Goal: Task Accomplishment & Management: Manage account settings

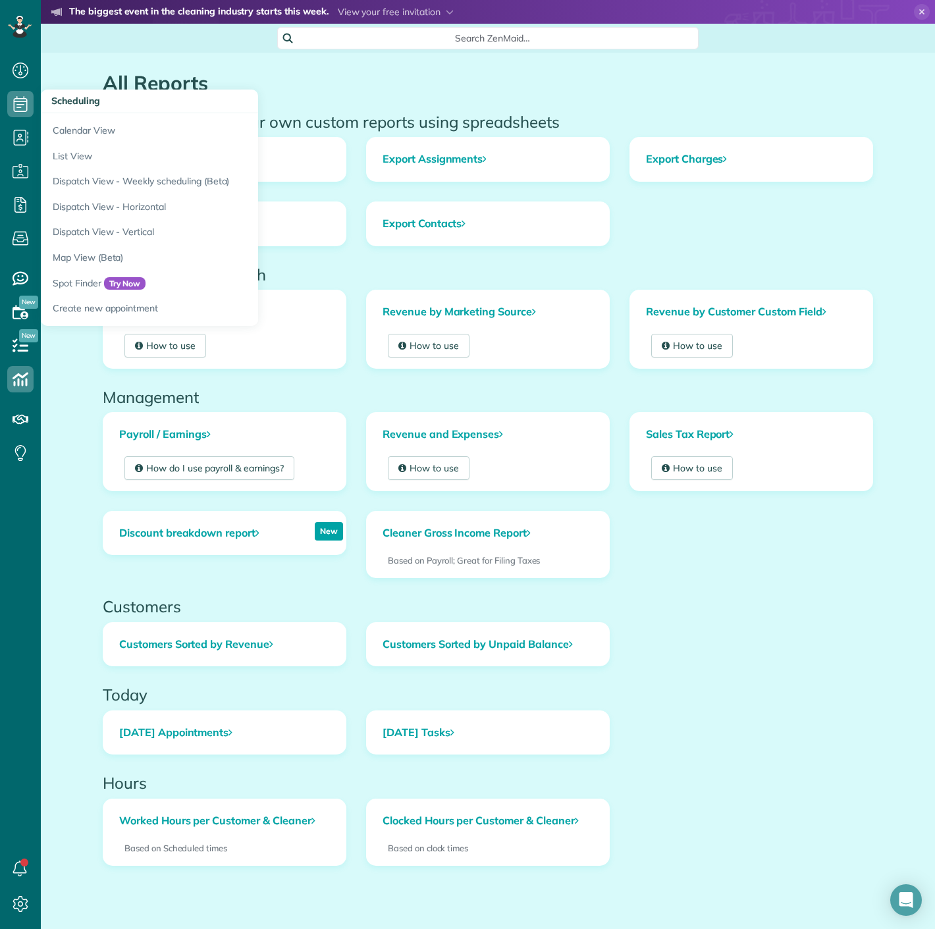
scroll to position [5, 5]
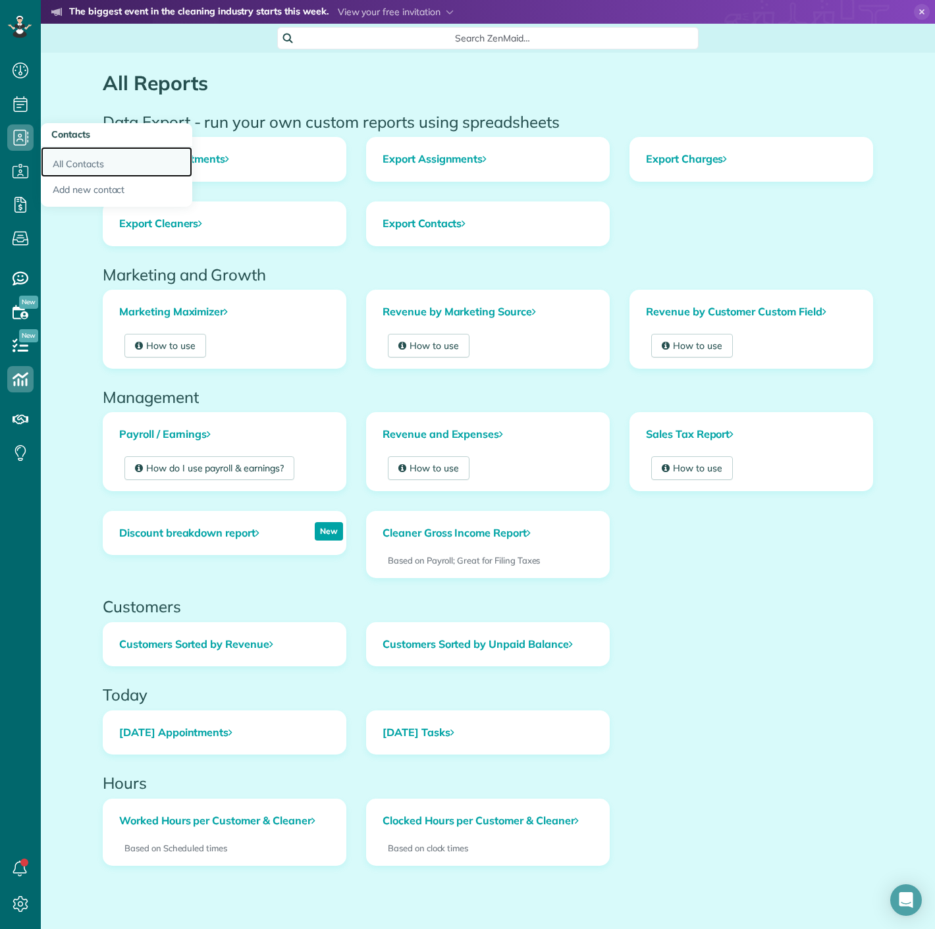
click at [59, 159] on link "All Contacts" at bounding box center [116, 162] width 151 height 30
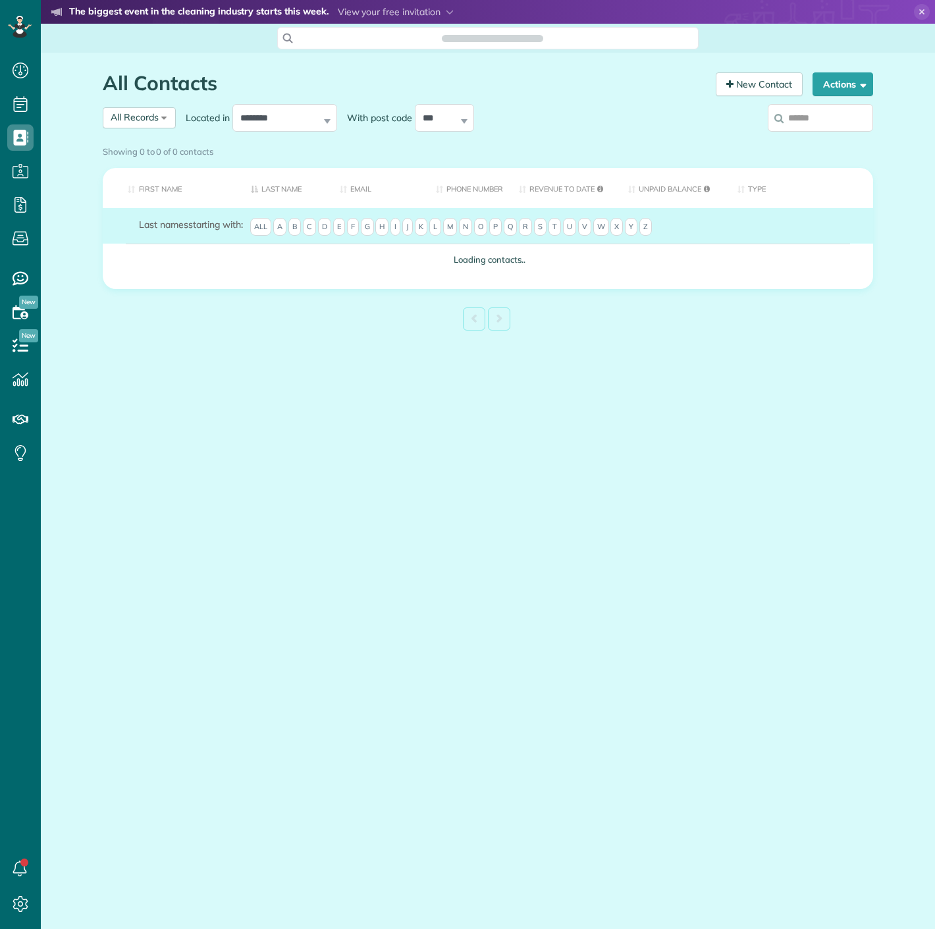
scroll to position [5, 5]
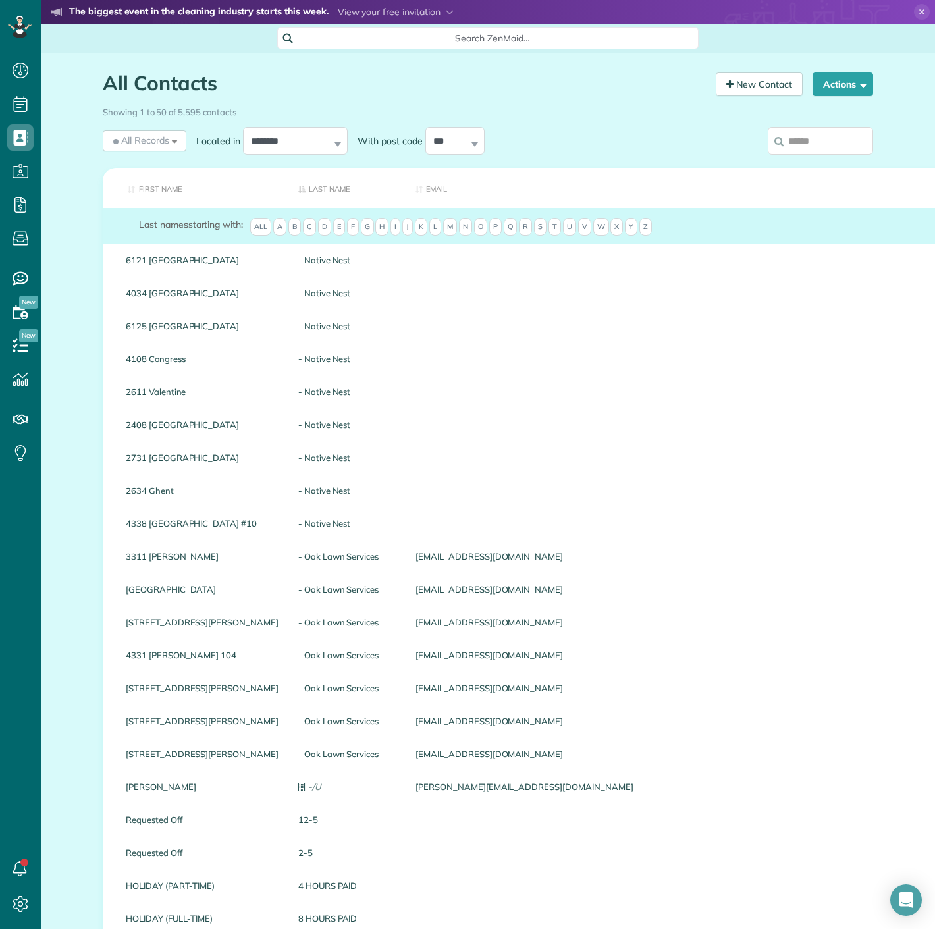
click at [779, 134] on input "search" at bounding box center [820, 141] width 105 height 28
drag, startPoint x: 779, startPoint y: 134, endPoint x: 750, endPoint y: 142, distance: 29.2
click at [779, 134] on input "search" at bounding box center [820, 141] width 105 height 28
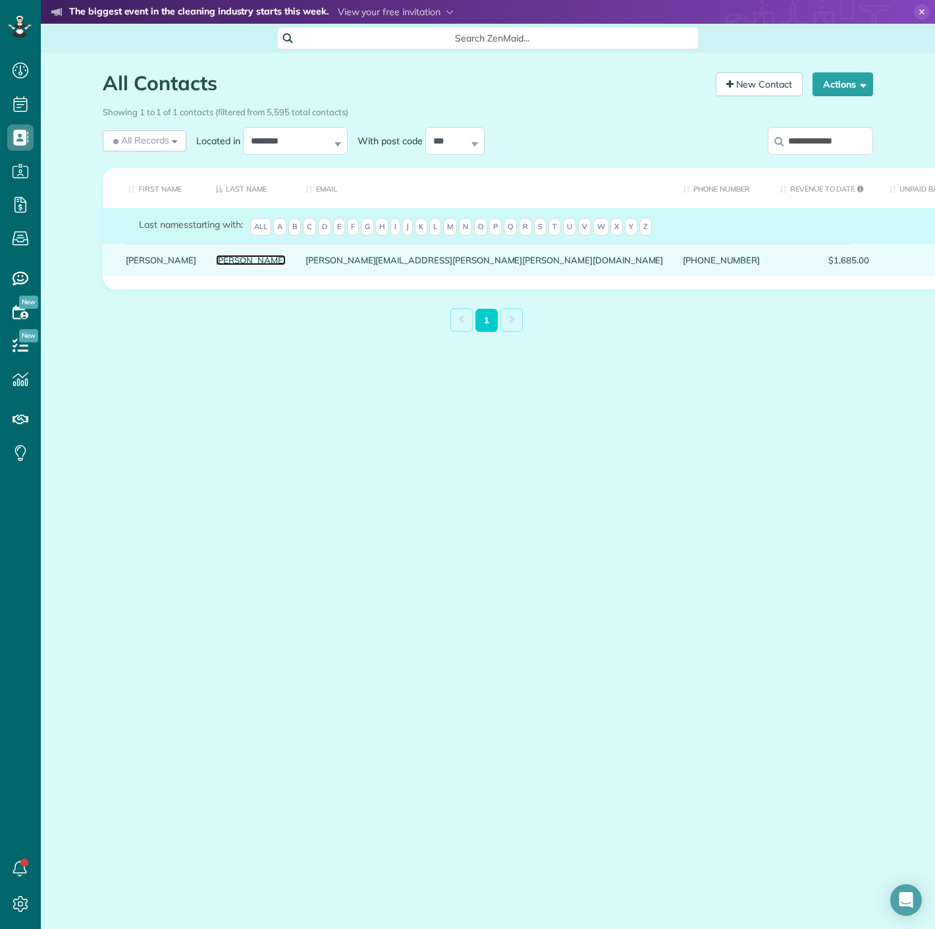
drag, startPoint x: 192, startPoint y: 262, endPoint x: 194, endPoint y: 269, distance: 6.9
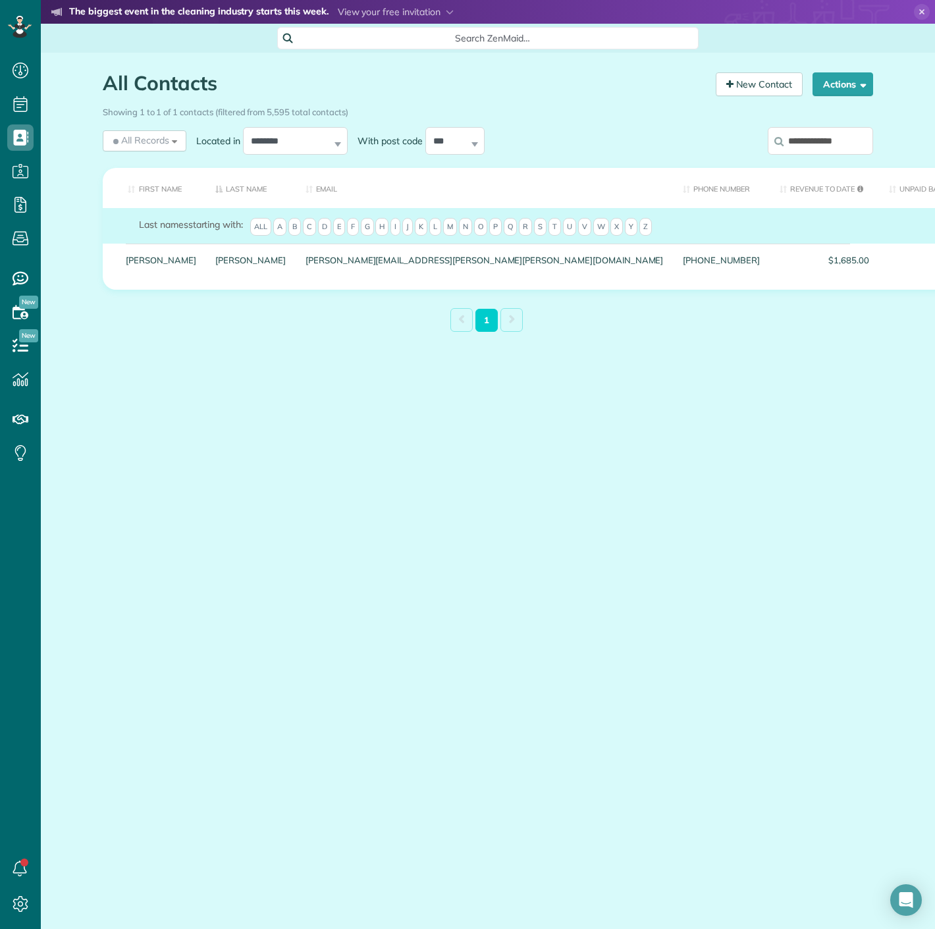
click at [794, 135] on input "**********" at bounding box center [820, 141] width 105 height 28
paste input "search"
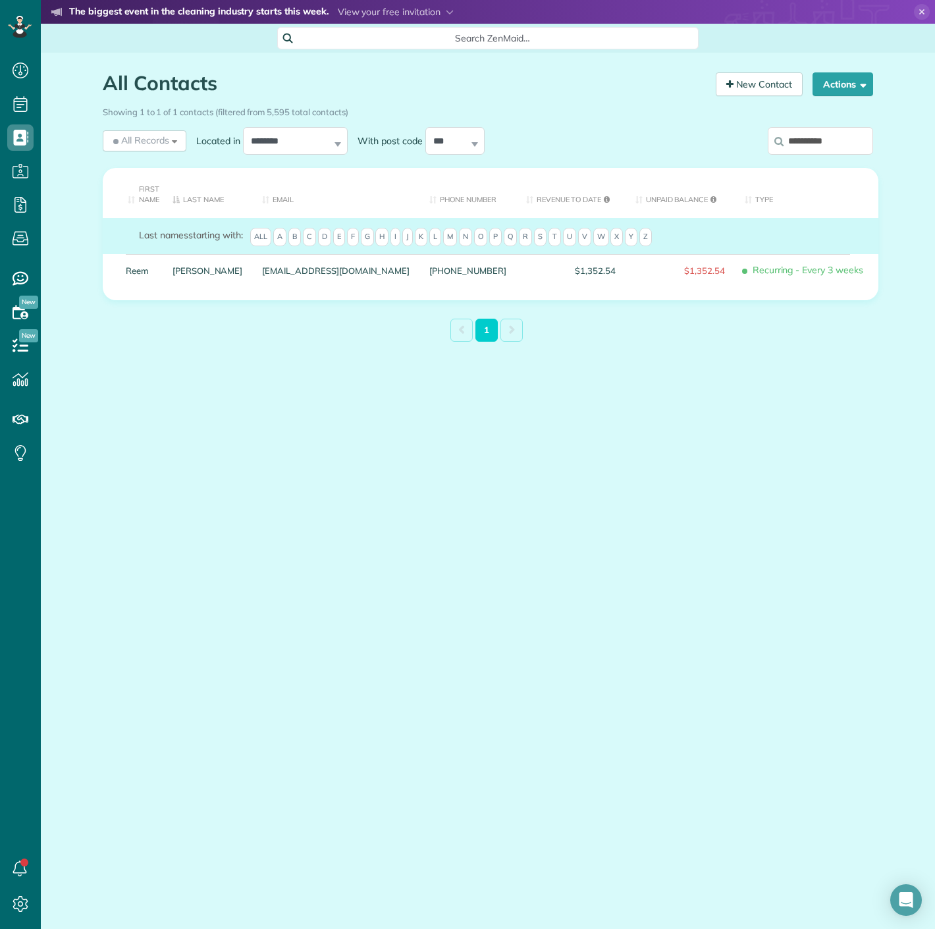
click at [879, 141] on div "**********" at bounding box center [783, 143] width 197 height 39
click at [857, 138] on input "**********" at bounding box center [820, 141] width 105 height 28
paste input "**"
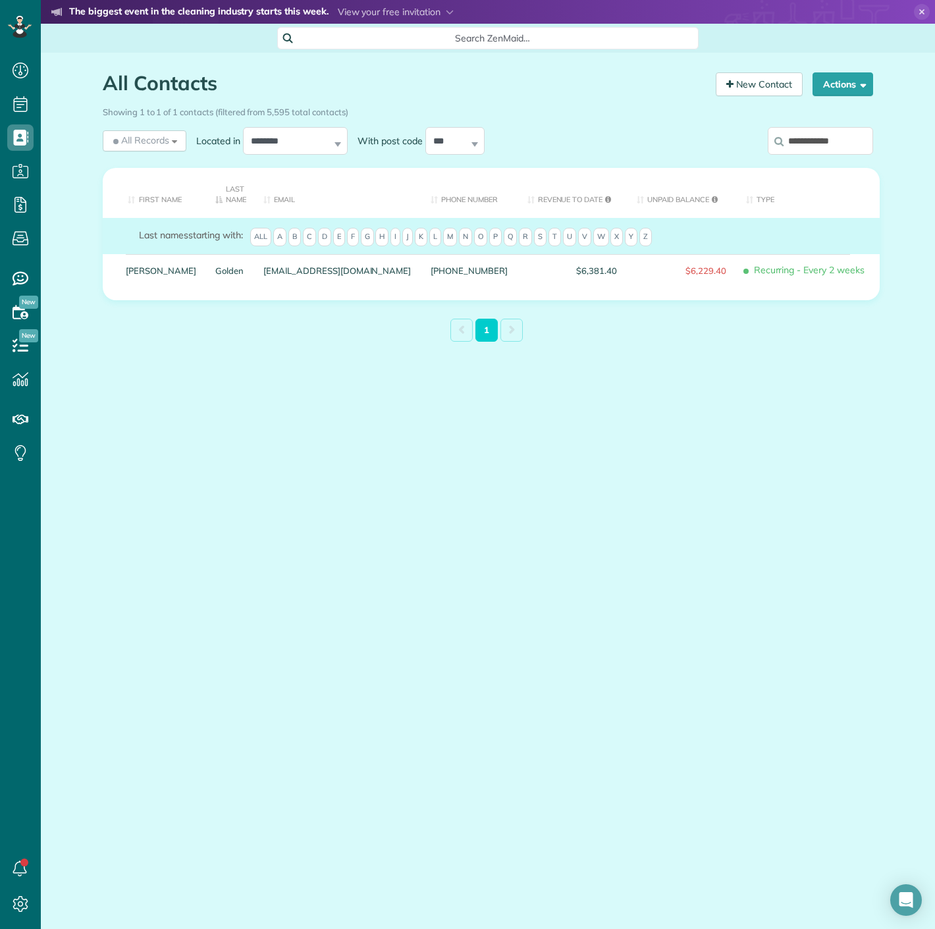
click at [868, 149] on input "**********" at bounding box center [820, 141] width 105 height 28
paste input "search"
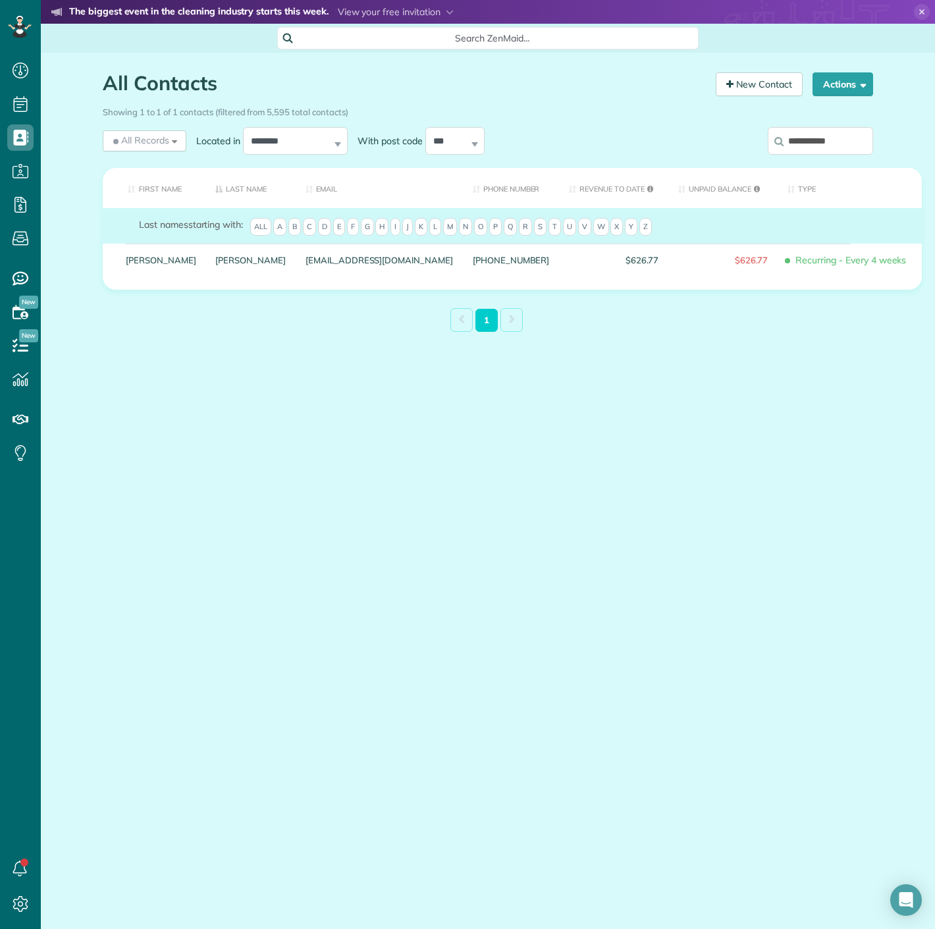
click at [793, 135] on input "**********" at bounding box center [820, 141] width 105 height 28
paste input "**********"
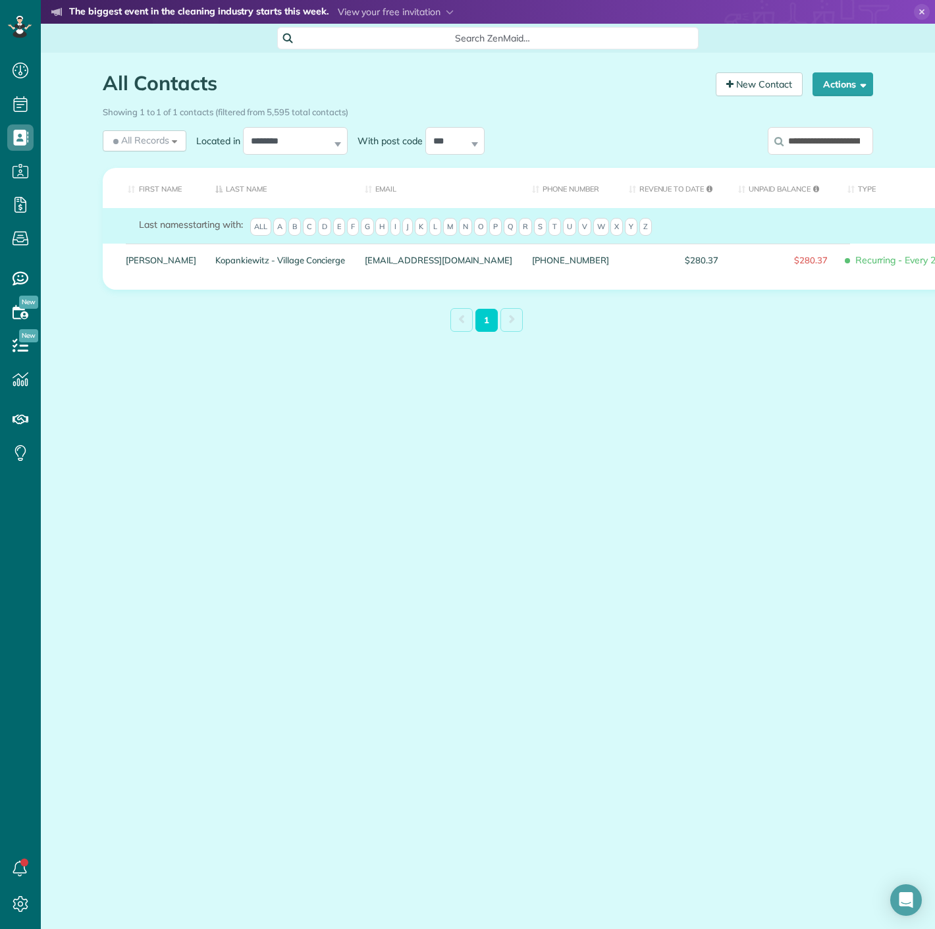
drag, startPoint x: 190, startPoint y: 274, endPoint x: 211, endPoint y: 292, distance: 28.0
click at [211, 290] on table "First Name Last Name Email Phone number Revenue to Date Unpaid Balance Type Las…" at bounding box center [542, 229] width 878 height 122
click at [818, 144] on input "**********" at bounding box center [820, 141] width 105 height 28
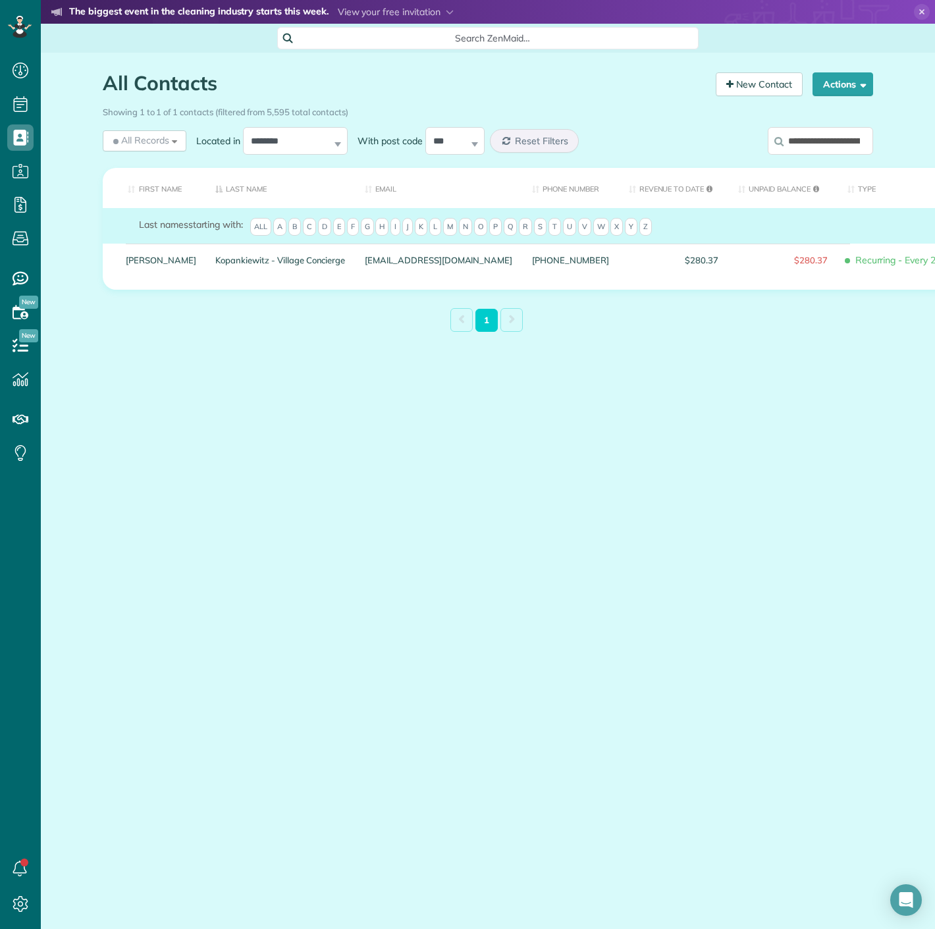
click at [818, 144] on input "**********" at bounding box center [820, 141] width 105 height 28
paste input "search"
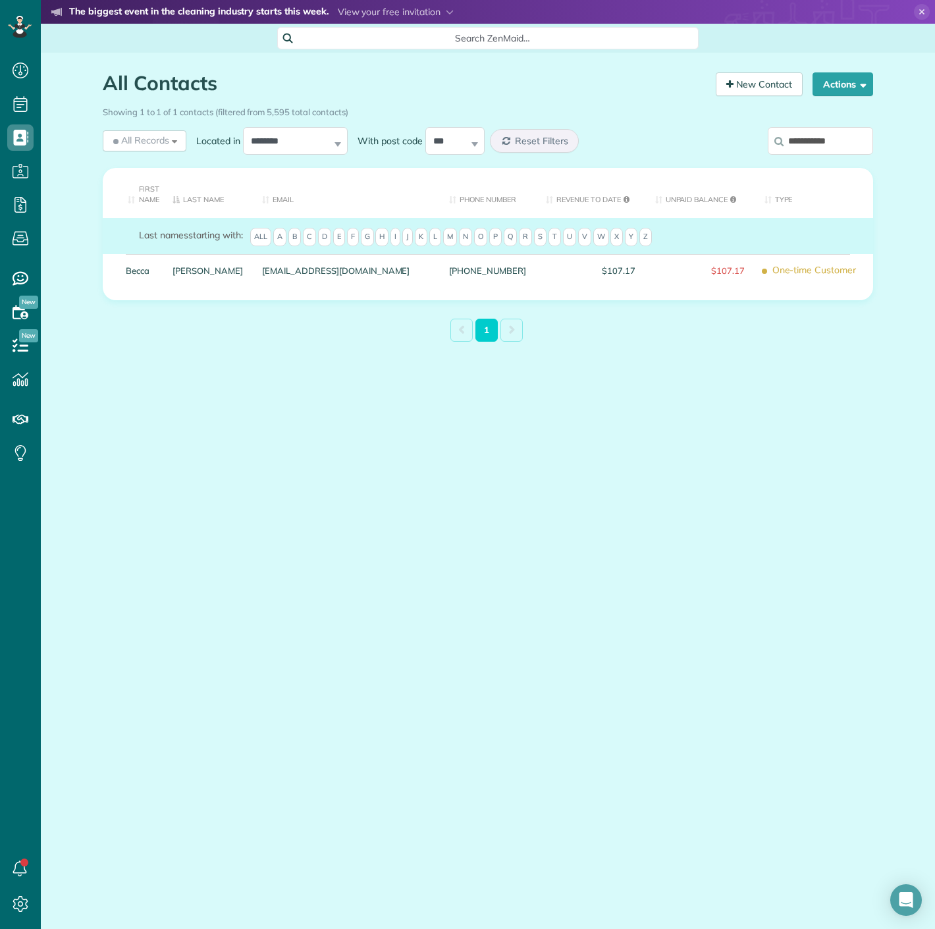
click at [804, 140] on input "**********" at bounding box center [820, 141] width 105 height 28
paste input "**"
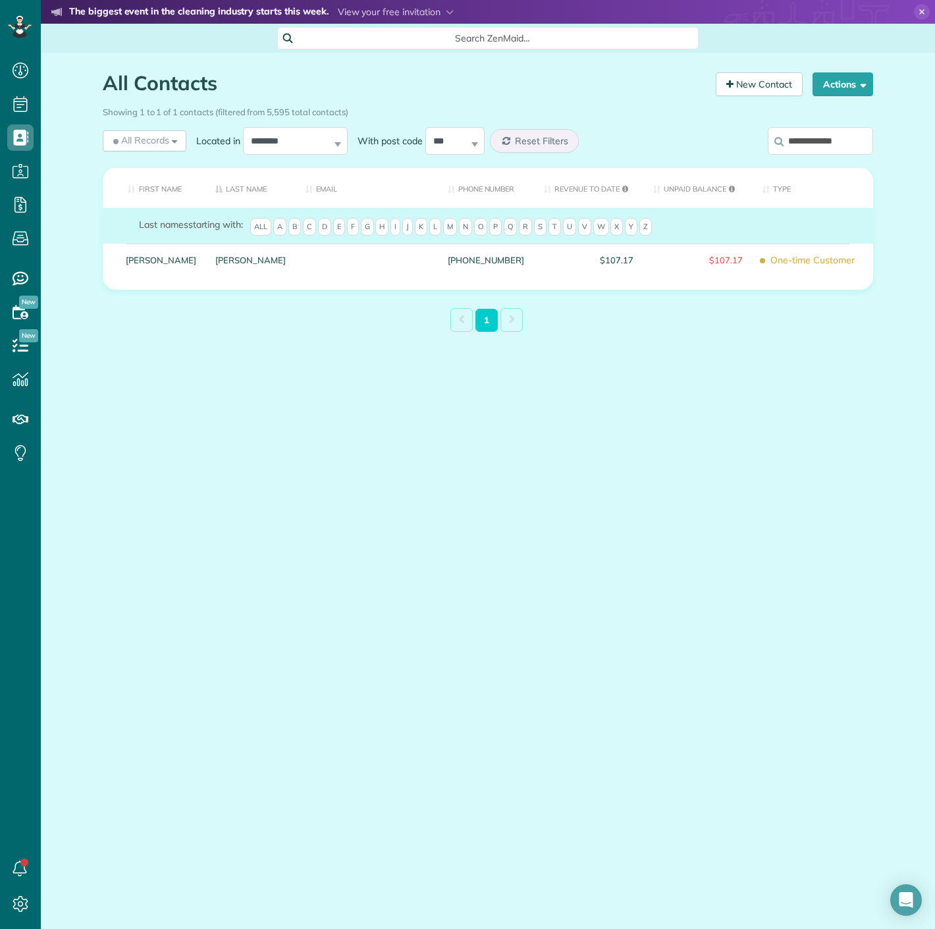
click at [810, 142] on input "**********" at bounding box center [820, 141] width 105 height 28
paste input "*****"
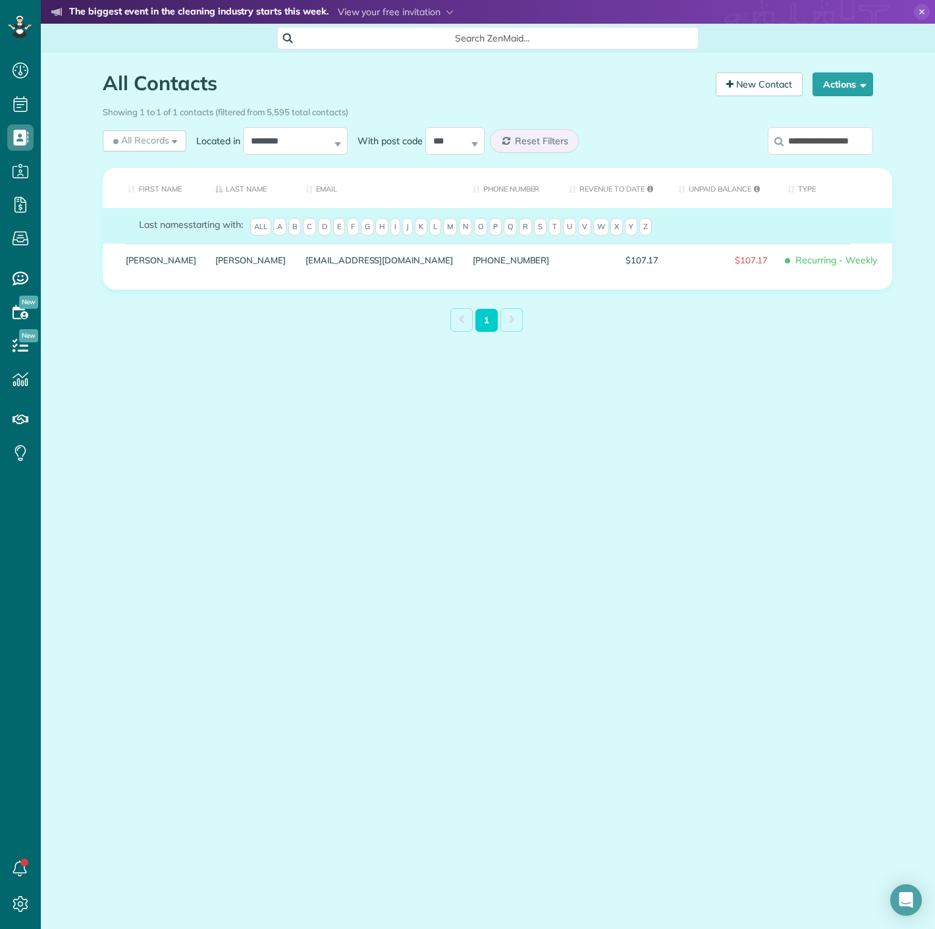
click at [813, 155] on label "**********" at bounding box center [820, 141] width 105 height 34
click at [813, 155] on input "**********" at bounding box center [820, 141] width 105 height 28
click at [813, 155] on label "**********" at bounding box center [820, 141] width 105 height 34
click at [813, 155] on input "**********" at bounding box center [820, 141] width 105 height 28
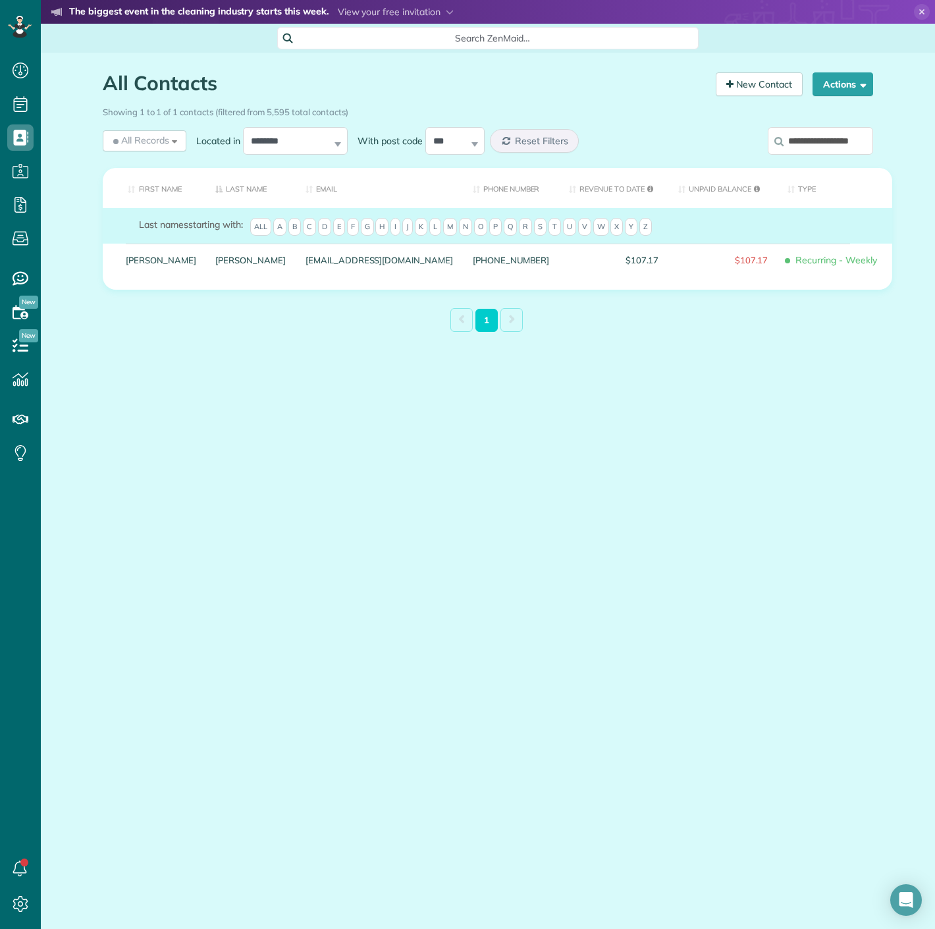
click at [811, 149] on input "**********" at bounding box center [820, 141] width 105 height 28
paste input "search"
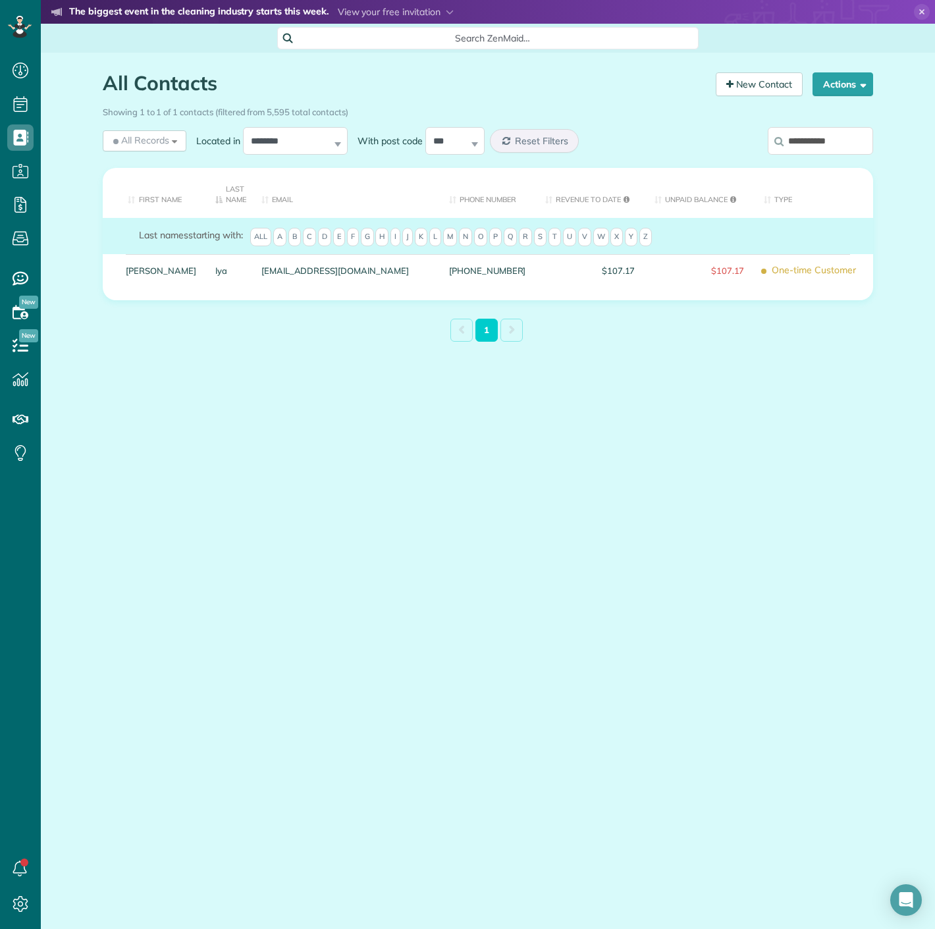
click at [828, 153] on input "**********" at bounding box center [820, 141] width 105 height 28
paste input "**"
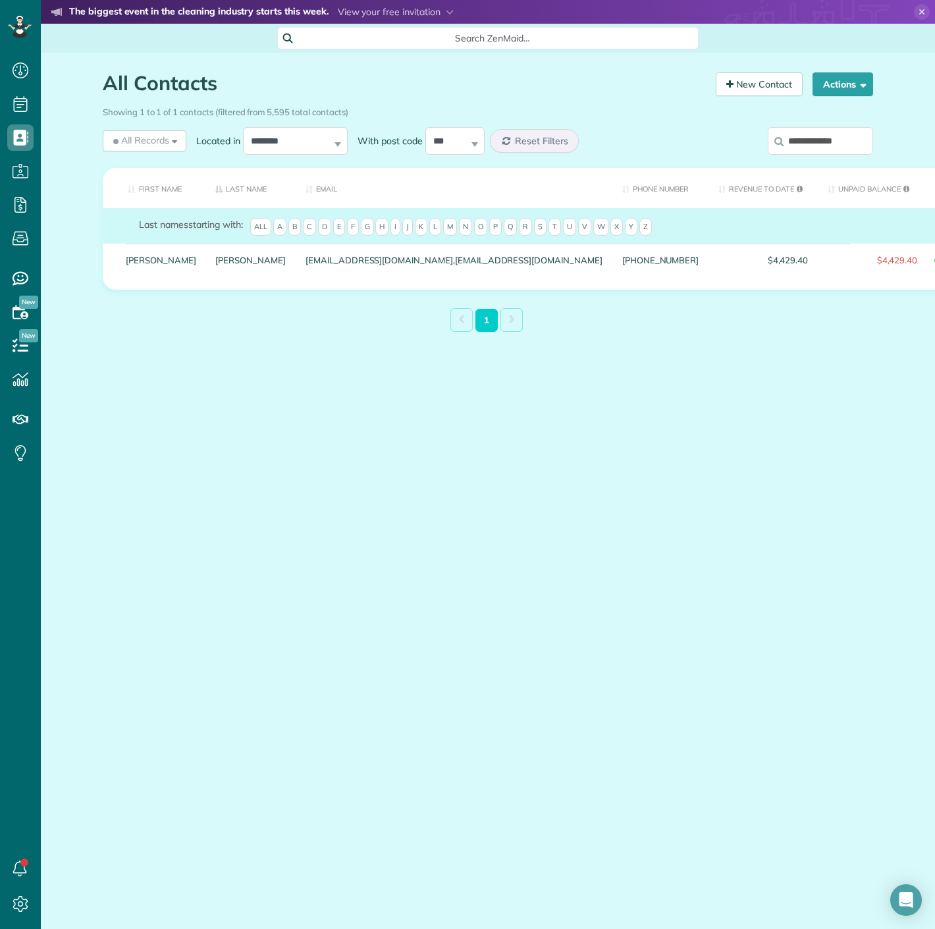
click at [816, 138] on input "**********" at bounding box center [820, 141] width 105 height 28
paste input "*"
click at [816, 138] on input "**********" at bounding box center [820, 141] width 105 height 28
click at [790, 150] on input "**********" at bounding box center [820, 141] width 105 height 28
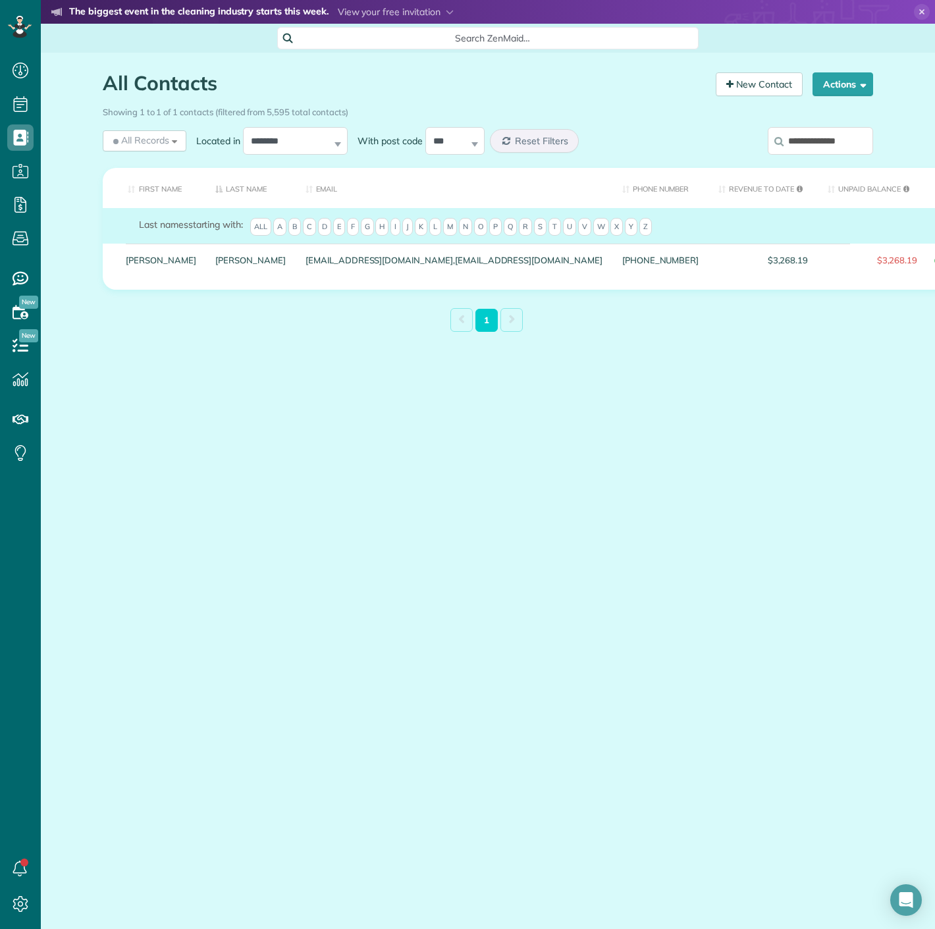
click at [790, 150] on input "**********" at bounding box center [820, 141] width 105 height 28
paste input "search"
click at [858, 140] on input "**********" at bounding box center [820, 141] width 105 height 28
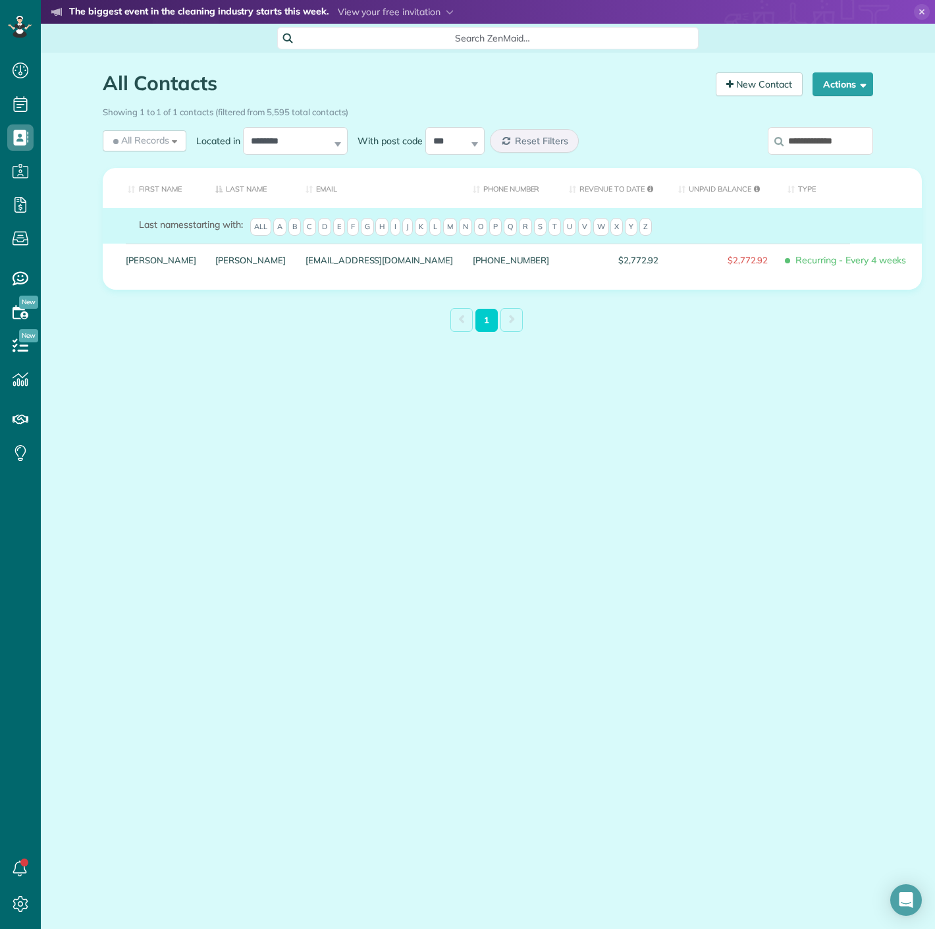
click at [858, 140] on input "**********" at bounding box center [820, 141] width 105 height 28
paste input "search"
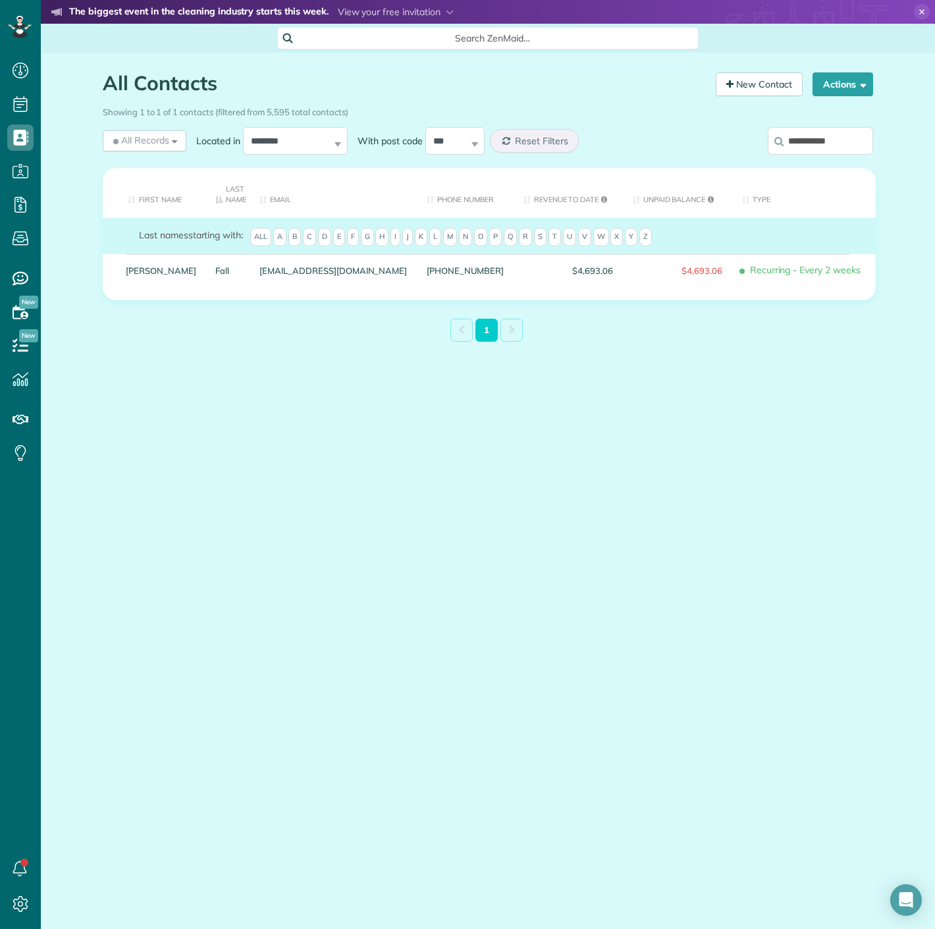
click at [824, 135] on input "**********" at bounding box center [820, 141] width 105 height 28
click at [824, 136] on input "**********" at bounding box center [820, 141] width 105 height 28
paste input "**"
click at [843, 143] on input "**********" at bounding box center [820, 141] width 105 height 28
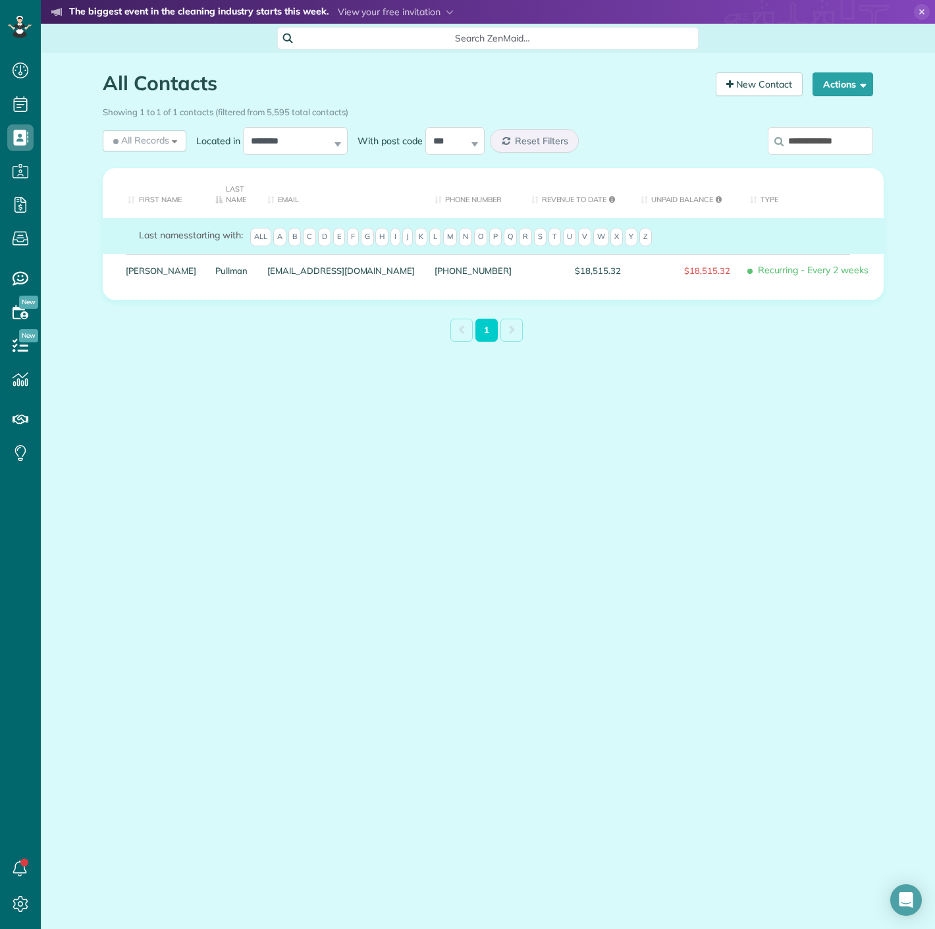
click at [843, 143] on input "**********" at bounding box center [820, 141] width 105 height 28
paste input "search"
click at [790, 148] on input "**********" at bounding box center [820, 141] width 105 height 28
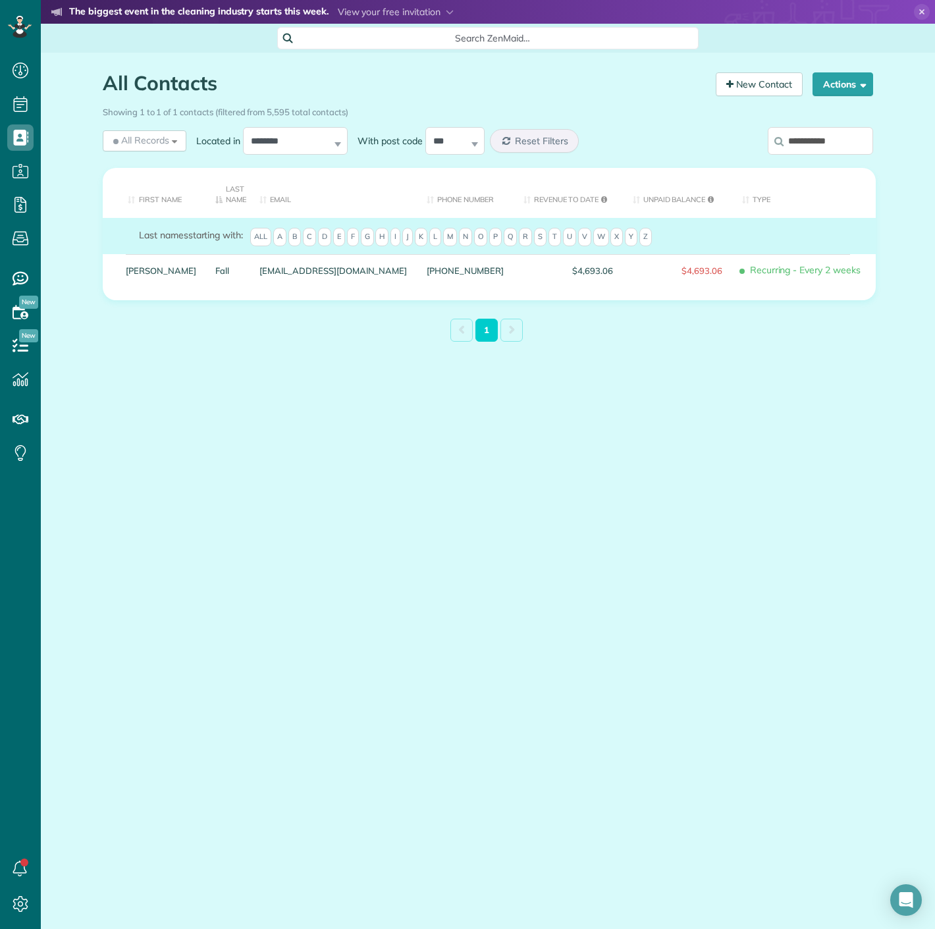
click at [790, 148] on input "**********" at bounding box center [820, 141] width 105 height 28
paste input "search"
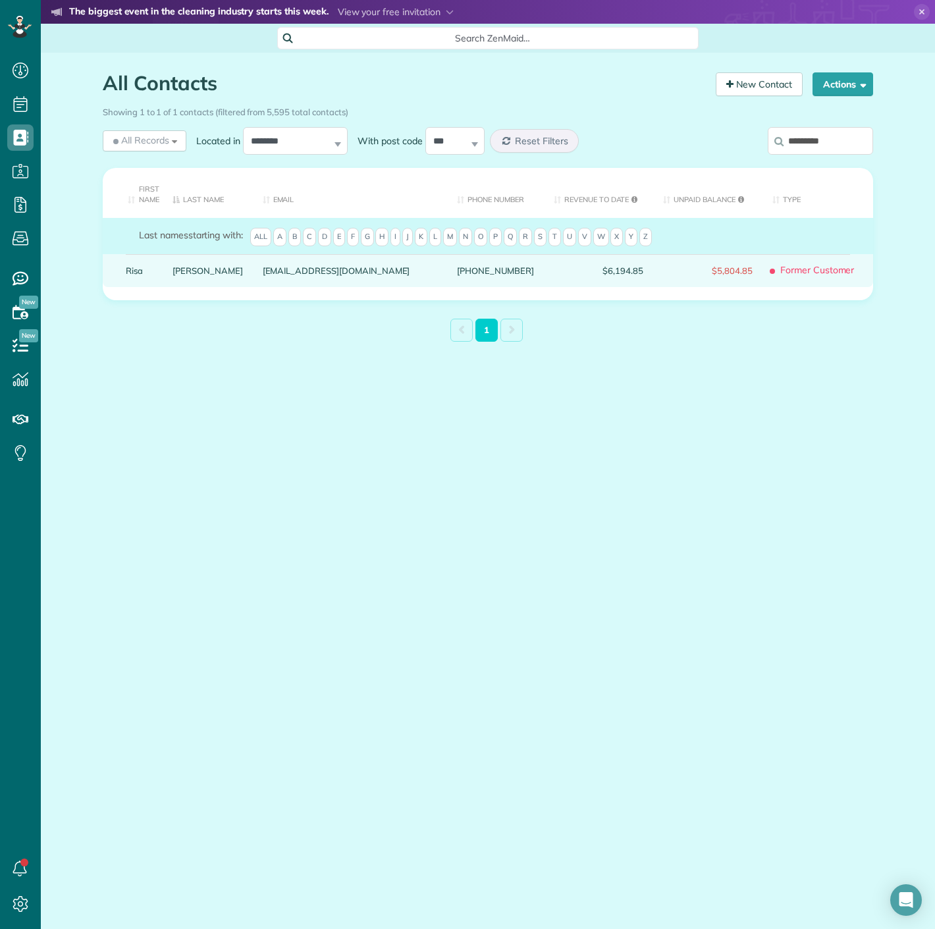
drag, startPoint x: 141, startPoint y: 269, endPoint x: 165, endPoint y: 257, distance: 27.1
click at [165, 277] on div "Hebb" at bounding box center [208, 270] width 90 height 33
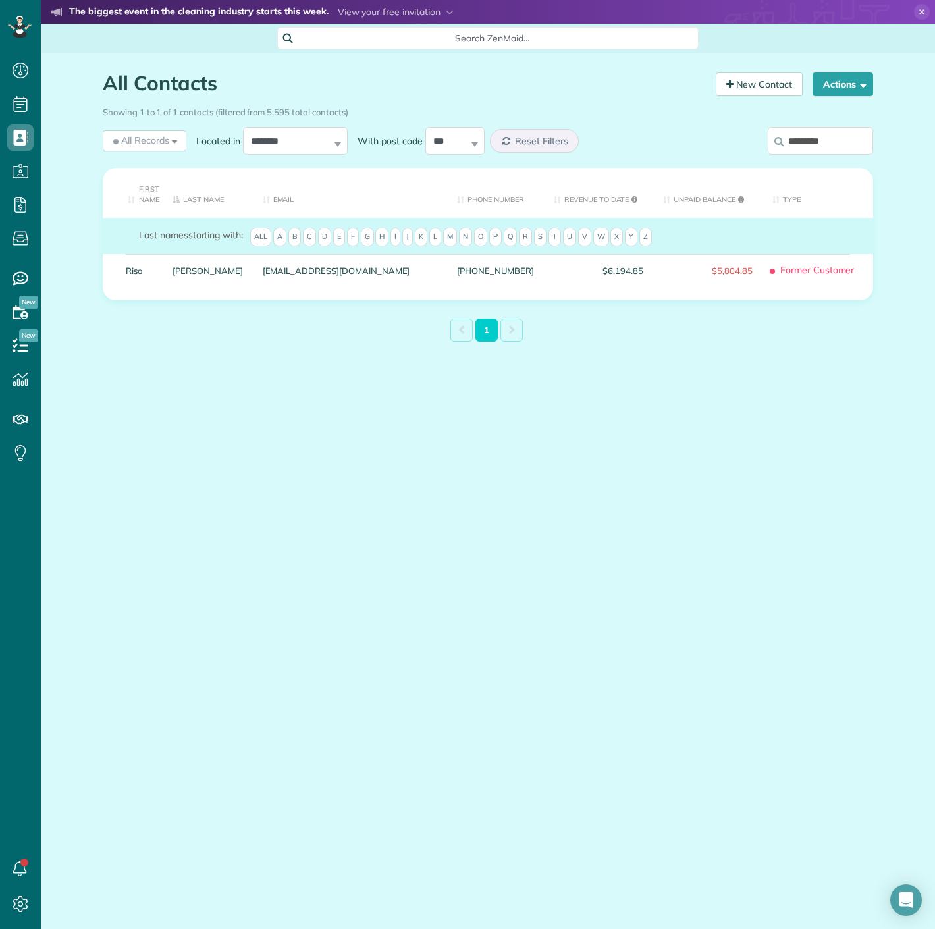
click at [812, 132] on input "*********" at bounding box center [820, 141] width 105 height 28
paste input "*****"
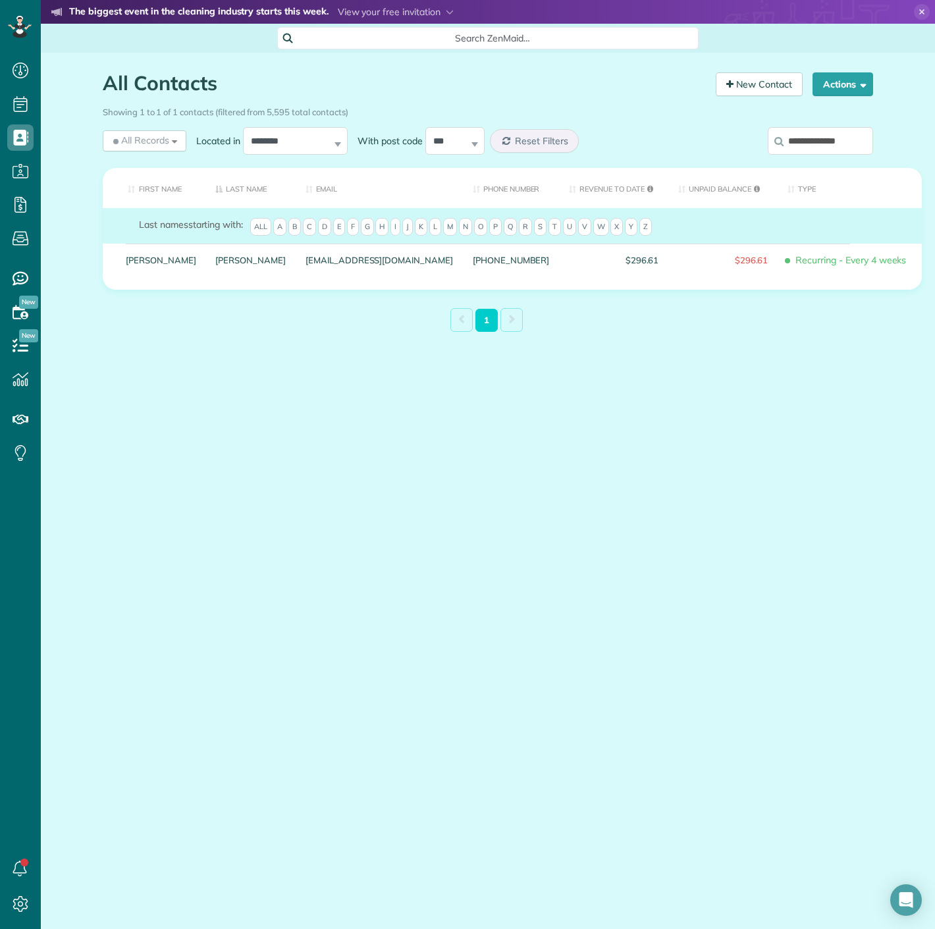
click at [775, 135] on input "**********" at bounding box center [820, 141] width 105 height 28
type input "*"
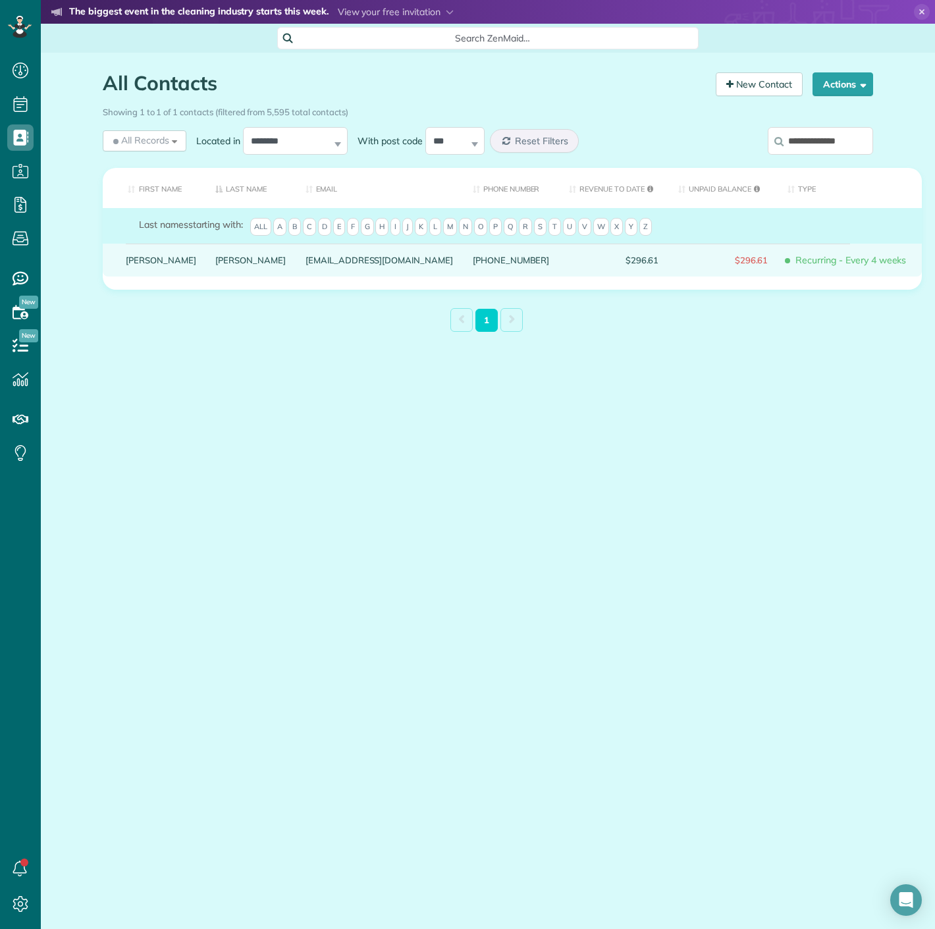
drag, startPoint x: 126, startPoint y: 275, endPoint x: 136, endPoint y: 263, distance: 15.4
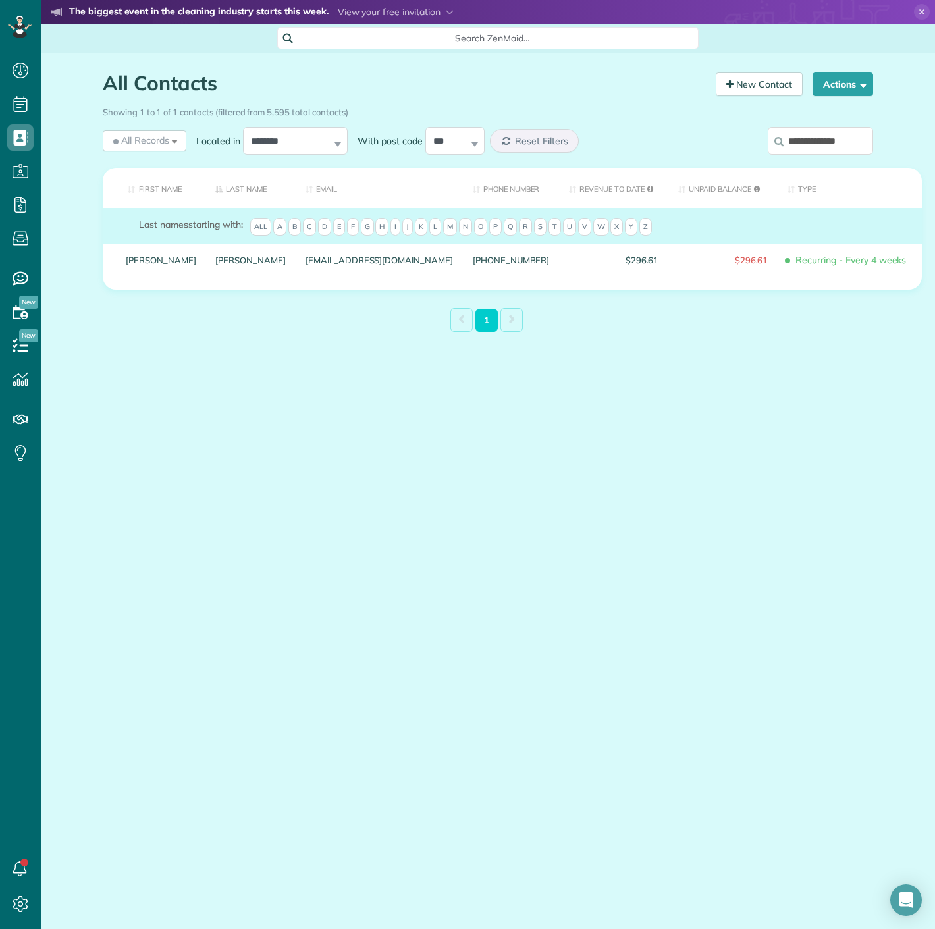
click at [850, 146] on input "**********" at bounding box center [820, 141] width 105 height 28
paste input "****"
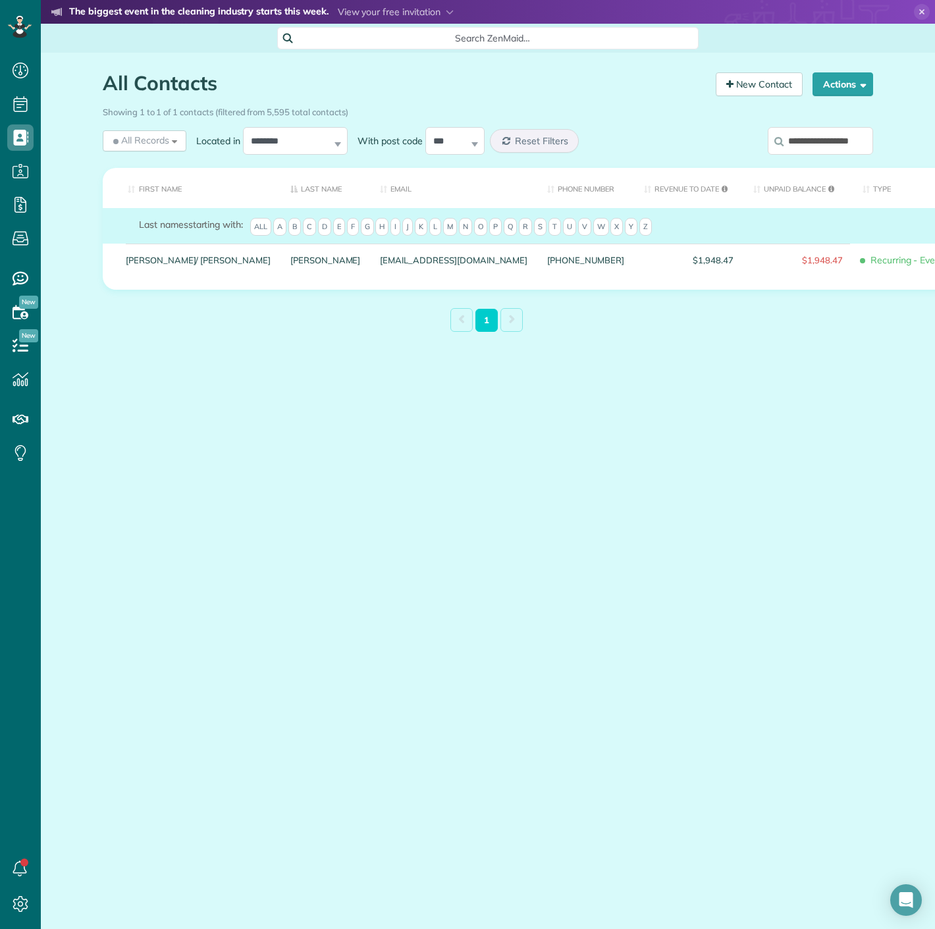
click at [823, 152] on input "**********" at bounding box center [820, 141] width 105 height 28
click at [824, 152] on input "**********" at bounding box center [820, 141] width 105 height 28
paste input "search"
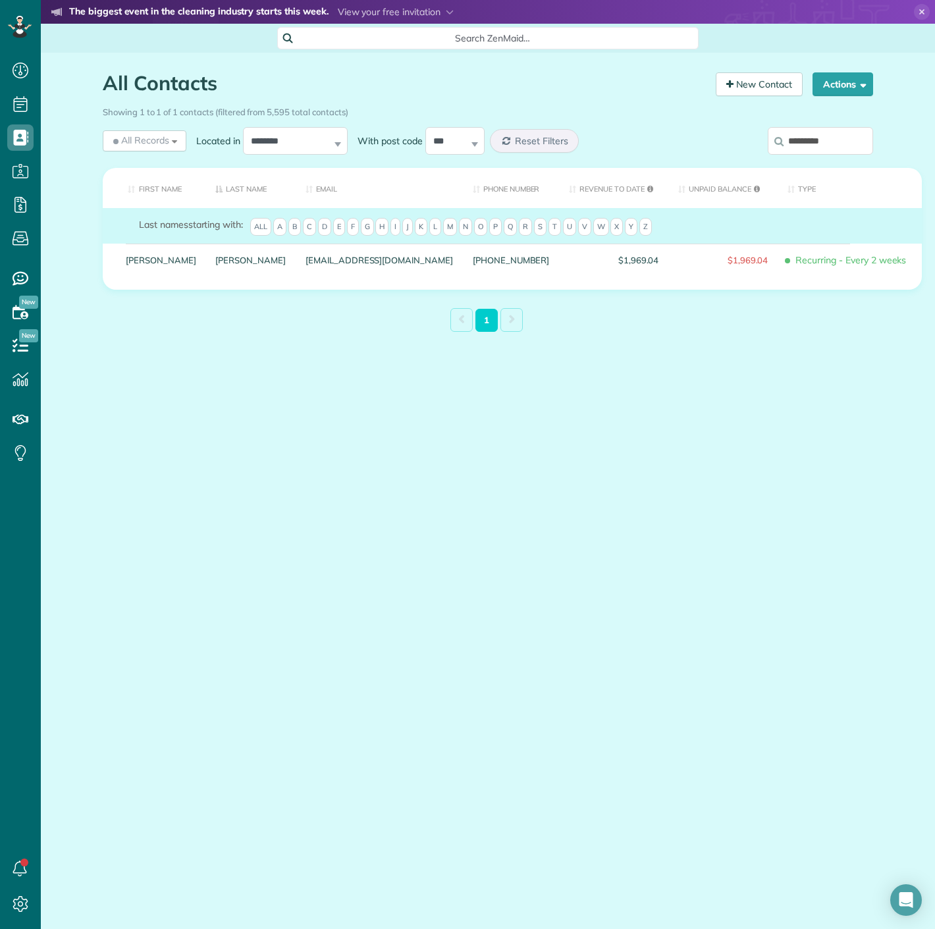
click at [816, 160] on div "*********" at bounding box center [784, 143] width 178 height 39
click at [819, 154] on input "*********" at bounding box center [820, 141] width 105 height 28
paste input "*********"
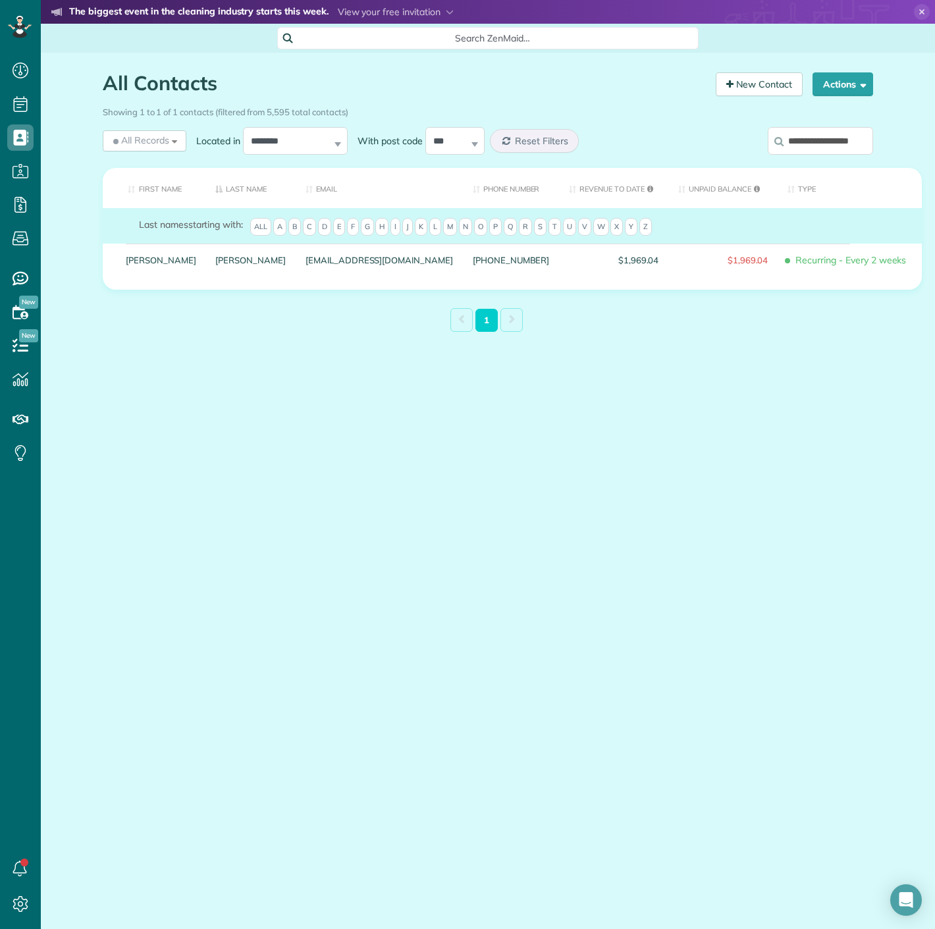
scroll to position [0, 8]
click at [829, 139] on input "**********" at bounding box center [820, 141] width 105 height 28
paste input "search"
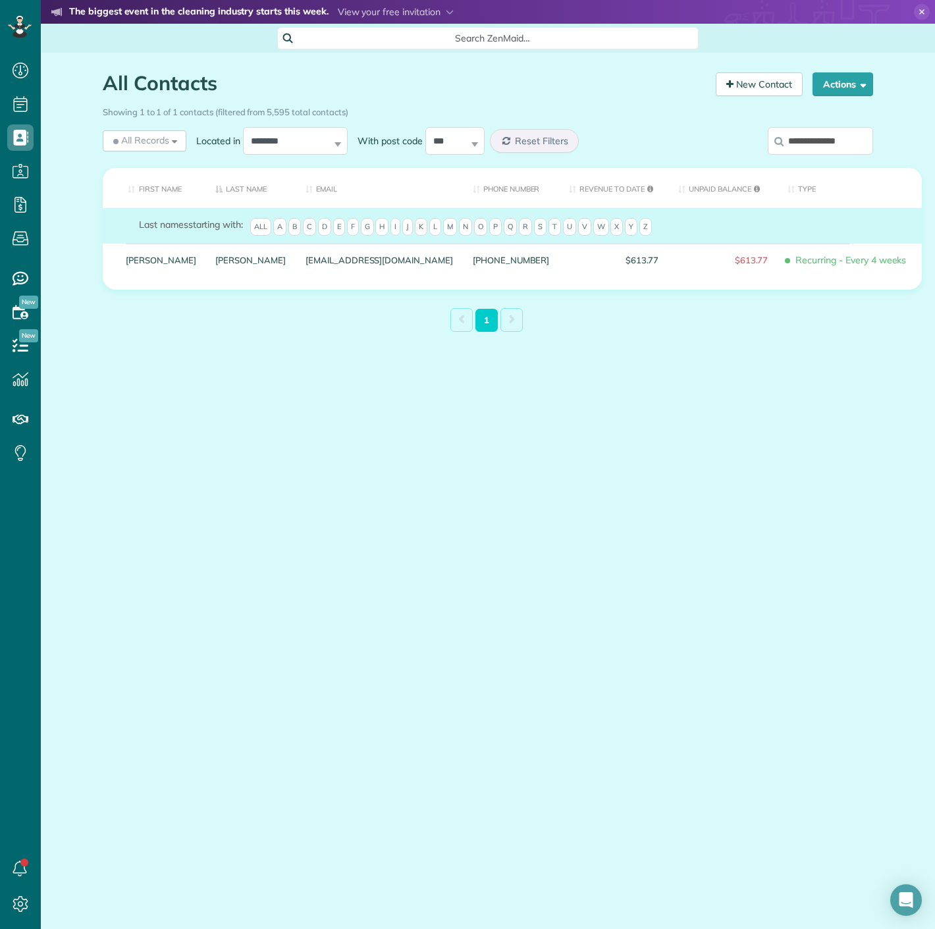
click at [861, 143] on input "**********" at bounding box center [820, 141] width 105 height 28
paste input "search"
click at [808, 133] on input "**********" at bounding box center [820, 141] width 105 height 28
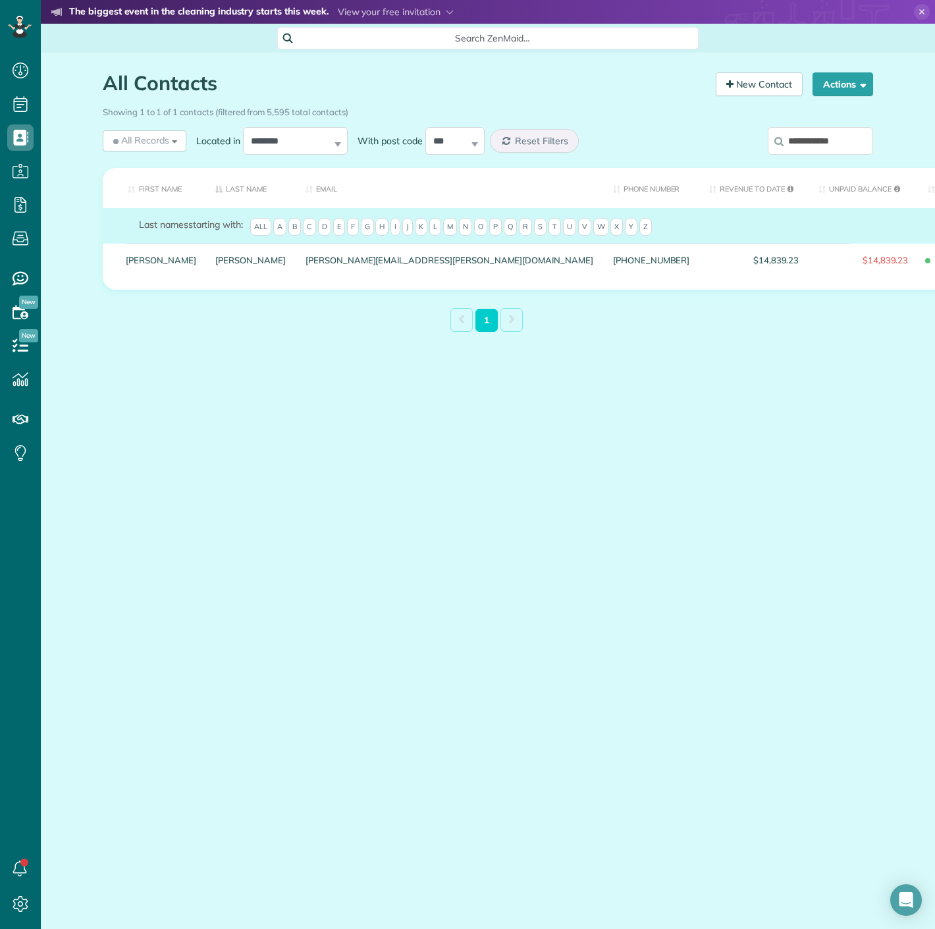
click at [808, 133] on input "**********" at bounding box center [820, 141] width 105 height 28
paste input "search"
click at [808, 133] on input "****" at bounding box center [820, 141] width 105 height 28
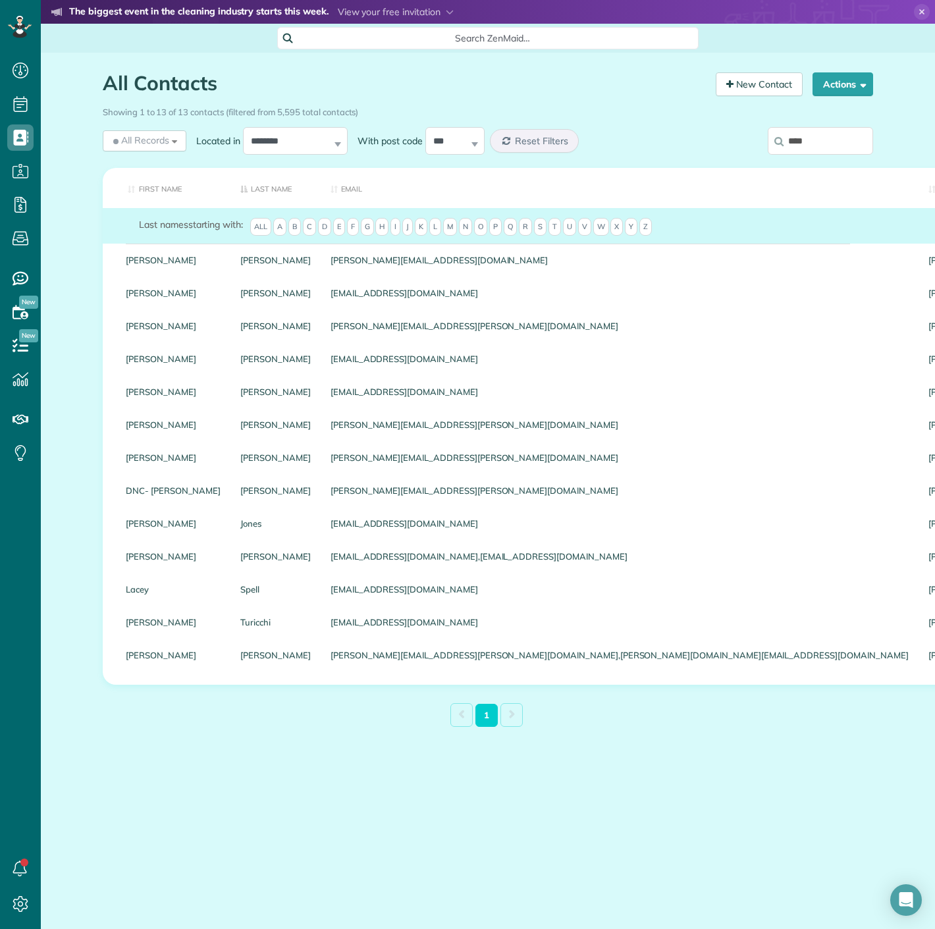
click at [839, 142] on input "****" at bounding box center [820, 141] width 105 height 28
paste input "**********"
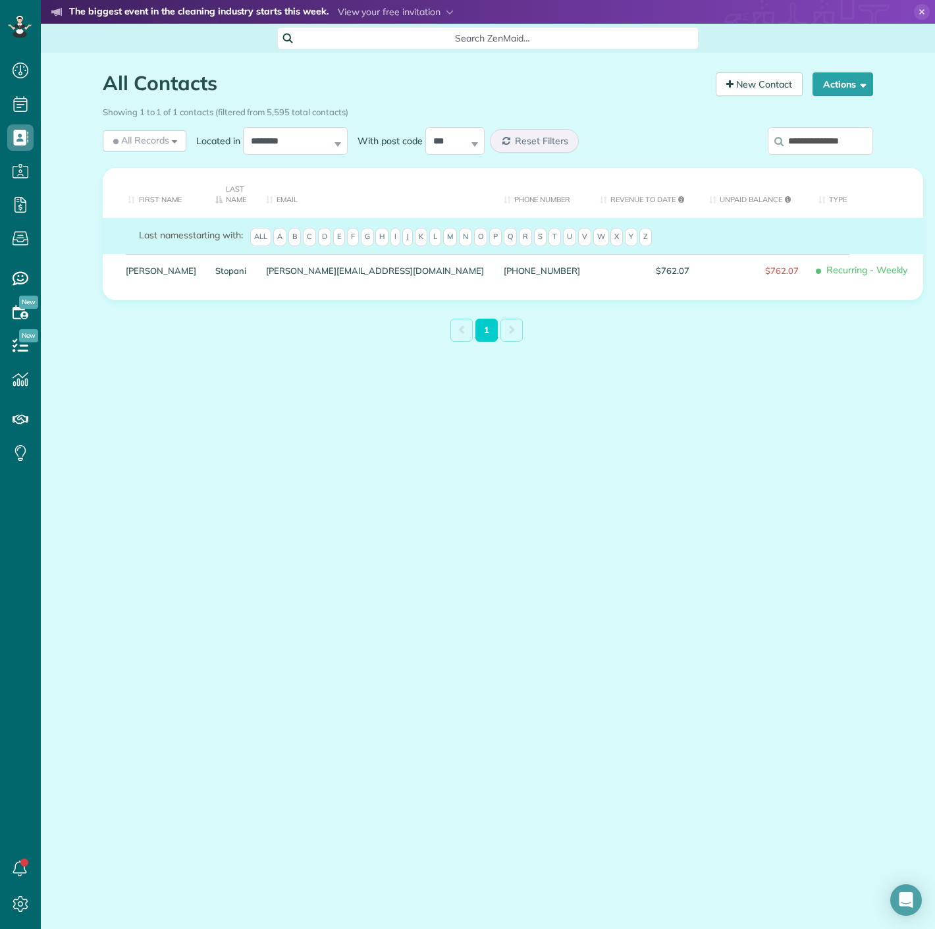
click at [803, 137] on input "**********" at bounding box center [820, 141] width 105 height 28
paste input "***"
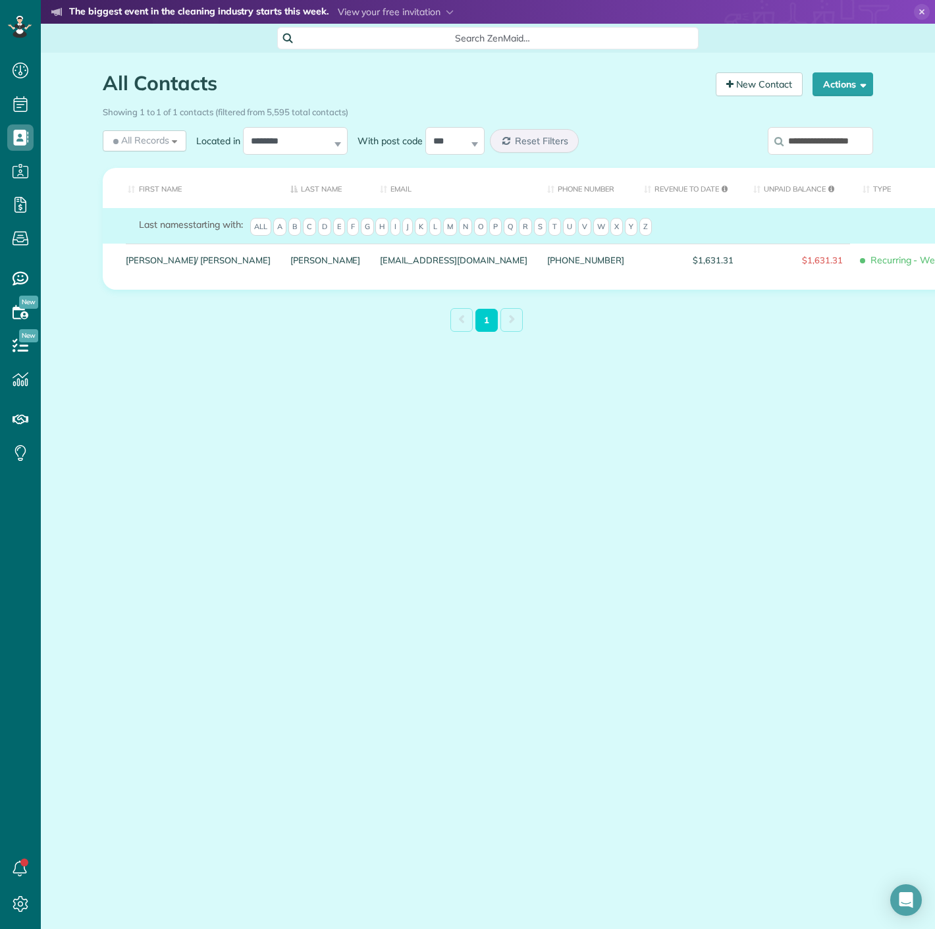
click at [831, 155] on label "**********" at bounding box center [820, 141] width 105 height 34
click at [831, 155] on input "**********" at bounding box center [820, 141] width 105 height 28
click at [831, 149] on input "**********" at bounding box center [820, 141] width 105 height 28
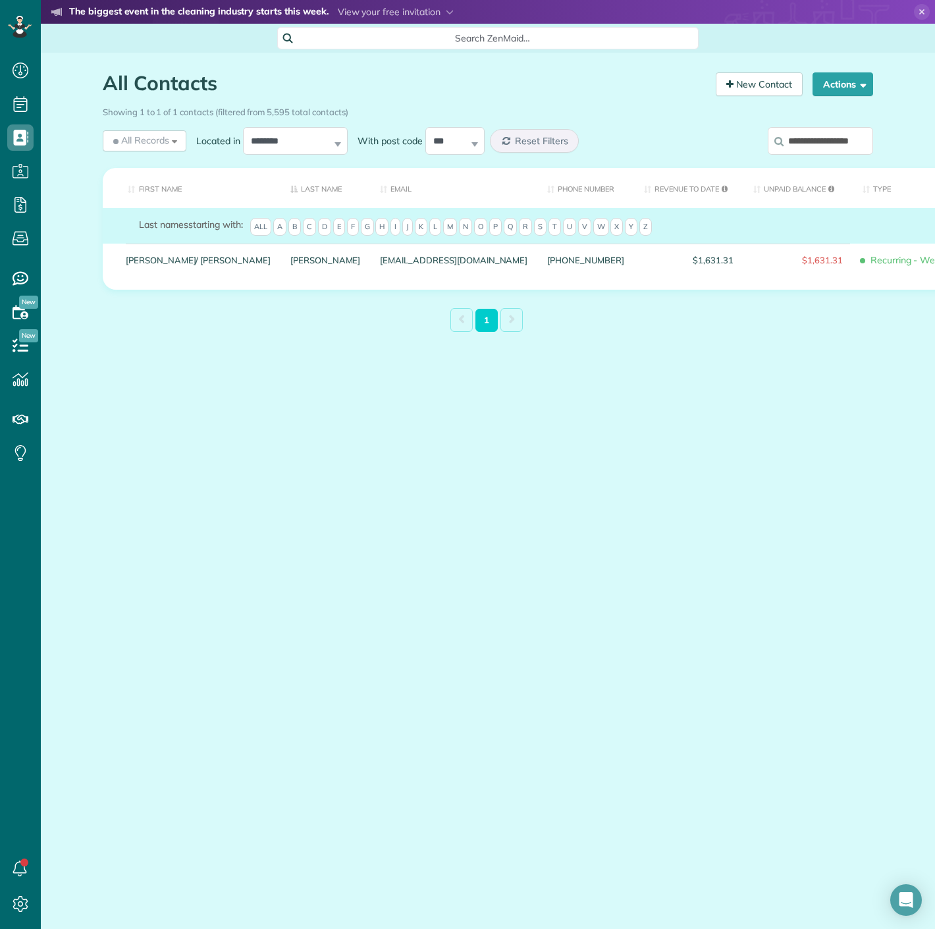
paste input "**********"
click at [806, 145] on input "**********" at bounding box center [820, 141] width 105 height 28
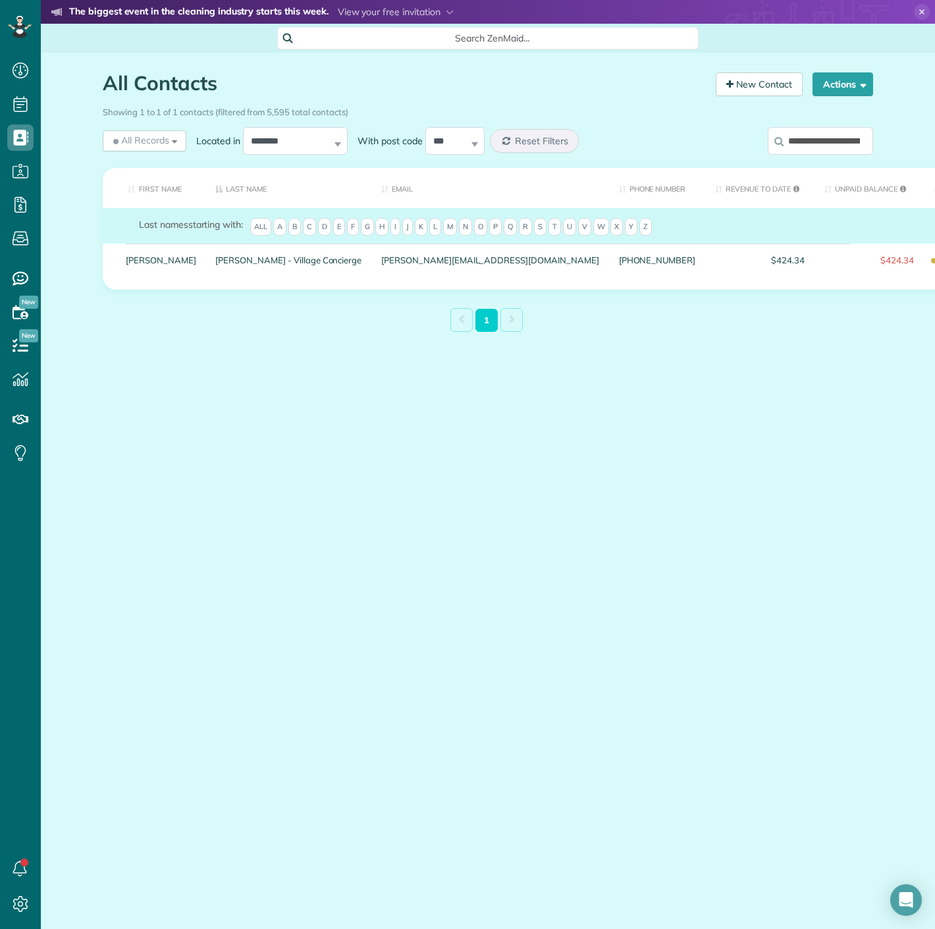
paste input "search"
click at [827, 111] on div "Showing 1 to 1 of 1 contacts (filtered from 5,595 total contacts)" at bounding box center [488, 110] width 770 height 18
click at [825, 140] on input "**********" at bounding box center [820, 141] width 105 height 28
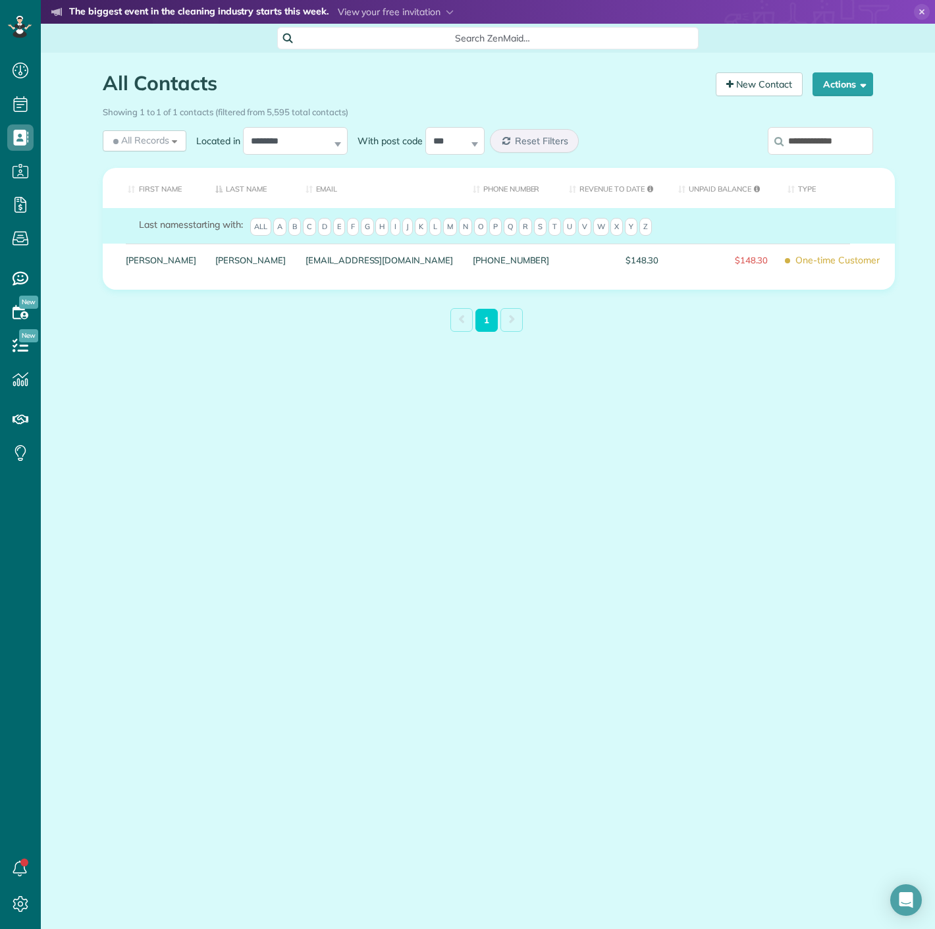
paste input "*****"
click at [795, 141] on input "**********" at bounding box center [820, 141] width 105 height 28
paste input "**********"
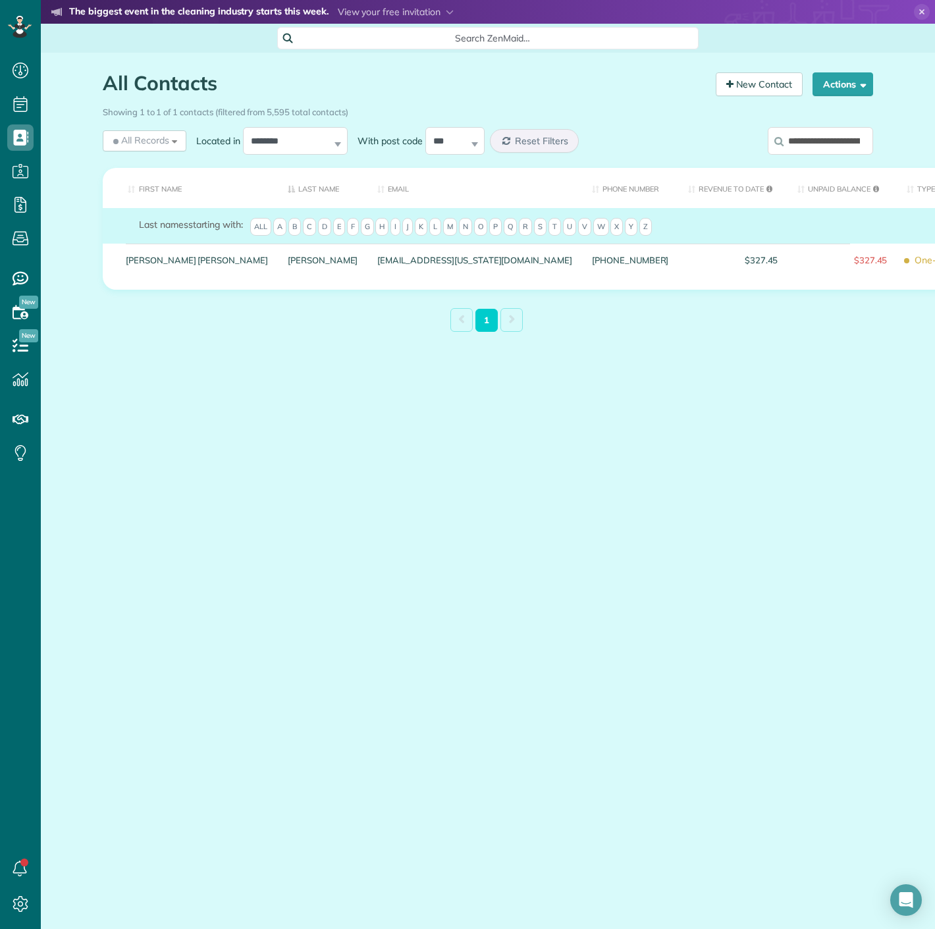
scroll to position [0, 68]
click at [860, 156] on label "**********" at bounding box center [820, 141] width 105 height 34
click at [860, 155] on input "**********" at bounding box center [820, 141] width 105 height 28
click at [856, 142] on input "**********" at bounding box center [820, 141] width 105 height 28
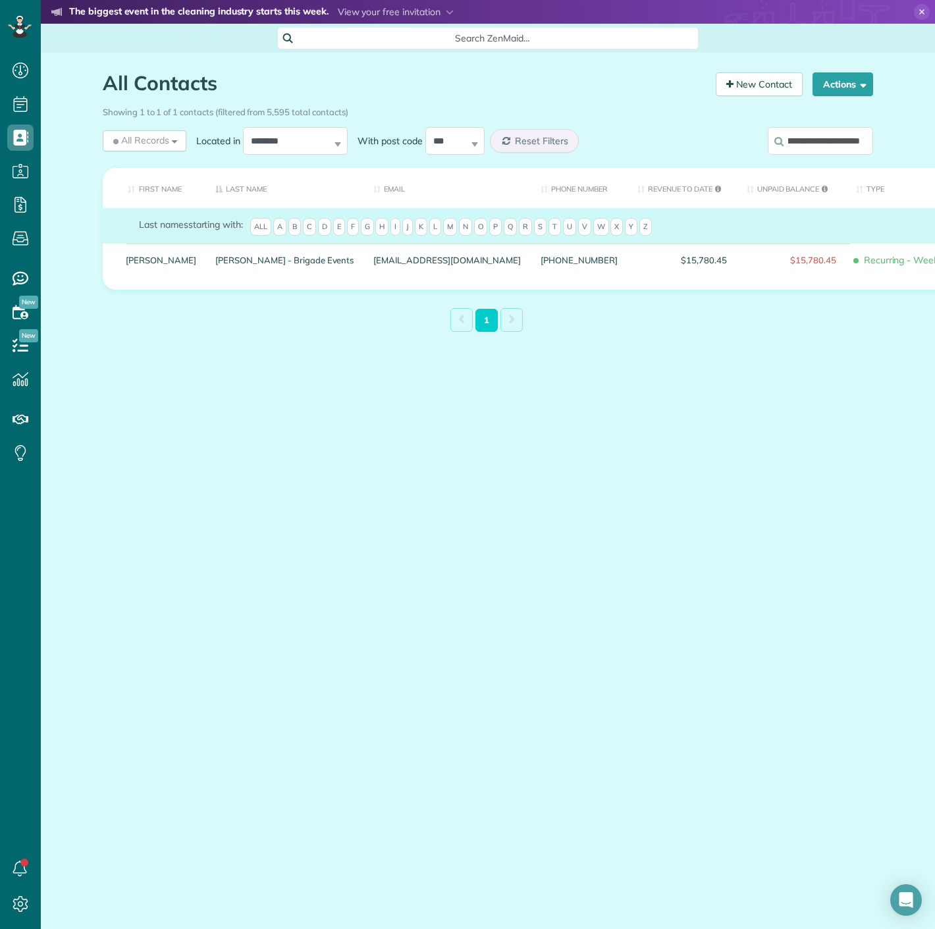
click at [856, 142] on input "**********" at bounding box center [820, 141] width 105 height 28
paste input "search"
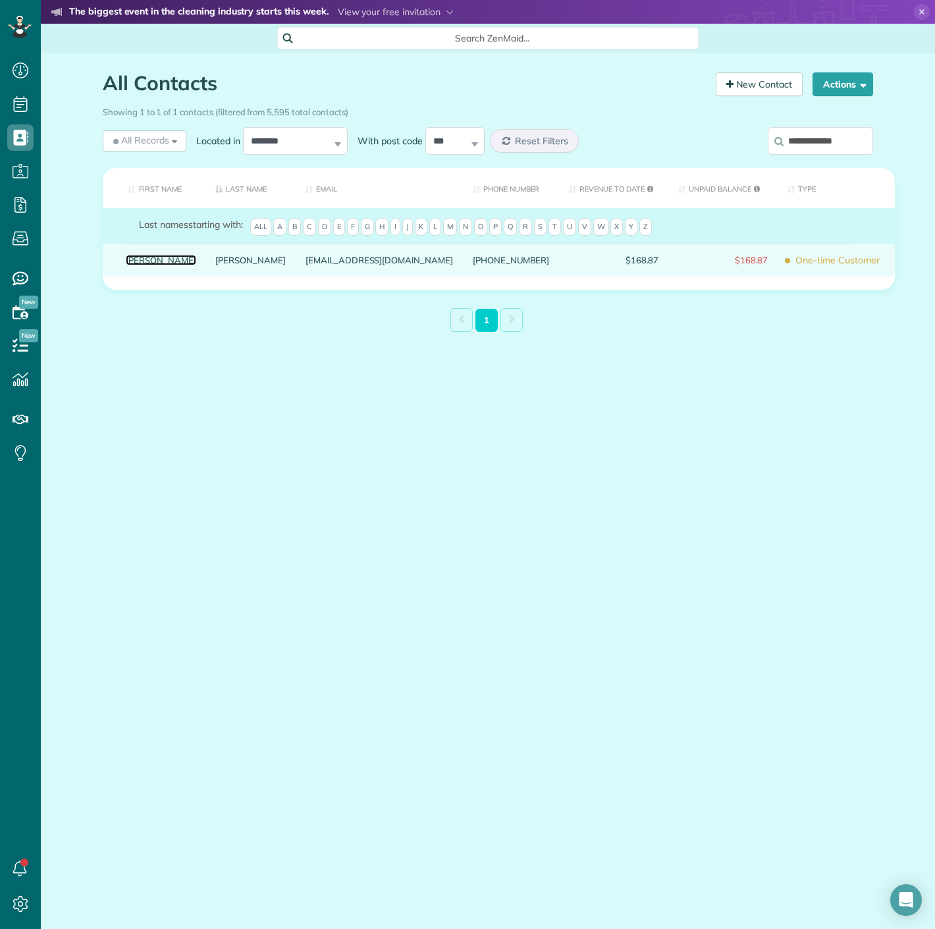
drag, startPoint x: 157, startPoint y: 276, endPoint x: 150, endPoint y: 270, distance: 9.4
drag, startPoint x: 150, startPoint y: 270, endPoint x: 164, endPoint y: 278, distance: 15.9
click at [164, 276] on div "Jasmine" at bounding box center [161, 260] width 90 height 33
drag, startPoint x: 132, startPoint y: 263, endPoint x: 109, endPoint y: 266, distance: 23.8
click at [113, 266] on td "Jasmine" at bounding box center [154, 260] width 103 height 33
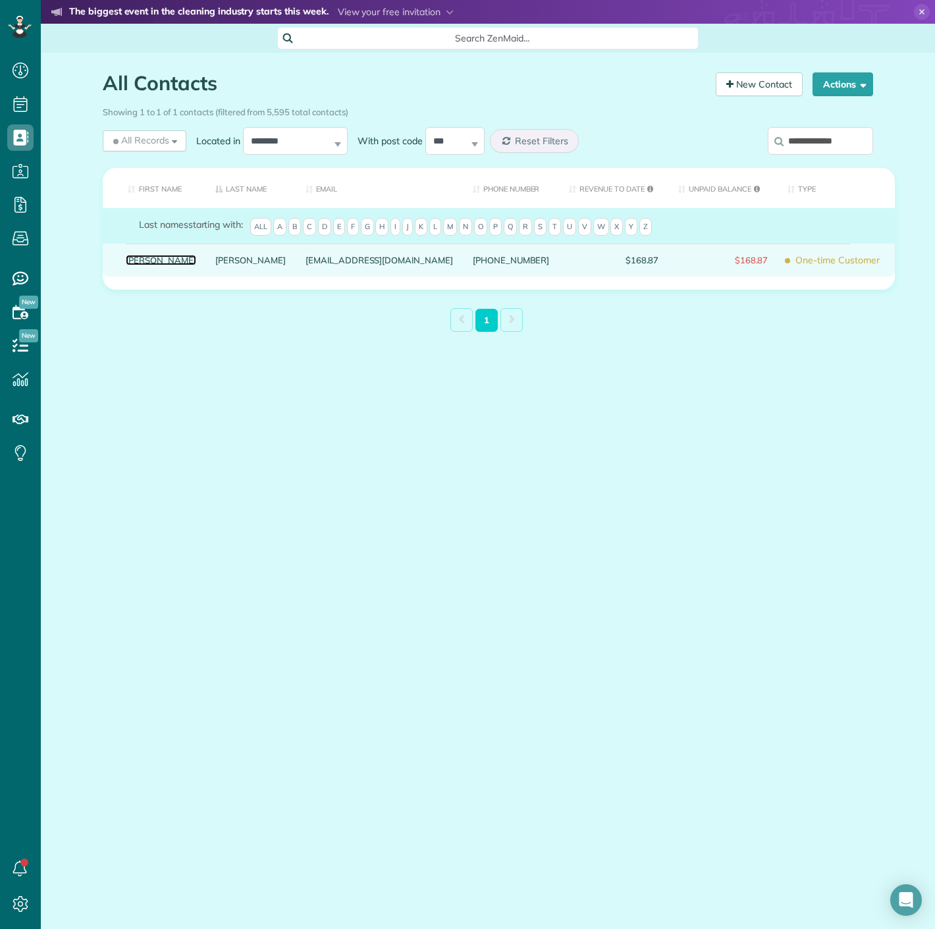
drag, startPoint x: 121, startPoint y: 267, endPoint x: 134, endPoint y: 270, distance: 12.8
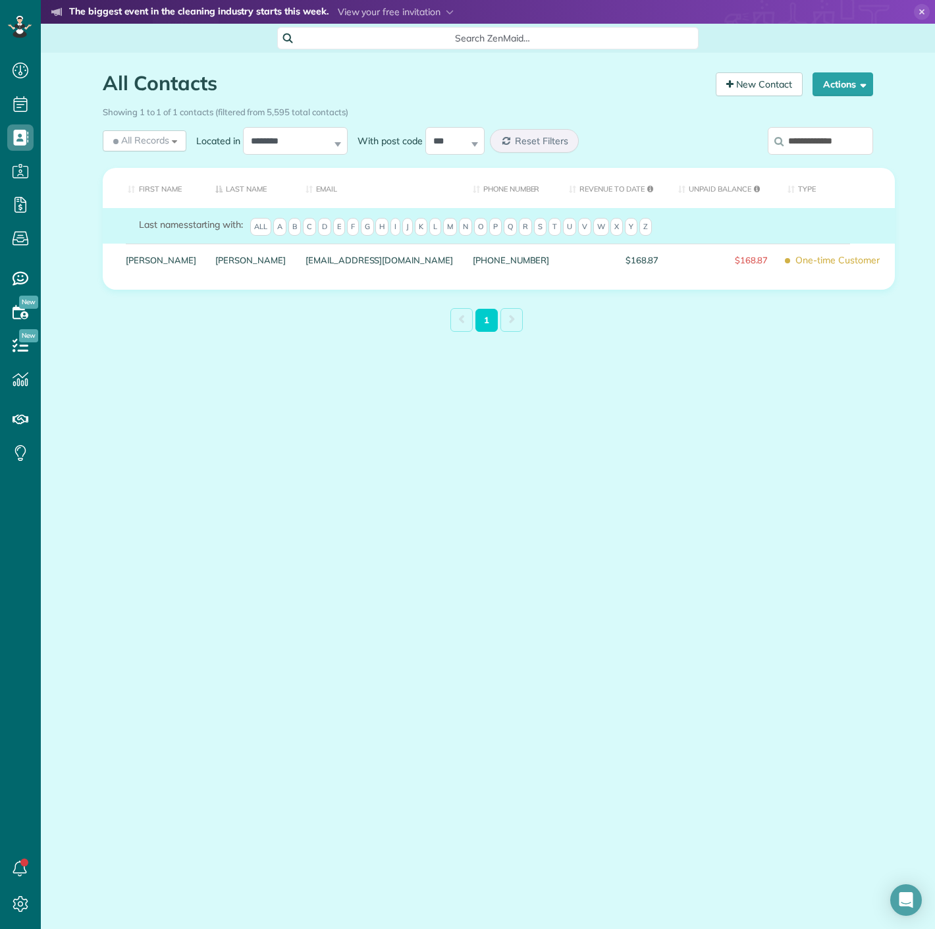
click at [757, 145] on div "**********" at bounding box center [784, 143] width 178 height 39
click at [777, 145] on icon at bounding box center [778, 141] width 9 height 10
click at [777, 145] on input "**********" at bounding box center [820, 141] width 105 height 28
click at [849, 104] on div "Showing 1 to 1 of 1 contacts (filtered from 5,595 total contacts)" at bounding box center [488, 110] width 770 height 18
click at [816, 136] on input "**********" at bounding box center [820, 141] width 105 height 28
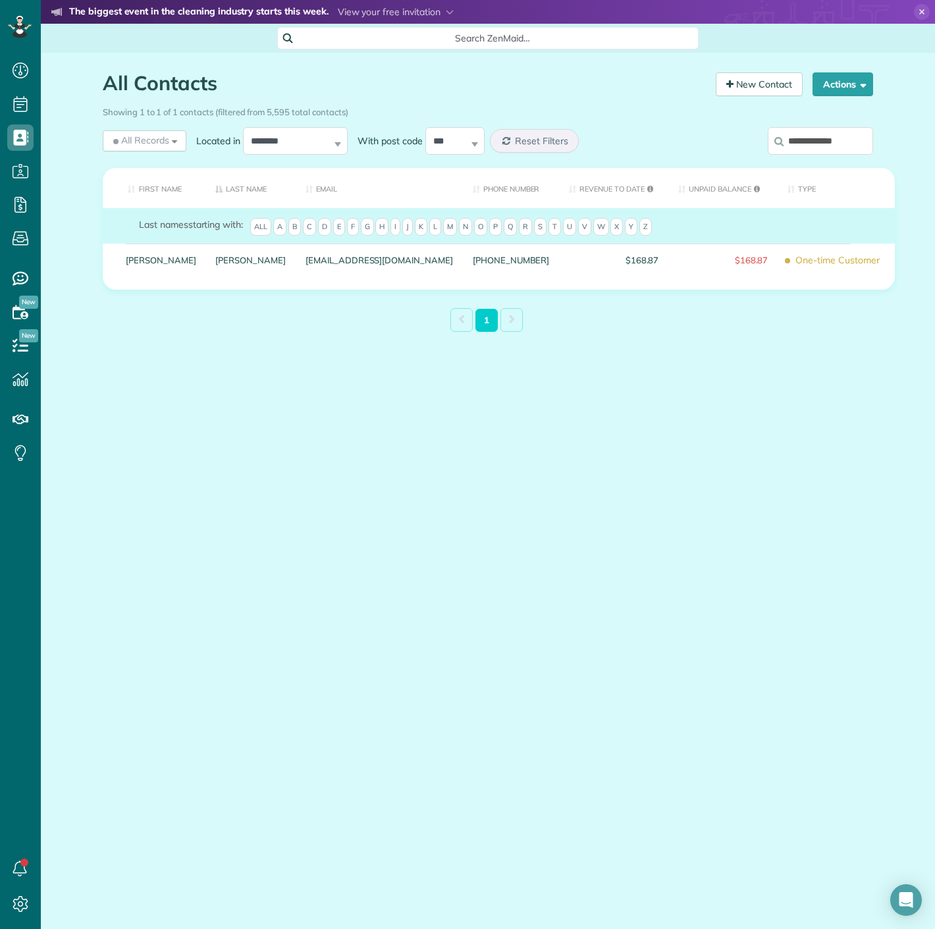
click at [816, 136] on input "**********" at bounding box center [820, 141] width 105 height 28
paste input "search"
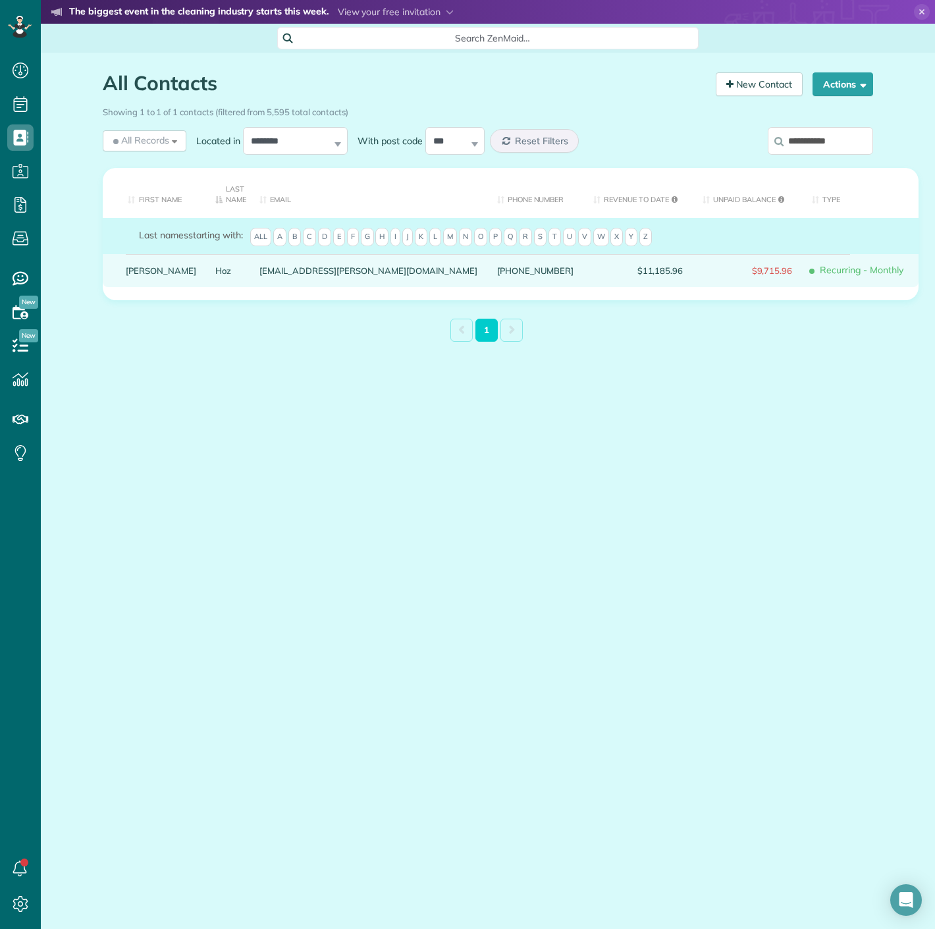
drag, startPoint x: 174, startPoint y: 271, endPoint x: 144, endPoint y: 276, distance: 31.4
drag, startPoint x: 144, startPoint y: 276, endPoint x: 152, endPoint y: 263, distance: 15.7
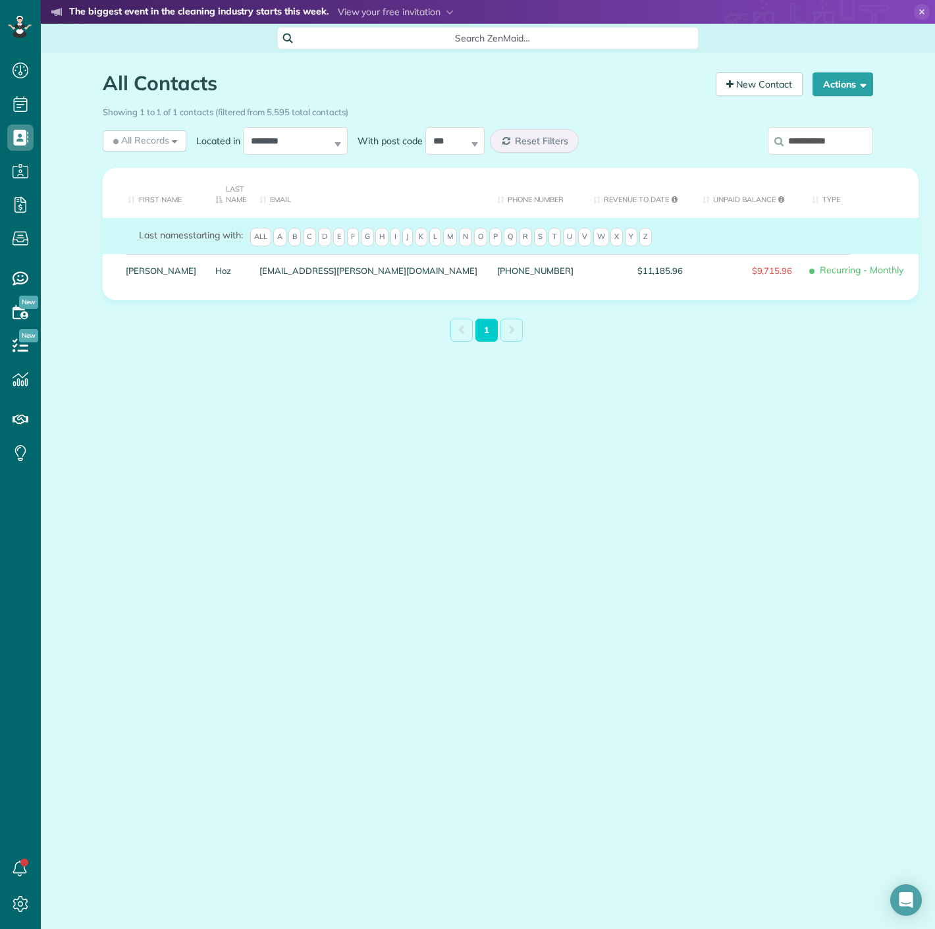
click at [820, 114] on div "Showing 1 to 1 of 1 contacts (filtered from 5,595 total contacts)" at bounding box center [488, 110] width 770 height 18
click at [816, 132] on input "**********" at bounding box center [820, 141] width 105 height 28
paste input "**********"
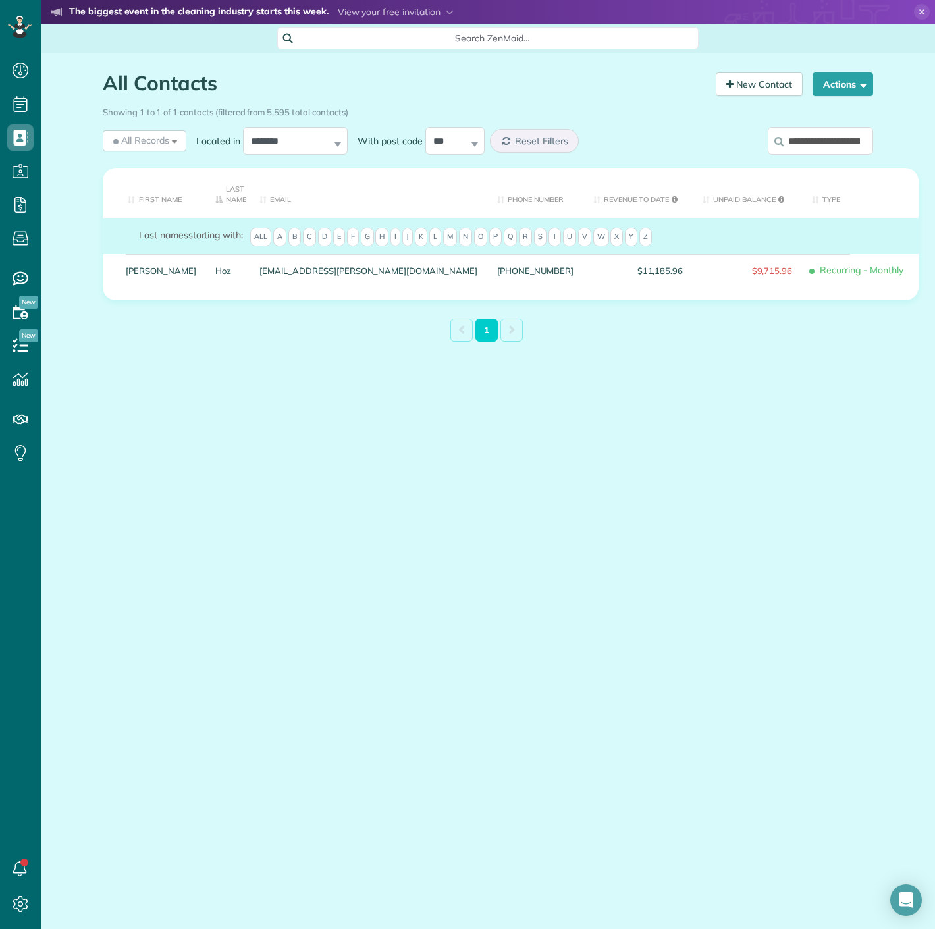
scroll to position [0, 41]
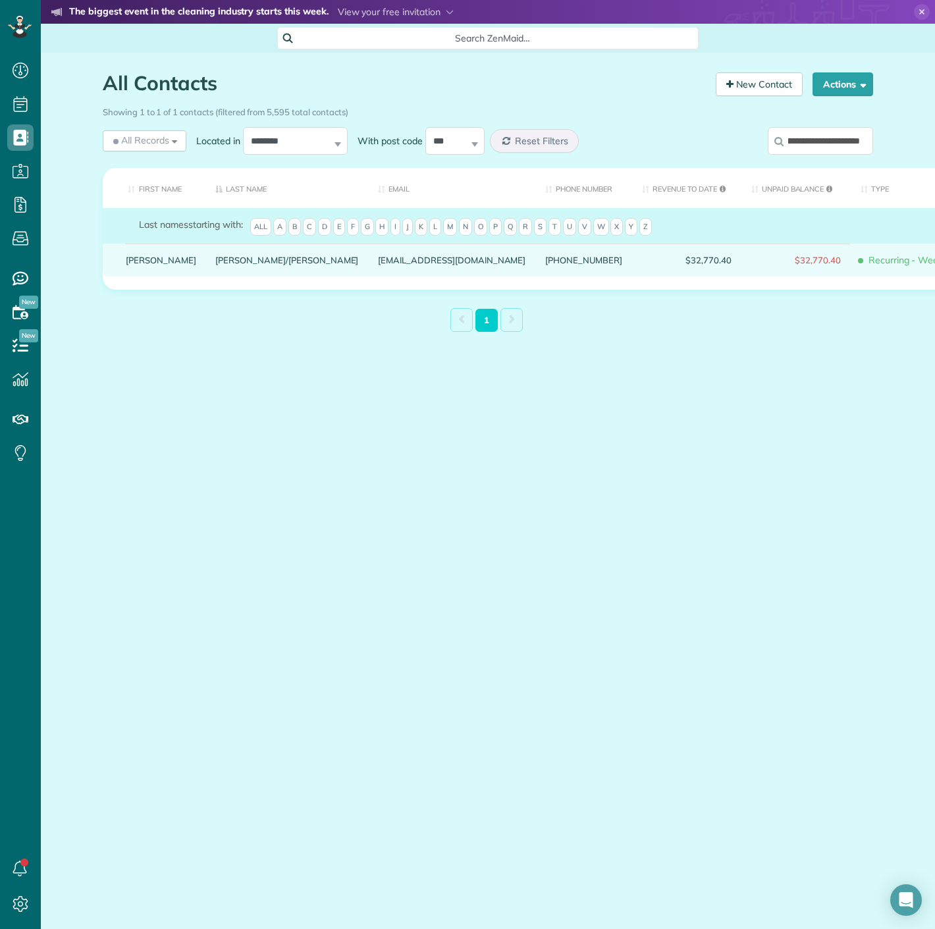
type input "**********"
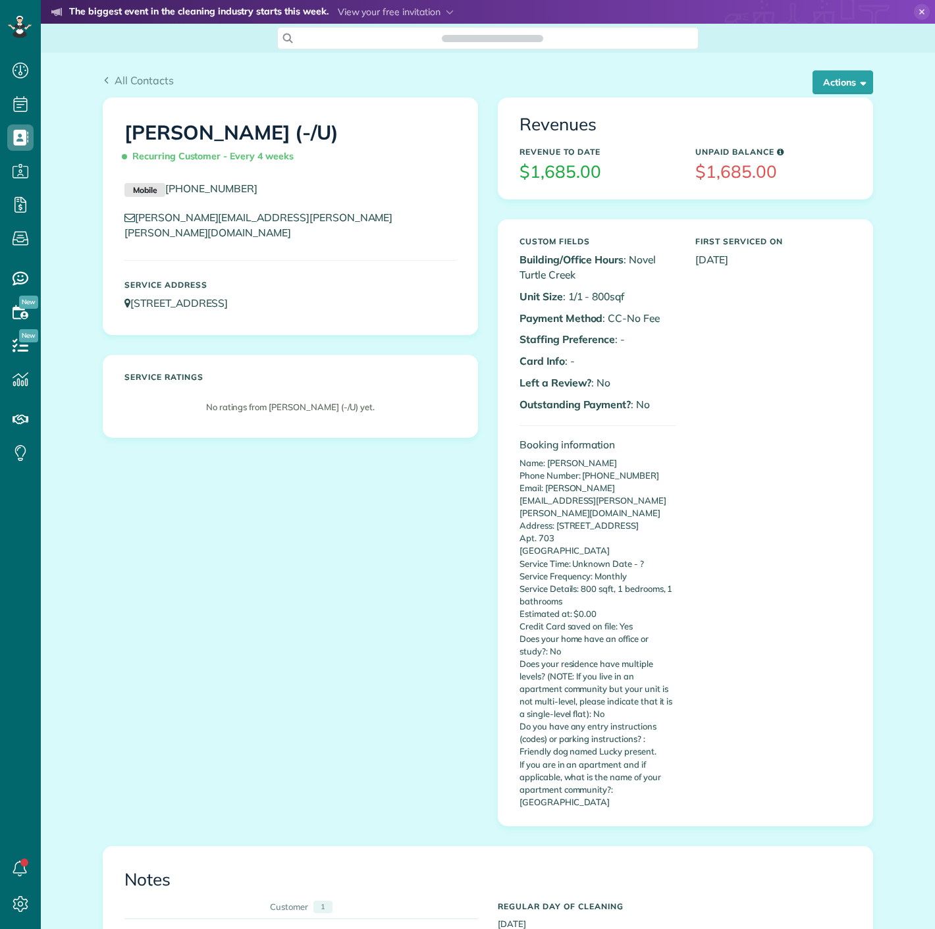
scroll to position [5, 5]
click at [817, 81] on button "Actions" at bounding box center [842, 82] width 61 height 24
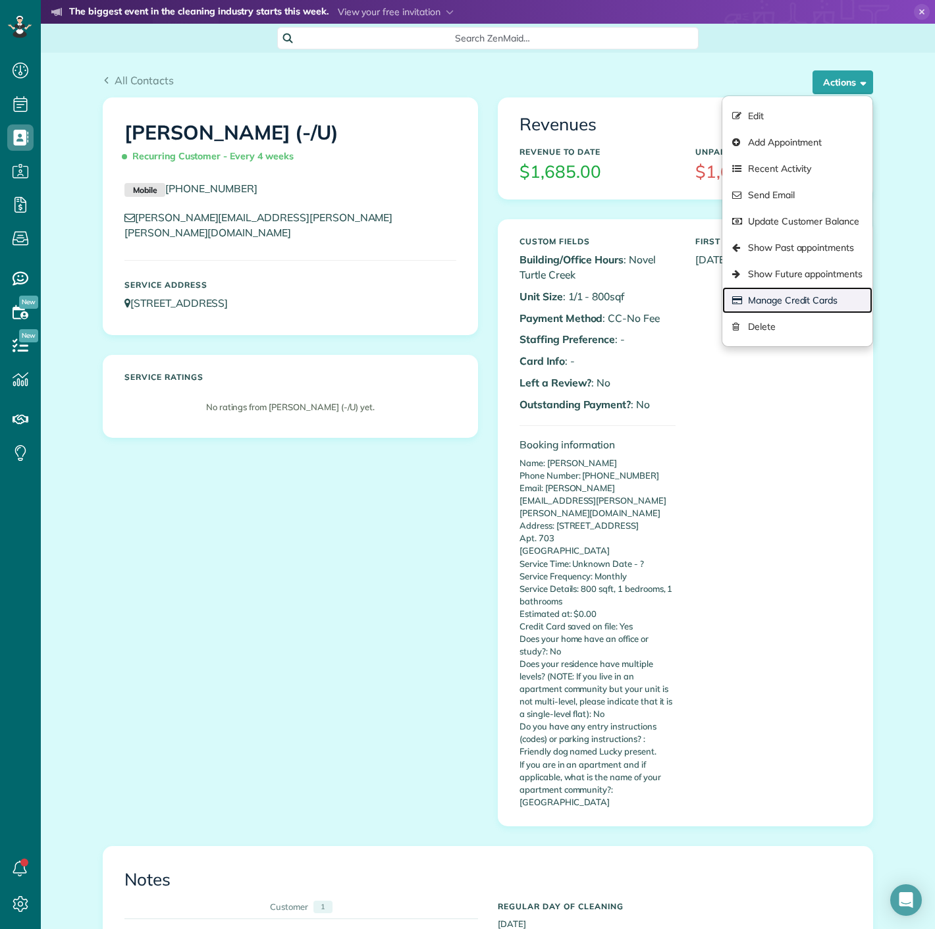
click at [772, 309] on link "Manage Credit Cards" at bounding box center [797, 300] width 150 height 26
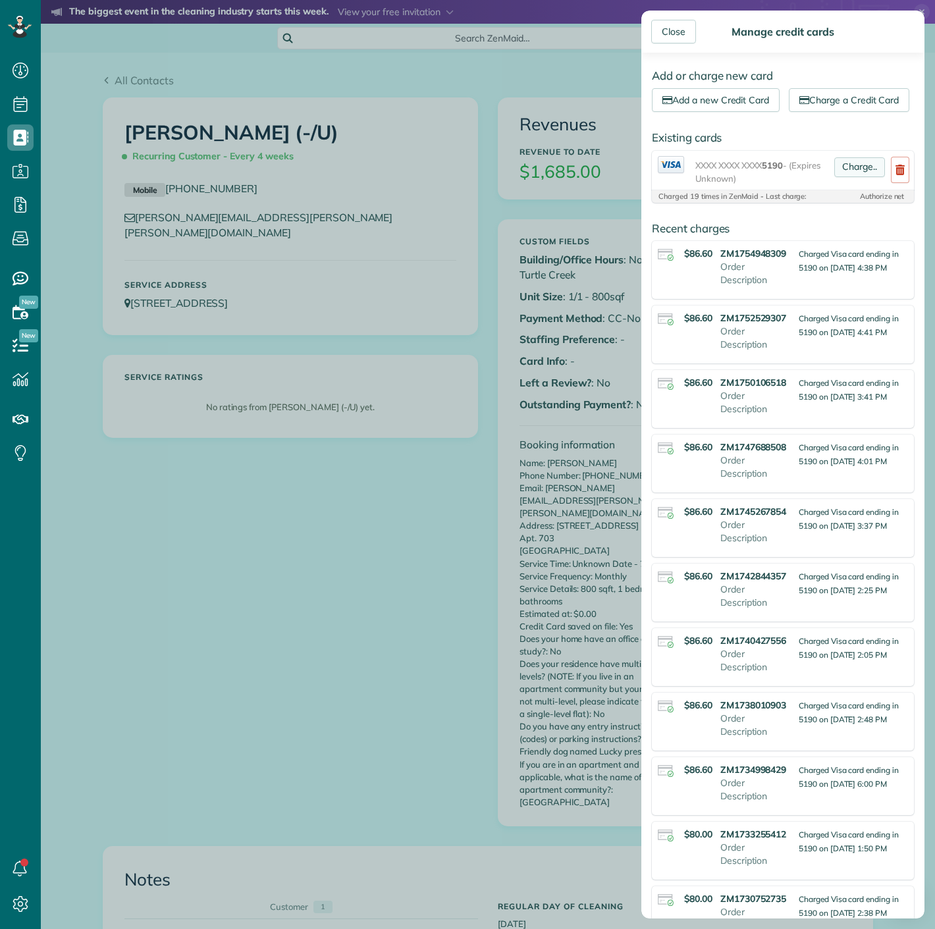
click at [835, 177] on link "Charge.." at bounding box center [859, 167] width 51 height 20
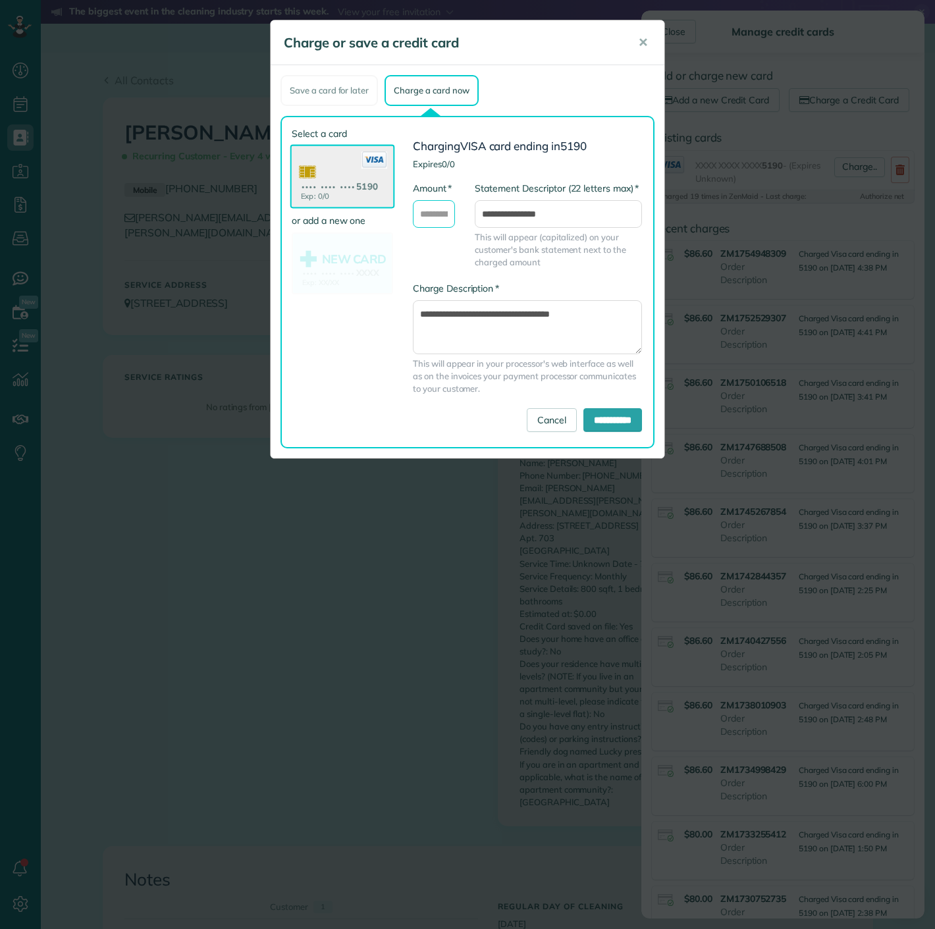
click at [438, 209] on input "* Amount" at bounding box center [434, 214] width 42 height 28
type input "*****"
click at [617, 419] on input "**********" at bounding box center [612, 420] width 59 height 24
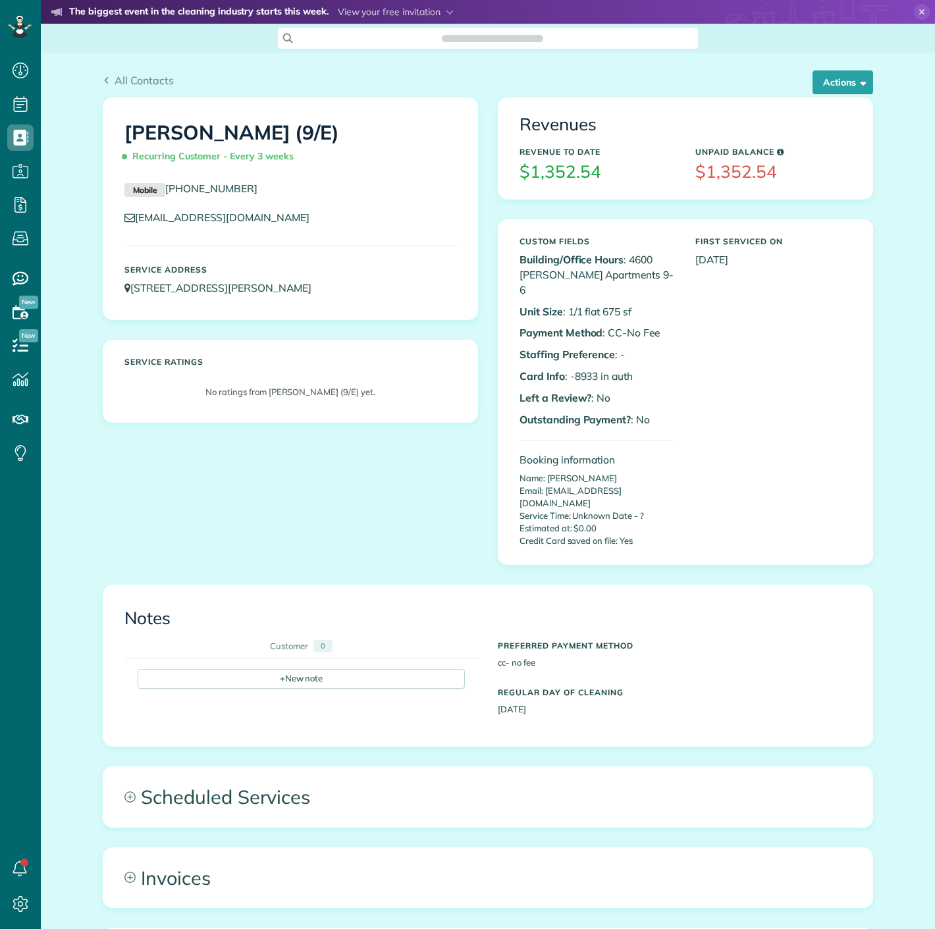
scroll to position [5, 5]
copy p "893"
copy p "8933"
drag, startPoint x: 567, startPoint y: 358, endPoint x: 592, endPoint y: 358, distance: 24.4
click at [592, 369] on p "Card Info : -8933 in auth" at bounding box center [597, 376] width 156 height 15
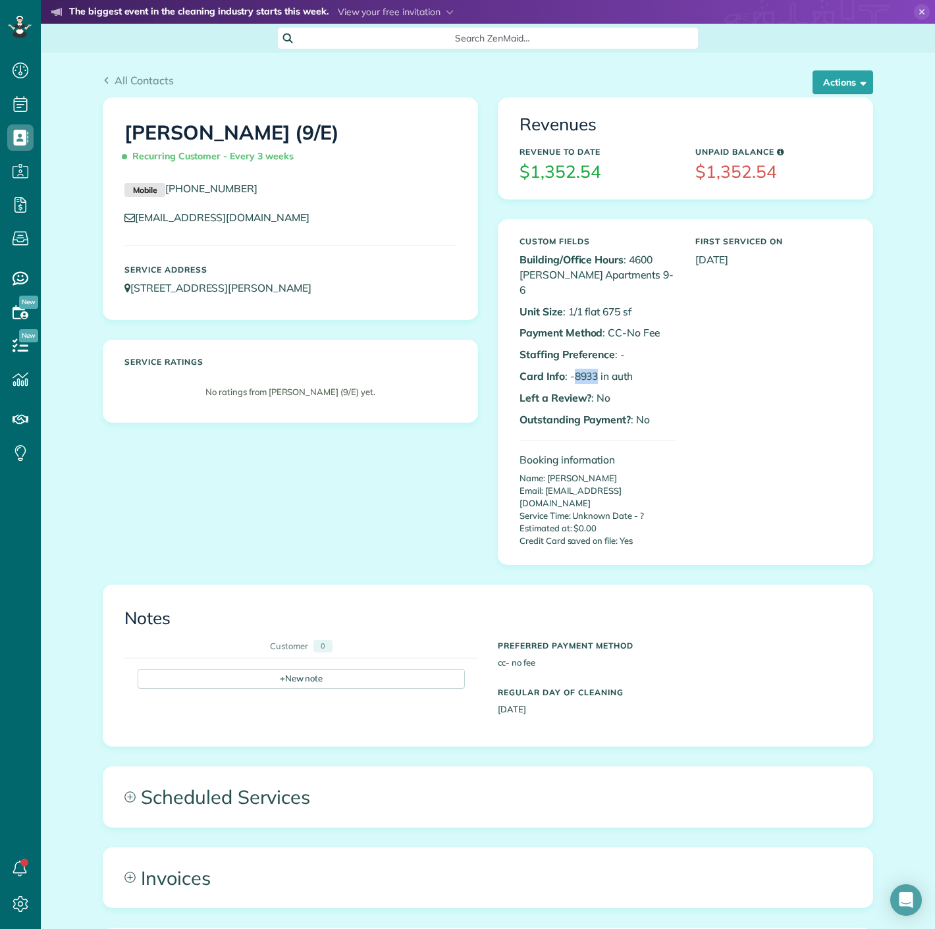
copy p "8933"
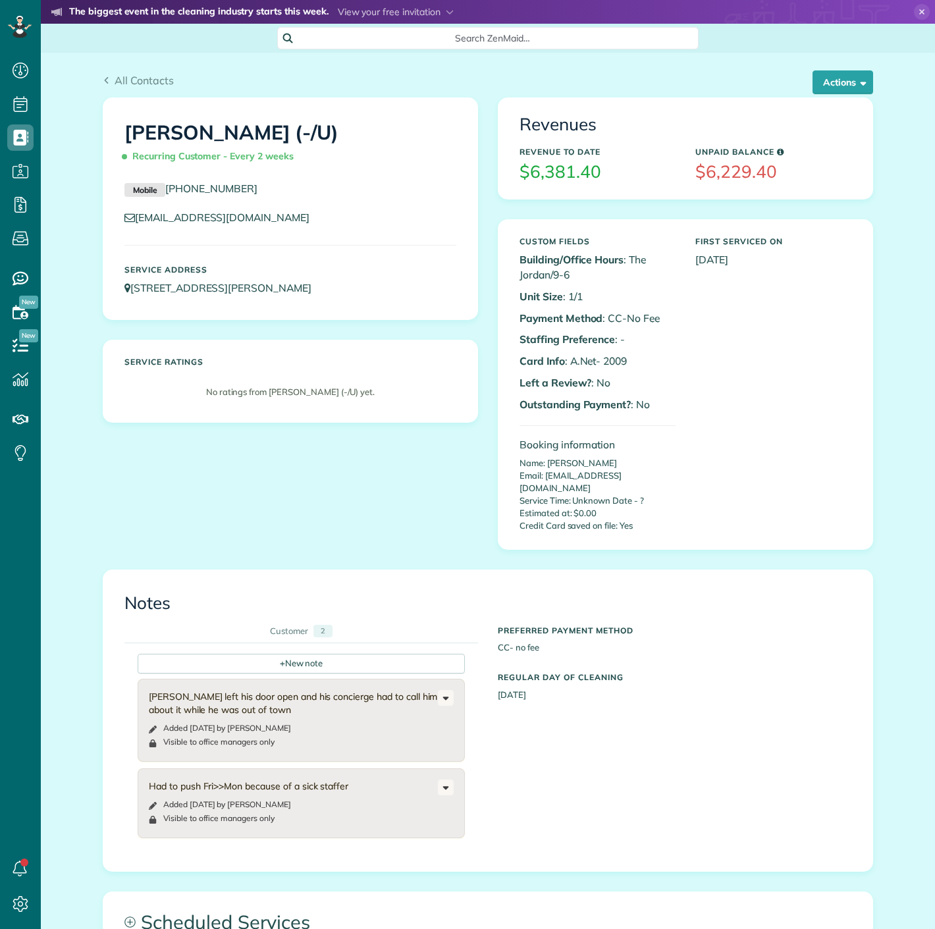
scroll to position [5, 5]
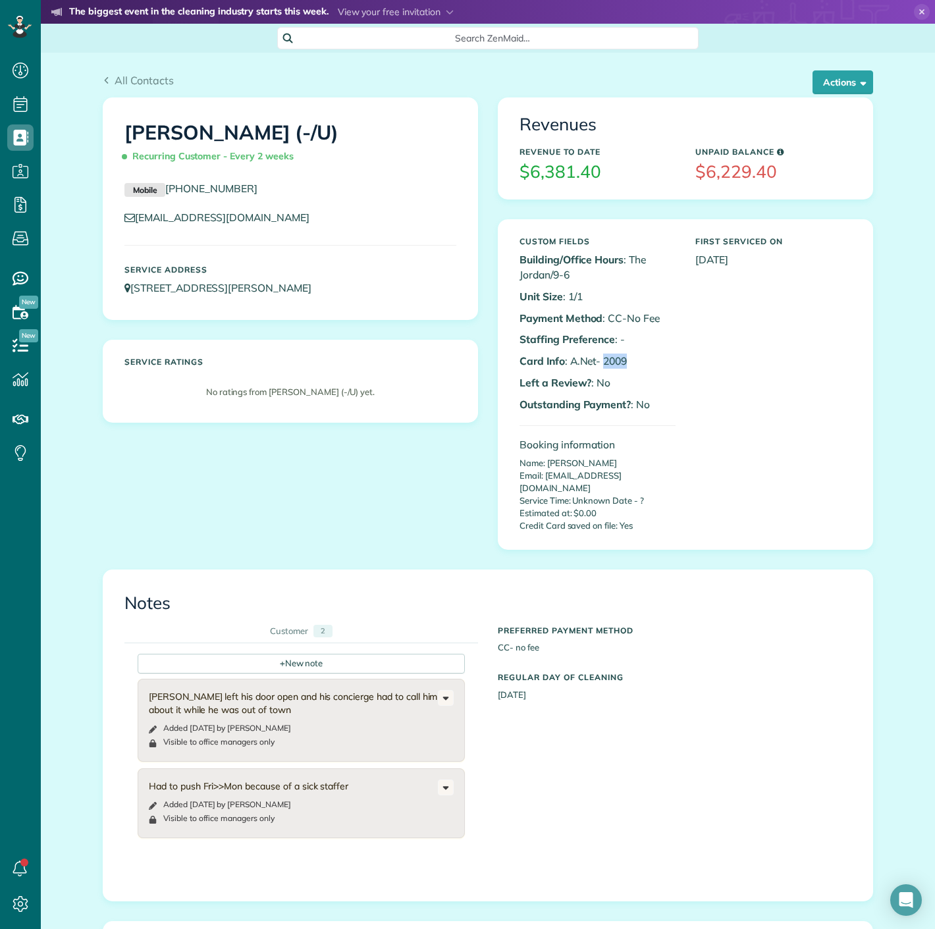
drag, startPoint x: 600, startPoint y: 359, endPoint x: 642, endPoint y: 359, distance: 42.8
click at [642, 359] on p "Card Info : A.Net- 2009" at bounding box center [597, 360] width 156 height 15
copy p "2009"
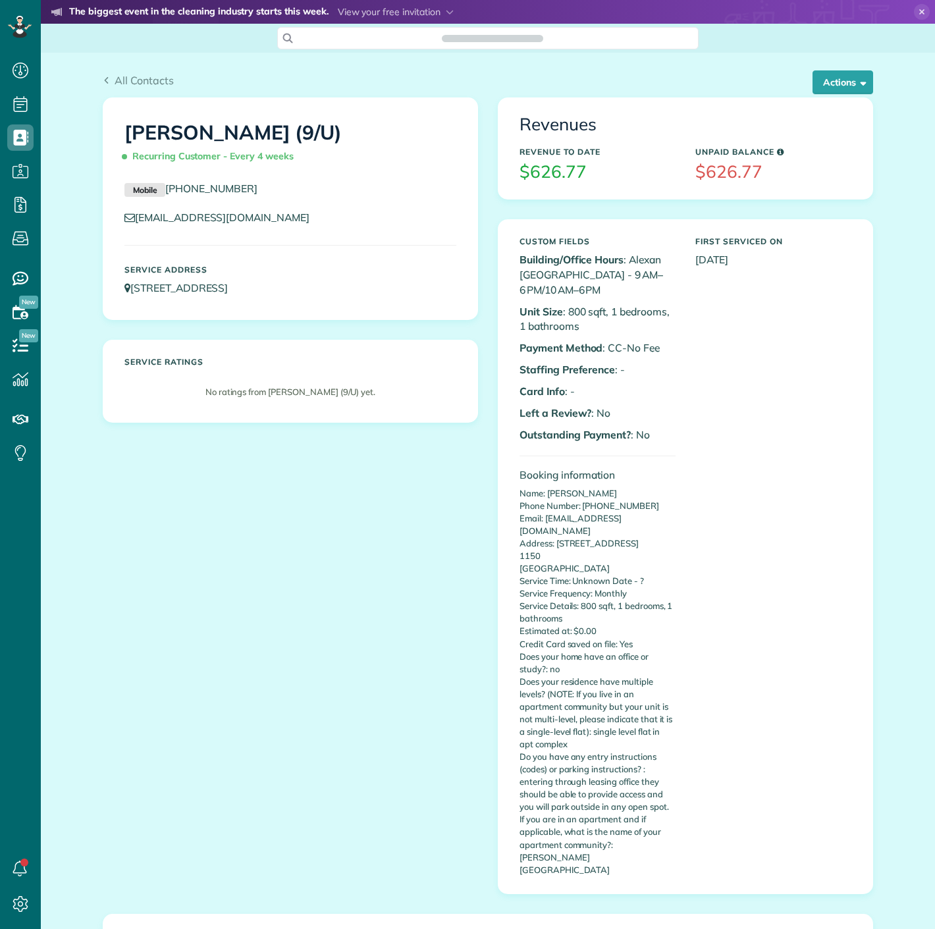
scroll to position [5, 5]
click at [840, 84] on button "Actions" at bounding box center [842, 82] width 61 height 24
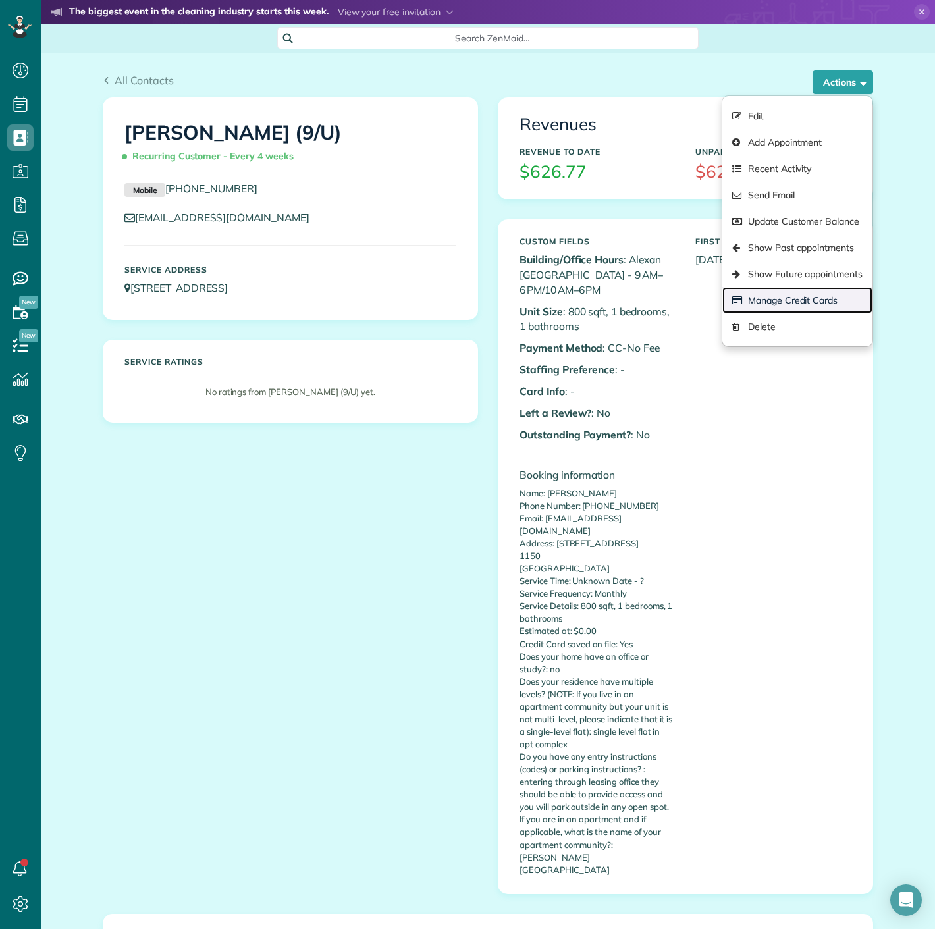
click at [779, 302] on link "Manage Credit Cards" at bounding box center [797, 300] width 150 height 26
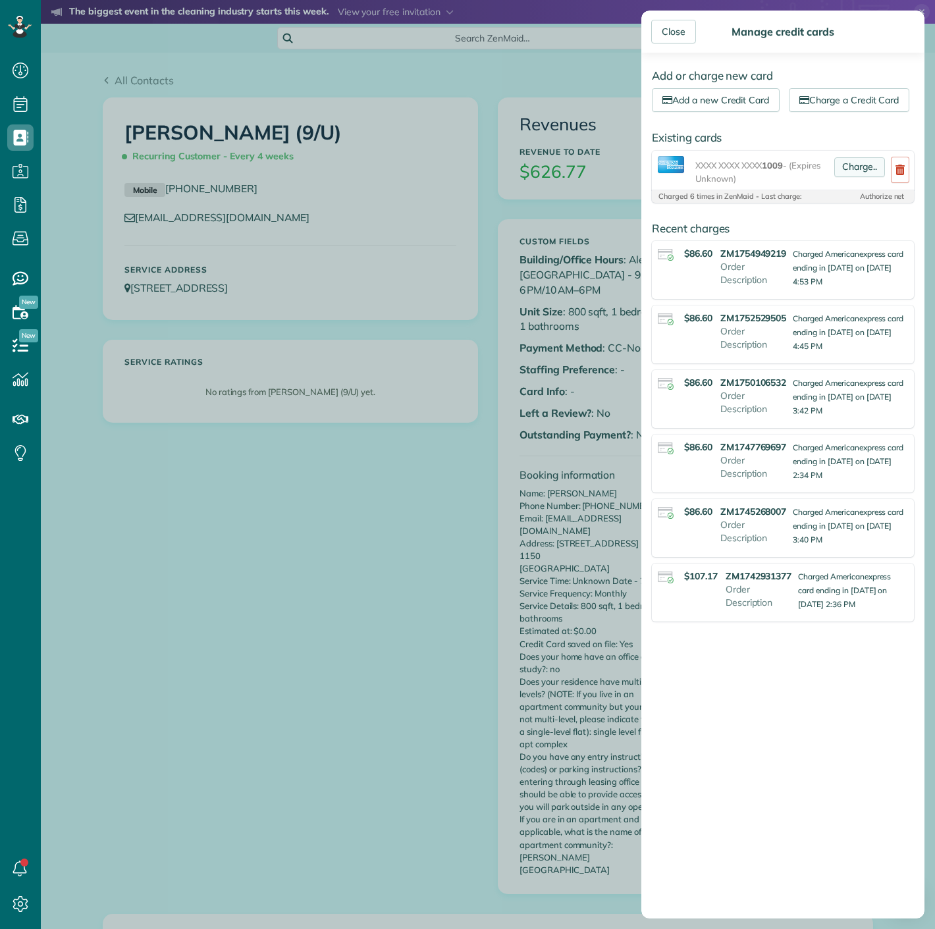
click at [834, 177] on link "Charge.." at bounding box center [859, 167] width 51 height 20
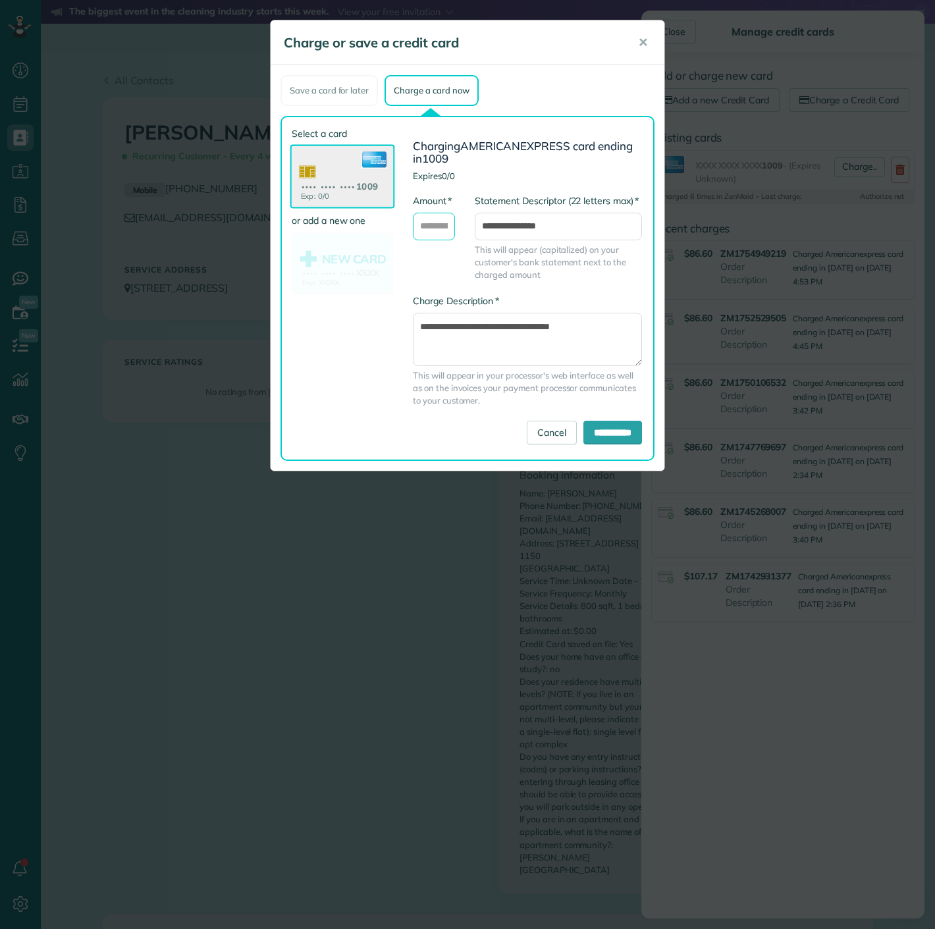
click at [438, 224] on input "* Amount" at bounding box center [434, 227] width 42 height 28
type input "*****"
click at [595, 431] on input "**********" at bounding box center [612, 433] width 59 height 24
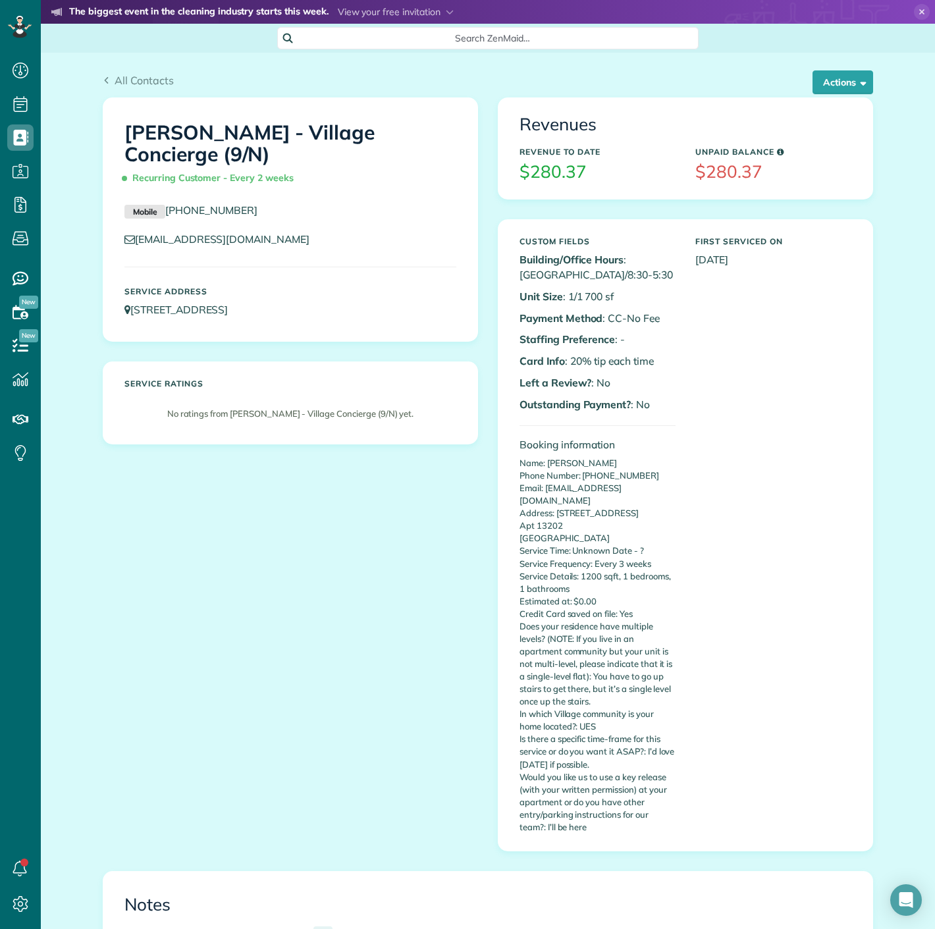
scroll to position [5, 5]
drag, startPoint x: 850, startPoint y: 85, endPoint x: 849, endPoint y: 137, distance: 52.0
click at [850, 86] on button "Actions" at bounding box center [842, 82] width 61 height 24
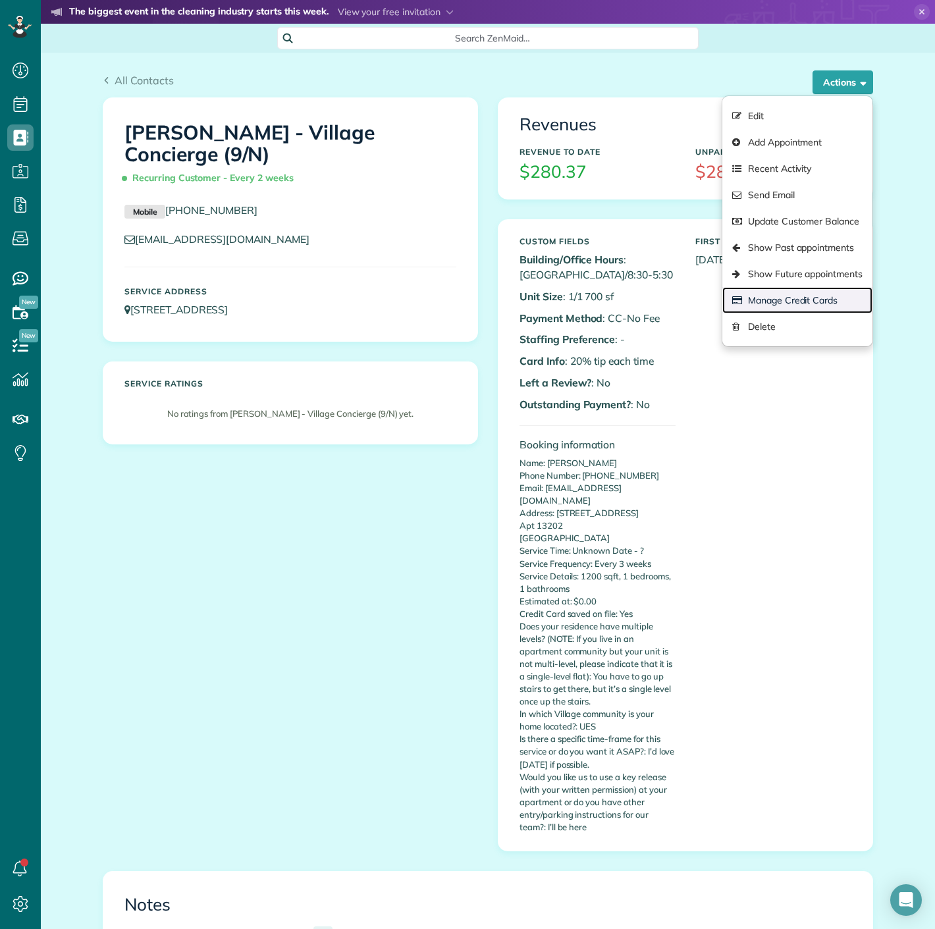
click at [822, 305] on link "Manage Credit Cards" at bounding box center [797, 300] width 150 height 26
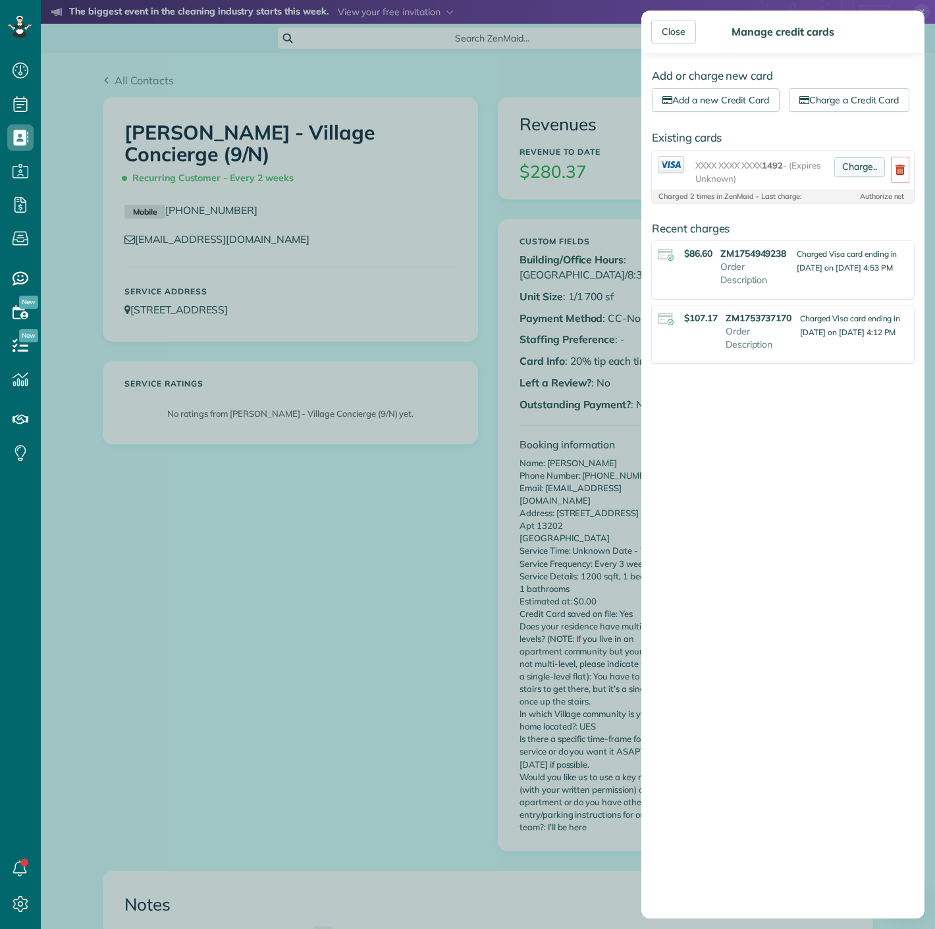
click at [850, 177] on link "Charge.." at bounding box center [859, 167] width 51 height 20
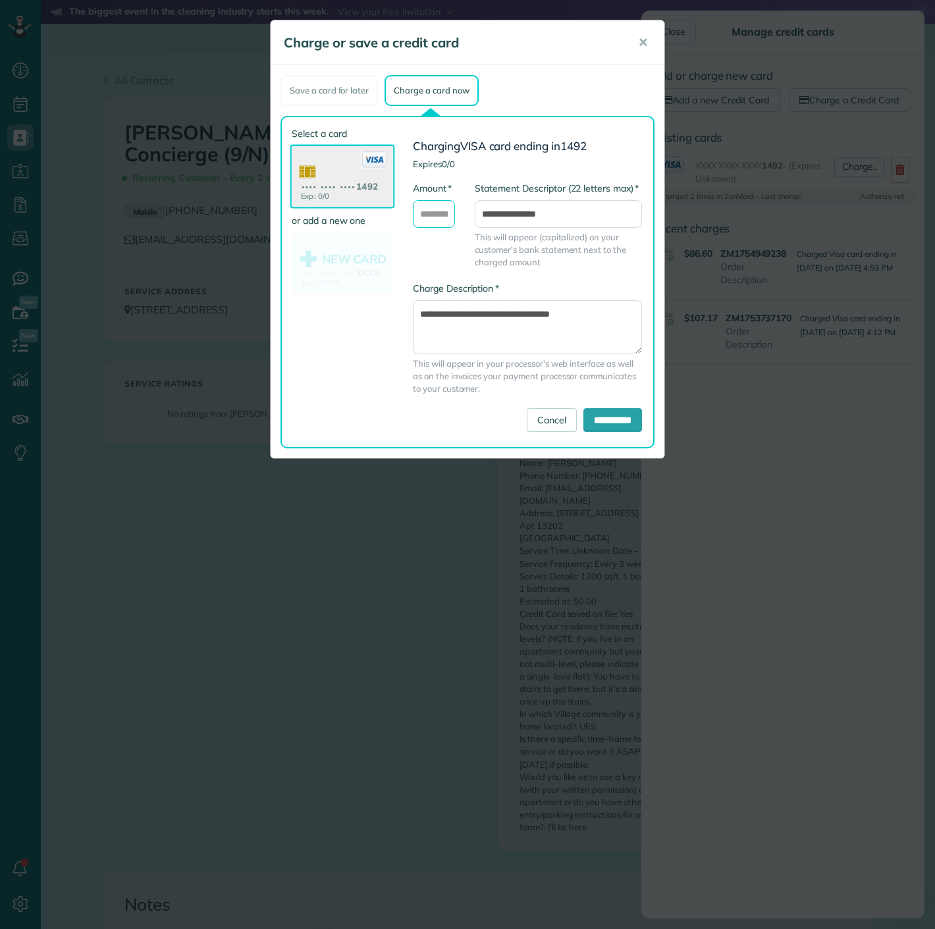
click at [419, 222] on input "* Amount" at bounding box center [434, 214] width 42 height 28
click at [423, 218] on input "* Amount" at bounding box center [434, 214] width 42 height 28
type input "*****"
click at [603, 419] on input "**********" at bounding box center [612, 420] width 59 height 24
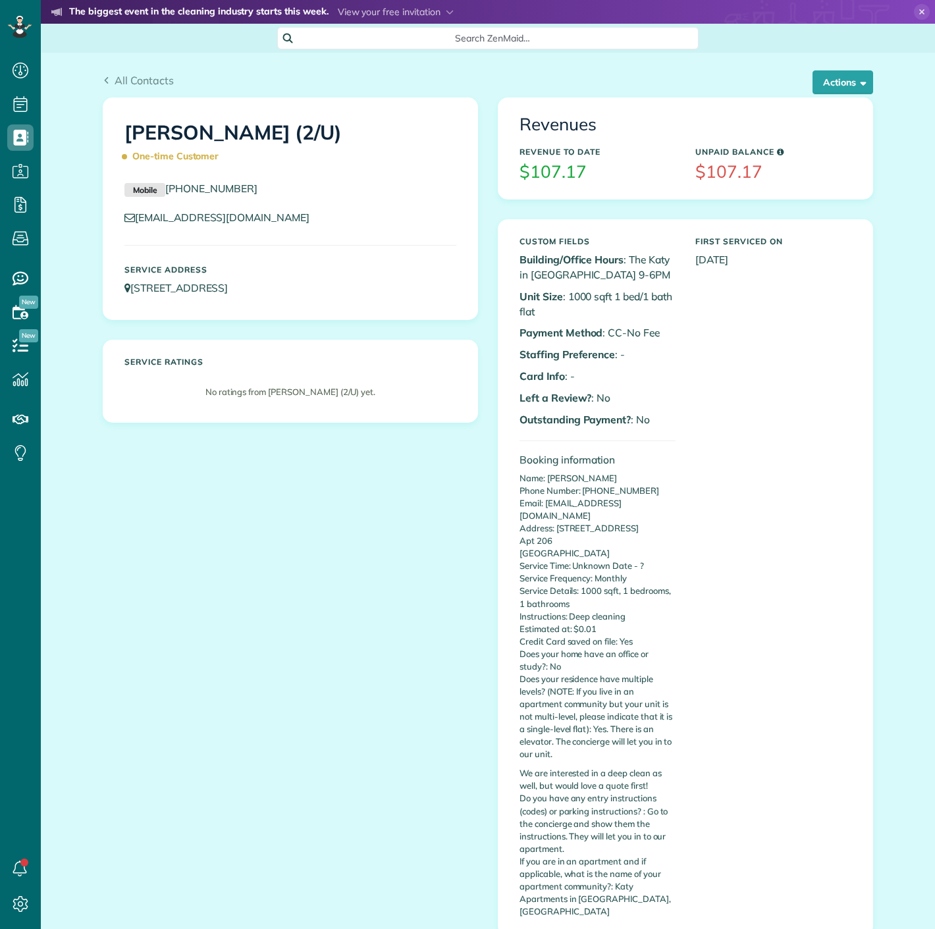
scroll to position [5, 5]
click at [847, 74] on button "Actions" at bounding box center [842, 82] width 61 height 24
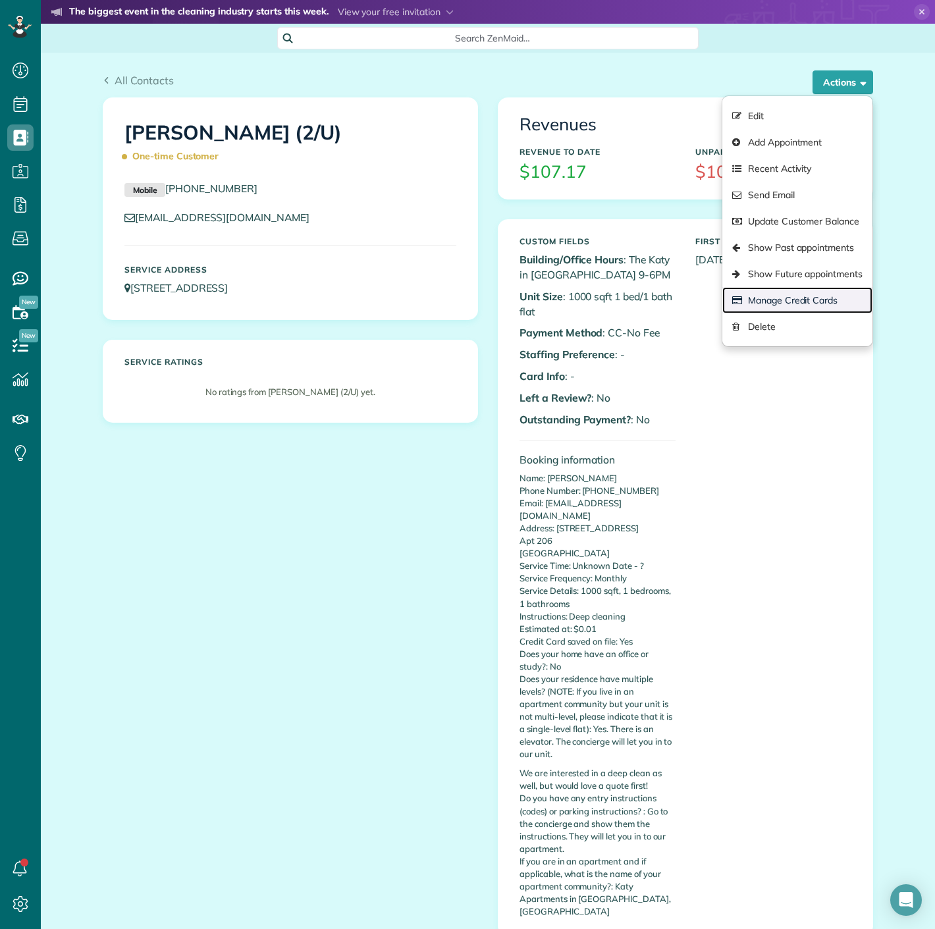
click at [794, 300] on link "Manage Credit Cards" at bounding box center [797, 300] width 150 height 26
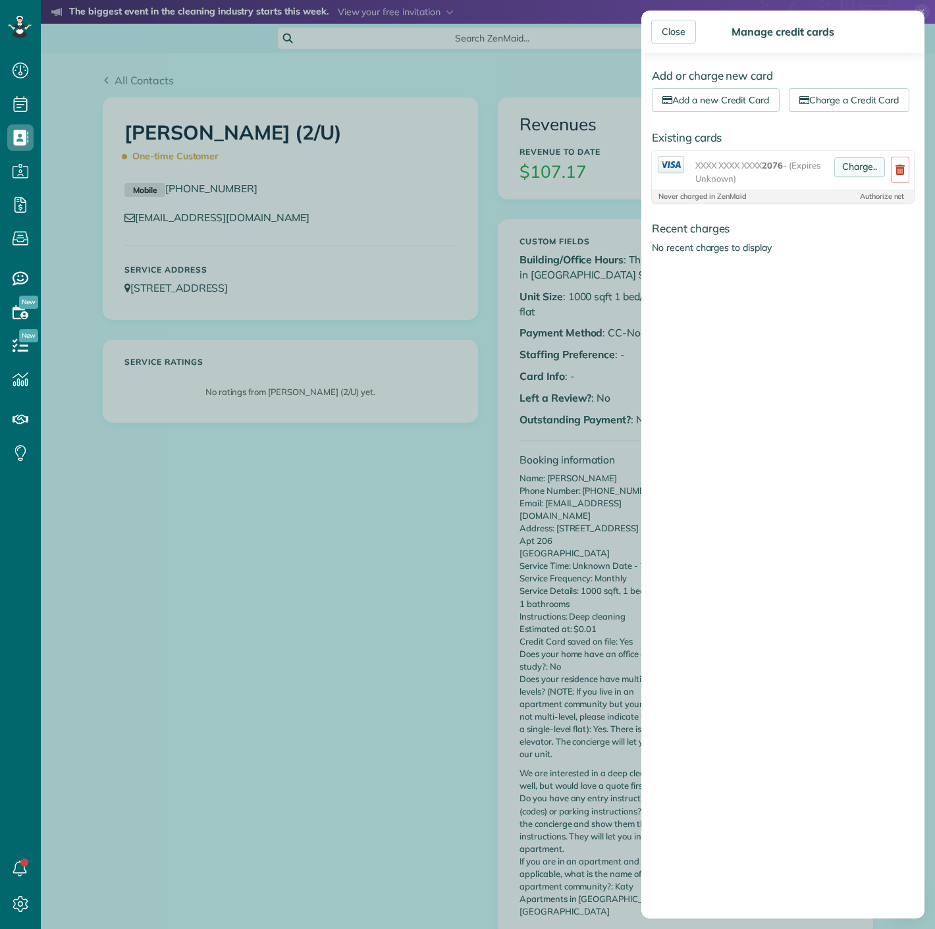
click at [844, 177] on link "Charge.." at bounding box center [859, 167] width 51 height 20
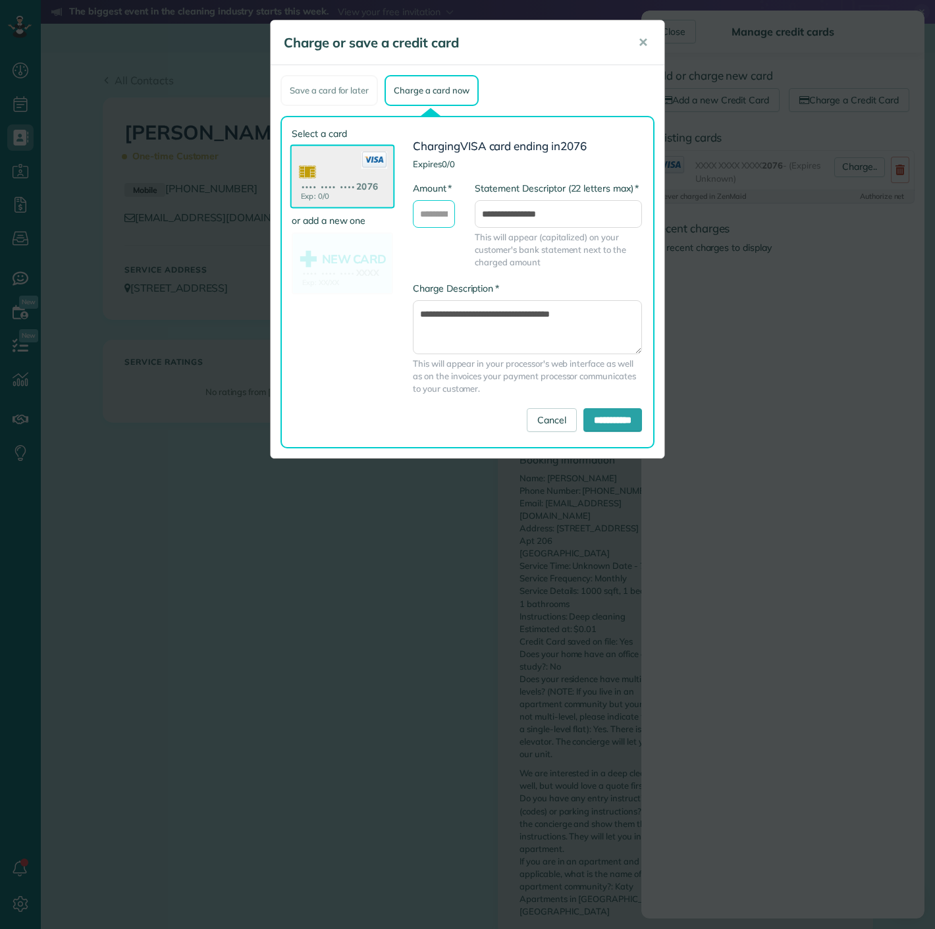
drag, startPoint x: 432, startPoint y: 213, endPoint x: 438, endPoint y: 225, distance: 13.2
click at [432, 213] on input "* Amount" at bounding box center [434, 214] width 42 height 28
type input "******"
click at [619, 417] on input "**********" at bounding box center [612, 420] width 59 height 24
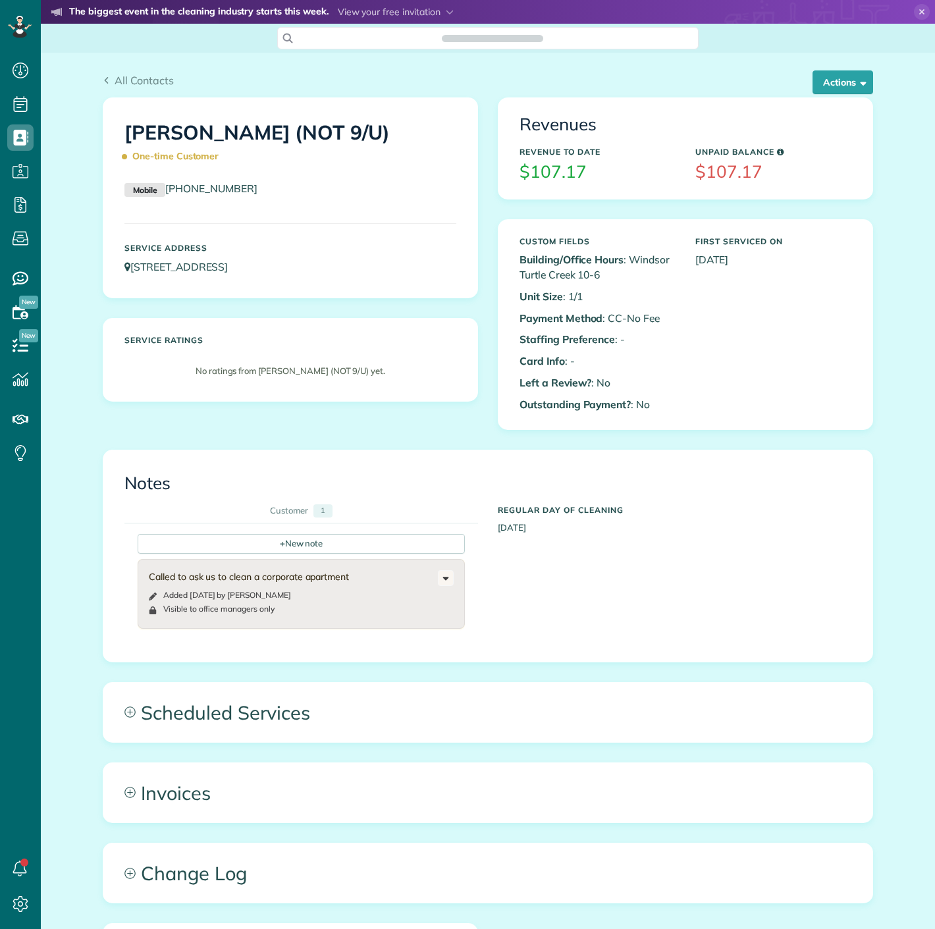
scroll to position [5, 5]
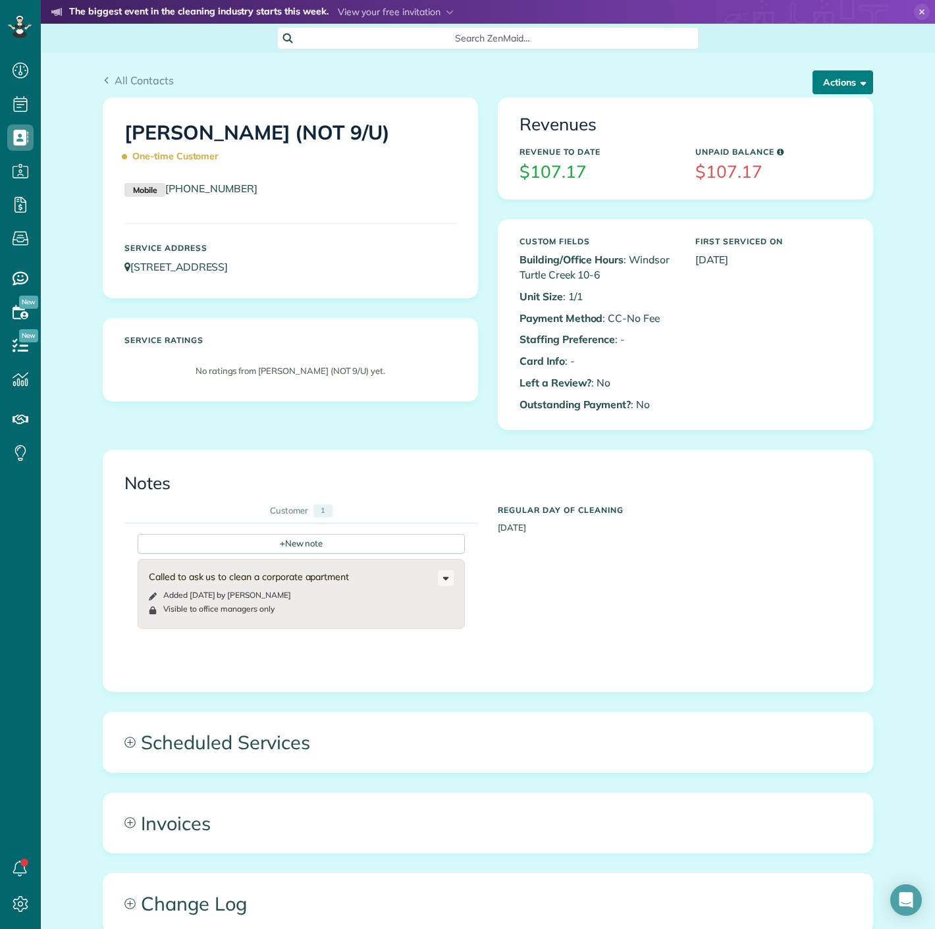
click at [825, 90] on button "Actions" at bounding box center [842, 82] width 61 height 24
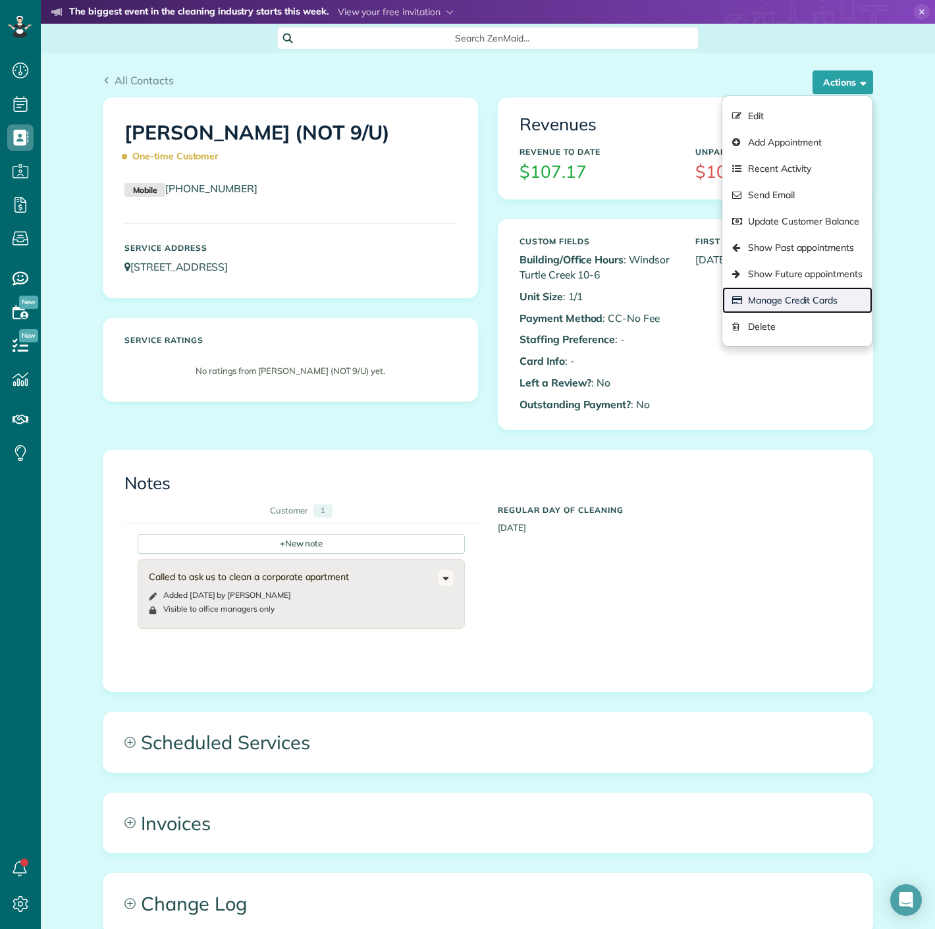
click at [779, 291] on link "Manage Credit Cards" at bounding box center [797, 300] width 150 height 26
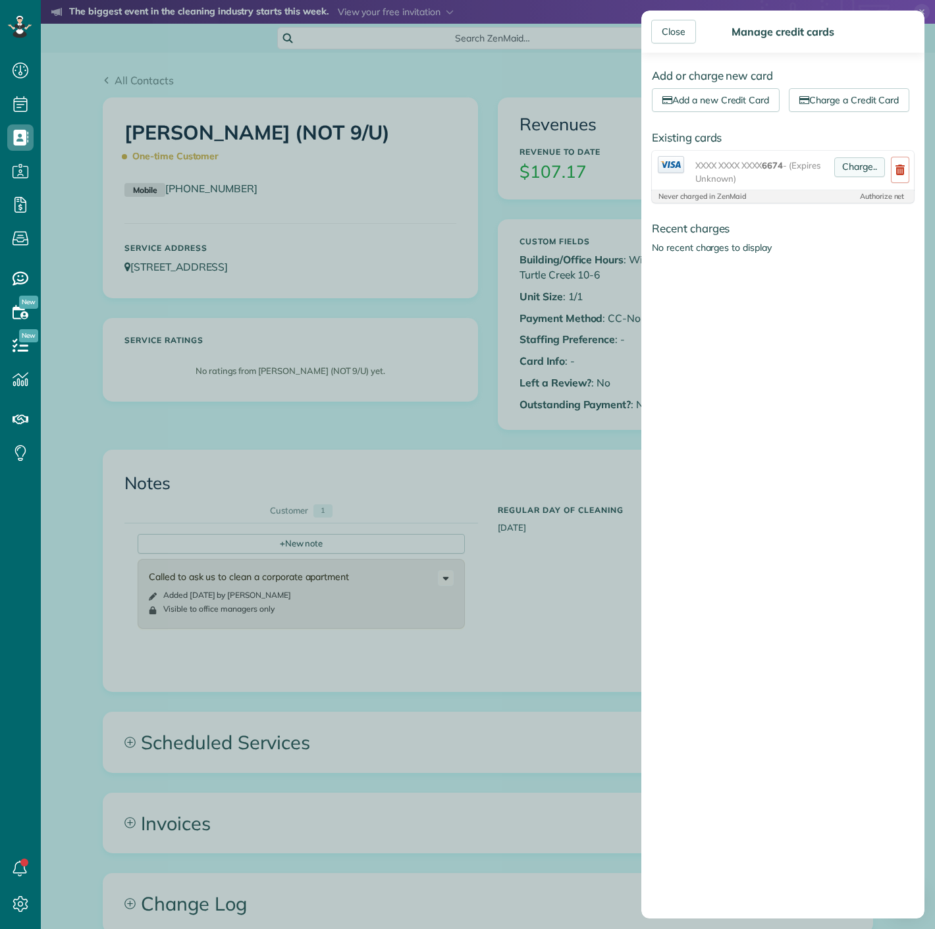
click at [845, 177] on link "Charge.." at bounding box center [859, 167] width 51 height 20
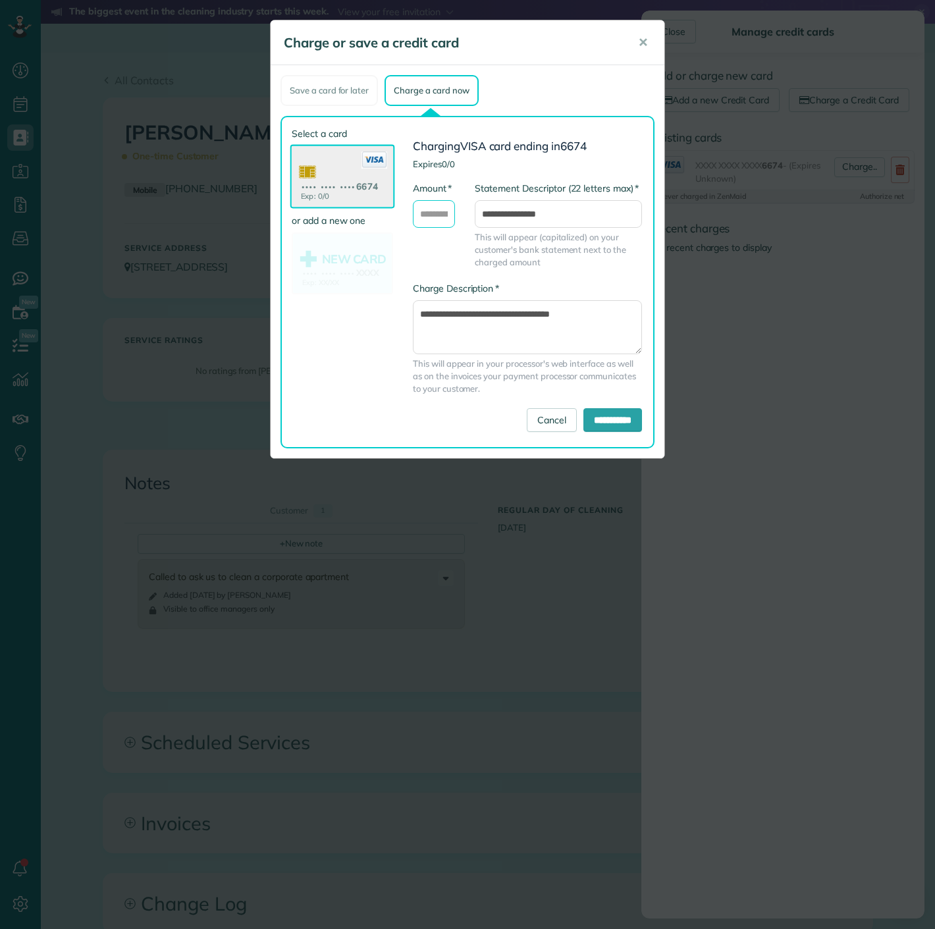
click at [418, 213] on input "* Amount" at bounding box center [434, 214] width 42 height 28
type input "******"
click at [625, 421] on input "**********" at bounding box center [612, 420] width 59 height 24
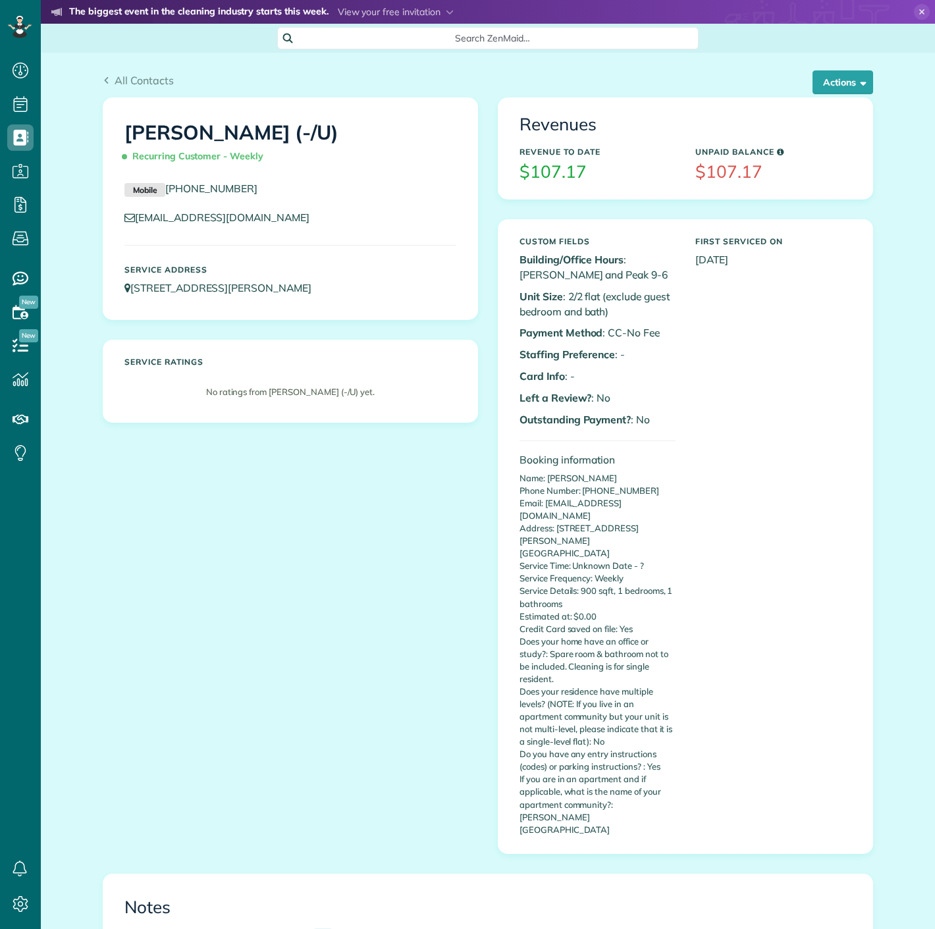
scroll to position [5, 5]
click at [816, 81] on button "Actions" at bounding box center [842, 82] width 61 height 24
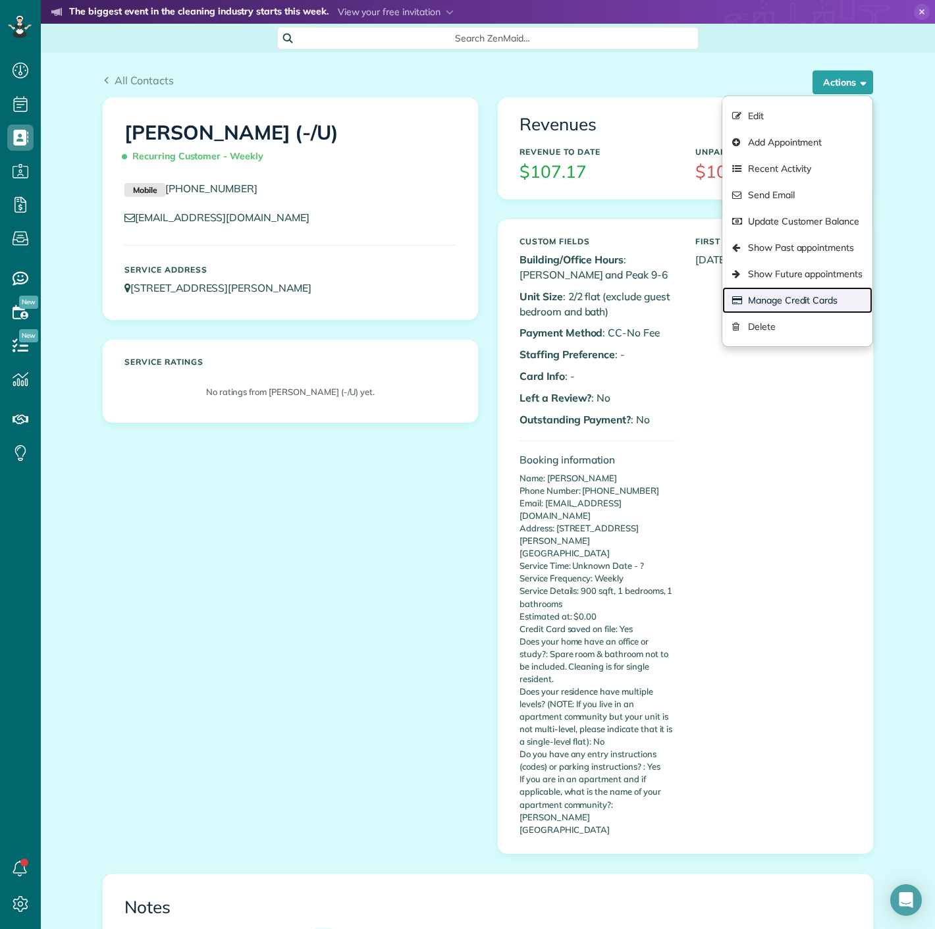
click at [837, 306] on link "Manage Credit Cards" at bounding box center [797, 300] width 150 height 26
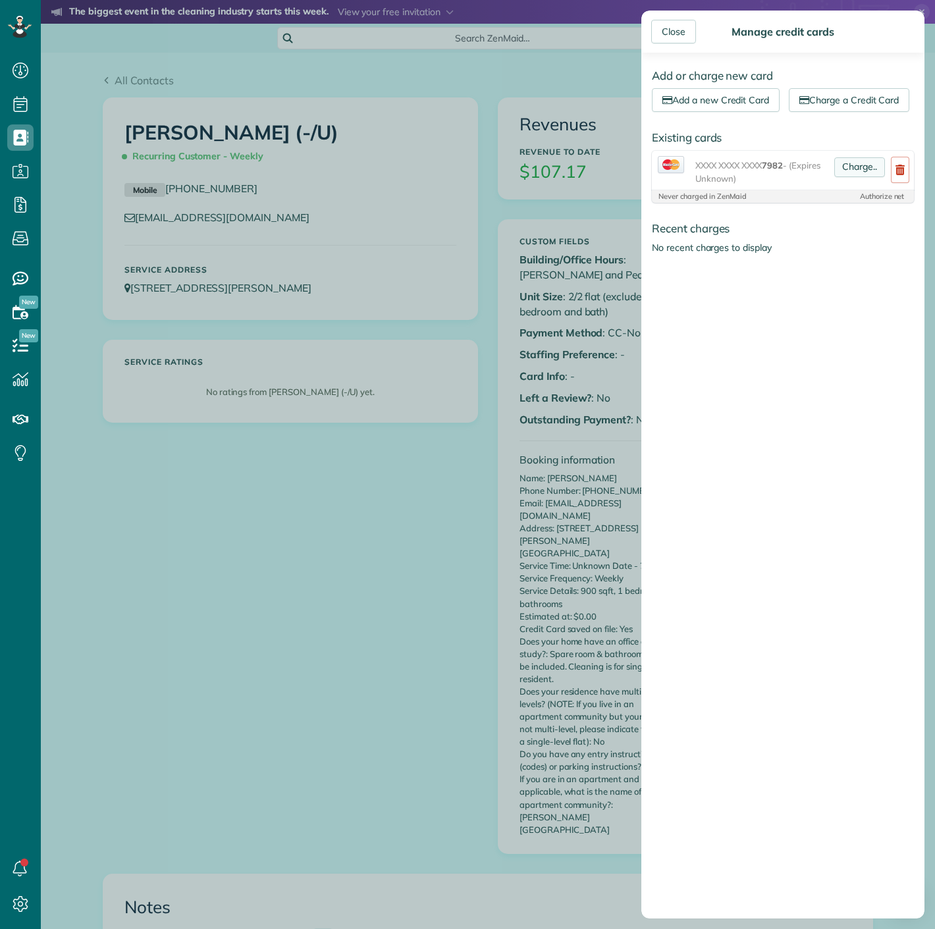
click at [850, 177] on link "Charge.." at bounding box center [859, 167] width 51 height 20
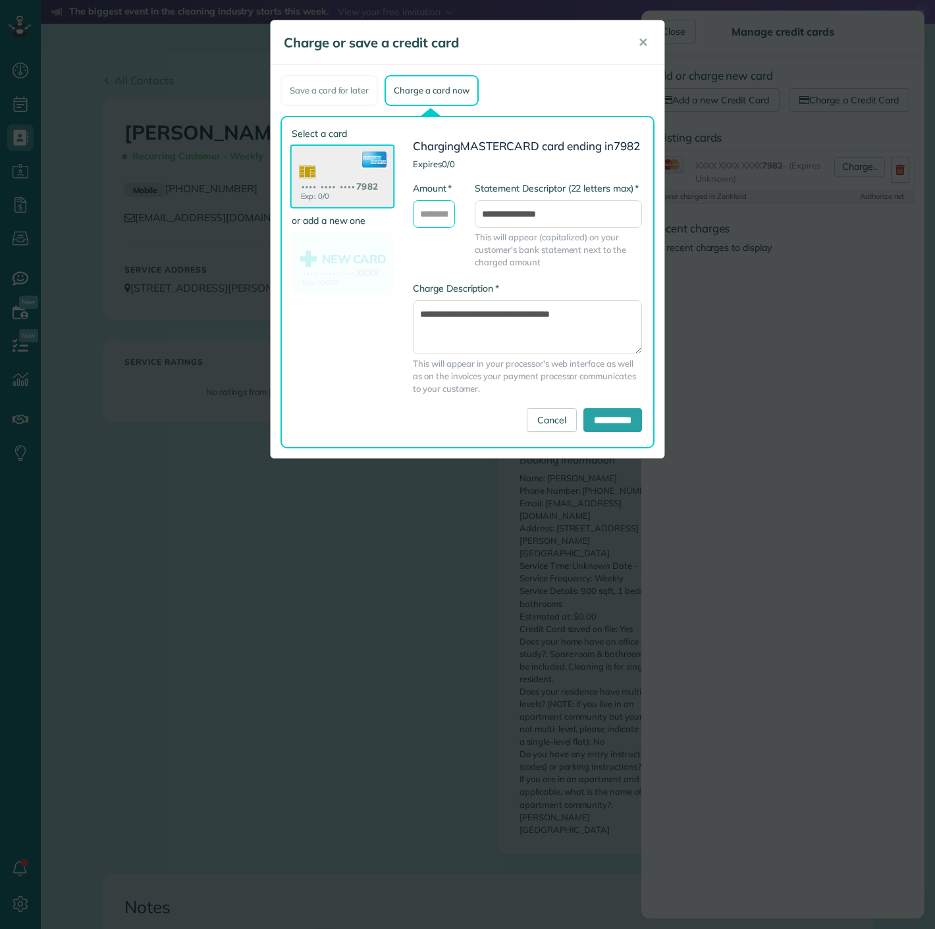
click at [443, 222] on input "* Amount" at bounding box center [434, 214] width 42 height 28
type input "******"
click at [594, 429] on input "**********" at bounding box center [612, 420] width 59 height 24
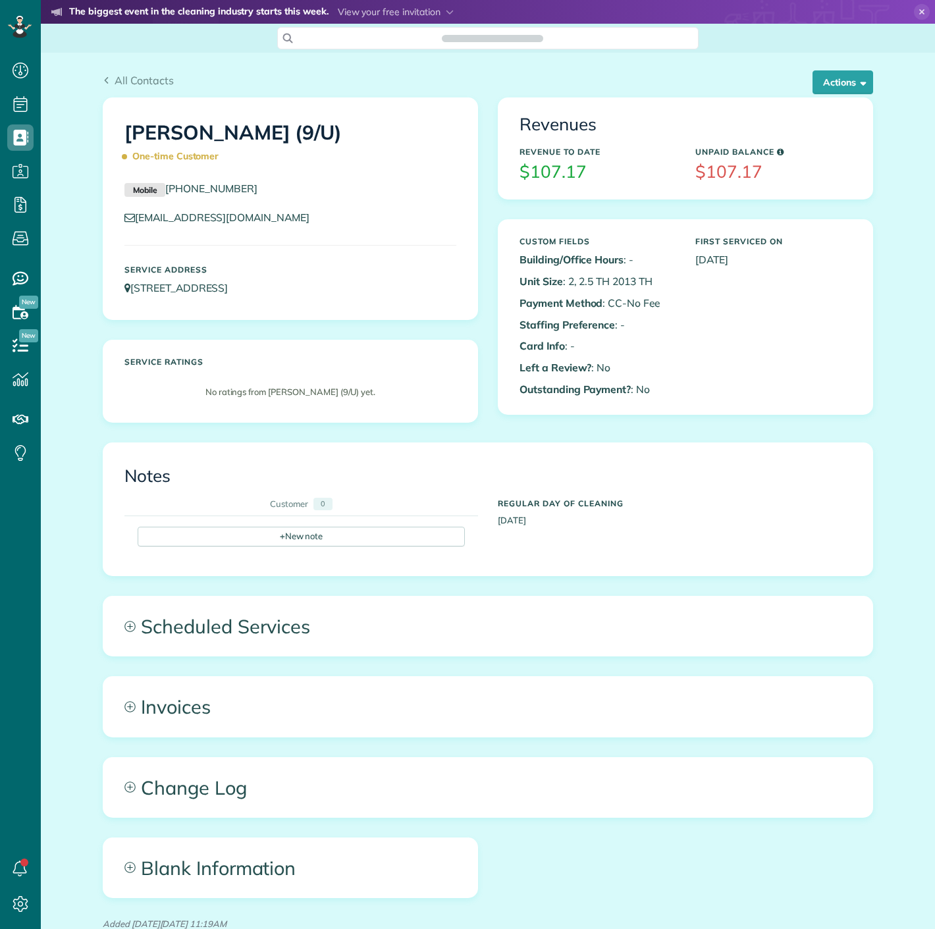
scroll to position [5, 5]
click at [833, 86] on button "Actions" at bounding box center [842, 82] width 61 height 24
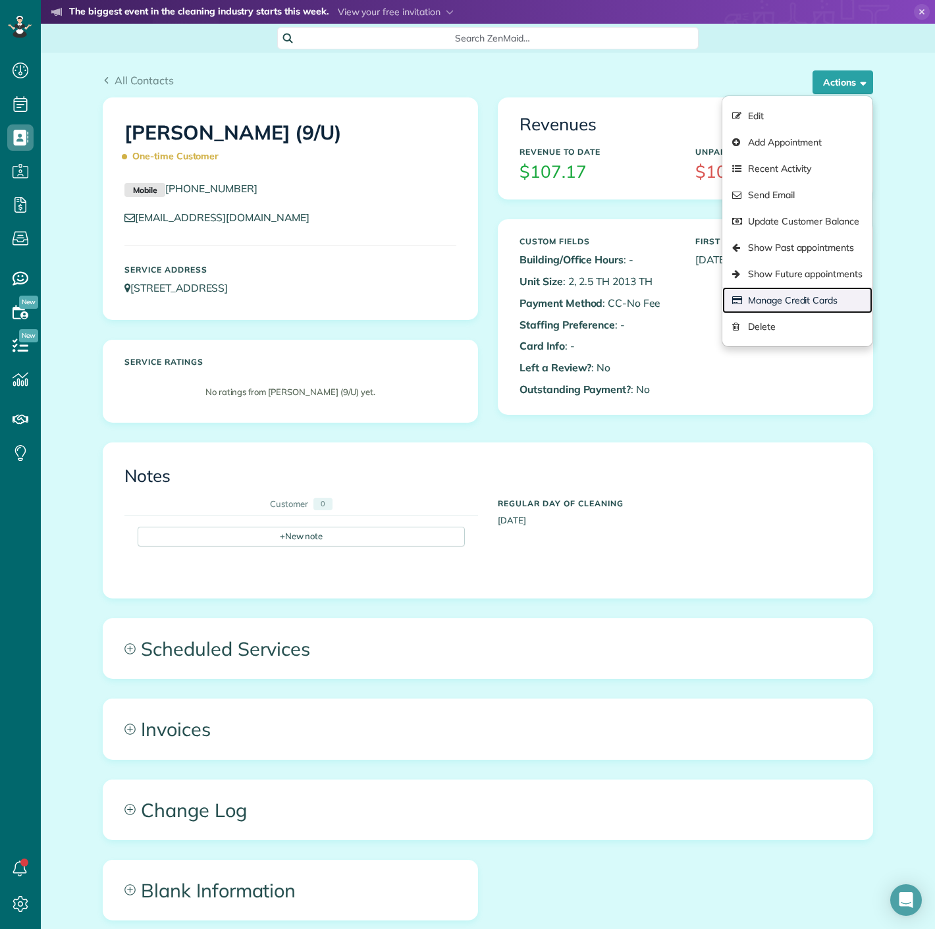
click at [771, 303] on link "Manage Credit Cards" at bounding box center [797, 300] width 150 height 26
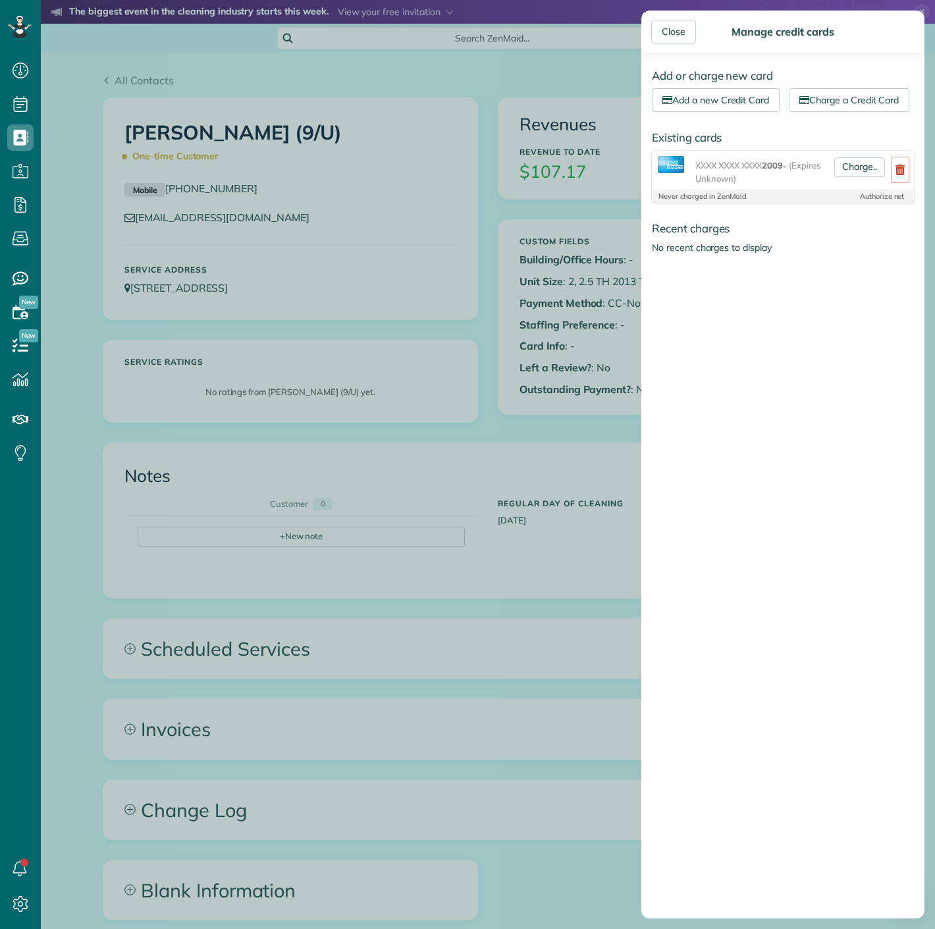
click at [835, 185] on div "Charge.." at bounding box center [859, 170] width 61 height 29
click at [837, 177] on link "Charge.." at bounding box center [859, 167] width 51 height 20
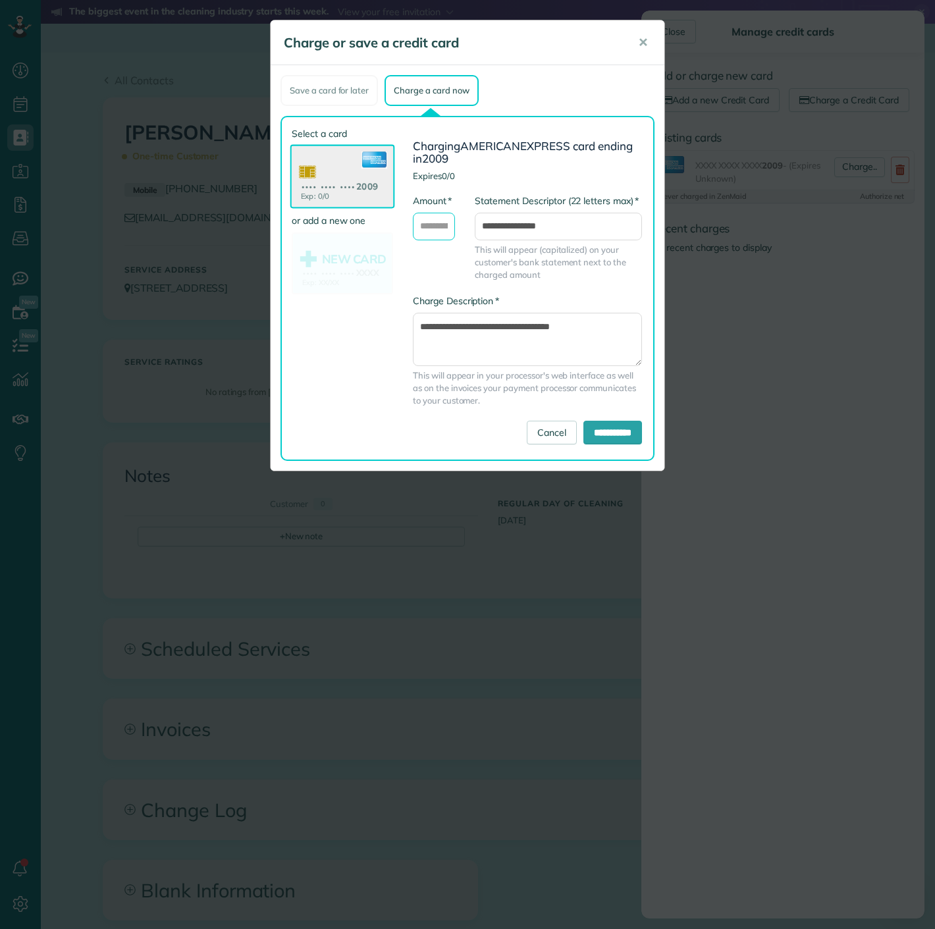
click at [427, 231] on input "* Amount" at bounding box center [434, 227] width 42 height 28
type input "******"
click at [583, 427] on input "**********" at bounding box center [612, 433] width 59 height 24
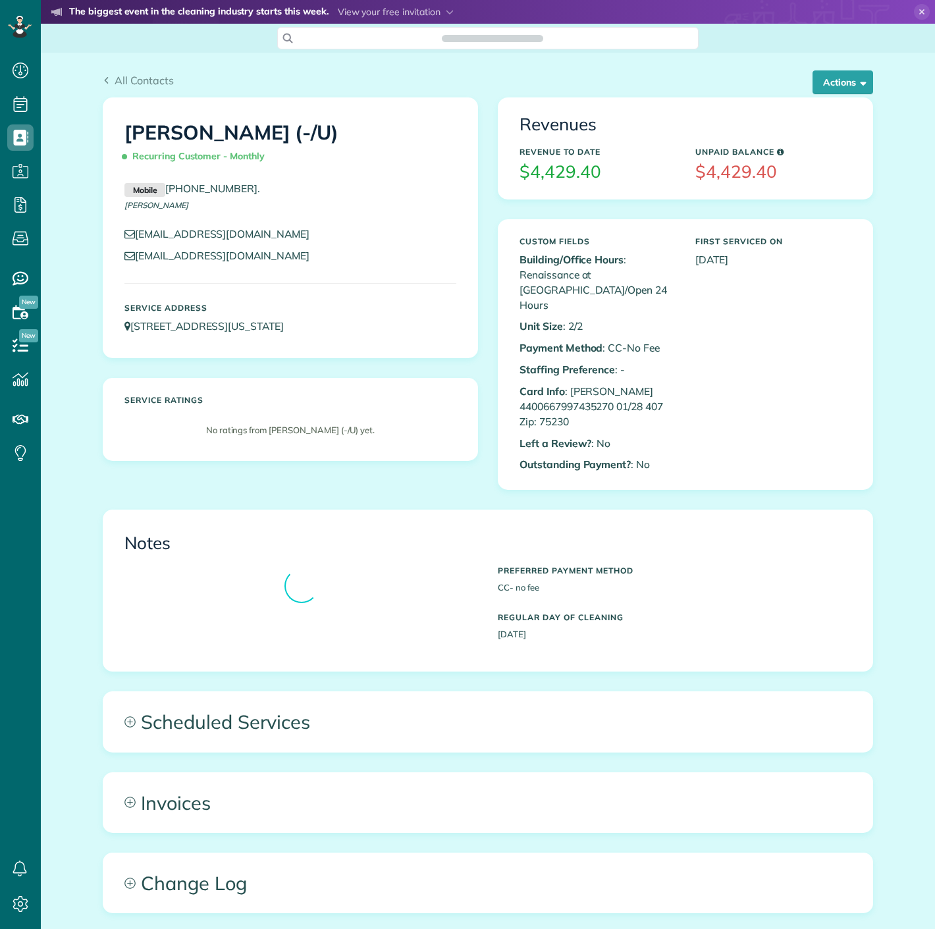
scroll to position [5, 5]
click at [837, 80] on button "Actions" at bounding box center [842, 82] width 61 height 24
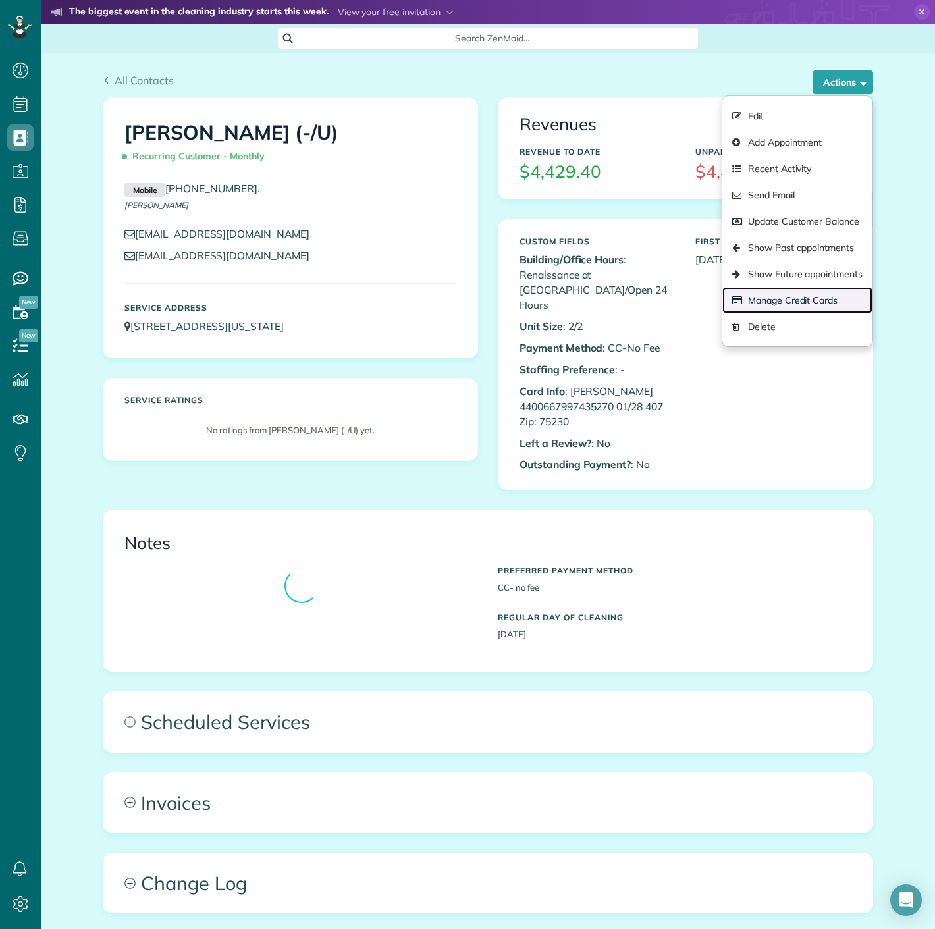
click at [774, 297] on link "Manage Credit Cards" at bounding box center [797, 300] width 150 height 26
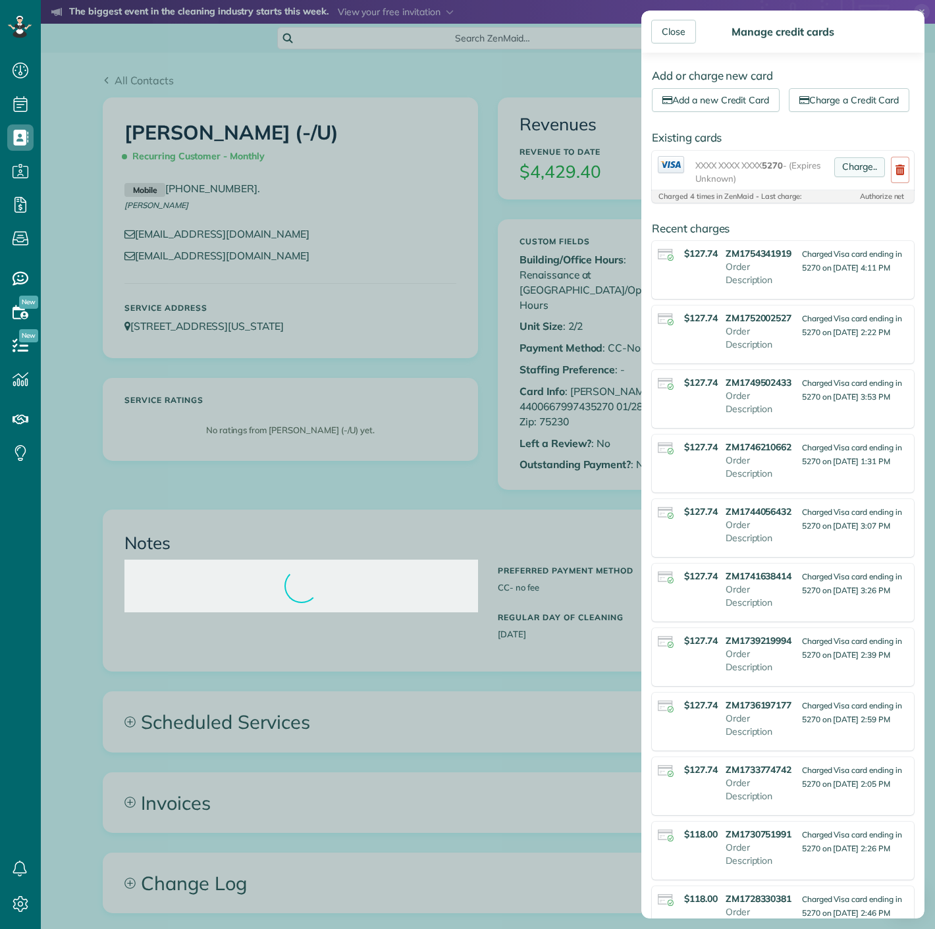
click at [843, 177] on link "Charge.." at bounding box center [859, 167] width 51 height 20
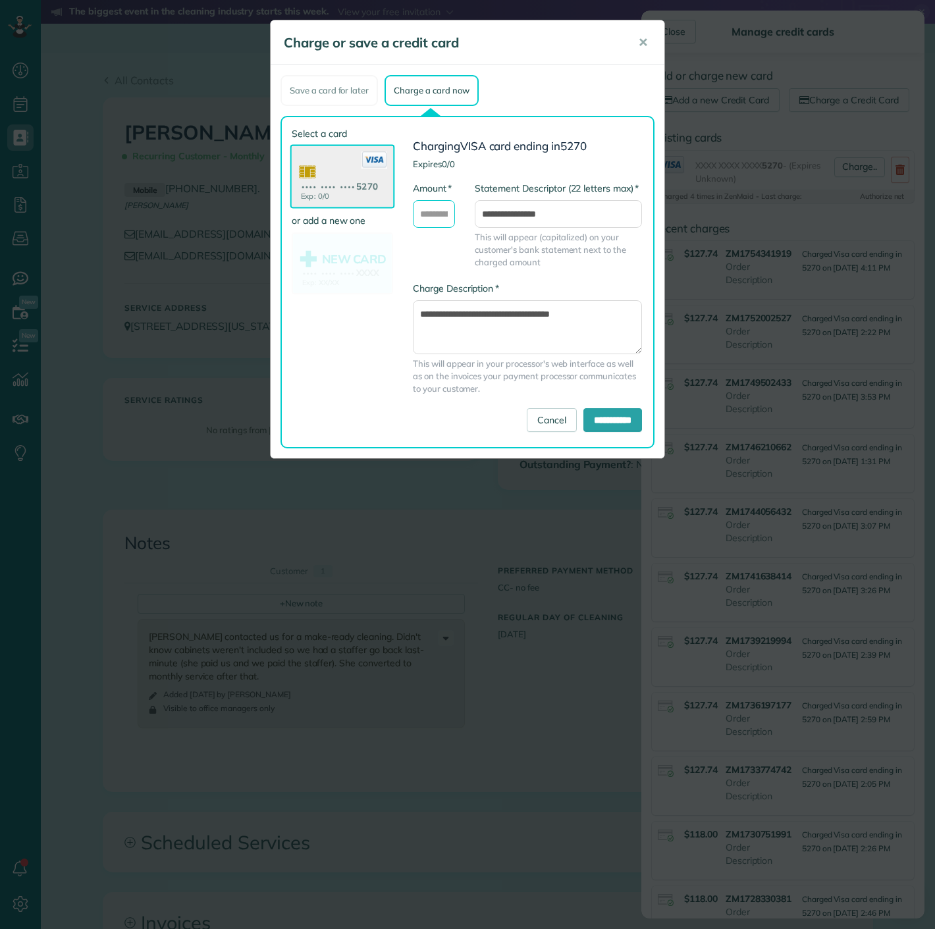
click at [446, 217] on input "* Amount" at bounding box center [434, 214] width 42 height 28
type input "******"
click at [594, 412] on input "**********" at bounding box center [612, 420] width 59 height 24
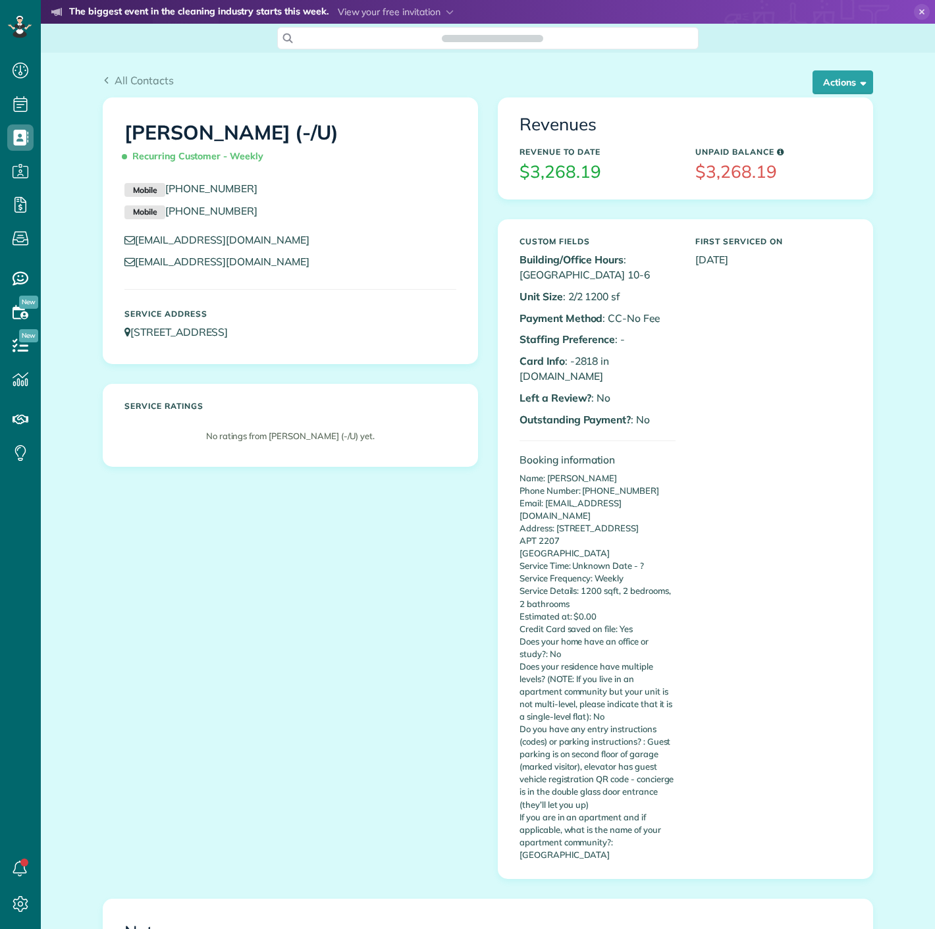
scroll to position [5, 5]
drag, startPoint x: 569, startPoint y: 364, endPoint x: 591, endPoint y: 361, distance: 22.6
click at [591, 361] on p "Card Info : -2818 in A.NET" at bounding box center [597, 368] width 156 height 30
copy p "2818"
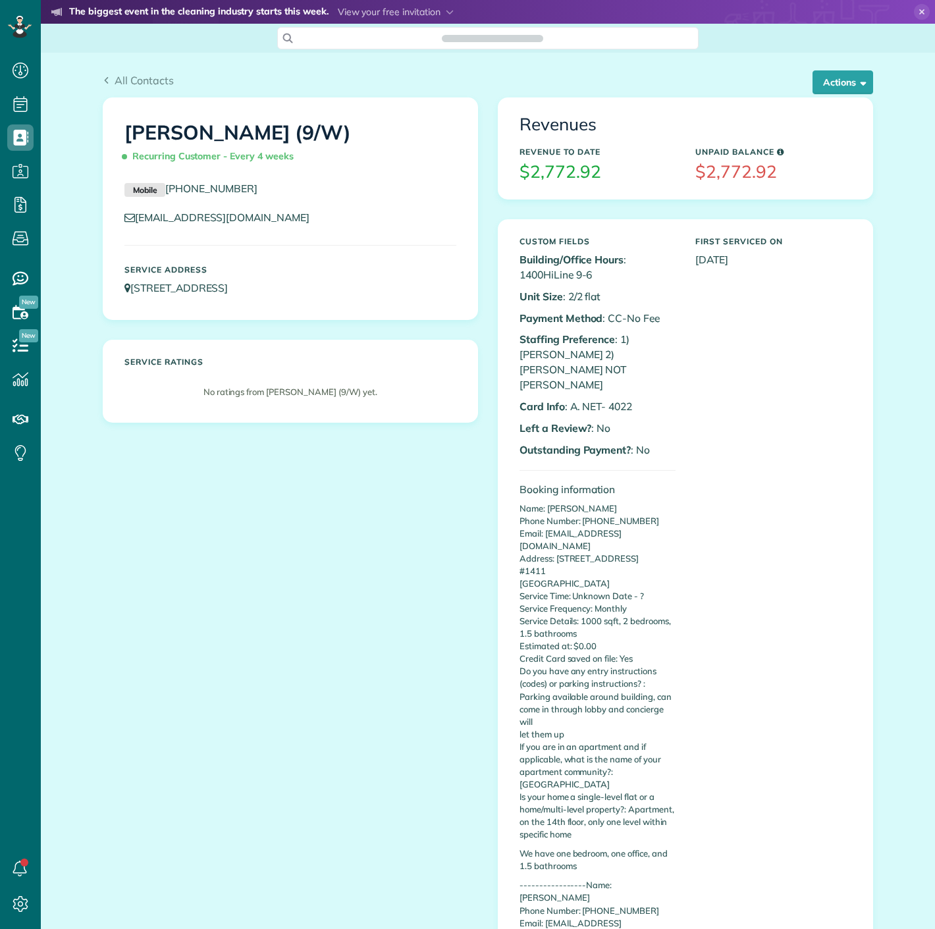
scroll to position [5, 5]
drag, startPoint x: 603, startPoint y: 373, endPoint x: 632, endPoint y: 372, distance: 29.0
click at [632, 399] on p "Card Info : A. NET- 4022" at bounding box center [597, 406] width 156 height 15
copy p "4022"
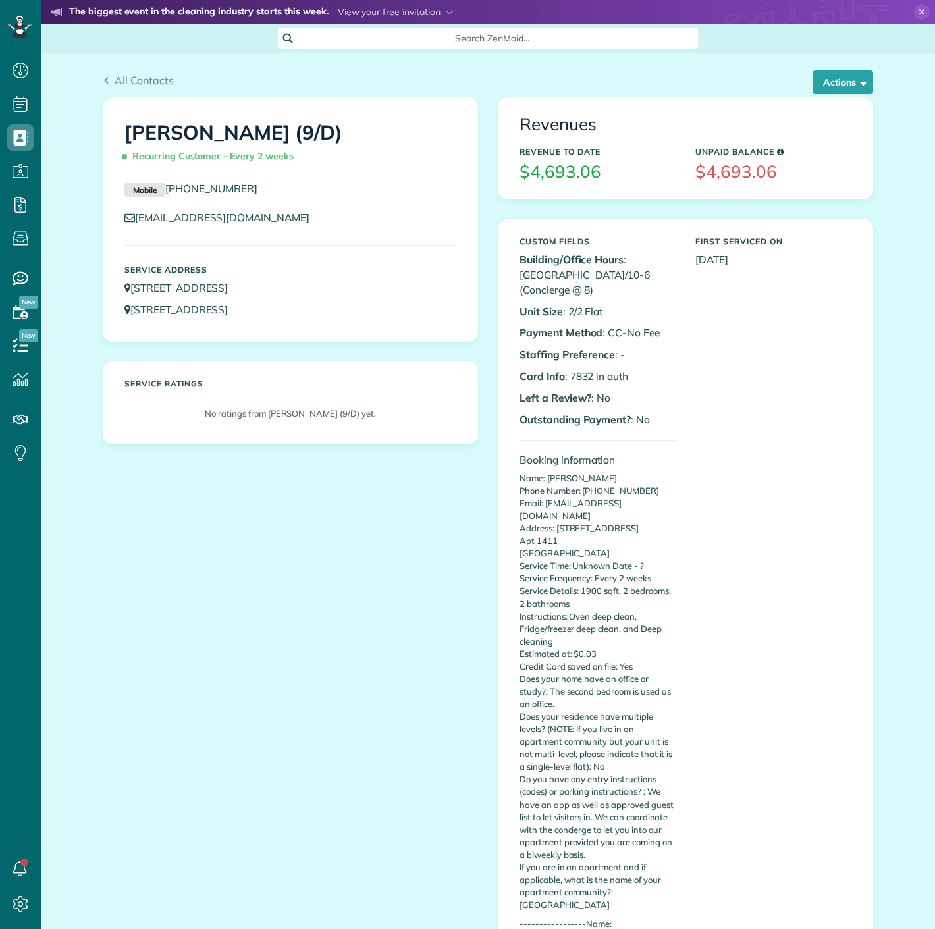
scroll to position [5, 5]
copy p "7832"
drag, startPoint x: 585, startPoint y: 371, endPoint x: 565, endPoint y: 373, distance: 19.8
click at [565, 373] on p "Card Info : 7832 in auth" at bounding box center [597, 376] width 156 height 15
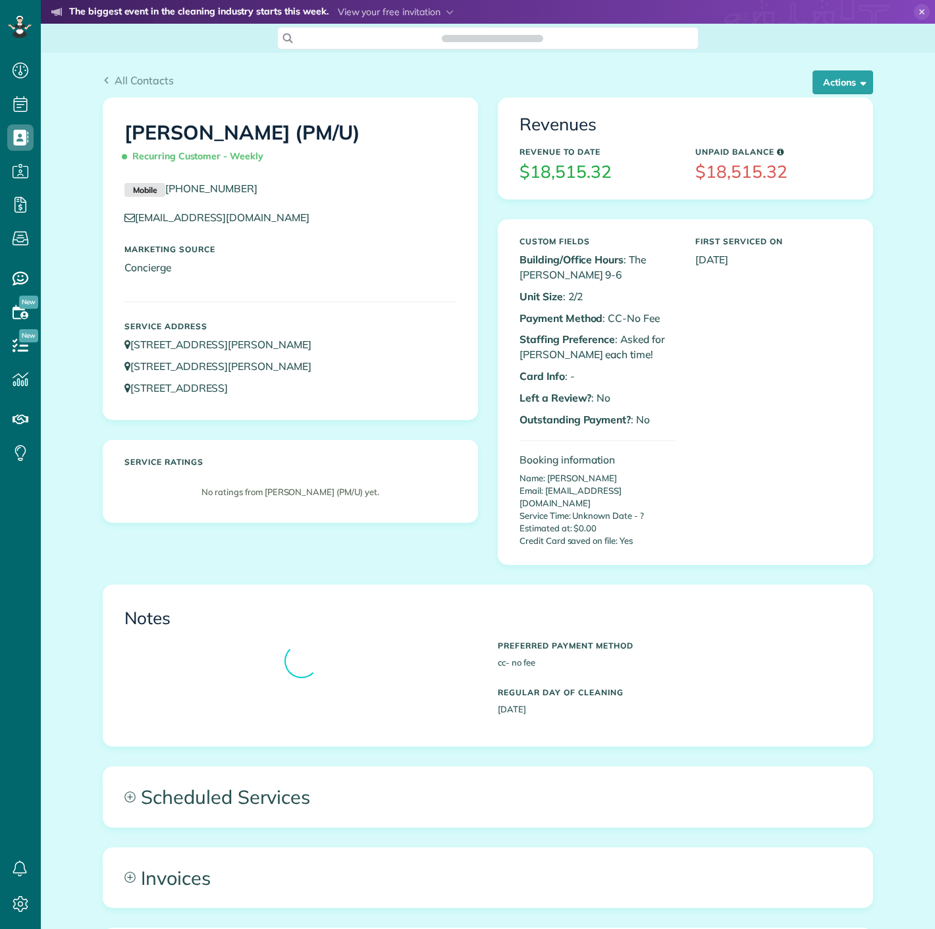
scroll to position [5, 5]
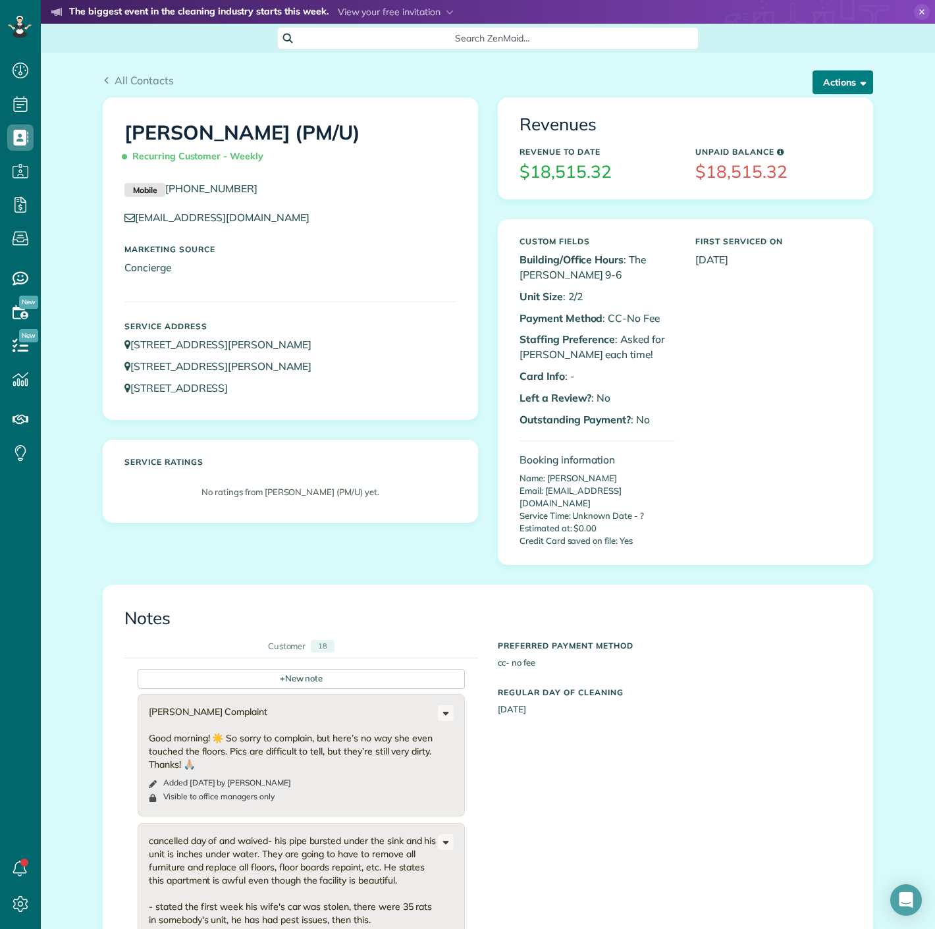
click at [827, 91] on button "Actions" at bounding box center [842, 82] width 61 height 24
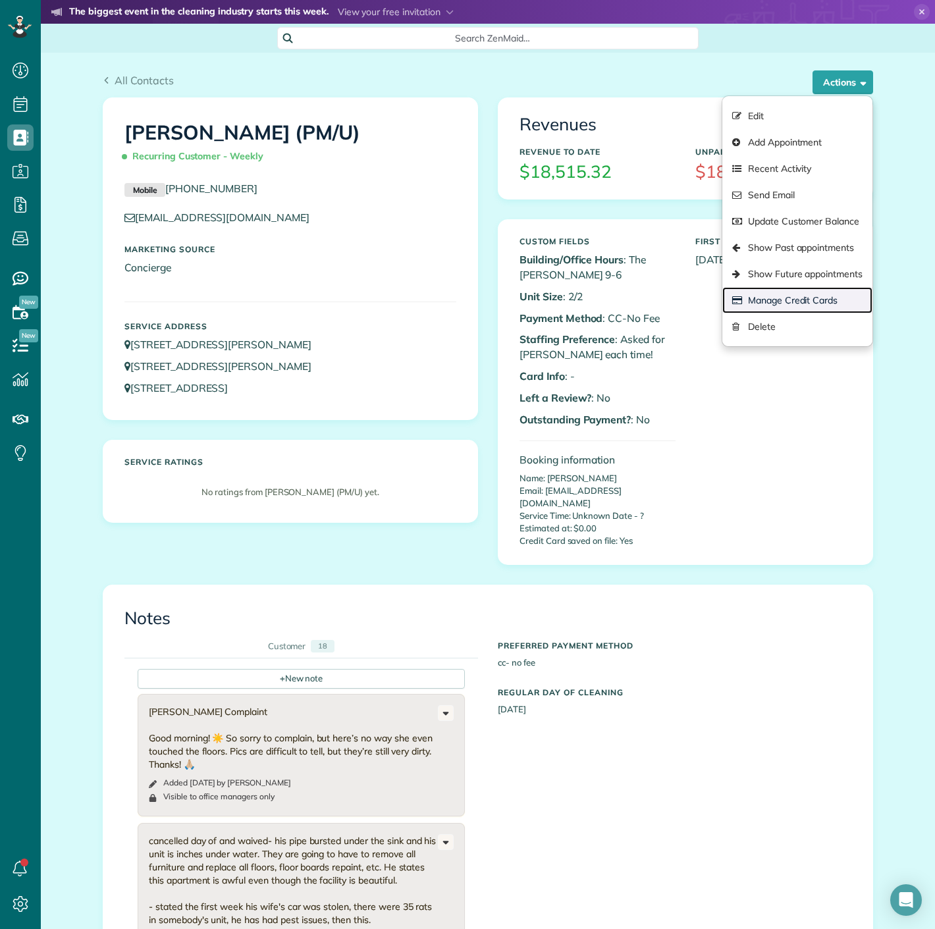
click at [791, 298] on link "Manage Credit Cards" at bounding box center [797, 300] width 150 height 26
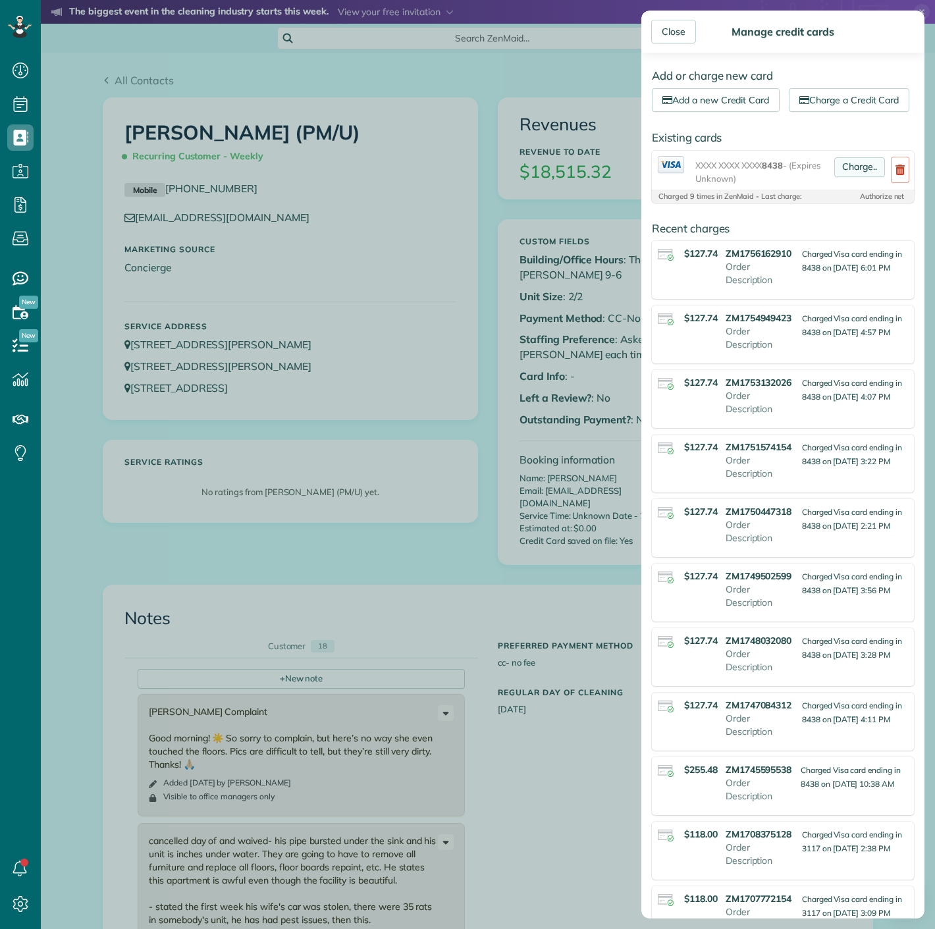
click at [848, 177] on link "Charge.." at bounding box center [859, 167] width 51 height 20
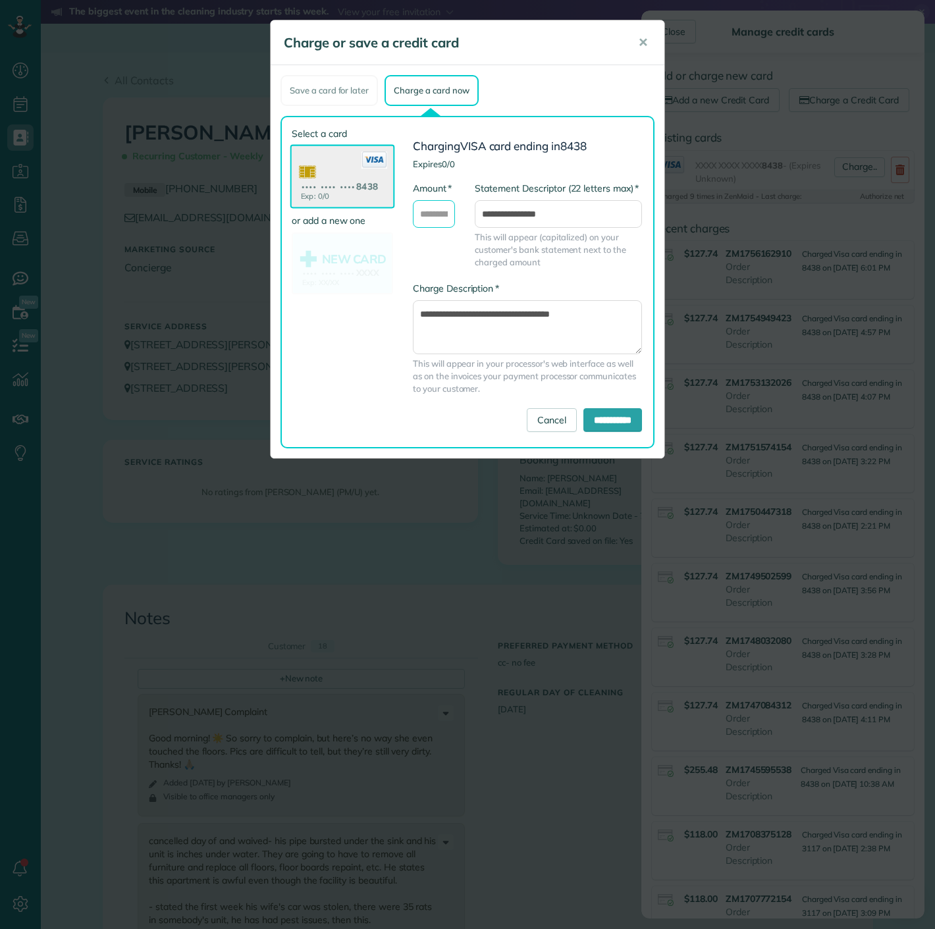
click at [436, 213] on input "* Amount" at bounding box center [434, 214] width 42 height 28
type input "******"
click at [583, 417] on input "**********" at bounding box center [612, 420] width 59 height 24
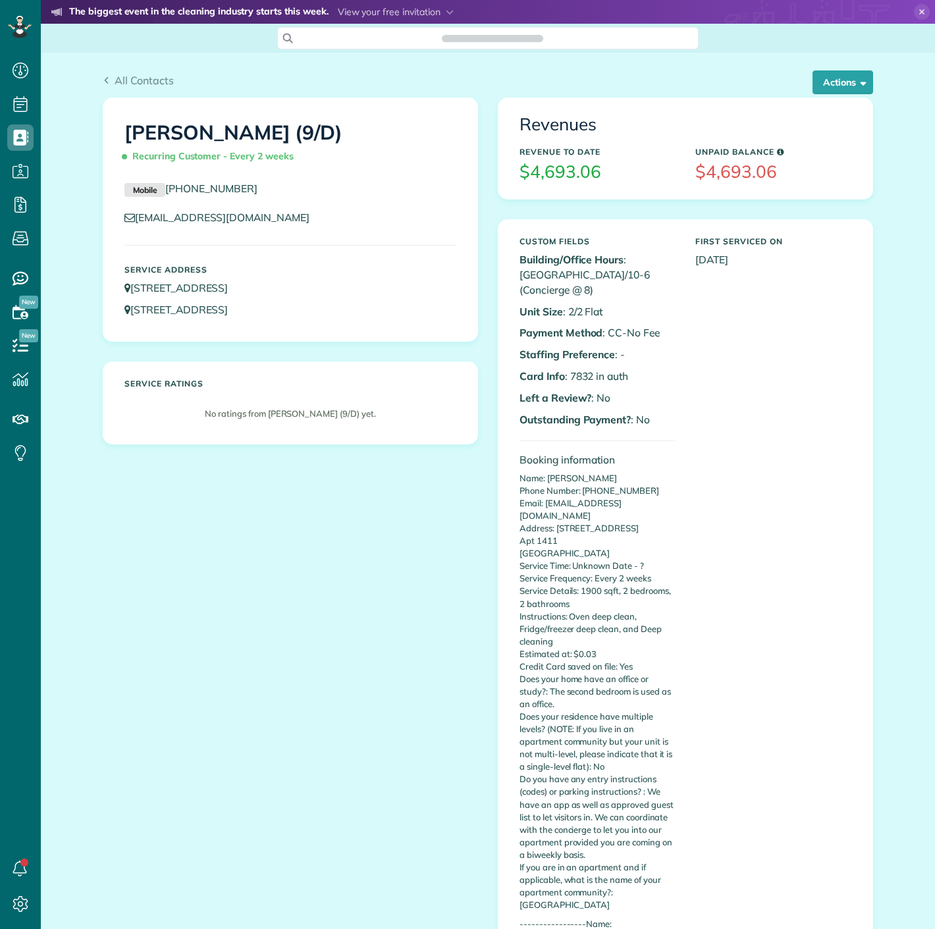
scroll to position [5, 5]
copy p "783"
copy p "7832"
drag, startPoint x: 562, startPoint y: 377, endPoint x: 587, endPoint y: 373, distance: 24.6
click at [587, 373] on p "Card Info : 7832 in auth" at bounding box center [597, 376] width 156 height 15
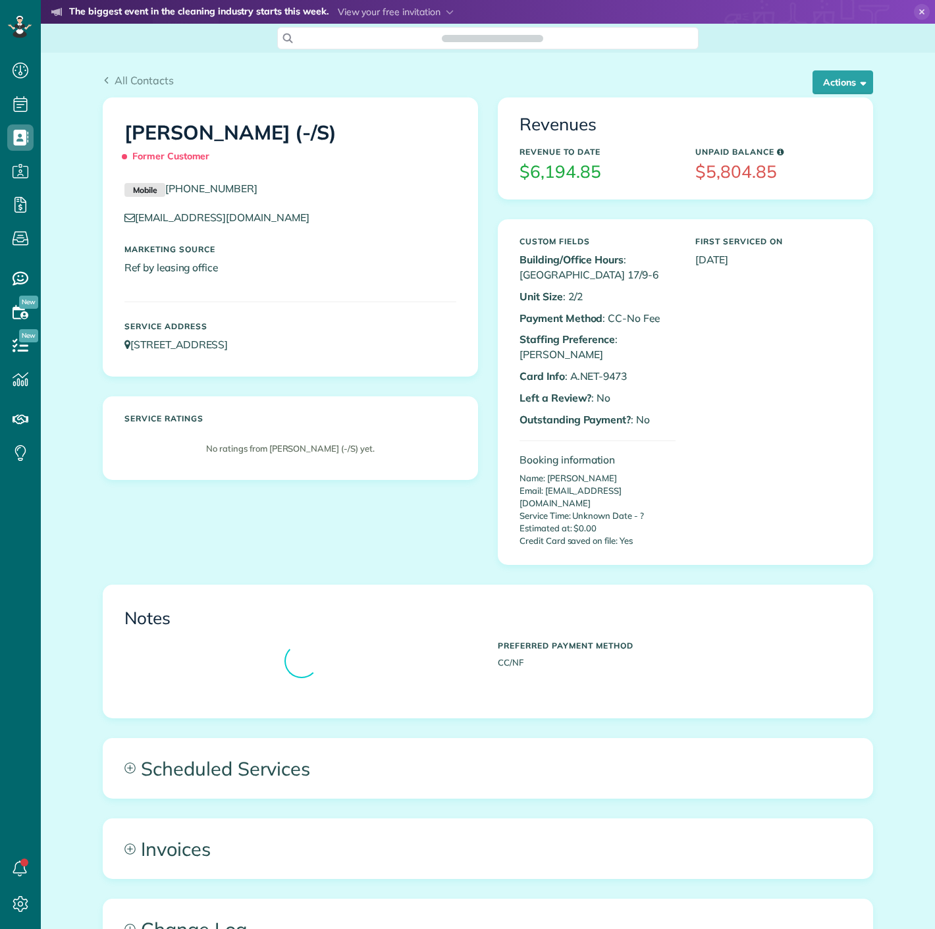
scroll to position [5, 5]
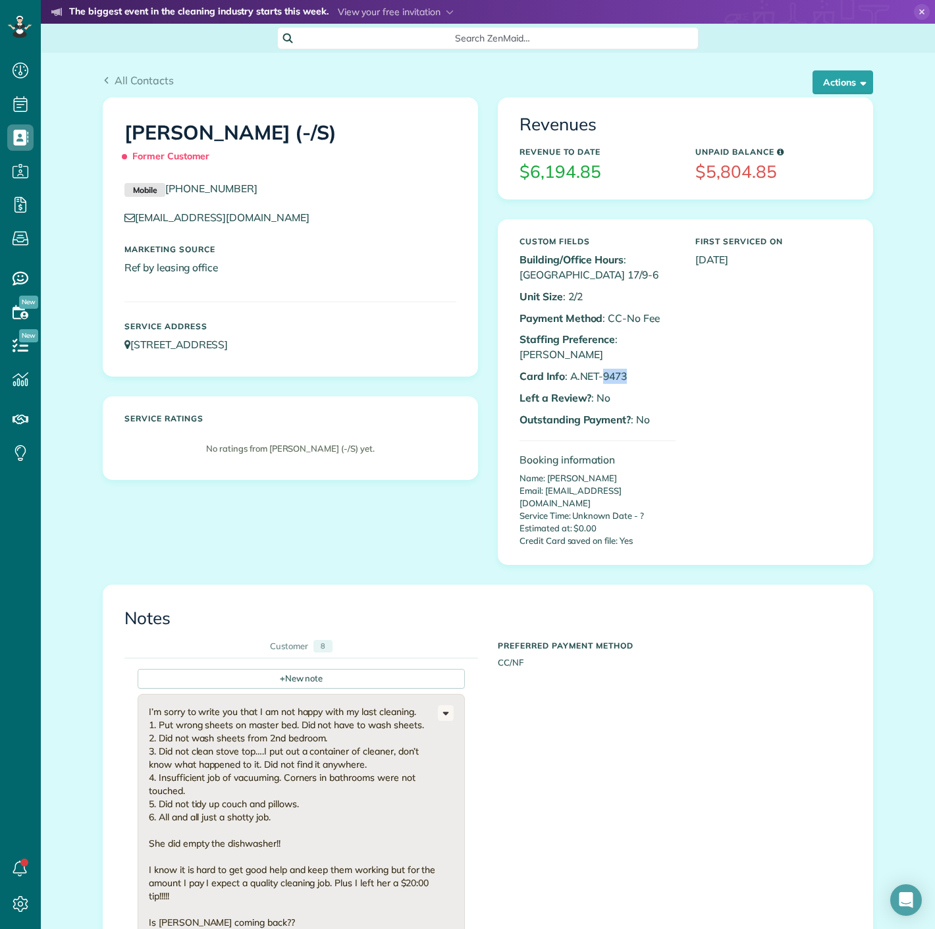
drag, startPoint x: 597, startPoint y: 355, endPoint x: 642, endPoint y: 355, distance: 44.8
click at [642, 369] on p "Card Info : A.NET-9473" at bounding box center [597, 376] width 156 height 15
copy p "9473"
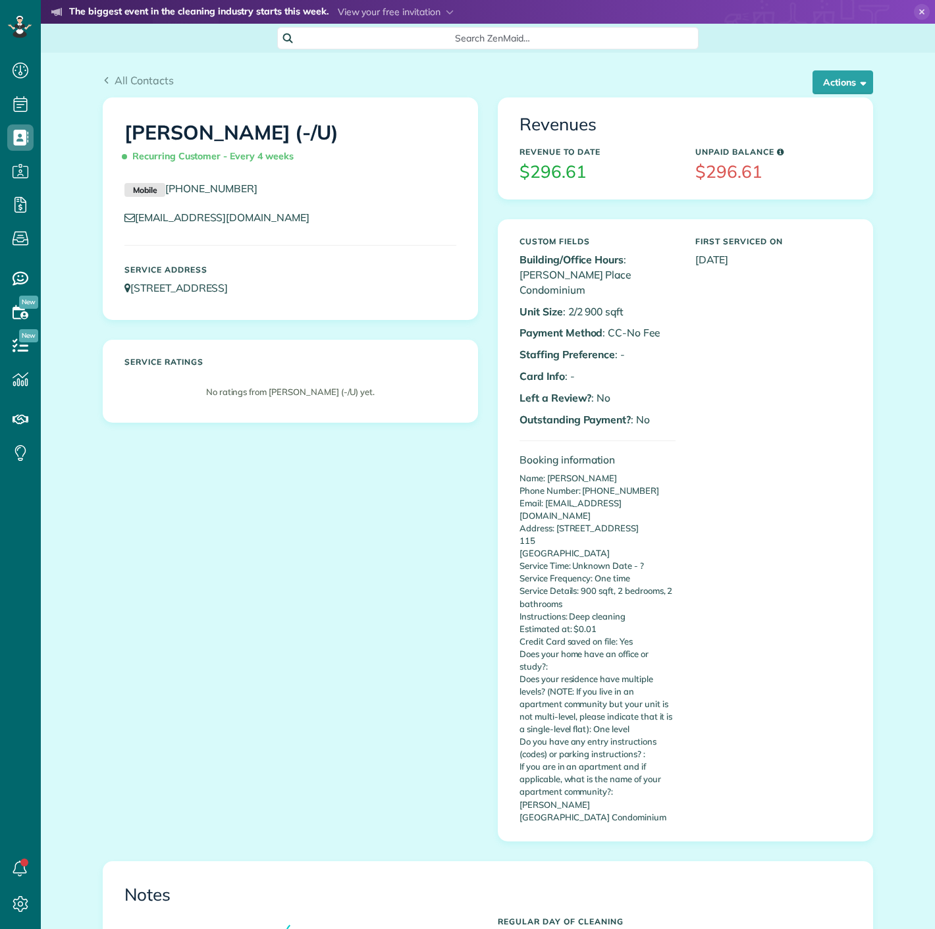
scroll to position [5, 5]
click at [856, 83] on span "button" at bounding box center [861, 82] width 10 height 10
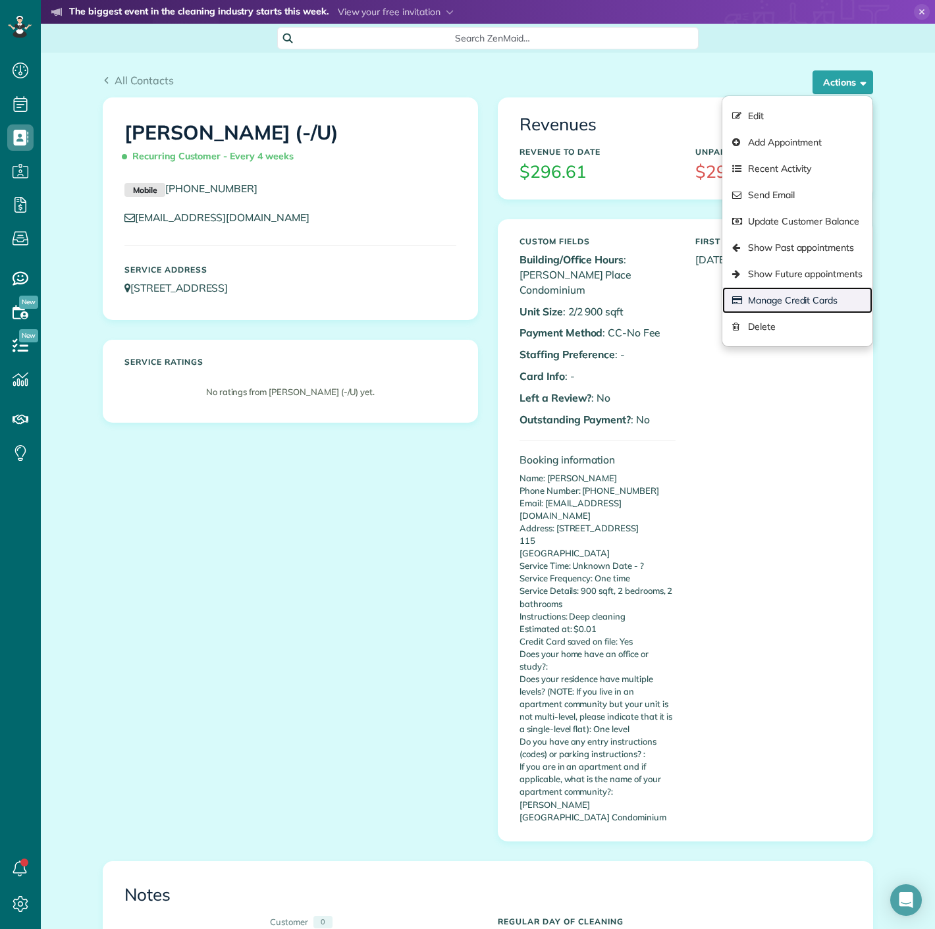
click at [807, 295] on link "Manage Credit Cards" at bounding box center [797, 300] width 150 height 26
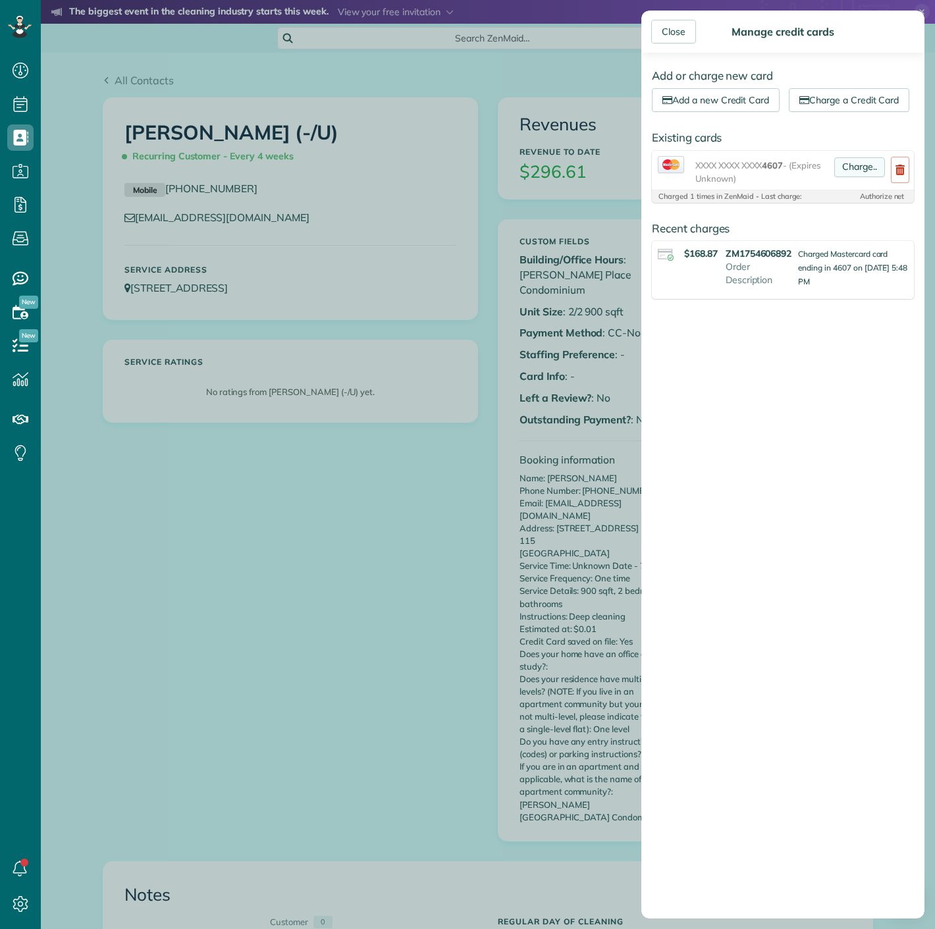
click at [845, 177] on link "Charge.." at bounding box center [859, 167] width 51 height 20
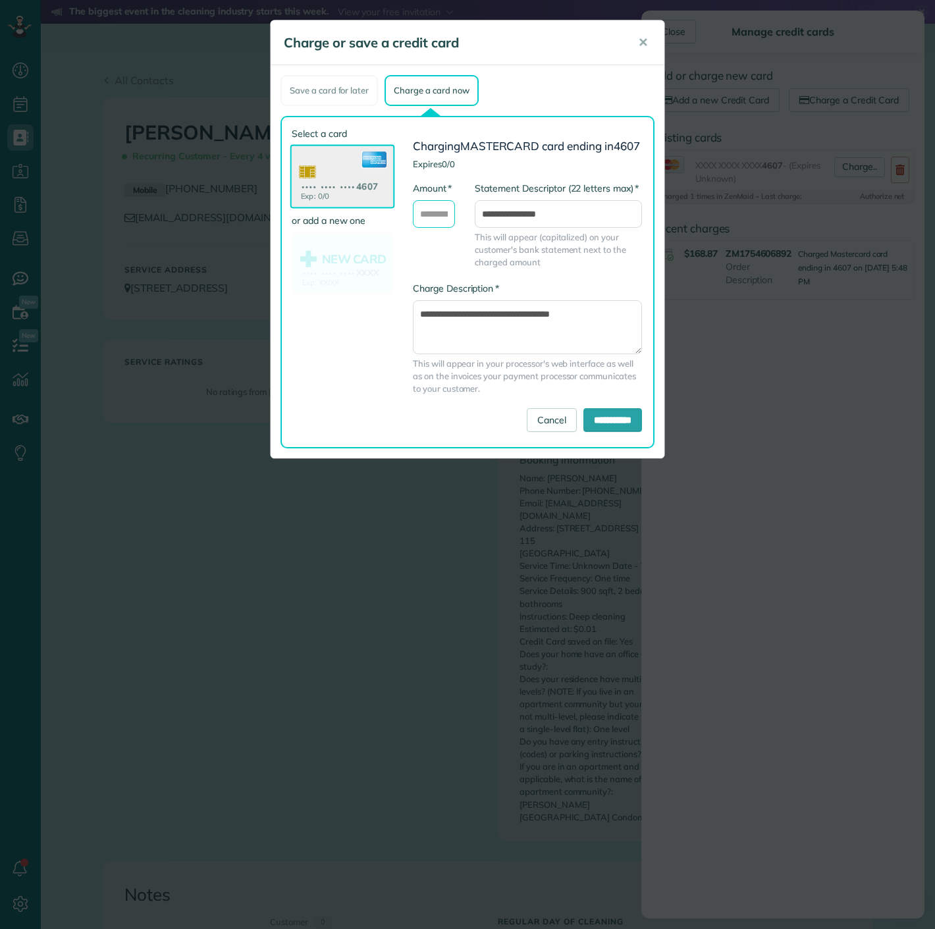
drag, startPoint x: 429, startPoint y: 233, endPoint x: 438, endPoint y: 238, distance: 10.9
click at [429, 228] on input "* Amount" at bounding box center [434, 214] width 42 height 28
type input "******"
click at [619, 428] on input "**********" at bounding box center [612, 420] width 59 height 24
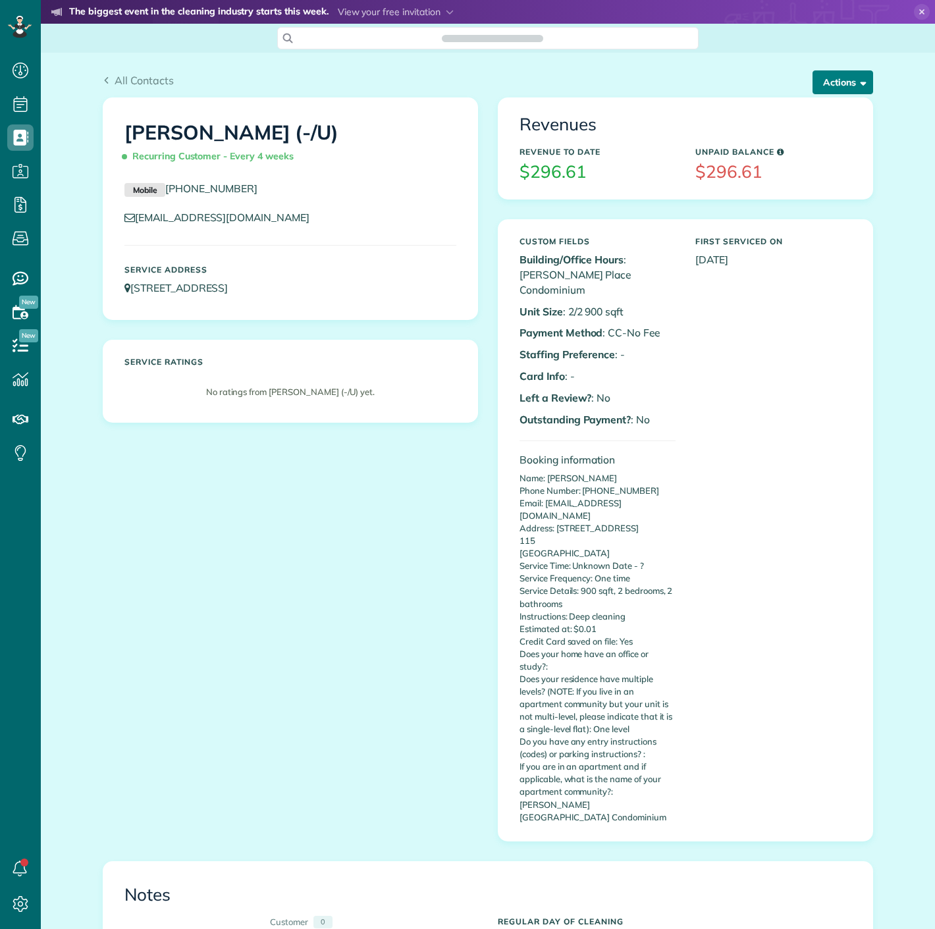
scroll to position [5, 5]
click at [835, 82] on button "Actions" at bounding box center [842, 82] width 61 height 24
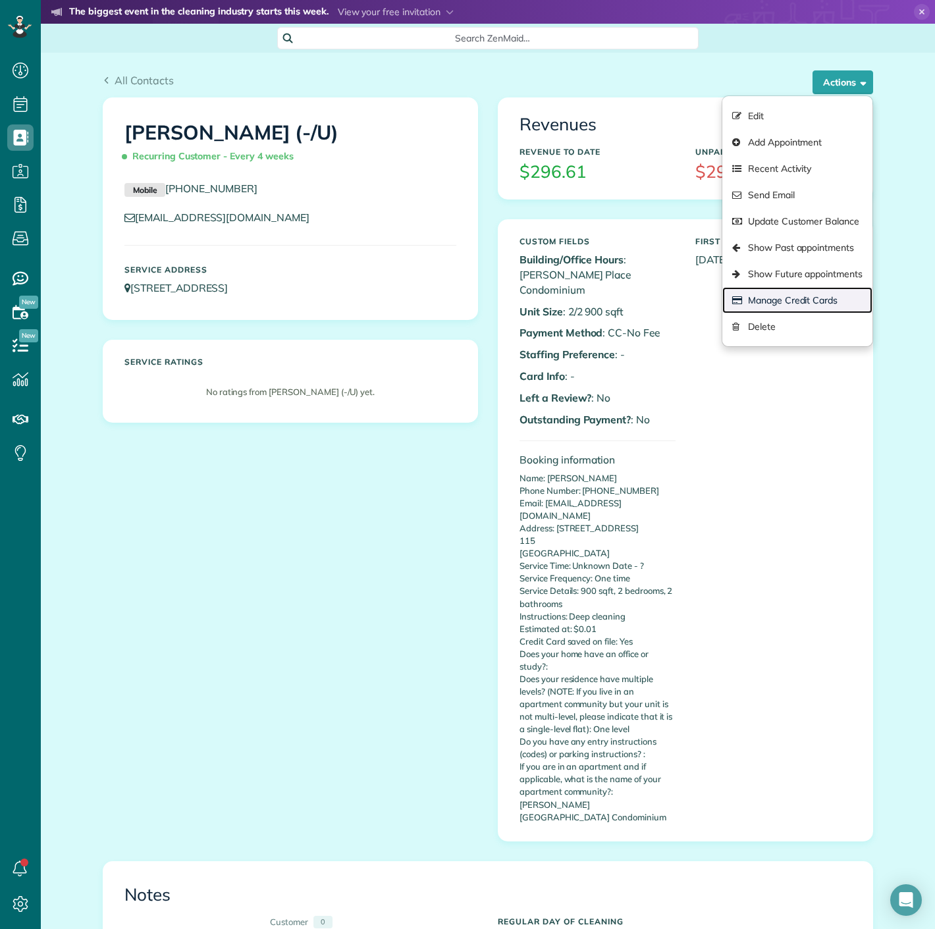
click at [761, 305] on link "Manage Credit Cards" at bounding box center [797, 300] width 150 height 26
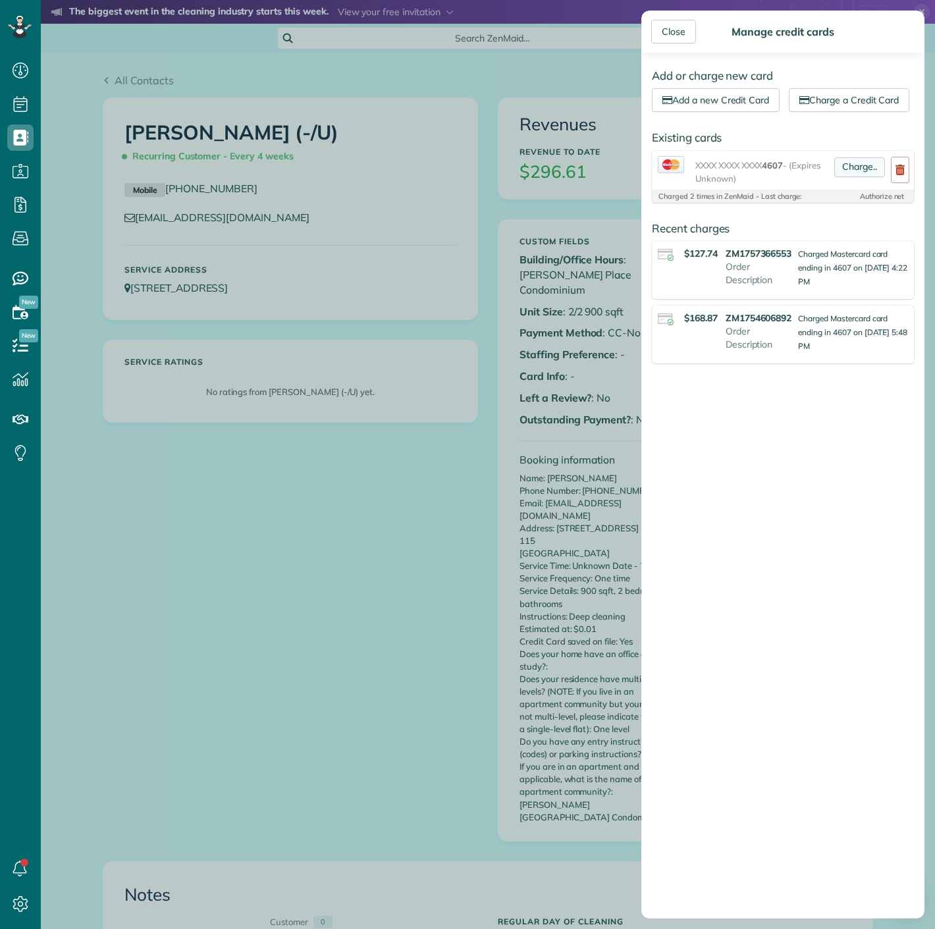
click at [841, 177] on link "Charge.." at bounding box center [859, 167] width 51 height 20
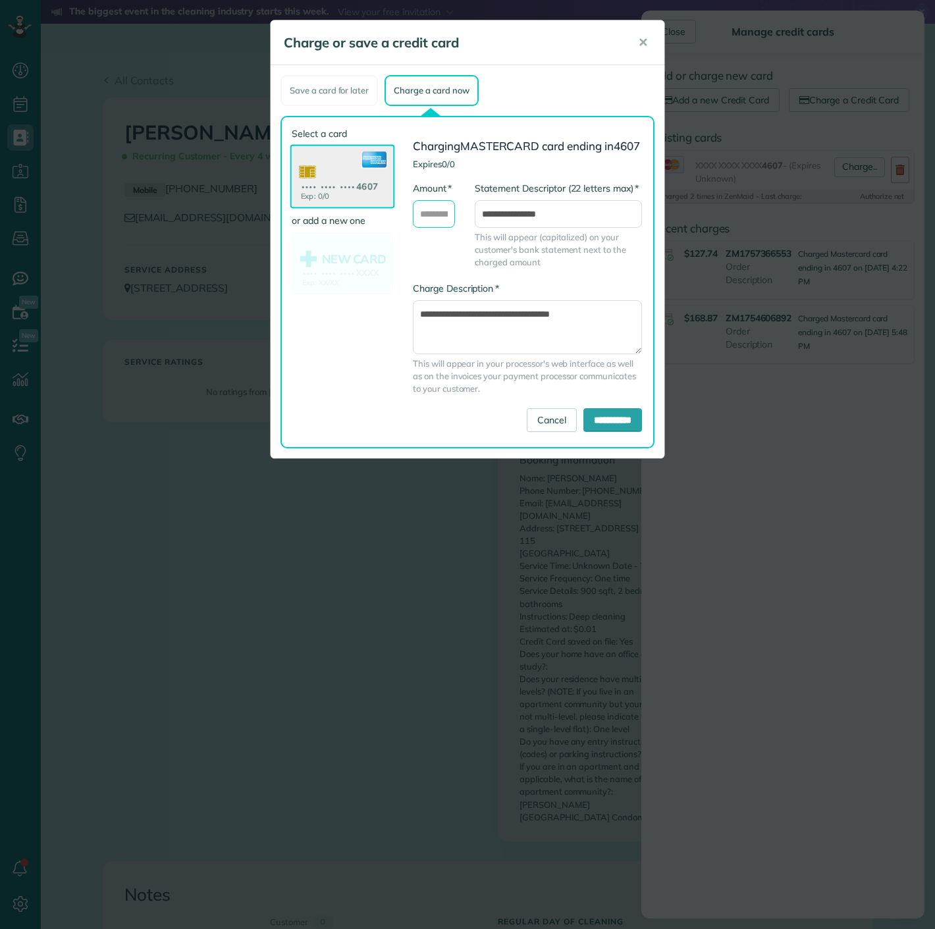
click at [431, 228] on input "* Amount" at bounding box center [434, 214] width 42 height 28
type input "******"
click at [592, 432] on input "**********" at bounding box center [612, 420] width 59 height 24
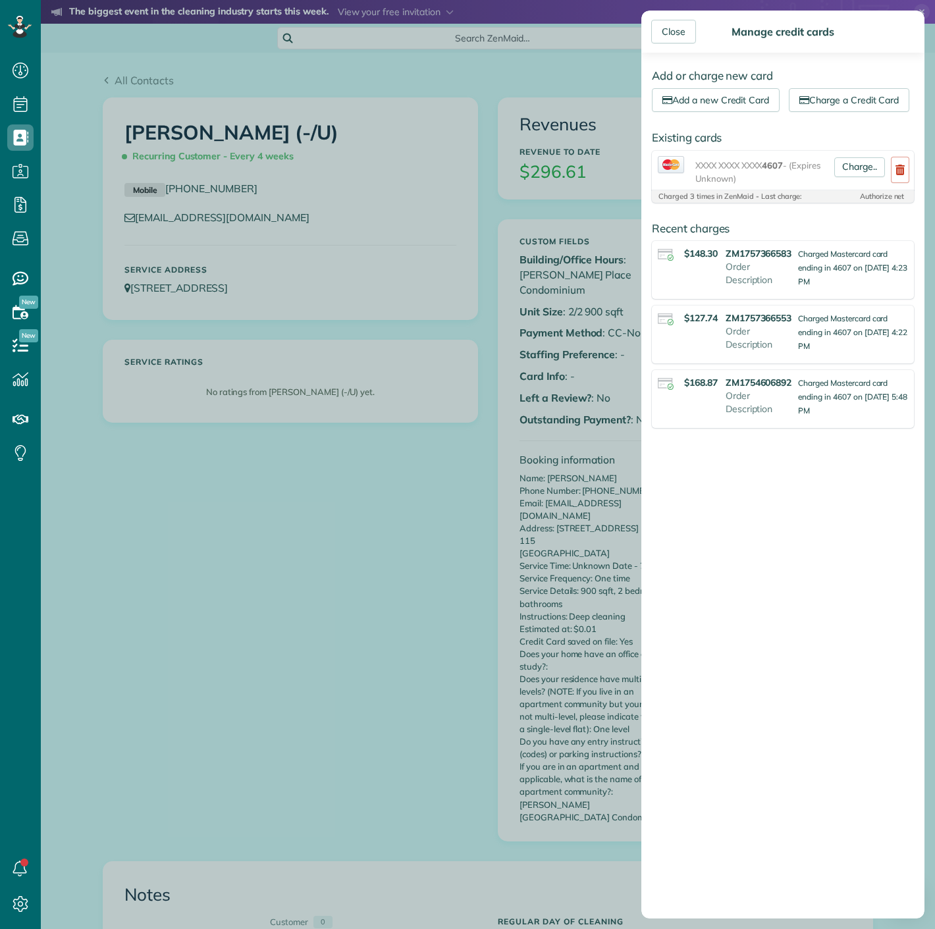
click at [422, 303] on div "Close Manage credit cards Add or charge new card Add a new Credit Card Charge a…" at bounding box center [467, 464] width 935 height 929
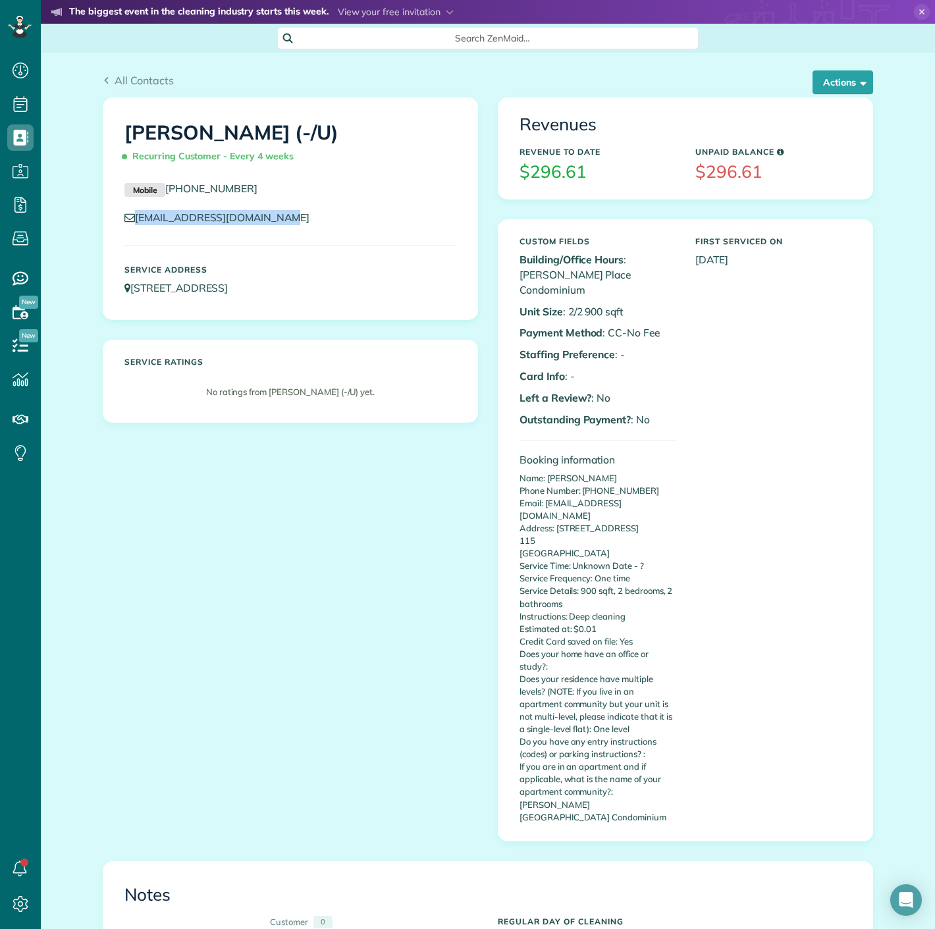
copy link "[EMAIL_ADDRESS][DOMAIN_NAME]"
drag, startPoint x: 286, startPoint y: 221, endPoint x: 130, endPoint y: 226, distance: 156.1
click at [130, 226] on div "[EMAIL_ADDRESS][DOMAIN_NAME]" at bounding box center [291, 221] width 352 height 22
copy link "[PHONE_NUMBER]"
drag, startPoint x: 263, startPoint y: 189, endPoint x: 158, endPoint y: 187, distance: 105.3
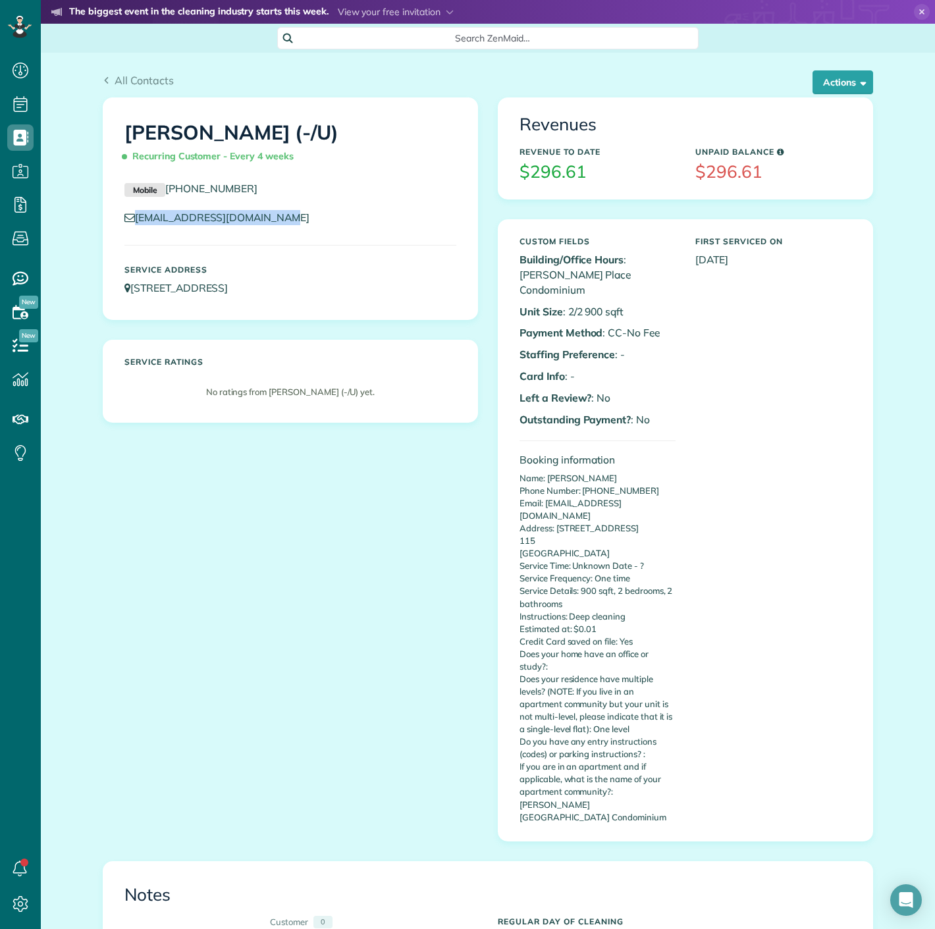
click at [158, 187] on p "Mobile [PHONE_NUMBER]" at bounding box center [290, 189] width 332 height 16
click at [847, 76] on button "Actions" at bounding box center [842, 82] width 61 height 24
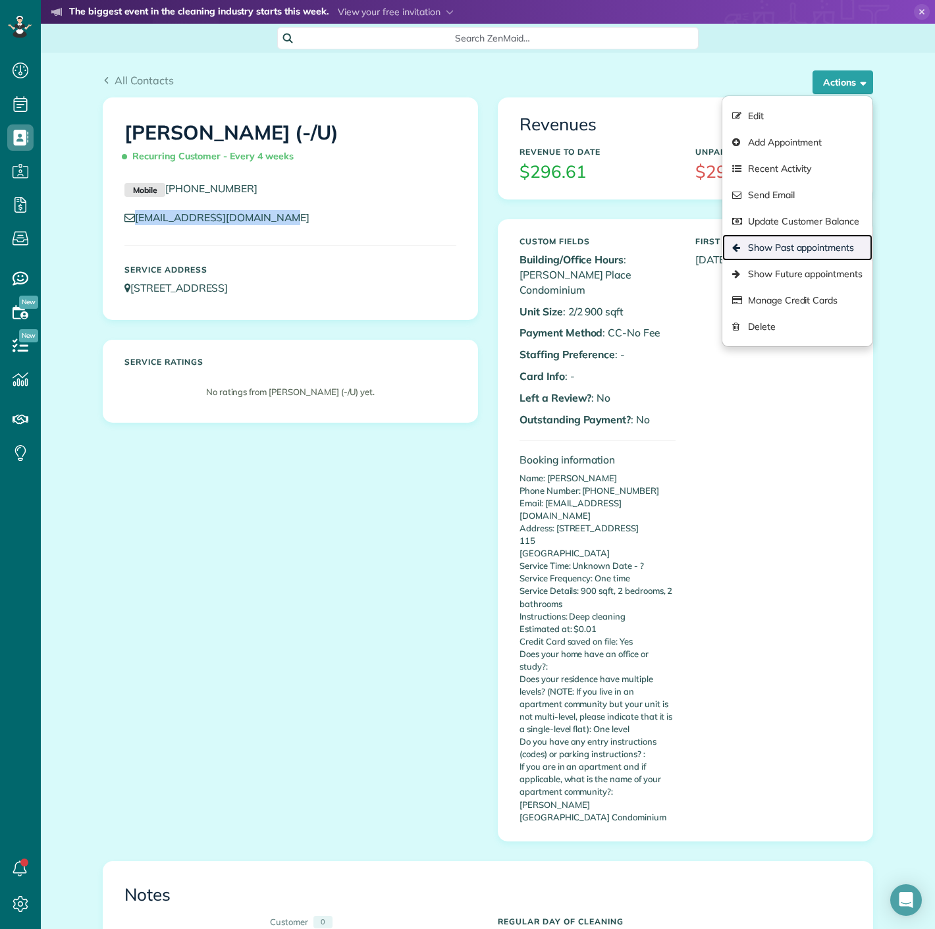
click at [807, 242] on link "Show Past appointments" at bounding box center [797, 247] width 150 height 26
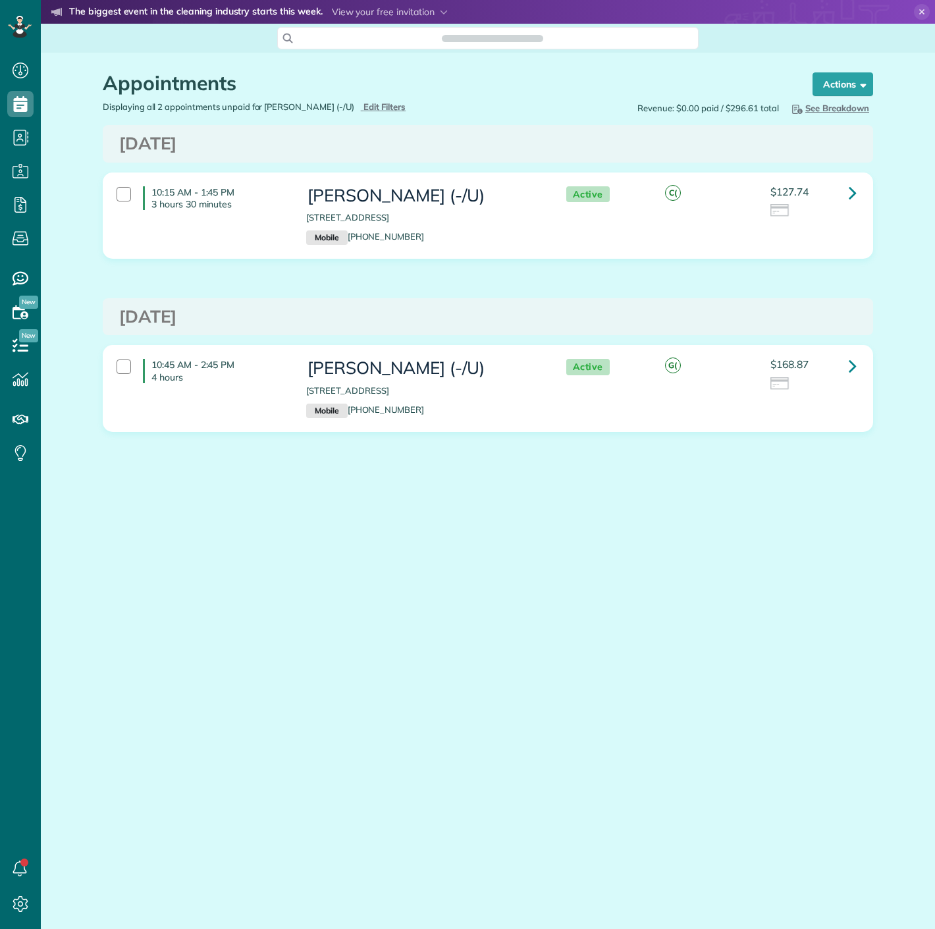
scroll to position [5, 5]
drag, startPoint x: 346, startPoint y: 249, endPoint x: 353, endPoint y: 253, distance: 9.1
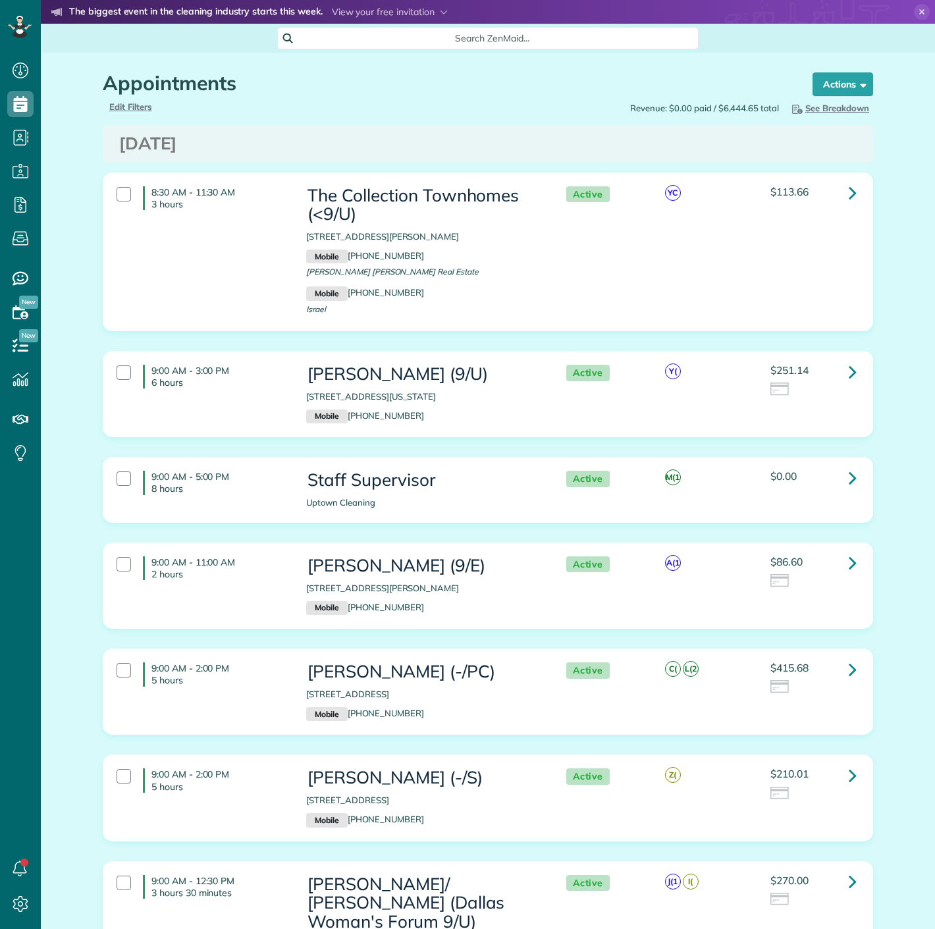
scroll to position [5, 5]
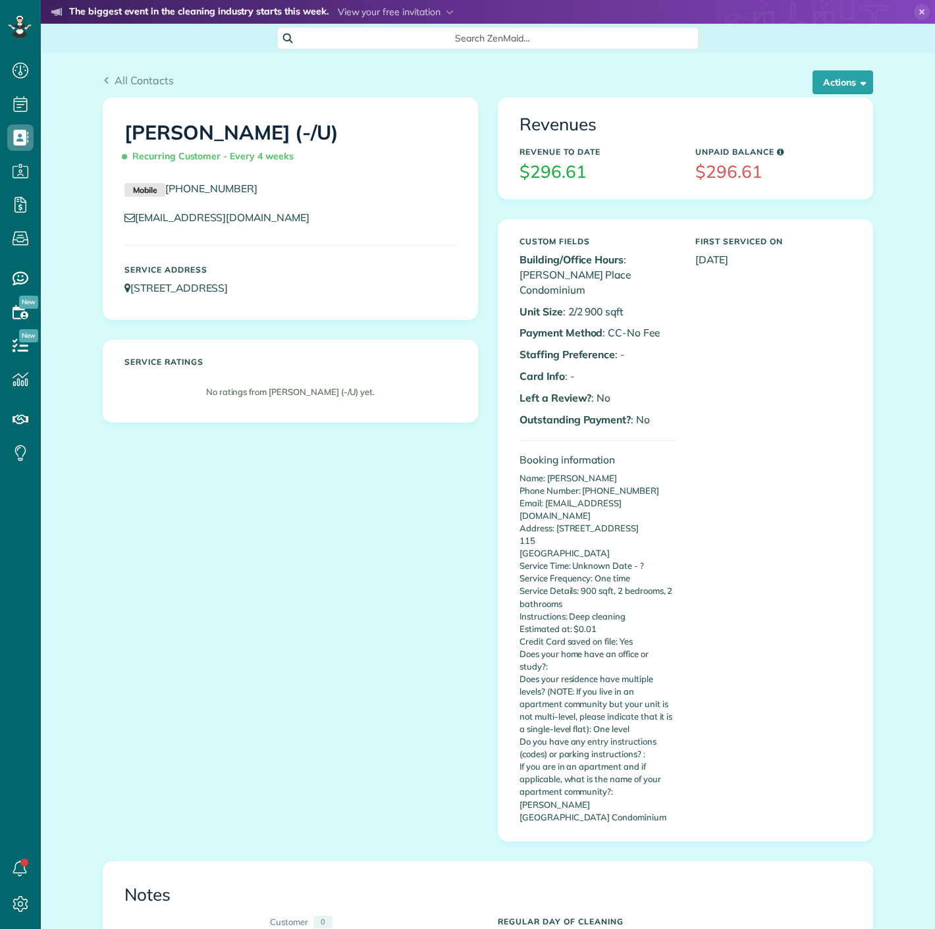
scroll to position [5, 5]
copy link "[EMAIL_ADDRESS][DOMAIN_NAME]"
drag, startPoint x: 275, startPoint y: 220, endPoint x: 125, endPoint y: 221, distance: 150.1
click at [125, 221] on p "[EMAIL_ADDRESS][DOMAIN_NAME]" at bounding box center [290, 217] width 332 height 15
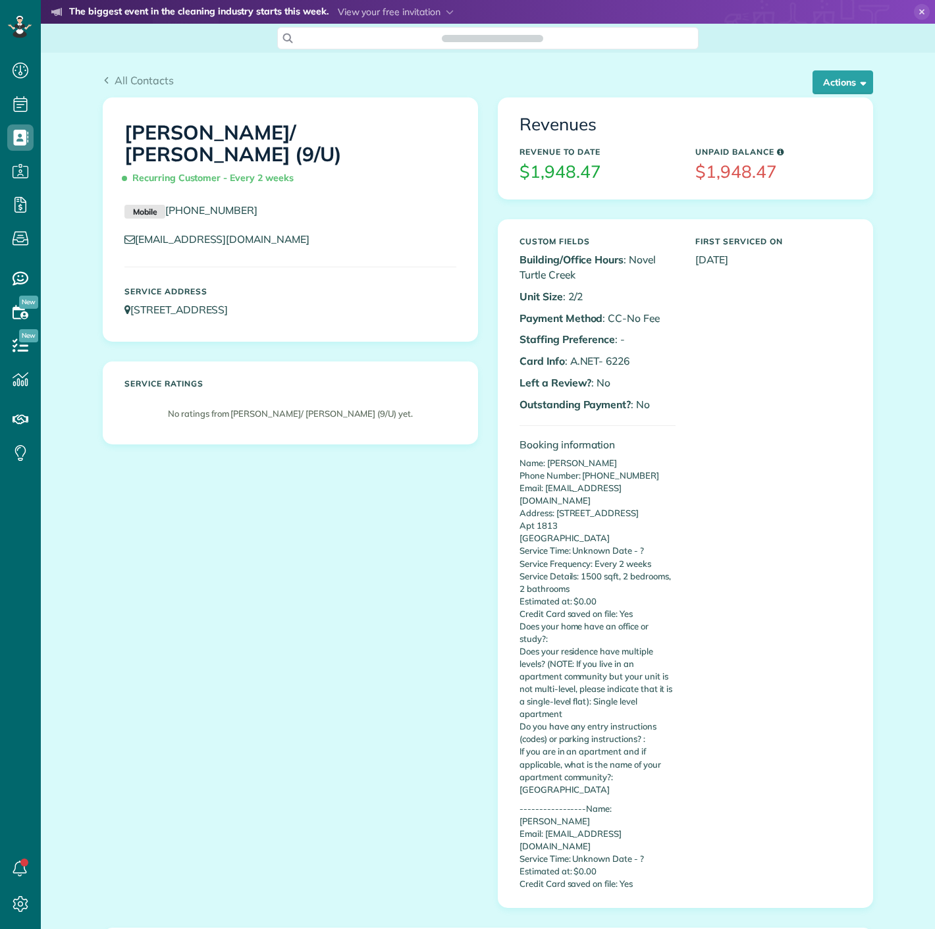
scroll to position [5, 5]
drag, startPoint x: 600, startPoint y: 360, endPoint x: 649, endPoint y: 354, distance: 49.7
click at [648, 355] on p "Card Info : A.NET- 6226" at bounding box center [597, 360] width 156 height 15
copy p "6226"
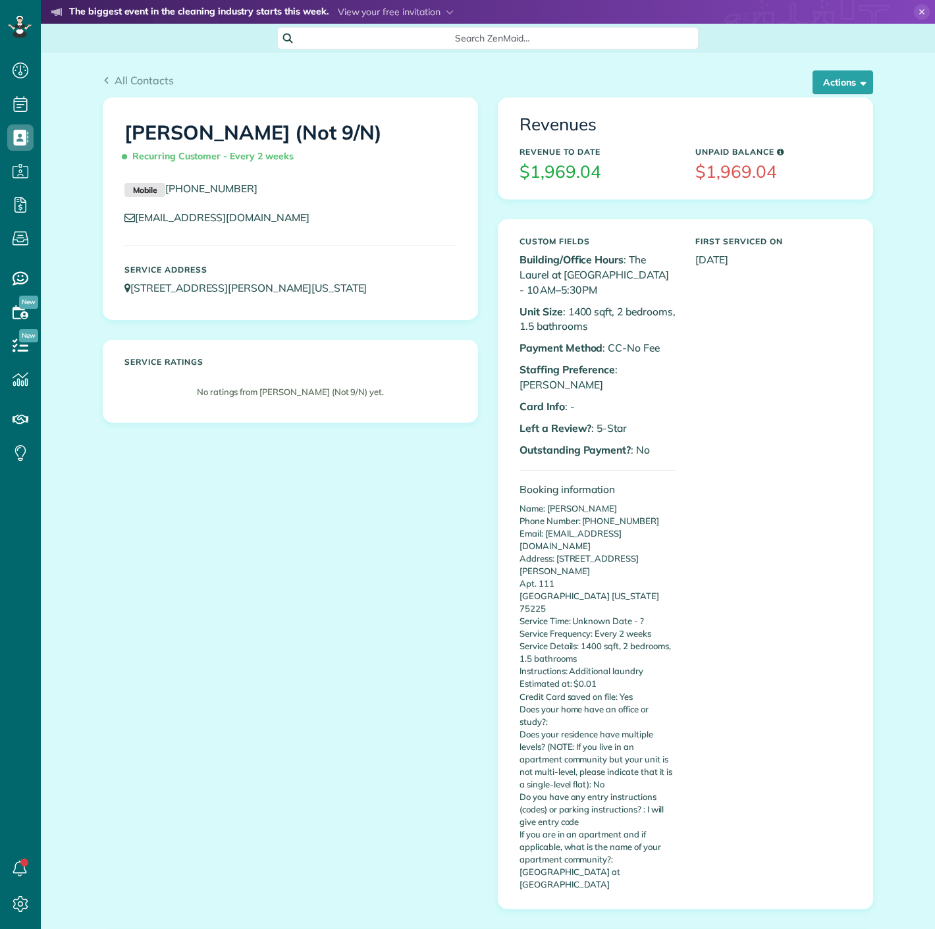
scroll to position [5, 5]
click at [812, 76] on button "Actions" at bounding box center [842, 82] width 61 height 24
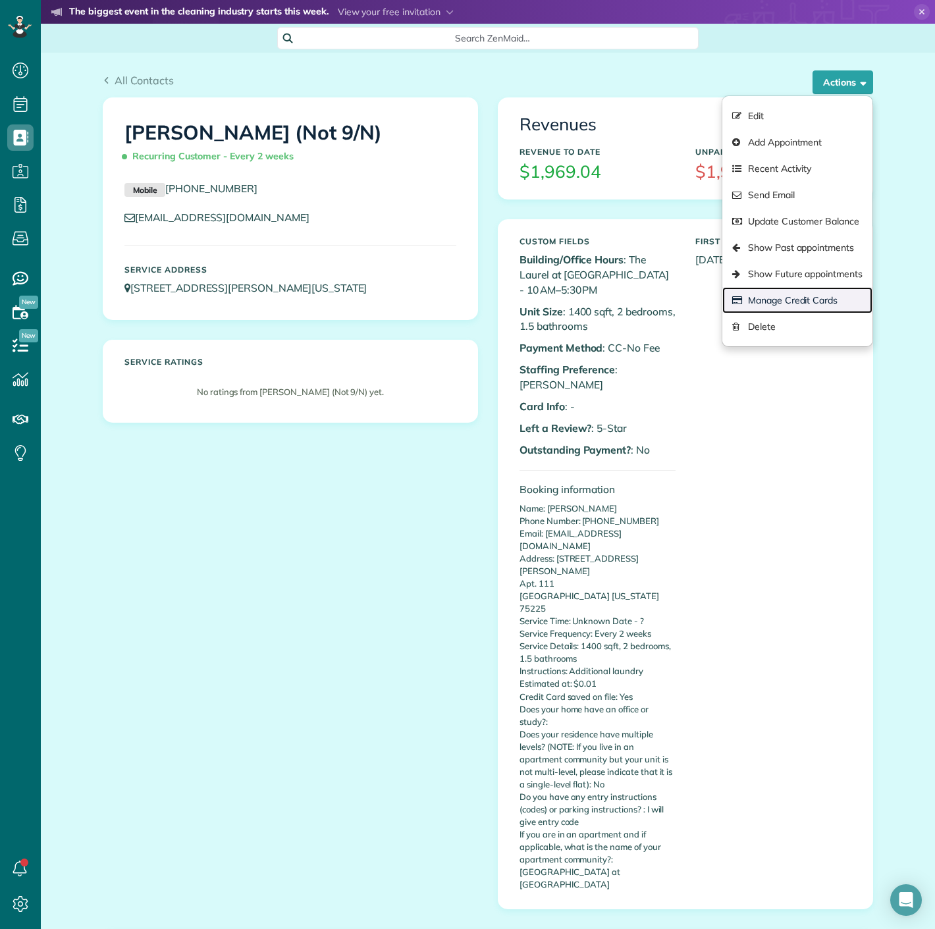
click at [840, 307] on link "Manage Credit Cards" at bounding box center [797, 300] width 150 height 26
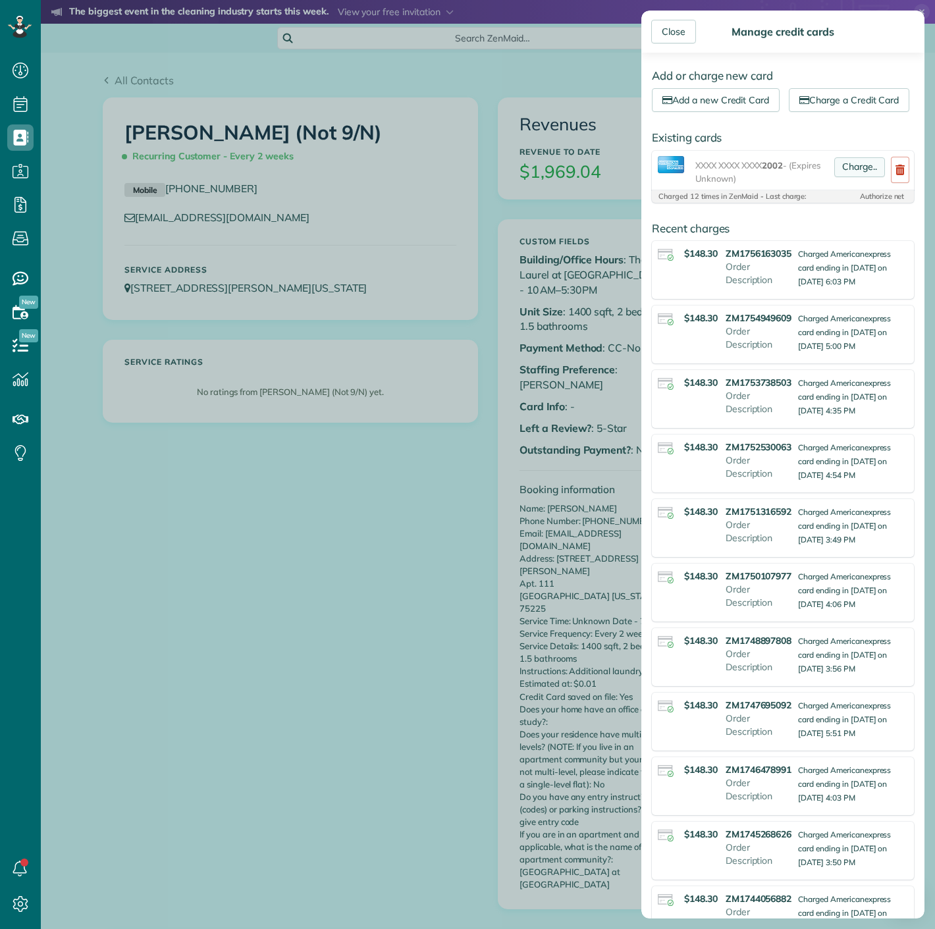
click at [840, 177] on link "Charge.." at bounding box center [859, 167] width 51 height 20
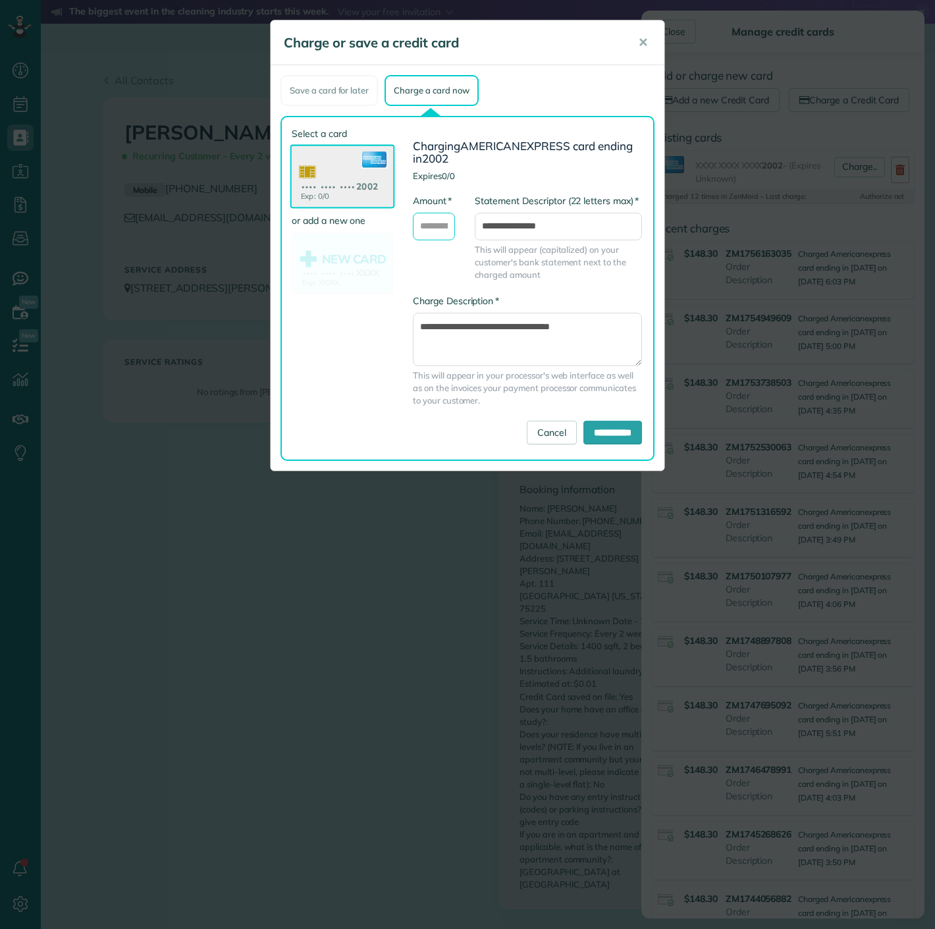
click at [434, 225] on input "* Amount" at bounding box center [434, 227] width 42 height 28
type input "******"
click at [588, 430] on input "**********" at bounding box center [612, 433] width 59 height 24
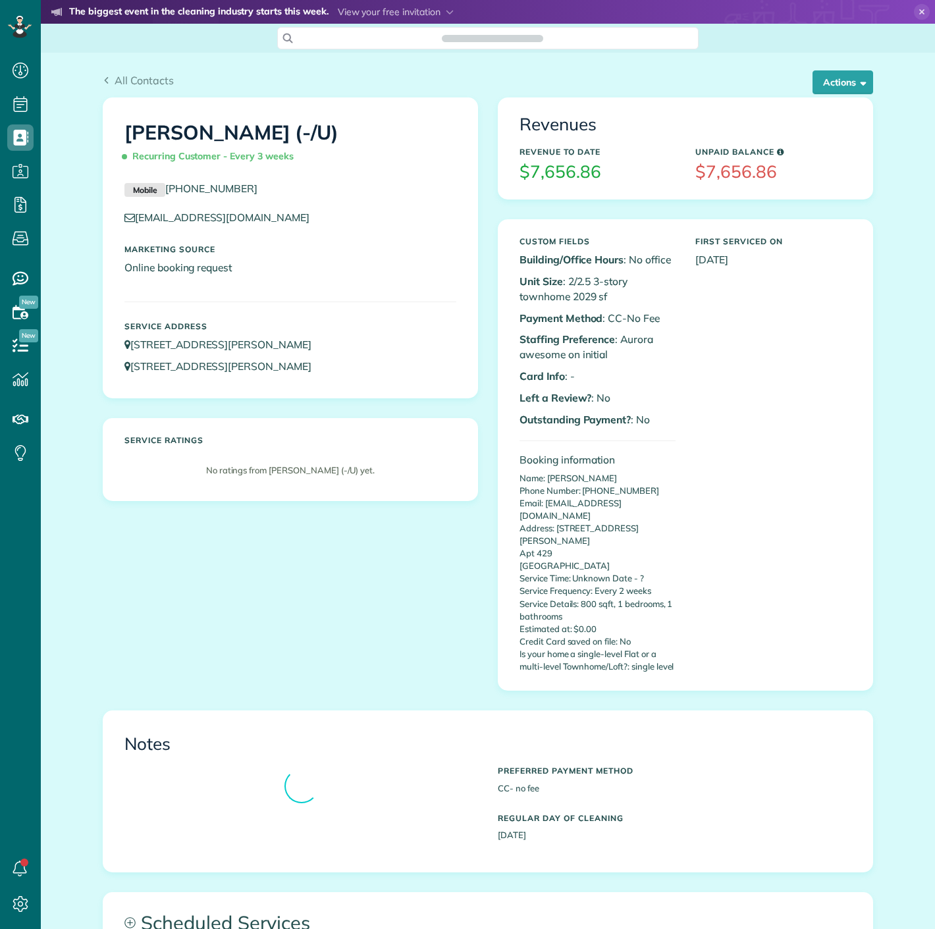
scroll to position [5, 5]
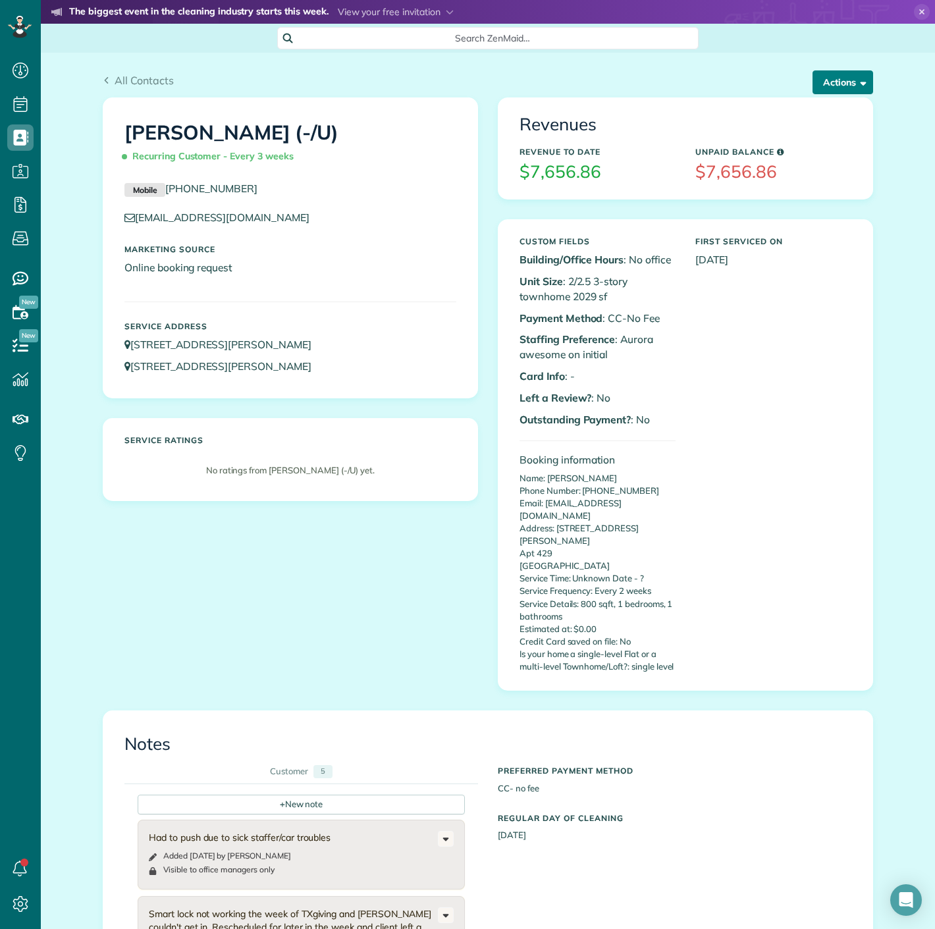
click at [817, 83] on button "Actions" at bounding box center [842, 82] width 61 height 24
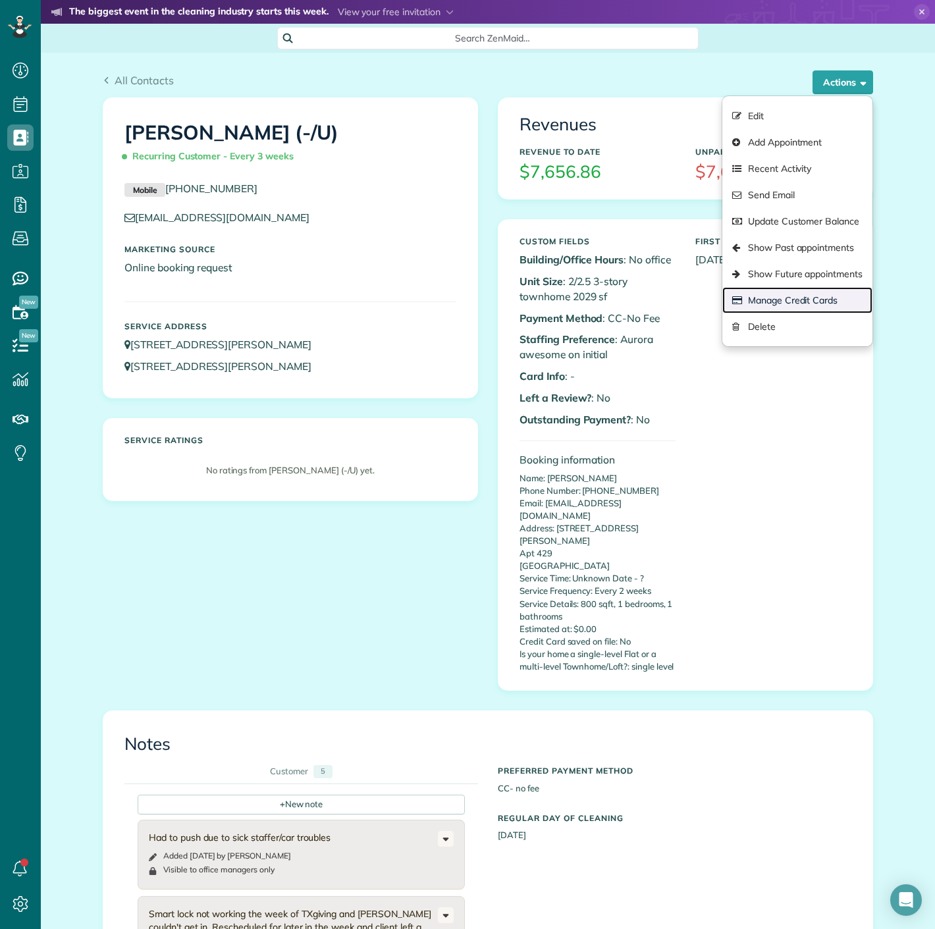
click at [815, 289] on link "Manage Credit Cards" at bounding box center [797, 300] width 150 height 26
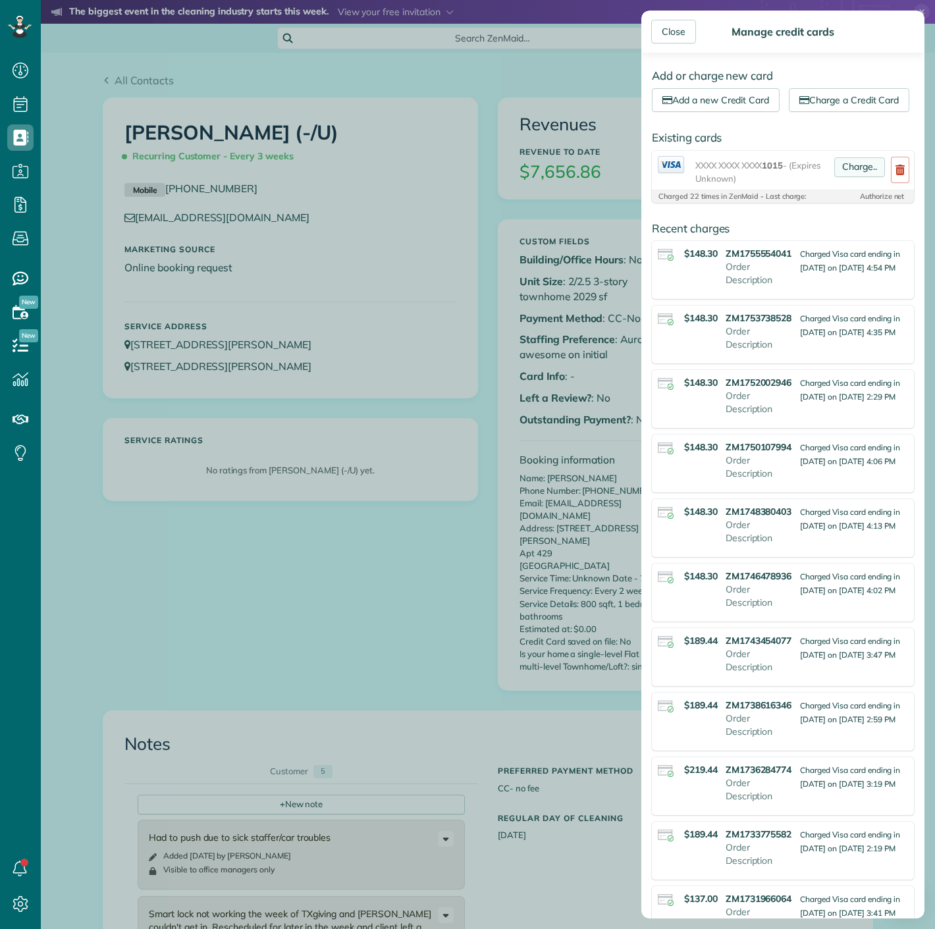
click at [839, 177] on link "Charge.." at bounding box center [859, 167] width 51 height 20
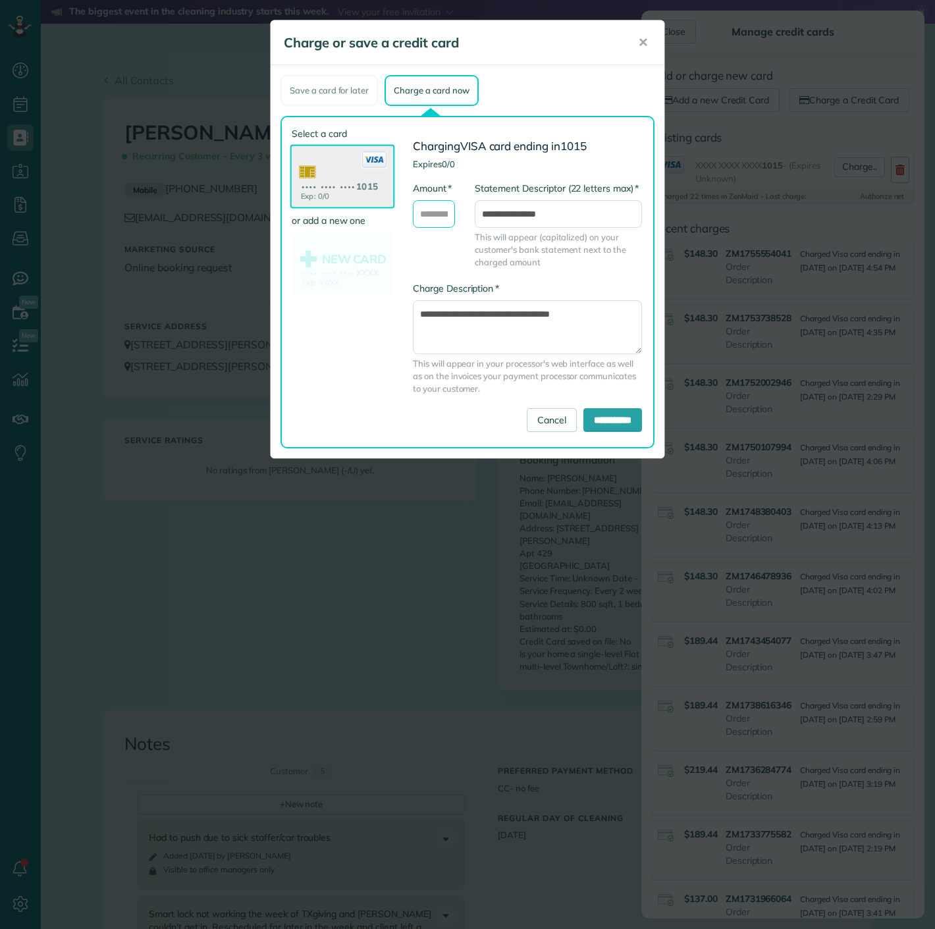
click at [438, 219] on input "* Amount" at bounding box center [434, 214] width 42 height 28
type input "******"
click at [590, 408] on input "**********" at bounding box center [612, 420] width 59 height 24
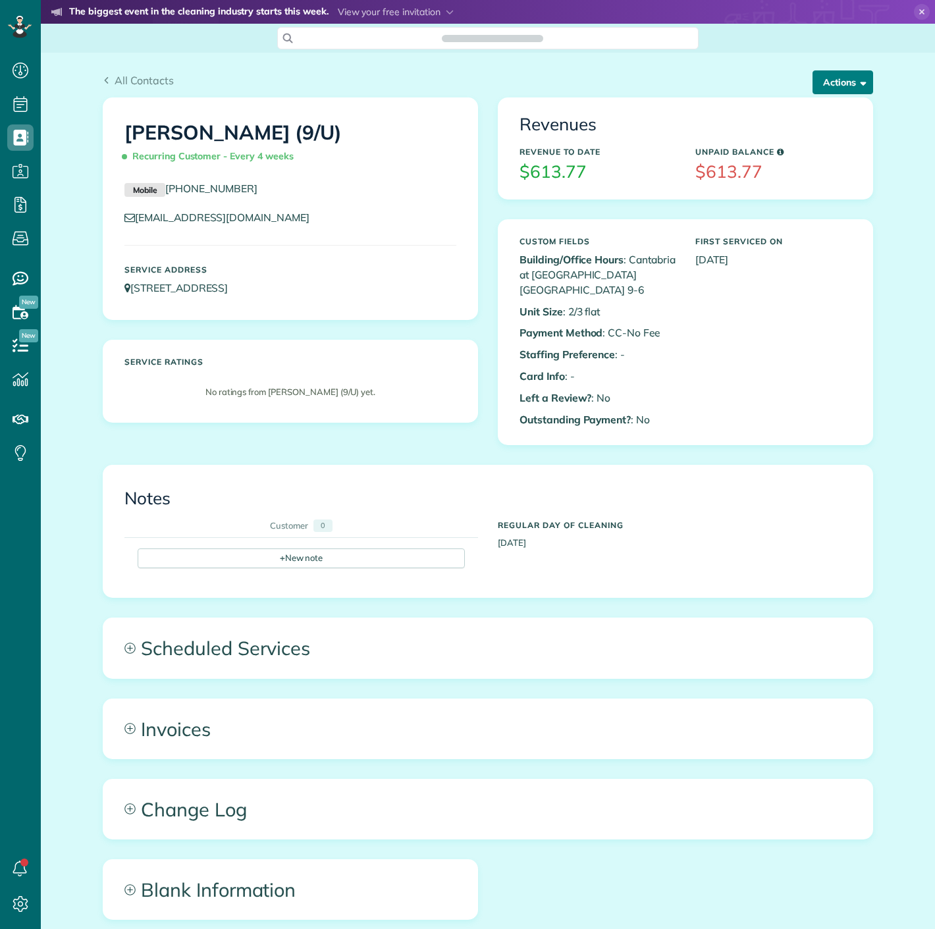
scroll to position [5, 5]
click at [823, 77] on button "Actions" at bounding box center [842, 82] width 61 height 24
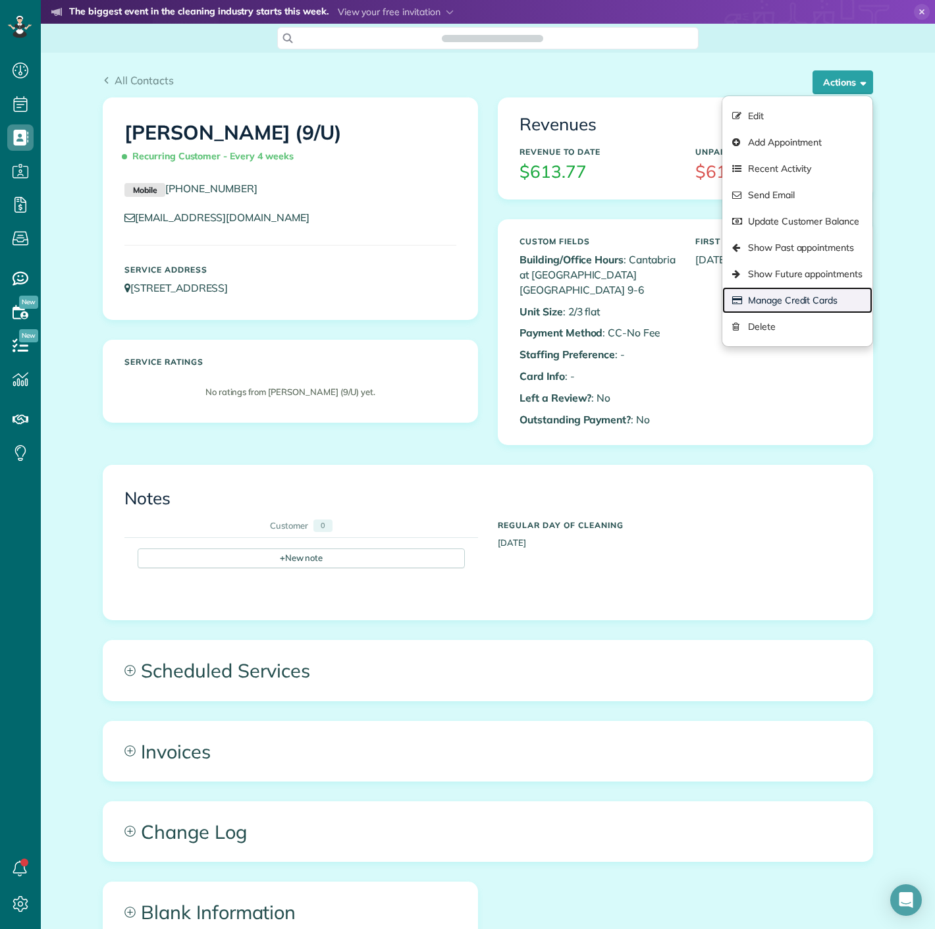
click at [771, 298] on link "Manage Credit Cards" at bounding box center [797, 300] width 150 height 26
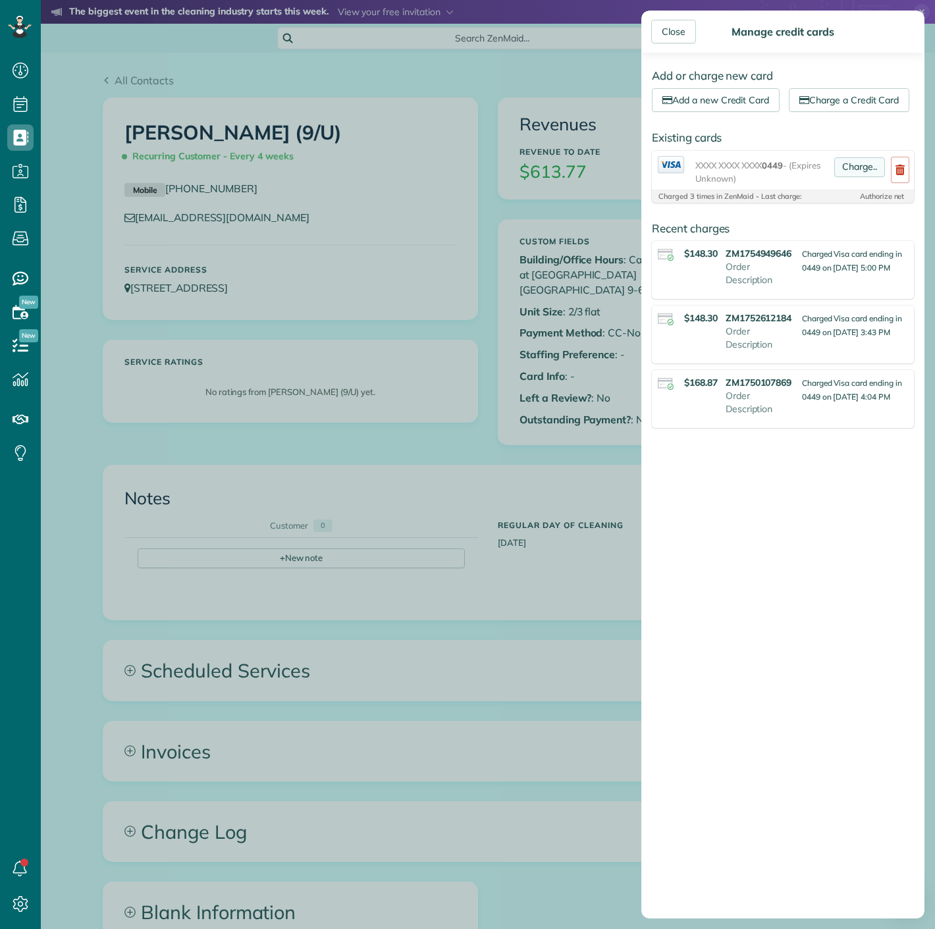
click at [846, 177] on link "Charge.." at bounding box center [859, 167] width 51 height 20
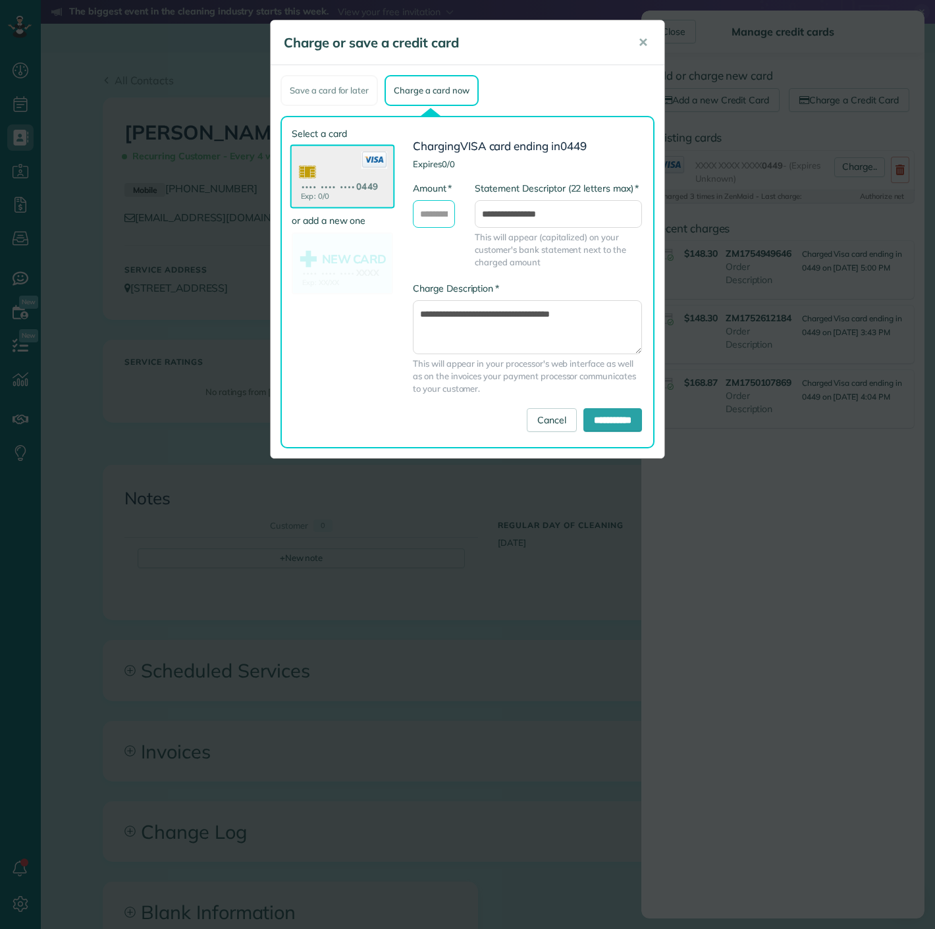
click at [444, 209] on input "* Amount" at bounding box center [434, 214] width 42 height 28
type input "******"
click at [592, 420] on input "**********" at bounding box center [612, 420] width 59 height 24
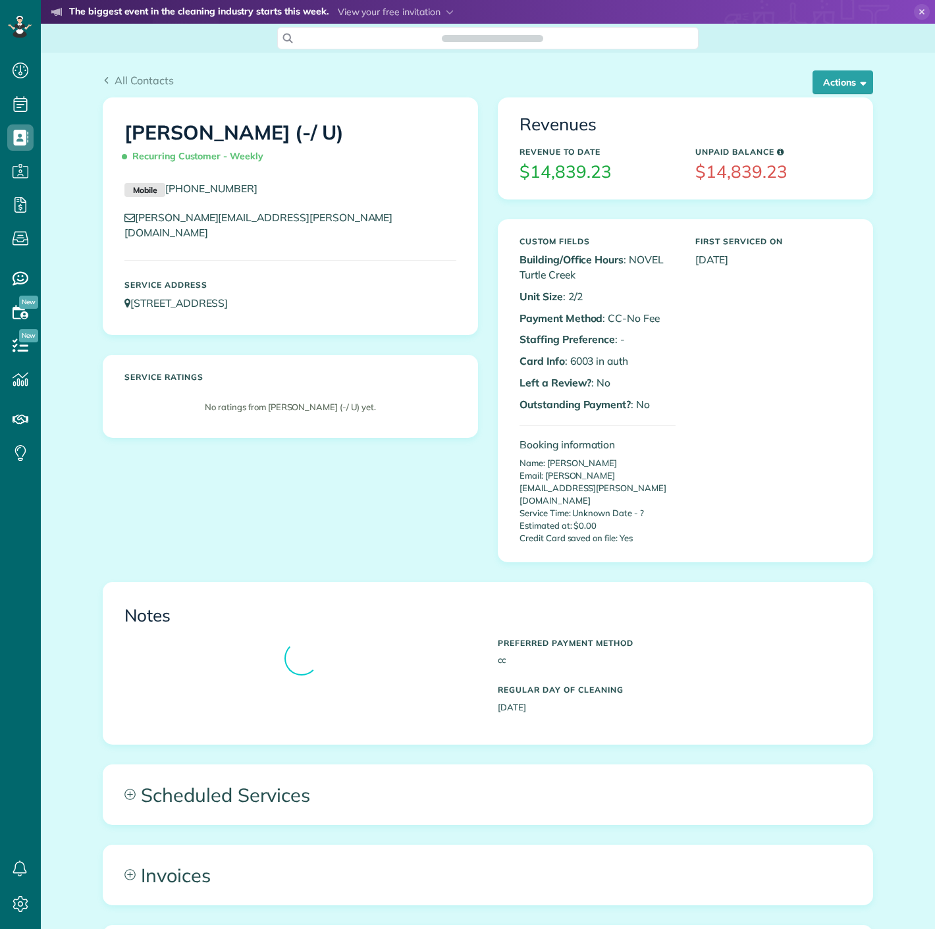
scroll to position [5, 5]
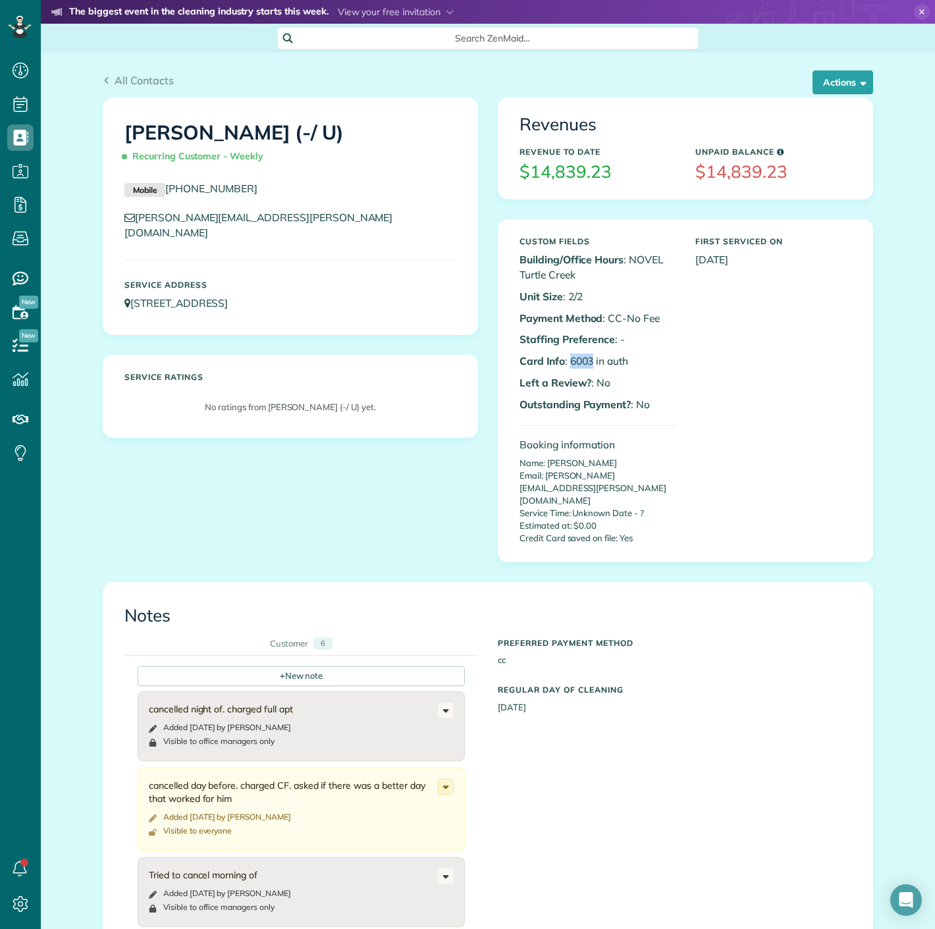
copy p "6003"
drag, startPoint x: 564, startPoint y: 360, endPoint x: 588, endPoint y: 360, distance: 24.4
click at [588, 360] on p "Card Info : 6003 in auth" at bounding box center [597, 360] width 156 height 15
copy p "6003"
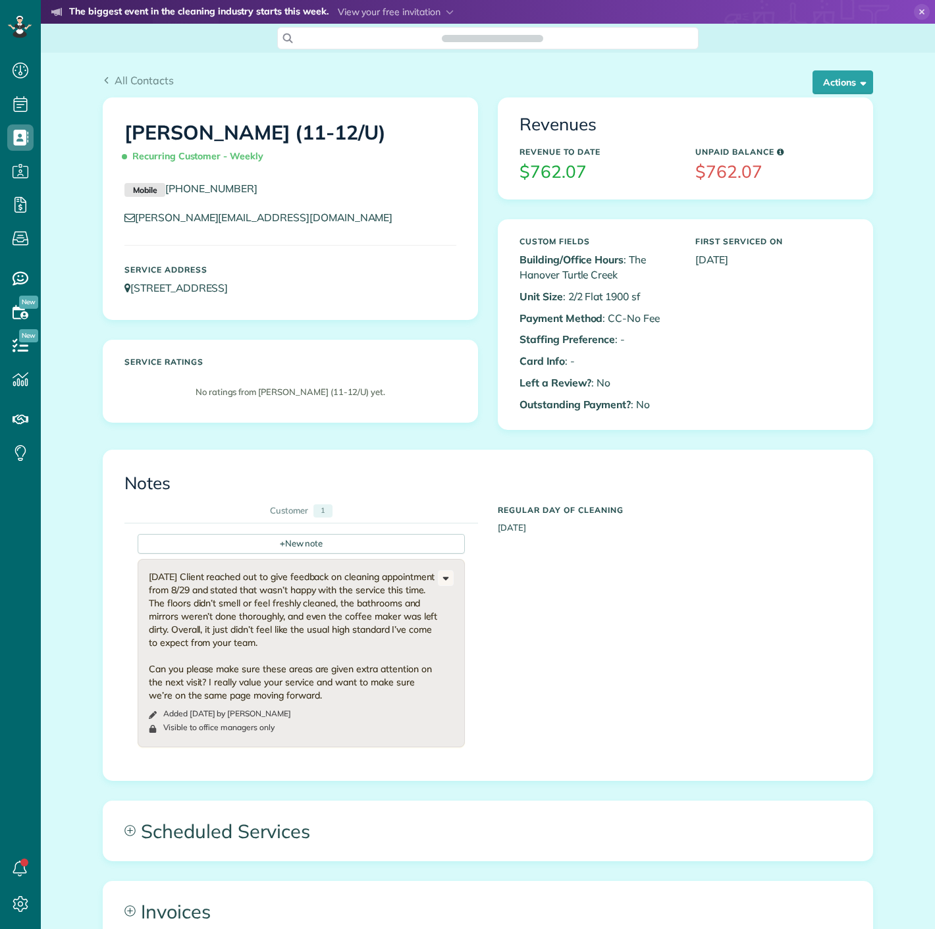
scroll to position [5, 5]
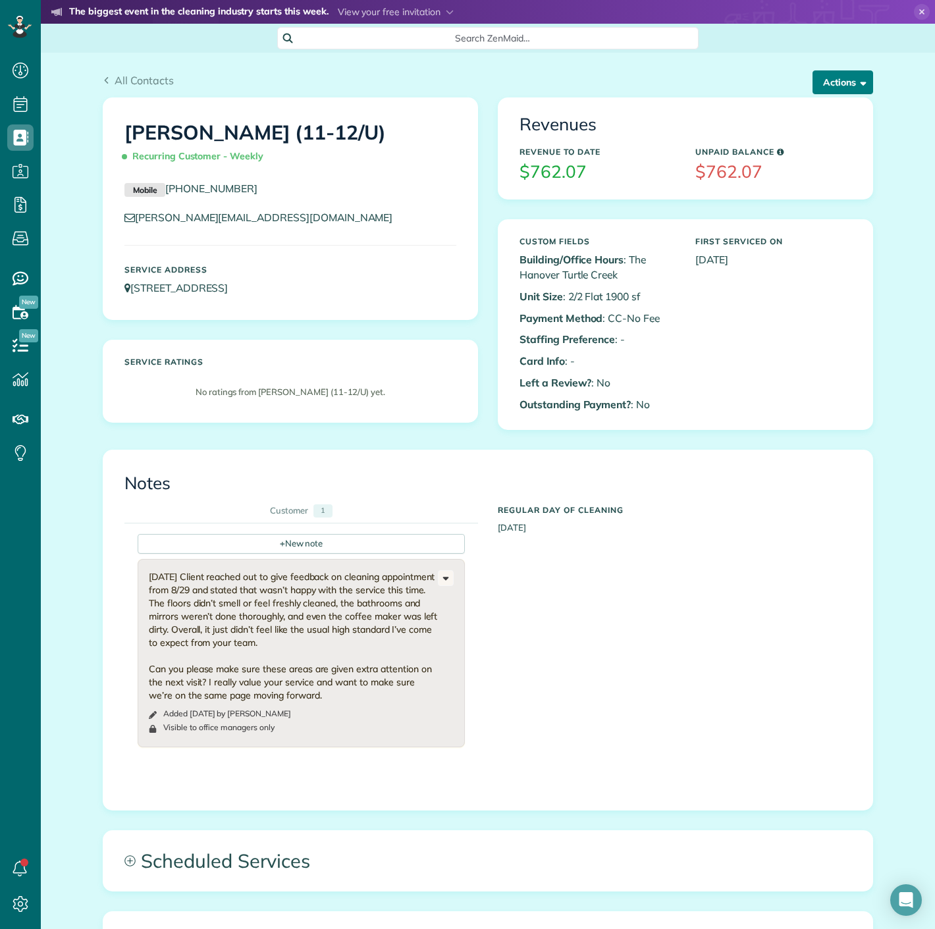
click at [843, 80] on button "Actions" at bounding box center [842, 82] width 61 height 24
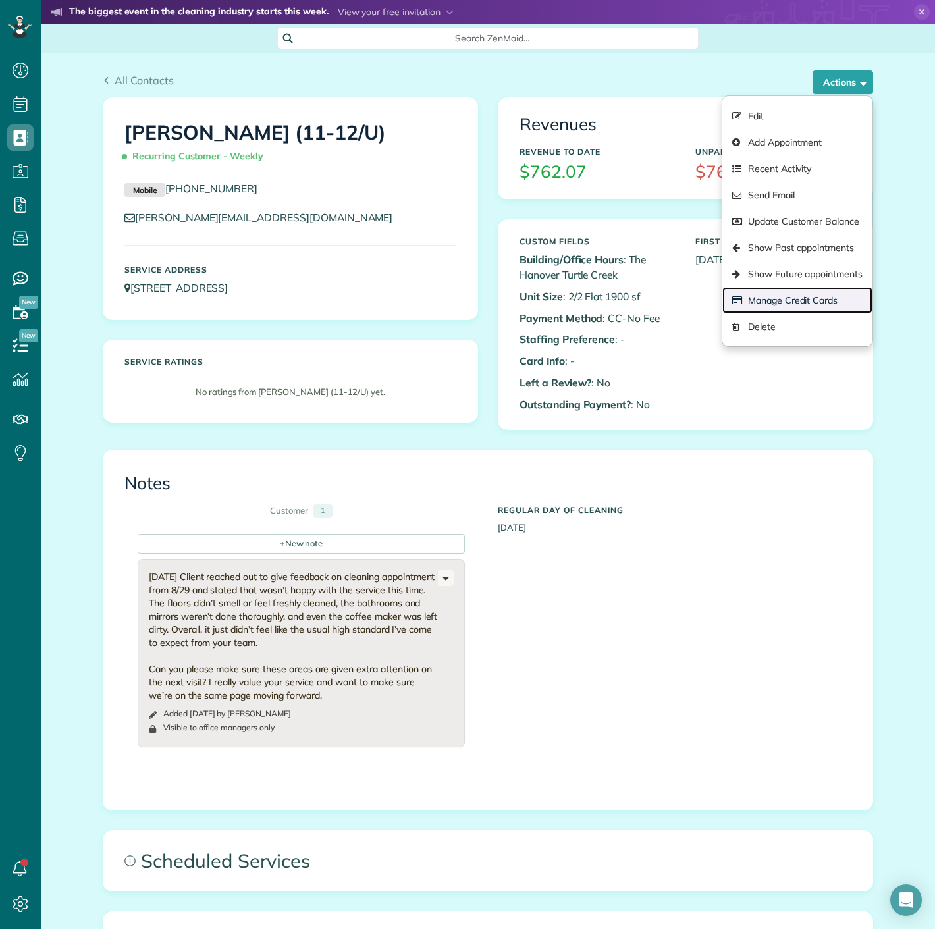
click at [773, 298] on link "Manage Credit Cards" at bounding box center [797, 300] width 150 height 26
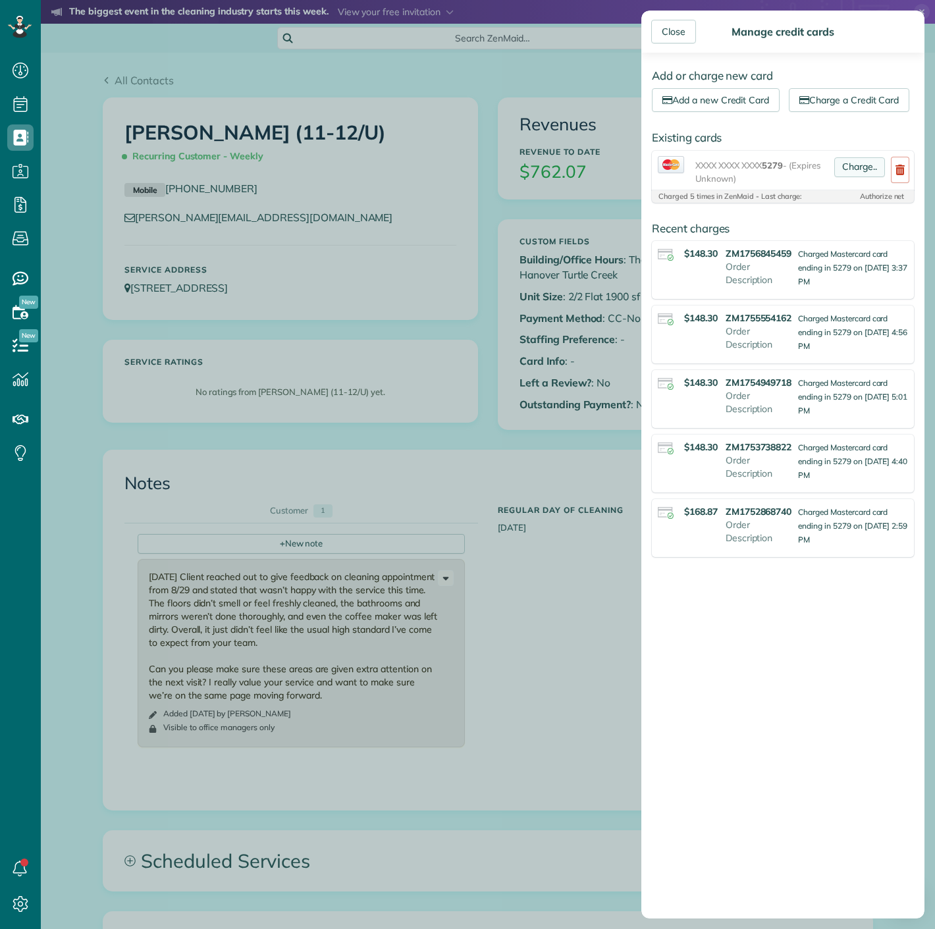
click at [840, 177] on link "Charge.." at bounding box center [859, 167] width 51 height 20
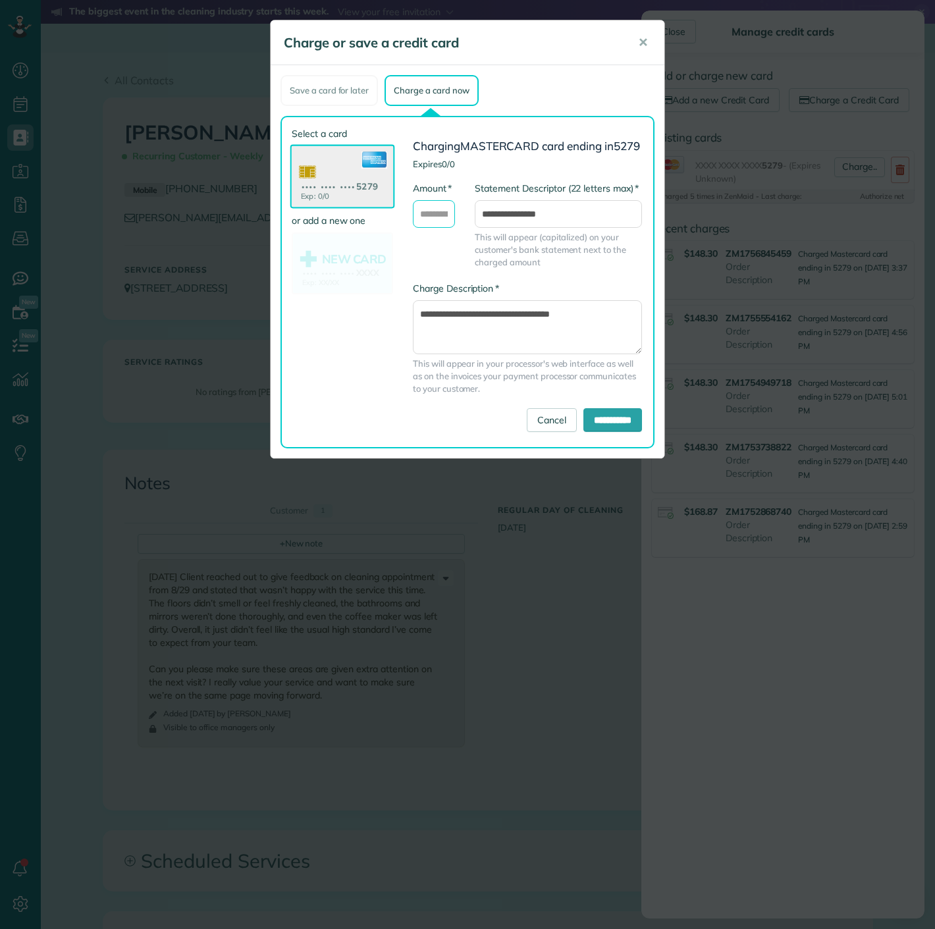
click at [453, 224] on input "* Amount" at bounding box center [434, 214] width 42 height 28
type input "******"
click at [622, 428] on input "**********" at bounding box center [612, 420] width 59 height 24
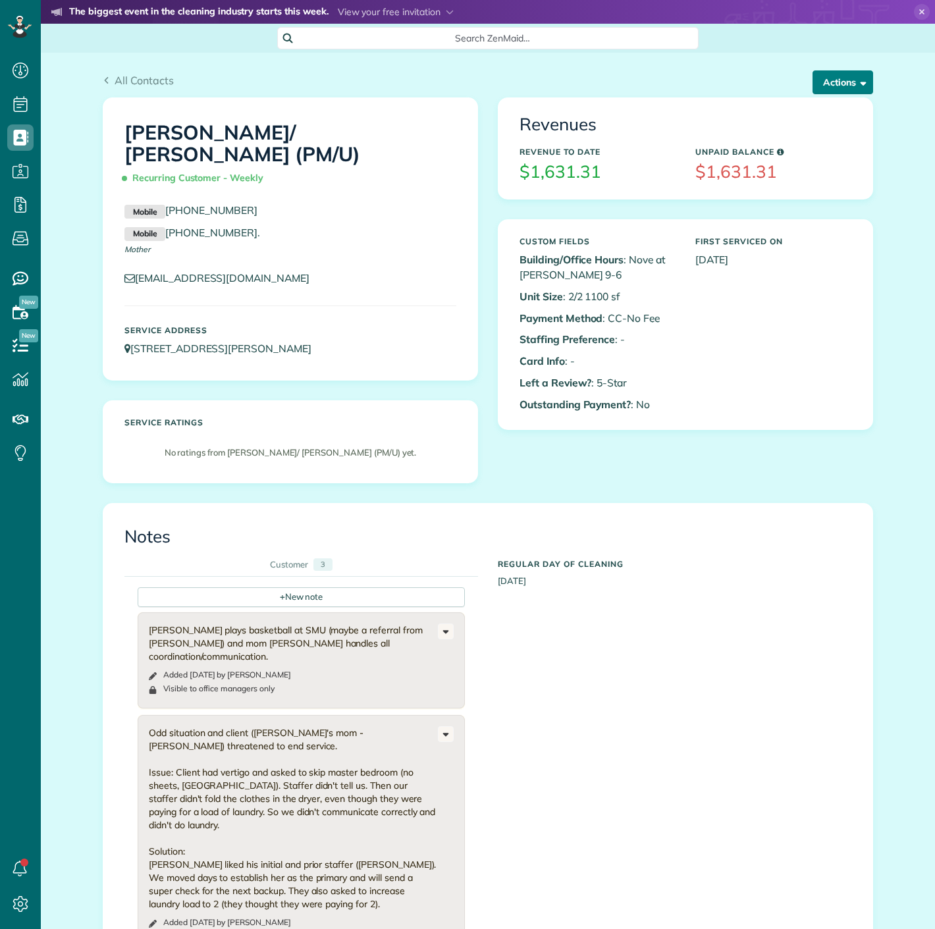
scroll to position [5, 5]
click at [837, 72] on button "Actions" at bounding box center [842, 82] width 61 height 24
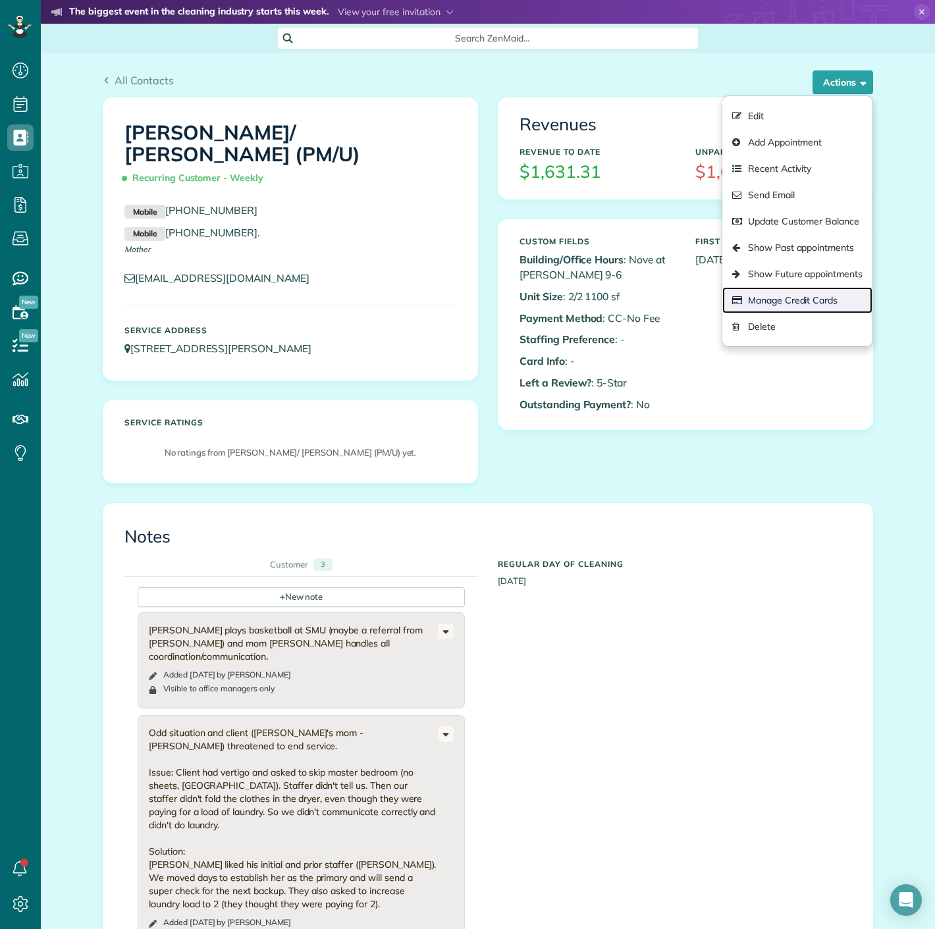
click at [782, 301] on link "Manage Credit Cards" at bounding box center [797, 300] width 150 height 26
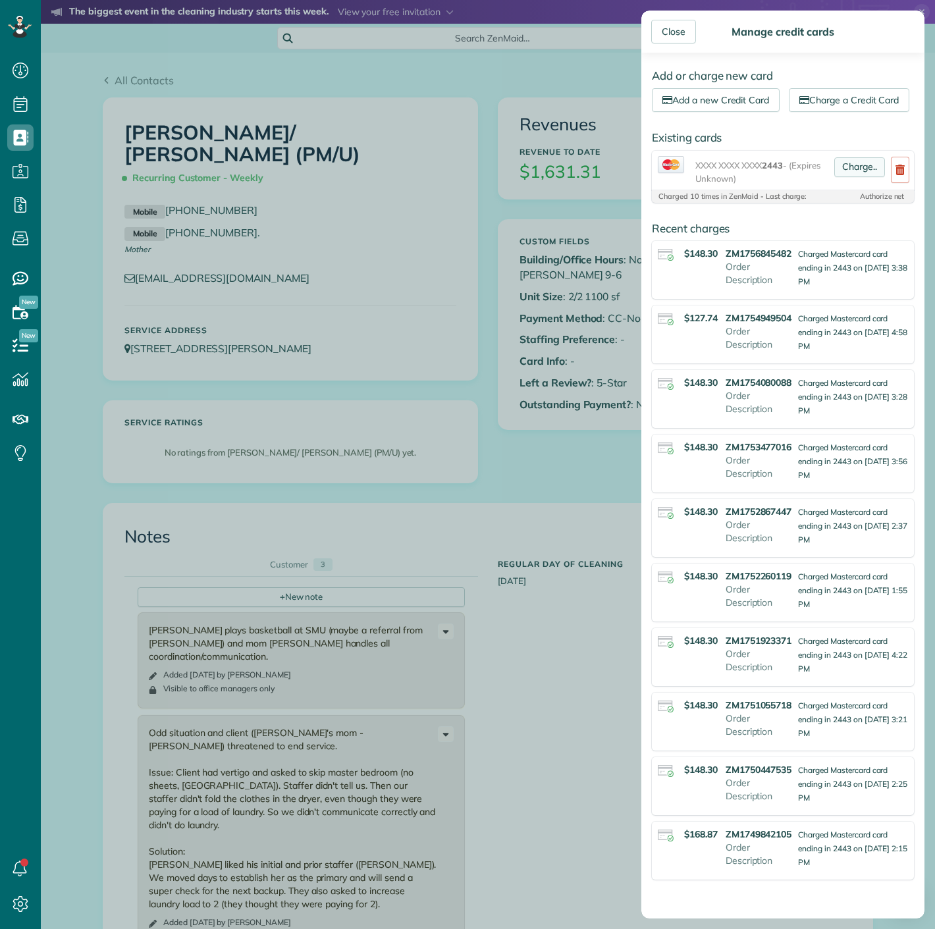
click at [839, 177] on link "Charge.." at bounding box center [859, 167] width 51 height 20
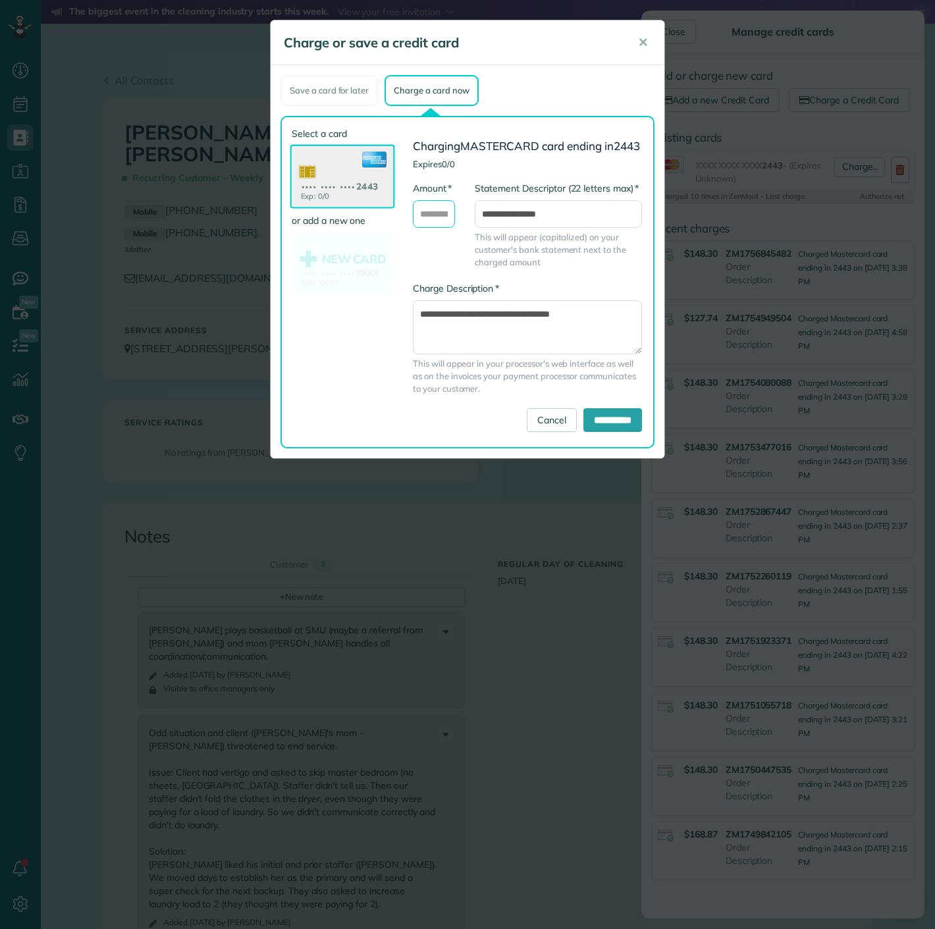
click at [445, 224] on input "* Amount" at bounding box center [434, 214] width 42 height 28
type input "******"
click at [638, 41] on span "✕" at bounding box center [643, 42] width 10 height 15
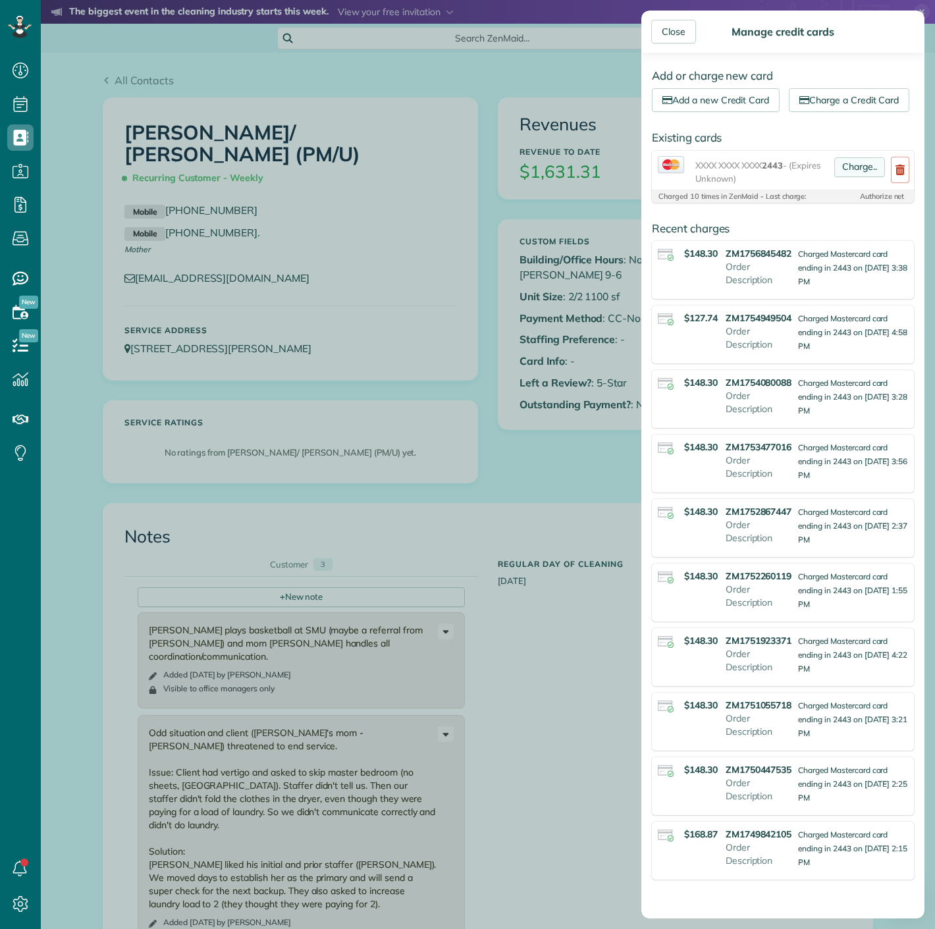
click at [846, 177] on link "Charge.." at bounding box center [859, 167] width 51 height 20
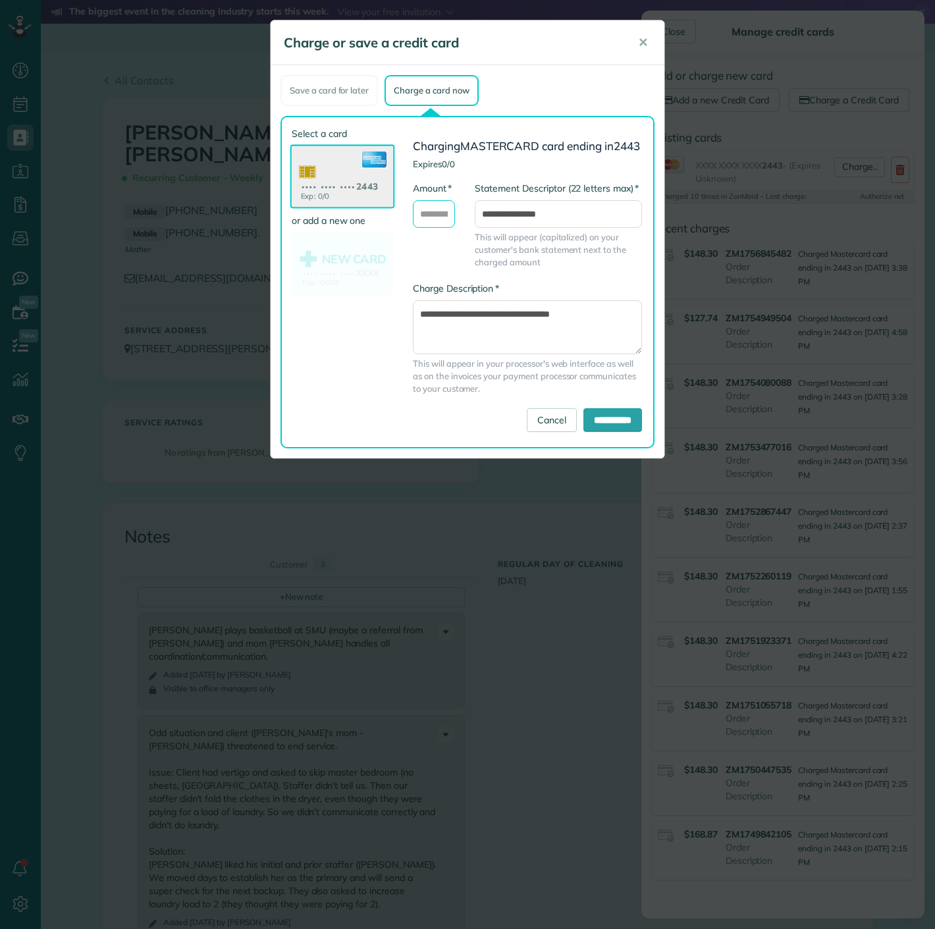
click at [444, 228] on input "* Amount" at bounding box center [434, 214] width 42 height 28
type input "******"
click at [611, 432] on input "**********" at bounding box center [612, 420] width 59 height 24
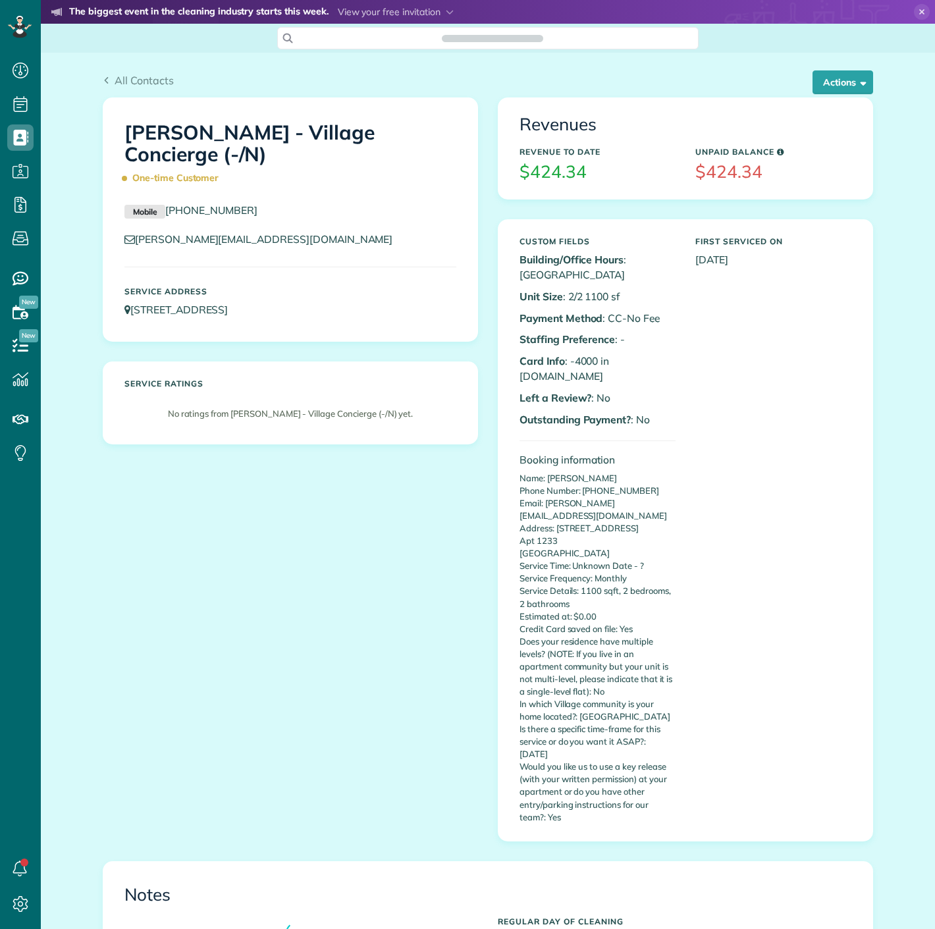
scroll to position [5, 5]
copy p "4000"
drag, startPoint x: 568, startPoint y: 356, endPoint x: 592, endPoint y: 356, distance: 23.7
click at [592, 356] on p "Card Info : -4000 in [DOMAIN_NAME]" at bounding box center [597, 368] width 156 height 30
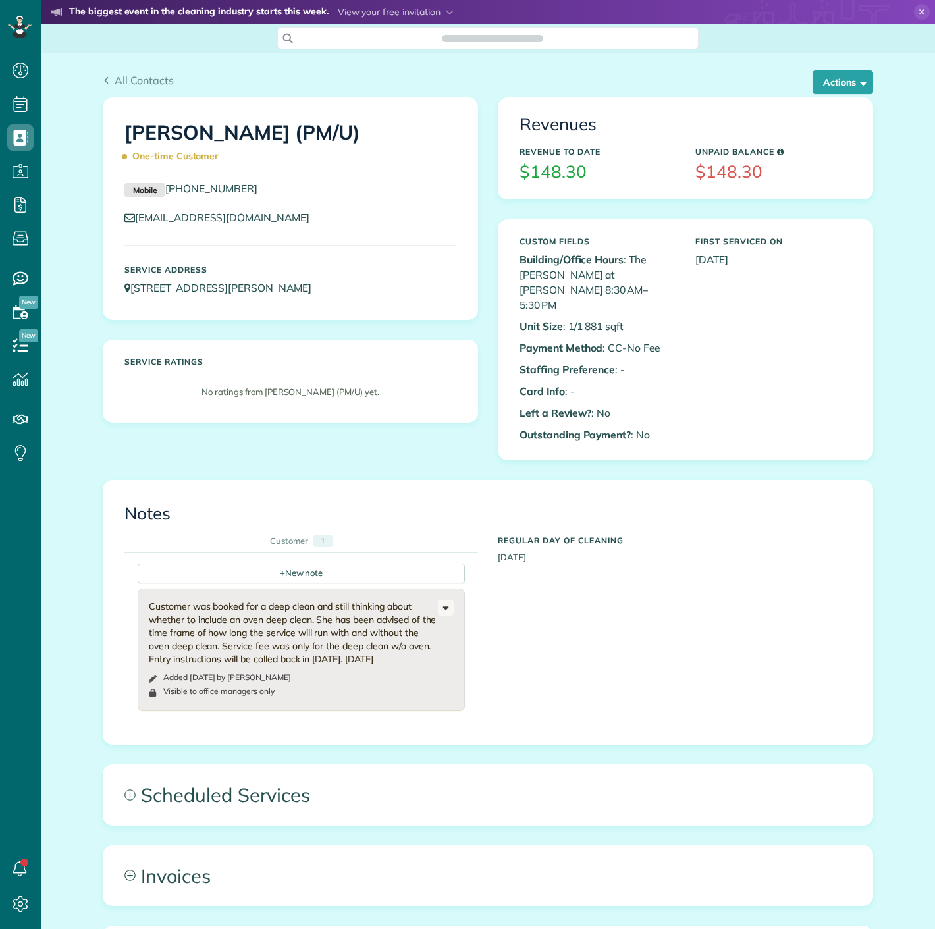
scroll to position [5, 5]
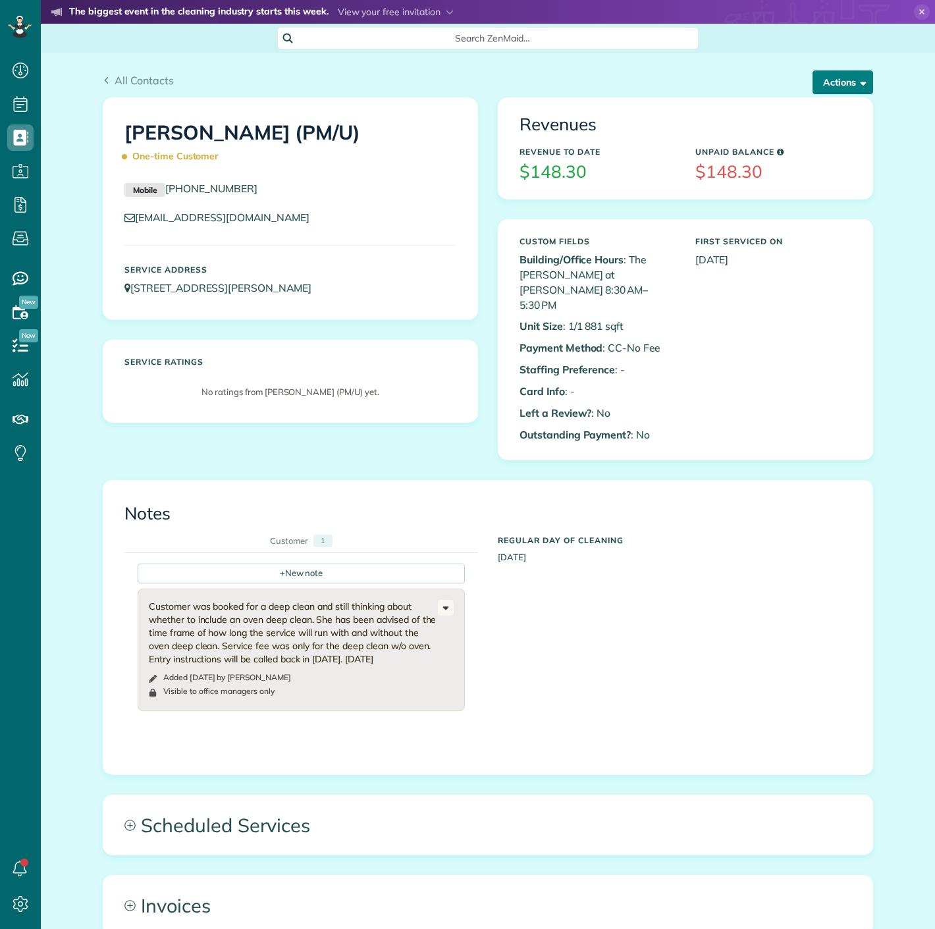
click at [834, 88] on button "Actions" at bounding box center [842, 82] width 61 height 24
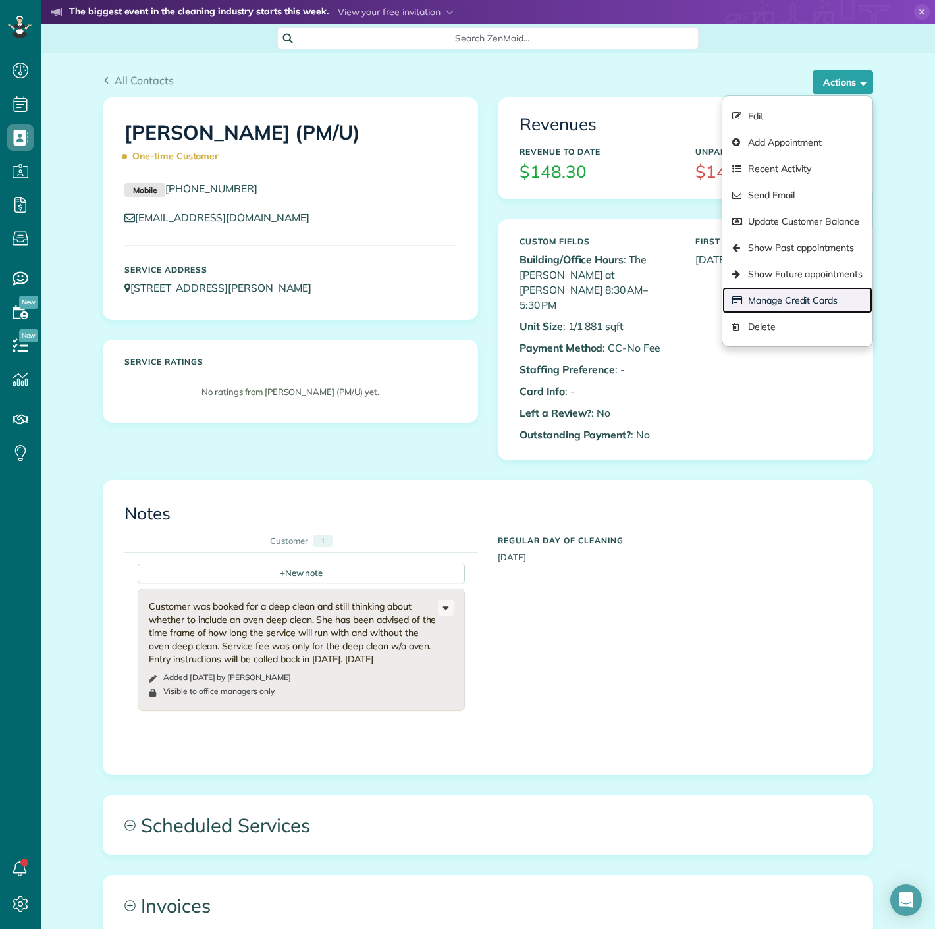
click at [789, 292] on link "Manage Credit Cards" at bounding box center [797, 300] width 150 height 26
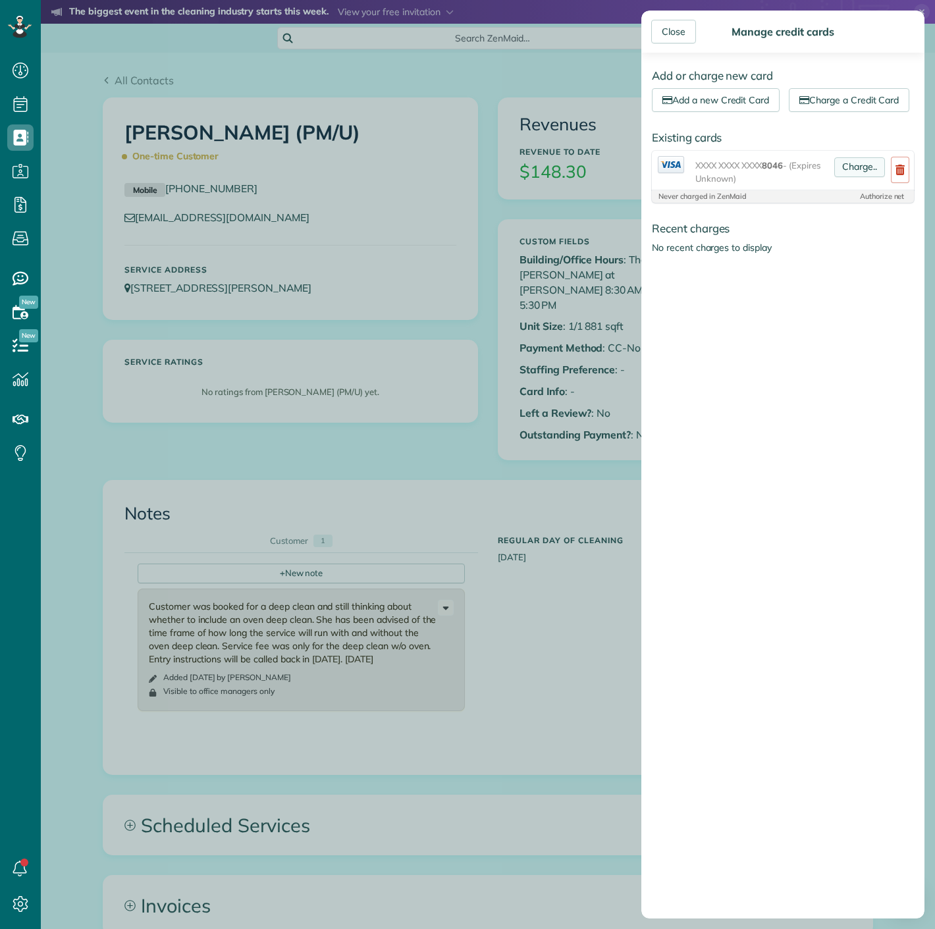
click at [843, 177] on link "Charge.." at bounding box center [859, 167] width 51 height 20
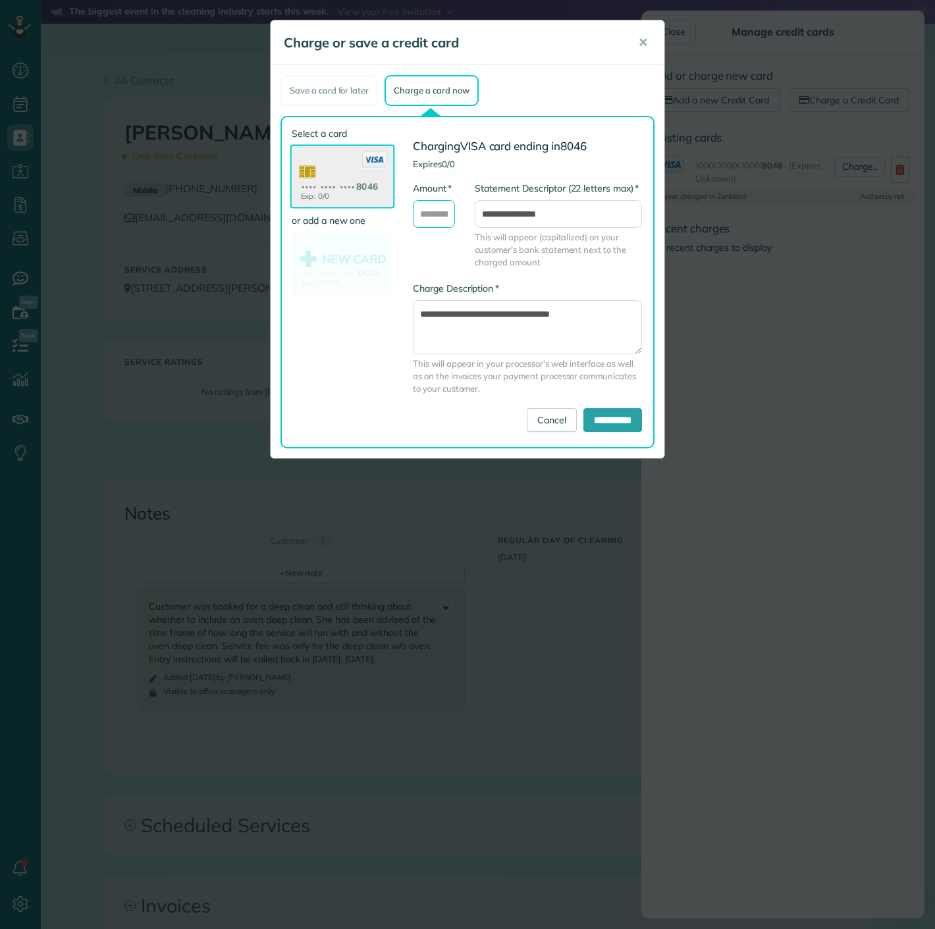
click at [438, 215] on input "* Amount" at bounding box center [434, 214] width 42 height 28
type input "******"
click at [594, 419] on input "**********" at bounding box center [612, 420] width 59 height 24
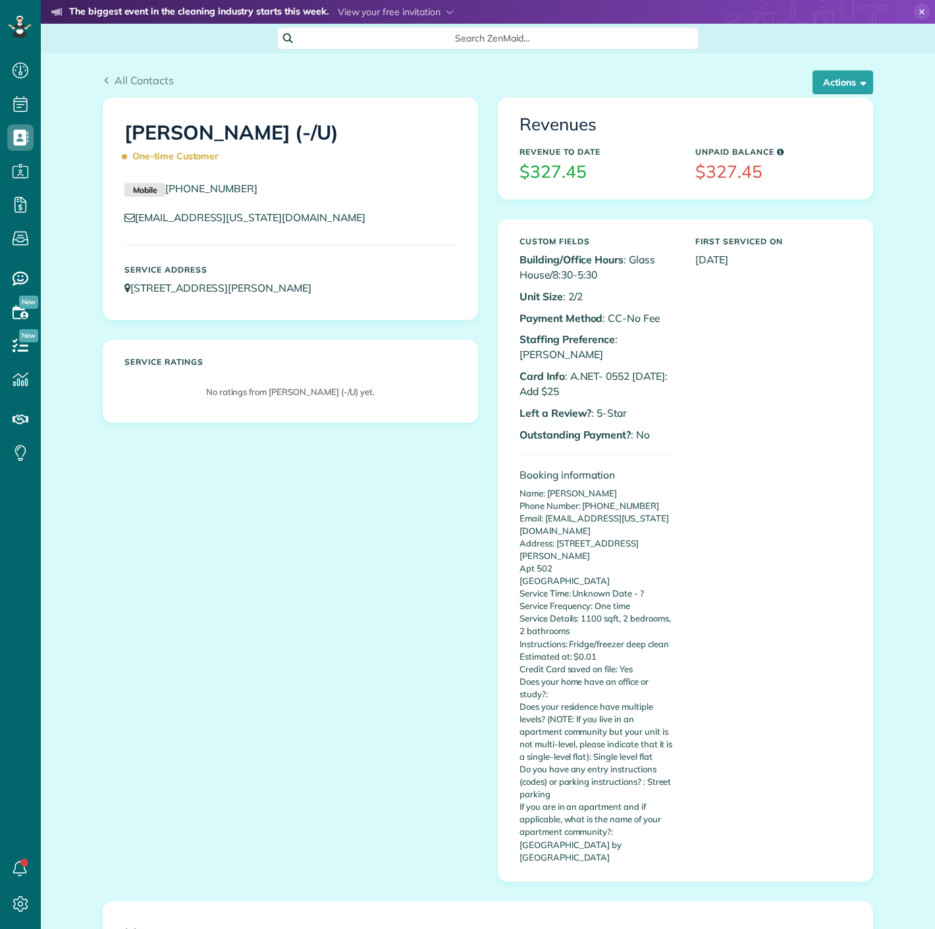
scroll to position [5, 5]
drag, startPoint x: 598, startPoint y: 357, endPoint x: 623, endPoint y: 357, distance: 25.0
click at [623, 369] on p "Card Info : A.NET- 0552 7/18/25: Add $25" at bounding box center [597, 384] width 156 height 30
click at [613, 369] on p "Card Info : A.NET- 0552 7/18/25: Add $25" at bounding box center [597, 384] width 156 height 30
click at [603, 369] on p "Card Info : A.NET- 0552 7/18/25: Add $25" at bounding box center [597, 384] width 156 height 30
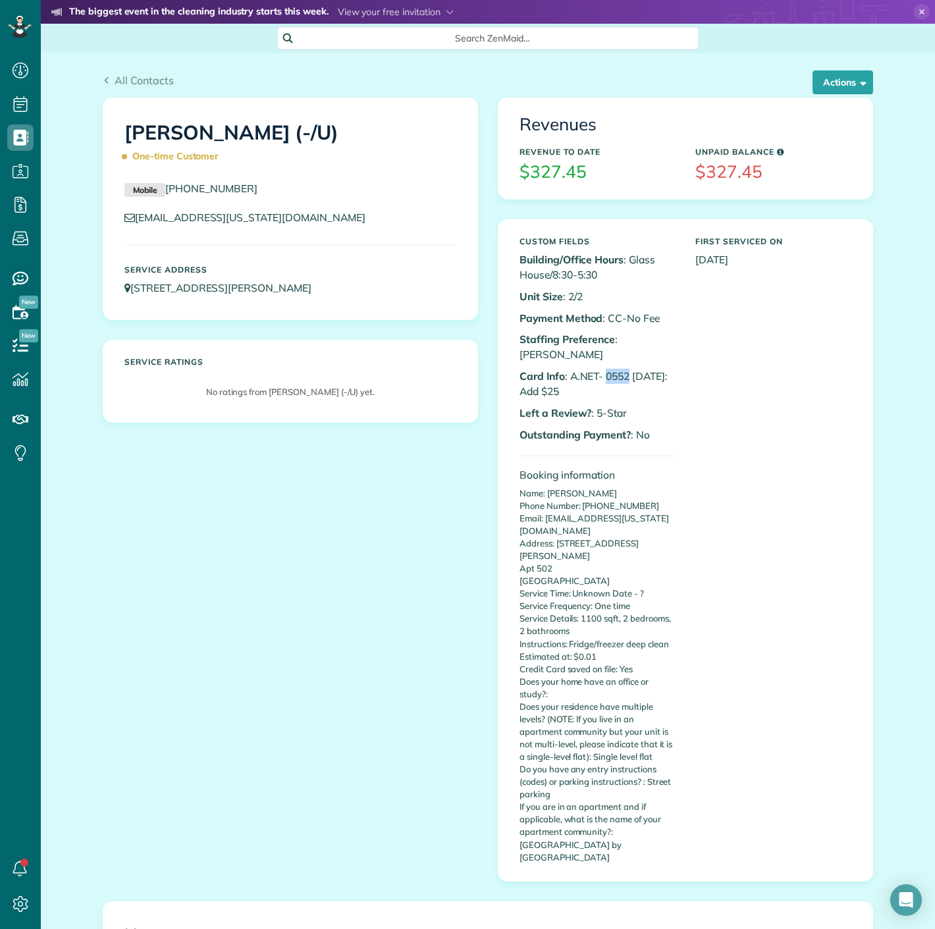
drag, startPoint x: 602, startPoint y: 359, endPoint x: 624, endPoint y: 359, distance: 22.4
click at [624, 369] on p "Card Info : A.NET- 0552 7/18/25: Add $25" at bounding box center [597, 384] width 156 height 30
copy p "0552"
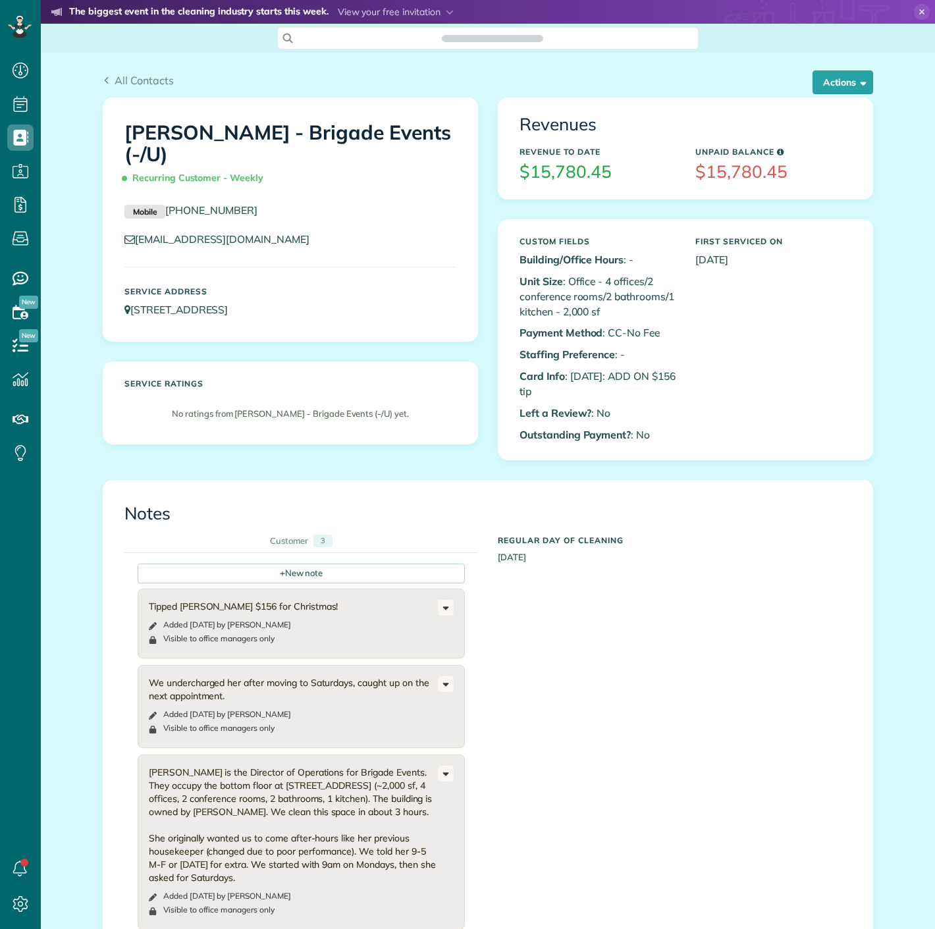
scroll to position [5, 5]
click at [829, 74] on button "Actions" at bounding box center [842, 82] width 61 height 24
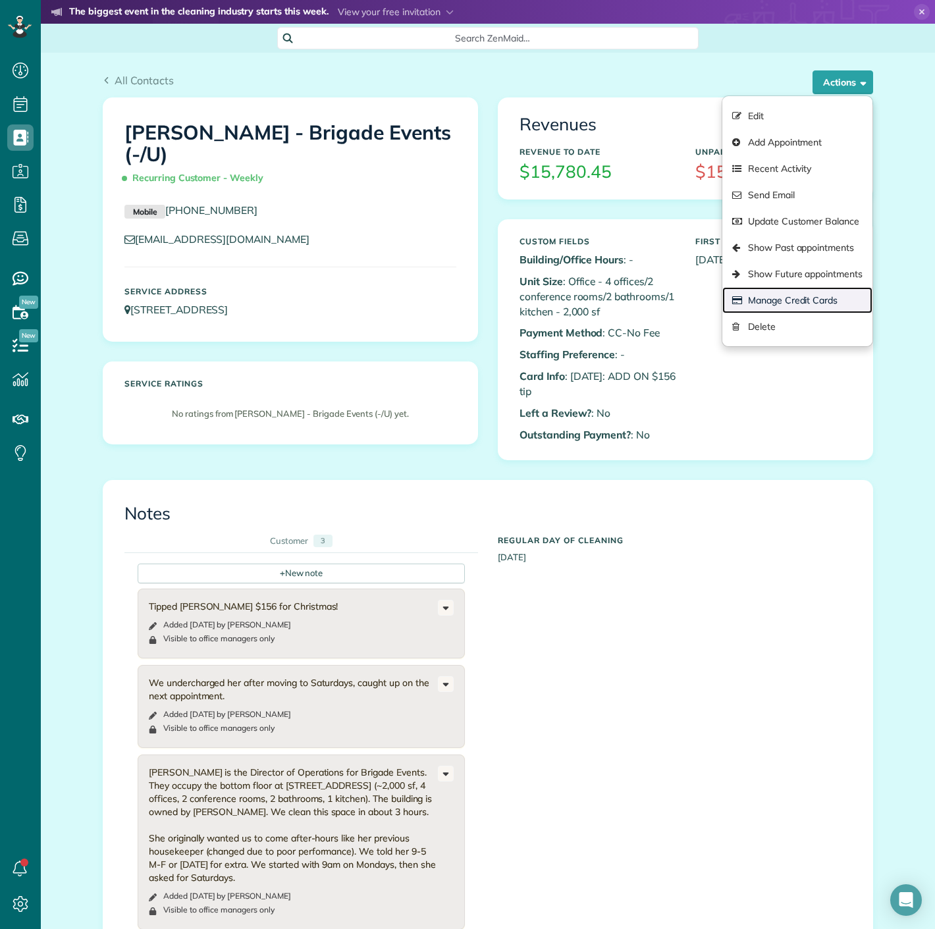
click at [812, 292] on link "Manage Credit Cards" at bounding box center [797, 300] width 150 height 26
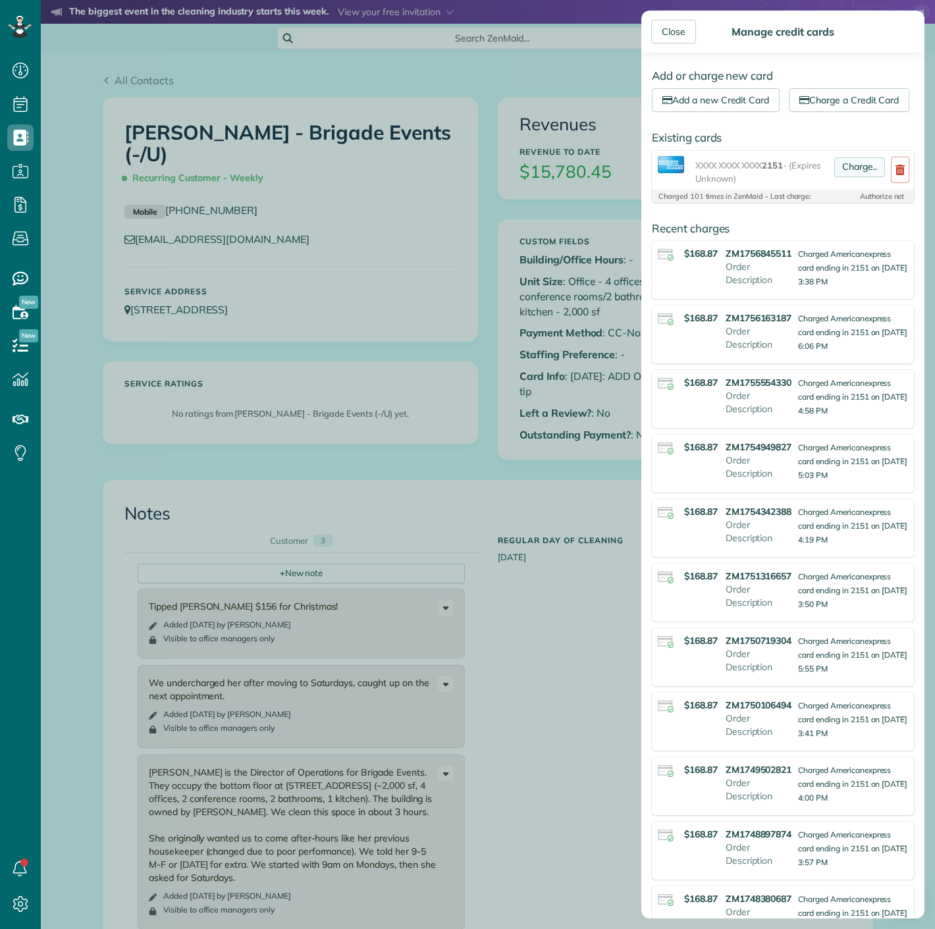
click at [842, 177] on link "Charge.." at bounding box center [859, 167] width 51 height 20
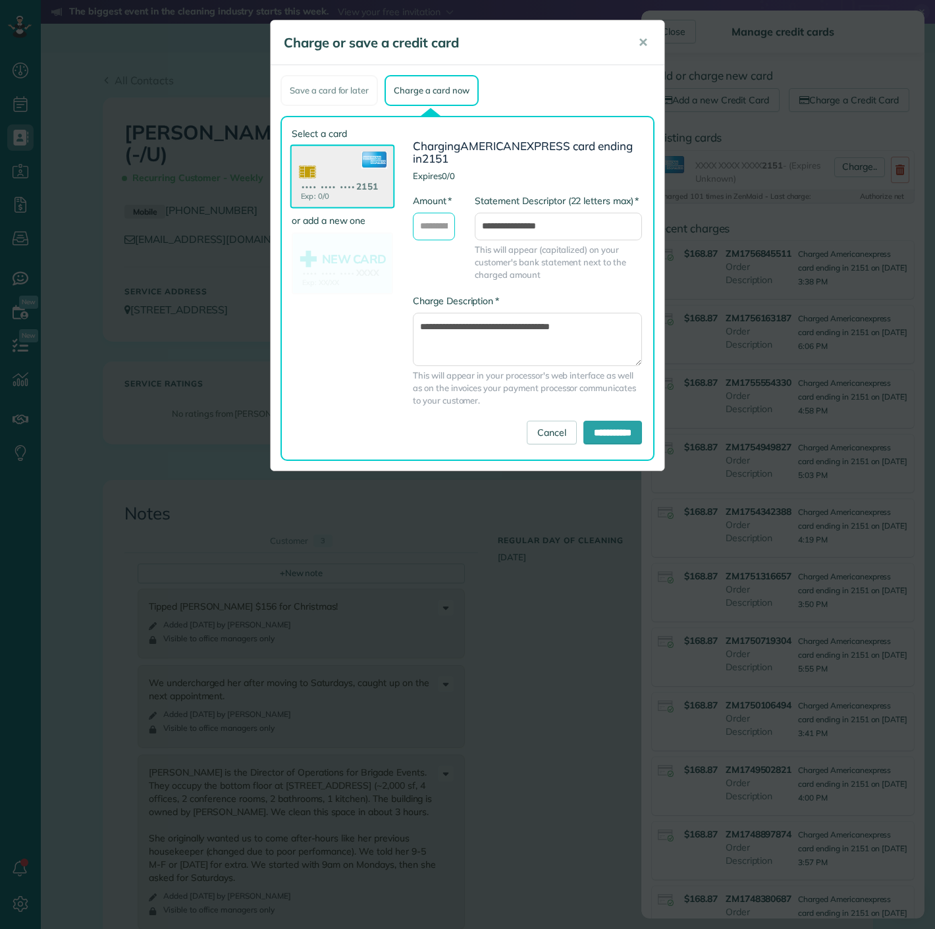
click at [436, 231] on input "* Amount" at bounding box center [434, 227] width 42 height 28
type input "******"
click at [583, 432] on input "**********" at bounding box center [612, 433] width 59 height 24
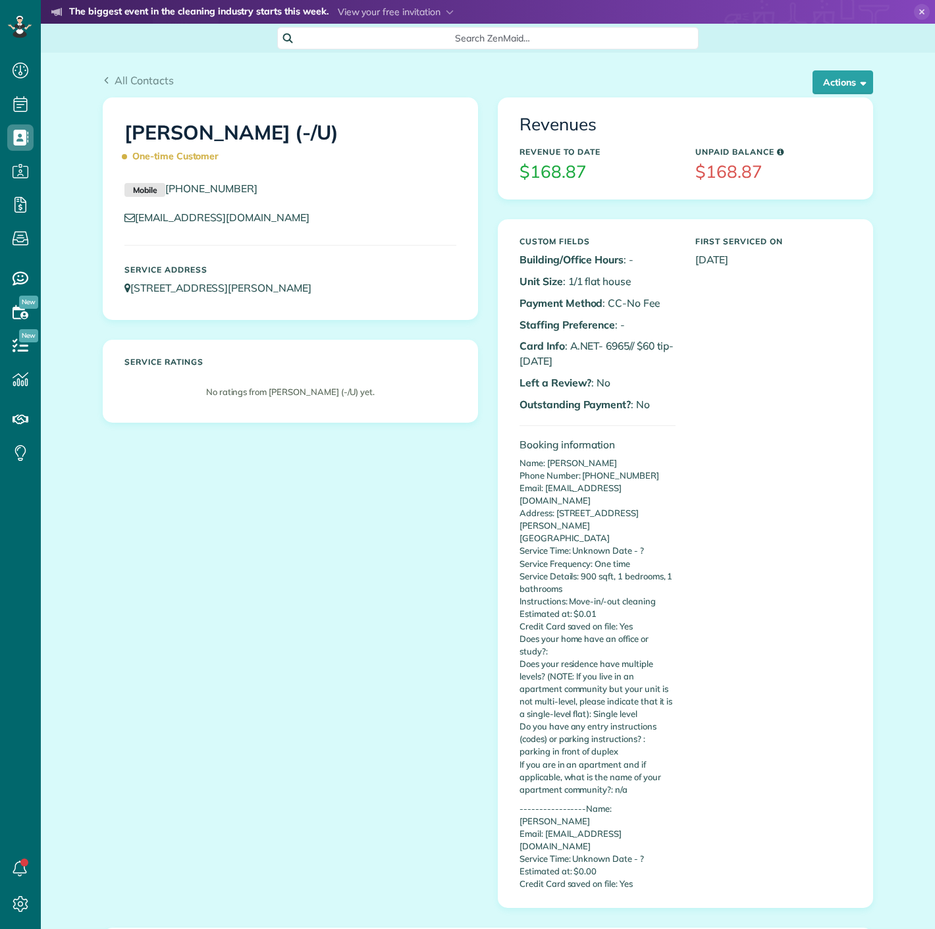
scroll to position [5, 5]
copy p "6965"
drag, startPoint x: 602, startPoint y: 343, endPoint x: 622, endPoint y: 343, distance: 20.4
click at [622, 343] on p "Card Info : A.NET- 6965// $60 tip- 9/5/25" at bounding box center [597, 353] width 156 height 30
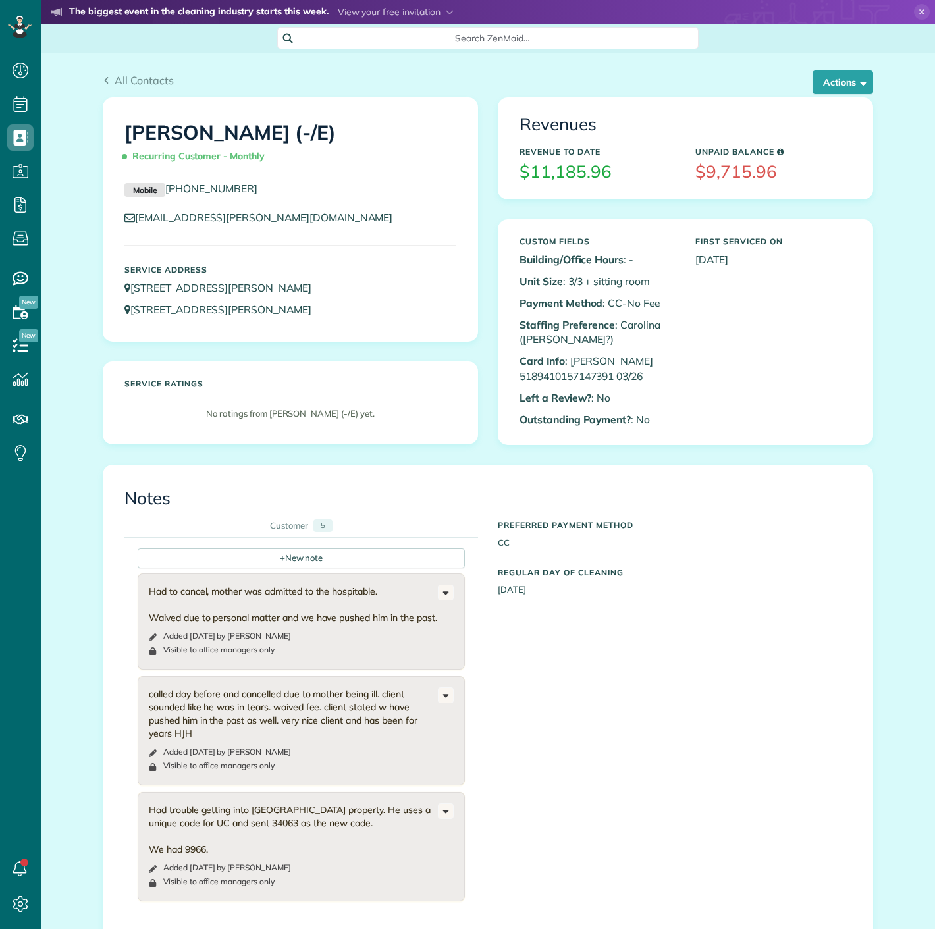
scroll to position [5, 5]
click at [841, 83] on button "Actions" at bounding box center [842, 82] width 61 height 24
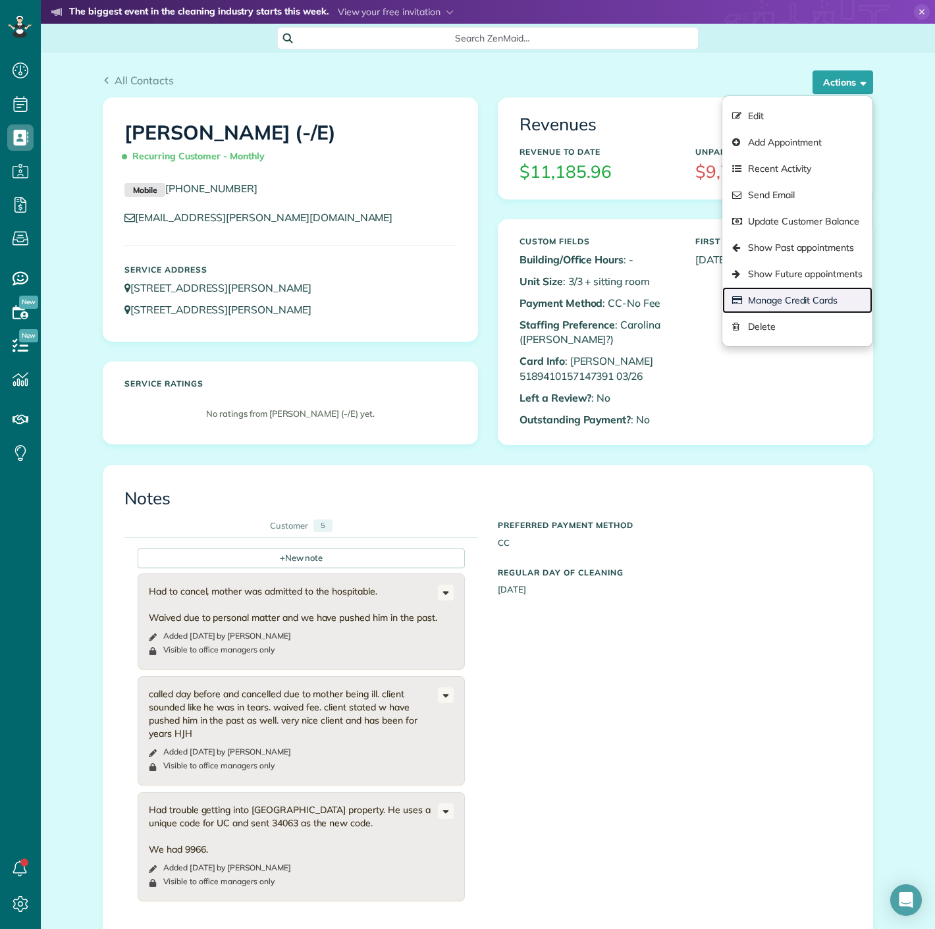
click at [785, 301] on link "Manage Credit Cards" at bounding box center [797, 300] width 150 height 26
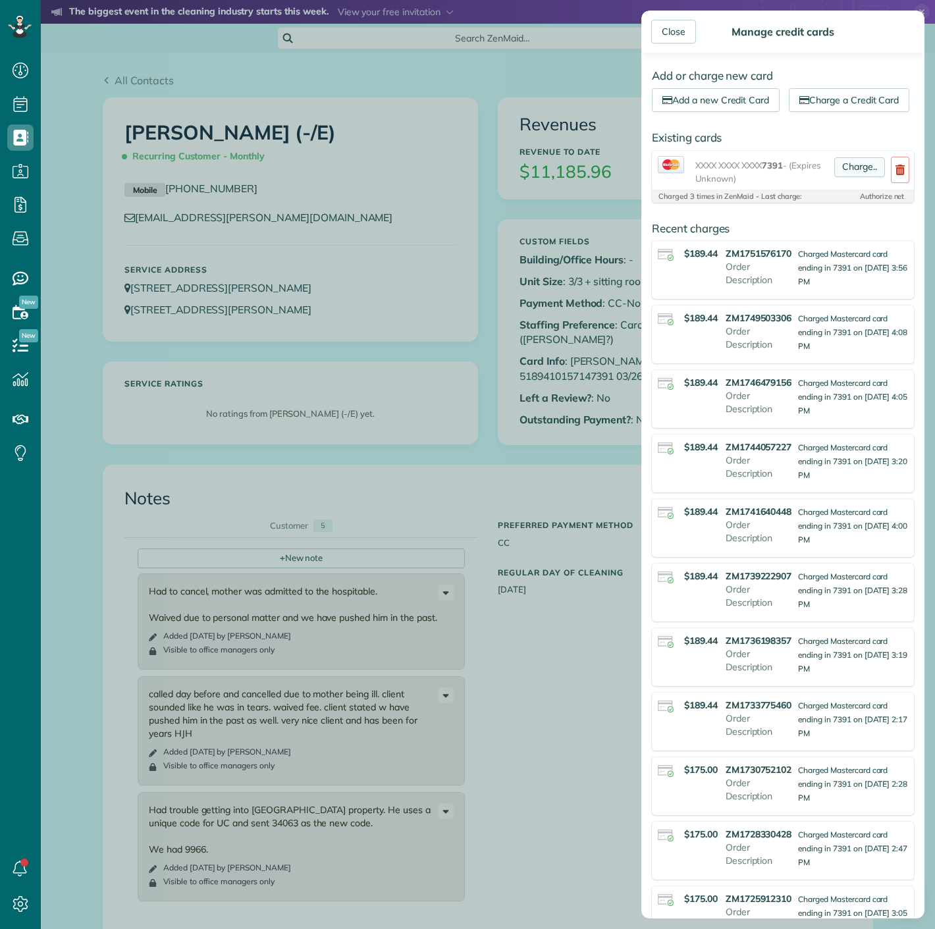
click at [835, 177] on link "Charge.." at bounding box center [859, 167] width 51 height 20
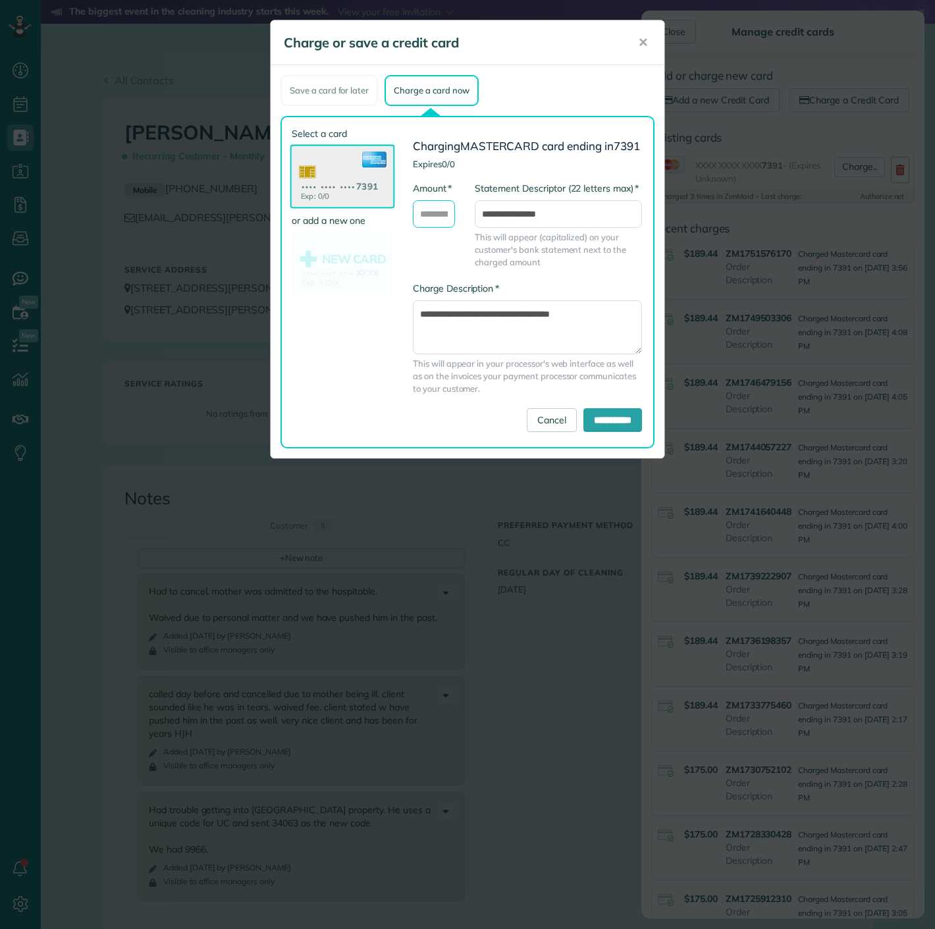
click at [415, 221] on input "* Amount" at bounding box center [434, 214] width 42 height 28
type input "******"
click at [584, 424] on input "**********" at bounding box center [612, 420] width 59 height 24
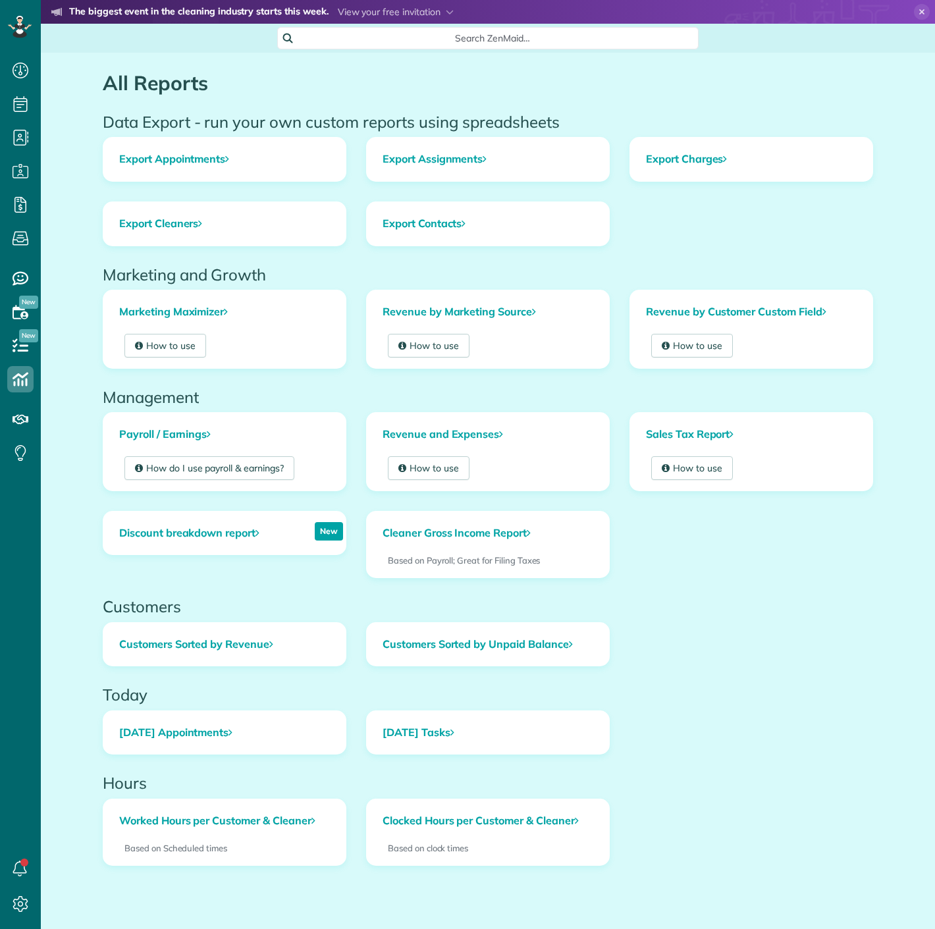
scroll to position [5, 5]
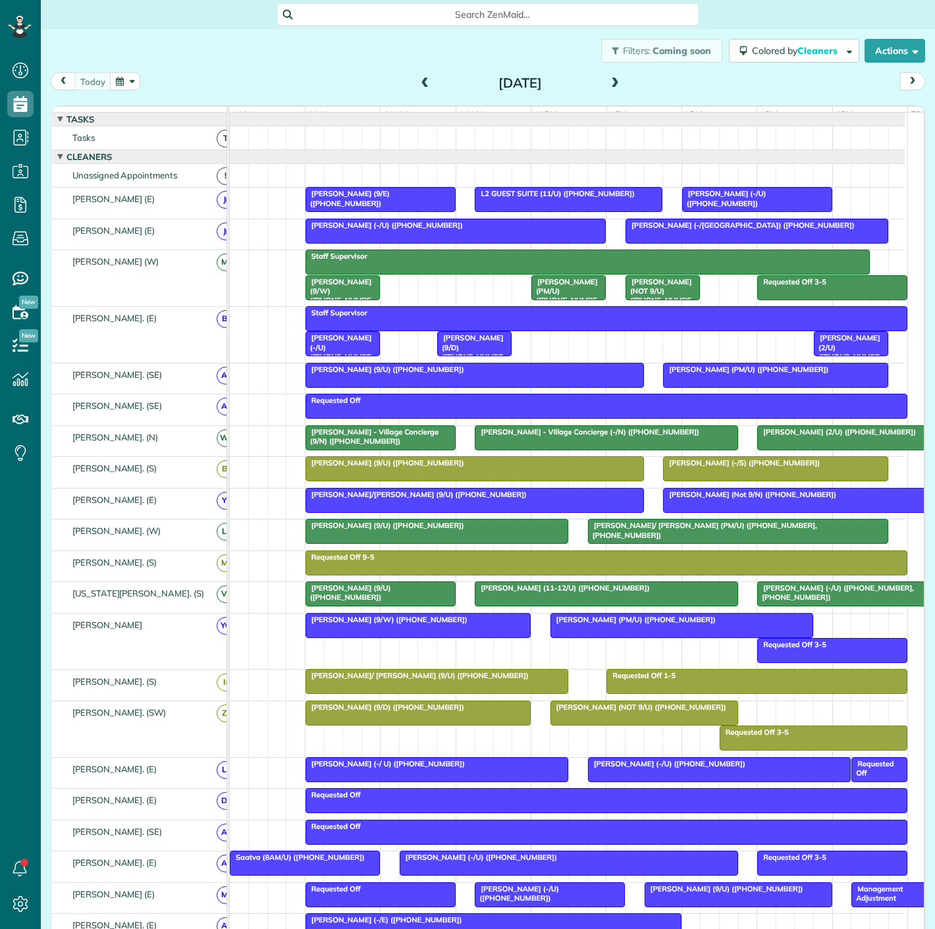
scroll to position [5, 5]
drag, startPoint x: 80, startPoint y: 41, endPoint x: 97, endPoint y: 41, distance: 17.1
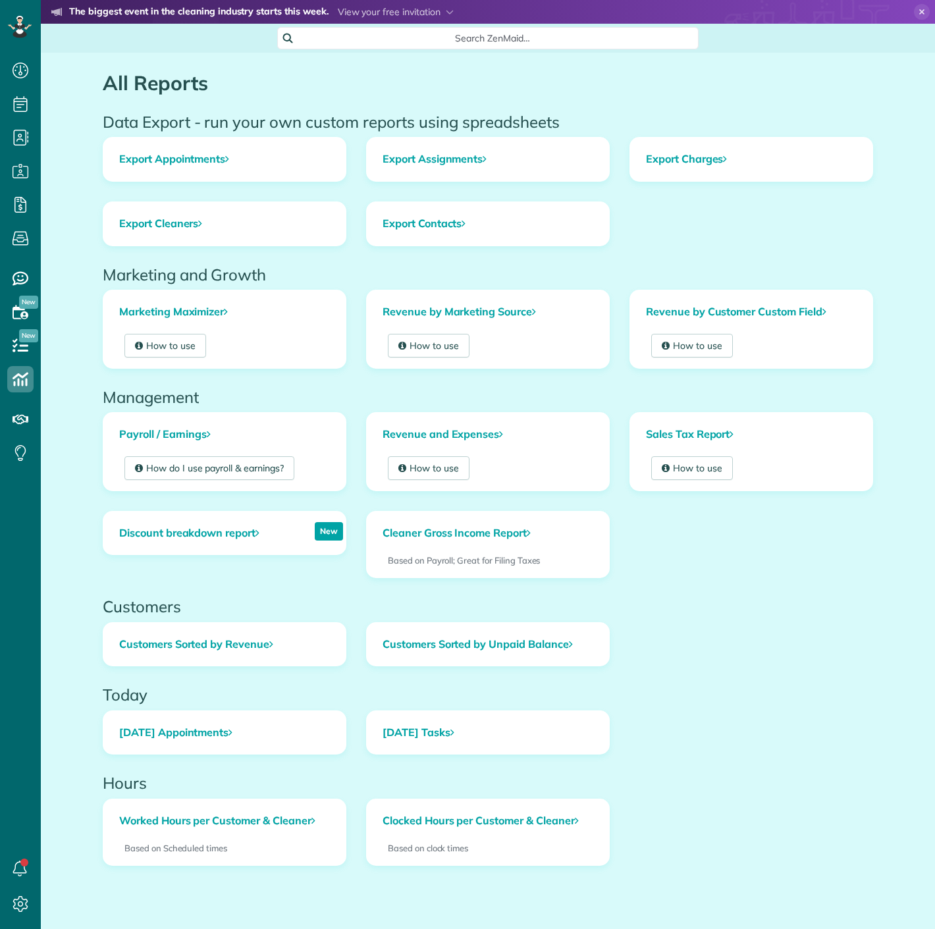
scroll to position [5, 5]
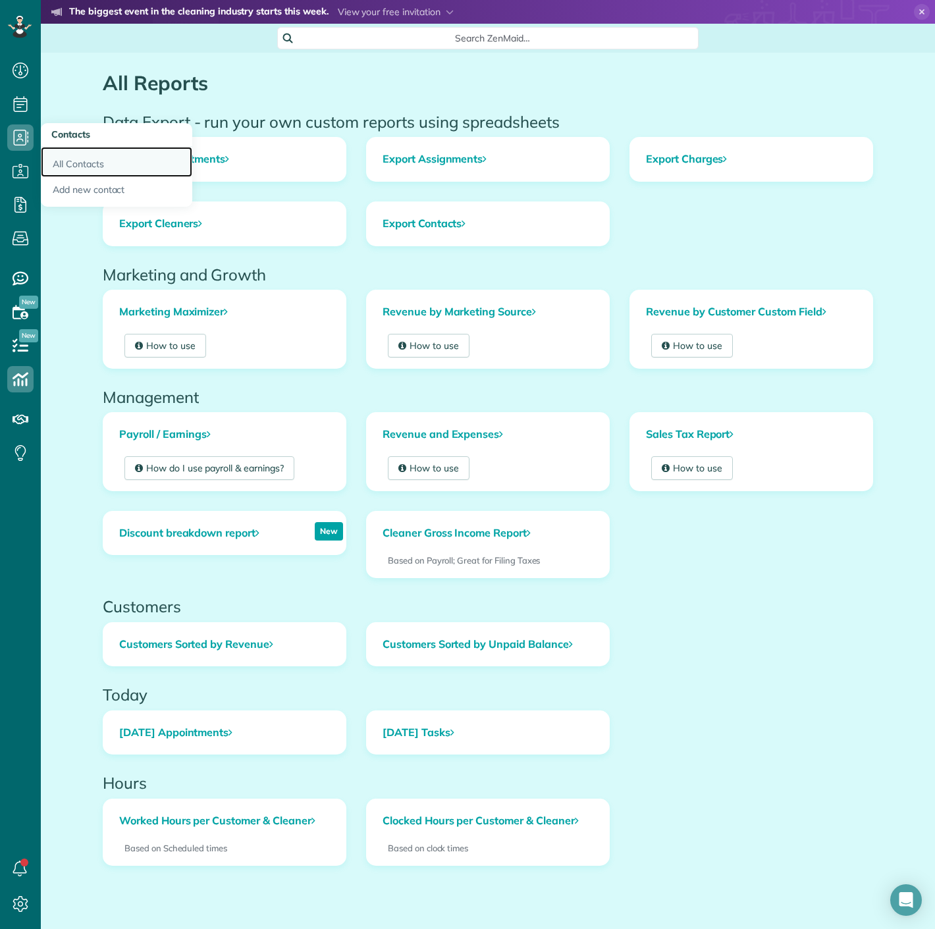
click at [75, 160] on link "All Contacts" at bounding box center [116, 162] width 151 height 30
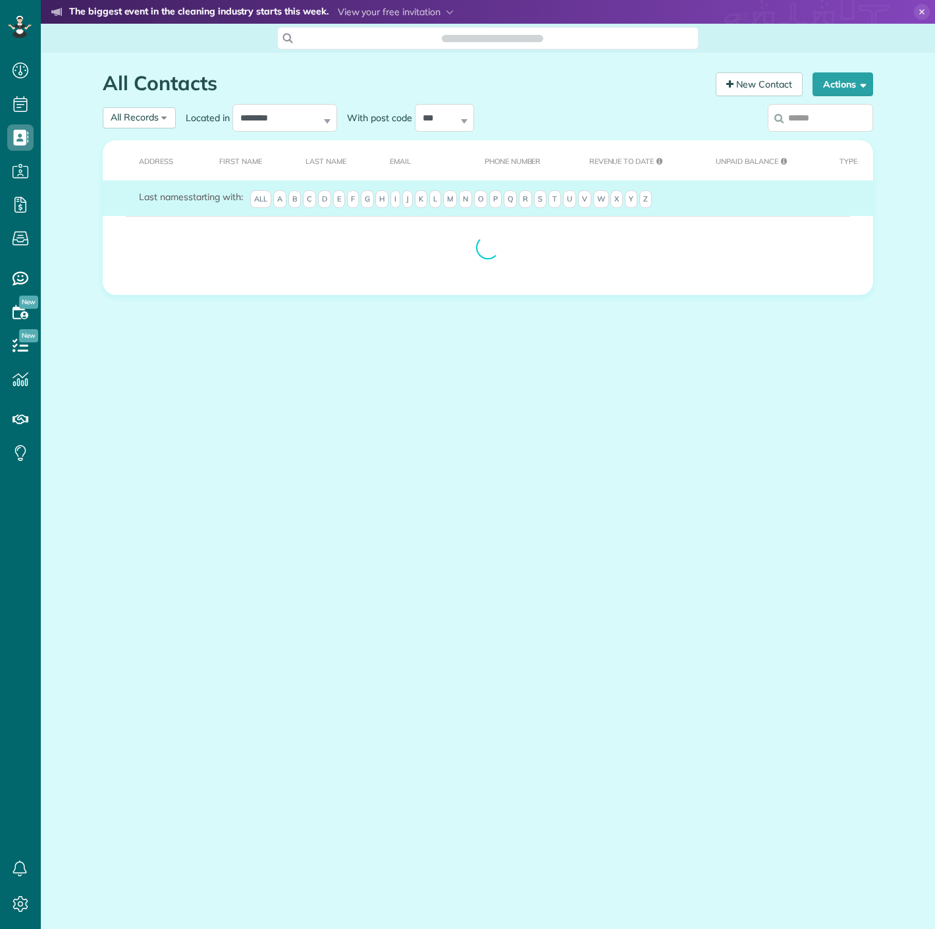
scroll to position [5, 5]
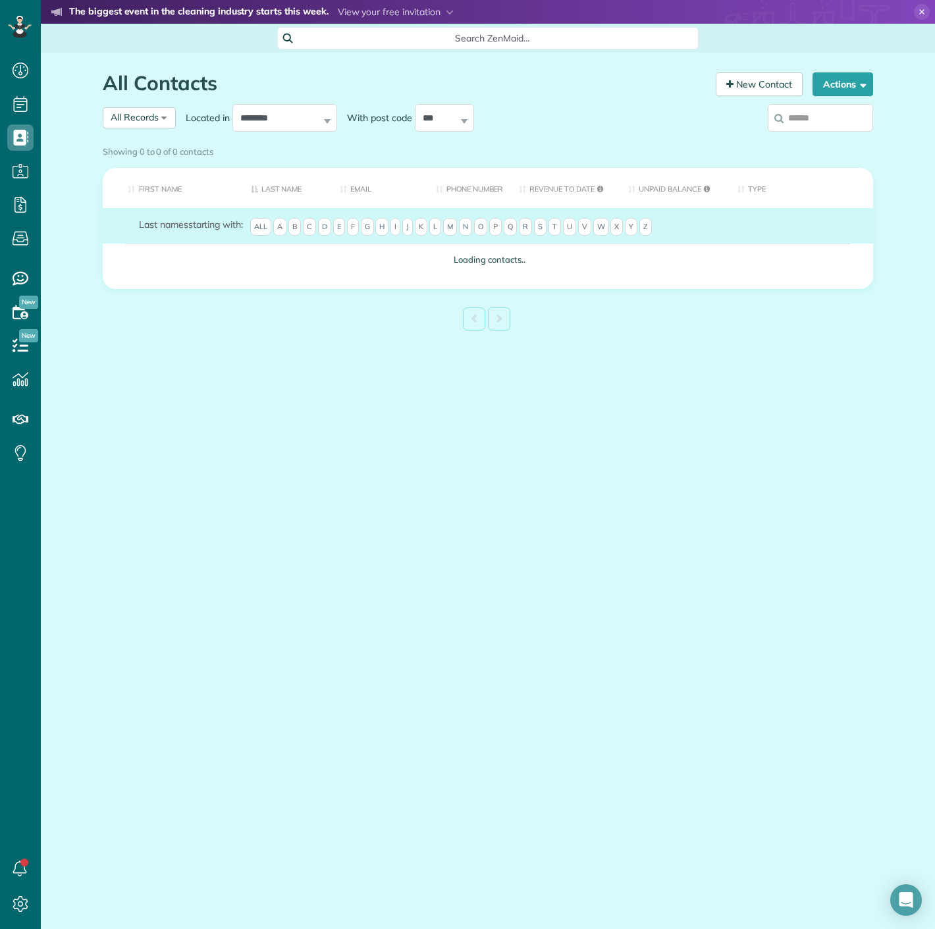
click at [810, 123] on input "search" at bounding box center [820, 118] width 105 height 28
paste input "**********"
type input "**********"
click at [833, 140] on div "Showing 0 to 0 of 0 contacts" at bounding box center [488, 151] width 790 height 23
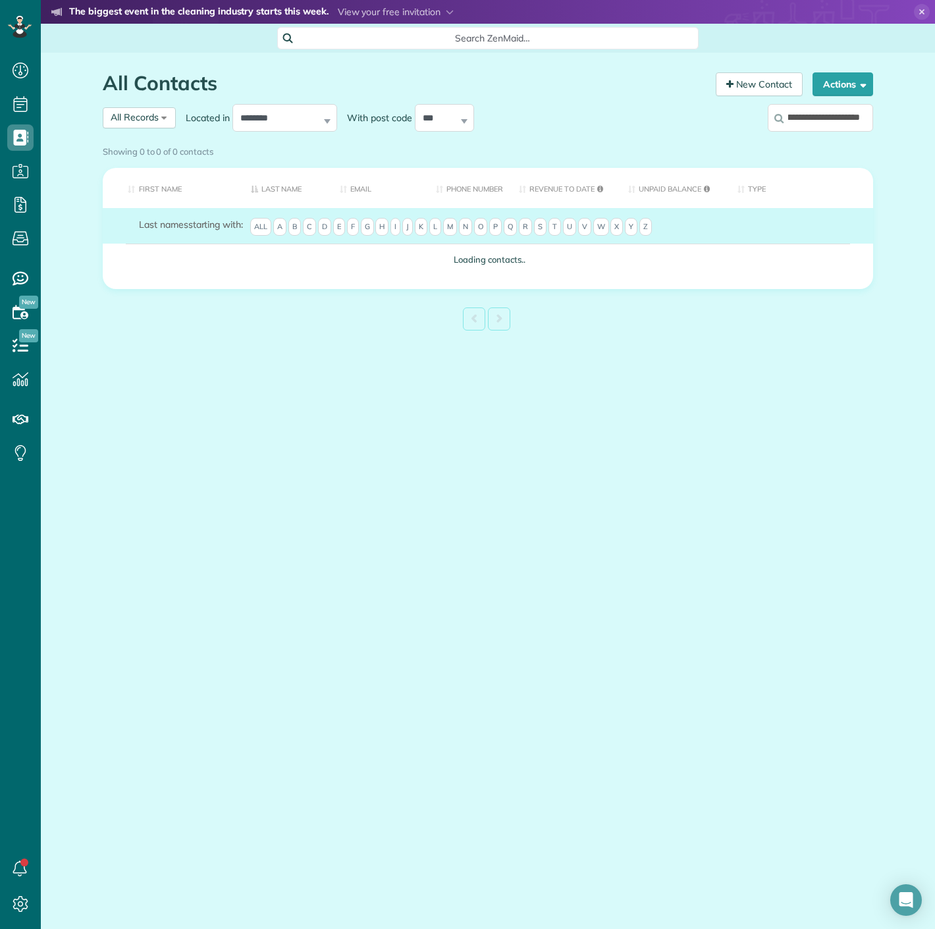
click at [808, 140] on div "Showing 0 to 0 of 0 contacts" at bounding box center [488, 151] width 790 height 23
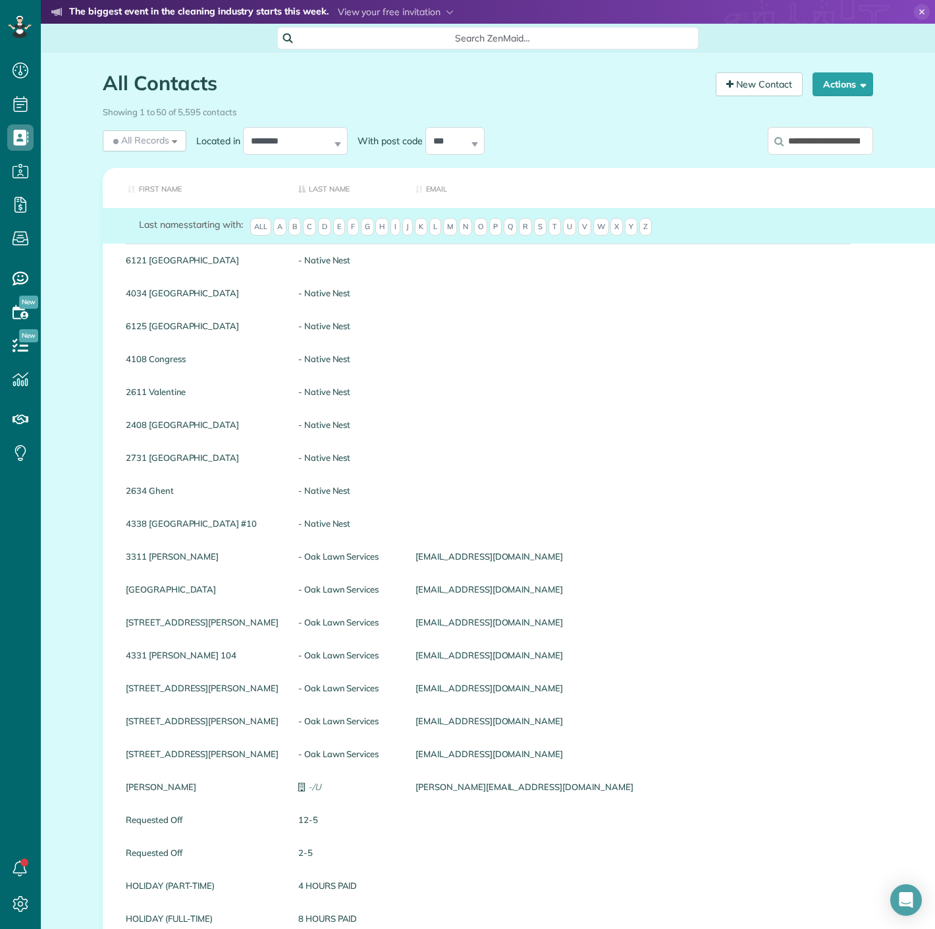
click at [836, 136] on input "**********" at bounding box center [820, 141] width 105 height 28
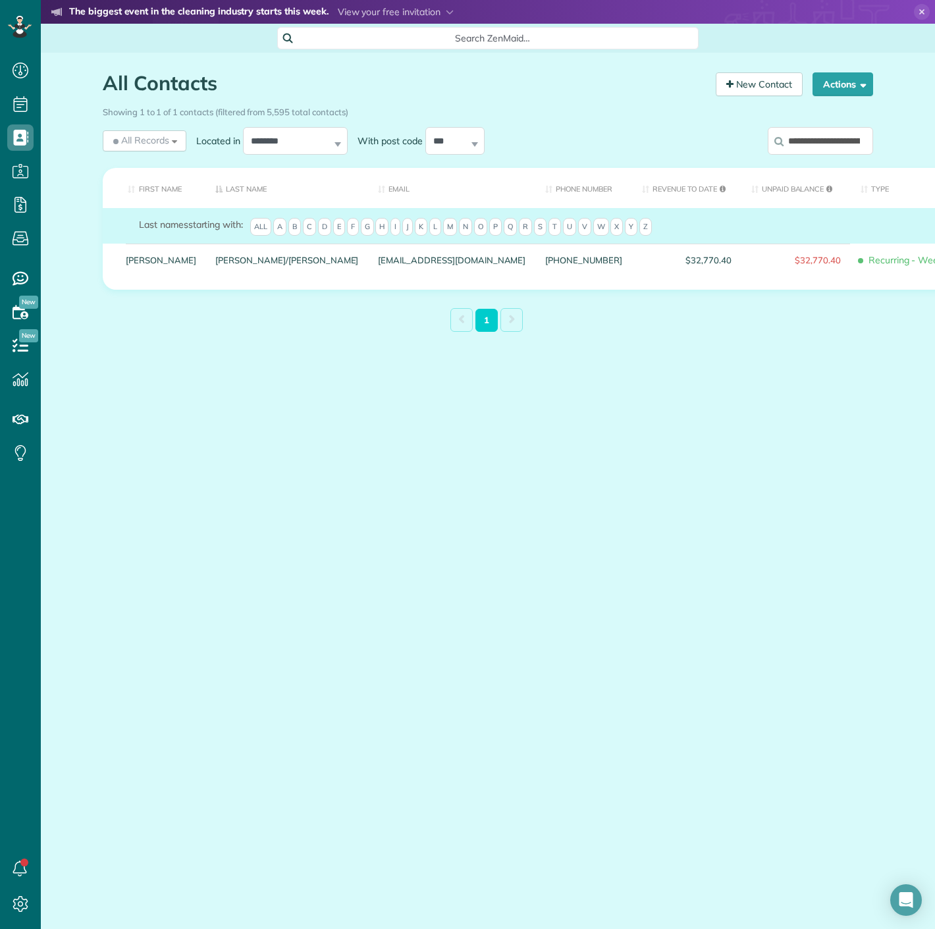
click at [842, 133] on input "**********" at bounding box center [820, 141] width 105 height 28
paste input "search"
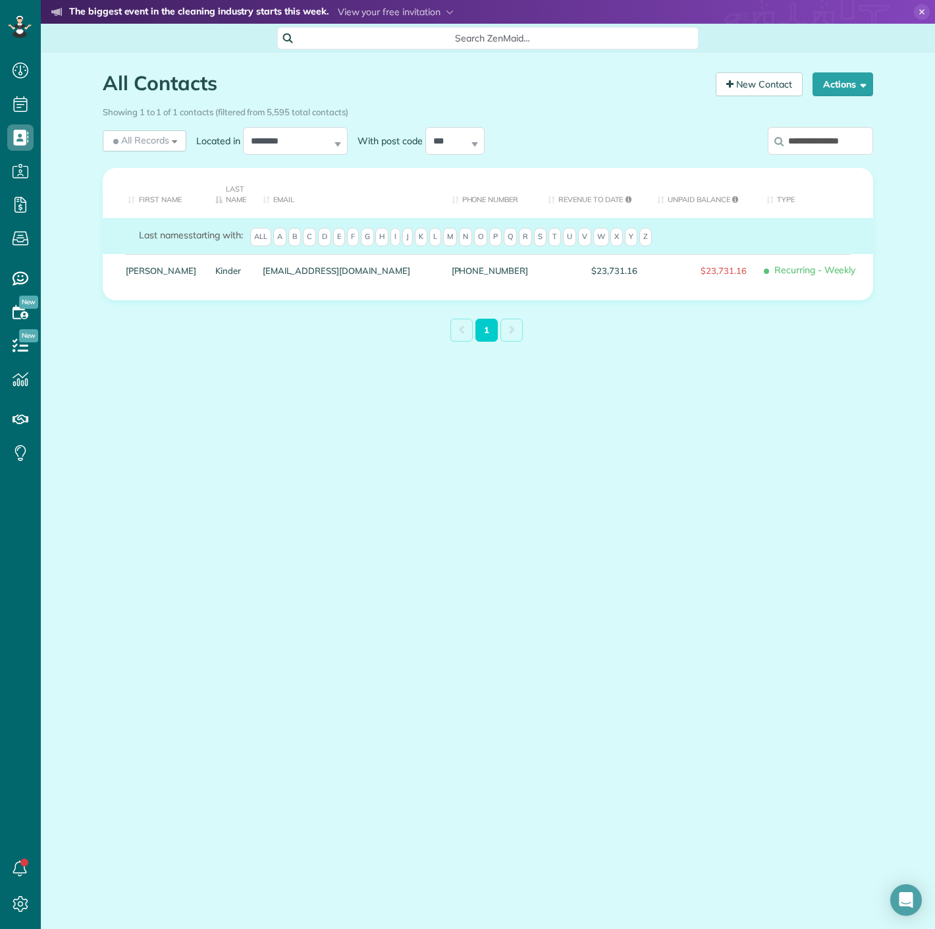
click at [831, 149] on input "**********" at bounding box center [820, 141] width 105 height 28
paste input "search"
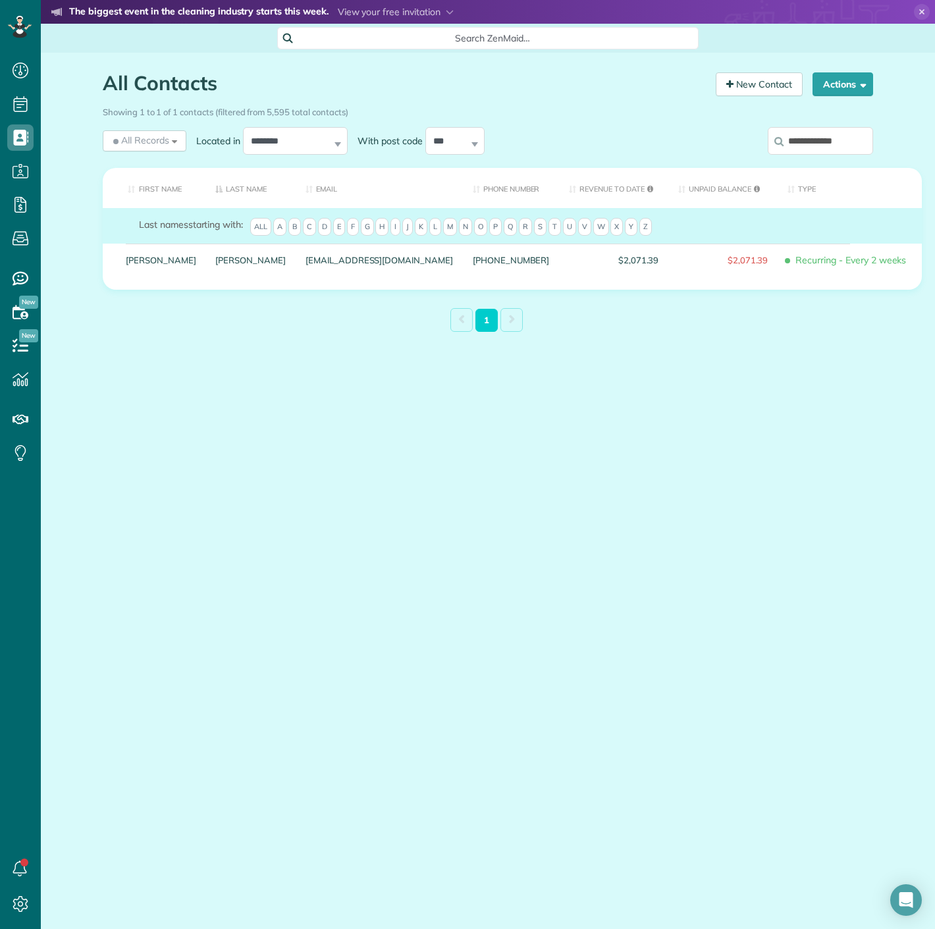
click at [820, 142] on input "**********" at bounding box center [820, 141] width 105 height 28
paste input "search"
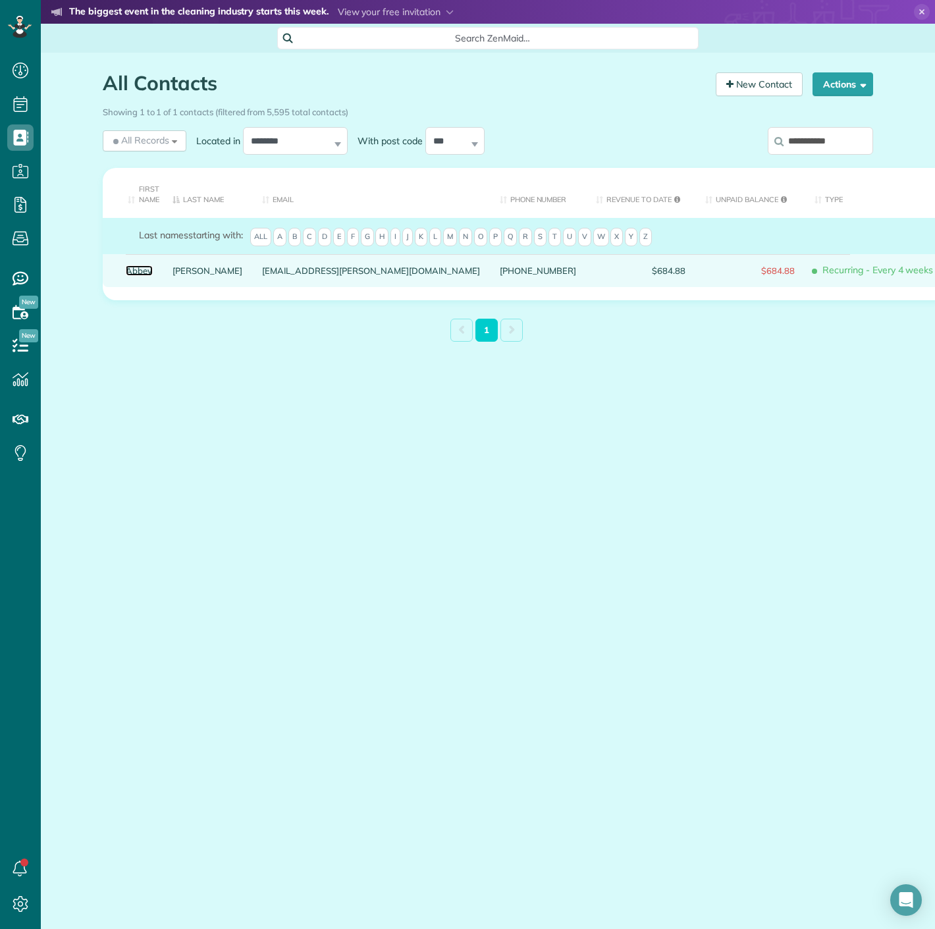
drag, startPoint x: 122, startPoint y: 271, endPoint x: 136, endPoint y: 269, distance: 14.0
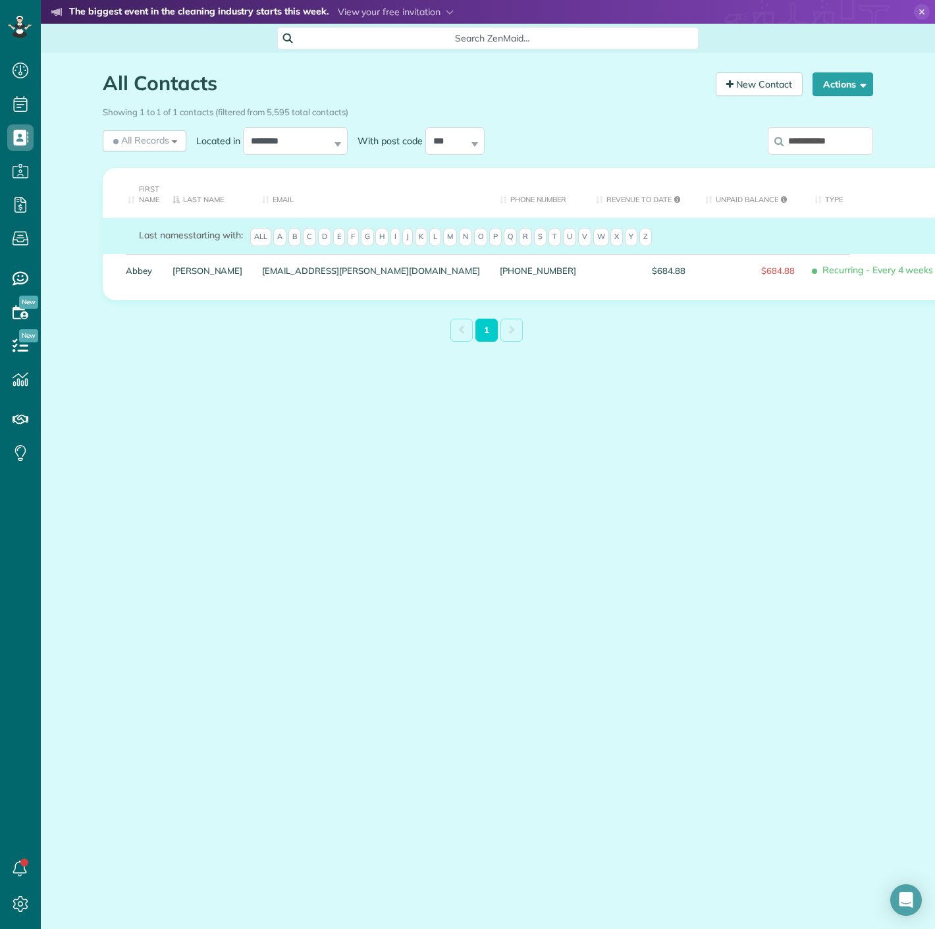
click at [829, 162] on div "**********" at bounding box center [784, 143] width 178 height 39
click at [827, 154] on input "**********" at bounding box center [820, 141] width 105 height 28
paste input "*"
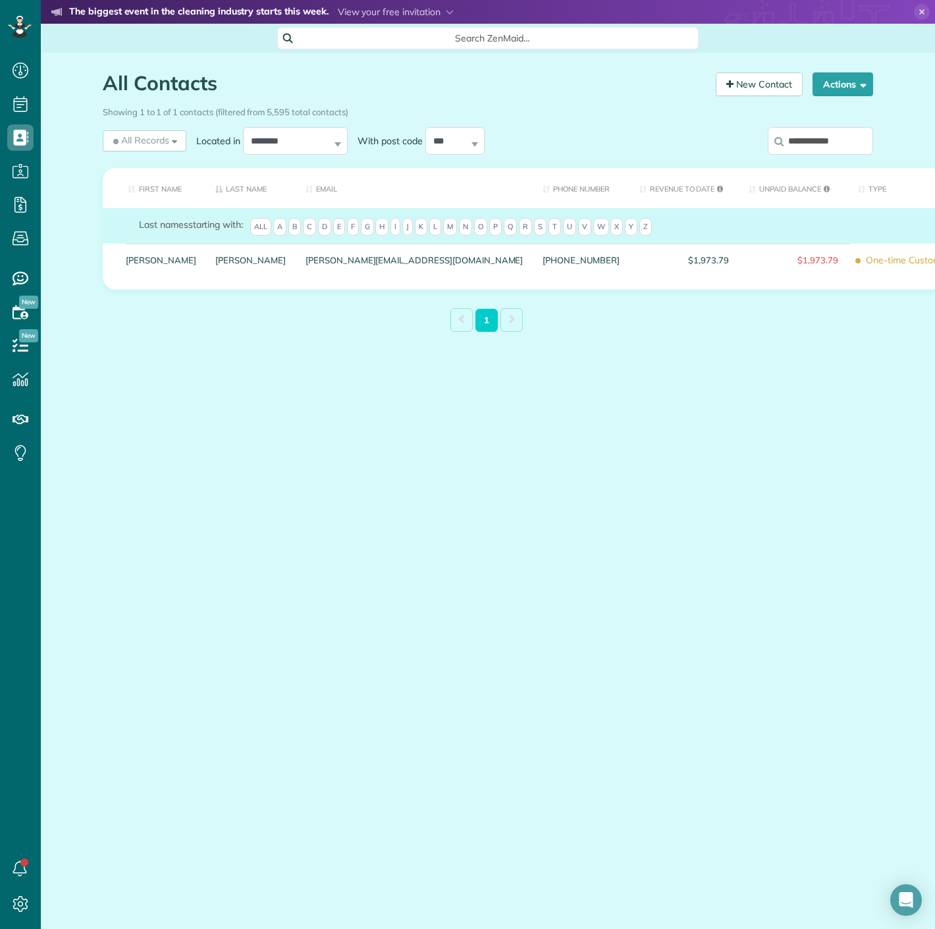
click at [808, 134] on input "**********" at bounding box center [820, 141] width 105 height 28
paste input "search"
click at [795, 142] on input "**********" at bounding box center [820, 141] width 105 height 28
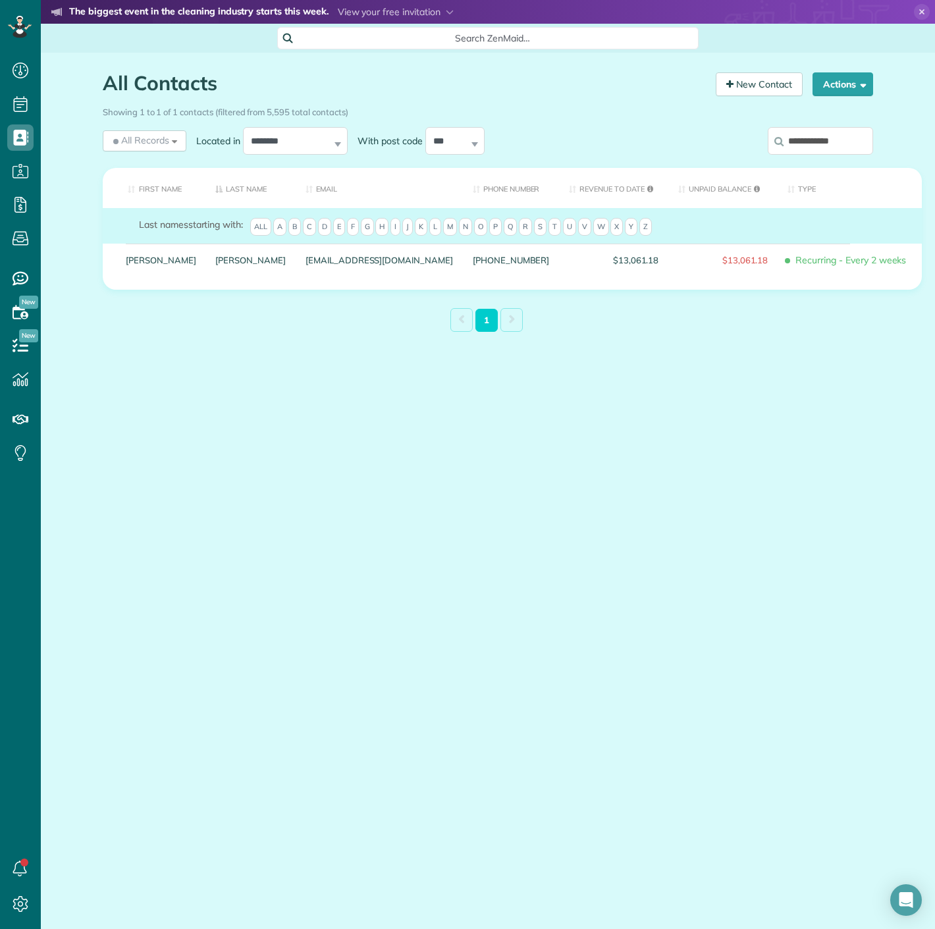
click at [797, 142] on input "**********" at bounding box center [820, 141] width 105 height 28
paste input "search"
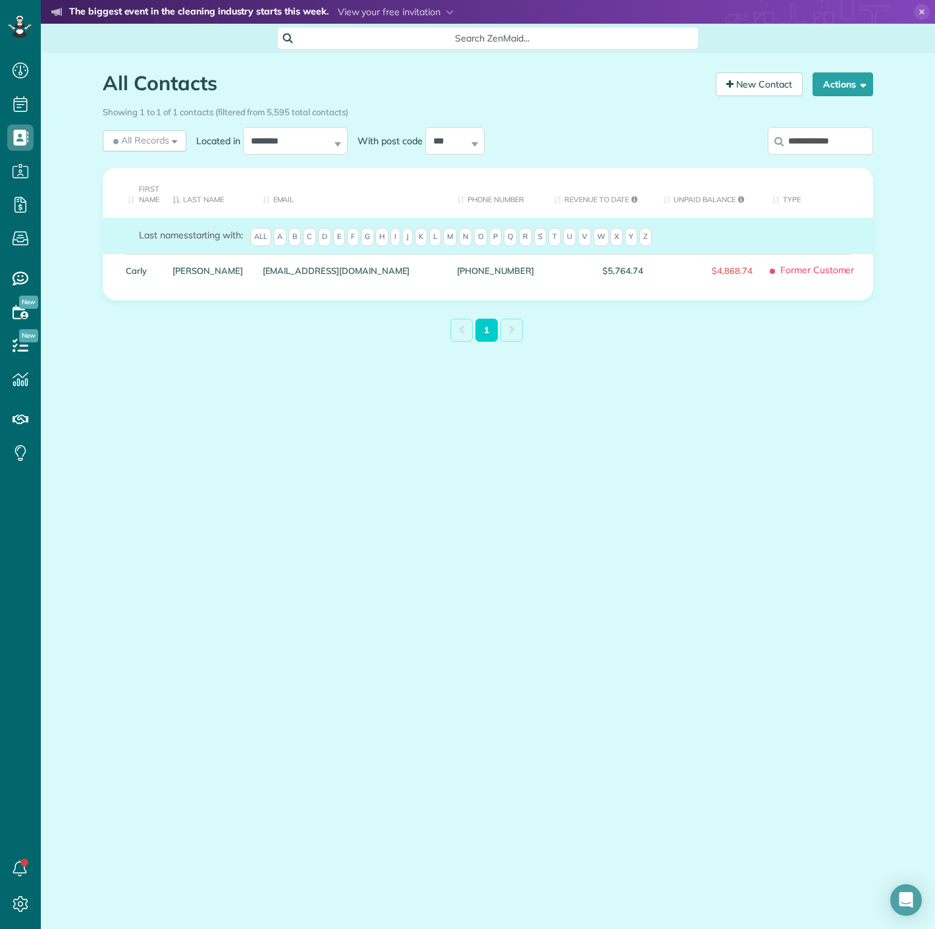
click at [828, 139] on input "**********" at bounding box center [820, 141] width 105 height 28
paste input "search"
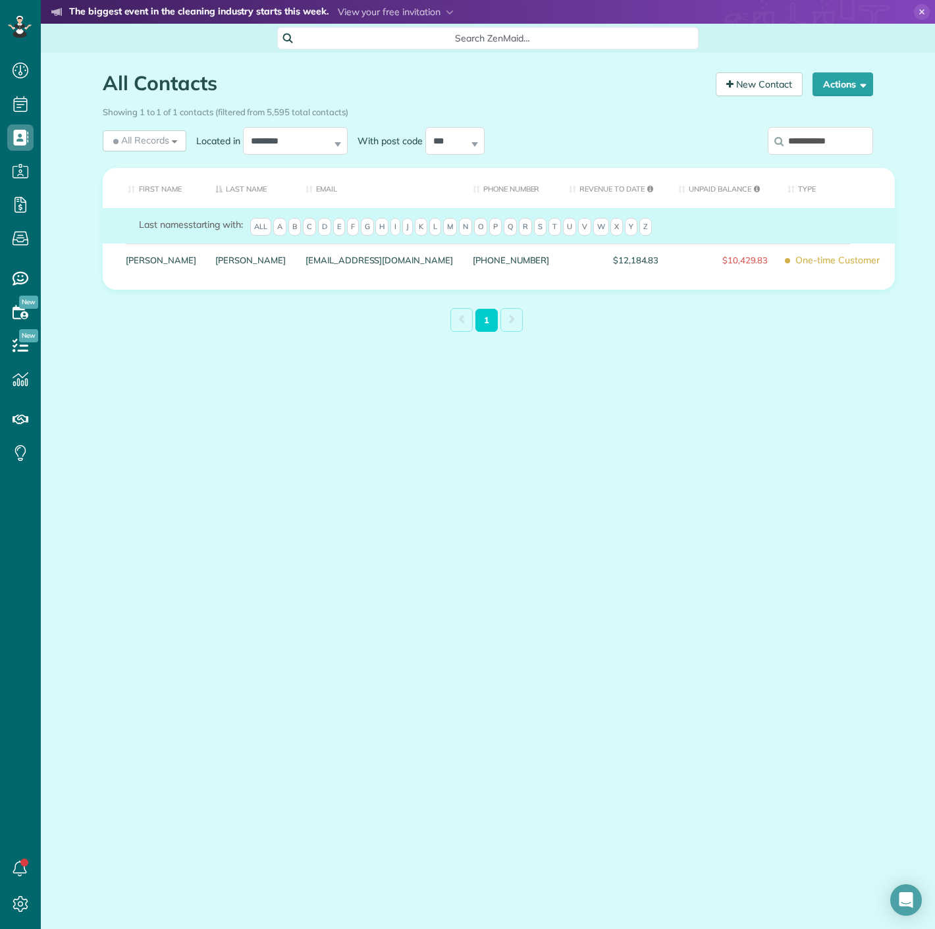
click at [807, 132] on input "**********" at bounding box center [820, 141] width 105 height 28
paste input "**"
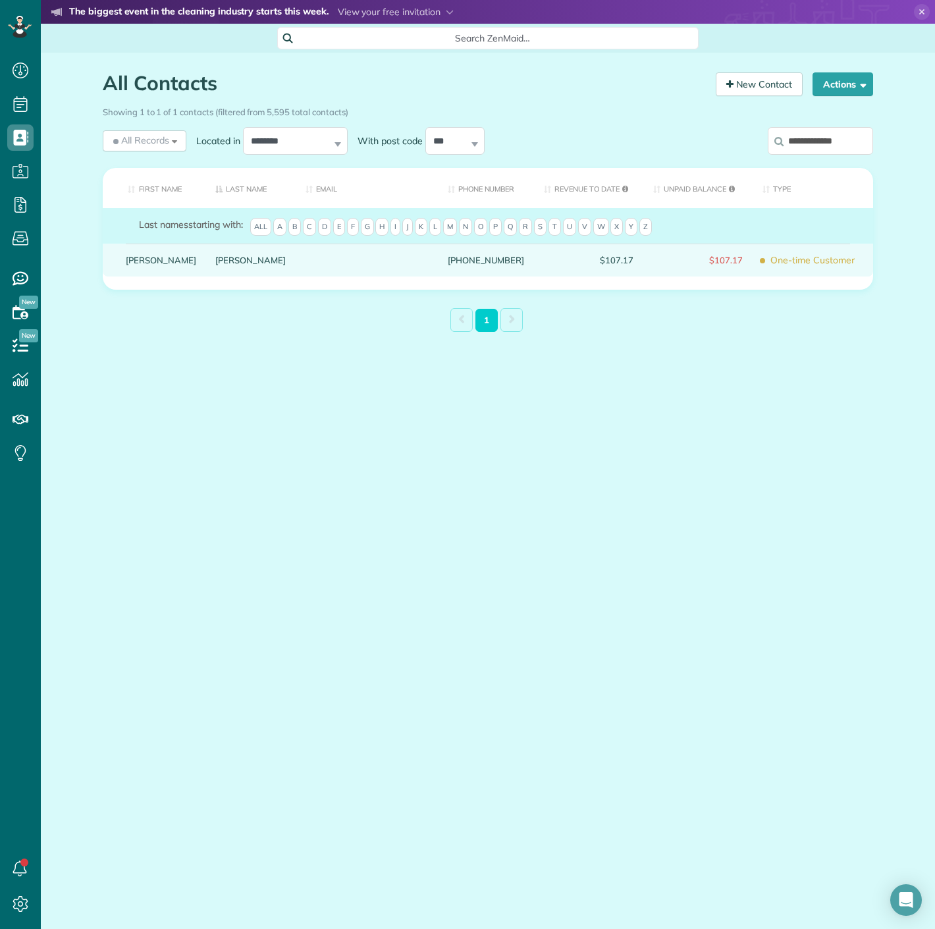
type input "**********"
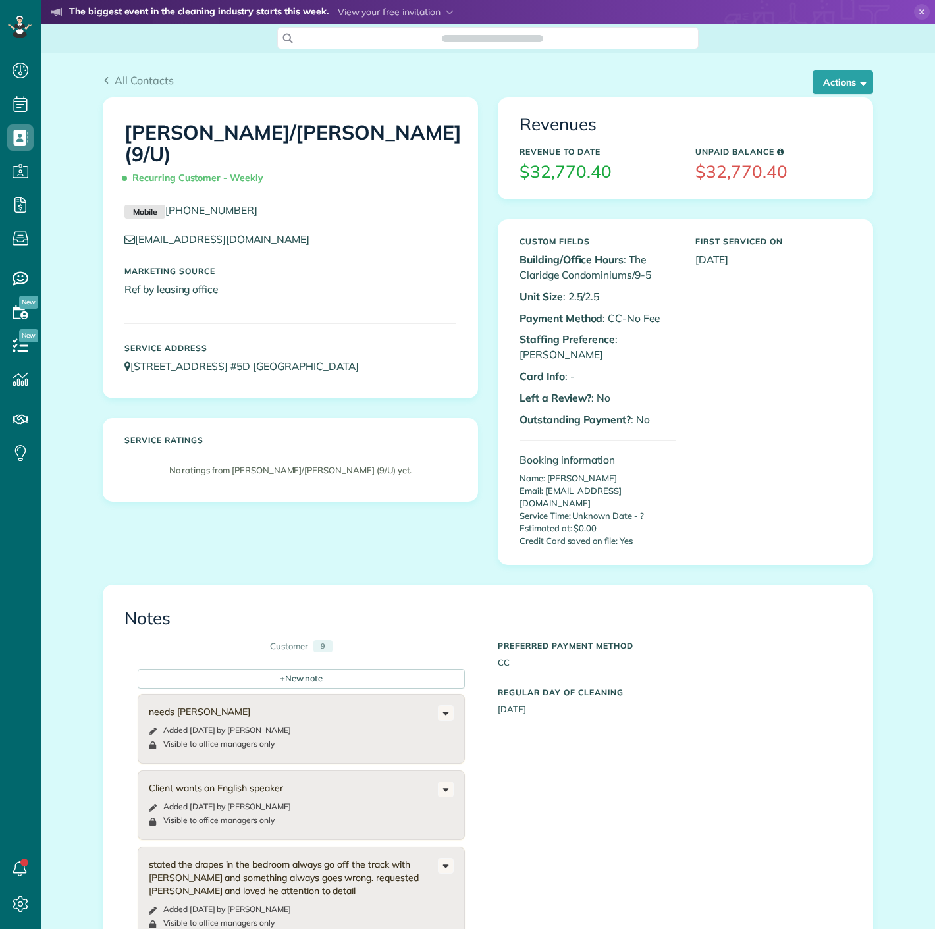
scroll to position [5, 5]
click at [816, 82] on button "Actions" at bounding box center [842, 82] width 61 height 24
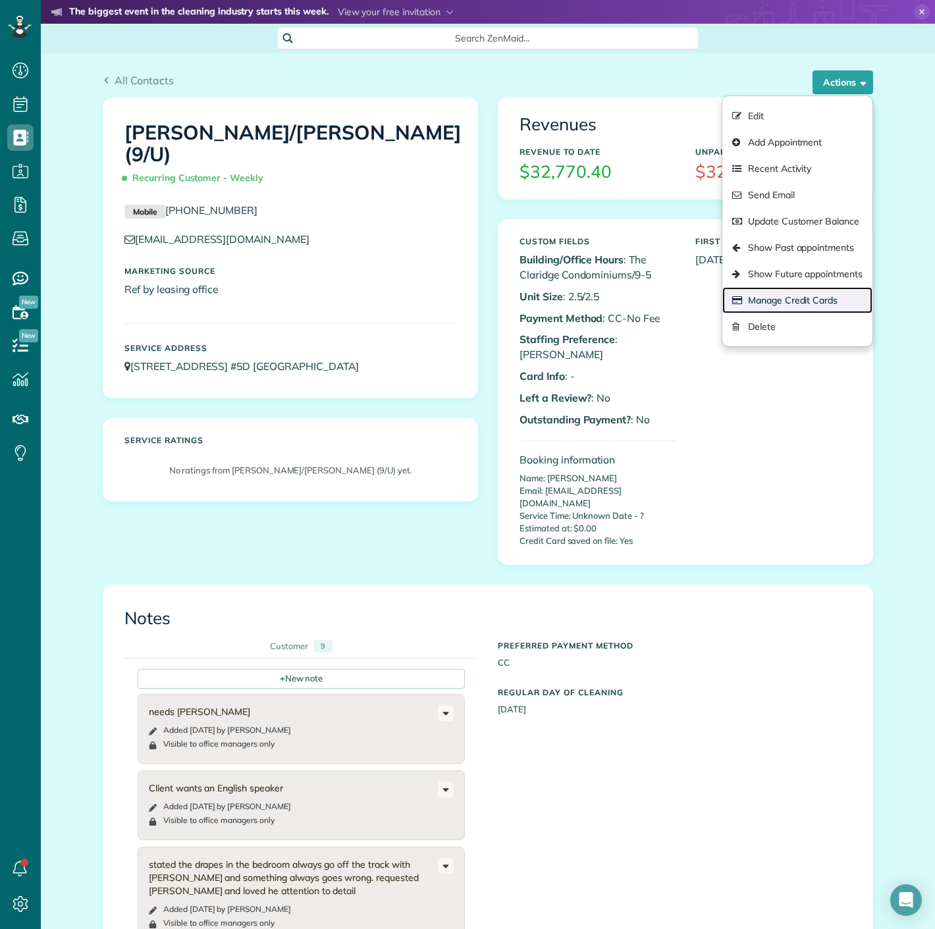
click at [799, 290] on link "Manage Credit Cards" at bounding box center [797, 300] width 150 height 26
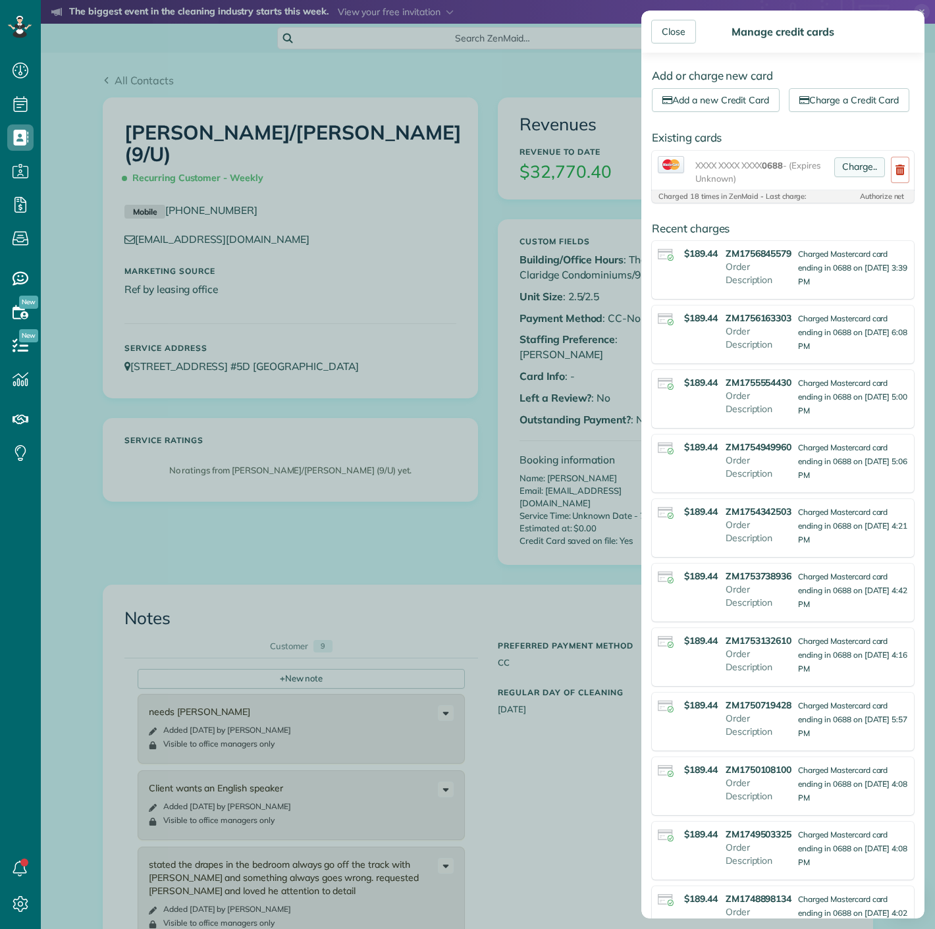
click at [837, 177] on link "Charge.." at bounding box center [859, 167] width 51 height 20
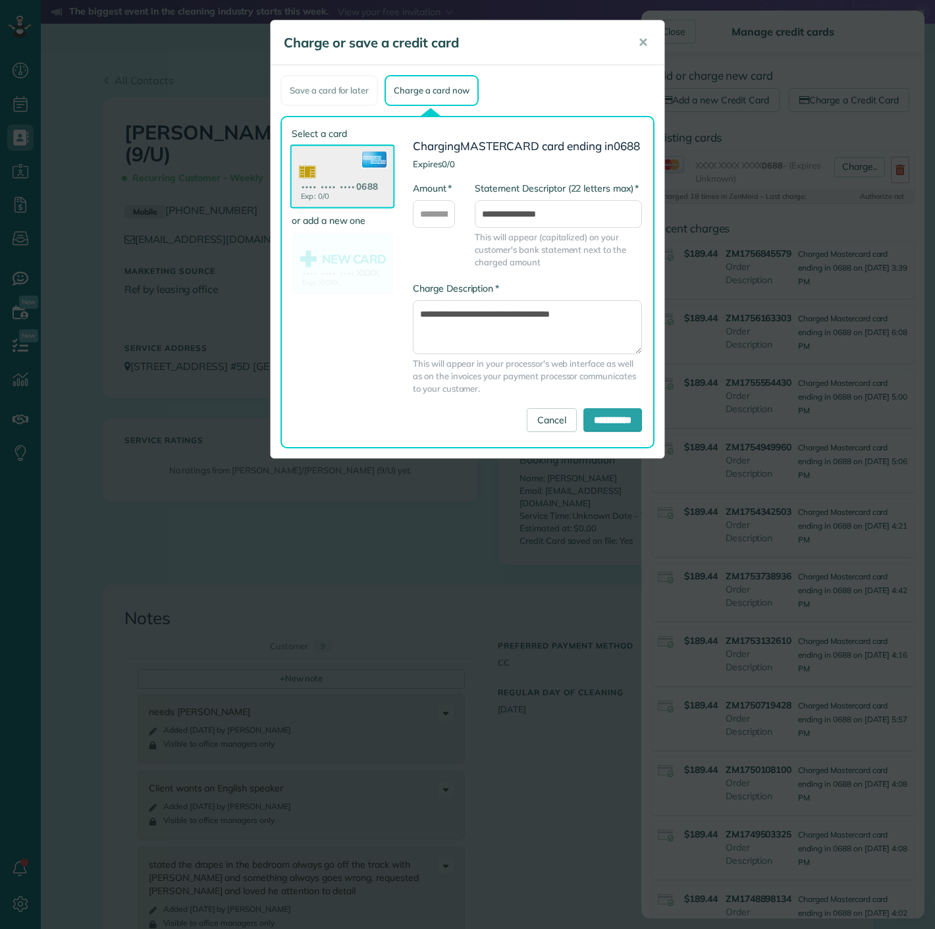
click at [440, 240] on div "* Amount" at bounding box center [434, 211] width 62 height 59
click at [440, 228] on input "* Amount" at bounding box center [434, 214] width 42 height 28
type input "******"
click at [600, 424] on input "**********" at bounding box center [612, 420] width 59 height 24
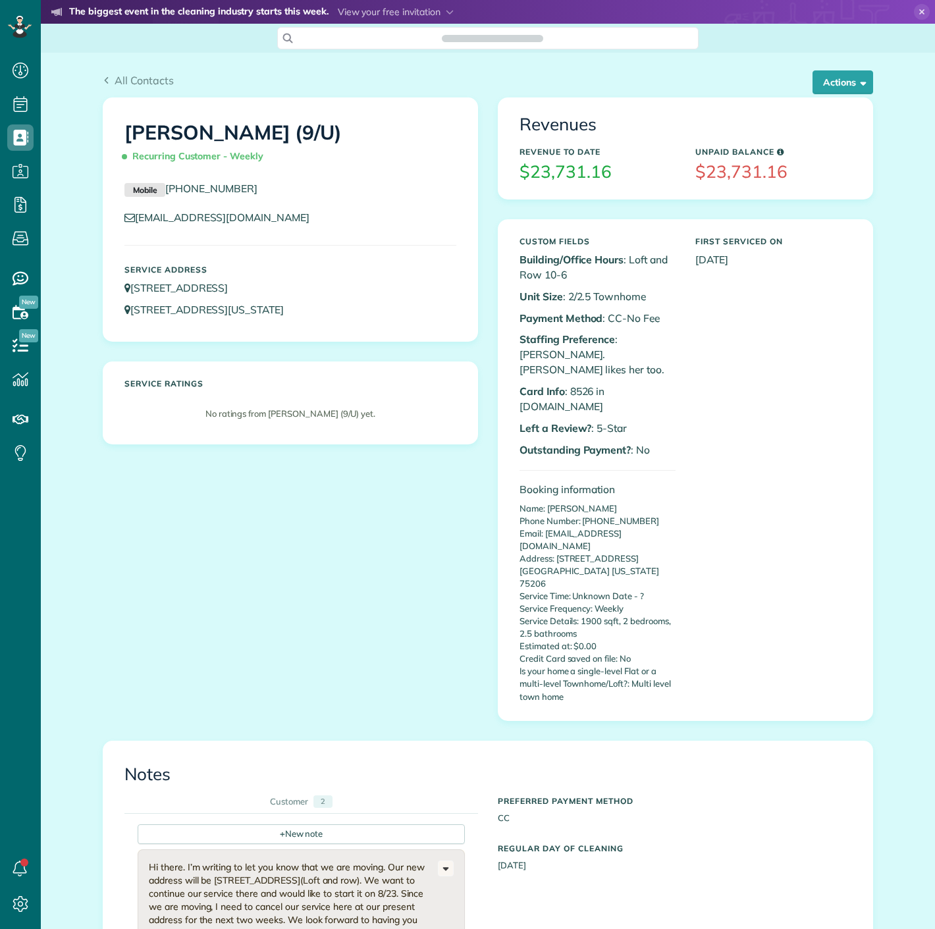
scroll to position [5, 5]
drag, startPoint x: 565, startPoint y: 374, endPoint x: 586, endPoint y: 375, distance: 21.1
click at [586, 384] on p "Card Info : 8526 in [DOMAIN_NAME]" at bounding box center [597, 399] width 156 height 30
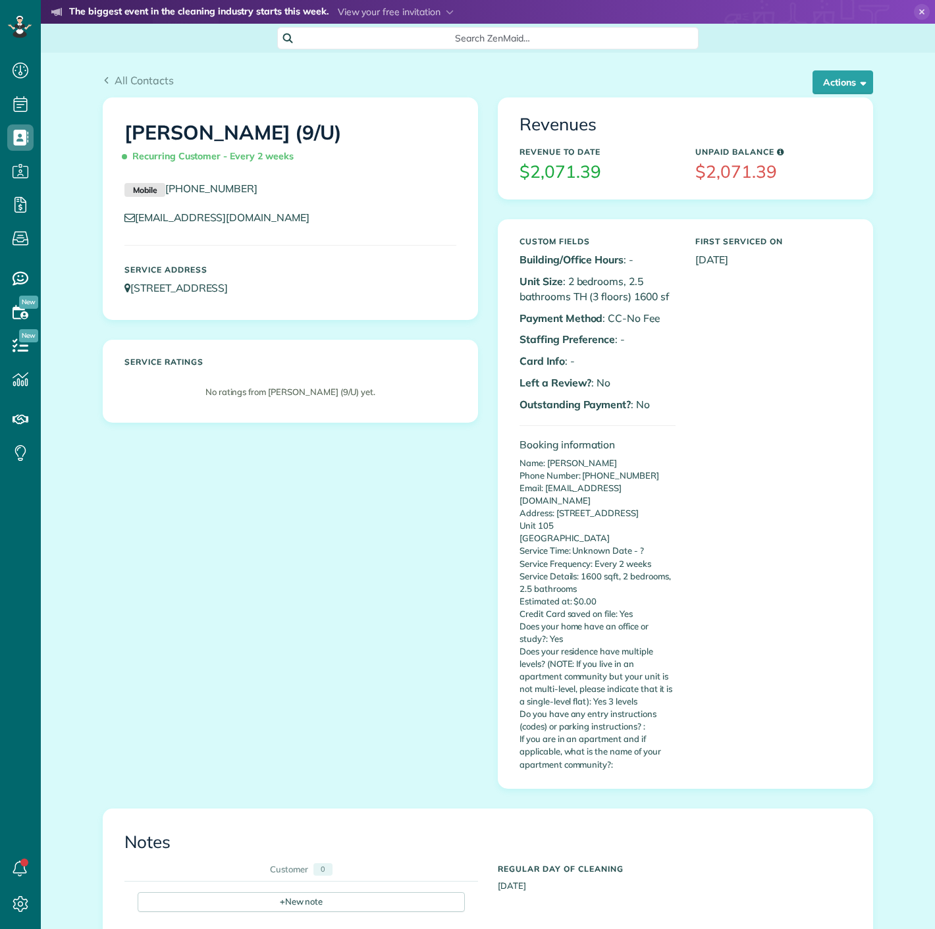
click at [833, 80] on button "Actions" at bounding box center [842, 82] width 61 height 24
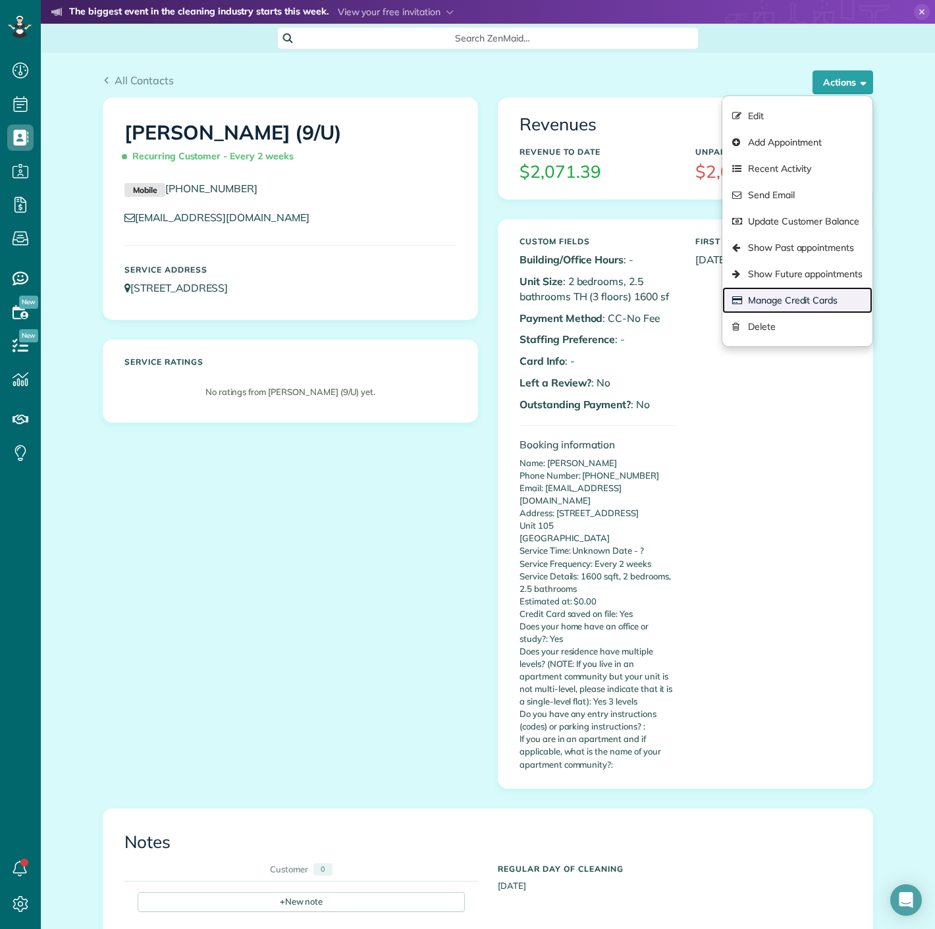
click at [797, 294] on link "Manage Credit Cards" at bounding box center [797, 300] width 150 height 26
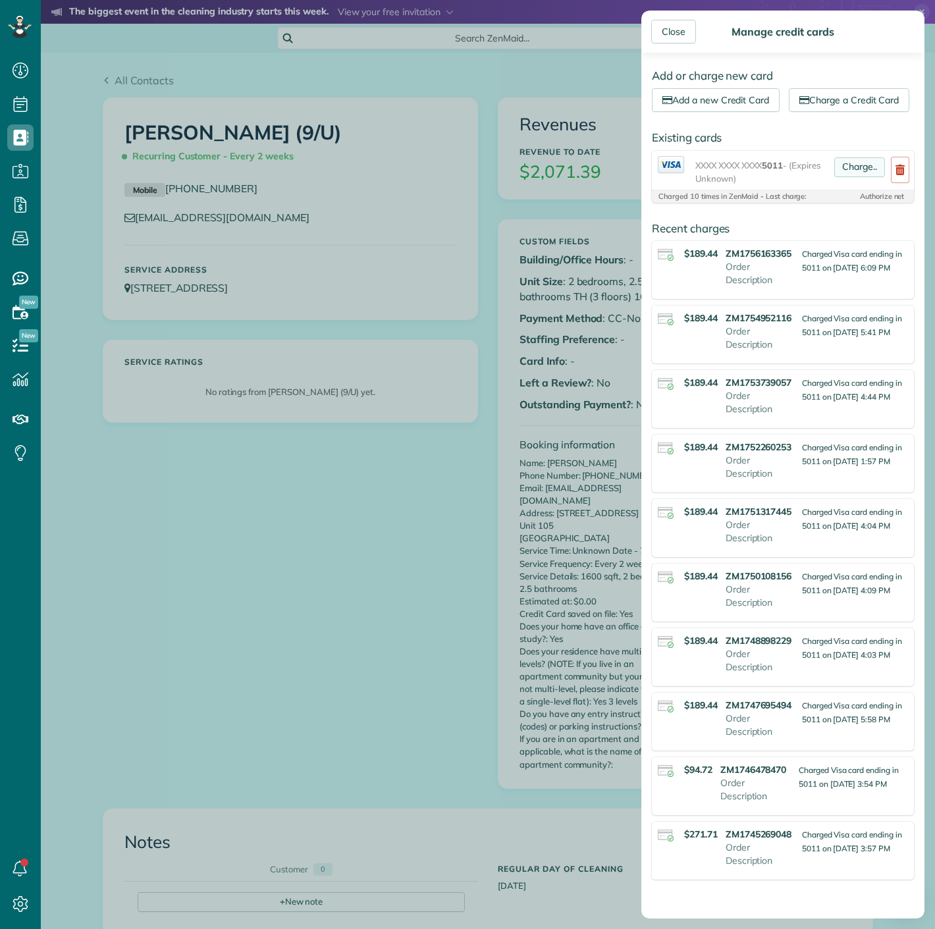
click at [846, 177] on link "Charge.." at bounding box center [859, 167] width 51 height 20
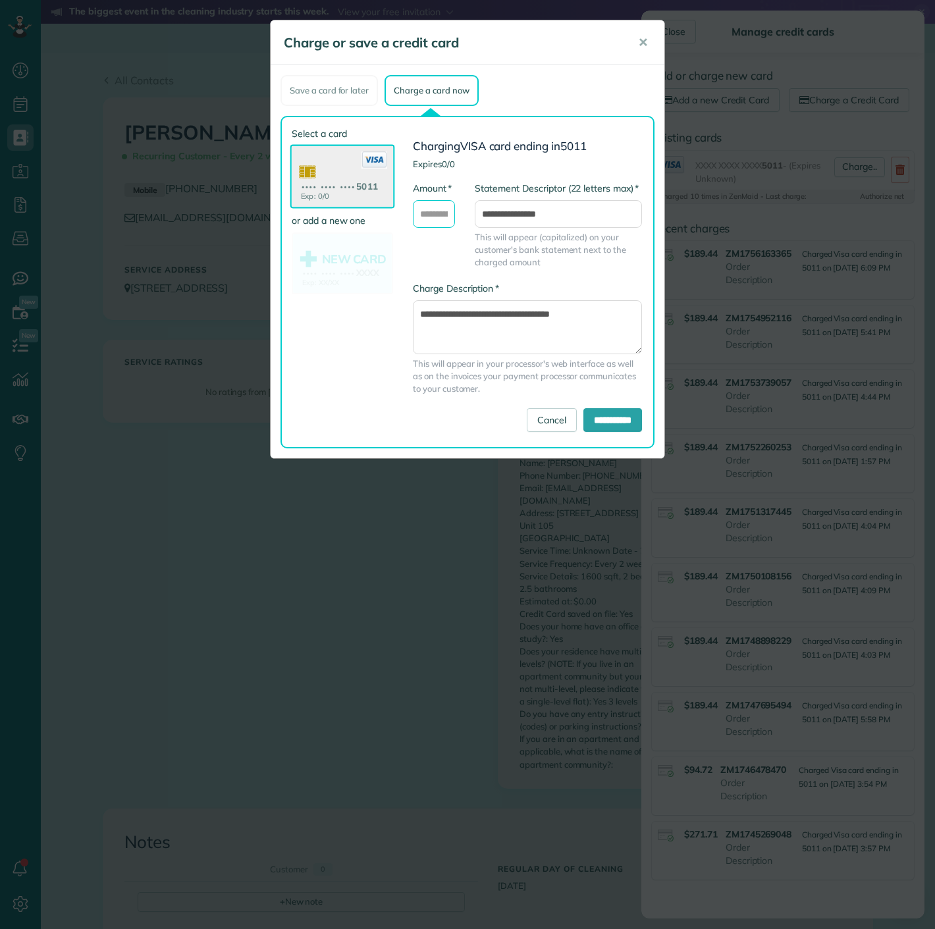
click at [431, 215] on input "* Amount" at bounding box center [434, 214] width 42 height 28
type input "******"
click at [606, 411] on input "**********" at bounding box center [612, 420] width 59 height 24
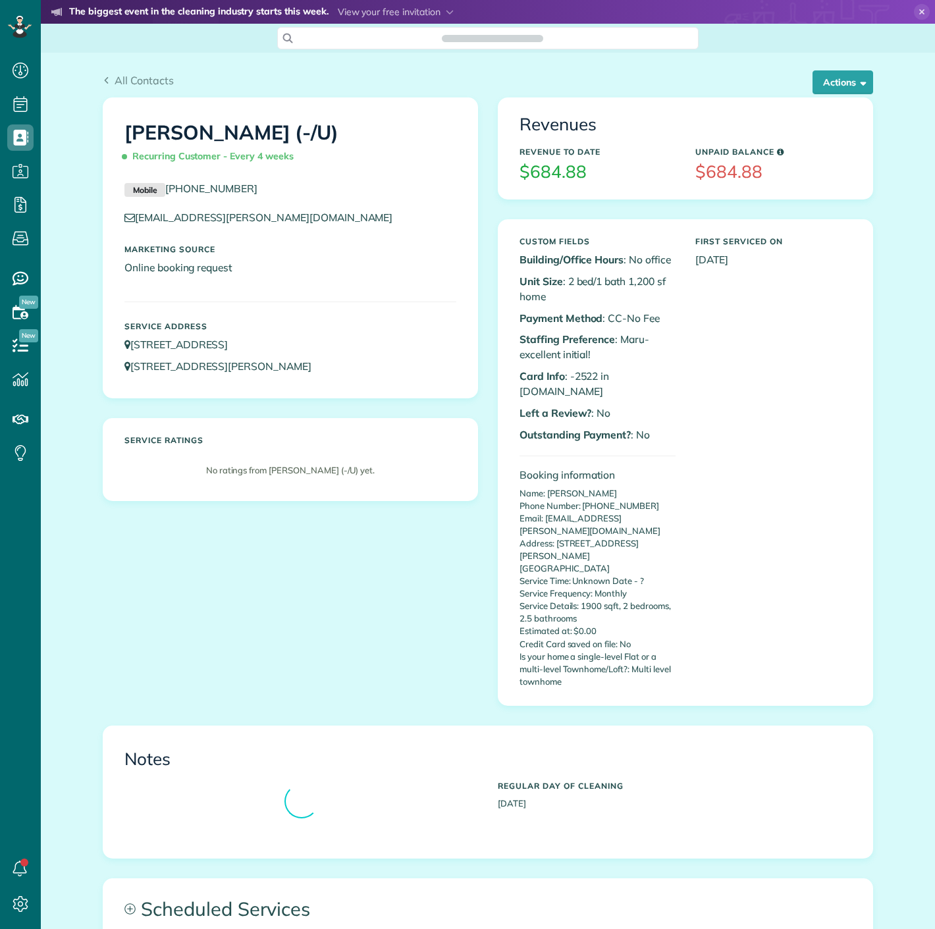
scroll to position [5, 5]
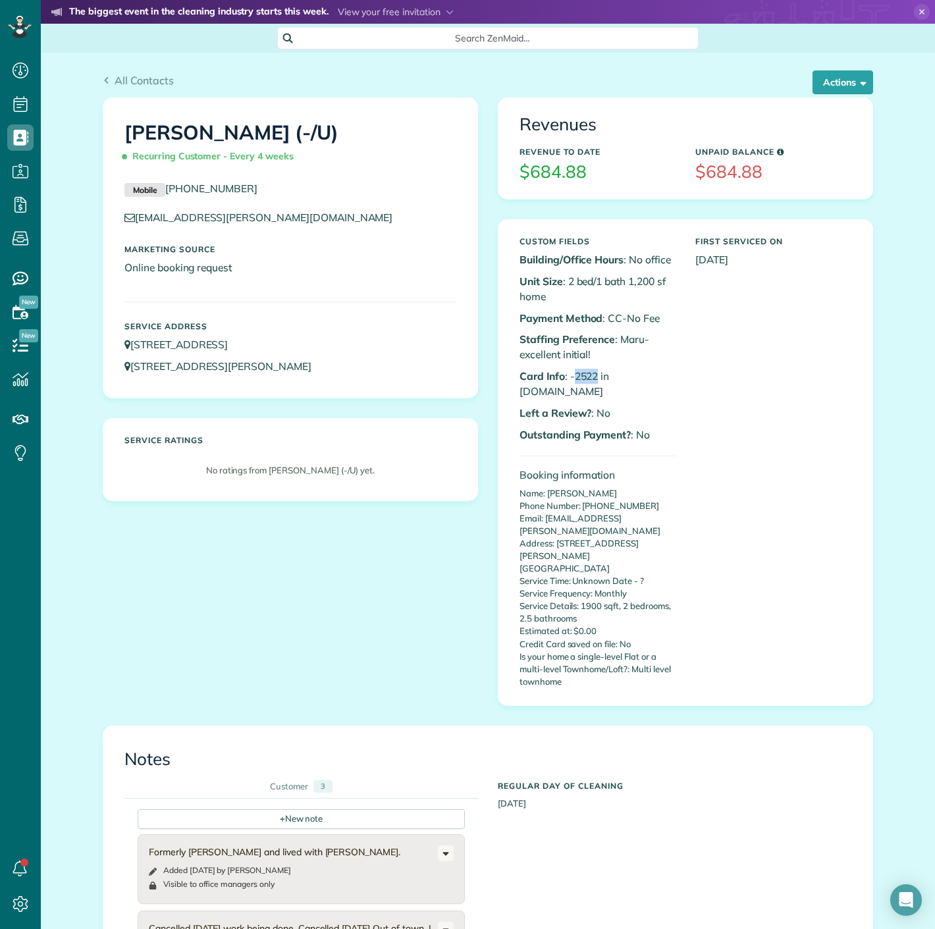
drag, startPoint x: 567, startPoint y: 374, endPoint x: 592, endPoint y: 374, distance: 25.0
click at [592, 374] on p "Card Info : -2522 in [DOMAIN_NAME]" at bounding box center [597, 384] width 156 height 30
copy p "2522"
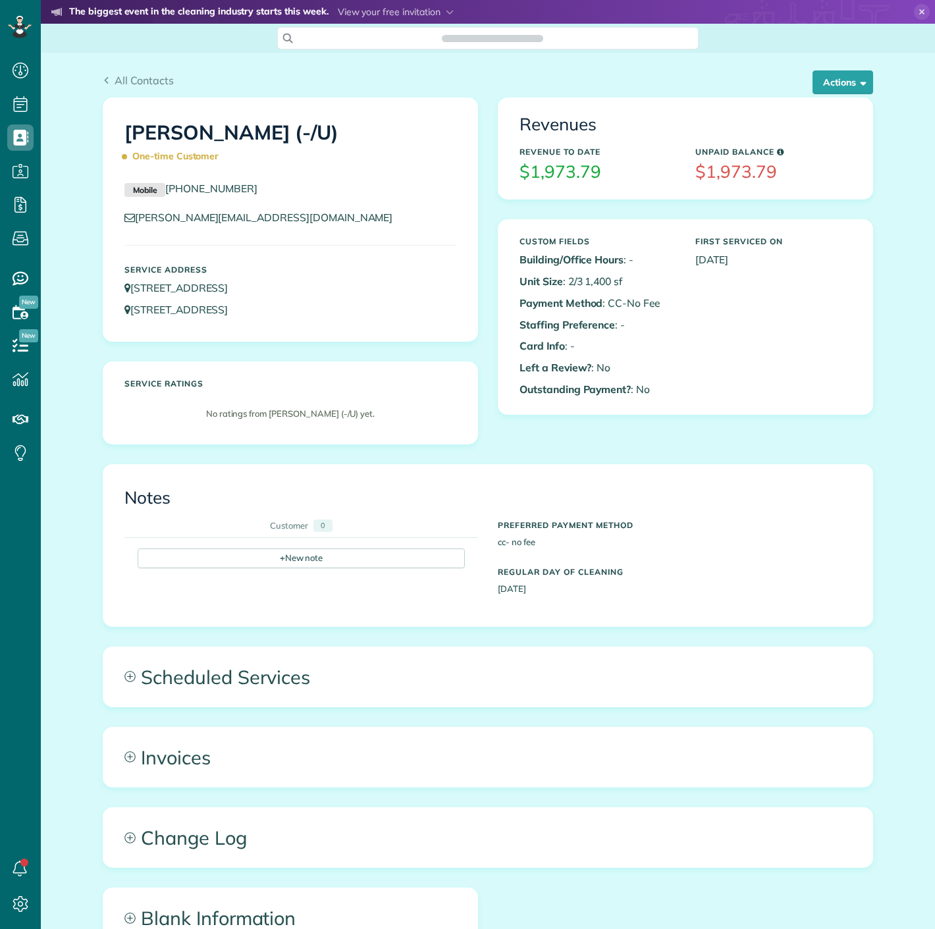
scroll to position [5, 5]
click at [826, 89] on button "Actions" at bounding box center [842, 82] width 61 height 24
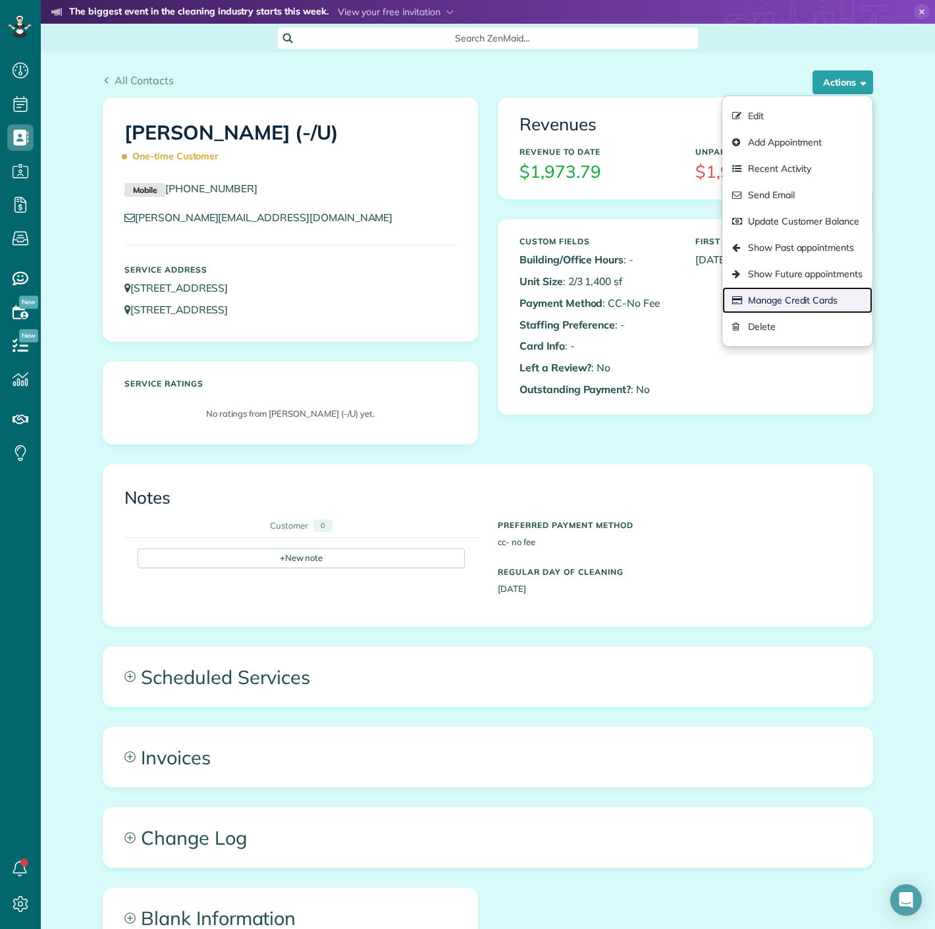
click at [806, 292] on link "Manage Credit Cards" at bounding box center [797, 300] width 150 height 26
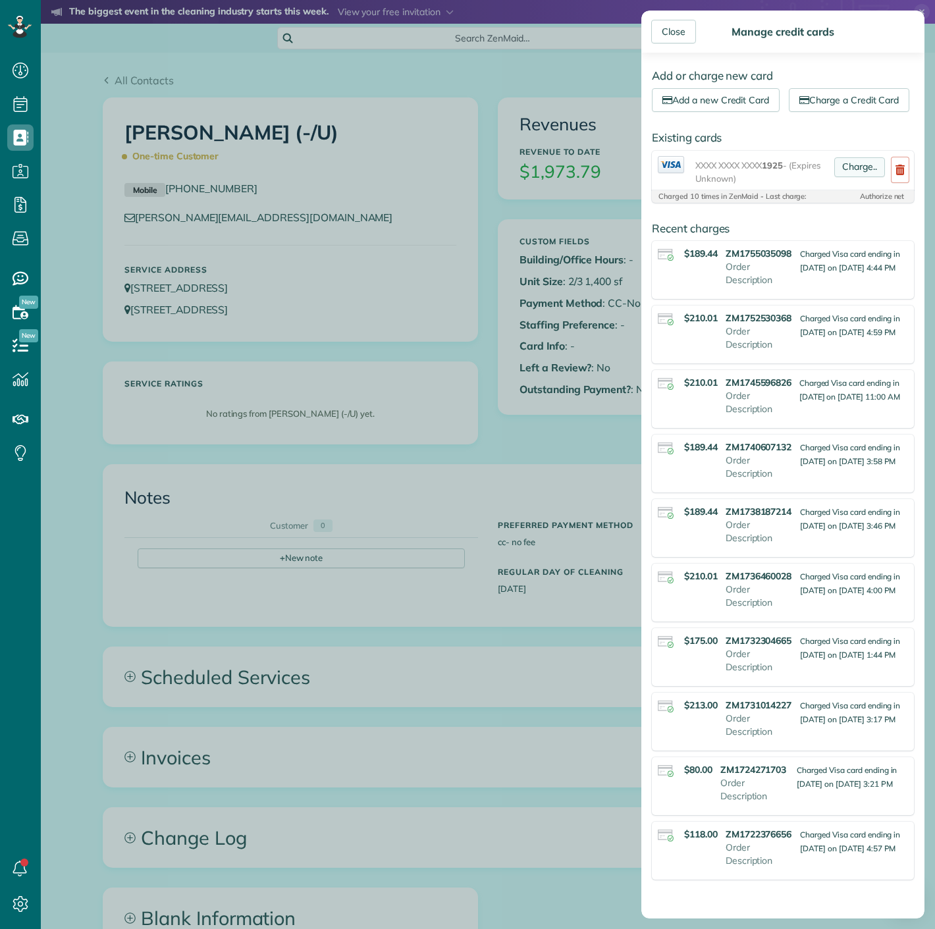
click at [841, 177] on link "Charge.." at bounding box center [859, 167] width 51 height 20
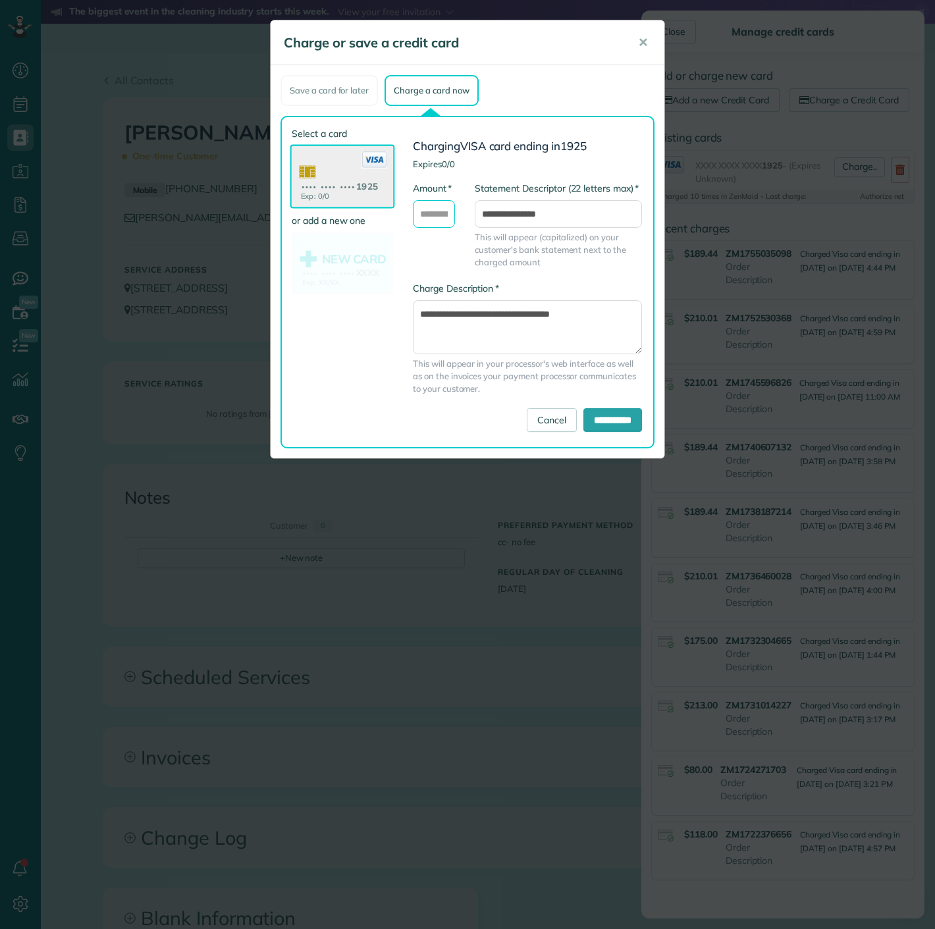
click at [431, 217] on input "* Amount" at bounding box center [434, 214] width 42 height 28
type input "******"
click at [612, 418] on input "**********" at bounding box center [612, 420] width 59 height 24
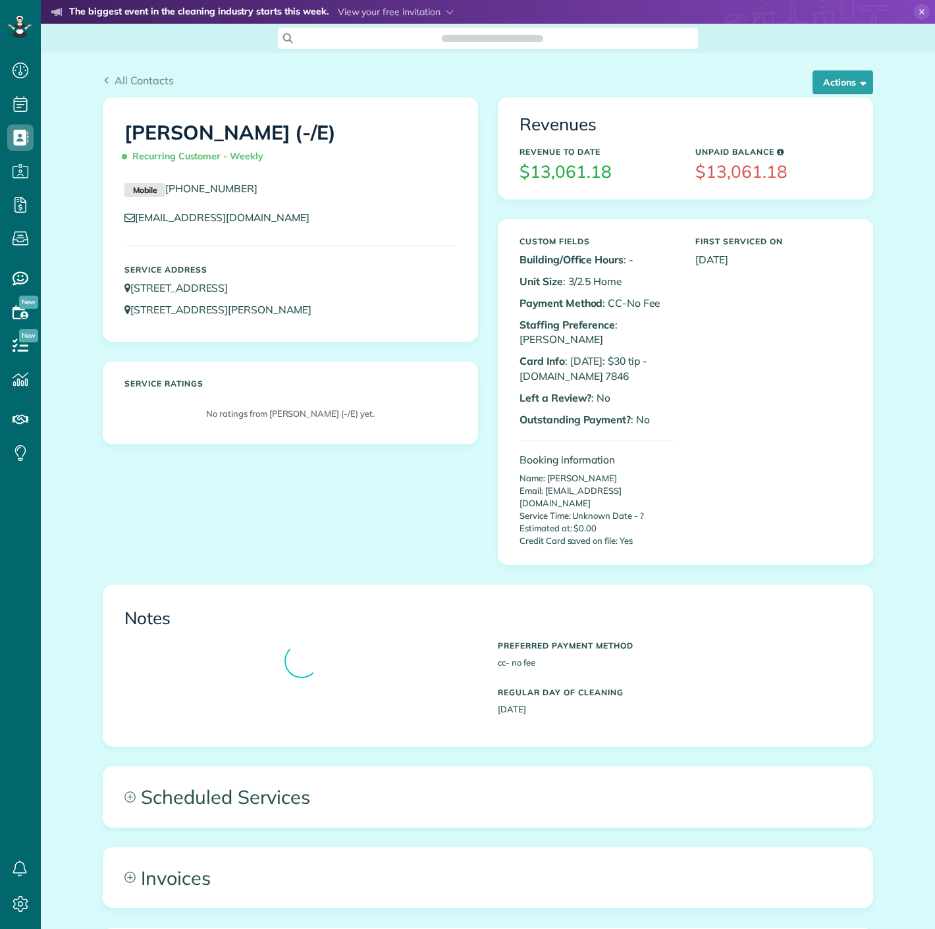
scroll to position [5, 5]
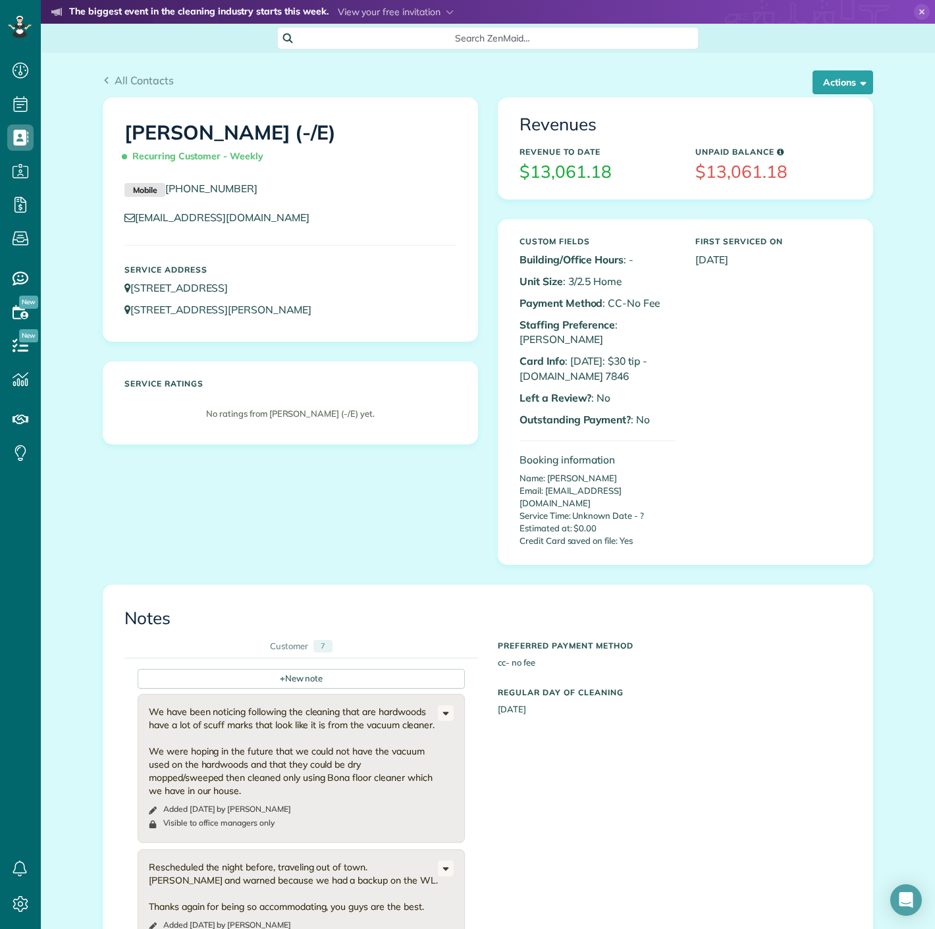
click at [563, 357] on p "Card Info : 3/4/25: $30 tip - A.NET 7846" at bounding box center [597, 368] width 156 height 30
copy p "7846"
drag, startPoint x: 571, startPoint y: 358, endPoint x: 547, endPoint y: 359, distance: 24.4
click at [547, 359] on p "Card Info : 3/4/25: $30 tip - A.NET 7846" at bounding box center [597, 368] width 156 height 30
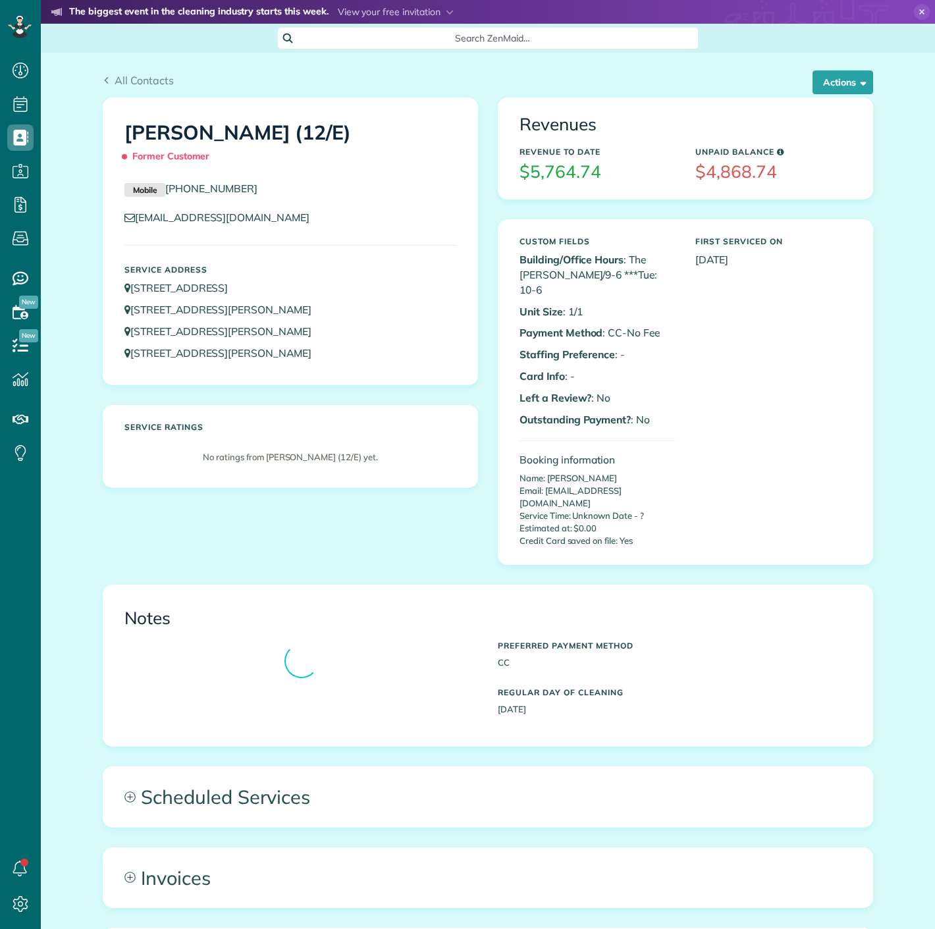
scroll to position [5, 5]
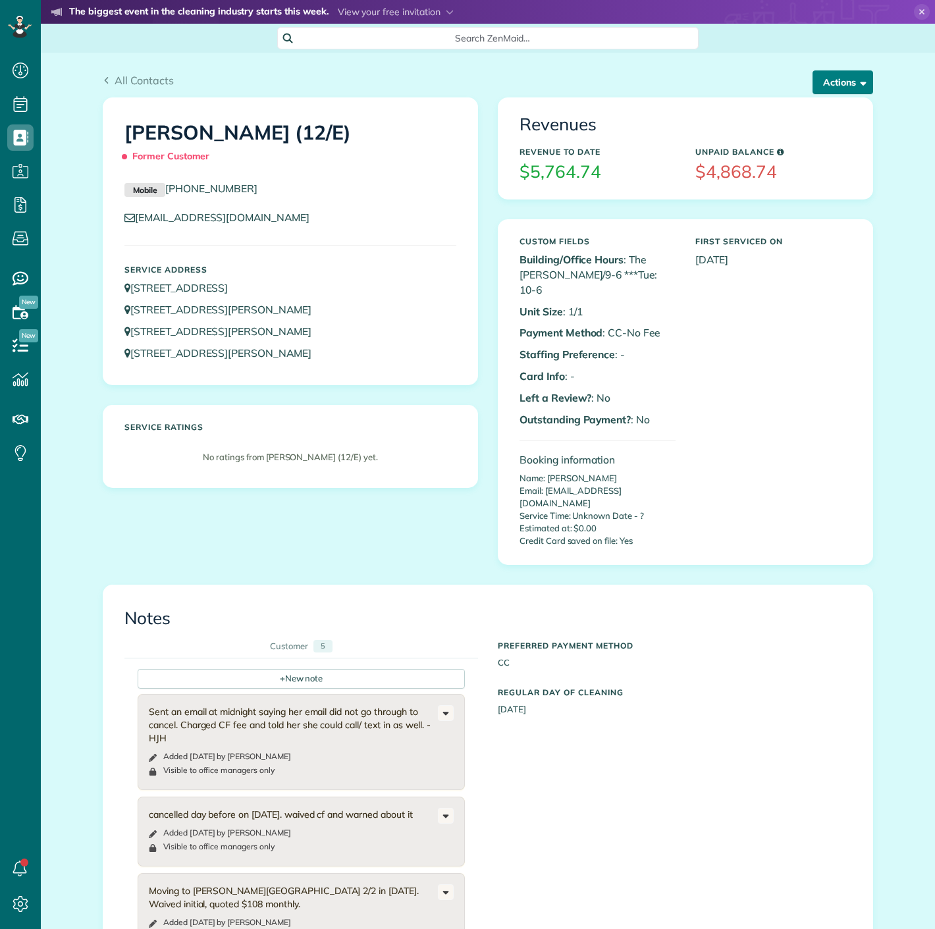
click at [856, 86] on span "button" at bounding box center [861, 82] width 10 height 10
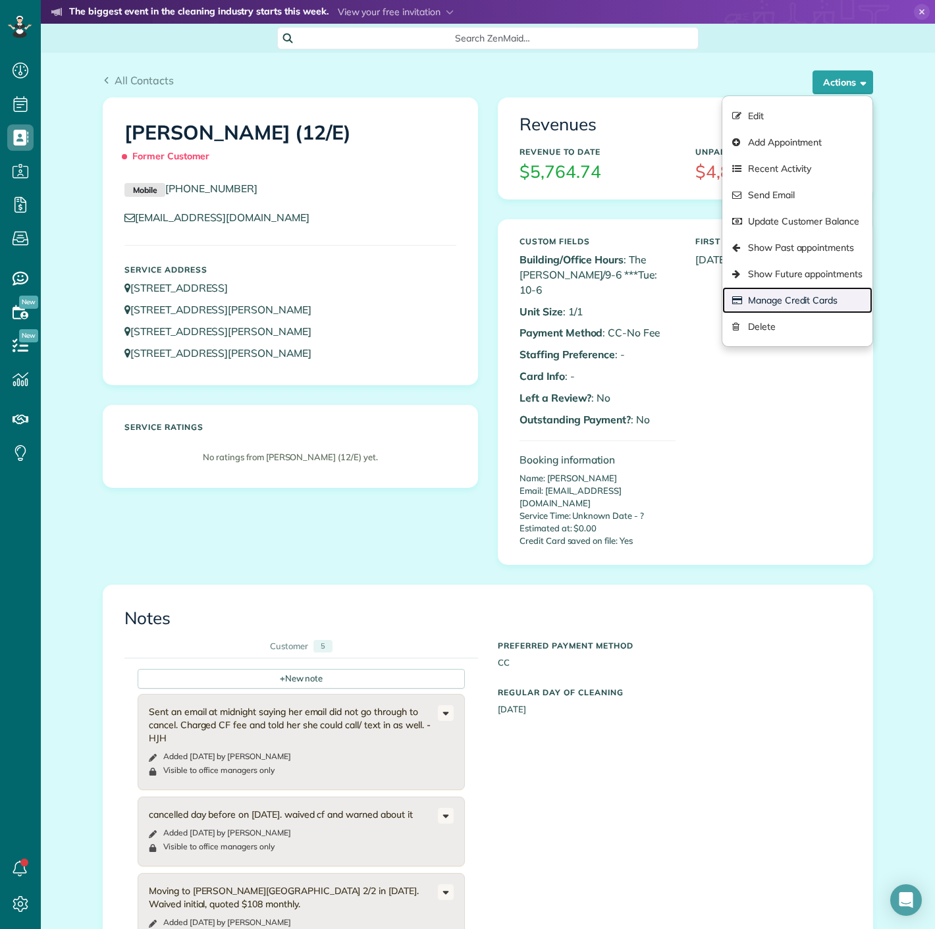
click at [808, 301] on link "Manage Credit Cards" at bounding box center [797, 300] width 150 height 26
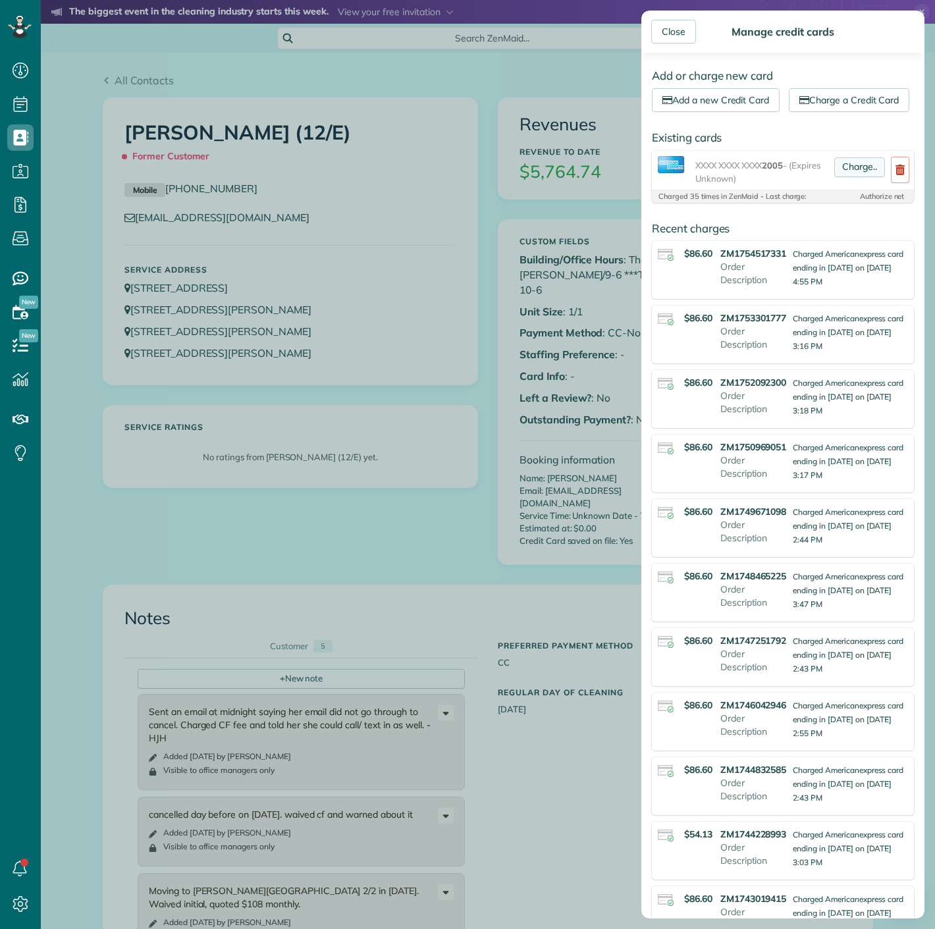
click at [843, 177] on link "Charge.." at bounding box center [859, 167] width 51 height 20
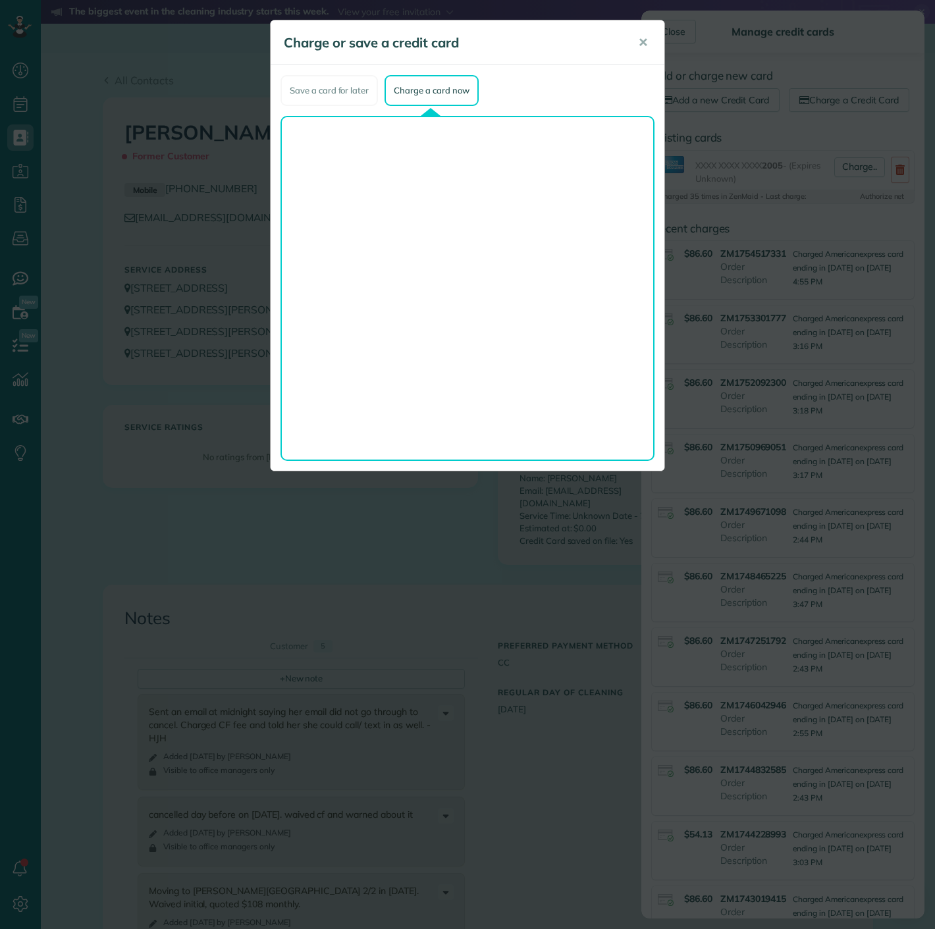
click at [143, 145] on div "Charge or save a credit card ✕ Save a card for later Charge a card now Select a…" at bounding box center [467, 464] width 935 height 929
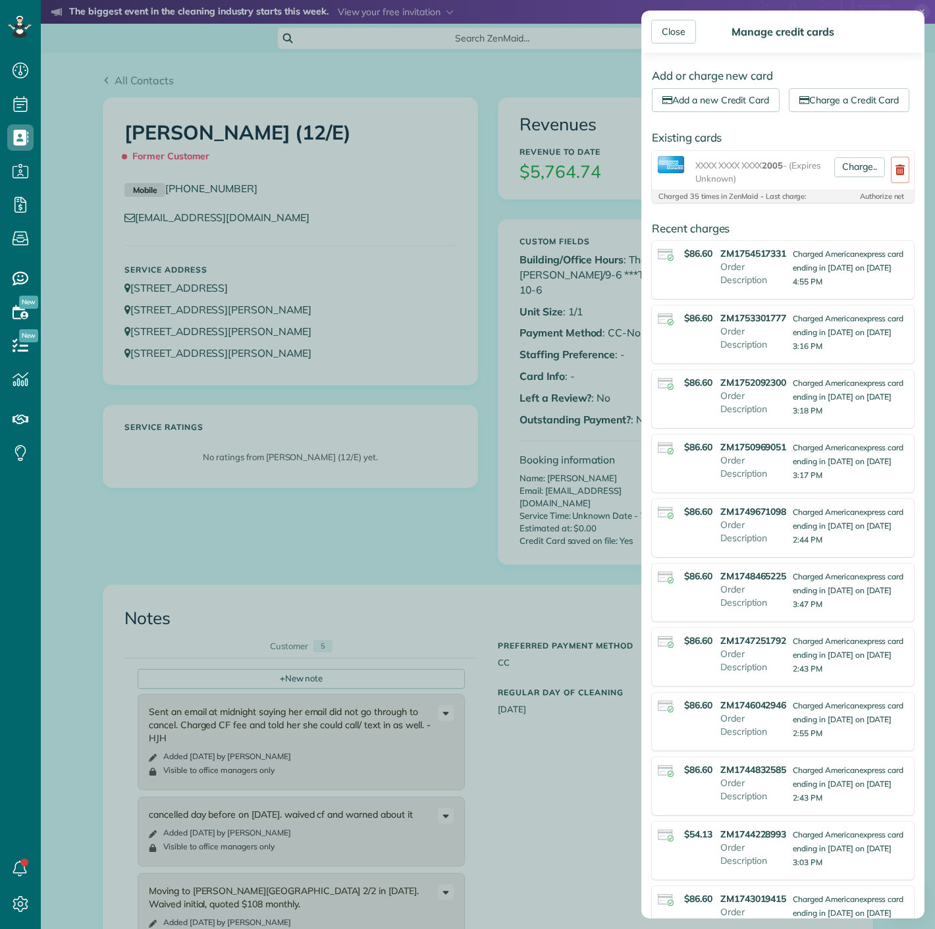
click at [508, 178] on div "Close Manage credit cards Add or charge new card Add a new Credit Card Charge a…" at bounding box center [467, 464] width 935 height 929
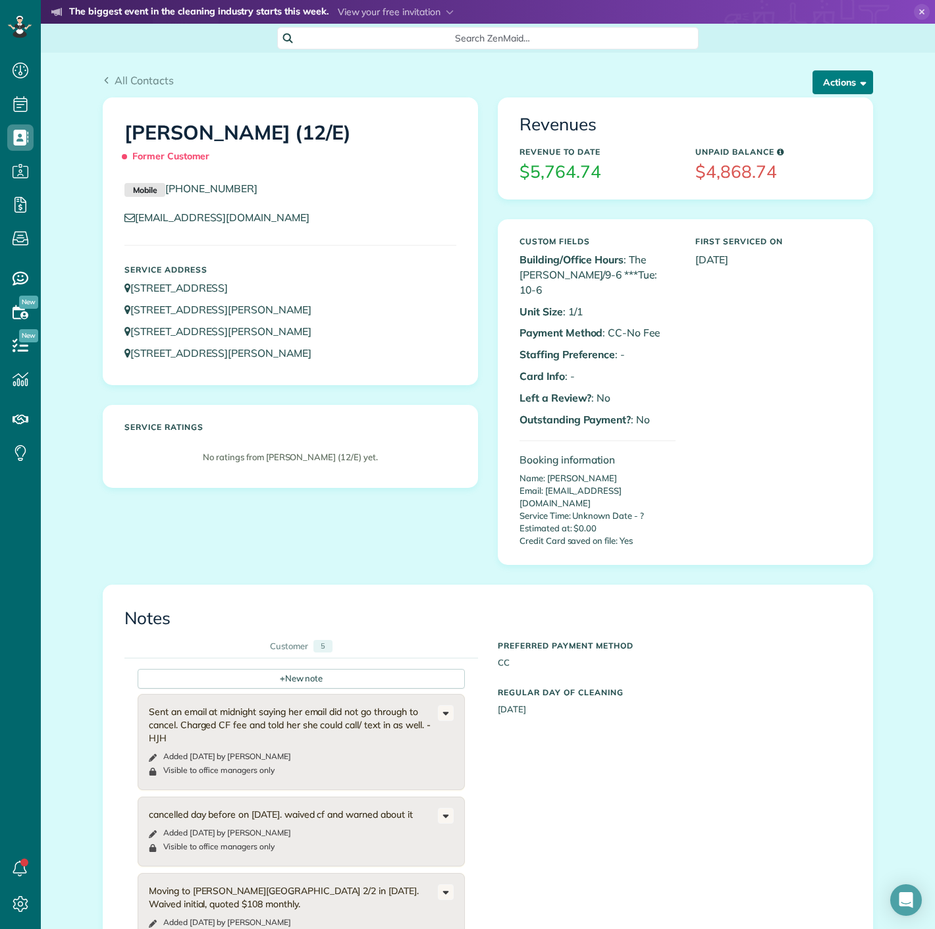
click at [834, 85] on button "Actions" at bounding box center [842, 82] width 61 height 24
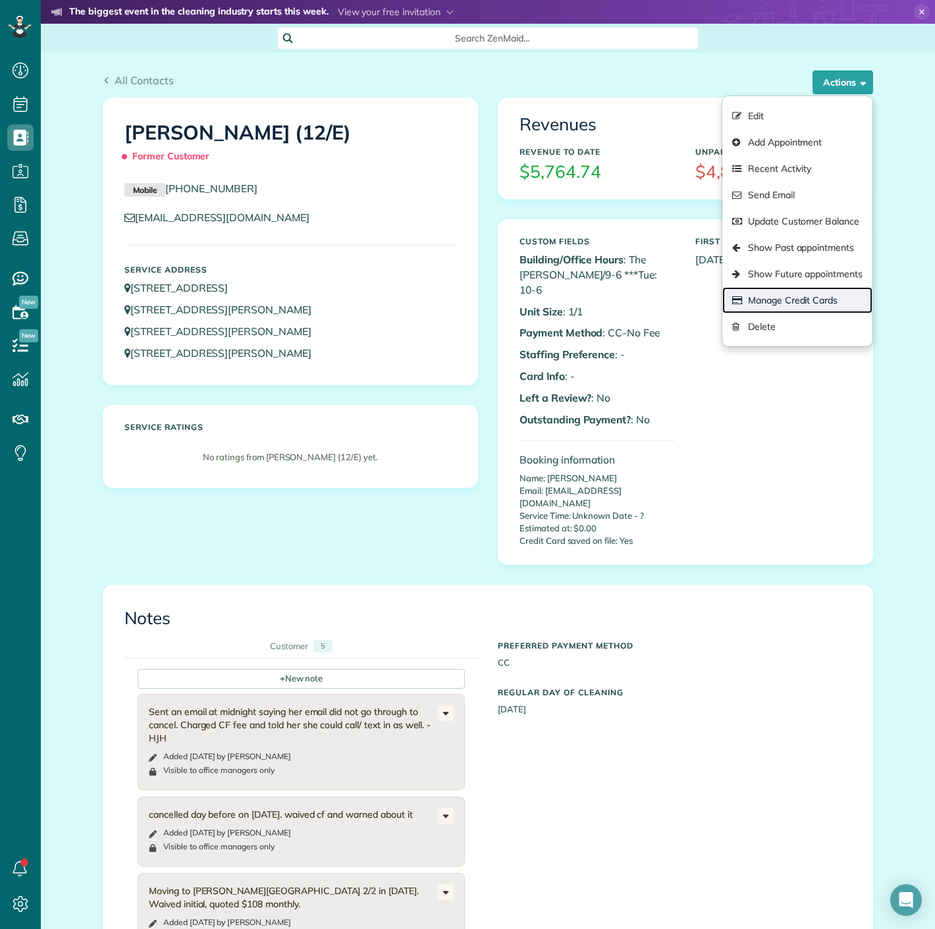
click at [769, 298] on link "Manage Credit Cards" at bounding box center [797, 300] width 150 height 26
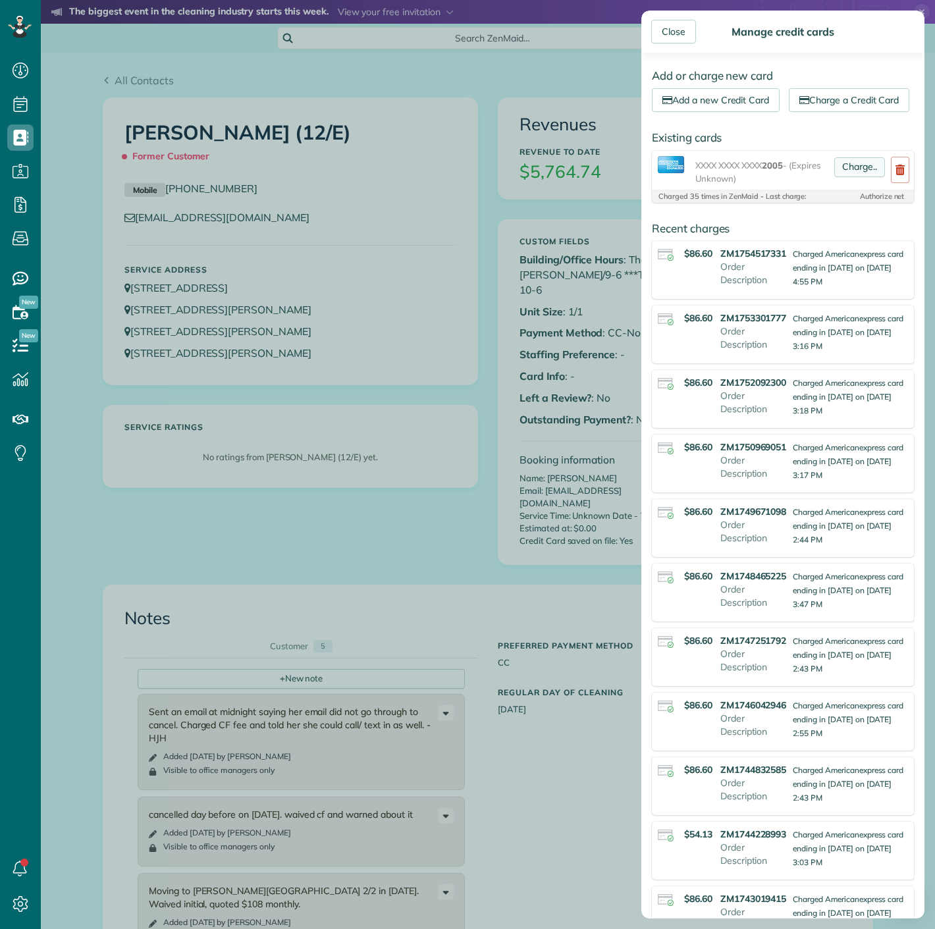
click at [834, 177] on link "Charge.." at bounding box center [859, 167] width 51 height 20
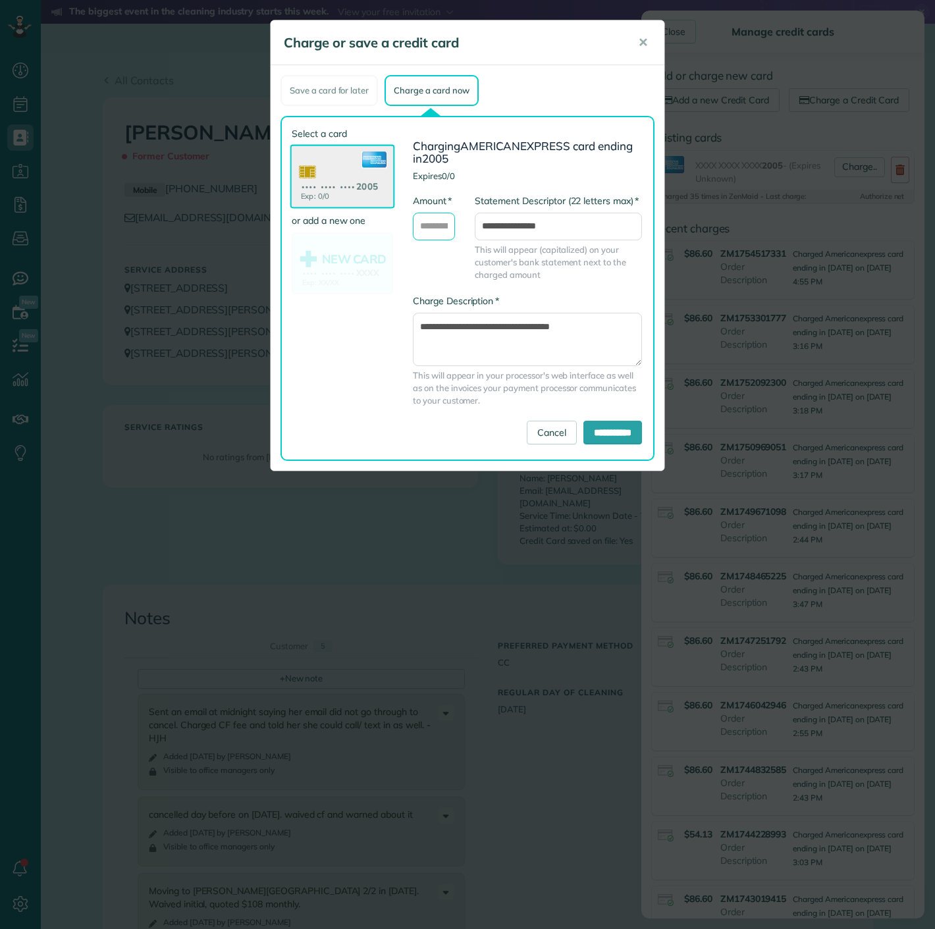
click at [440, 223] on input "* Amount" at bounding box center [434, 227] width 42 height 28
type input "******"
click at [608, 429] on input "**********" at bounding box center [612, 433] width 59 height 24
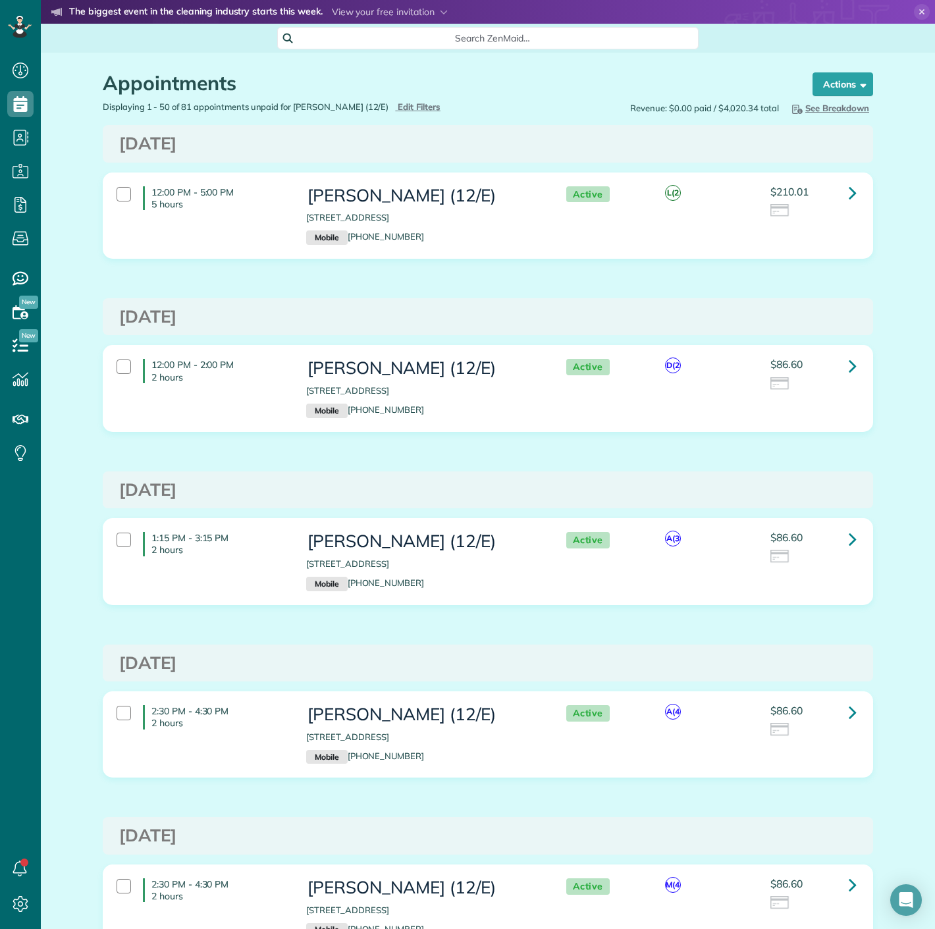
scroll to position [5, 5]
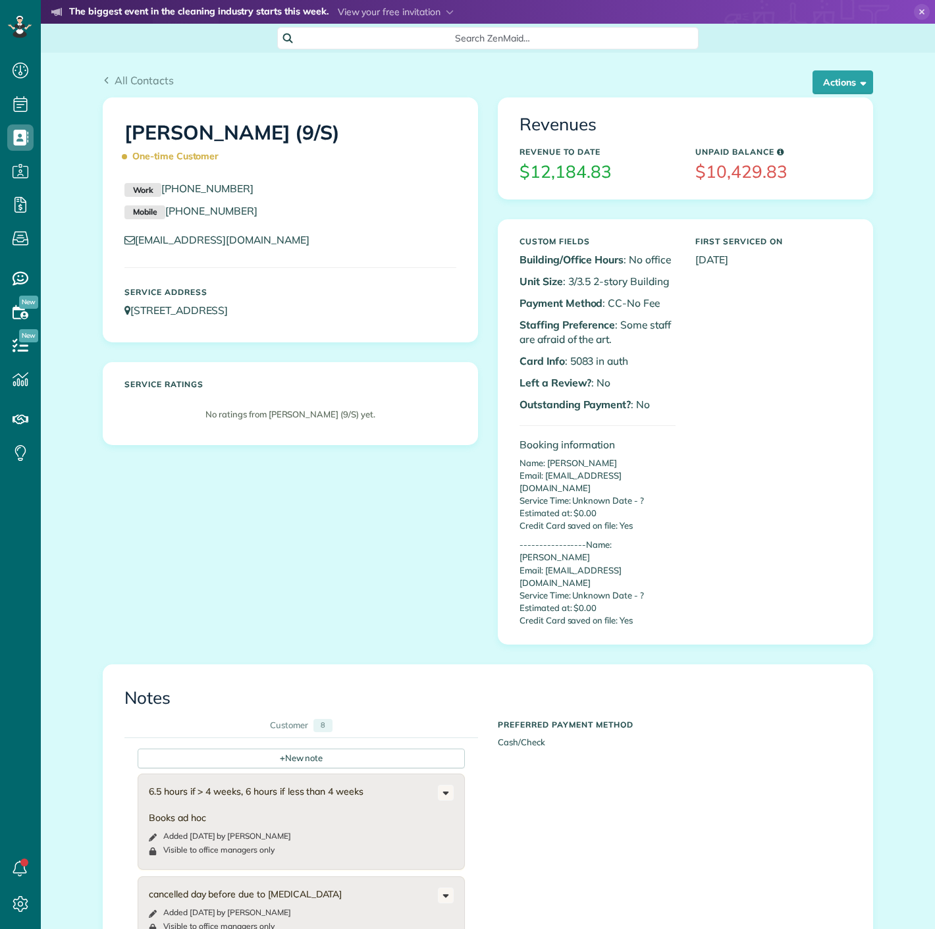
scroll to position [5, 5]
drag, startPoint x: 562, startPoint y: 360, endPoint x: 588, endPoint y: 360, distance: 26.3
click at [588, 360] on p "Card Info : 5083 in auth" at bounding box center [597, 360] width 156 height 15
copy p "5083"
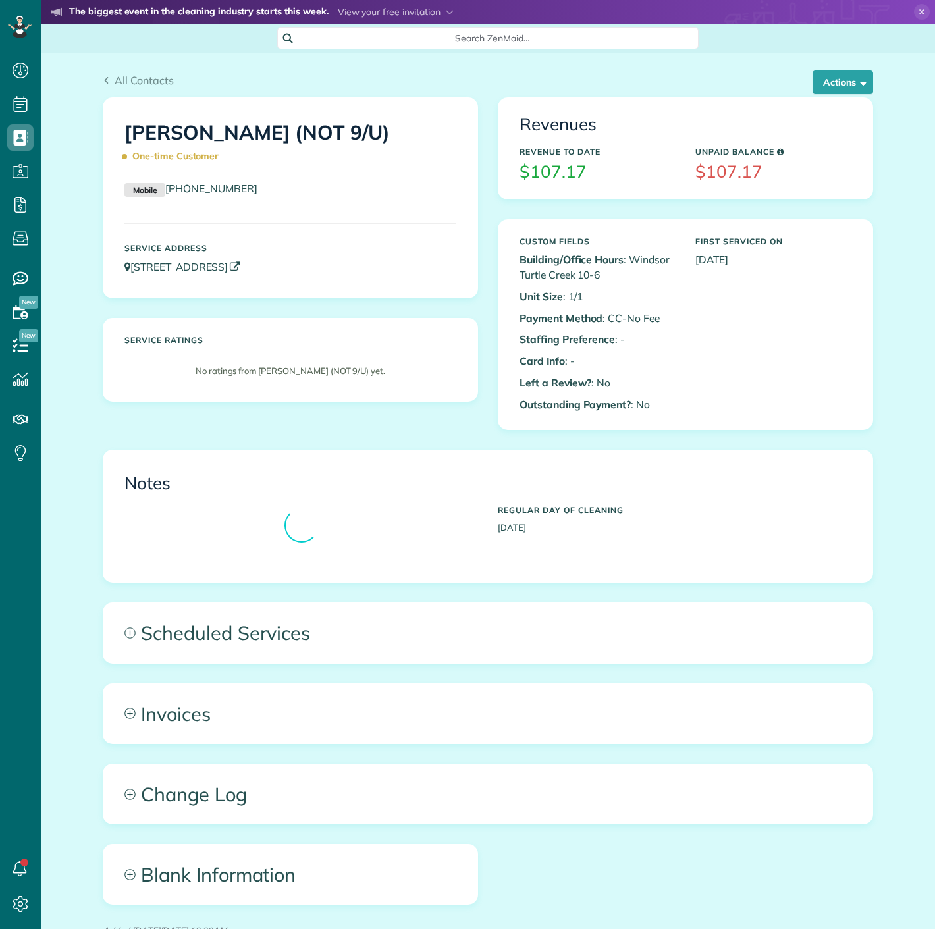
scroll to position [5, 5]
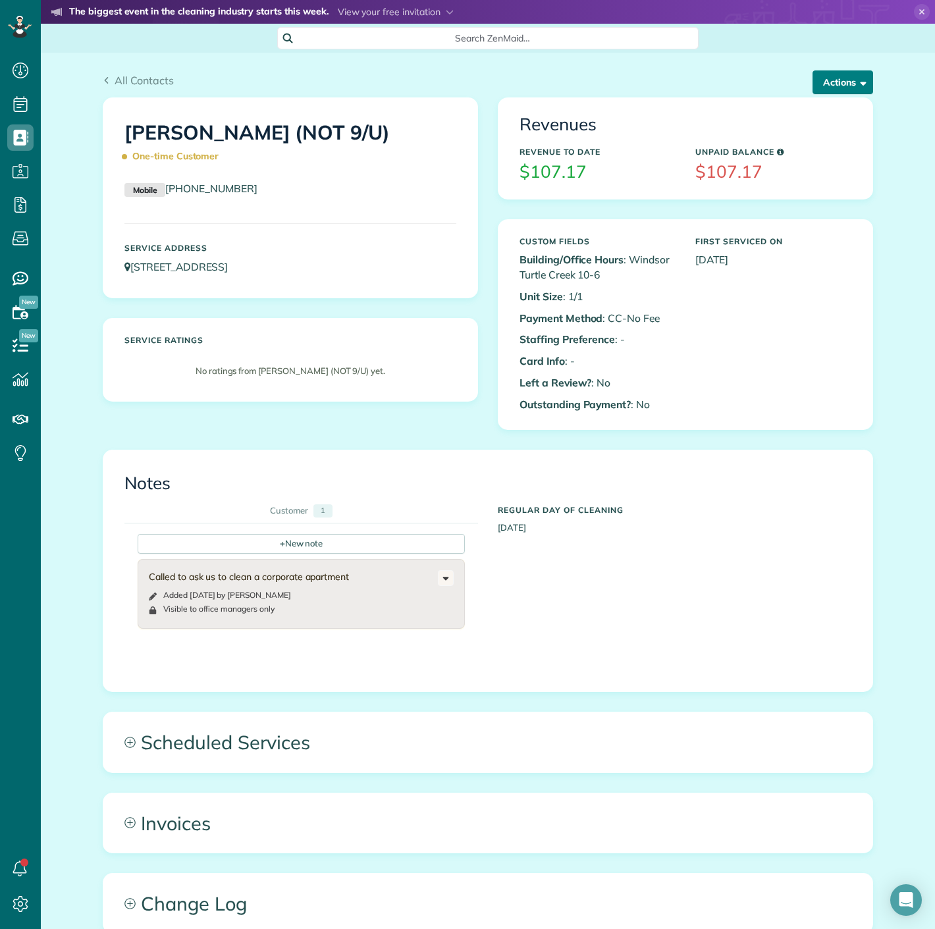
drag, startPoint x: 829, startPoint y: 78, endPoint x: 829, endPoint y: 99, distance: 20.4
click at [829, 78] on button "Actions" at bounding box center [842, 82] width 61 height 24
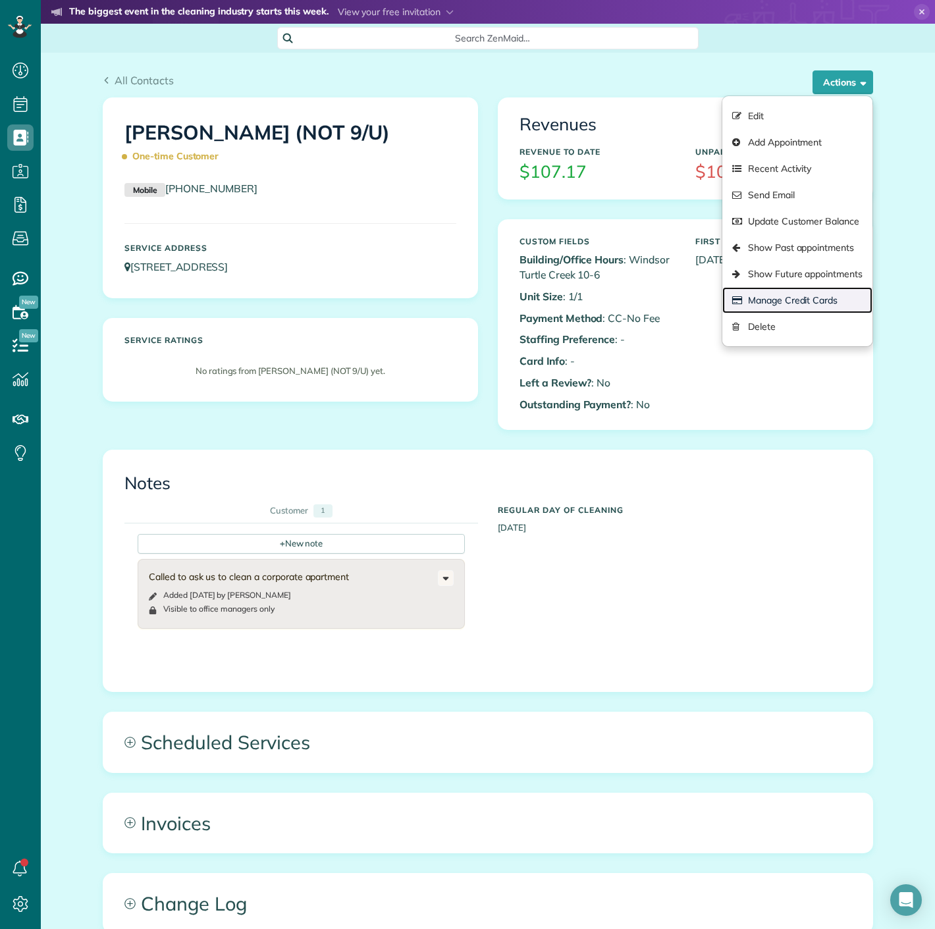
click at [812, 304] on link "Manage Credit Cards" at bounding box center [797, 300] width 150 height 26
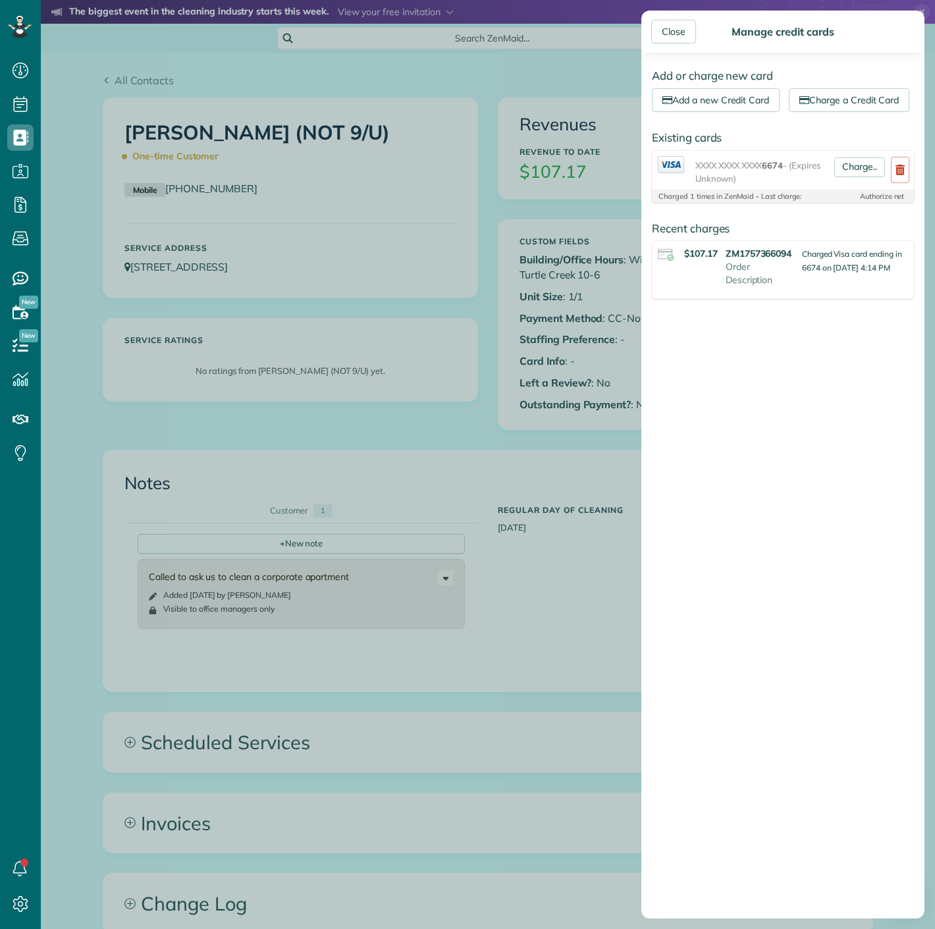
click at [490, 222] on div "Close Manage credit cards Add or charge new card Add a new Credit Card Charge a…" at bounding box center [467, 464] width 935 height 929
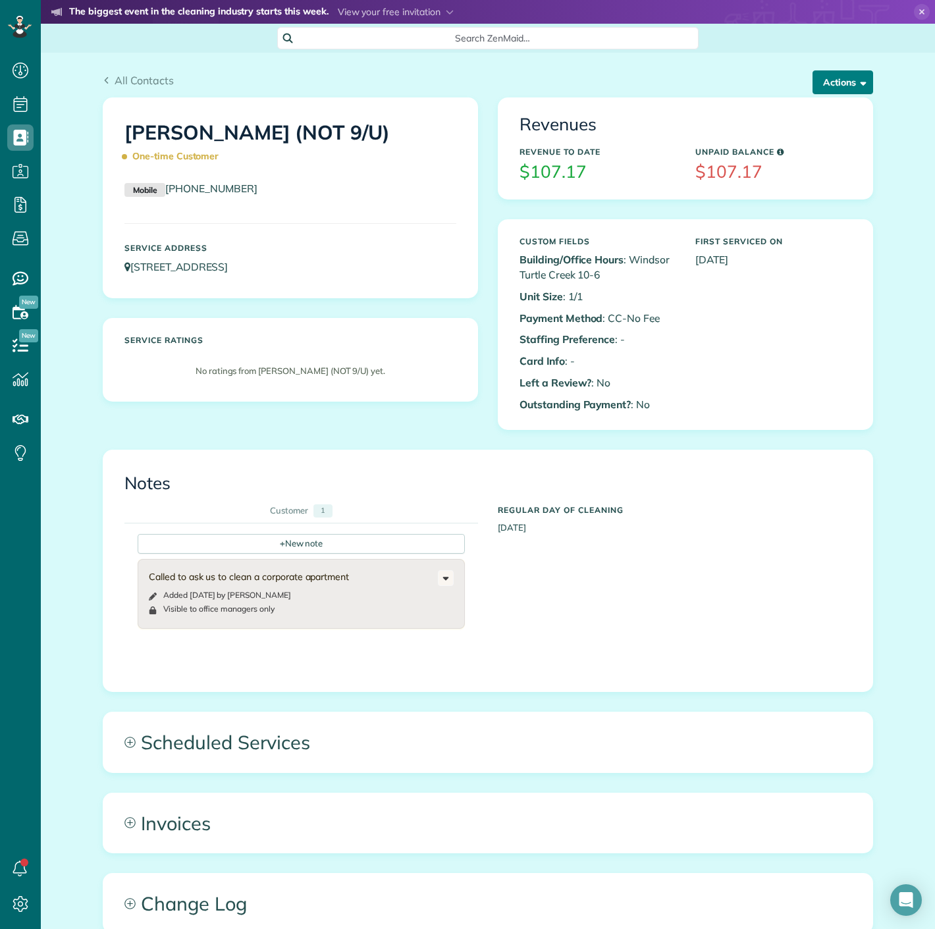
click at [822, 83] on button "Actions" at bounding box center [842, 82] width 61 height 24
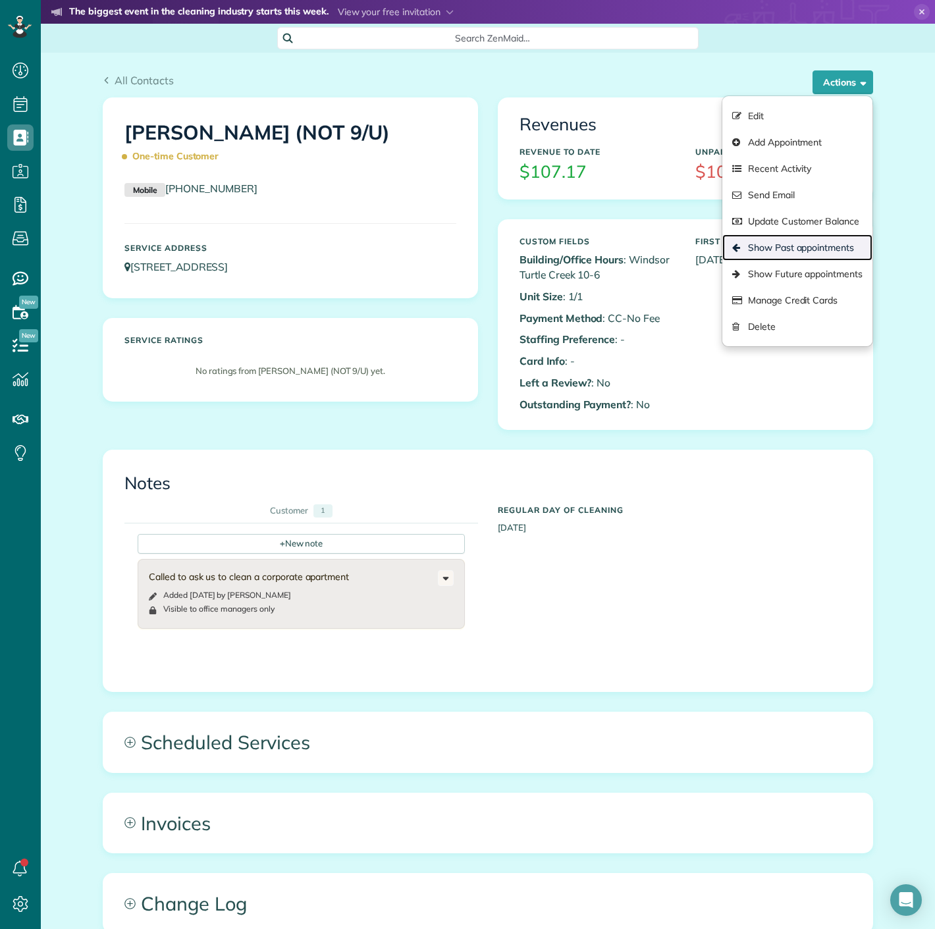
click at [784, 259] on link "Show Past appointments" at bounding box center [797, 247] width 150 height 26
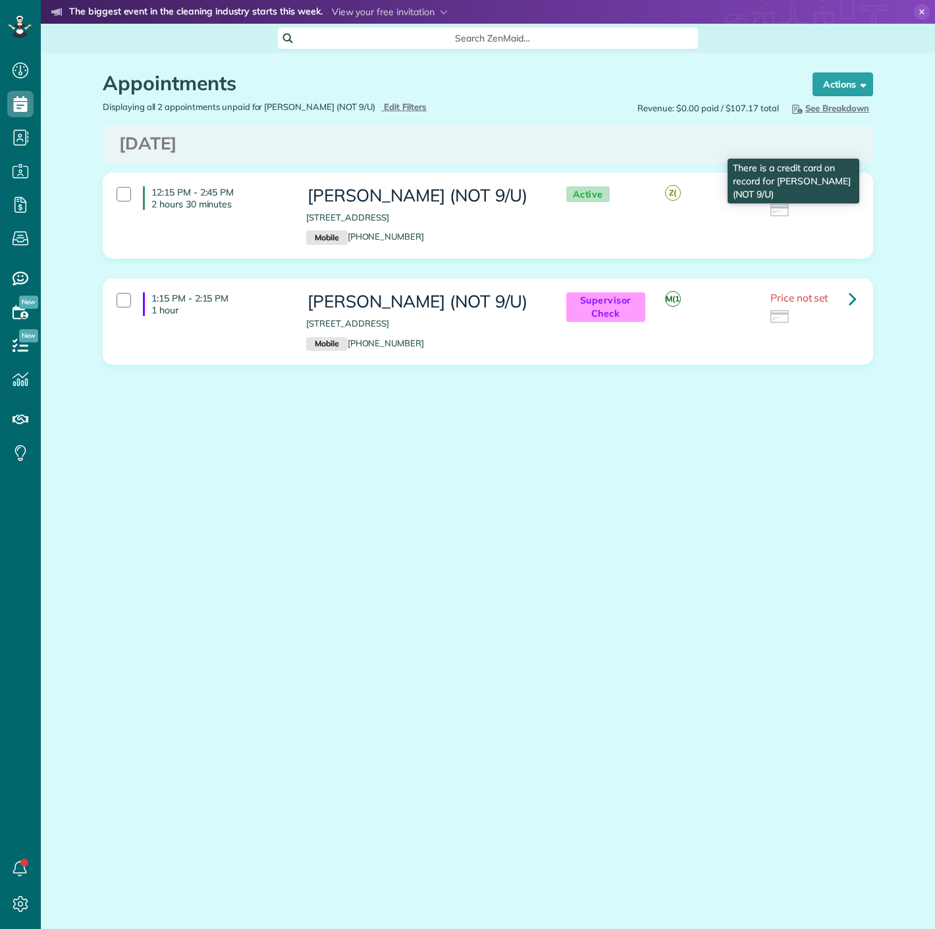
scroll to position [5, 5]
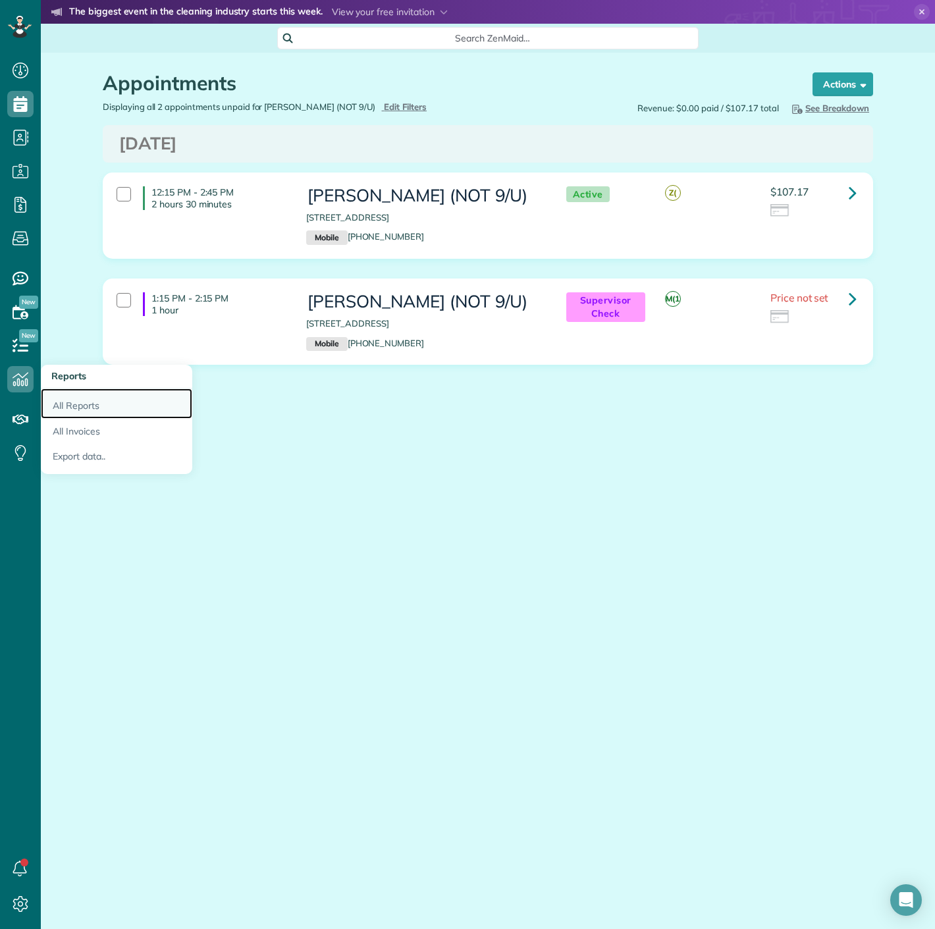
click at [118, 402] on link "All Reports" at bounding box center [116, 403] width 151 height 30
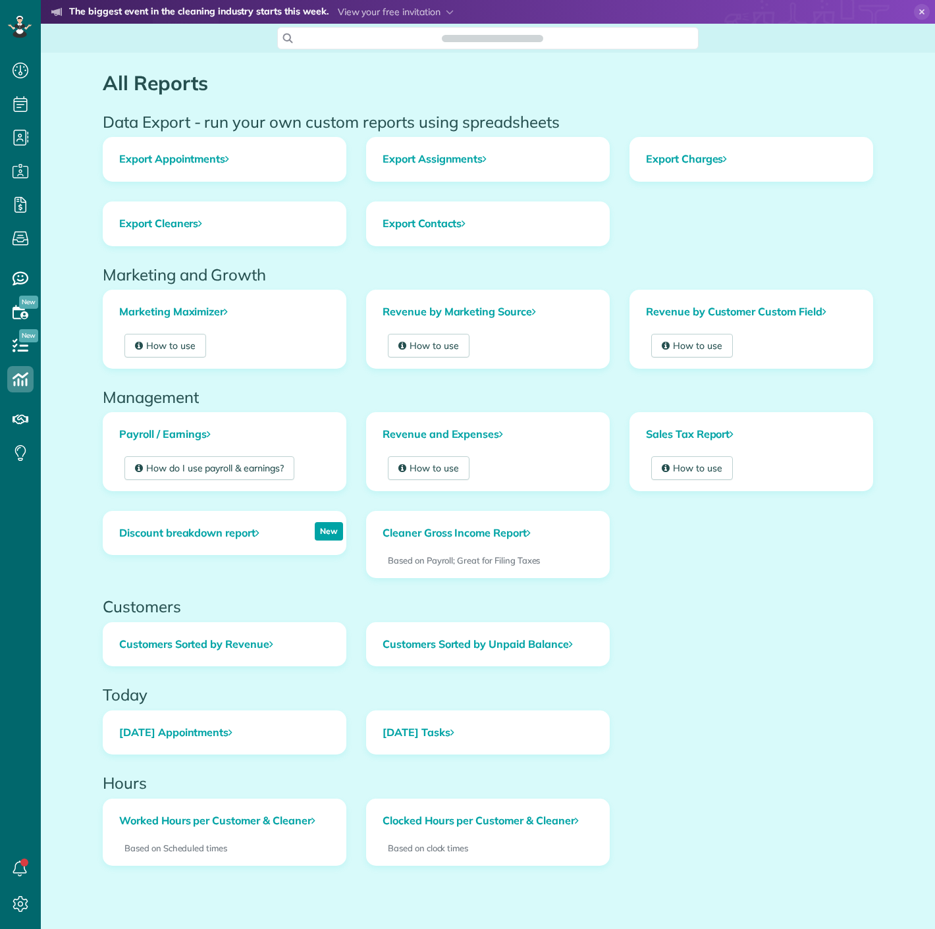
scroll to position [5, 5]
click at [135, 151] on link "Export Appointments" at bounding box center [224, 159] width 242 height 43
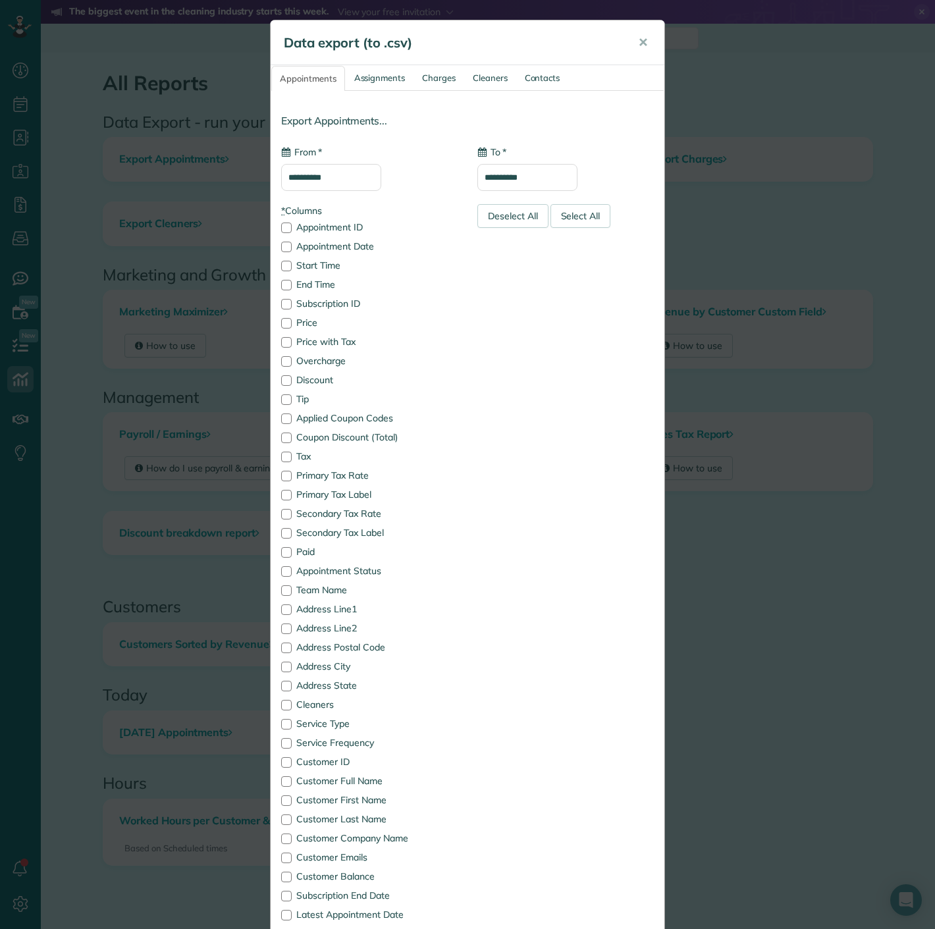
type input "**********"
click at [342, 164] on input "**********" at bounding box center [331, 177] width 100 height 27
click at [641, 37] on span "✕" at bounding box center [643, 42] width 10 height 15
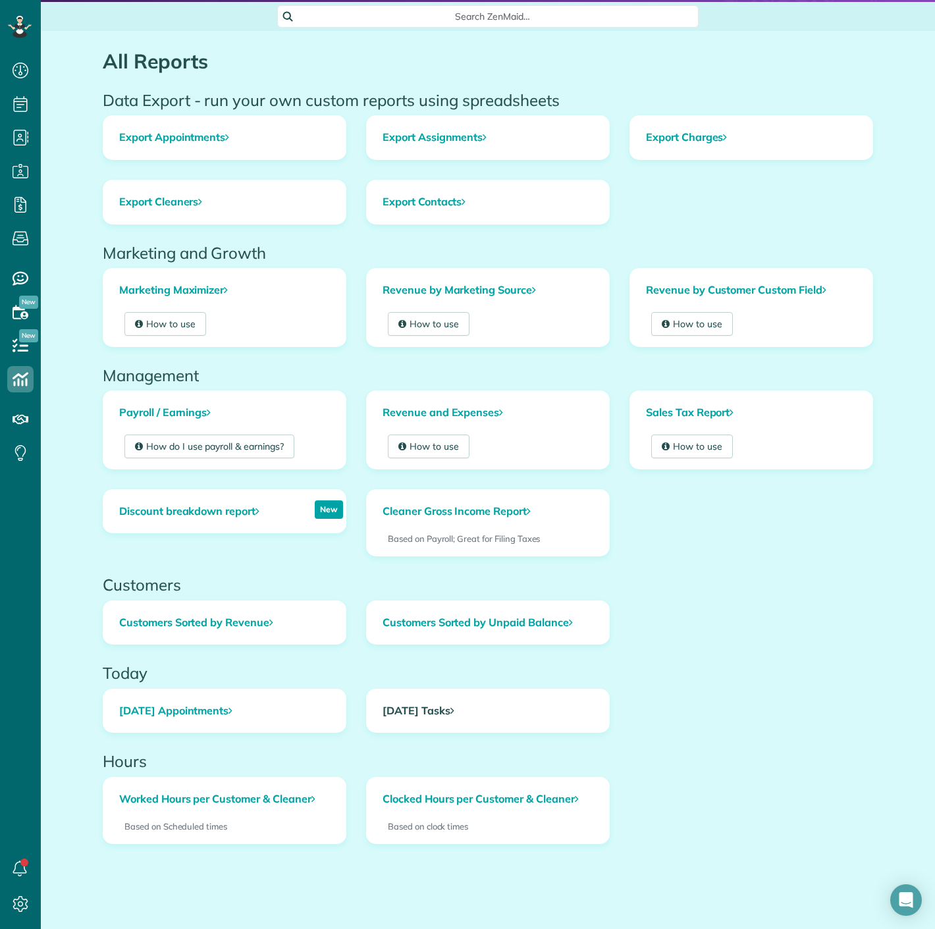
scroll to position [34, 0]
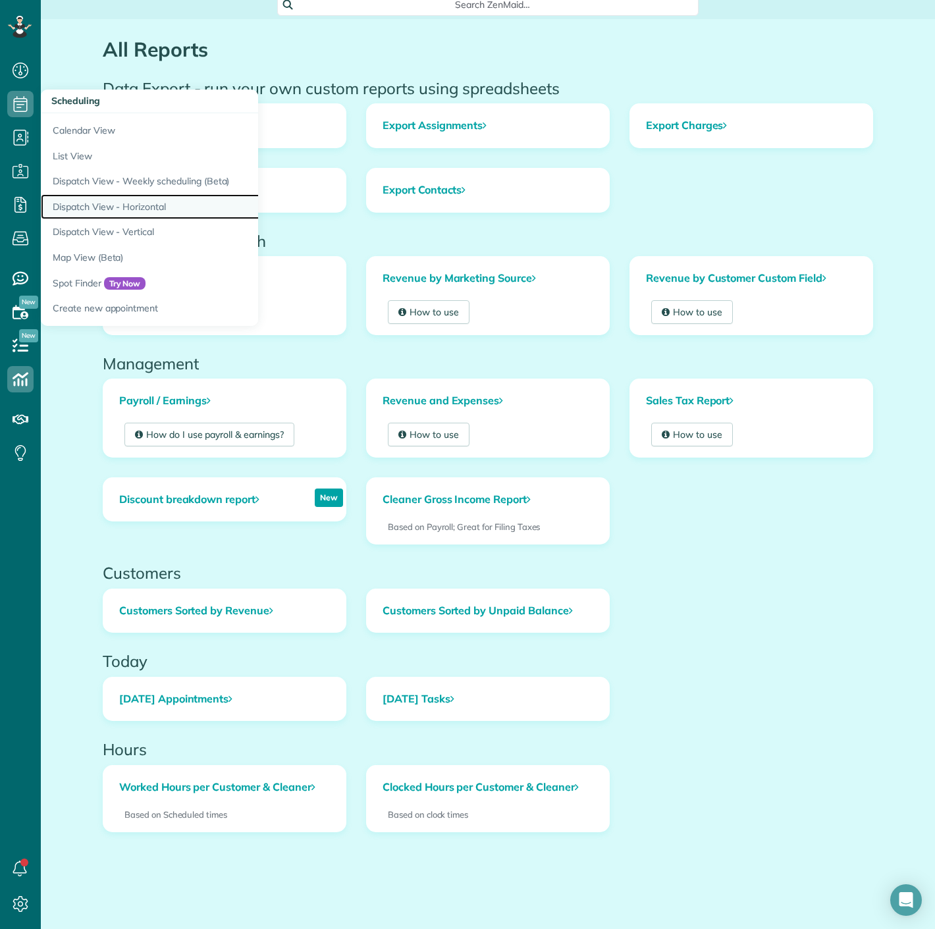
click at [155, 204] on link "Dispatch View - Horizontal" at bounding box center [205, 207] width 329 height 26
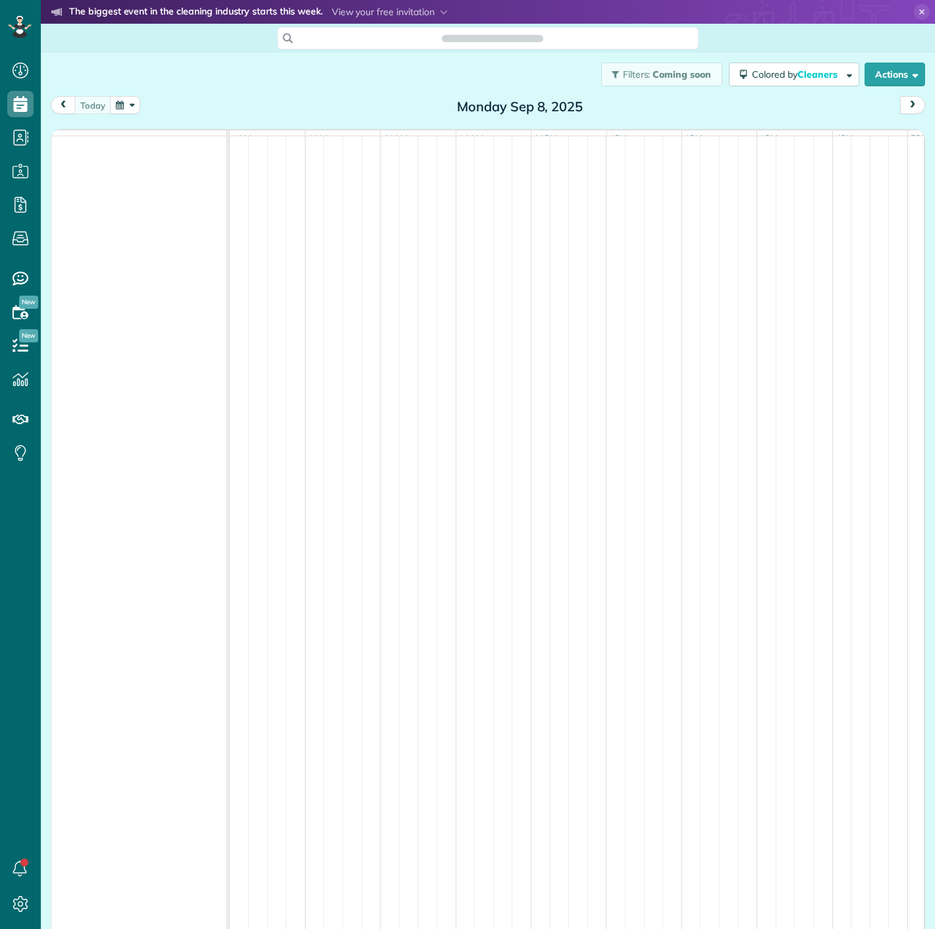
scroll to position [5, 5]
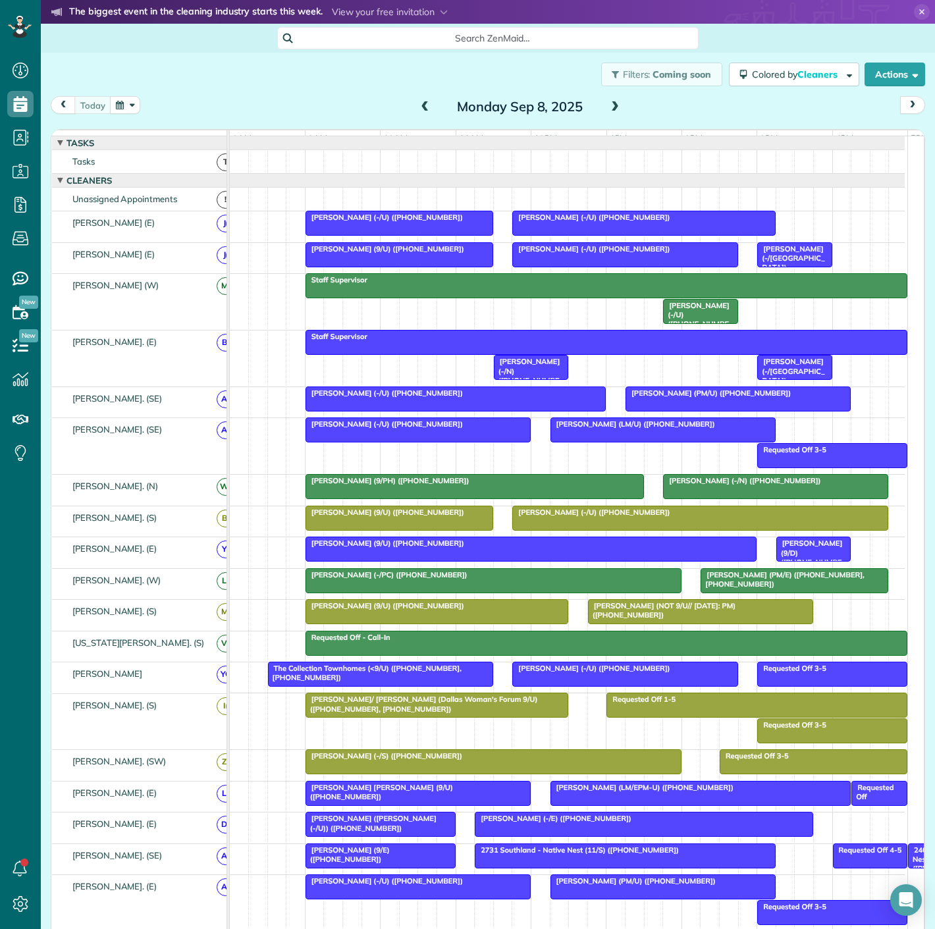
click at [134, 105] on button "button" at bounding box center [125, 105] width 30 height 18
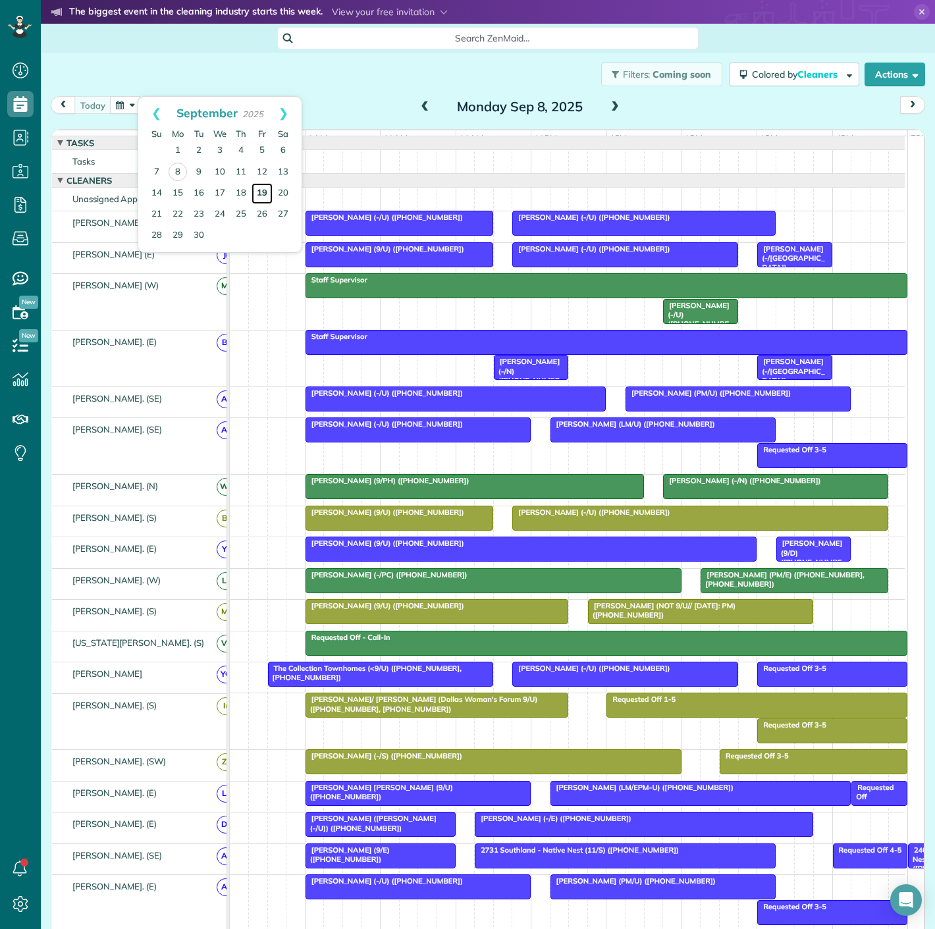
click at [262, 194] on link "19" at bounding box center [261, 193] width 21 height 21
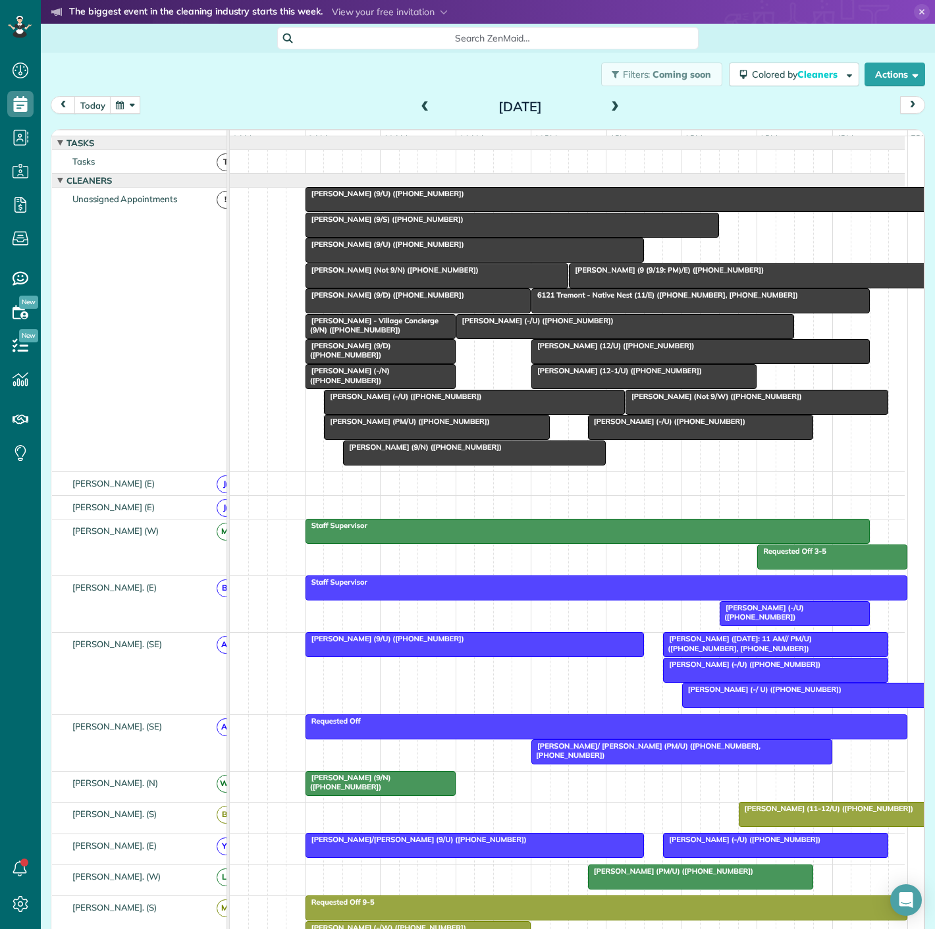
click at [419, 113] on span at bounding box center [425, 107] width 14 height 20
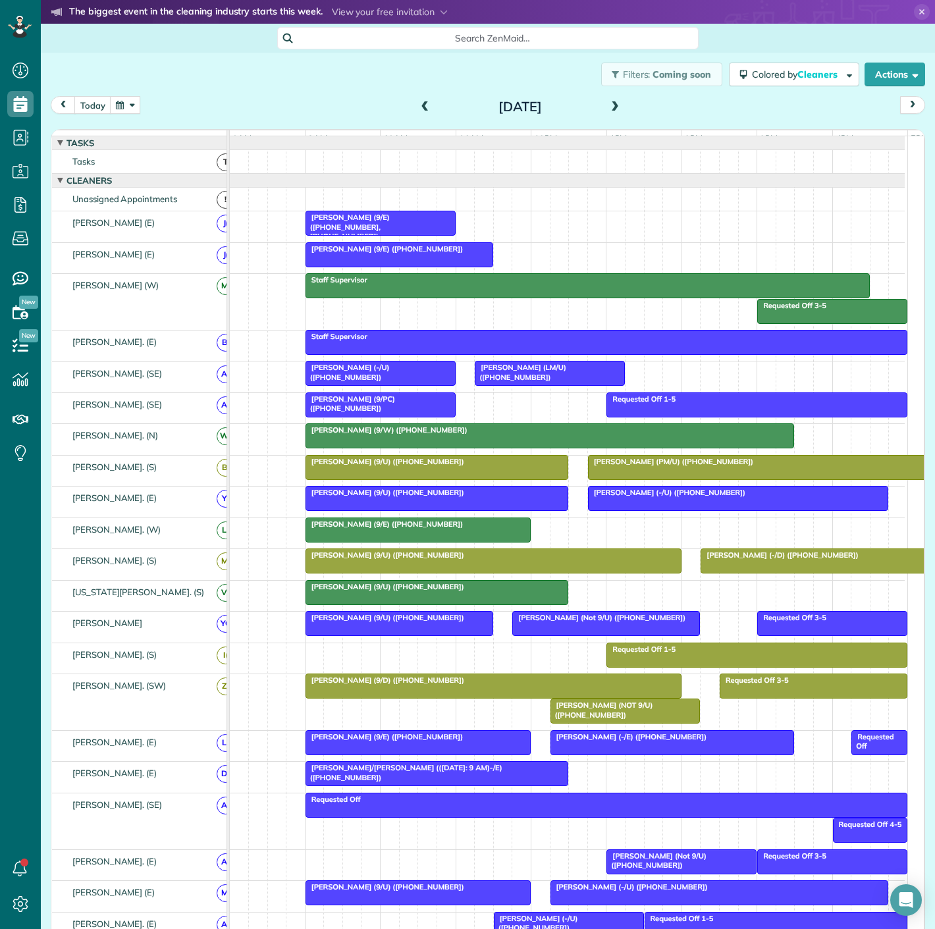
click at [610, 108] on span at bounding box center [615, 107] width 14 height 12
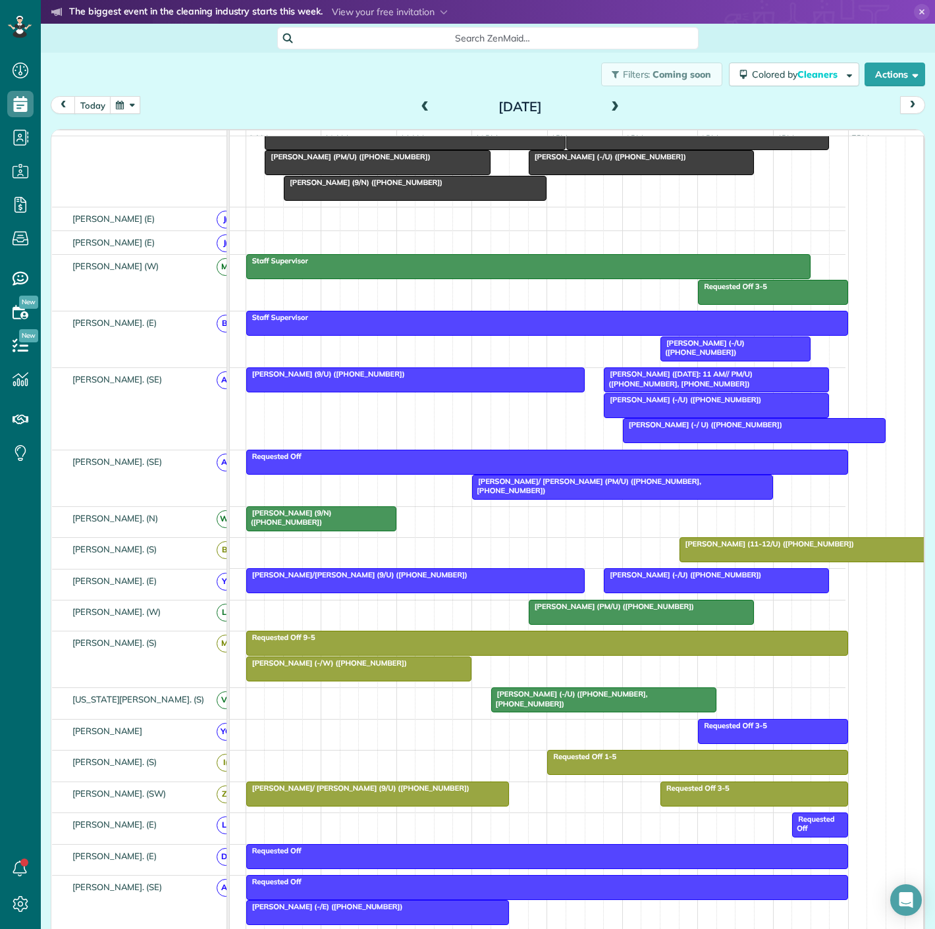
scroll to position [219, 0]
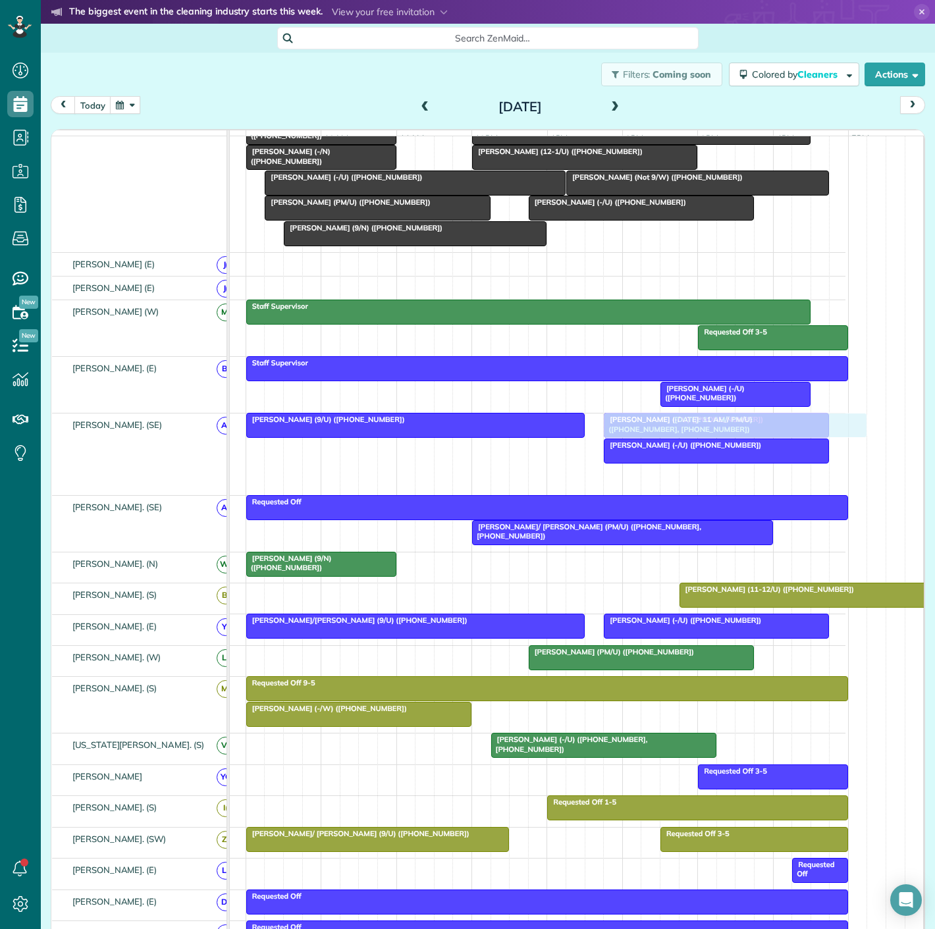
drag, startPoint x: 652, startPoint y: 486, endPoint x: 632, endPoint y: 488, distance: 19.8
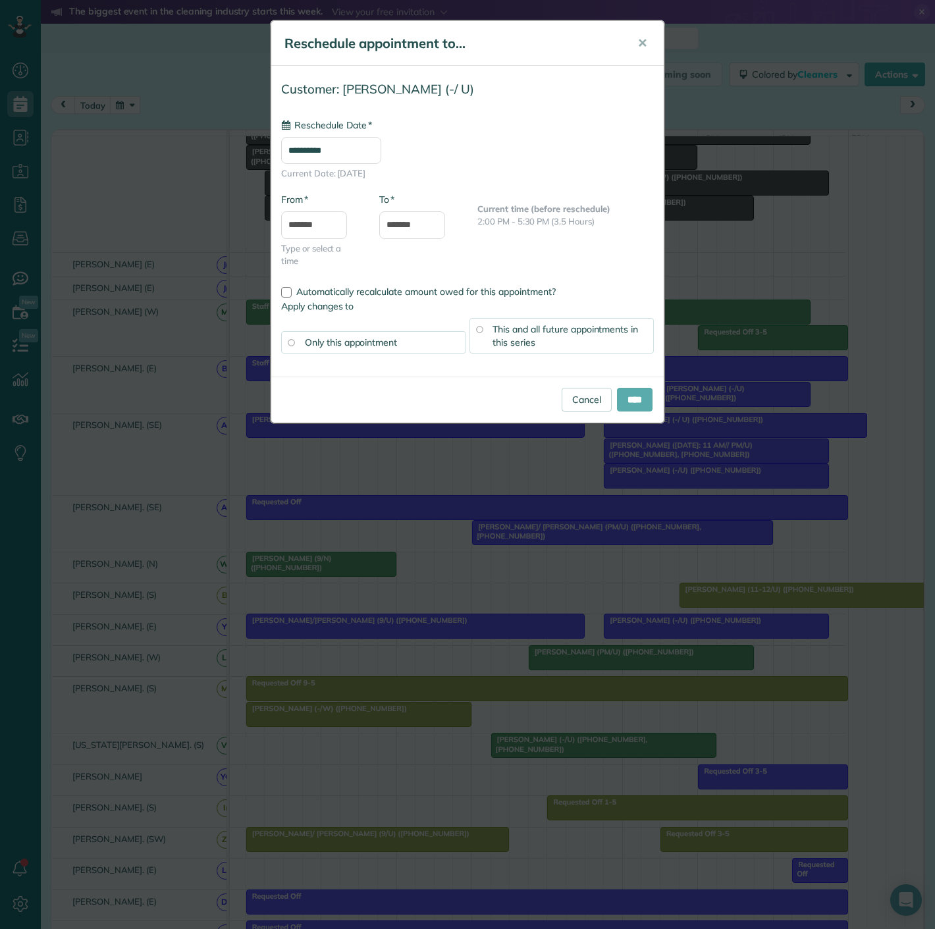
type input "**********"
click at [630, 404] on input "****" at bounding box center [635, 400] width 36 height 24
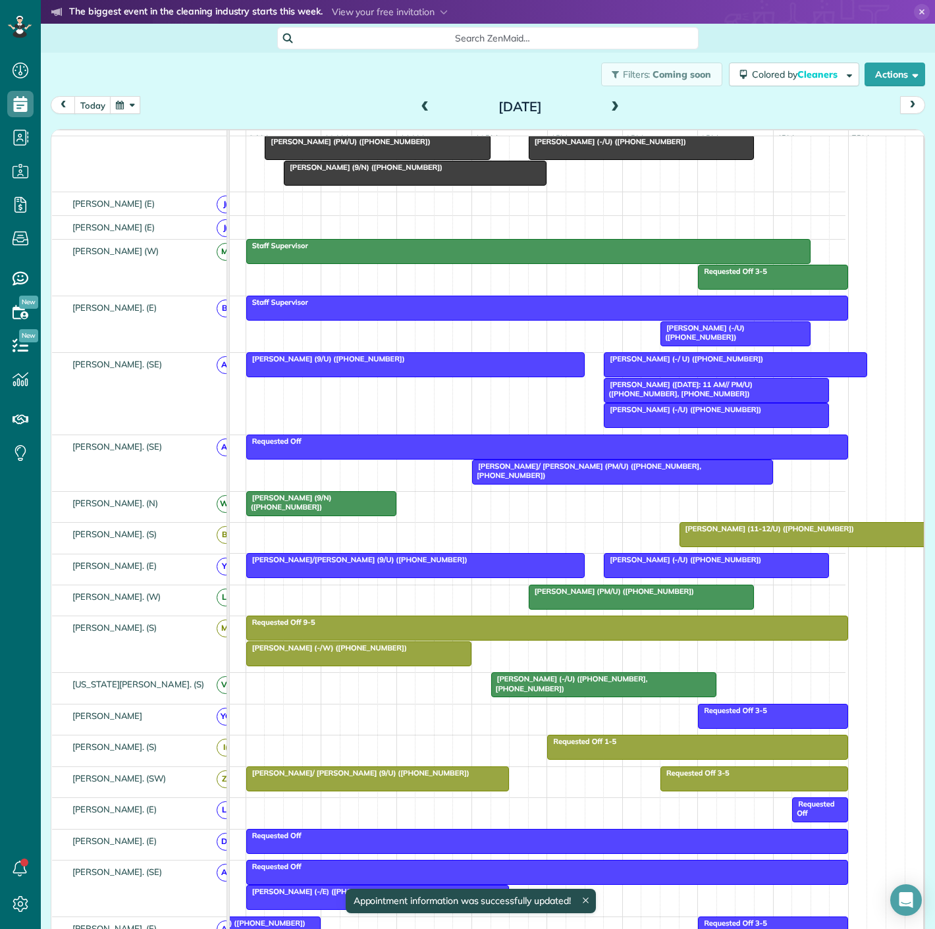
scroll to position [0, 0]
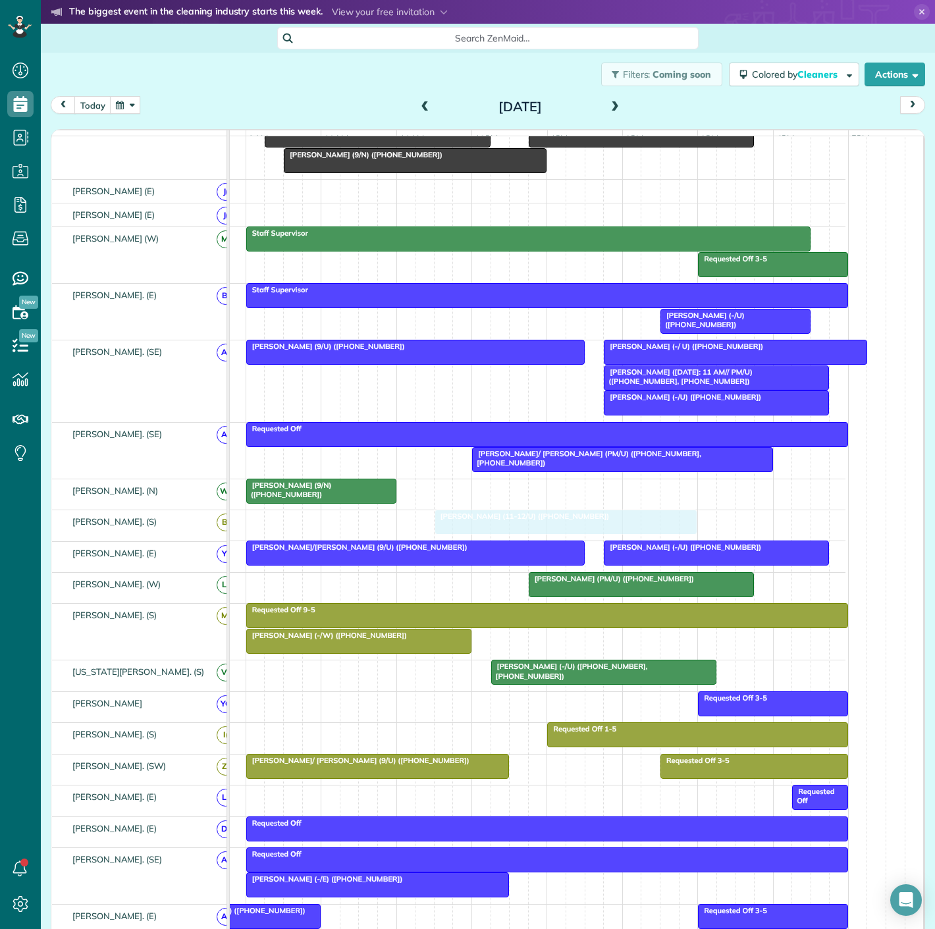
drag, startPoint x: 752, startPoint y: 533, endPoint x: 502, endPoint y: 529, distance: 250.8
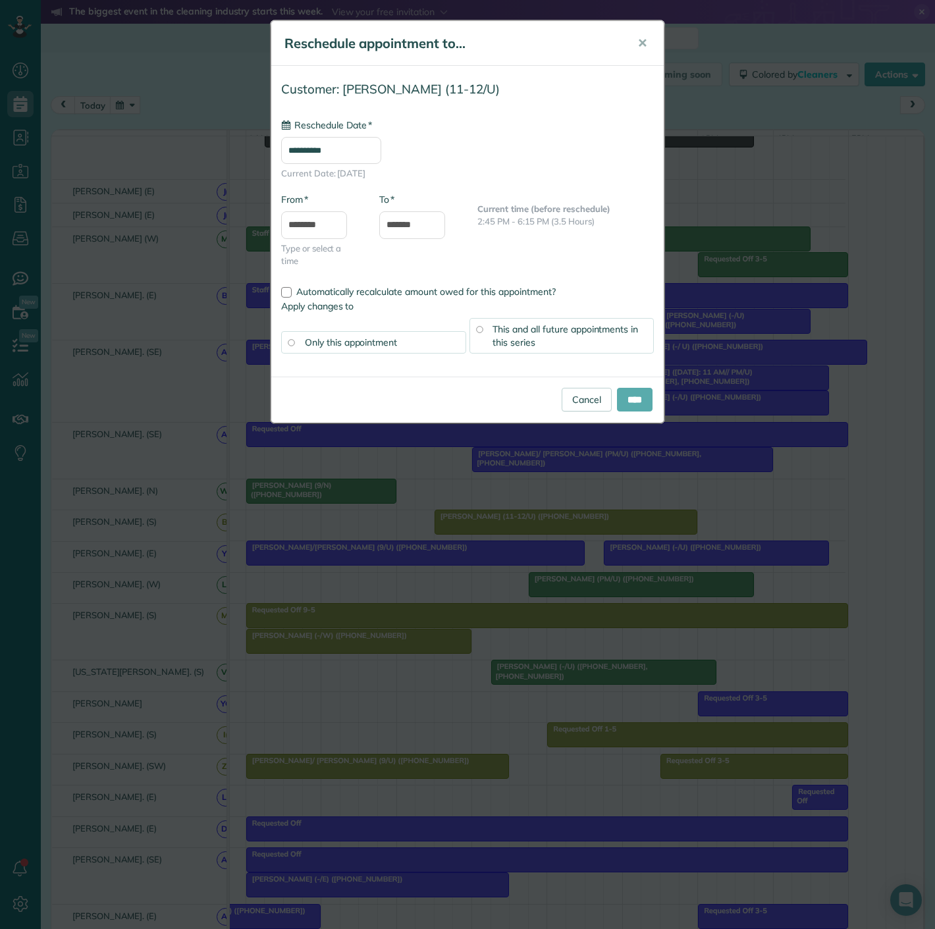
type input "**********"
click at [630, 405] on input "****" at bounding box center [635, 400] width 36 height 24
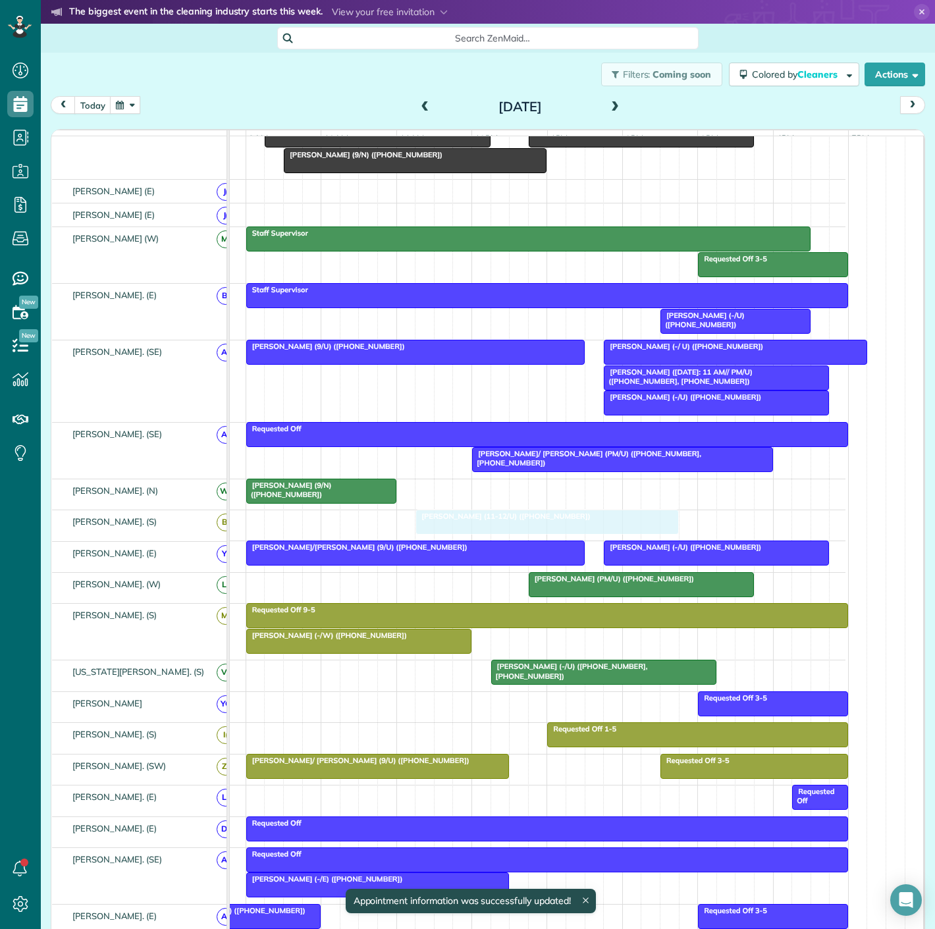
drag, startPoint x: 475, startPoint y: 532, endPoint x: 457, endPoint y: 532, distance: 17.8
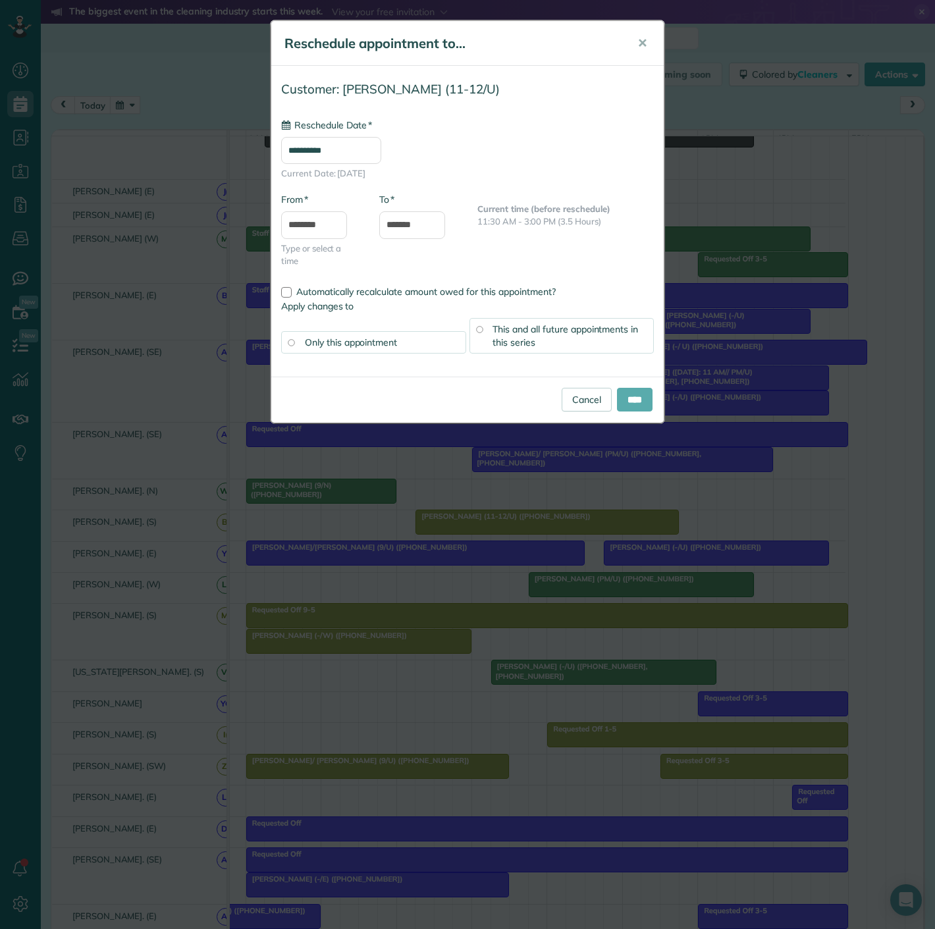
type input "**********"
click at [629, 398] on input "****" at bounding box center [635, 400] width 36 height 24
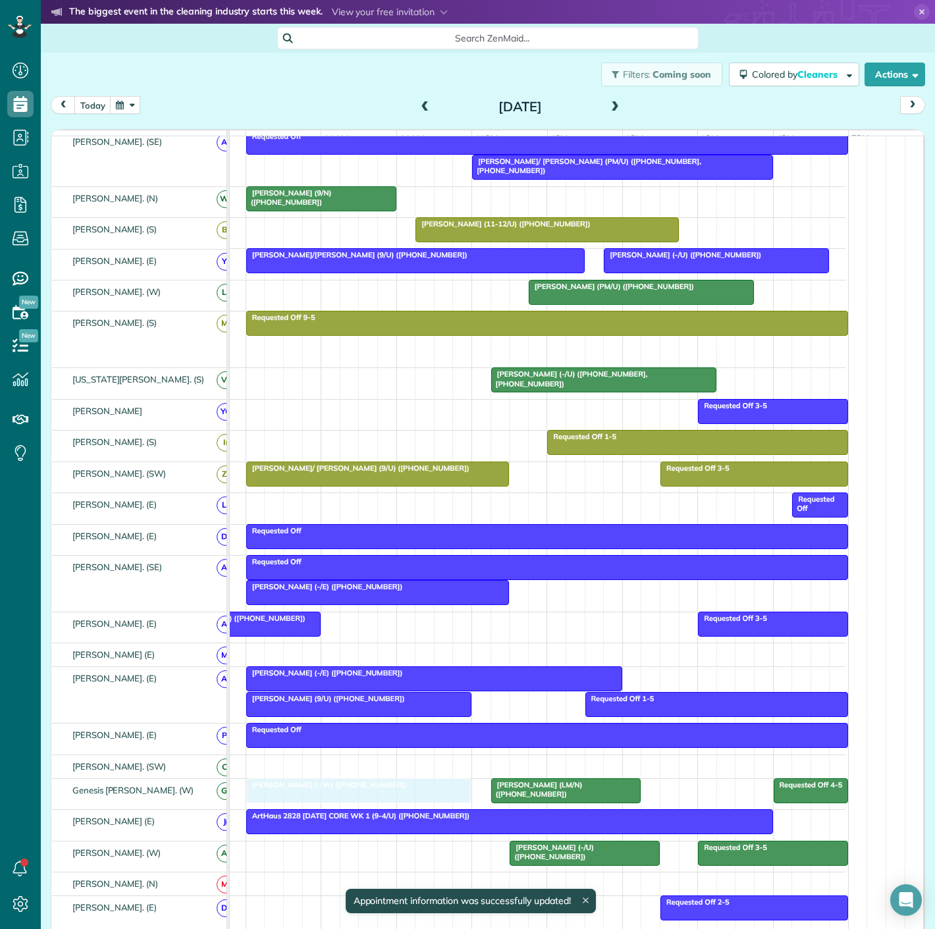
drag, startPoint x: 364, startPoint y: 576, endPoint x: 360, endPoint y: 800, distance: 223.8
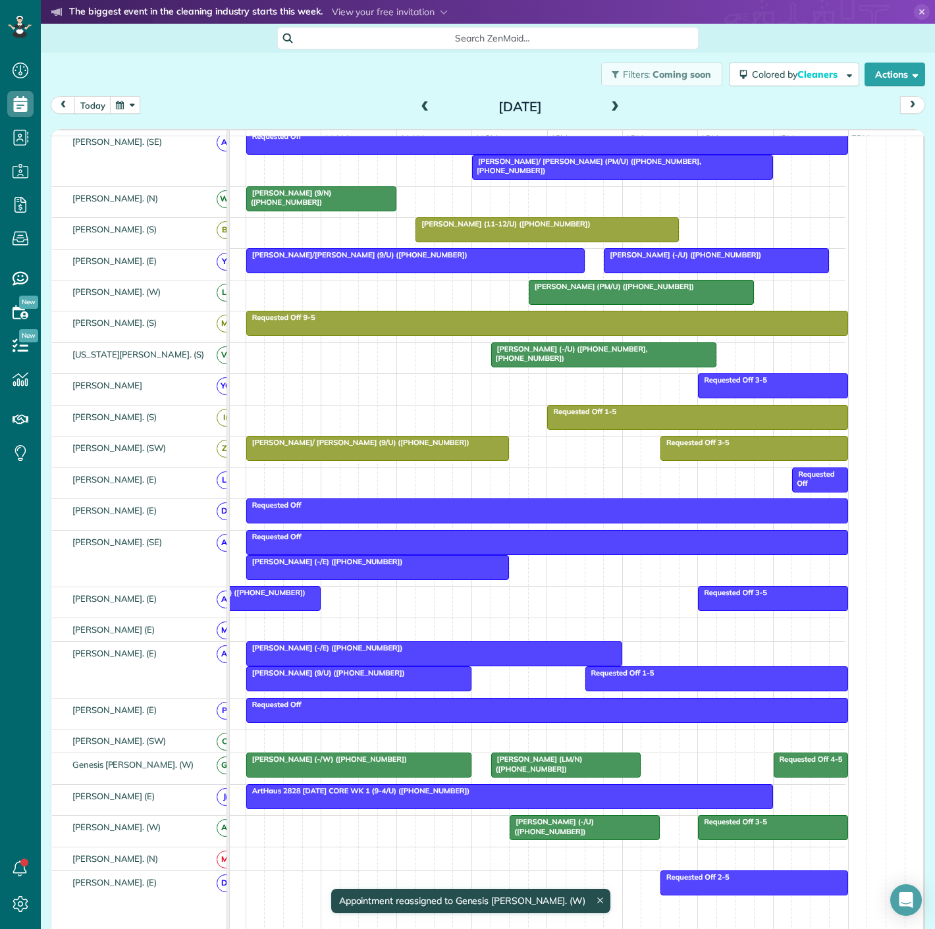
click at [419, 772] on div at bounding box center [359, 765] width 224 height 24
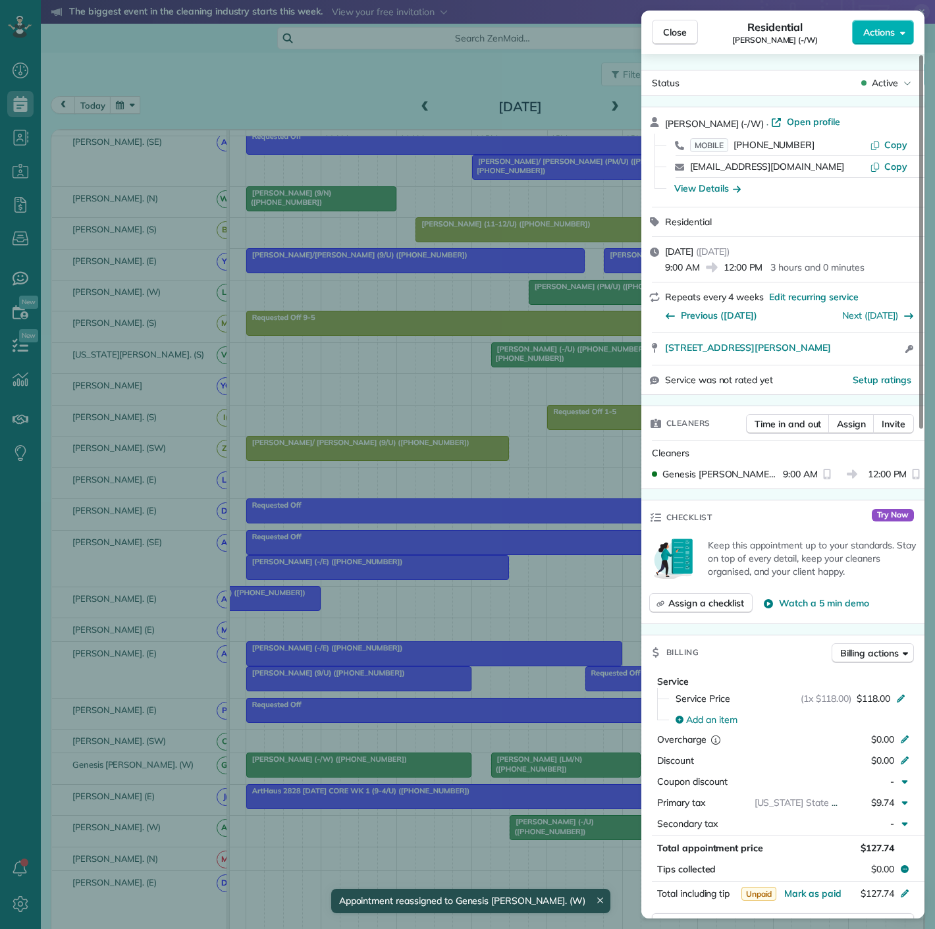
click at [419, 772] on div "Close Residential Nicole Granda (-/W) Actions Status Active Nicole Granda (-/W)…" at bounding box center [467, 464] width 935 height 929
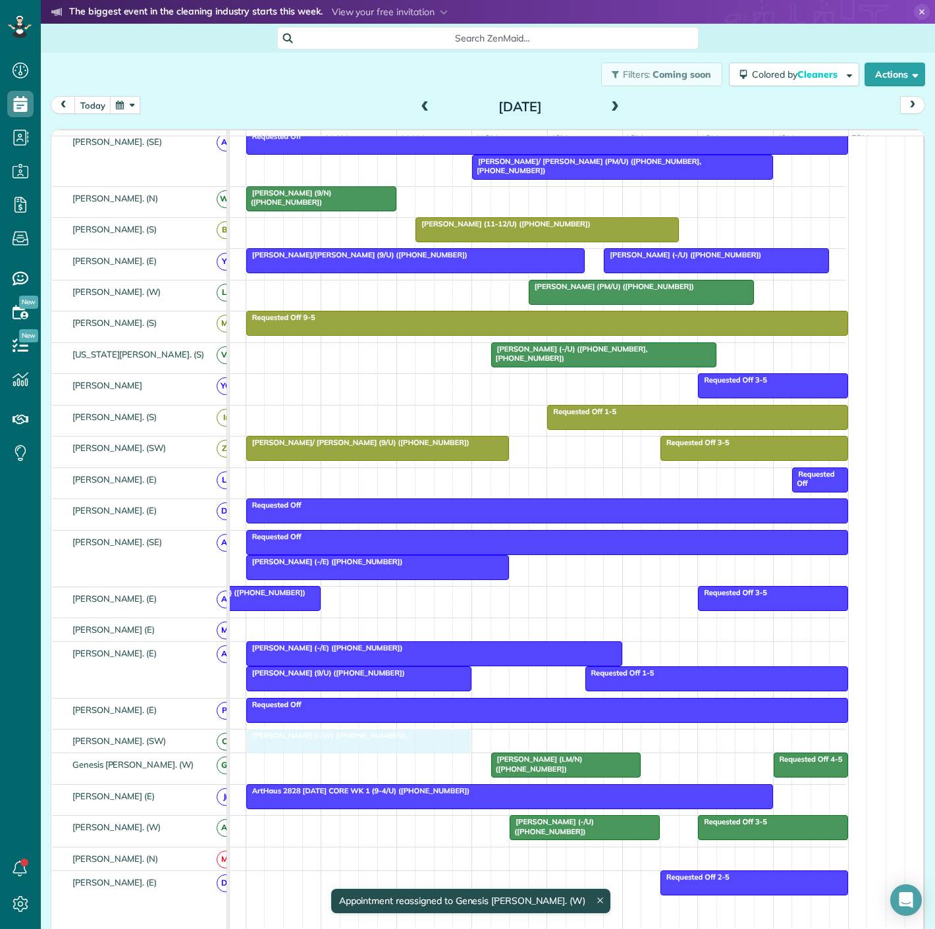
drag, startPoint x: 383, startPoint y: 770, endPoint x: 383, endPoint y: 760, distance: 9.9
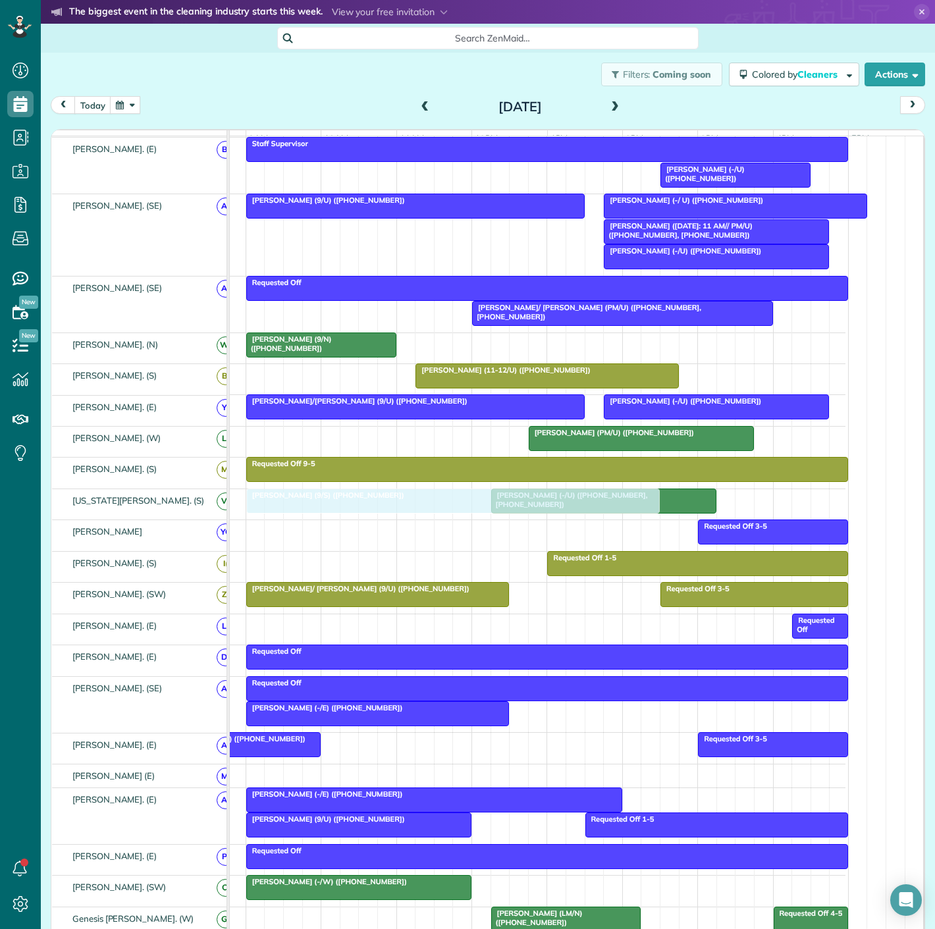
drag, startPoint x: 352, startPoint y: 236, endPoint x: 360, endPoint y: 523, distance: 287.8
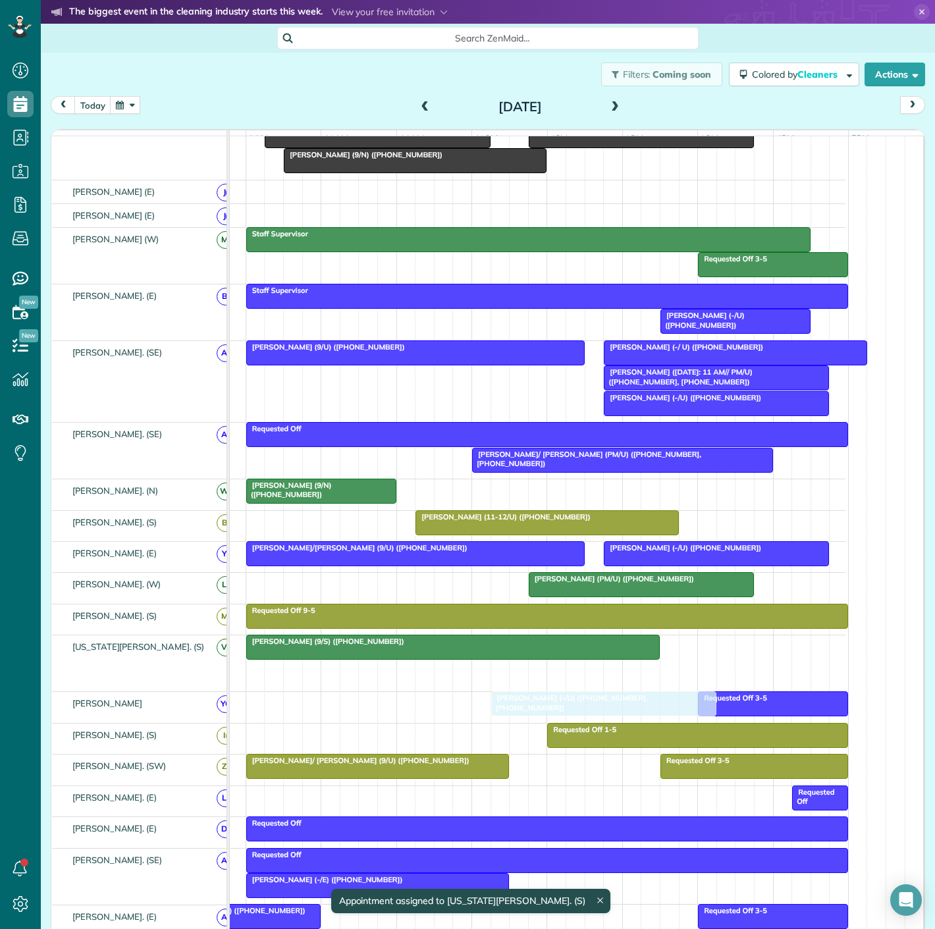
drag, startPoint x: 571, startPoint y: 681, endPoint x: 569, endPoint y: 716, distance: 34.9
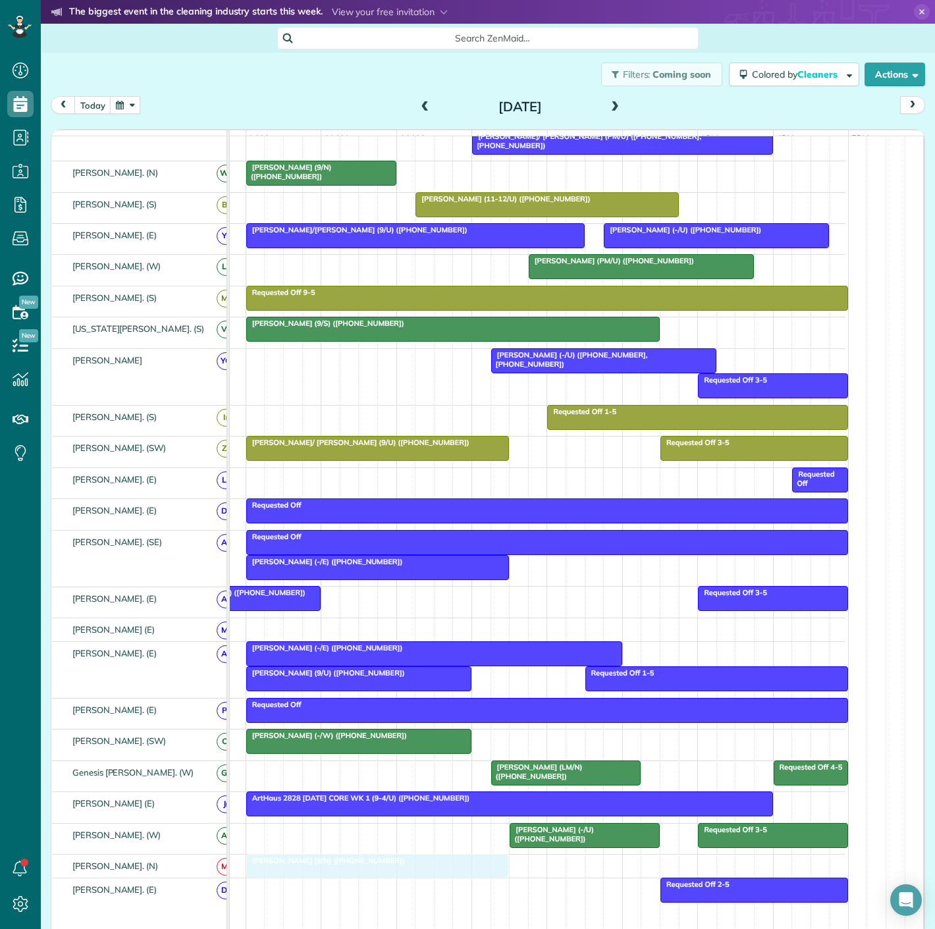
drag, startPoint x: 373, startPoint y: 435, endPoint x: 361, endPoint y: 832, distance: 397.1
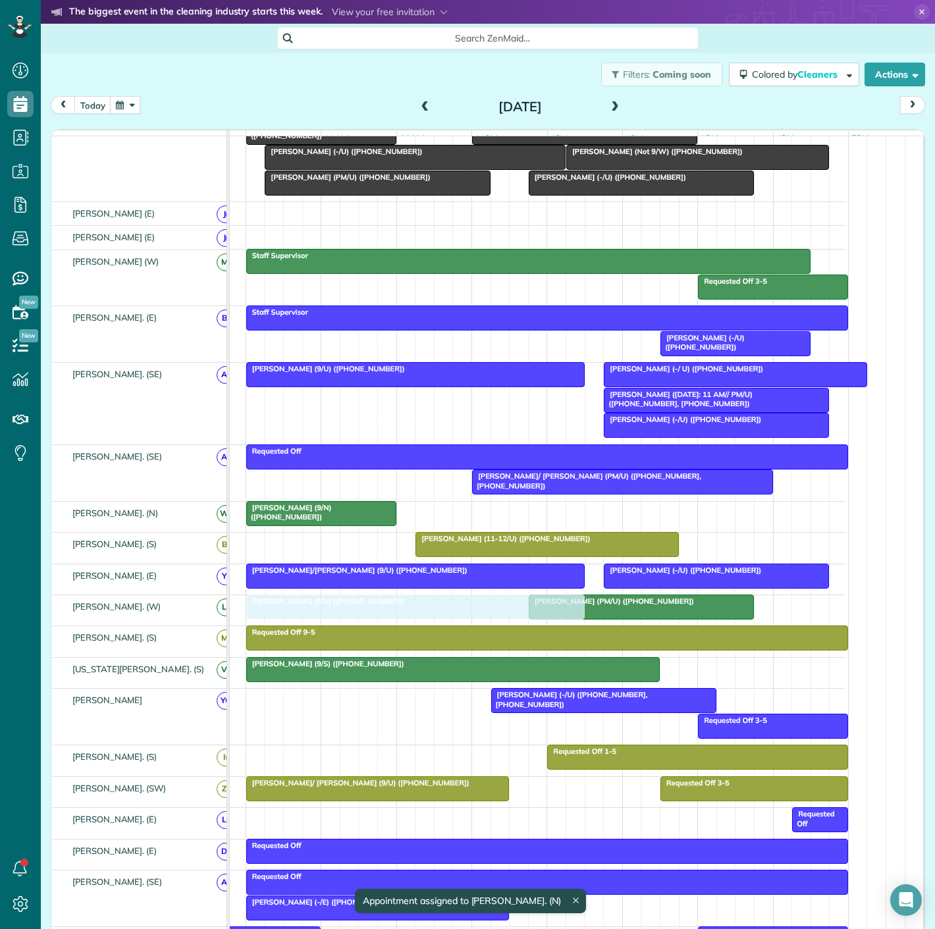
drag, startPoint x: 363, startPoint y: 232, endPoint x: 367, endPoint y: 619, distance: 387.7
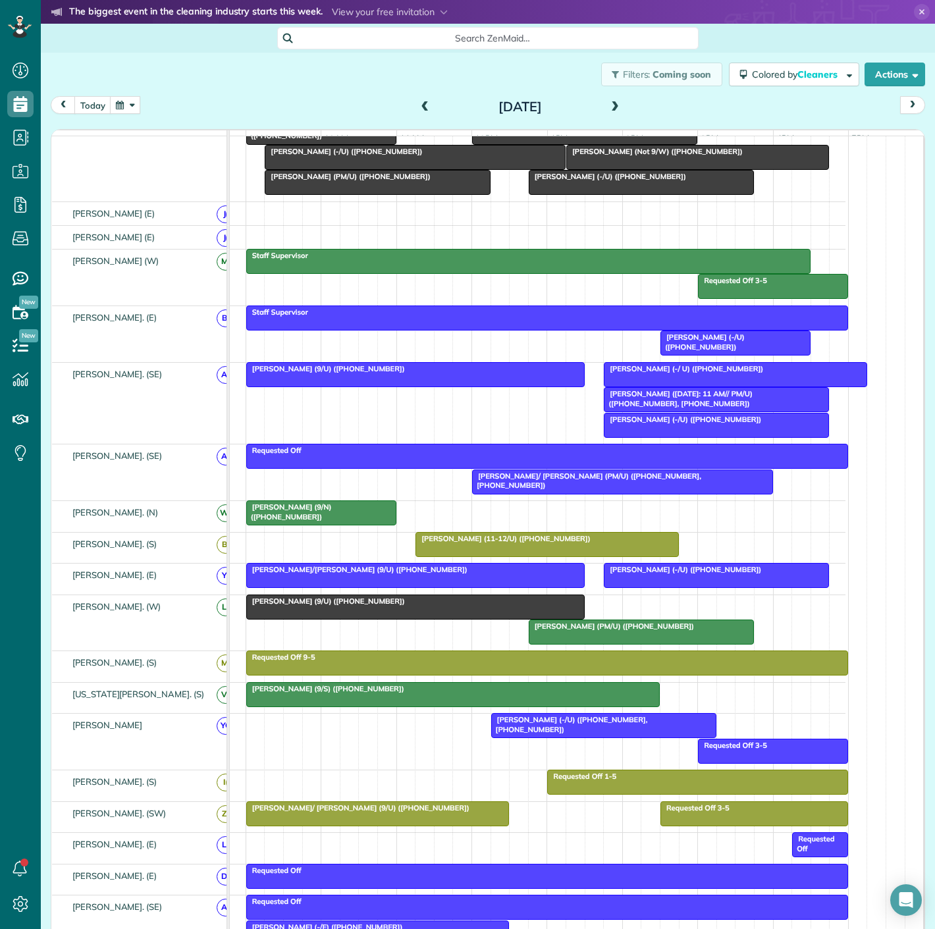
click at [425, 619] on div at bounding box center [415, 607] width 337 height 24
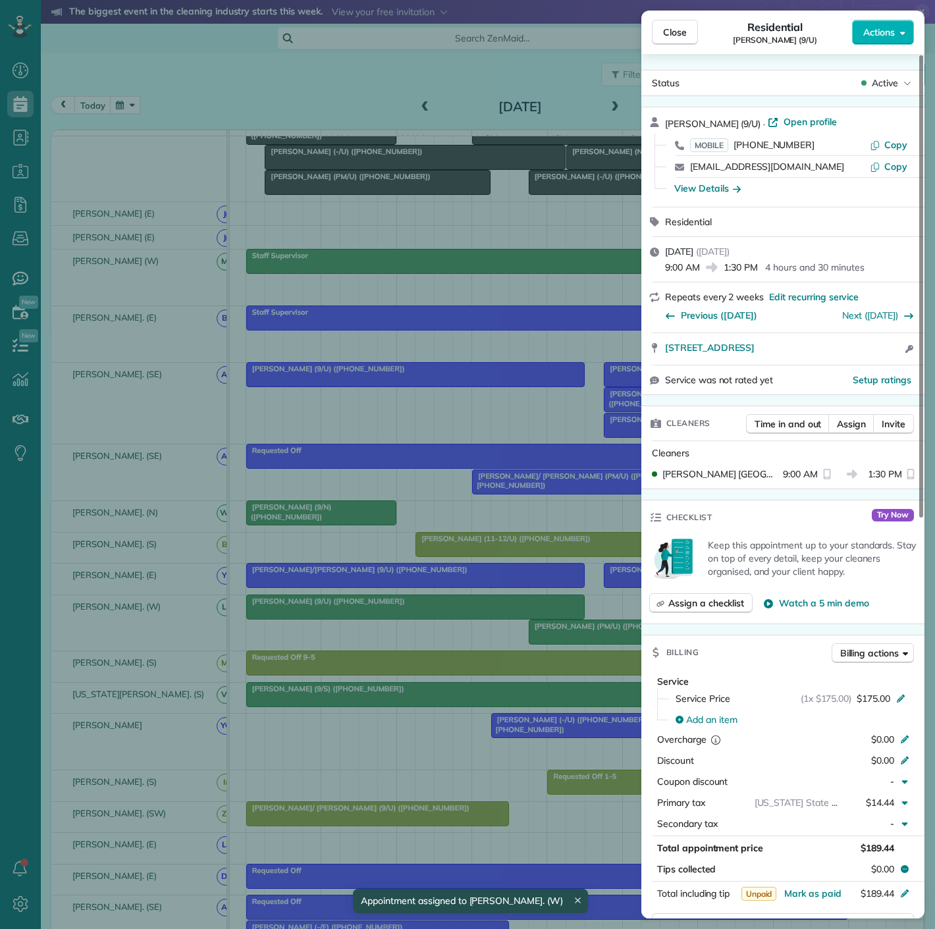
click at [425, 619] on div "Close Residential Ryan Buzzelli (9/U) Actions Status Active Ryan Buzzelli (9/U)…" at bounding box center [467, 464] width 935 height 929
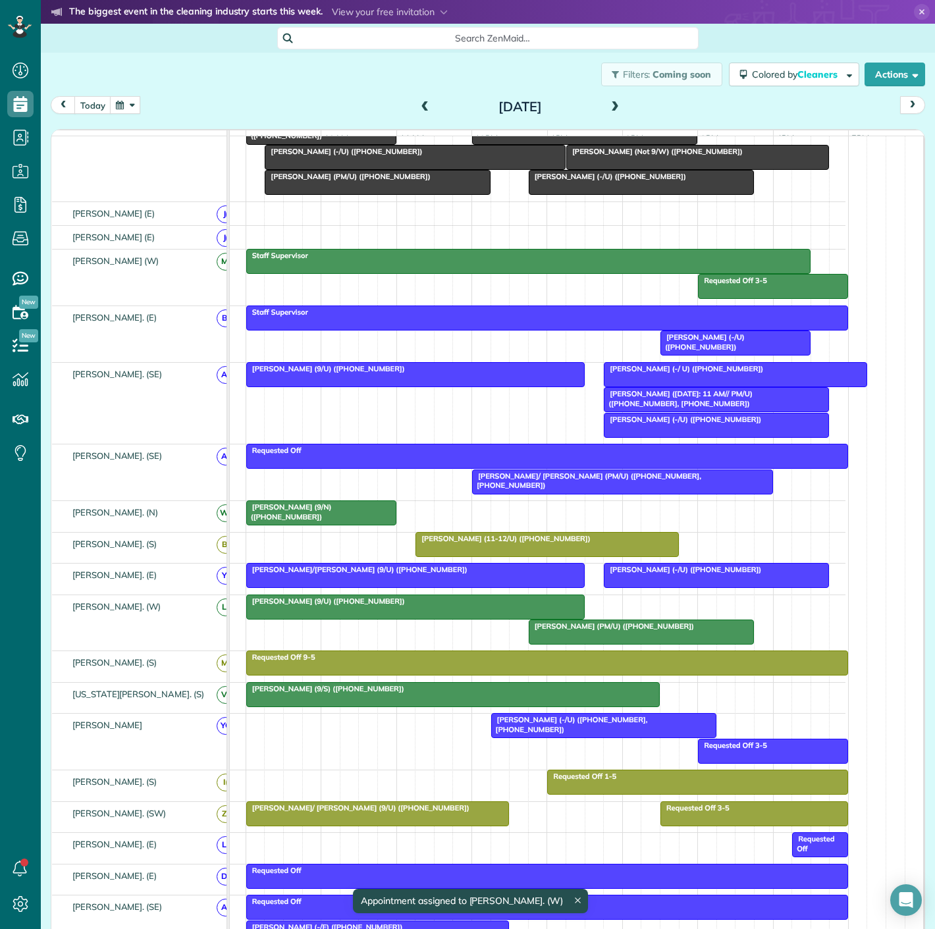
click at [414, 606] on div "Ryan Buzzelli (9/U) (+12247170288)" at bounding box center [415, 600] width 330 height 9
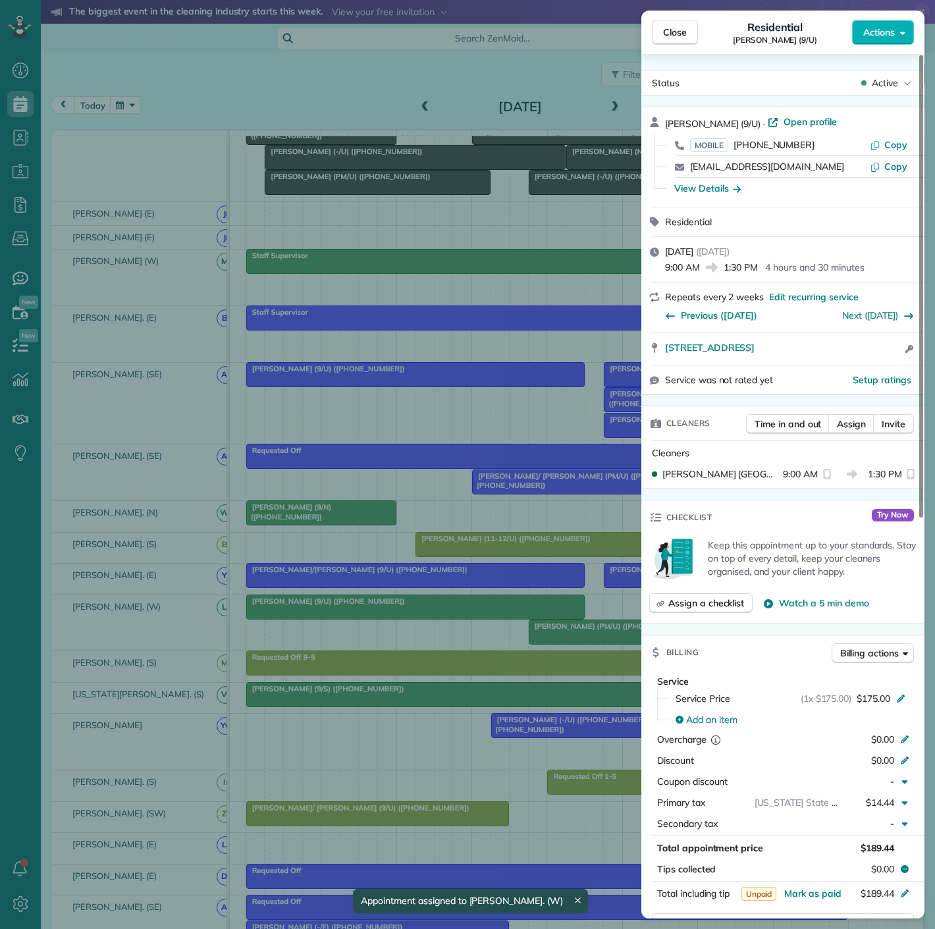
click at [414, 610] on div "Close Residential Ryan Buzzelli (9/U) Actions Status Active Ryan Buzzelli (9/U)…" at bounding box center [467, 464] width 935 height 929
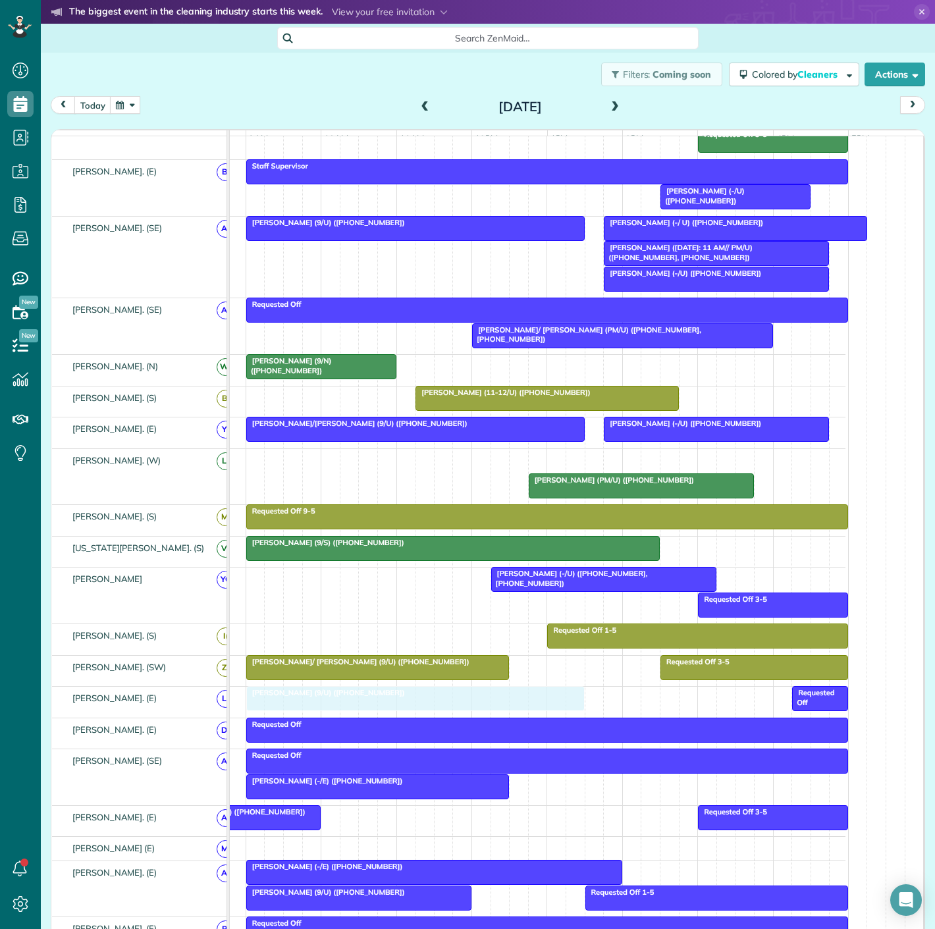
drag, startPoint x: 414, startPoint y: 610, endPoint x: 416, endPoint y: 702, distance: 91.5
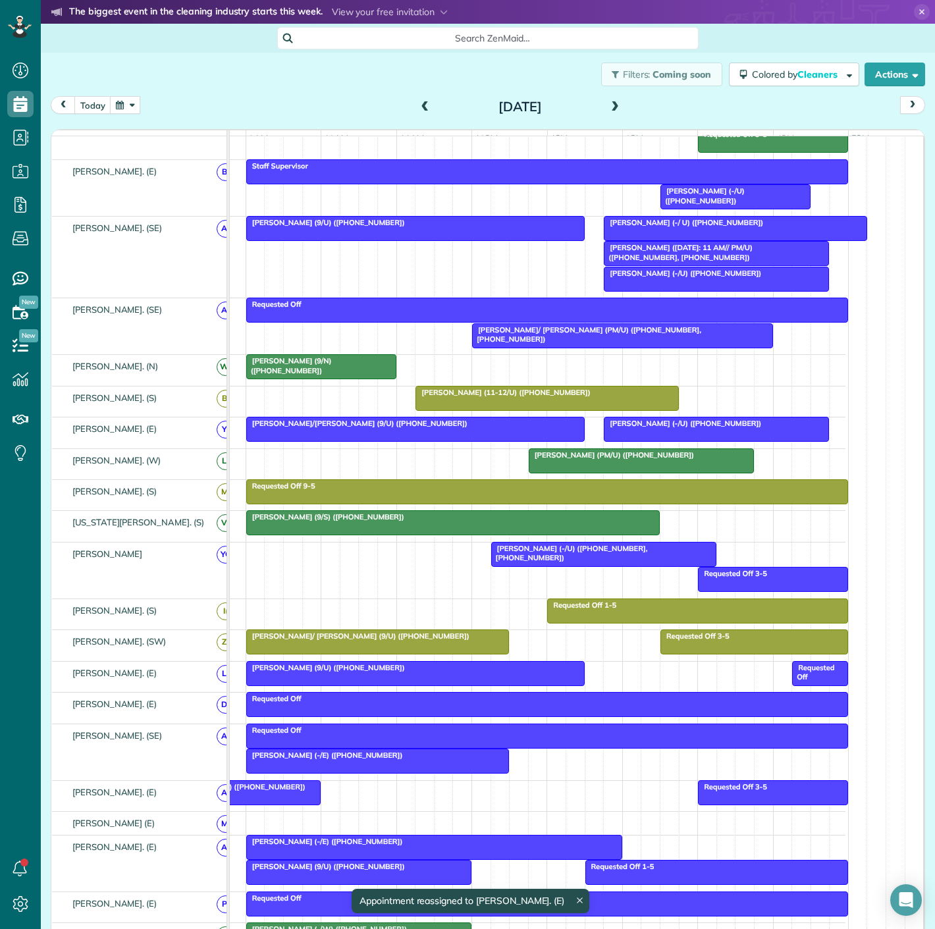
click at [411, 672] on div "Ryan Buzzelli (9/U) (+12247170288)" at bounding box center [415, 667] width 330 height 9
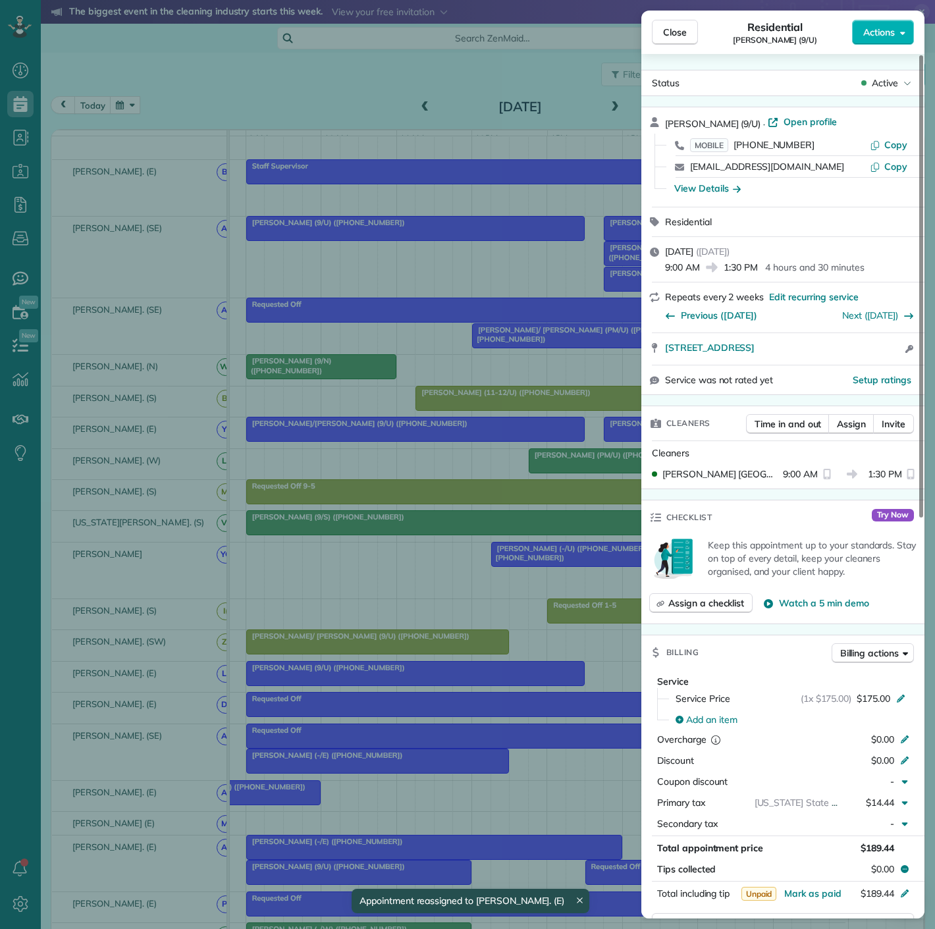
click at [411, 675] on div "Close Residential Ryan Buzzelli (9/U) Actions Status Active Ryan Buzzelli (9/U)…" at bounding box center [467, 464] width 935 height 929
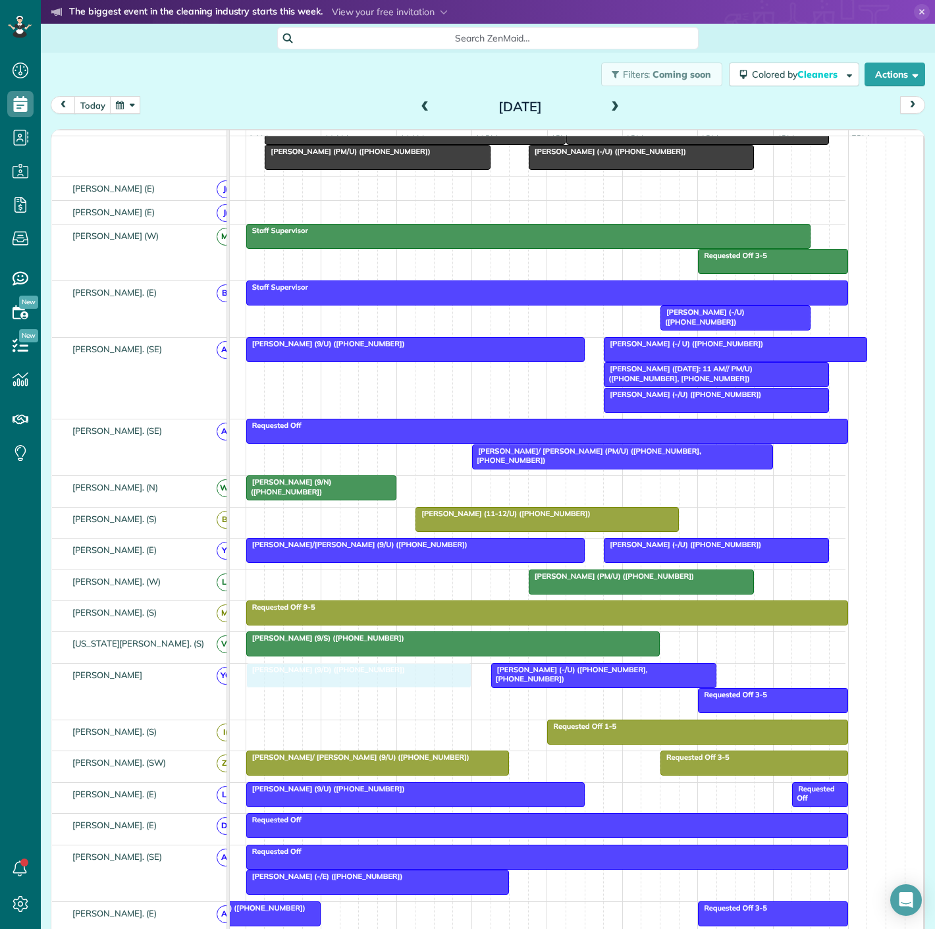
drag, startPoint x: 345, startPoint y: 260, endPoint x: 346, endPoint y: 696, distance: 436.4
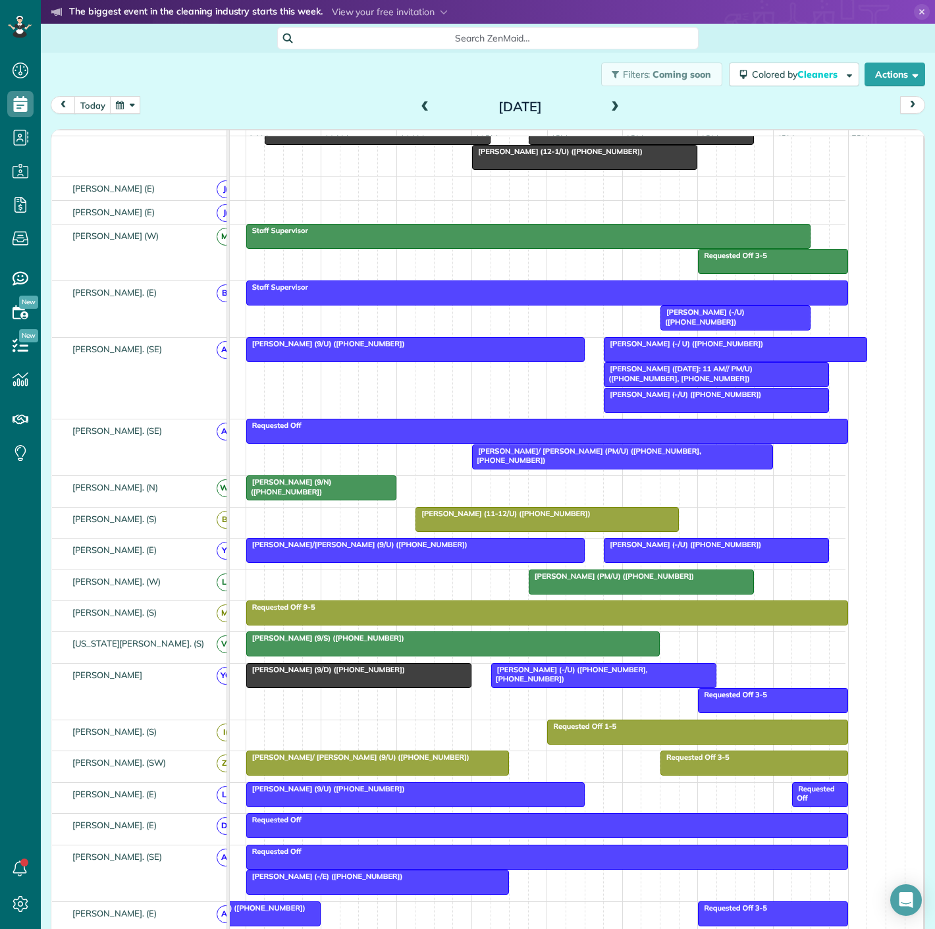
click at [330, 674] on span "Jasmyn Fall (9/D) (+13372786979)" at bounding box center [326, 669] width 160 height 9
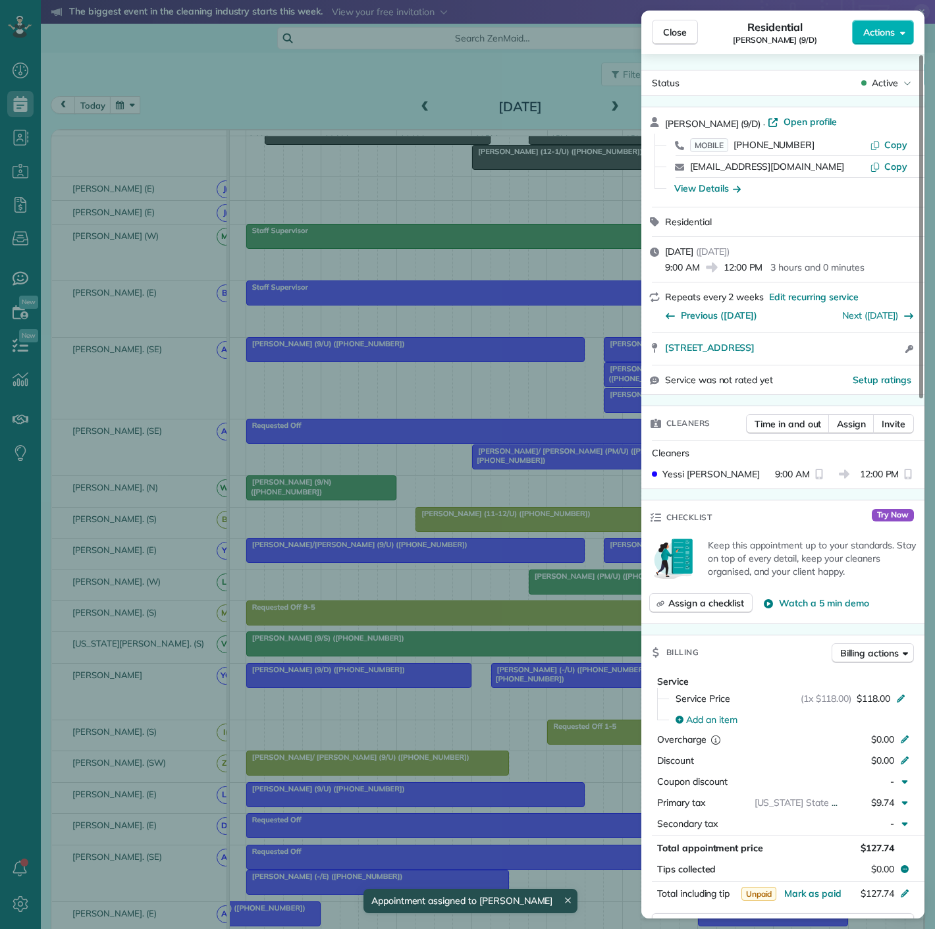
click at [448, 727] on div "Close Residential Jasmyn Fall (9/D) Actions Status Active Jasmyn Fall (9/D) · O…" at bounding box center [467, 464] width 935 height 929
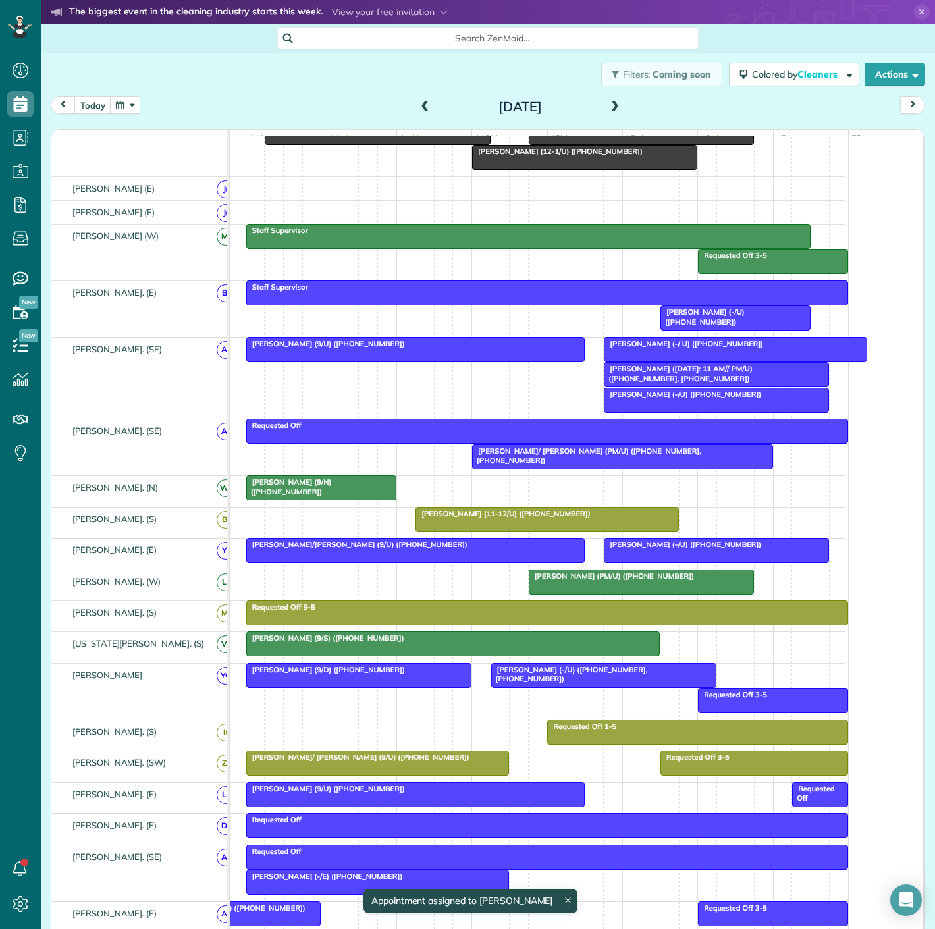
click at [534, 681] on span "Stephen Howard (-/U) (+13147695929, +19194520343)" at bounding box center [568, 674] width 157 height 18
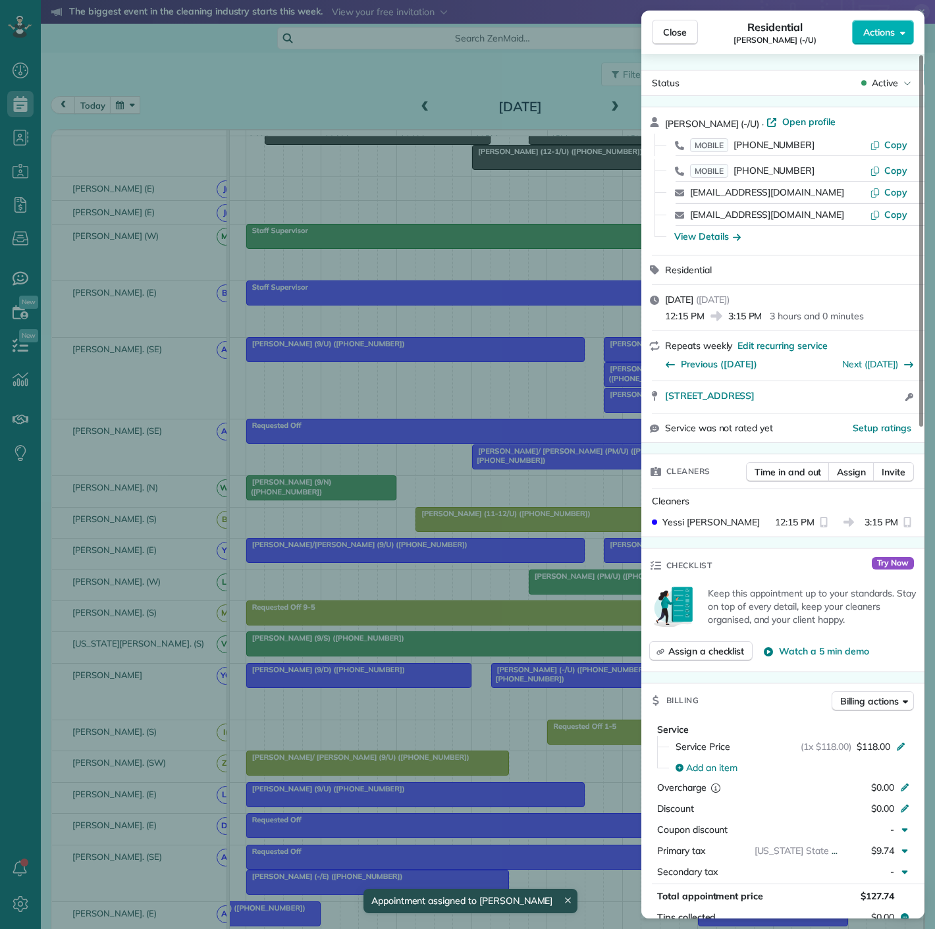
click at [534, 681] on div "Close Residential Stephen Howard (-/U) Actions Status Active Stephen Howard (-/…" at bounding box center [467, 464] width 935 height 929
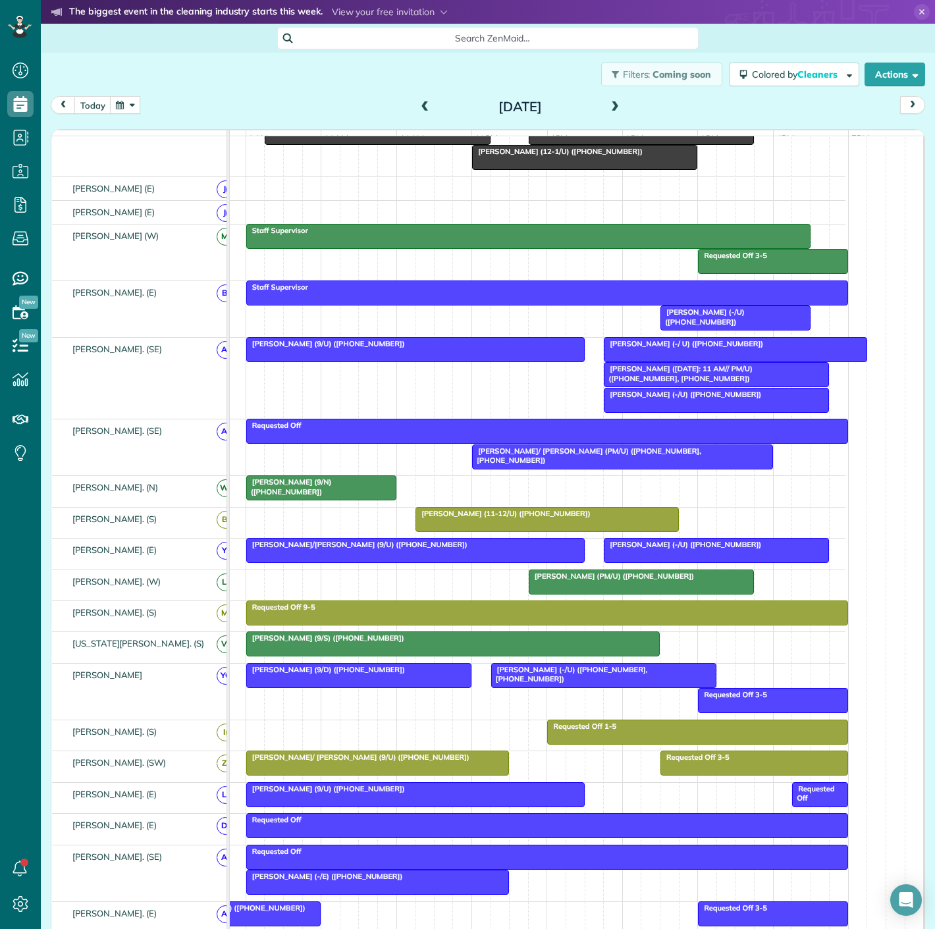
click at [413, 685] on div at bounding box center [359, 676] width 224 height 24
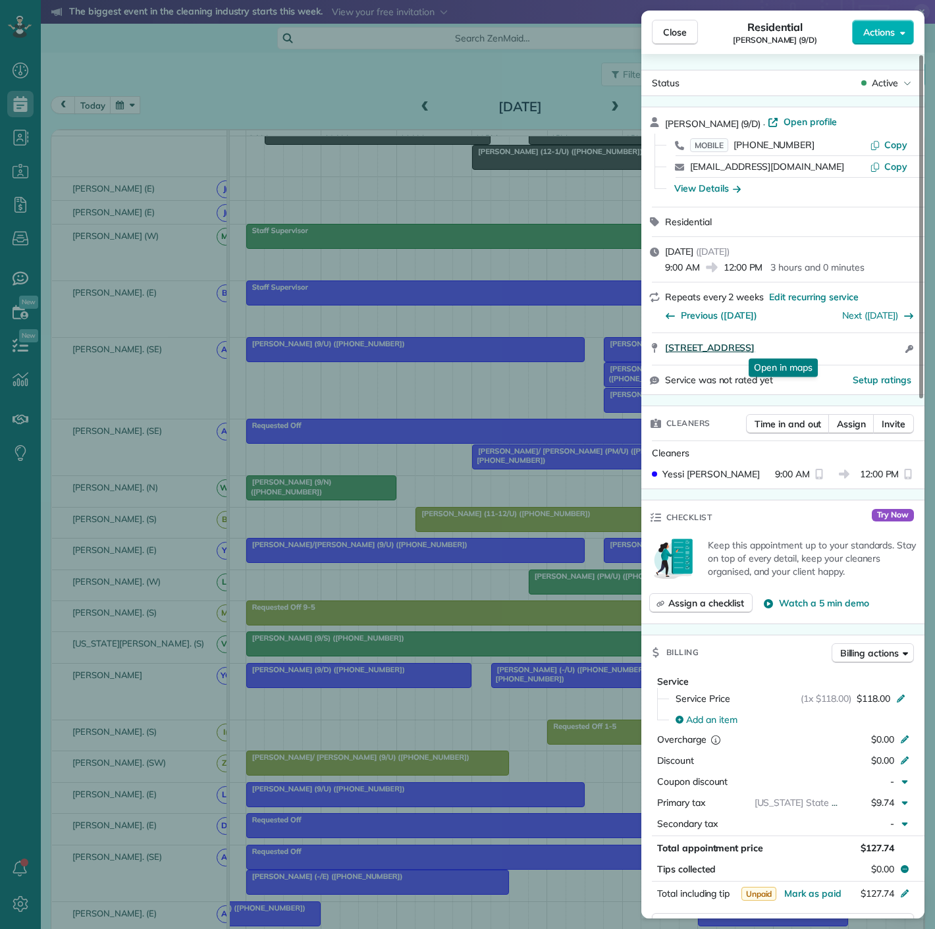
drag, startPoint x: 655, startPoint y: 358, endPoint x: 893, endPoint y: 350, distance: 238.4
click at [893, 350] on div "1800 North Field Street Apt 1911 Dallas TX 75202 Open in maps Open in maps Open…" at bounding box center [782, 349] width 283 height 32
drag, startPoint x: 301, startPoint y: 542, endPoint x: 327, endPoint y: 571, distance: 38.7
click at [301, 542] on div "Close Residential Jasmyn Fall (9/D) Actions Status Active Jasmyn Fall (9/D) · O…" at bounding box center [467, 464] width 935 height 929
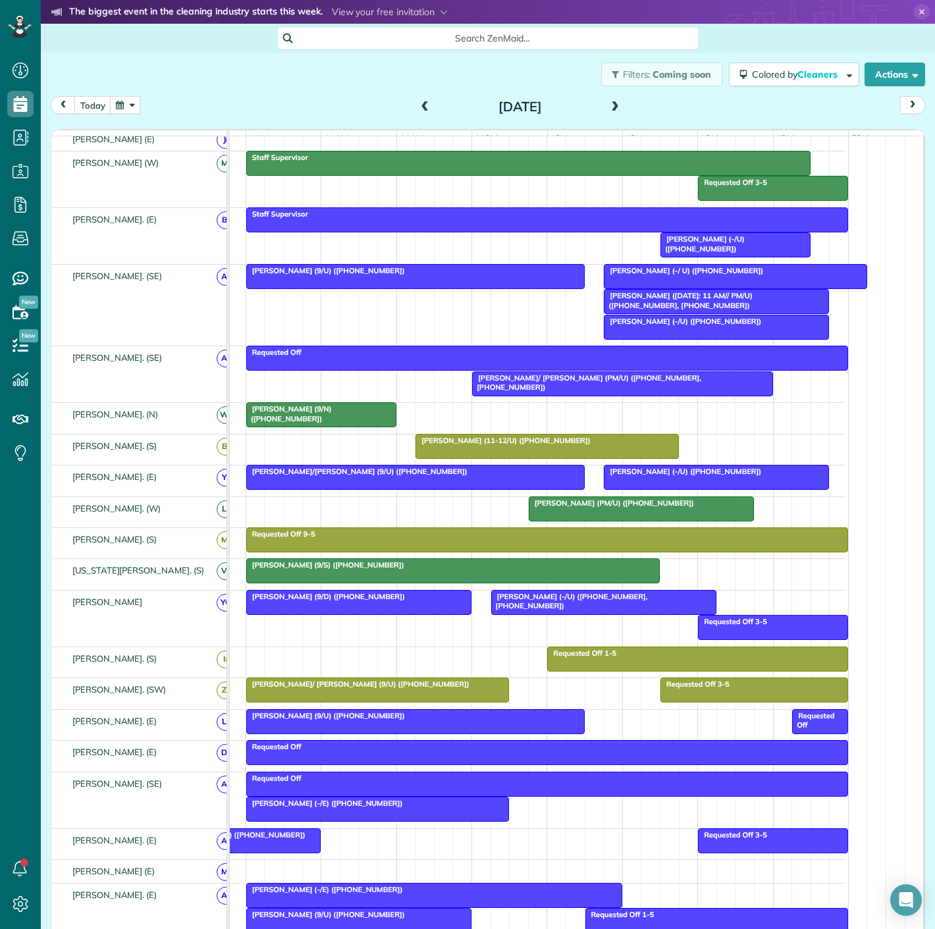
click at [567, 609] on div at bounding box center [604, 602] width 224 height 24
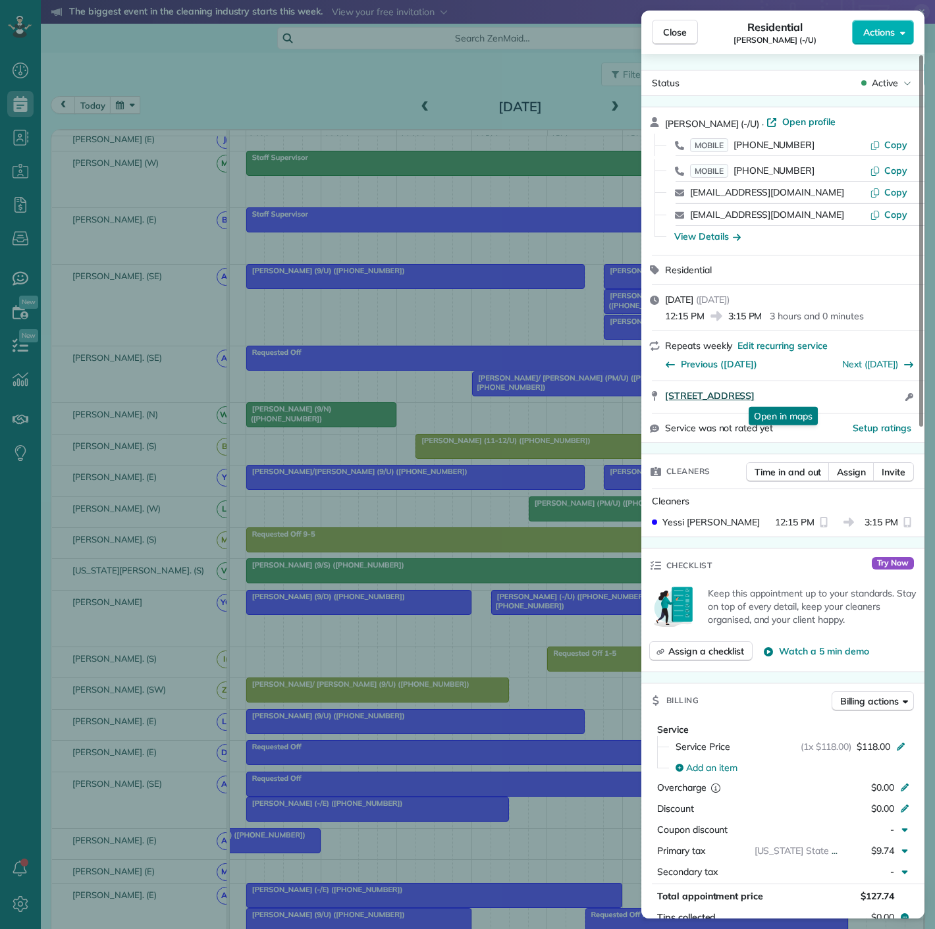
drag, startPoint x: 658, startPoint y: 408, endPoint x: 872, endPoint y: 398, distance: 214.2
click at [872, 398] on div "2588 N Houston st APT 2207 Dallas TX 75219 Open in maps Open in maps Open acces…" at bounding box center [782, 397] width 283 height 32
drag, startPoint x: 166, startPoint y: 476, endPoint x: 567, endPoint y: 514, distance: 402.7
click at [166, 476] on div "Close Residential Stephen Howard (-/U) Actions Status Active Stephen Howard (-/…" at bounding box center [467, 464] width 935 height 929
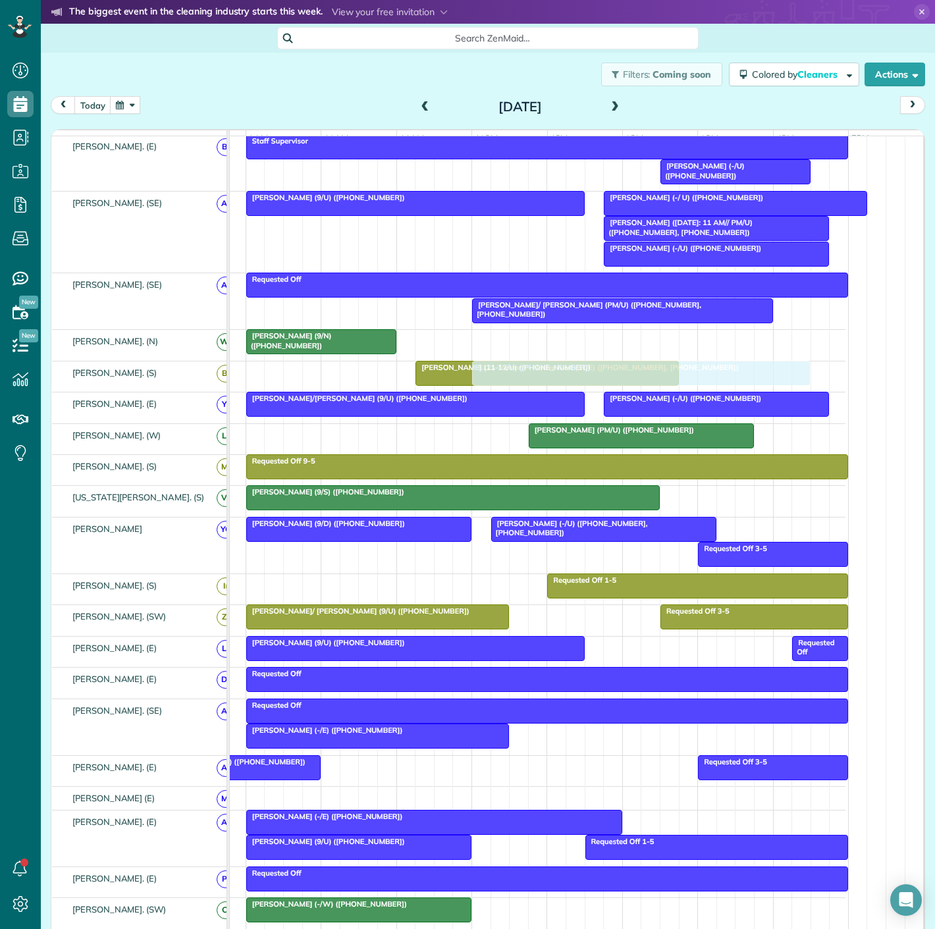
scroll to position [421, 0]
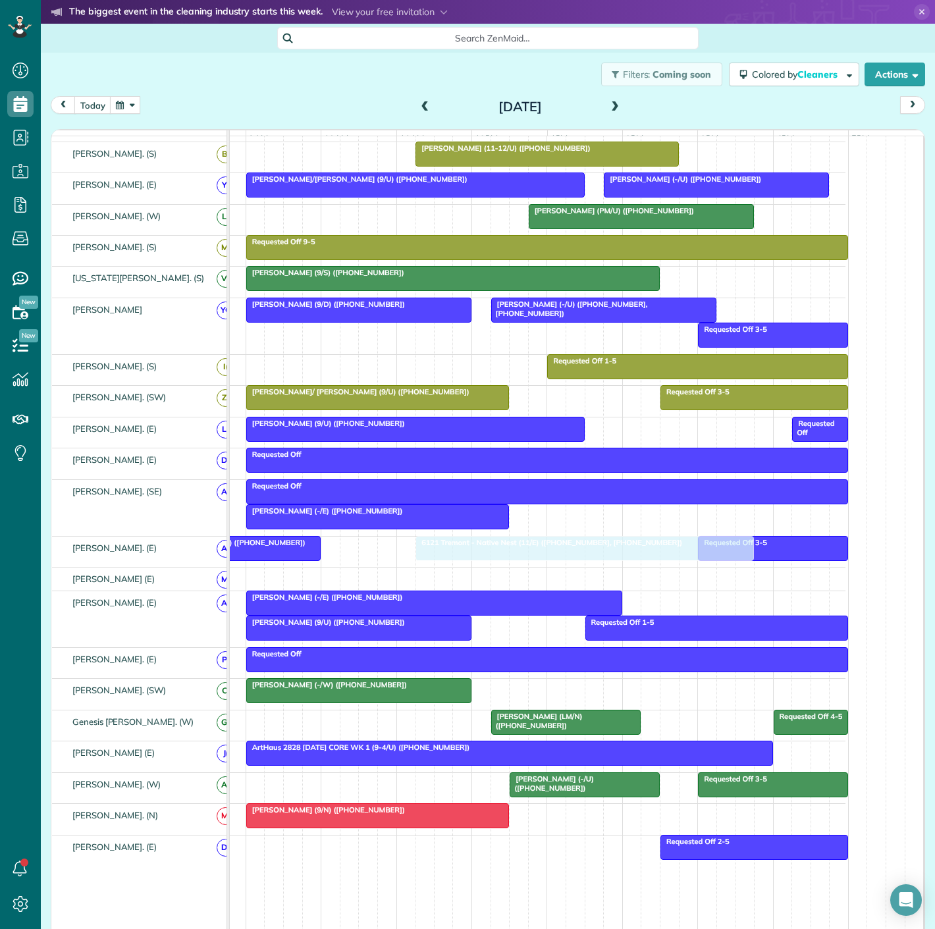
drag, startPoint x: 560, startPoint y: 292, endPoint x: 502, endPoint y: 563, distance: 276.7
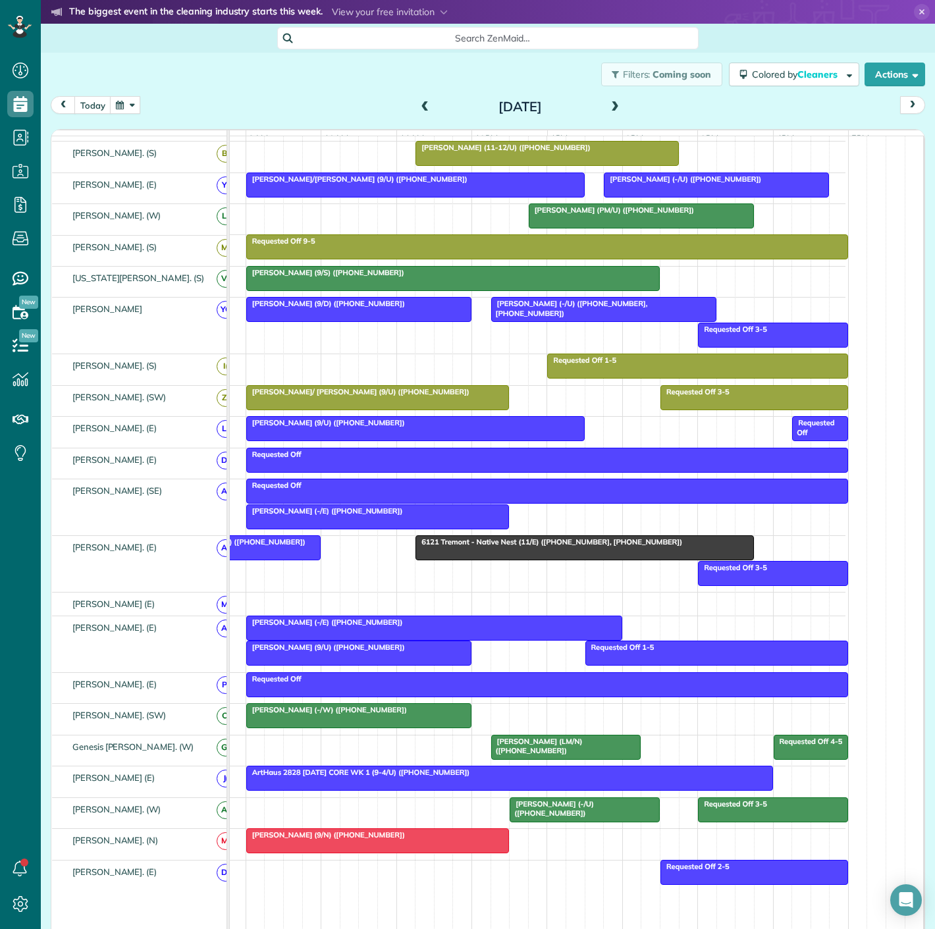
click at [494, 560] on div at bounding box center [584, 548] width 337 height 24
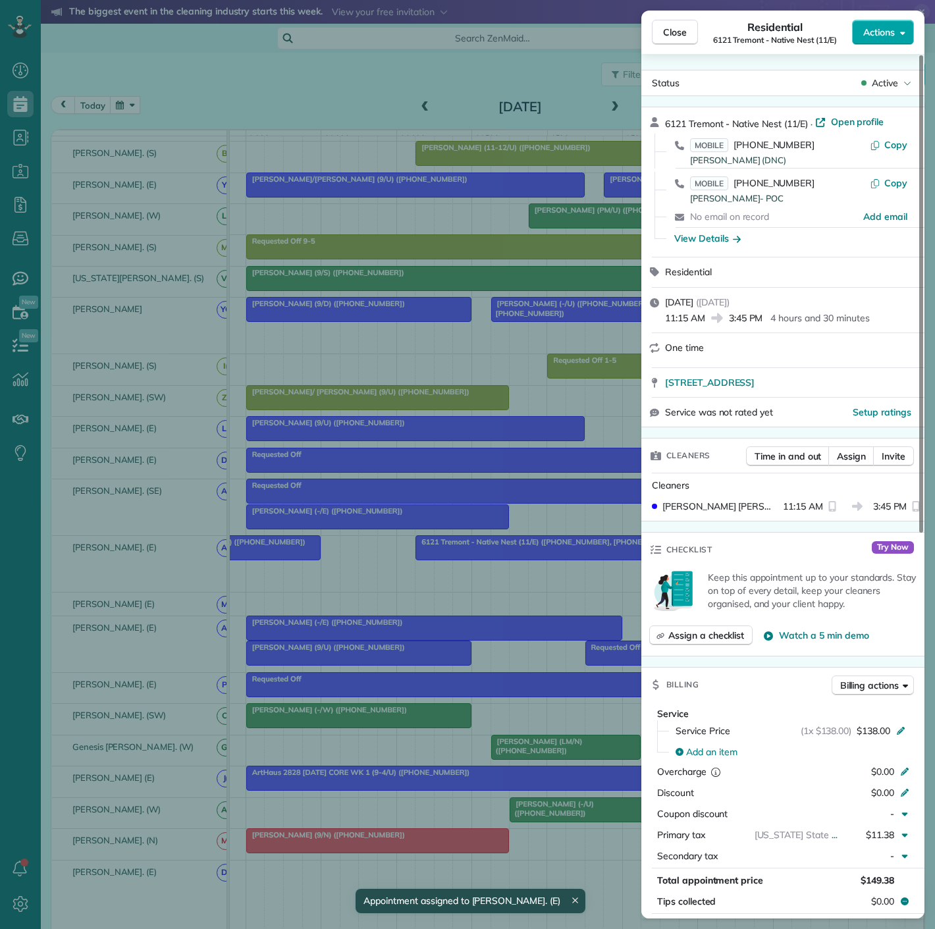
click at [885, 33] on span "Actions" at bounding box center [879, 32] width 32 height 13
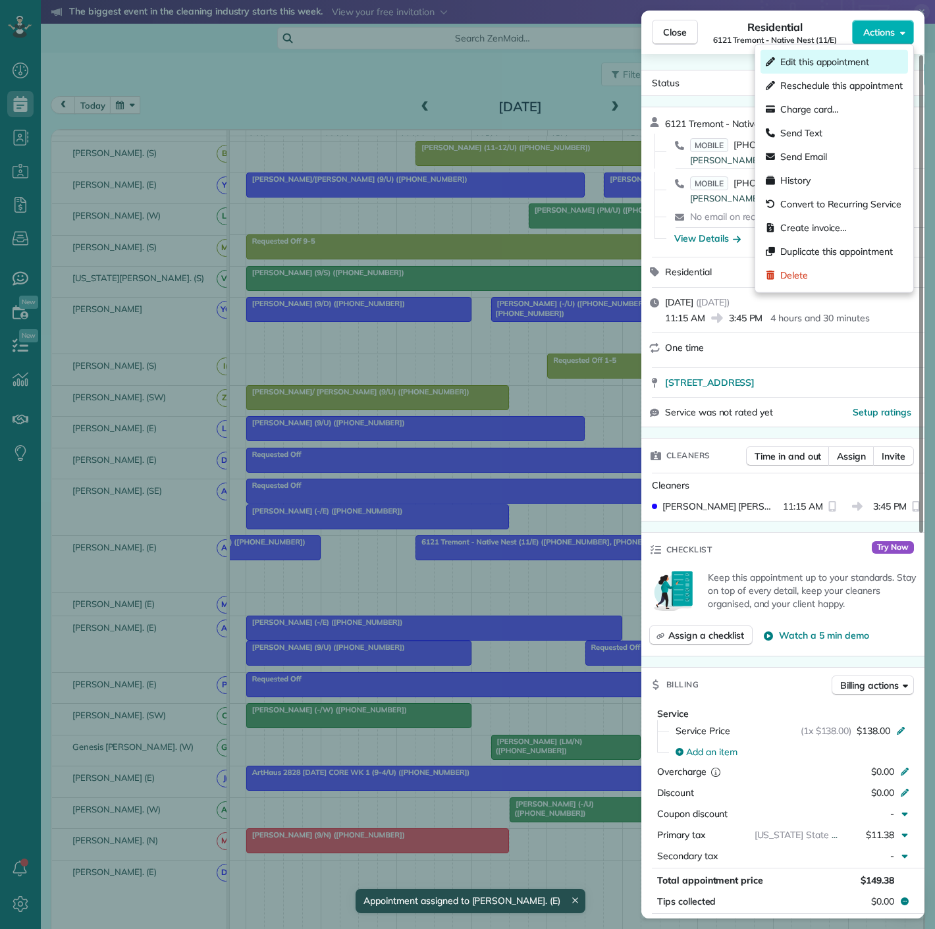
click at [827, 64] on span "Edit this appointment" at bounding box center [824, 61] width 89 height 13
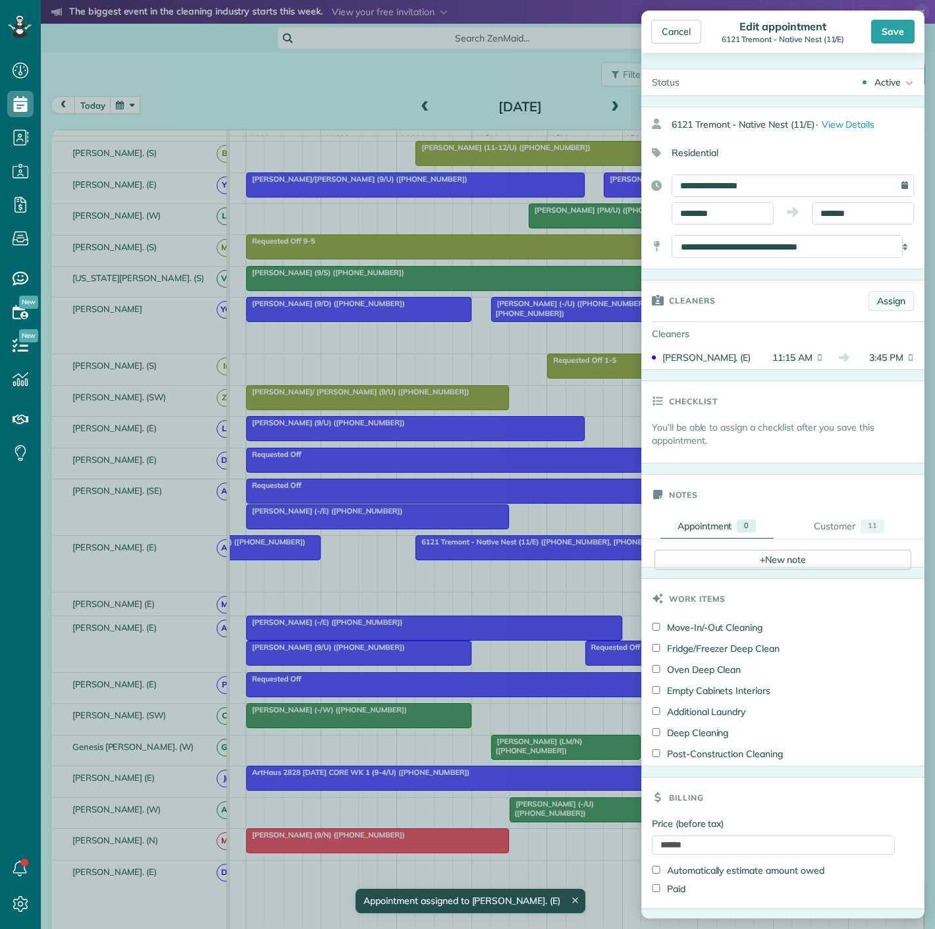
click at [876, 299] on link "Assign" at bounding box center [890, 301] width 45 height 20
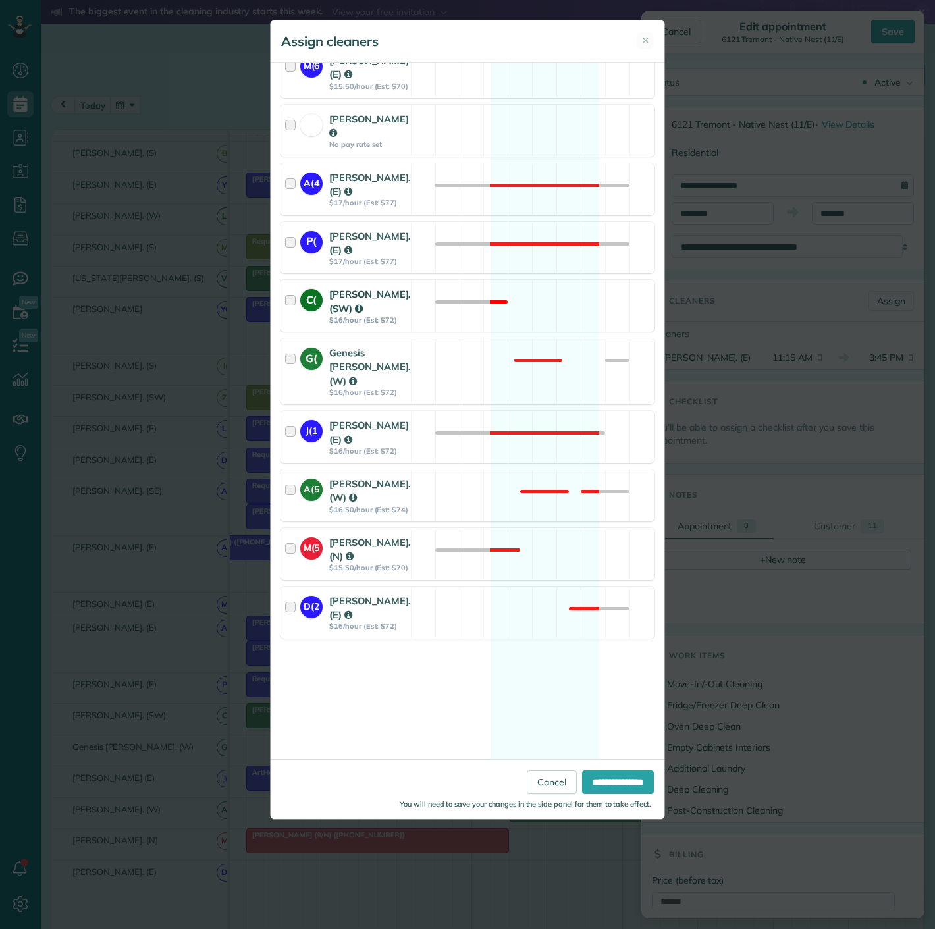
scroll to position [1105, 0]
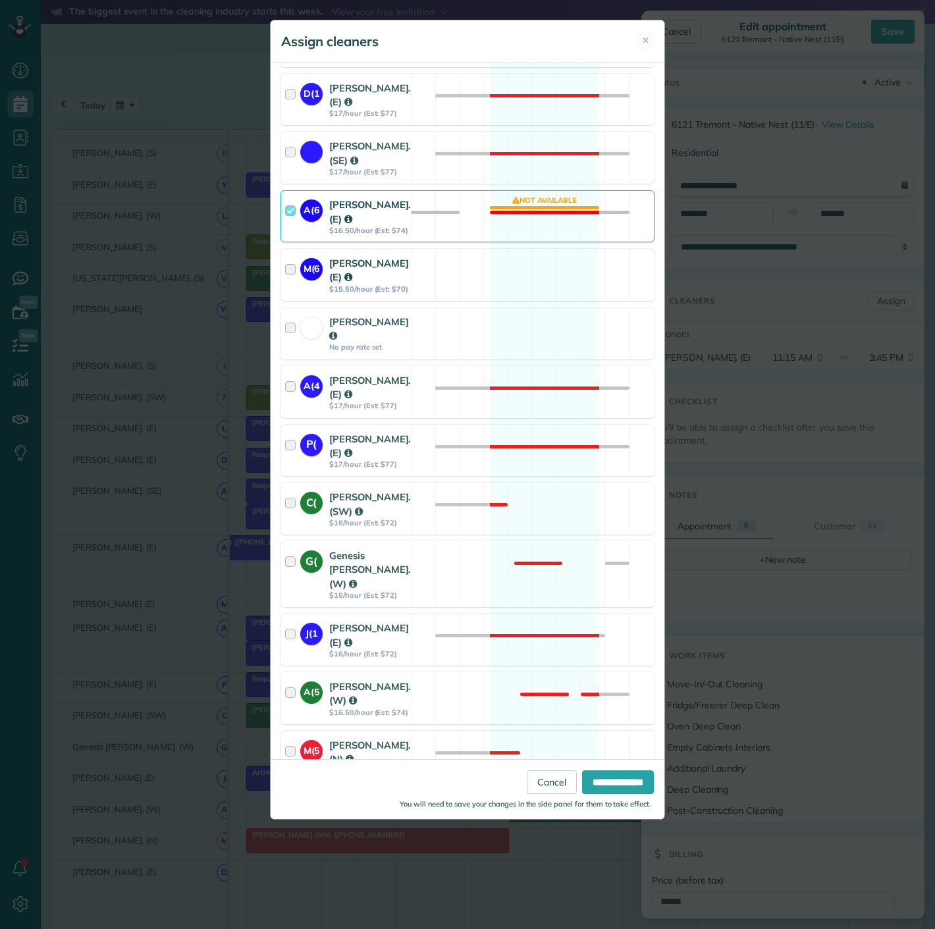
click at [322, 294] on div "M(6" at bounding box center [314, 275] width 29 height 38
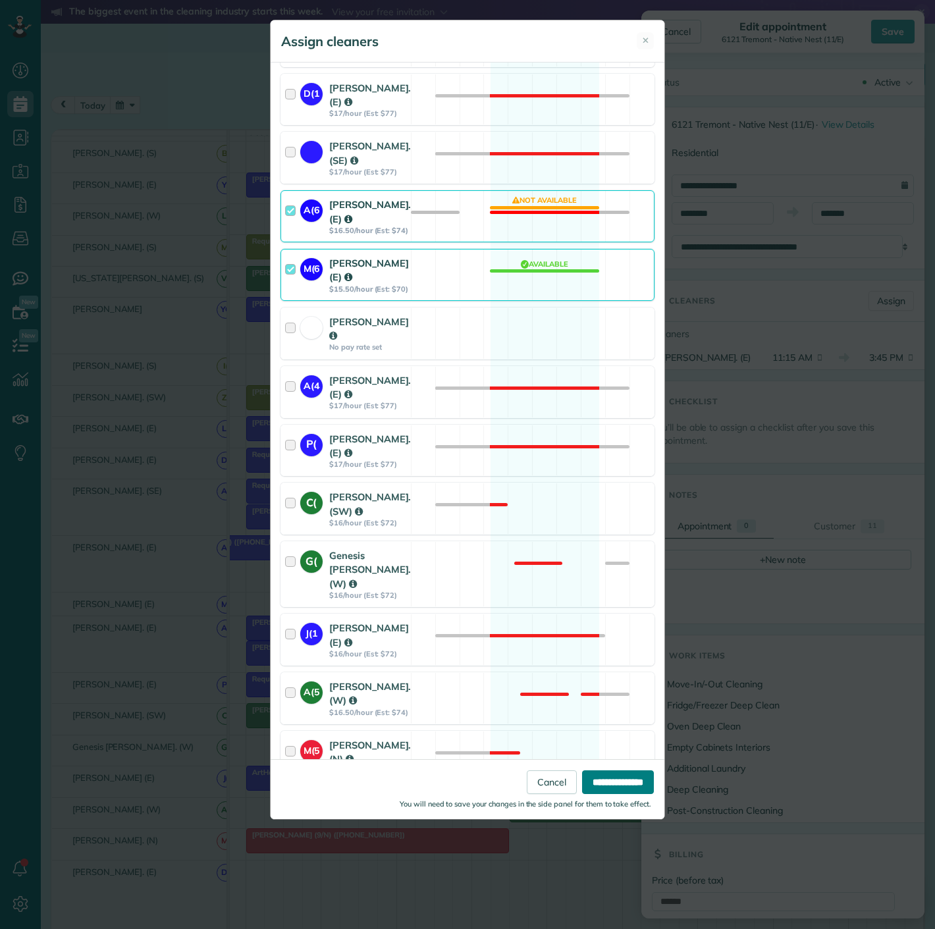
click at [599, 790] on input "**********" at bounding box center [618, 782] width 72 height 24
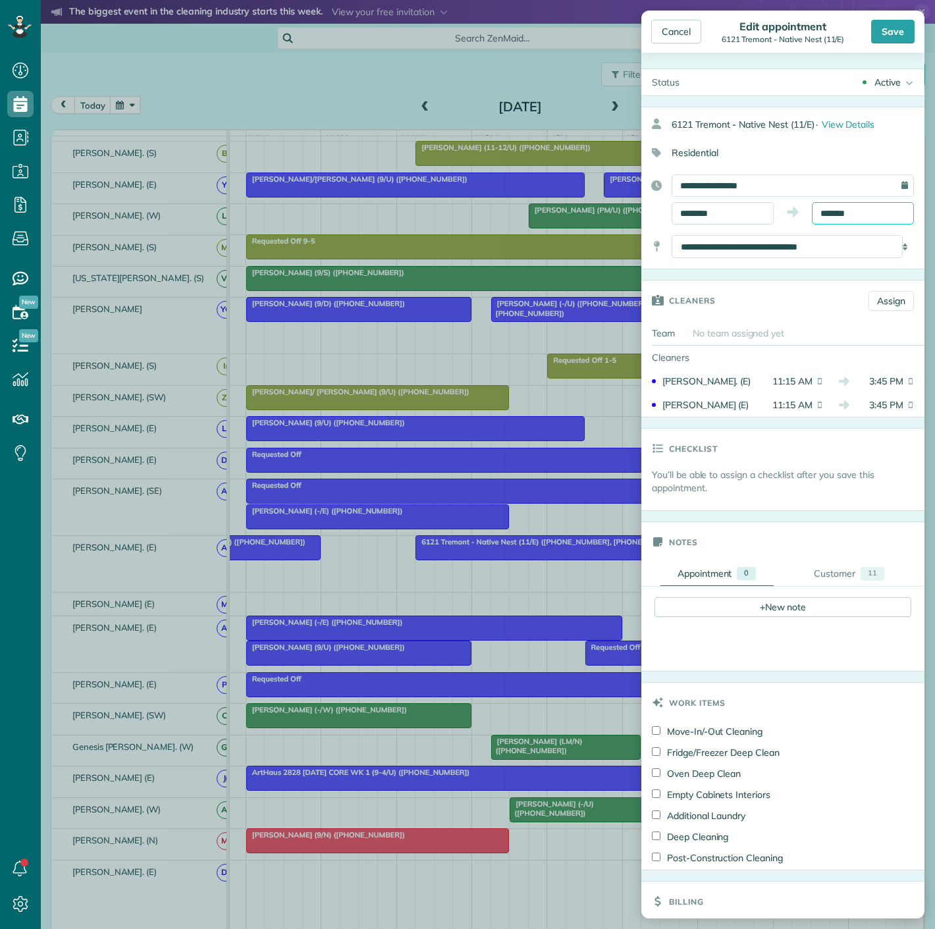
click at [854, 211] on input "*******" at bounding box center [863, 213] width 102 height 22
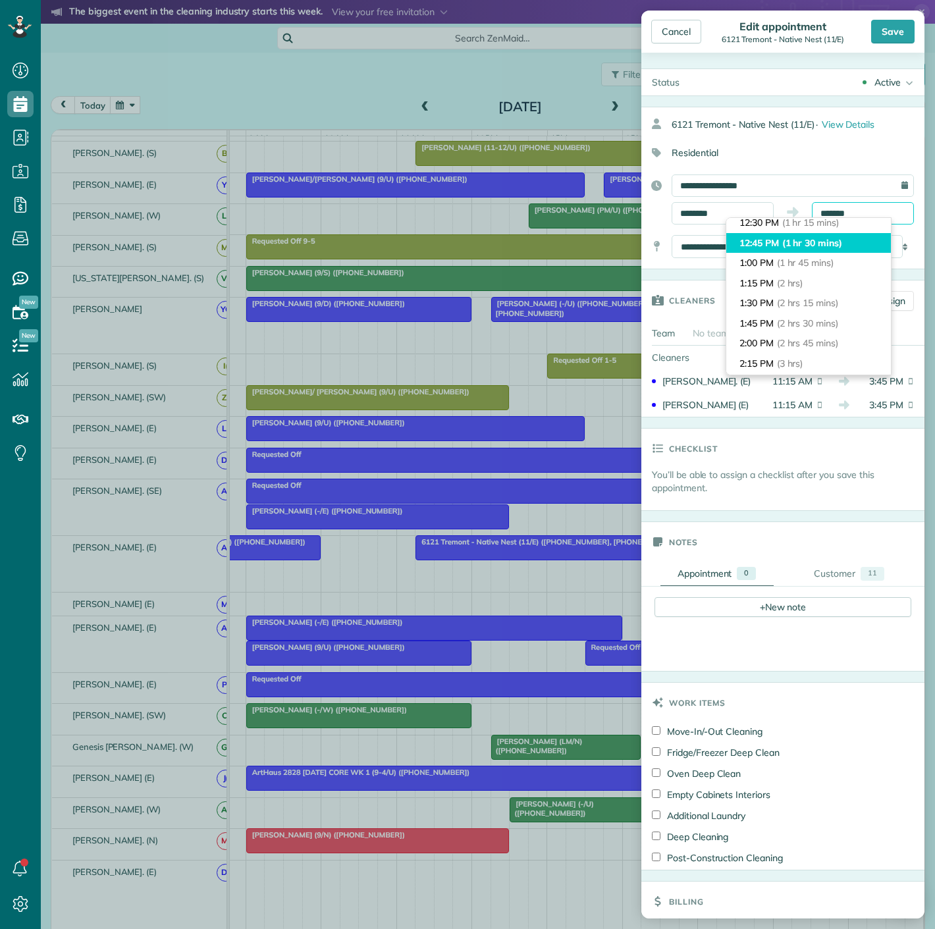
scroll to position [122, 0]
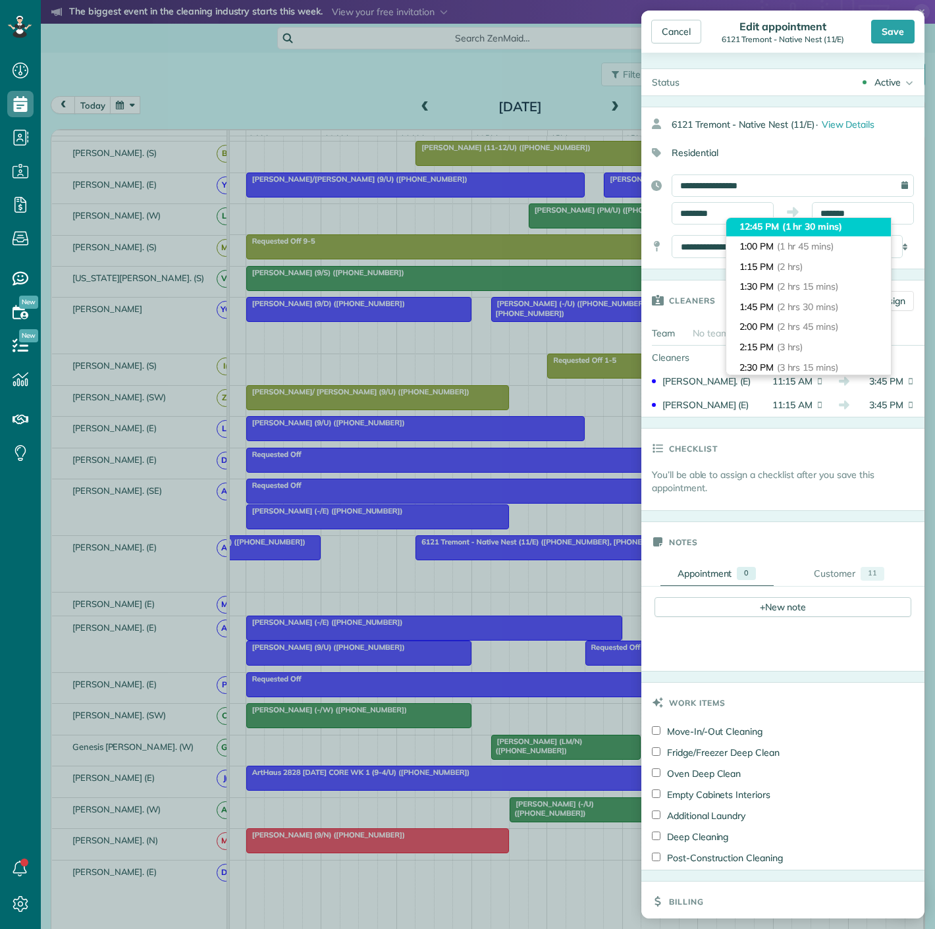
type input "*******"
click at [838, 290] on span "(2 hrs 15 mins)" at bounding box center [807, 286] width 61 height 12
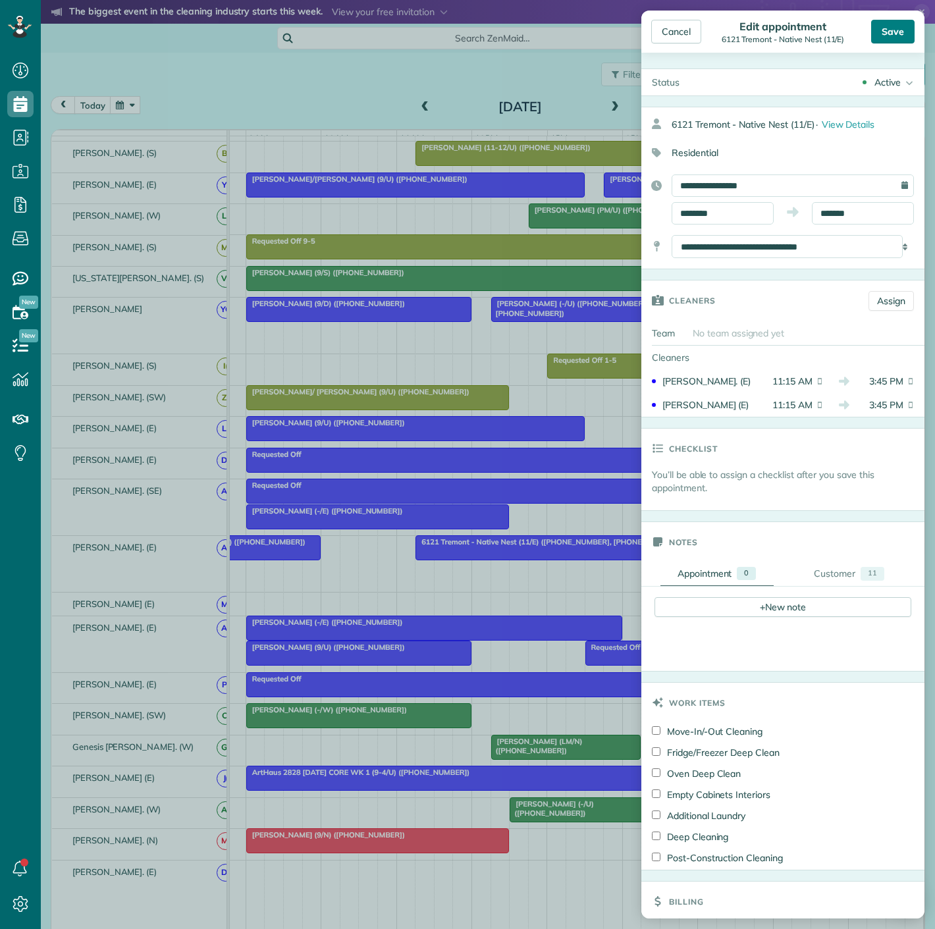
click at [883, 36] on div "Save" at bounding box center [892, 32] width 43 height 24
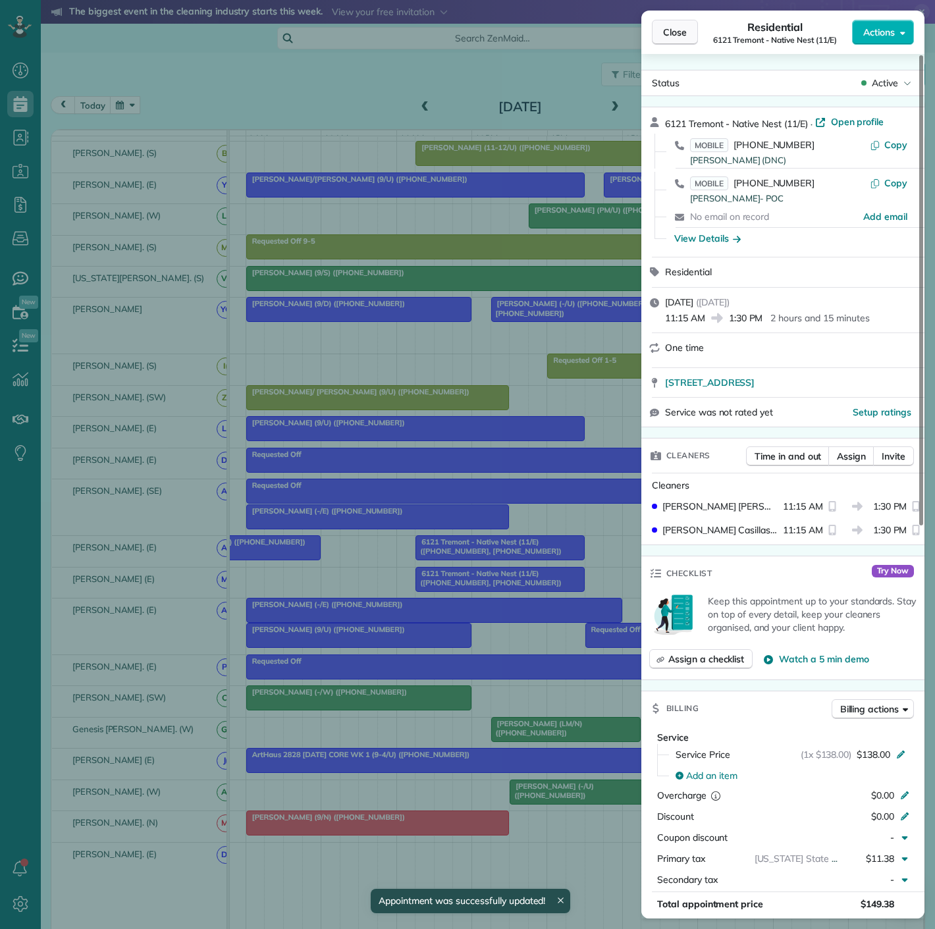
click at [663, 38] on span "Close" at bounding box center [675, 32] width 24 height 13
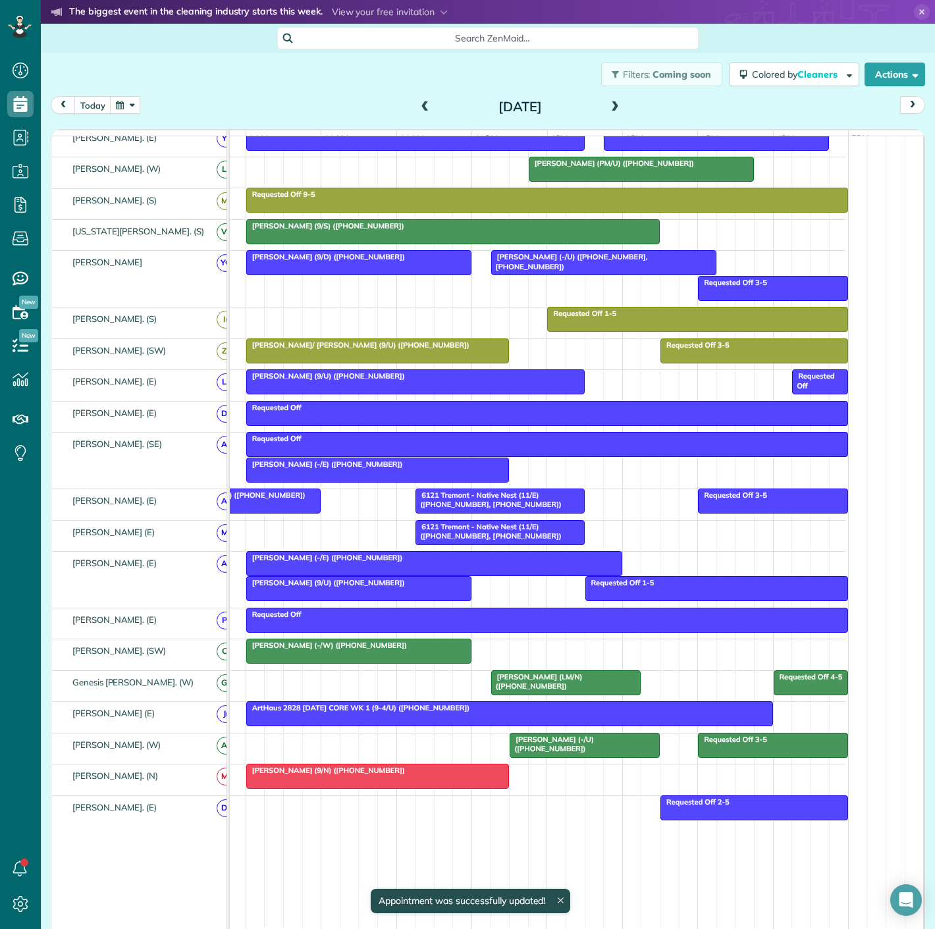
scroll to position [633, 0]
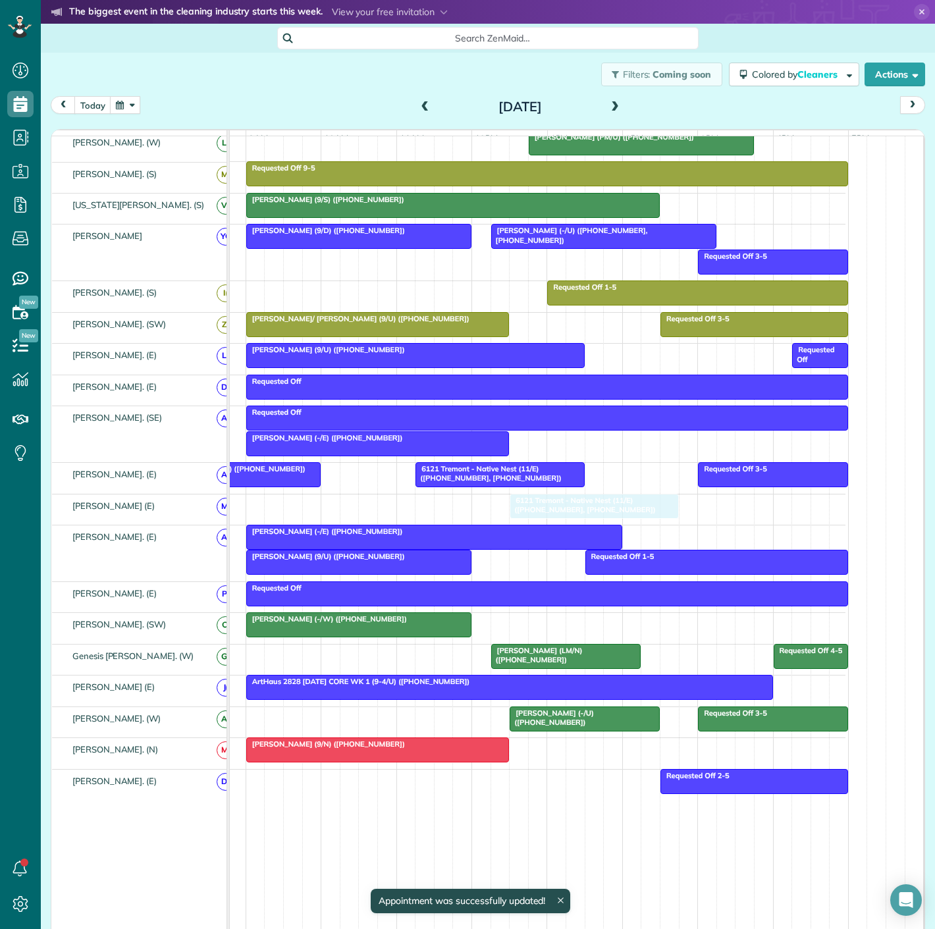
drag, startPoint x: 500, startPoint y: 508, endPoint x: 602, endPoint y: 503, distance: 102.2
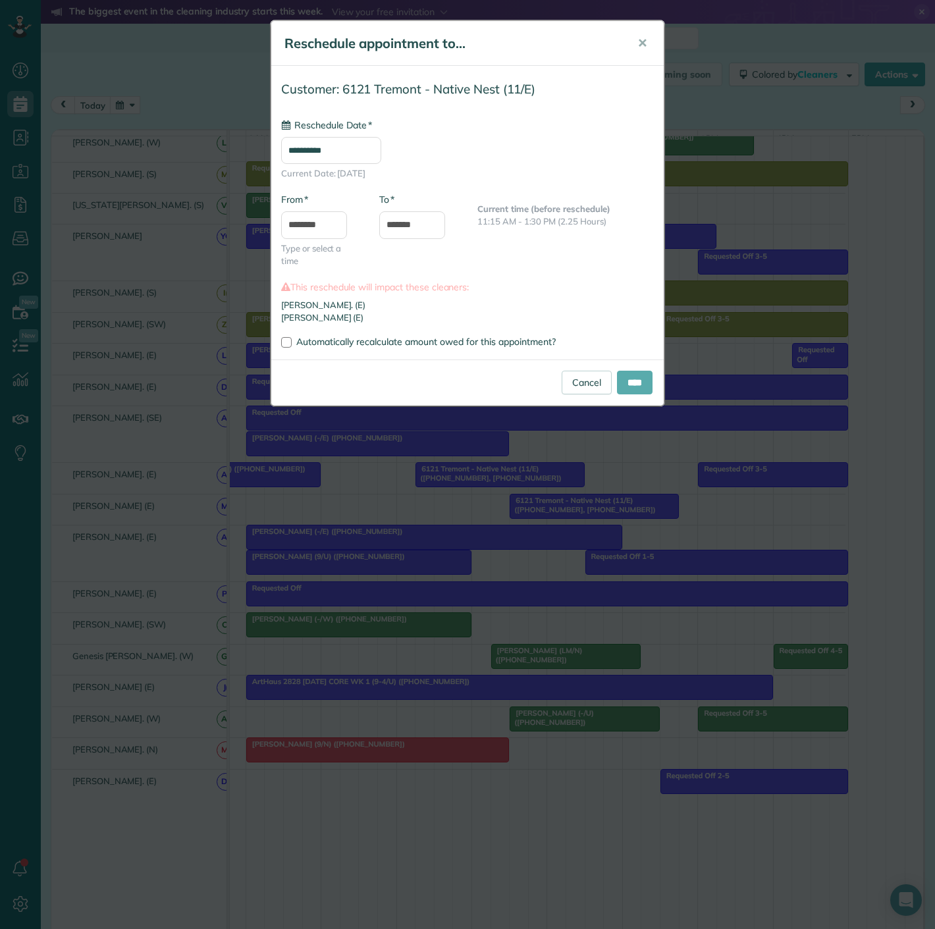
type input "**********"
click at [633, 382] on input "****" at bounding box center [635, 383] width 36 height 24
click at [633, 382] on div "Cancel ****" at bounding box center [467, 382] width 392 height 46
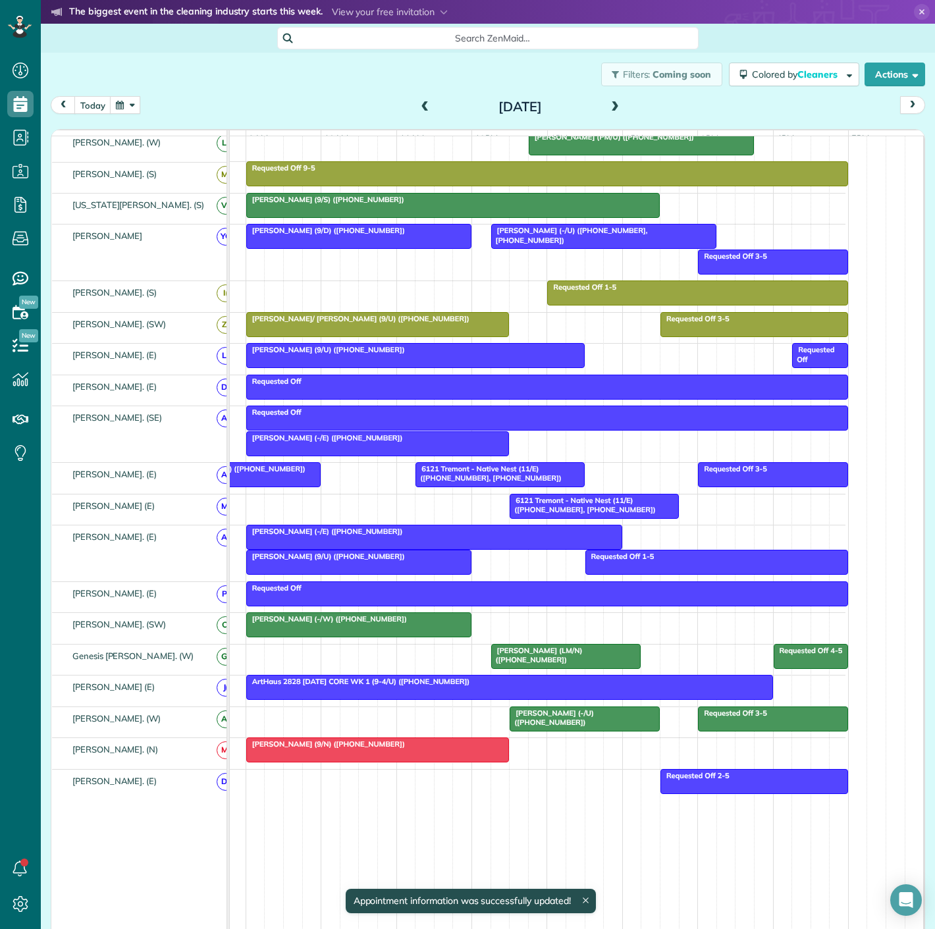
click at [608, 510] on span "6121 Tremont - Native Nest (11/E) (+19406821867, +14692685812)" at bounding box center [582, 505] width 147 height 18
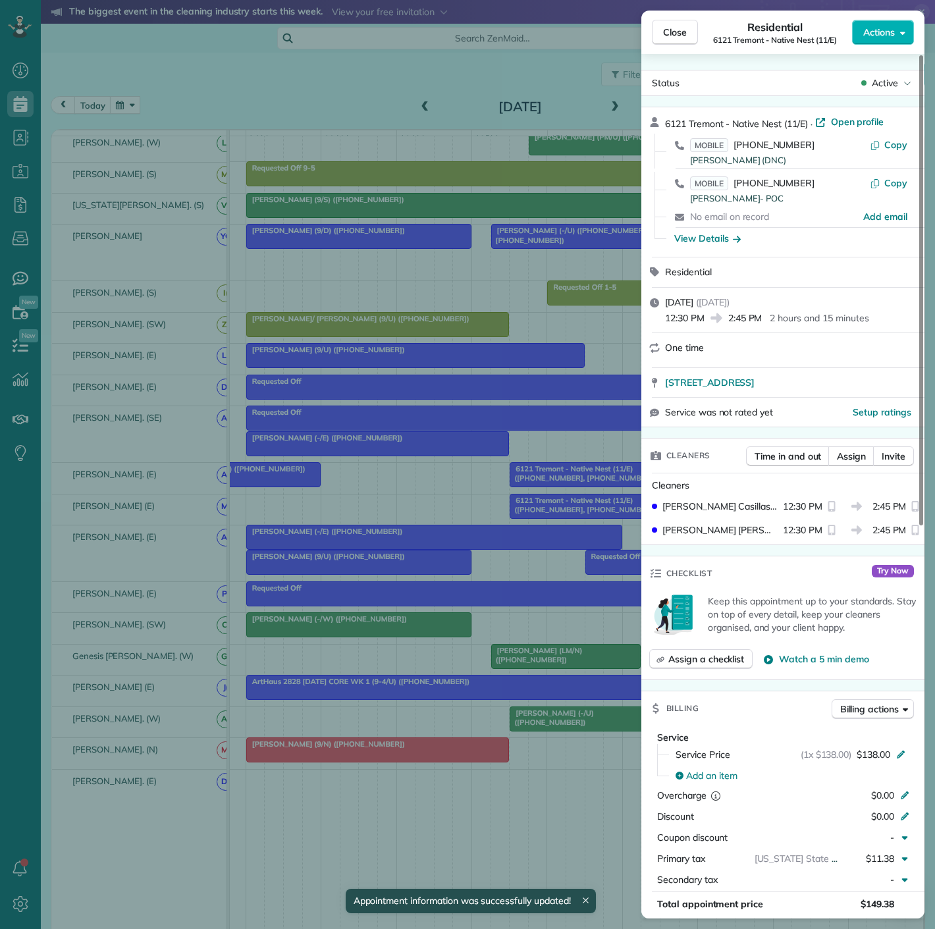
click at [554, 433] on div "Close Residential 6121 Tremont - Native Nest (11/E) Actions Status Active 6121 …" at bounding box center [467, 464] width 935 height 929
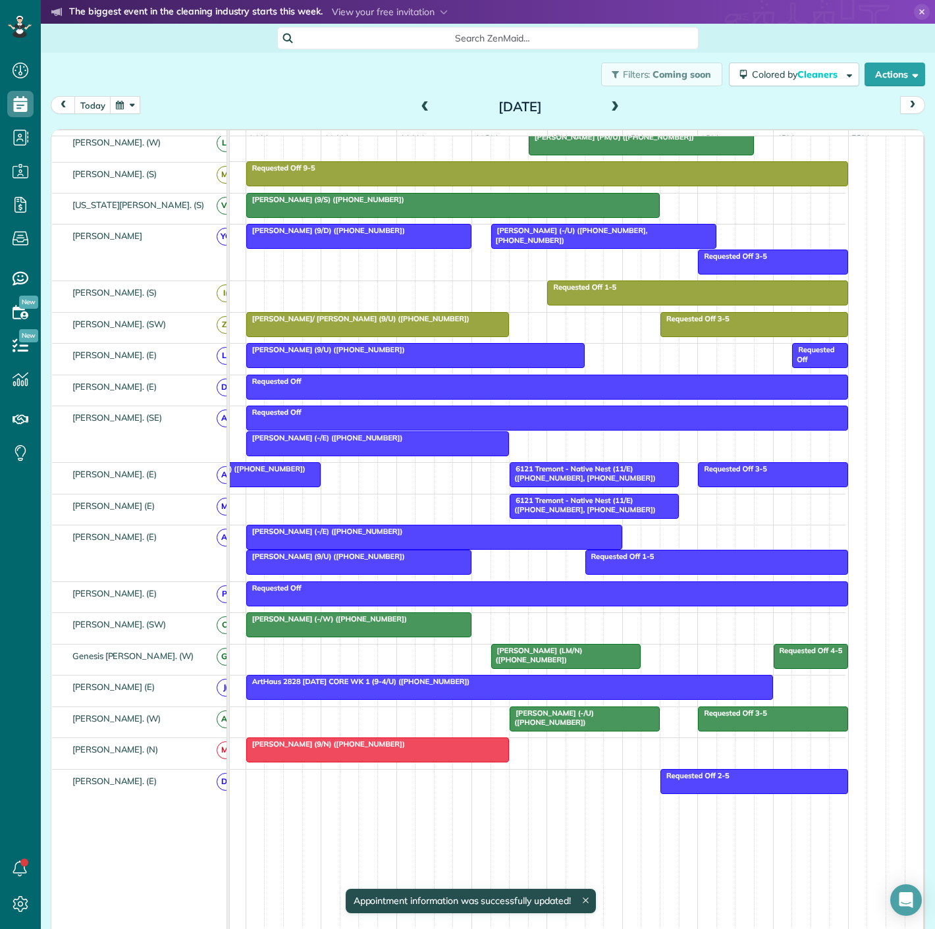
scroll to position [667, 0]
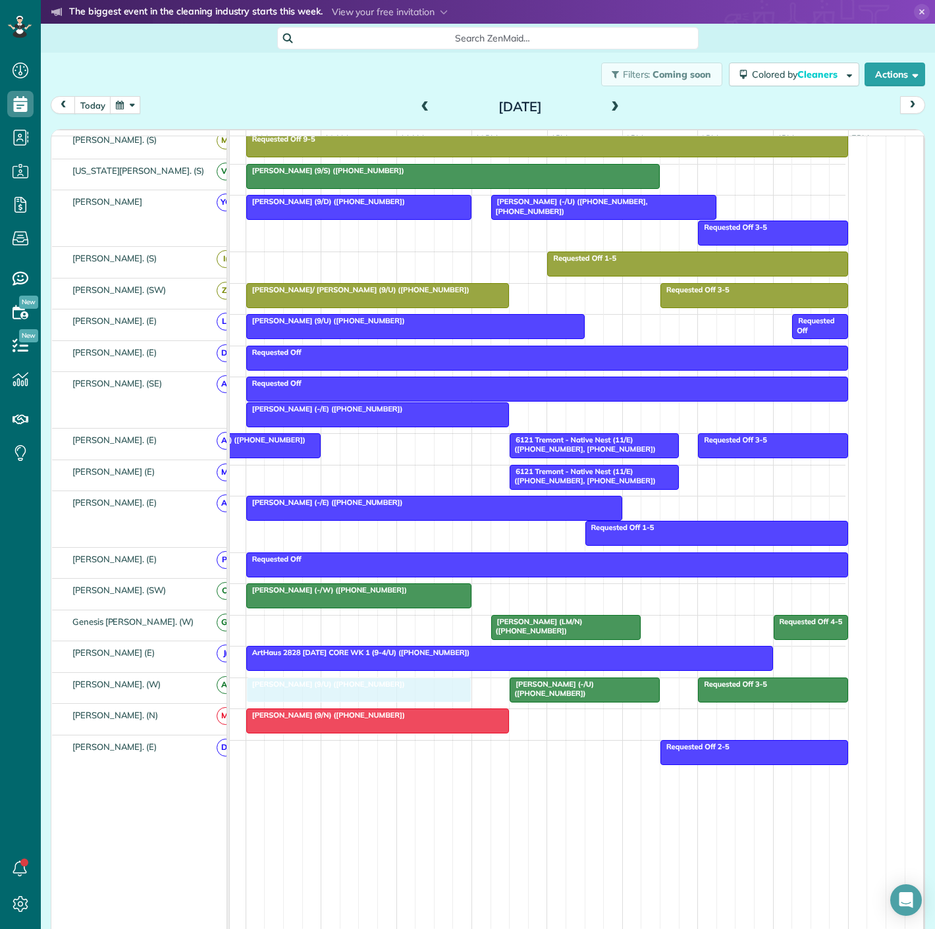
drag, startPoint x: 368, startPoint y: 533, endPoint x: 367, endPoint y: 687, distance: 154.0
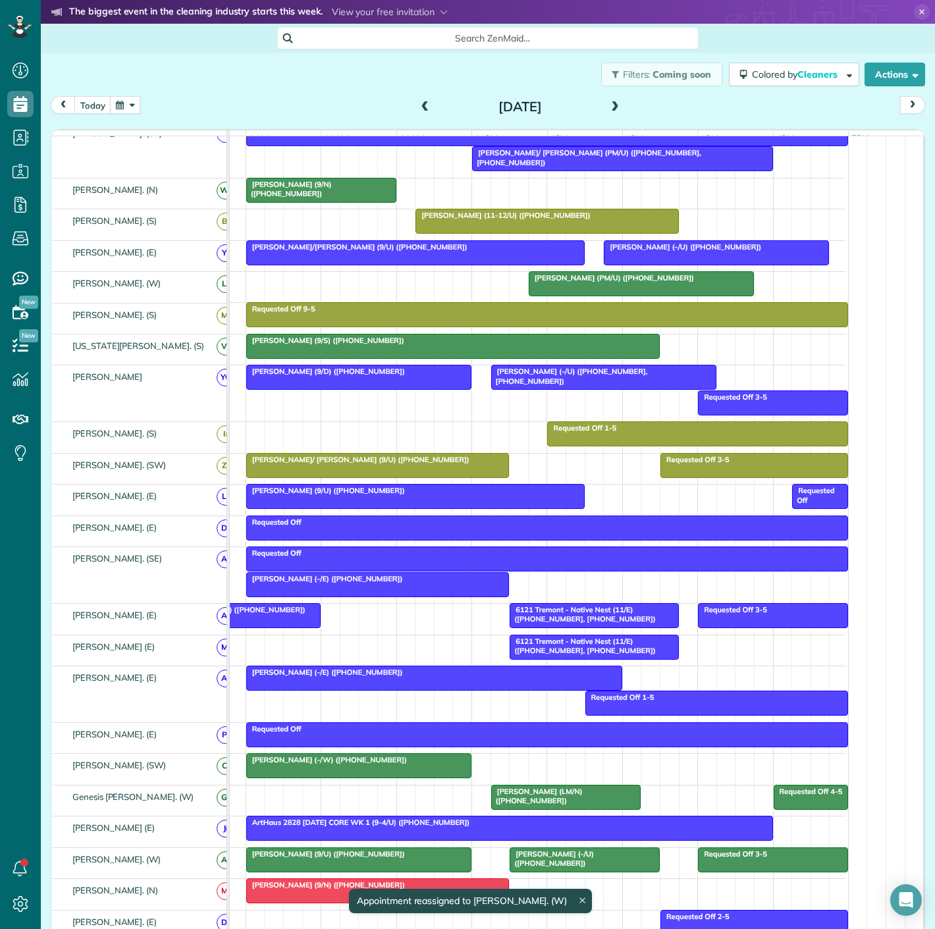
scroll to position [374, 0]
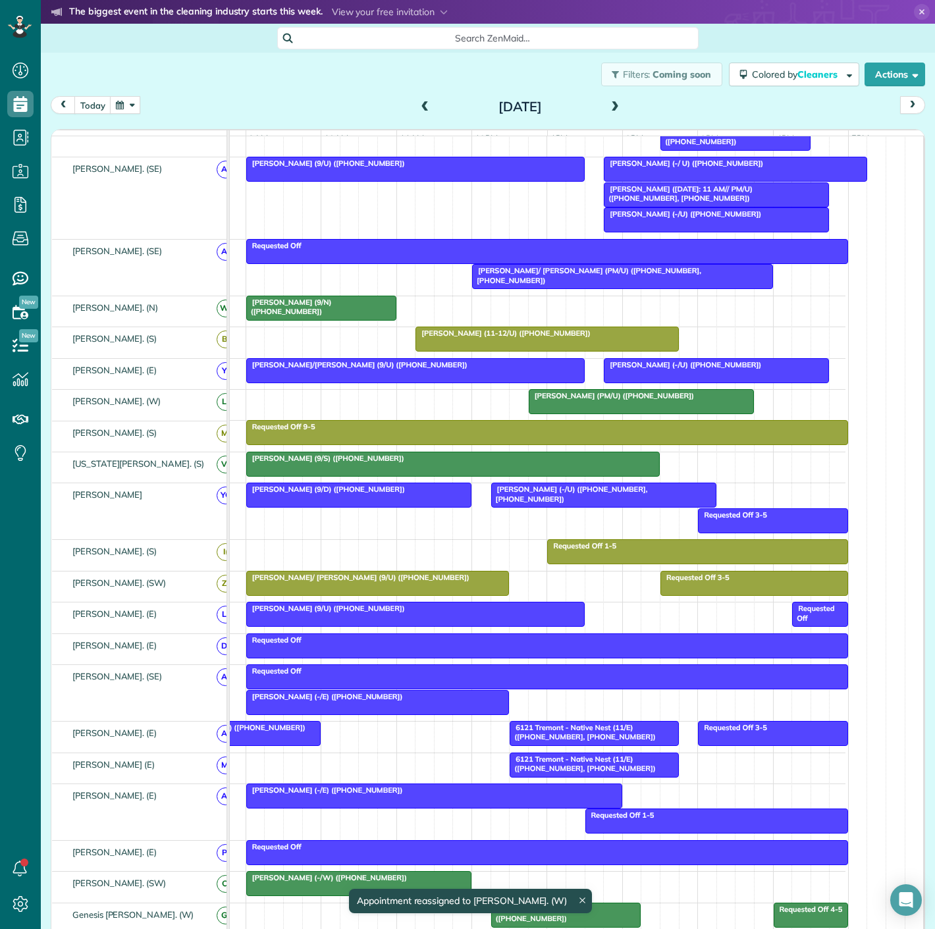
drag, startPoint x: 567, startPoint y: 691, endPoint x: 588, endPoint y: 469, distance: 222.2
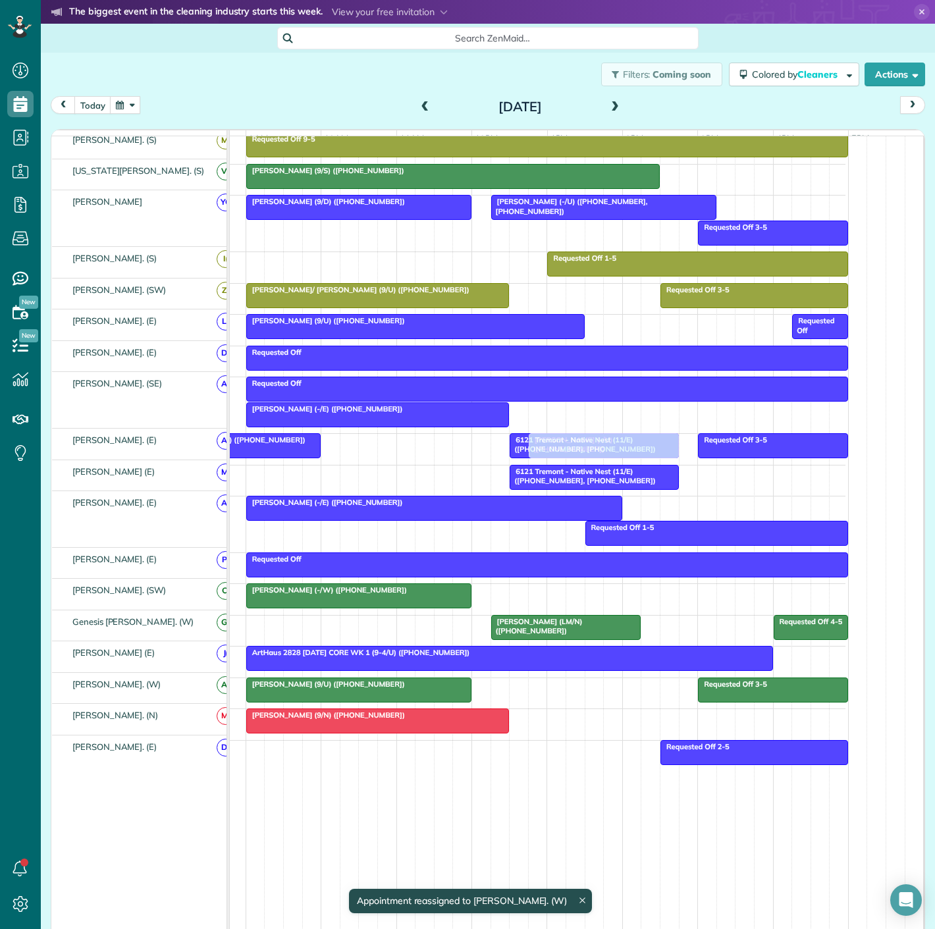
scroll to position [383, 59]
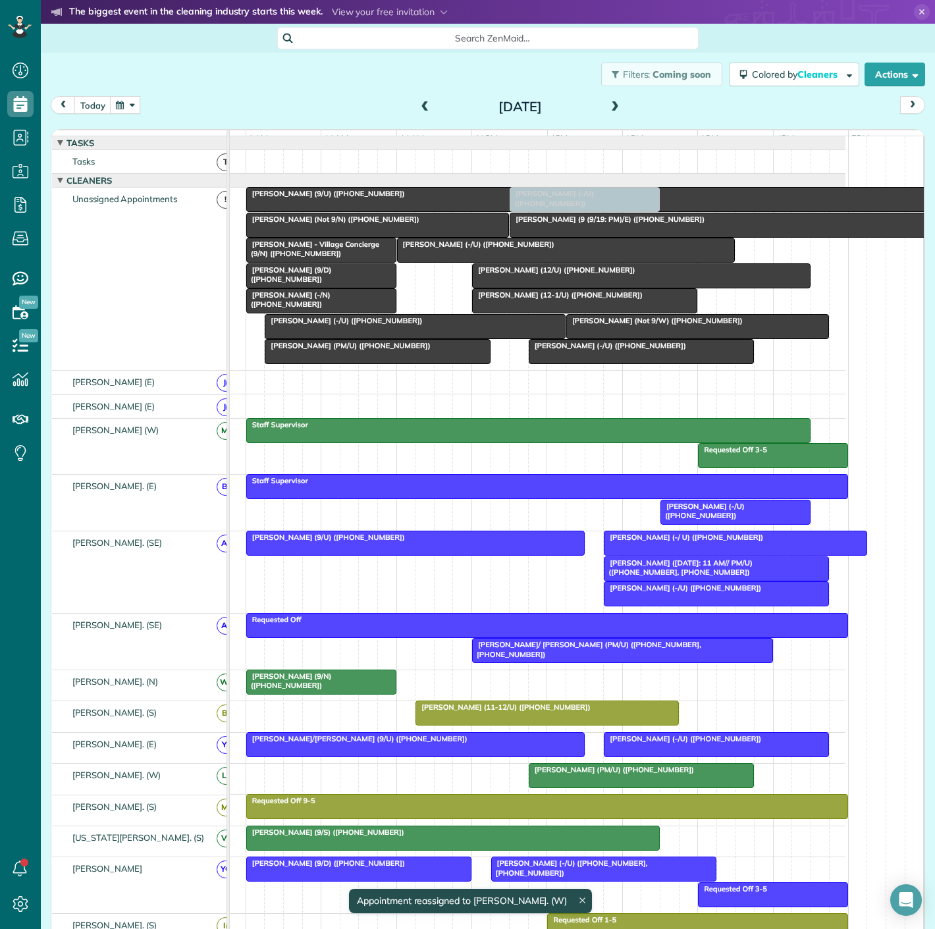
drag, startPoint x: 577, startPoint y: 694, endPoint x: 572, endPoint y: 265, distance: 428.6
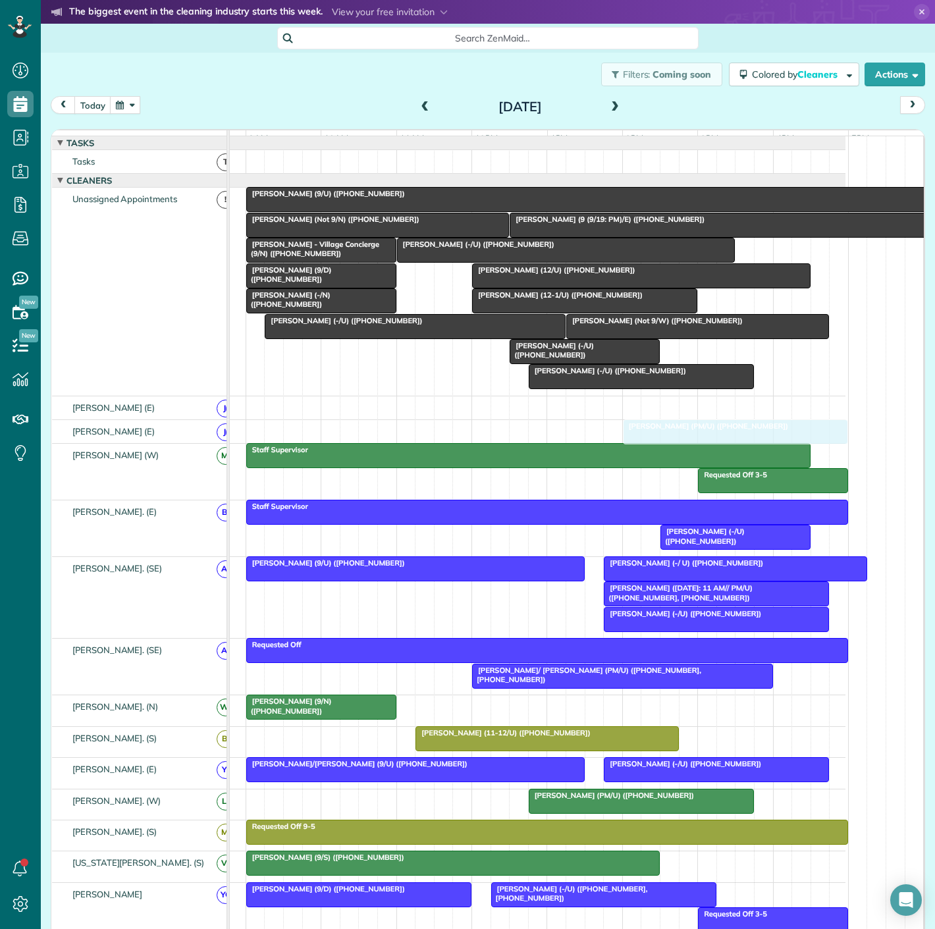
drag, startPoint x: 343, startPoint y: 359, endPoint x: 702, endPoint y: 441, distance: 367.9
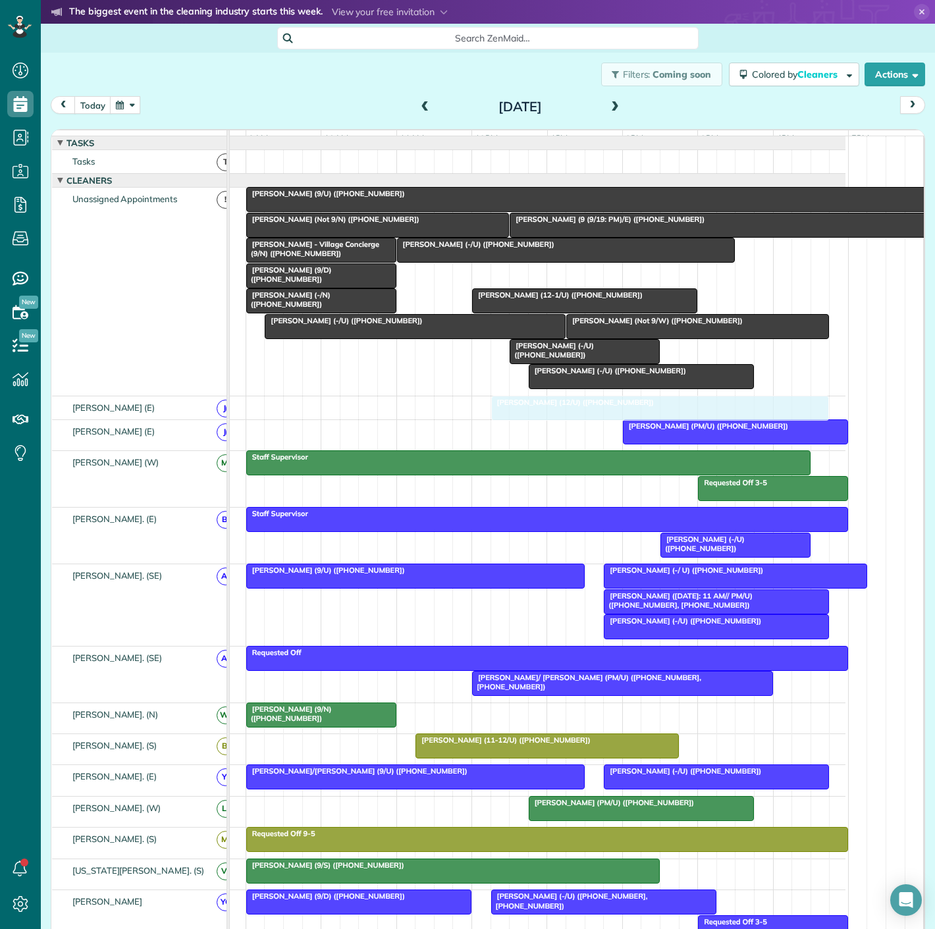
drag, startPoint x: 553, startPoint y: 278, endPoint x: 573, endPoint y: 419, distance: 142.9
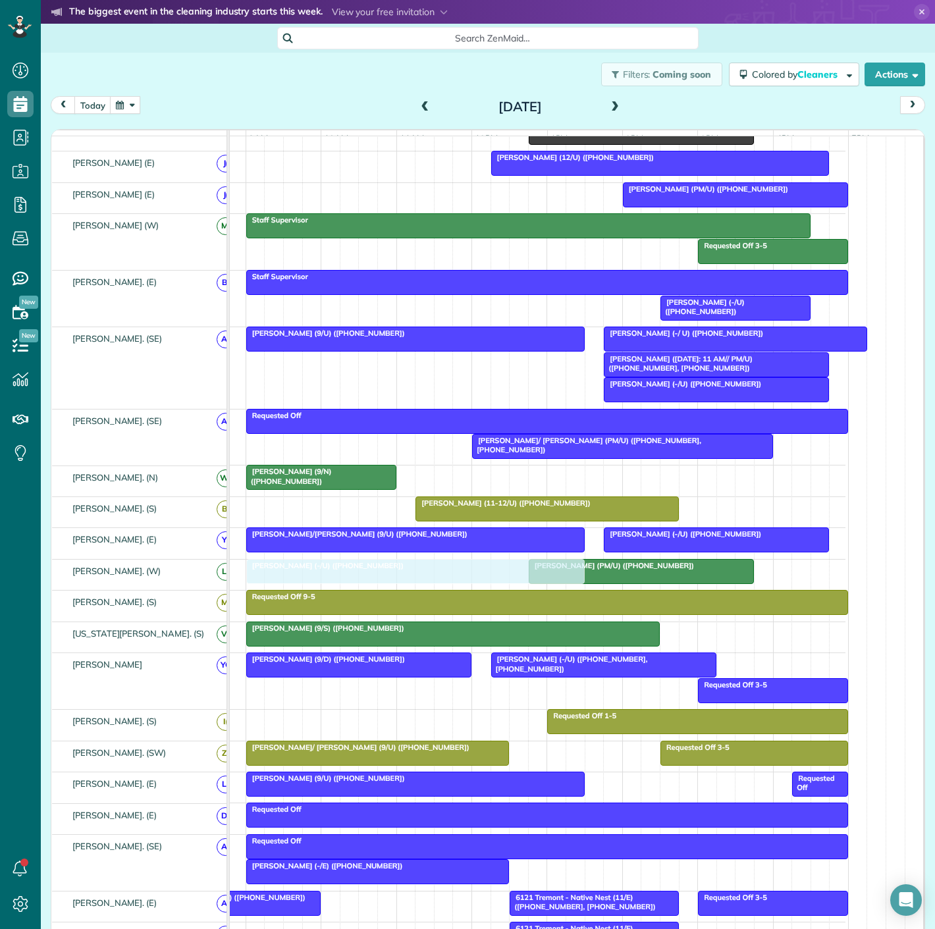
drag, startPoint x: 515, startPoint y: 260, endPoint x: 357, endPoint y: 591, distance: 366.9
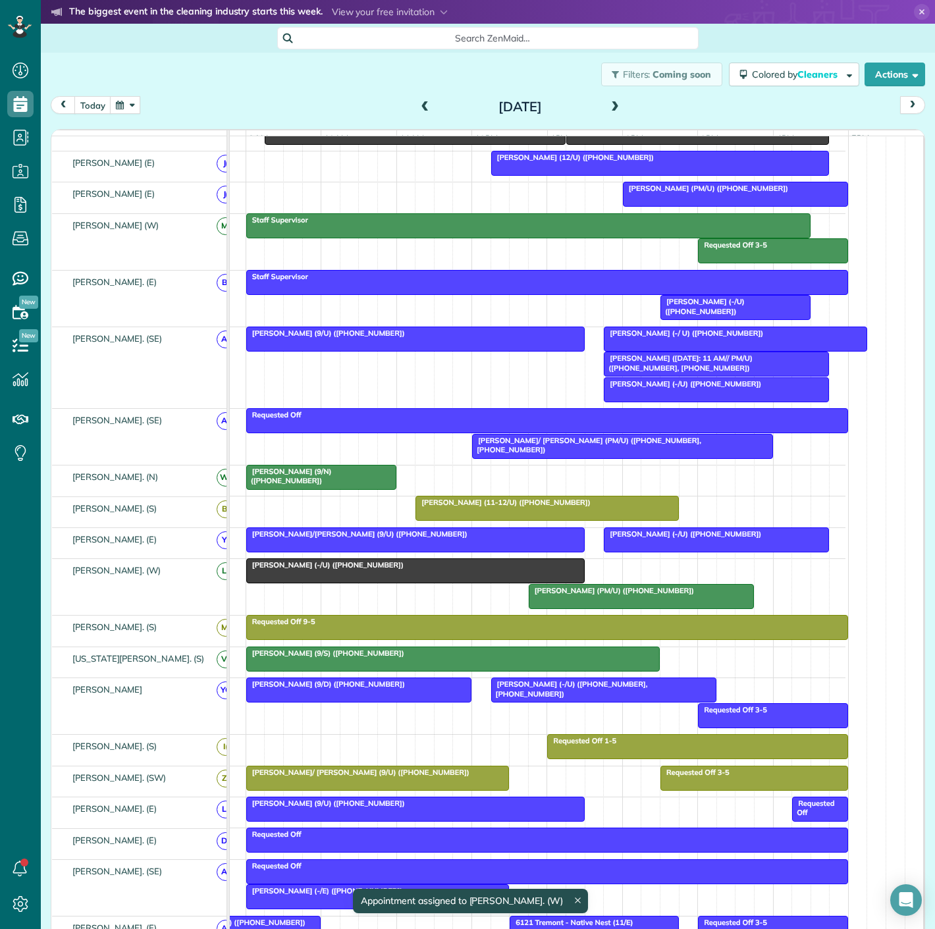
click at [353, 579] on div at bounding box center [415, 571] width 337 height 24
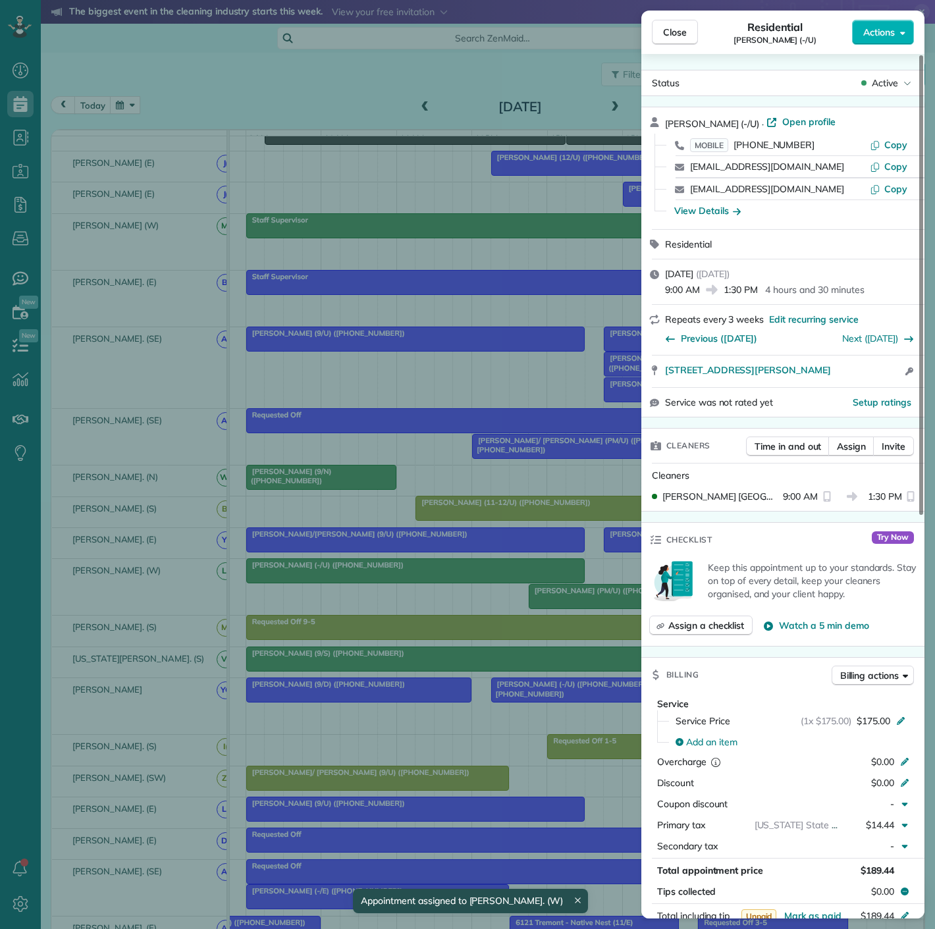
click at [353, 579] on div "Close Residential Michael Fischer (-/U) Actions Status Active Michael Fischer (…" at bounding box center [467, 464] width 935 height 929
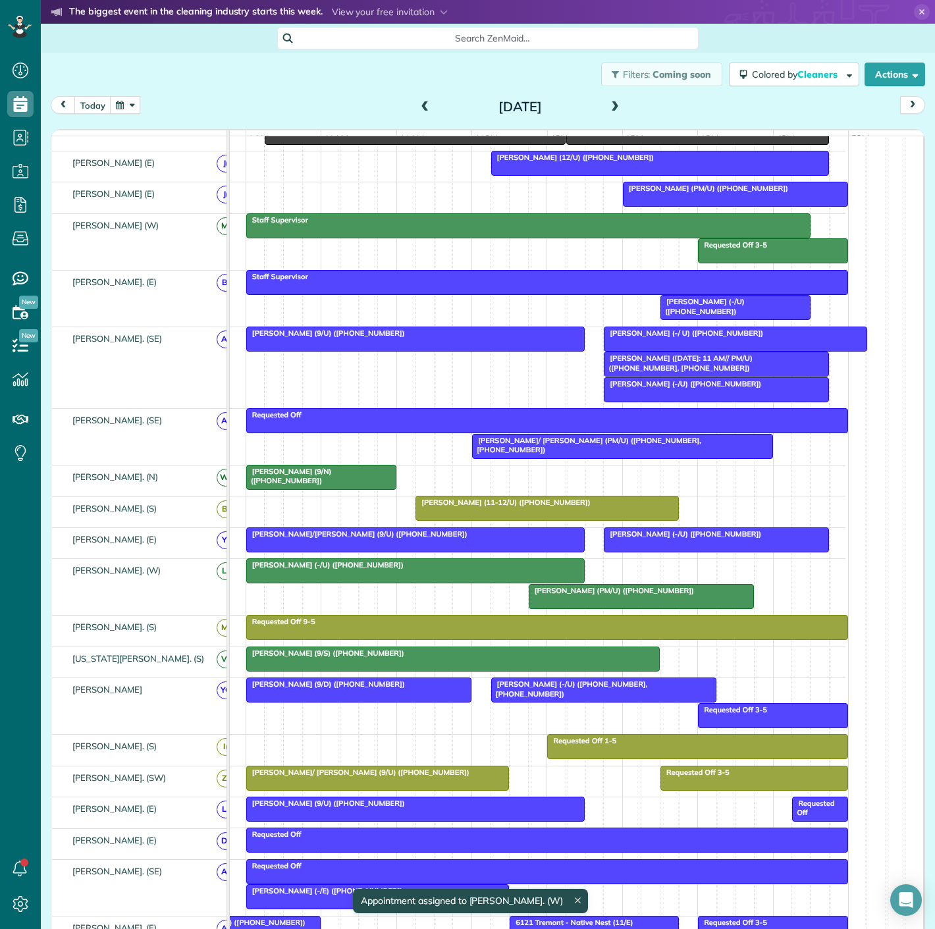
click at [605, 603] on div at bounding box center [641, 597] width 224 height 24
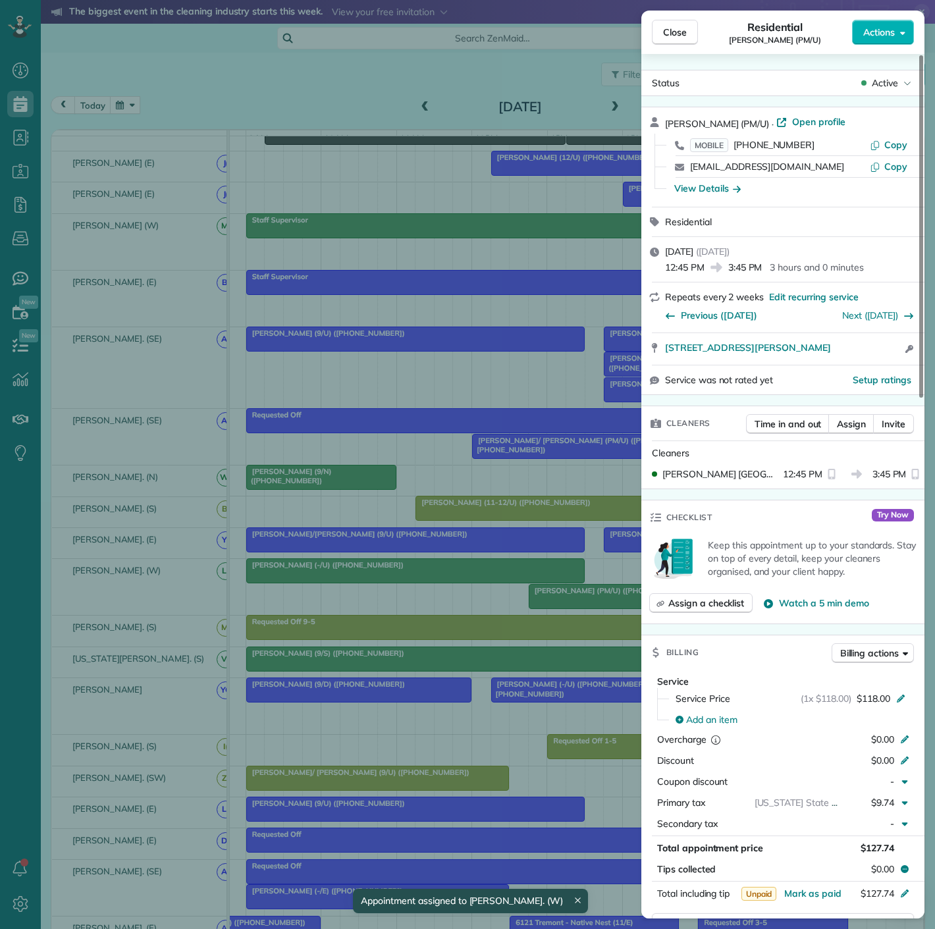
click at [509, 602] on div "Close Residential Jason Pullman (PM/U) Actions Status Active Jason Pullman (PM/…" at bounding box center [467, 464] width 935 height 929
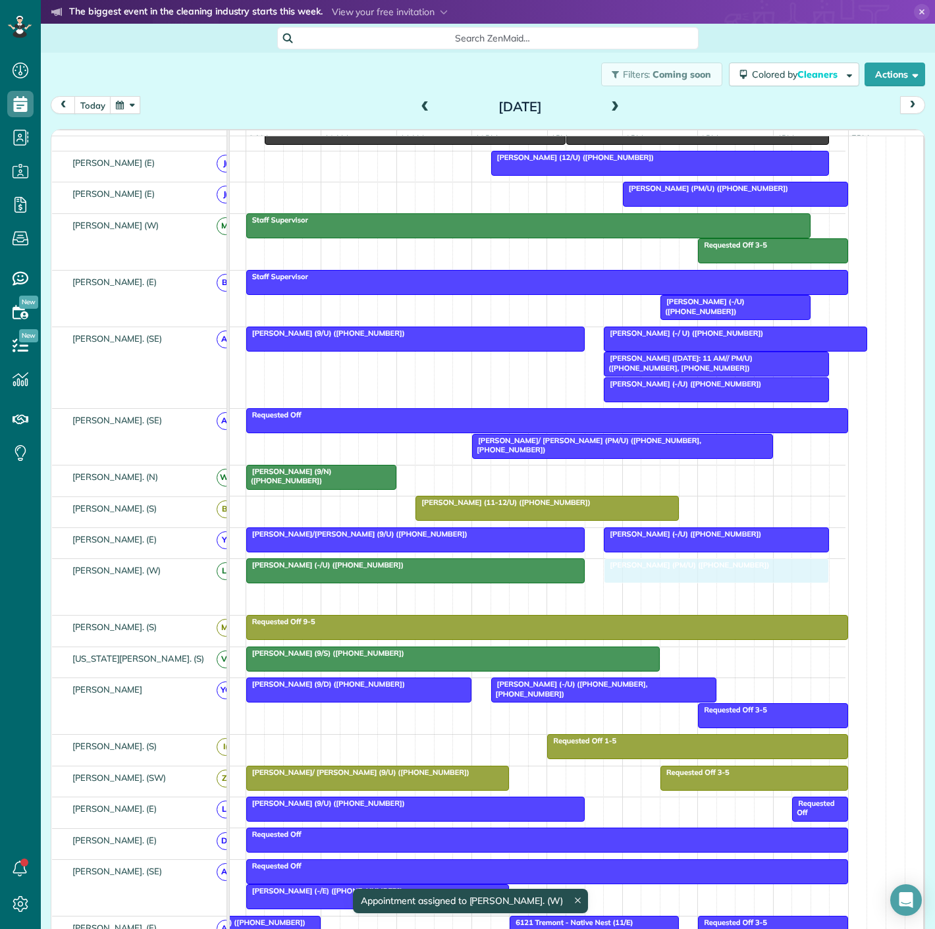
drag, startPoint x: 546, startPoint y: 606, endPoint x: 619, endPoint y: 607, distance: 73.7
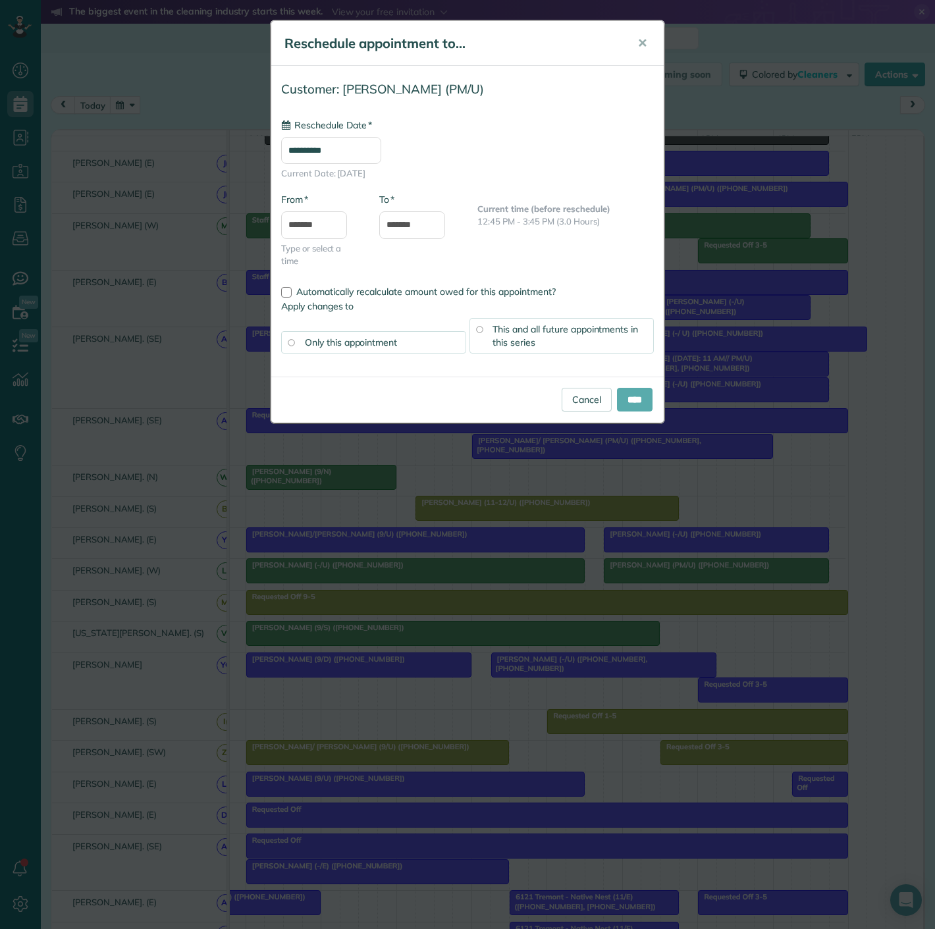
type input "**********"
click at [628, 398] on input "****" at bounding box center [635, 400] width 36 height 24
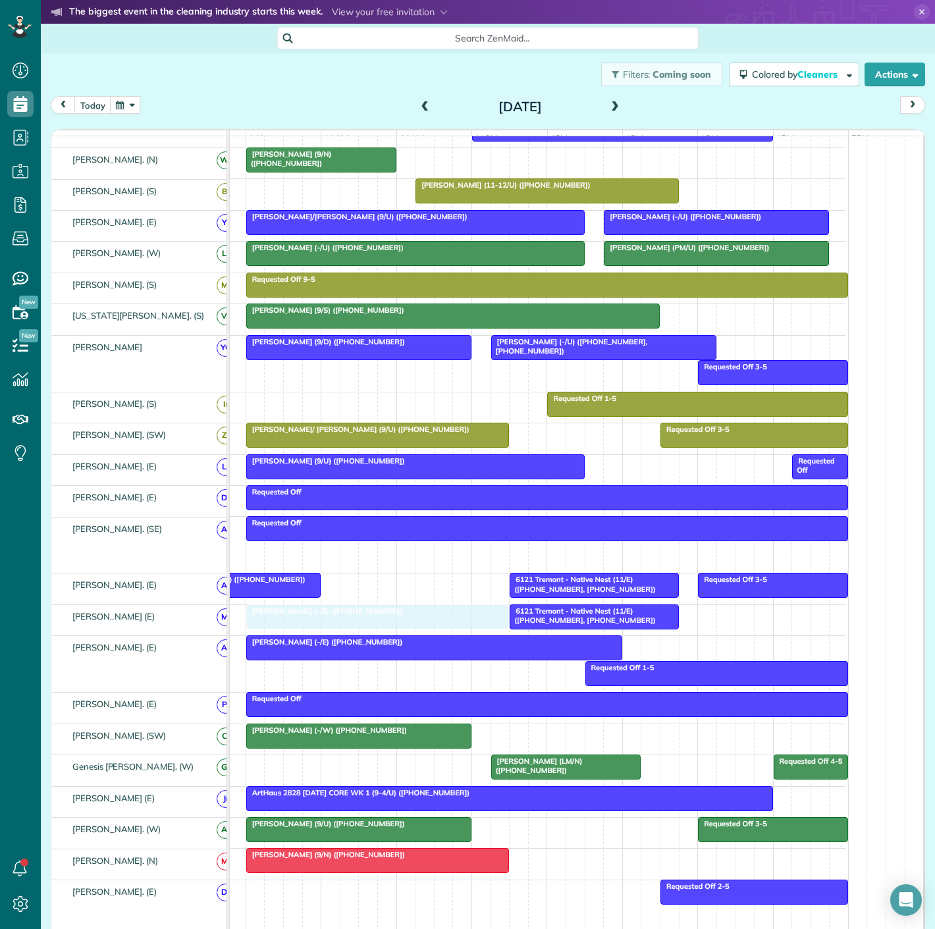
drag, startPoint x: 432, startPoint y: 567, endPoint x: 440, endPoint y: 627, distance: 60.3
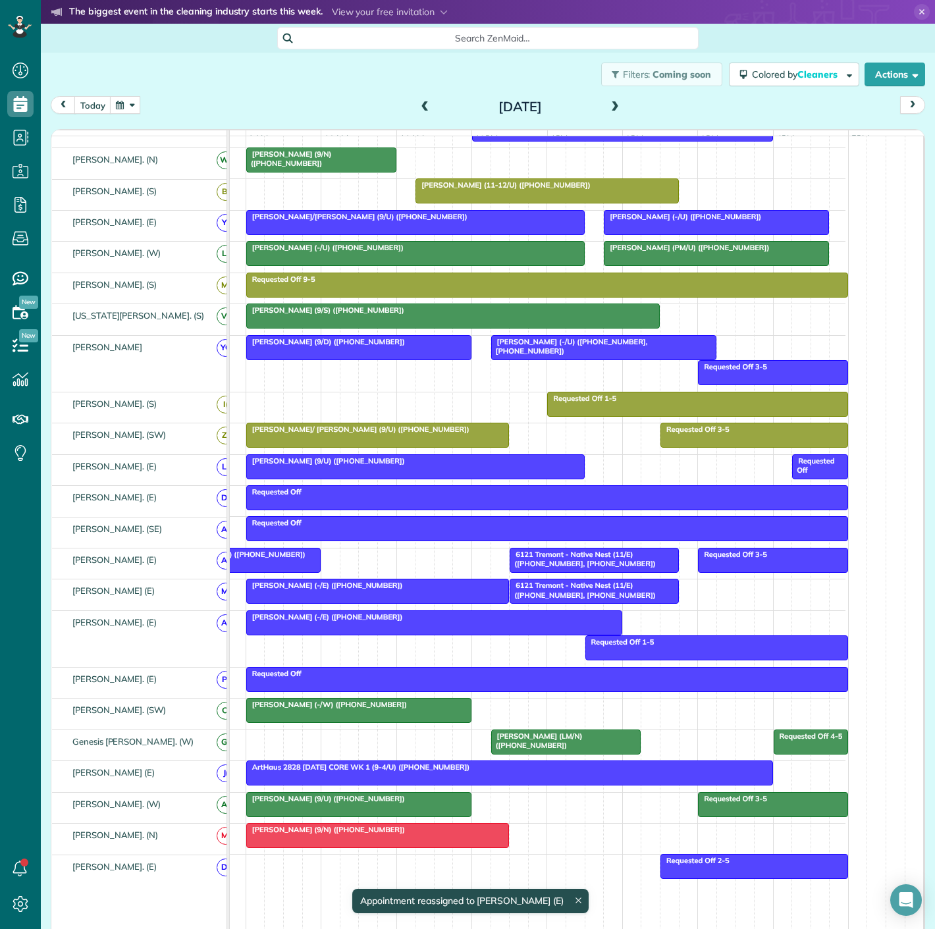
click at [446, 603] on div at bounding box center [377, 591] width 261 height 24
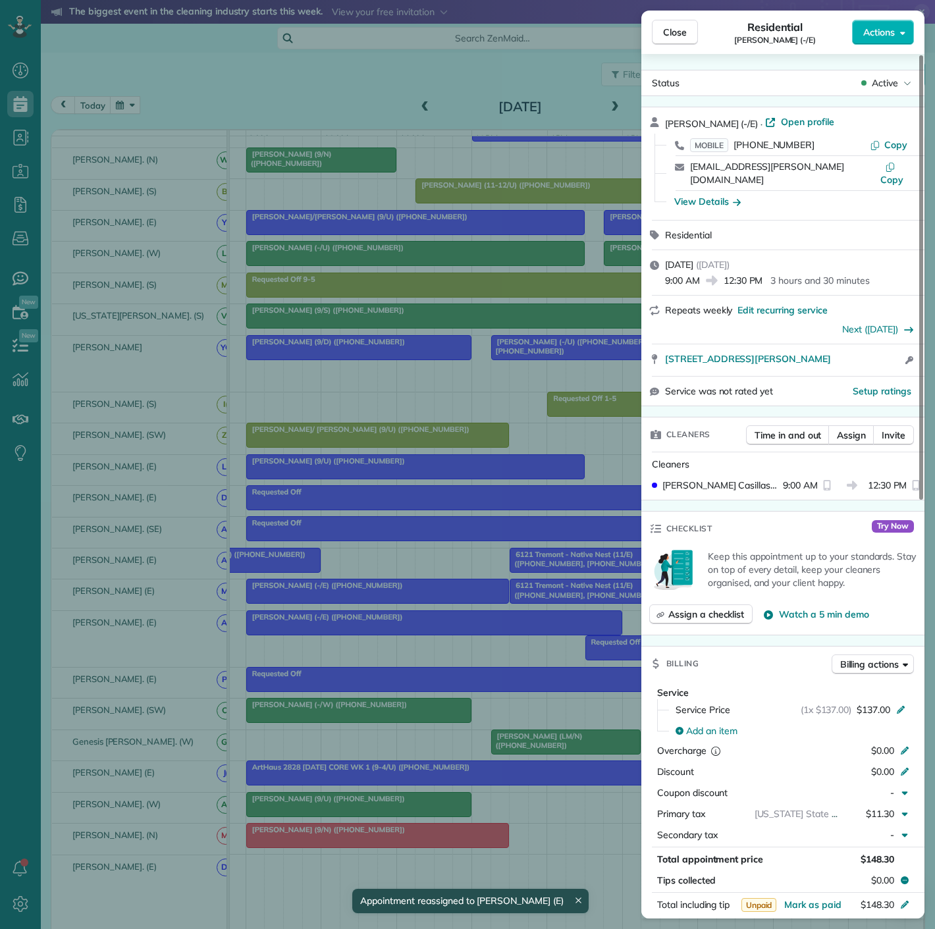
click at [446, 604] on div "Close Residential Ally Frye (-/E) Actions Status Active Ally Frye (-/E) · Open …" at bounding box center [467, 464] width 935 height 929
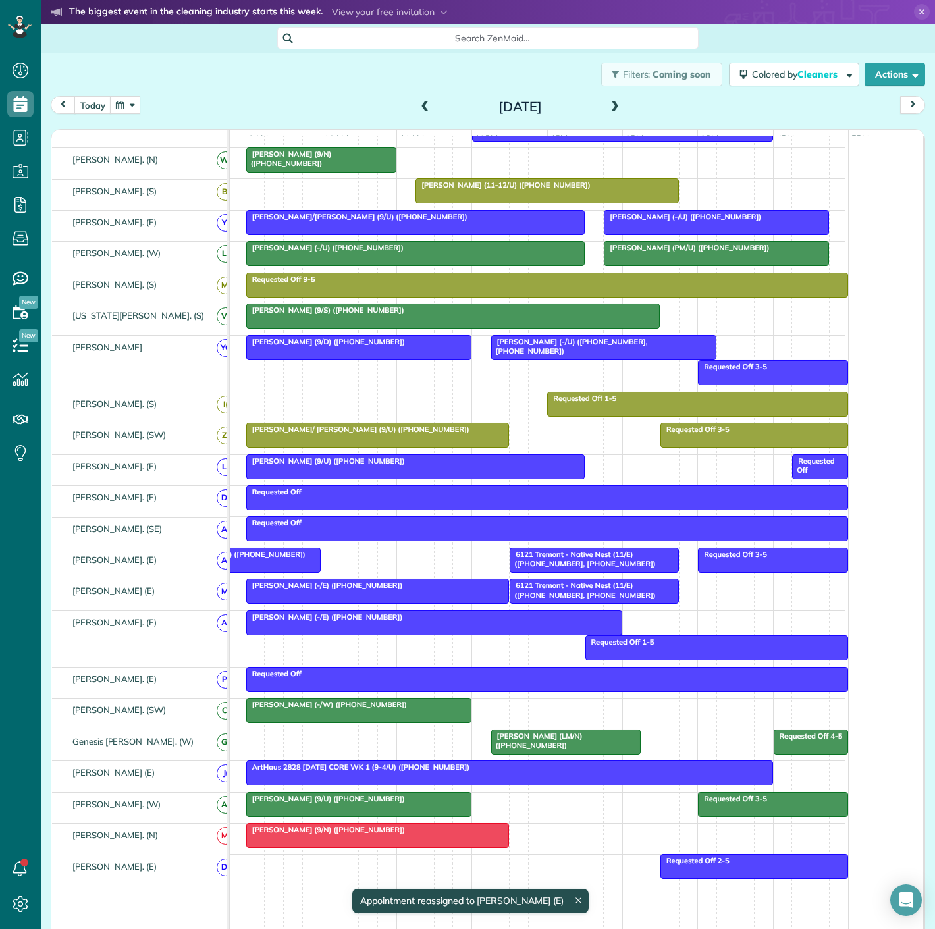
click at [446, 603] on div at bounding box center [377, 591] width 261 height 24
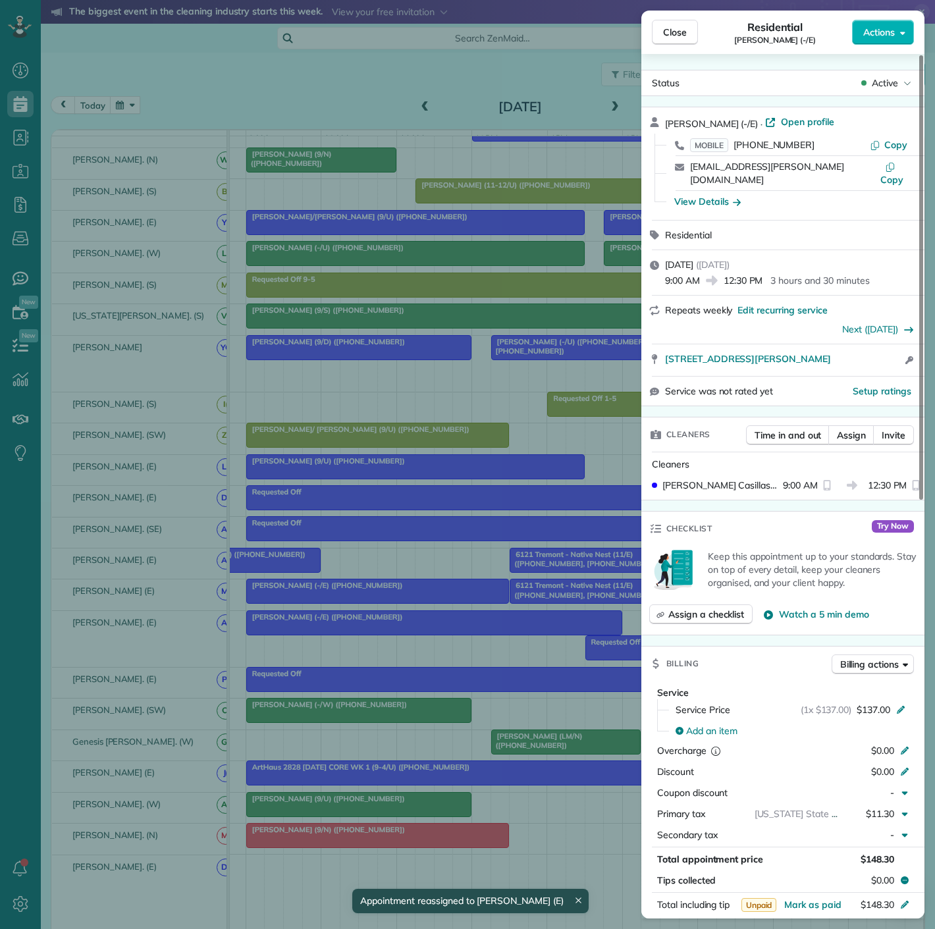
click at [446, 604] on div "Close Residential Ally Frye (-/E) Actions Status Active Ally Frye (-/E) · Open …" at bounding box center [467, 464] width 935 height 929
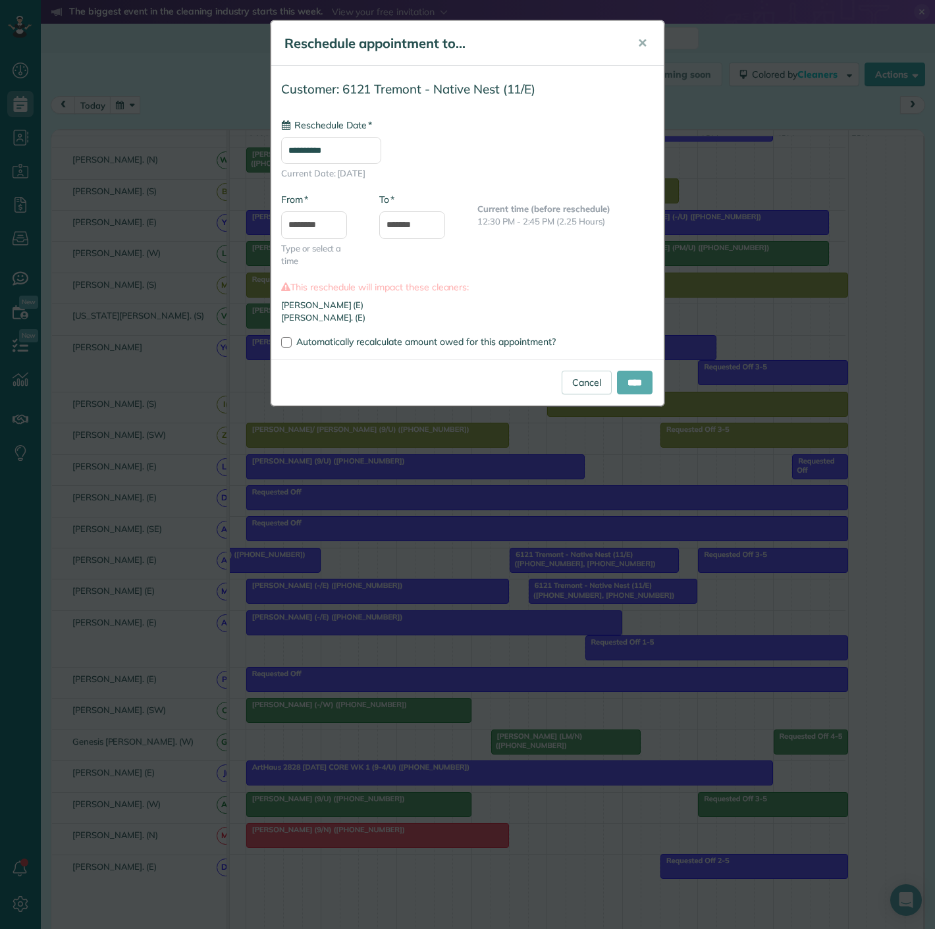
type input "**********"
click at [635, 388] on input "****" at bounding box center [635, 383] width 36 height 24
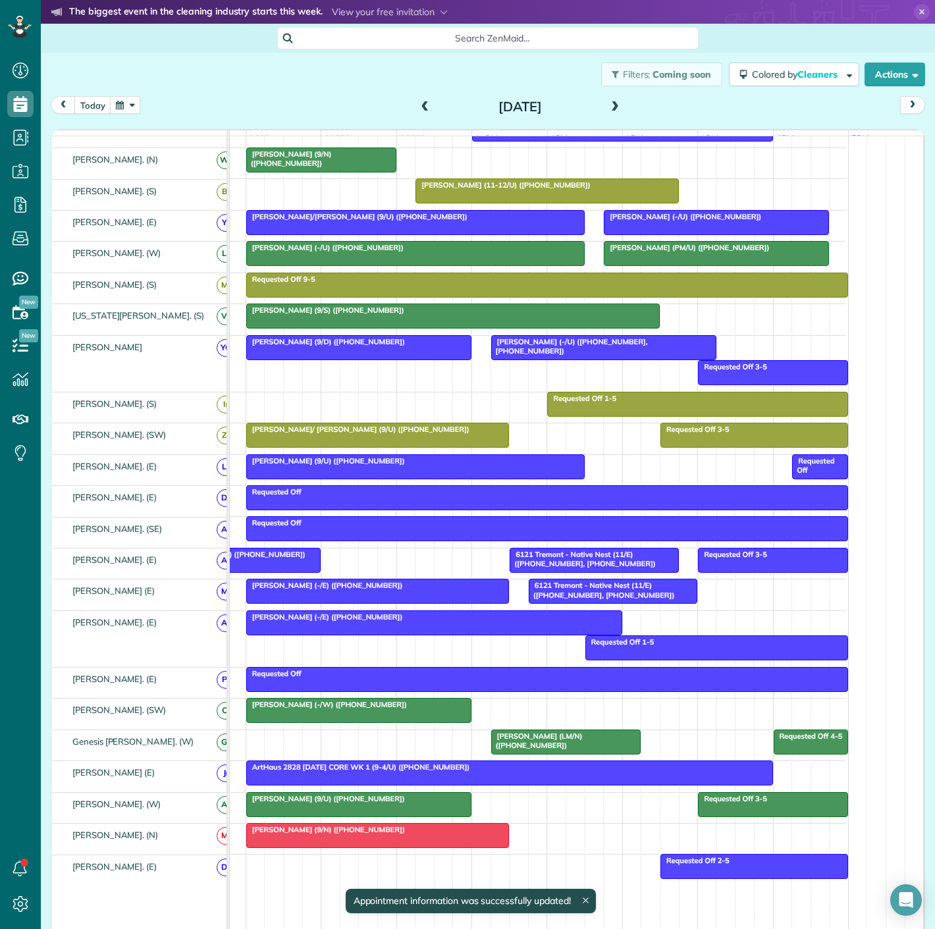
click at [251, 559] on span "Saatva (8AM/U) (+17704303483)" at bounding box center [238, 554] width 136 height 9
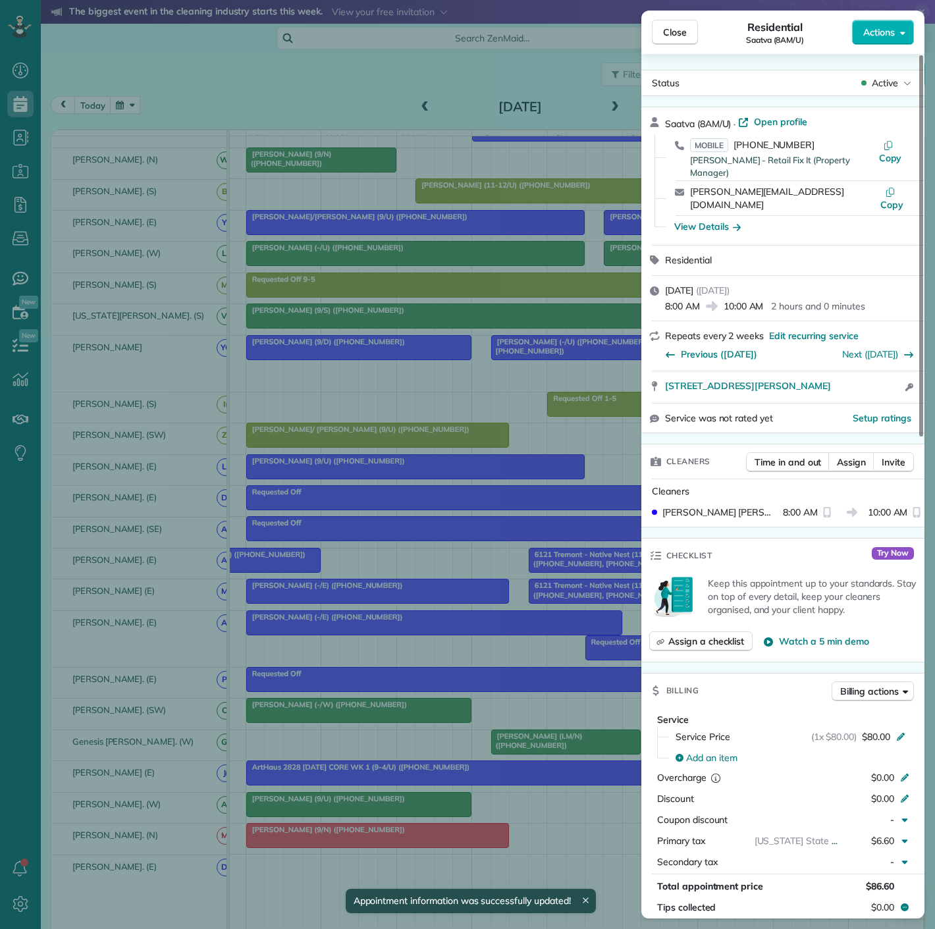
click at [291, 559] on div "Close Residential Saatva (8AM/U) Actions Status Active Saatva (8AM/U) · Open pr…" at bounding box center [467, 464] width 935 height 929
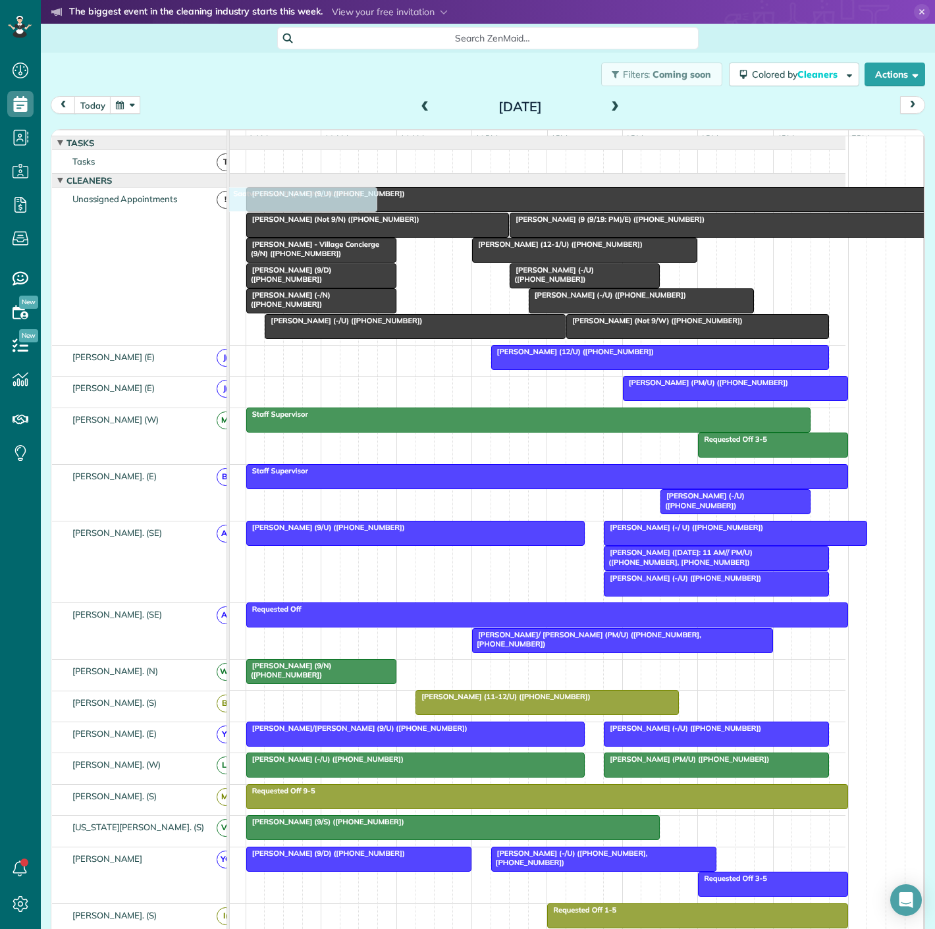
drag, startPoint x: 280, startPoint y: 561, endPoint x: 343, endPoint y: 317, distance: 252.3
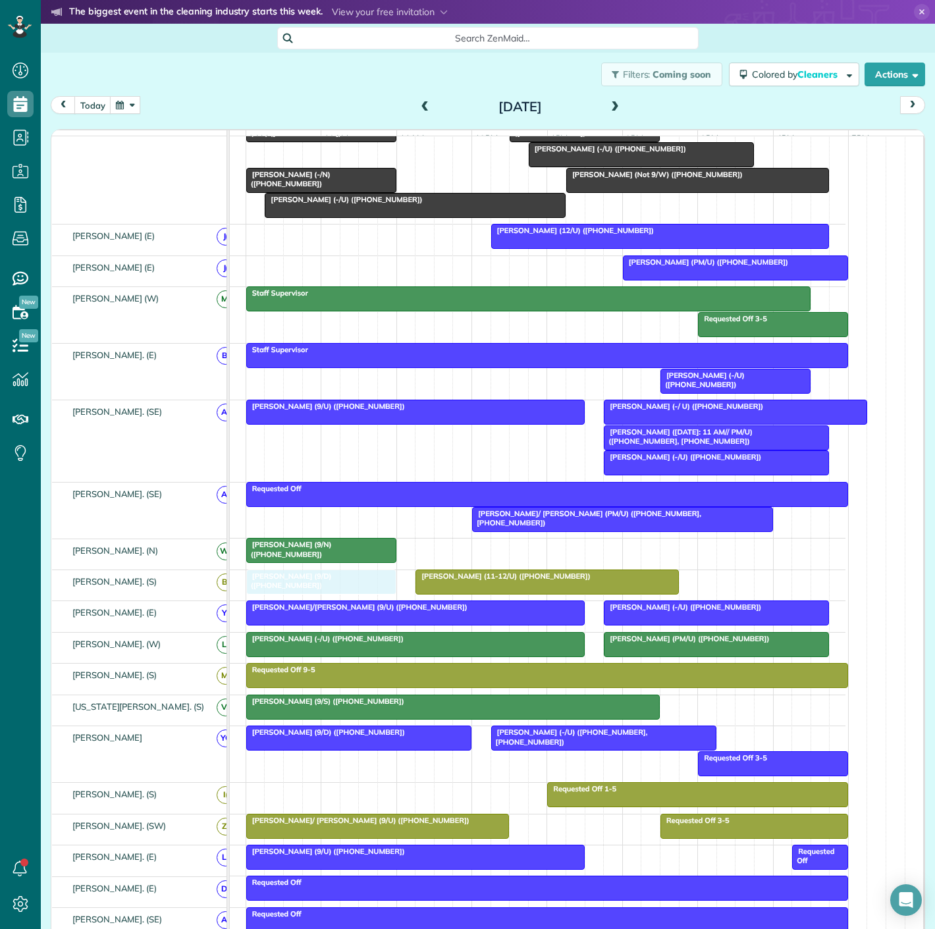
drag, startPoint x: 342, startPoint y: 313, endPoint x: 340, endPoint y: 600, distance: 287.7
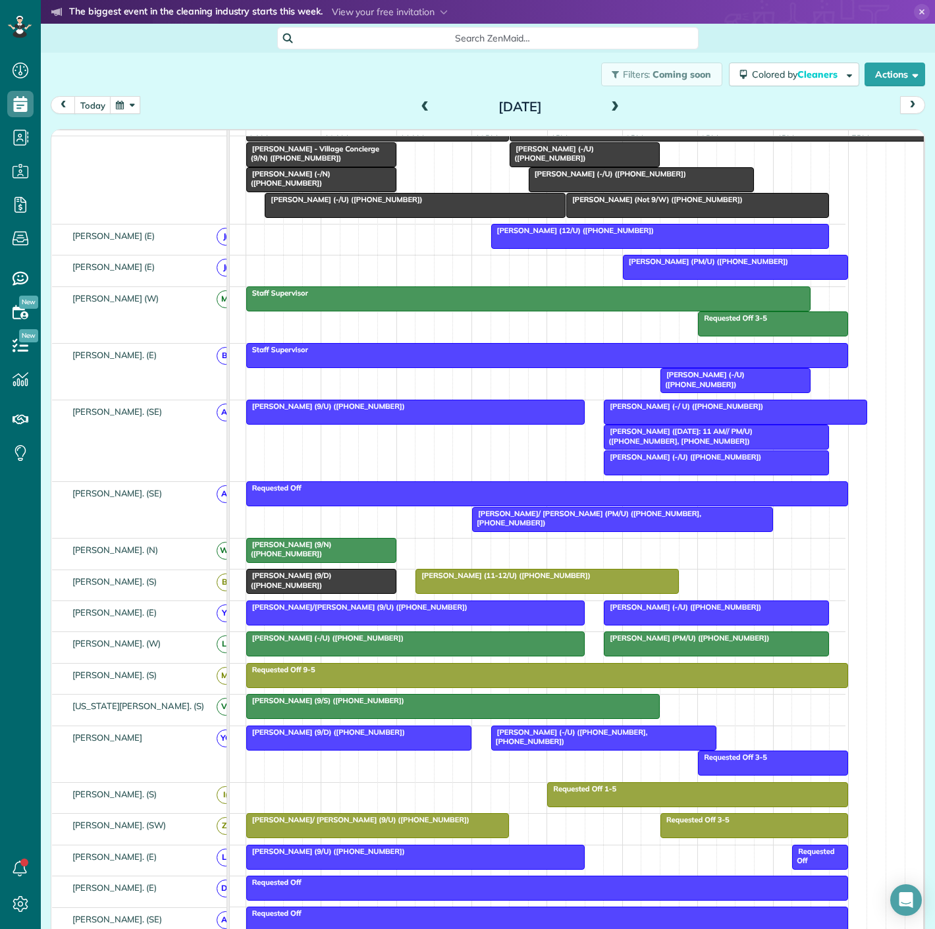
click at [336, 593] on div at bounding box center [321, 581] width 149 height 24
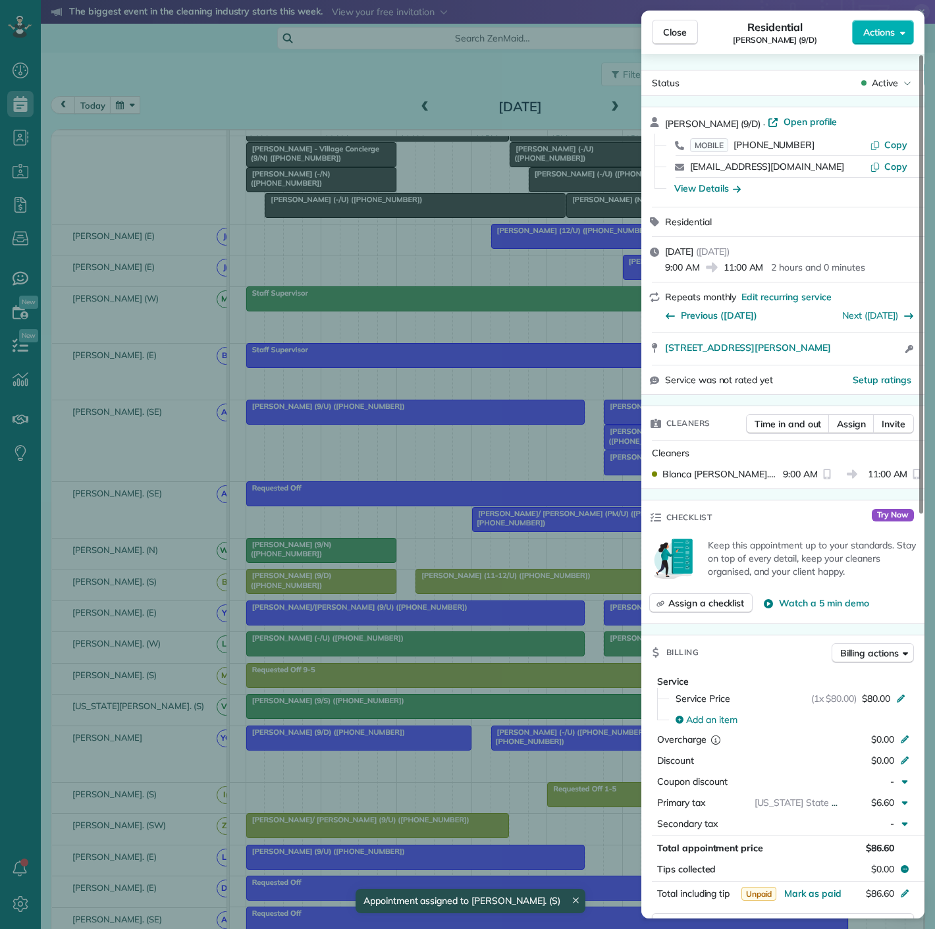
click at [336, 595] on div "Close Residential Maddie Moore (9/D) Actions Status Active Maddie Moore (9/D) ·…" at bounding box center [467, 464] width 935 height 929
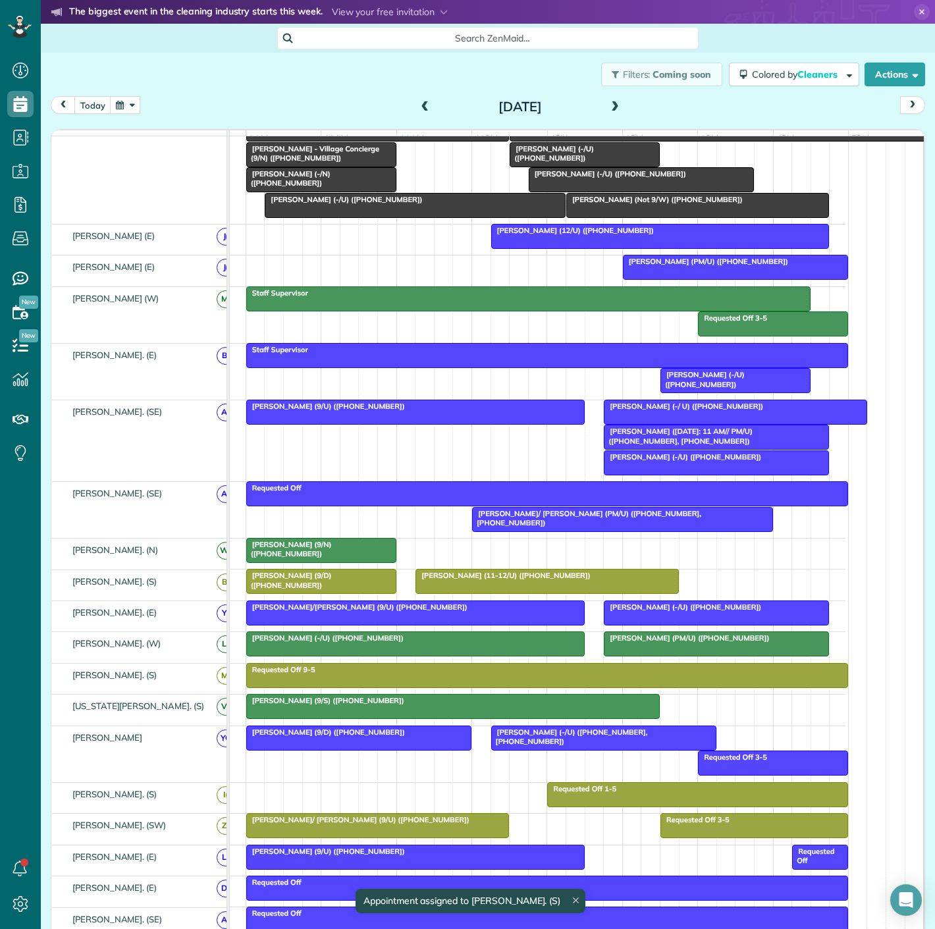
click at [432, 580] on span "Cynthia Stopani (11-12/U) (+16269459100)" at bounding box center [503, 575] width 176 height 9
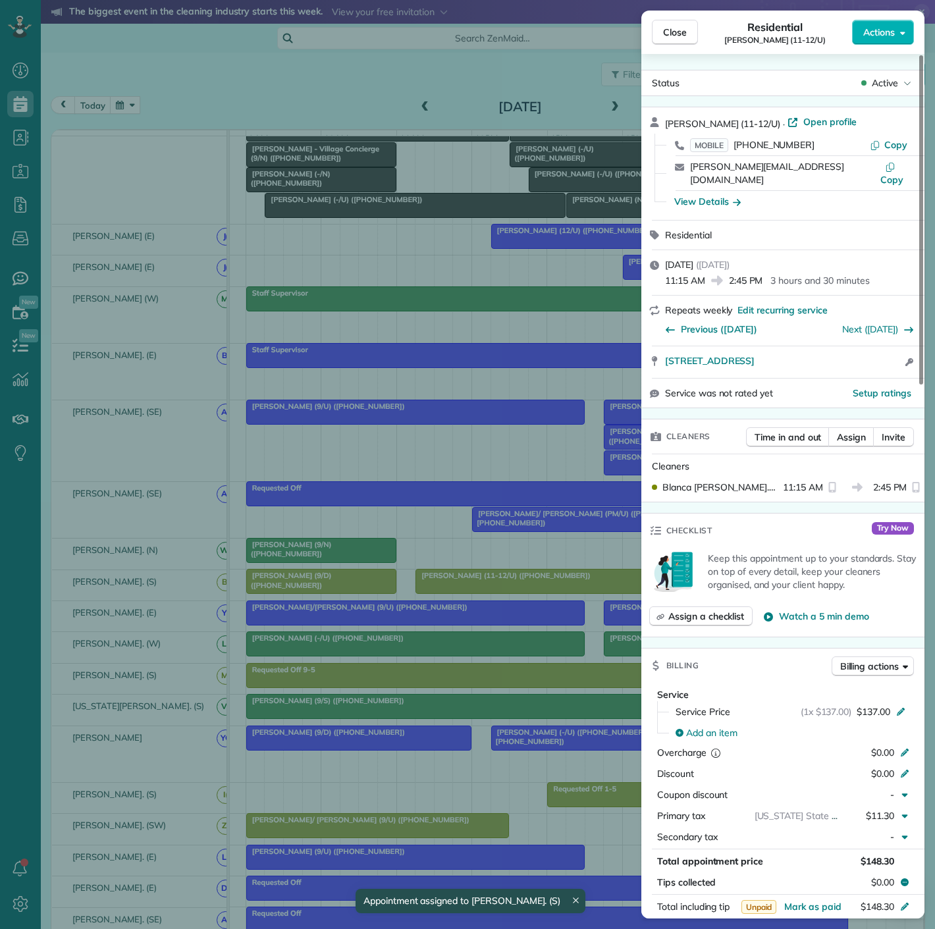
click at [432, 583] on div "Close Residential Cynthia Stopani (11-12/U) Actions Status Active Cynthia Stopa…" at bounding box center [467, 464] width 935 height 929
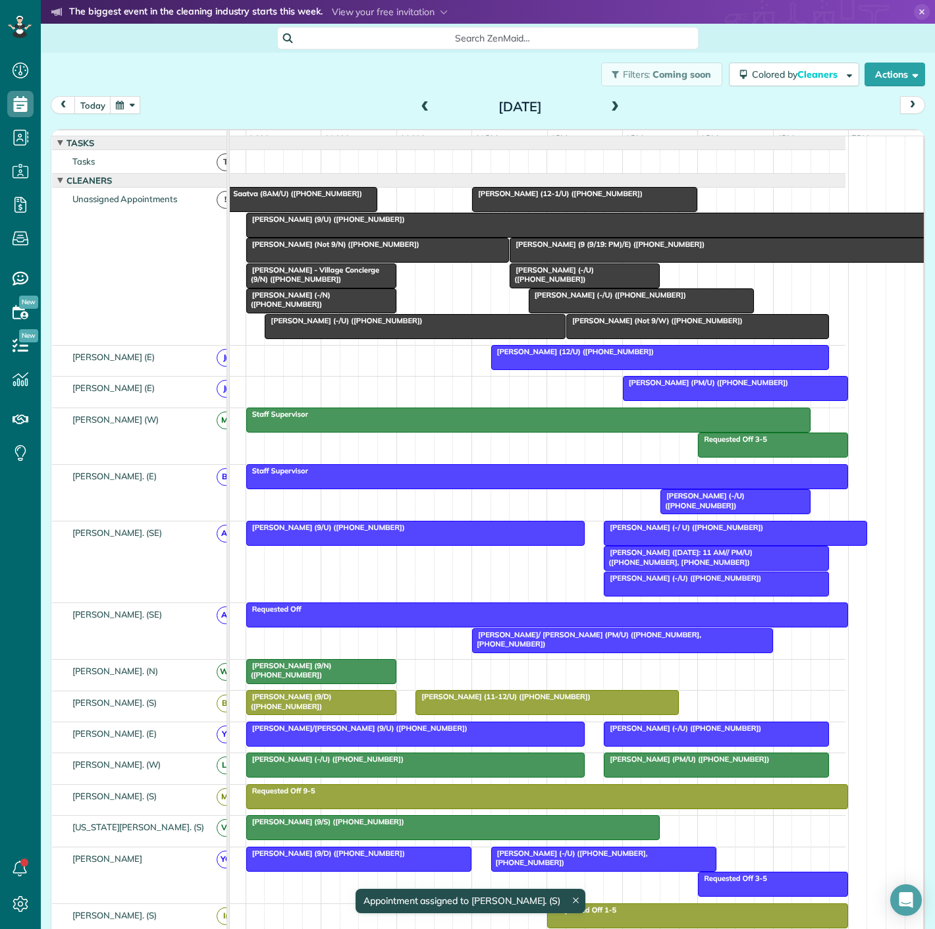
click at [551, 284] on span "Natoscha Golightly (-/U) (+19723658508)" at bounding box center [551, 274] width 85 height 18
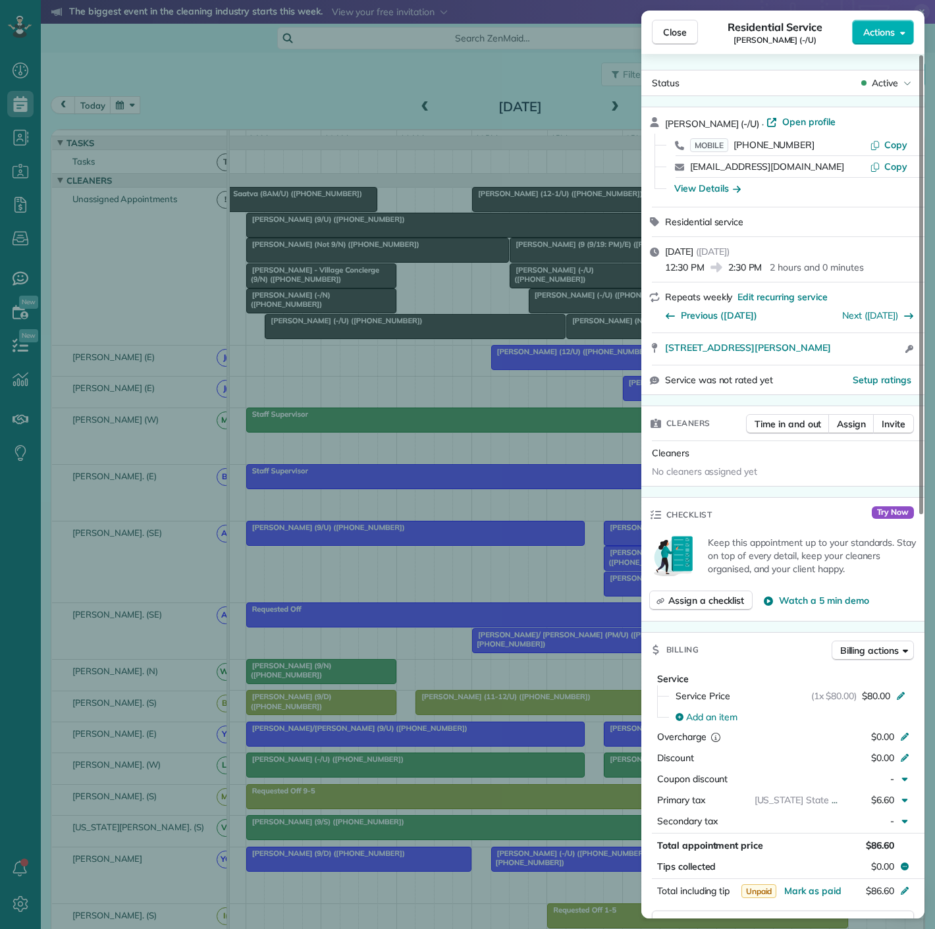
click at [551, 289] on div "Close Residential Service Natoscha Golightly (-/U) Actions Status Active Natosc…" at bounding box center [467, 464] width 935 height 929
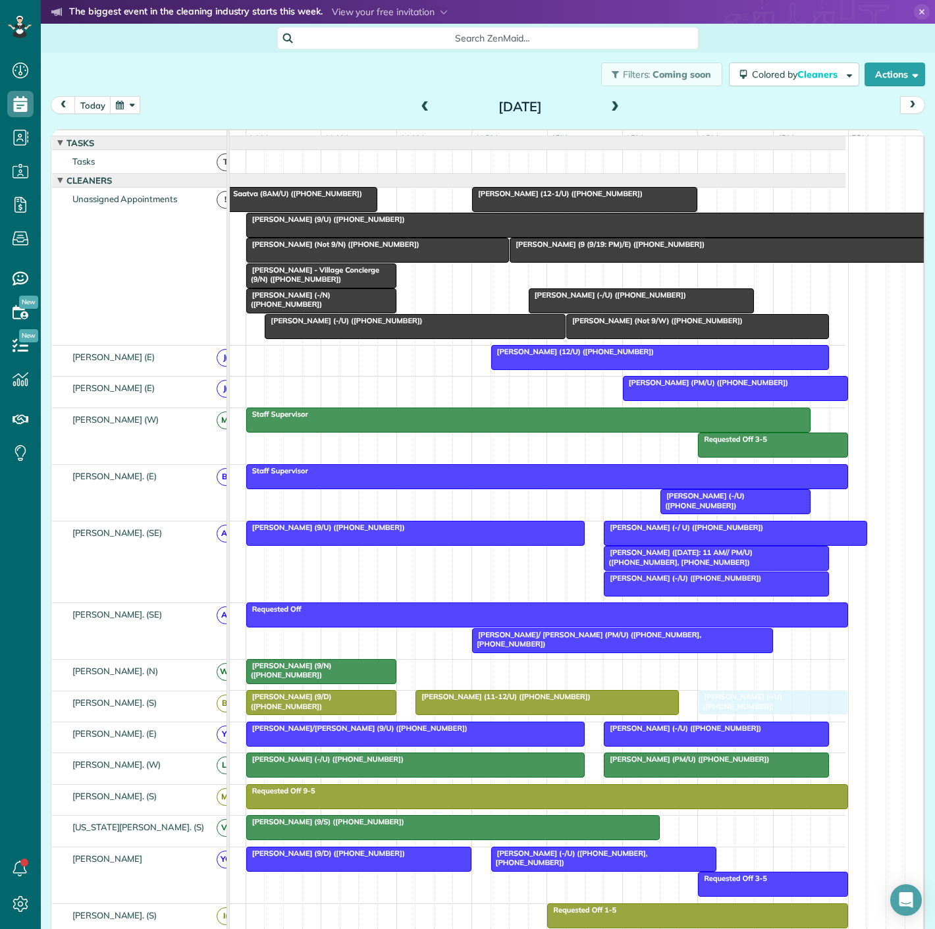
drag, startPoint x: 551, startPoint y: 289, endPoint x: 739, endPoint y: 713, distance: 463.8
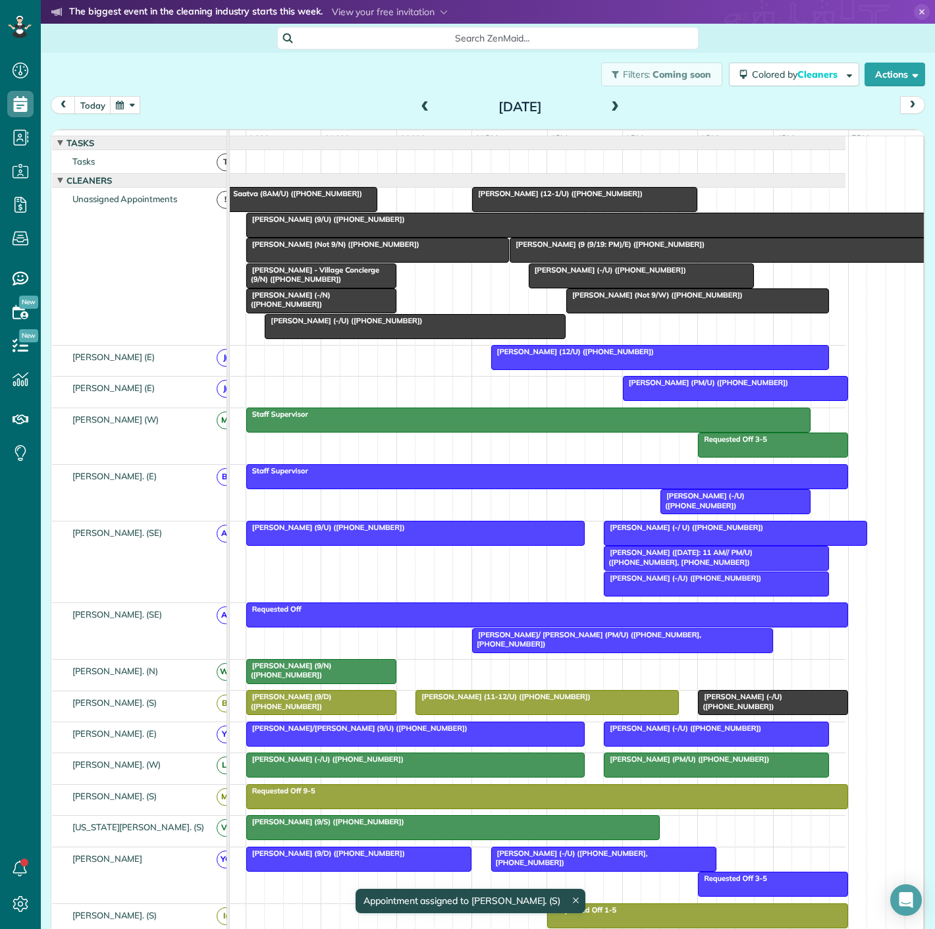
click at [321, 713] on div at bounding box center [321, 703] width 149 height 24
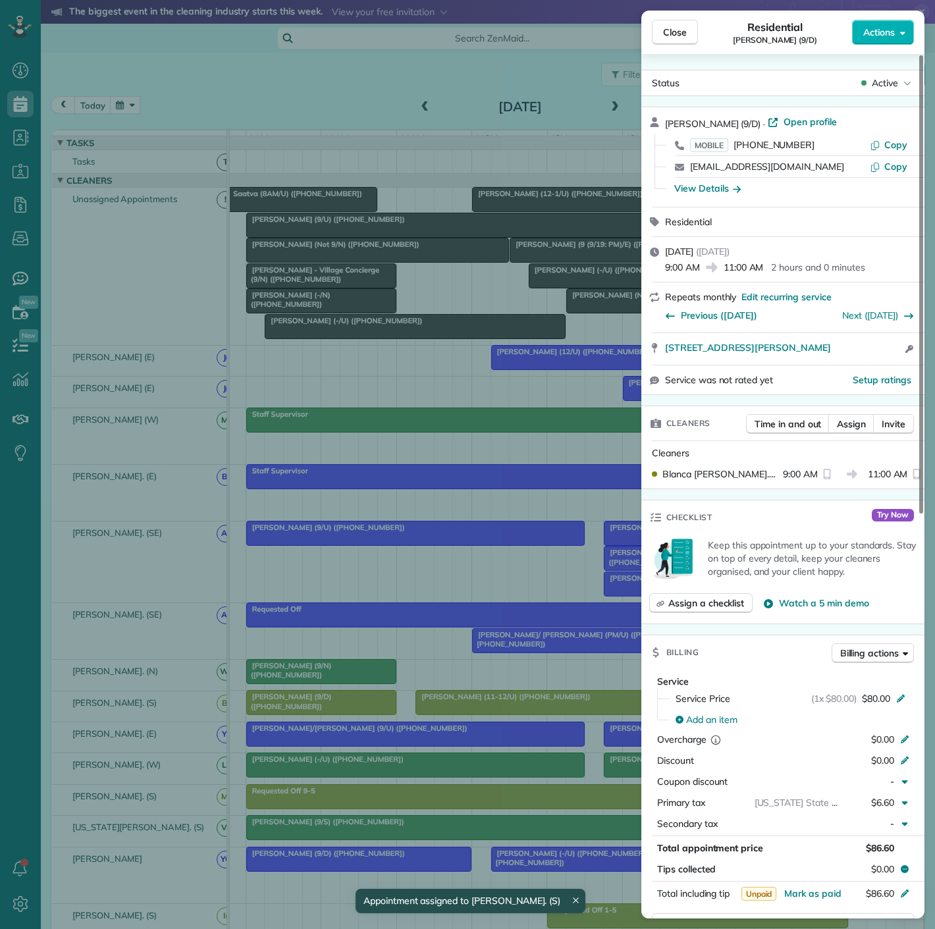
drag, startPoint x: 664, startPoint y: 358, endPoint x: 843, endPoint y: 363, distance: 178.5
click at [843, 363] on div "Maddie Moore (9/D) · Open profile MOBILE (214) 621-1248 Copy maddiemooretx@gmai…" at bounding box center [782, 251] width 283 height 288
drag, startPoint x: 459, startPoint y: 679, endPoint x: 452, endPoint y: 710, distance: 31.3
click at [459, 679] on div "Close Residential Maddie Moore (9/D) Actions Status Active Maddie Moore (9/D) ·…" at bounding box center [467, 464] width 935 height 929
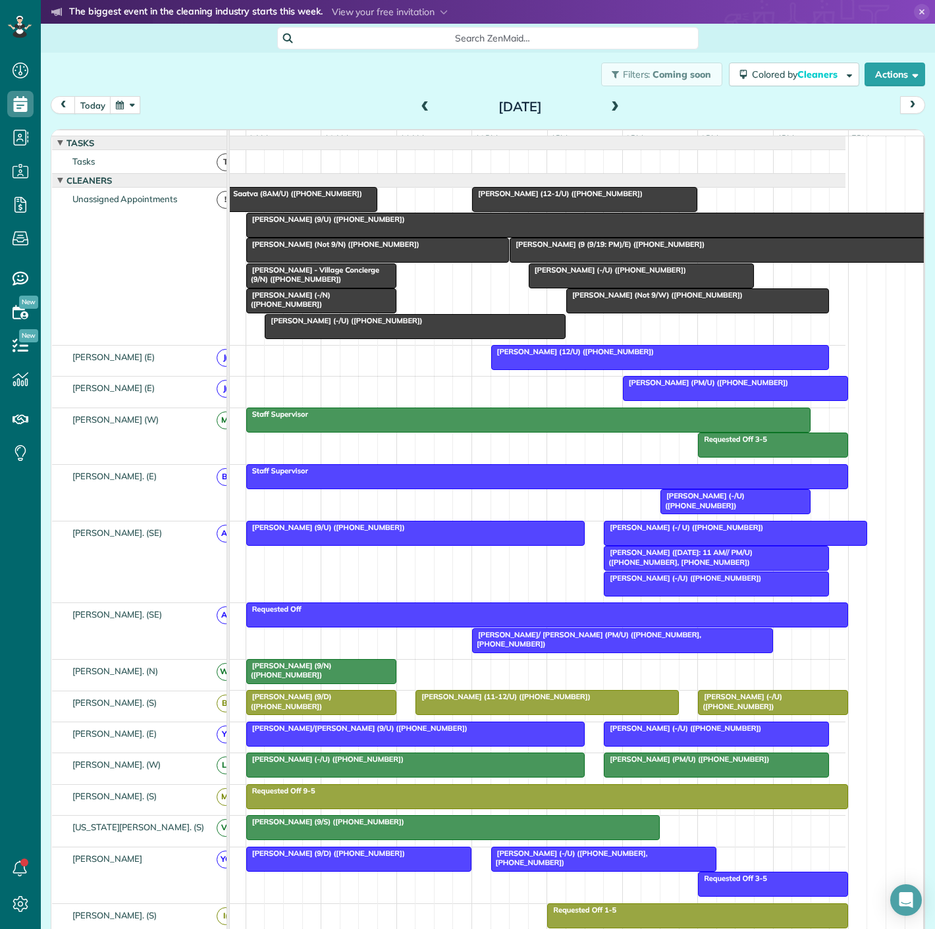
click at [421, 701] on span "Cynthia Stopani (11-12/U) (+16269459100)" at bounding box center [503, 696] width 176 height 9
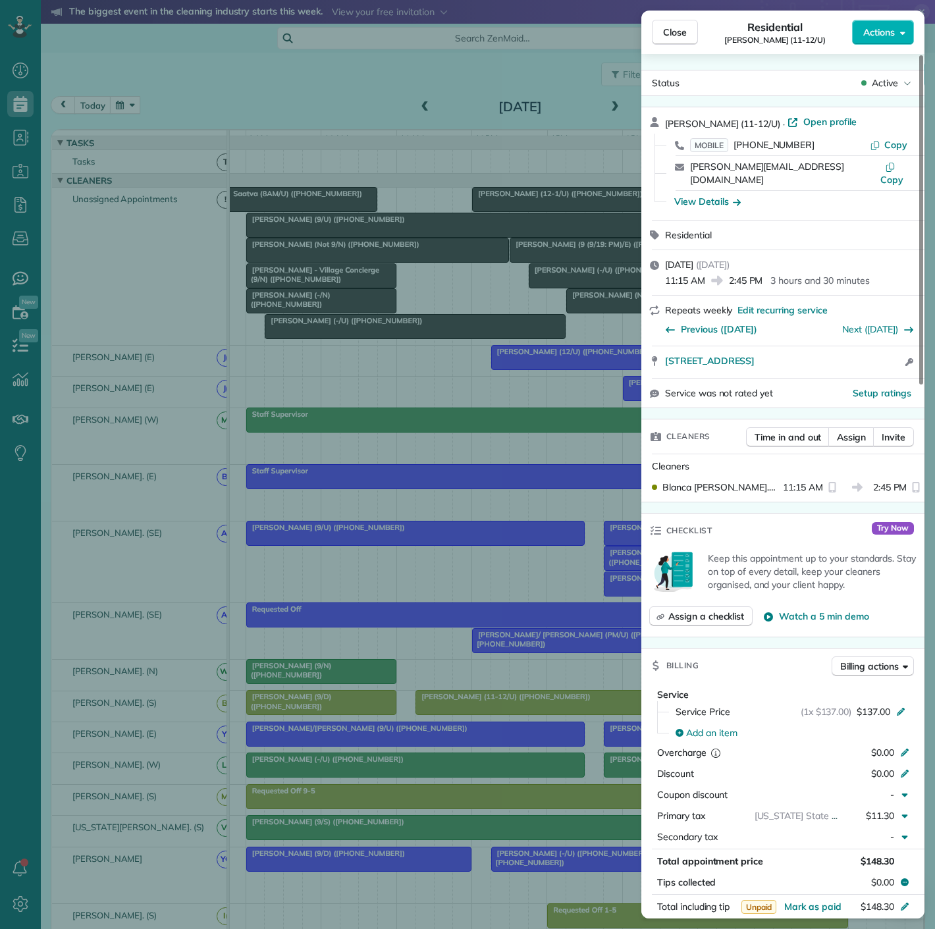
drag, startPoint x: 658, startPoint y: 356, endPoint x: 893, endPoint y: 354, distance: 235.0
click at [893, 354] on div "2525 Turtle Creek Boulevard #605 Dallas TX 75219 Open access information" at bounding box center [782, 362] width 283 height 32
drag, startPoint x: 398, startPoint y: 587, endPoint x: 626, endPoint y: 689, distance: 249.6
click at [398, 587] on div "Close Residential Cynthia Stopani (11-12/U) Actions Status Active Cynthia Stopa…" at bounding box center [467, 464] width 935 height 929
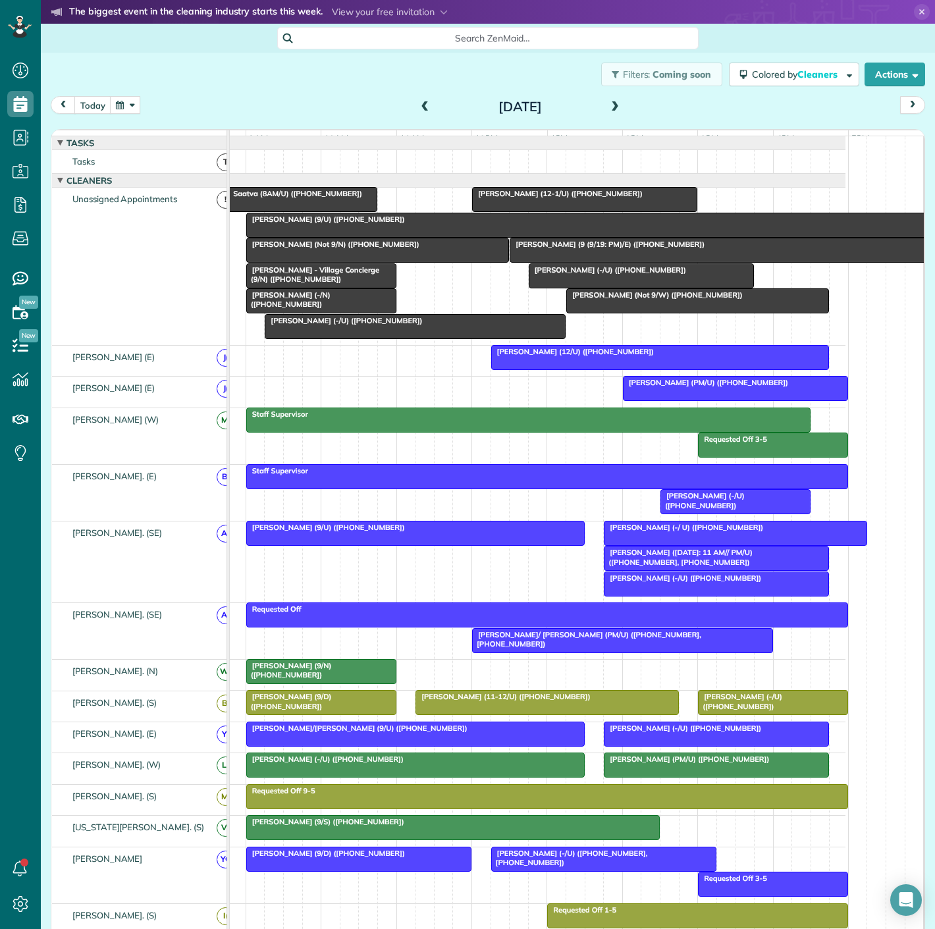
click at [731, 710] on span "Natoscha Golightly (-/U) (+19723658508)" at bounding box center [739, 701] width 85 height 18
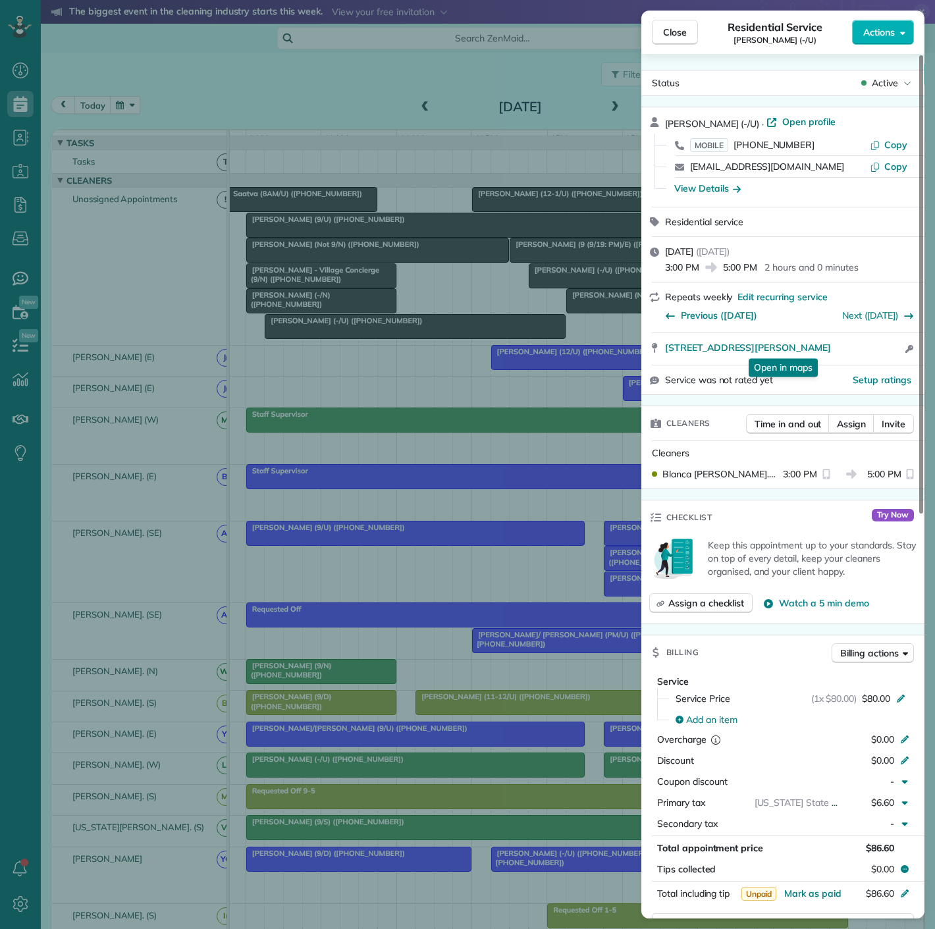
drag, startPoint x: 661, startPoint y: 348, endPoint x: 823, endPoint y: 339, distance: 162.2
click at [849, 344] on div "4302 Ross Ave Apt 3024 Dallas TX 75204 Open in maps Open in maps Open access in…" at bounding box center [782, 349] width 283 height 32
click at [418, 442] on div "Close Residential Service Natoscha Golightly (-/U) Actions Status Active Natosc…" at bounding box center [467, 464] width 935 height 929
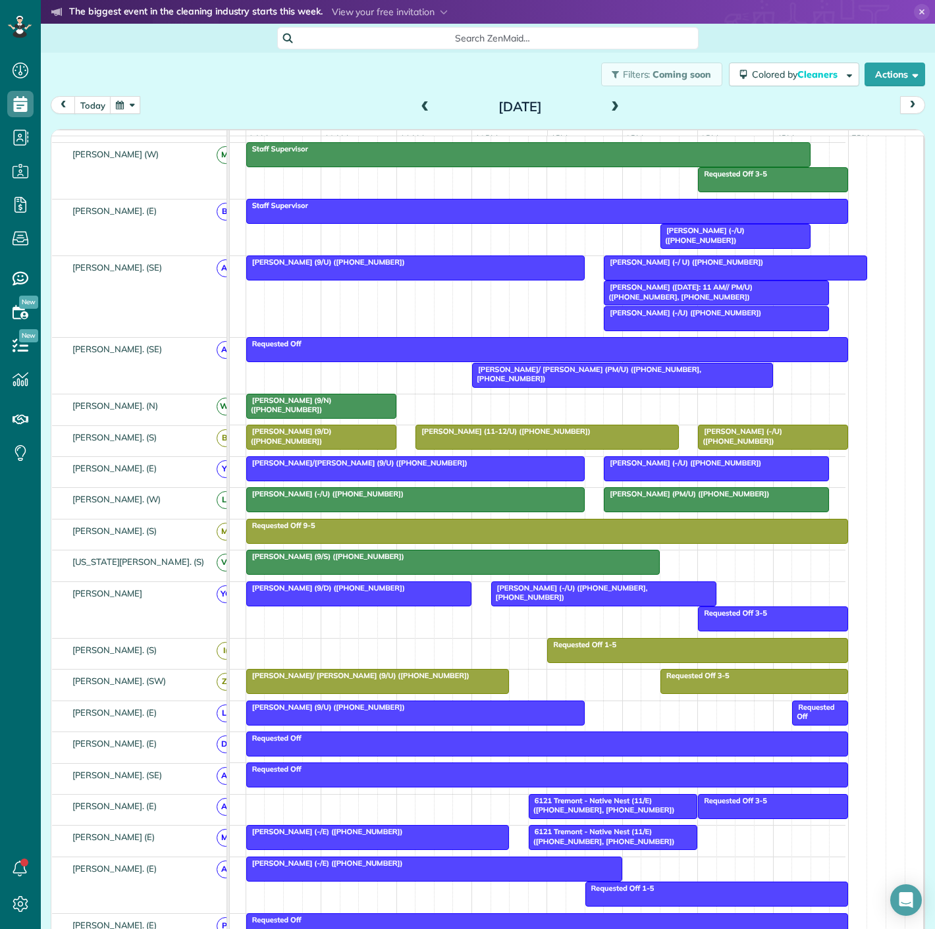
scroll to position [209, 0]
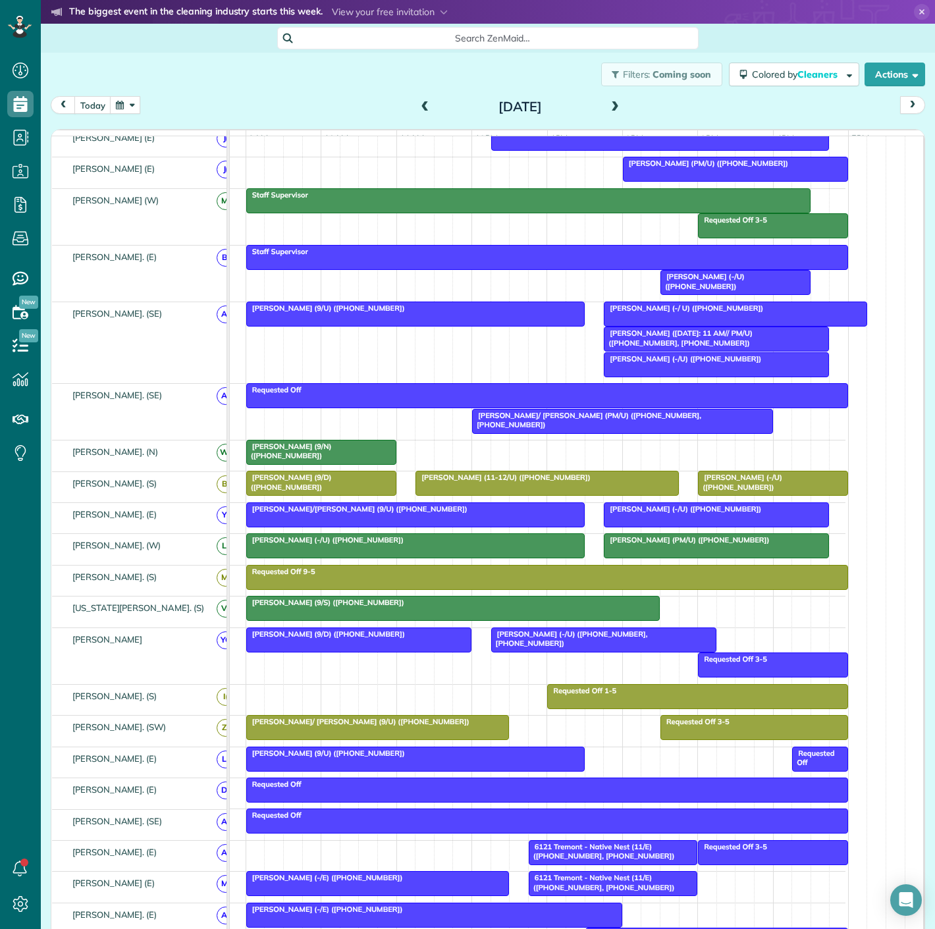
click at [700, 290] on div at bounding box center [735, 283] width 149 height 24
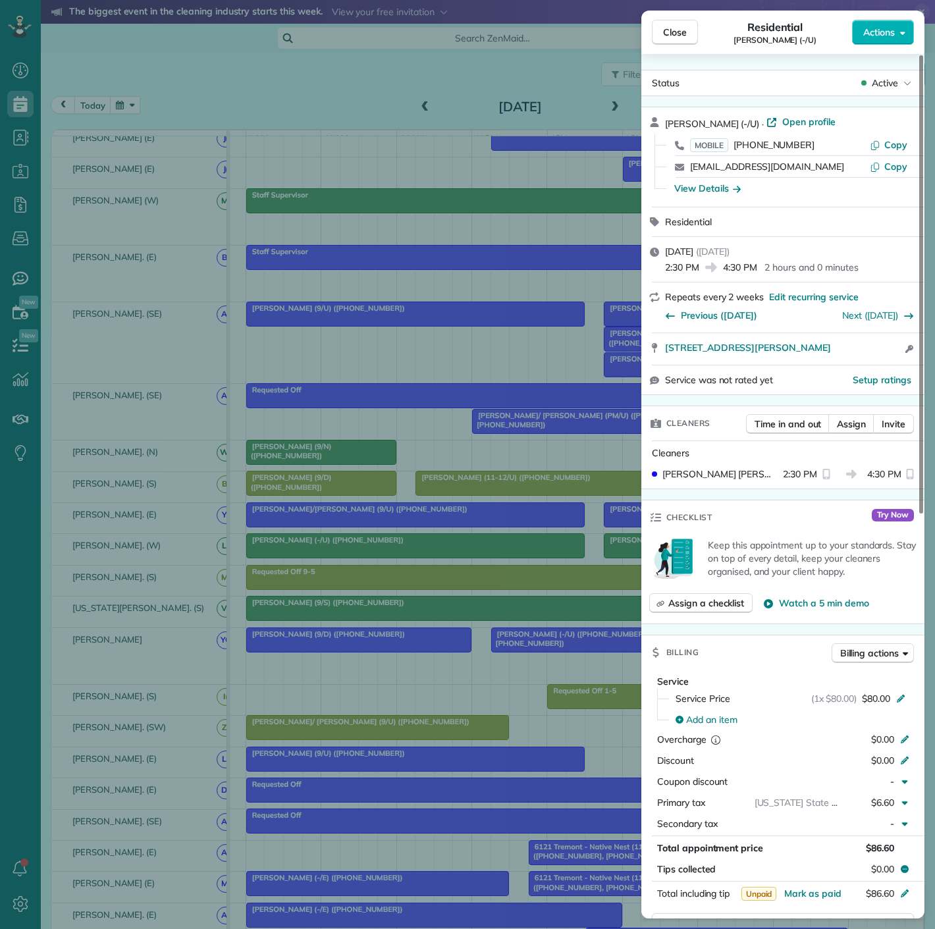
drag, startPoint x: 855, startPoint y: 355, endPoint x: 632, endPoint y: 360, distance: 223.2
click at [632, 360] on div "Close Residential Brian Golden (-/U) Actions Status Active Brian Golden (-/U) ·…" at bounding box center [467, 464] width 935 height 929
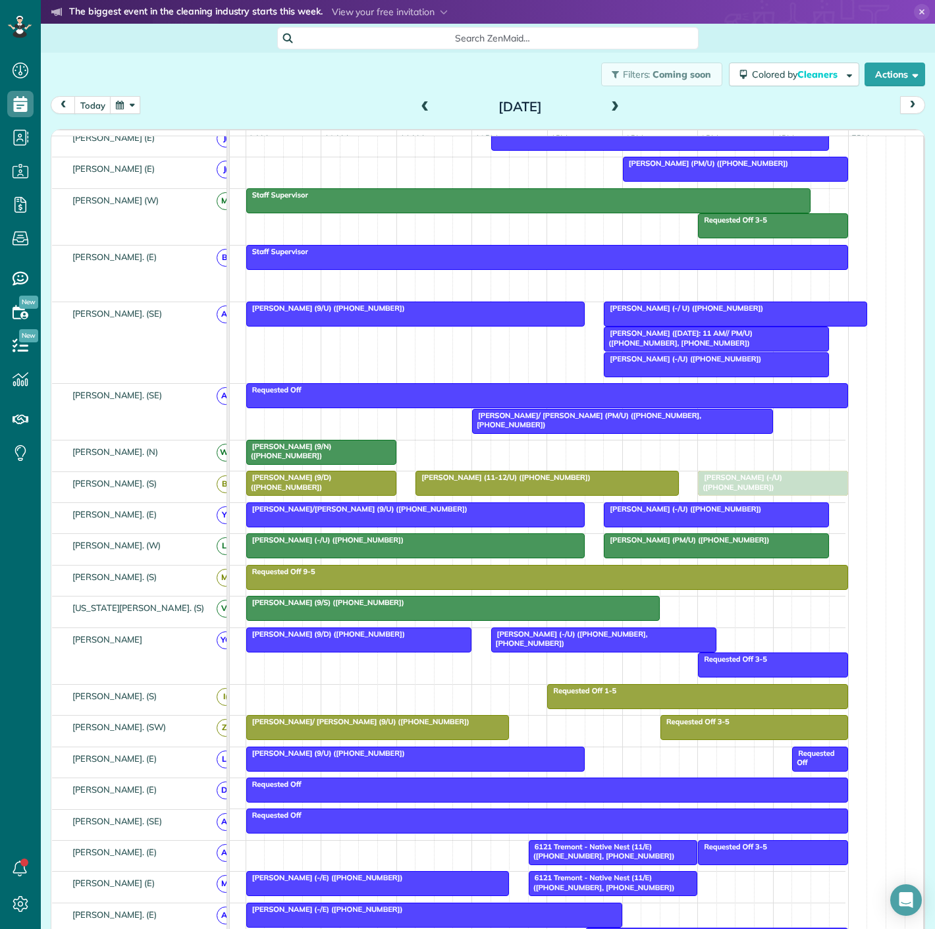
drag, startPoint x: 708, startPoint y: 294, endPoint x: 753, endPoint y: 501, distance: 212.1
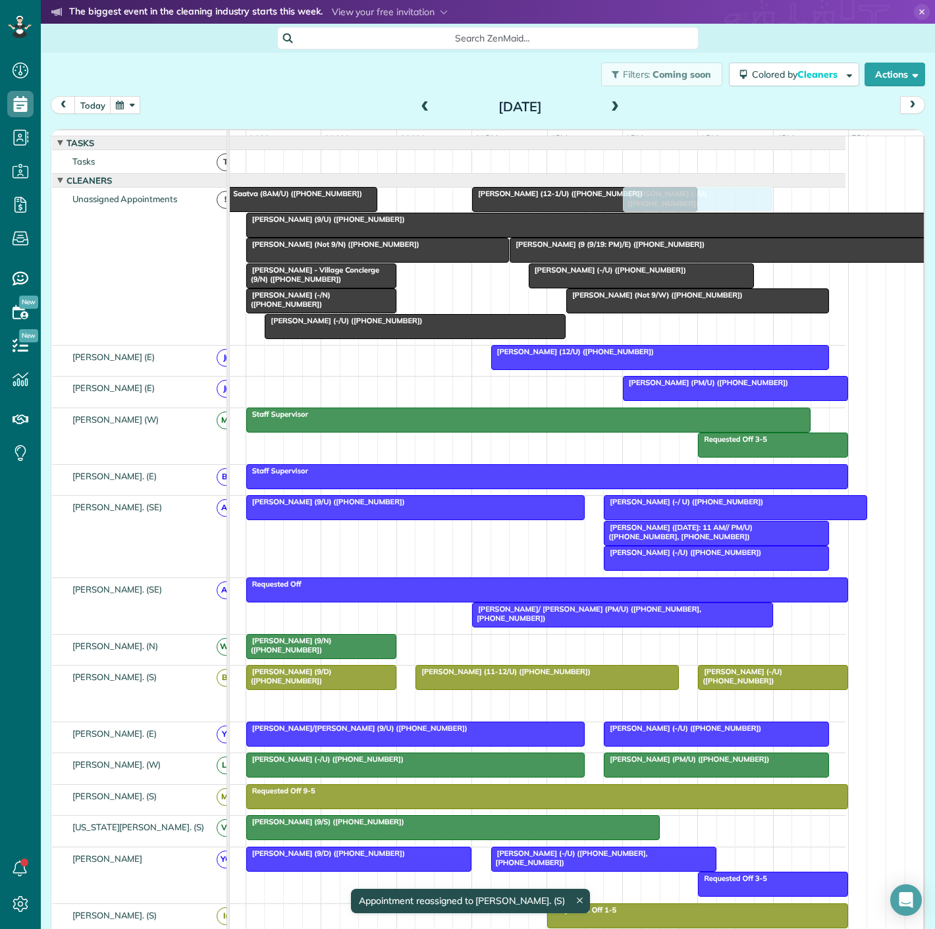
drag, startPoint x: 753, startPoint y: 704, endPoint x: 671, endPoint y: 313, distance: 400.1
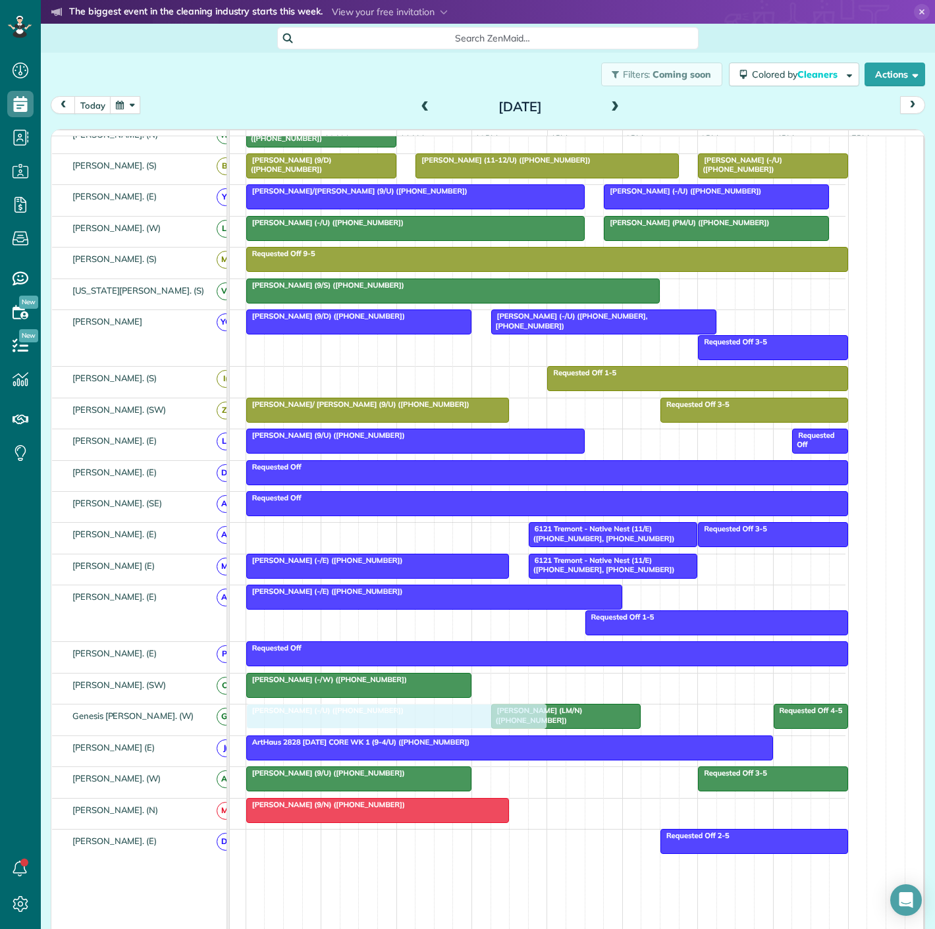
drag, startPoint x: 344, startPoint y: 335, endPoint x: 325, endPoint y: 729, distance: 394.1
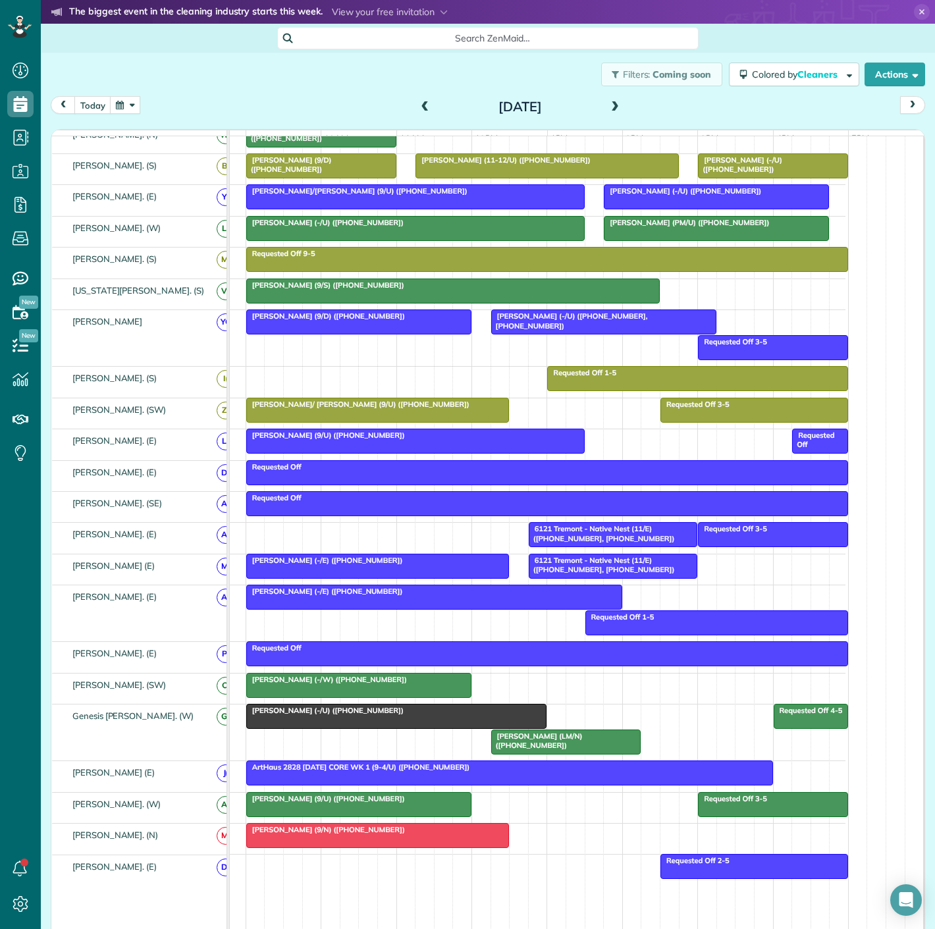
click at [365, 725] on div at bounding box center [397, 716] width 300 height 24
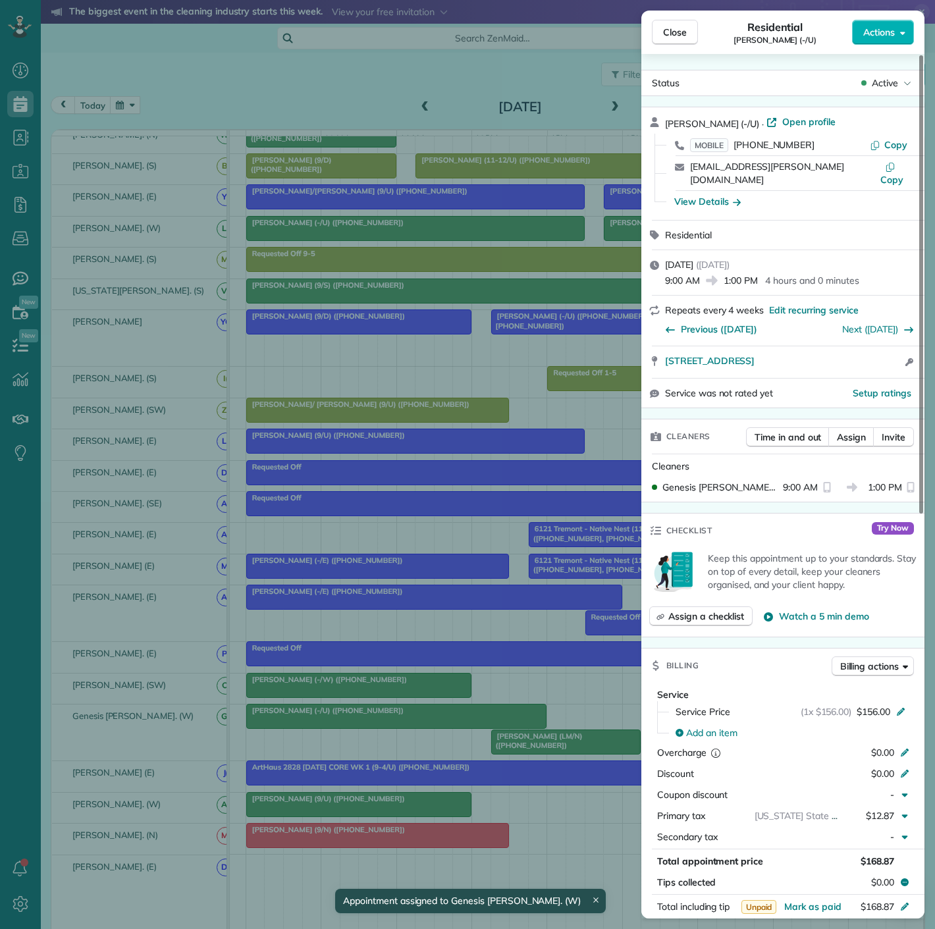
click at [365, 725] on div "Close Residential Andrew Ash (-/U) Actions Status Active Andrew Ash (-/U) · Ope…" at bounding box center [467, 464] width 935 height 929
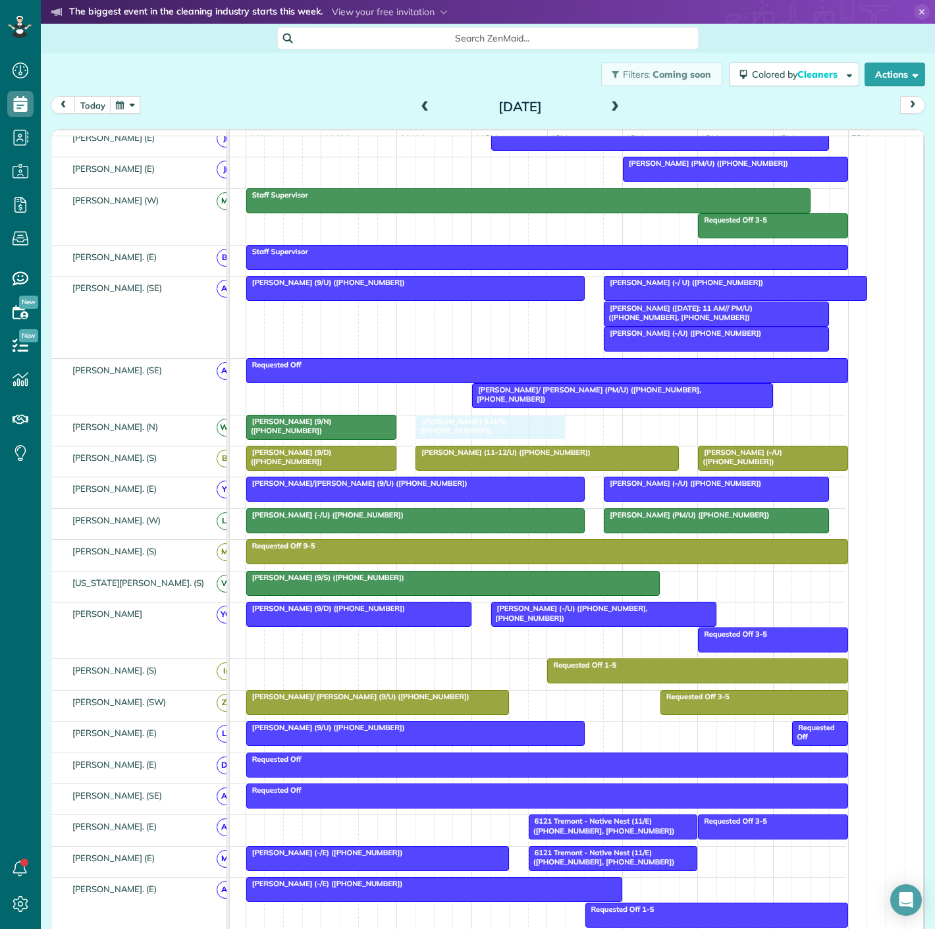
drag, startPoint x: 533, startPoint y: 751, endPoint x: 451, endPoint y: 450, distance: 311.9
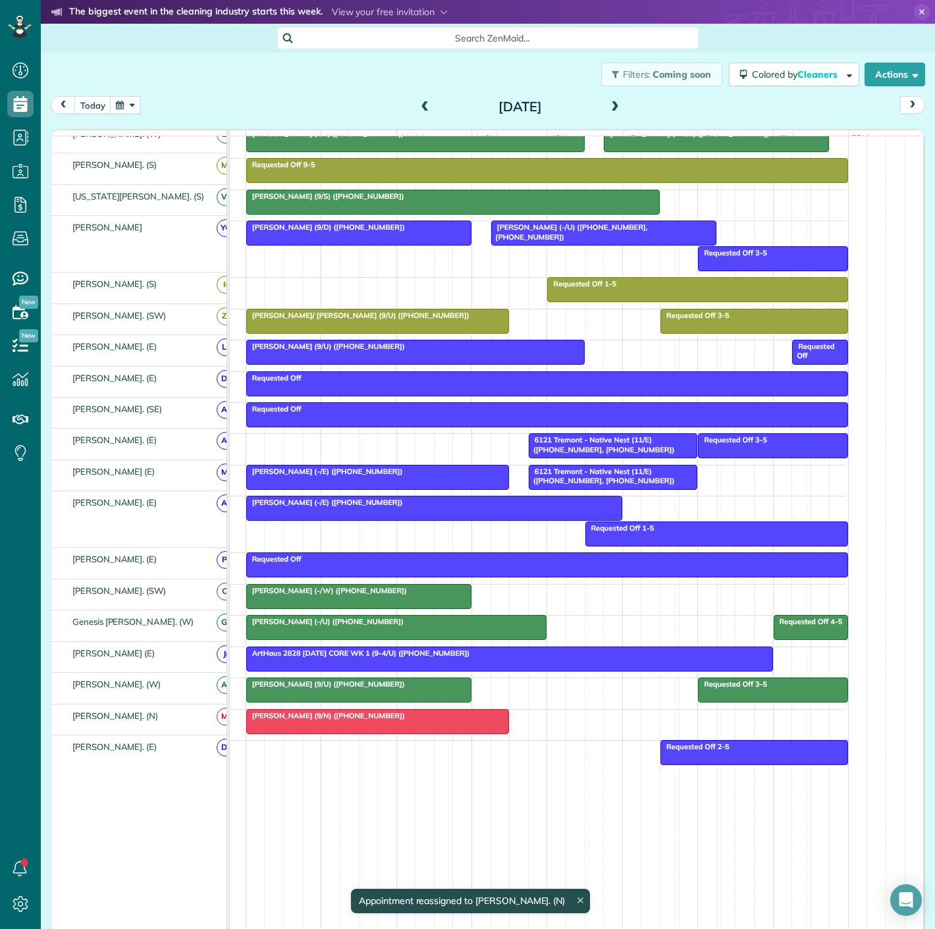
click at [363, 627] on div at bounding box center [397, 627] width 300 height 24
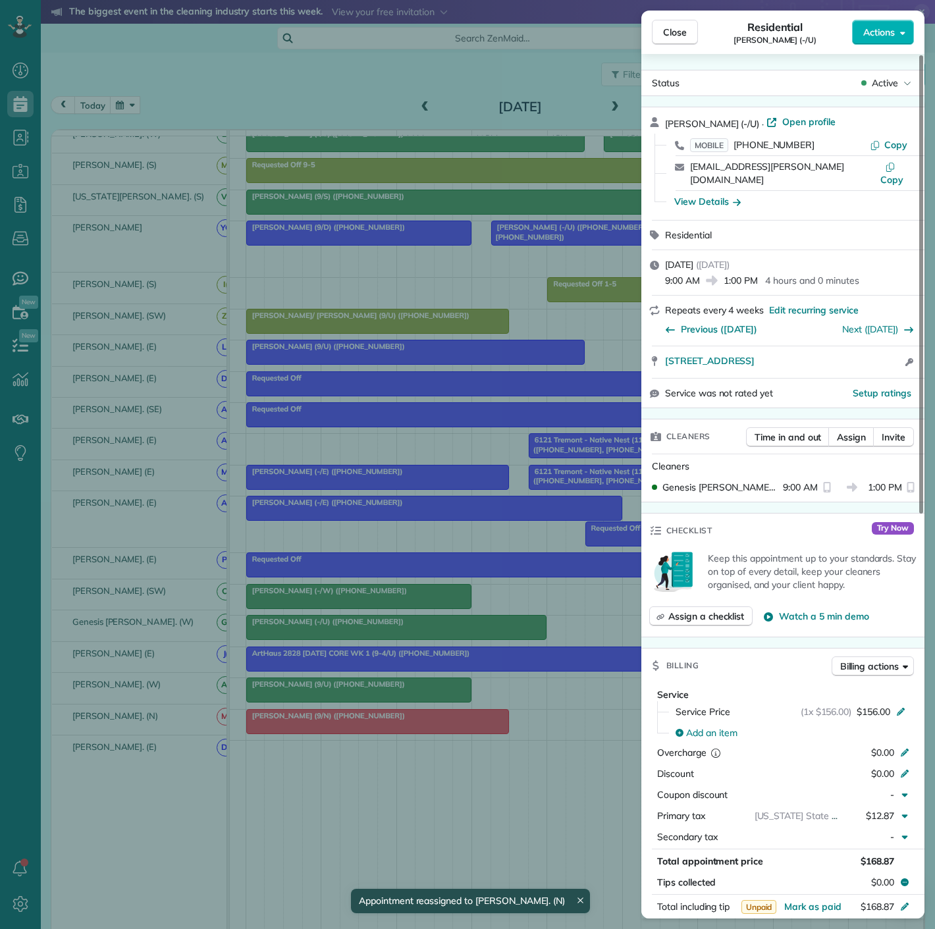
click at [363, 627] on div "Close Residential Andrew Ash (-/U) Actions Status Active Andrew Ash (-/U) · Ope…" at bounding box center [467, 464] width 935 height 929
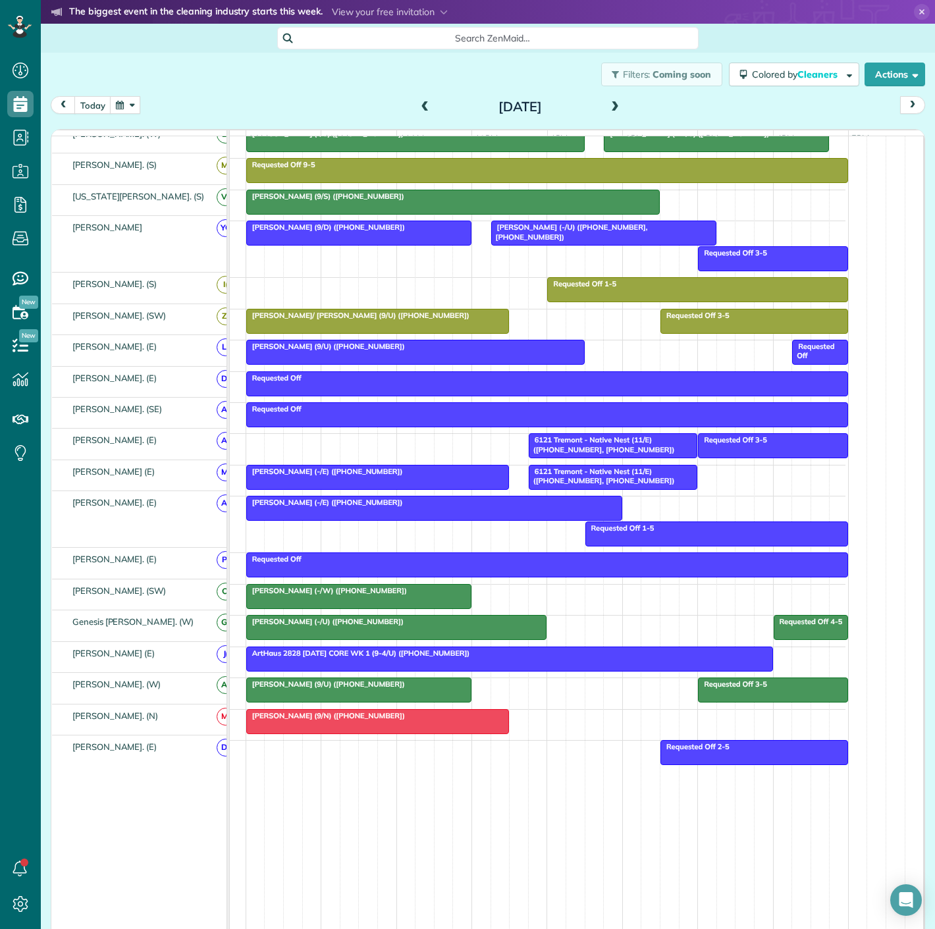
click at [261, 627] on div at bounding box center [397, 627] width 300 height 24
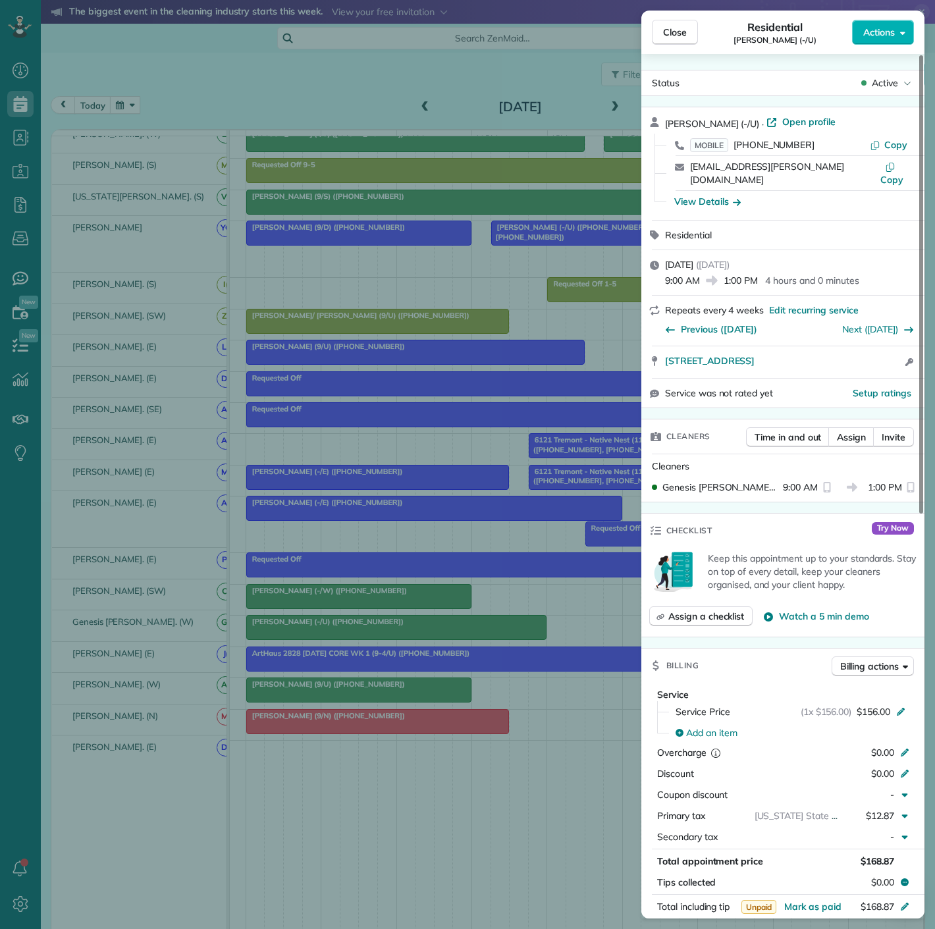
click at [327, 631] on div "Close Residential Andrew Ash (-/U) Actions Status Active Andrew Ash (-/U) · Ope…" at bounding box center [467, 464] width 935 height 929
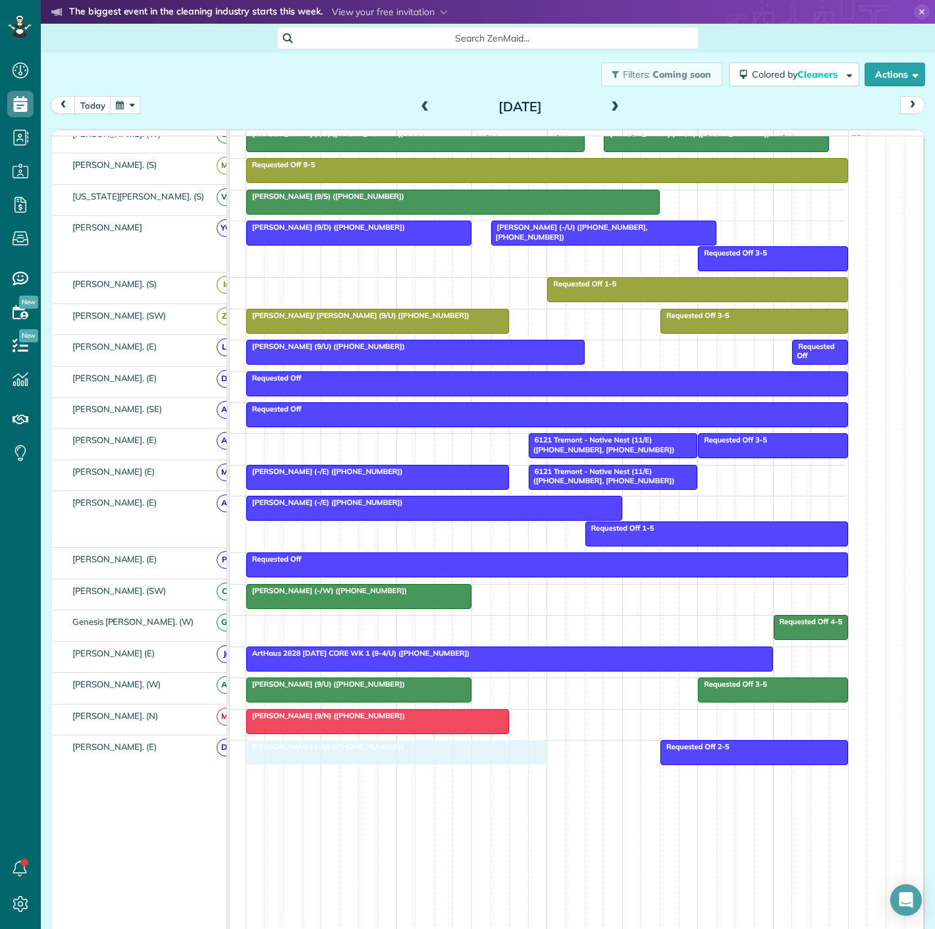
drag, startPoint x: 303, startPoint y: 626, endPoint x: 306, endPoint y: 748, distance: 121.8
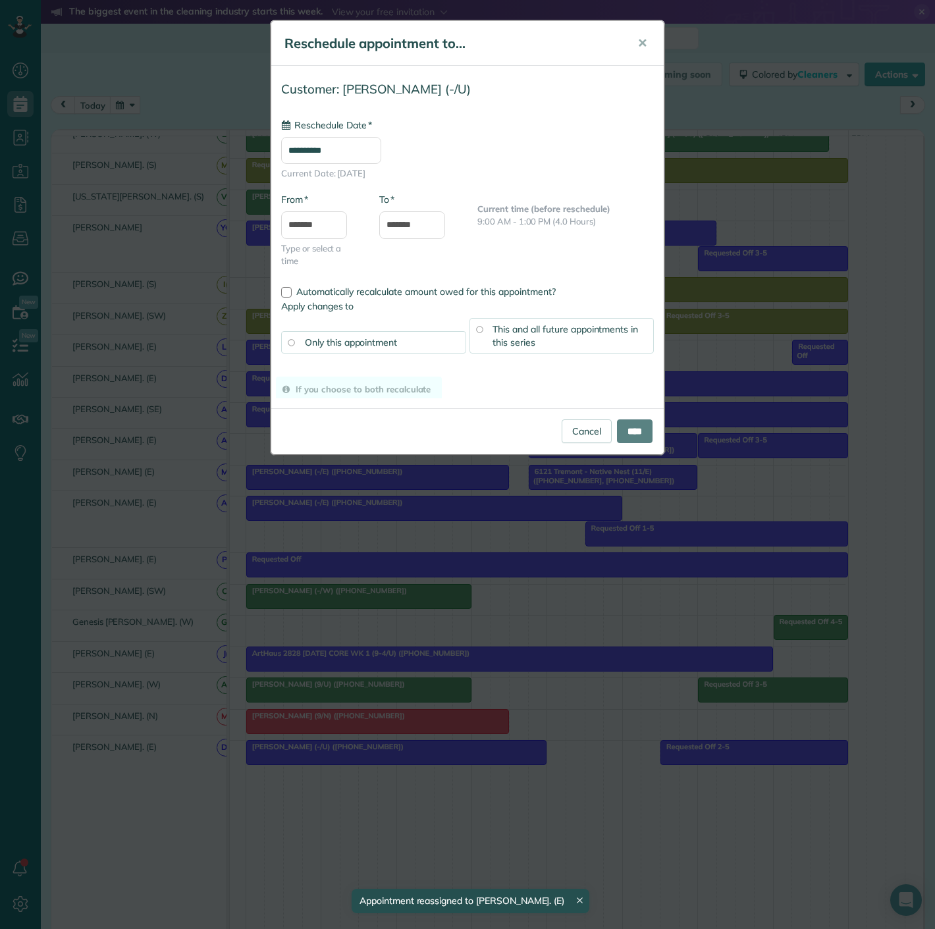
drag, startPoint x: 306, startPoint y: 755, endPoint x: 298, endPoint y: 598, distance: 156.9
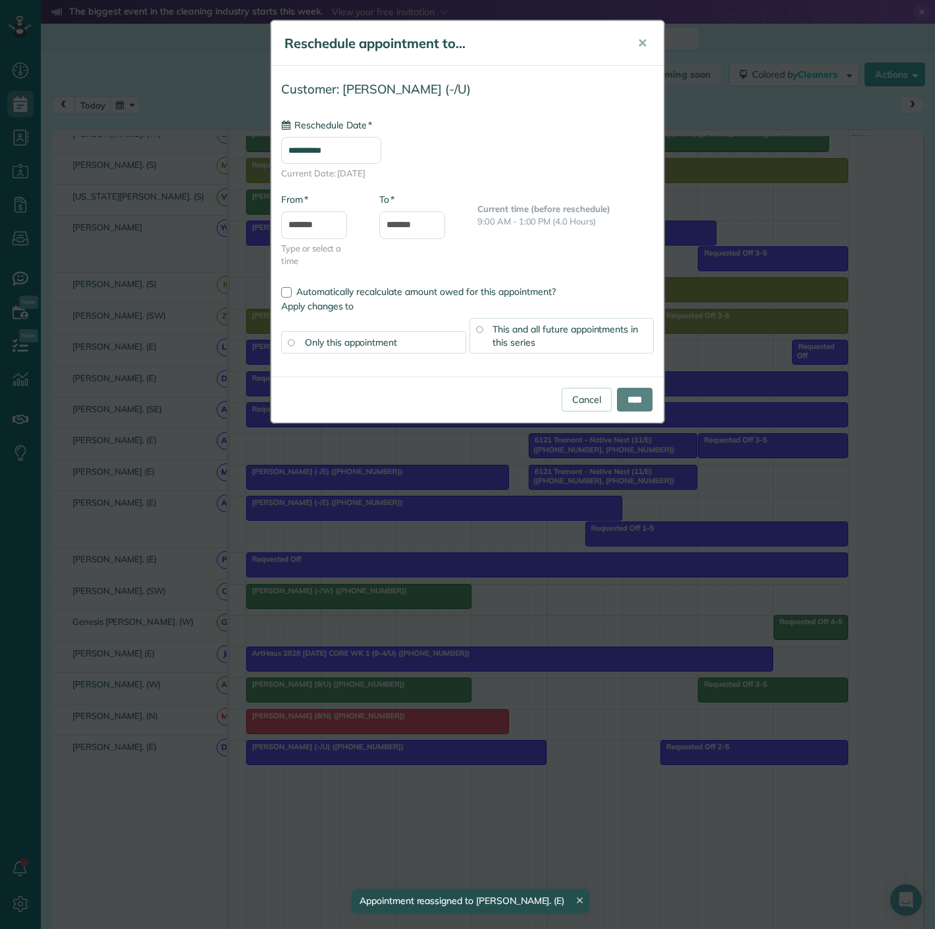
click at [298, 695] on div "**********" at bounding box center [467, 464] width 935 height 929
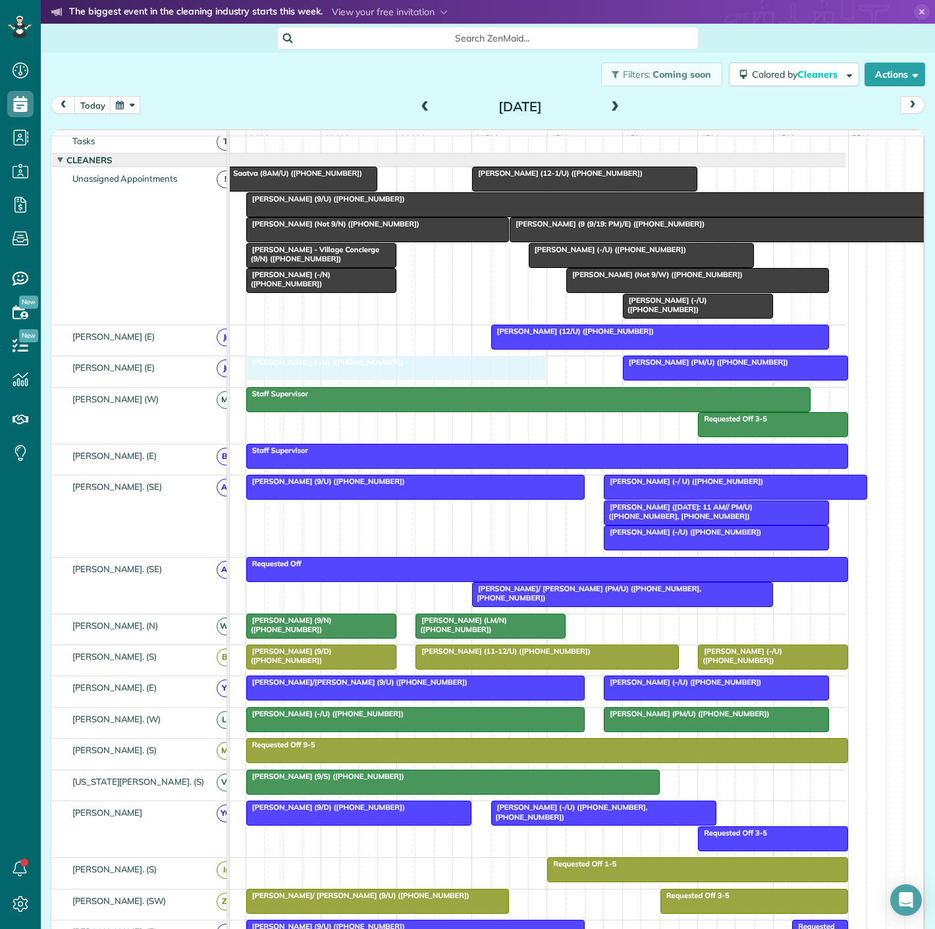
drag, startPoint x: 310, startPoint y: 756, endPoint x: 313, endPoint y: 370, distance: 385.8
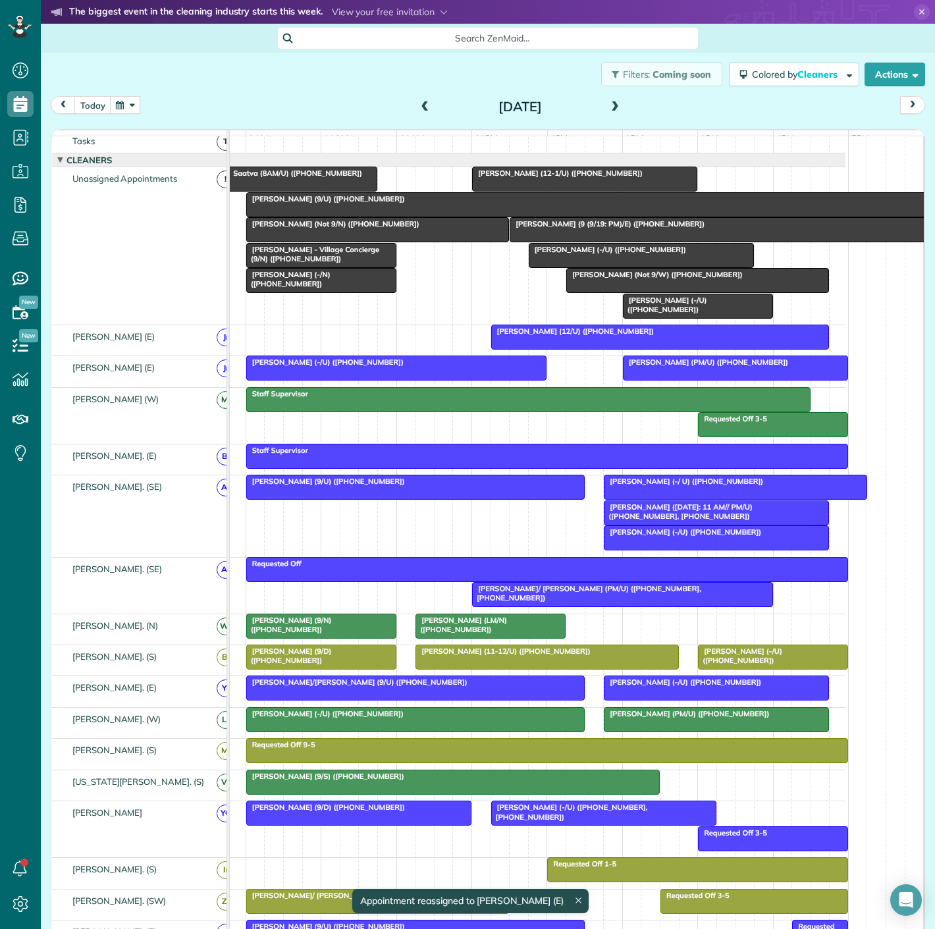
click at [497, 379] on div at bounding box center [397, 368] width 300 height 24
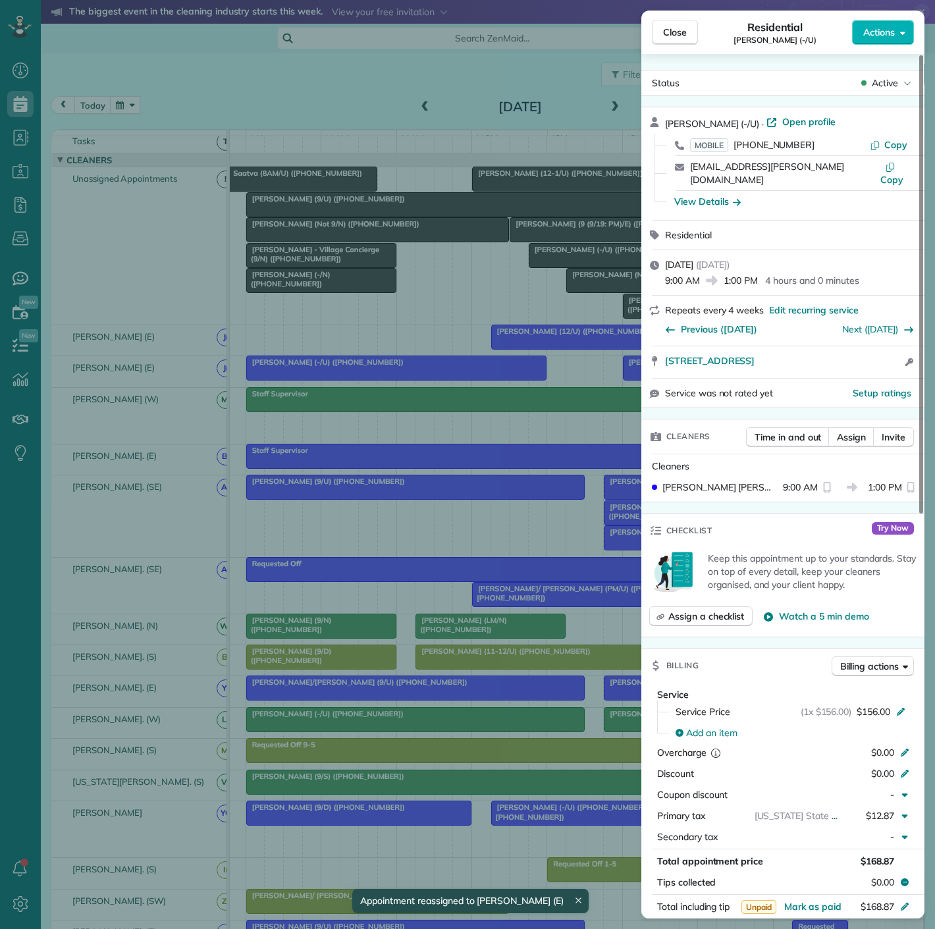
click at [497, 379] on div "Close Residential Andrew Ash (-/U) Actions Status Active Andrew Ash (-/U) · Ope…" at bounding box center [467, 464] width 935 height 929
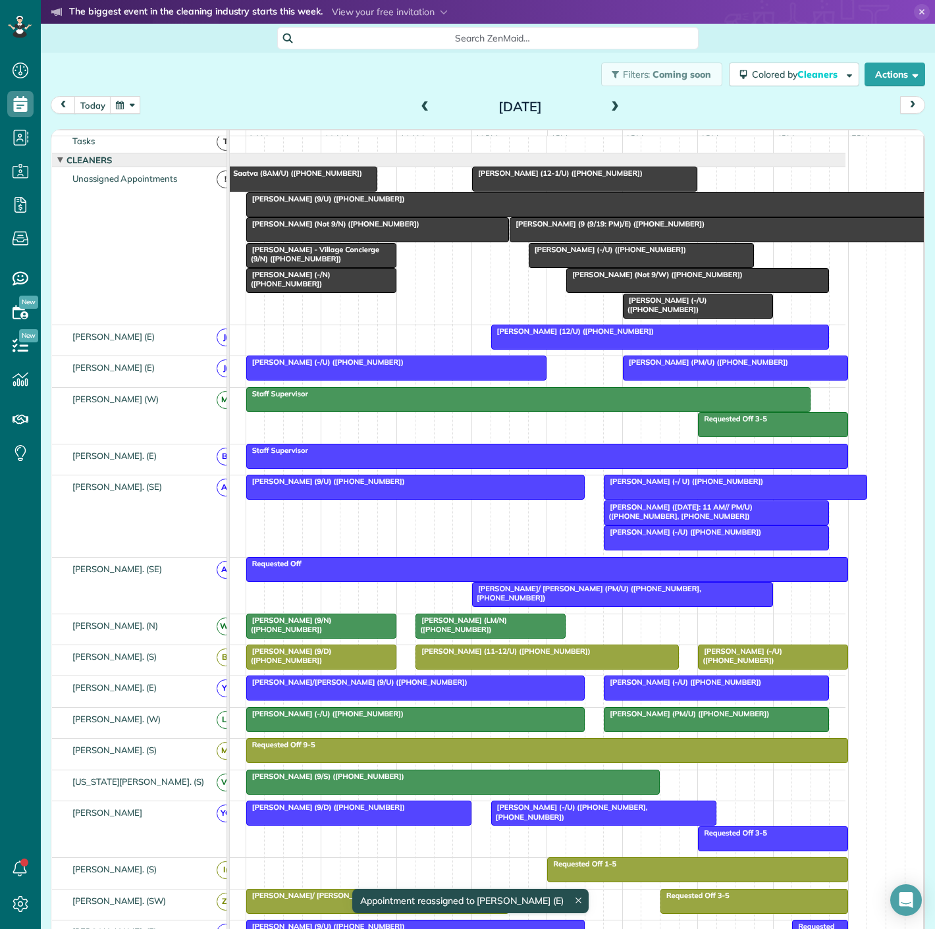
click at [632, 379] on div at bounding box center [735, 368] width 224 height 24
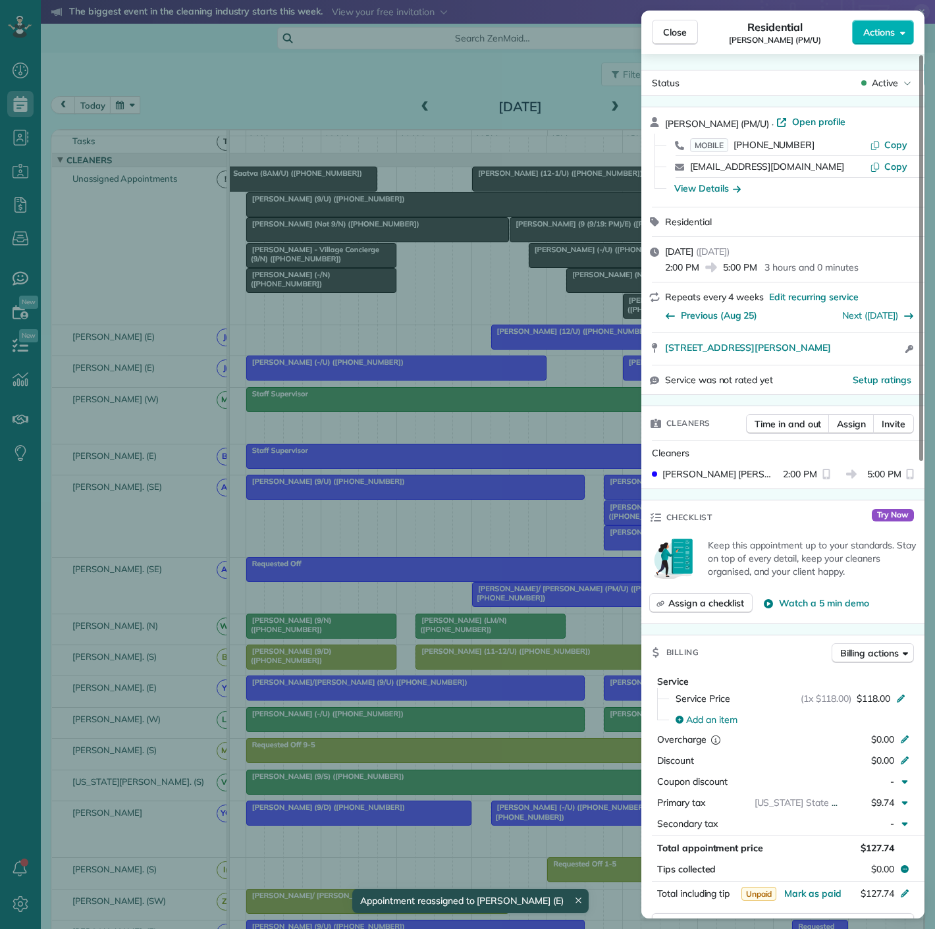
click at [411, 391] on div "Close Residential Audrey Sloane (PM/U) Actions Status Active Audrey Sloane (PM/…" at bounding box center [467, 464] width 935 height 929
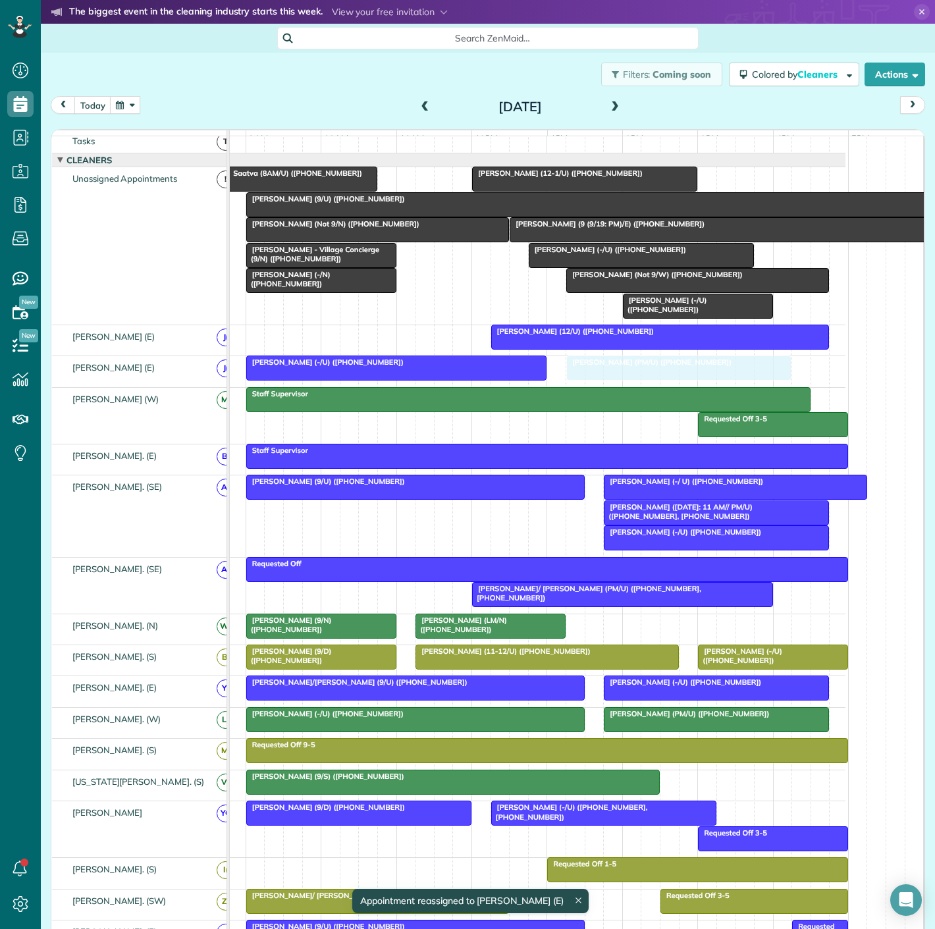
drag, startPoint x: 635, startPoint y: 375, endPoint x: 585, endPoint y: 380, distance: 51.0
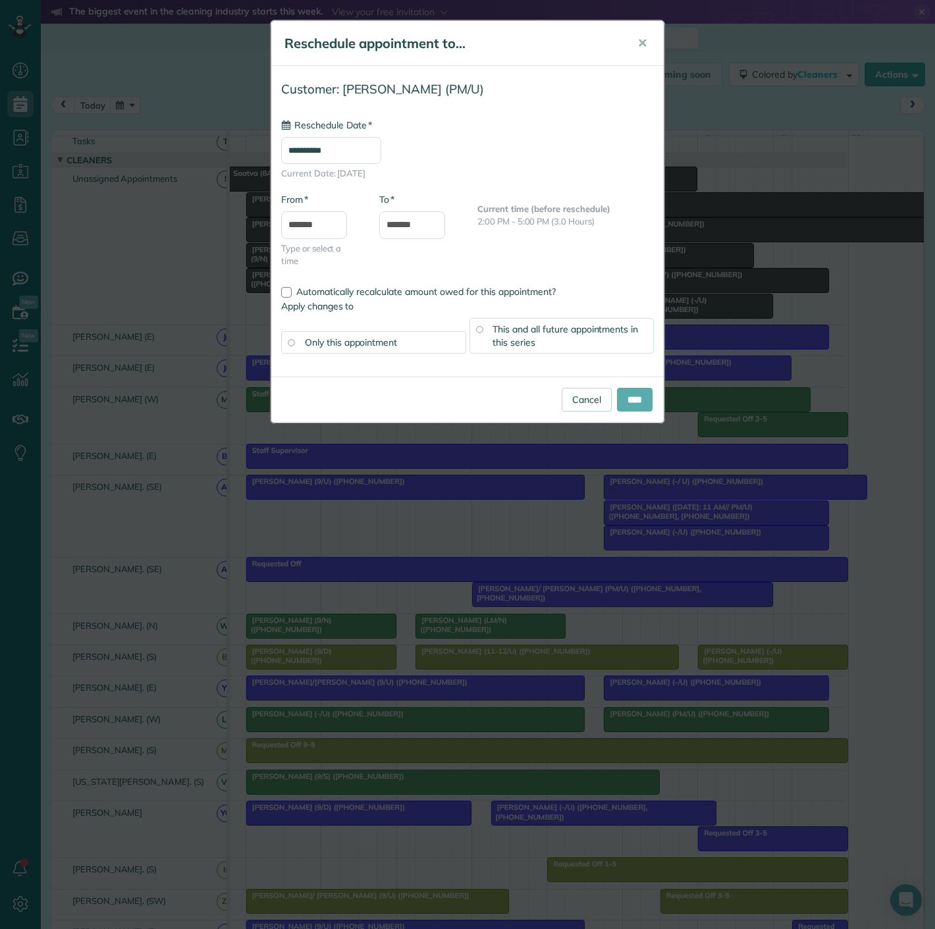
type input "**********"
click at [624, 396] on input "****" at bounding box center [635, 400] width 36 height 24
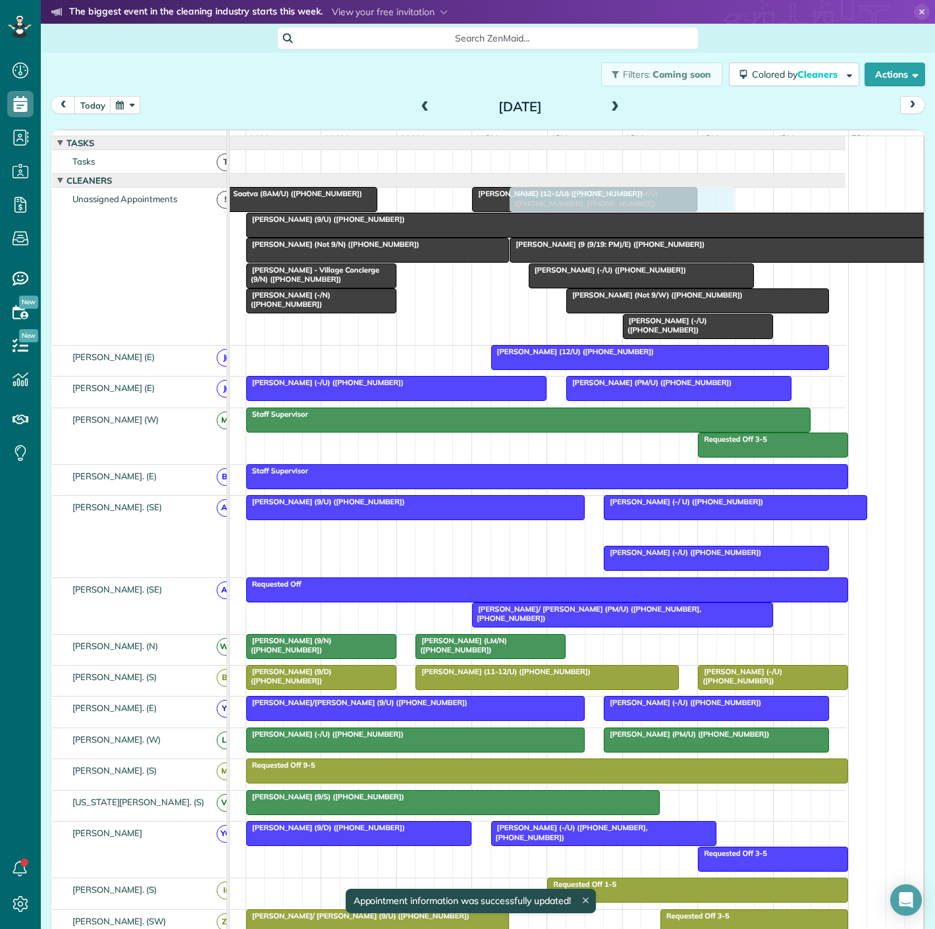
drag, startPoint x: 675, startPoint y: 544, endPoint x: 604, endPoint y: 369, distance: 189.0
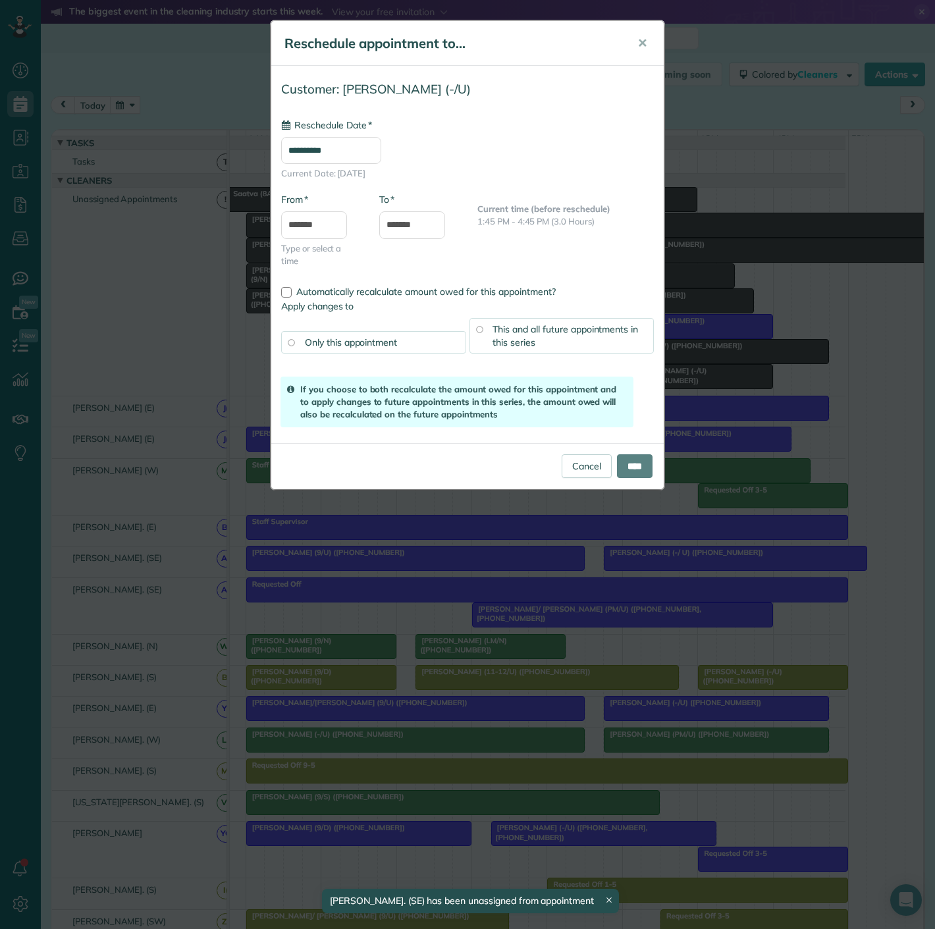
drag, startPoint x: 688, startPoint y: 561, endPoint x: 616, endPoint y: 253, distance: 315.7
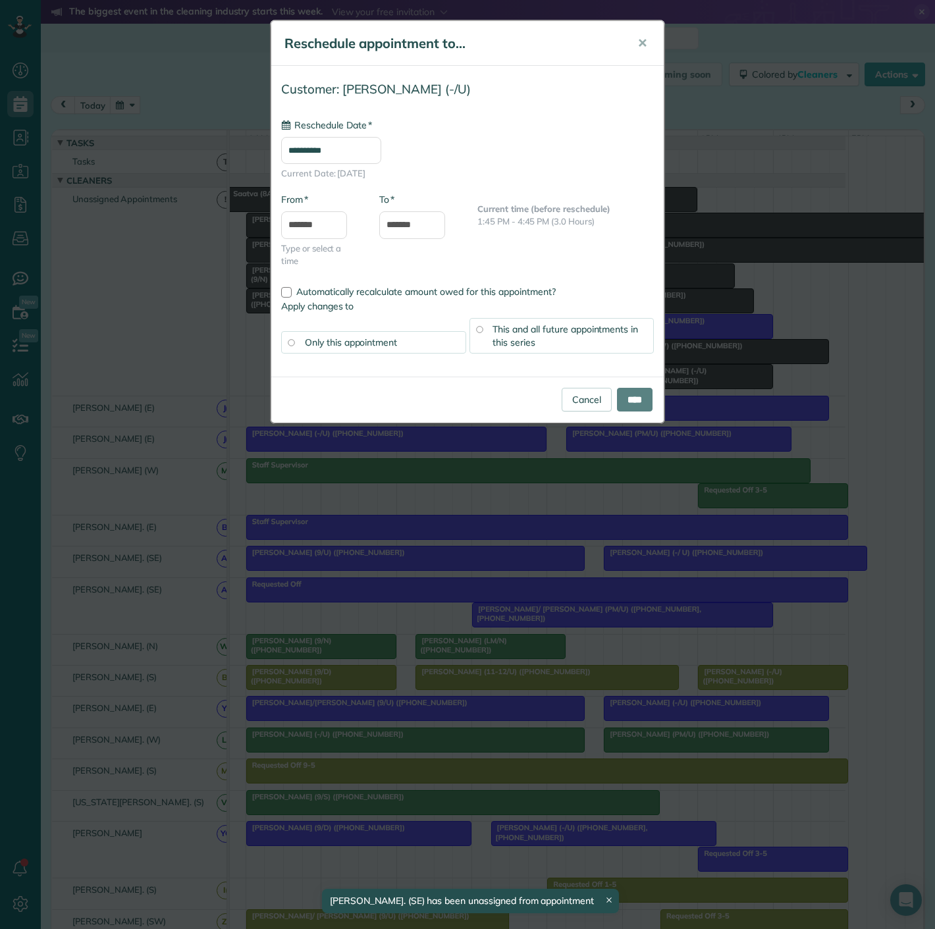
type input "**********"
click at [627, 398] on input "****" at bounding box center [635, 400] width 36 height 24
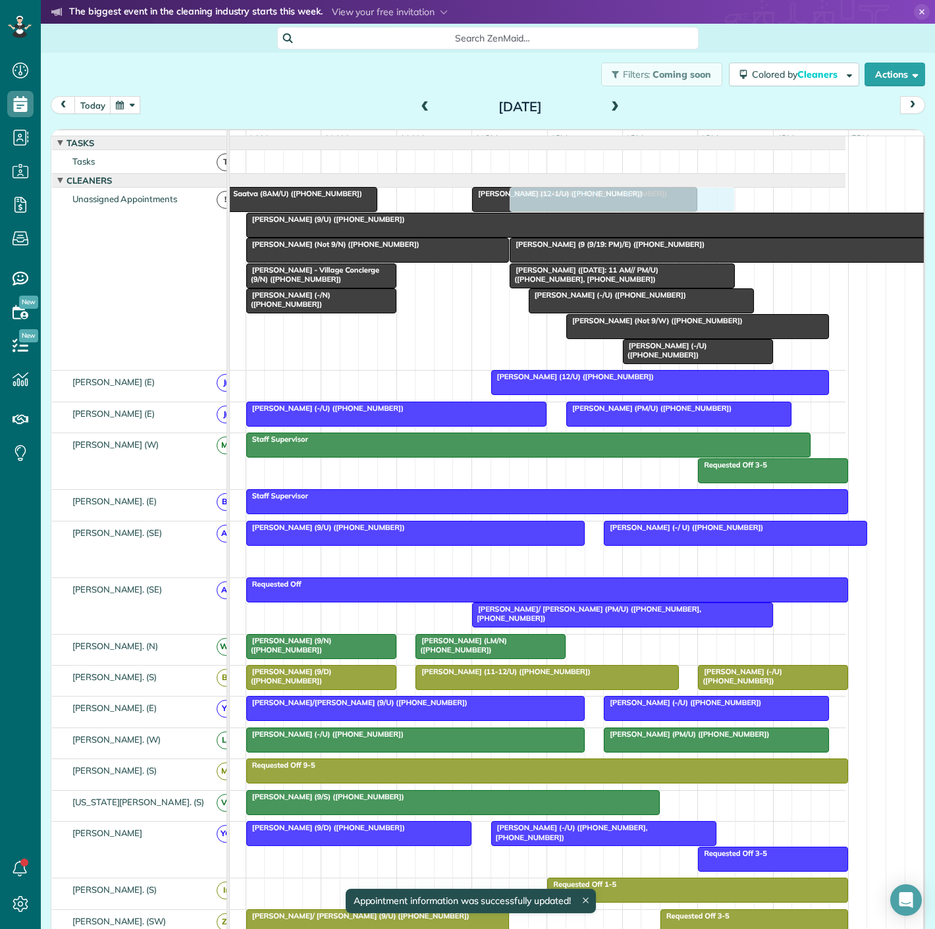
drag, startPoint x: 608, startPoint y: 569, endPoint x: 566, endPoint y: 330, distance: 242.6
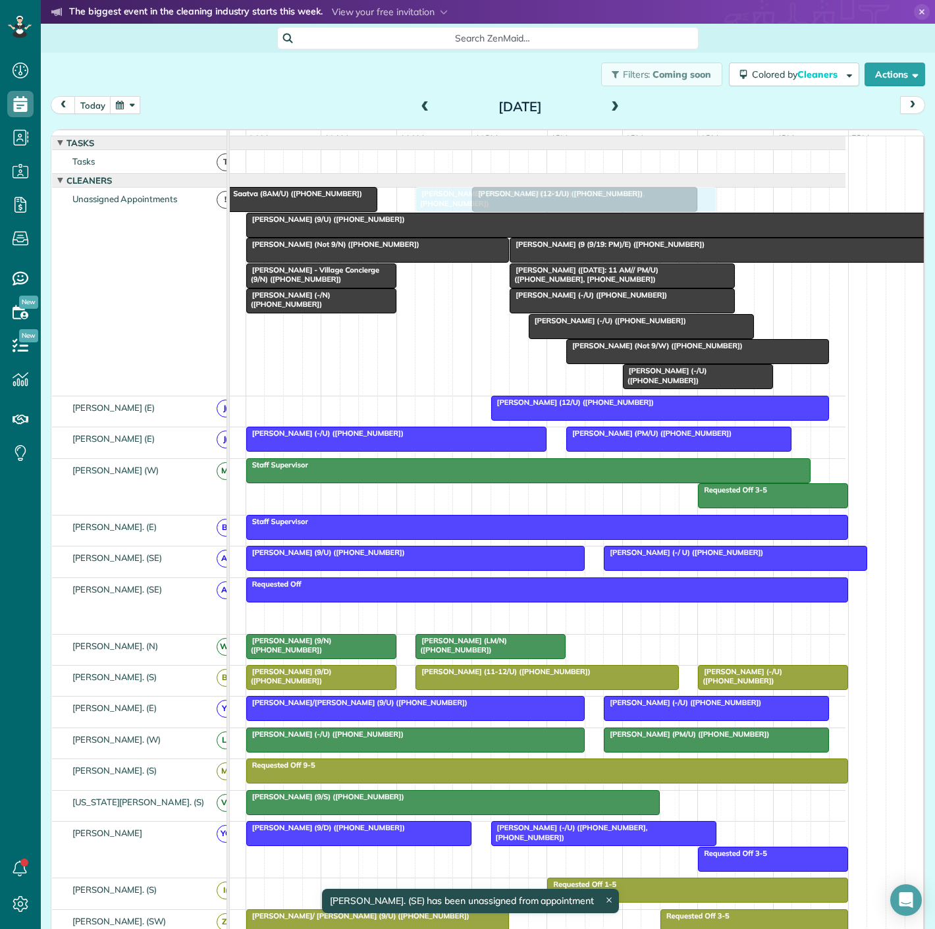
drag, startPoint x: 597, startPoint y: 623, endPoint x: 538, endPoint y: 343, distance: 286.6
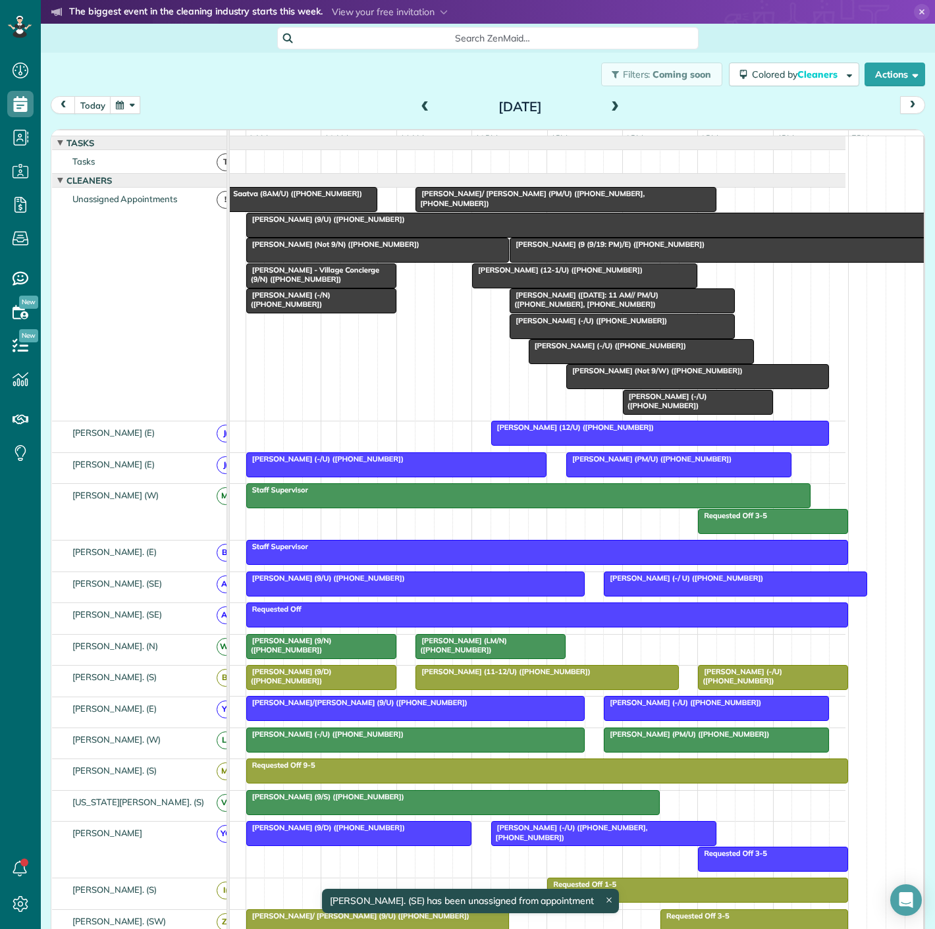
click at [546, 432] on span "Joe Sutton (12/U) (+12142892236)" at bounding box center [572, 427] width 164 height 9
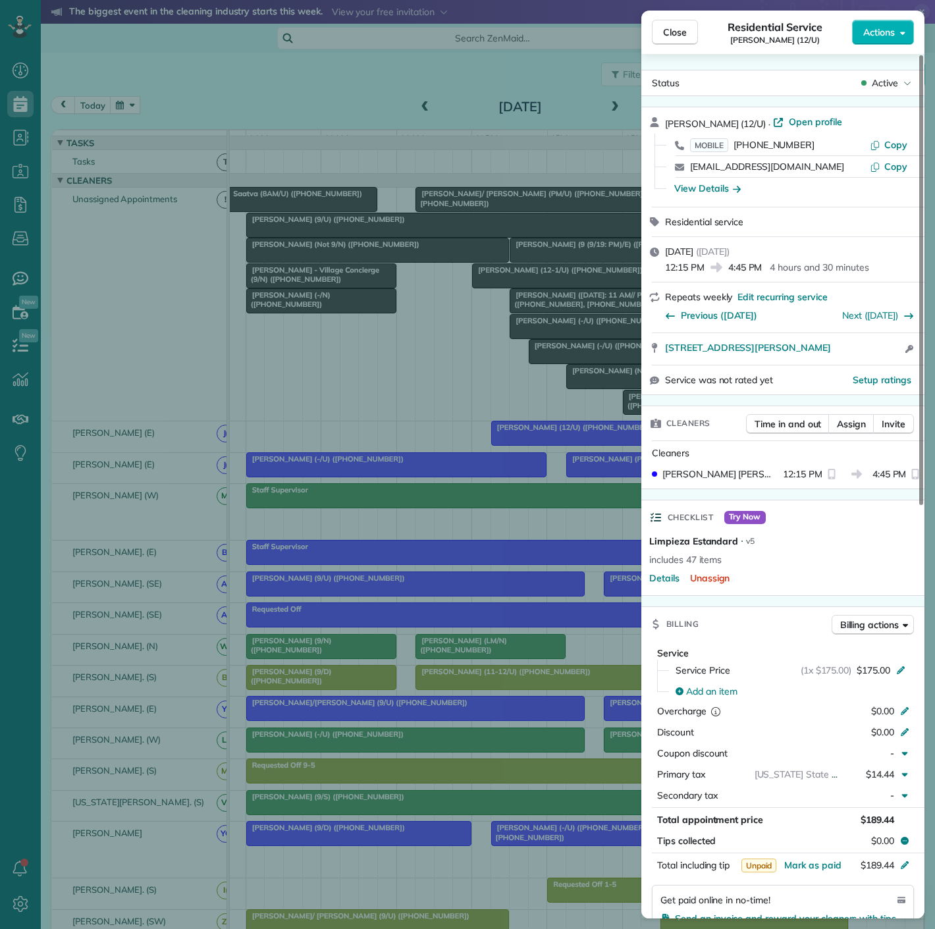
click at [444, 394] on div "Close Residential Service Joe Sutton (12/U) Actions Status Active Joe Sutton (1…" at bounding box center [467, 464] width 935 height 929
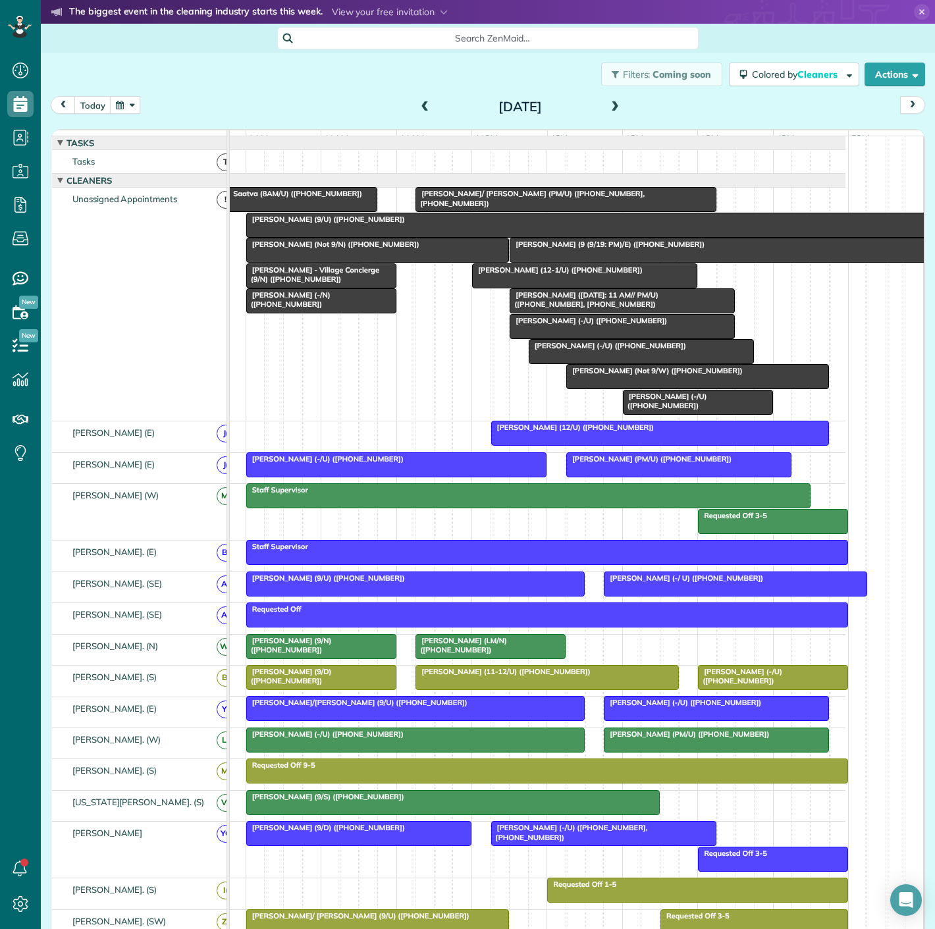
click at [592, 325] on span "Perla Sanchez (-/U) (+17205303741)" at bounding box center [588, 320] width 159 height 9
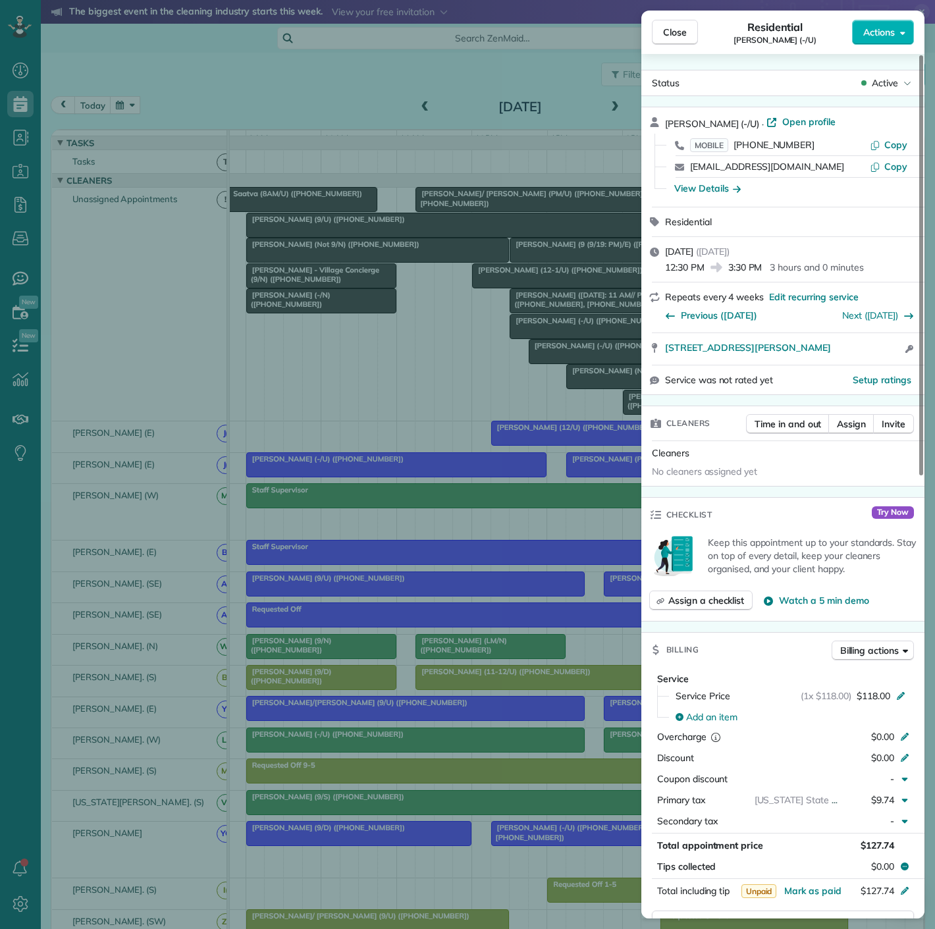
click at [510, 330] on div "Close Residential Perla Sanchez (-/U) Actions Status Active Perla Sanchez (-/U)…" at bounding box center [467, 464] width 935 height 929
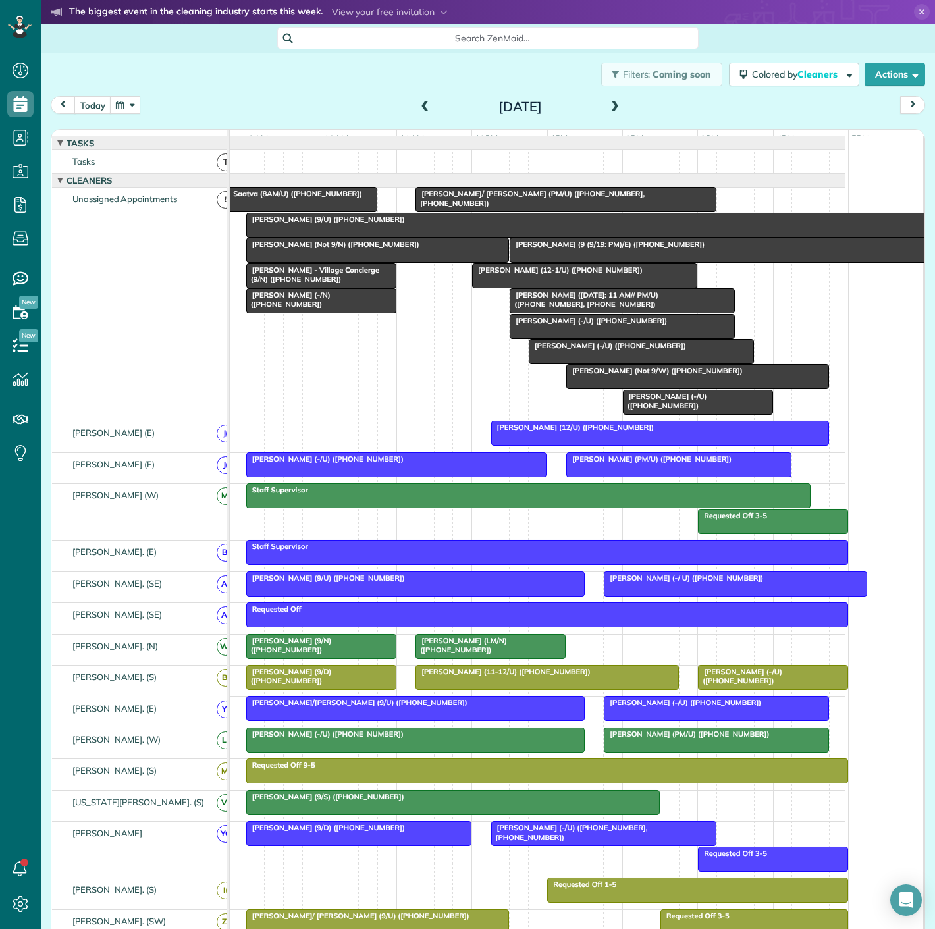
click at [540, 350] on span "Ryan Cook (-/U) (+12142403527)" at bounding box center [607, 345] width 159 height 9
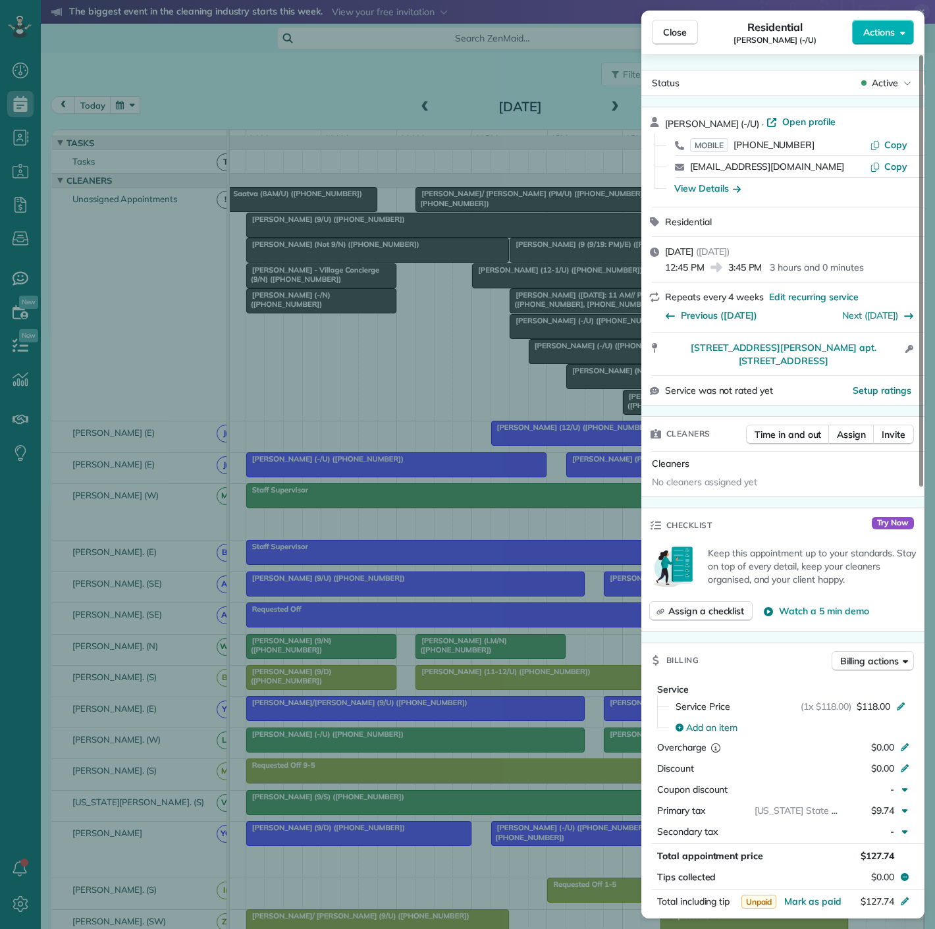
click at [540, 356] on div "Close Residential Ryan Cook (-/U) Actions Status Active Ryan Cook (-/U) · Open …" at bounding box center [467, 464] width 935 height 929
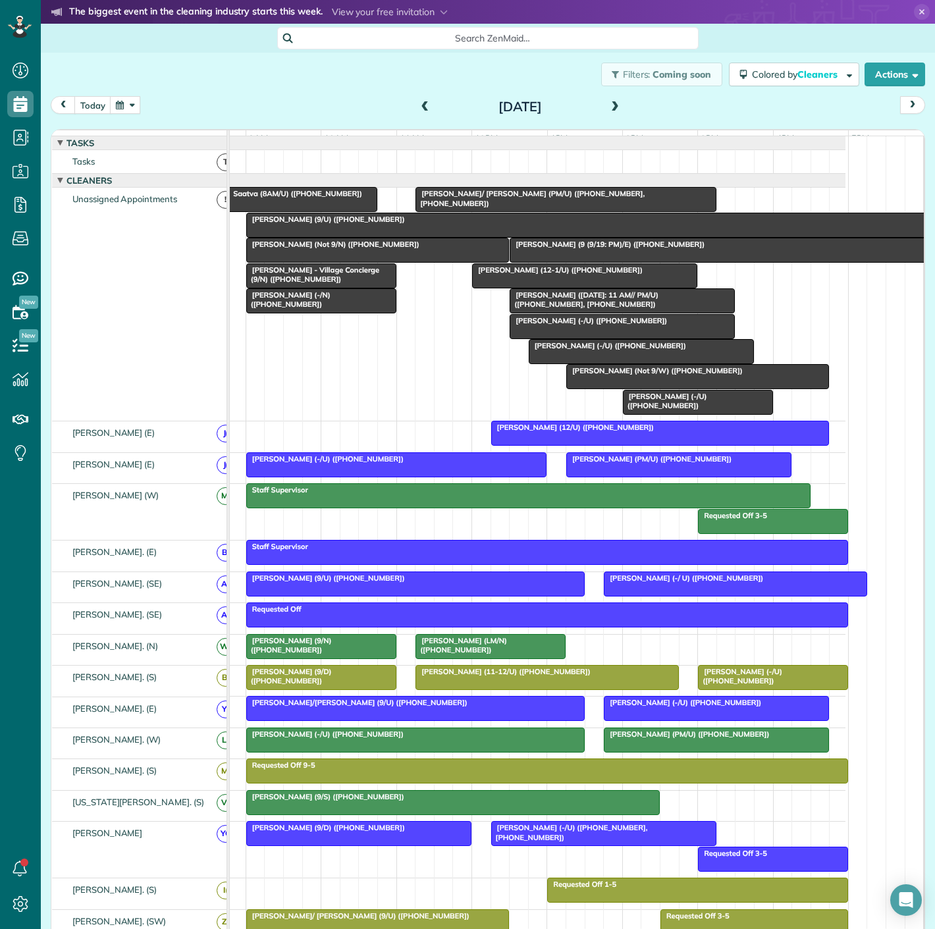
click at [581, 350] on span "Ryan Cook (-/U) (+12142403527)" at bounding box center [607, 345] width 159 height 9
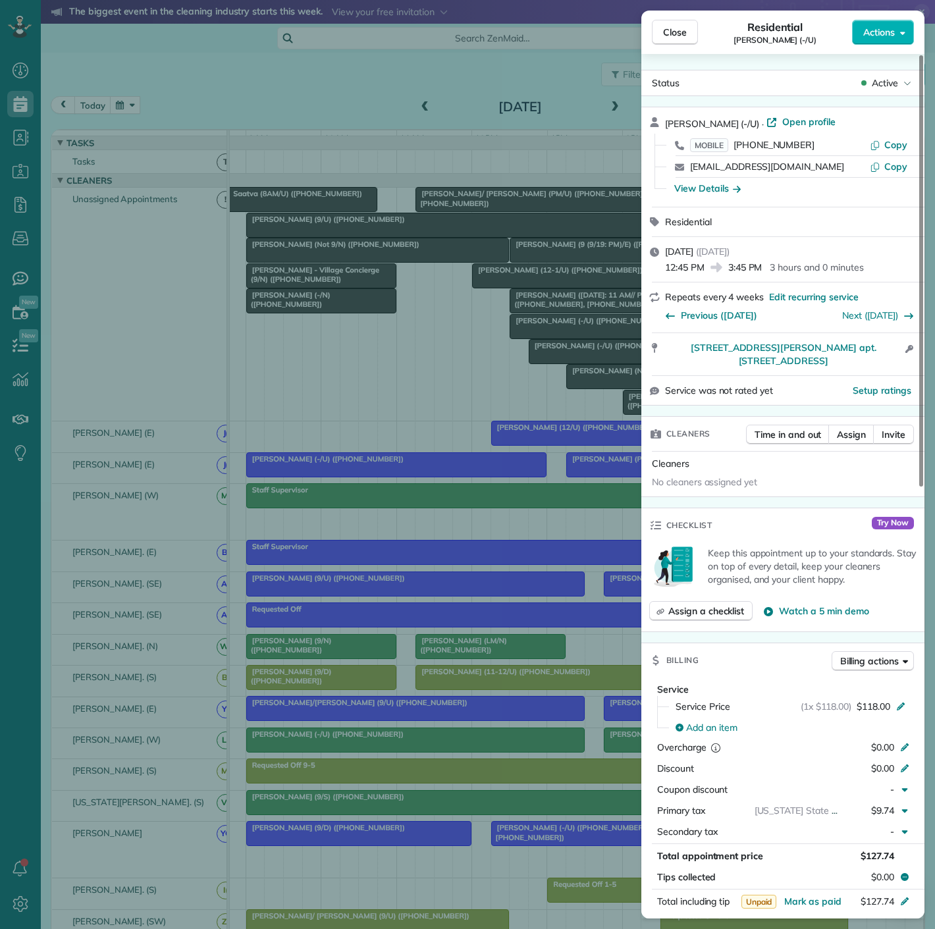
click at [538, 358] on div "Close Residential Ryan Cook (-/U) Actions Status Active Ryan Cook (-/U) · Open …" at bounding box center [467, 464] width 935 height 929
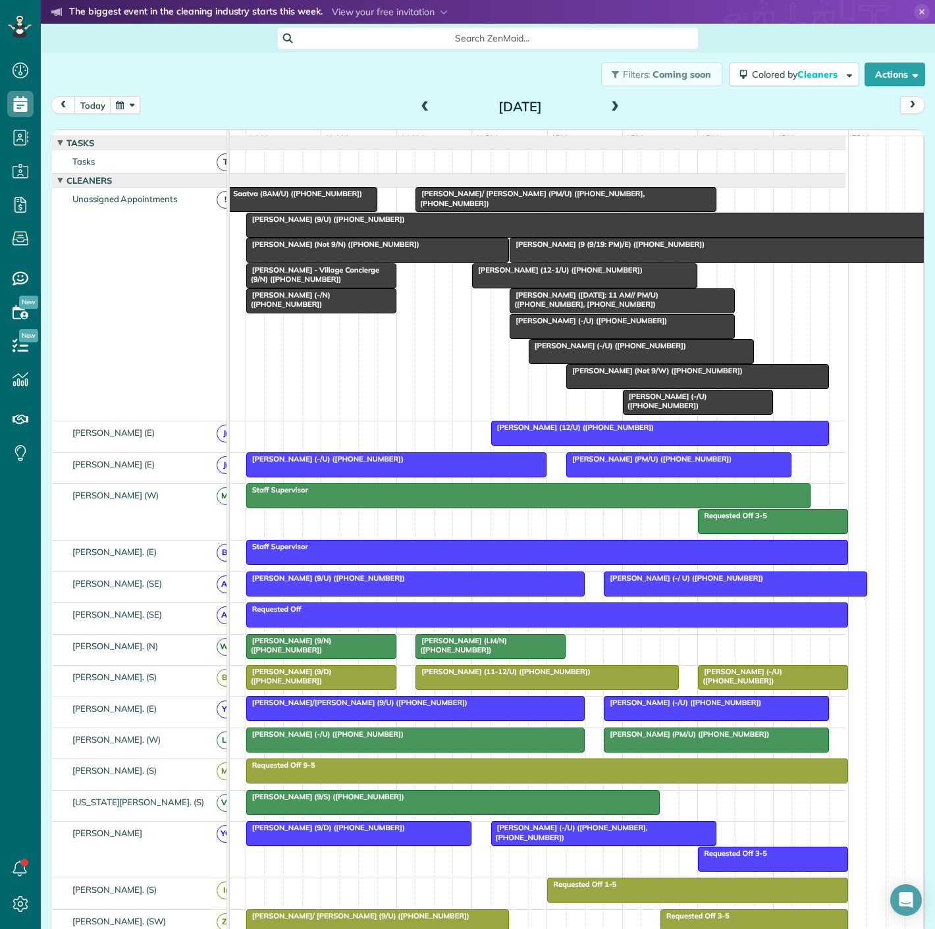
click at [553, 325] on span "Perla Sanchez (-/U) (+17205303741)" at bounding box center [588, 320] width 159 height 9
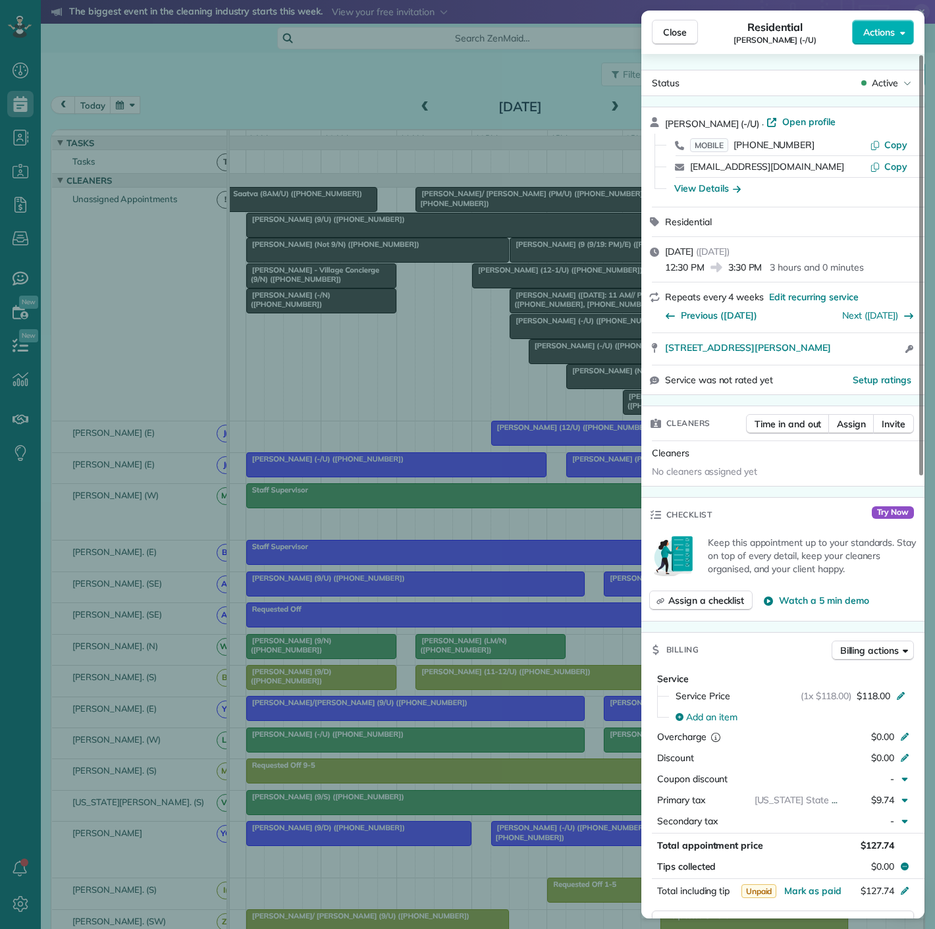
click at [553, 332] on div "Close Residential Perla Sanchez (-/U) Actions Status Active Perla Sanchez (-/U)…" at bounding box center [467, 464] width 935 height 929
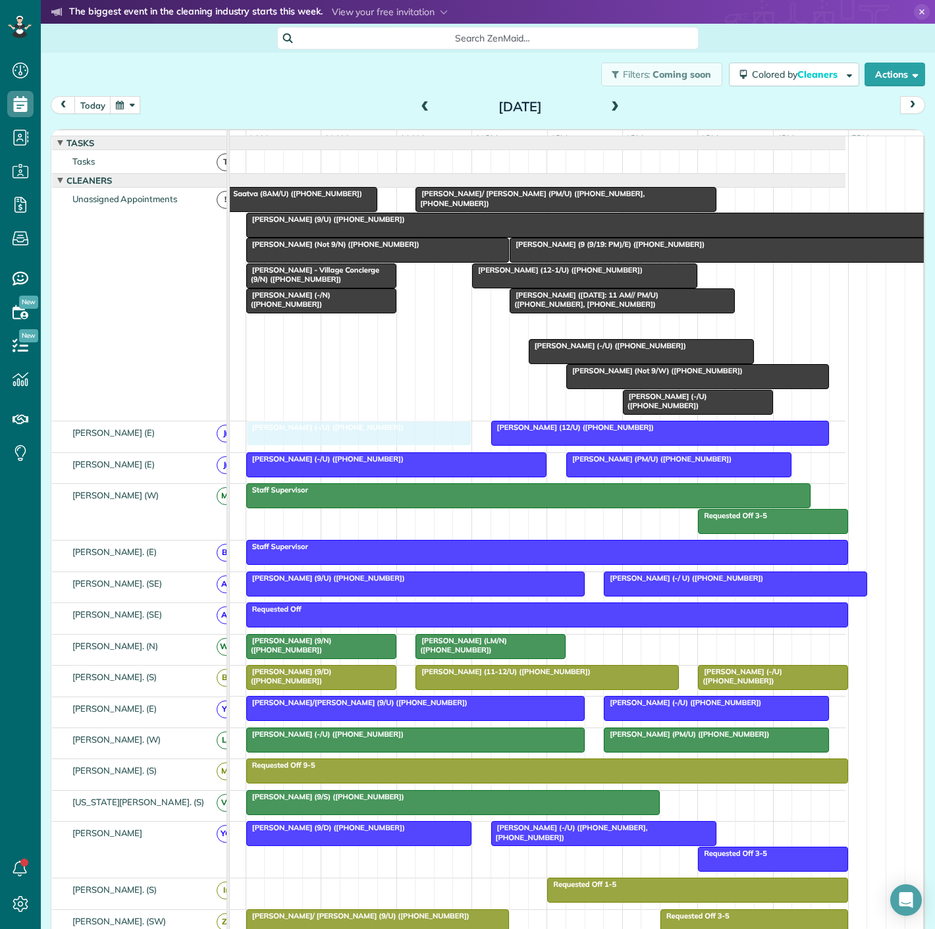
drag, startPoint x: 581, startPoint y: 341, endPoint x: 317, endPoint y: 460, distance: 289.6
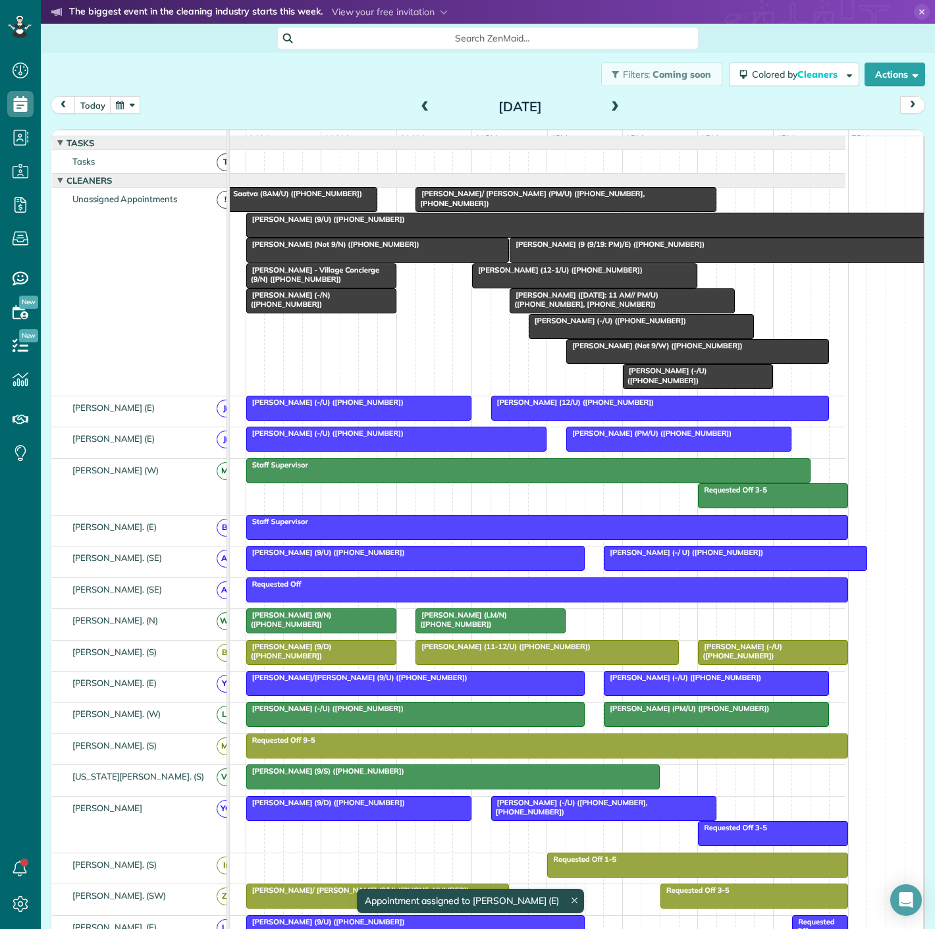
click at [538, 419] on div at bounding box center [660, 408] width 337 height 24
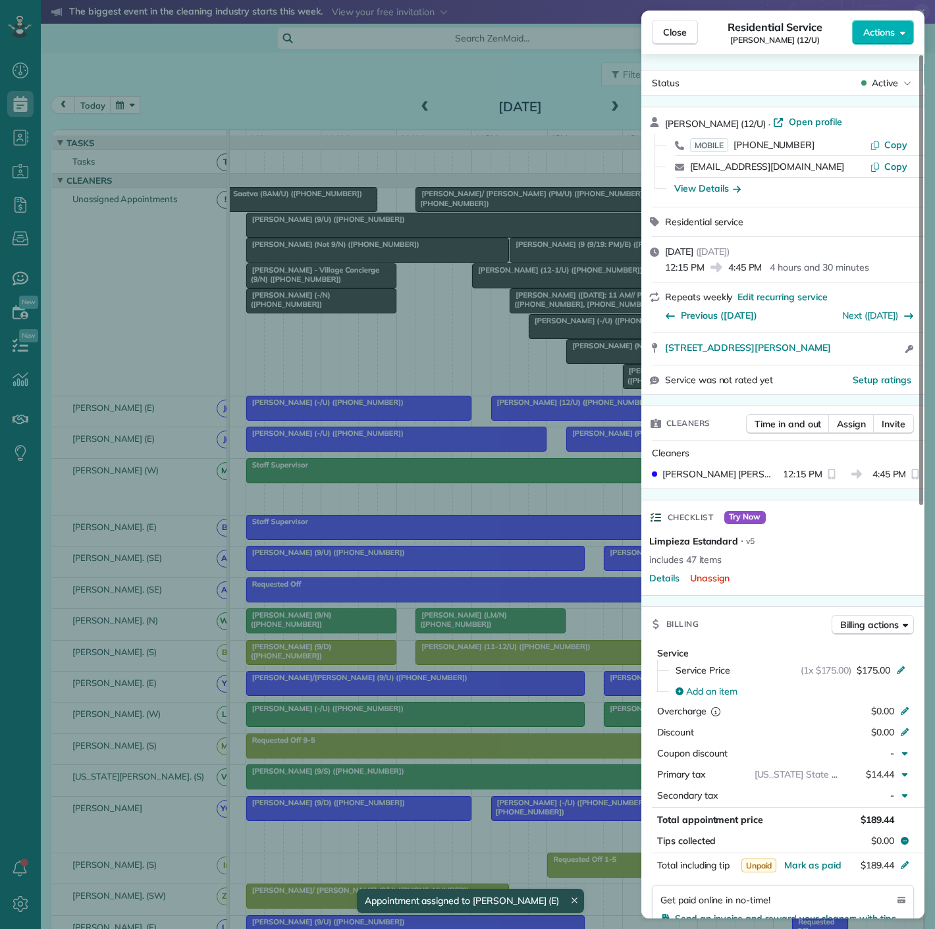
click at [534, 419] on div "Close Residential Service Joe Sutton (12/U) Actions Status Active Joe Sutton (1…" at bounding box center [467, 464] width 935 height 929
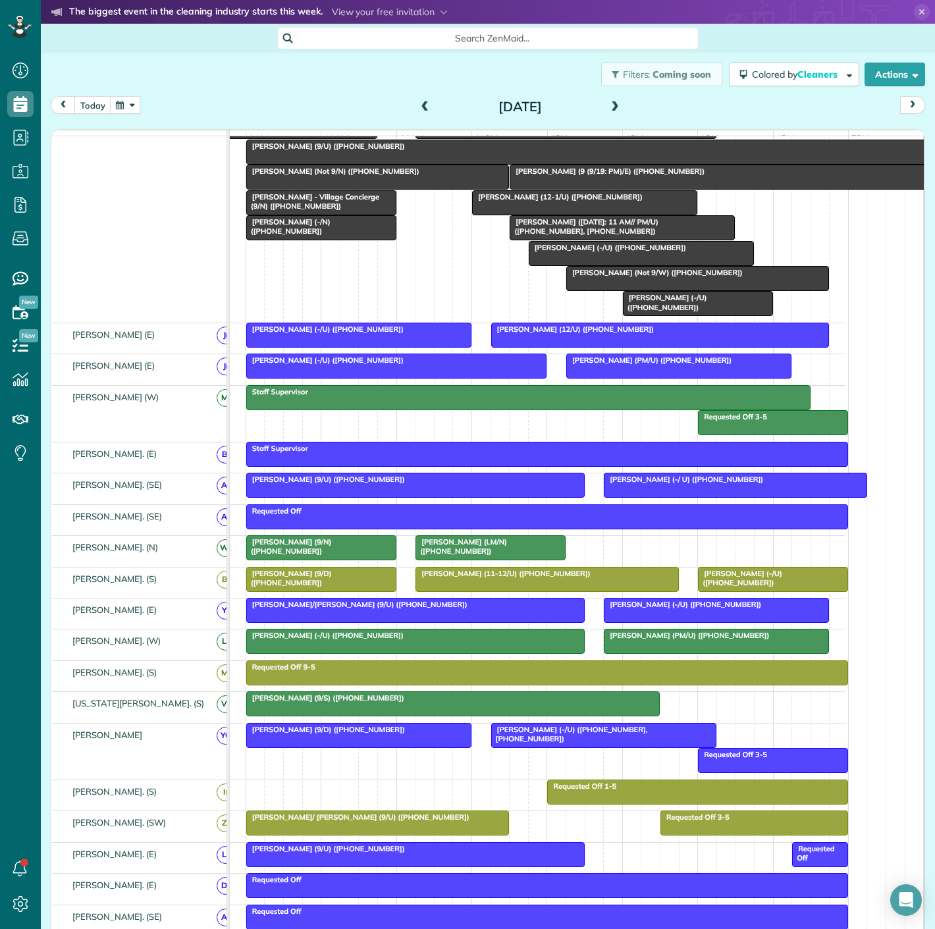
click at [407, 711] on div at bounding box center [453, 704] width 412 height 24
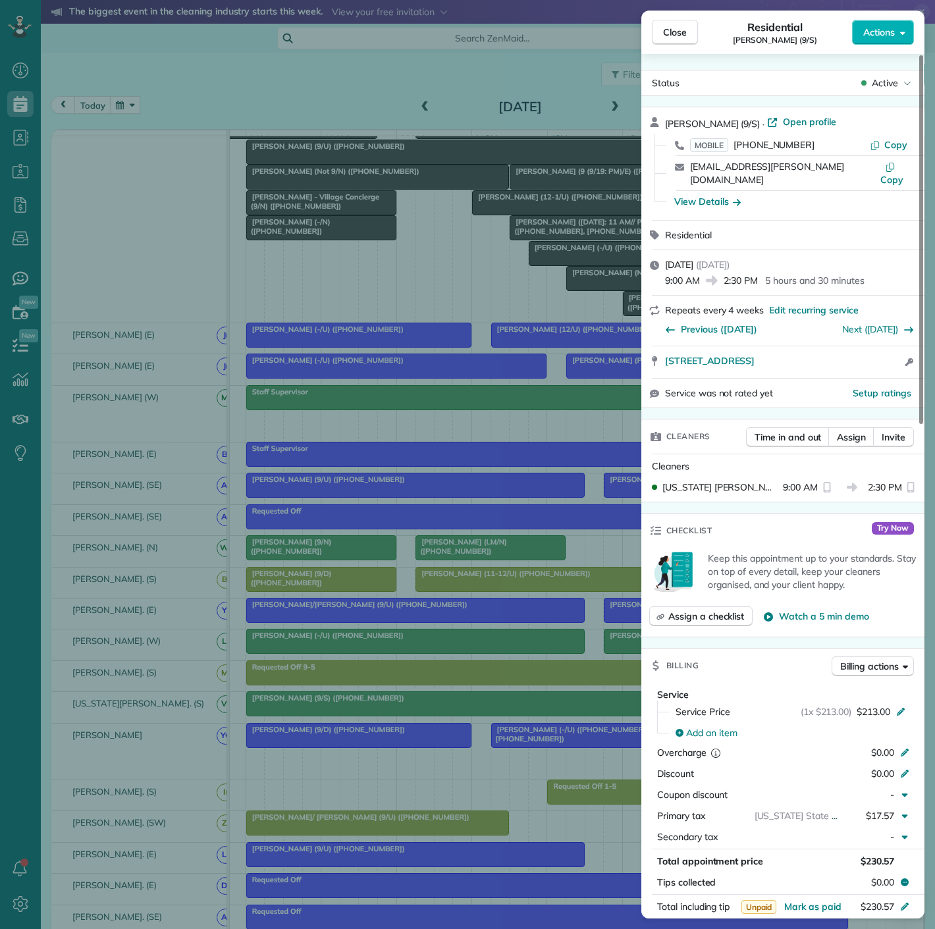
click at [407, 711] on div "Close Residential Allie Bostwick (9/S) Actions Status Active Allie Bostwick (9/…" at bounding box center [467, 464] width 935 height 929
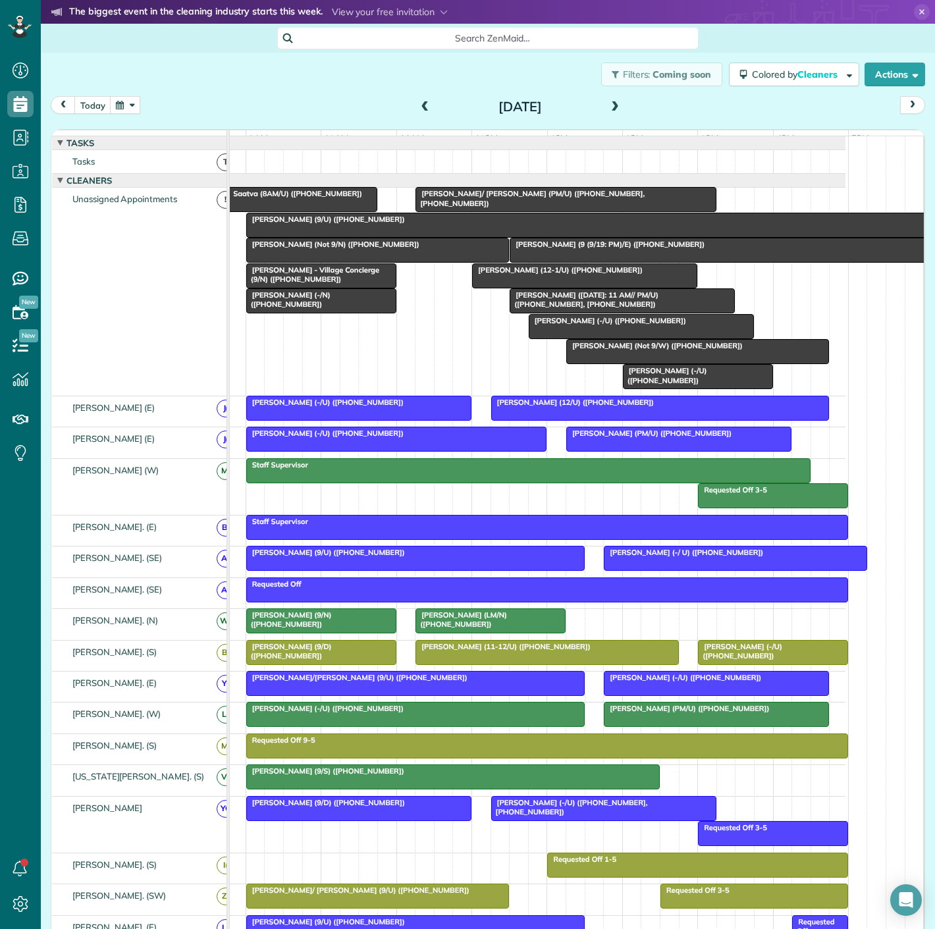
click at [296, 313] on div at bounding box center [321, 301] width 149 height 24
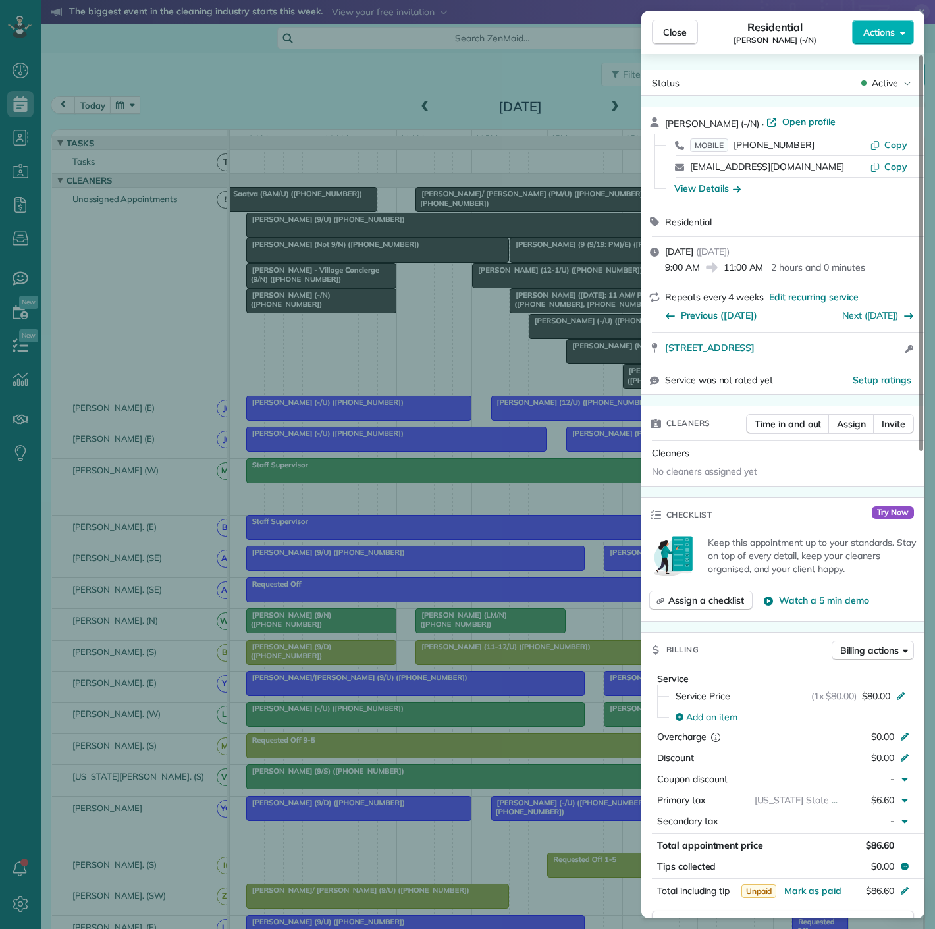
click at [296, 315] on div "Close Residential Priya Manchiraju (-/N) Actions Status Active Priya Manchiraju…" at bounding box center [467, 464] width 935 height 929
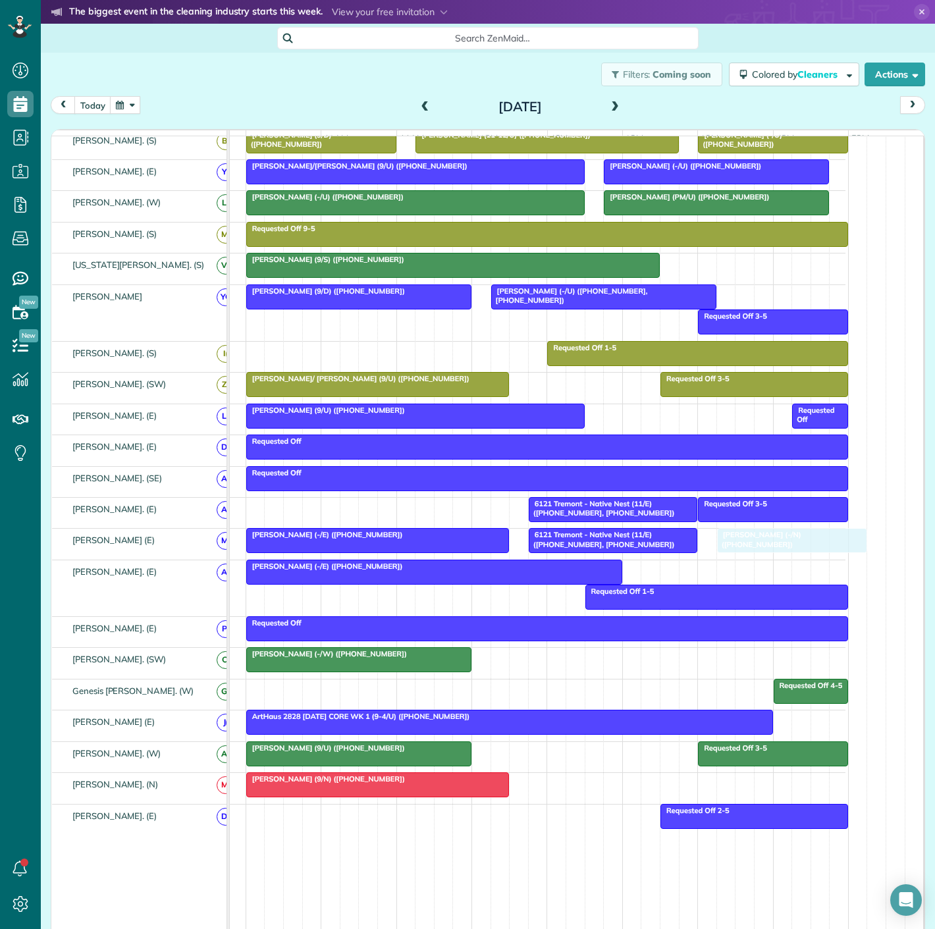
drag, startPoint x: 380, startPoint y: 372, endPoint x: 773, endPoint y: 558, distance: 434.6
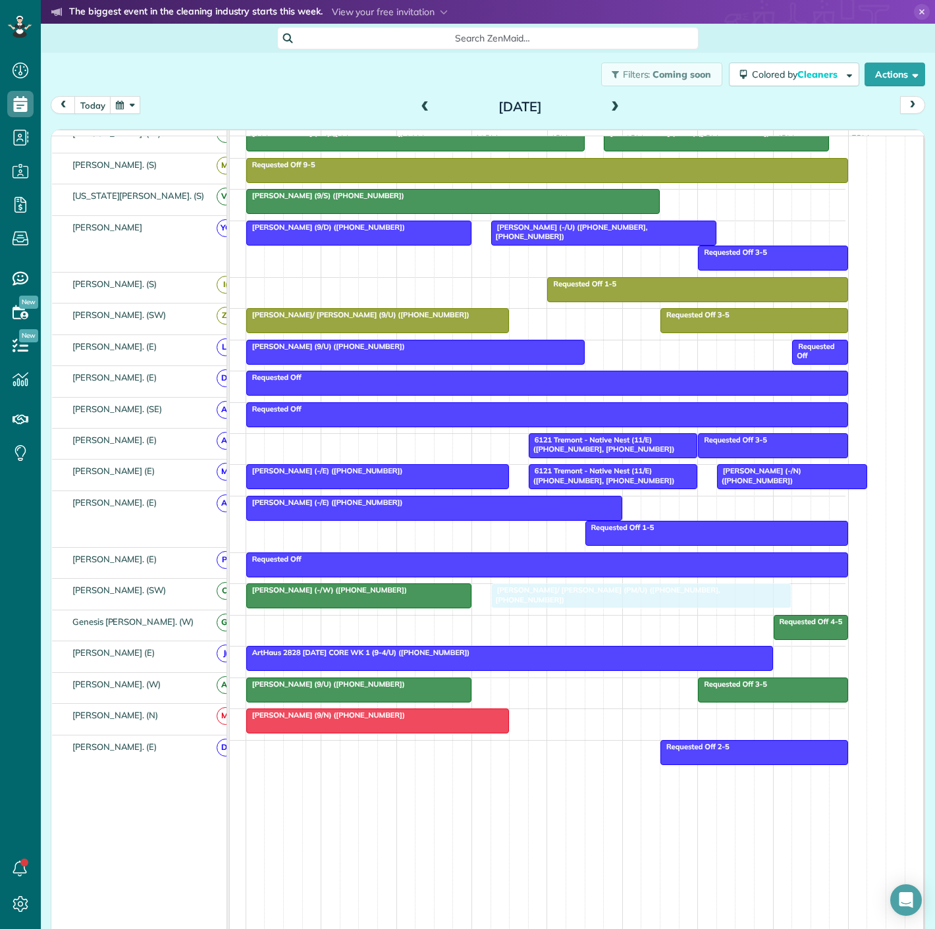
drag, startPoint x: 504, startPoint y: 205, endPoint x: 573, endPoint y: 598, distance: 399.8
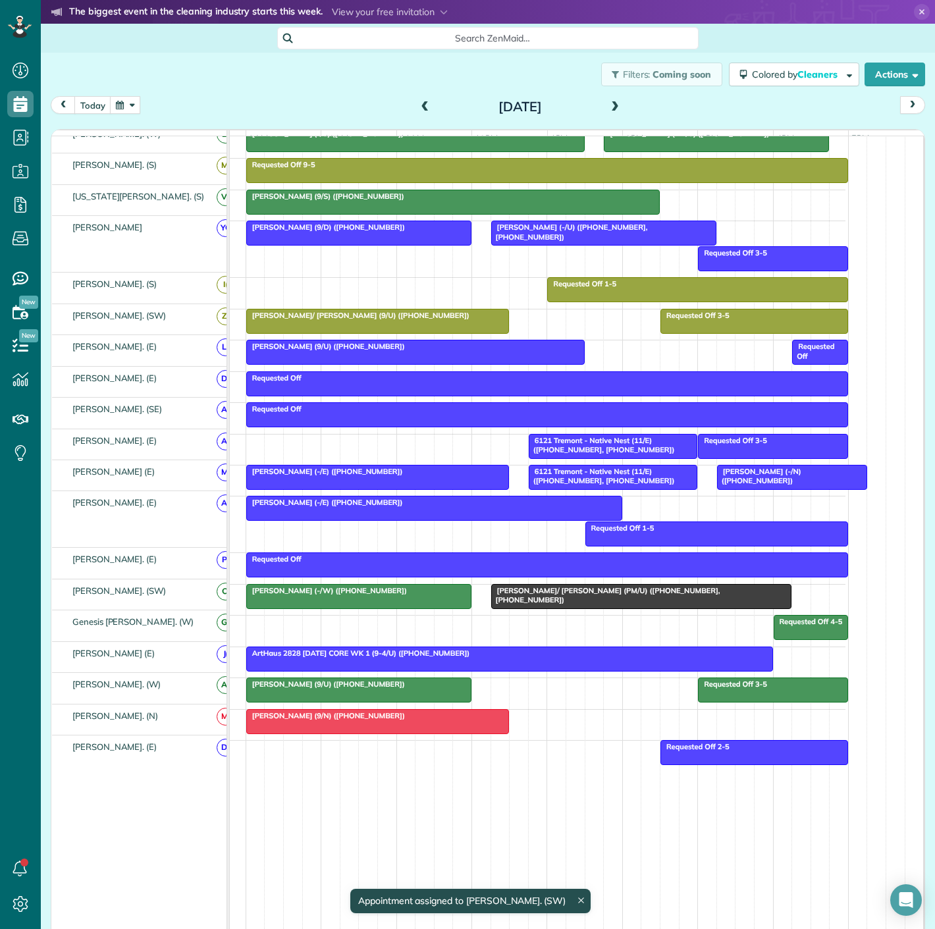
click at [553, 598] on div at bounding box center [642, 597] width 300 height 24
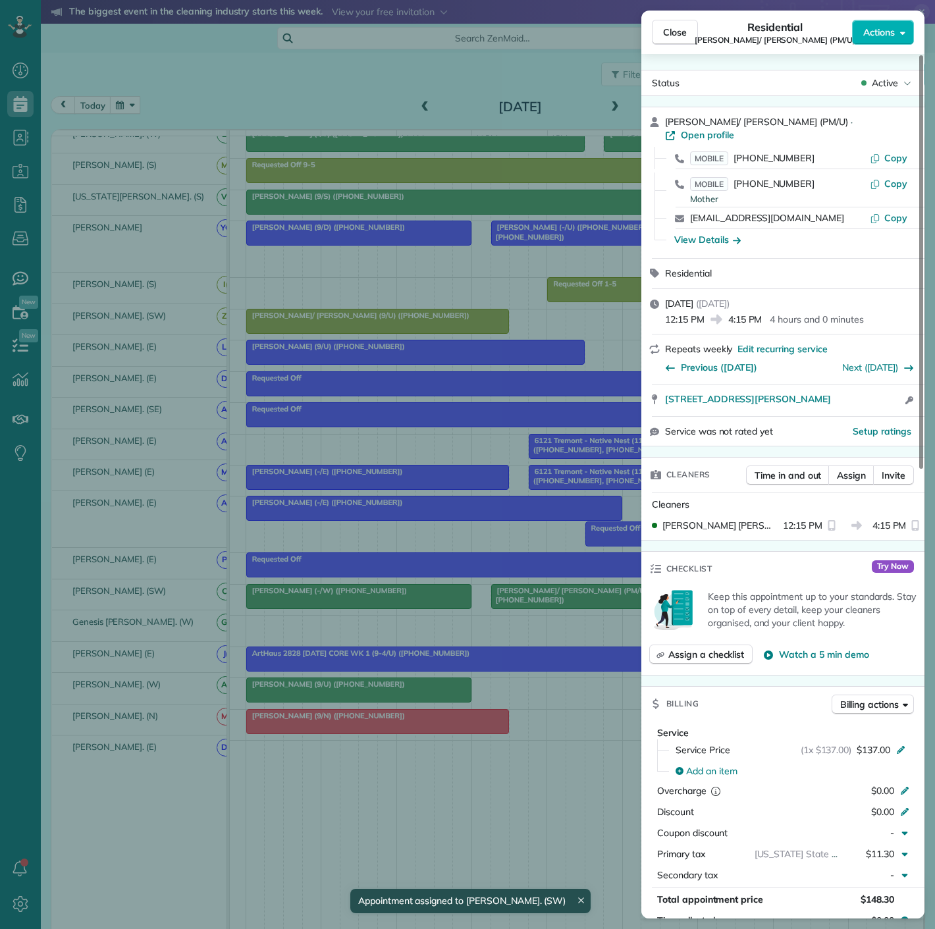
click at [553, 598] on div "Close Residential Sam/ Heidi Walters (PM/U) Actions Status Active Sam/ Heidi Wa…" at bounding box center [467, 464] width 935 height 929
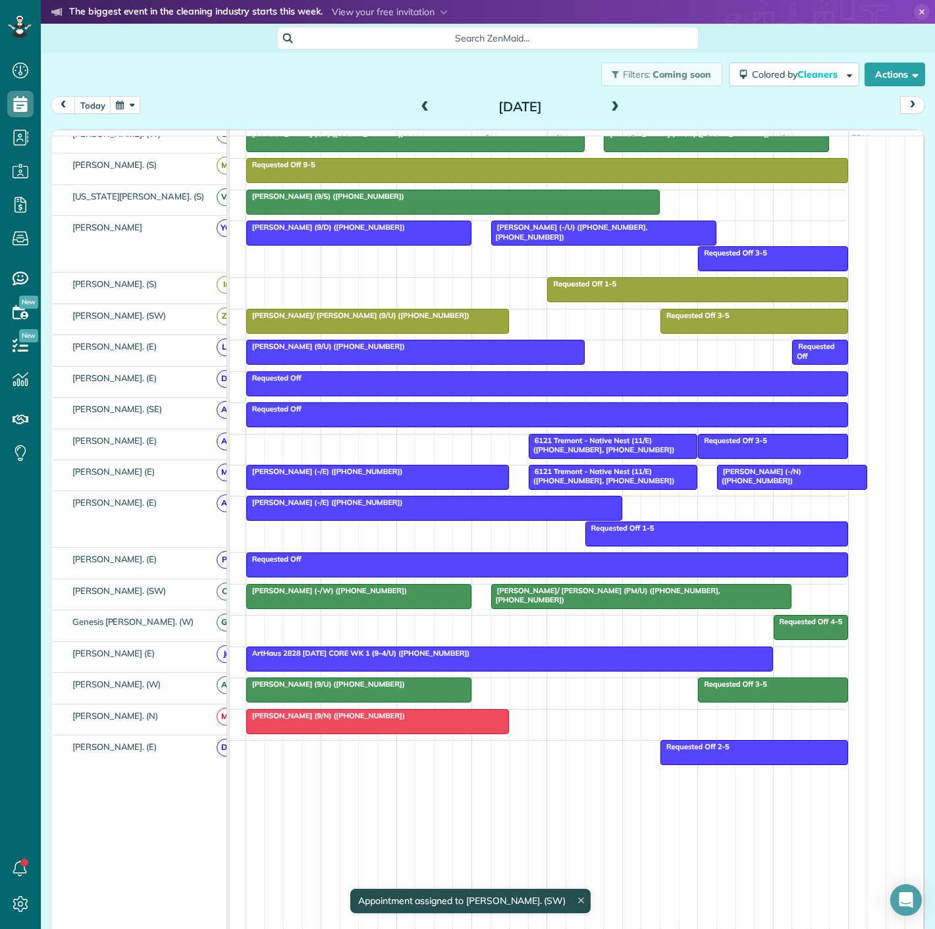
click at [354, 594] on span "Nicole Granda (-/W) (+17873181300)" at bounding box center [327, 590] width 162 height 9
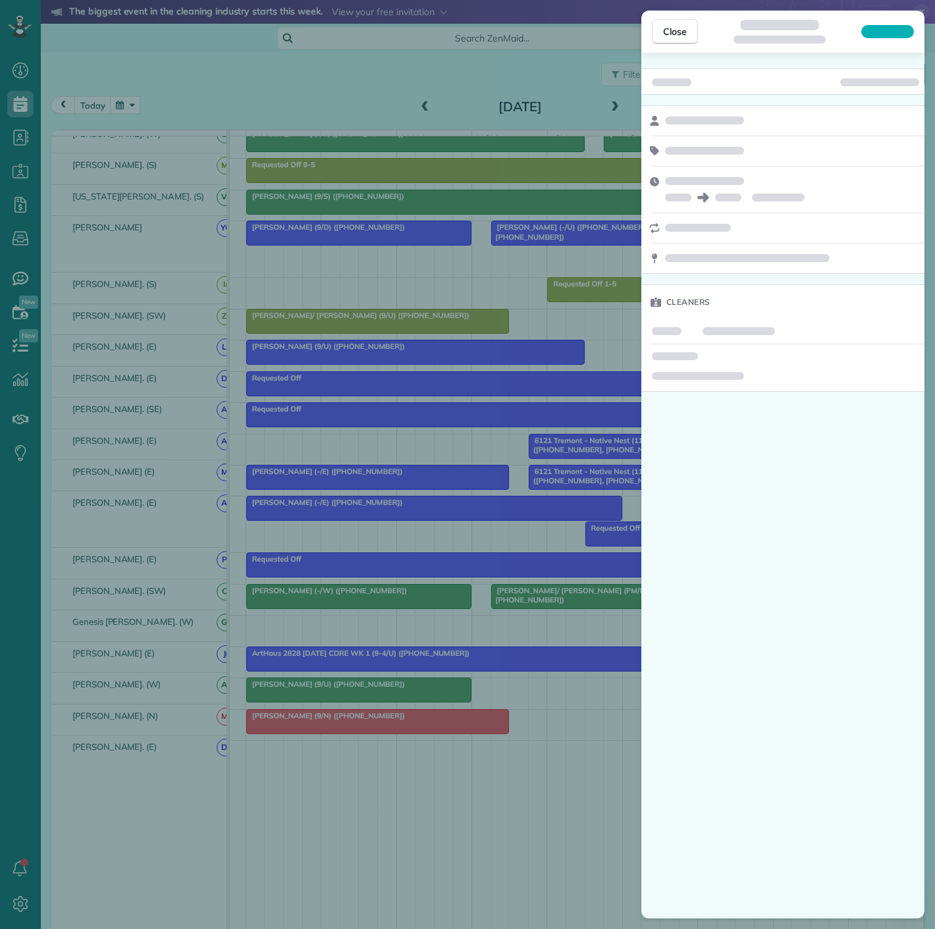
click at [360, 389] on div "Close Cleaners" at bounding box center [467, 464] width 935 height 929
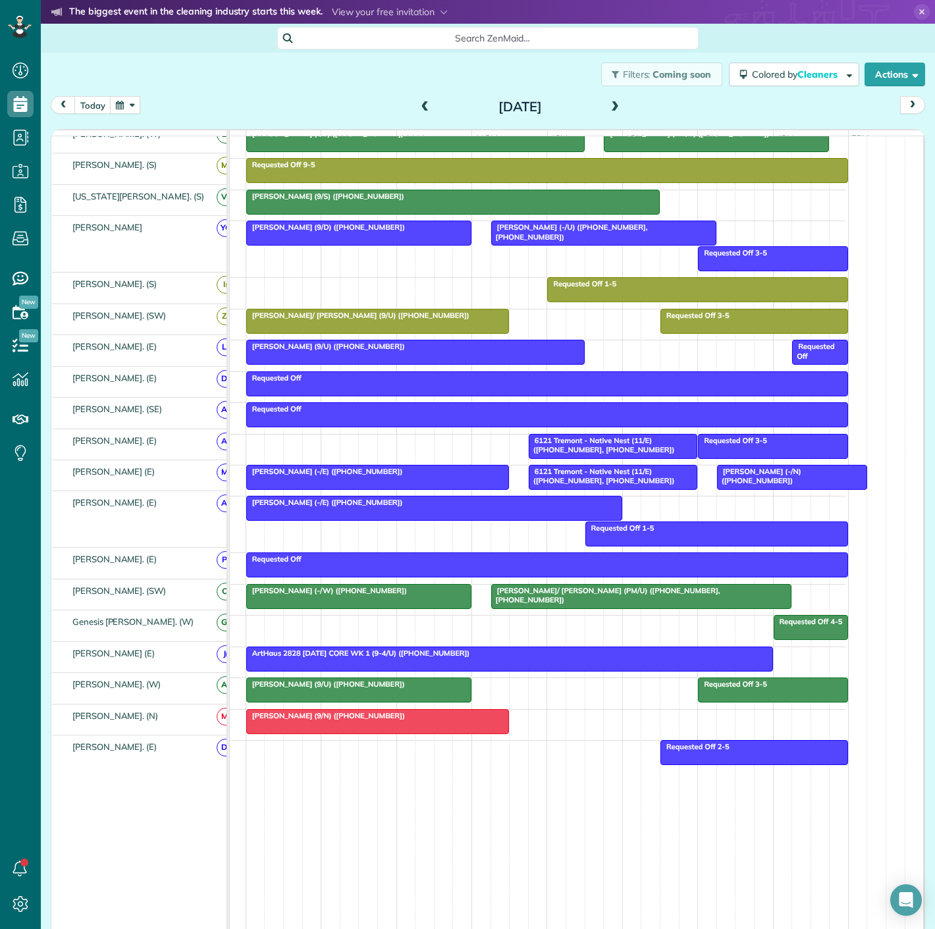
click at [346, 591] on span "Nicole Granda (-/W) (+17873181300)" at bounding box center [327, 590] width 162 height 9
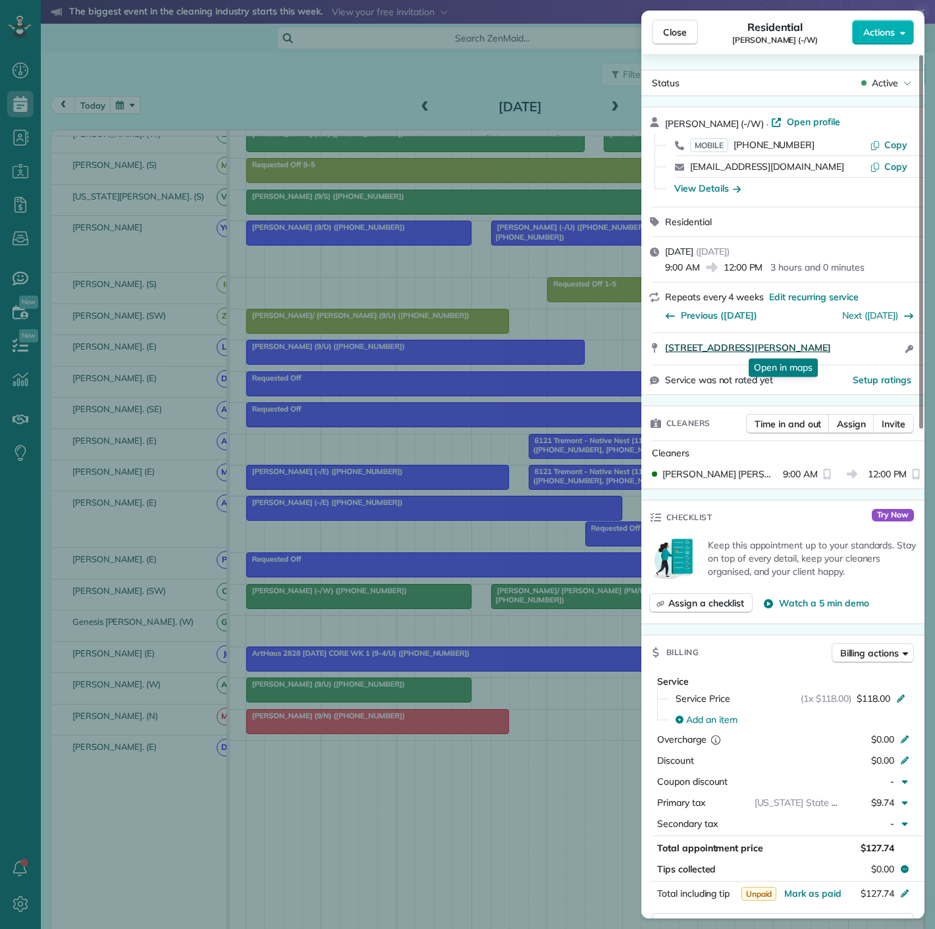
drag, startPoint x: 658, startPoint y: 360, endPoint x: 861, endPoint y: 353, distance: 202.9
click at [861, 353] on div "196 Margaret Avenue 1527 Dallas TX 75207 Open in maps Open in maps Open access …" at bounding box center [782, 349] width 283 height 32
drag, startPoint x: 335, startPoint y: 565, endPoint x: 361, endPoint y: 581, distance: 30.5
click at [335, 565] on div "Close Residential Nicole Granda (-/W) Actions Status Active Nicole Granda (-/W)…" at bounding box center [467, 464] width 935 height 929
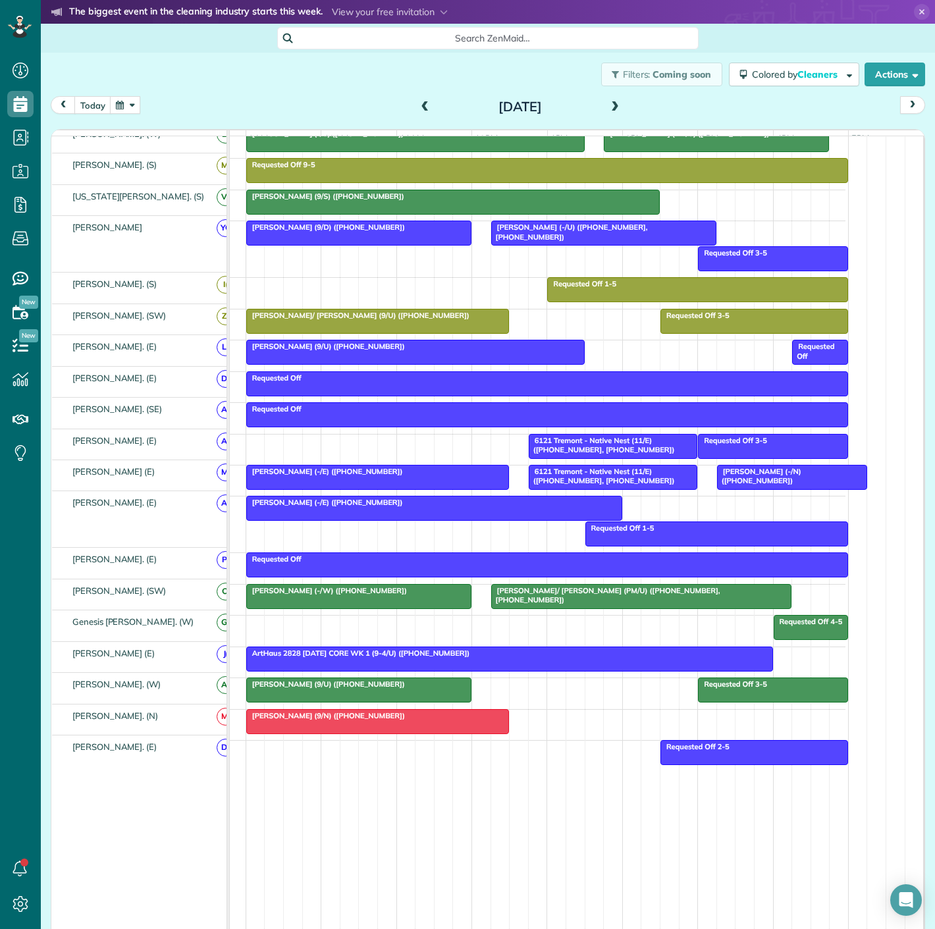
click at [486, 595] on div "Nicole Granda (-/W) (+17873181300) Sam/ Heidi Walters (PM/U) (+13529992610, +14…" at bounding box center [507, 600] width 675 height 30
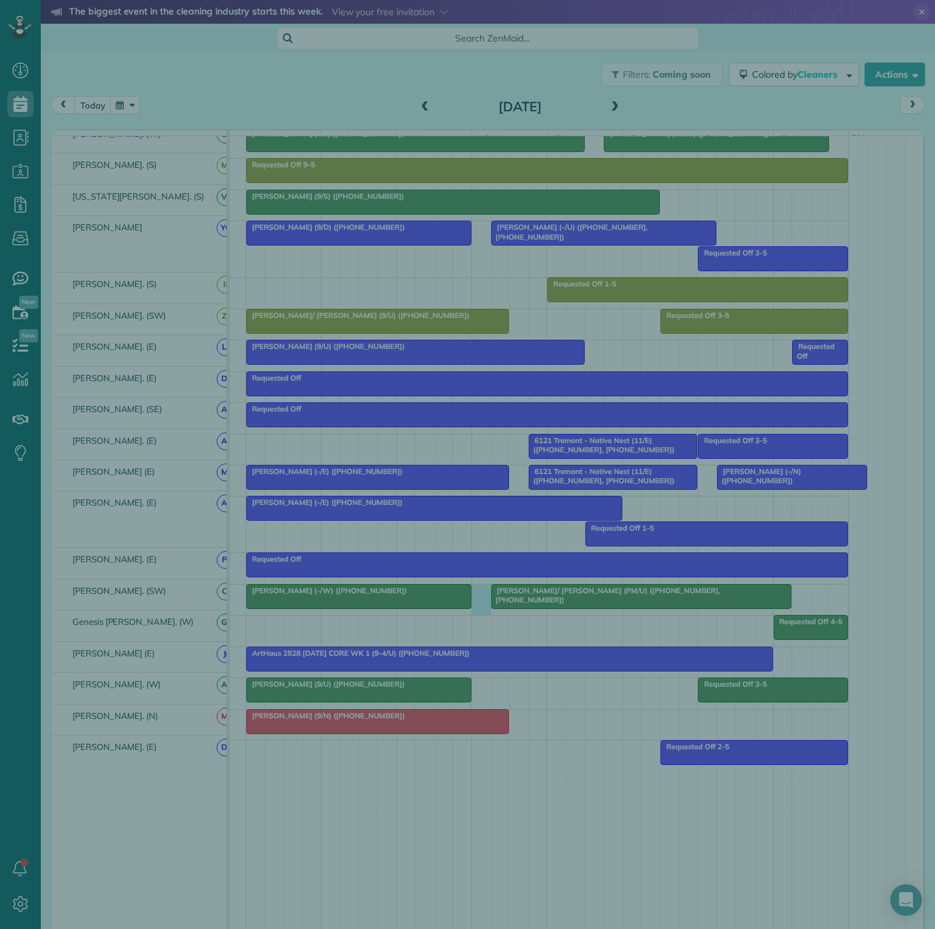
click at [490, 595] on div "Cancel New appointment Select a contact Add new" at bounding box center [467, 464] width 935 height 929
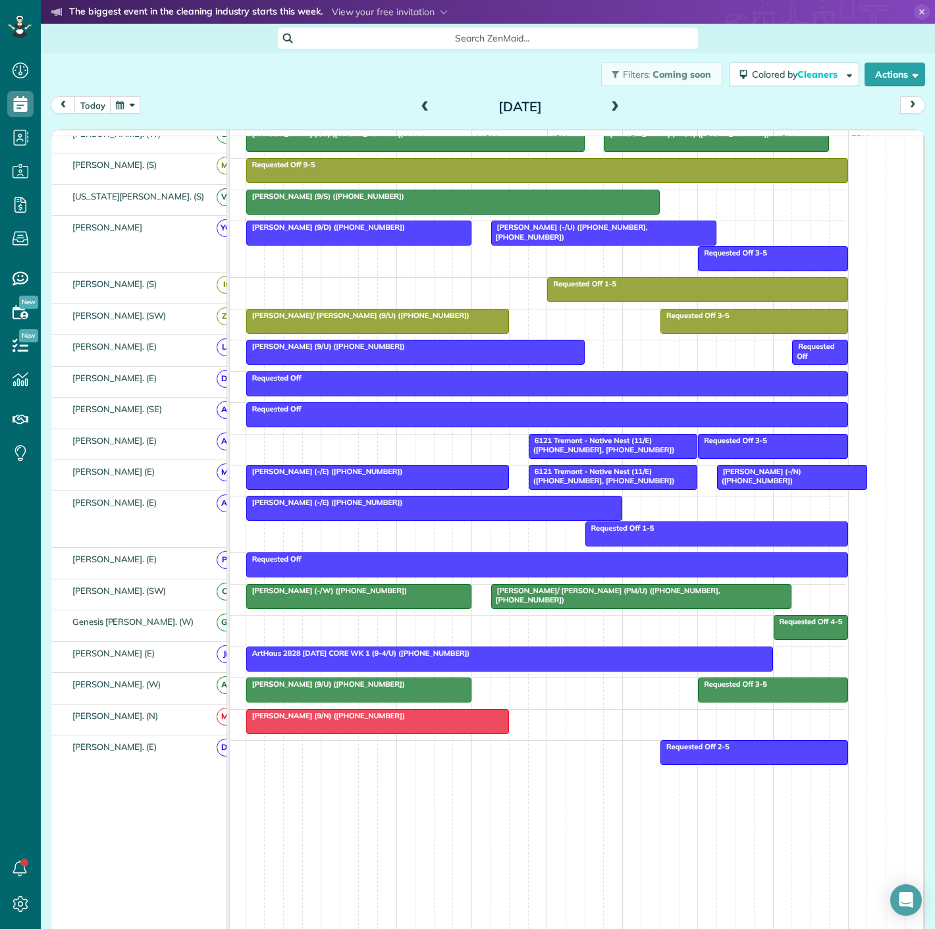
click at [506, 595] on span "Sam/ Heidi Walters (PM/U) (+13529992610, +14076172716)" at bounding box center [605, 595] width 230 height 18
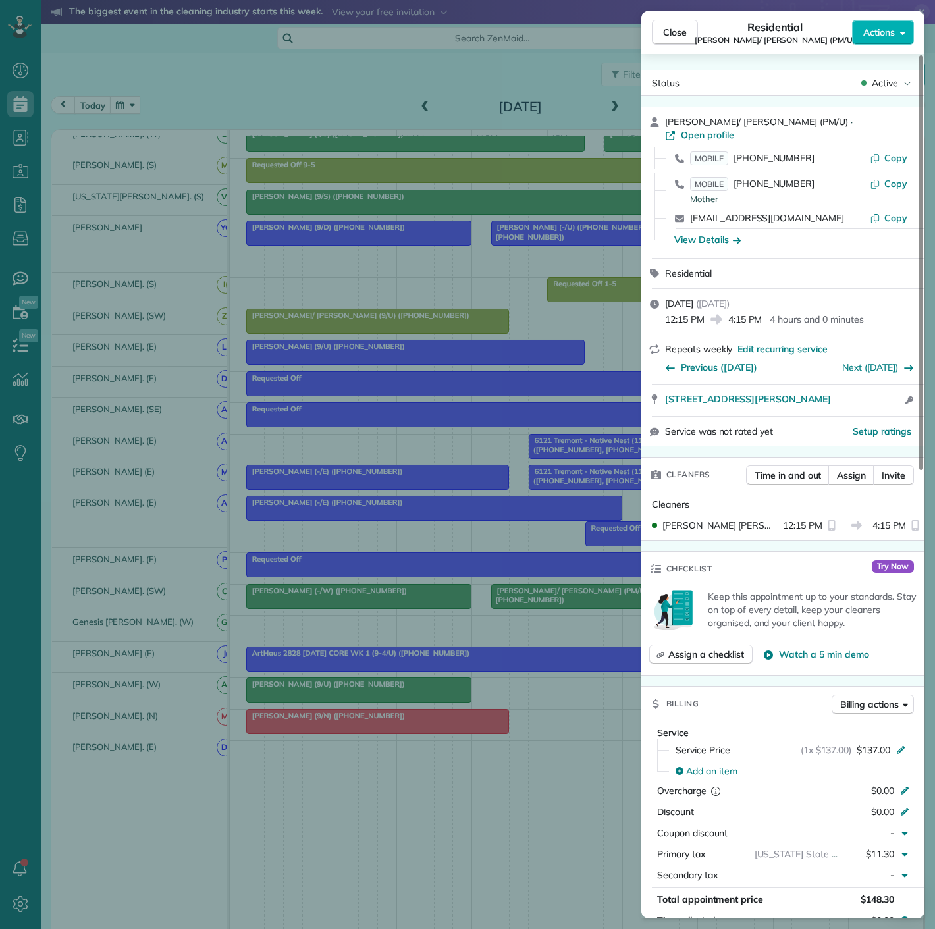
drag, startPoint x: 658, startPoint y: 397, endPoint x: 856, endPoint y: 398, distance: 197.5
click at [856, 398] on div "3031 Oliver Street 1603 Dallas TX 75205 Open access information" at bounding box center [782, 400] width 283 height 32
drag, startPoint x: 267, startPoint y: 604, endPoint x: 585, endPoint y: 612, distance: 317.4
click at [267, 604] on div "Close Residential Sam/ Heidi Walters (PM/U) Actions Status Active Sam/ Heidi Wa…" at bounding box center [467, 464] width 935 height 929
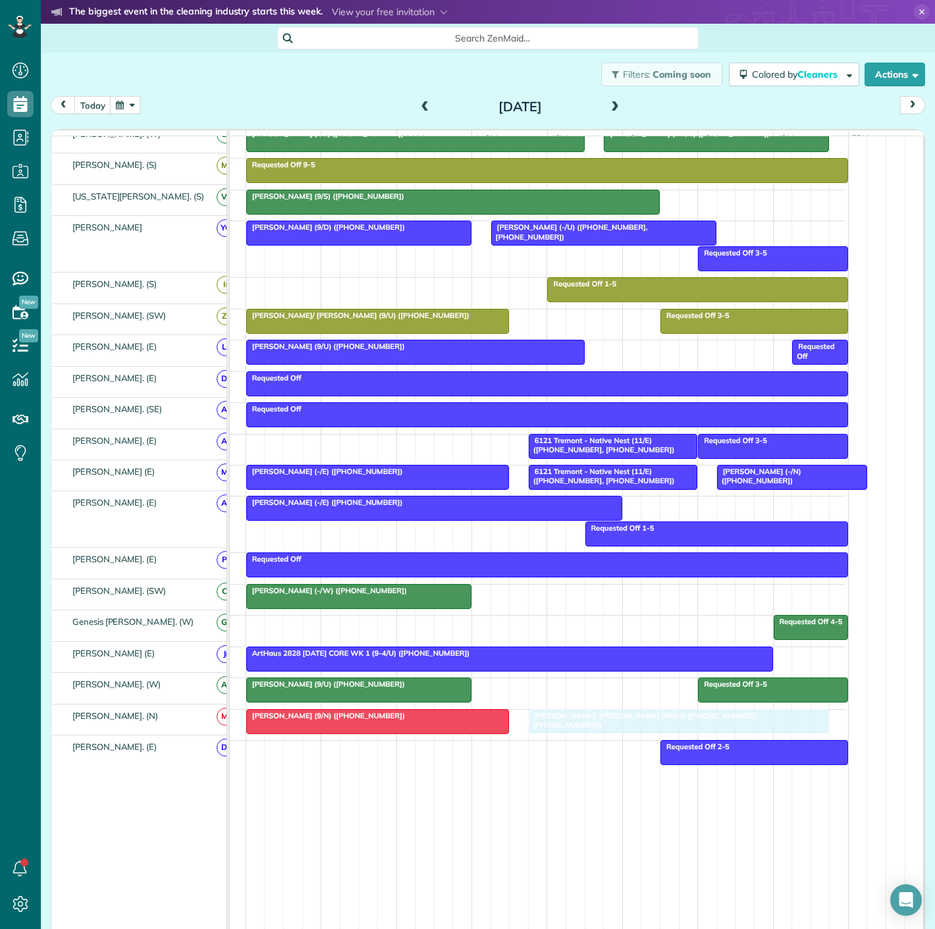
drag, startPoint x: 633, startPoint y: 590, endPoint x: 671, endPoint y: 725, distance: 139.6
click at [608, 720] on div at bounding box center [679, 722] width 300 height 24
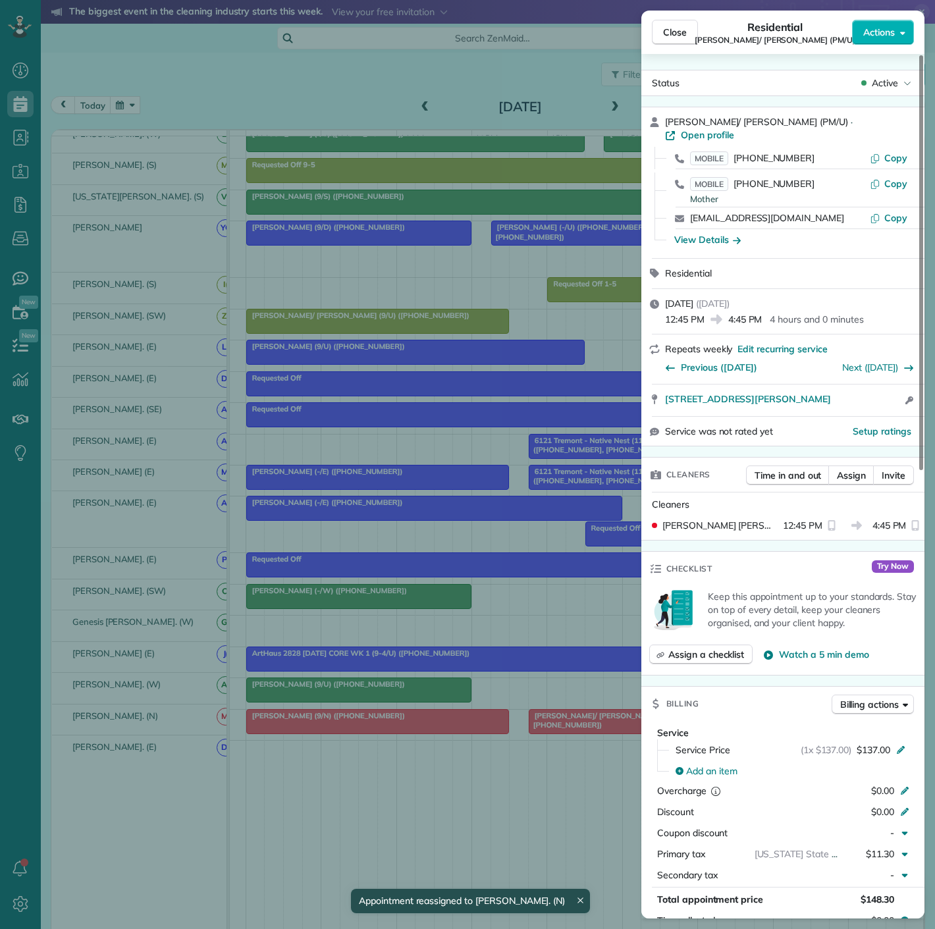
click at [403, 719] on div "Close Residential Sam/ Heidi Walters (PM/U) Actions Status Active Sam/ Heidi Wa…" at bounding box center [467, 464] width 935 height 929
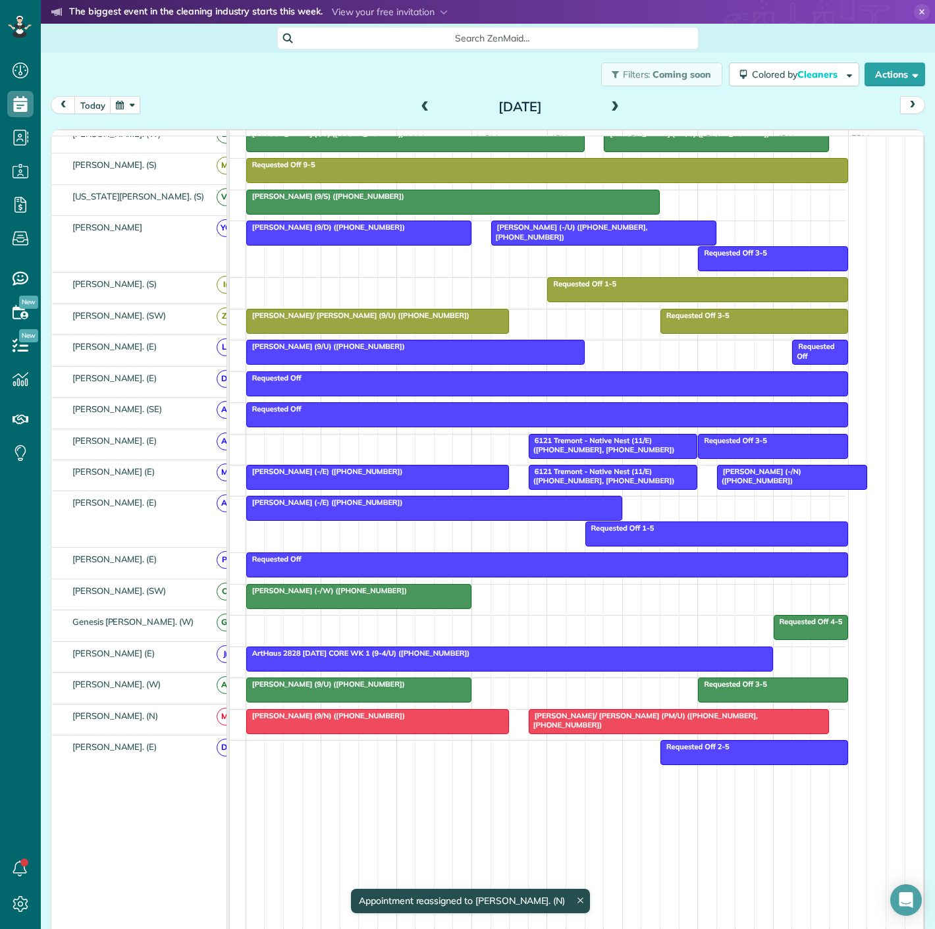
click at [403, 719] on div "Heather Sheltra (9/N) (+18027771992)" at bounding box center [377, 715] width 255 height 9
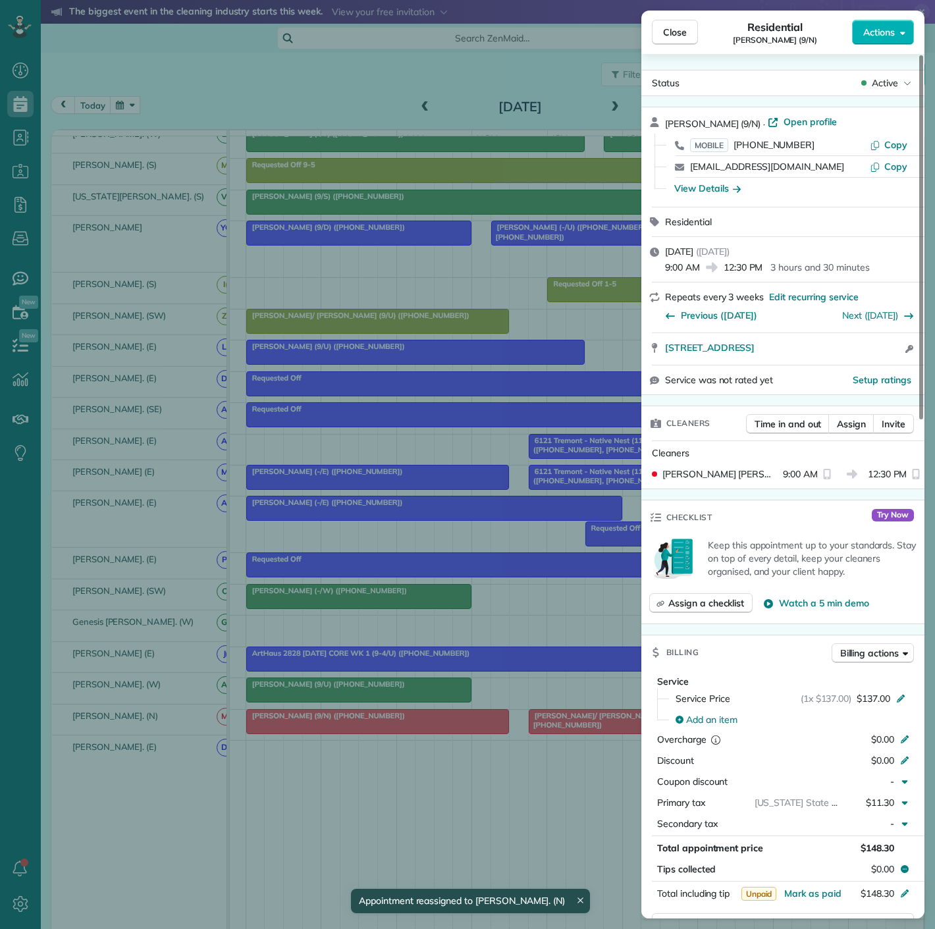
click at [363, 773] on div "Close Residential Heather Sheltra (9/N) Actions Status Active Heather Sheltra (…" at bounding box center [467, 464] width 935 height 929
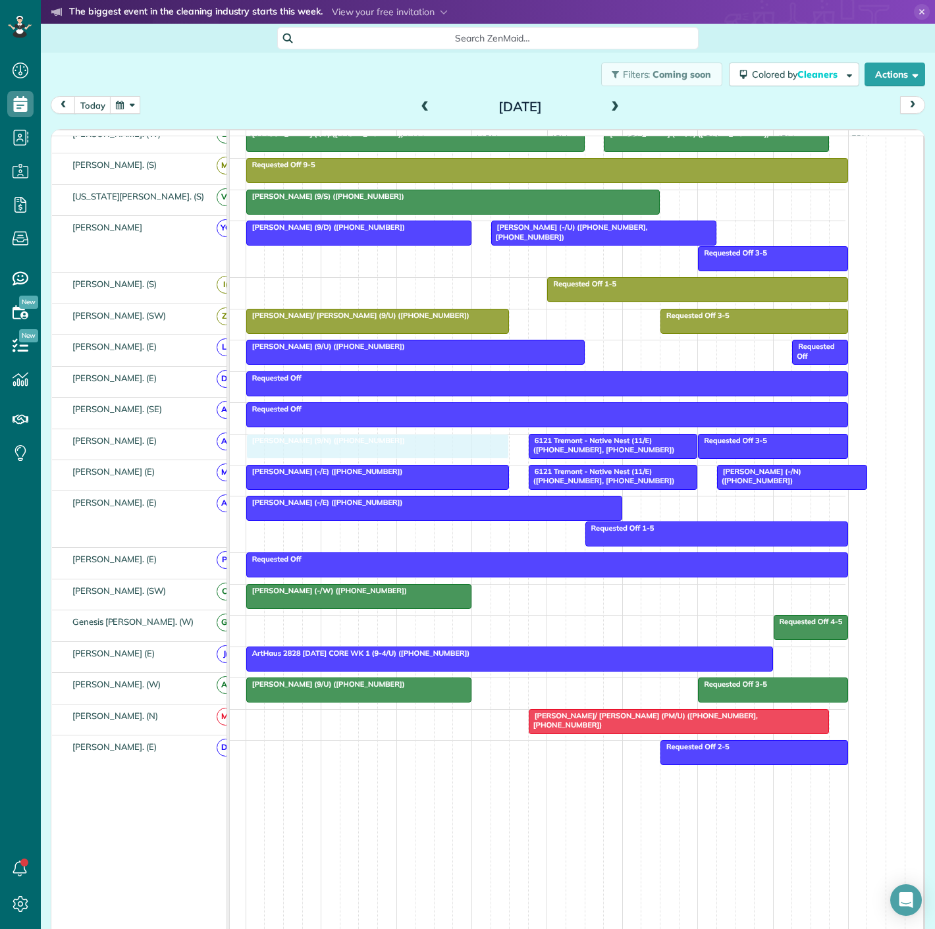
drag, startPoint x: 454, startPoint y: 727, endPoint x: 451, endPoint y: 452, distance: 274.5
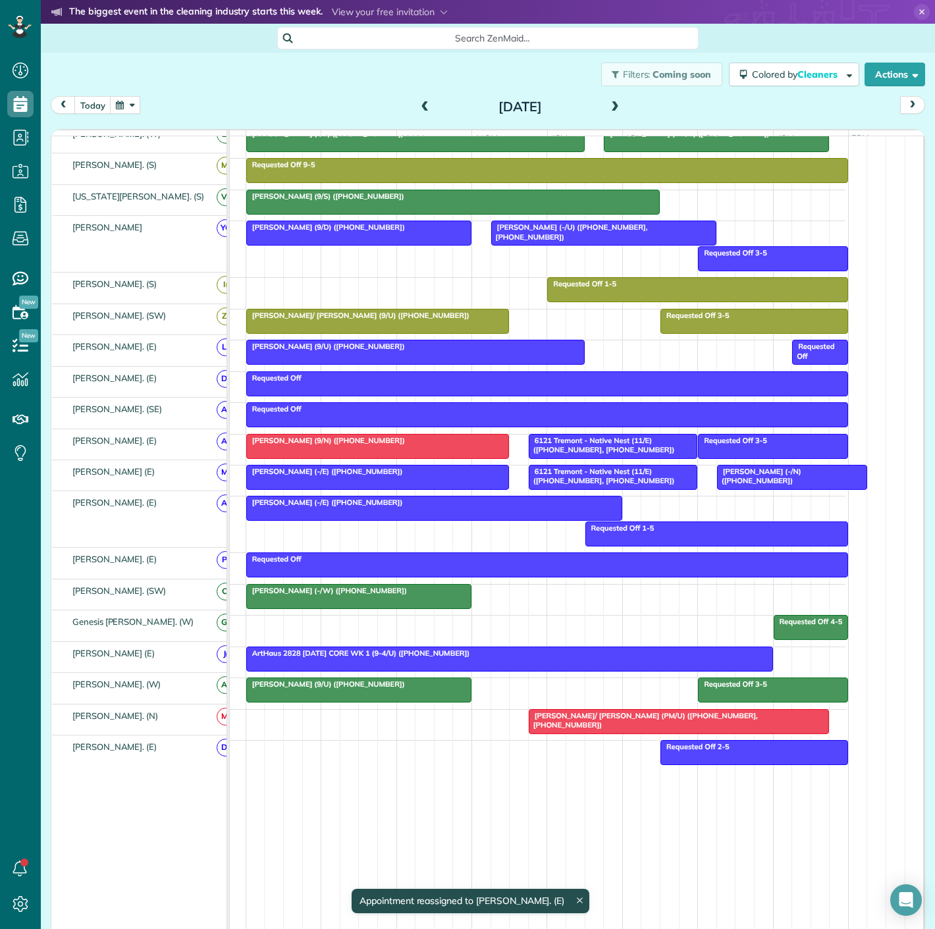
click at [461, 450] on div at bounding box center [377, 446] width 261 height 24
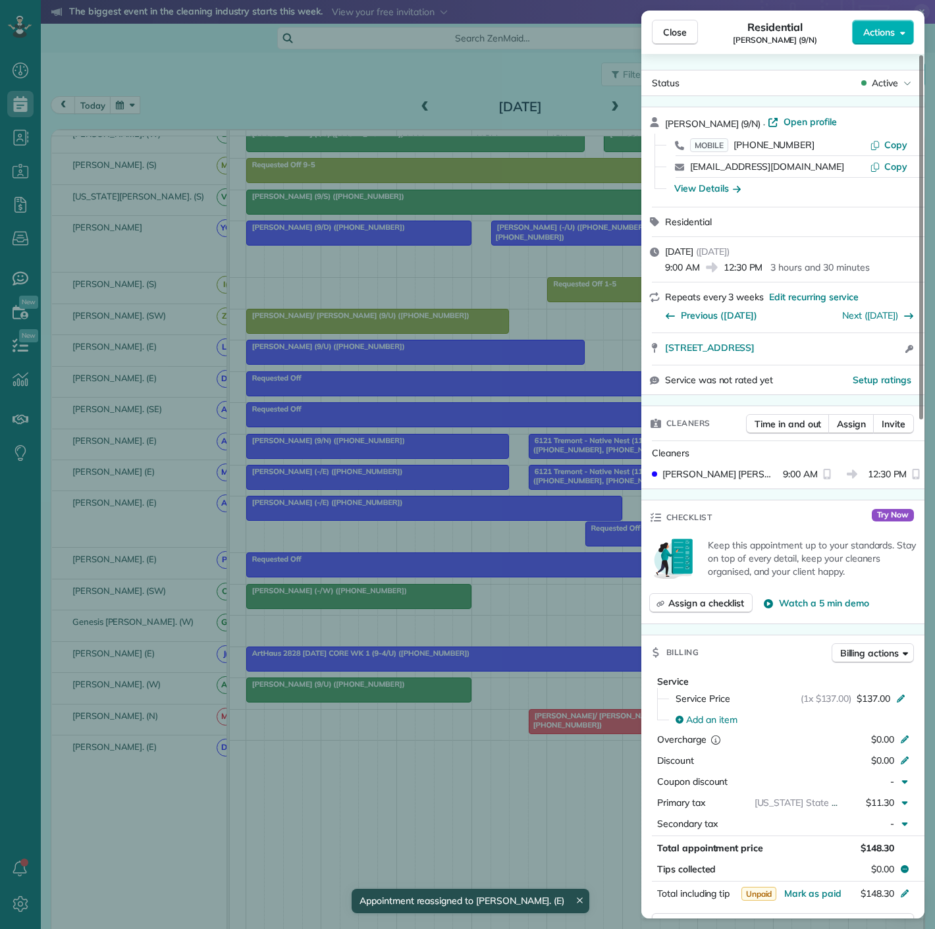
click at [471, 450] on div "Close Residential Heather Sheltra (9/N) Actions Status Active Heather Sheltra (…" at bounding box center [467, 464] width 935 height 929
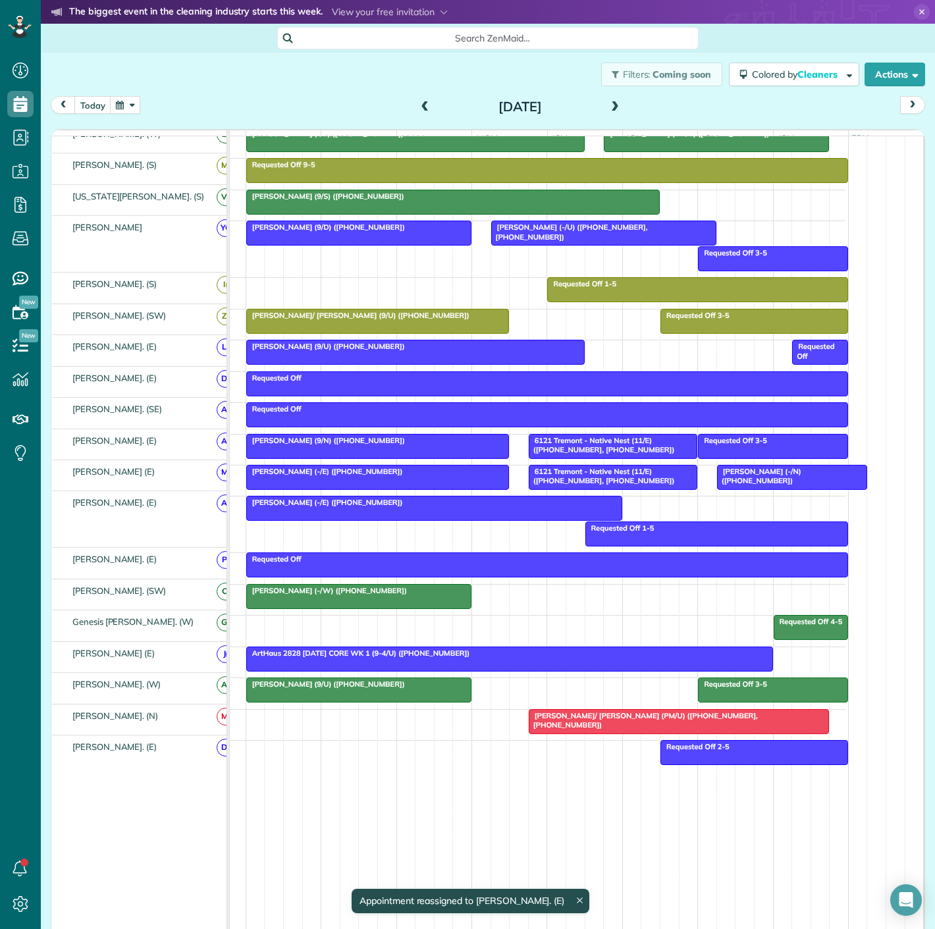
click at [545, 448] on span "6121 Tremont - Native Nest (11/E) (+14692685812, +19406821867)" at bounding box center [601, 445] width 147 height 18
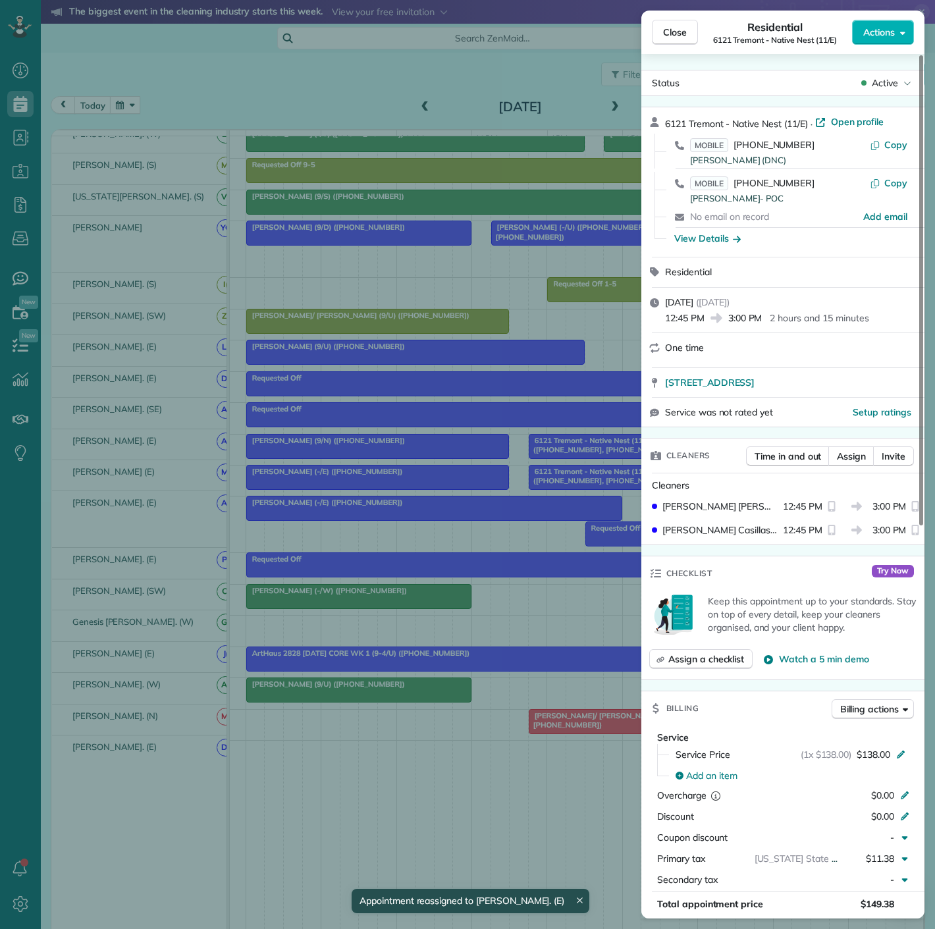
click at [545, 448] on div "Close Residential 6121 Tremont - Native Nest (11/E) Actions Status Active 6121 …" at bounding box center [467, 464] width 935 height 929
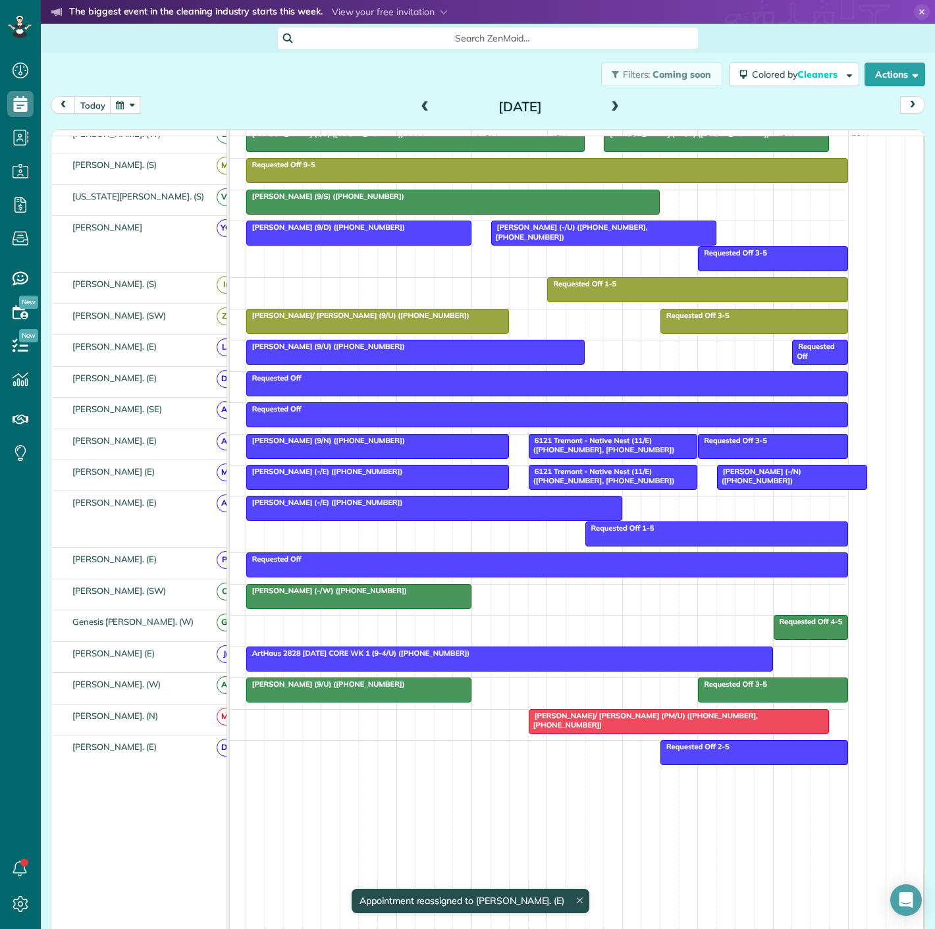
click at [587, 731] on div at bounding box center [679, 722] width 300 height 24
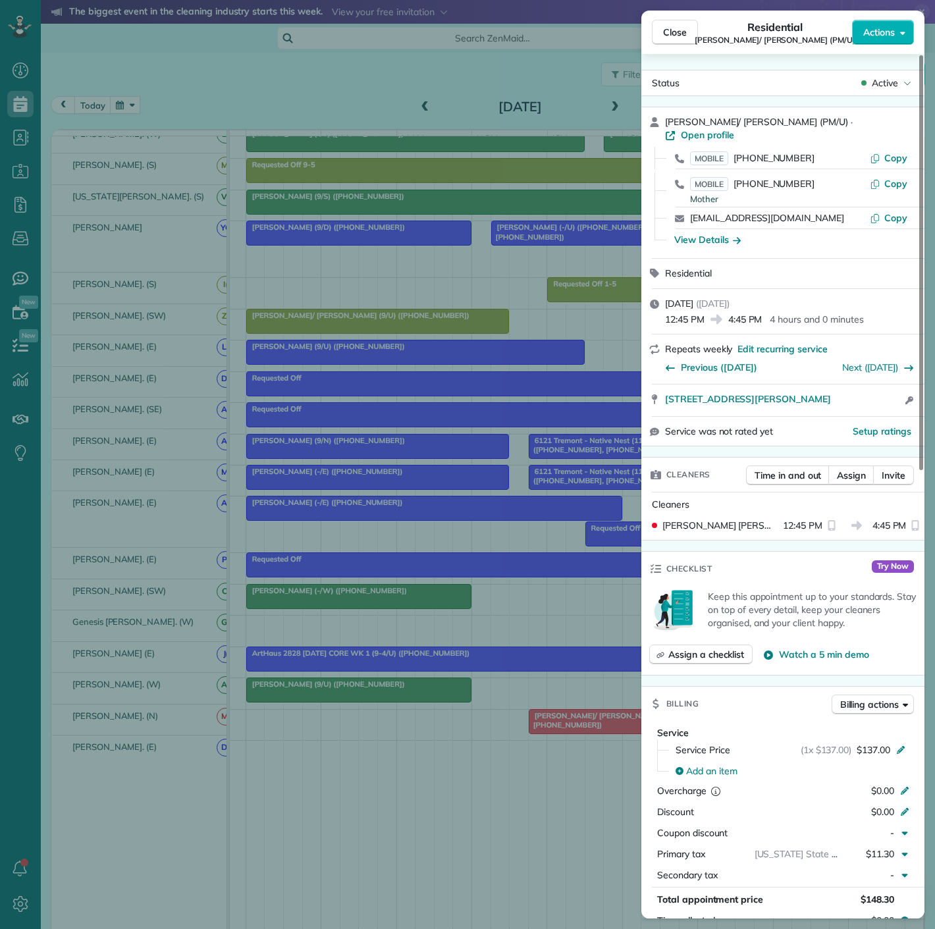
click at [543, 721] on div "Close Residential Sam/ Heidi Walters (PM/U) Actions Status Active Sam/ Heidi Wa…" at bounding box center [467, 464] width 935 height 929
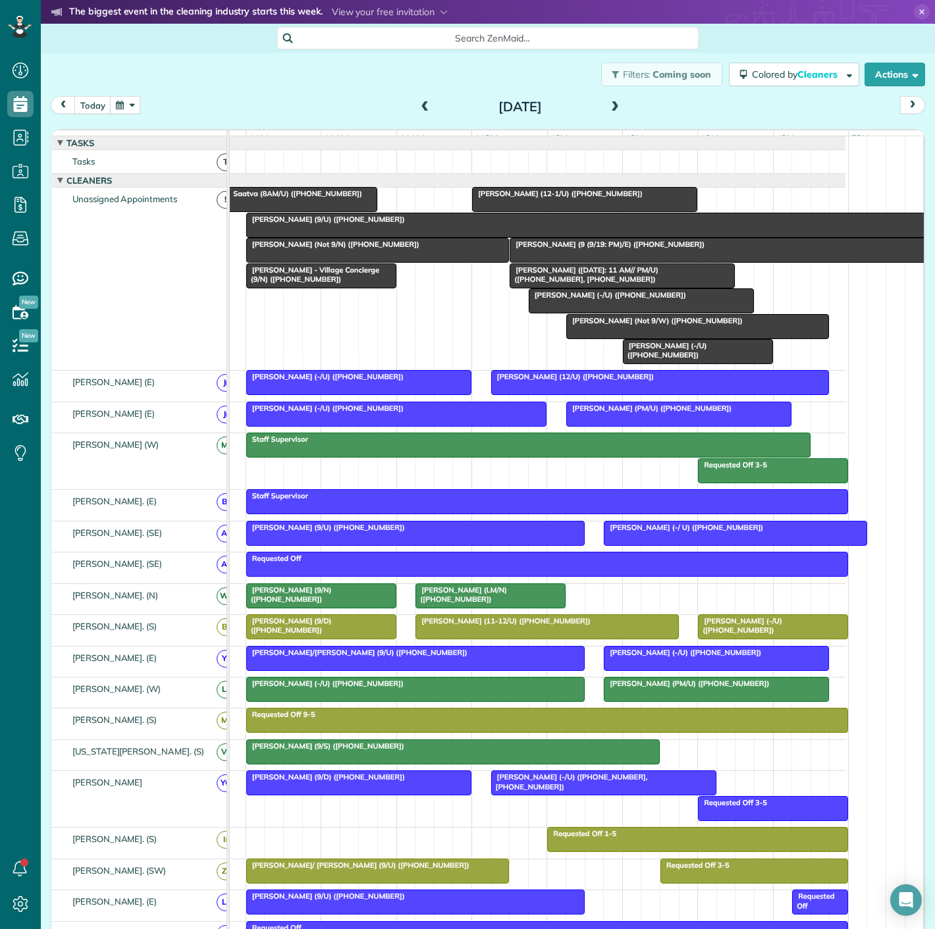
click at [360, 262] on div at bounding box center [377, 250] width 261 height 24
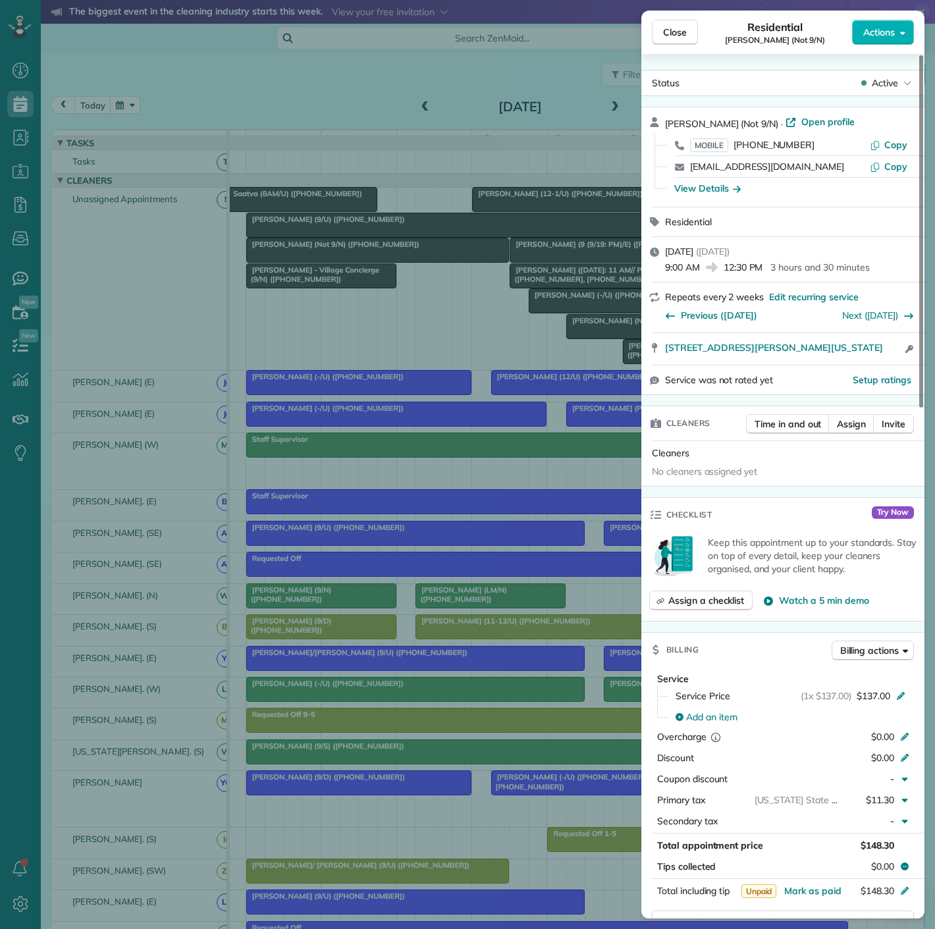
click at [360, 262] on div "Close Residential Dean Drew (Not 9/N) Actions Status Active Dean Drew (Not 9/N)…" at bounding box center [467, 464] width 935 height 929
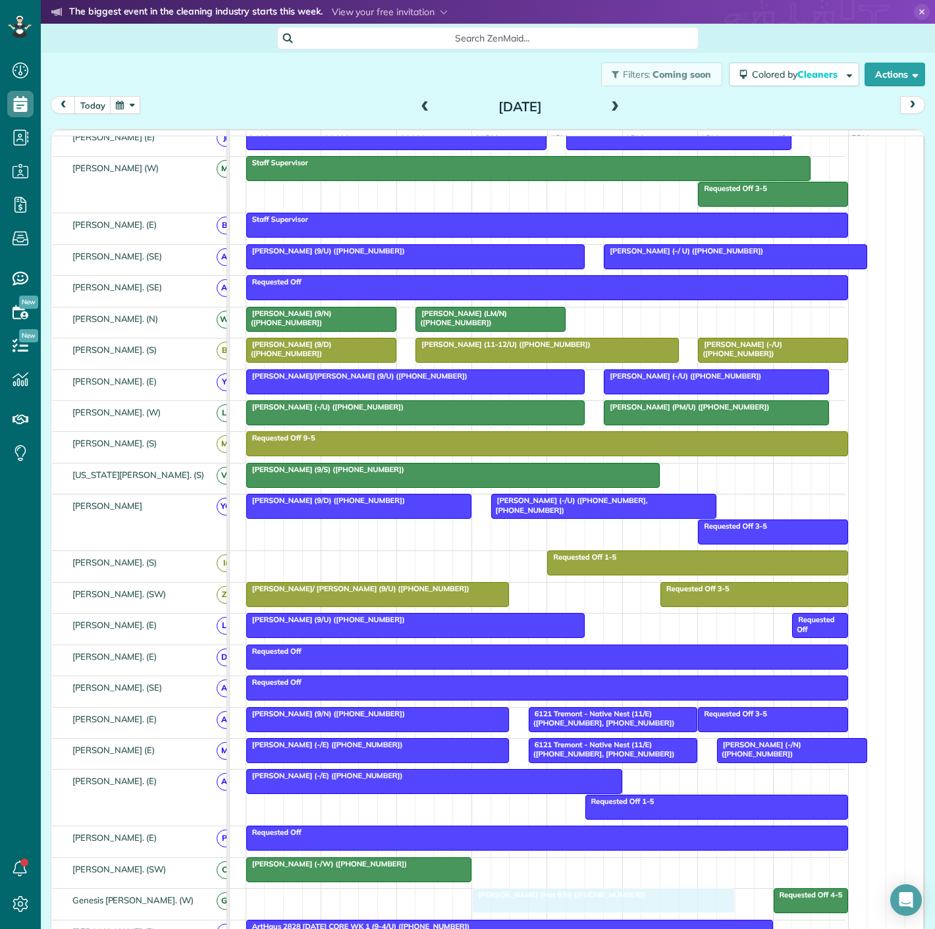
scroll to position [190, 0]
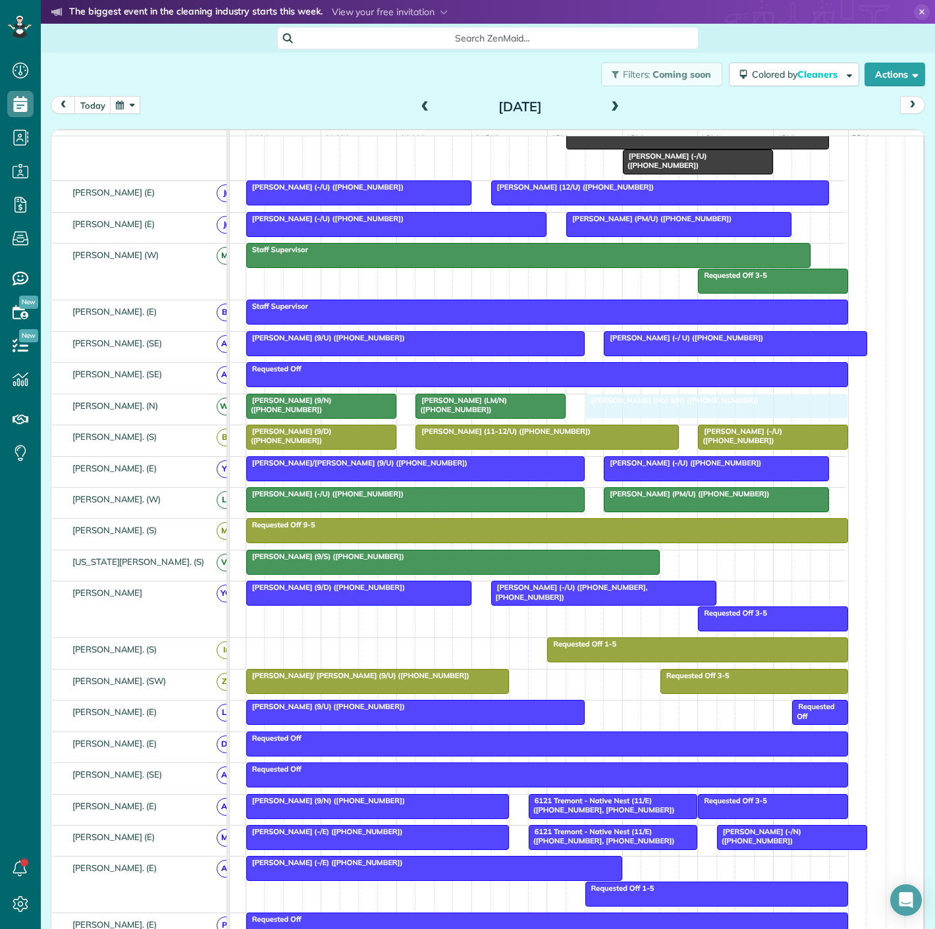
drag, startPoint x: 360, startPoint y: 262, endPoint x: 697, endPoint y: 414, distance: 369.7
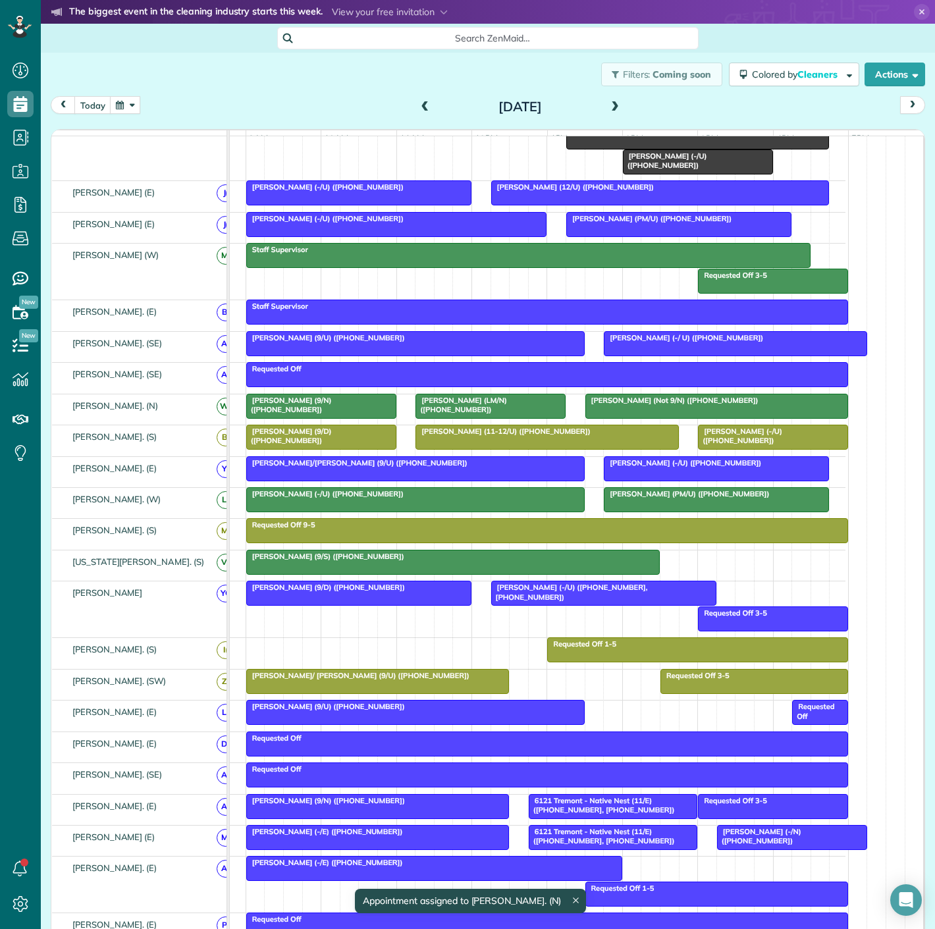
click at [325, 407] on span "Adam Johnson (9/N) (+12148704484)" at bounding box center [289, 405] width 86 height 18
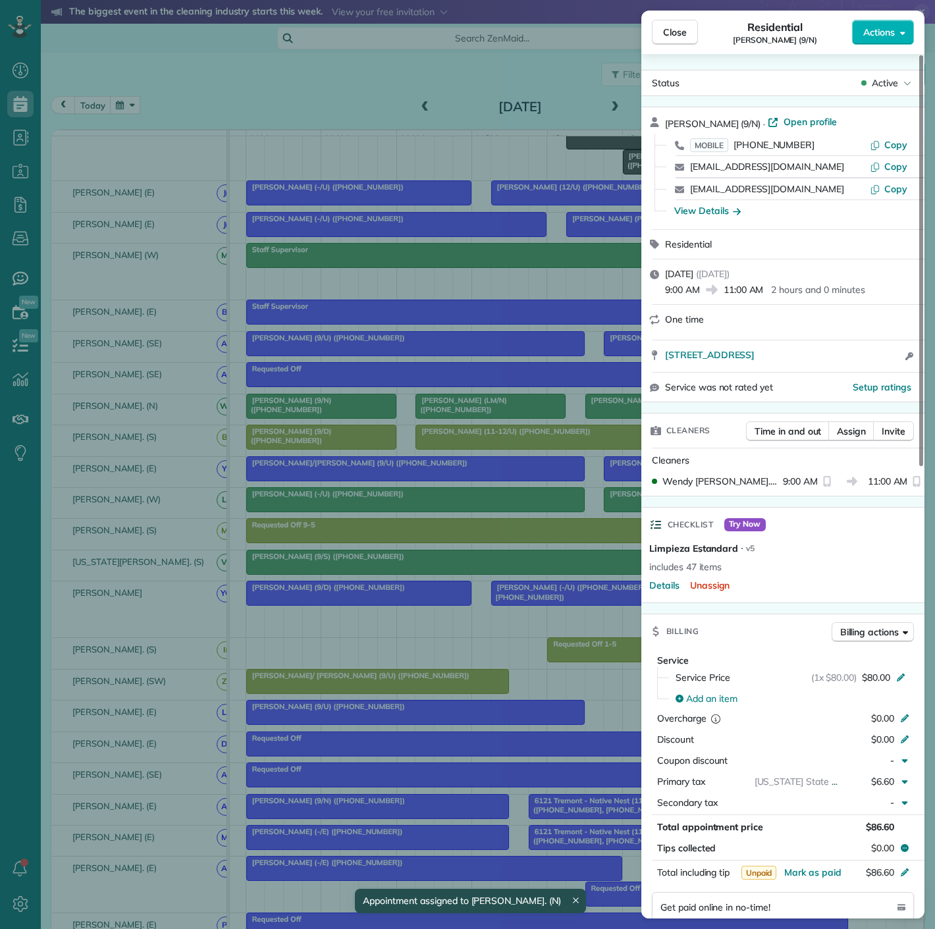
drag, startPoint x: 659, startPoint y: 363, endPoint x: 875, endPoint y: 363, distance: 216.6
click at [875, 363] on div "15825 Quorum Drive #2204 Addison TX 75001 Open access information" at bounding box center [782, 356] width 283 height 32
drag, startPoint x: 462, startPoint y: 446, endPoint x: 461, endPoint y: 416, distance: 29.6
click at [462, 446] on div "Close Residential Adam Johnson (9/N) Actions Status Active Adam Johnson (9/N) ·…" at bounding box center [467, 464] width 935 height 929
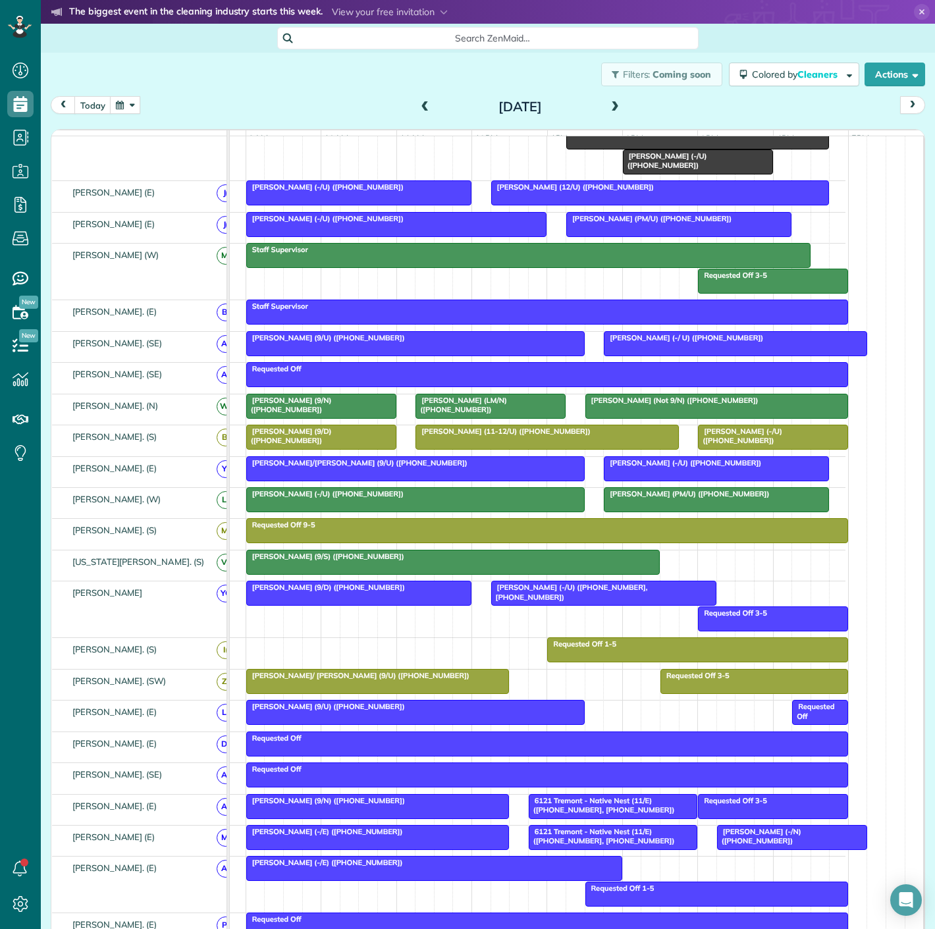
click at [461, 414] on span "Luisita Torregrosa (LM/N) (+13476015223)" at bounding box center [461, 405] width 92 height 18
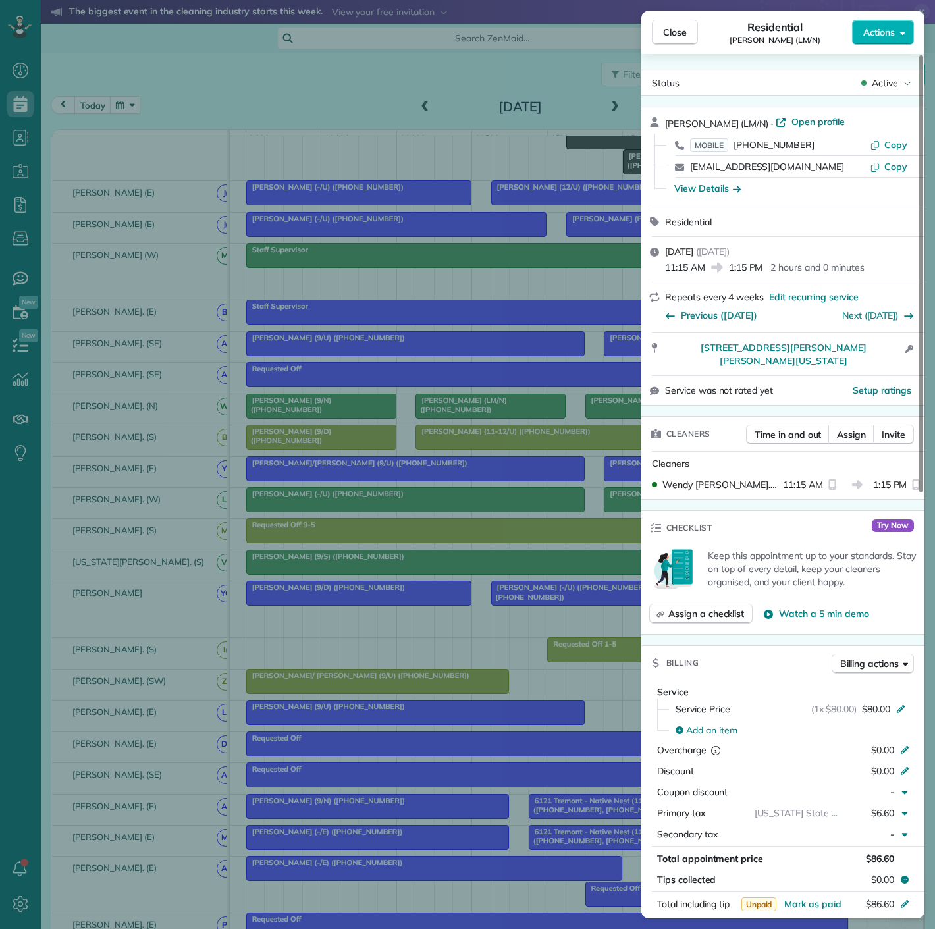
drag, startPoint x: 662, startPoint y: 355, endPoint x: 893, endPoint y: 354, distance: 231.7
click at [893, 354] on div "5890 Caruth Haven Lane #2311 Dallas Texas 75206 Open access information" at bounding box center [782, 354] width 283 height 42
click at [380, 439] on div "Close Residential Luisita Torregrosa (LM/N) Actions Status Active Luisita Torre…" at bounding box center [467, 464] width 935 height 929
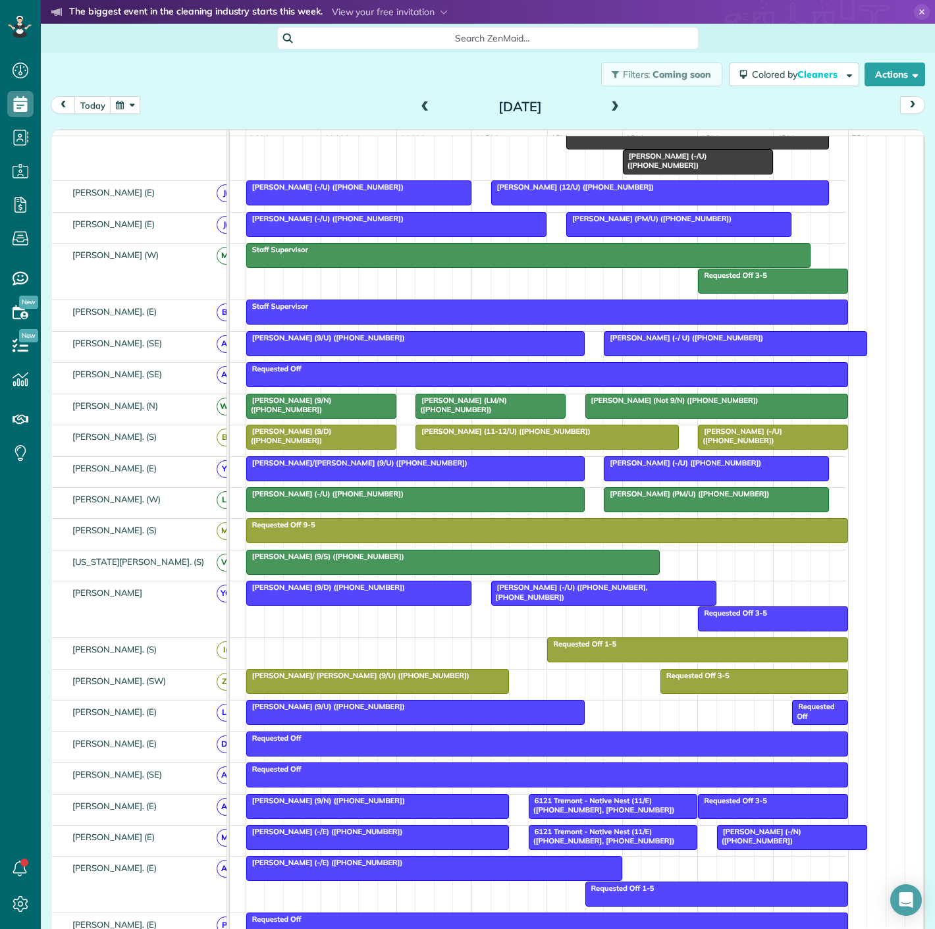
click at [736, 416] on div at bounding box center [716, 406] width 261 height 24
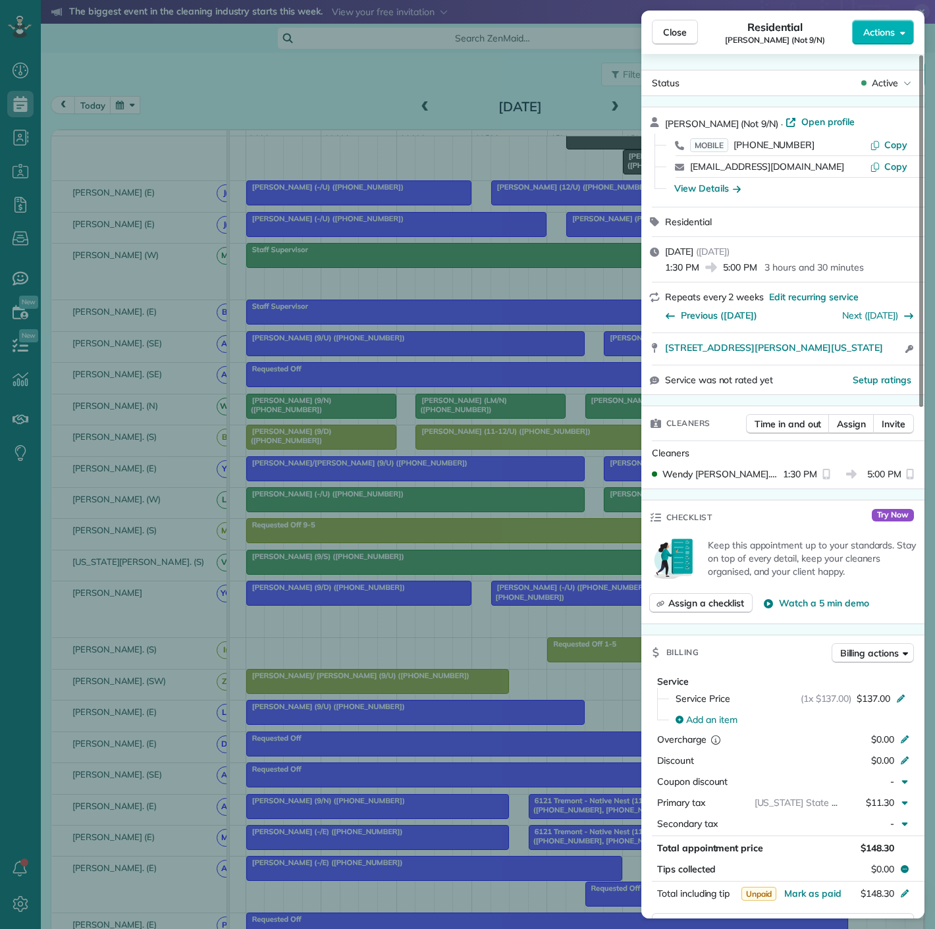
drag, startPoint x: 659, startPoint y: 360, endPoint x: 877, endPoint y: 358, distance: 217.9
click at [877, 358] on div "8600 Preston Rd Apt. 111 Dallas Texas 75225 Open access information" at bounding box center [782, 349] width 283 height 32
click at [369, 635] on div "Close Residential Dean Drew (Not 9/N) Actions Status Active Dean Drew (Not 9/N)…" at bounding box center [467, 464] width 935 height 929
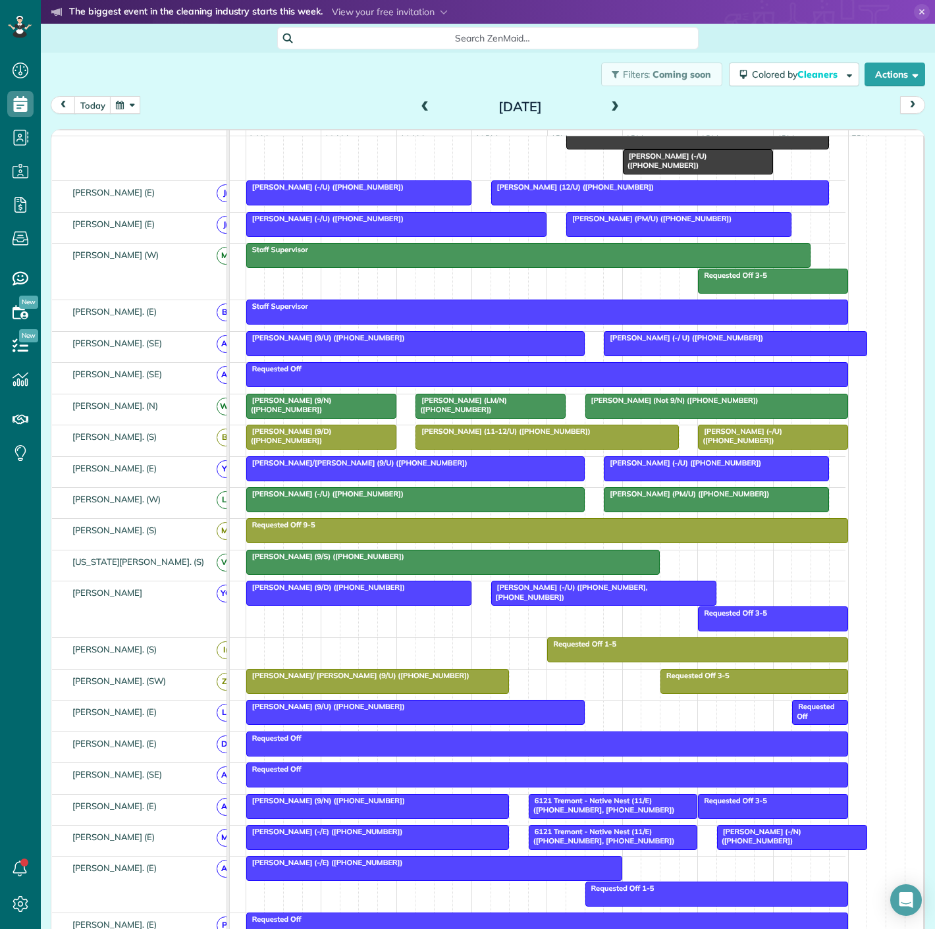
click at [299, 416] on div at bounding box center [321, 406] width 149 height 24
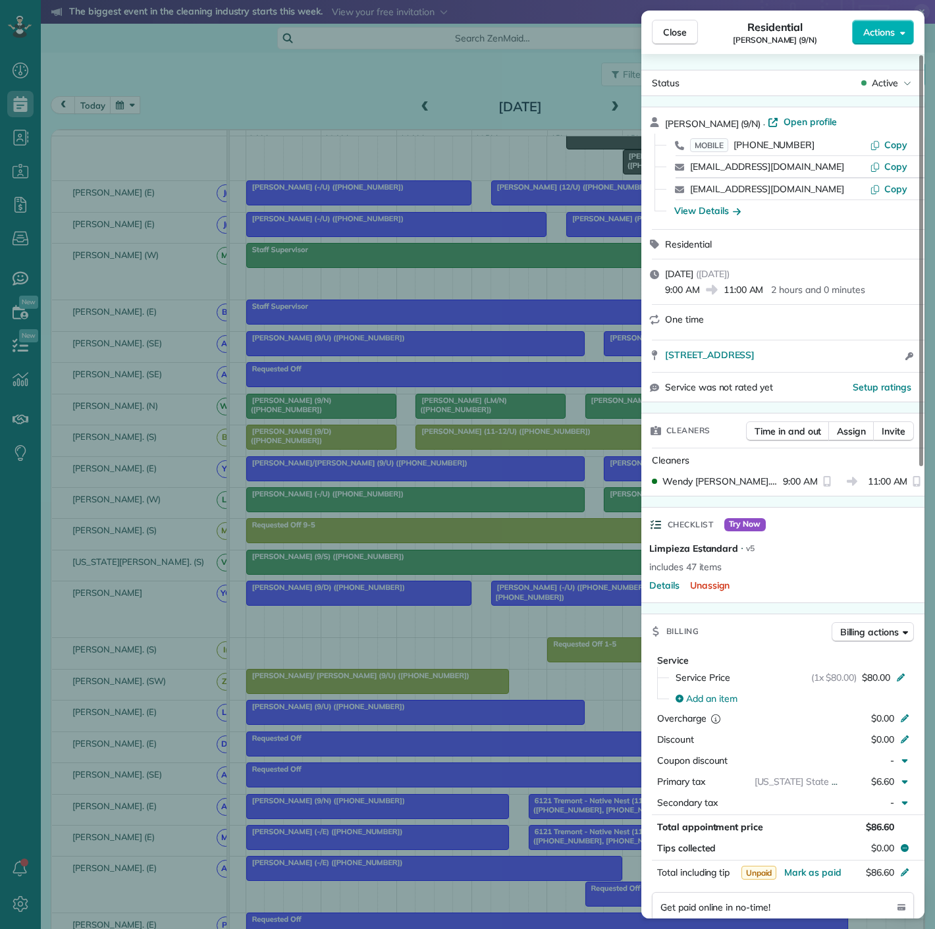
drag, startPoint x: 893, startPoint y: 365, endPoint x: 602, endPoint y: 359, distance: 291.0
click at [602, 359] on div "Close Residential Adam Johnson (9/N) Actions Status Active Adam Johnson (9/N) ·…" at bounding box center [467, 464] width 935 height 929
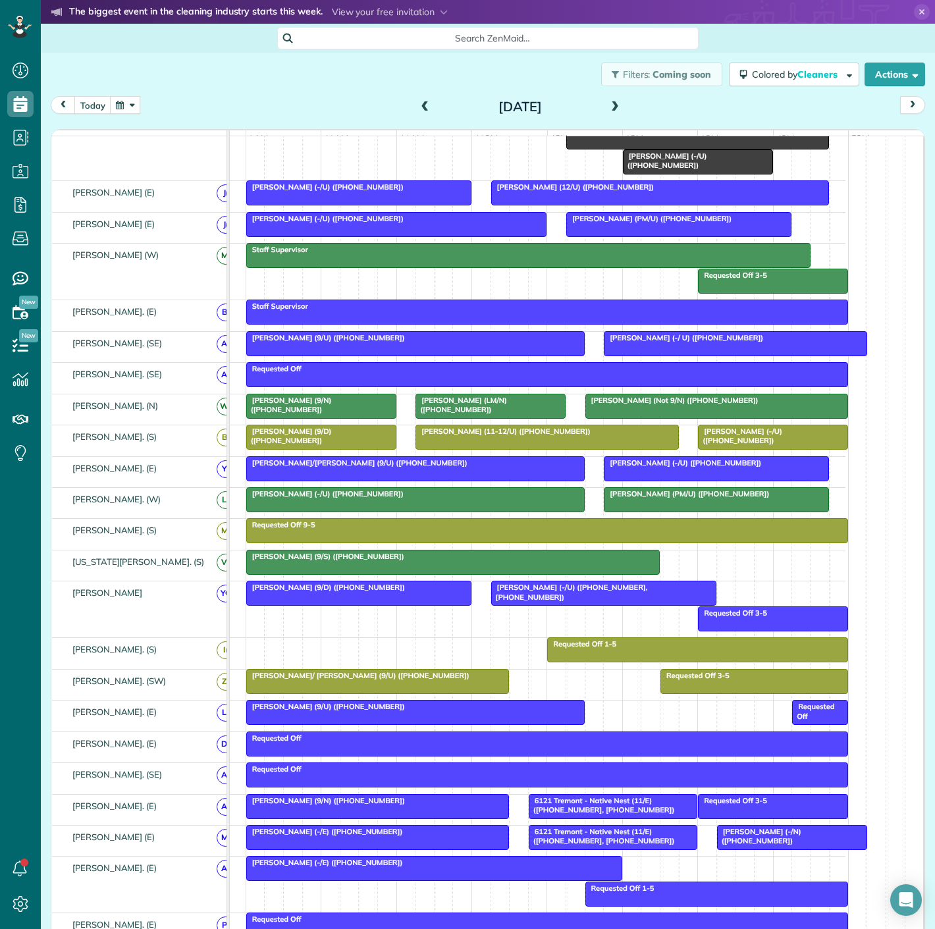
click at [487, 411] on span "Luisita Torregrosa (LM/N) (+13476015223)" at bounding box center [461, 405] width 92 height 18
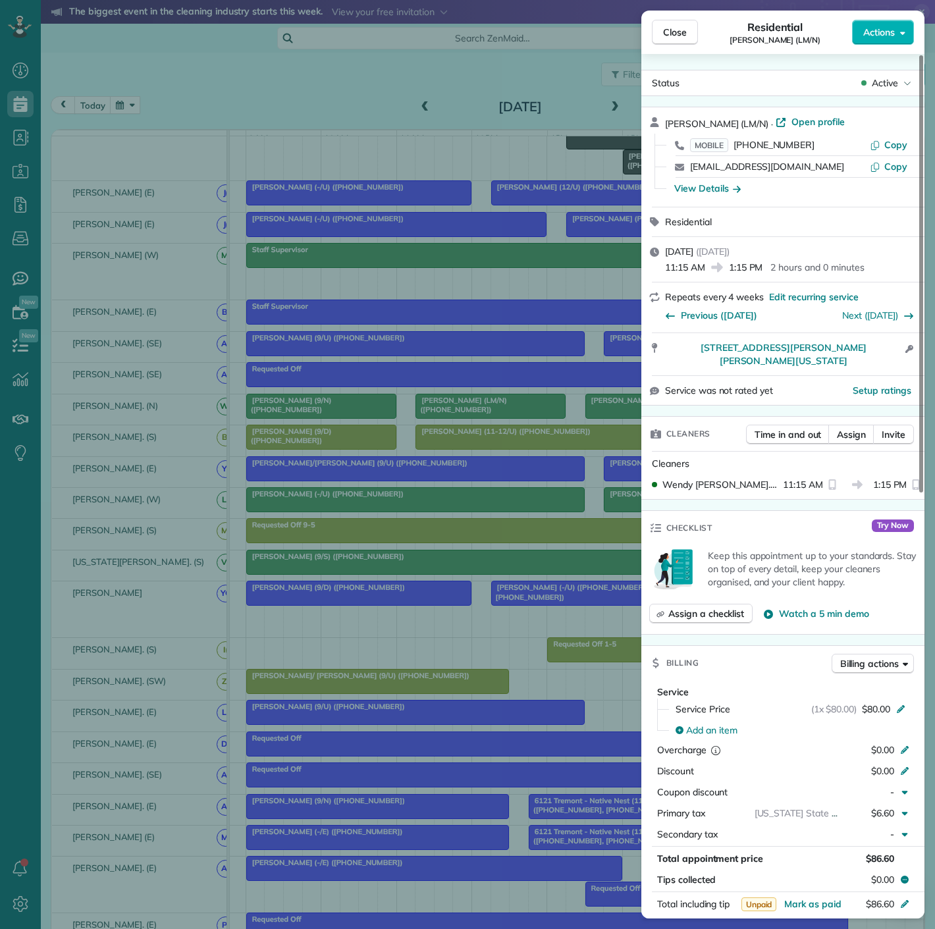
click at [487, 411] on div "Close Residential Luisita Torregrosa (LM/N) Actions Status Active Luisita Torre…" at bounding box center [467, 464] width 935 height 929
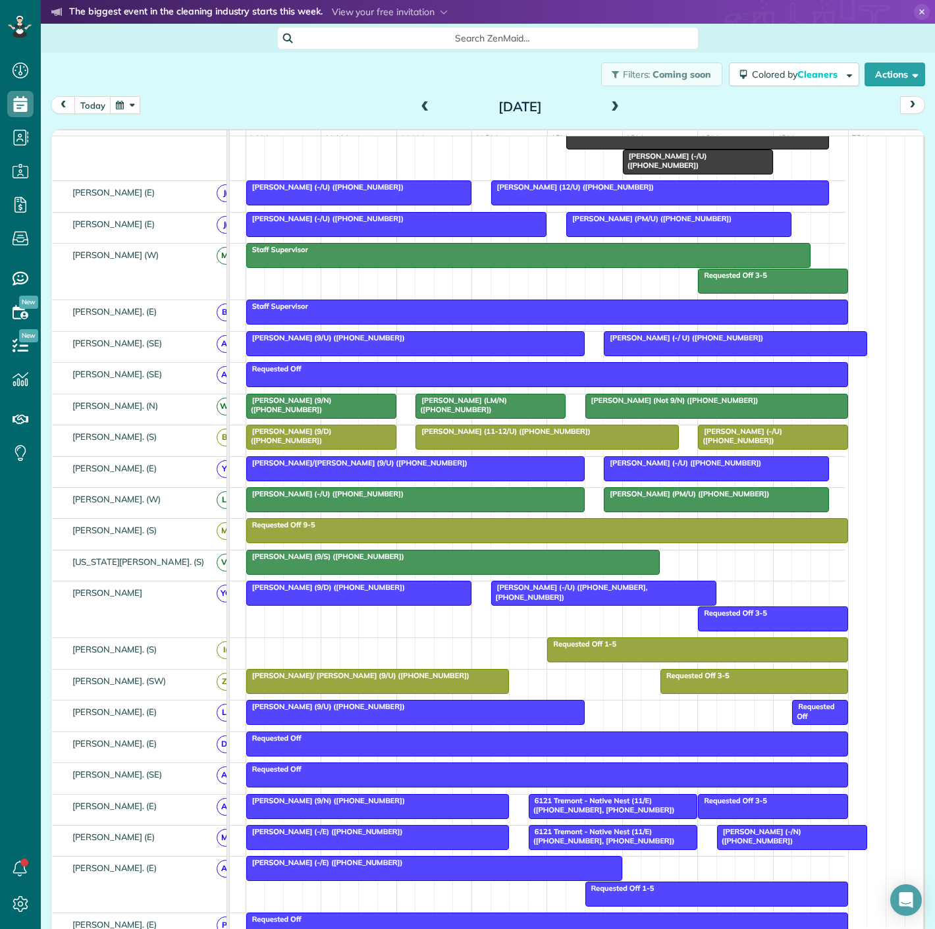
click at [429, 411] on span "Luisita Torregrosa (LM/N) (+13476015223)" at bounding box center [461, 405] width 92 height 18
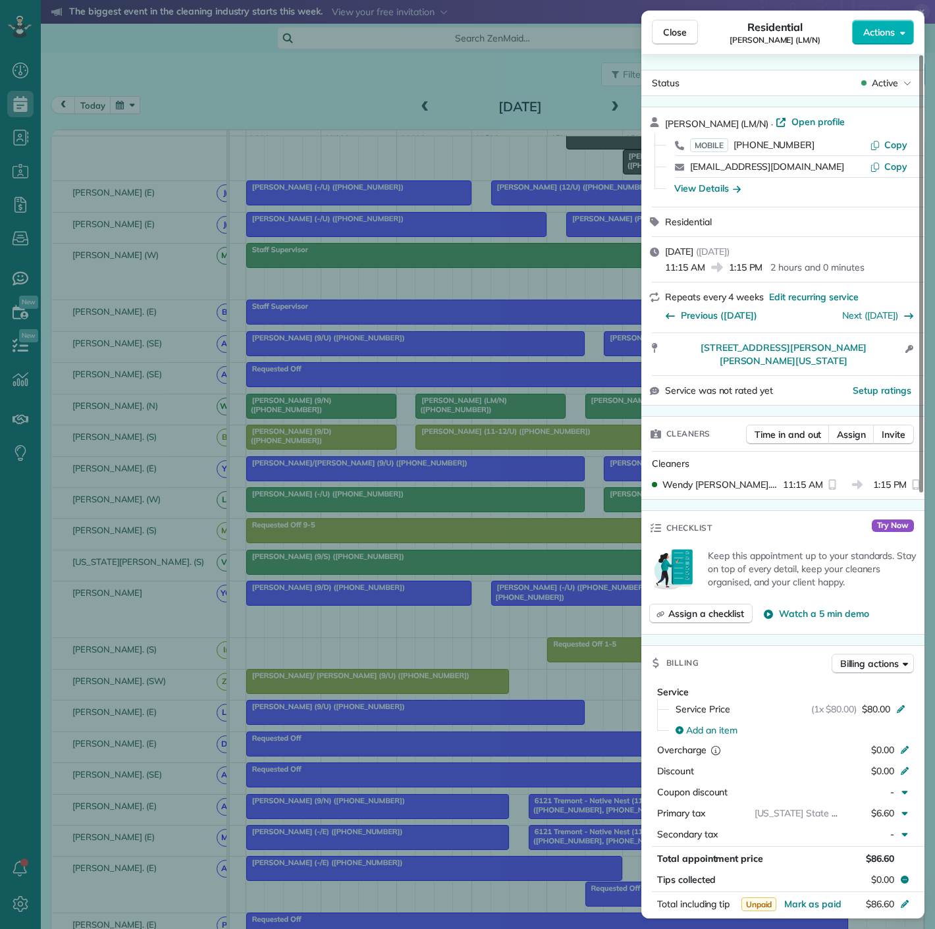
drag, startPoint x: 659, startPoint y: 358, endPoint x: 909, endPoint y: 358, distance: 250.1
click at [909, 358] on div "5890 Caruth Haven Lane #2311 Dallas Texas 75206 Open access information" at bounding box center [782, 354] width 283 height 42
click at [511, 438] on div "Close Residential Luisita Torregrosa (LM/N) Actions Status Active Luisita Torre…" at bounding box center [467, 464] width 935 height 929
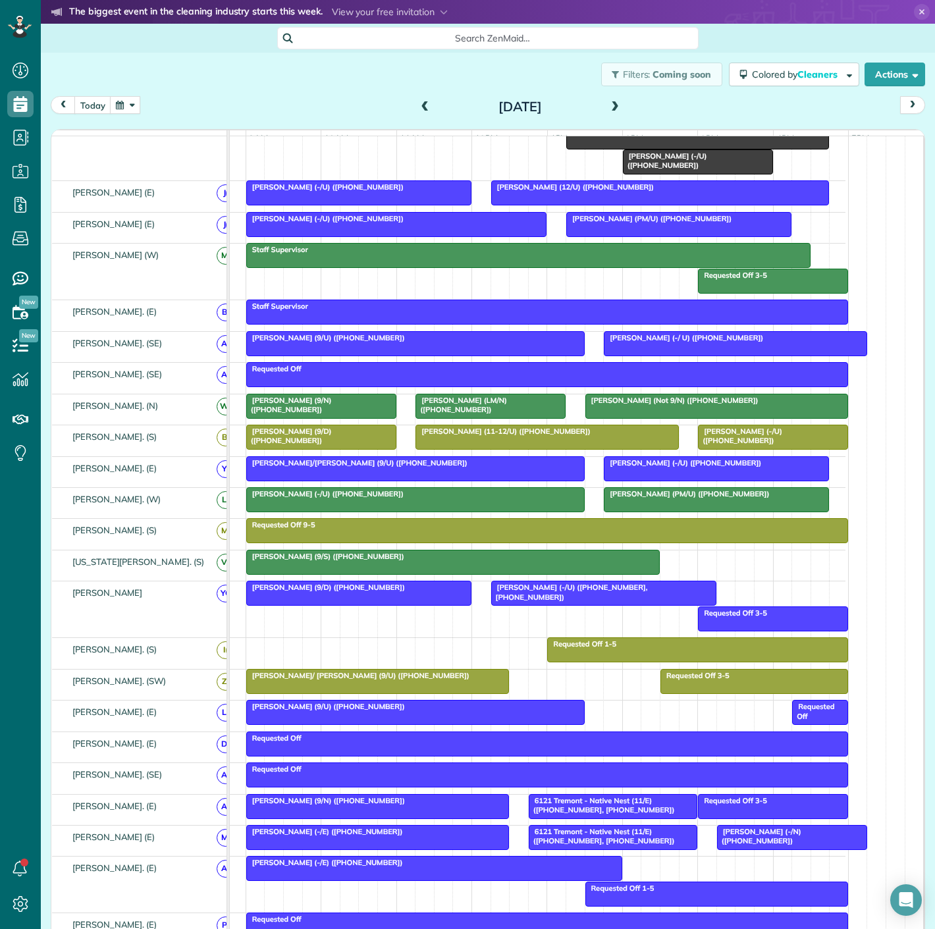
click at [677, 405] on span "Dean Drew (Not 9/N) (+19014964364)" at bounding box center [672, 400] width 174 height 9
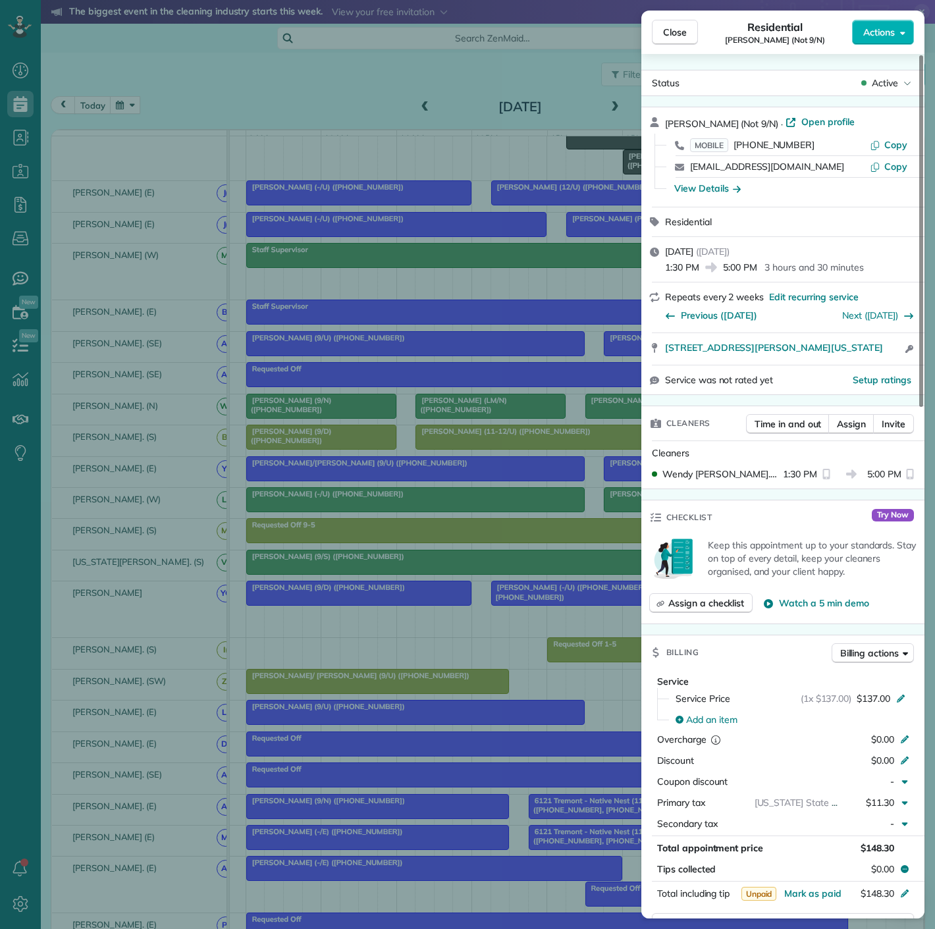
click at [346, 506] on div "Close Residential Dean Drew (Not 9/N) Actions Status Active Dean Drew (Not 9/N)…" at bounding box center [467, 464] width 935 height 929
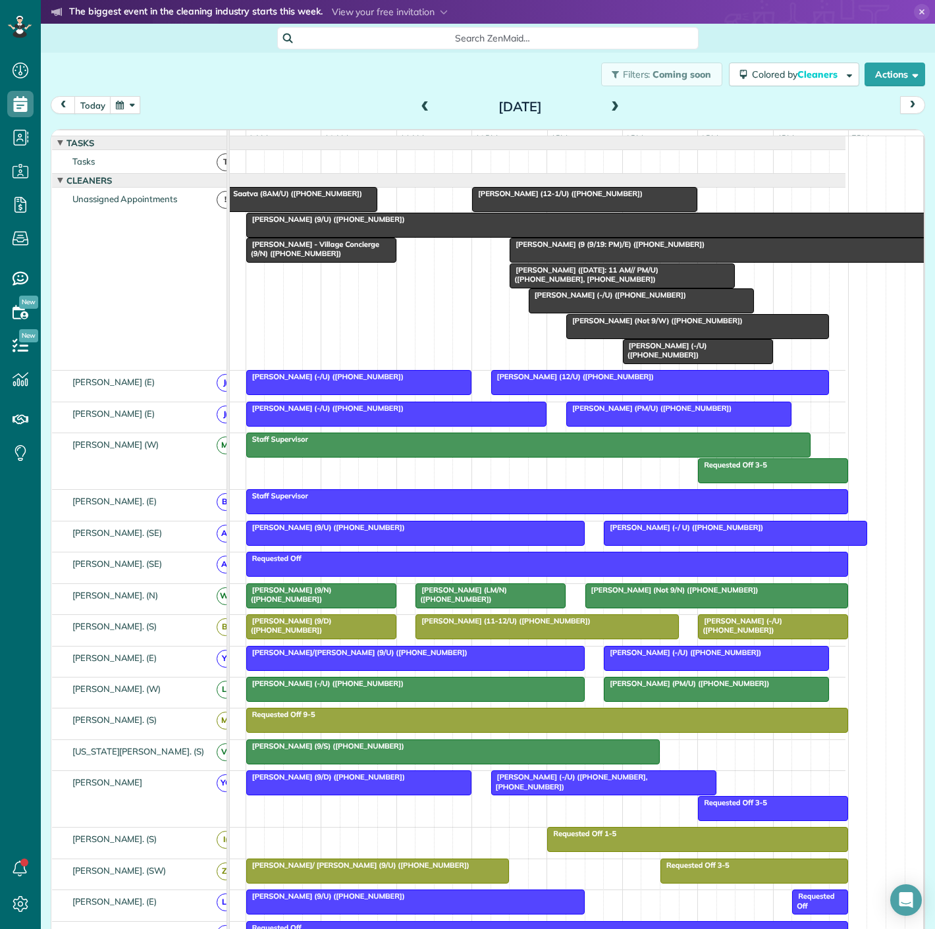
click at [569, 198] on span "Vivien Yang (12-1/U) (+14803840392)" at bounding box center [557, 193] width 172 height 9
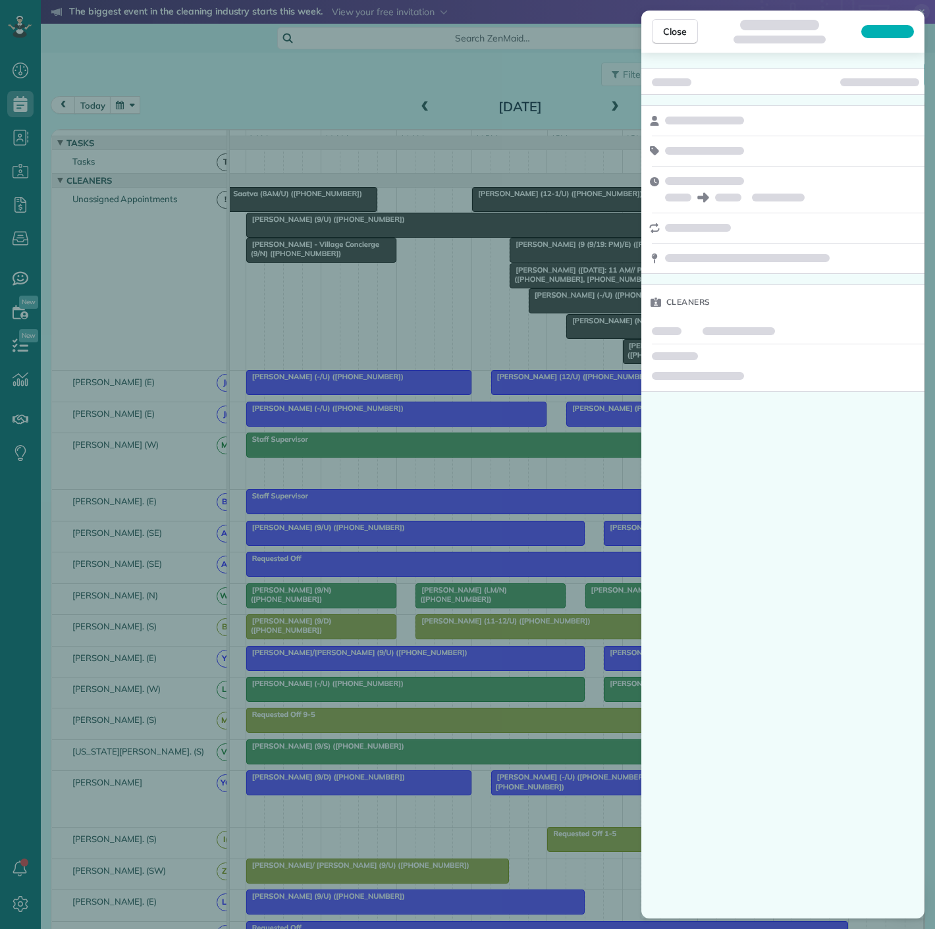
click at [527, 205] on div "Close Cleaners" at bounding box center [467, 464] width 935 height 929
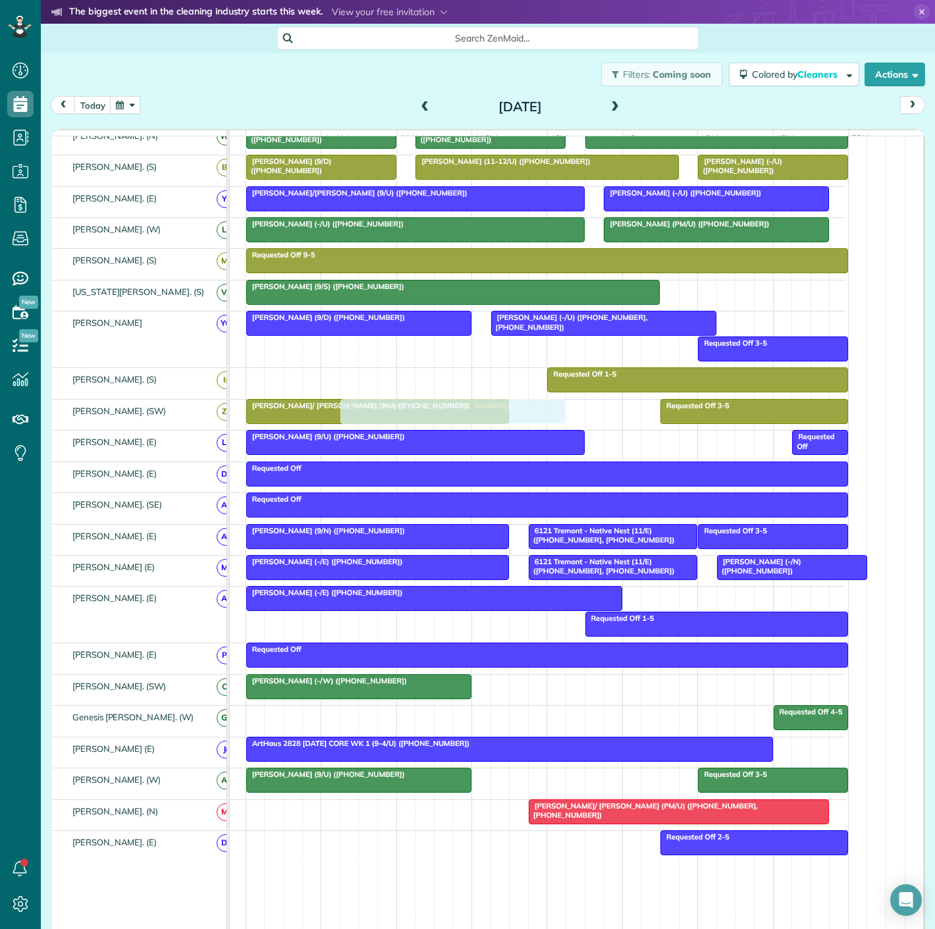
scroll to position [511, 0]
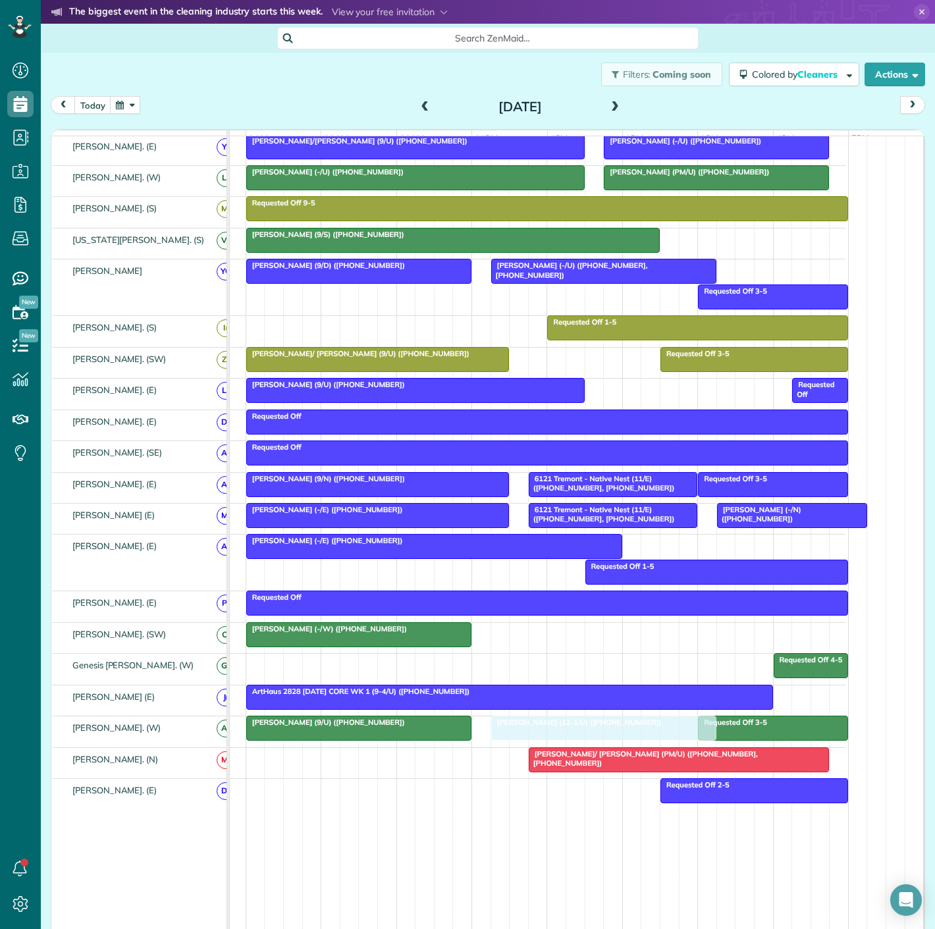
drag, startPoint x: 547, startPoint y: 209, endPoint x: 563, endPoint y: 736, distance: 527.5
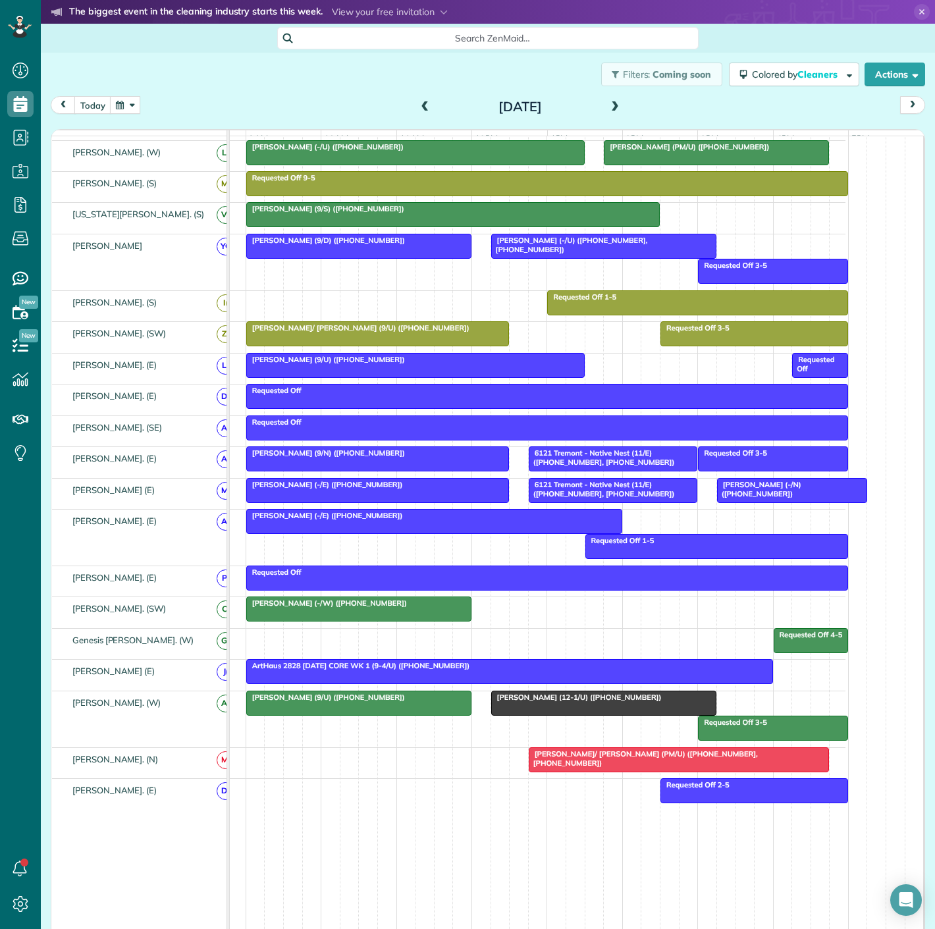
scroll to position [486, 0]
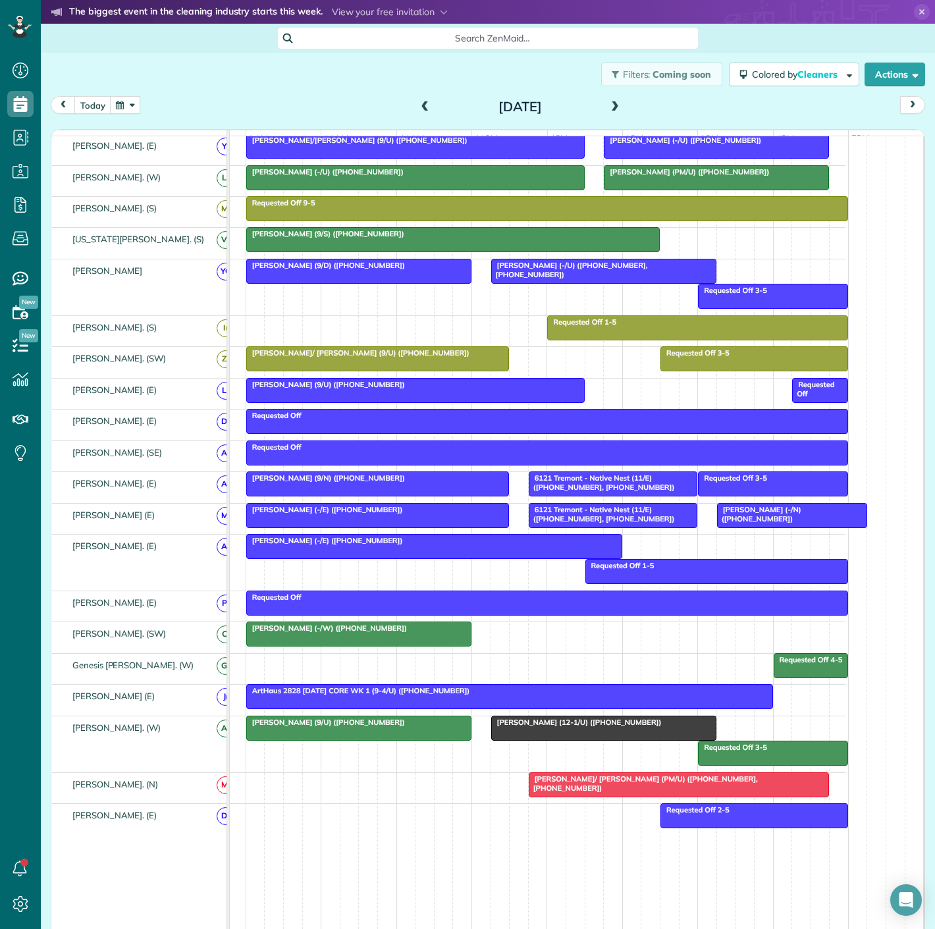
click at [317, 735] on div at bounding box center [359, 728] width 224 height 24
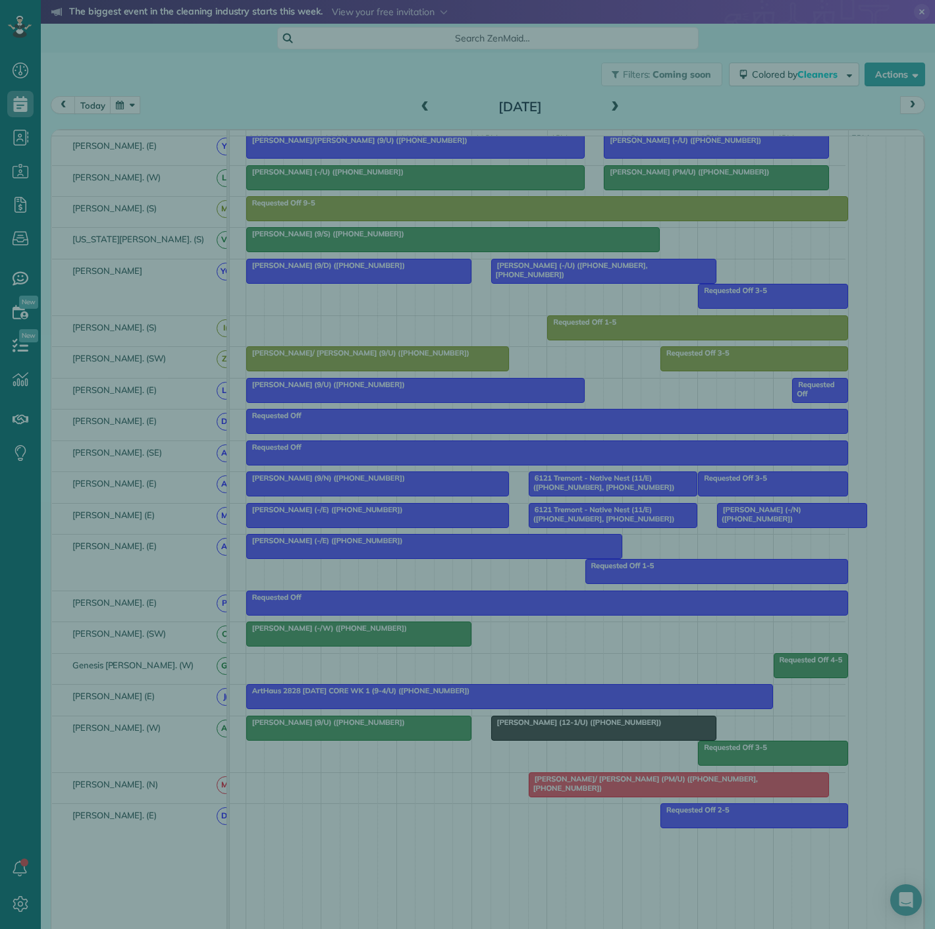
click at [317, 735] on div "Close Cleaners" at bounding box center [467, 464] width 935 height 929
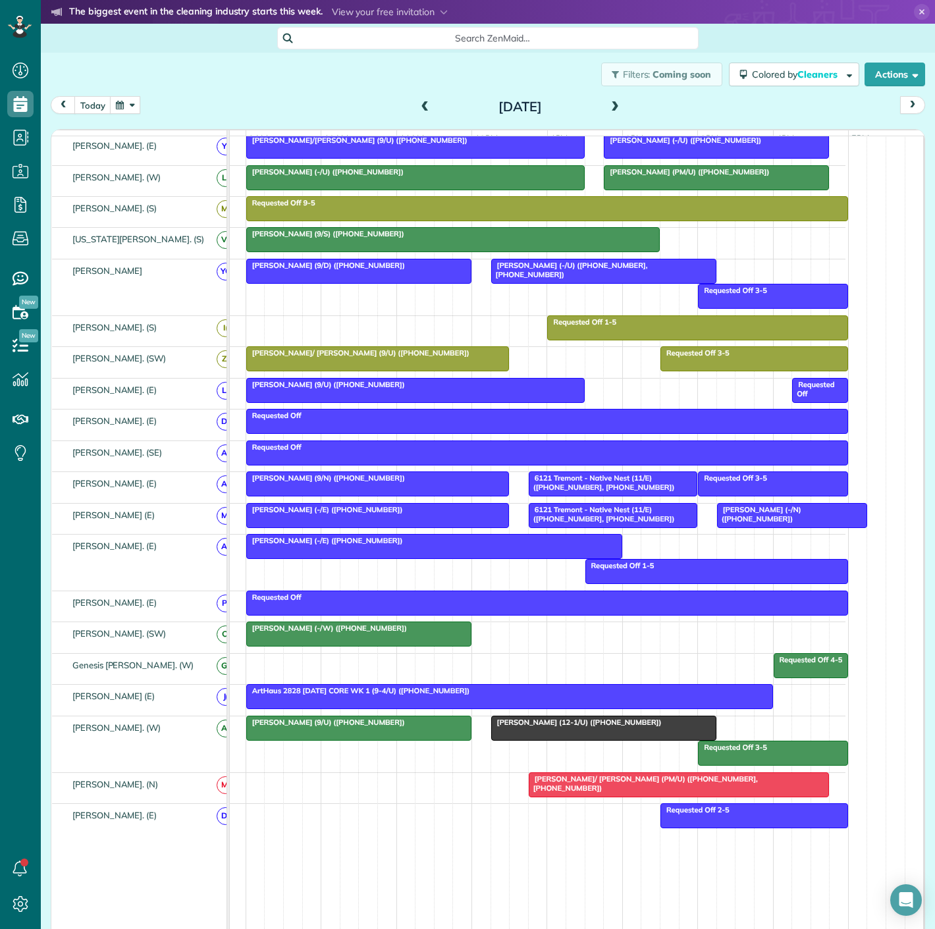
click at [317, 735] on div at bounding box center [359, 728] width 224 height 24
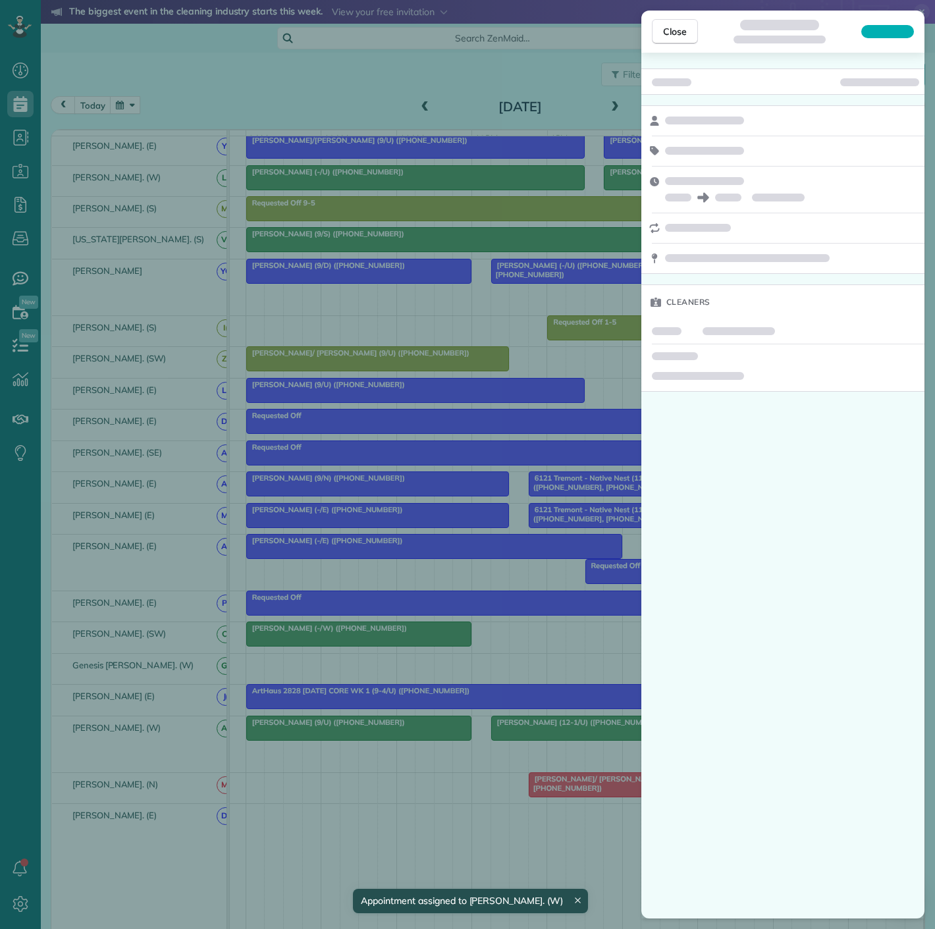
click at [755, 290] on div "Cleaners" at bounding box center [782, 302] width 283 height 34
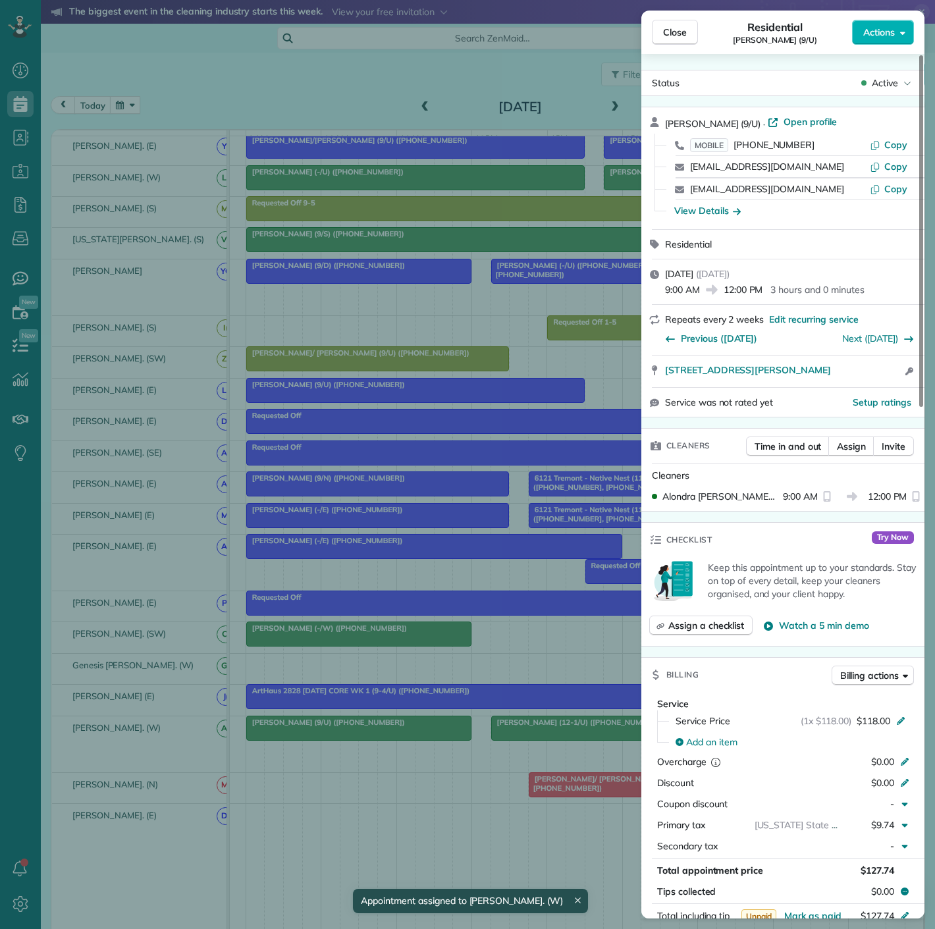
click at [498, 729] on div "Close Residential Corey Oliver (9/U) Actions Status Active Corey Oliver (9/U) ·…" at bounding box center [467, 464] width 935 height 929
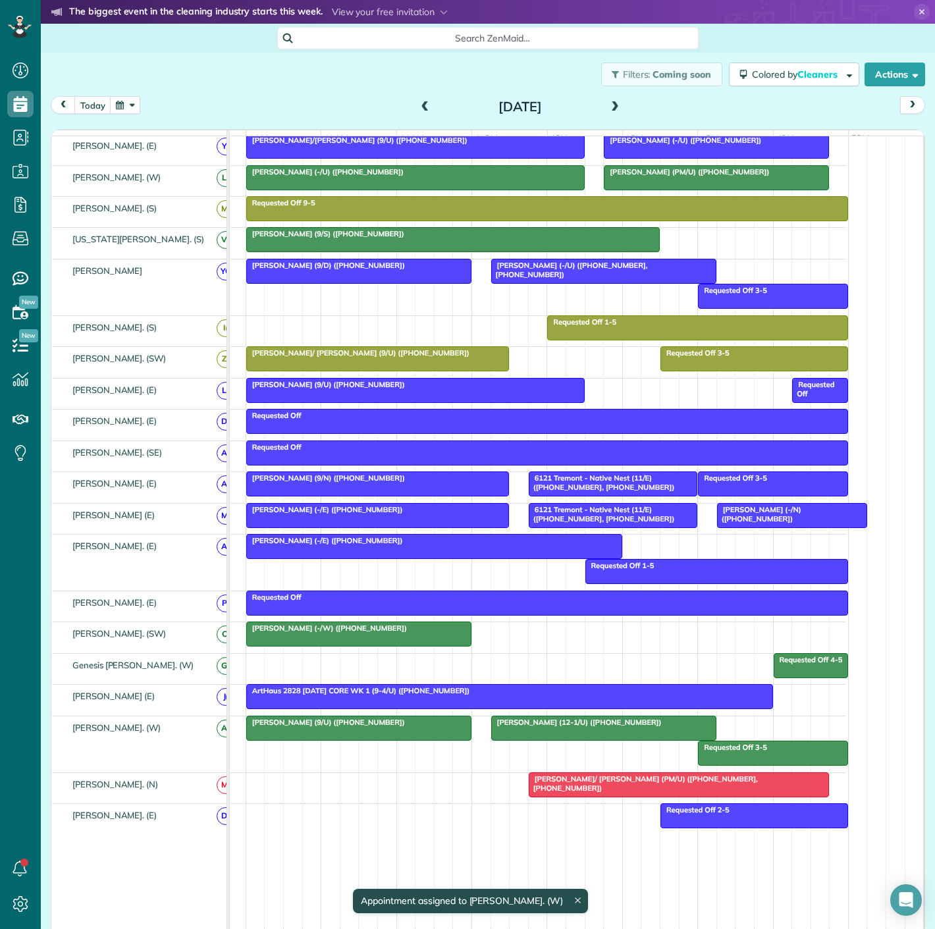
click at [545, 727] on span "Vivien Yang (12-1/U) (+14803840392)" at bounding box center [576, 722] width 172 height 9
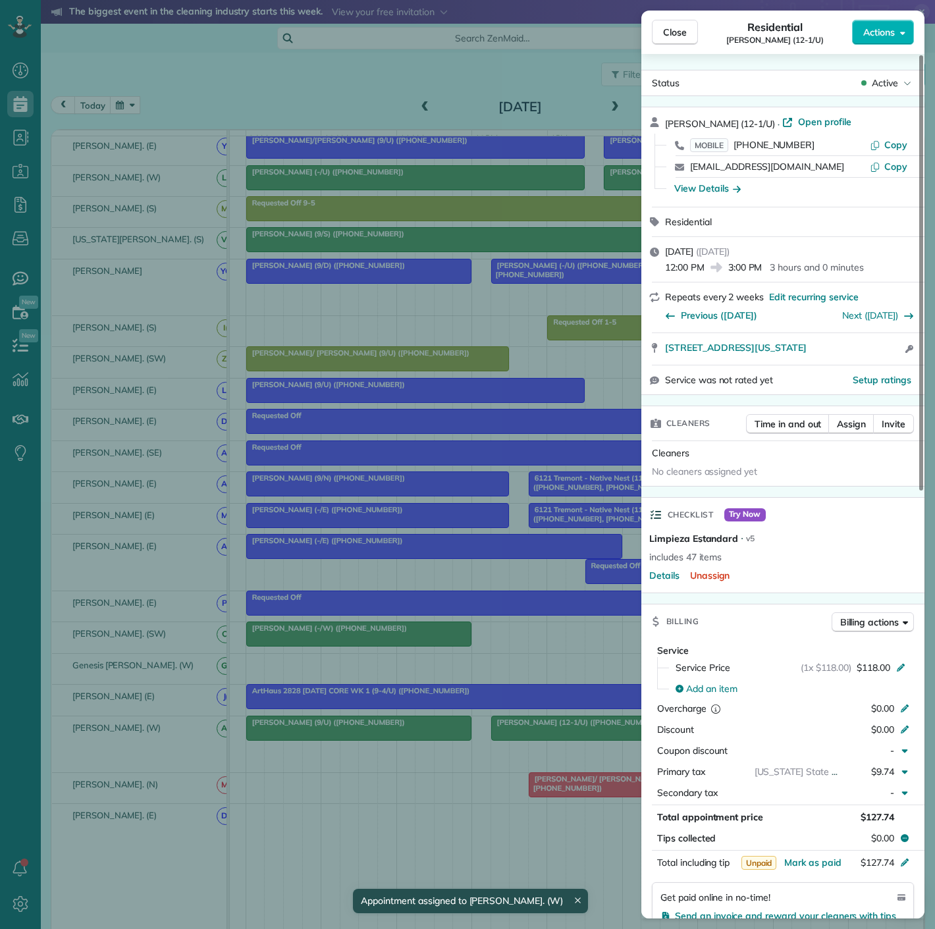
click at [545, 730] on div "Close Residential Vivien Yang (12-1/U) Actions Status Active Vivien Yang (12-1/…" at bounding box center [467, 464] width 935 height 929
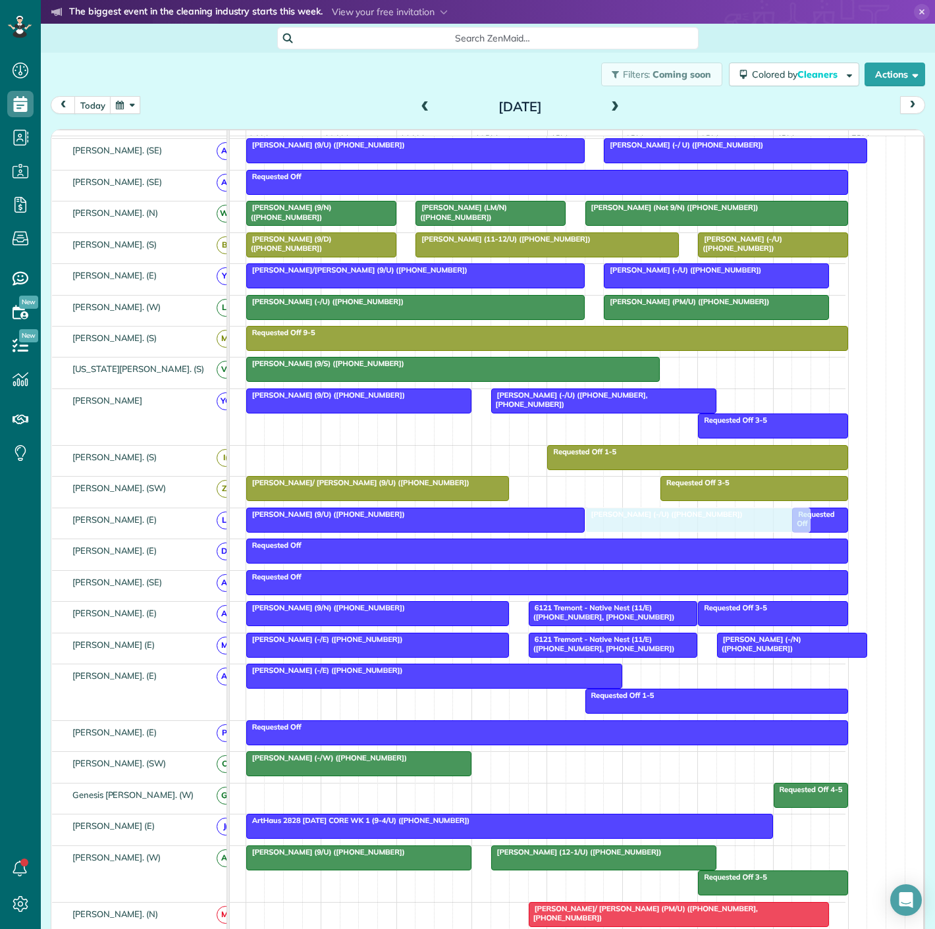
scroll to position [438, 0]
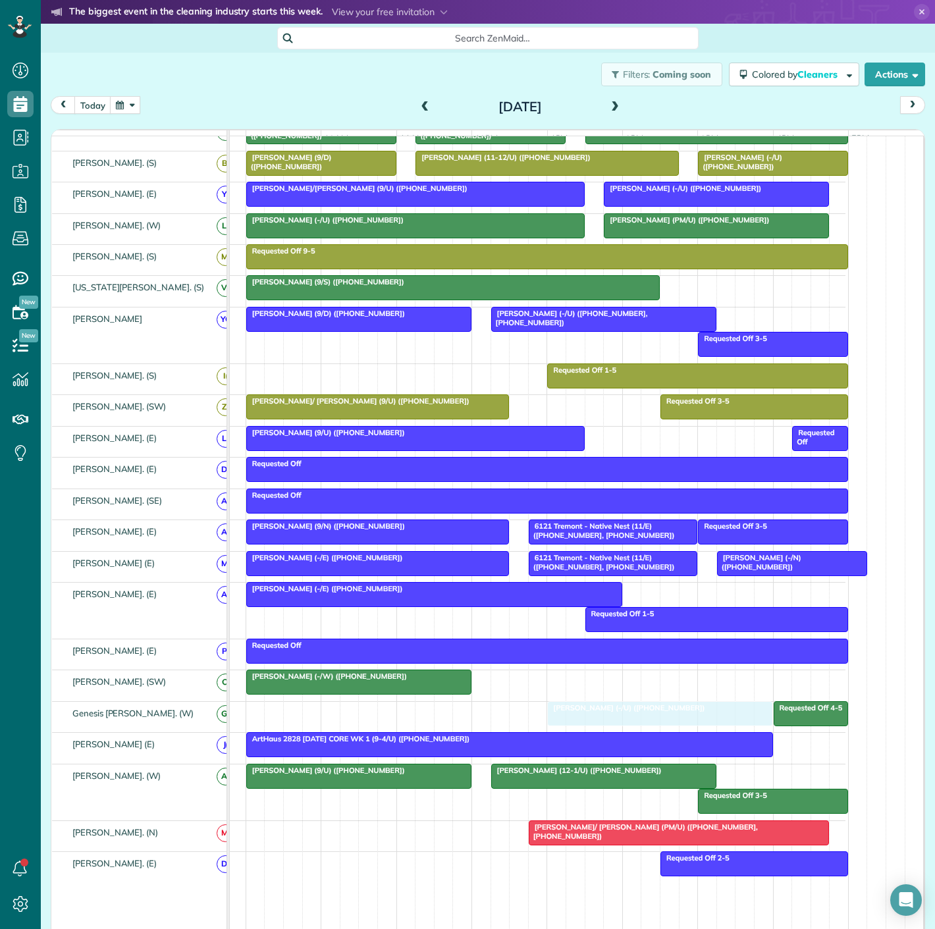
drag, startPoint x: 590, startPoint y: 286, endPoint x: 614, endPoint y: 727, distance: 441.0
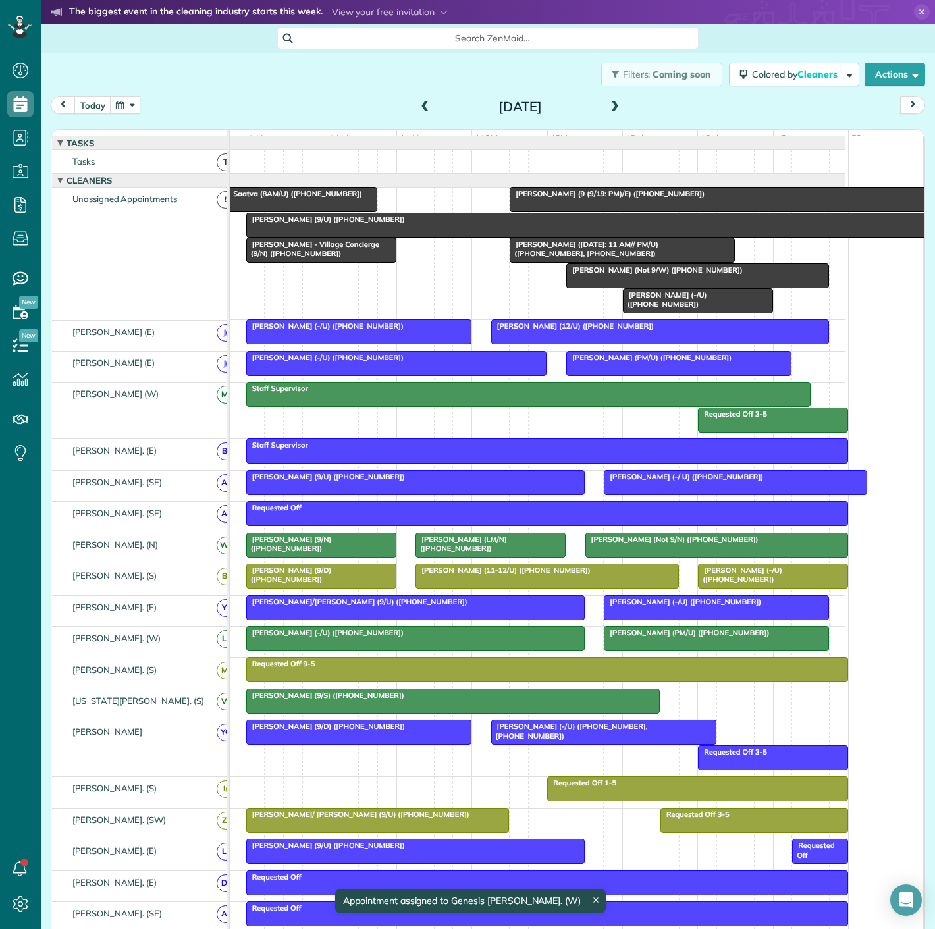
click at [611, 211] on div at bounding box center [753, 200] width 487 height 24
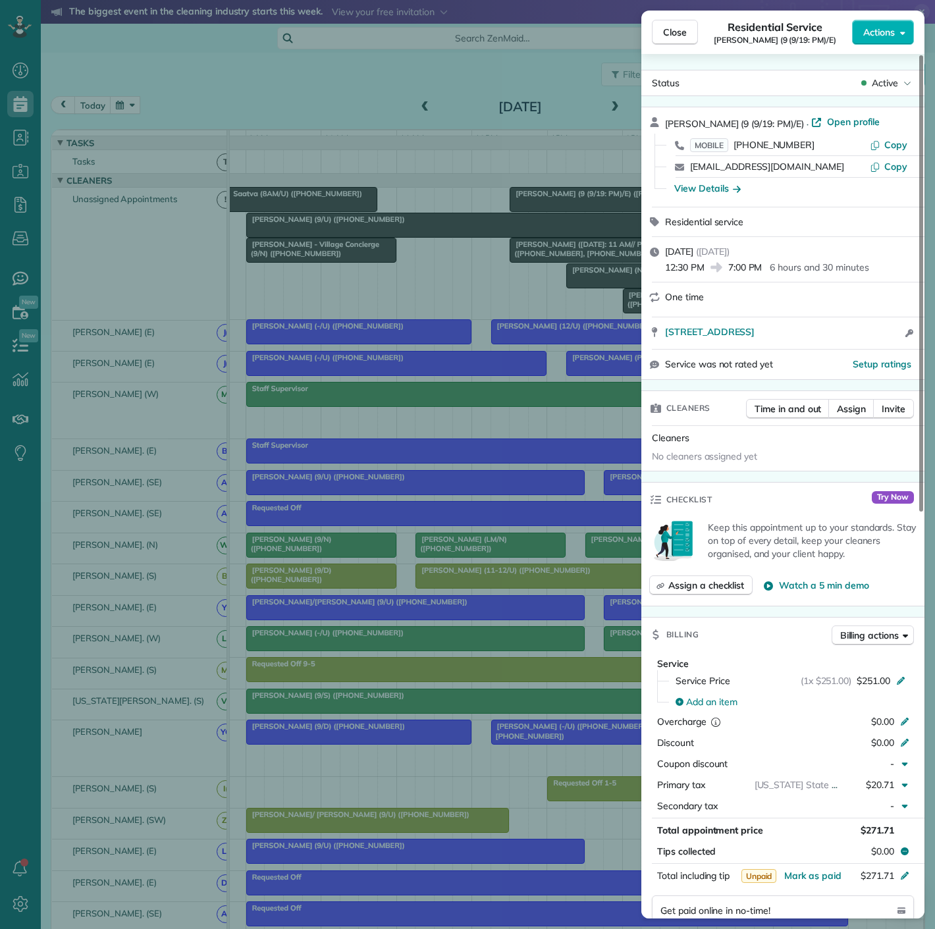
click at [525, 217] on div "Close Residential Service Will Nilsson (9 (9/19: PM)/E) Actions Status Active W…" at bounding box center [467, 464] width 935 height 929
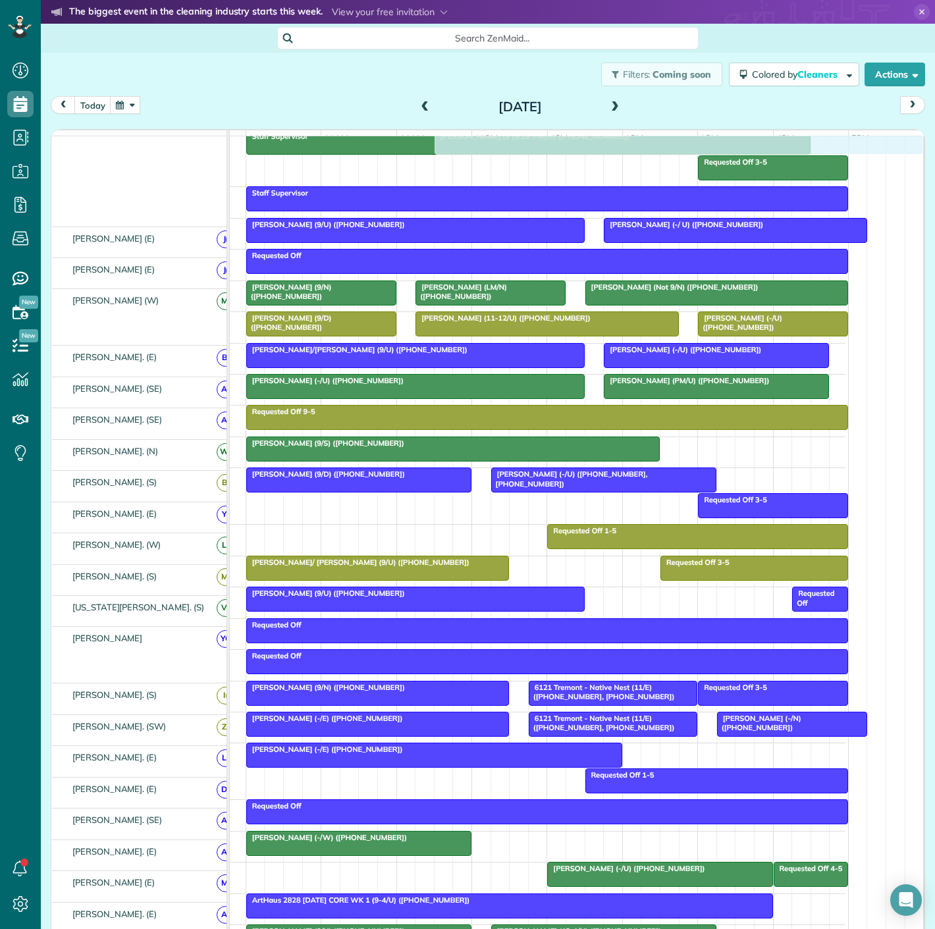
scroll to position [252, 0]
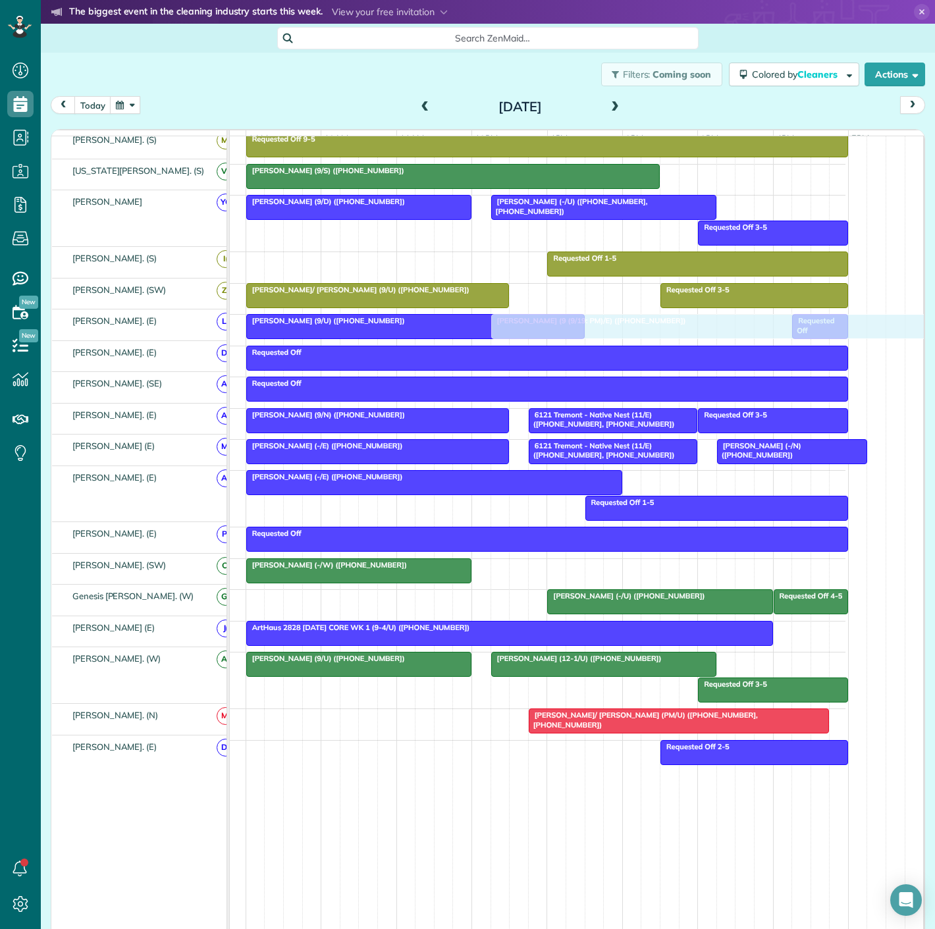
drag, startPoint x: 583, startPoint y: 209, endPoint x: 569, endPoint y: 323, distance: 115.4
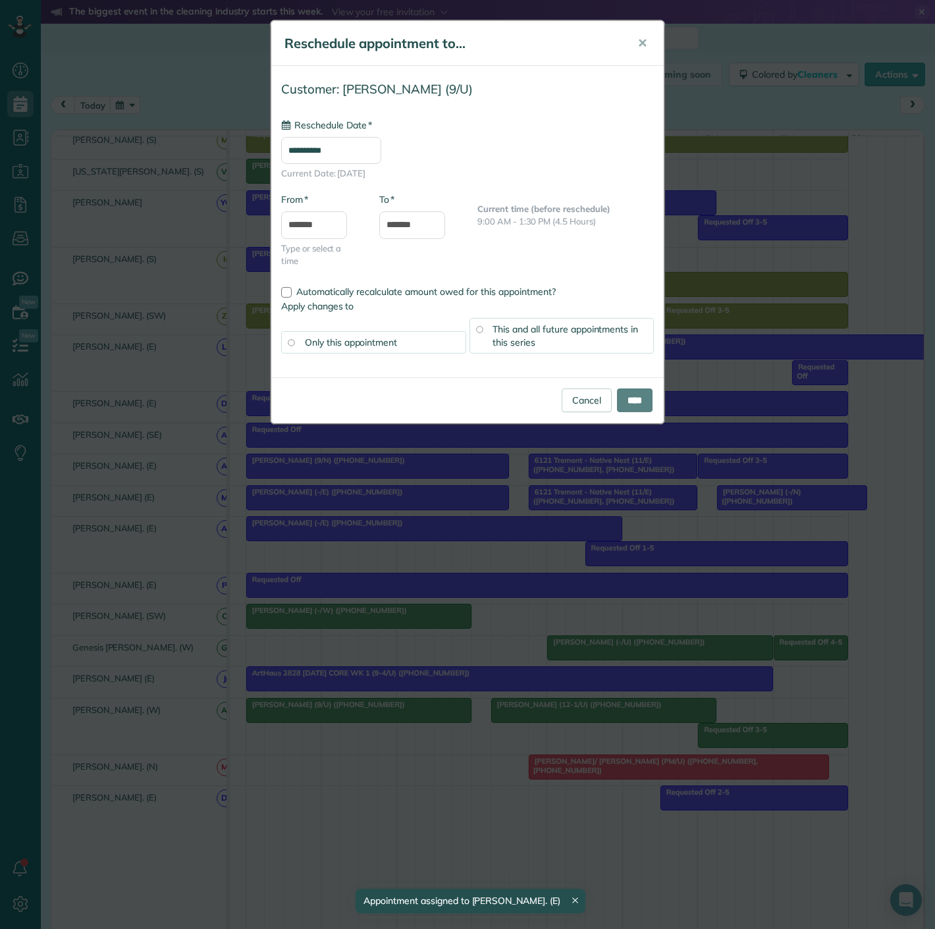
drag, startPoint x: 338, startPoint y: 323, endPoint x: 323, endPoint y: 322, distance: 15.8
type input "**********"
click at [569, 392] on link "Cancel" at bounding box center [587, 400] width 50 height 24
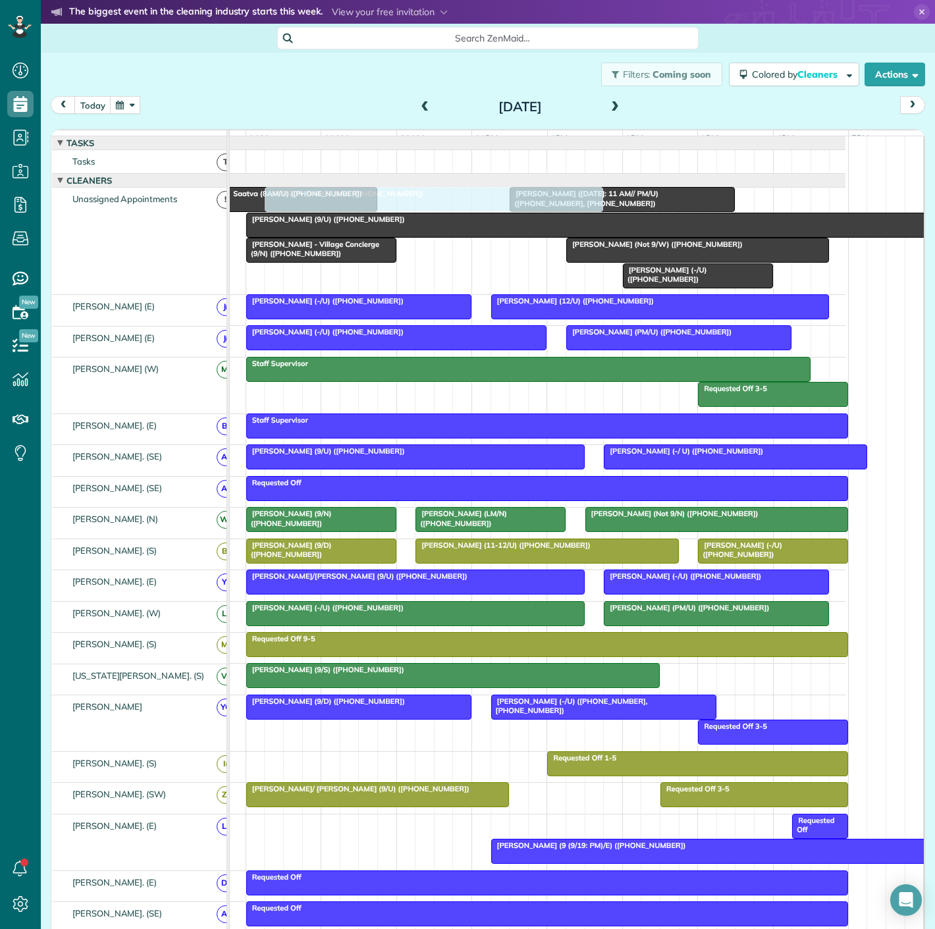
drag, startPoint x: 353, startPoint y: 328, endPoint x: 374, endPoint y: 259, distance: 72.9
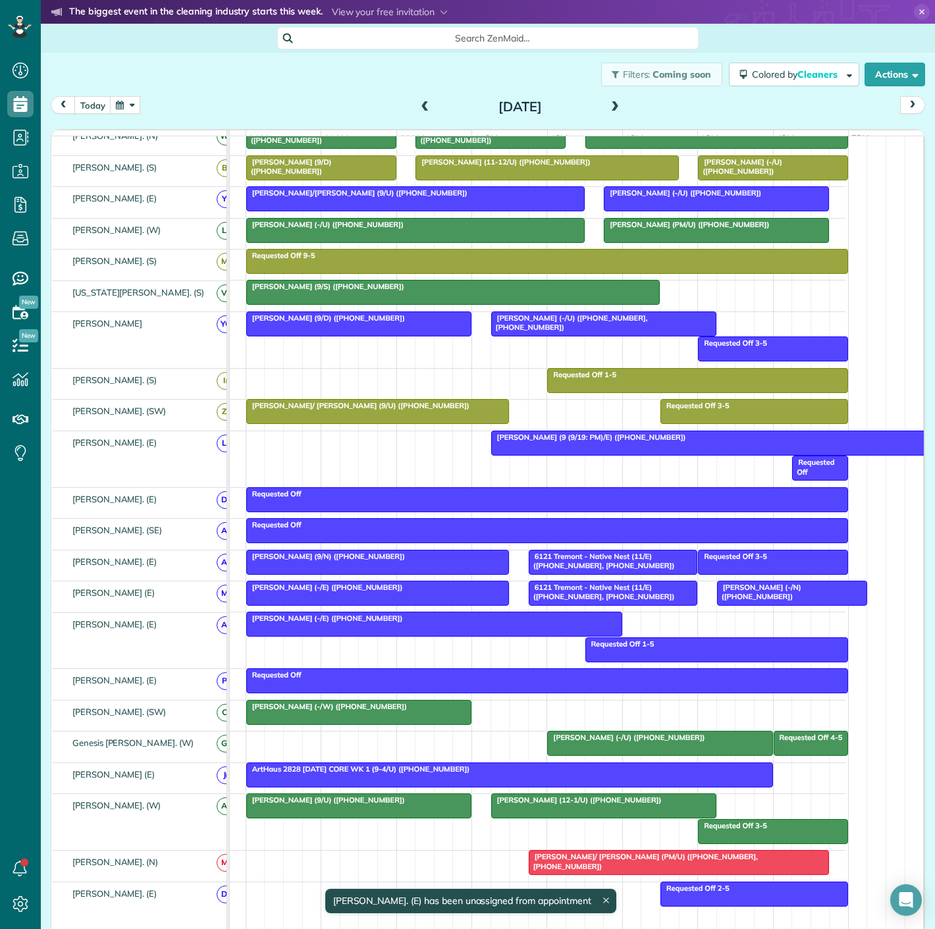
click at [515, 450] on div at bounding box center [736, 443] width 488 height 24
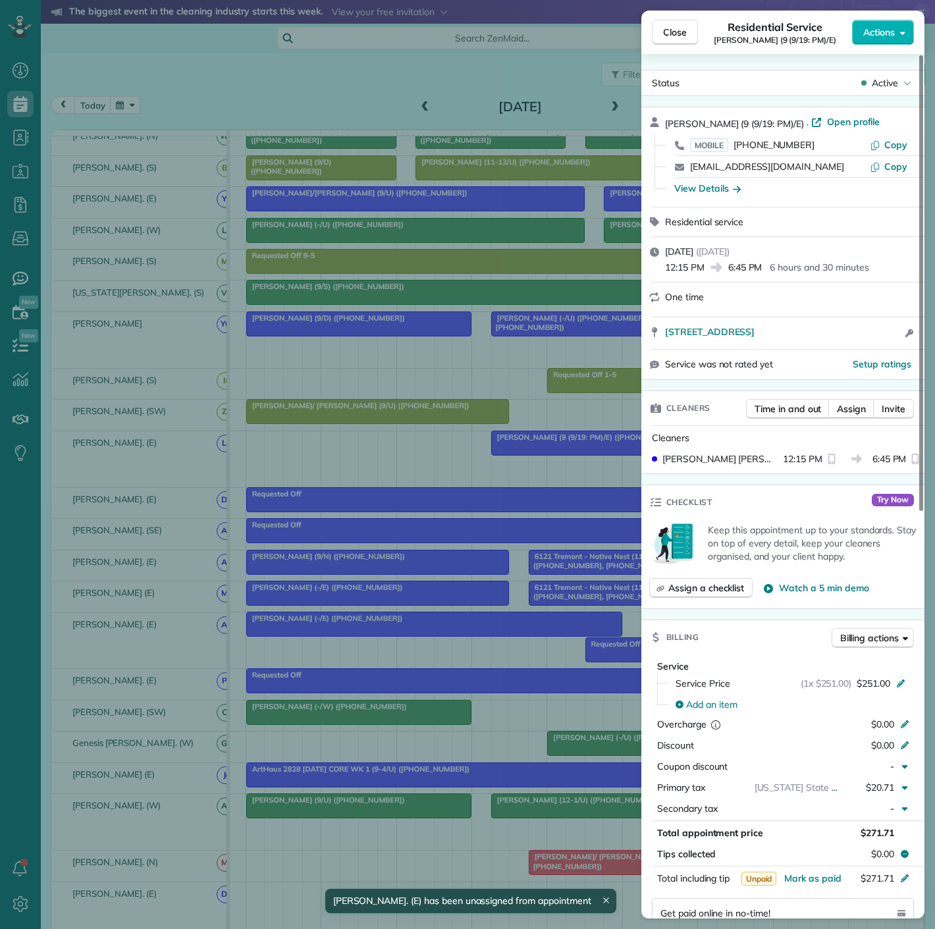
click at [517, 423] on div "Close Residential Service Will Nilsson (9 (9/19: PM)/E) Actions Status Active W…" at bounding box center [467, 464] width 935 height 929
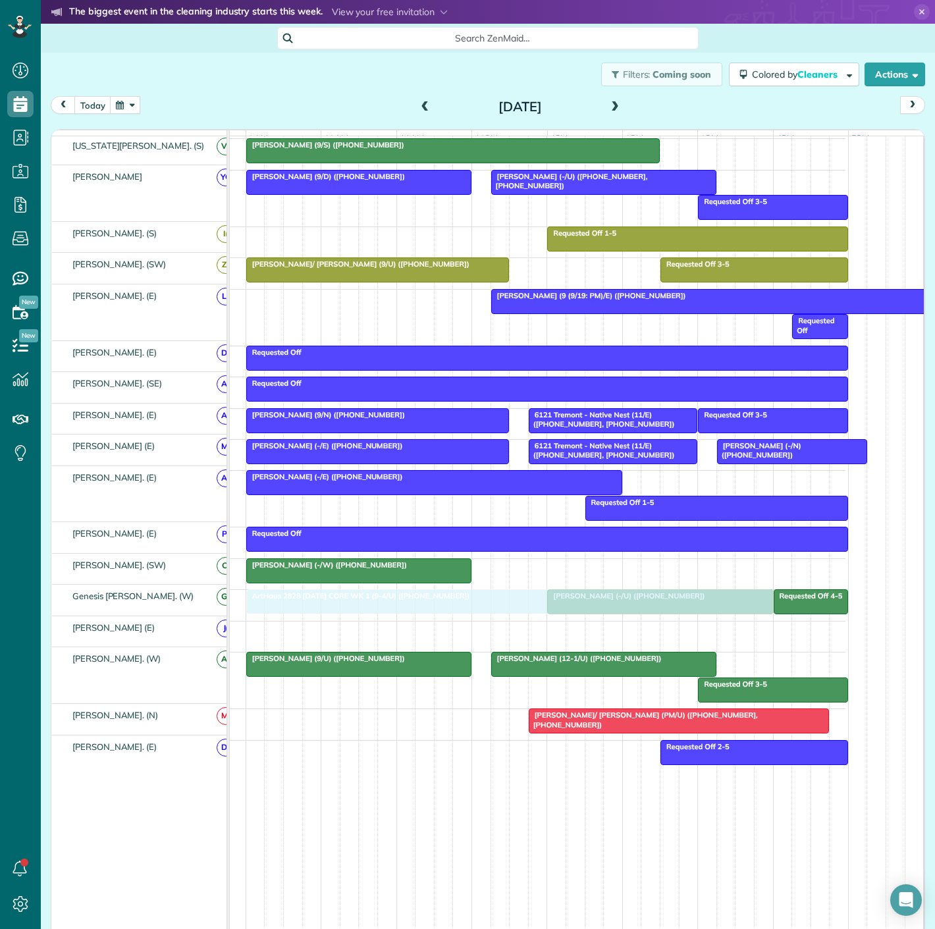
drag, startPoint x: 348, startPoint y: 635, endPoint x: 348, endPoint y: 617, distance: 17.8
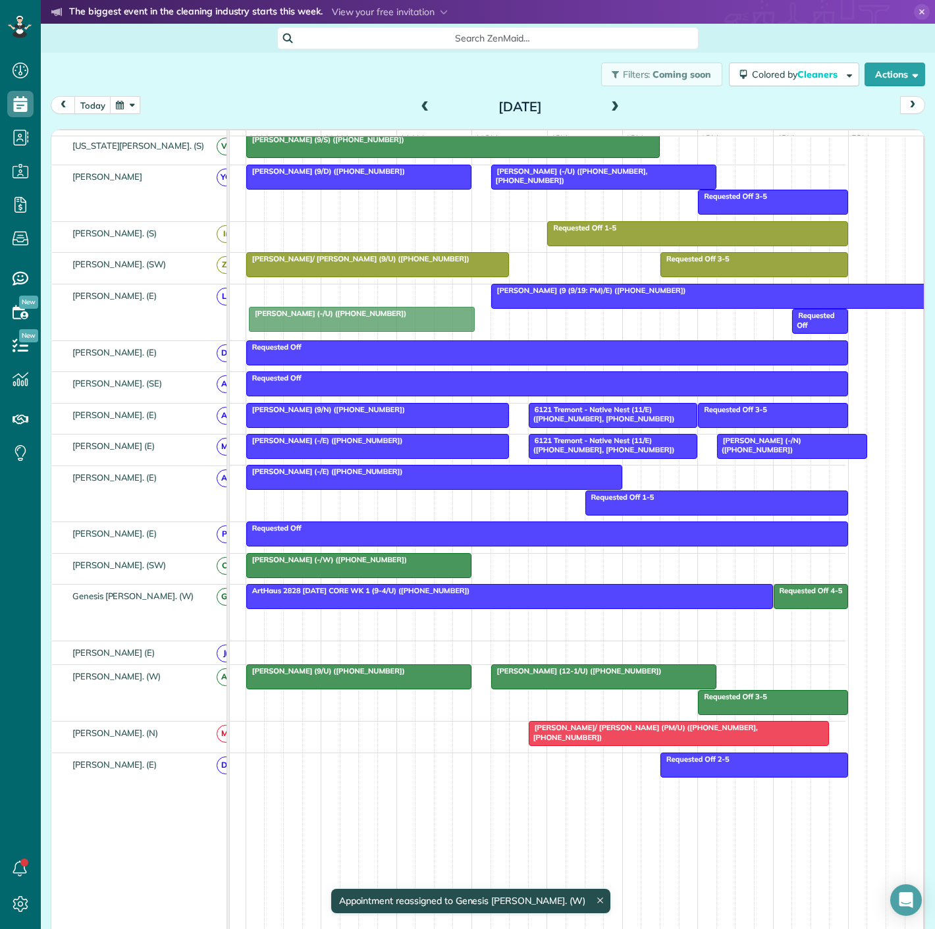
drag, startPoint x: 614, startPoint y: 625, endPoint x: 324, endPoint y: 322, distance: 420.0
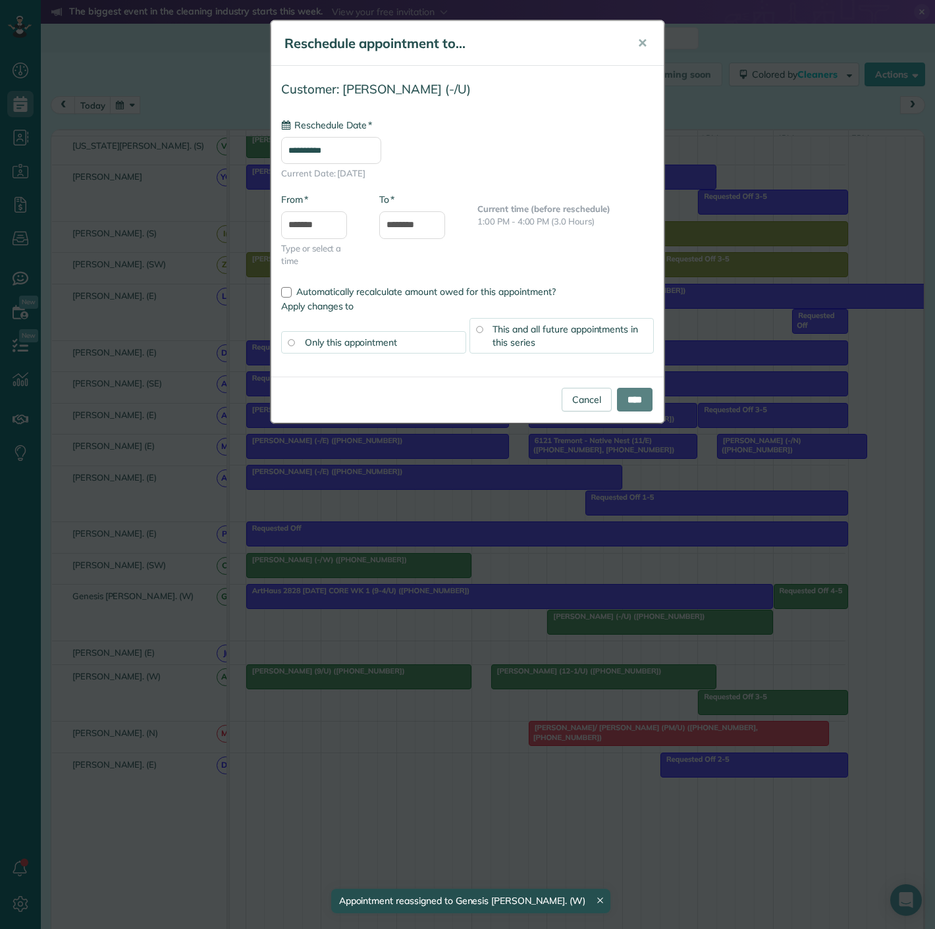
drag, startPoint x: 552, startPoint y: 635, endPoint x: 668, endPoint y: 440, distance: 226.7
click at [553, 634] on div "**********" at bounding box center [467, 464] width 935 height 929
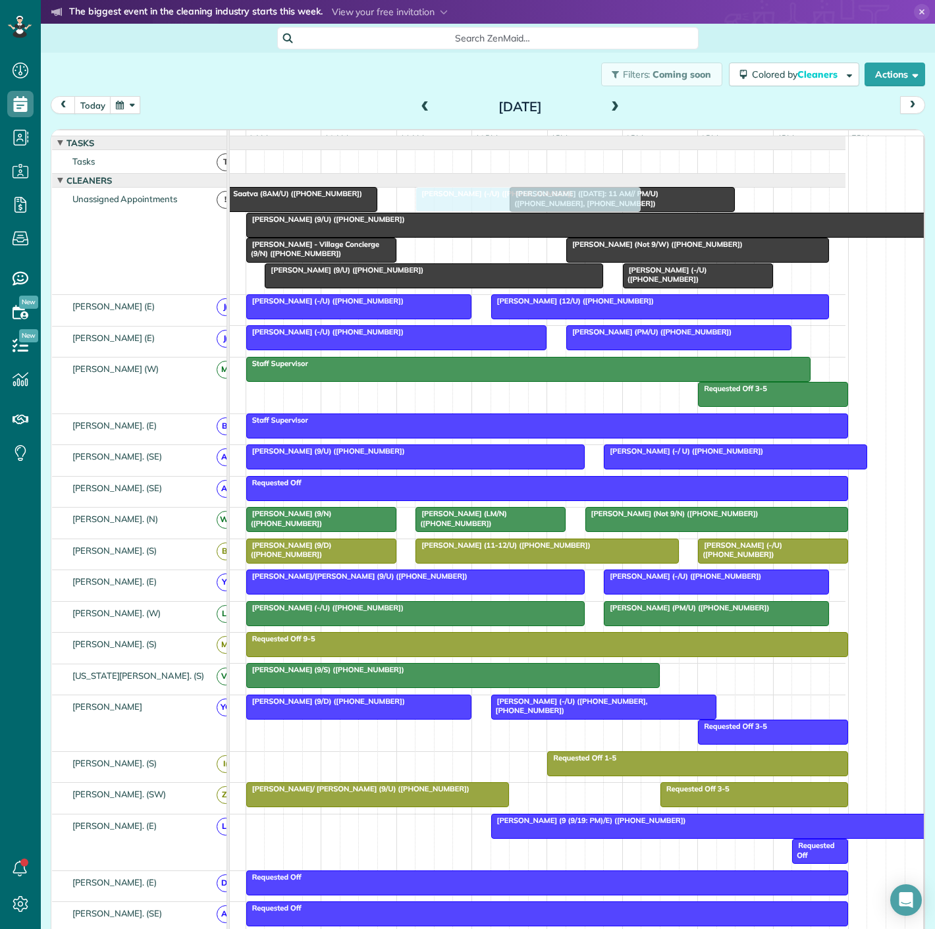
drag, startPoint x: 630, startPoint y: 627, endPoint x: 494, endPoint y: 264, distance: 387.5
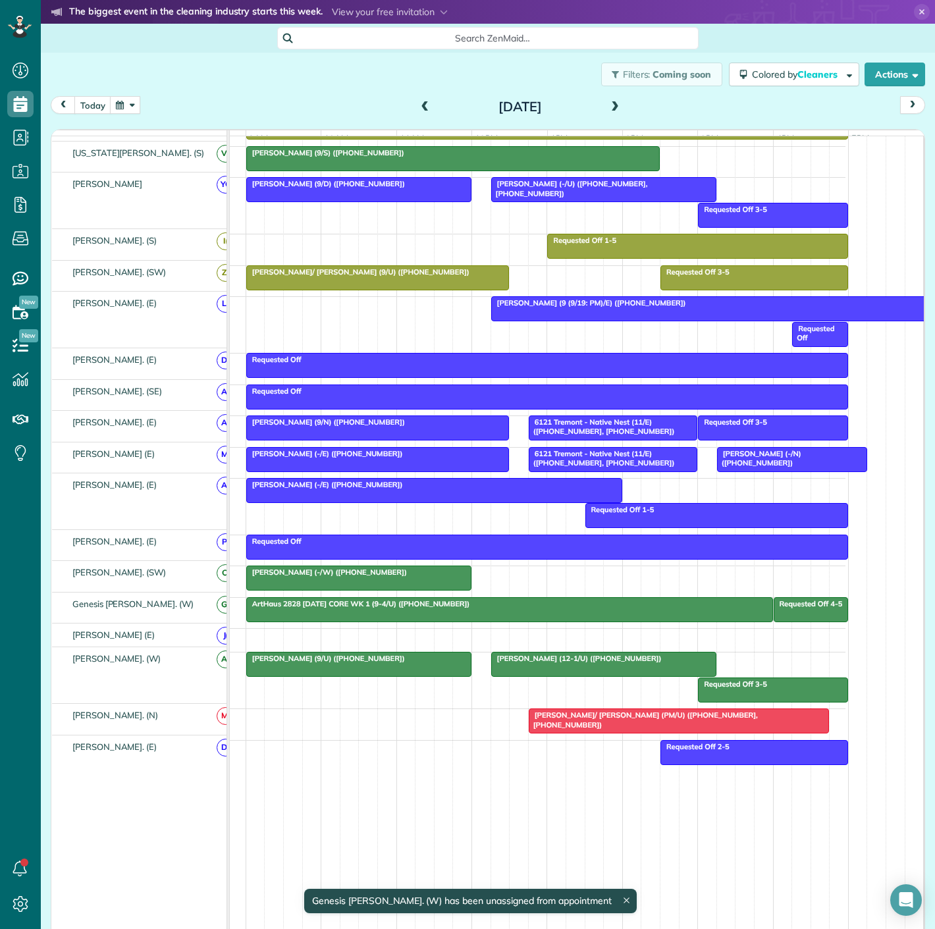
click at [546, 315] on div at bounding box center [736, 309] width 488 height 24
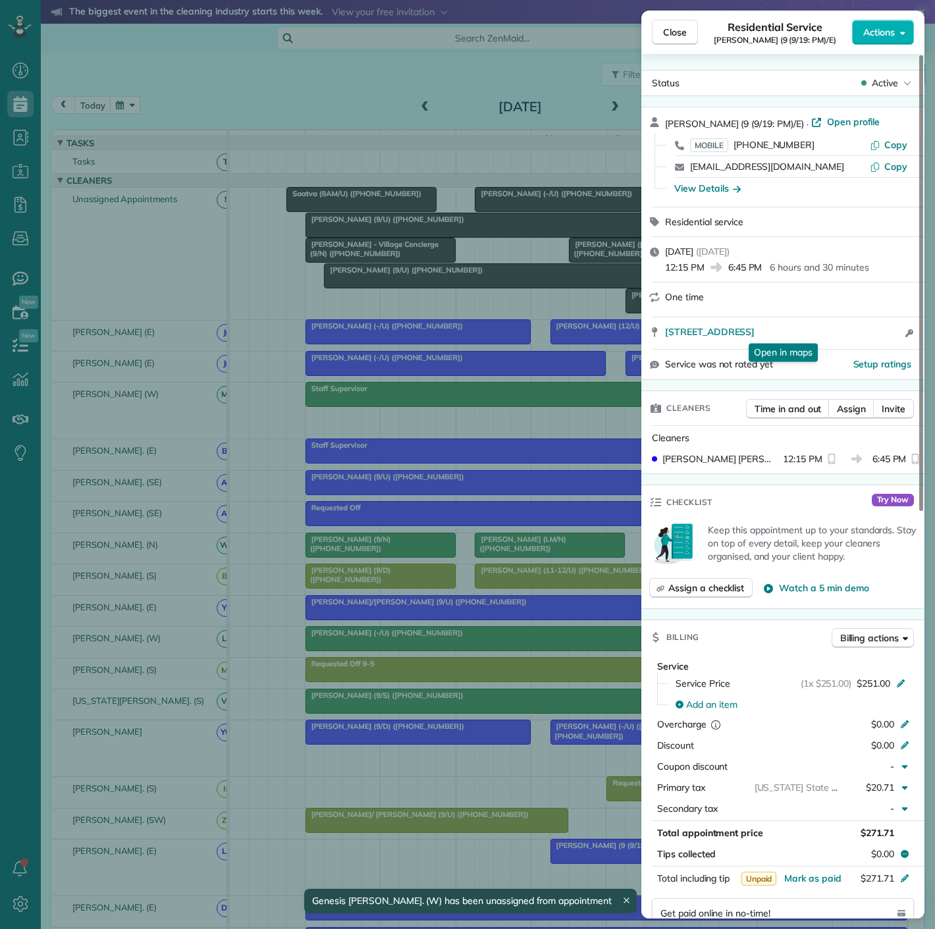
click at [874, 26] on span "Actions" at bounding box center [879, 32] width 32 height 13
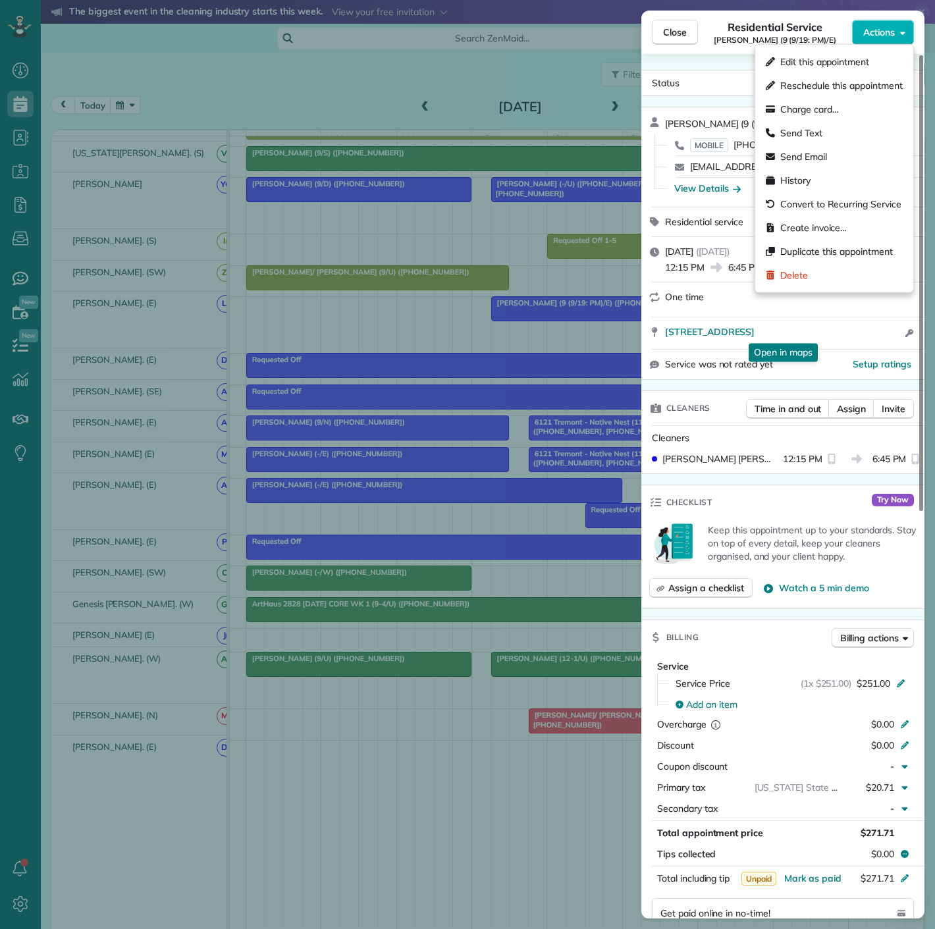
click at [802, 48] on div "Edit this appointment Reschedule this appointment Charge card… Send Text Send E…" at bounding box center [833, 169] width 147 height 248
click at [799, 57] on span "Edit this appointment" at bounding box center [824, 61] width 89 height 13
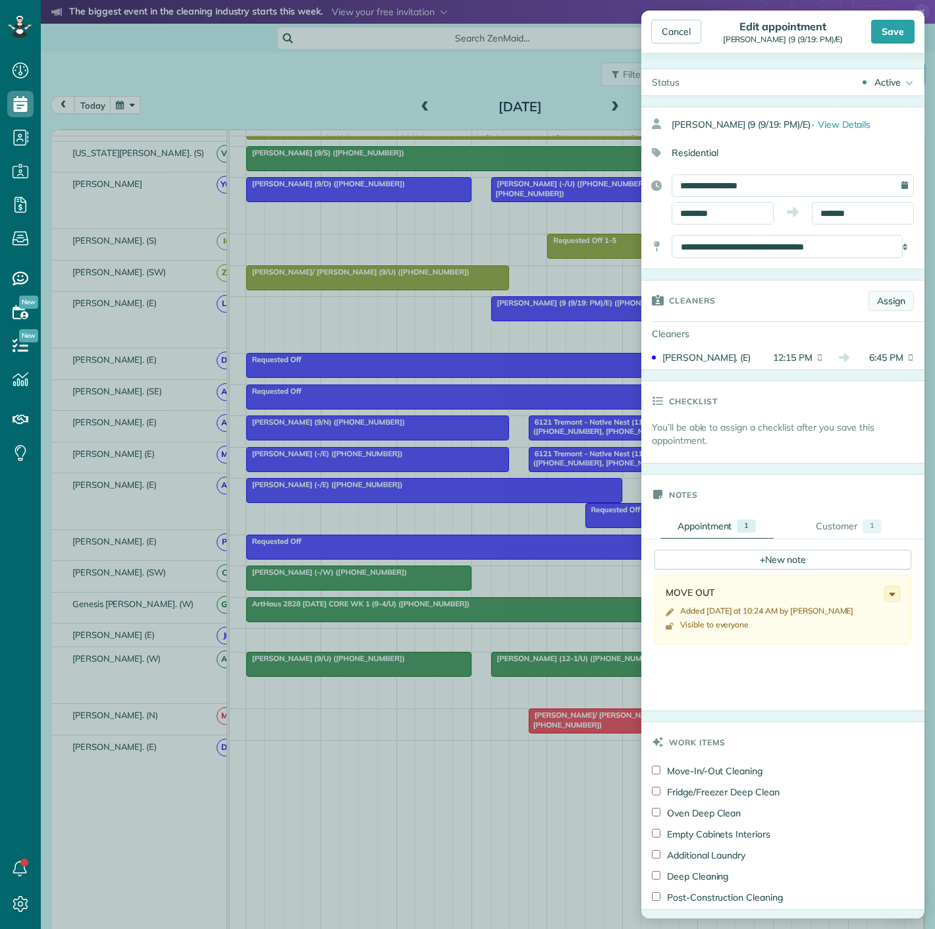
click at [868, 305] on link "Assign" at bounding box center [890, 301] width 45 height 20
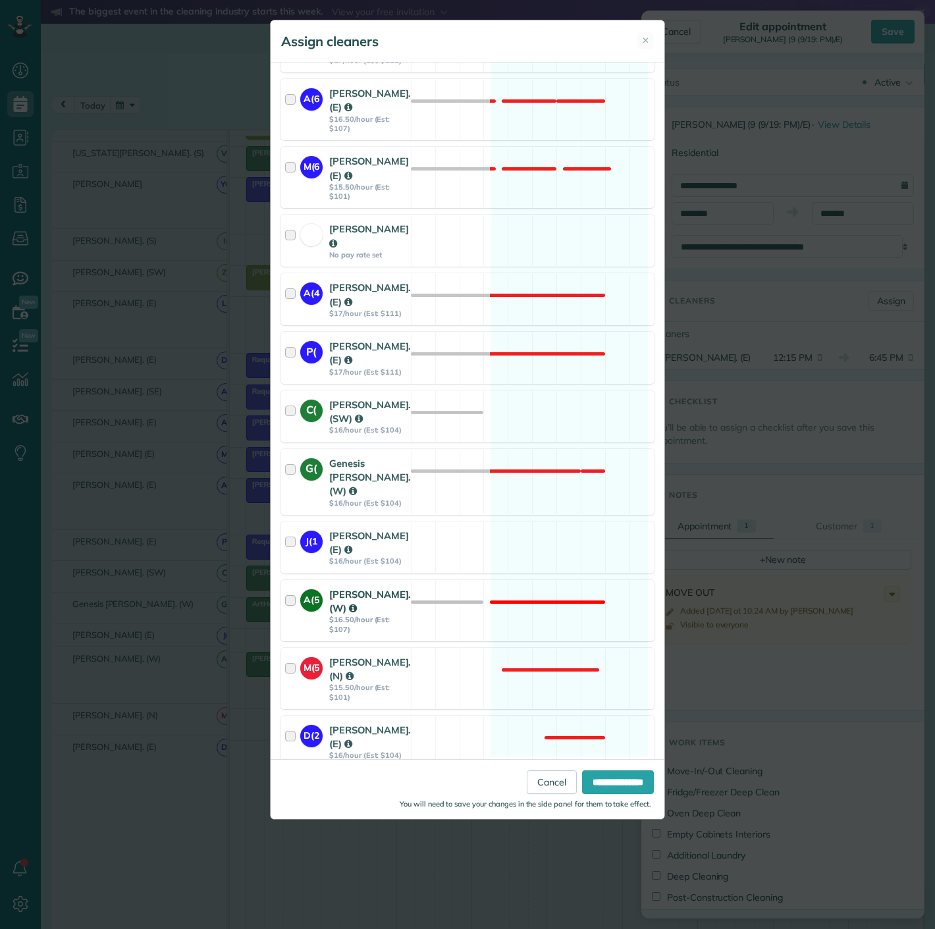
scroll to position [1324, 0]
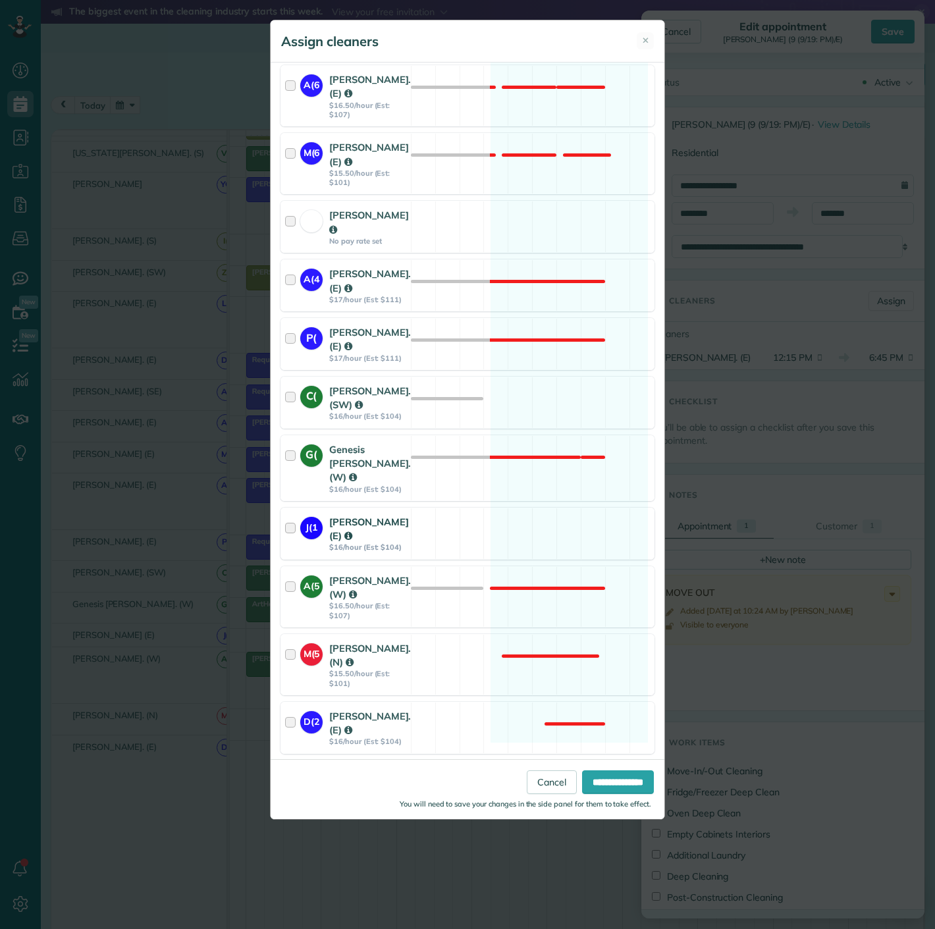
click at [313, 517] on strong "J(1" at bounding box center [311, 526] width 22 height 18
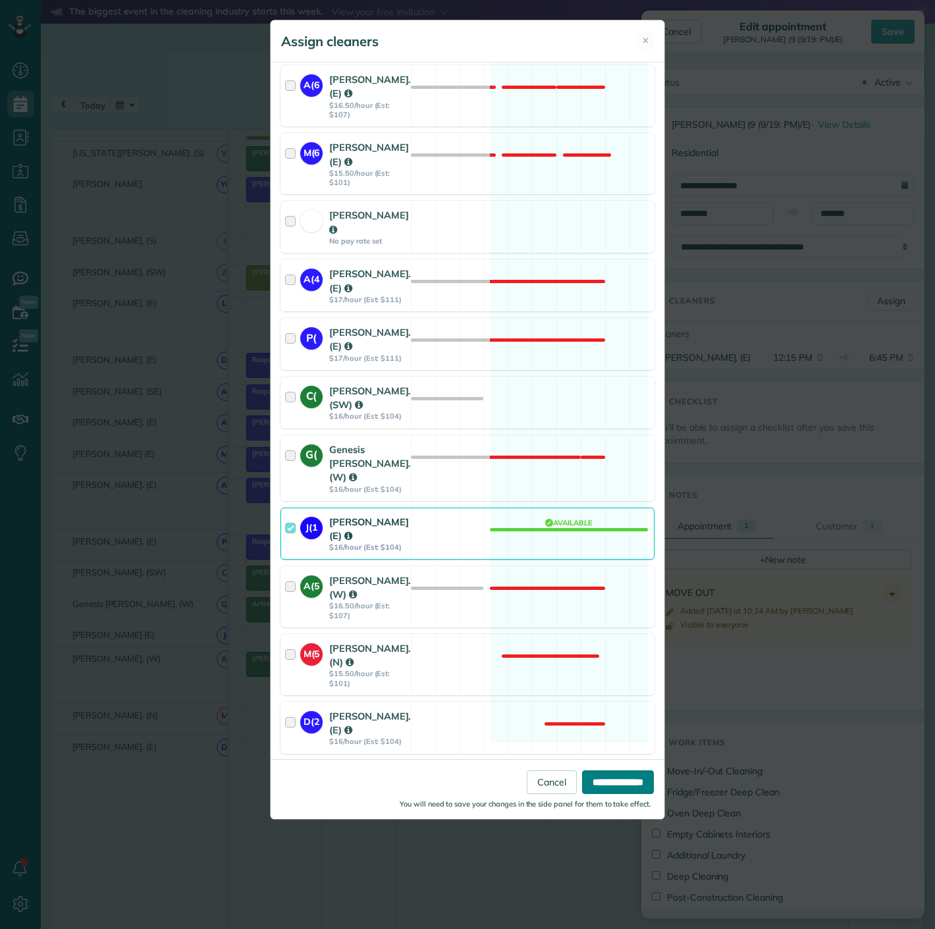
click at [609, 779] on input "**********" at bounding box center [618, 782] width 72 height 24
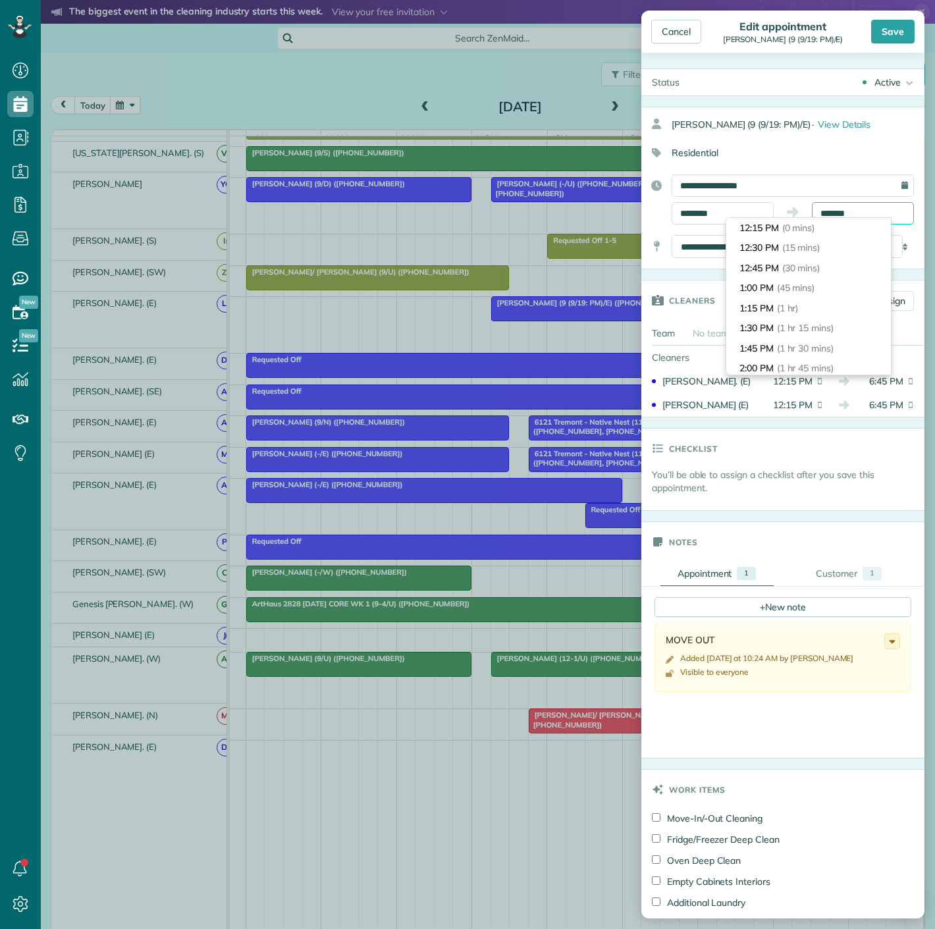
click at [873, 209] on input "*******" at bounding box center [863, 213] width 102 height 22
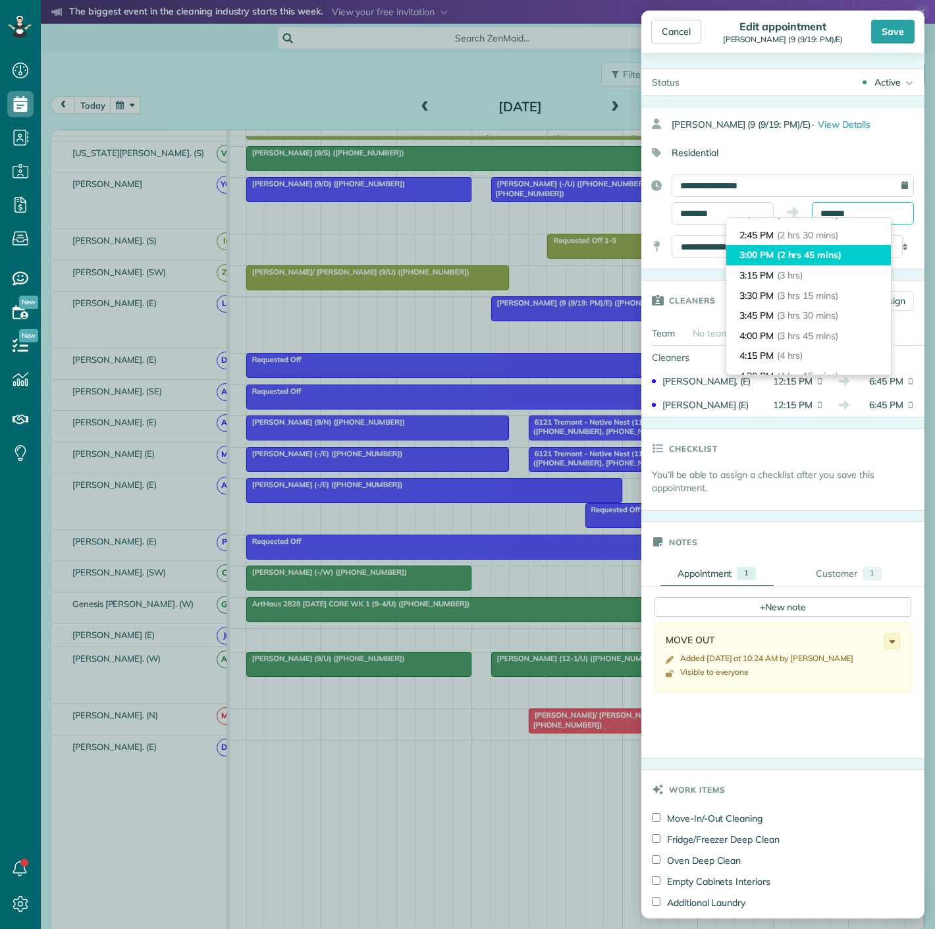
scroll to position [209, 0]
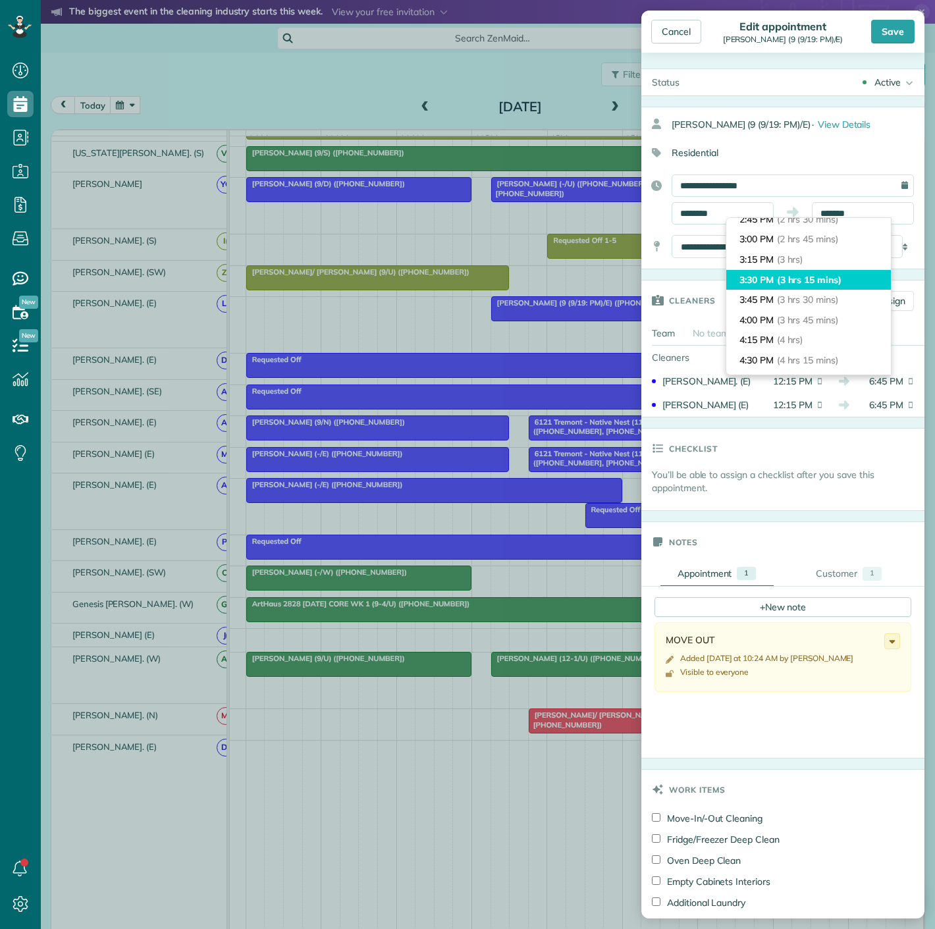
type input "*******"
click at [822, 286] on li "3:30 PM (3 hrs 15 mins)" at bounding box center [808, 280] width 165 height 20
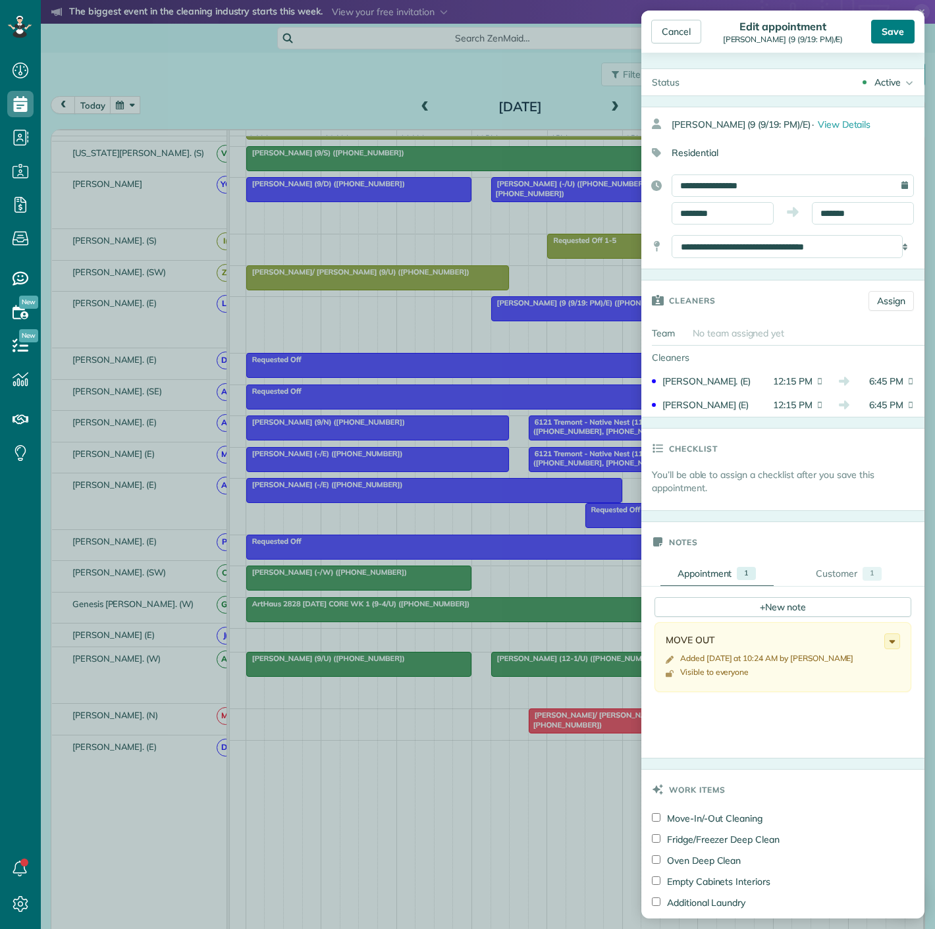
click at [896, 34] on div "Save" at bounding box center [892, 32] width 43 height 24
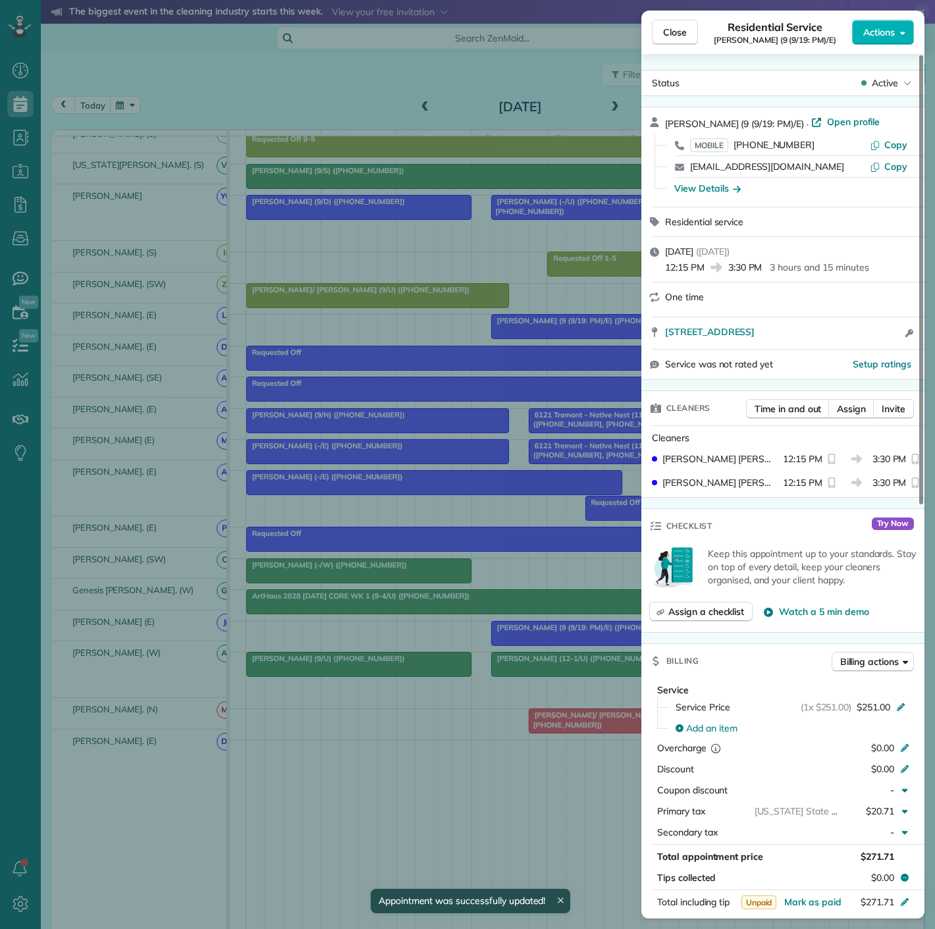
scroll to position [530, 0]
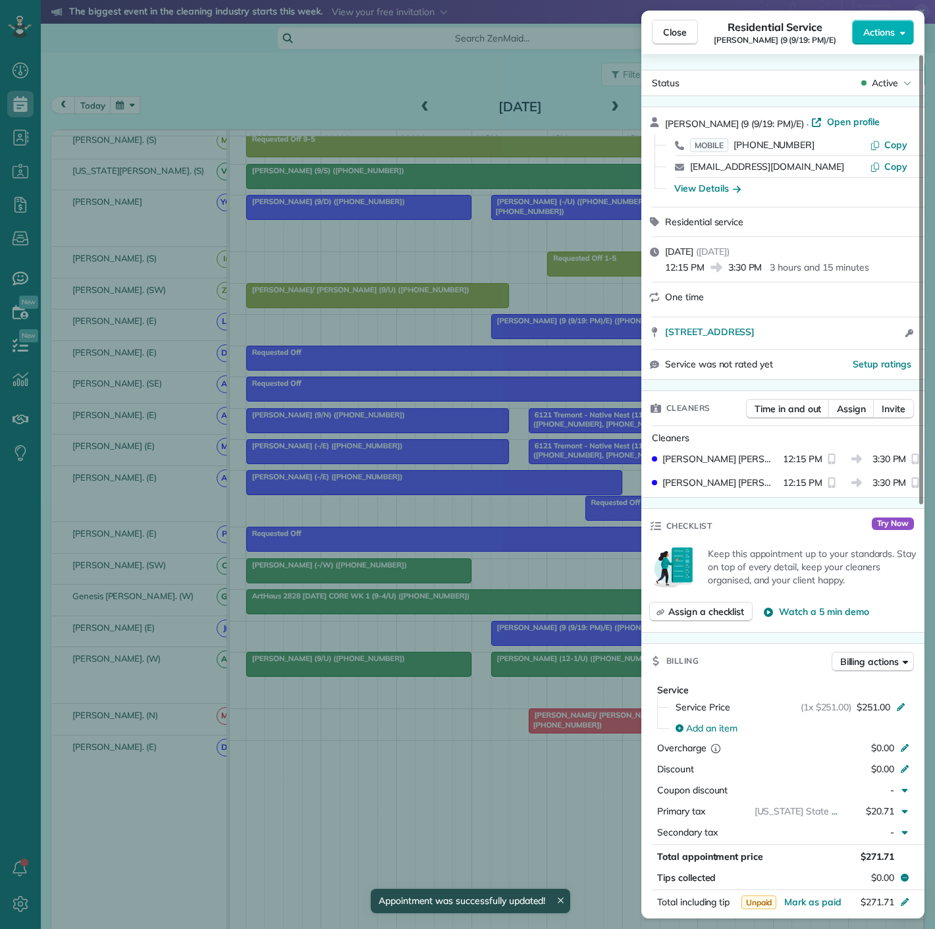
click at [502, 578] on div "Close Residential Service Will Nilsson (9 (9/19: PM)/E) Actions Status Active W…" at bounding box center [467, 464] width 935 height 929
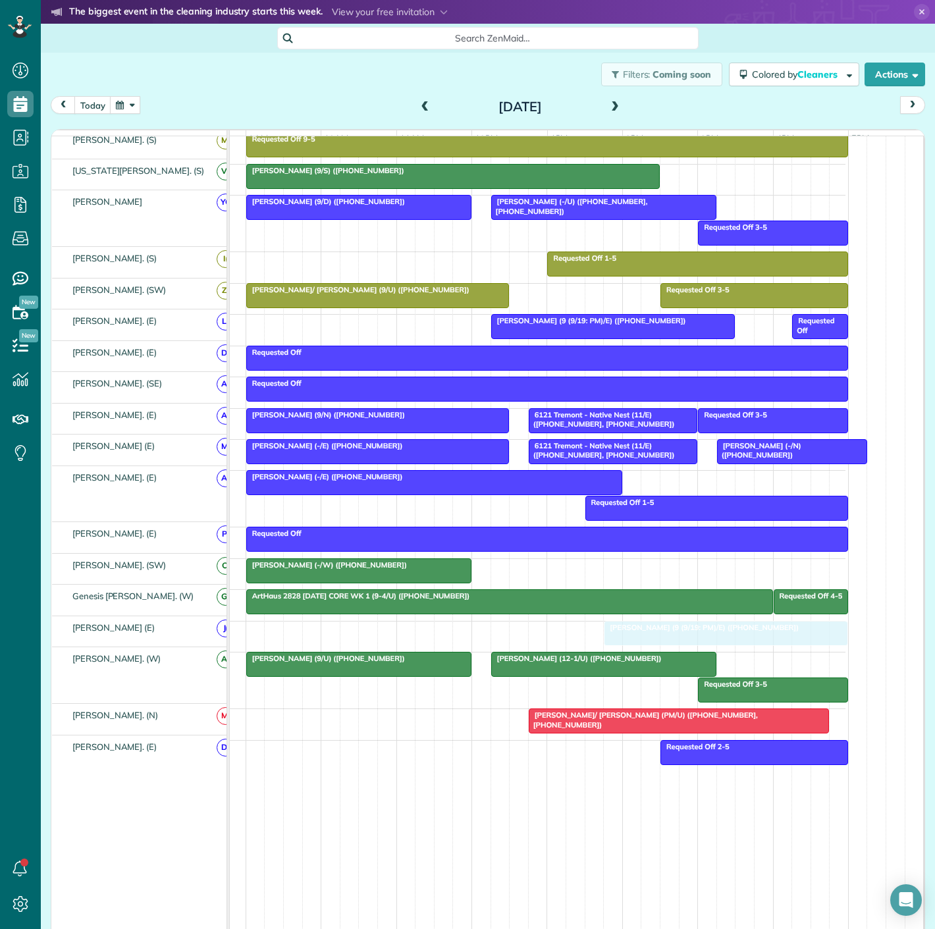
drag, startPoint x: 517, startPoint y: 633, endPoint x: 621, endPoint y: 634, distance: 104.7
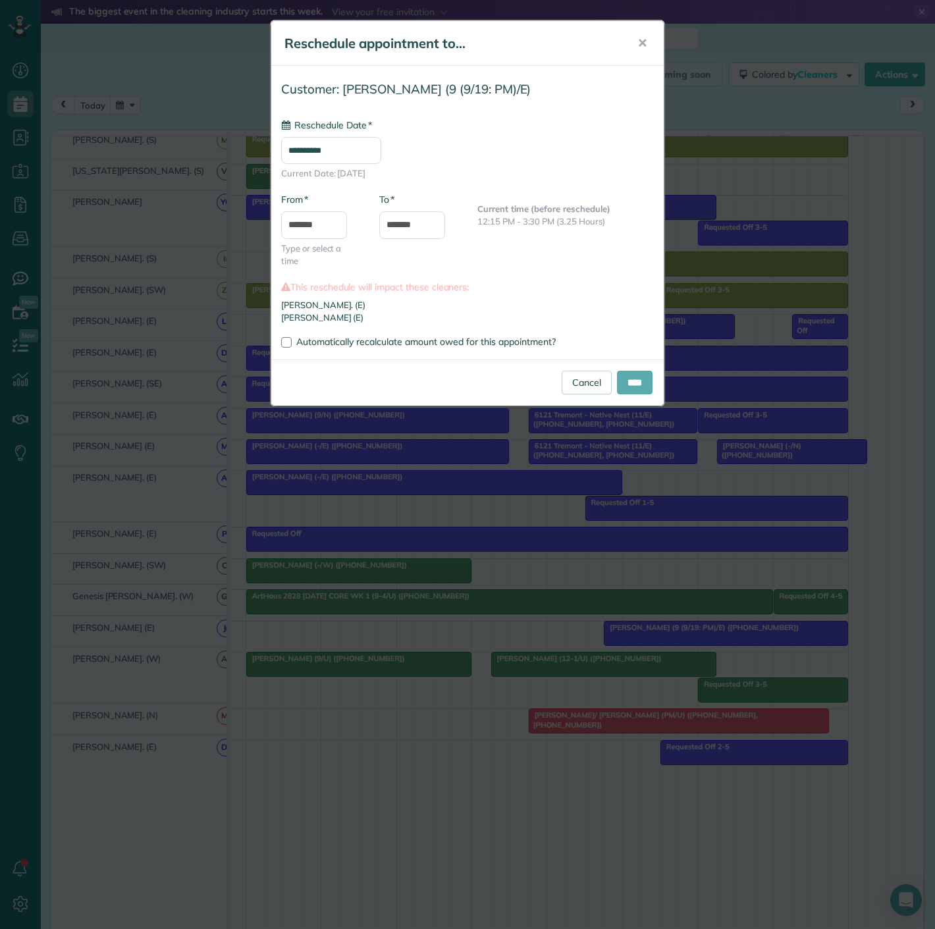
type input "**********"
click at [639, 384] on input "****" at bounding box center [635, 383] width 36 height 24
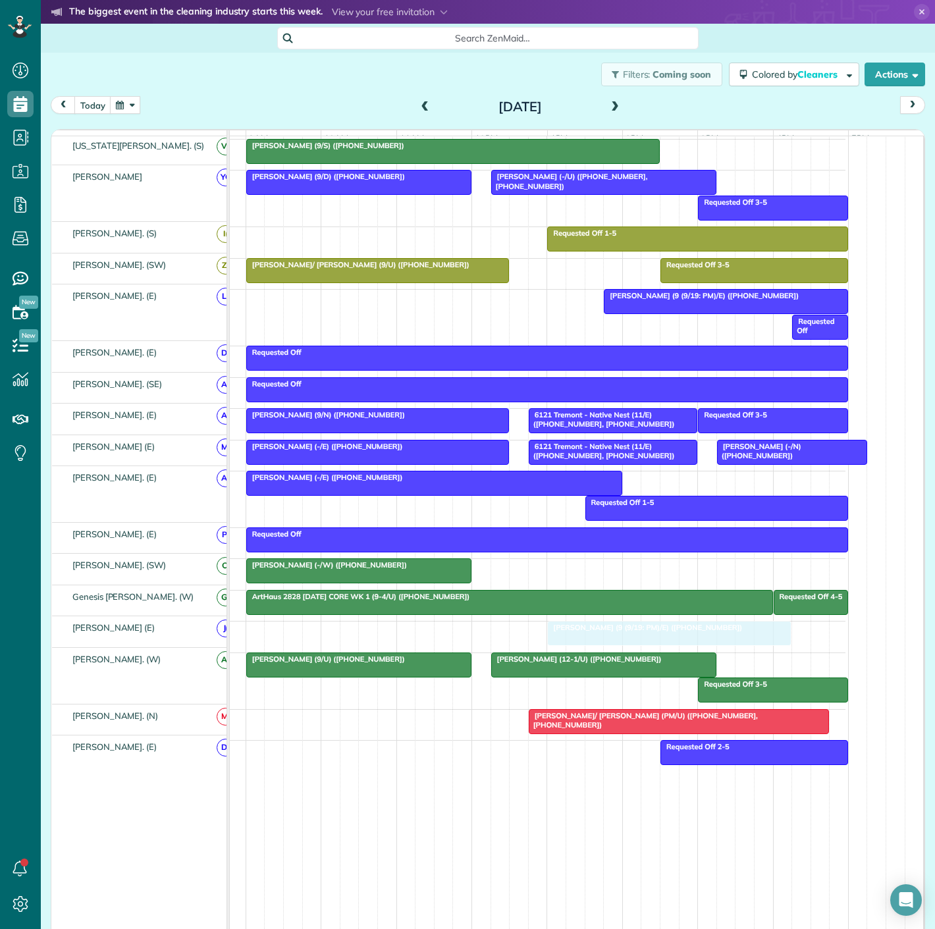
drag, startPoint x: 684, startPoint y: 632, endPoint x: 635, endPoint y: 632, distance: 49.4
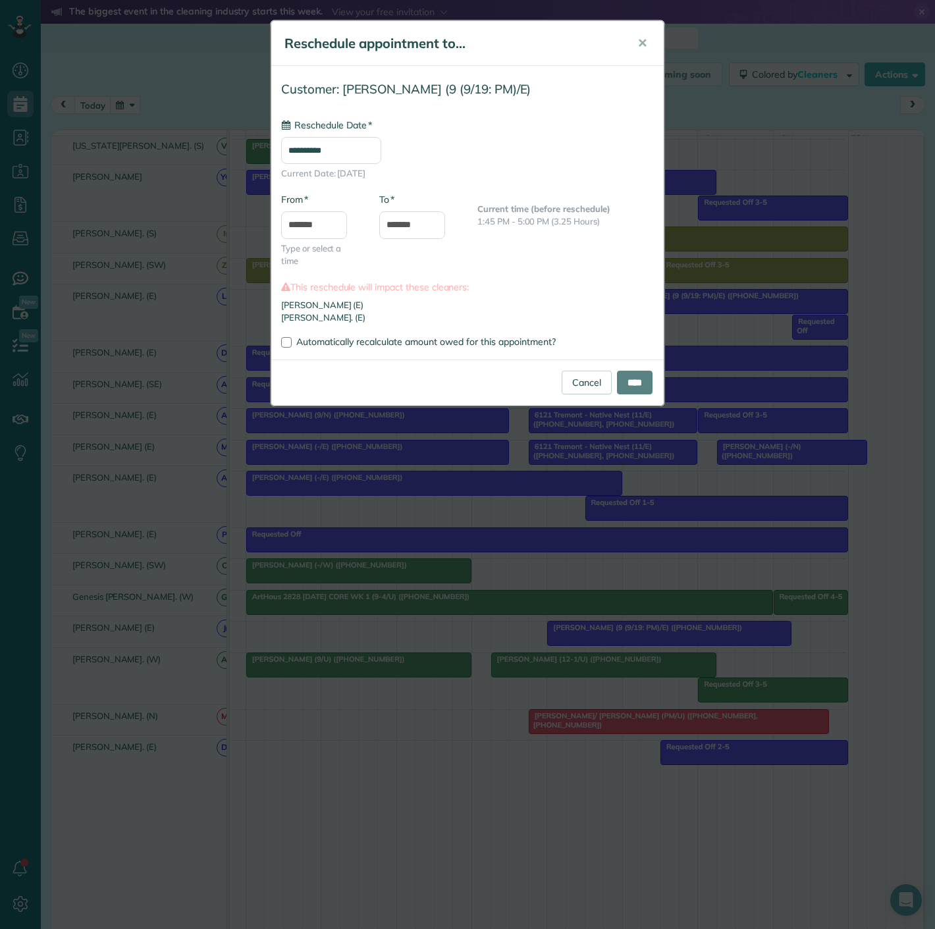
type input "**********"
click at [639, 369] on div "Cancel ****" at bounding box center [467, 382] width 392 height 46
click at [639, 371] on input "****" at bounding box center [635, 383] width 36 height 24
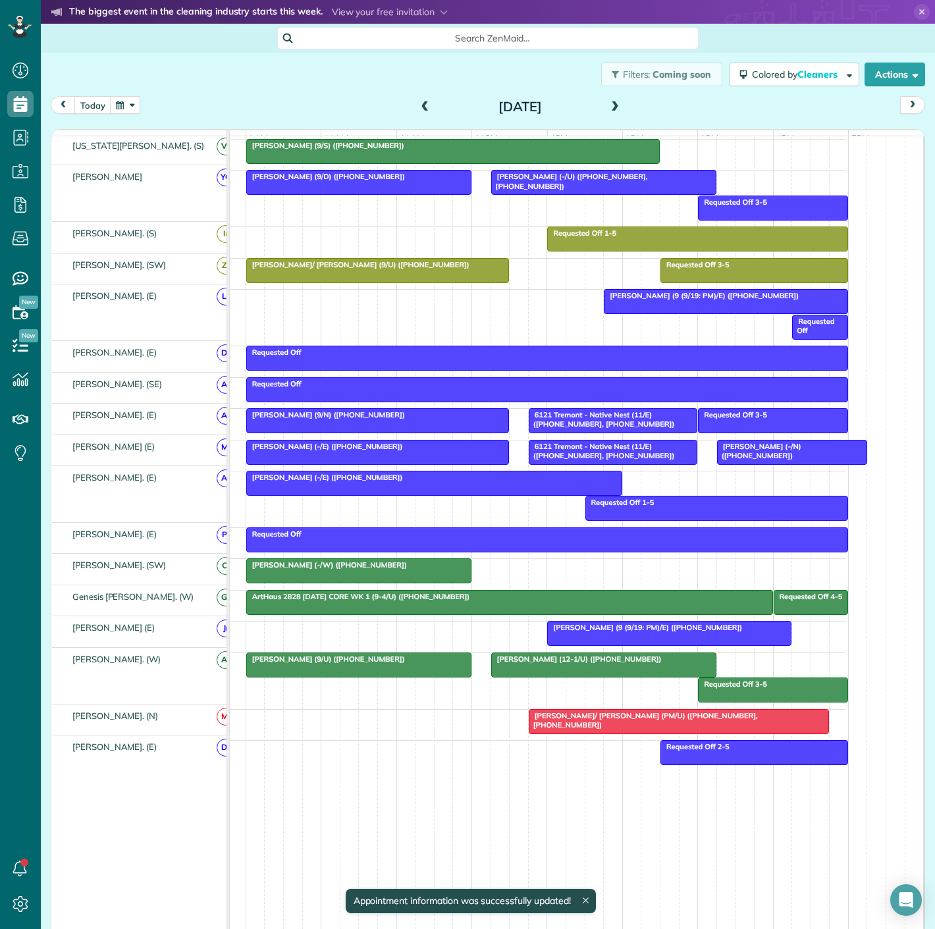
scroll to position [530, 59]
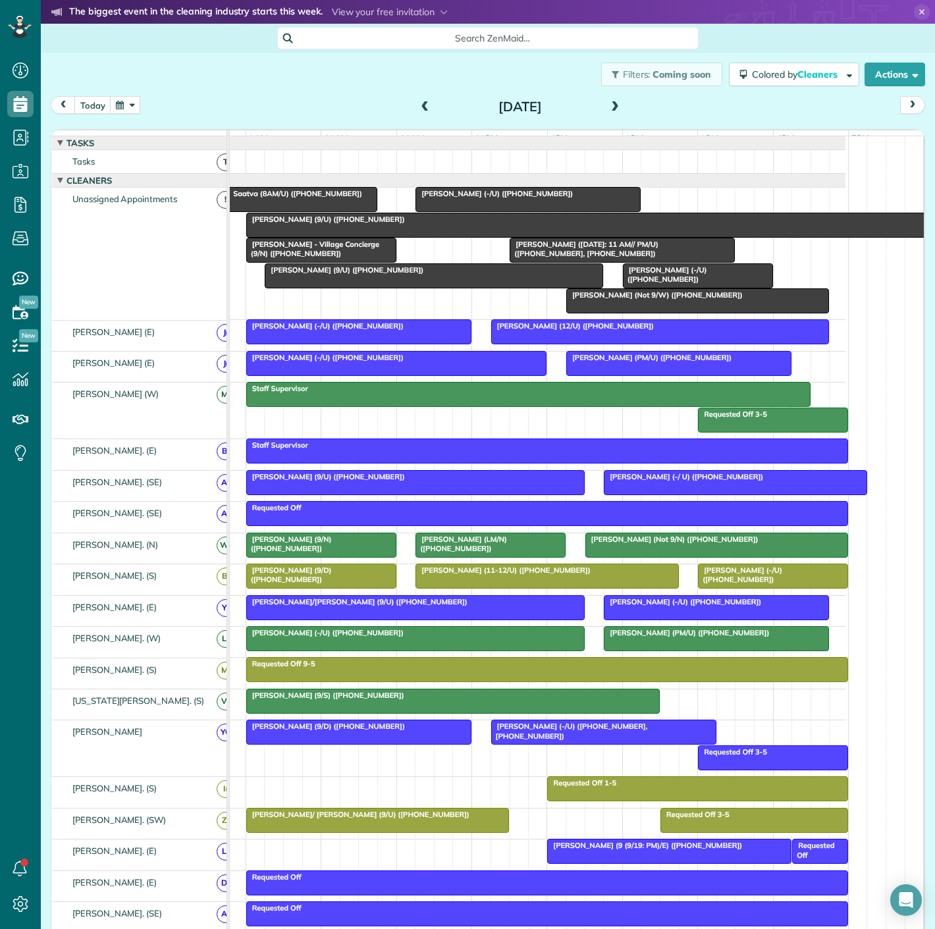
click at [439, 224] on div "Lacey Spell (9/U) (+18037600321)" at bounding box center [603, 219] width 707 height 9
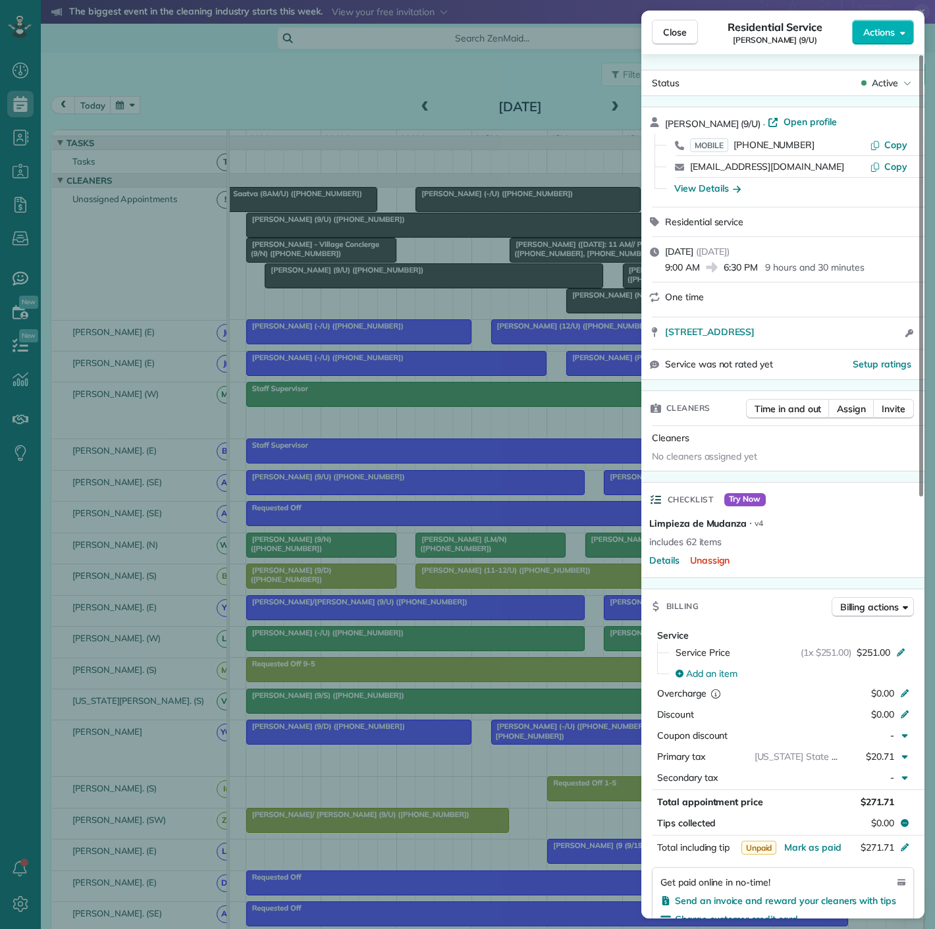
click at [347, 245] on div "Close Residential Service Lacey Spell (9/U) Actions Status Active Lacey Spell (…" at bounding box center [467, 464] width 935 height 929
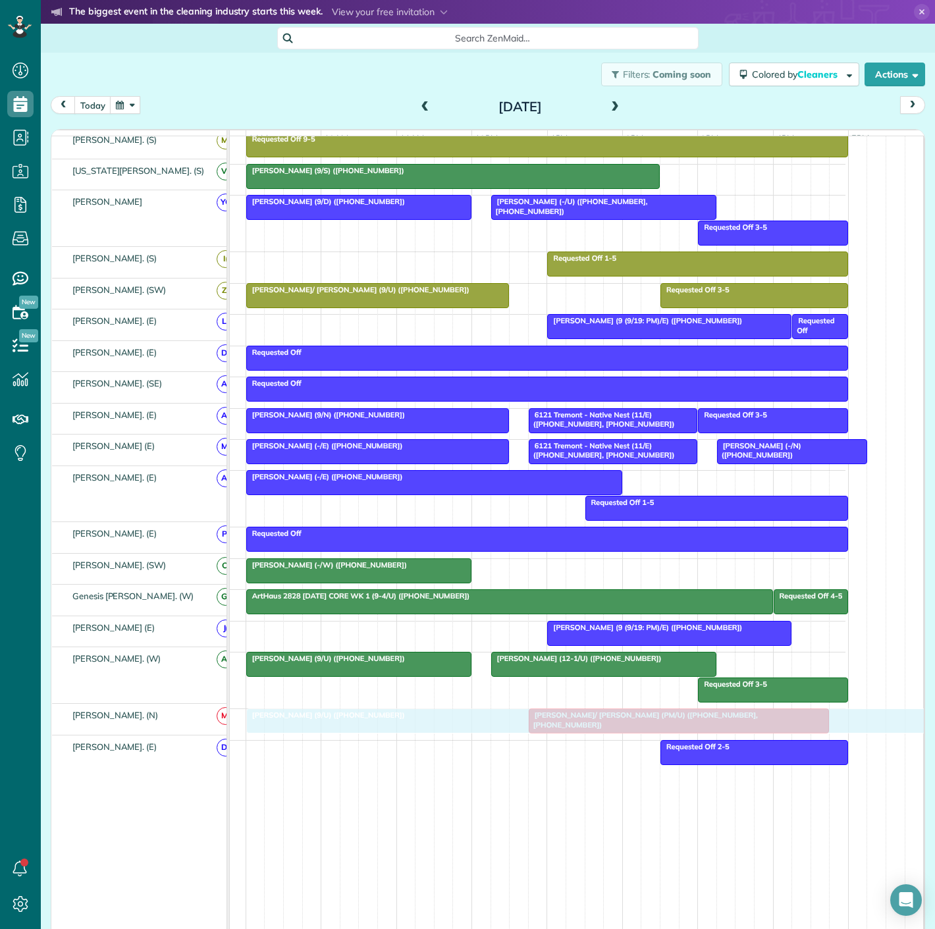
drag, startPoint x: 328, startPoint y: 236, endPoint x: 323, endPoint y: 723, distance: 487.1
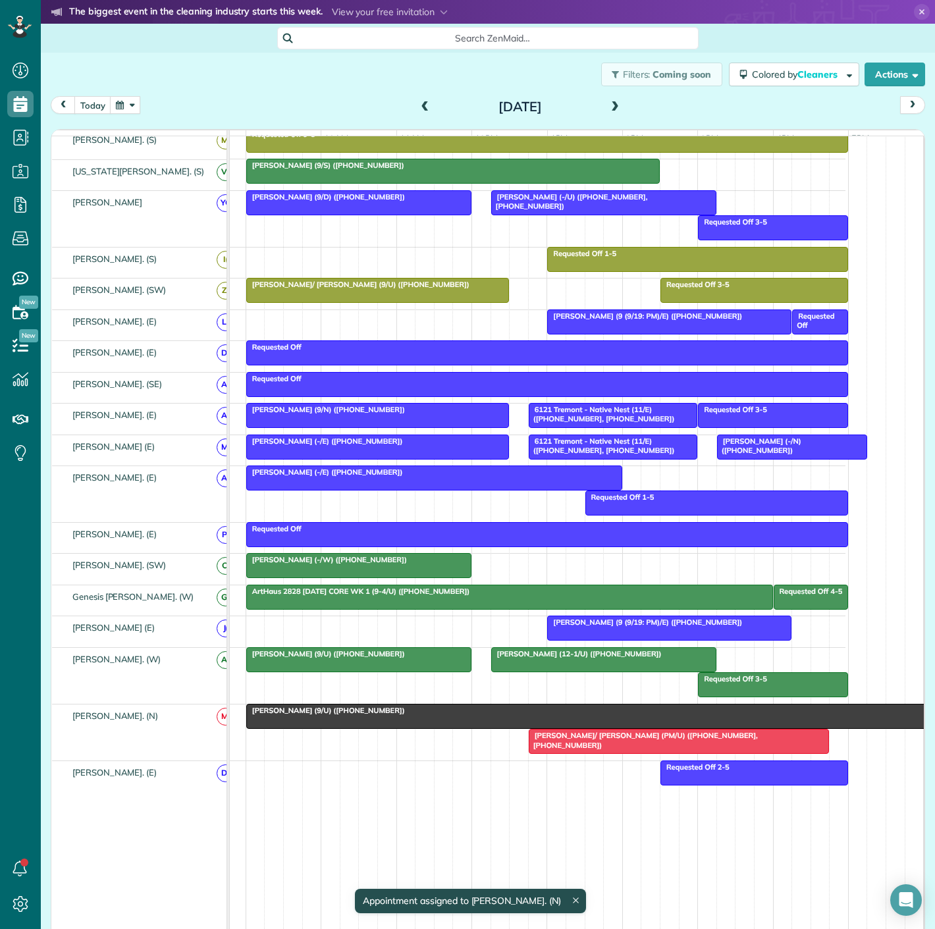
click at [269, 723] on div at bounding box center [604, 716] width 714 height 24
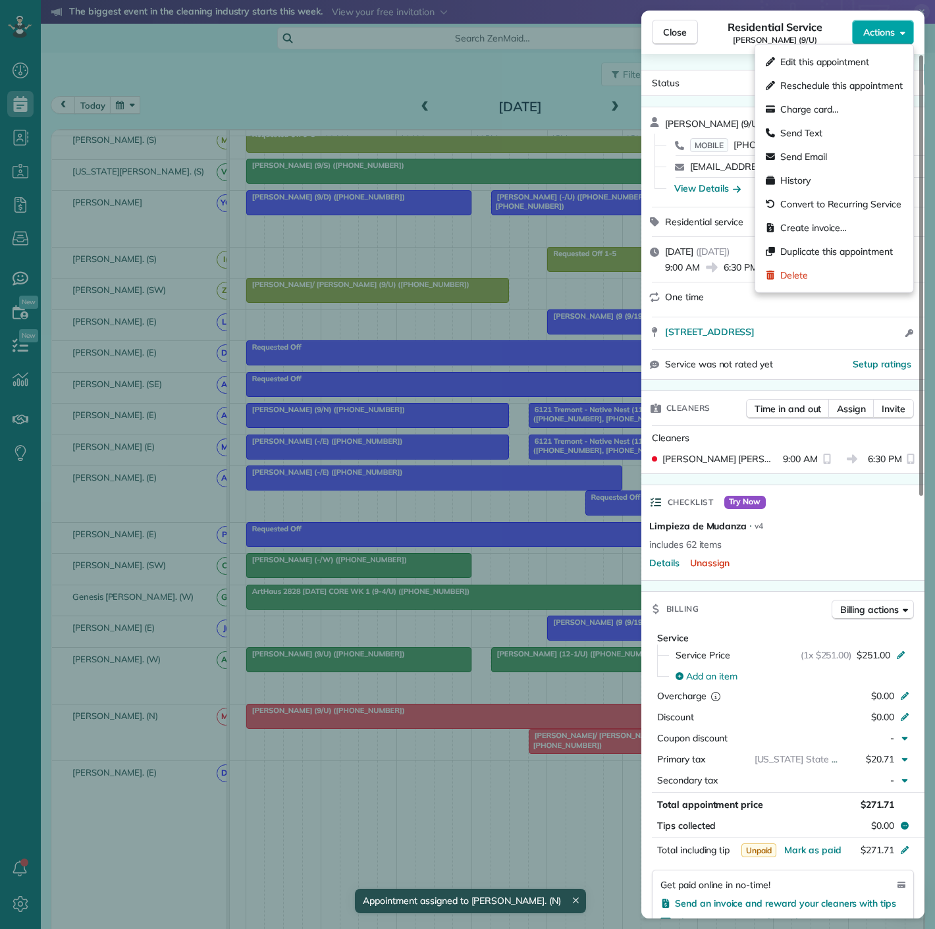
click at [885, 27] on span "Actions" at bounding box center [879, 32] width 32 height 13
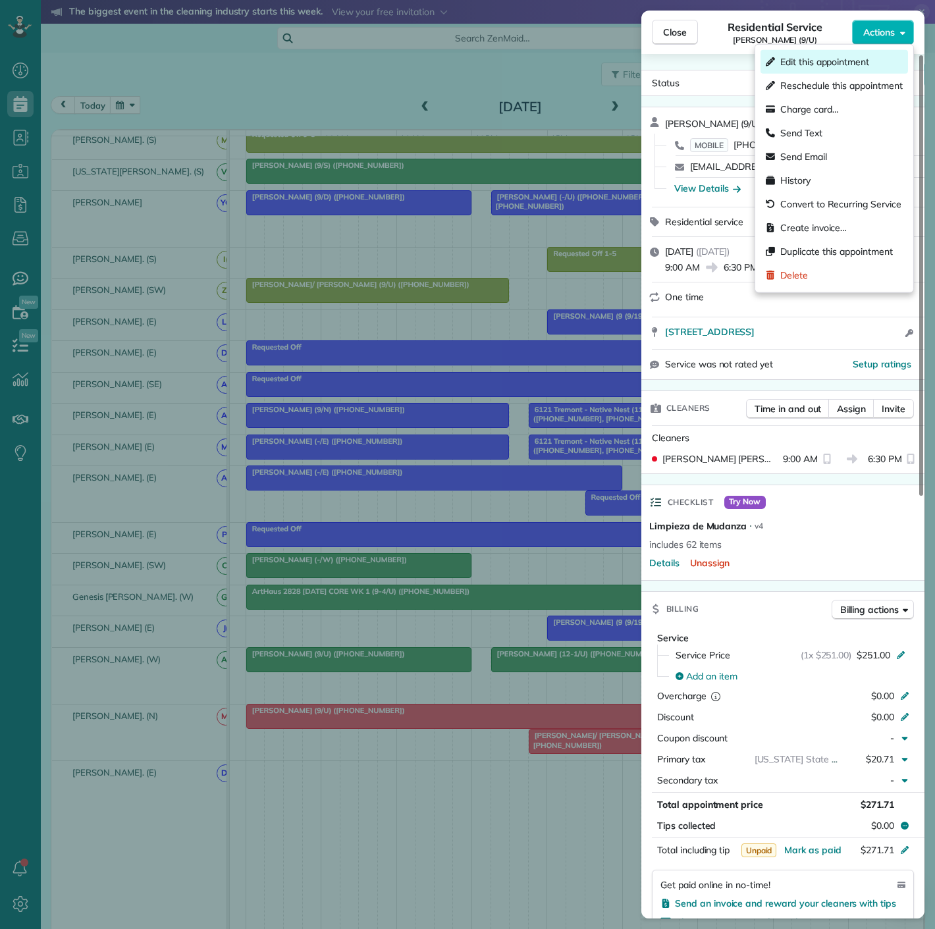
click at [817, 63] on span "Edit this appointment" at bounding box center [824, 61] width 89 height 13
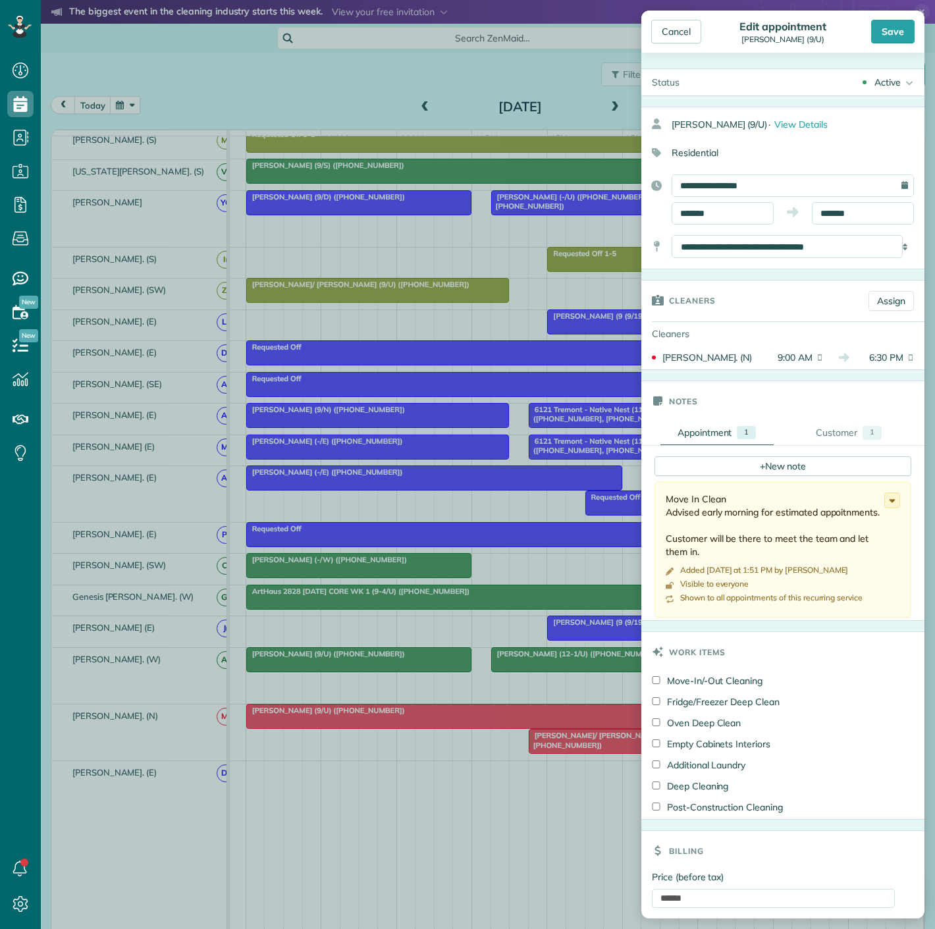
click at [876, 314] on div "Cleaners Assign" at bounding box center [782, 300] width 283 height 41
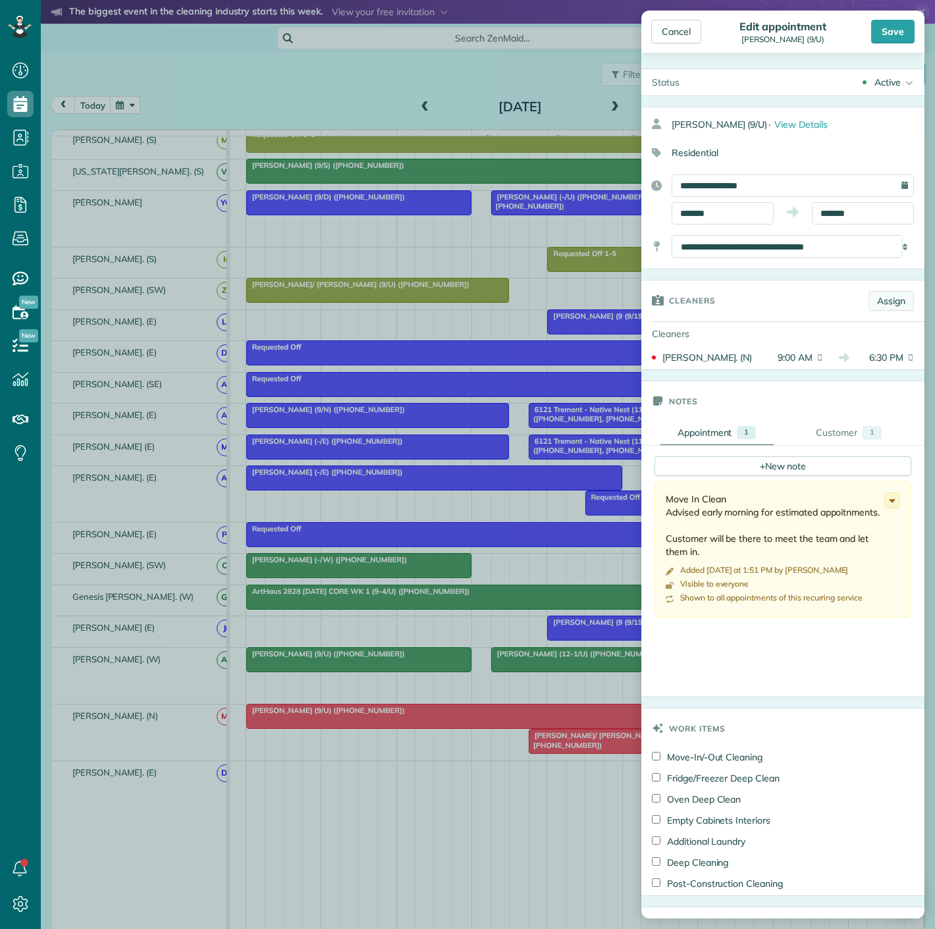
click at [872, 297] on link "Assign" at bounding box center [890, 301] width 45 height 20
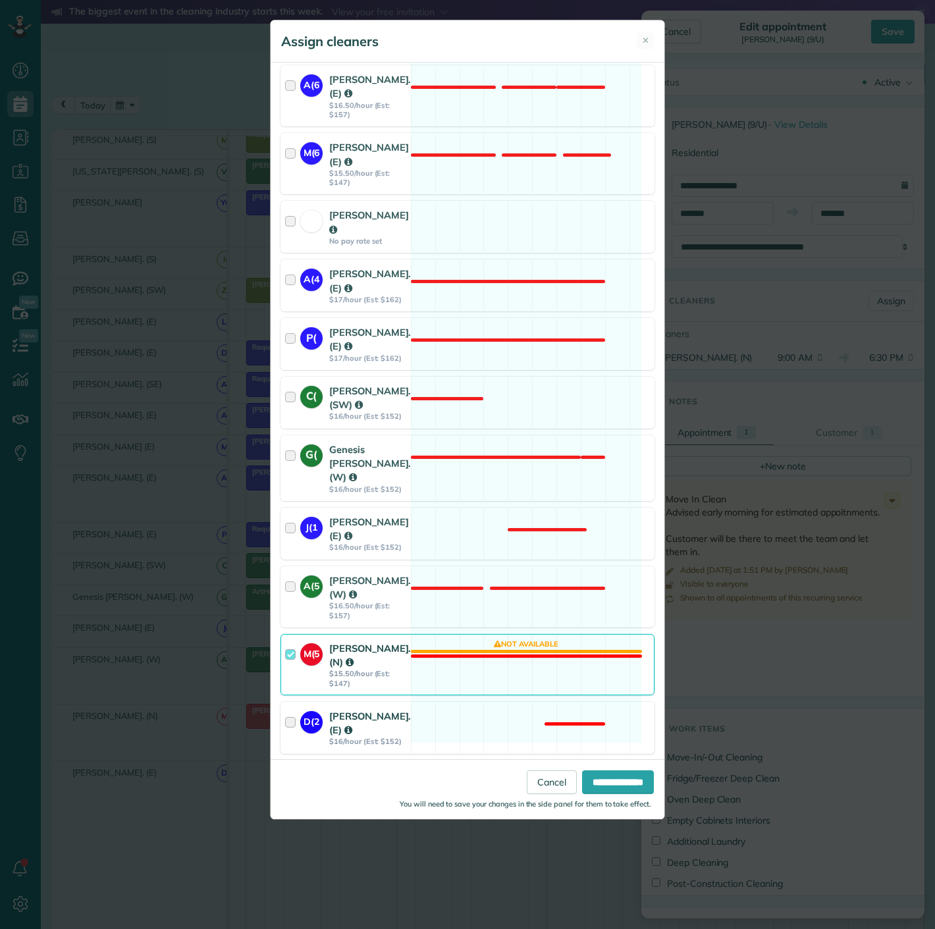
click at [315, 711] on strong "D(2" at bounding box center [311, 720] width 22 height 18
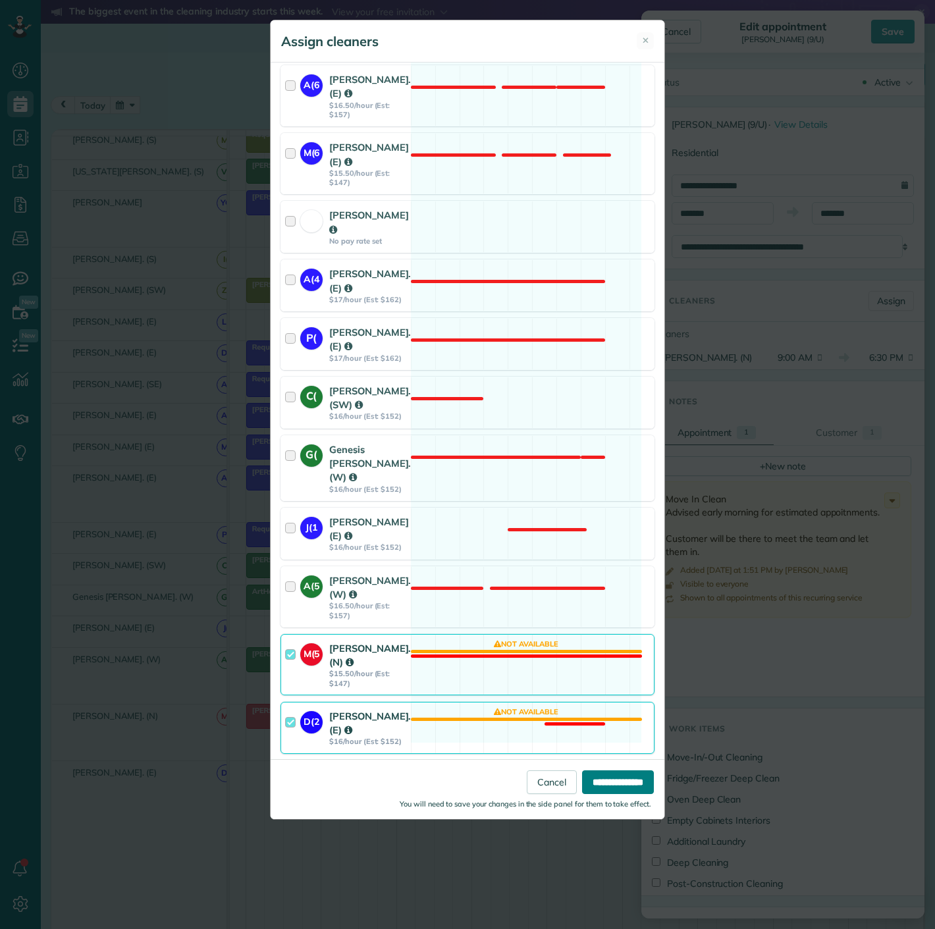
click at [613, 791] on input "**********" at bounding box center [618, 782] width 72 height 24
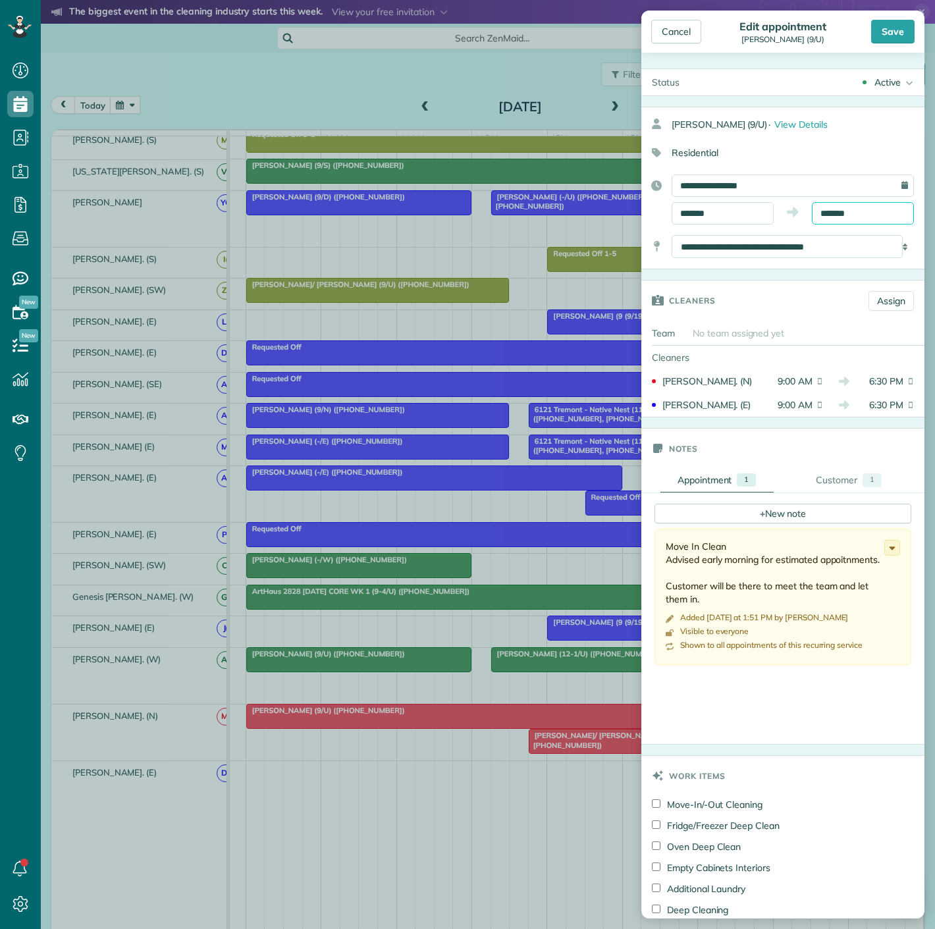
click at [860, 216] on input "*******" at bounding box center [863, 213] width 102 height 22
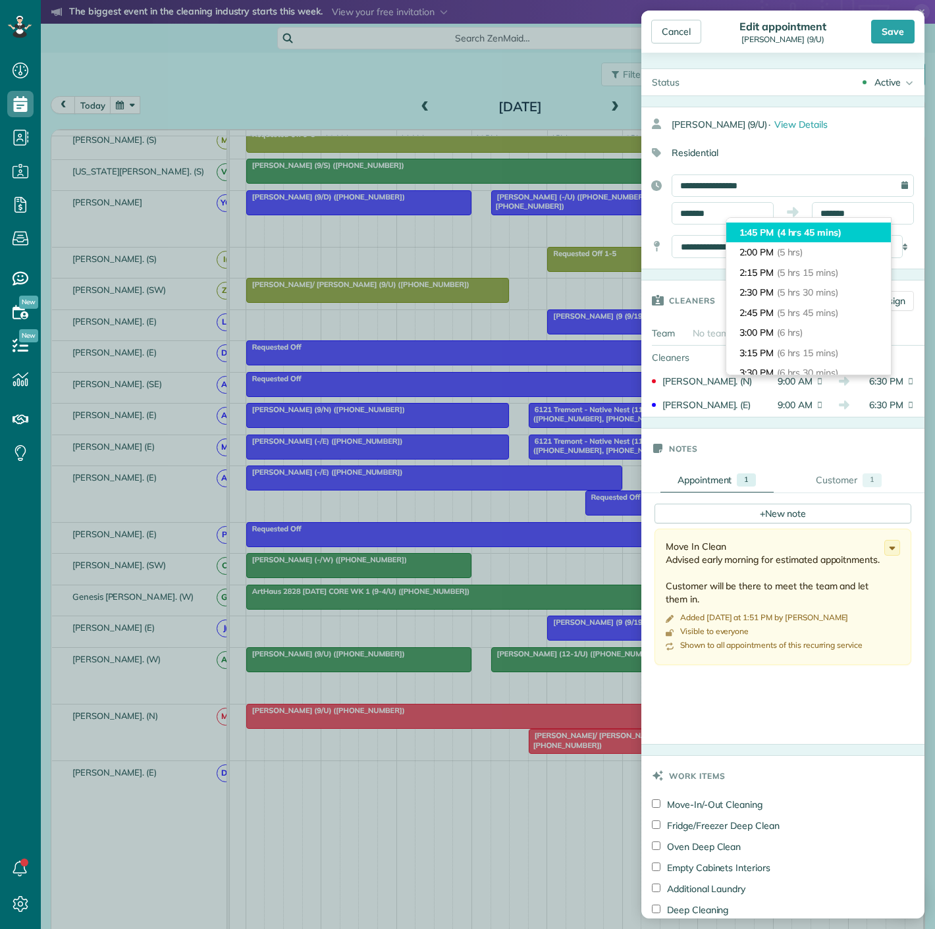
type input "*******"
click at [808, 230] on span "(4 hrs 45 mins)" at bounding box center [809, 232] width 65 height 12
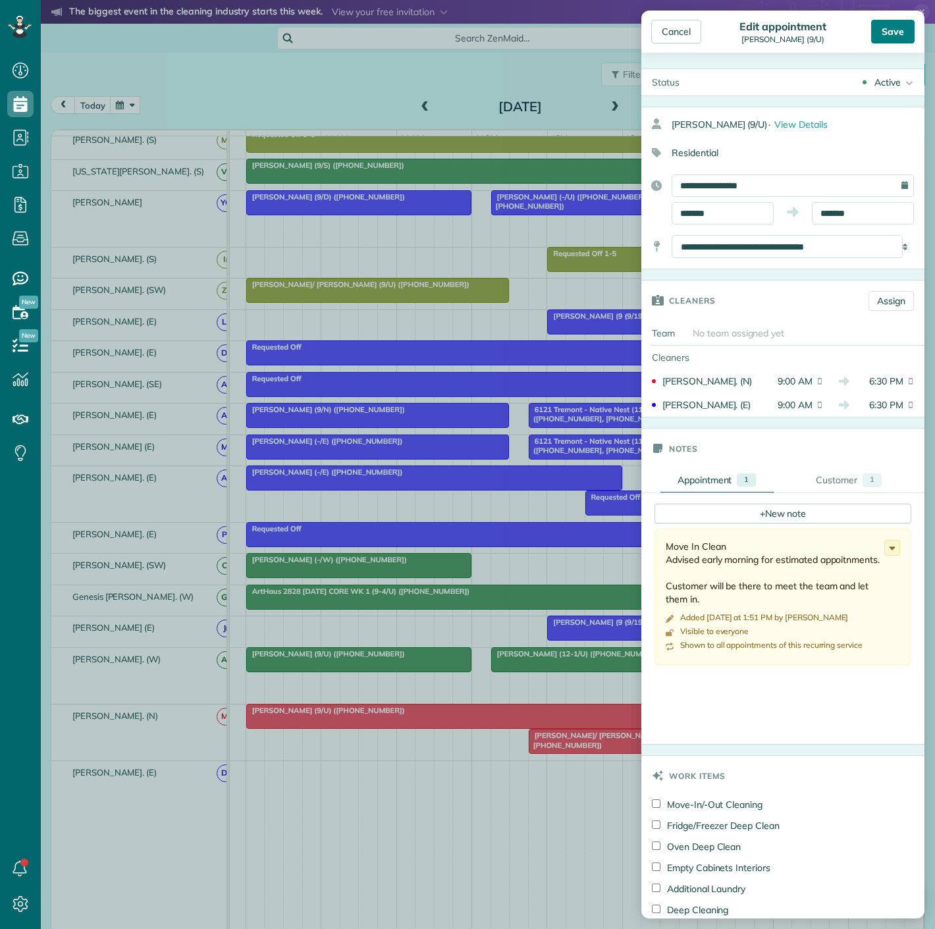
click at [878, 28] on div "Save" at bounding box center [892, 32] width 43 height 24
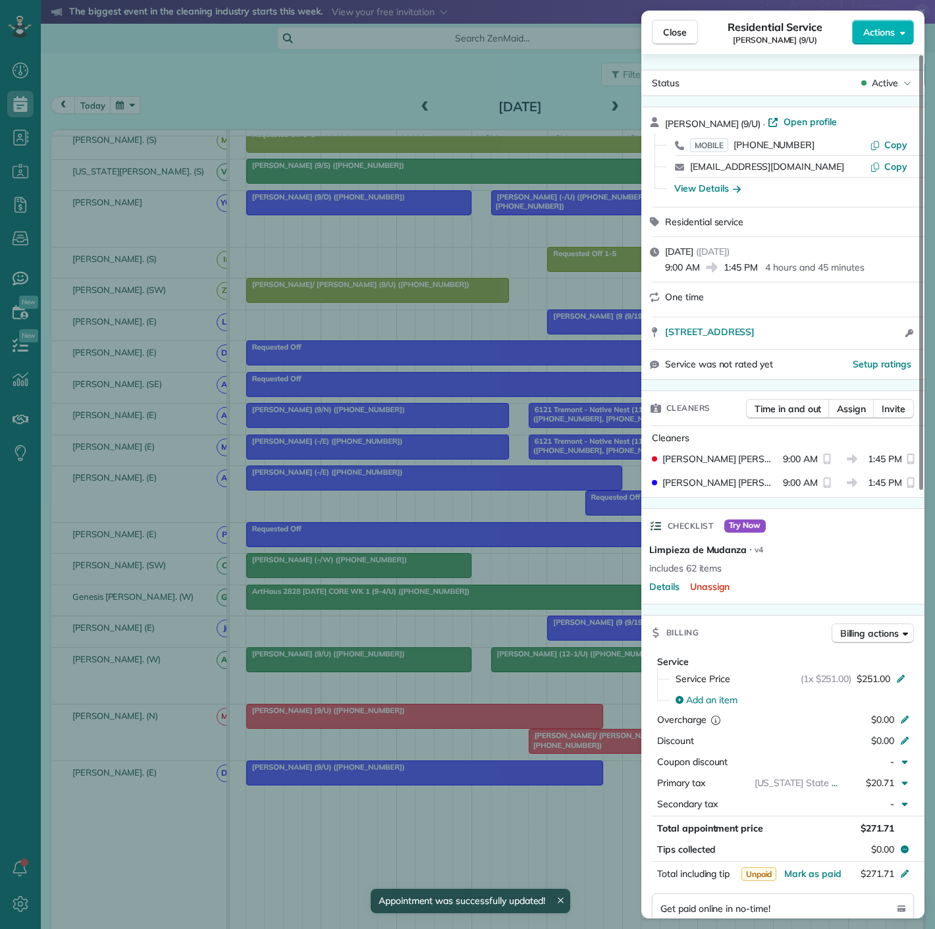
click at [409, 795] on div "Close Residential Service Lacey Spell (9/U) Actions Status Active Lacey Spell (…" at bounding box center [467, 464] width 935 height 929
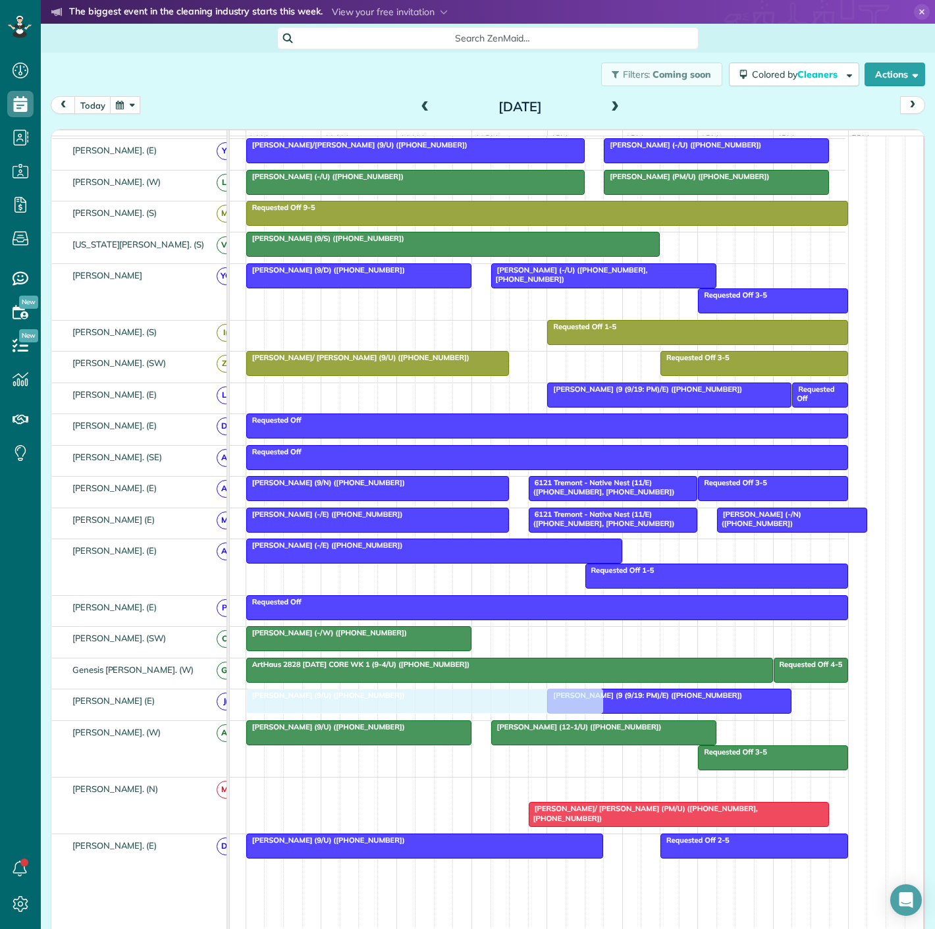
drag, startPoint x: 314, startPoint y: 789, endPoint x: 317, endPoint y: 719, distance: 69.9
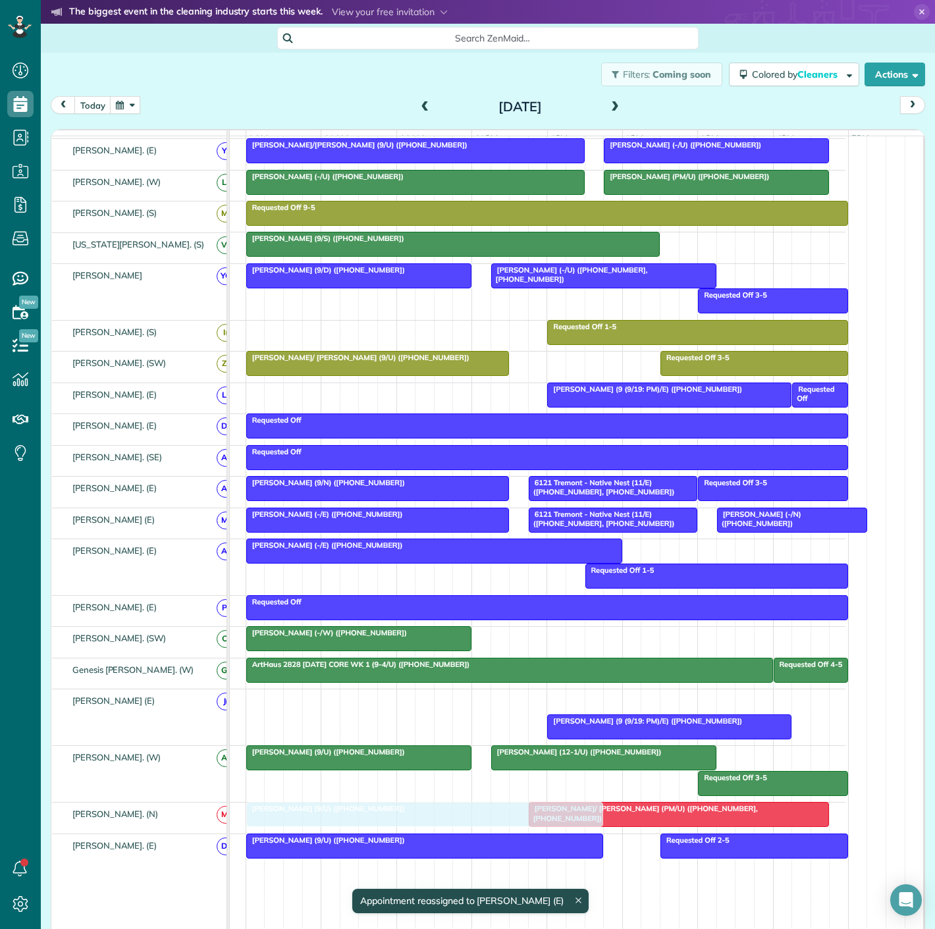
drag, startPoint x: 313, startPoint y: 707, endPoint x: 313, endPoint y: 827, distance: 120.5
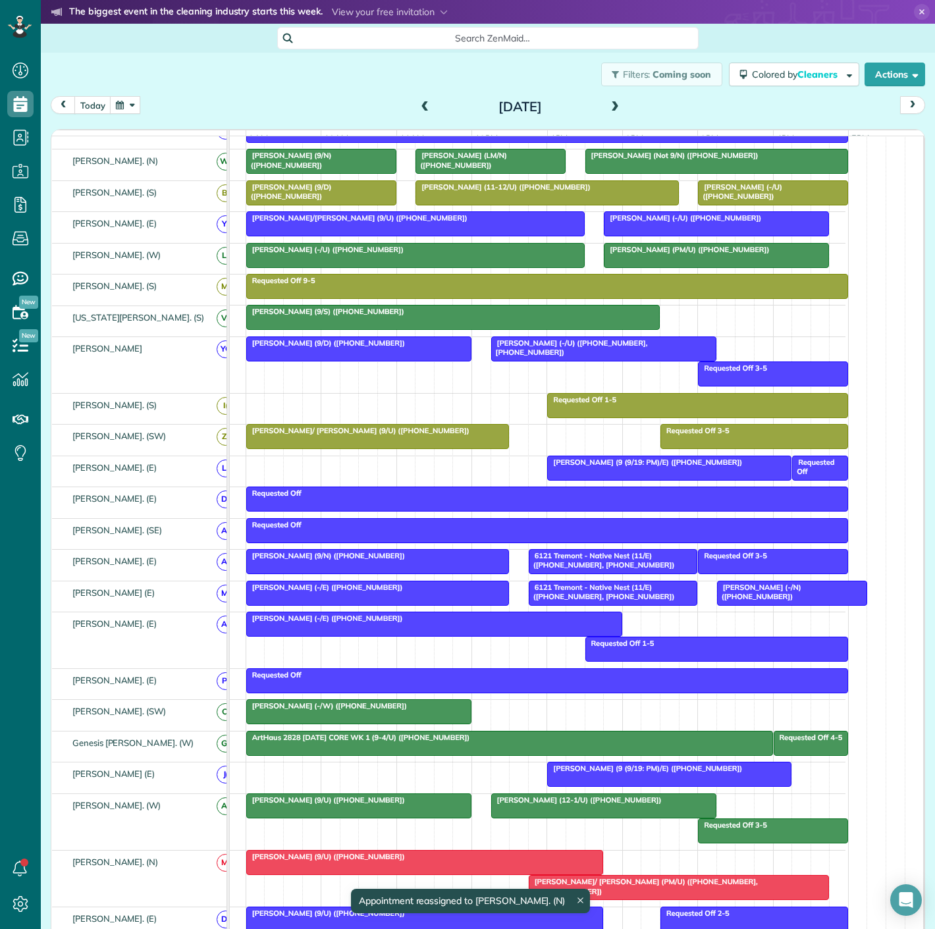
click at [313, 710] on span "Nicole Granda (-/W) (+17873181300)" at bounding box center [327, 705] width 162 height 9
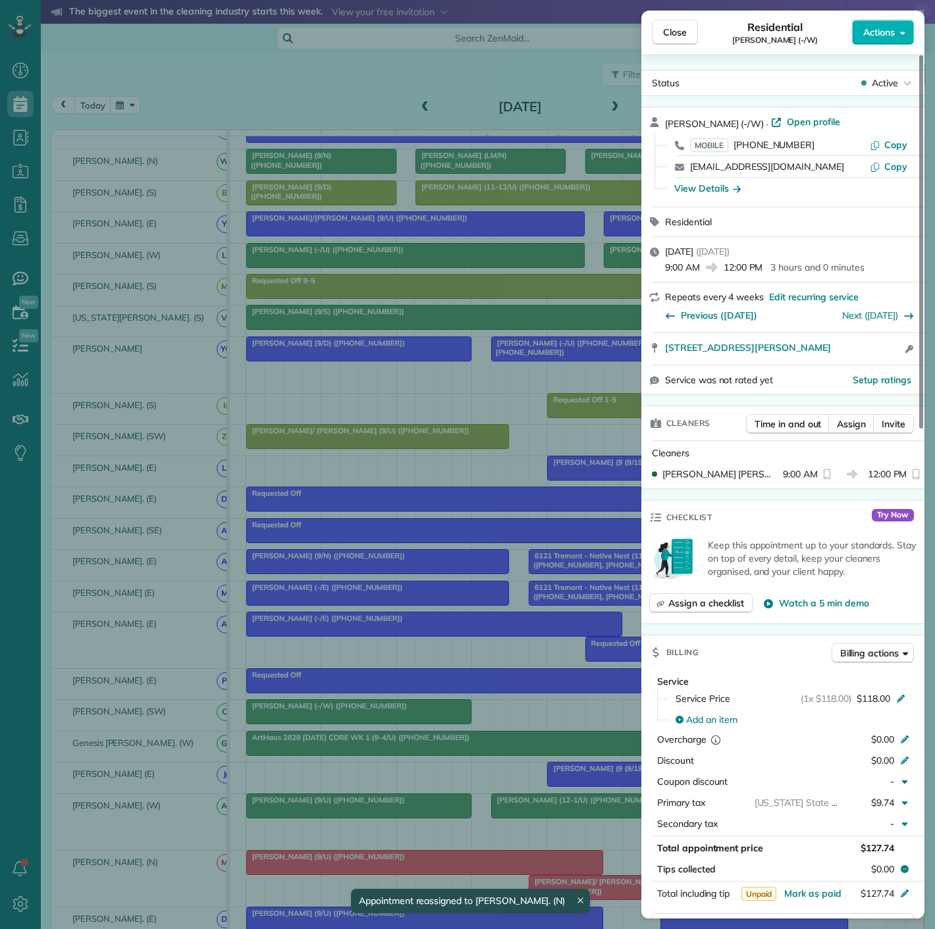
click at [313, 710] on div "Close Residential Nicole Granda (-/W) Actions Status Active Nicole Granda (-/W)…" at bounding box center [467, 464] width 935 height 929
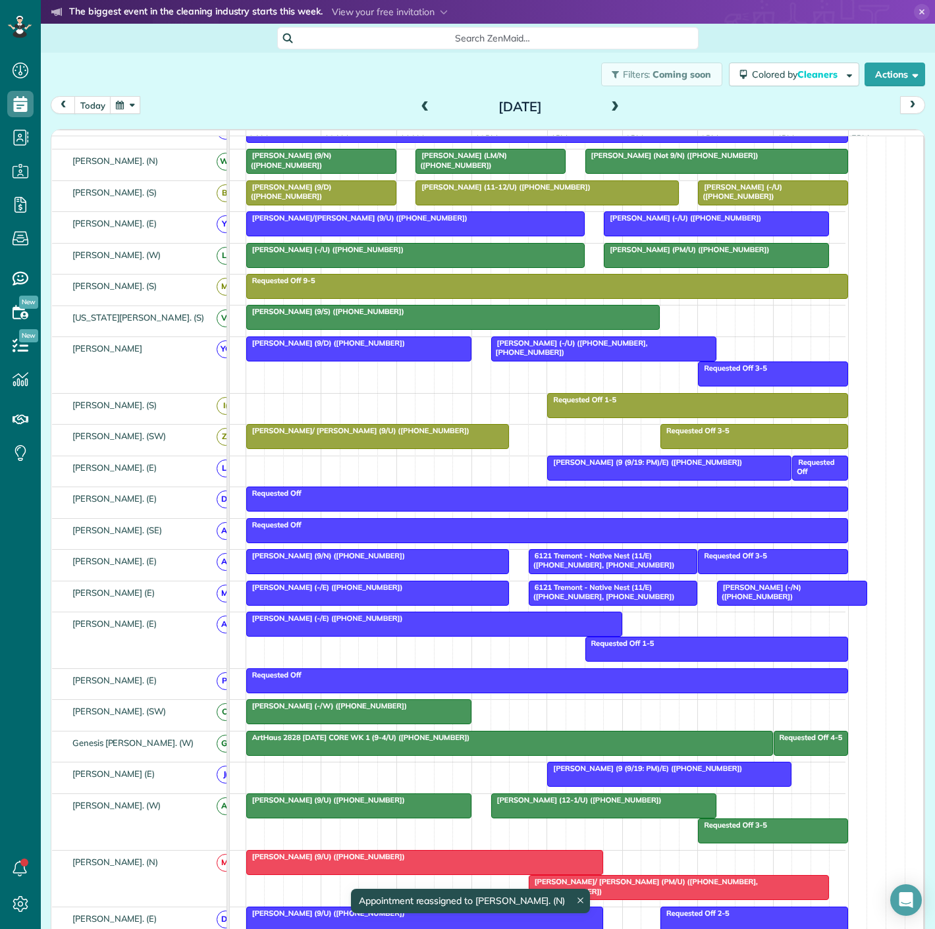
click at [605, 885] on span "Sam/ Heidi Walters (PM/U) (+14076172716, +13529992610)" at bounding box center [643, 886] width 230 height 18
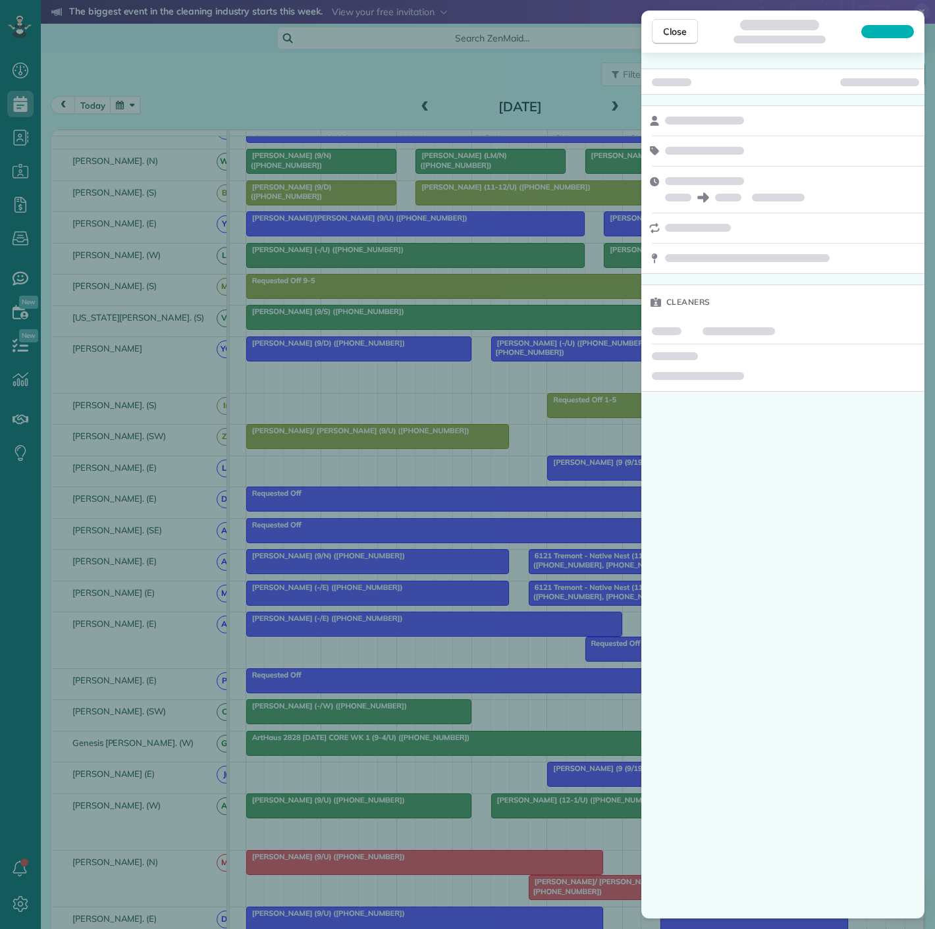
click at [547, 689] on div "Close Cleaners" at bounding box center [467, 464] width 935 height 929
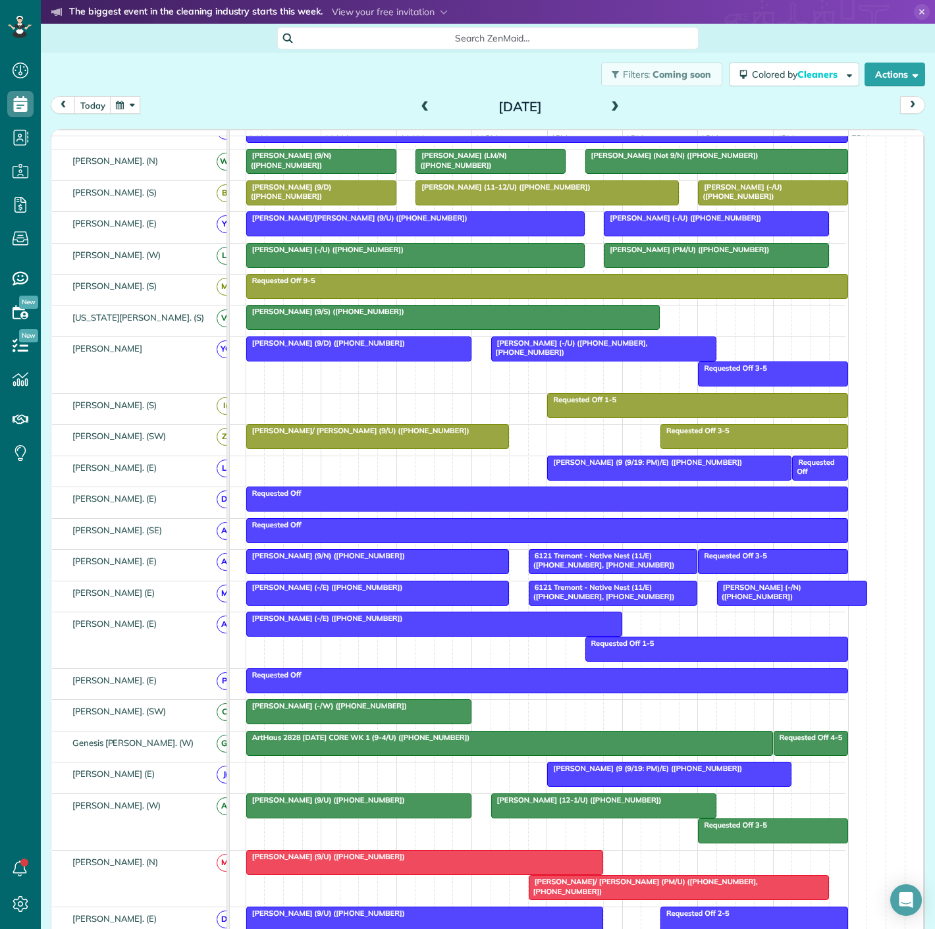
click at [594, 889] on span "Sam/ Heidi Walters (PM/U) (+14076172716, +13529992610)" at bounding box center [643, 886] width 230 height 18
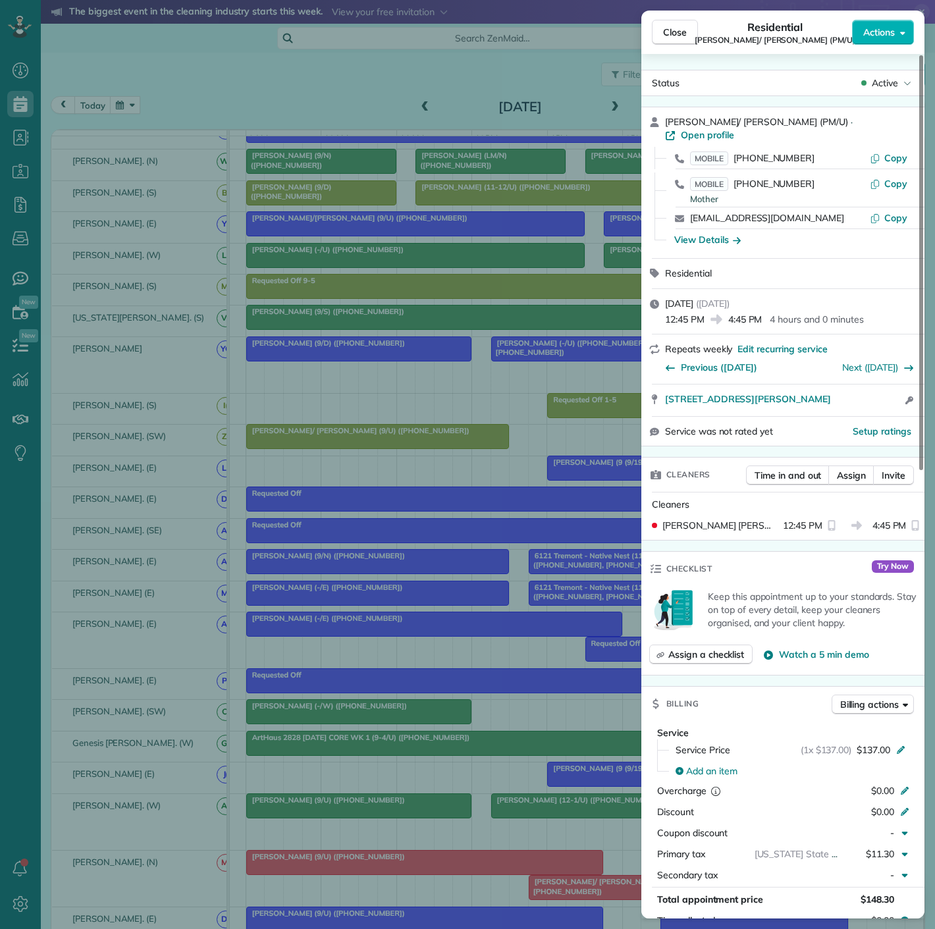
click at [493, 734] on div "Close Residential Sam/ Heidi Walters (PM/U) Actions Status Active Sam/ Heidi Wa…" at bounding box center [467, 464] width 935 height 929
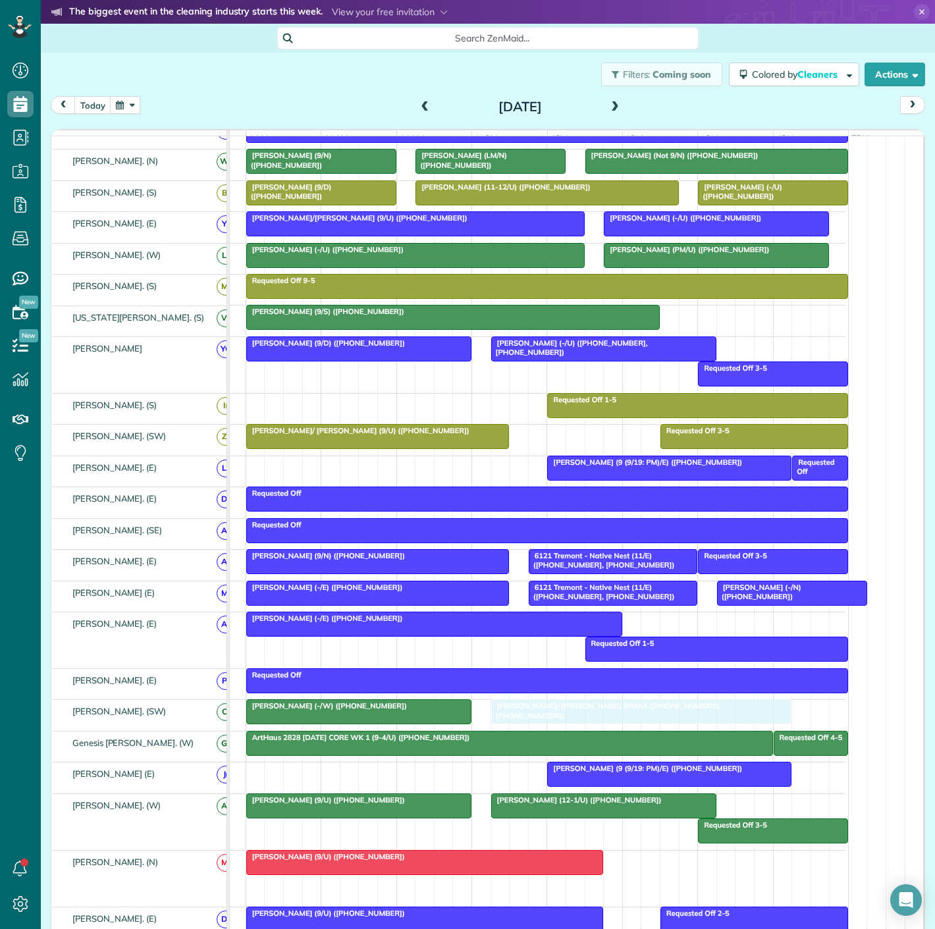
drag, startPoint x: 596, startPoint y: 899, endPoint x: 560, endPoint y: 716, distance: 186.4
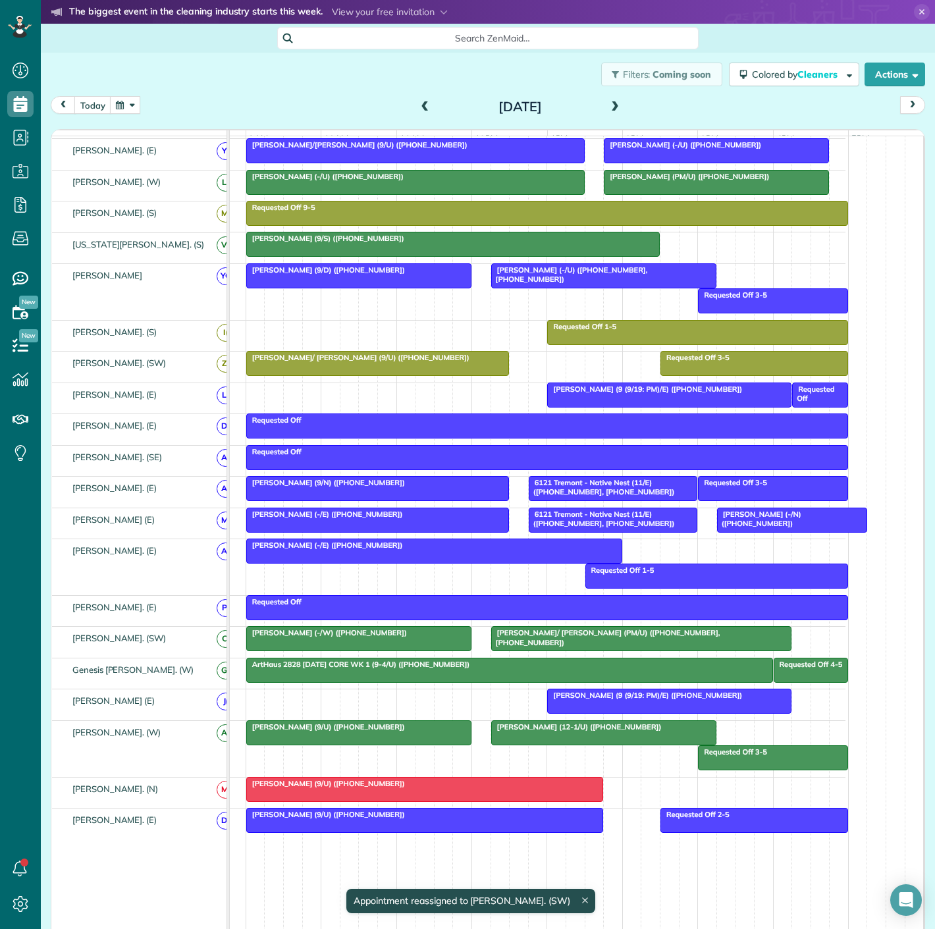
click at [349, 648] on div at bounding box center [359, 639] width 224 height 24
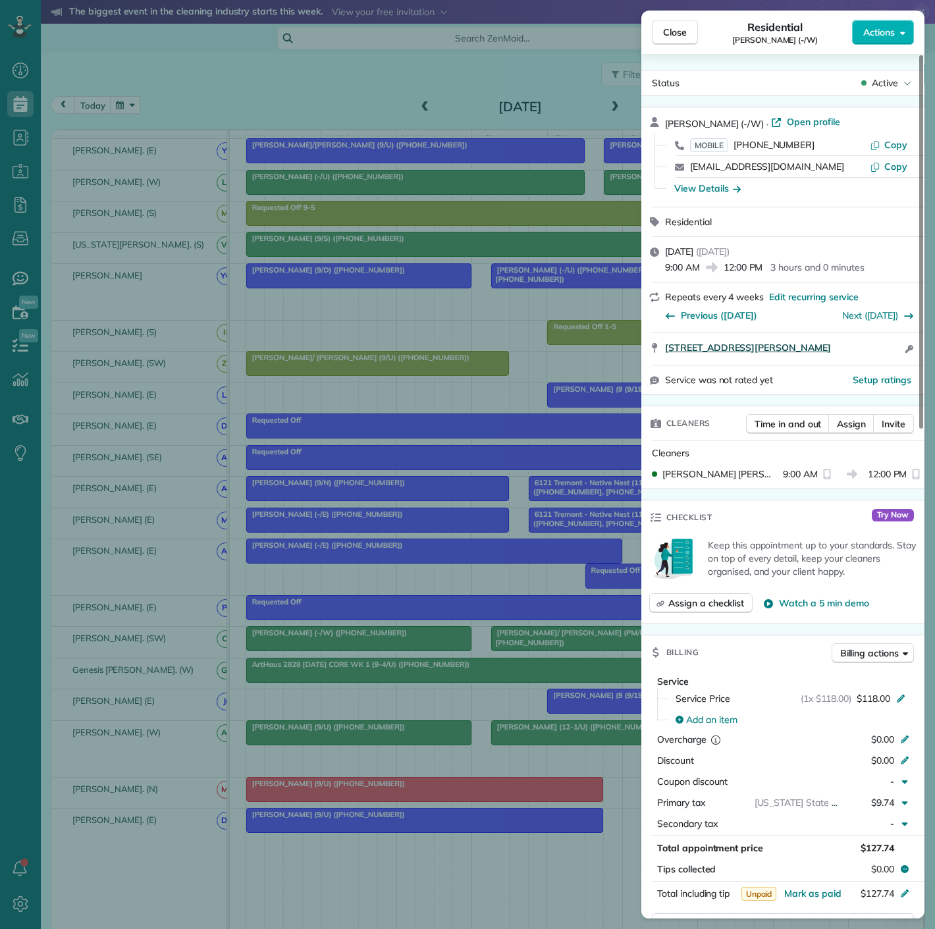
drag, startPoint x: 662, startPoint y: 353, endPoint x: 831, endPoint y: 349, distance: 169.2
click at [857, 356] on div "196 Margaret Avenue 1527 Dallas TX 75207 Open access information" at bounding box center [782, 349] width 283 height 32
drag, startPoint x: 472, startPoint y: 674, endPoint x: 602, endPoint y: 700, distance: 132.3
click at [473, 675] on div "Close Residential Nicole Granda (-/W) Actions Status Active Nicole Granda (-/W)…" at bounding box center [467, 464] width 935 height 929
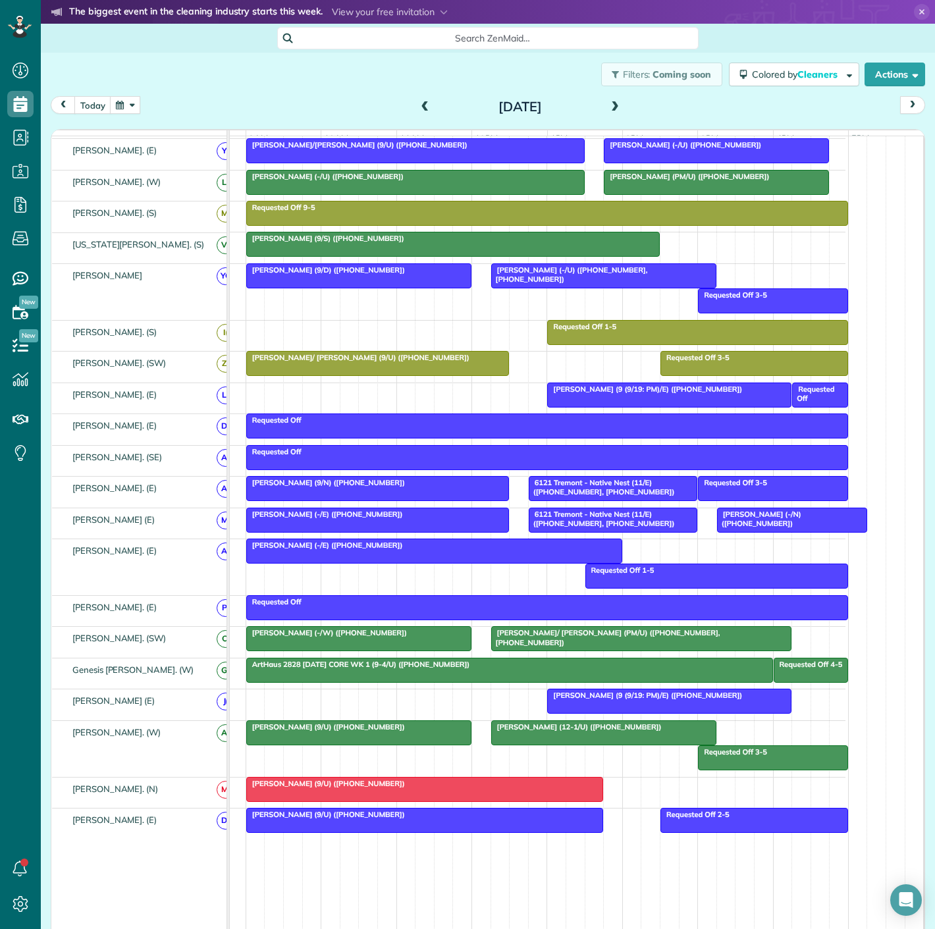
click at [554, 645] on div at bounding box center [642, 639] width 300 height 24
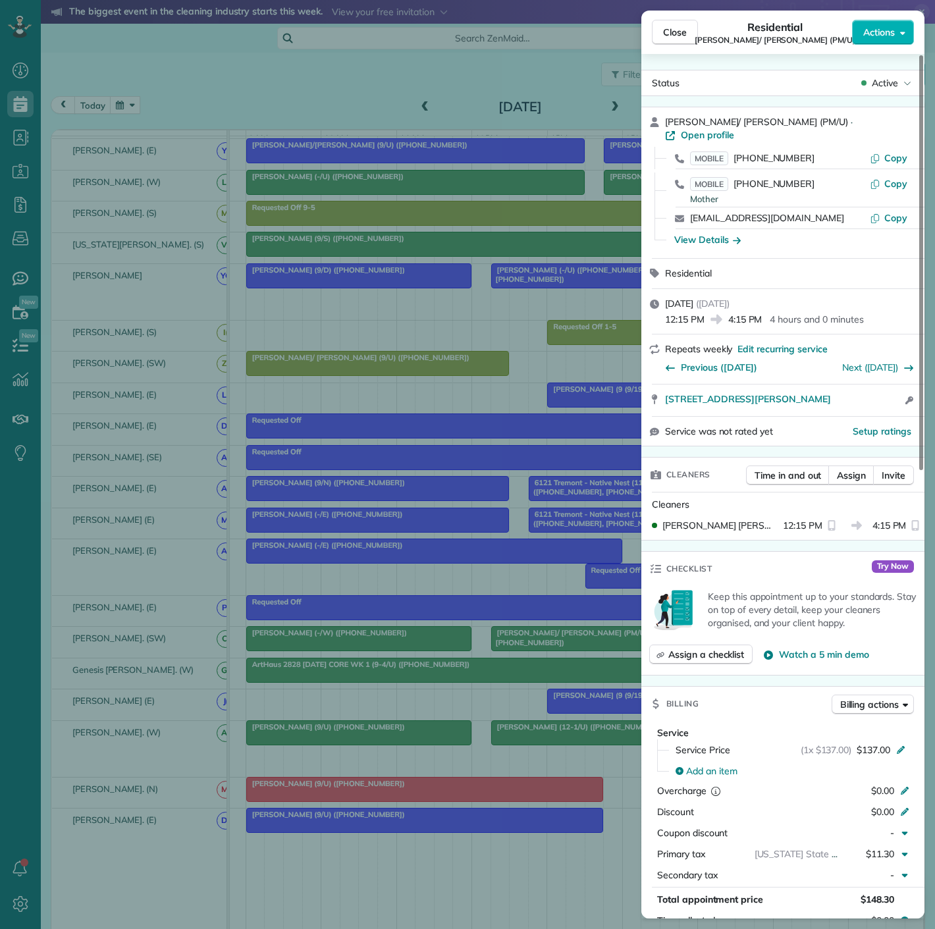
click at [449, 729] on div "Close Residential Sam/ Heidi Walters (PM/U) Actions Status Active Sam/ Heidi Wa…" at bounding box center [467, 464] width 935 height 929
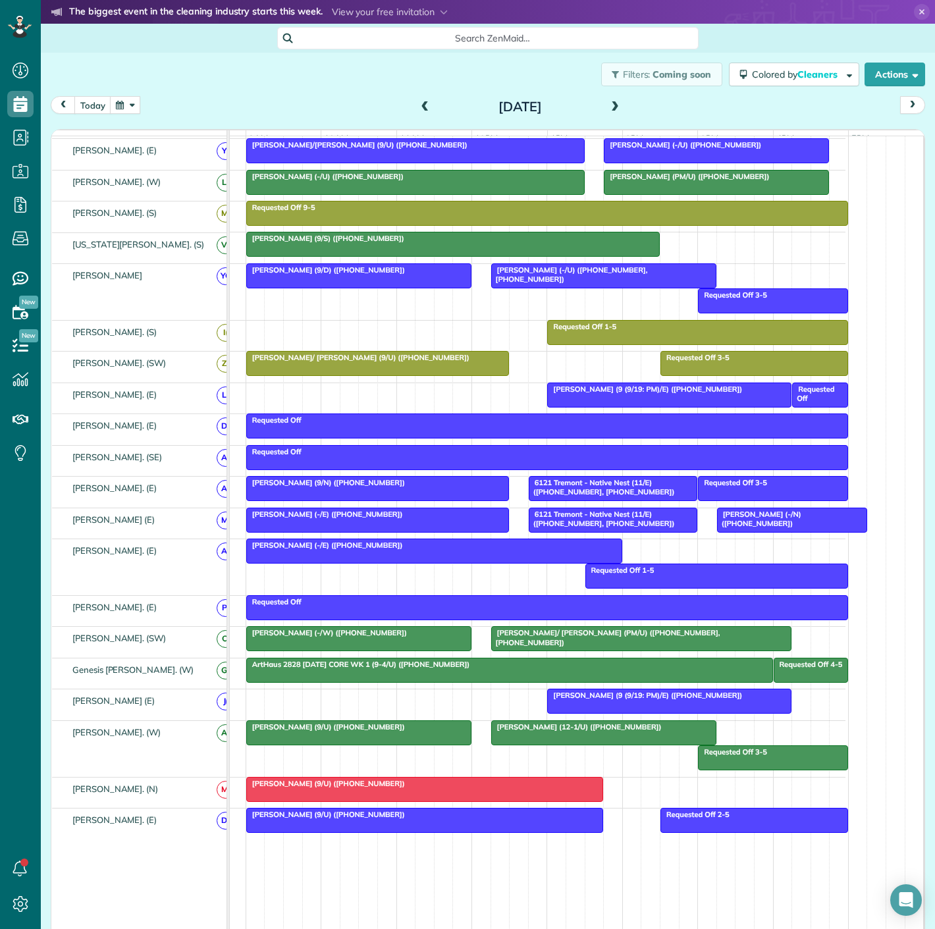
click at [571, 644] on div at bounding box center [642, 639] width 300 height 24
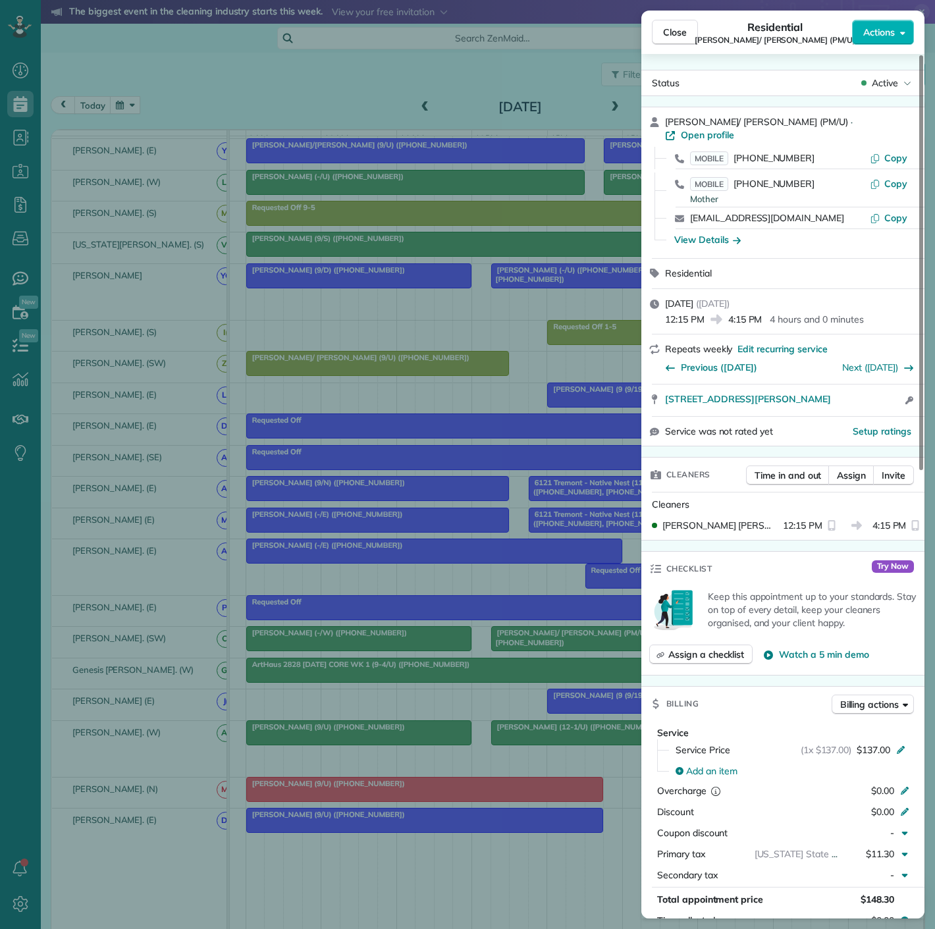
drag, startPoint x: 668, startPoint y: 395, endPoint x: 858, endPoint y: 398, distance: 189.6
click at [858, 398] on div "3031 Oliver Street 1603 Dallas TX 75205 Open access information" at bounding box center [782, 400] width 283 height 32
drag, startPoint x: 292, startPoint y: 706, endPoint x: 295, endPoint y: 692, distance: 13.4
click at [292, 706] on div "Close Residential Sam/ Heidi Walters (PM/U) Actions Status Active Sam/ Heidi Wa…" at bounding box center [467, 464] width 935 height 929
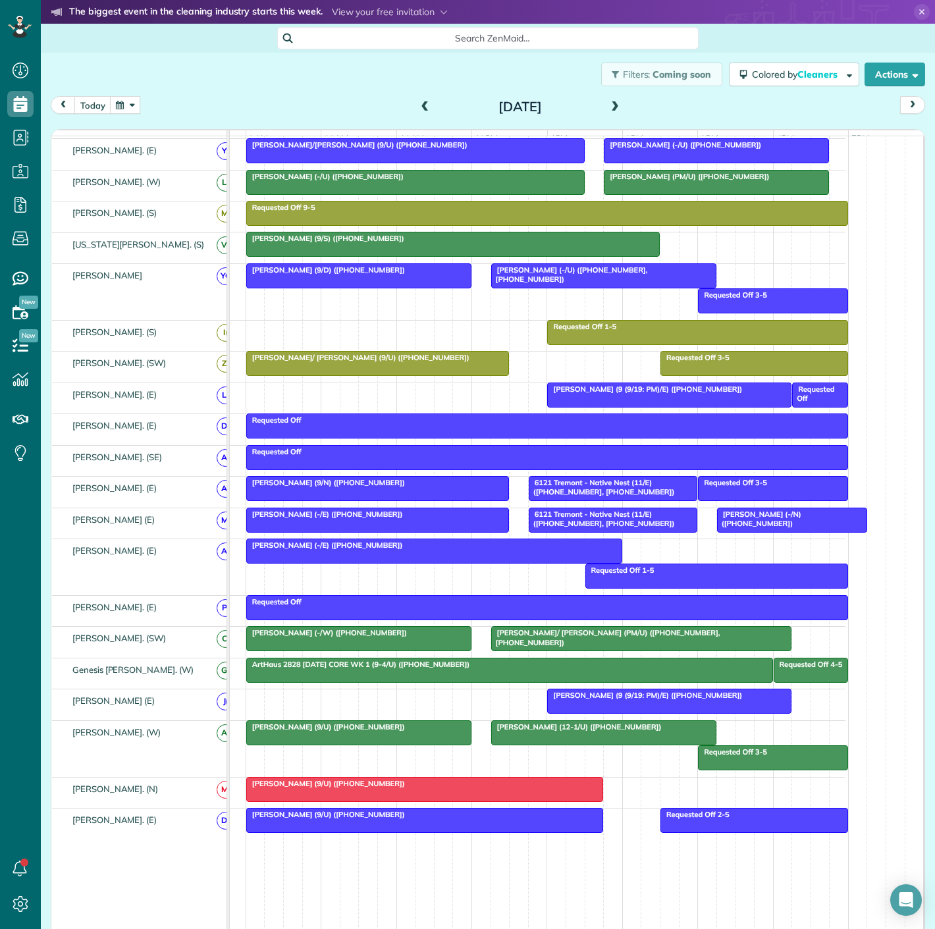
click at [346, 637] on span "Nicole Granda (-/W) (+17873181300)" at bounding box center [327, 632] width 162 height 9
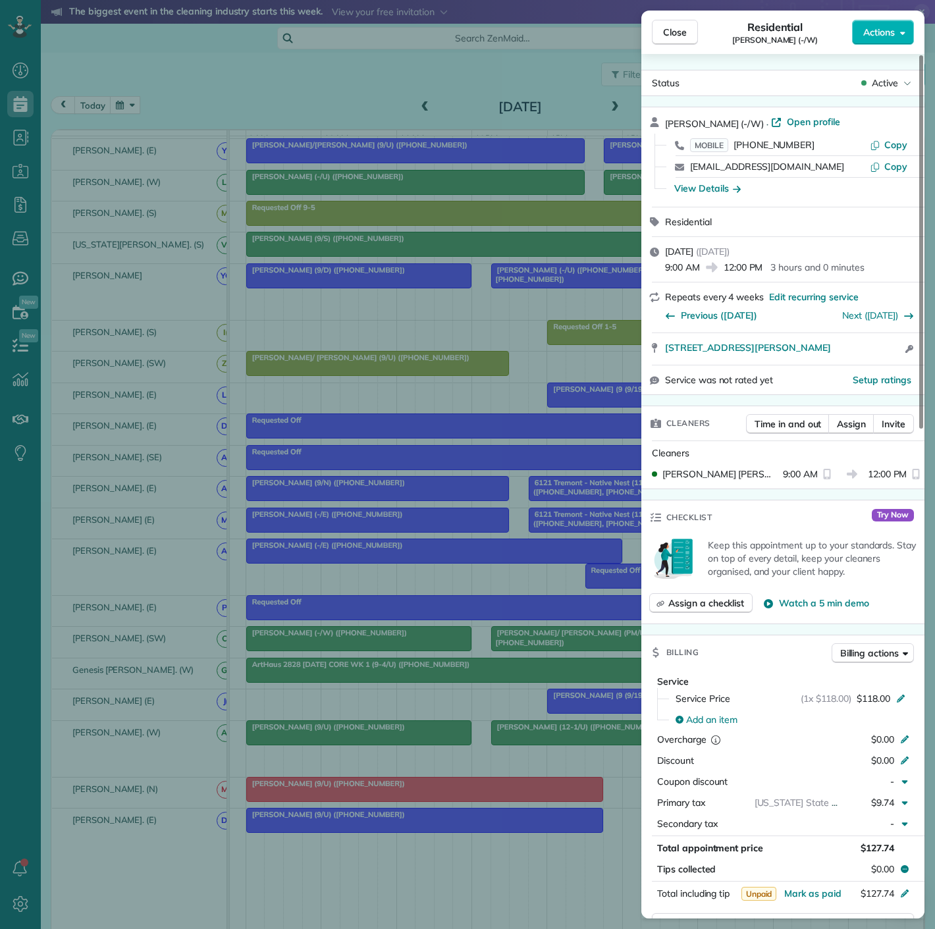
click at [363, 726] on div "Close Residential Nicole Granda (-/W) Actions Status Active Nicole Granda (-/W)…" at bounding box center [467, 464] width 935 height 929
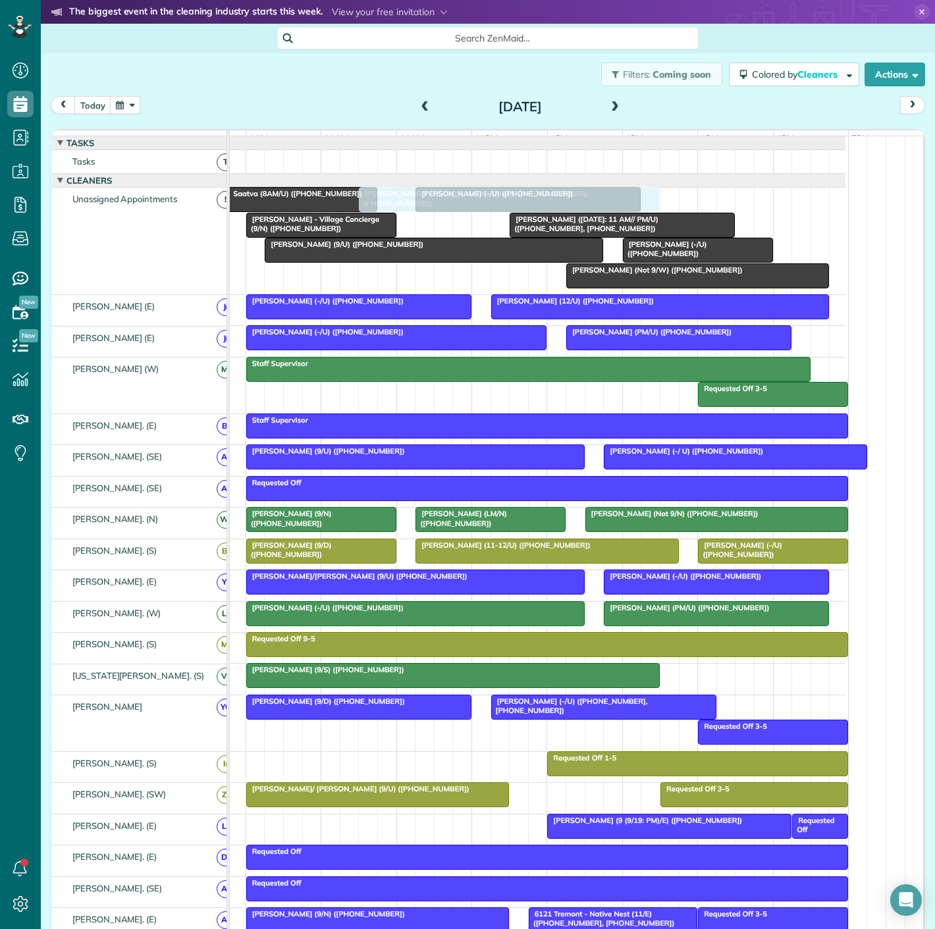
drag, startPoint x: 632, startPoint y: 647, endPoint x: 492, endPoint y: 228, distance: 441.3
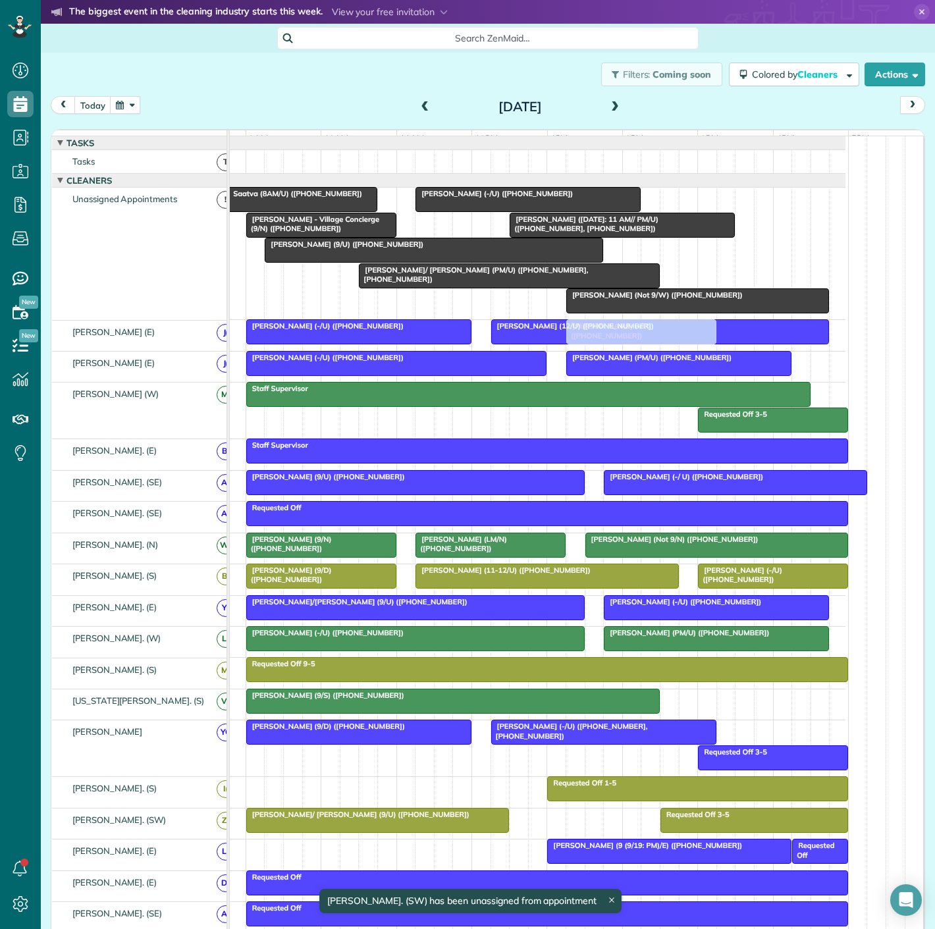
scroll to position [438, 0]
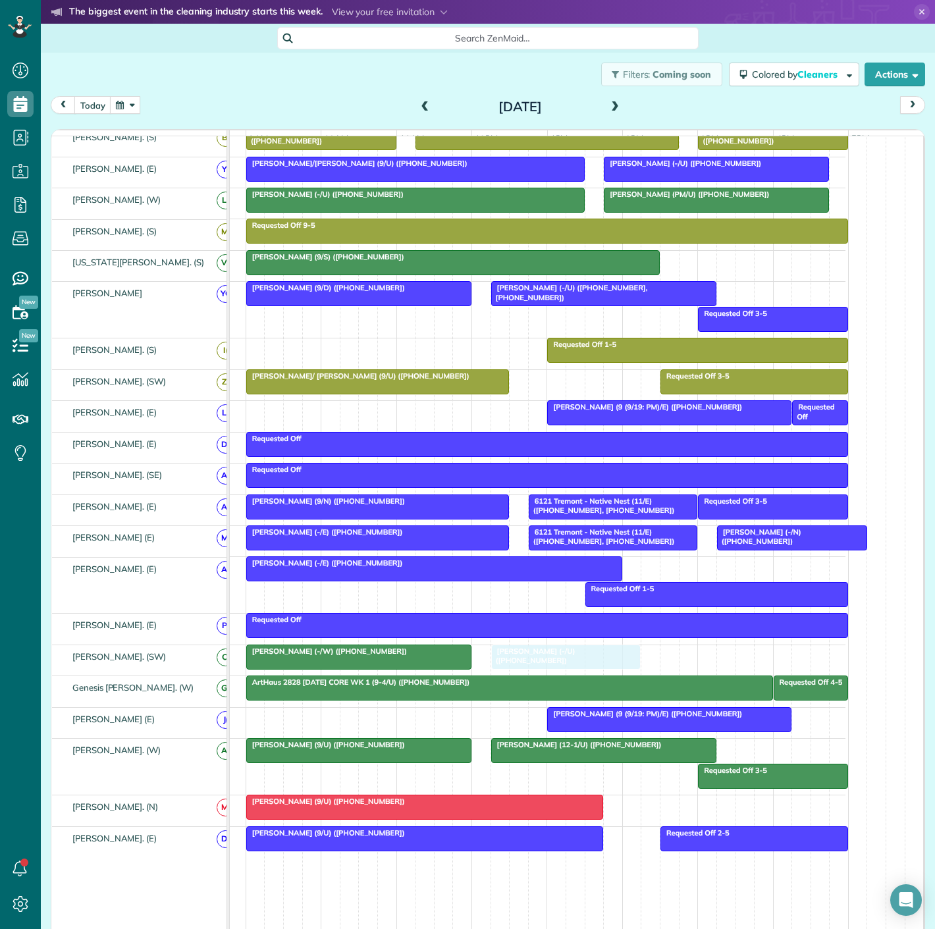
drag, startPoint x: 717, startPoint y: 259, endPoint x: 588, endPoint y: 666, distance: 426.2
click at [588, 665] on div "Natoscha Golightly (-/U) (+19723658508)" at bounding box center [566, 655] width 142 height 19
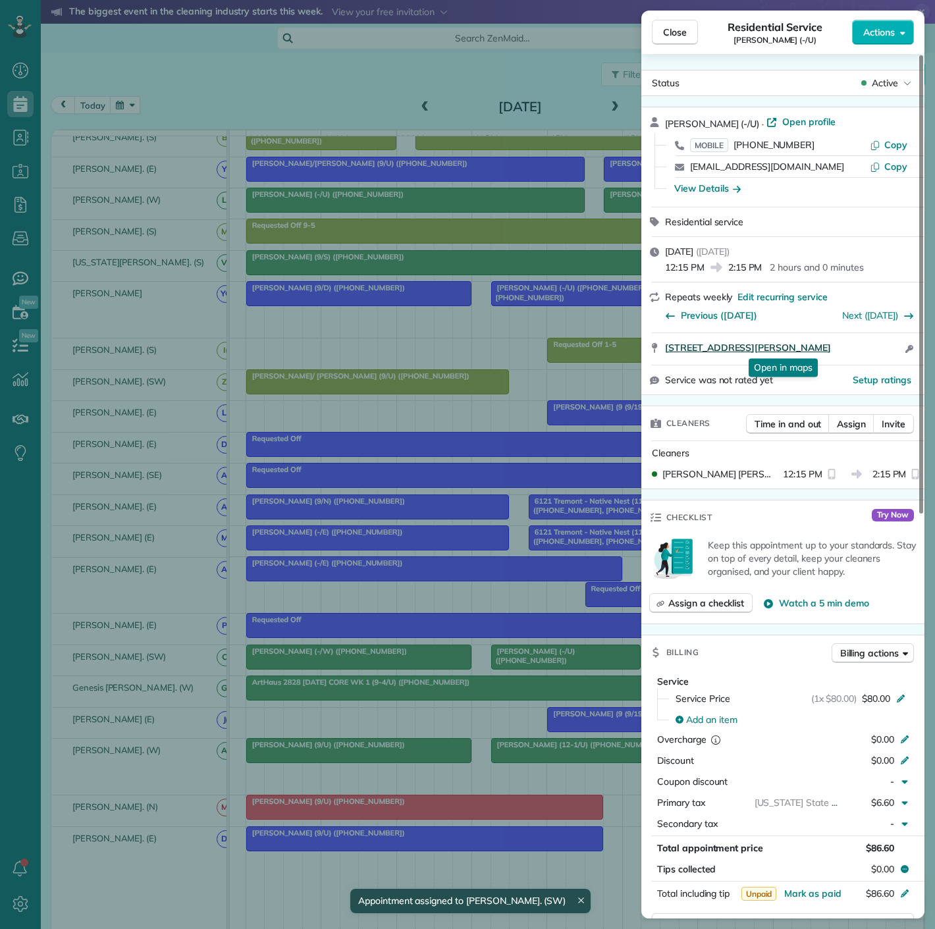
drag, startPoint x: 658, startPoint y: 353, endPoint x: 870, endPoint y: 352, distance: 212.6
click at [870, 352] on div "4302 Ross Ave Apt 3024 Dallas TX 75204 Open in maps Open in maps Open access in…" at bounding box center [782, 349] width 283 height 32
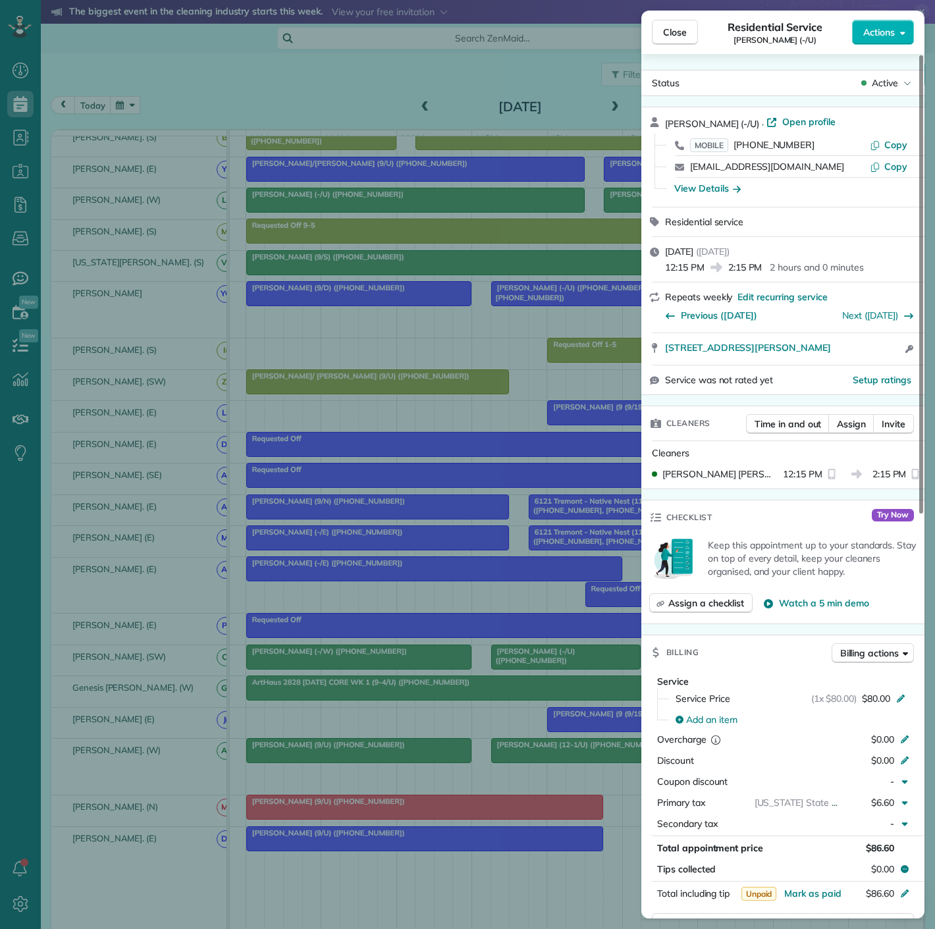
drag, startPoint x: 389, startPoint y: 588, endPoint x: 291, endPoint y: 451, distance: 169.0
click at [389, 588] on div "Close Residential Service Natoscha Golightly (-/U) Actions Status Active Natosc…" at bounding box center [467, 464] width 935 height 929
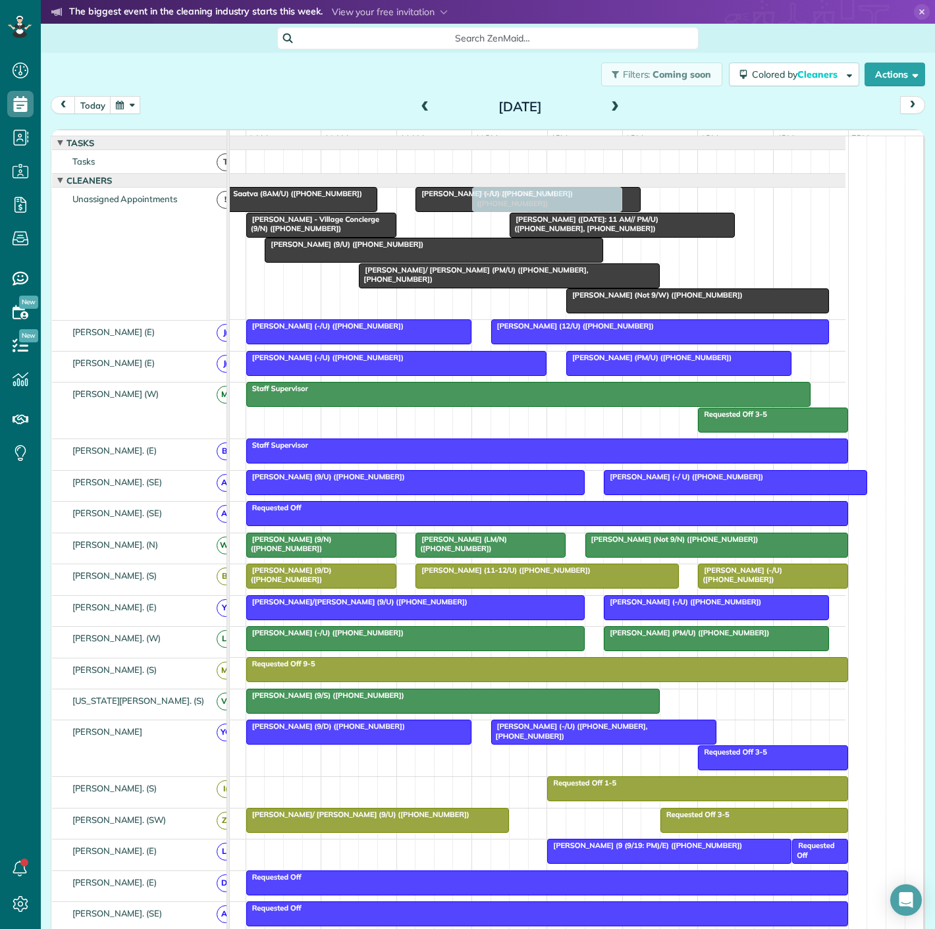
drag, startPoint x: 539, startPoint y: 662, endPoint x: 520, endPoint y: 261, distance: 402.0
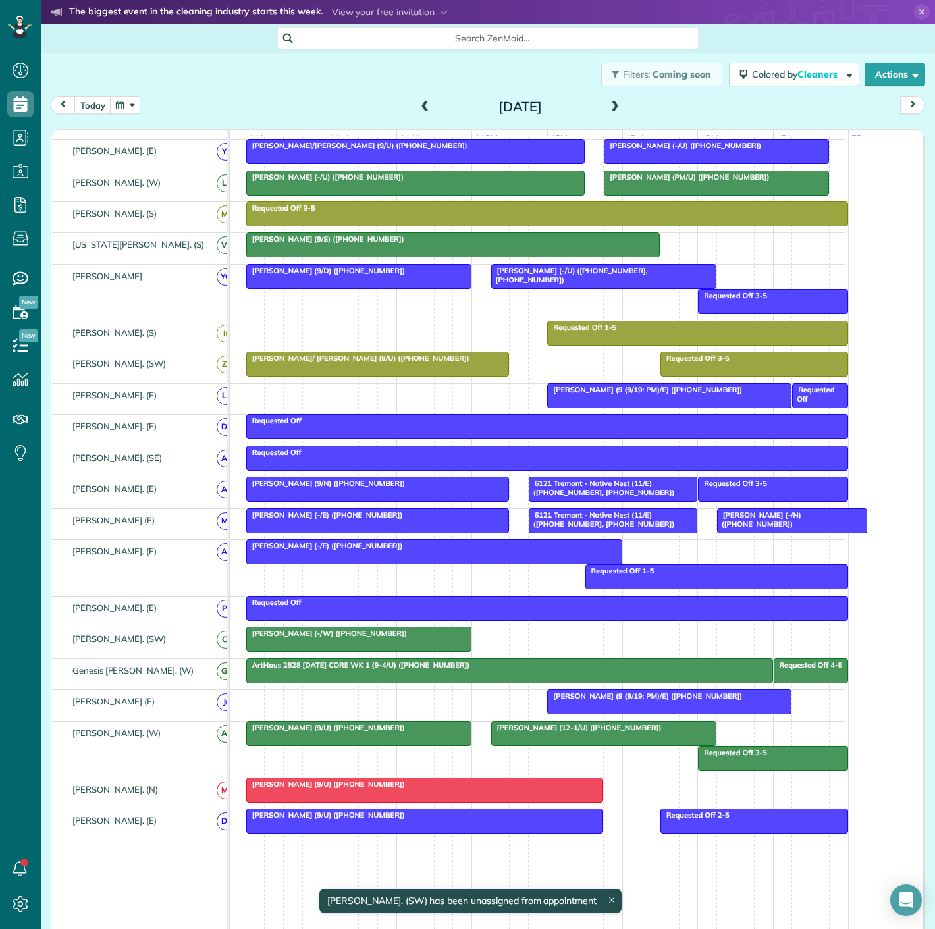
scroll to position [555, 0]
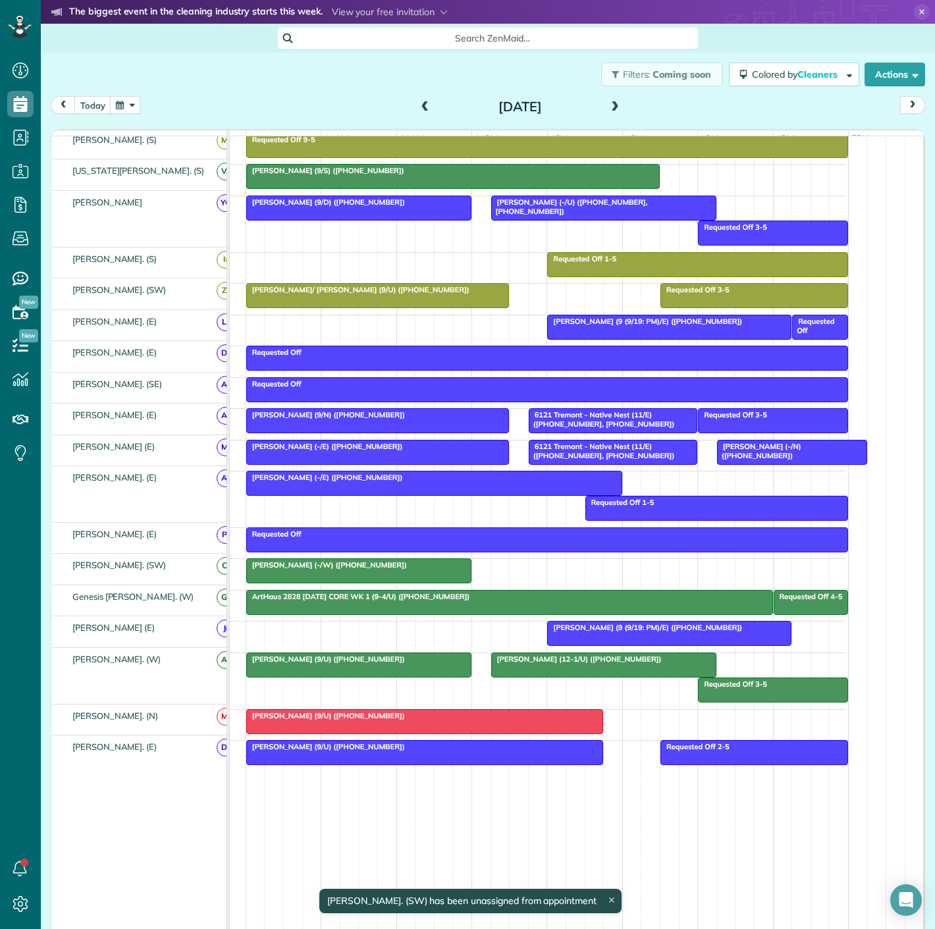
click at [486, 725] on div at bounding box center [424, 722] width 355 height 24
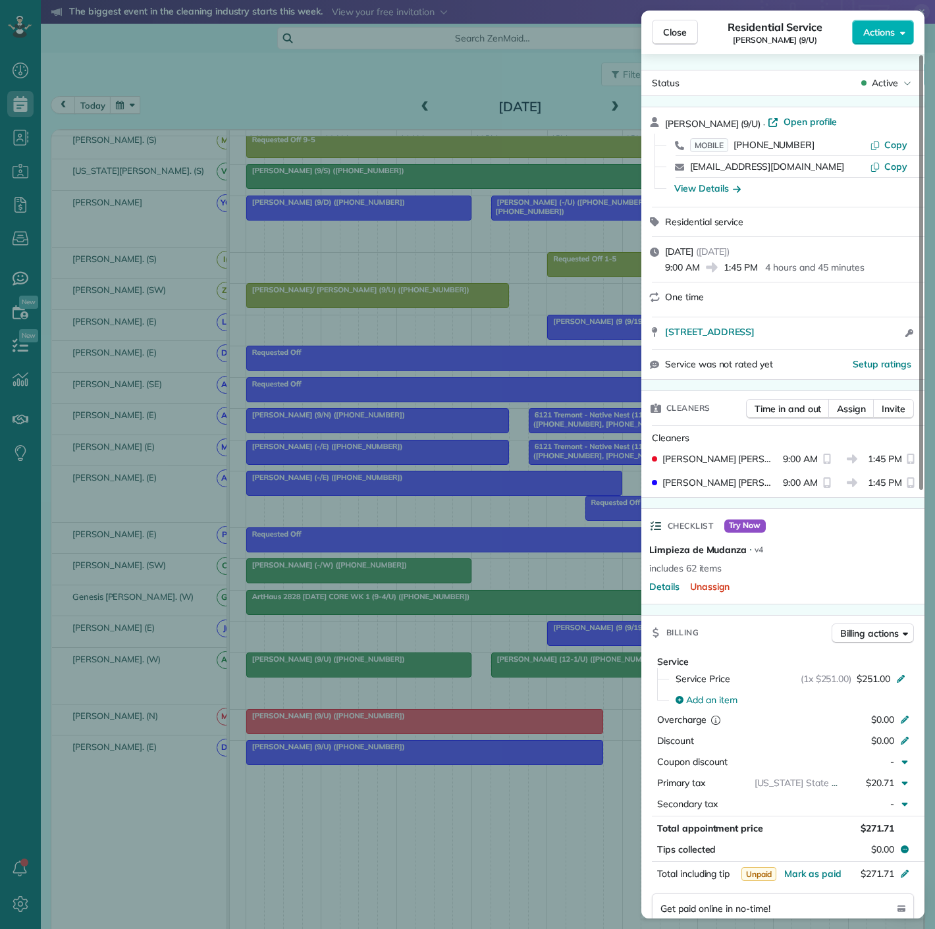
click at [486, 725] on div "Close Residential Service Lacey Spell (9/U) Actions Status Active Lacey Spell (…" at bounding box center [467, 464] width 935 height 929
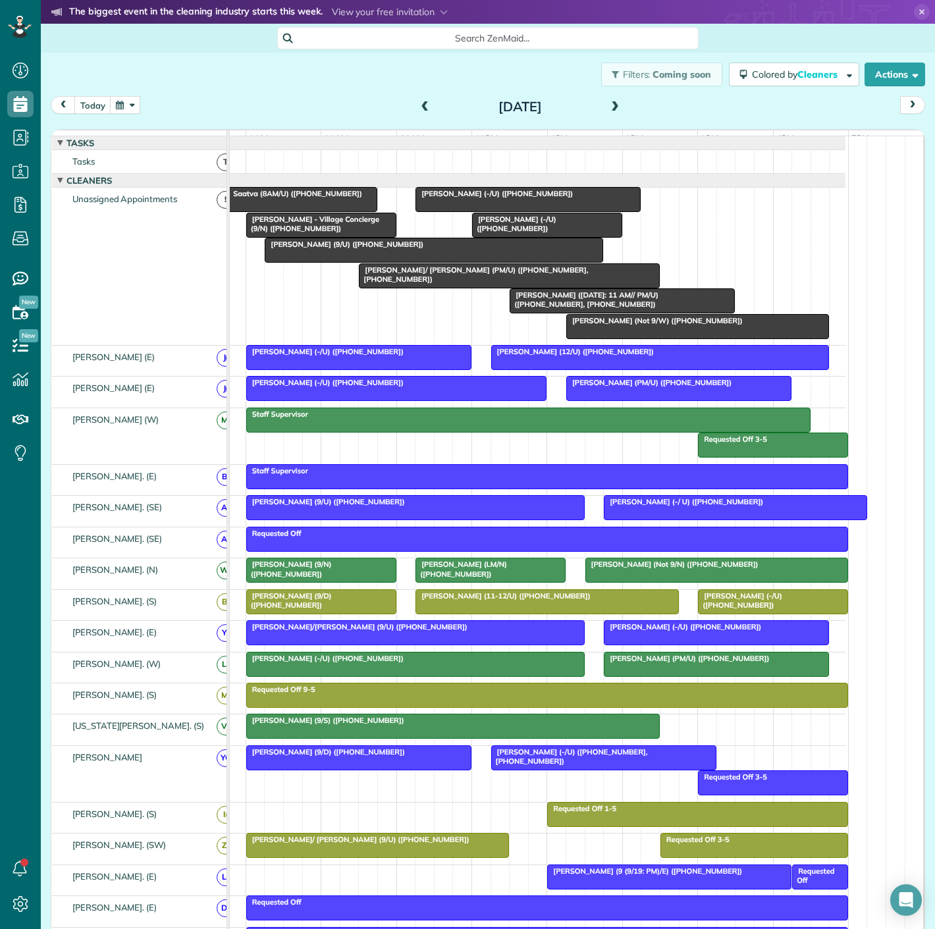
click at [517, 198] on span "Ryan Cook (-/U) (+12142403527)" at bounding box center [494, 193] width 159 height 9
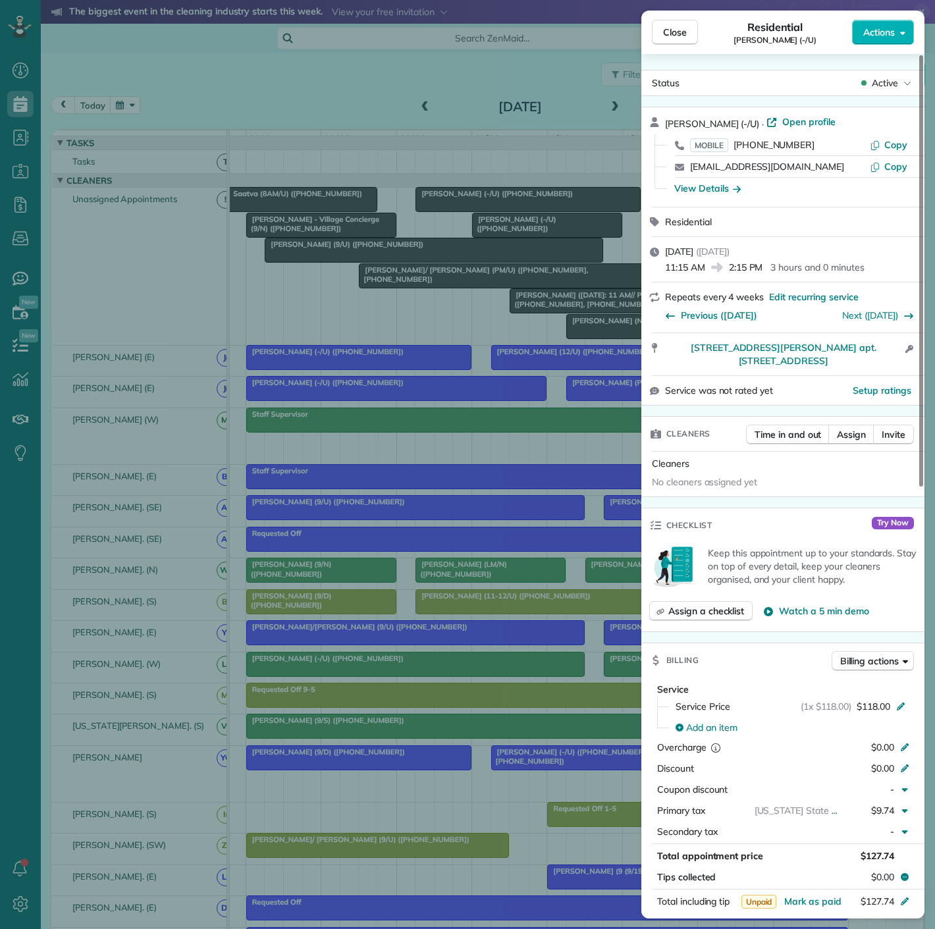
click at [479, 211] on div "Close Residential Ryan Cook (-/U) Actions Status Active Ryan Cook (-/U) · Open …" at bounding box center [467, 464] width 935 height 929
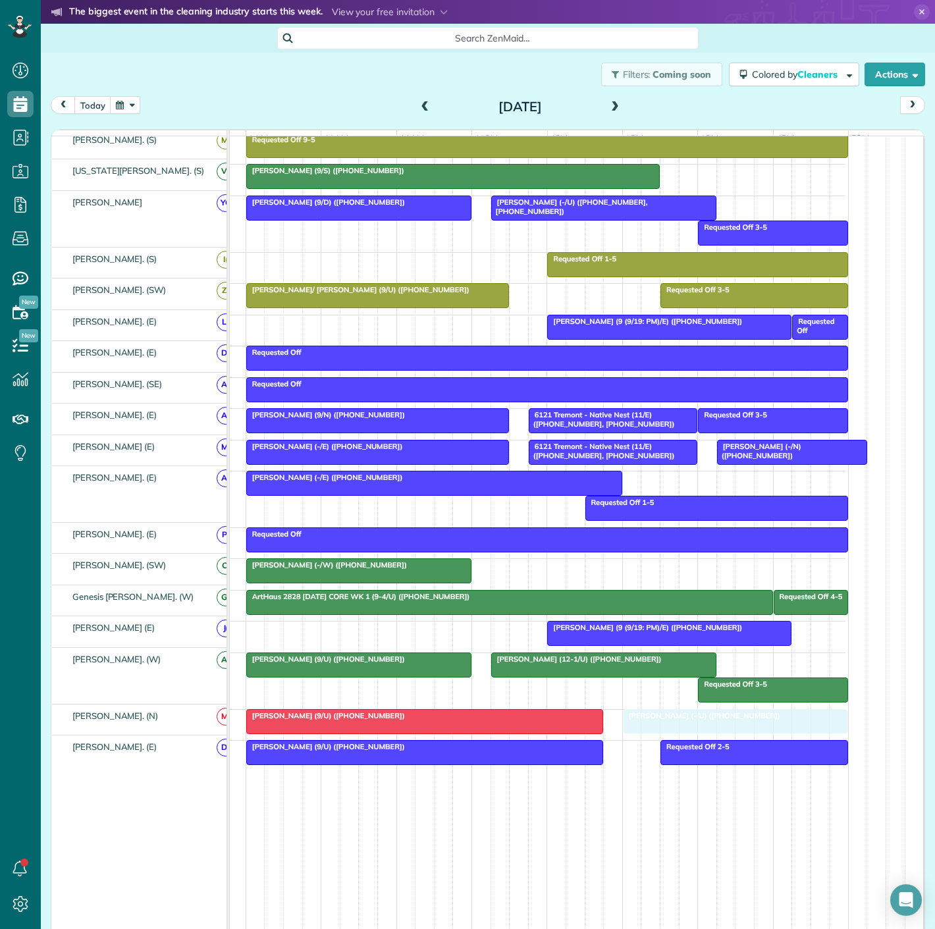
drag, startPoint x: 488, startPoint y: 205, endPoint x: 598, endPoint y: 704, distance: 510.9
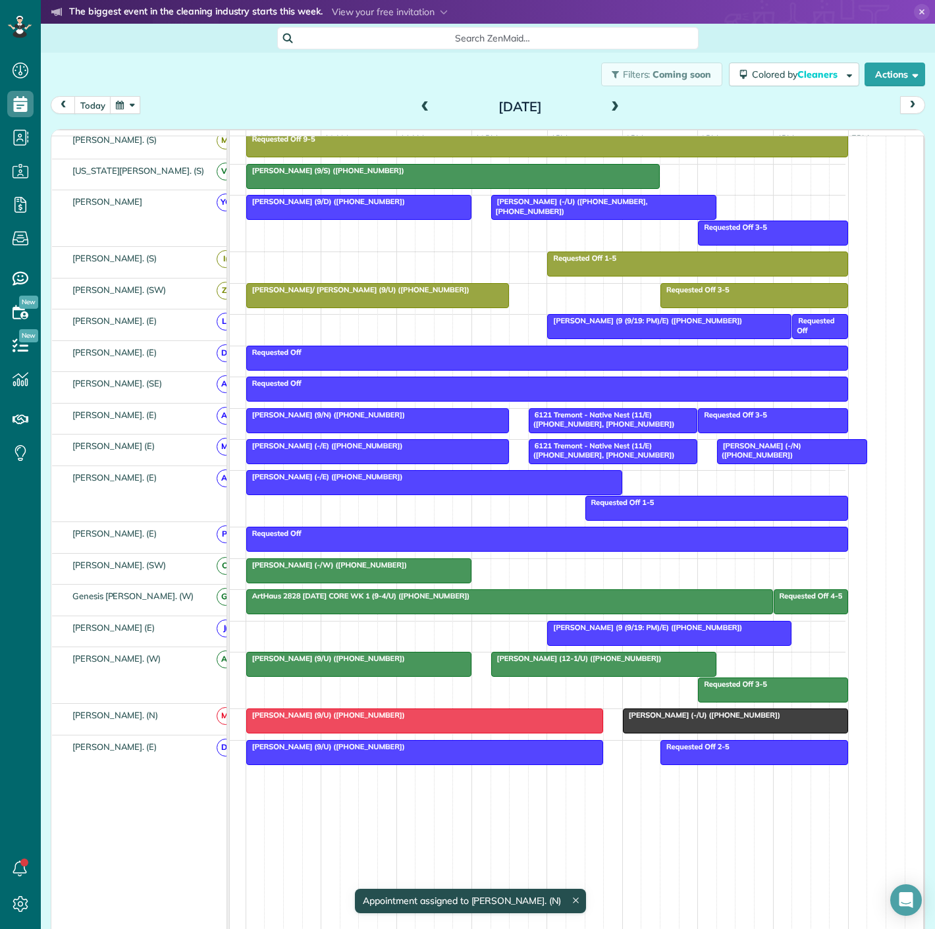
click at [544, 716] on div "Lacey Spell (9/U) (+18037600321)" at bounding box center [424, 714] width 349 height 9
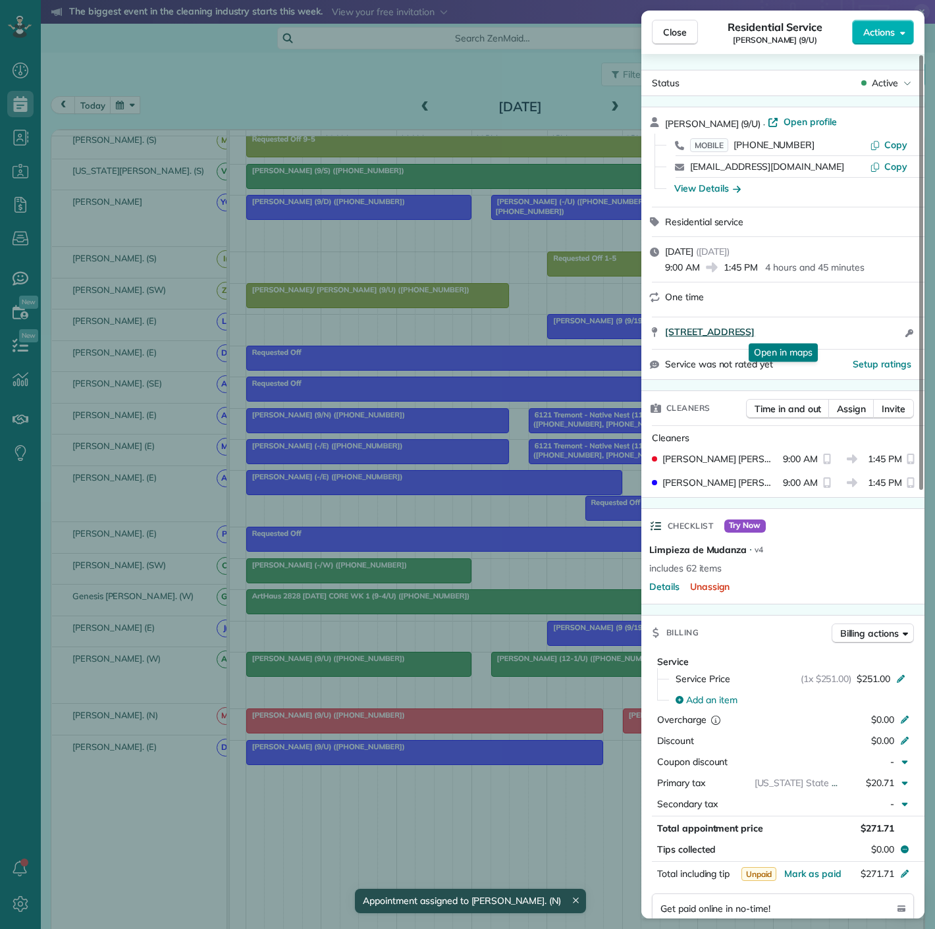
drag, startPoint x: 664, startPoint y: 343, endPoint x: 861, endPoint y: 329, distance: 198.0
click at [861, 329] on div "1902 Caddo St. Unit 7 Dallas TX 75204 Open in maps Open in maps Open access inf…" at bounding box center [782, 333] width 283 height 32
click at [192, 737] on div "Close Residential Service Lacey Spell (9/U) Actions Status Active Lacey Spell (…" at bounding box center [467, 464] width 935 height 929
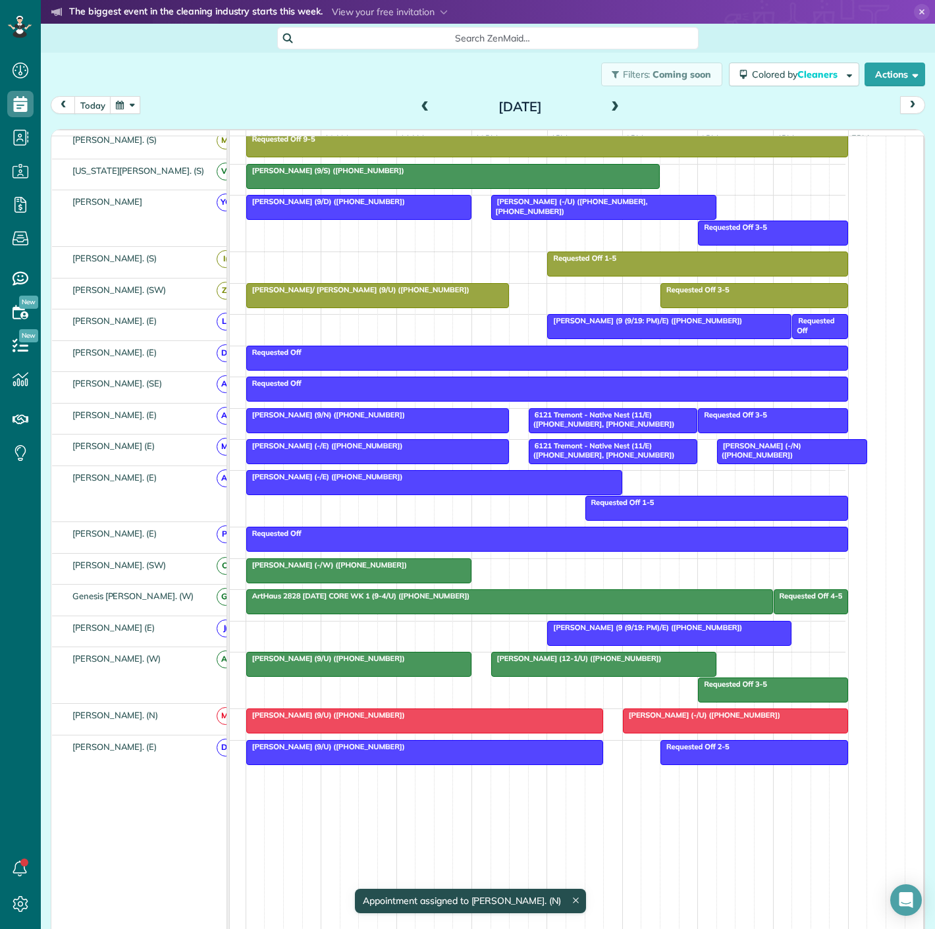
click at [691, 725] on div at bounding box center [735, 721] width 224 height 24
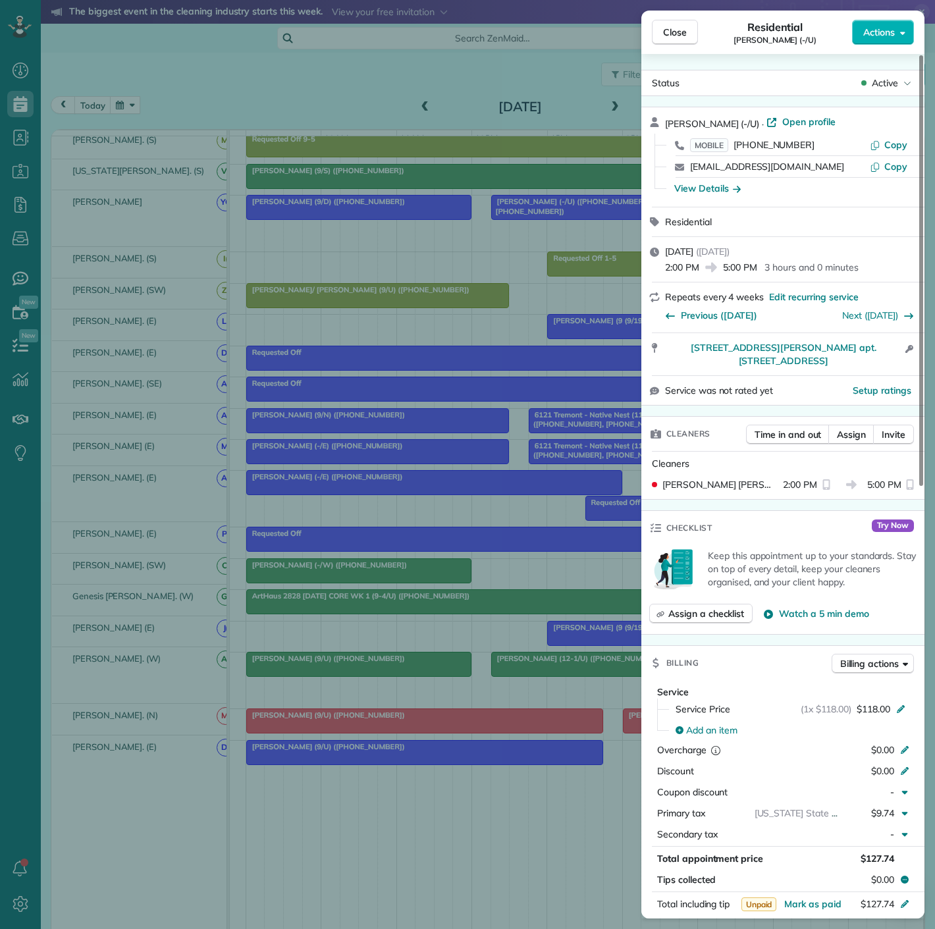
drag, startPoint x: 668, startPoint y: 361, endPoint x: 869, endPoint y: 361, distance: 200.8
click at [869, 361] on div "4319 mckinney ave. apt. 201 Dallas Tx 75205 Open access information" at bounding box center [782, 354] width 283 height 42
drag, startPoint x: 661, startPoint y: 353, endPoint x: 904, endPoint y: 356, distance: 242.9
click at [904, 356] on div "4319 mckinney ave. apt. 201 Dallas Tx 75205 Open access information" at bounding box center [782, 354] width 283 height 42
click at [194, 681] on div "Close Residential Ryan Cook (-/U) Actions Status Active Ryan Cook (-/U) · Open …" at bounding box center [467, 464] width 935 height 929
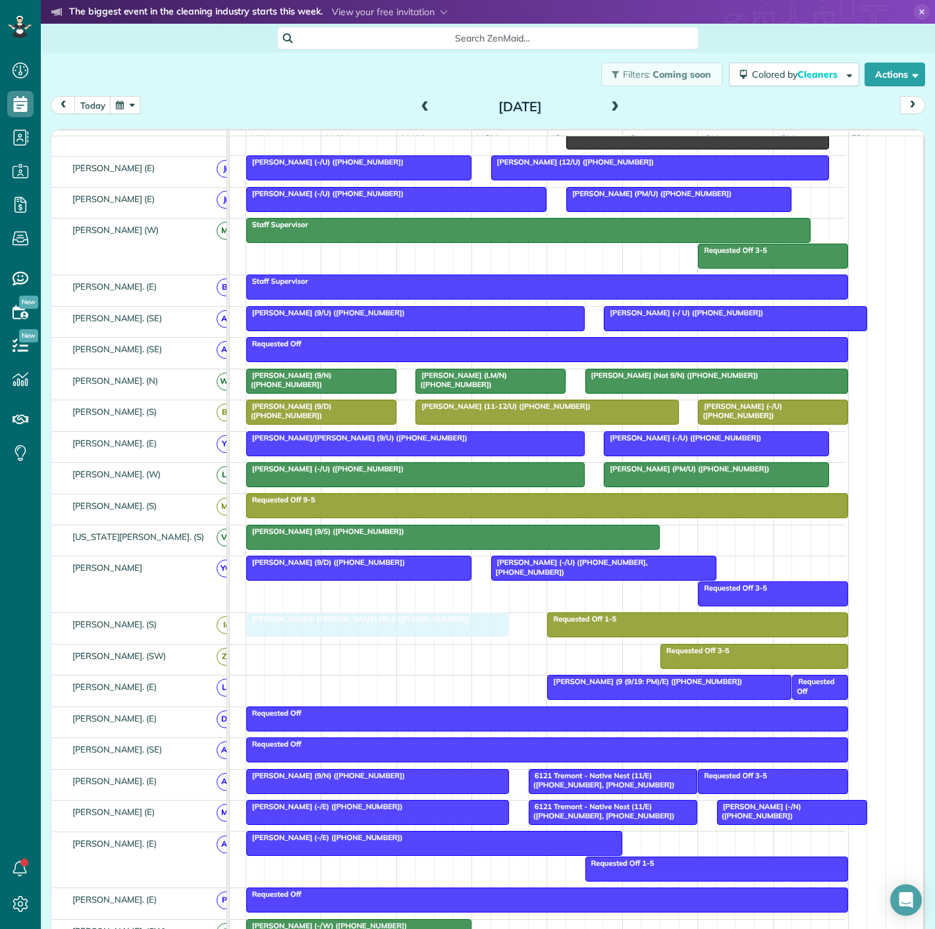
drag, startPoint x: 476, startPoint y: 664, endPoint x: 476, endPoint y: 644, distance: 19.7
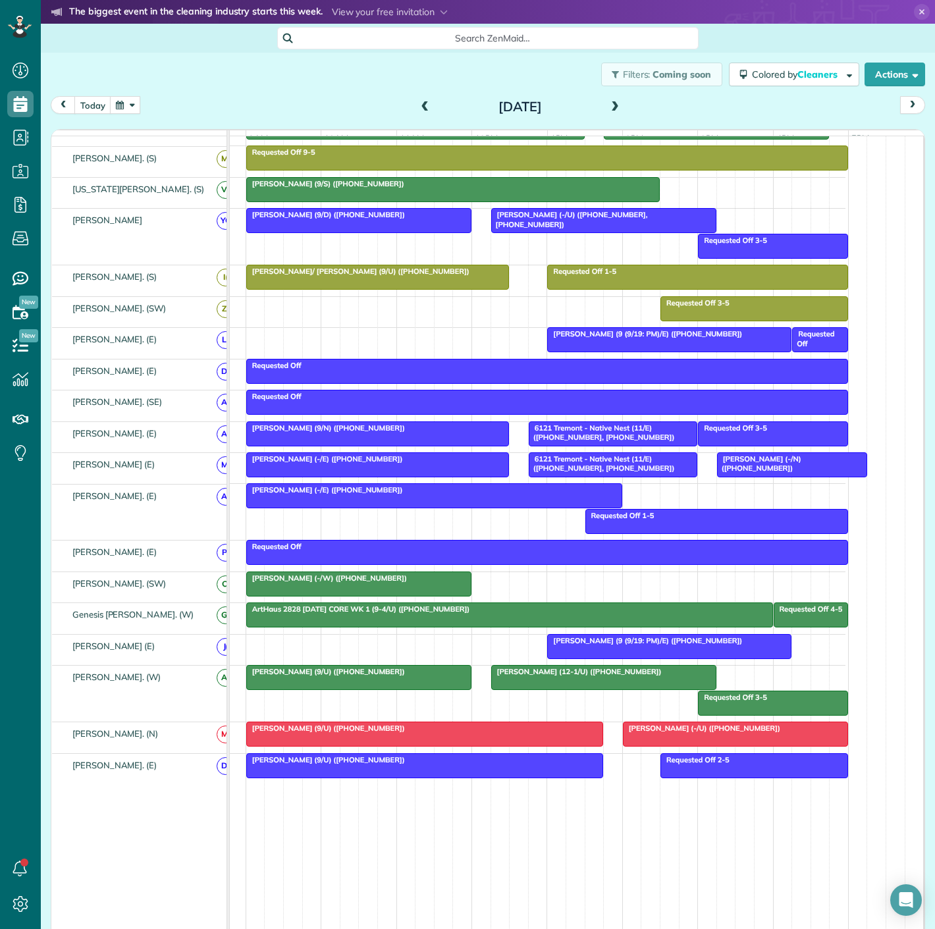
click at [371, 583] on span "Nicole Granda (-/W) (+17873181300)" at bounding box center [327, 577] width 162 height 9
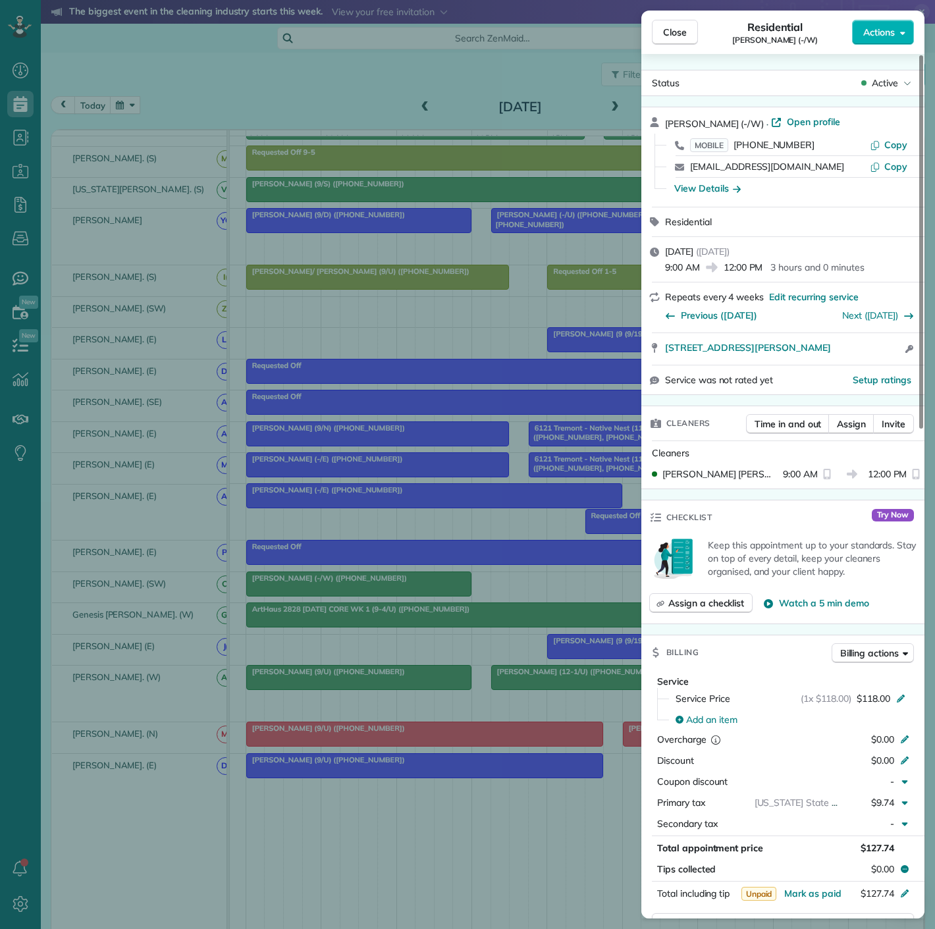
click at [371, 586] on div "Close Residential Nicole Granda (-/W) Actions Status Active Nicole Granda (-/W)…" at bounding box center [467, 464] width 935 height 929
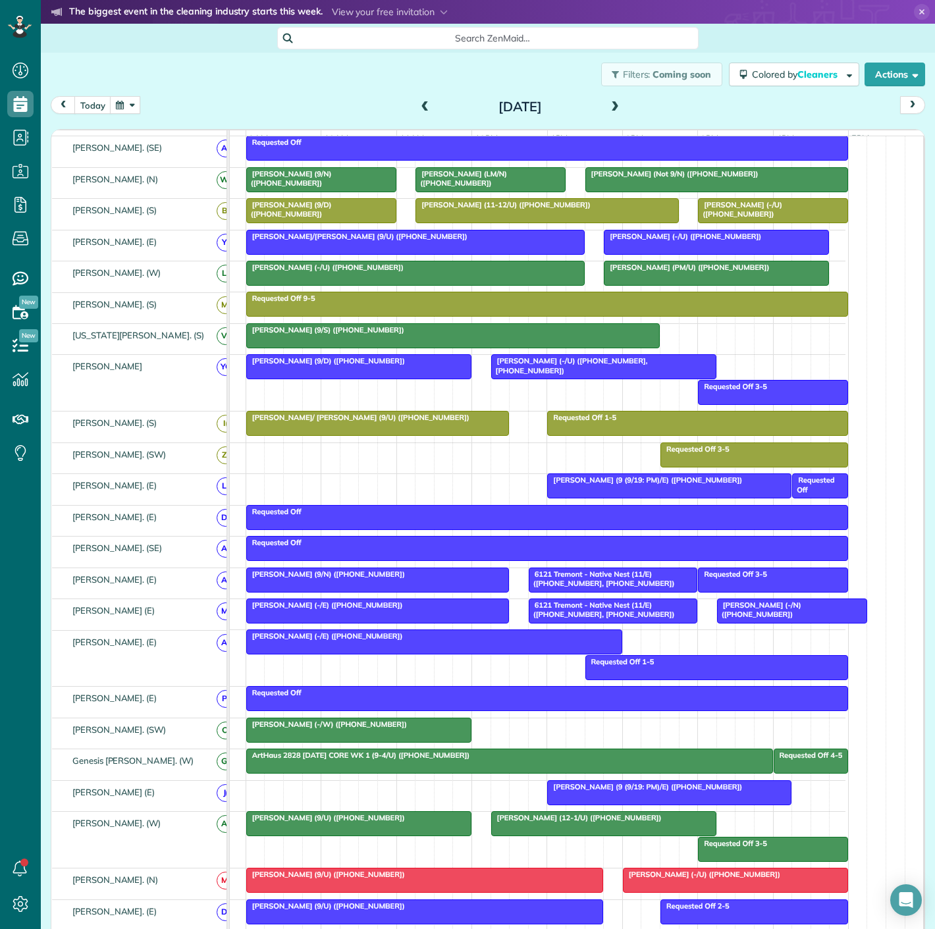
click at [298, 281] on div at bounding box center [415, 273] width 337 height 24
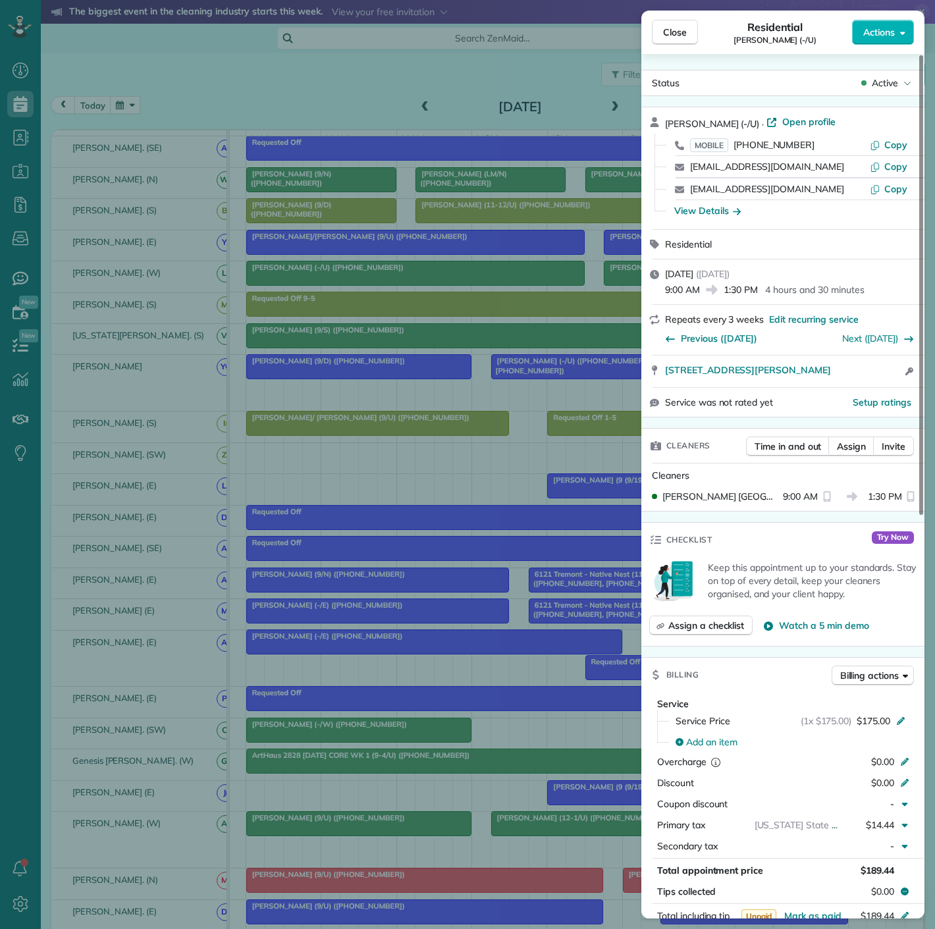
drag, startPoint x: 660, startPoint y: 380, endPoint x: 32, endPoint y: 145, distance: 670.5
click at [865, 382] on div "4121 McKinney Avenue #3 Dallas TX 75204 Open access information" at bounding box center [782, 371] width 283 height 32
drag, startPoint x: 303, startPoint y: 565, endPoint x: 320, endPoint y: 573, distance: 18.8
click at [303, 565] on div "Close Residential Michael Fischer (-/U) Actions Status Active Michael Fischer (…" at bounding box center [467, 464] width 935 height 929
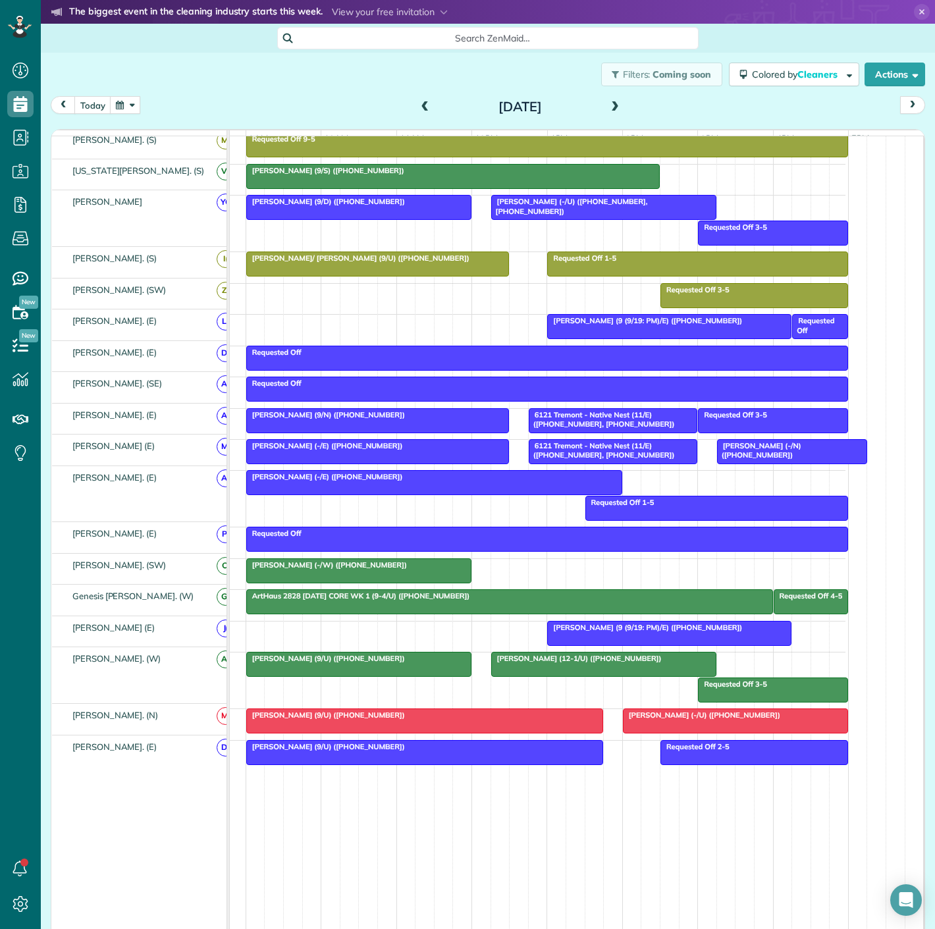
click at [409, 573] on div at bounding box center [359, 571] width 224 height 24
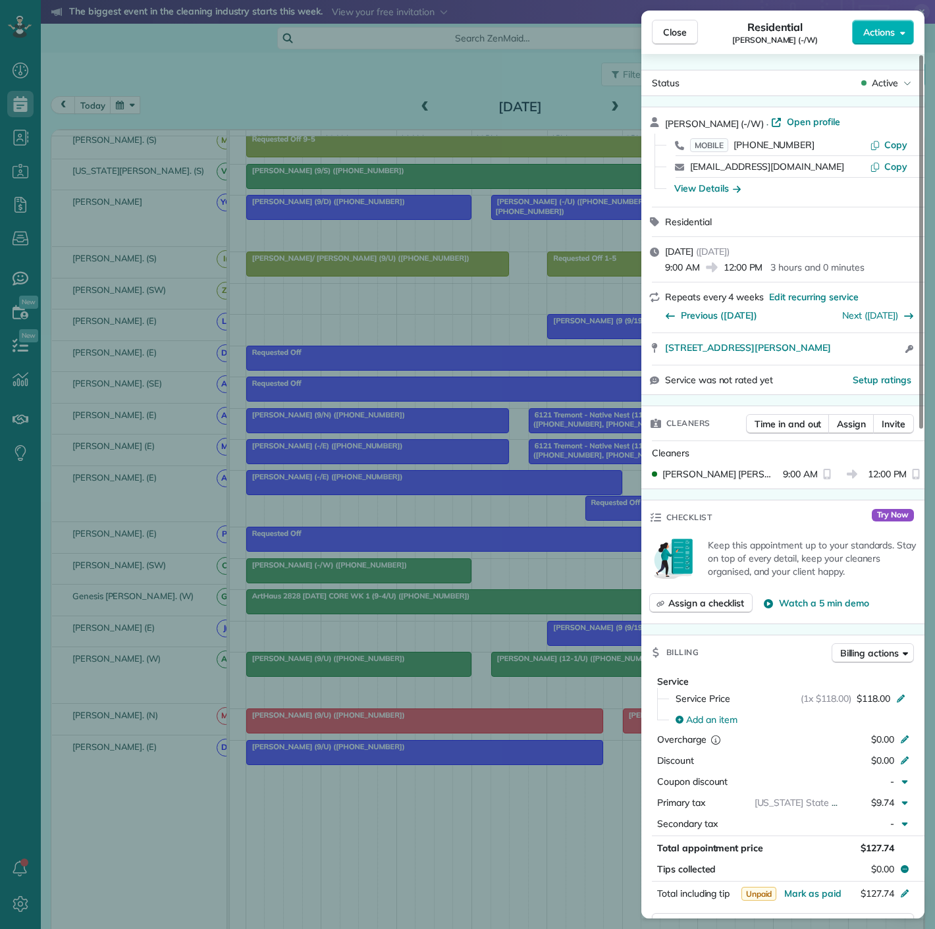
drag, startPoint x: 669, startPoint y: 355, endPoint x: 849, endPoint y: 356, distance: 179.7
click at [848, 356] on div "196 Margaret Avenue 1527 Dallas TX 75207 Open access information" at bounding box center [782, 349] width 283 height 32
click at [879, 353] on div "196 Margaret Avenue 1527 Dallas TX 75207 Open access information" at bounding box center [790, 349] width 251 height 16
drag, startPoint x: 656, startPoint y: 356, endPoint x: 857, endPoint y: 350, distance: 200.9
click at [863, 352] on div "196 Margaret Avenue 1527 Dallas TX 75207 Open in maps Open in maps Open access …" at bounding box center [782, 349] width 283 height 32
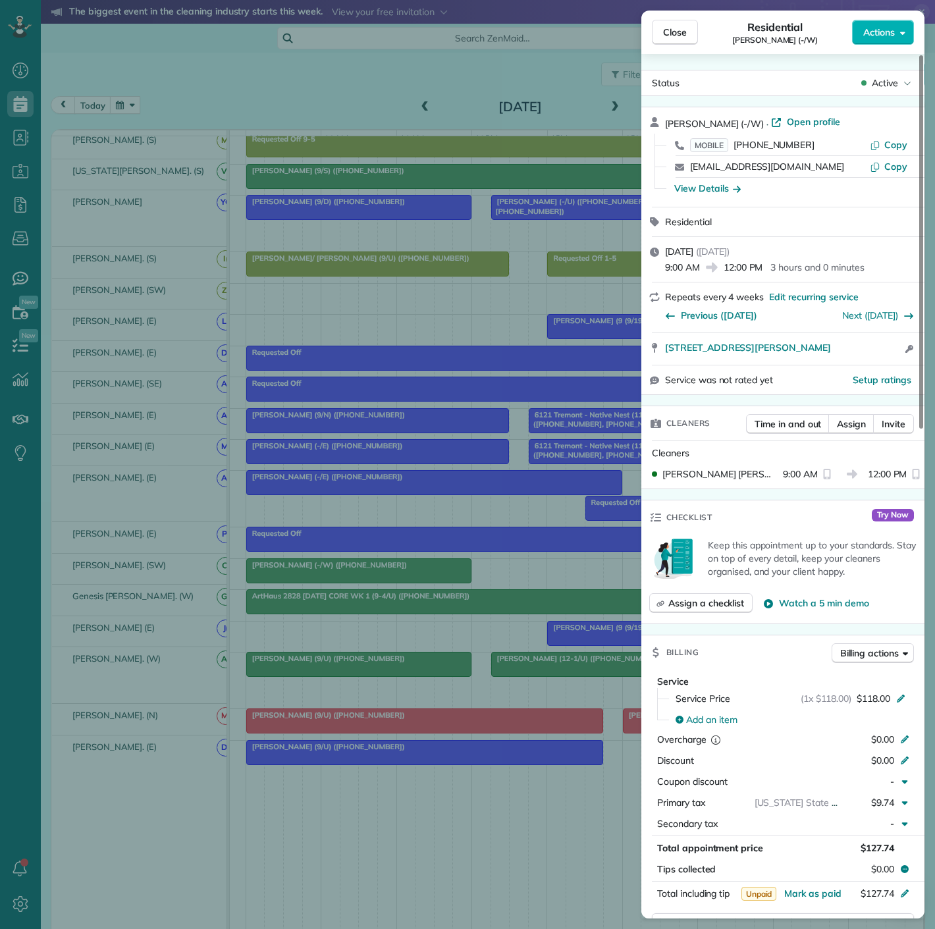
drag, startPoint x: 359, startPoint y: 615, endPoint x: 369, endPoint y: 569, distance: 47.8
click at [359, 615] on div "Close Residential Nicole Granda (-/W) Actions Status Active Nicole Granda (-/W)…" at bounding box center [467, 464] width 935 height 929
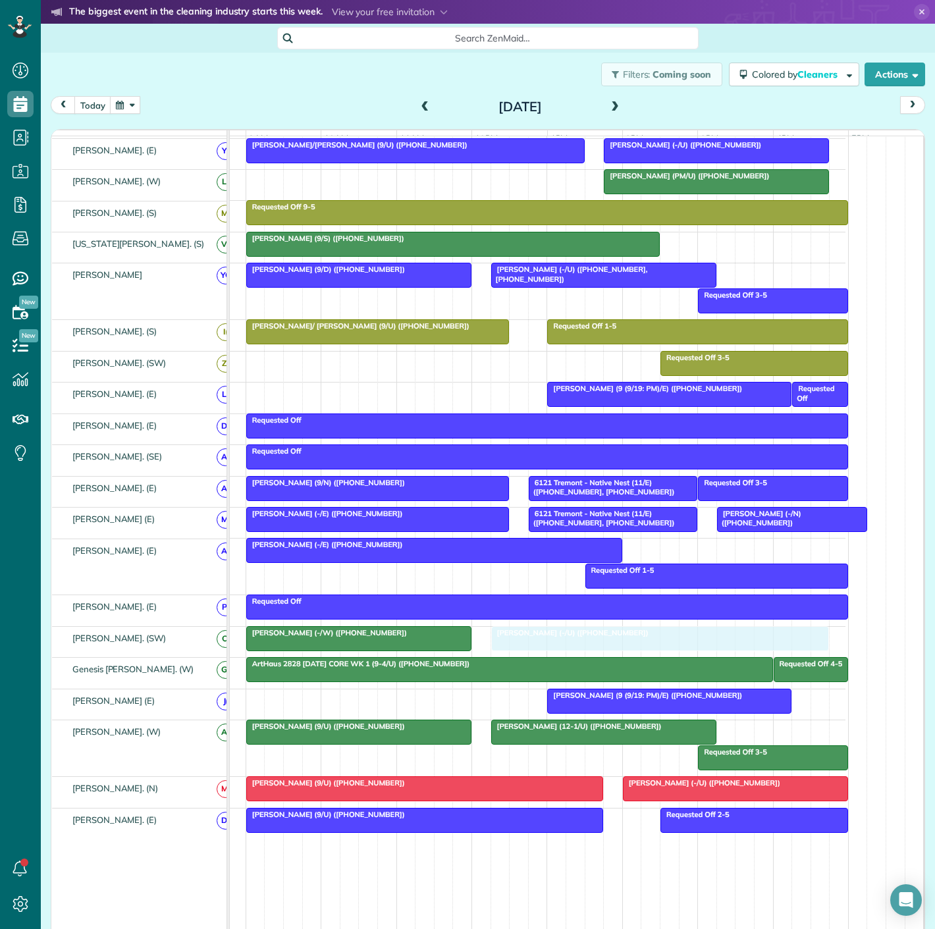
drag, startPoint x: 271, startPoint y: 413, endPoint x: 519, endPoint y: 647, distance: 340.8
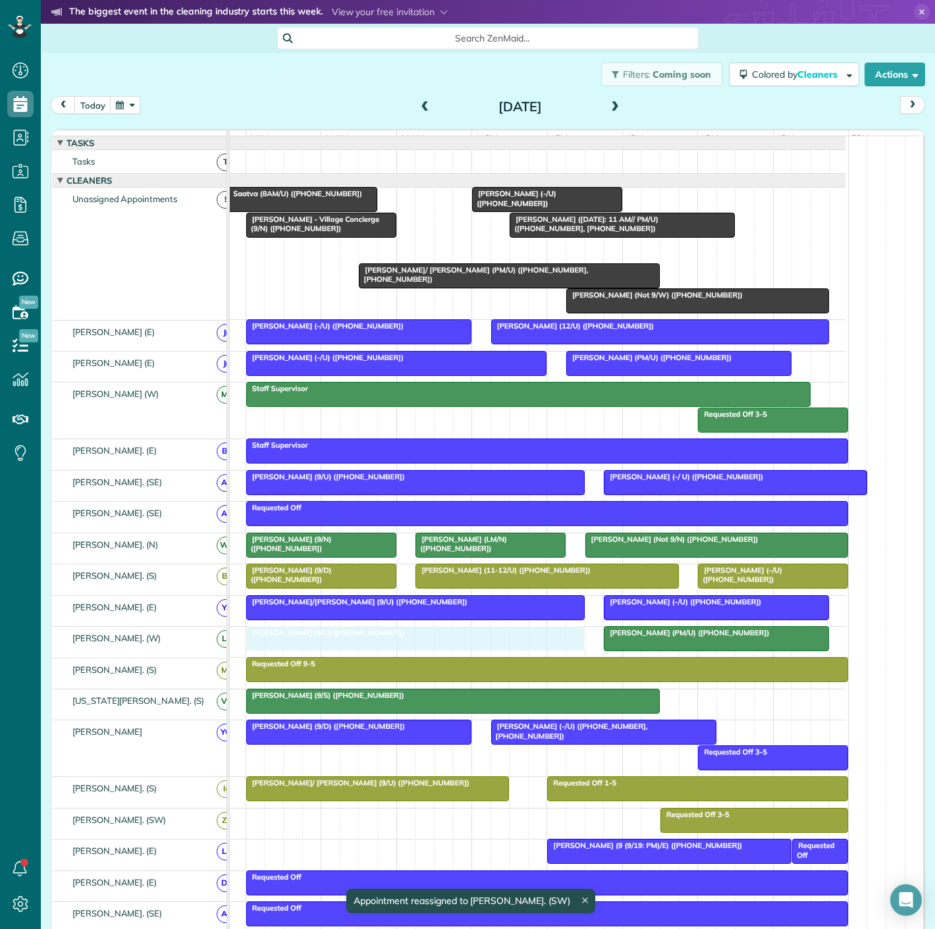
drag, startPoint x: 398, startPoint y: 259, endPoint x: 382, endPoint y: 648, distance: 389.4
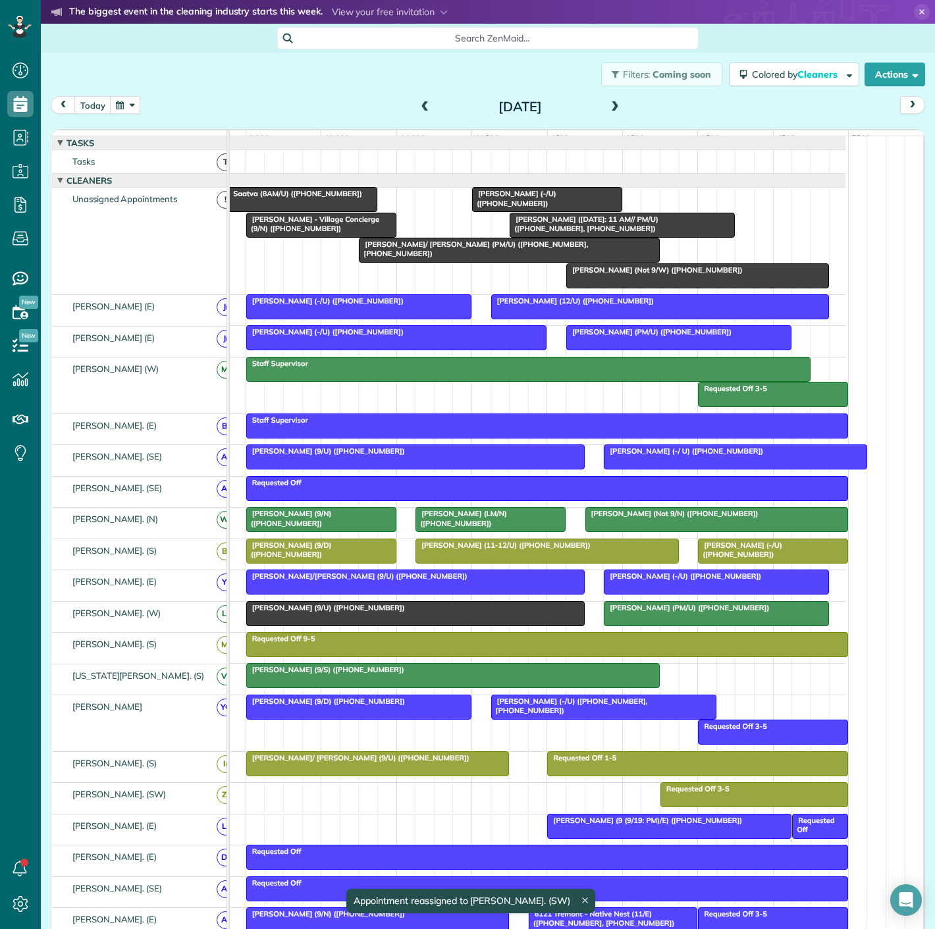
click at [381, 621] on div at bounding box center [415, 614] width 337 height 24
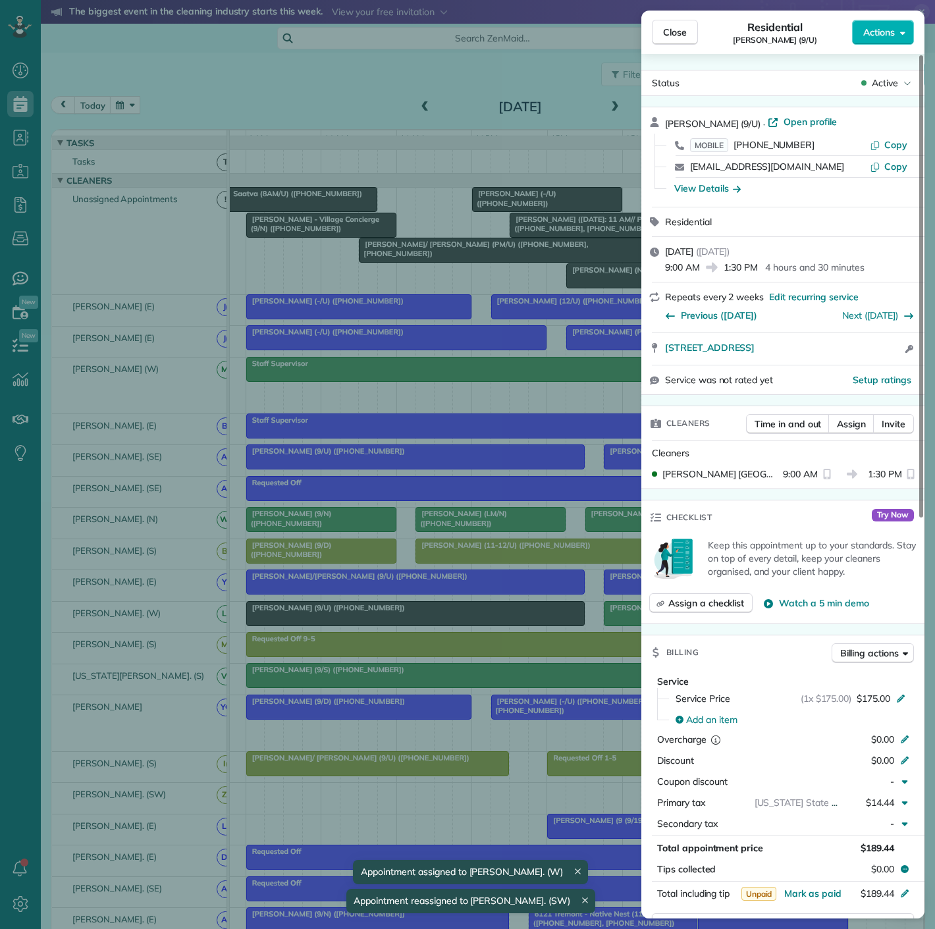
click at [381, 623] on div "Close Residential Ryan Buzzelli (9/U) Actions Status Active Ryan Buzzelli (9/U)…" at bounding box center [467, 464] width 935 height 929
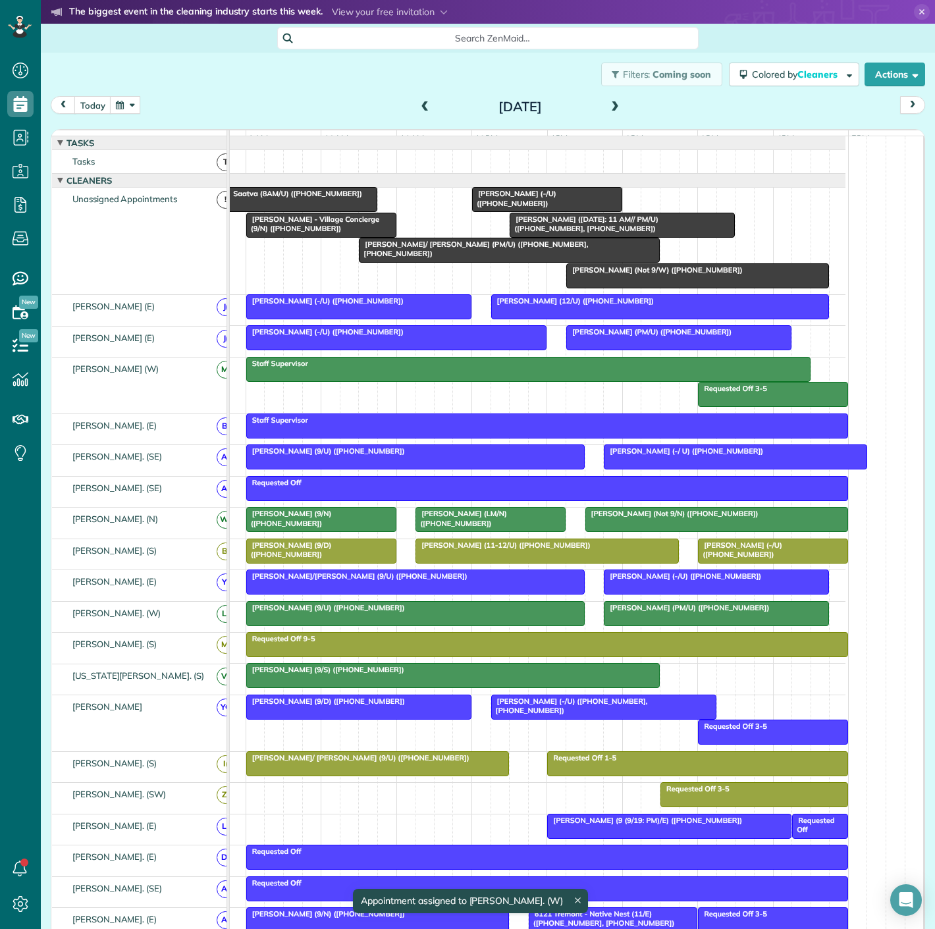
click at [372, 612] on span "Ryan Buzzelli (9/U) (+12247170288)" at bounding box center [326, 607] width 160 height 9
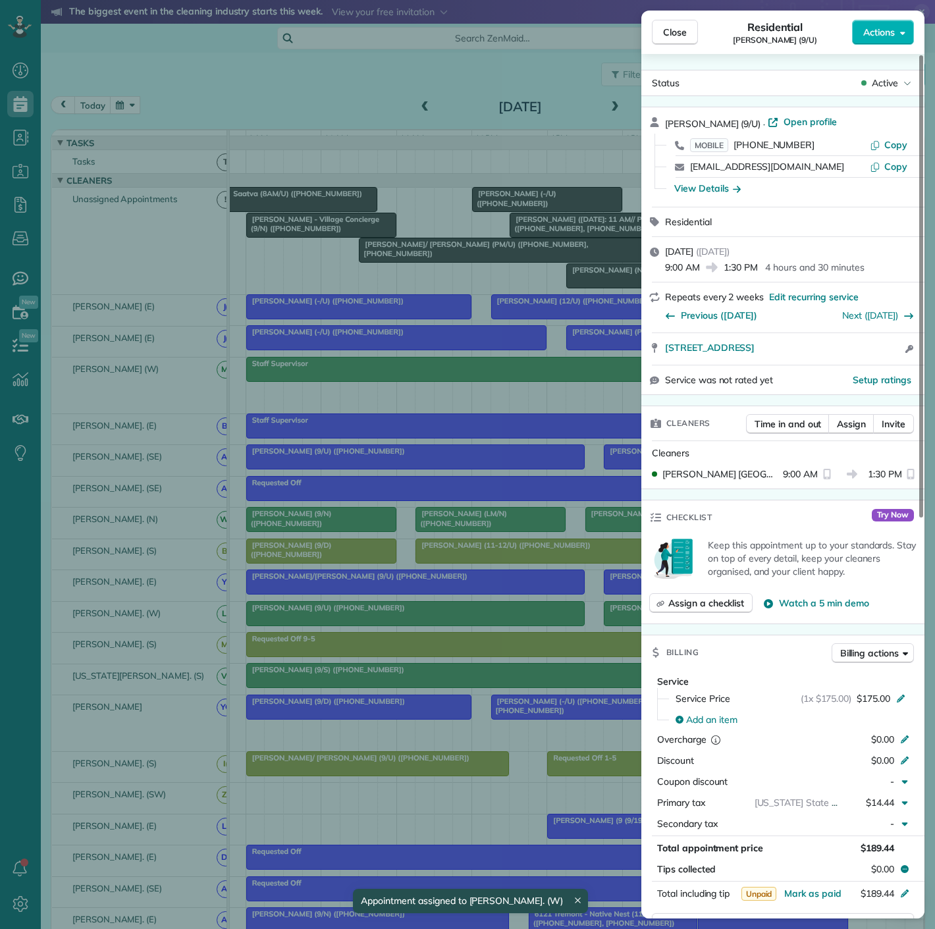
click at [372, 619] on div "Close Residential Ryan Buzzelli (9/U) Actions Status Active Ryan Buzzelli (9/U)…" at bounding box center [467, 464] width 935 height 929
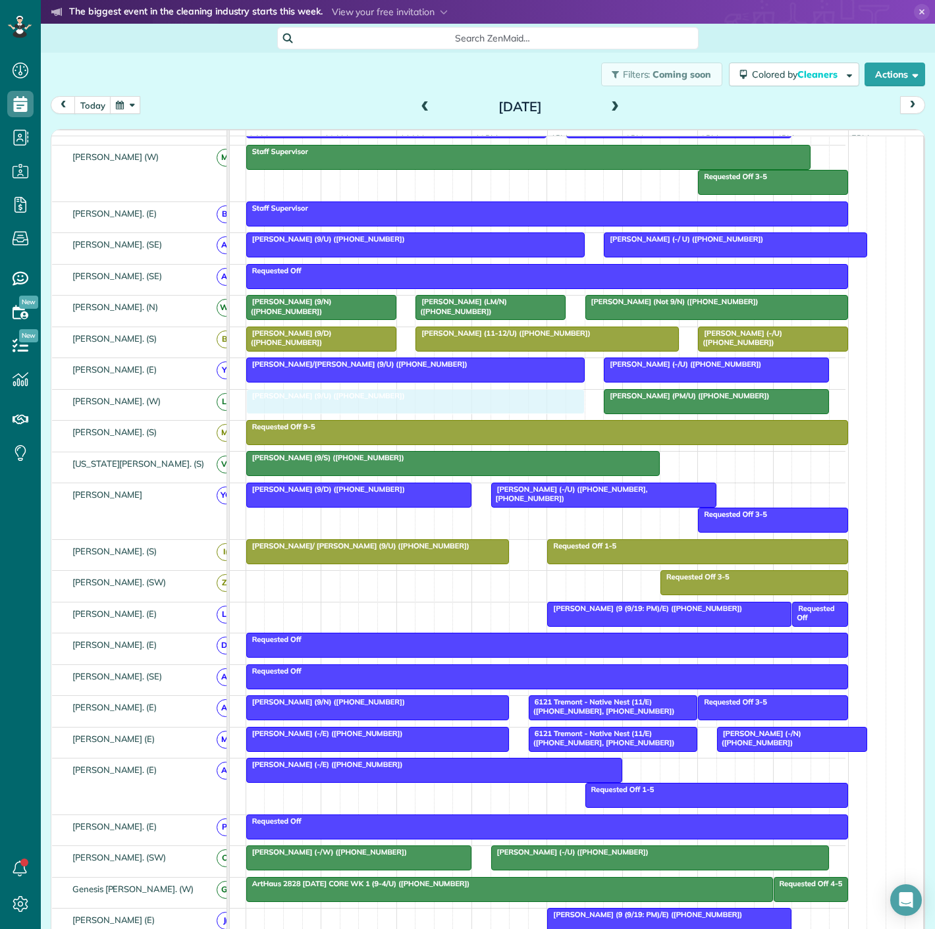
drag, startPoint x: 376, startPoint y: 549, endPoint x: 375, endPoint y: 415, distance: 134.3
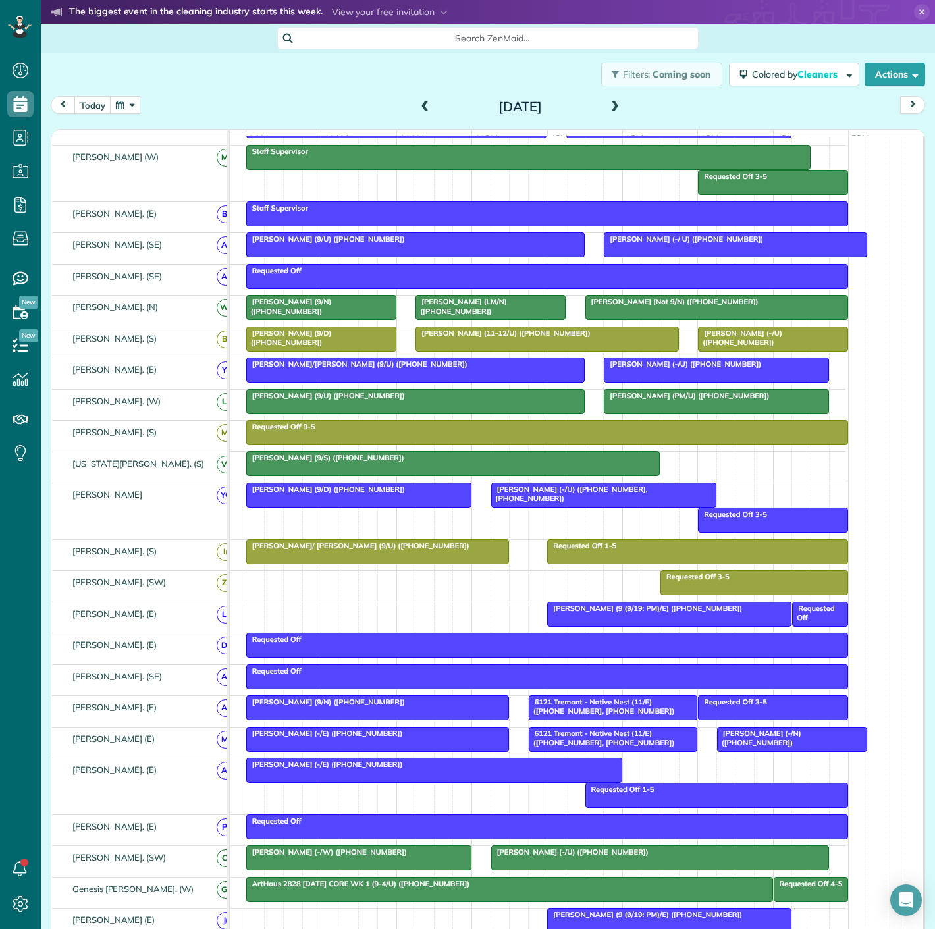
click at [374, 410] on div at bounding box center [415, 402] width 337 height 24
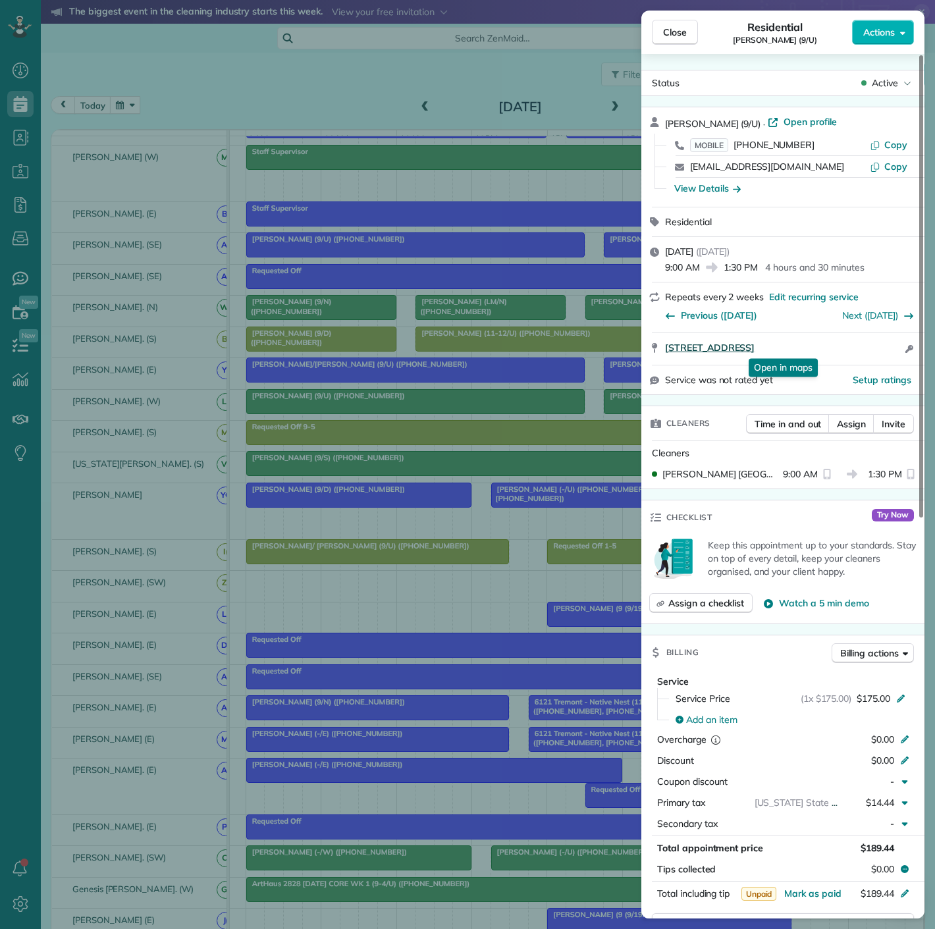
drag, startPoint x: 656, startPoint y: 359, endPoint x: 872, endPoint y: 349, distance: 216.2
click at [872, 349] on div "5122 Capitol Avenue Unit 105 Dallas TX 75206 Open in maps Open in maps Open acc…" at bounding box center [782, 349] width 283 height 32
drag, startPoint x: 569, startPoint y: 565, endPoint x: 566, endPoint y: 527, distance: 38.3
click at [569, 565] on div "Close Residential Ryan Buzzelli (9/U) Actions Status Active Ryan Buzzelli (9/U)…" at bounding box center [467, 464] width 935 height 929
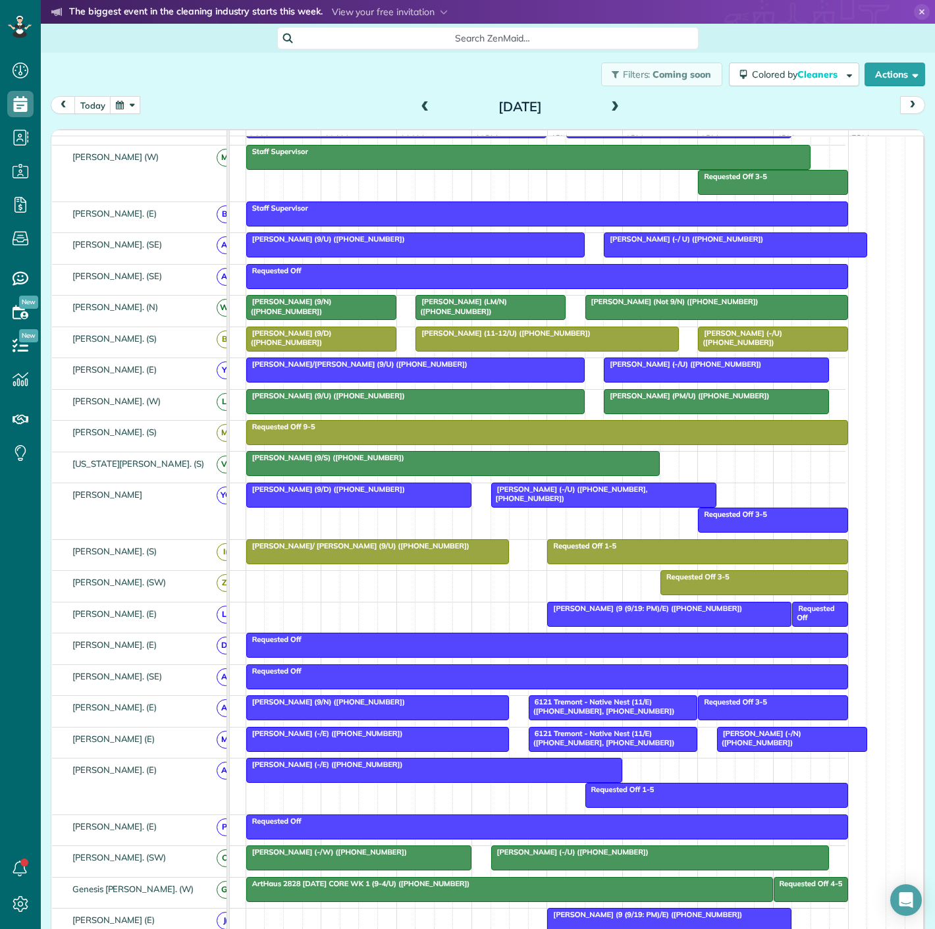
click at [658, 413] on div at bounding box center [716, 402] width 224 height 24
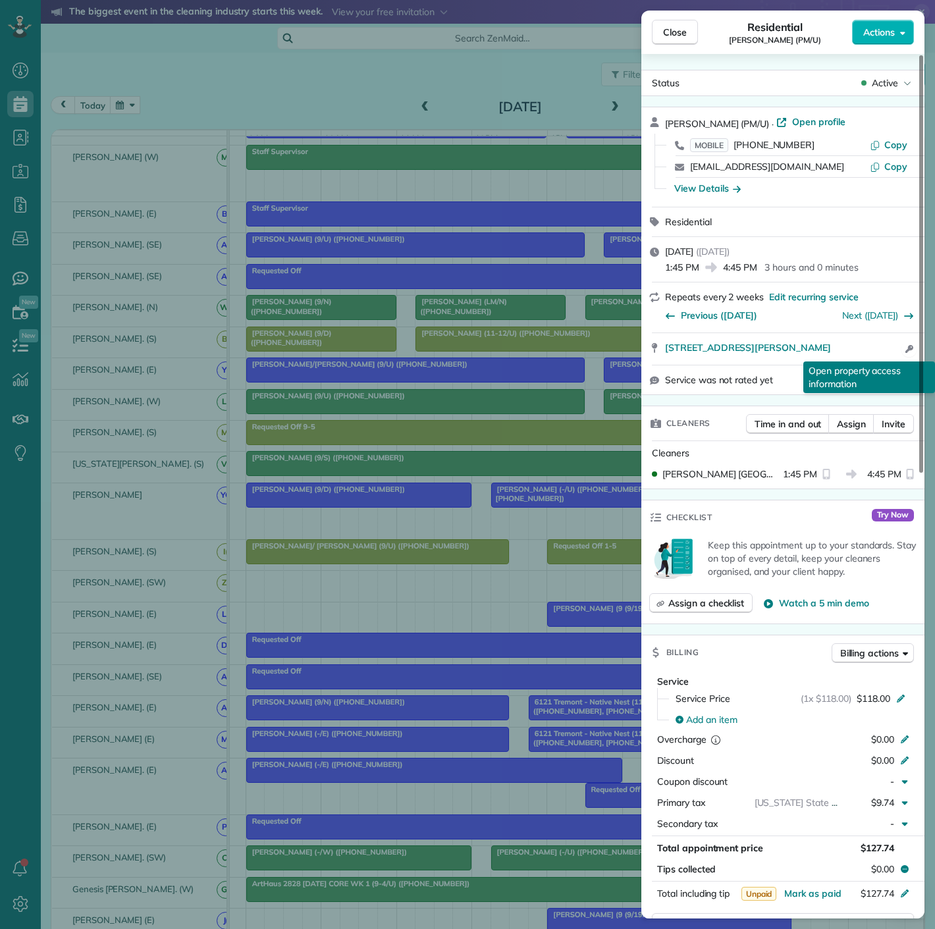
drag, startPoint x: 660, startPoint y: 350, endPoint x: 910, endPoint y: 354, distance: 250.2
click at [910, 354] on div "2750 North Haskell Avenue 305 Dallas TX 75204 Open access information Open prop…" at bounding box center [782, 349] width 283 height 32
drag, startPoint x: 138, startPoint y: 440, endPoint x: 458, endPoint y: 523, distance: 330.3
click at [138, 440] on div "Close Residential Jason Pullman (PM/U) Actions Status Active Jason Pullman (PM/…" at bounding box center [467, 464] width 935 height 929
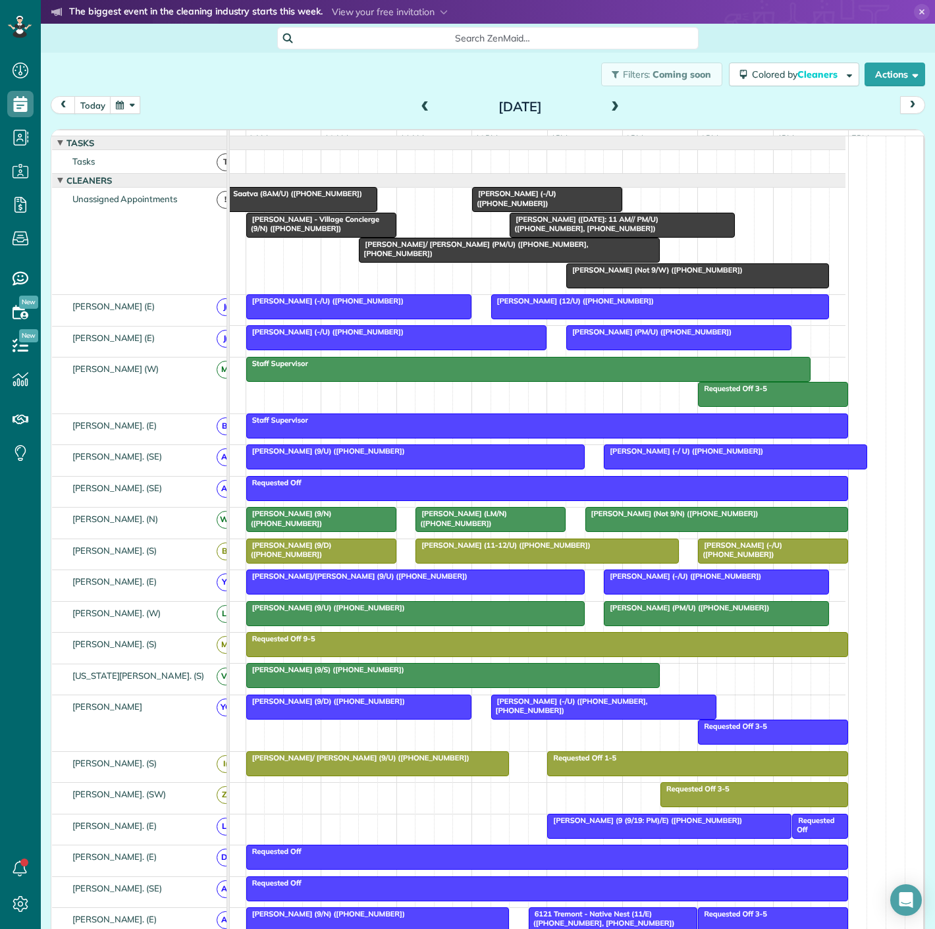
click at [436, 674] on div "Allie Bostwick (9/S) (+19086125012)" at bounding box center [452, 669] width 405 height 9
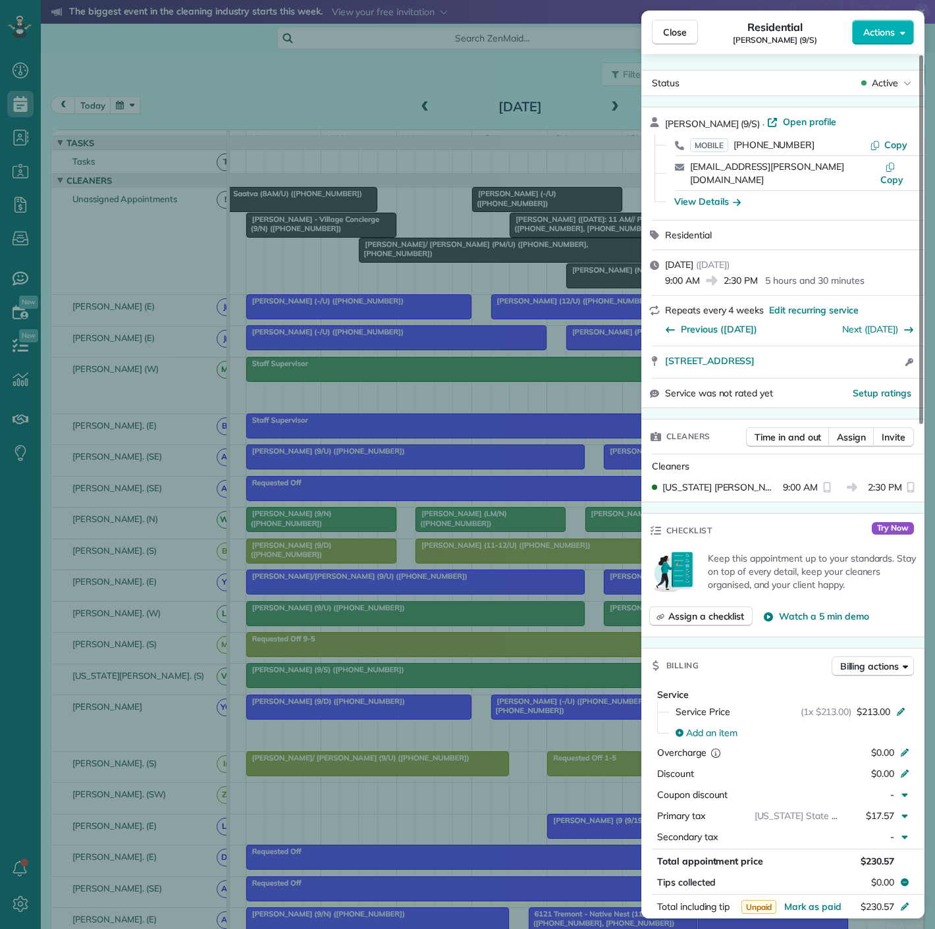
click at [436, 681] on div "Close Residential Allie Bostwick (9/S) Actions Status Active Allie Bostwick (9/…" at bounding box center [467, 464] width 935 height 929
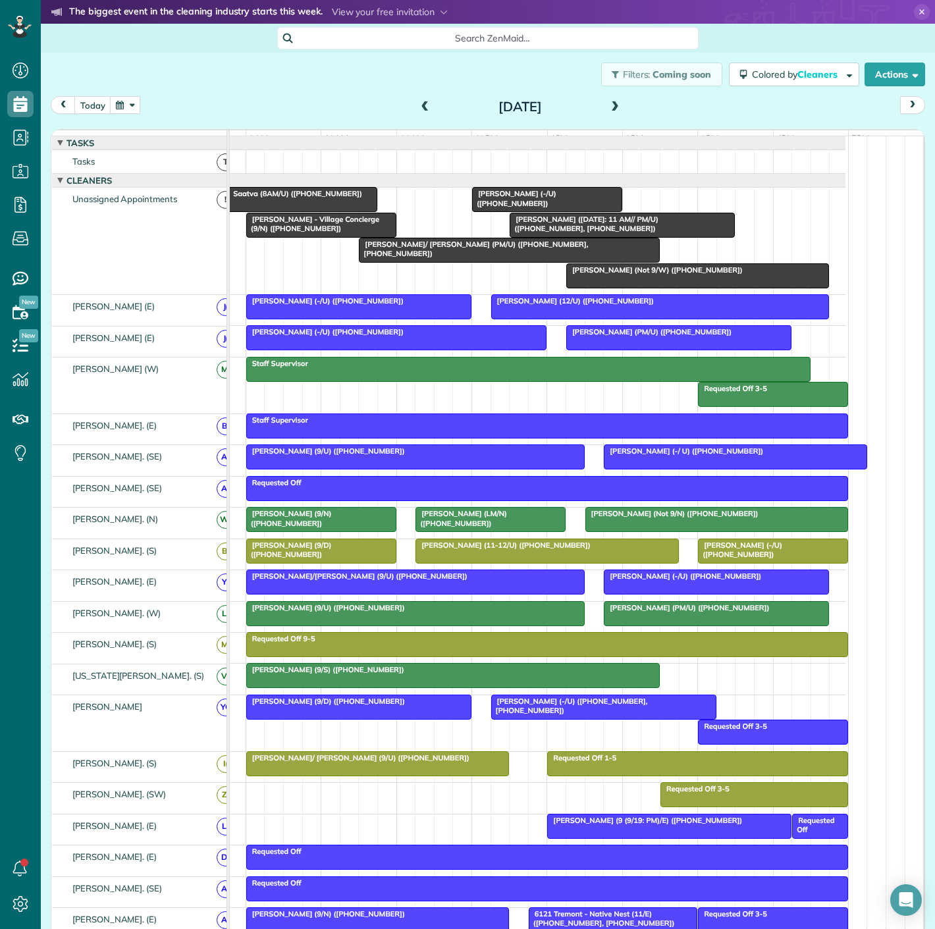
click at [277, 222] on div at bounding box center [321, 225] width 149 height 24
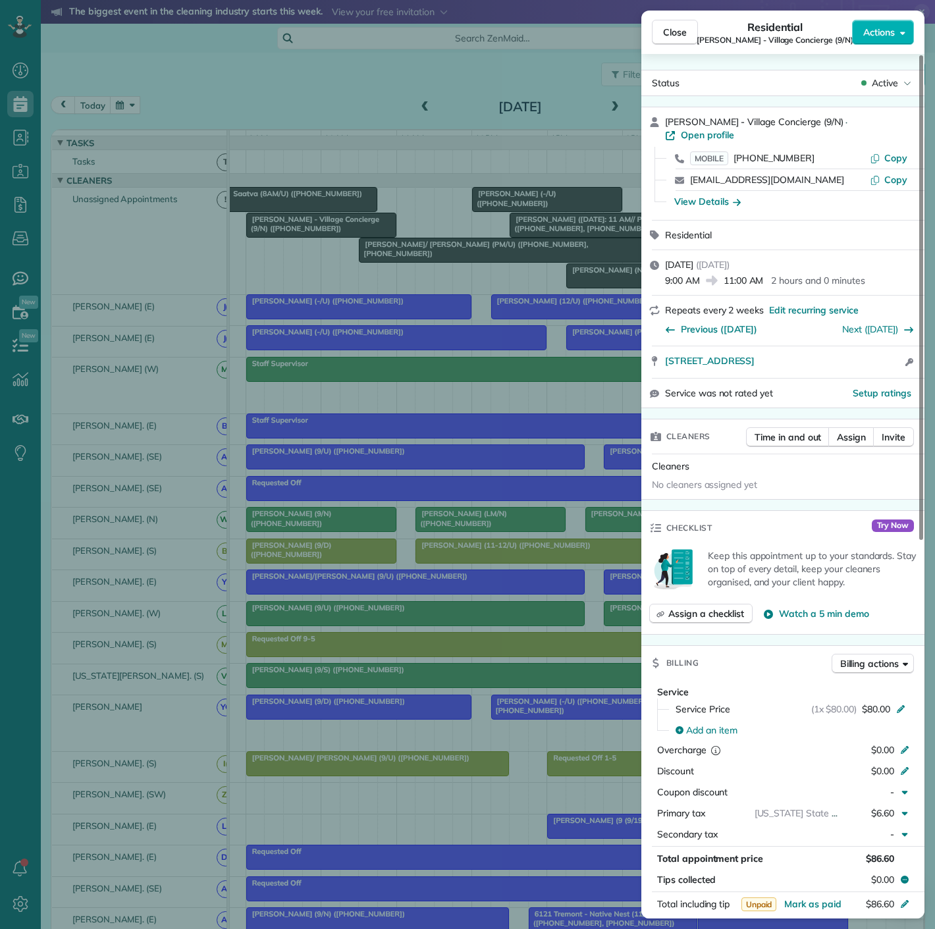
click at [277, 227] on div "Close Residential Kelsey Kopankiewitz - Village Concierge (9/N) Actions Status …" at bounding box center [467, 464] width 935 height 929
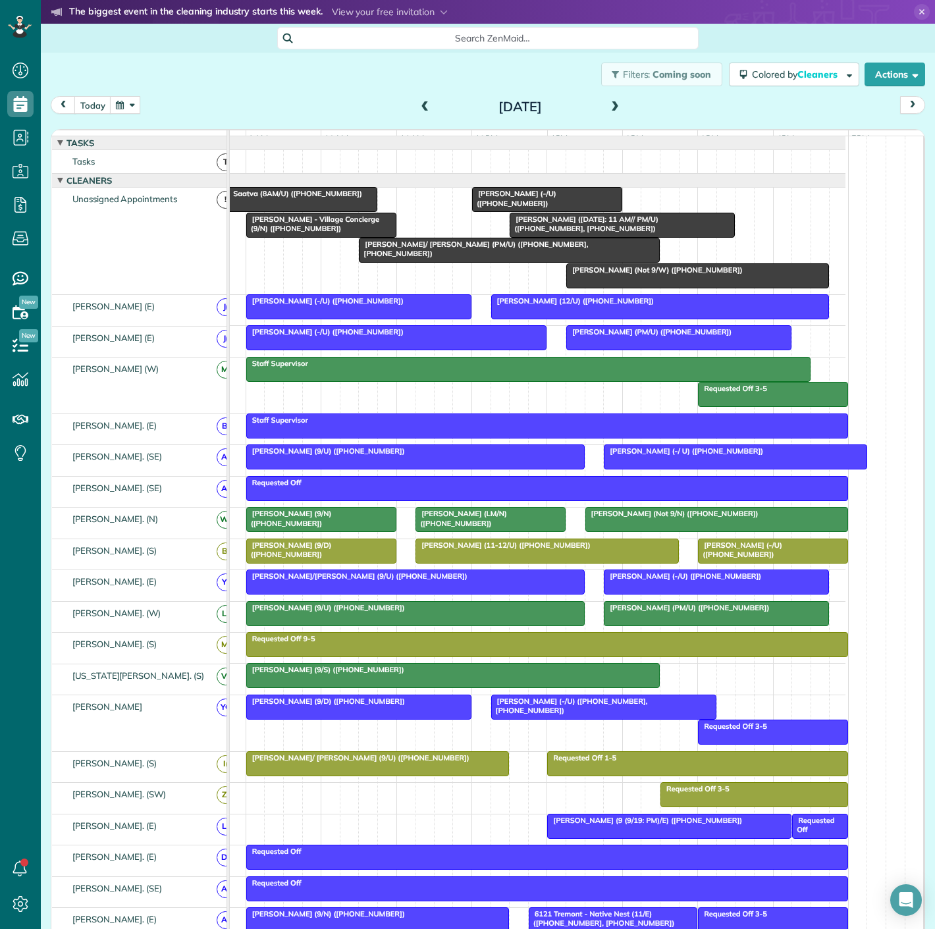
click at [548, 208] on div "Natoscha Golightly (-/U) (+19723658508)" at bounding box center [547, 198] width 142 height 19
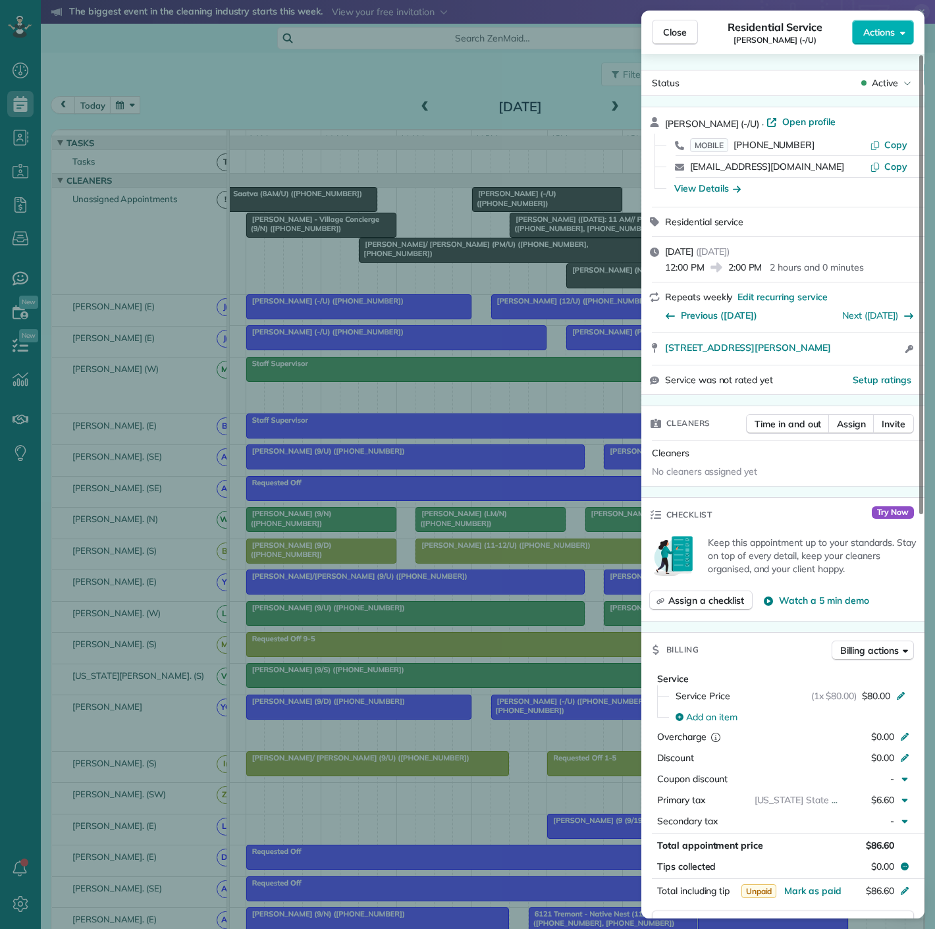
click at [548, 213] on div "Close Residential Service Natoscha Golightly (-/U) Actions Status Active Natosc…" at bounding box center [467, 464] width 935 height 929
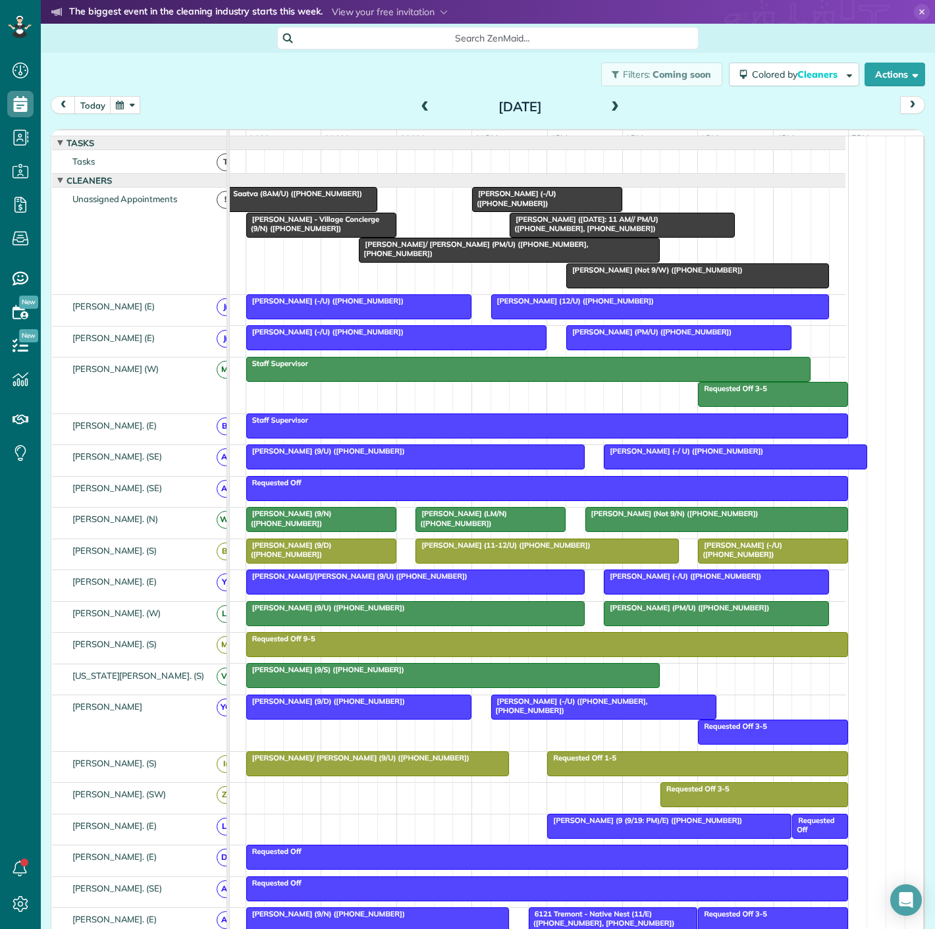
click at [608, 227] on span "Jacob Shipp (9/4/25: 11 AM// PM/U) (+19366453439, +18475324290)" at bounding box center [583, 224] width 149 height 18
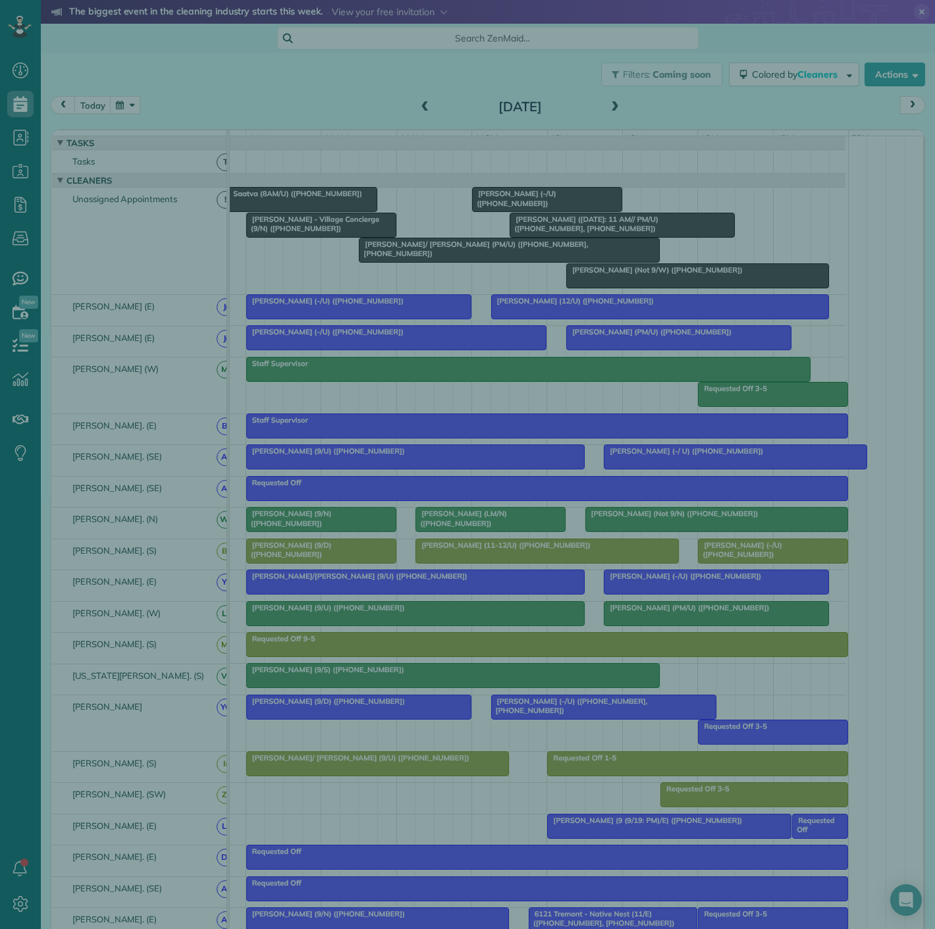
click at [578, 230] on div "Close Cleaners" at bounding box center [467, 464] width 935 height 929
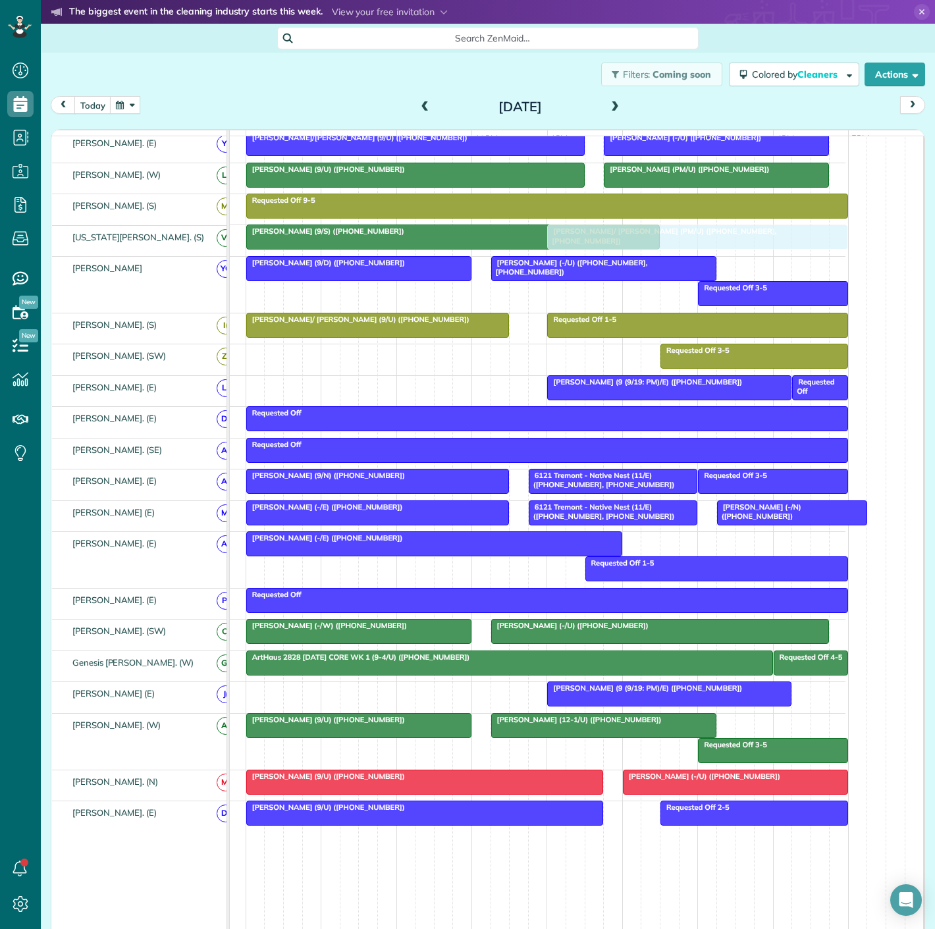
drag, startPoint x: 444, startPoint y: 255, endPoint x: 625, endPoint y: 228, distance: 182.9
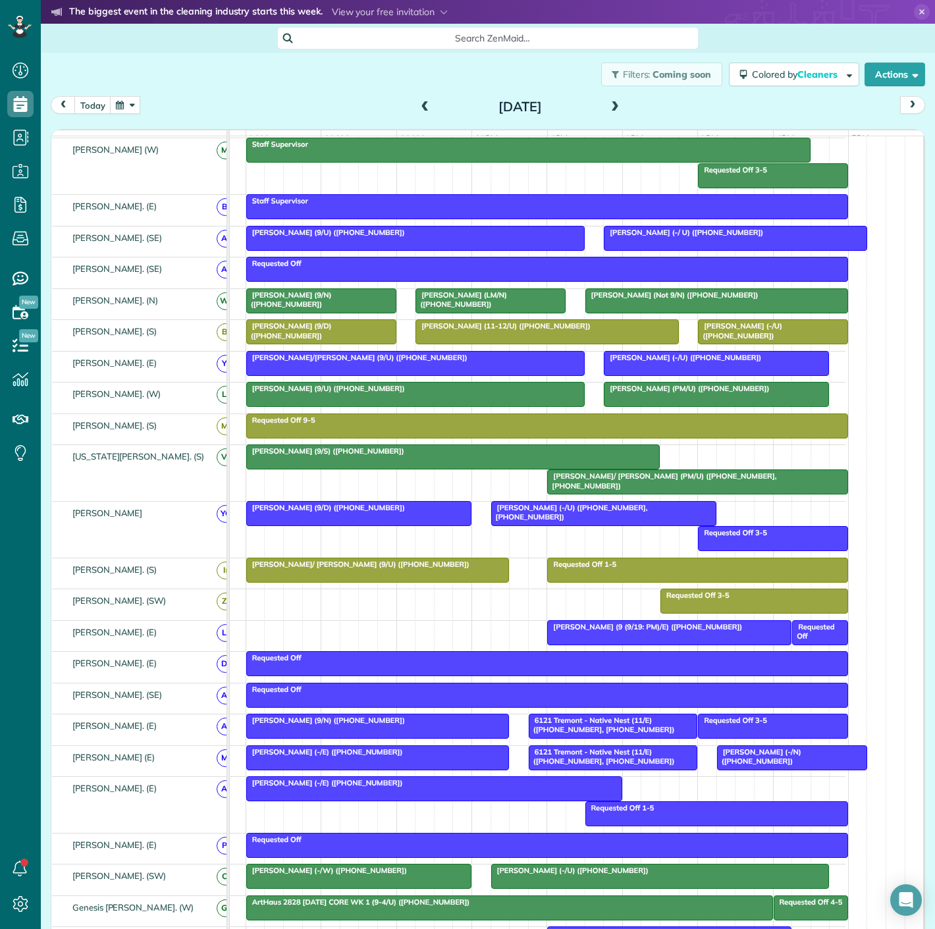
click at [301, 456] on span "Allie Bostwick (9/S) (+19086125012)" at bounding box center [325, 450] width 159 height 9
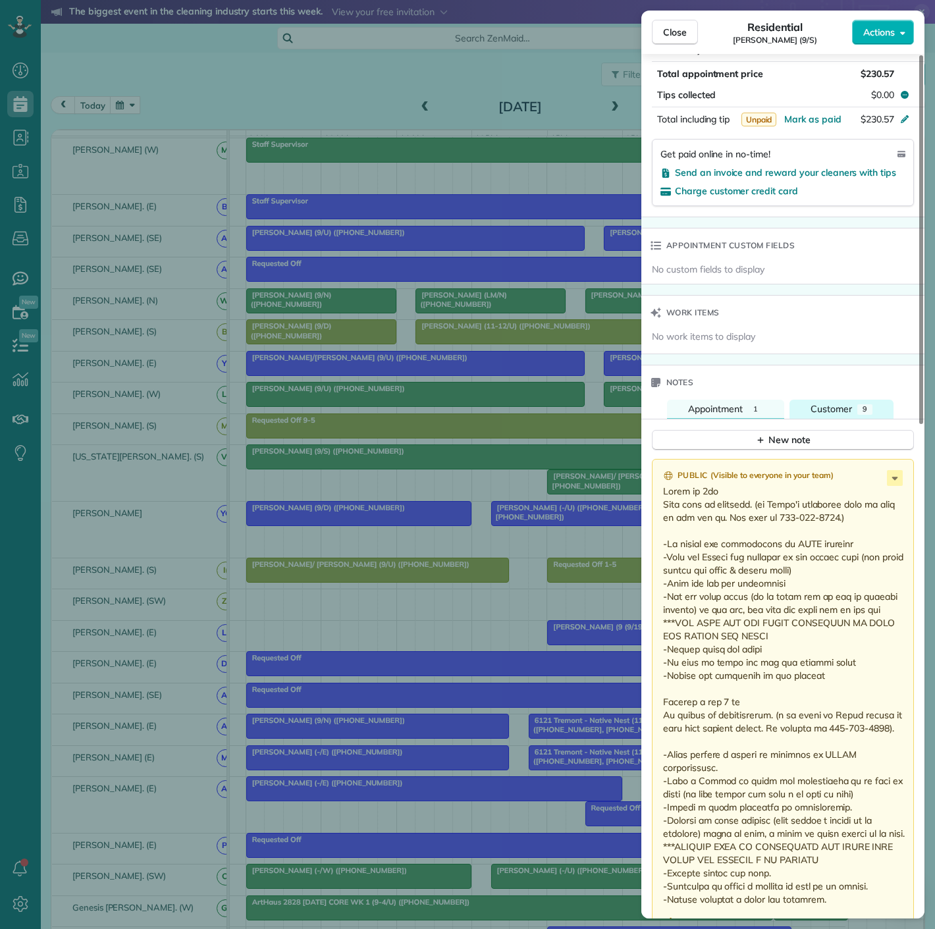
click at [831, 403] on span "Customer" at bounding box center [830, 409] width 41 height 12
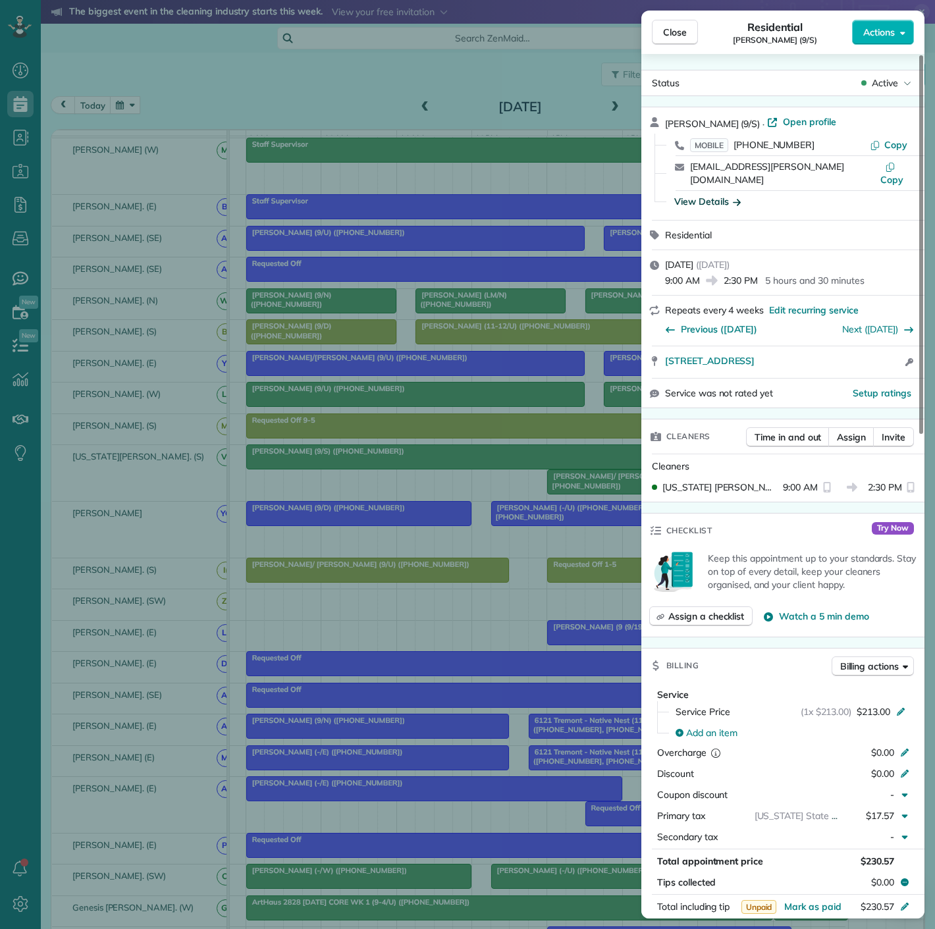
click at [703, 195] on div "View Details" at bounding box center [707, 201] width 66 height 13
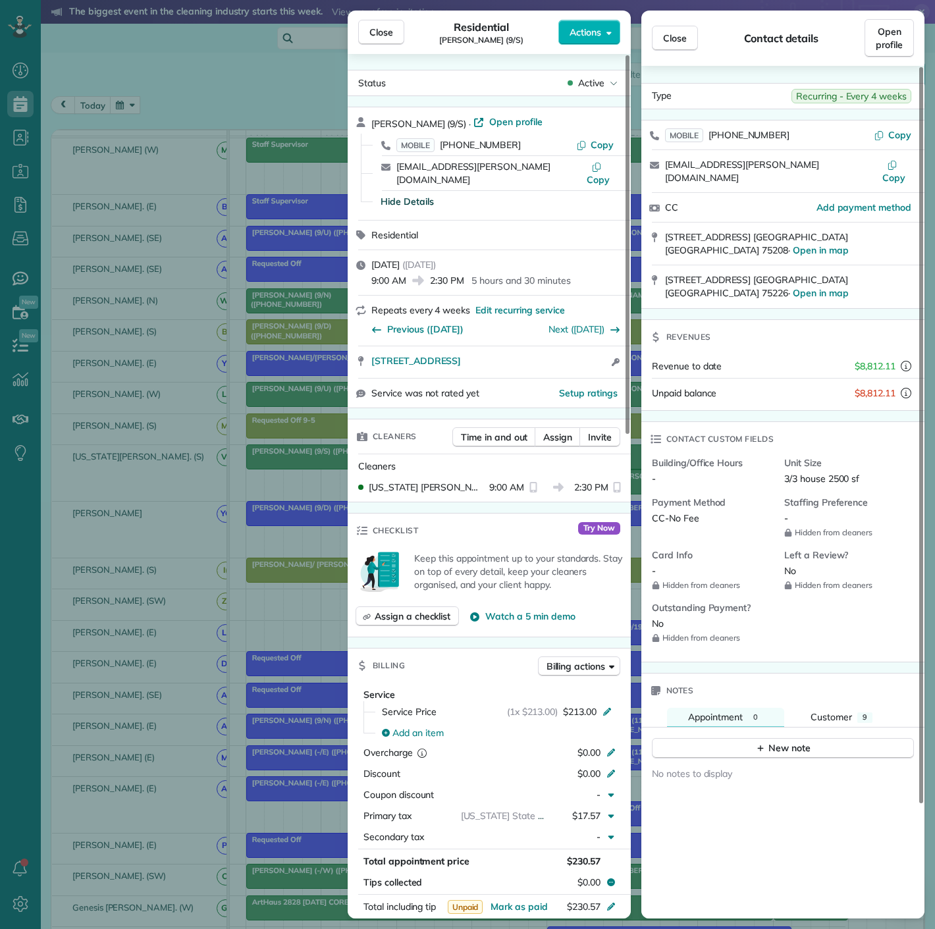
click at [157, 410] on div "Close Residential Allie Bostwick (9/S) Actions Status Active Allie Bostwick (9/…" at bounding box center [467, 464] width 935 height 929
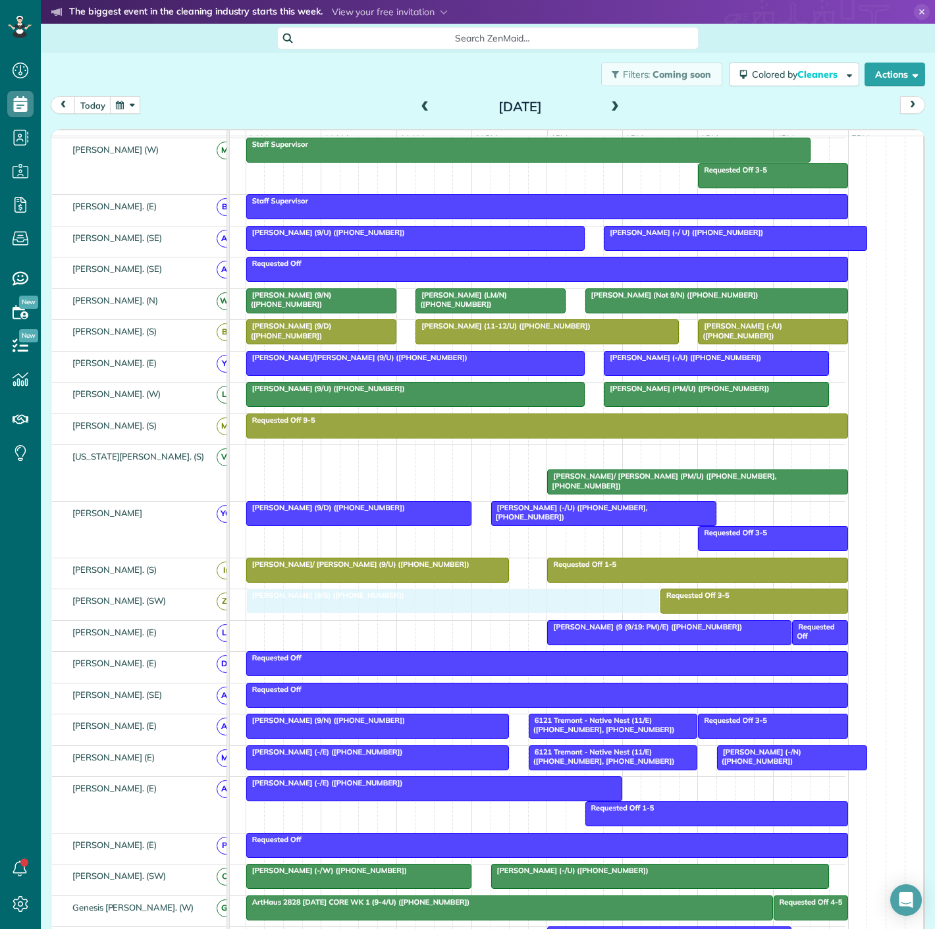
drag, startPoint x: 289, startPoint y: 465, endPoint x: 290, endPoint y: 610, distance: 144.2
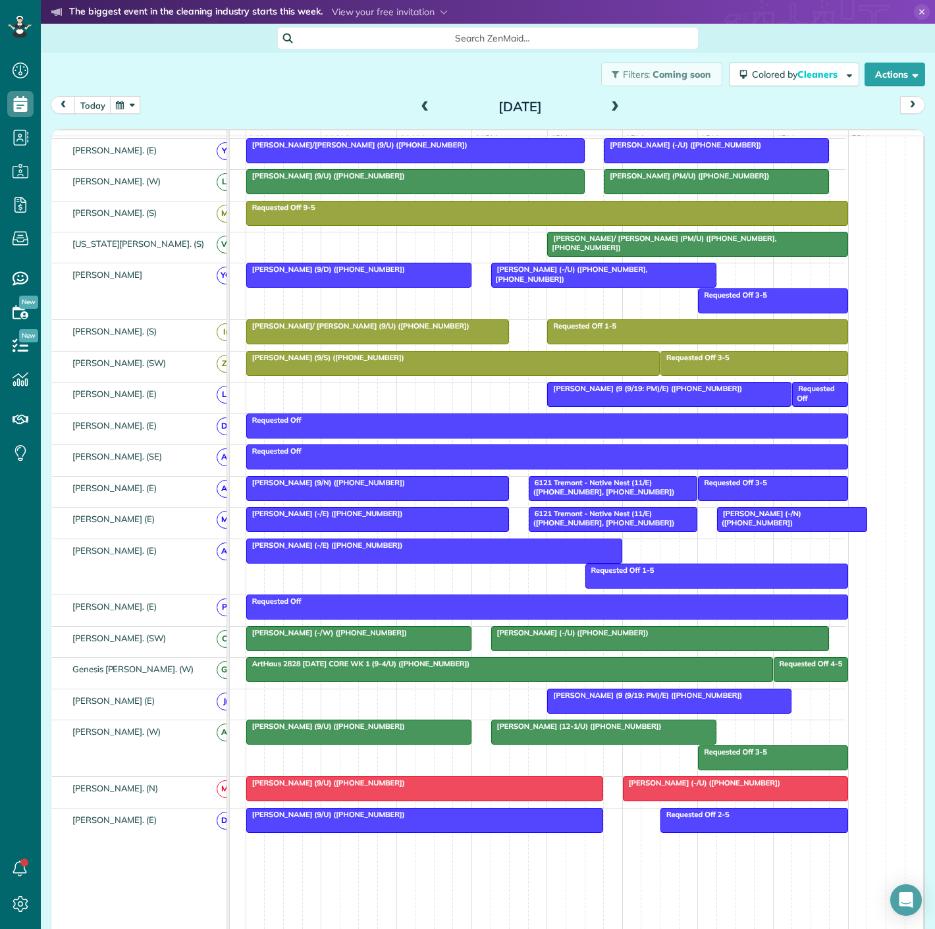
click at [548, 794] on div at bounding box center [424, 789] width 355 height 24
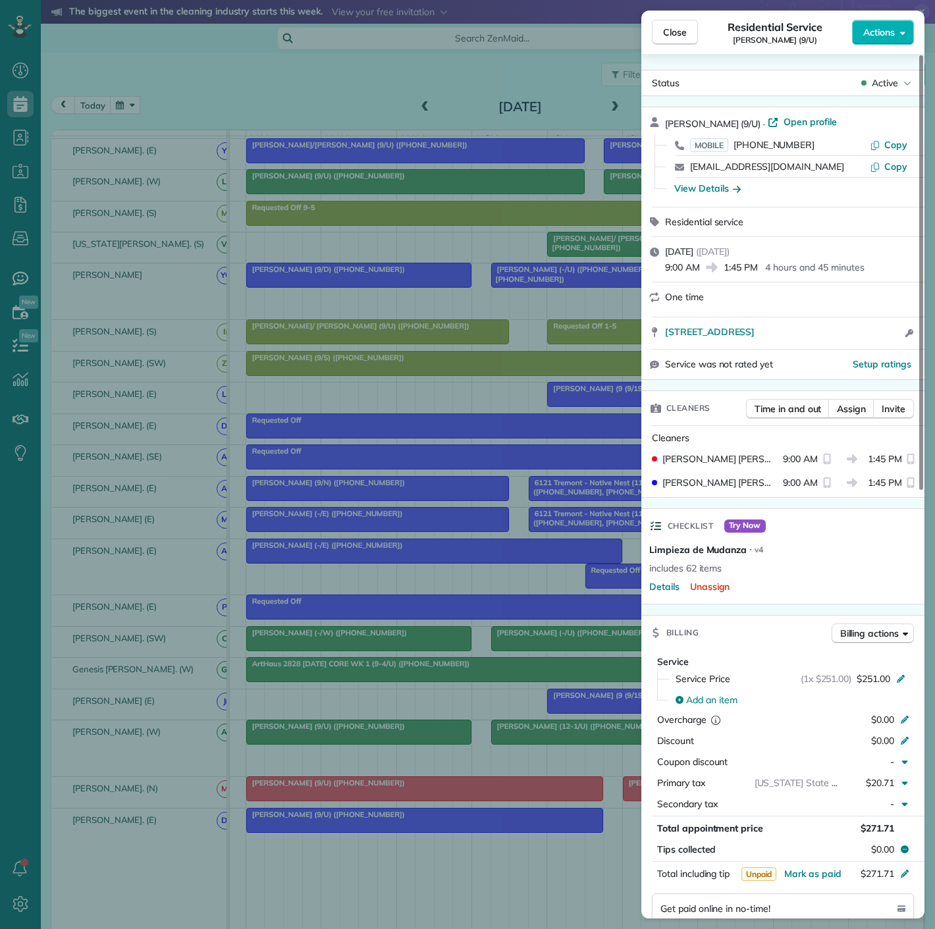
click at [548, 794] on div "Close Residential Service Lacey Spell (9/U) Actions Status Active Lacey Spell (…" at bounding box center [467, 464] width 935 height 929
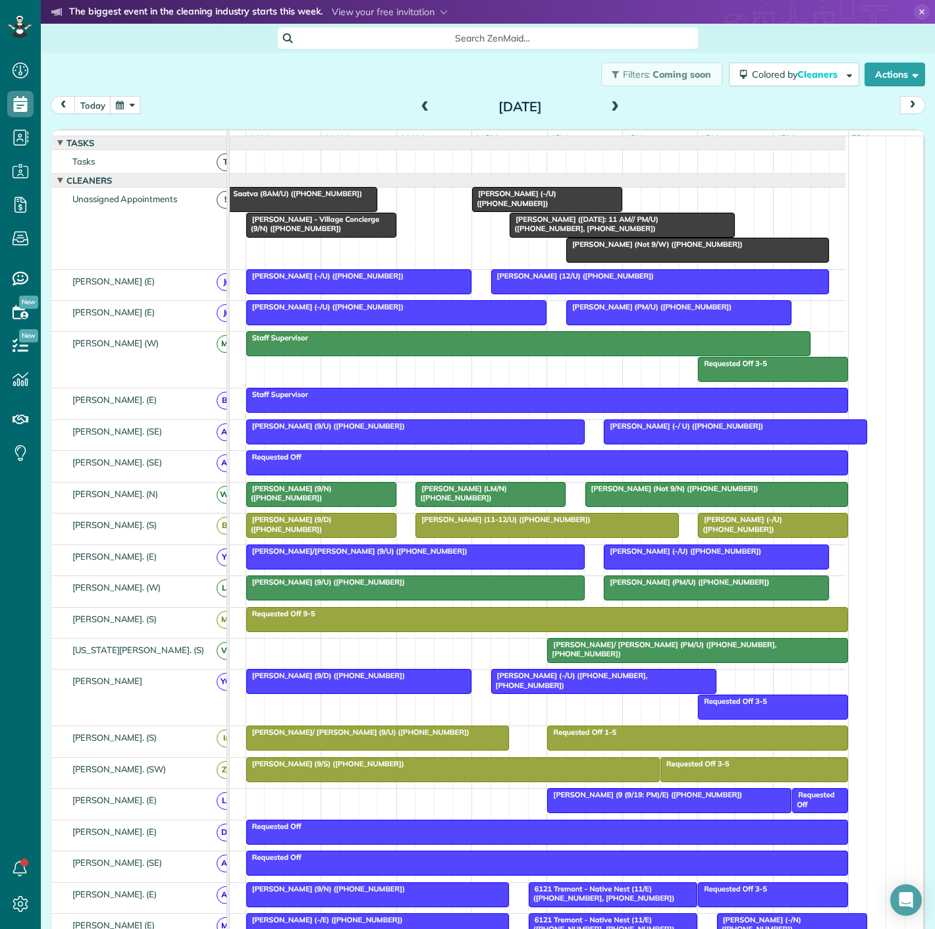
click at [579, 232] on span "Jacob Shipp (9/4/25: 11 AM// PM/U) (+19366453439, +18475324290)" at bounding box center [583, 224] width 149 height 18
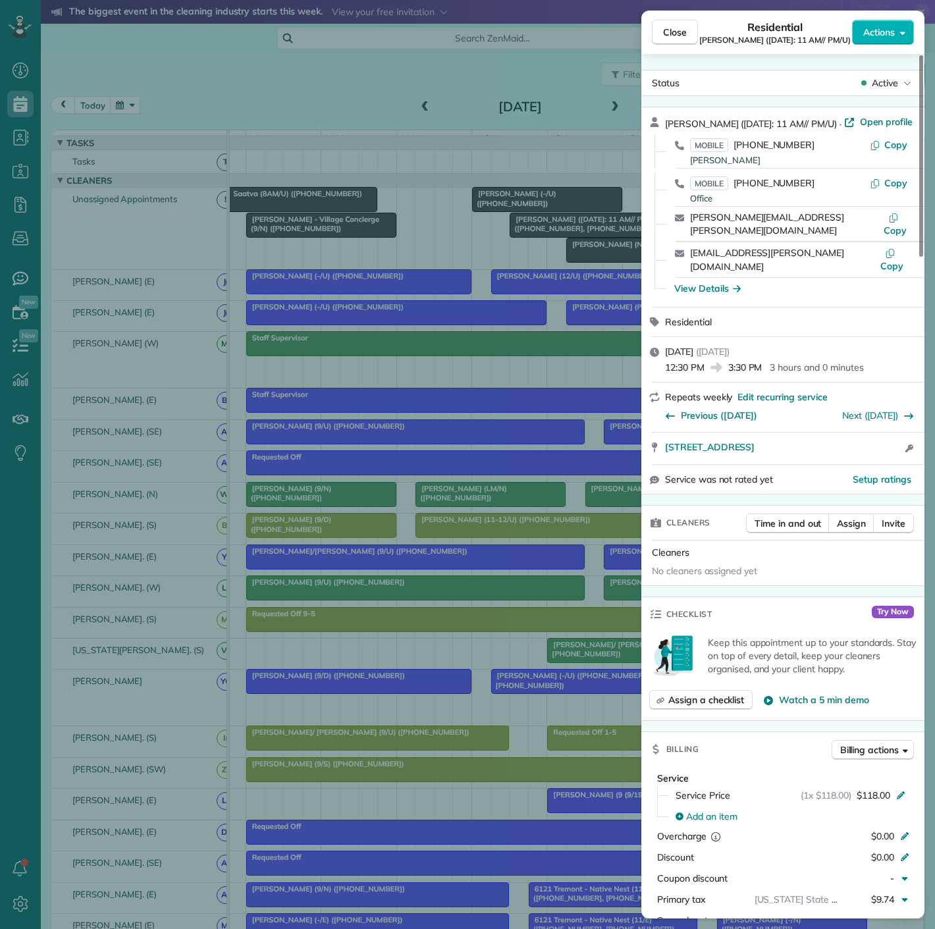
click at [579, 232] on div "Close Residential Jacob Shipp (9/4/25: 11 AM// PM/U) Actions Status Active Jaco…" at bounding box center [467, 464] width 935 height 929
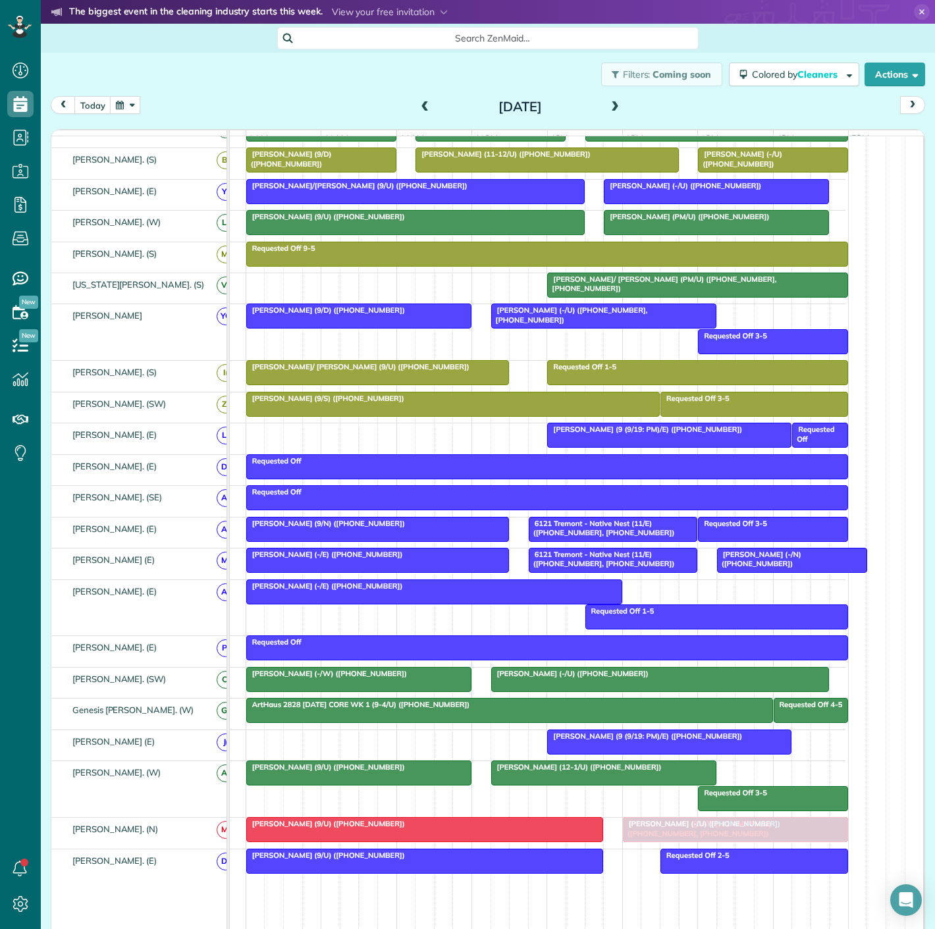
drag, startPoint x: 573, startPoint y: 234, endPoint x: 679, endPoint y: 831, distance: 607.0
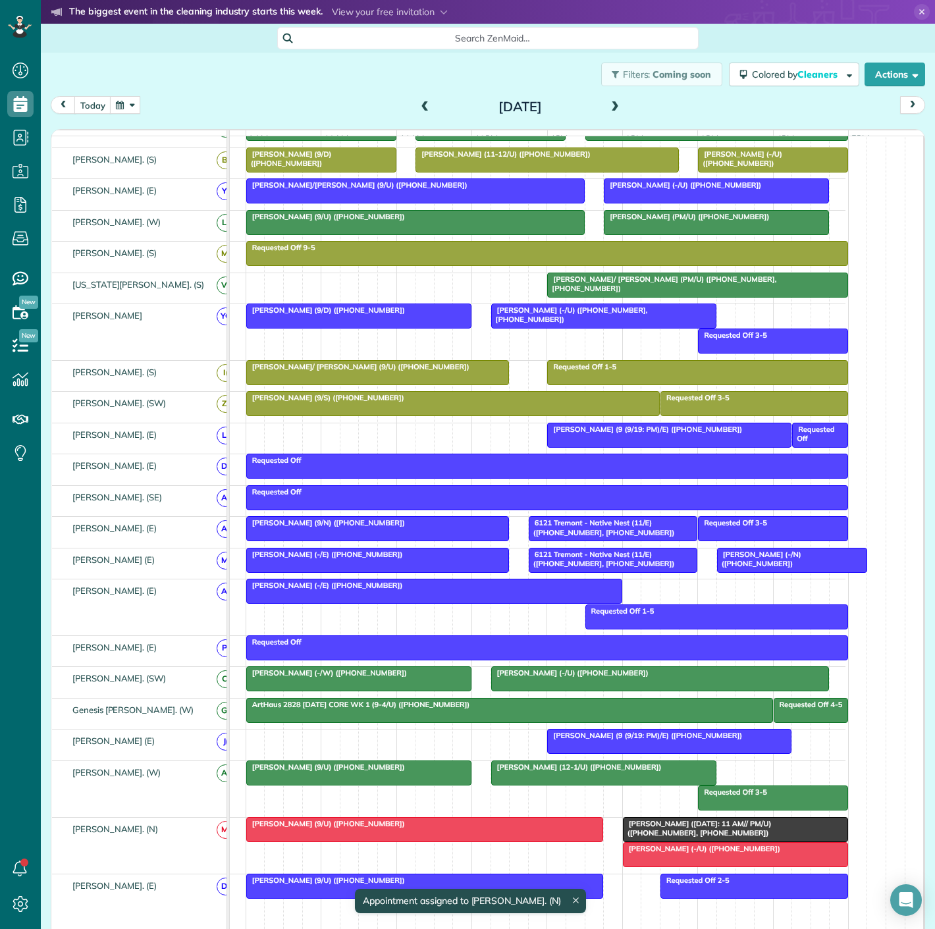
click at [645, 853] on span "Ryan Cook (-/U) (+12142403527)" at bounding box center [701, 848] width 159 height 9
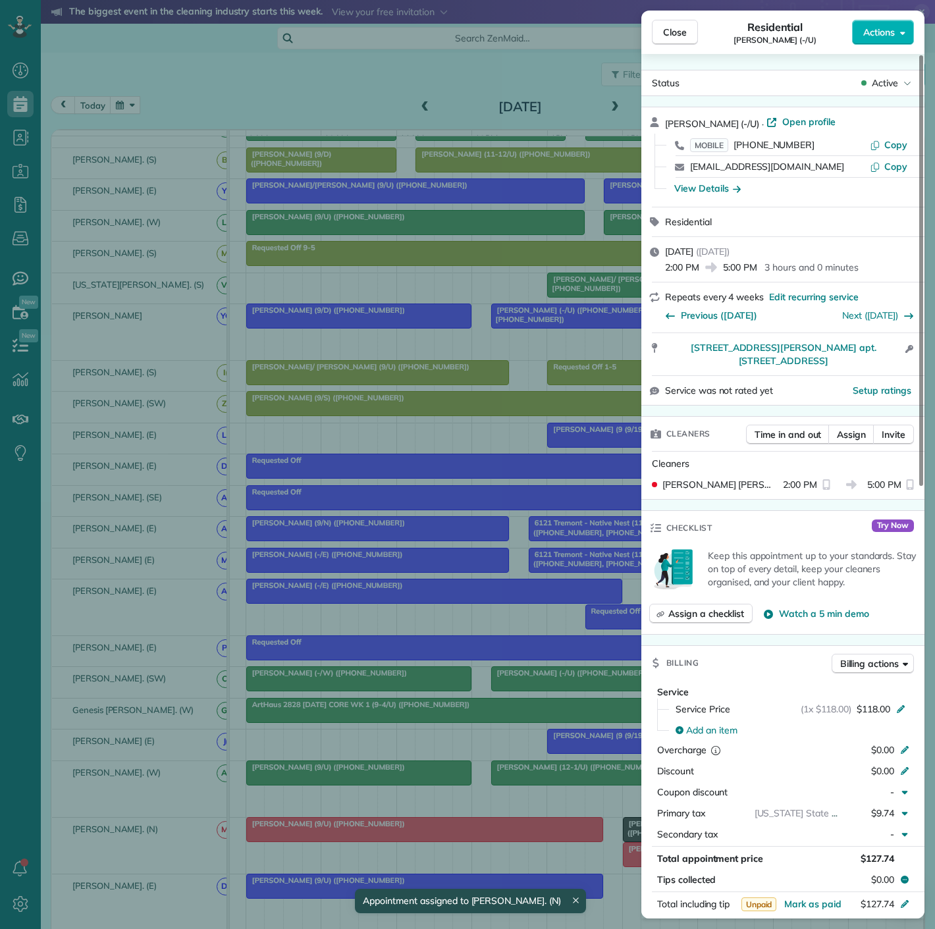
click at [555, 854] on div "Close Residential Ryan Cook (-/U) Actions Status Active Ryan Cook (-/U) · Open …" at bounding box center [467, 464] width 935 height 929
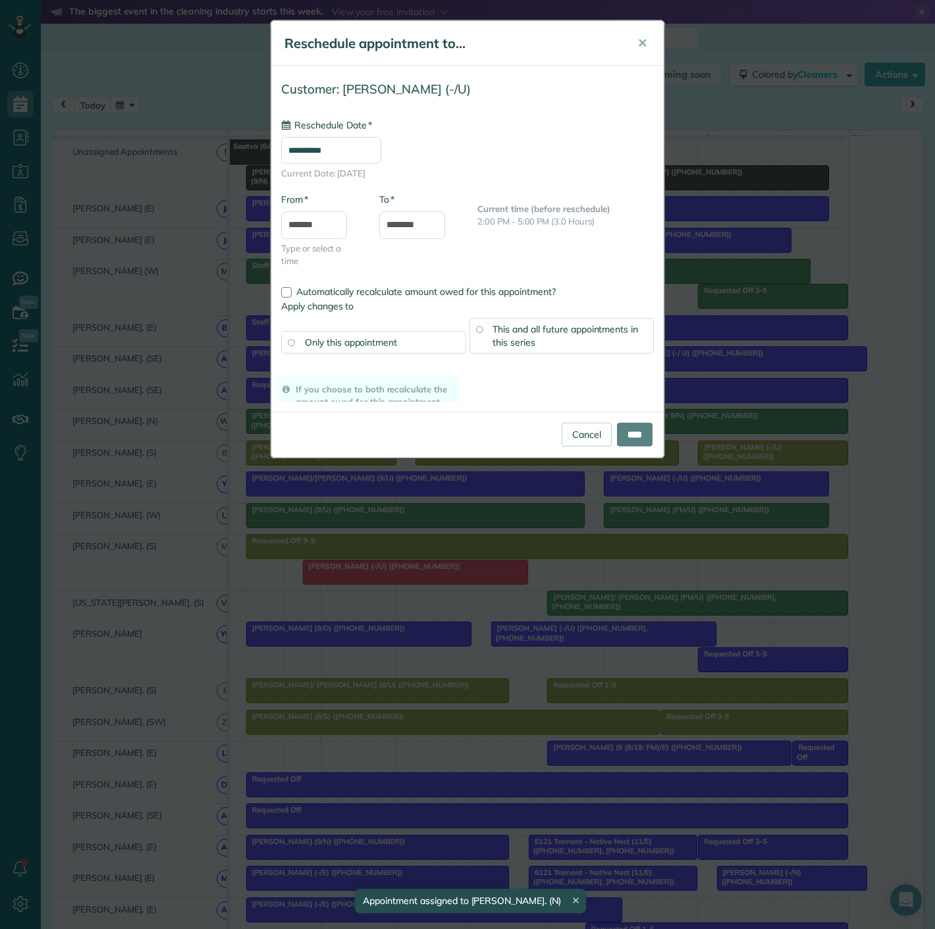
drag, startPoint x: 664, startPoint y: 860, endPoint x: 276, endPoint y: 583, distance: 476.2
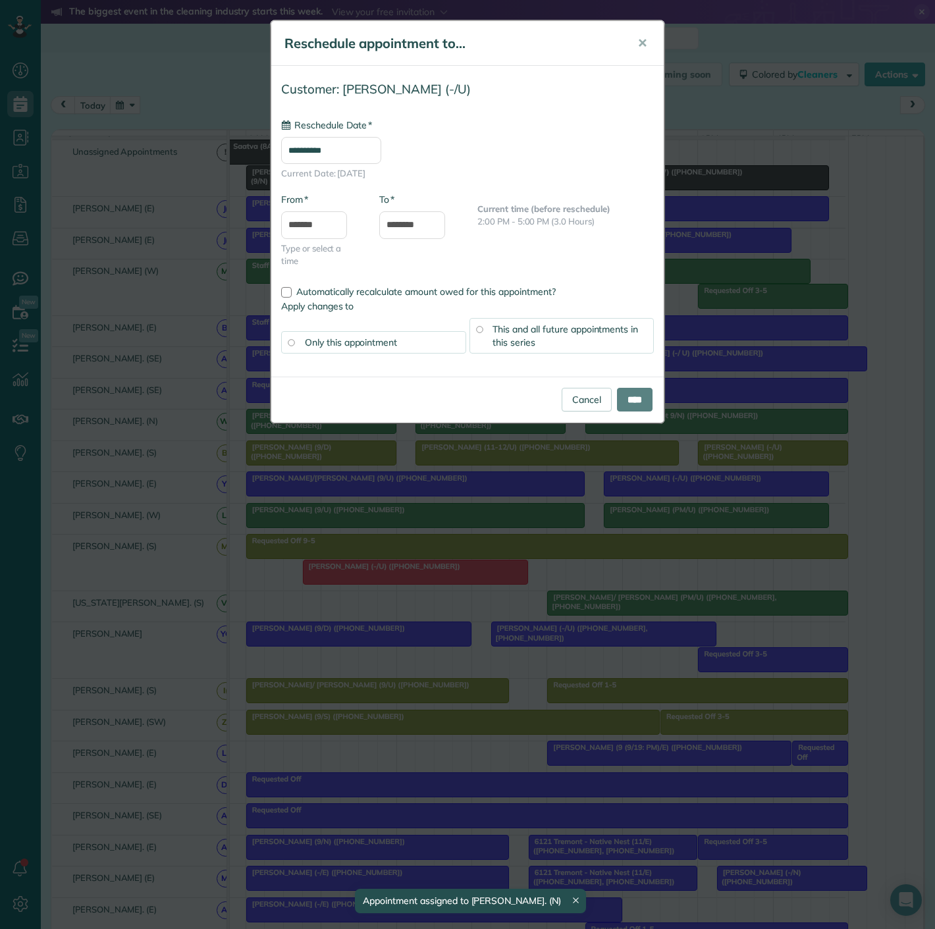
click at [316, 587] on div "**********" at bounding box center [467, 464] width 935 height 929
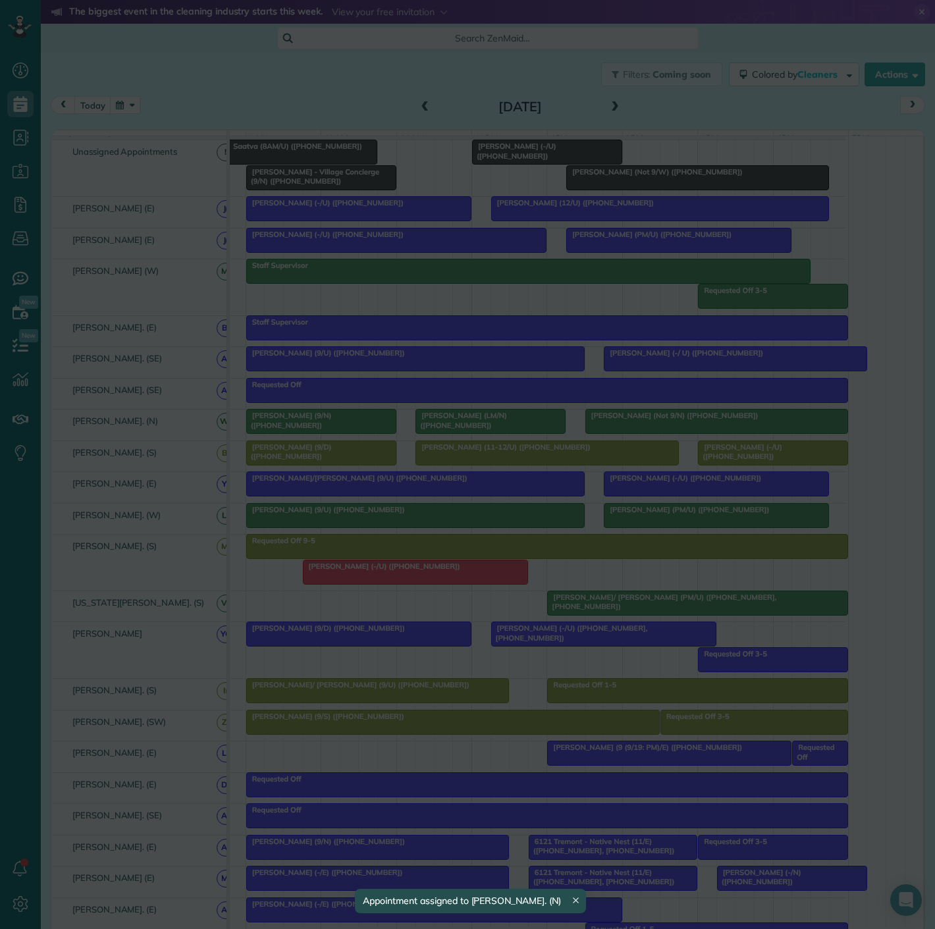
type input "**********"
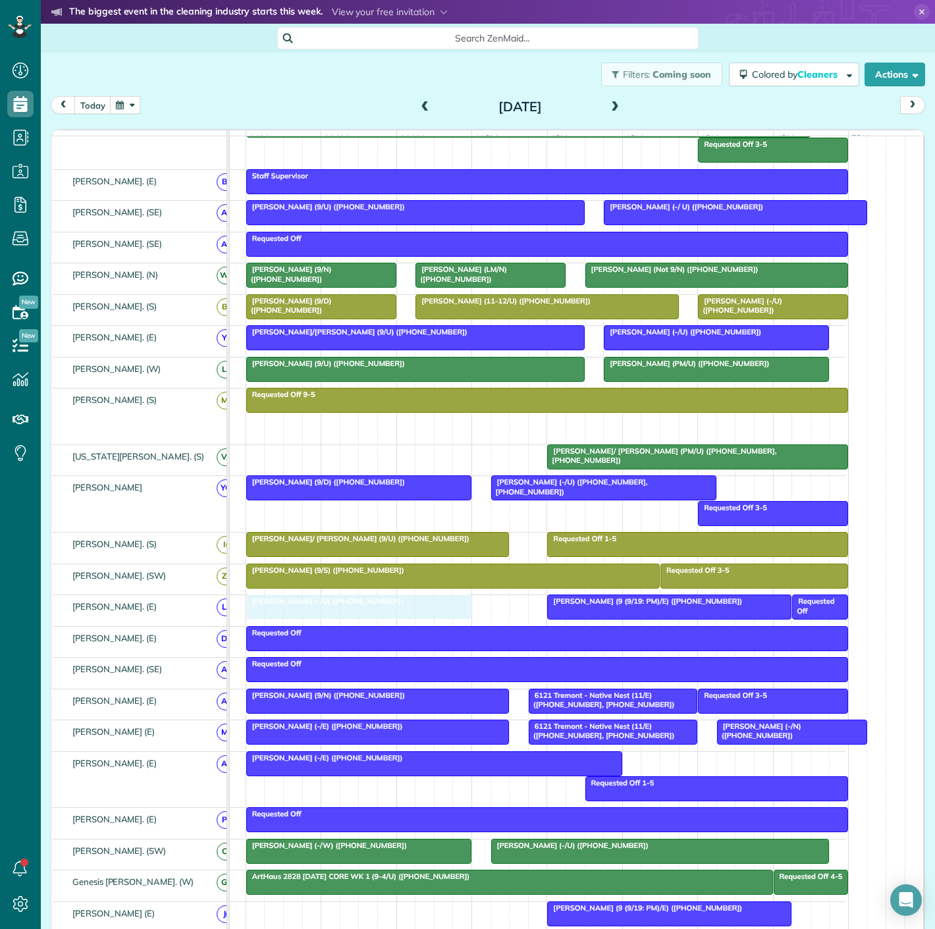
drag, startPoint x: 398, startPoint y: 583, endPoint x: 340, endPoint y: 614, distance: 65.7
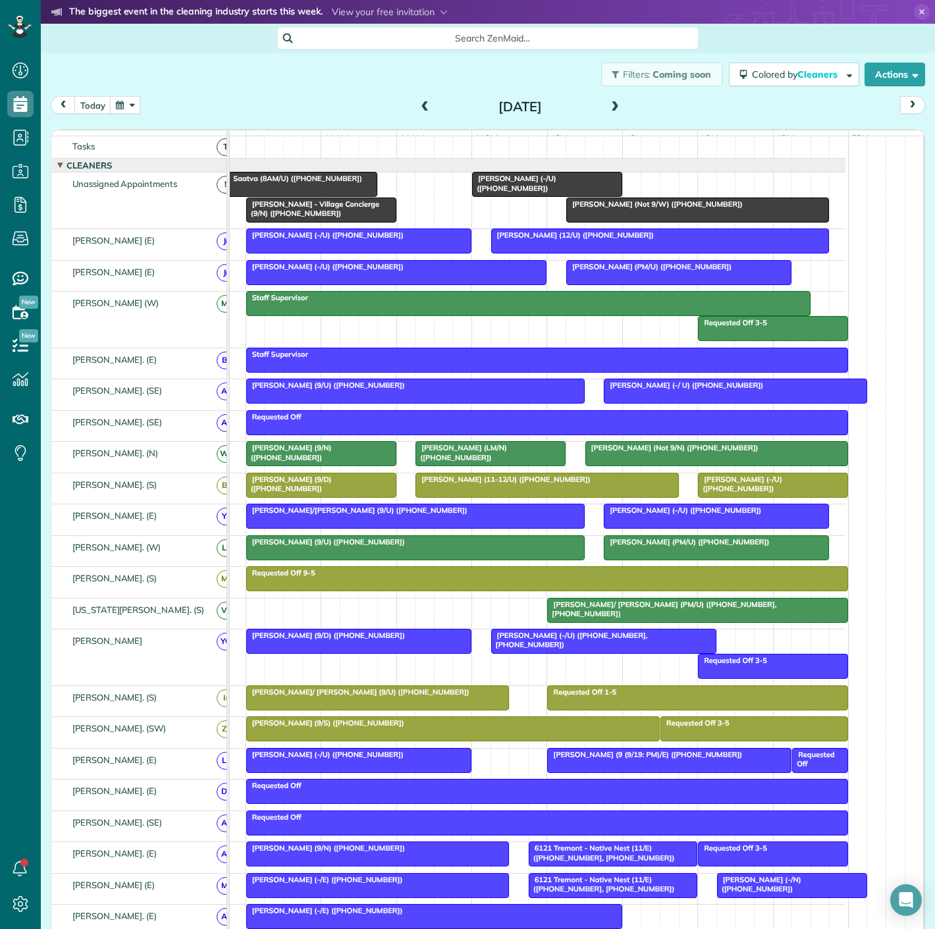
click at [640, 209] on span "Theresa Fortin (Not 9/W) (+19712215271)" at bounding box center [654, 203] width 178 height 9
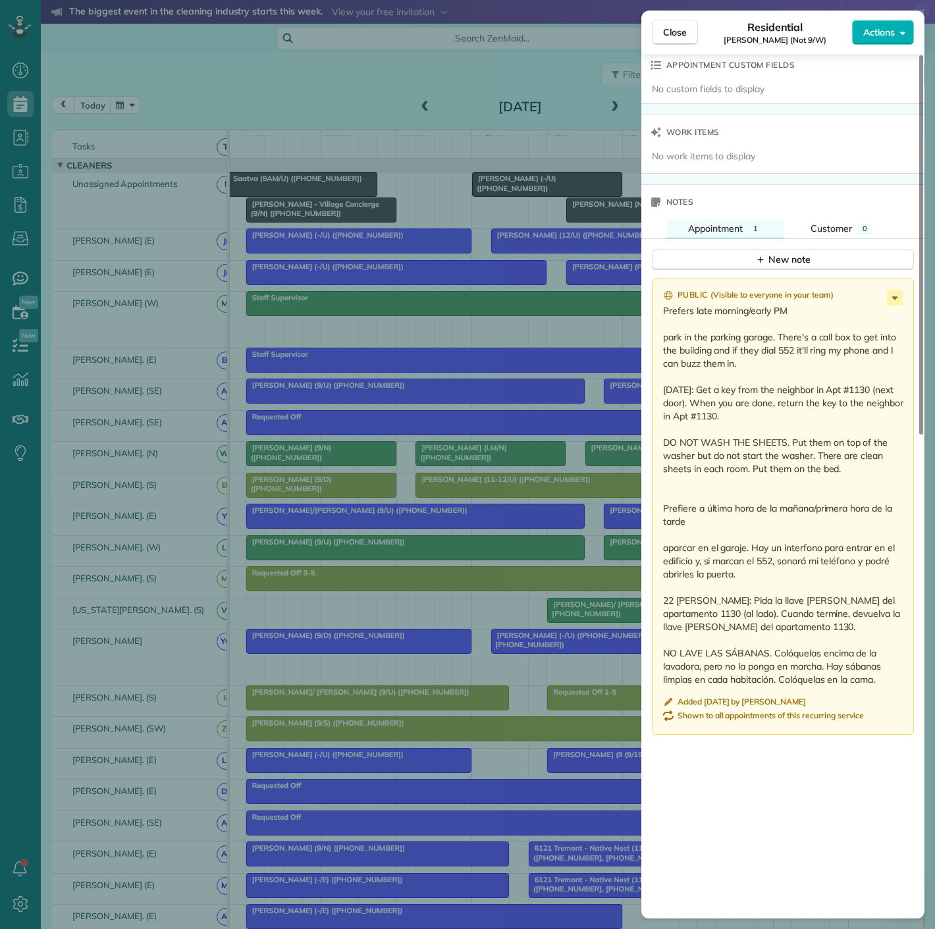
click at [486, 375] on div "Close Residential Theresa Fortin (Not 9/W) Actions Status Active Theresa Fortin…" at bounding box center [467, 464] width 935 height 929
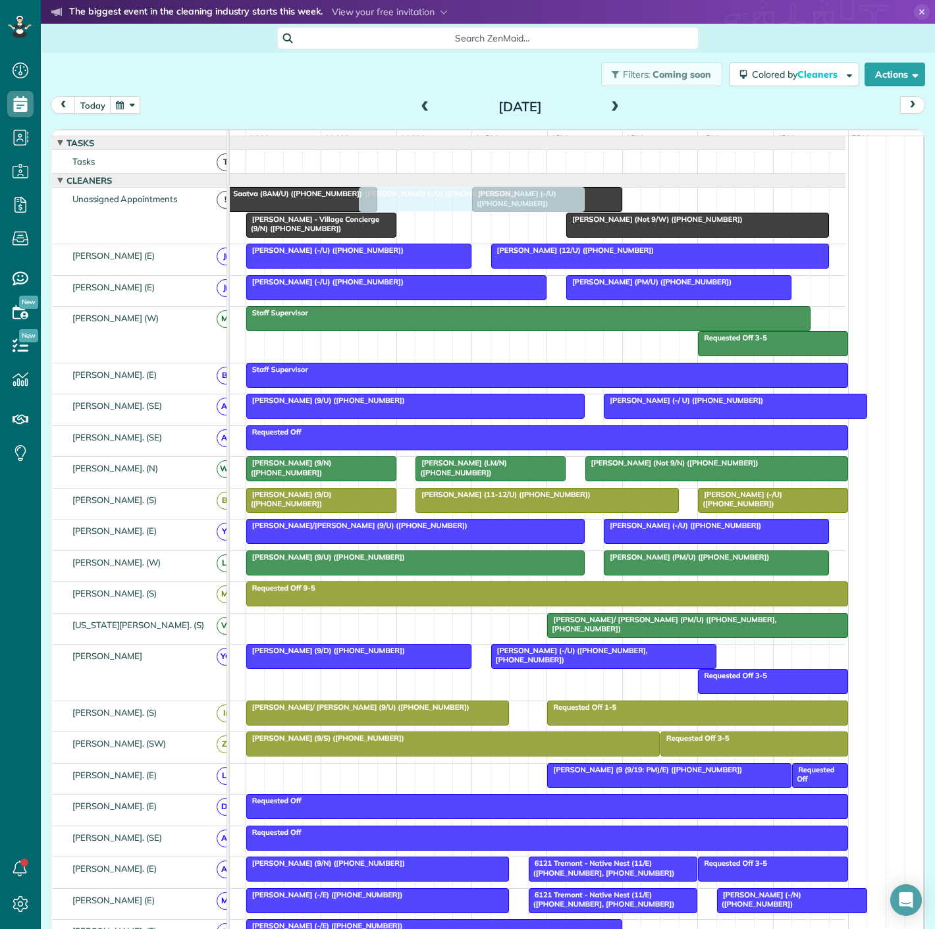
drag, startPoint x: 365, startPoint y: 780, endPoint x: 472, endPoint y: 207, distance: 583.2
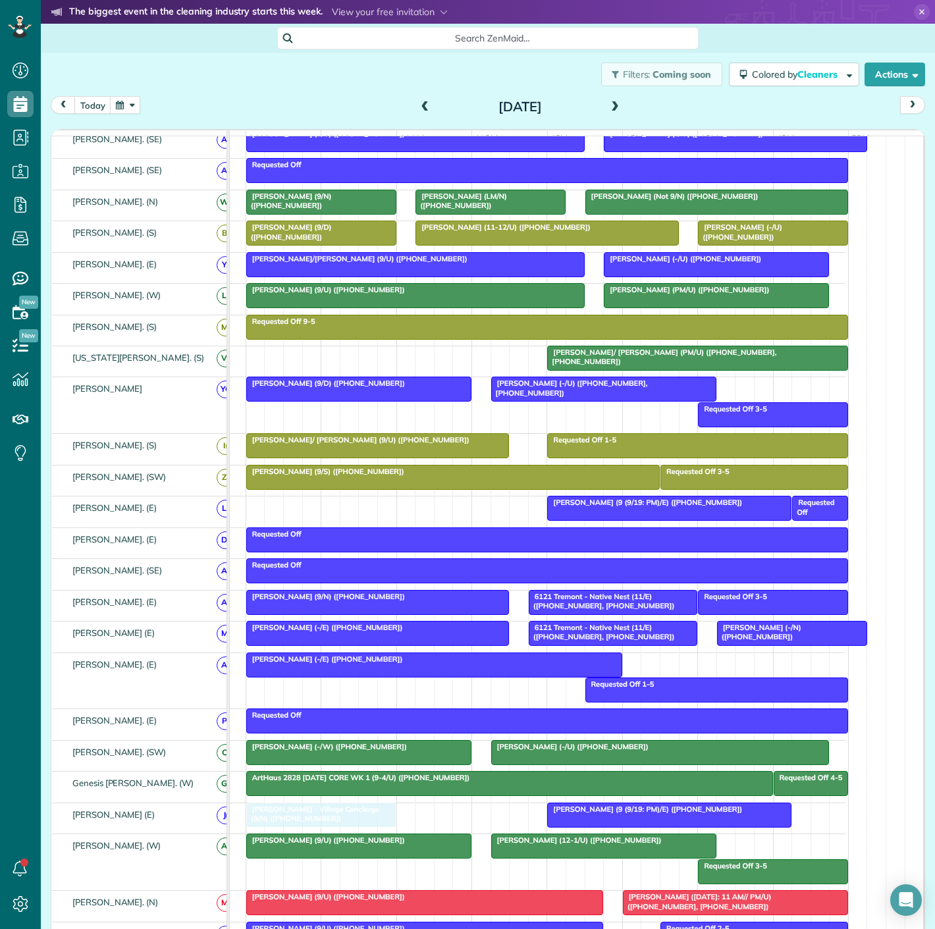
drag, startPoint x: 308, startPoint y: 238, endPoint x: 315, endPoint y: 823, distance: 585.9
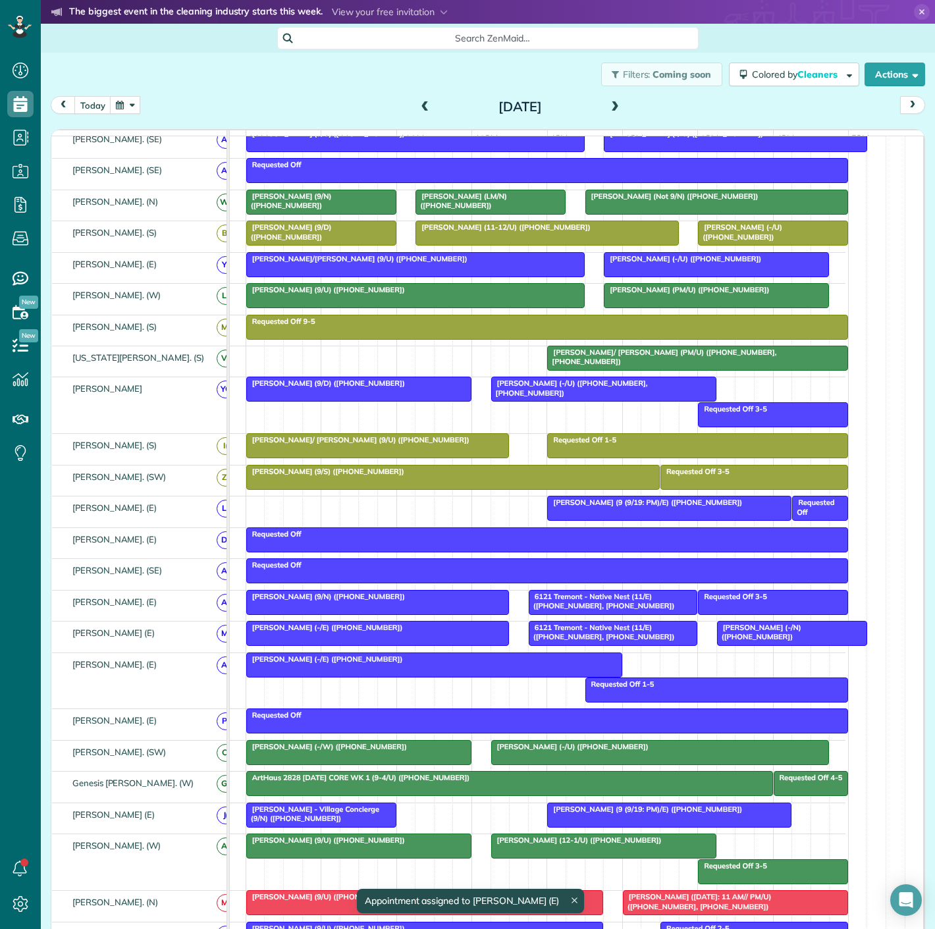
click at [571, 802] on div "Requested Off 4-5 ArtHaus 2828 Friday CORE WK 1 (9-4/U) (+14698350073)" at bounding box center [507, 786] width 675 height 30
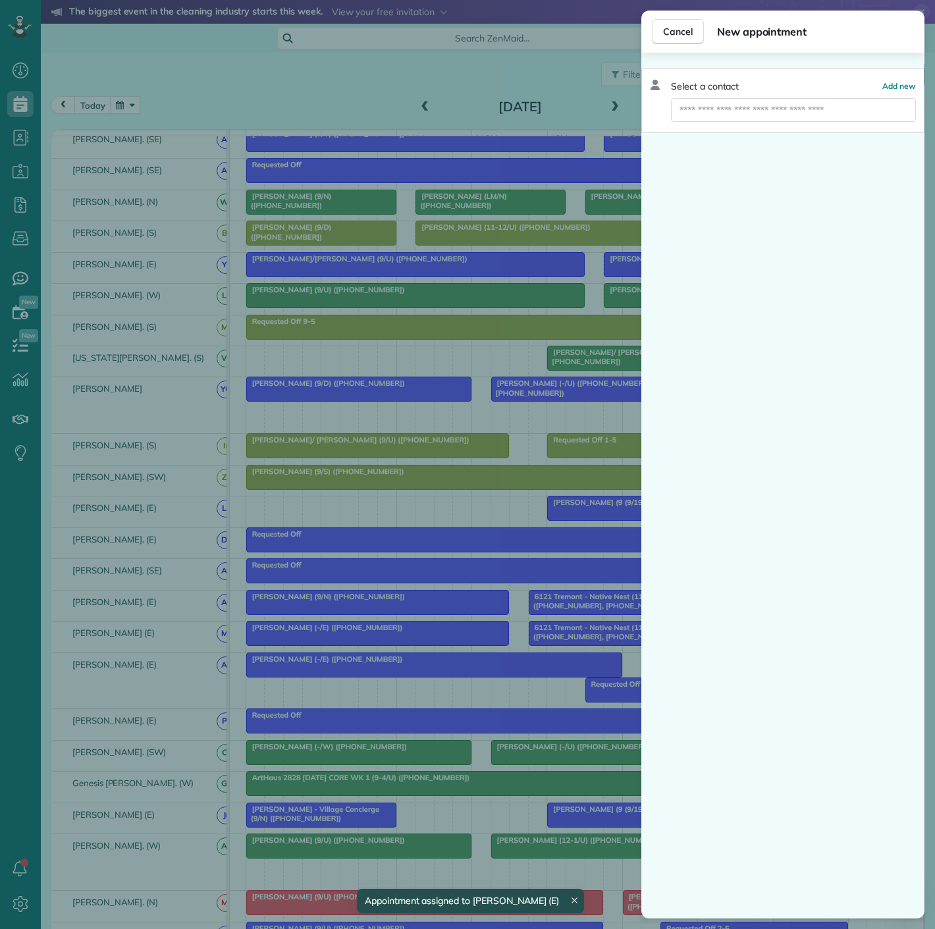
click at [564, 817] on div "Cancel New appointment Select a contact Add new" at bounding box center [467, 464] width 935 height 929
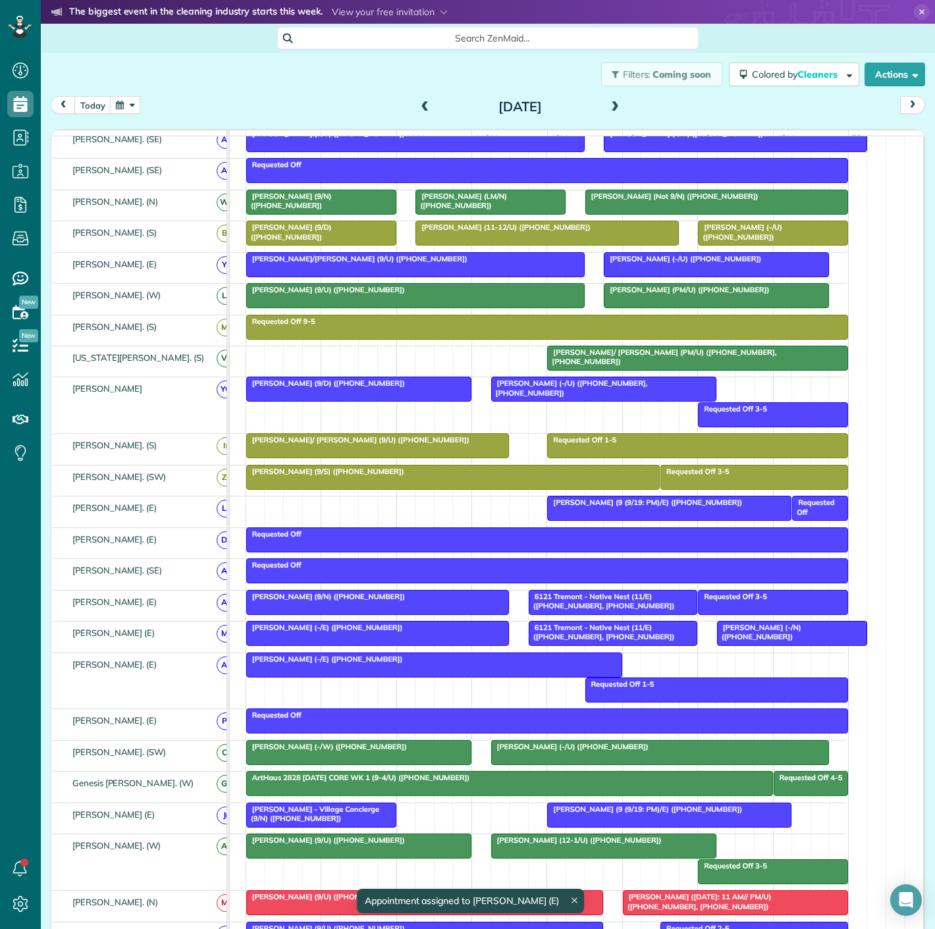
click at [575, 820] on div at bounding box center [669, 815] width 243 height 24
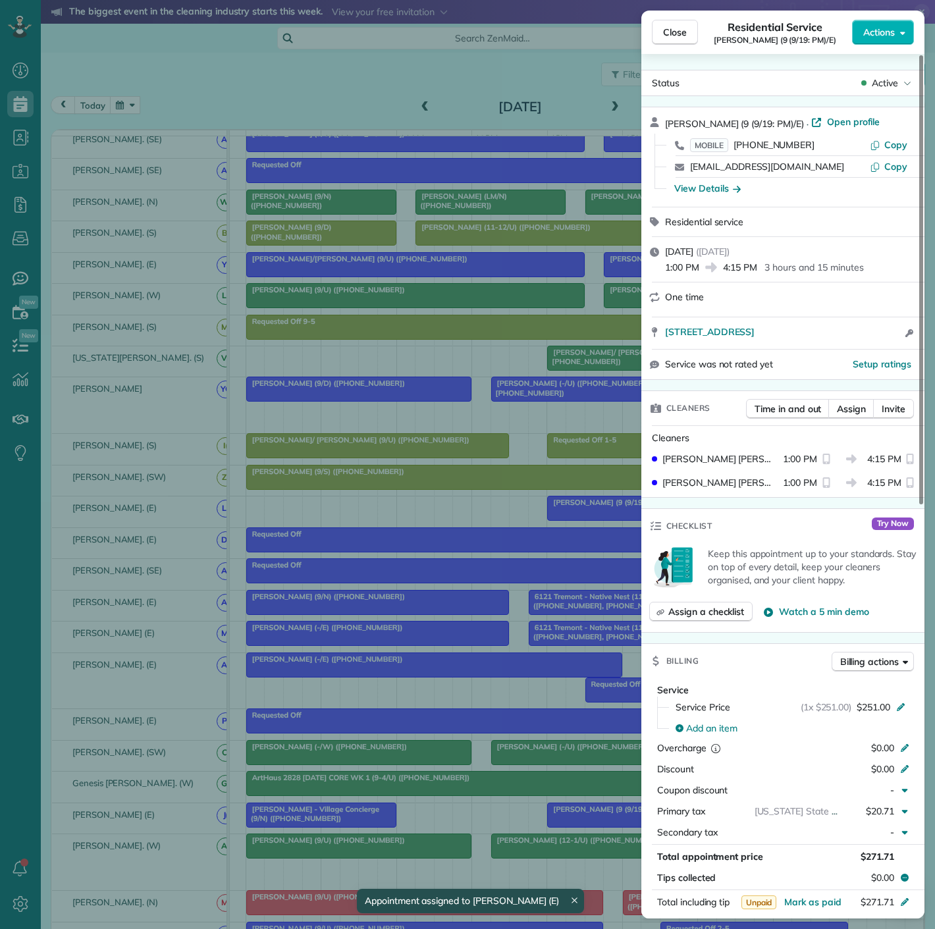
click at [575, 820] on div "Close Residential Service Will Nilsson (9 (9/19: PM)/E) Actions Status Active W…" at bounding box center [467, 464] width 935 height 929
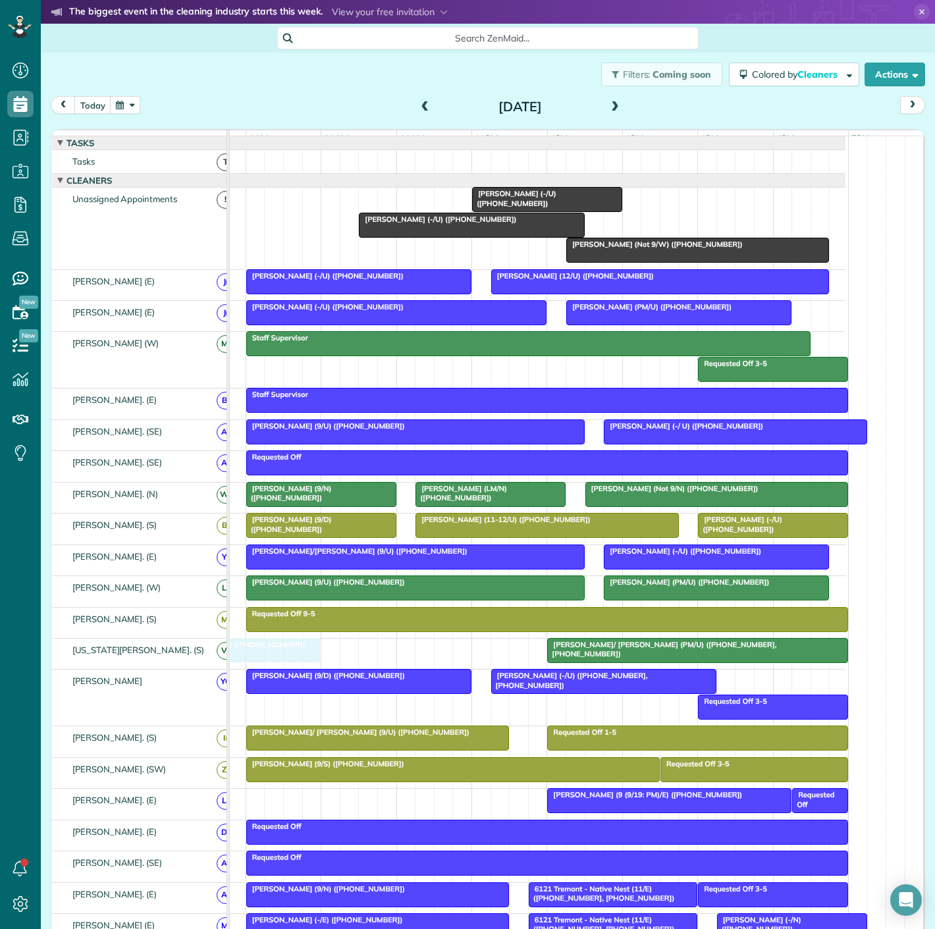
drag, startPoint x: 325, startPoint y: 207, endPoint x: 273, endPoint y: 659, distance: 455.2
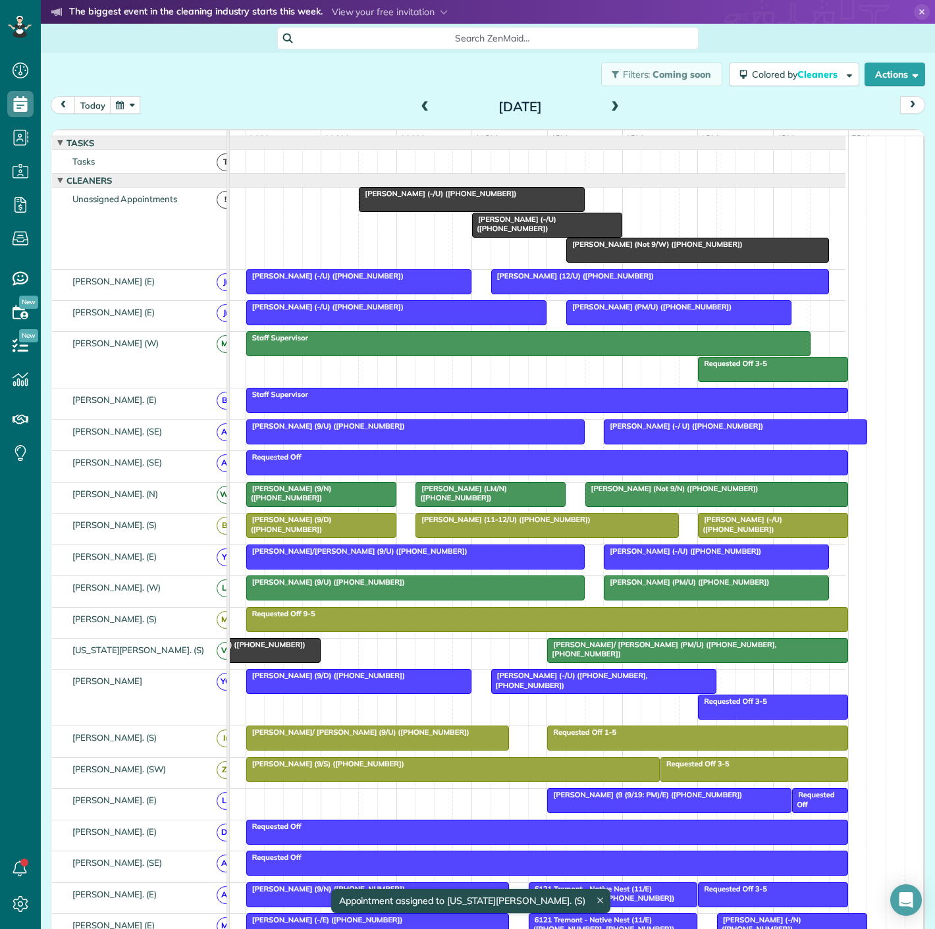
click at [280, 649] on span "Saatva (8AM/U) (+17704303483)" at bounding box center [238, 644] width 136 height 9
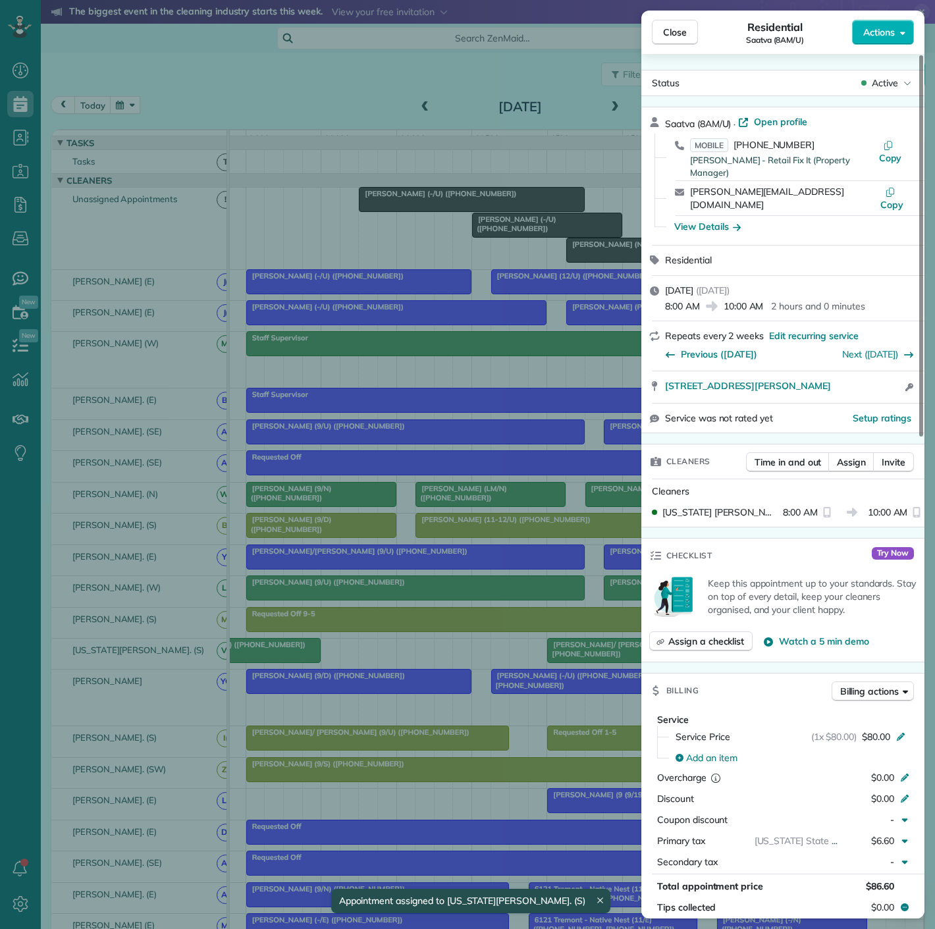
click at [280, 655] on div "Close Residential Saatva (8AM/U) Actions Status Active Saatva (8AM/U) · Open pr…" at bounding box center [467, 464] width 935 height 929
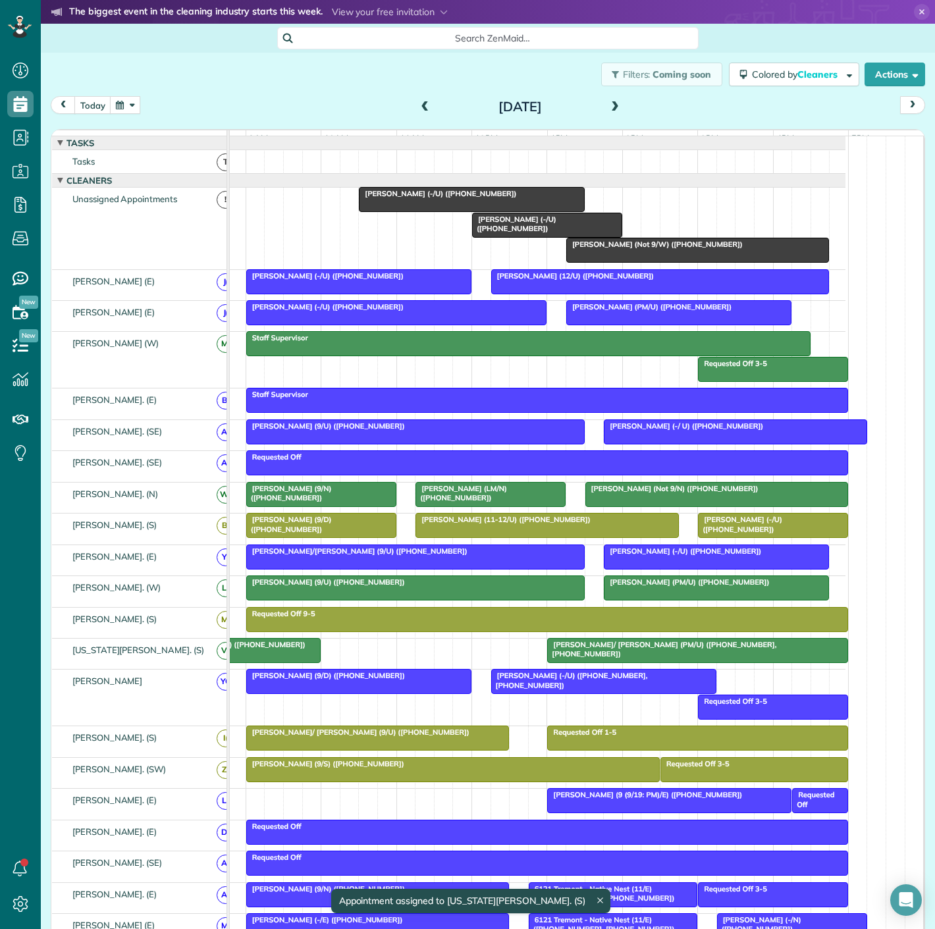
click at [271, 661] on div at bounding box center [245, 651] width 149 height 24
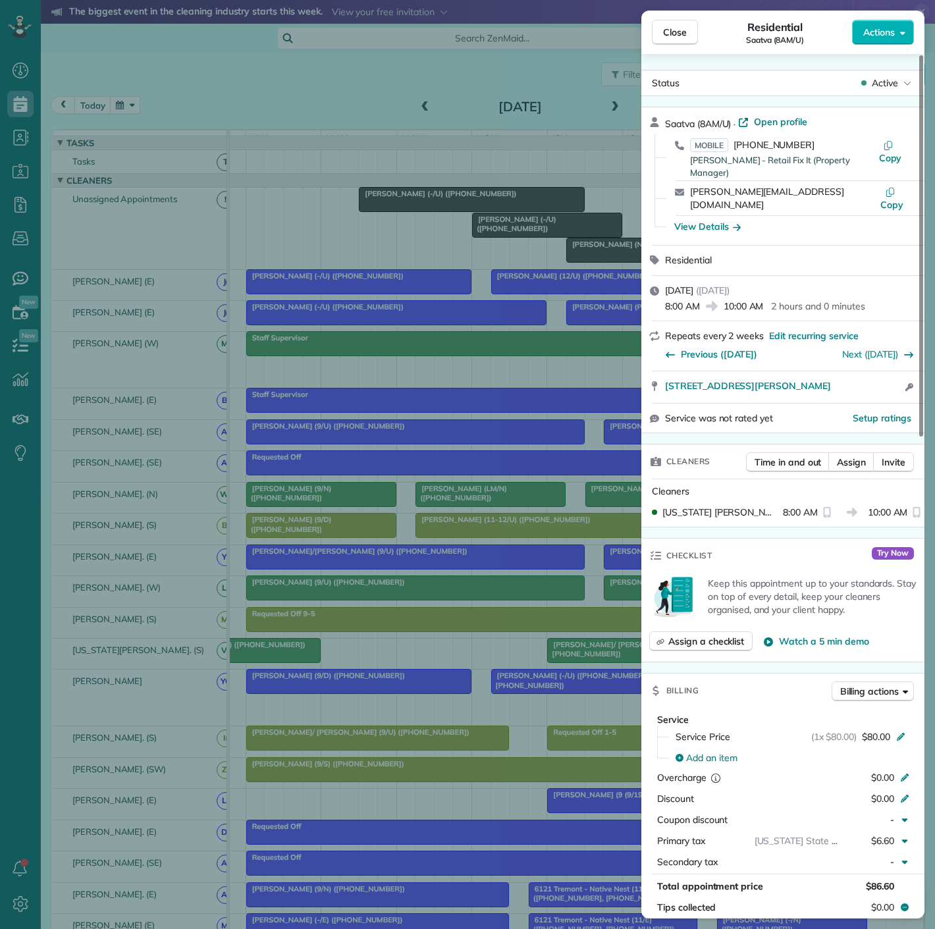
click at [271, 661] on div "Close Residential Saatva (8AM/U) Actions Status Active Saatva (8AM/U) · Open pr…" at bounding box center [467, 464] width 935 height 929
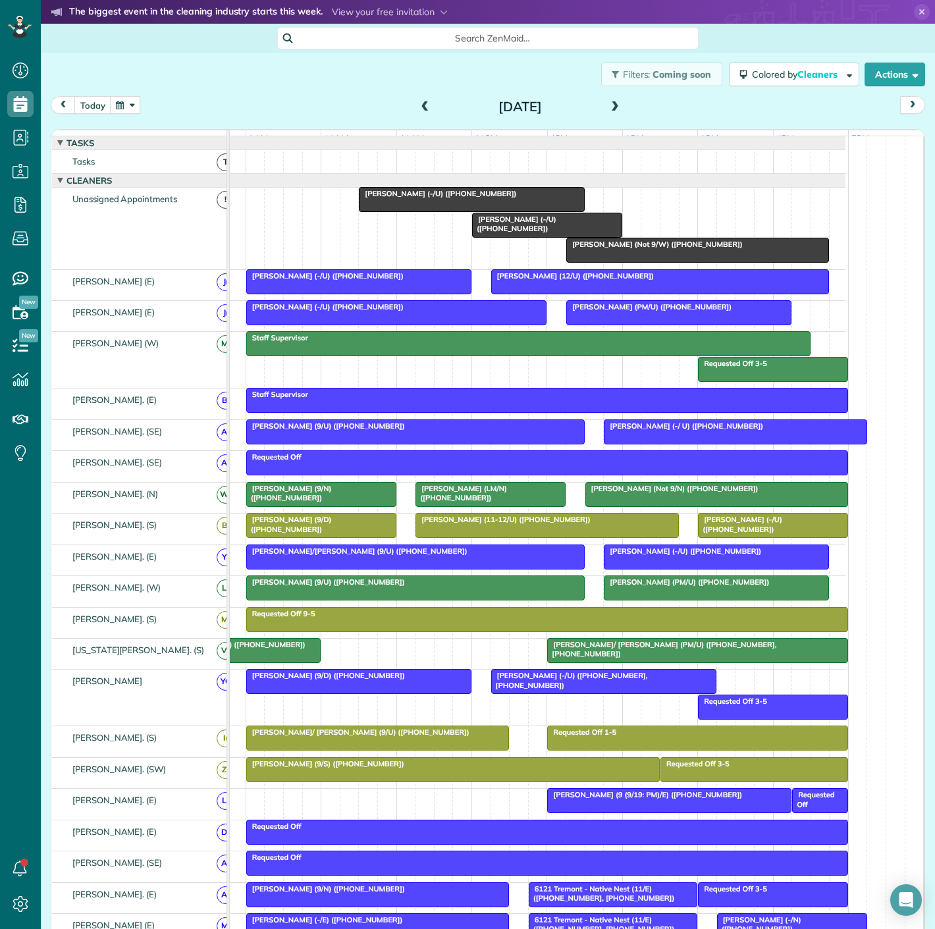
click at [410, 208] on div at bounding box center [471, 200] width 224 height 24
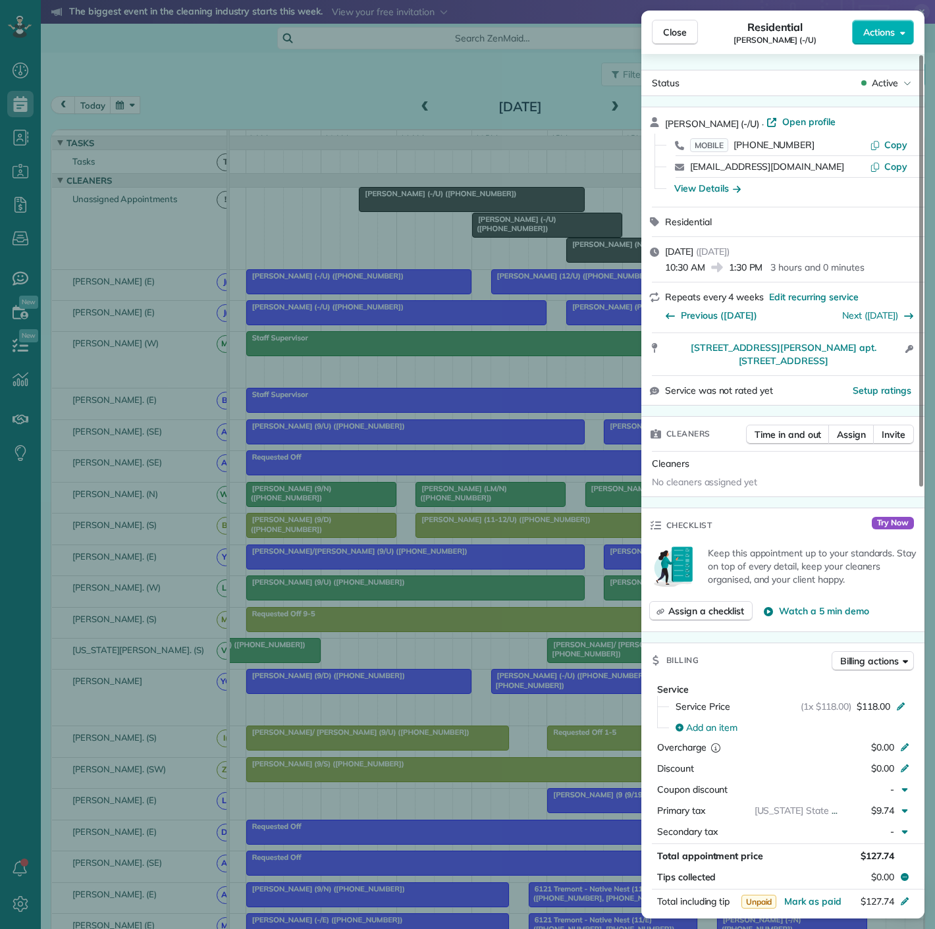
click at [410, 208] on div "Close Residential Ryan Cook (-/U) Actions Status Active Ryan Cook (-/U) · Open …" at bounding box center [467, 464] width 935 height 929
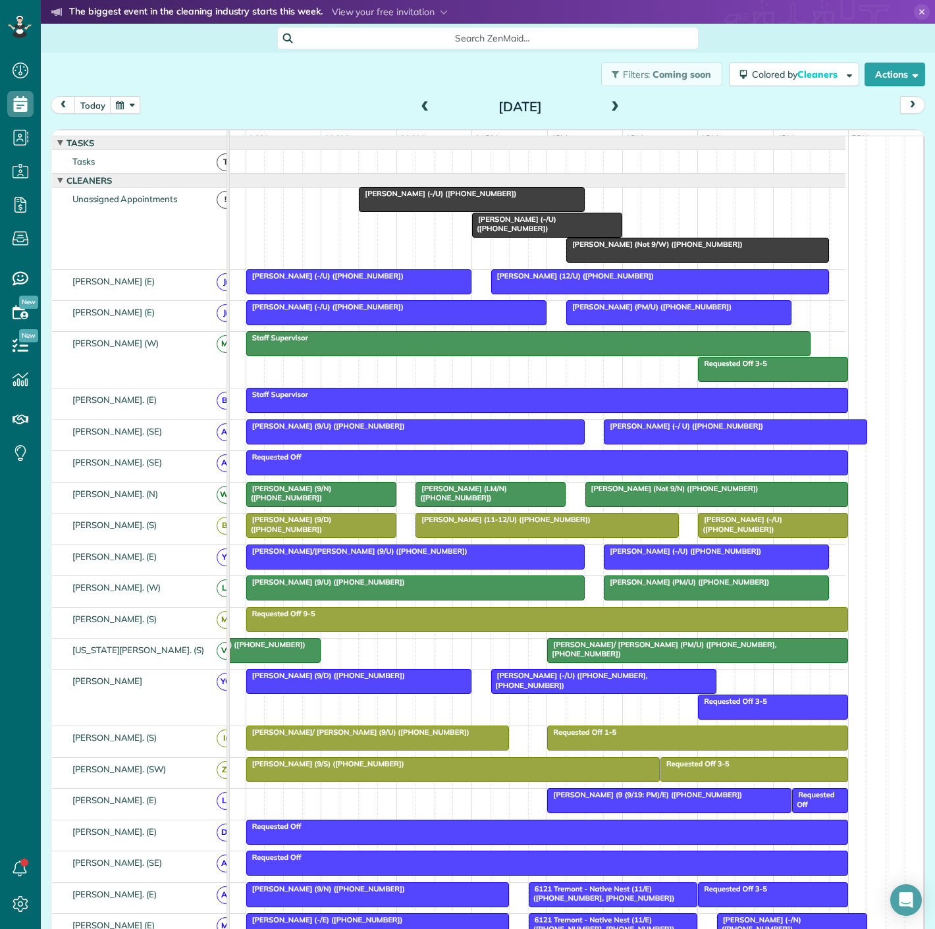
click at [594, 661] on div at bounding box center [698, 651] width 300 height 24
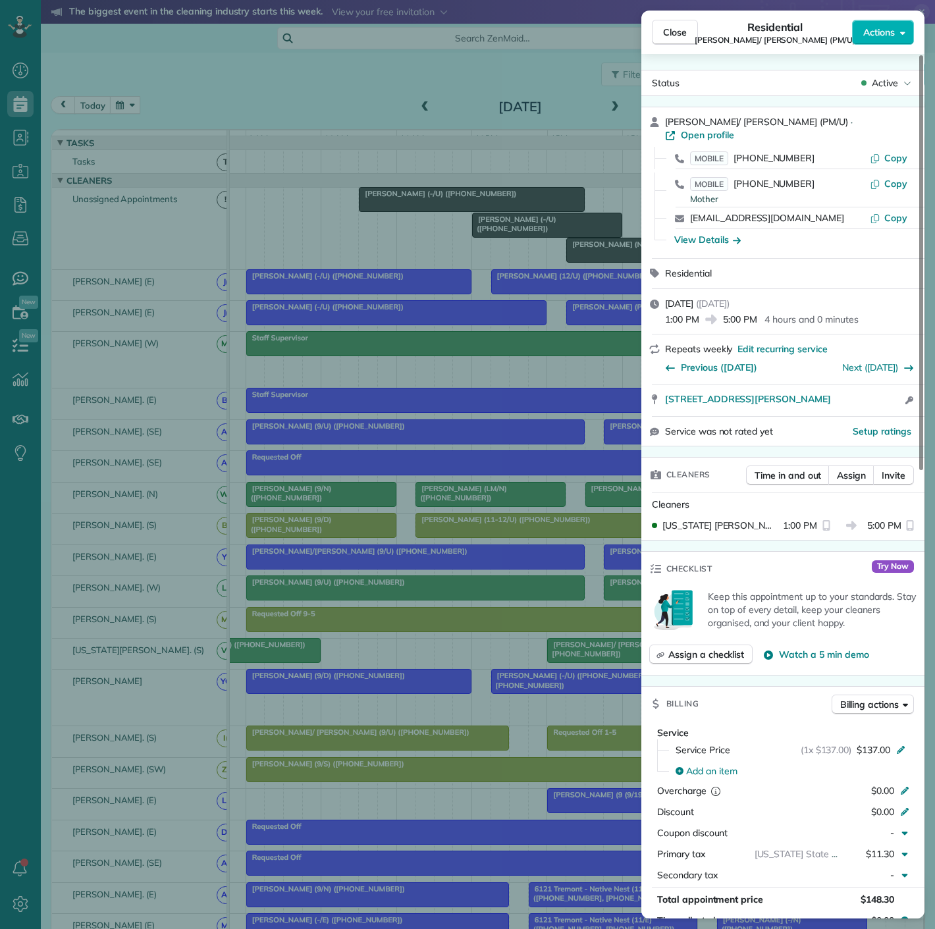
click at [594, 661] on div "Close Residential Sam/ Heidi Walters (PM/U) Actions Status Active Sam/ Heidi Wa…" at bounding box center [467, 464] width 935 height 929
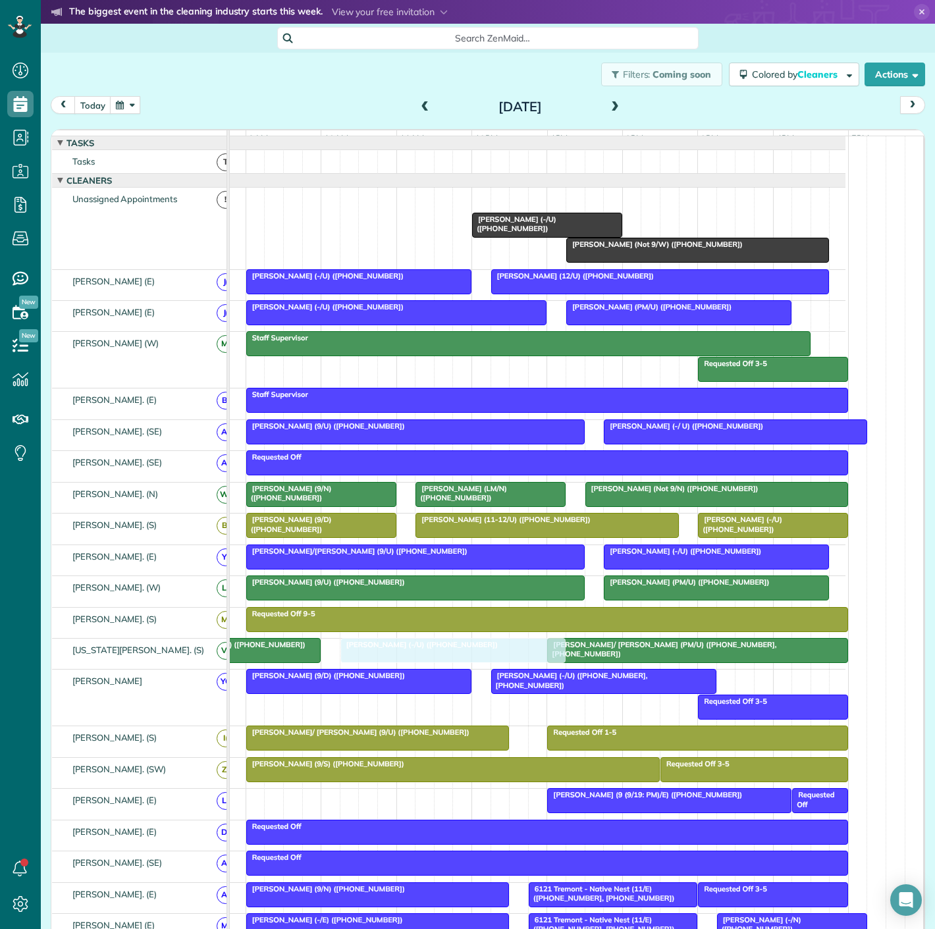
drag, startPoint x: 409, startPoint y: 207, endPoint x: 386, endPoint y: 663, distance: 456.1
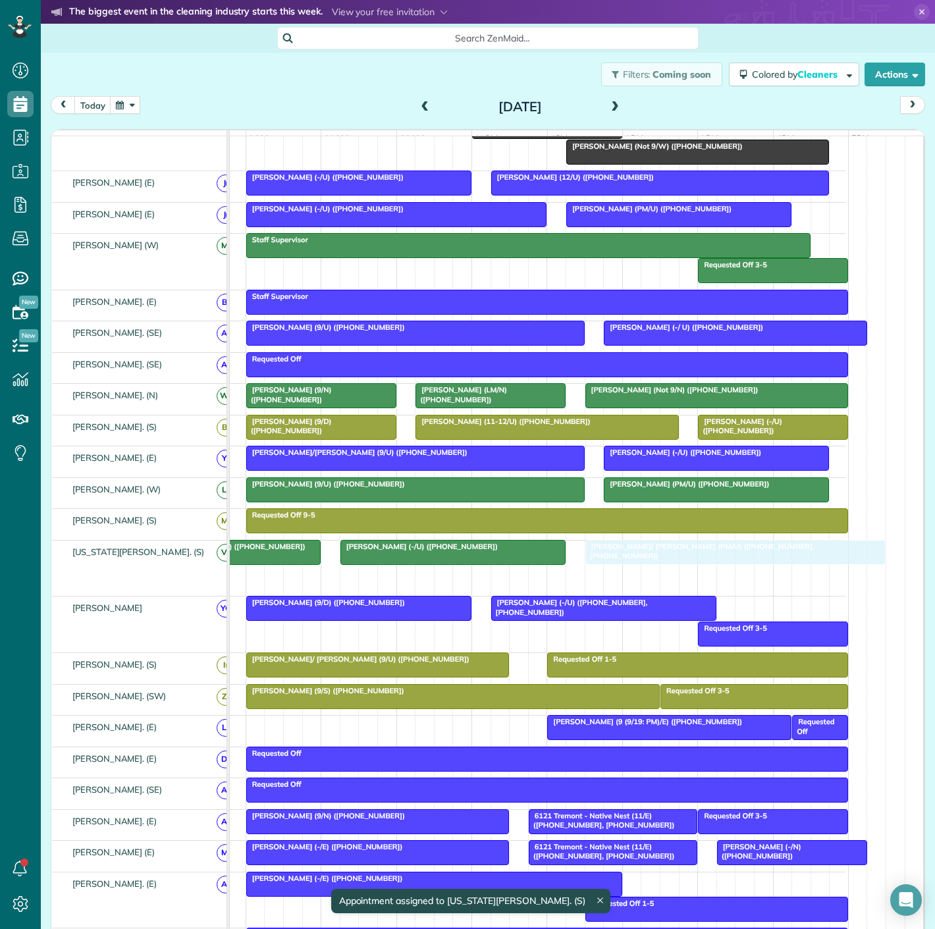
drag, startPoint x: 566, startPoint y: 584, endPoint x: 588, endPoint y: 582, distance: 22.5
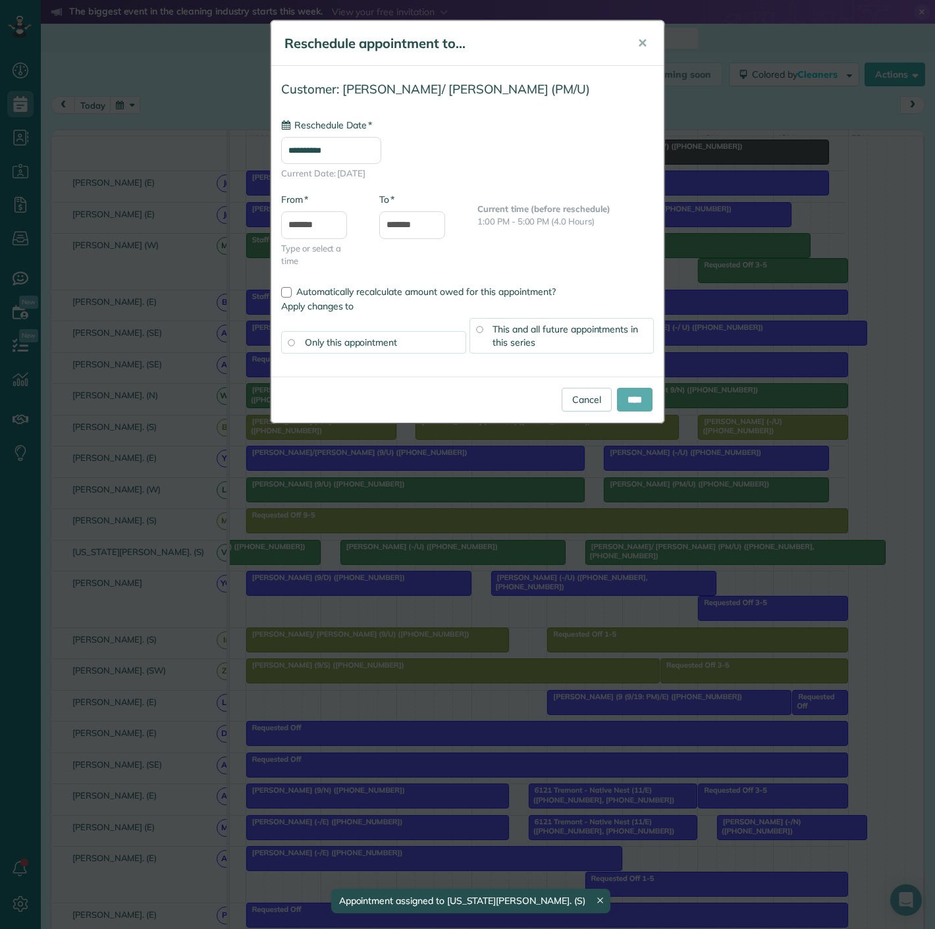
type input "**********"
click at [641, 404] on input "****" at bounding box center [635, 400] width 36 height 24
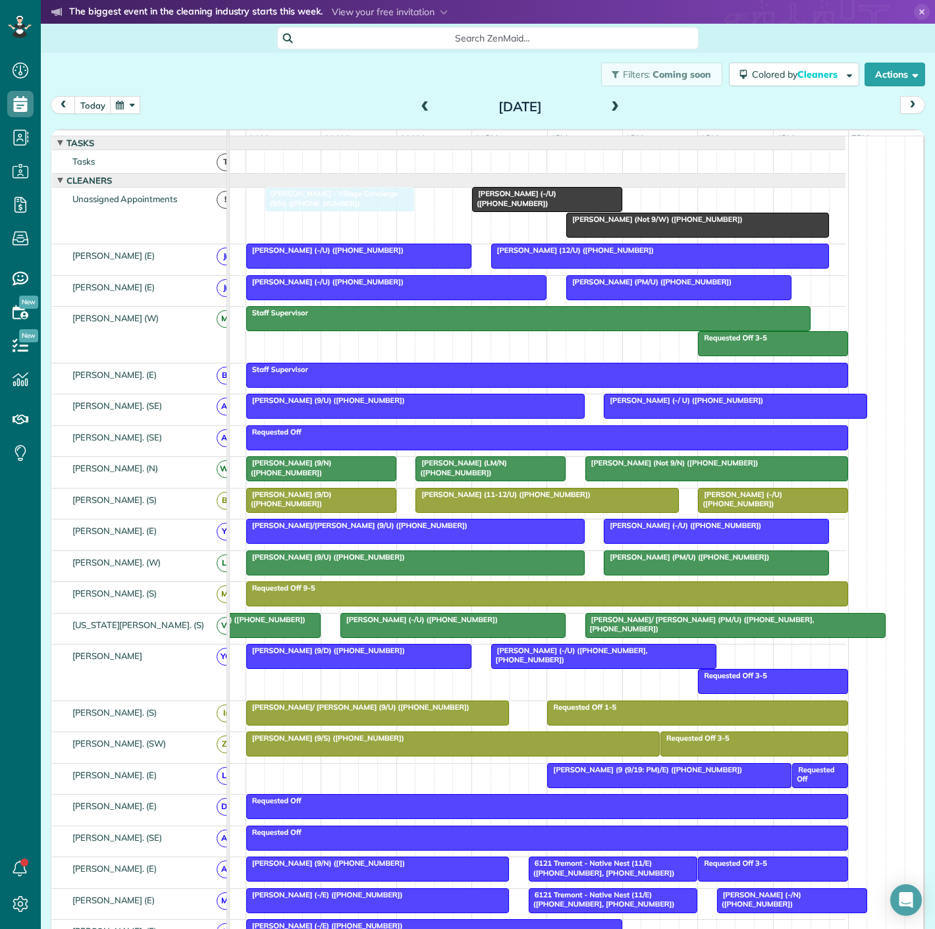
drag, startPoint x: 323, startPoint y: 792, endPoint x: 350, endPoint y: 203, distance: 589.1
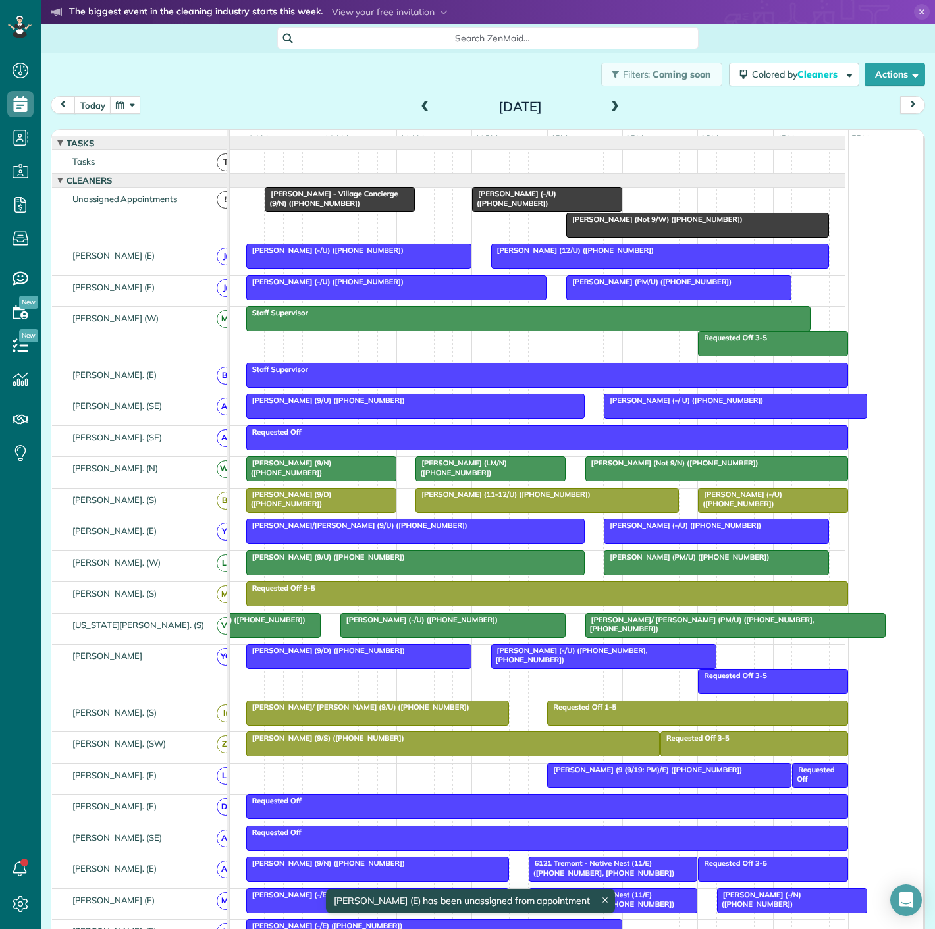
click at [646, 237] on div at bounding box center [697, 225] width 261 height 24
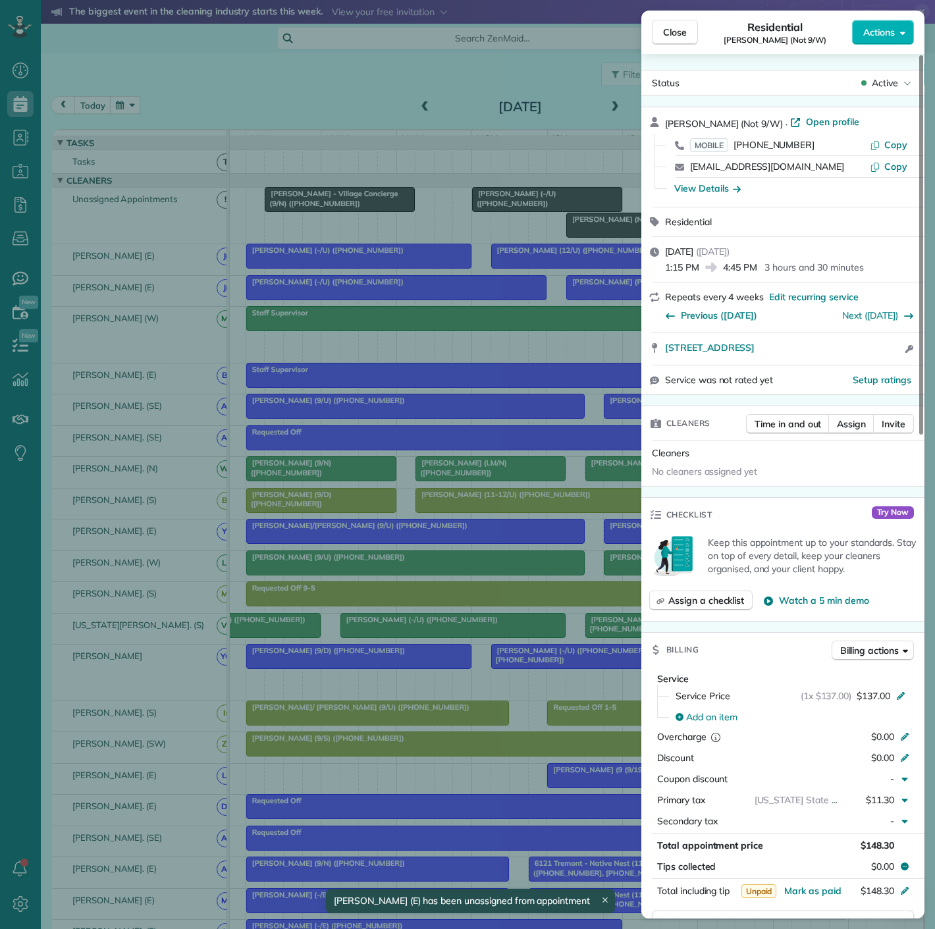
click at [577, 239] on div "Close Residential Theresa Fortin (Not 9/W) Actions Status Active Theresa Fortin…" at bounding box center [467, 464] width 935 height 929
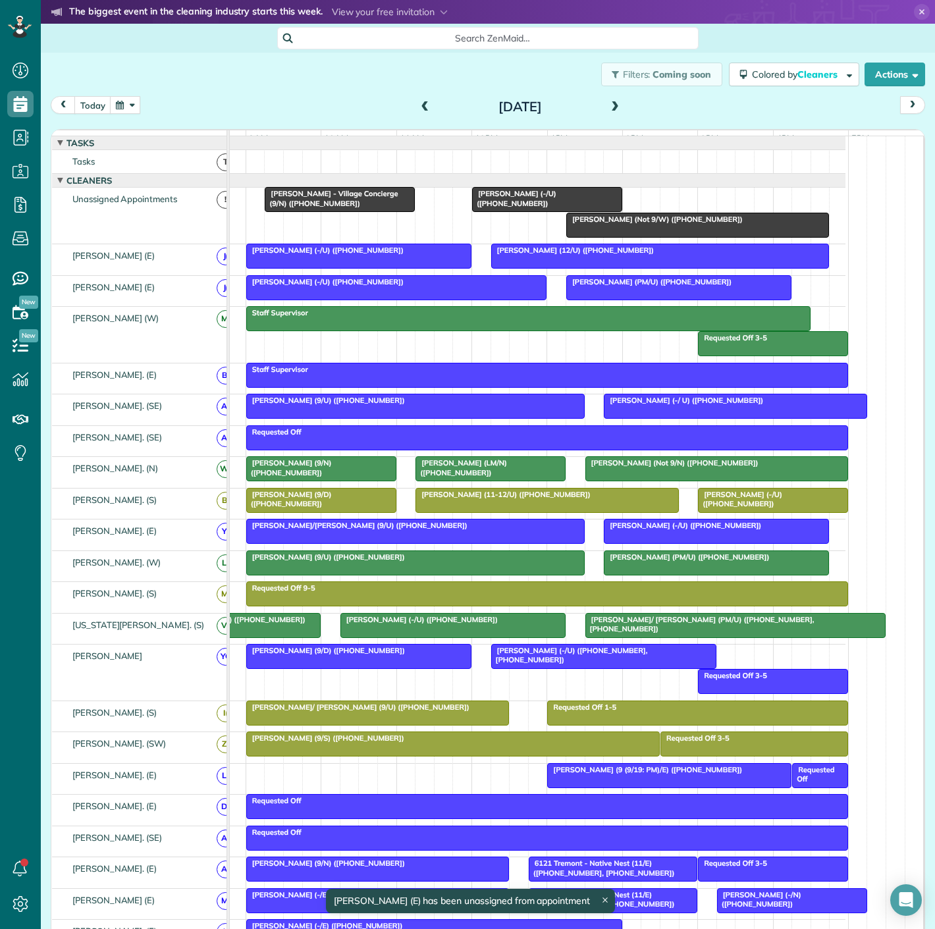
click at [660, 236] on div at bounding box center [697, 225] width 261 height 24
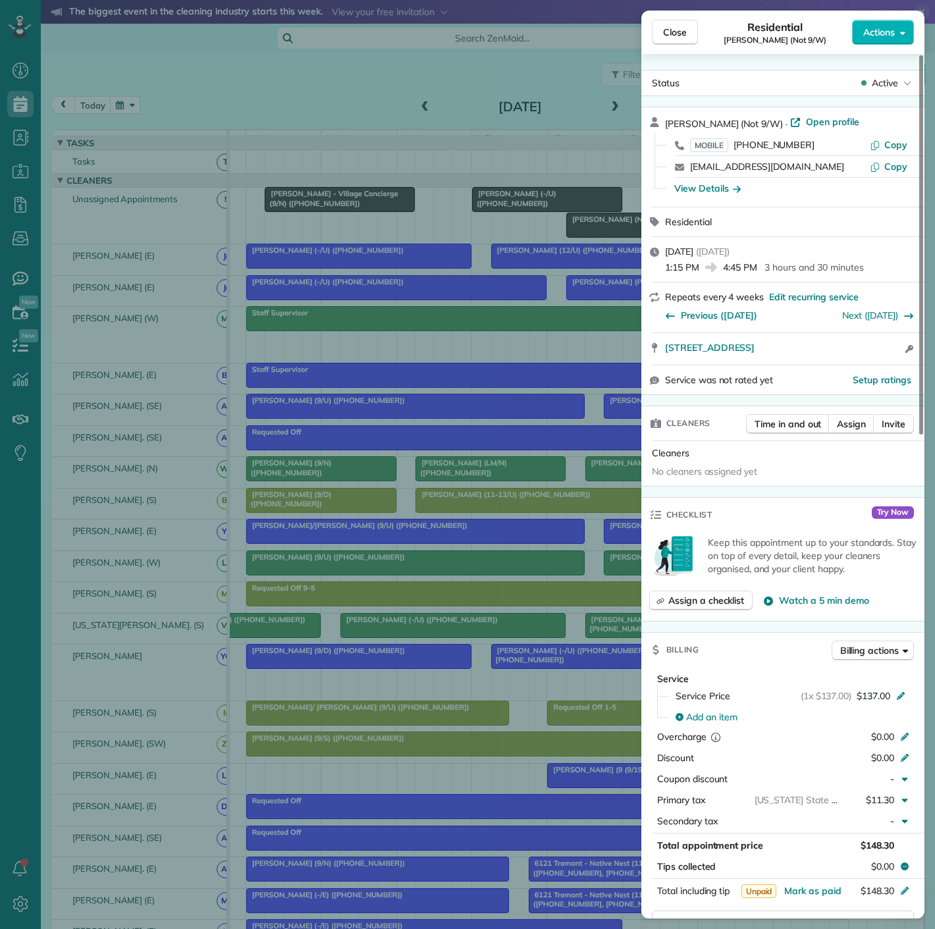
drag, startPoint x: 132, startPoint y: 498, endPoint x: 244, endPoint y: 459, distance: 118.5
click at [132, 498] on div "Close Residential Theresa Fortin (Not 9/W) Actions Status Active Theresa Fortin…" at bounding box center [467, 464] width 935 height 929
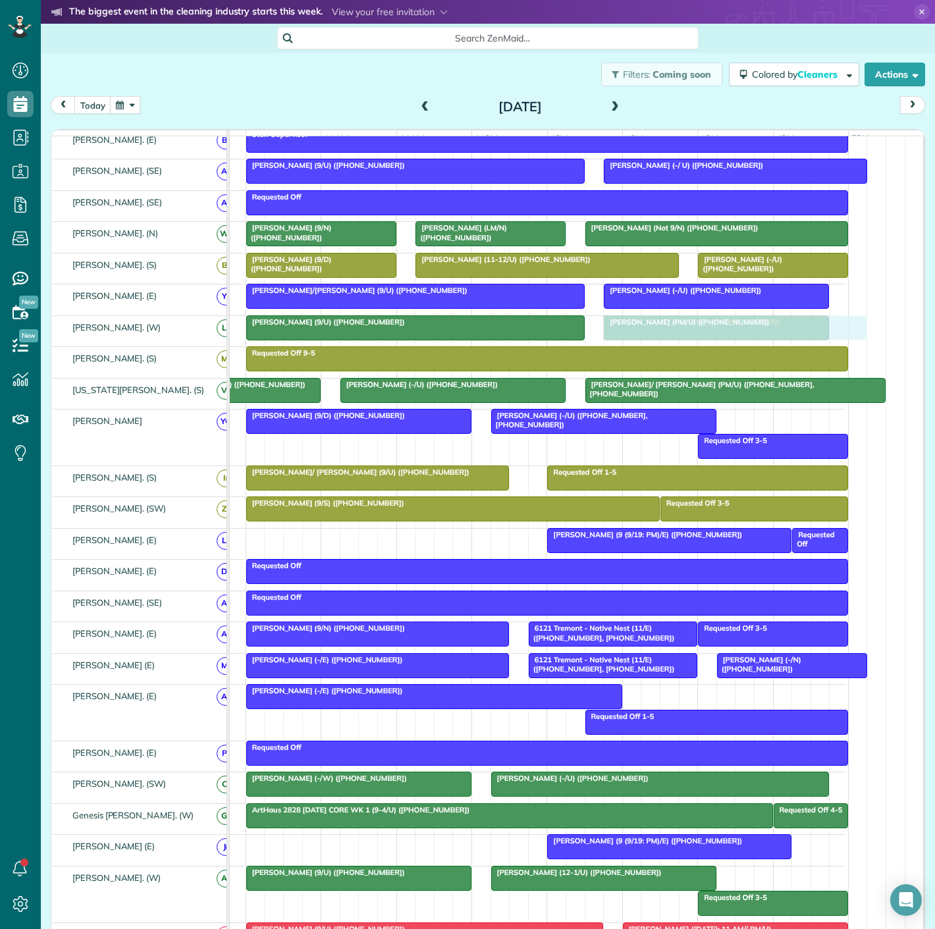
drag, startPoint x: 680, startPoint y: 242, endPoint x: 710, endPoint y: 332, distance: 94.9
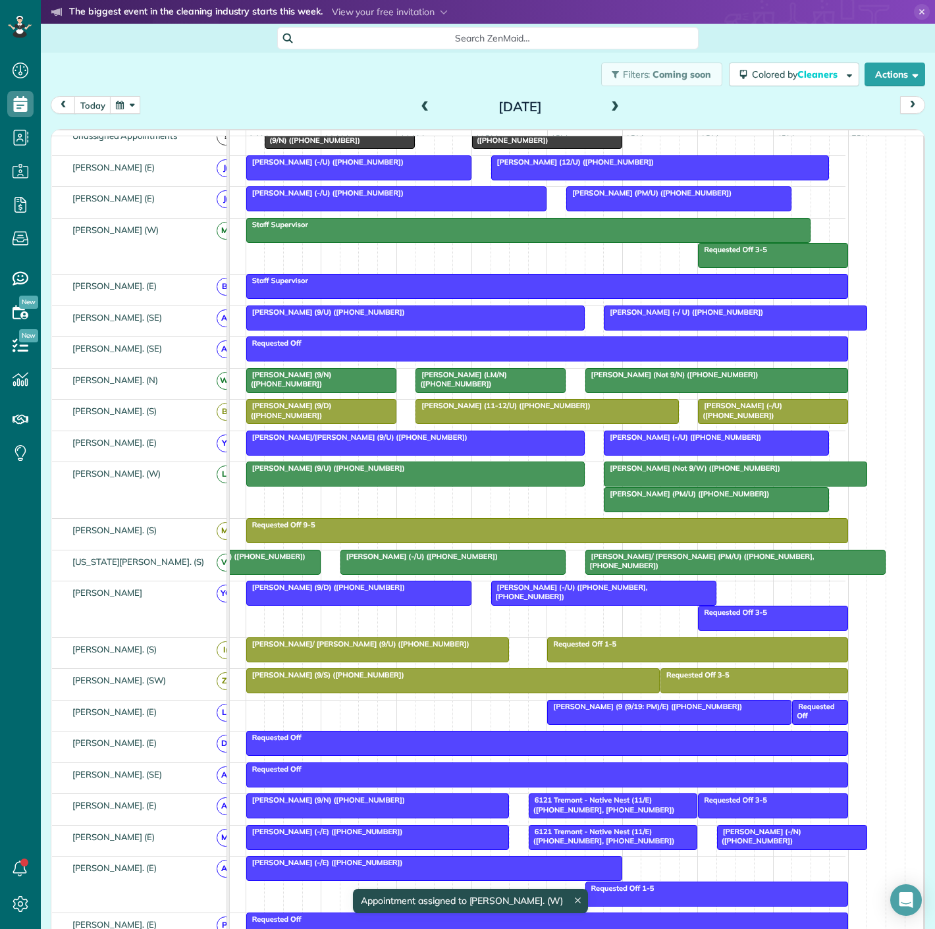
click at [344, 486] on div at bounding box center [415, 474] width 337 height 24
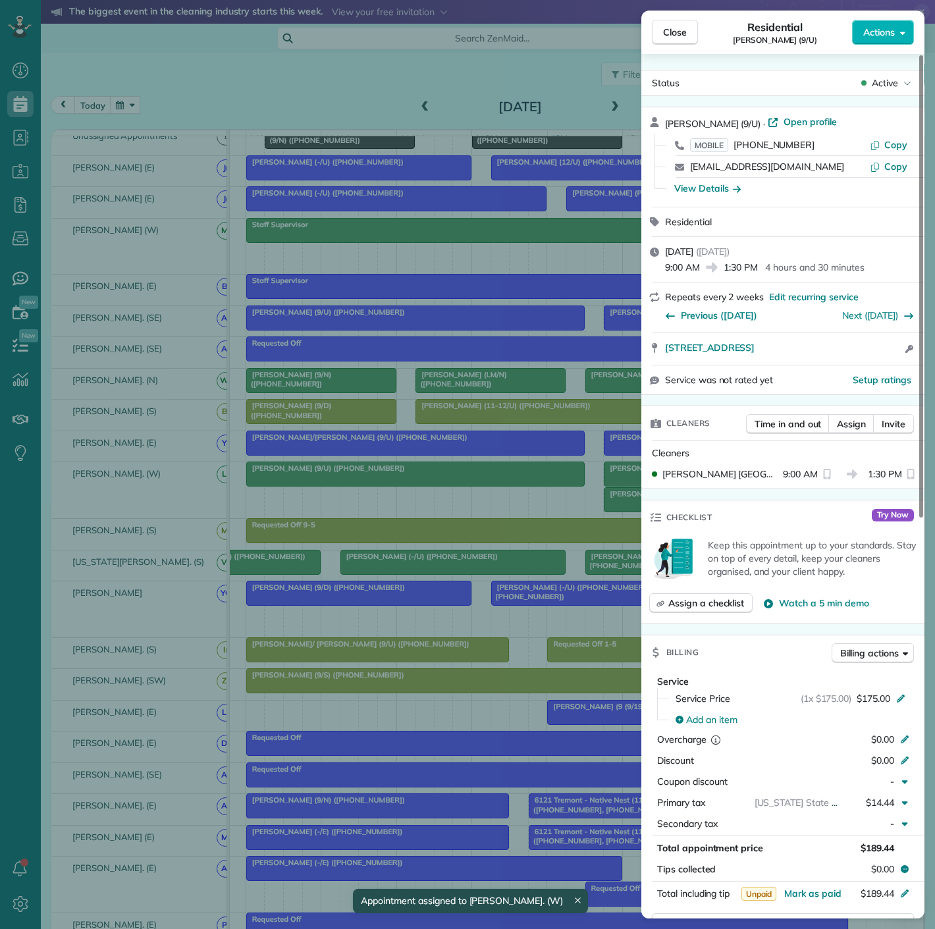
click at [344, 487] on div "Close Residential Ryan Buzzelli (9/U) Actions Status Active Ryan Buzzelli (9/U)…" at bounding box center [467, 464] width 935 height 929
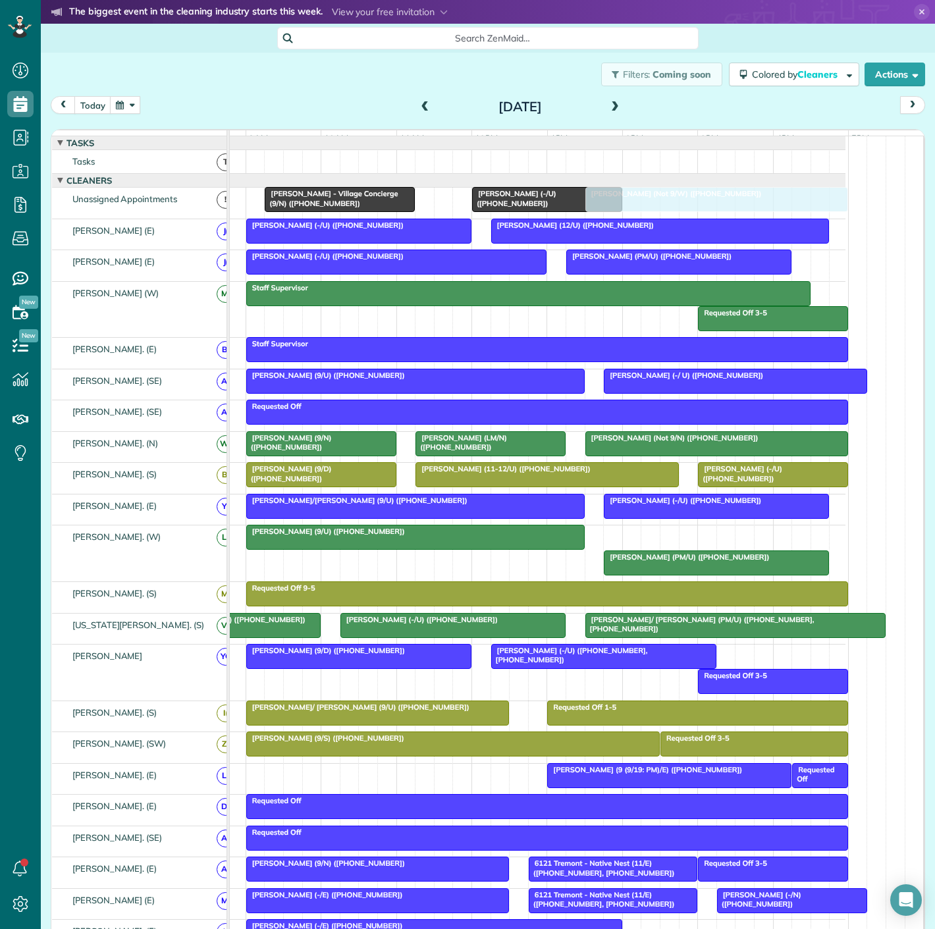
drag, startPoint x: 725, startPoint y: 484, endPoint x: 710, endPoint y: 213, distance: 271.7
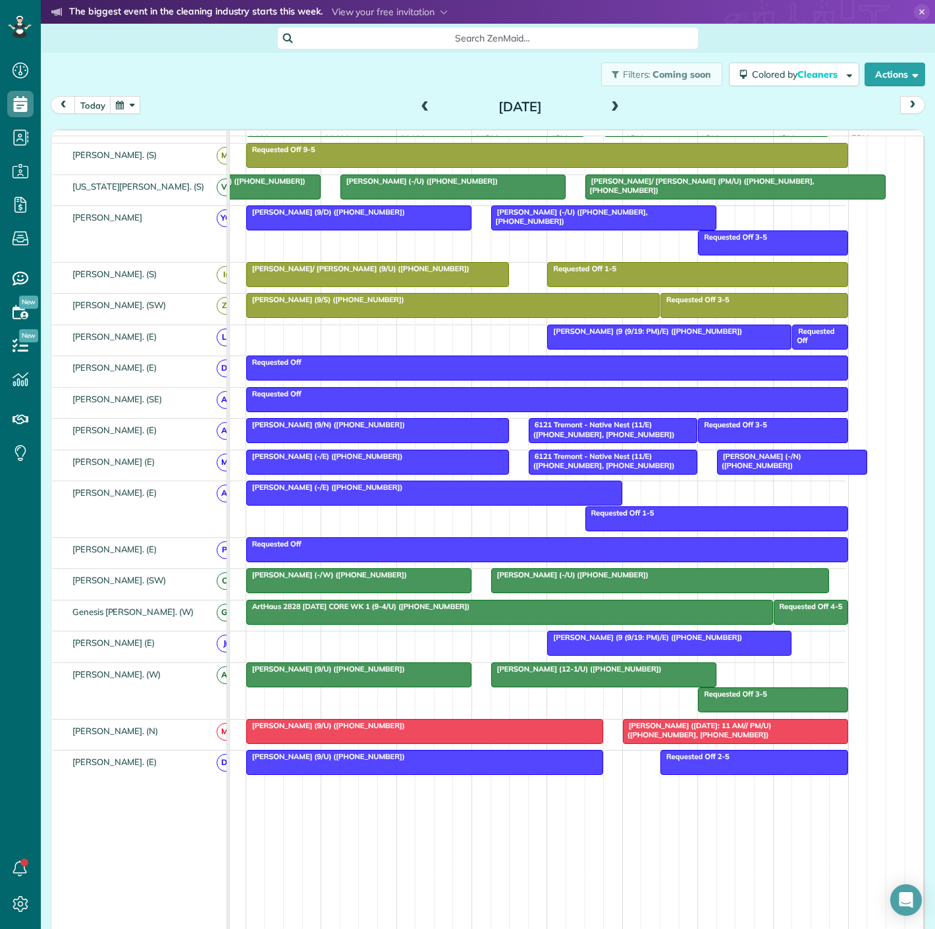
click at [380, 429] on span "Heather Sheltra (9/N) (+18027771992)" at bounding box center [326, 424] width 160 height 9
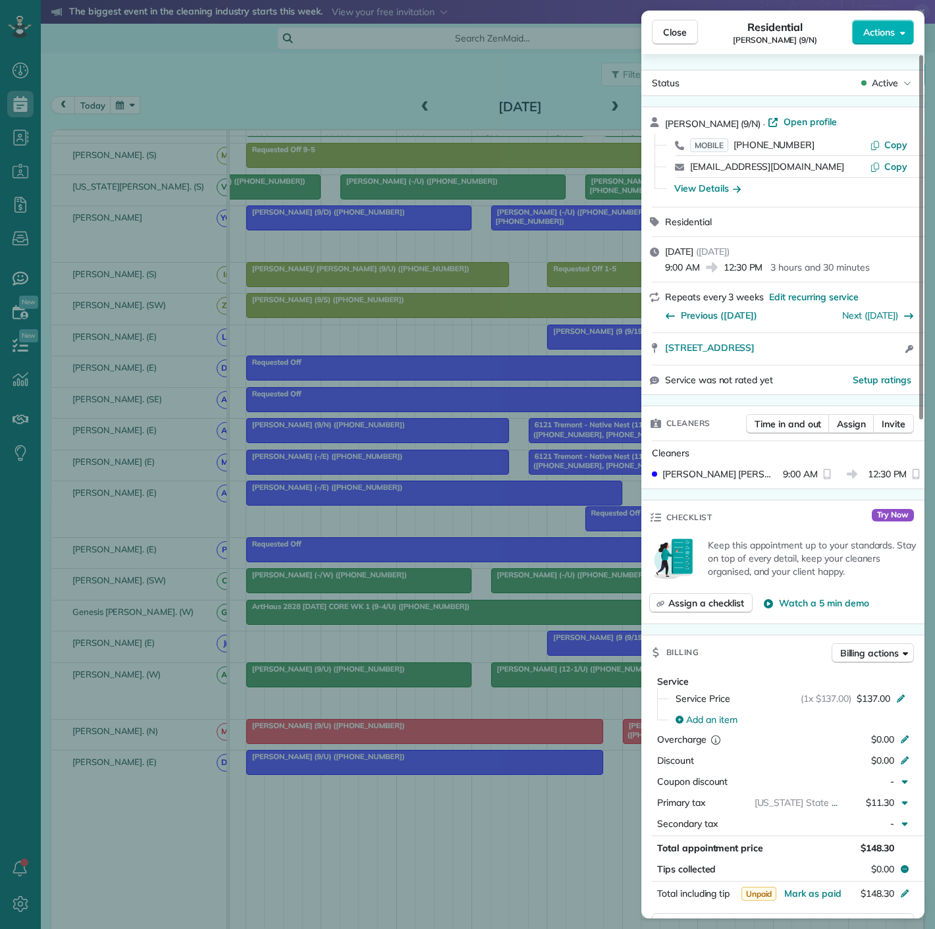
click at [380, 434] on div "Close Residential Heather Sheltra (9/N) Actions Status Active Heather Sheltra (…" at bounding box center [467, 464] width 935 height 929
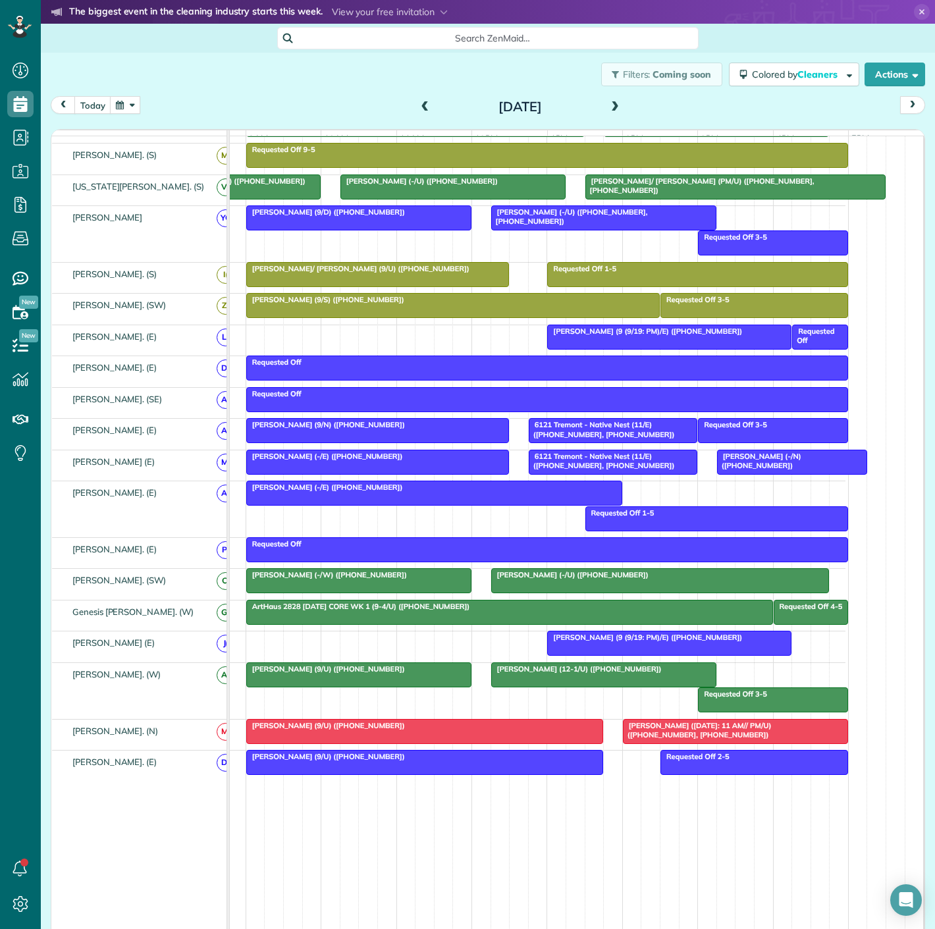
click at [632, 438] on span "6121 Tremont - Native Nest (11/E) (+19406821867, +14692685812)" at bounding box center [601, 429] width 147 height 18
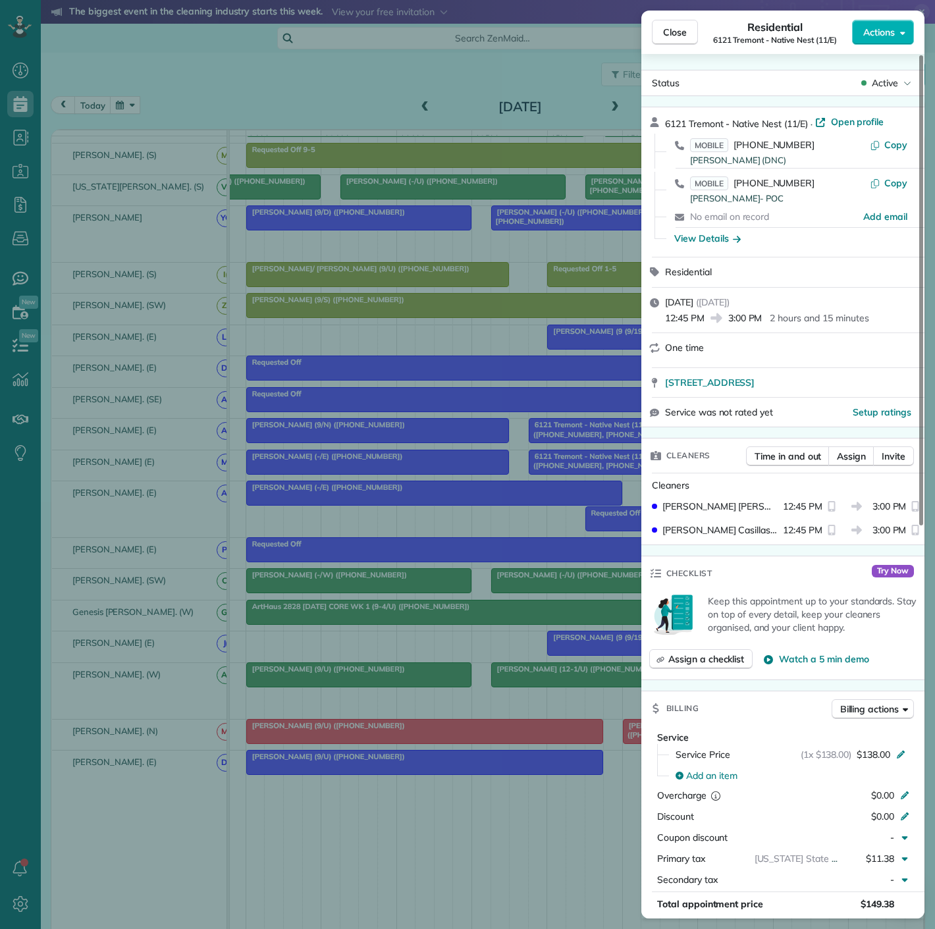
click at [529, 454] on div "Close Residential 6121 Tremont - Native Nest (11/E) Actions Status Active 6121 …" at bounding box center [467, 464] width 935 height 929
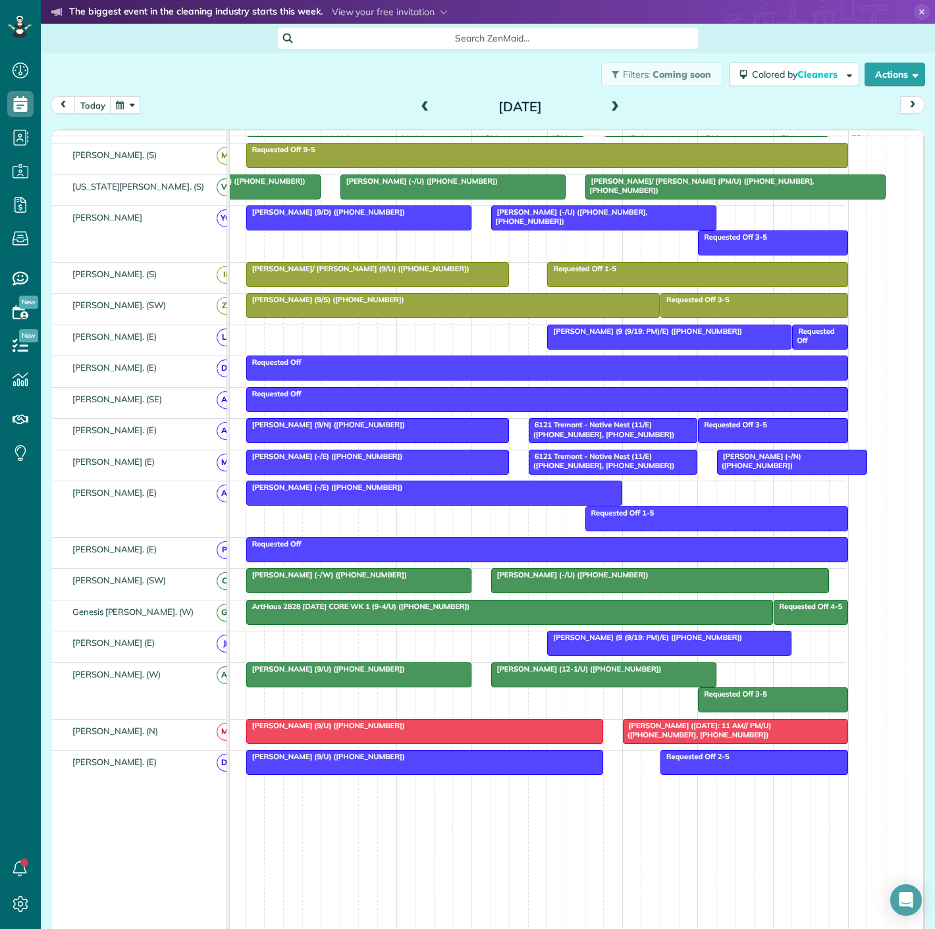
click at [361, 461] on div "Ally Frye (-/E) (+12144787786)" at bounding box center [377, 456] width 255 height 9
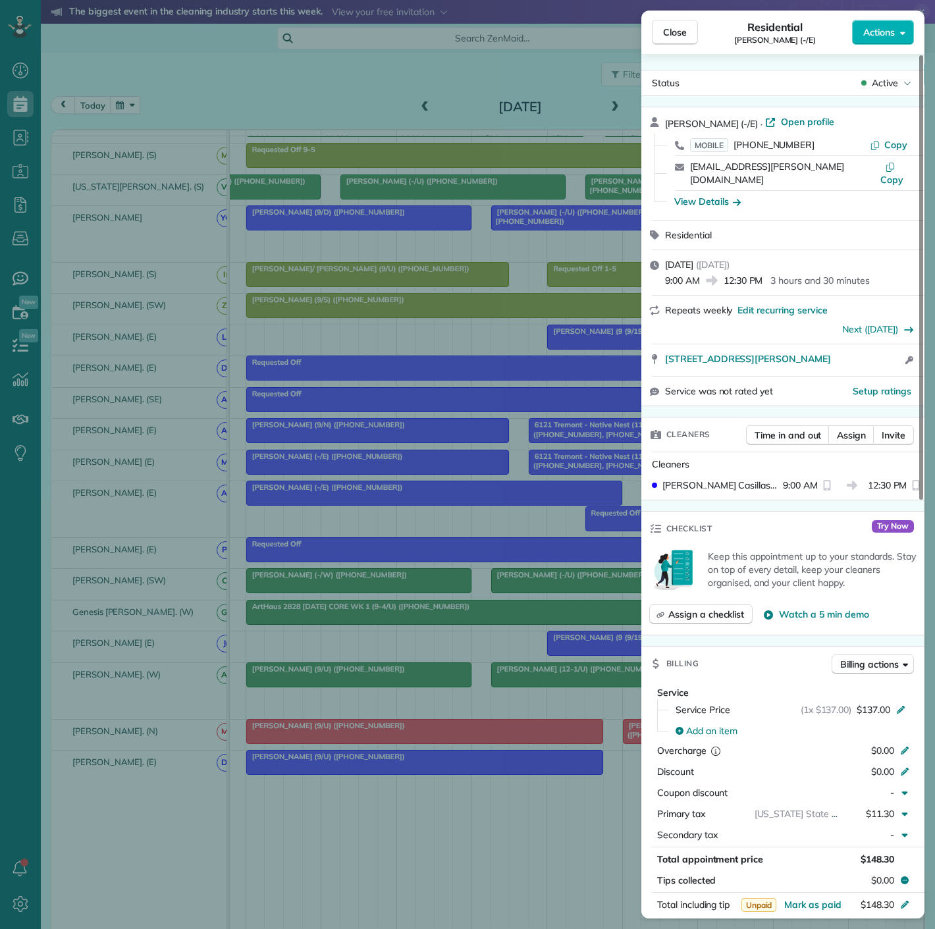
click at [361, 464] on div "Close Residential Ally Frye (-/E) Actions Status Active Ally Frye (-/E) · Open …" at bounding box center [467, 464] width 935 height 929
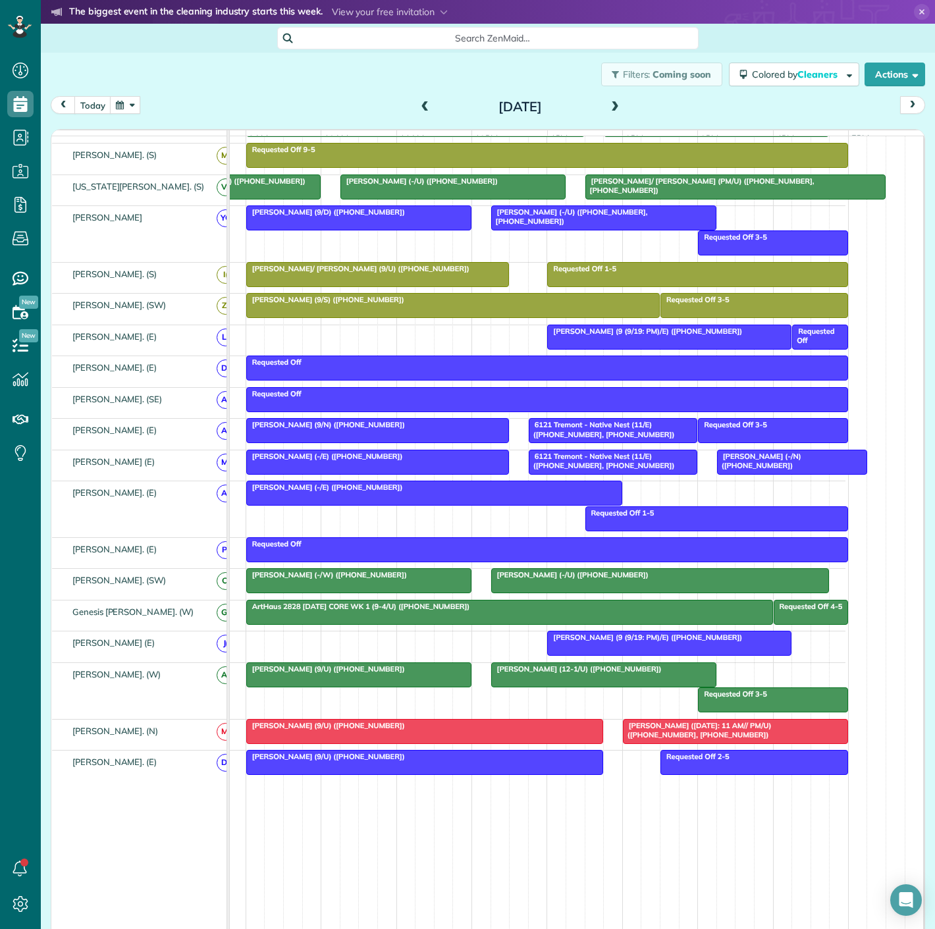
click at [552, 467] on span "6121 Tremont - Native Nest (11/E) (+19406821867, +14692685812)" at bounding box center [601, 461] width 147 height 18
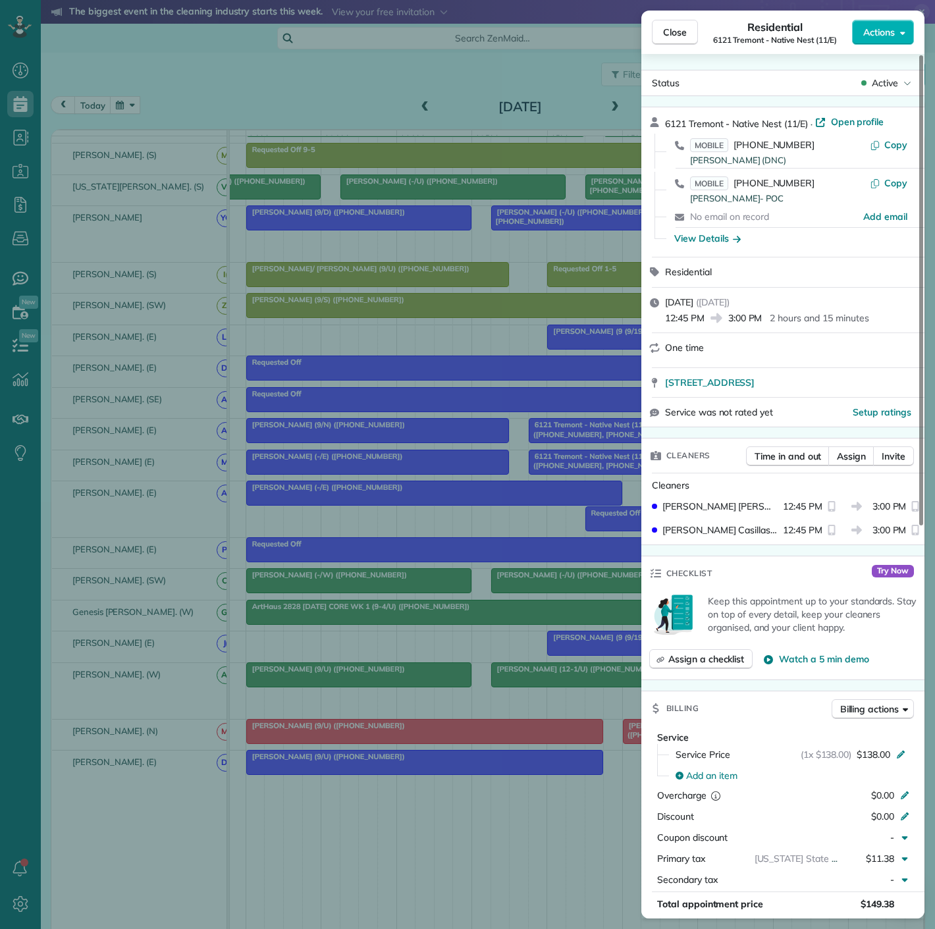
click at [552, 467] on div "Close Residential 6121 Tremont - Native Nest (11/E) Actions Status Active 6121 …" at bounding box center [467, 464] width 935 height 929
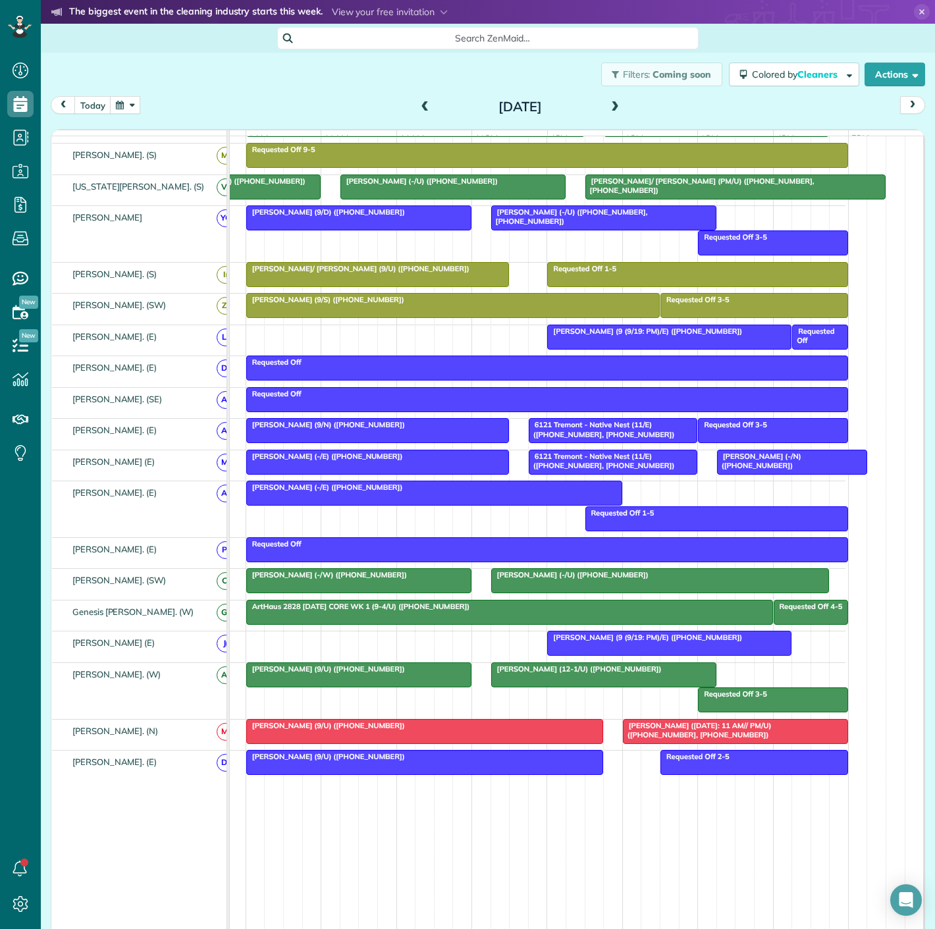
click at [777, 473] on div at bounding box center [792, 462] width 149 height 24
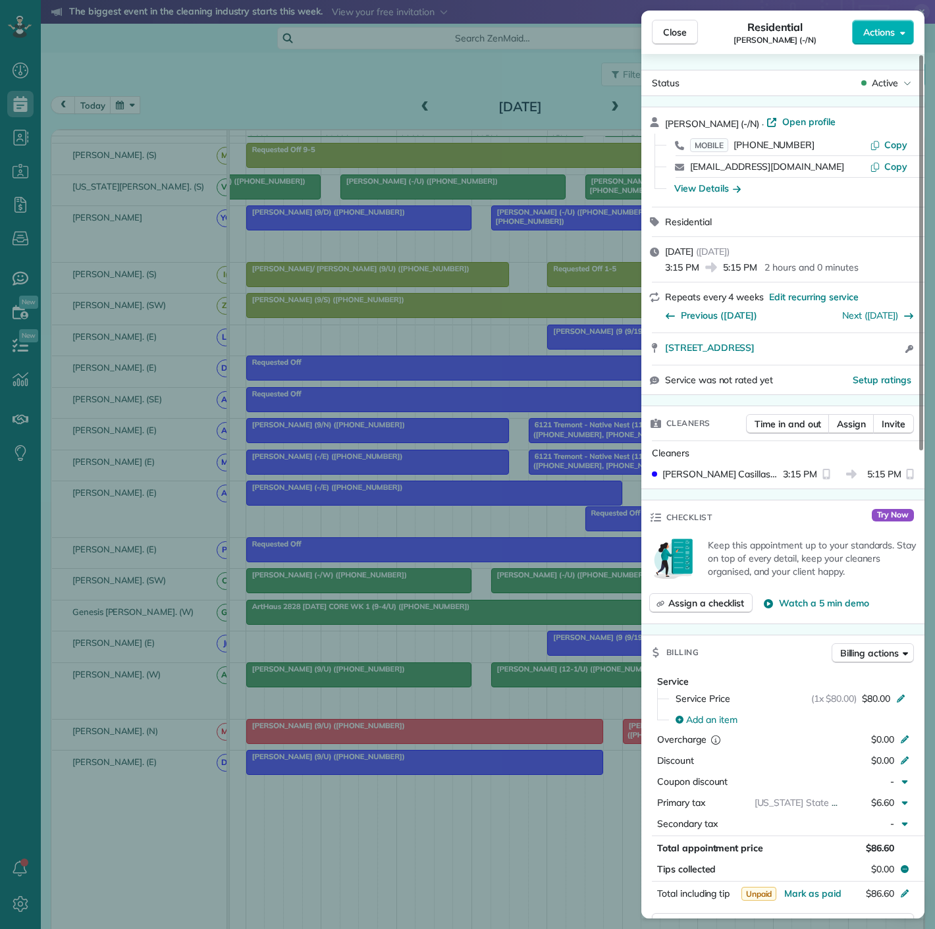
click at [457, 481] on div "Close Residential Priya Manchiraju (-/N) Actions Status Active Priya Manchiraju…" at bounding box center [467, 464] width 935 height 929
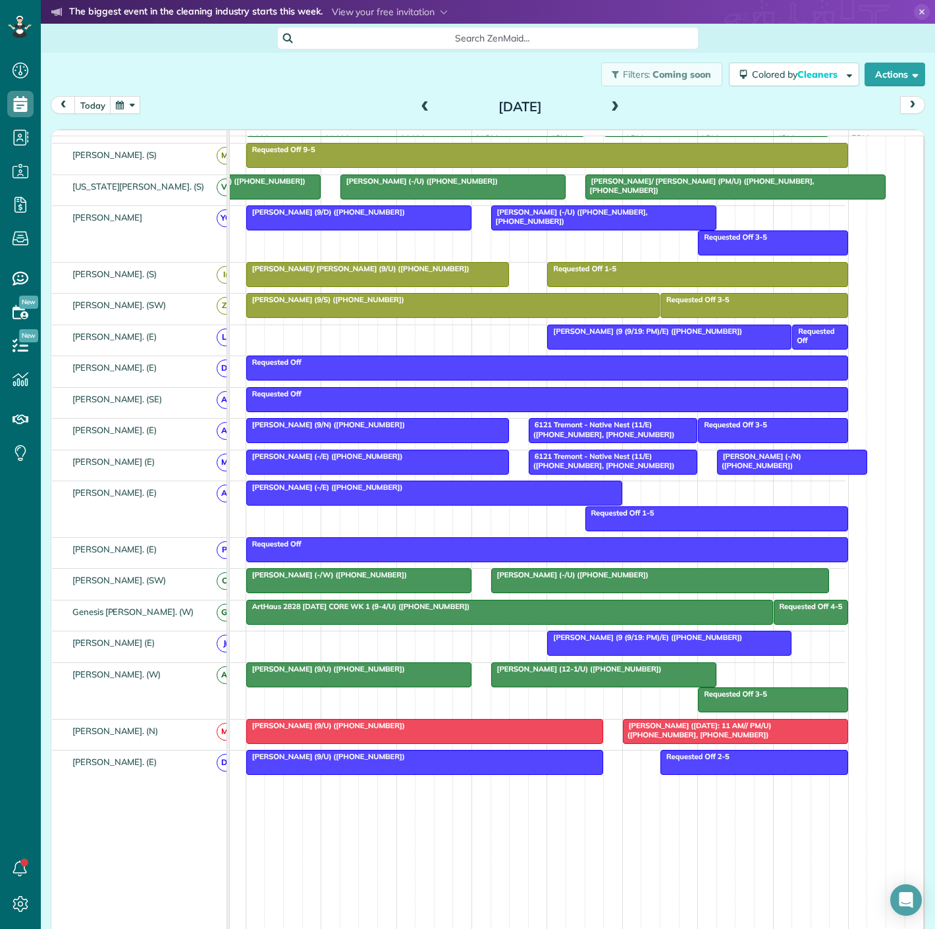
click at [305, 471] on div at bounding box center [377, 462] width 261 height 24
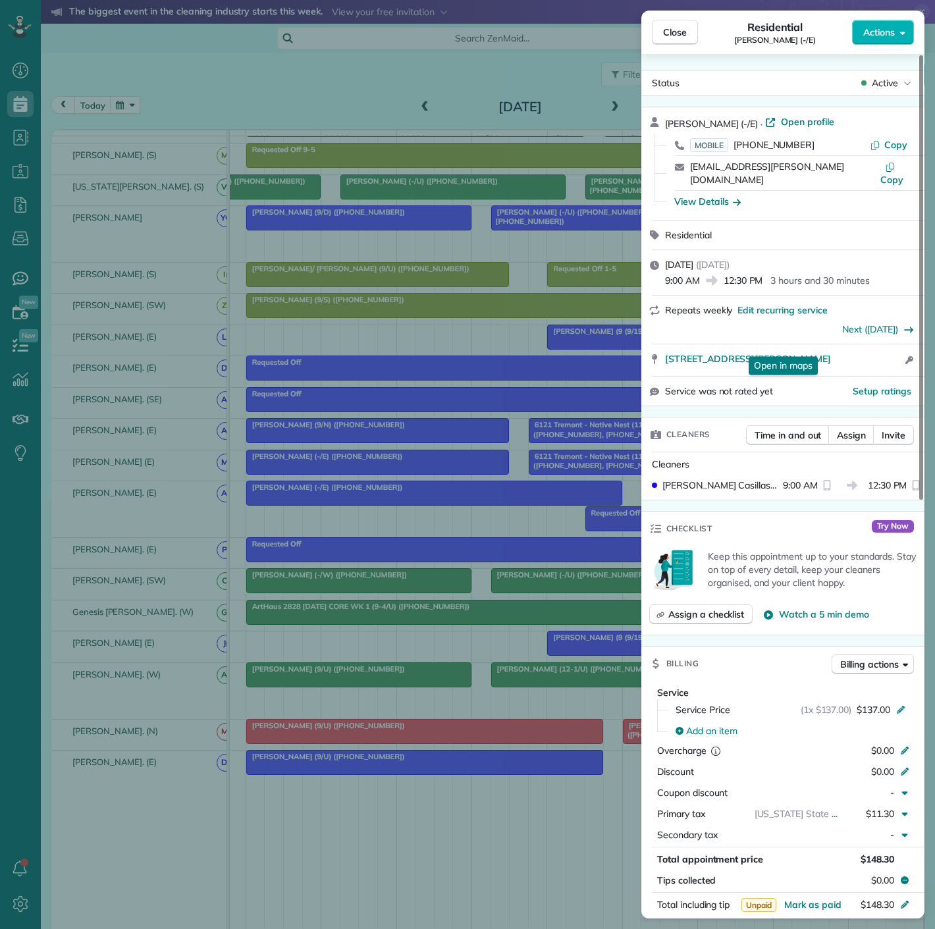
drag, startPoint x: 658, startPoint y: 347, endPoint x: 405, endPoint y: 236, distance: 275.6
click at [843, 344] on div "5200 Martel Ave #35D Dallas TX 75206 Open in maps Open in maps Open access info…" at bounding box center [782, 360] width 283 height 32
click at [496, 556] on div "Close Residential Ally Frye (-/E) Actions Status Active Ally Frye (-/E) · Open …" at bounding box center [467, 464] width 935 height 929
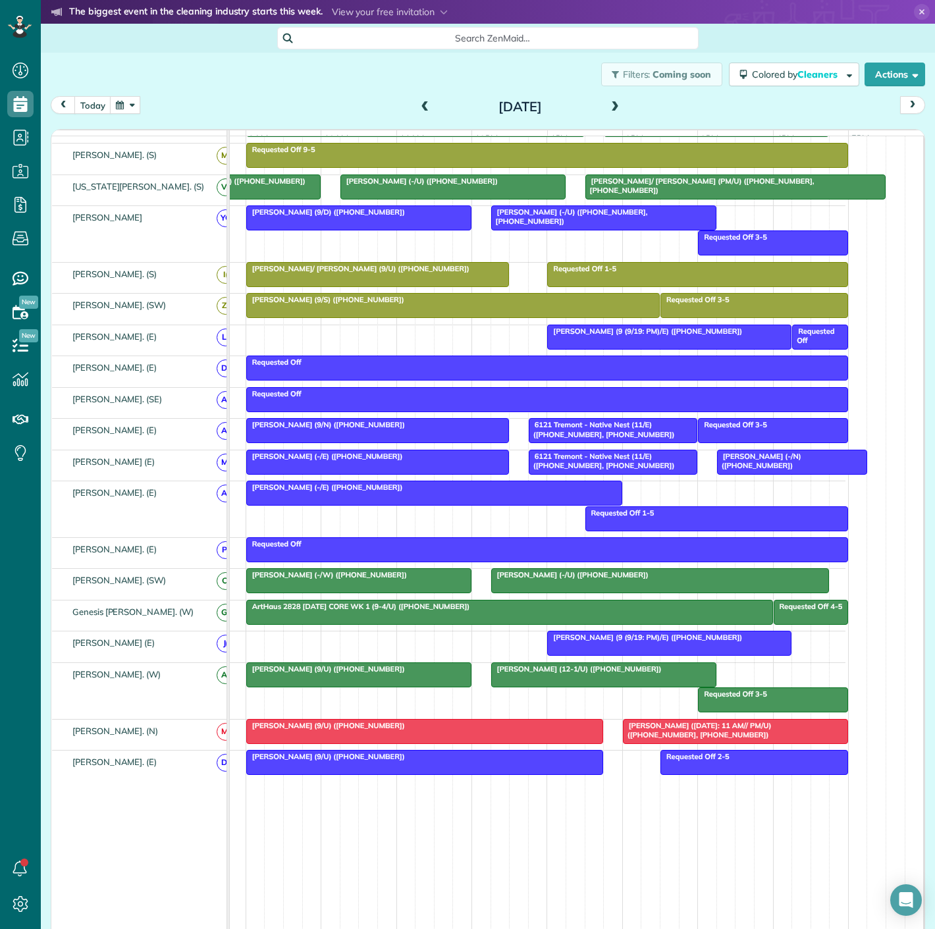
click at [555, 457] on span "6121 Tremont - Native Nest (11/E) (+19406821867, +14692685812)" at bounding box center [601, 461] width 147 height 18
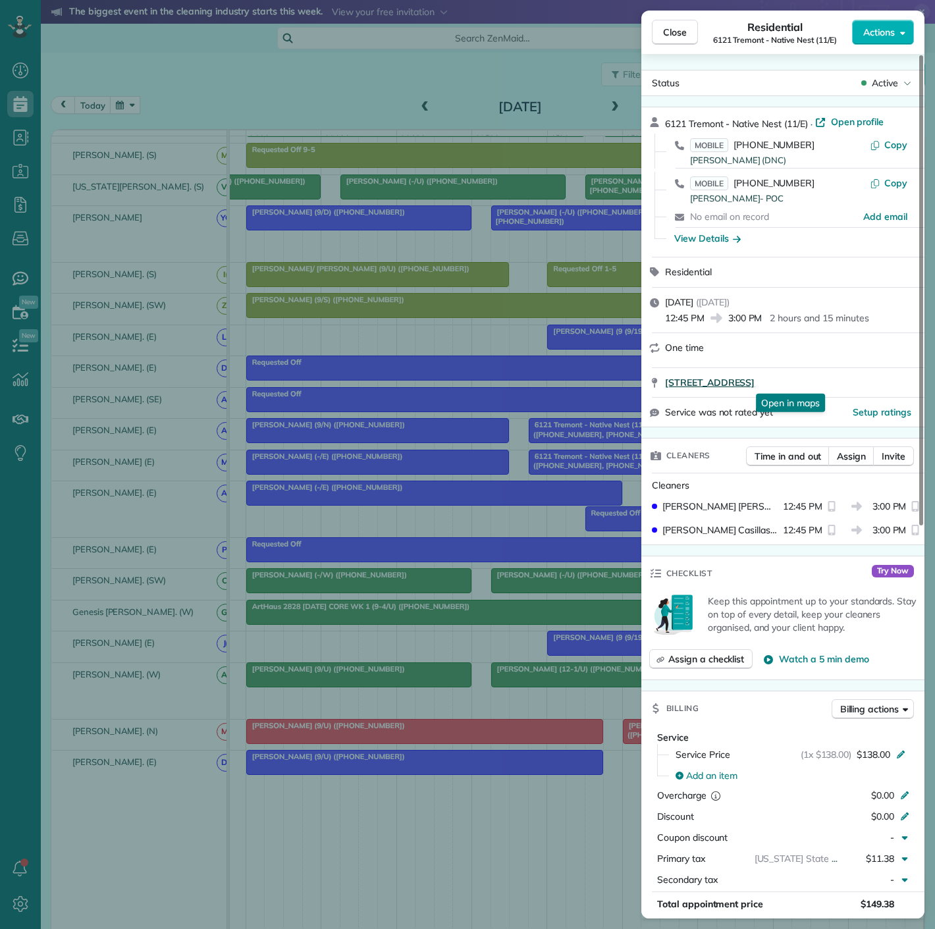
drag, startPoint x: 660, startPoint y: 386, endPoint x: 847, endPoint y: 377, distance: 187.8
click at [847, 377] on div "6121 Tremont Street Dallas TX 75214 Open in maps Open in maps" at bounding box center [782, 382] width 283 height 29
drag, startPoint x: 356, startPoint y: 494, endPoint x: 681, endPoint y: 508, distance: 324.8
click at [356, 494] on div "Close Residential 6121 Tremont - Native Nest (11/E) Actions Status Active 6121 …" at bounding box center [467, 464] width 935 height 929
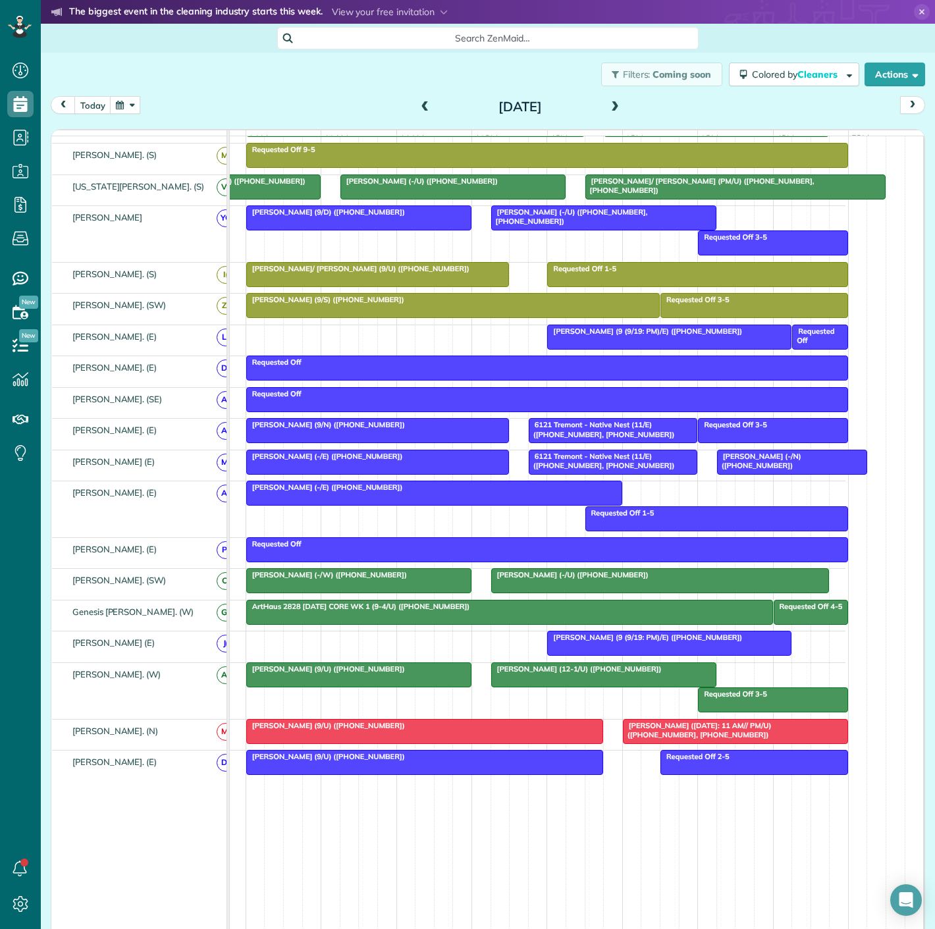
click at [748, 461] on span "Priya Manchiraju (-/N) (+18329482305)" at bounding box center [758, 461] width 85 height 18
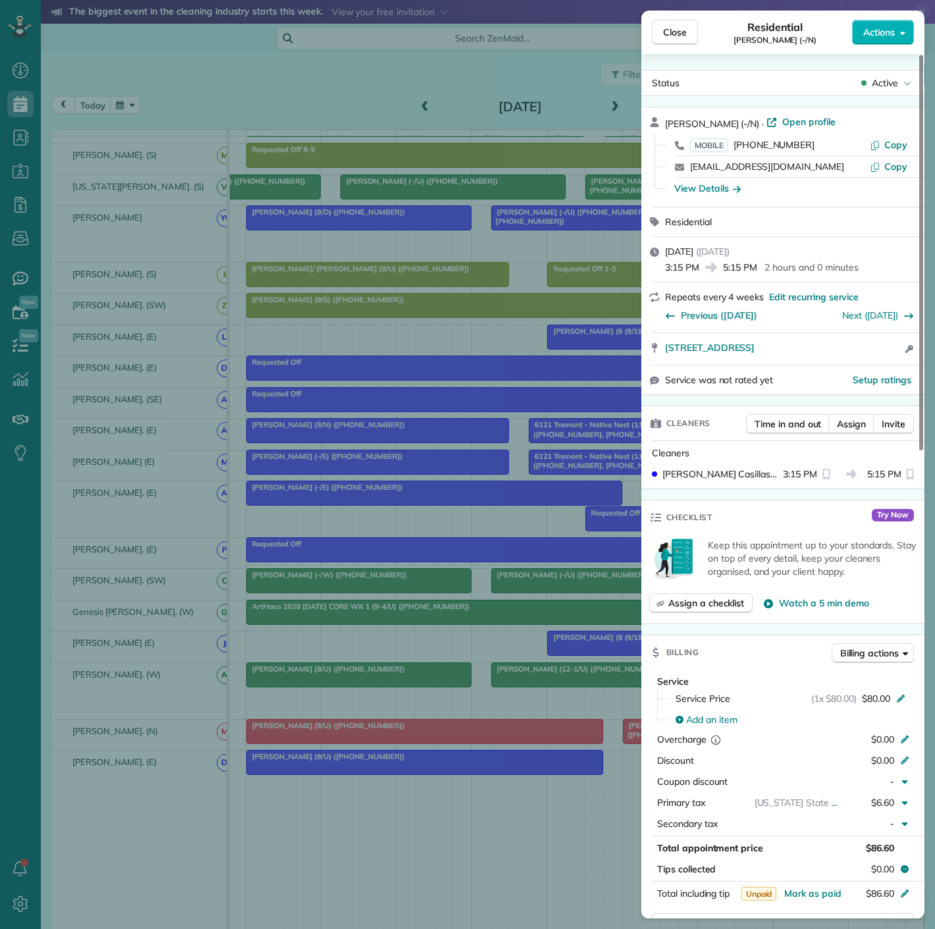
drag, startPoint x: 652, startPoint y: 355, endPoint x: 837, endPoint y: 373, distance: 185.1
click at [837, 365] on div "8749 Southwestern Boulevard APT 5101 Dallas TX 75206 Open access information" at bounding box center [782, 349] width 283 height 32
click at [264, 474] on div "Close Residential Priya Manchiraju (-/N) Actions Status Active Priya Manchiraju…" at bounding box center [467, 464] width 935 height 929
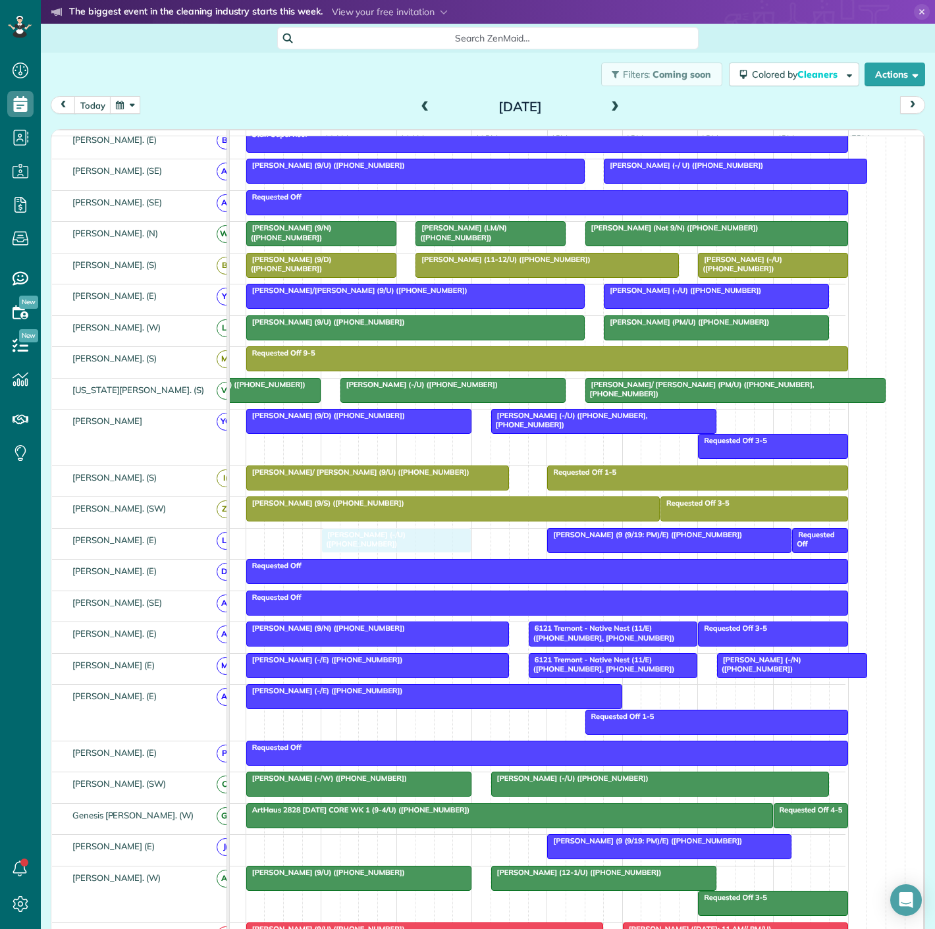
scroll to position [178, 0]
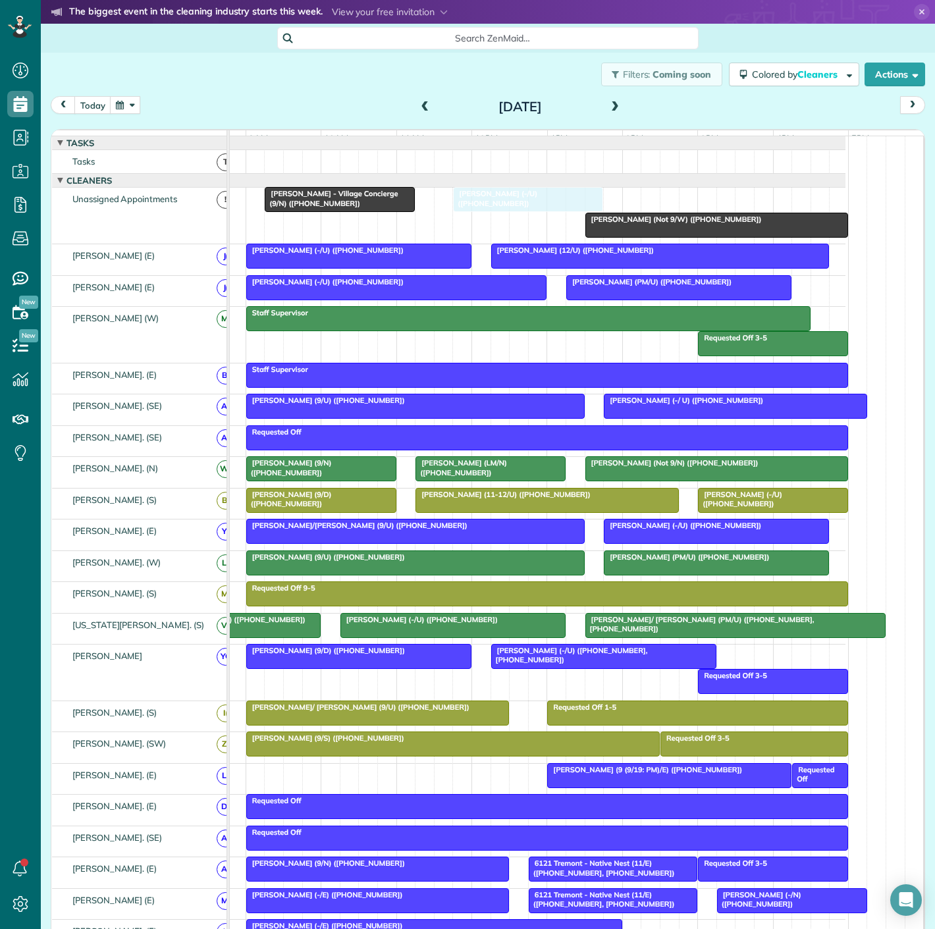
drag, startPoint x: 511, startPoint y: 210, endPoint x: 498, endPoint y: 209, distance: 12.5
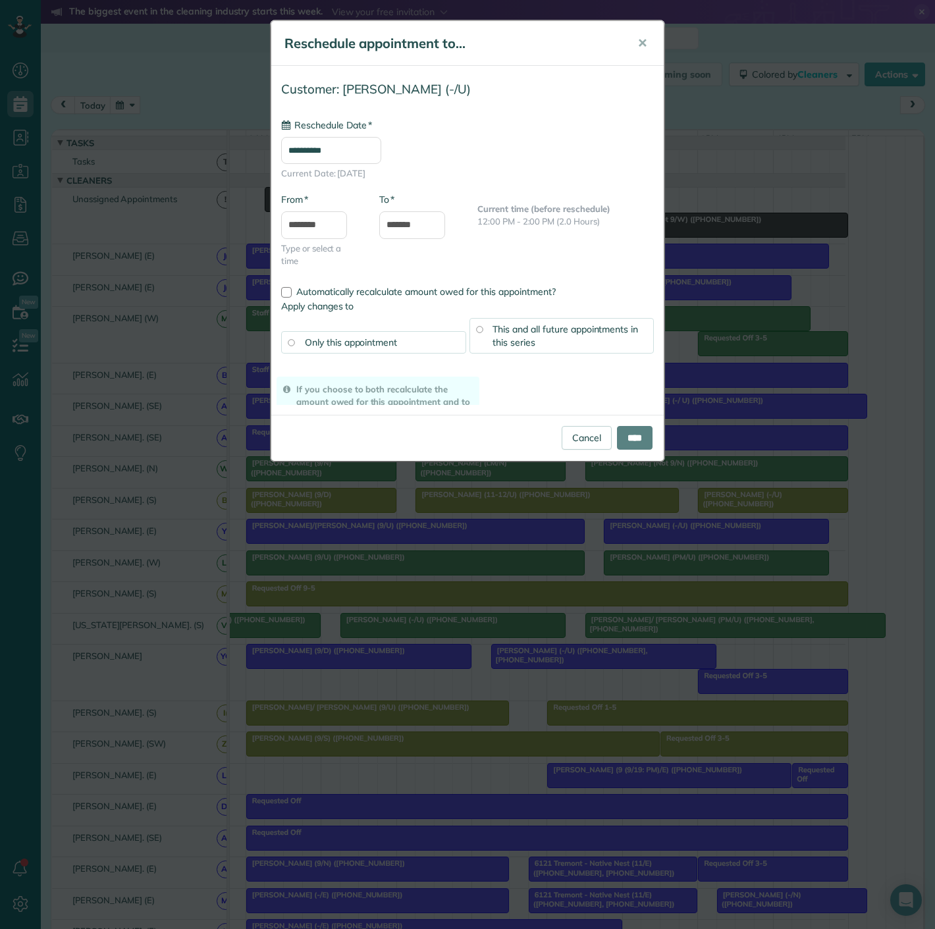
click at [203, 494] on div "**********" at bounding box center [467, 464] width 935 height 929
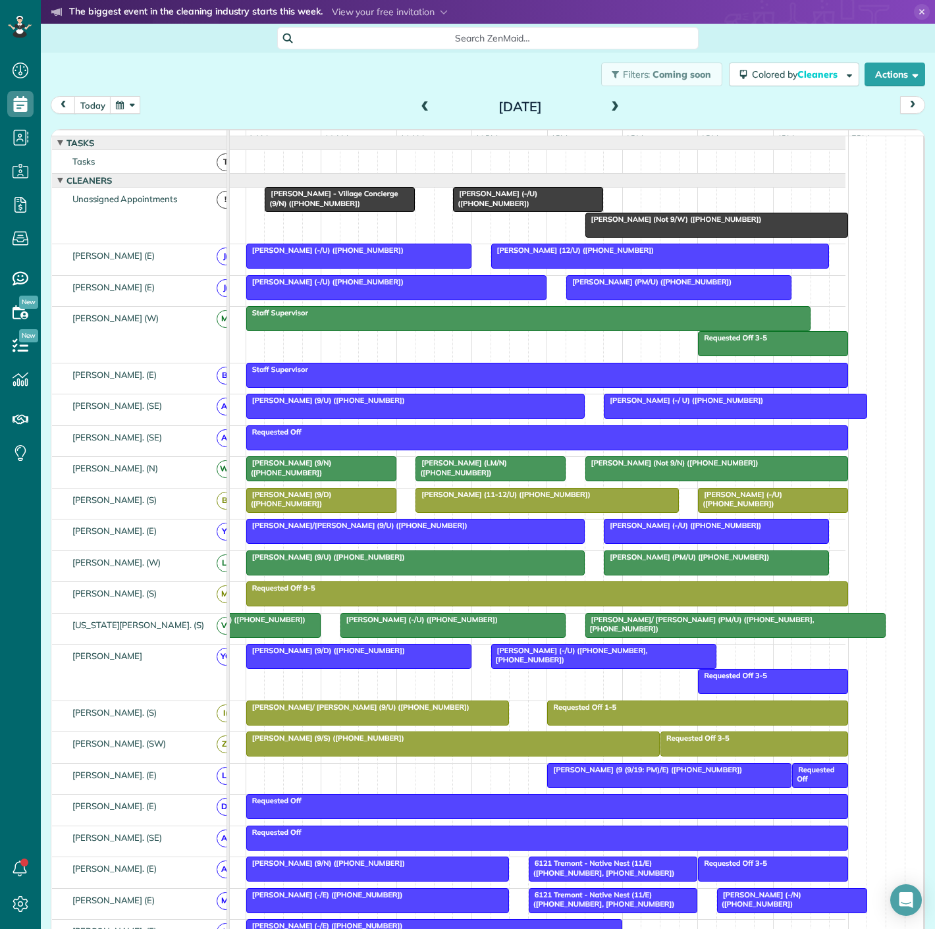
click at [502, 187] on div at bounding box center [507, 180] width 675 height 13
click at [498, 203] on span "Natoscha Golightly (-/U) (+19723658508)" at bounding box center [494, 198] width 85 height 18
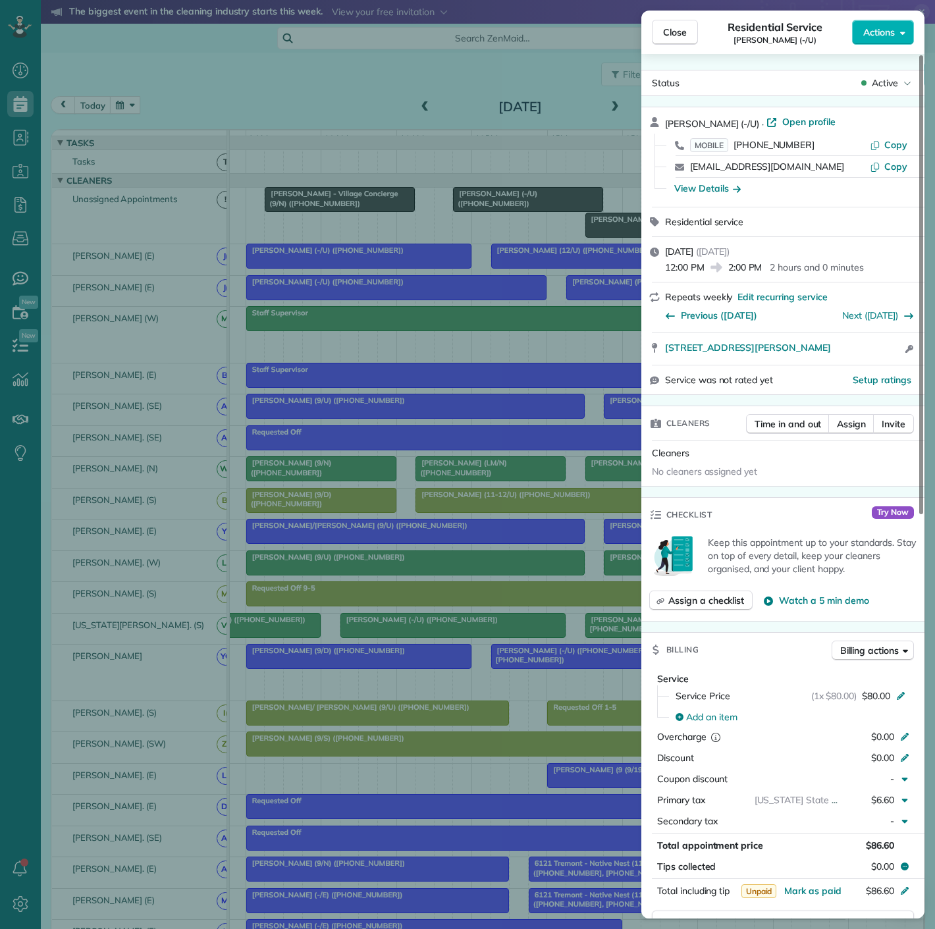
click at [498, 203] on div "Close Residential Service Natoscha Golightly (-/U) Actions Status Active Natosc…" at bounding box center [467, 464] width 935 height 929
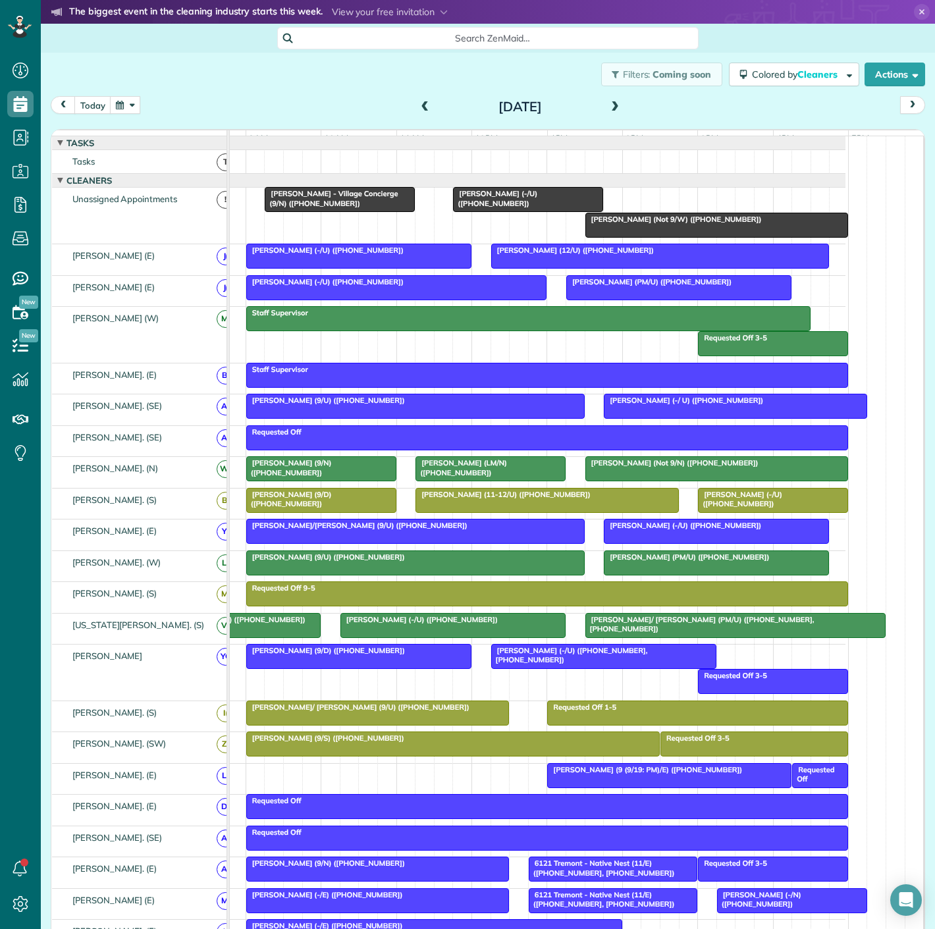
click at [364, 204] on span "Kelsey Kopankiewitz - Village Concierge (9/N) (+19362031573)" at bounding box center [331, 198] width 134 height 18
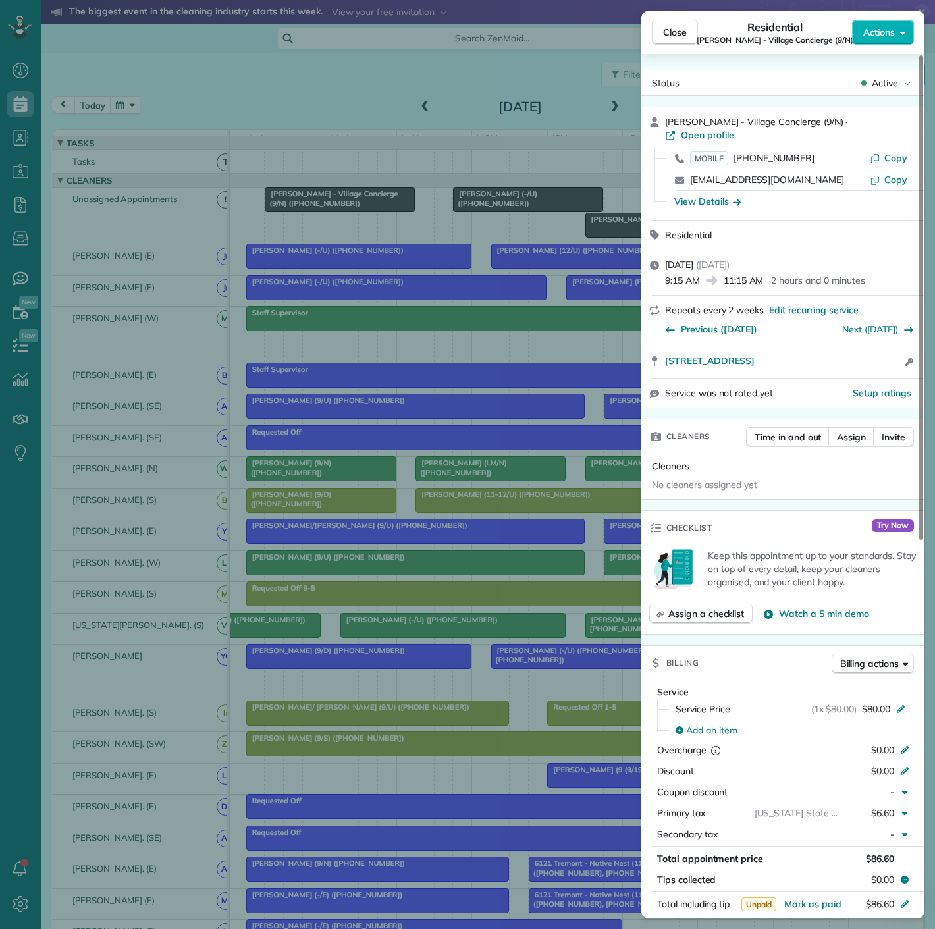
click at [364, 204] on div "Close Residential Kelsey Kopankiewitz - Village Concierge (9/N) Actions Status …" at bounding box center [467, 464] width 935 height 929
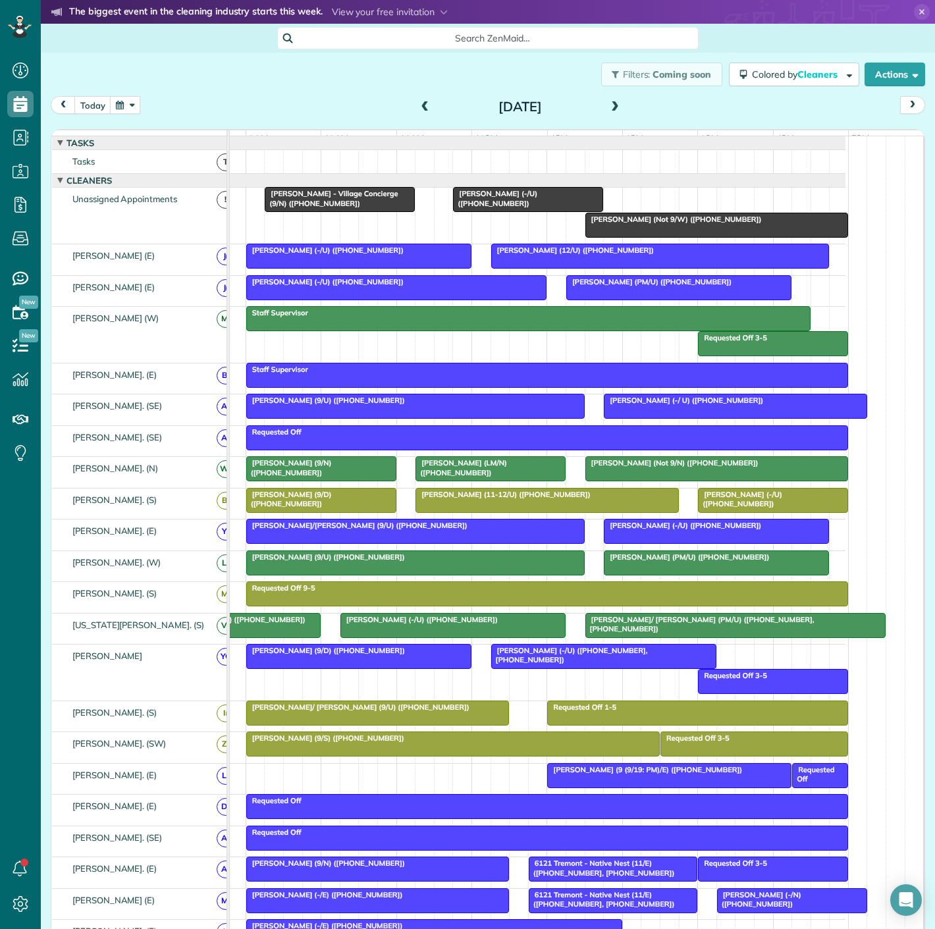
click at [573, 773] on span "Will Nilsson (9 (9/19: PM)/E) (+12147145409)" at bounding box center [644, 769] width 196 height 9
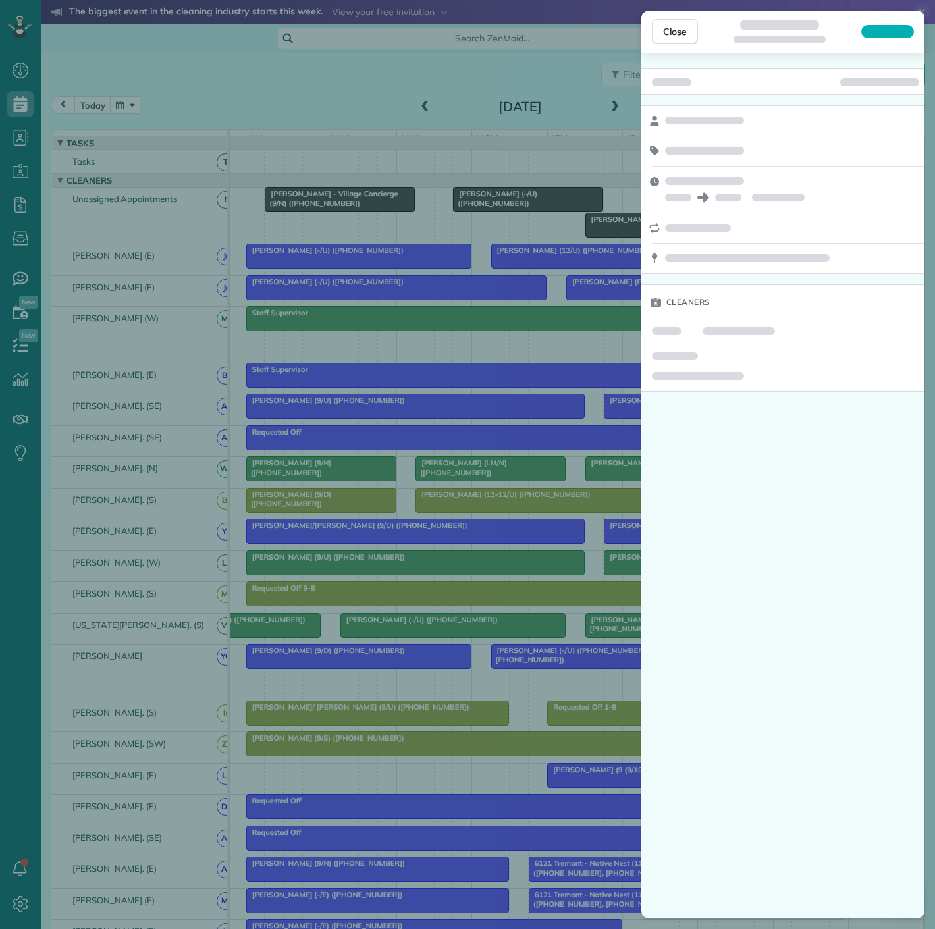
click at [457, 440] on div "Close Cleaners" at bounding box center [467, 464] width 935 height 929
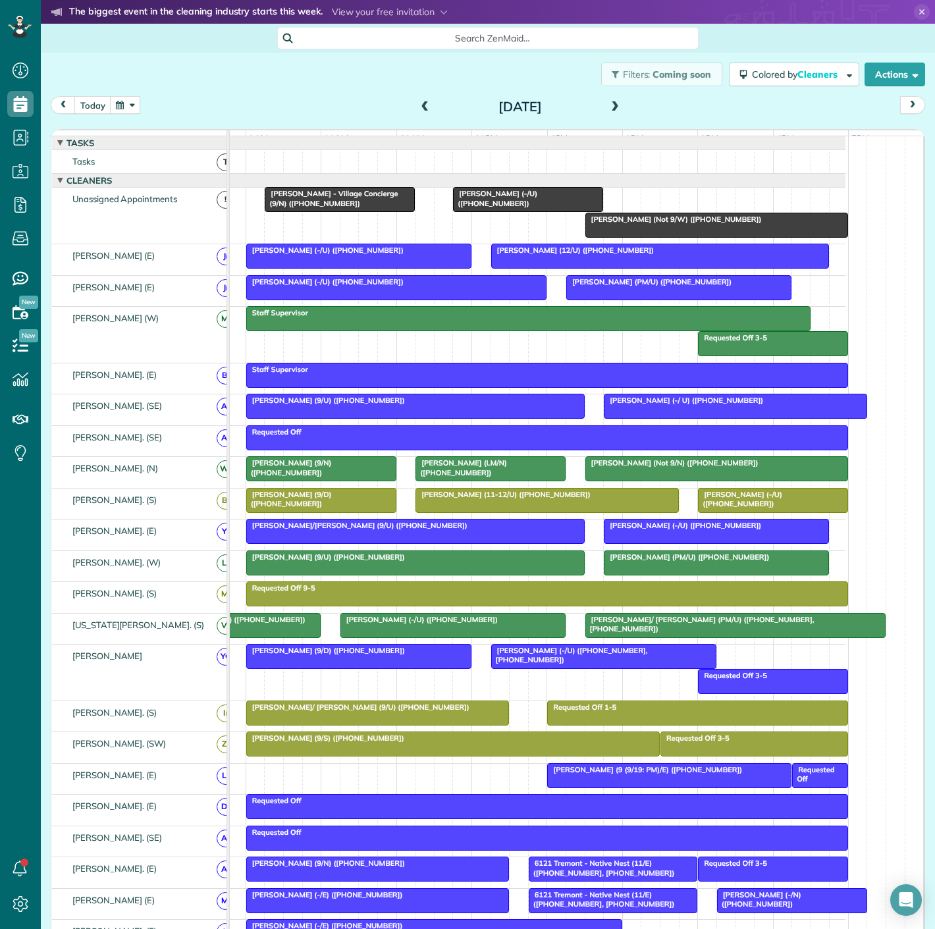
click at [583, 773] on span "Will Nilsson (9 (9/19: PM)/E) (+12147145409)" at bounding box center [644, 769] width 196 height 9
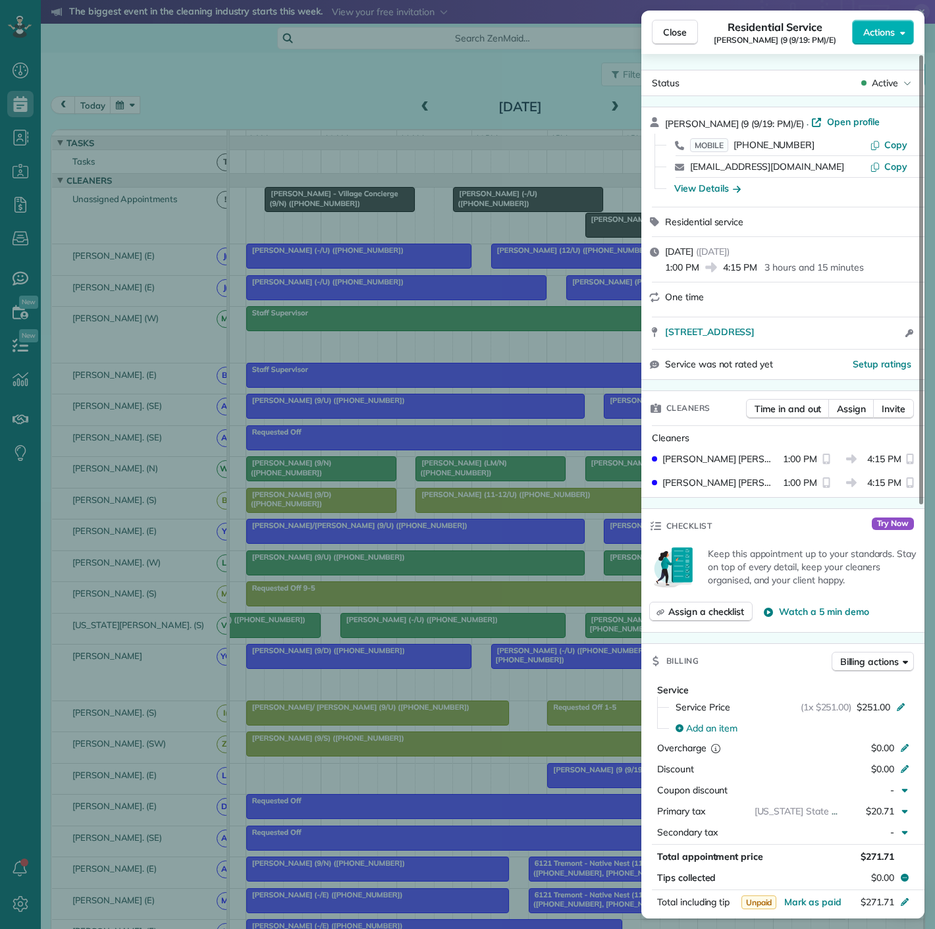
click at [380, 459] on div "Close Residential Service Will Nilsson (9 (9/19: PM)/E) Actions Status Active W…" at bounding box center [467, 464] width 935 height 929
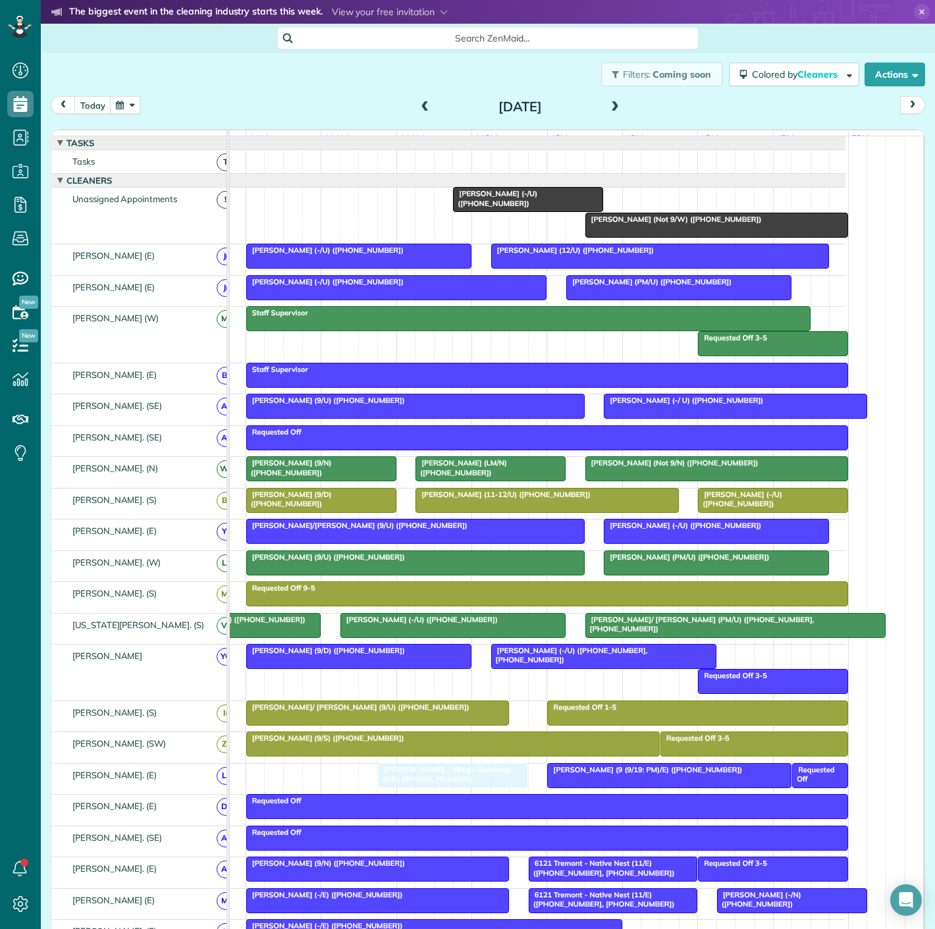
drag, startPoint x: 355, startPoint y: 215, endPoint x: 466, endPoint y: 786, distance: 581.3
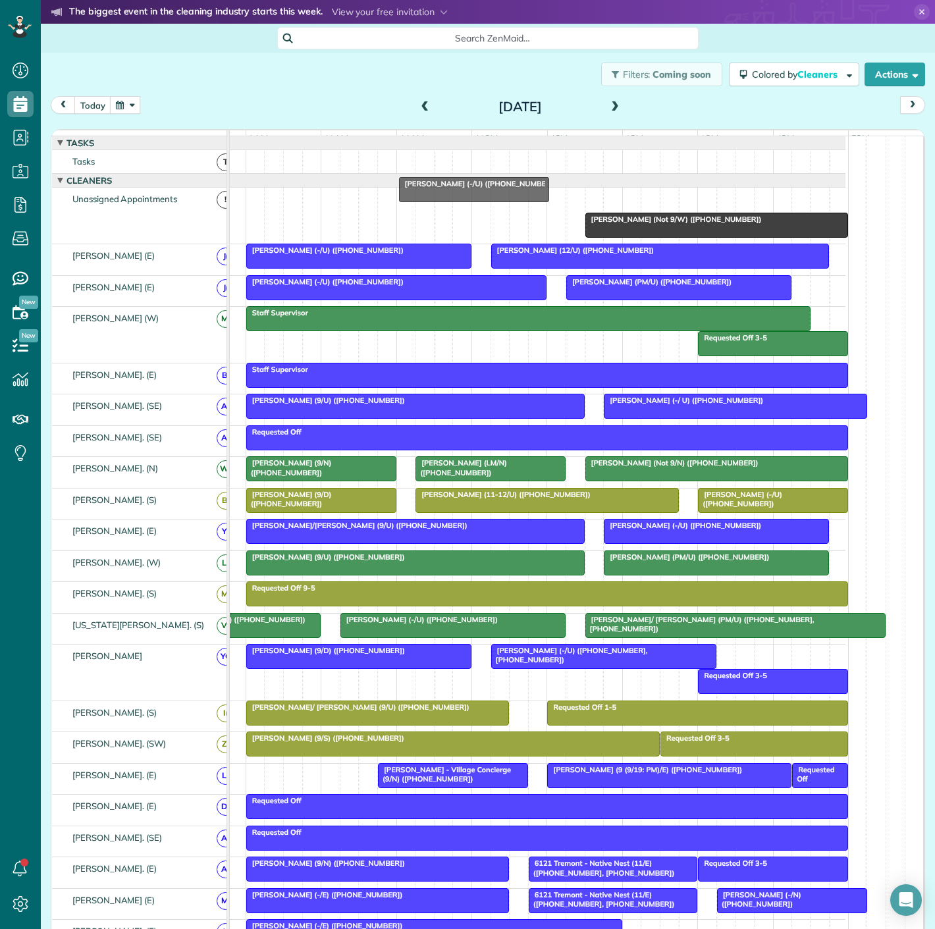
drag, startPoint x: 556, startPoint y: 211, endPoint x: 485, endPoint y: 191, distance: 73.3
click at [485, 191] on div "function(groupId) { return _("Cleaners"); } 8am 9am 10am 11am 12pm 1pm 2pm 3pm …" at bounding box center [487, 547] width 873 height 835
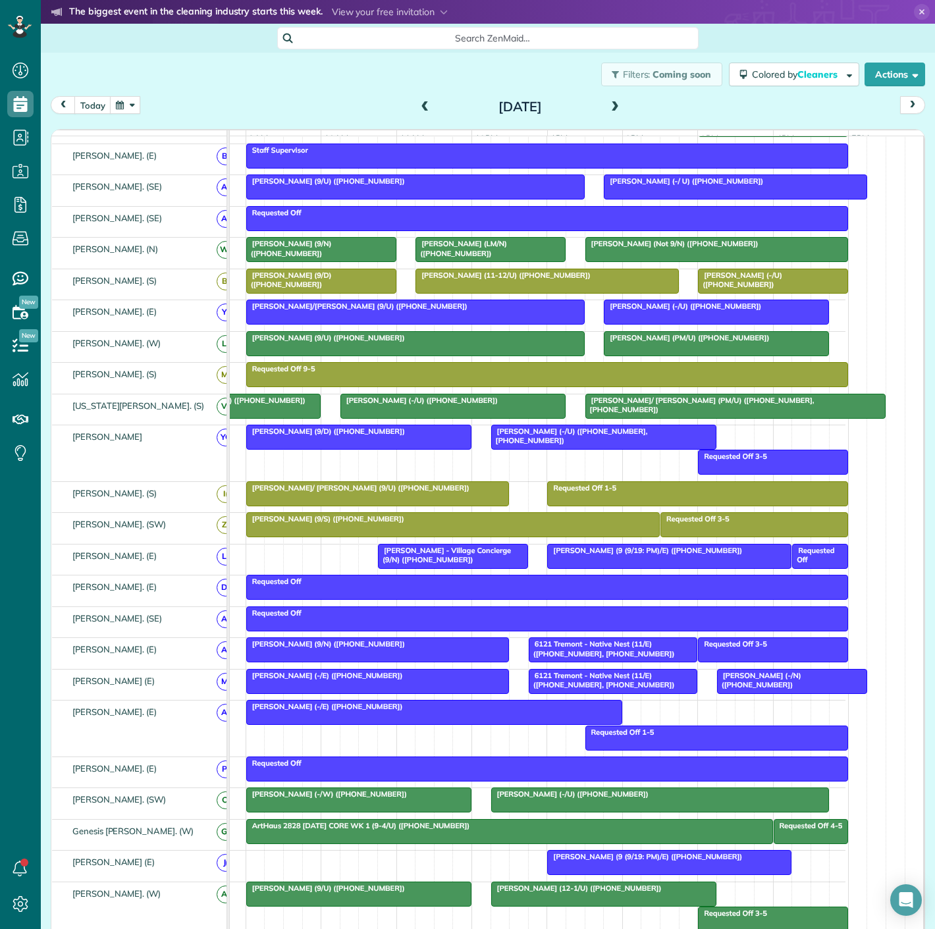
click at [455, 564] on span "Kelsey Kopankiewitz - Village Concierge (9/N) (+19362031573)" at bounding box center [444, 555] width 134 height 18
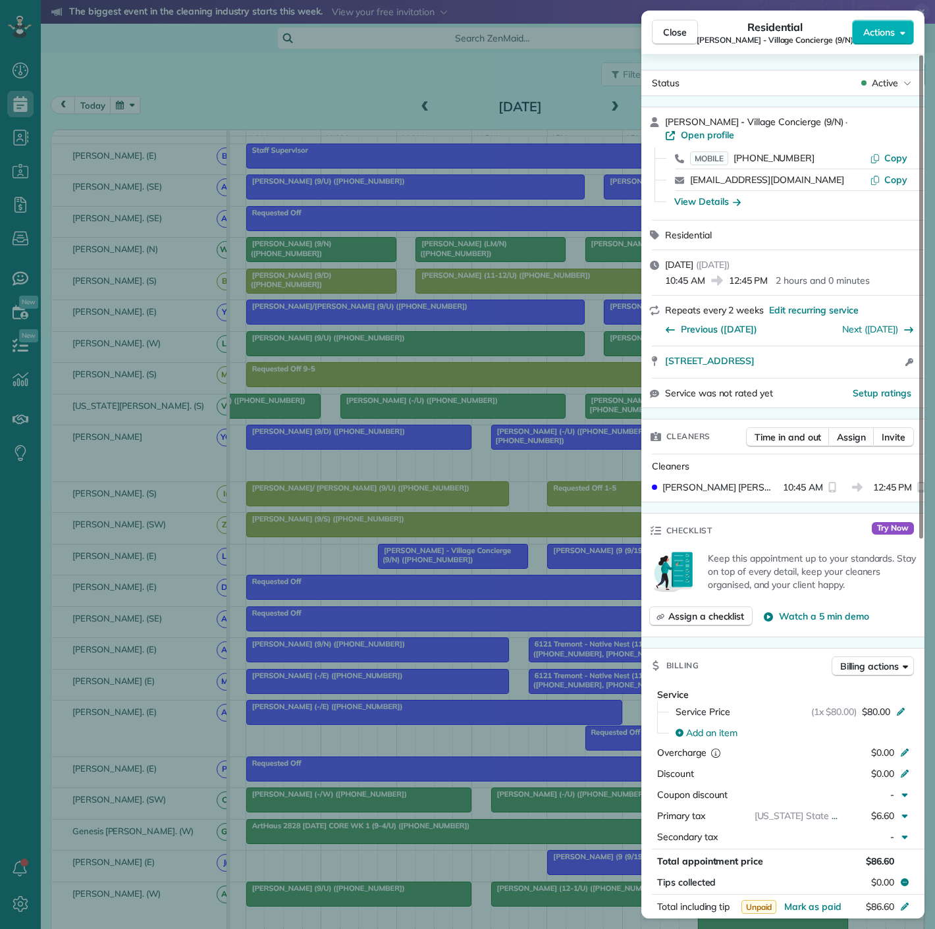
click at [417, 565] on div "Close Residential Kelsey Kopankiewitz - Village Concierge (9/N) Actions Status …" at bounding box center [467, 464] width 935 height 929
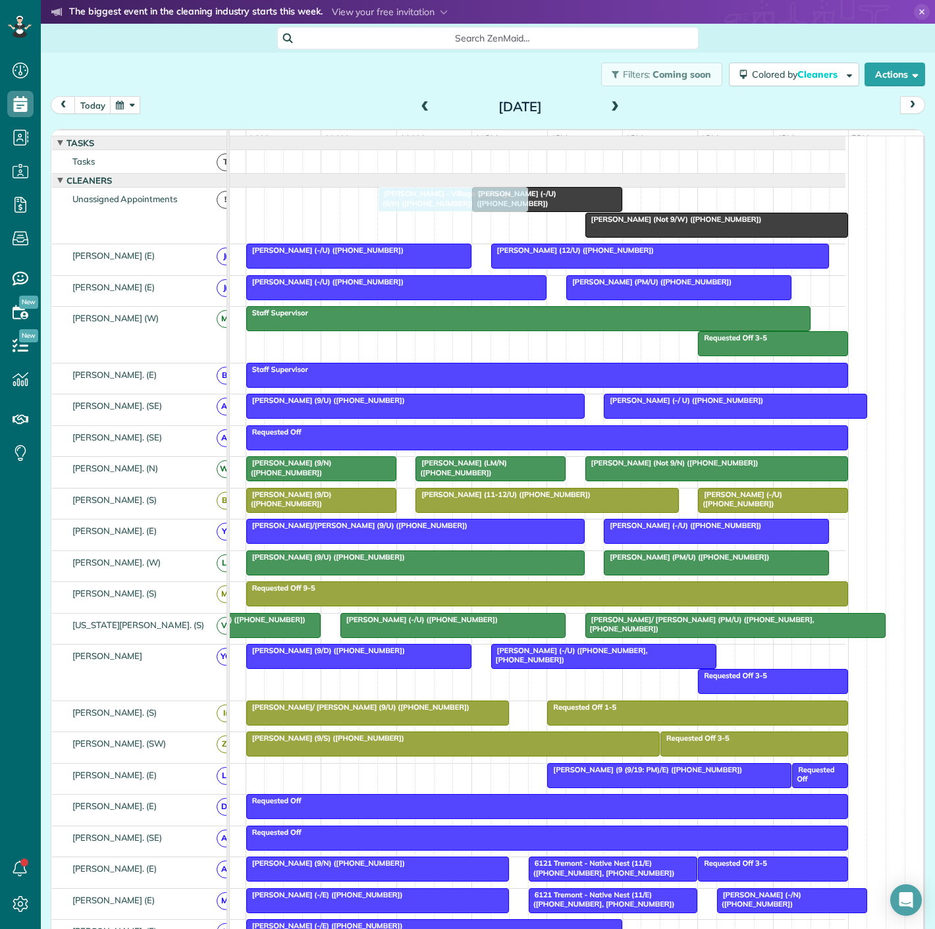
drag, startPoint x: 431, startPoint y: 565, endPoint x: 427, endPoint y: 223, distance: 341.7
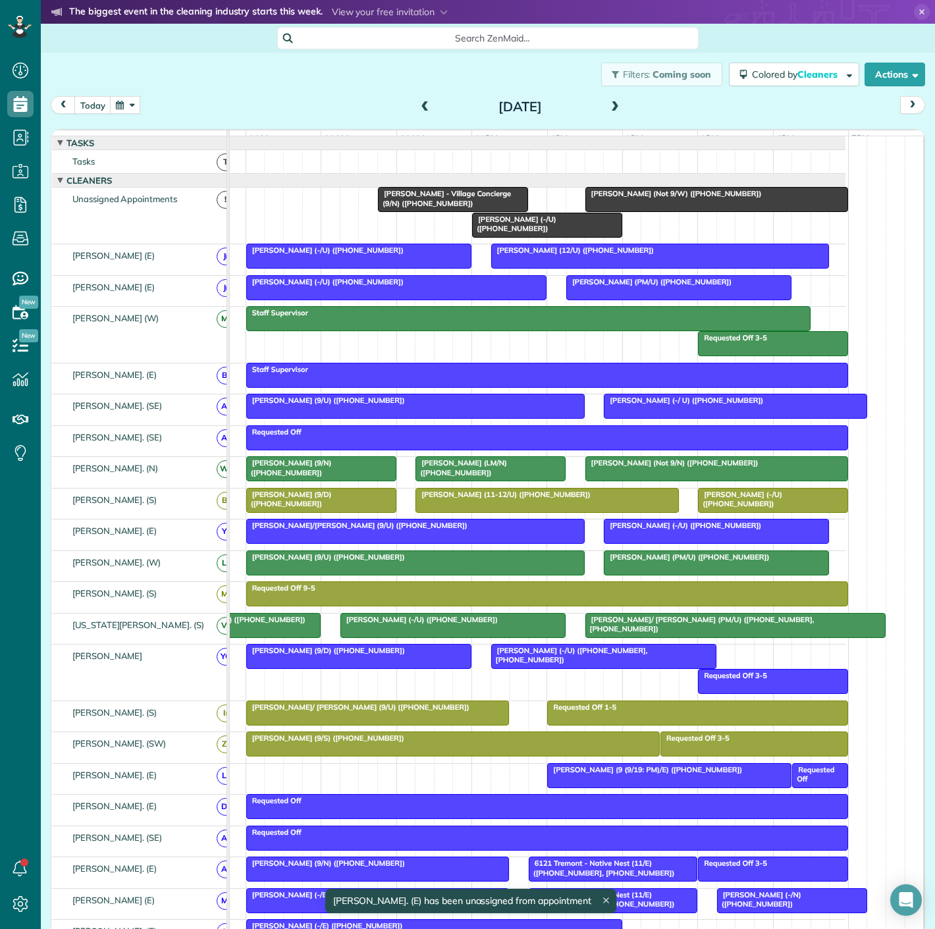
click at [127, 105] on button "button" at bounding box center [125, 105] width 30 height 18
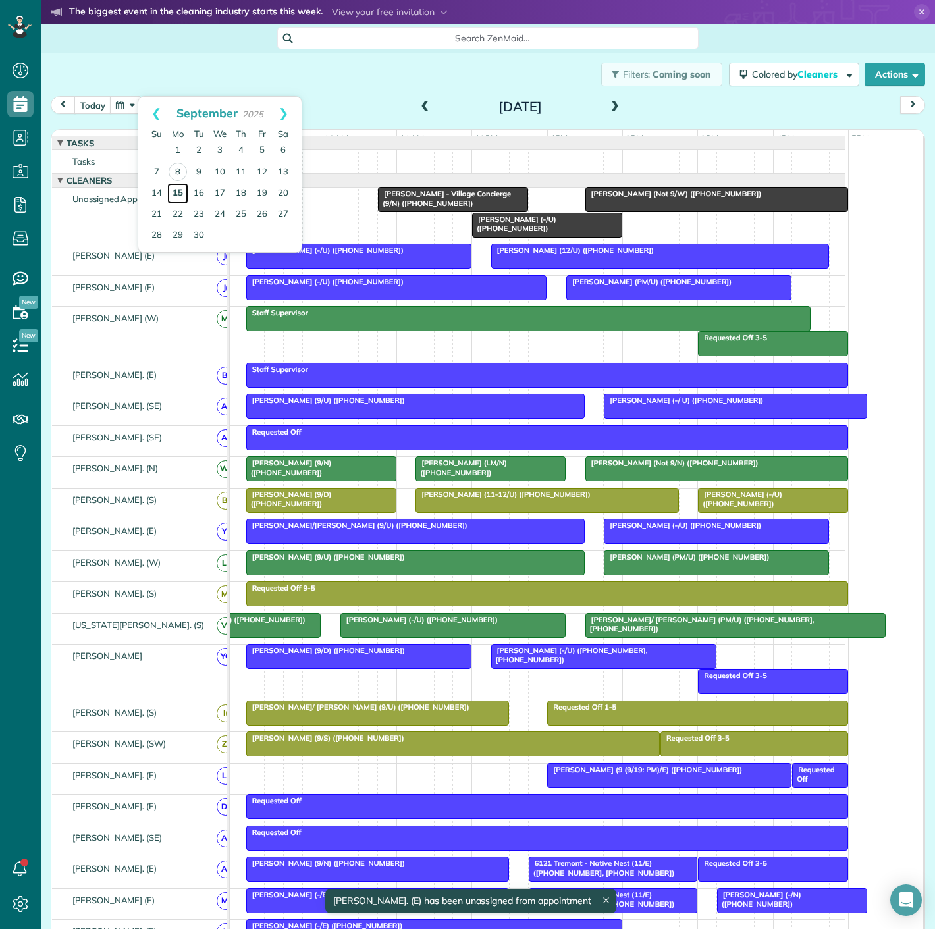
click at [178, 191] on link "15" at bounding box center [177, 193] width 21 height 21
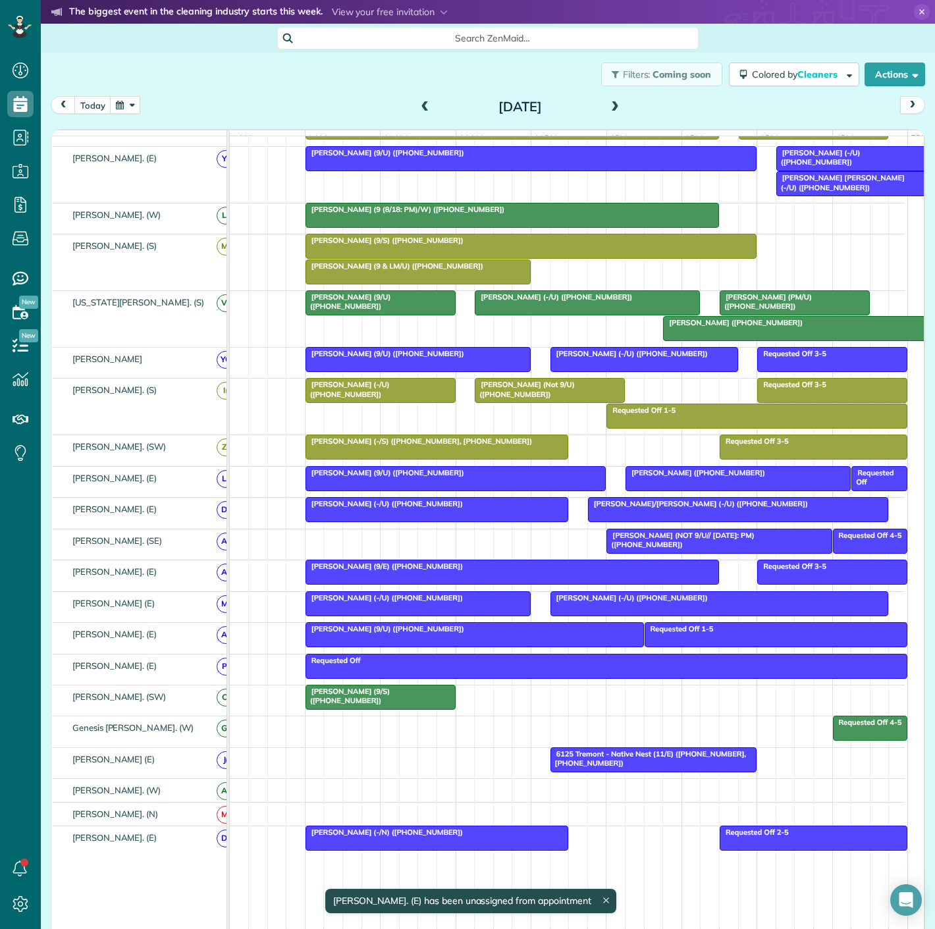
click at [121, 107] on button "button" at bounding box center [125, 105] width 30 height 18
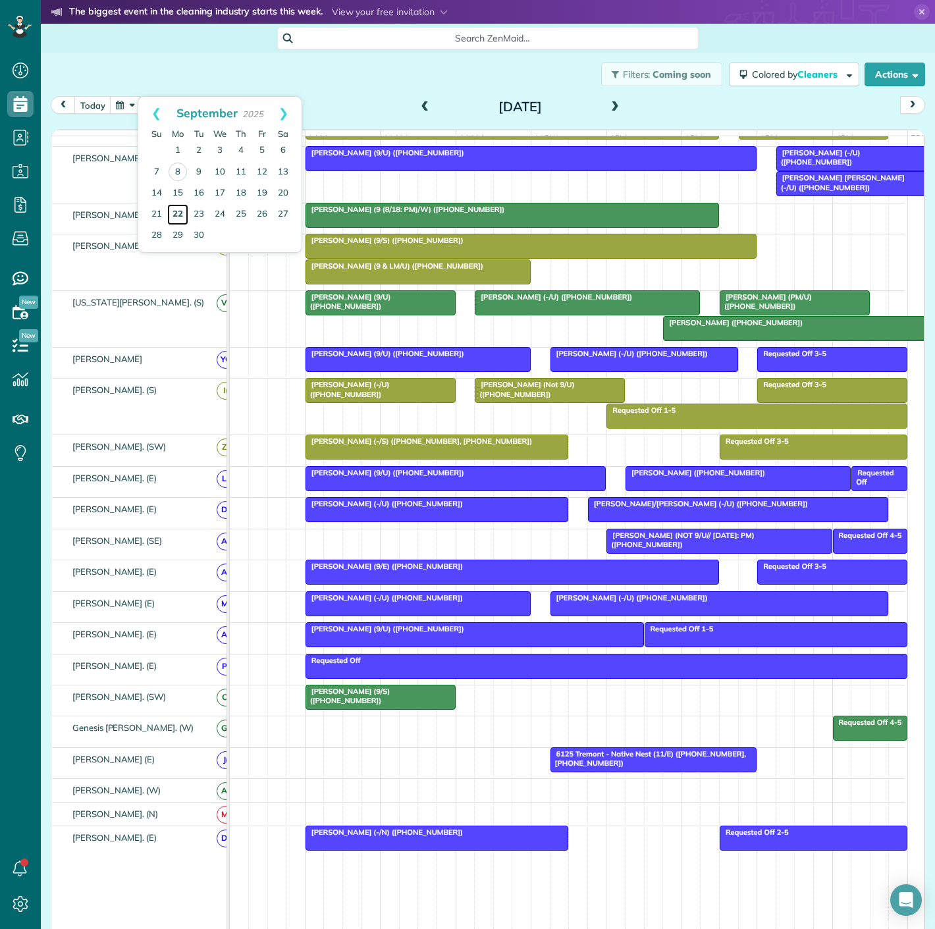
click at [174, 211] on link "22" at bounding box center [177, 214] width 21 height 21
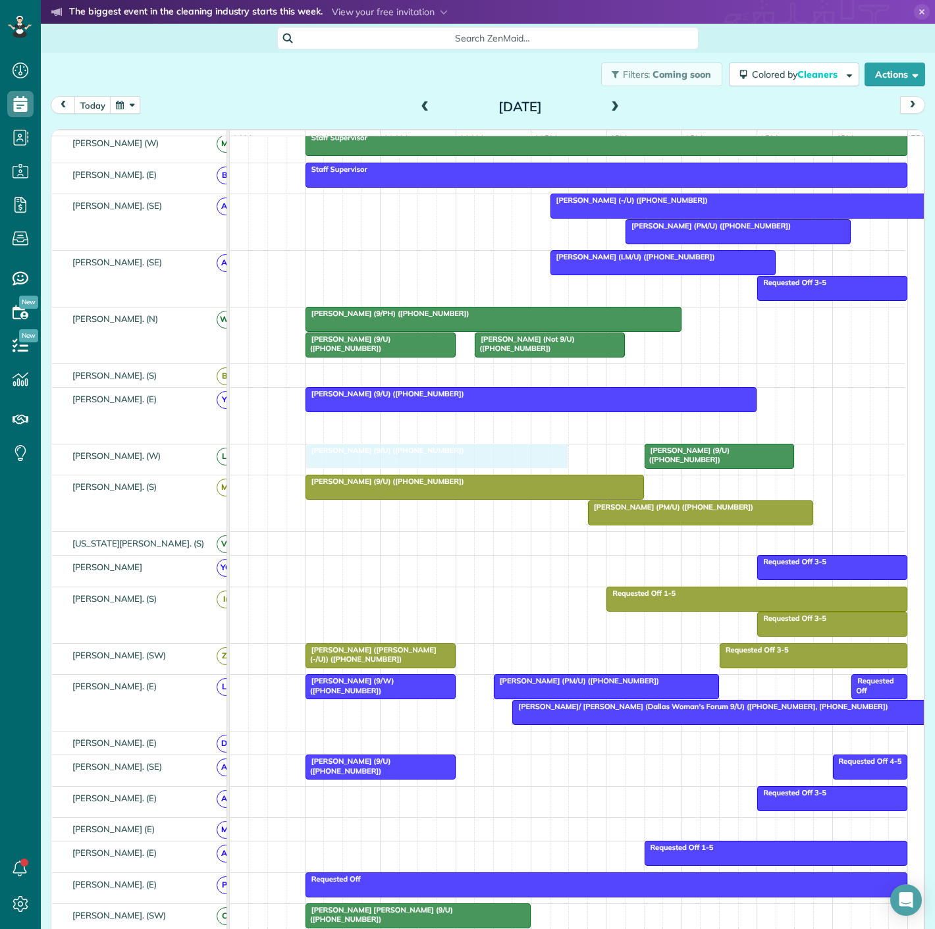
drag, startPoint x: 359, startPoint y: 438, endPoint x: 353, endPoint y: 468, distance: 30.7
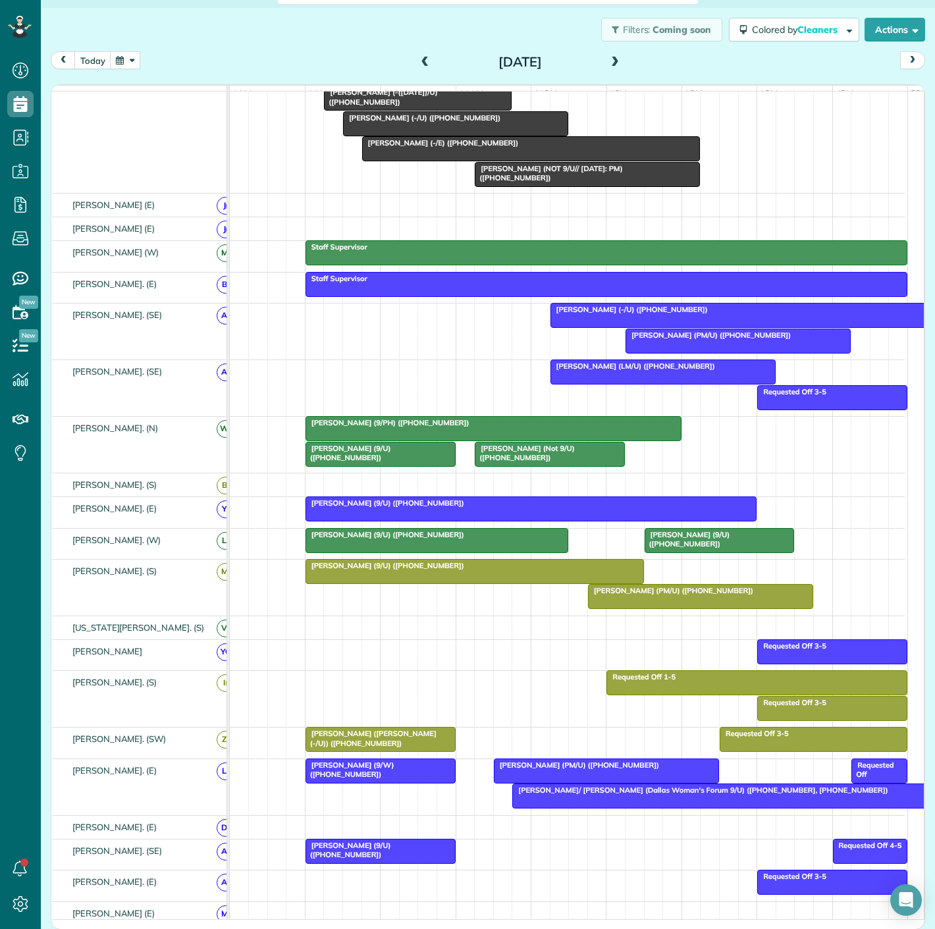
click at [468, 580] on div at bounding box center [474, 572] width 337 height 24
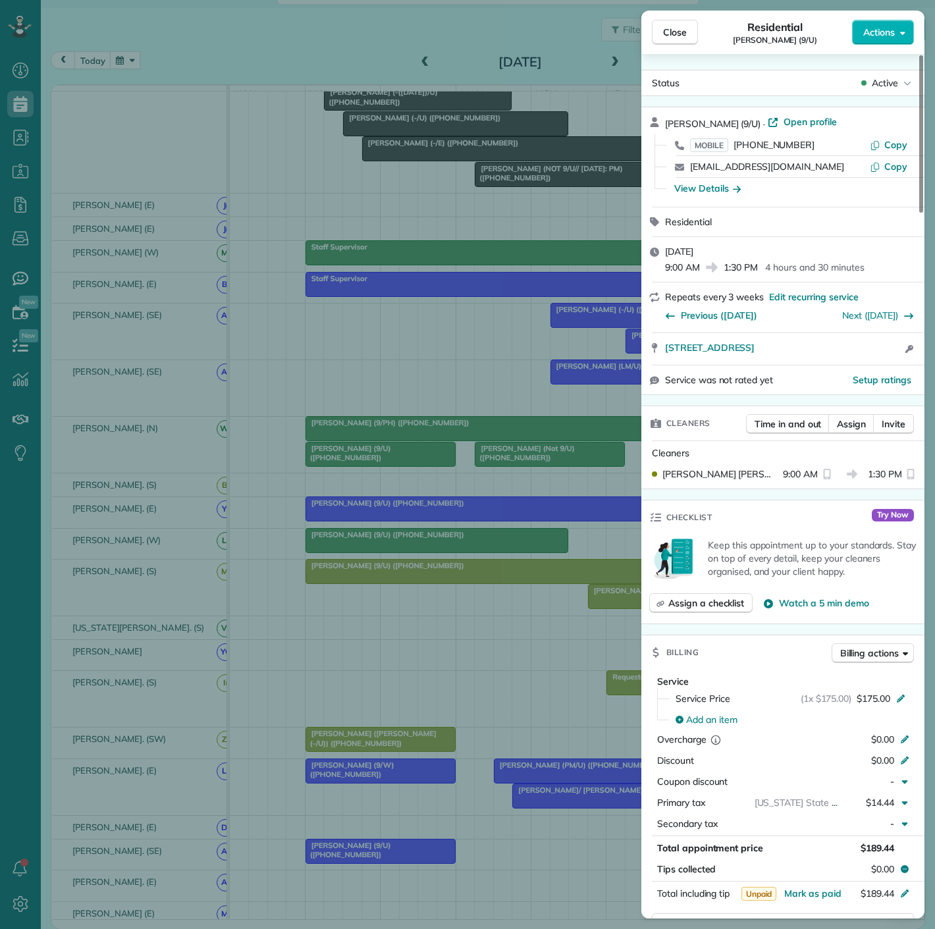
click at [468, 580] on div "Close Residential Shery Overbeck (9/U) Actions Status Active Shery Overbeck (9/…" at bounding box center [467, 464] width 935 height 929
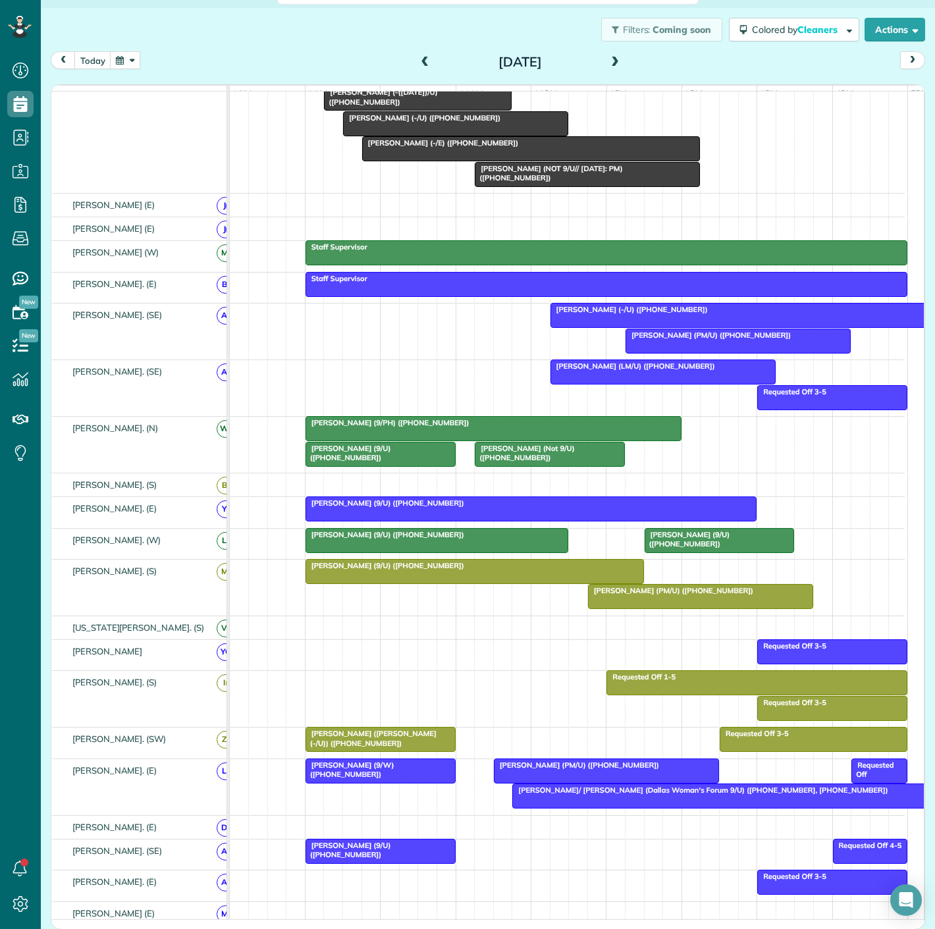
click at [626, 608] on div at bounding box center [700, 597] width 224 height 24
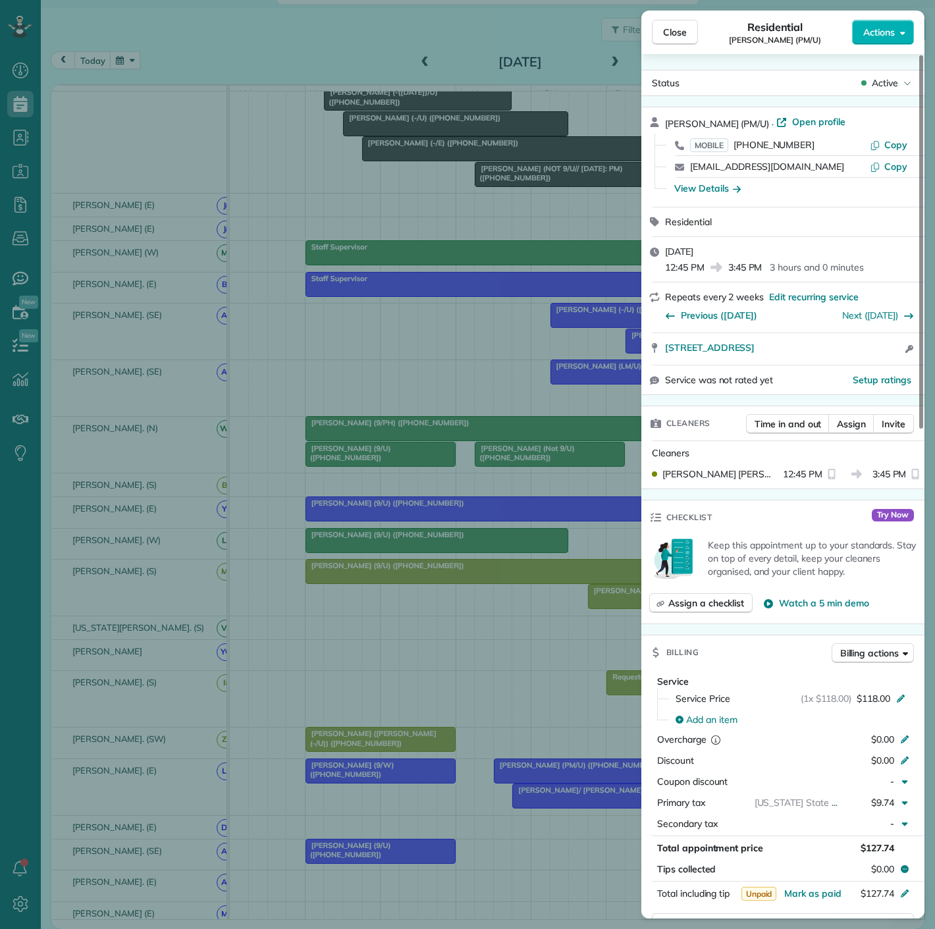
click at [465, 605] on div "Close Residential Rebekah Langston (PM/U) Actions Status Active Rebekah Langsto…" at bounding box center [467, 464] width 935 height 929
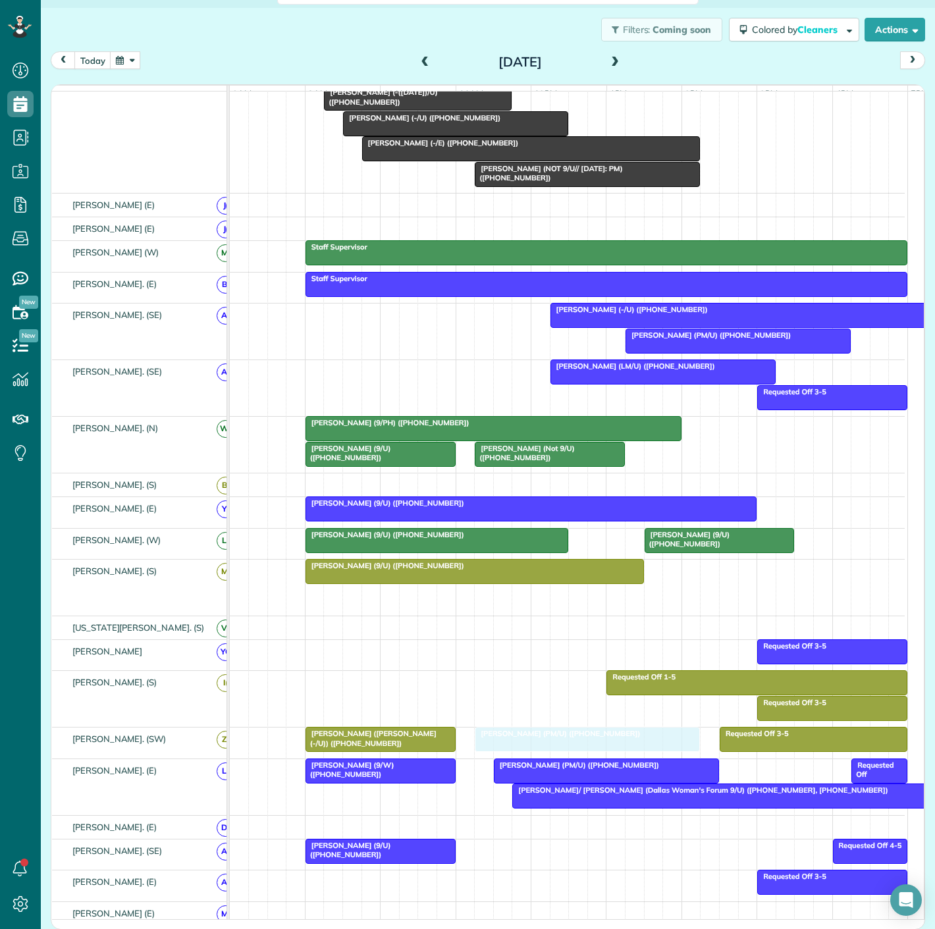
drag, startPoint x: 646, startPoint y: 606, endPoint x: 536, endPoint y: 747, distance: 179.6
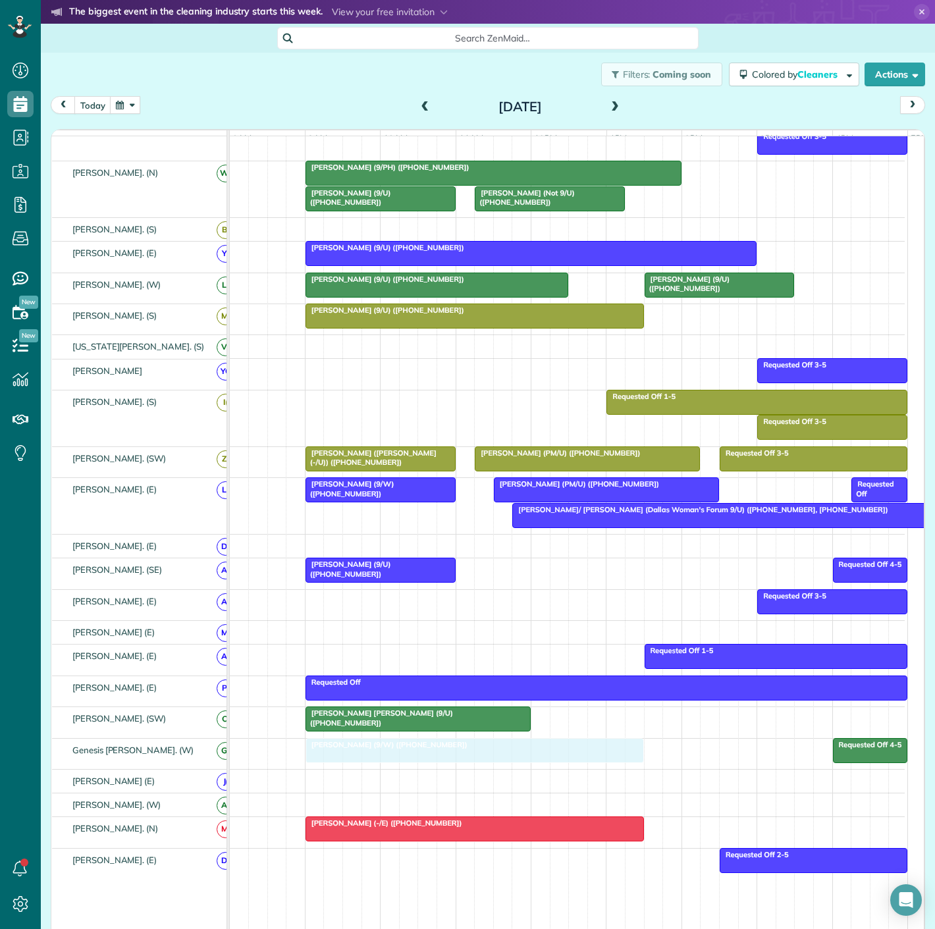
drag, startPoint x: 432, startPoint y: 232, endPoint x: 432, endPoint y: 758, distance: 526.0
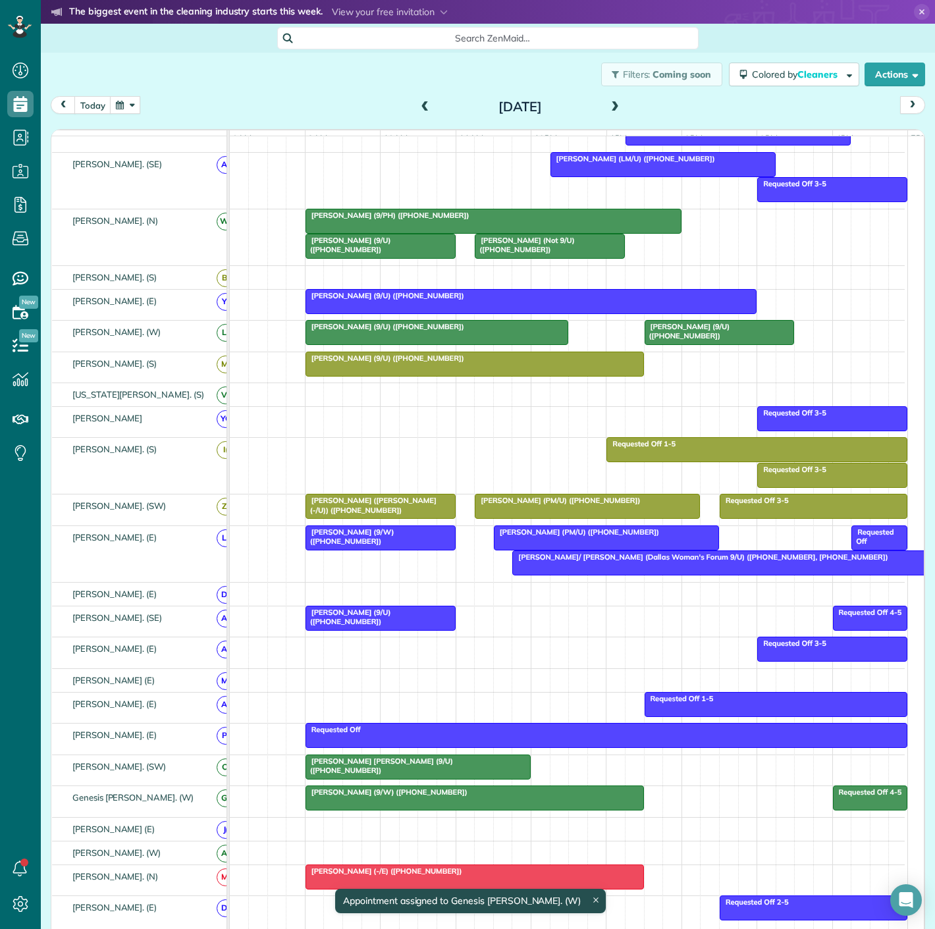
click at [532, 562] on span "[PERSON_NAME]/ [PERSON_NAME] (Dallas Woman's Forum 9/U) ([PHONE_NUMBER], [PHONE…" at bounding box center [699, 556] width 377 height 9
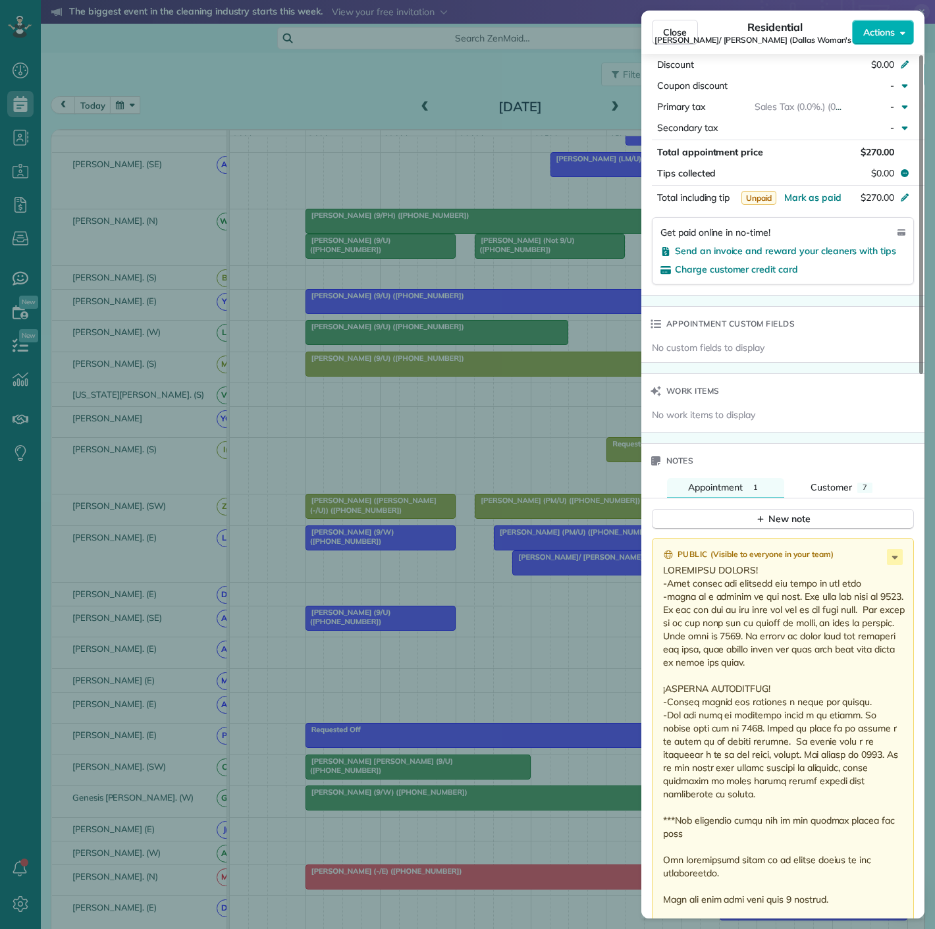
drag, startPoint x: 519, startPoint y: 379, endPoint x: 549, endPoint y: 398, distance: 35.2
click at [519, 379] on div "Close Residential Linda/ Robin Turner (Dallas Woman's Forum 9/U) Actions Status…" at bounding box center [467, 464] width 935 height 929
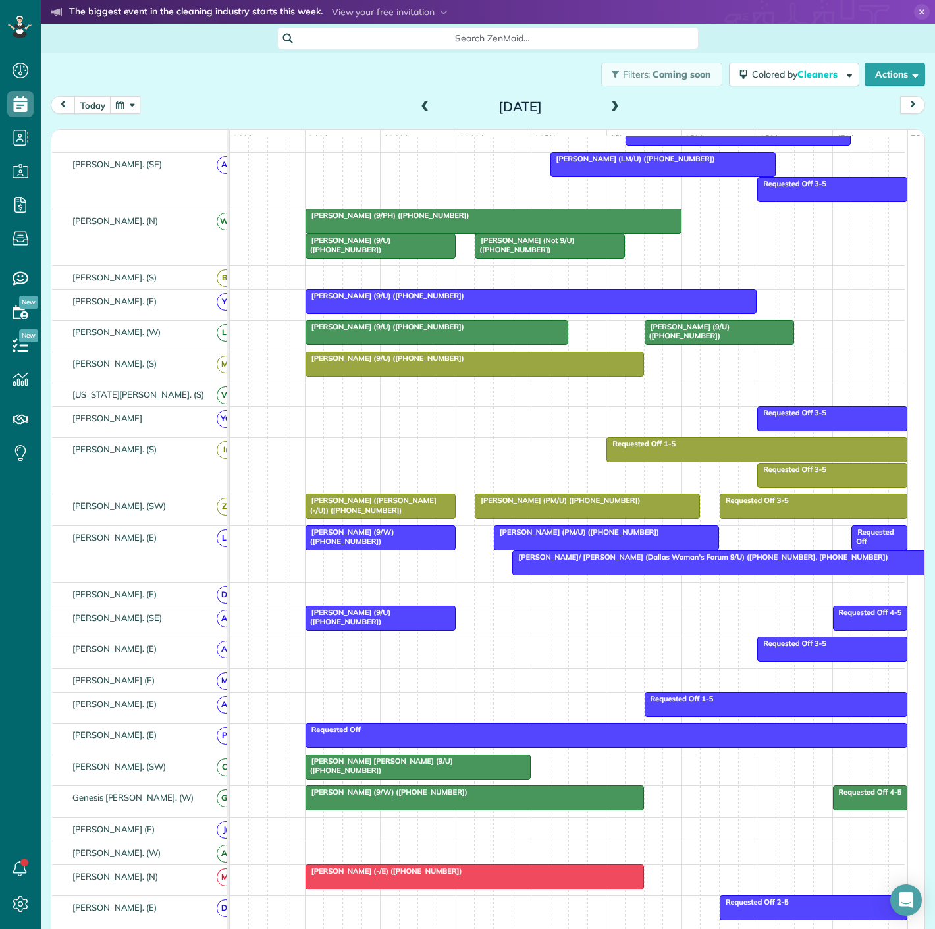
click at [563, 562] on span "[PERSON_NAME]/ [PERSON_NAME] (Dallas Woman's Forum 9/U) ([PHONE_NUMBER], [PHONE…" at bounding box center [699, 556] width 377 height 9
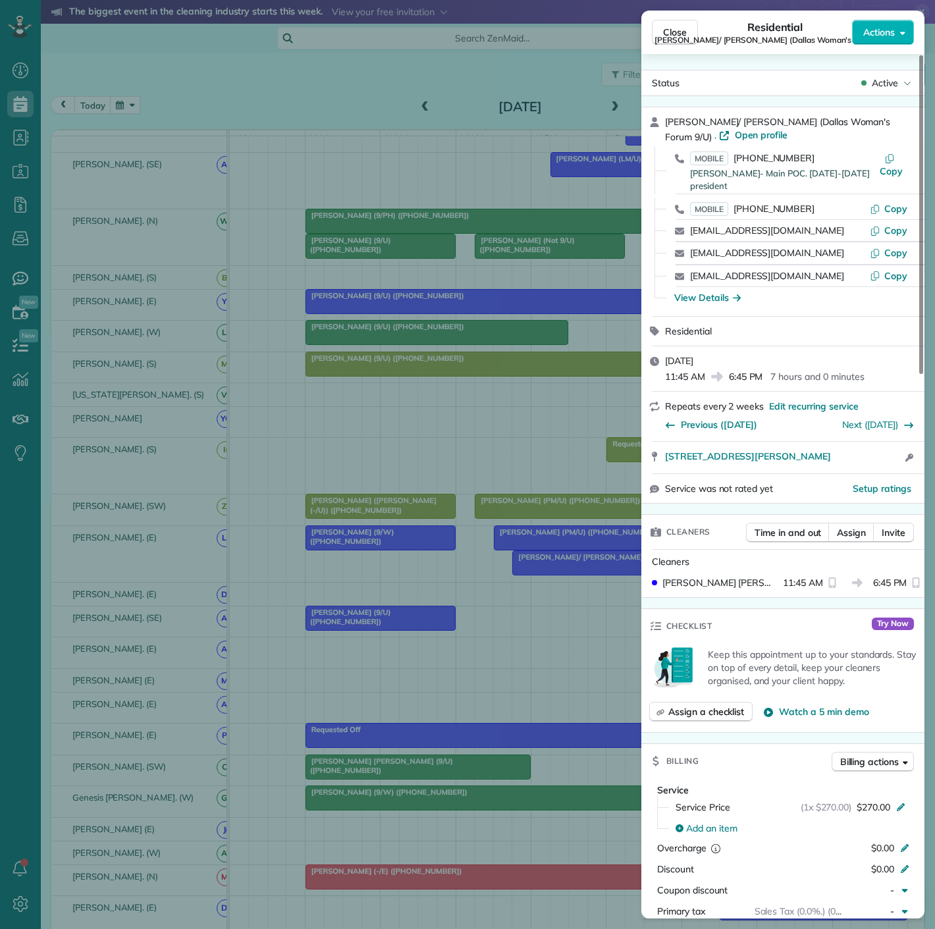
click at [520, 573] on div "Close Residential Linda/ Robin Turner (Dallas Woman's Forum 9/U) Actions Status…" at bounding box center [467, 464] width 935 height 929
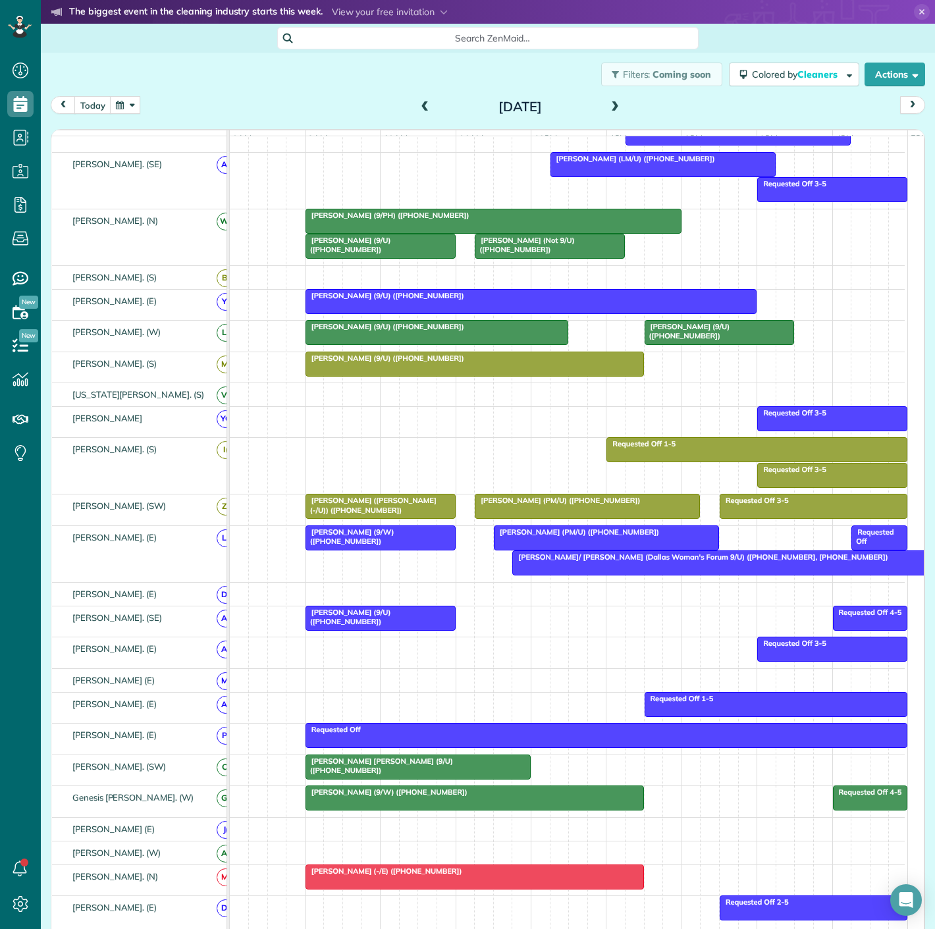
click at [538, 569] on div at bounding box center [775, 563] width 525 height 24
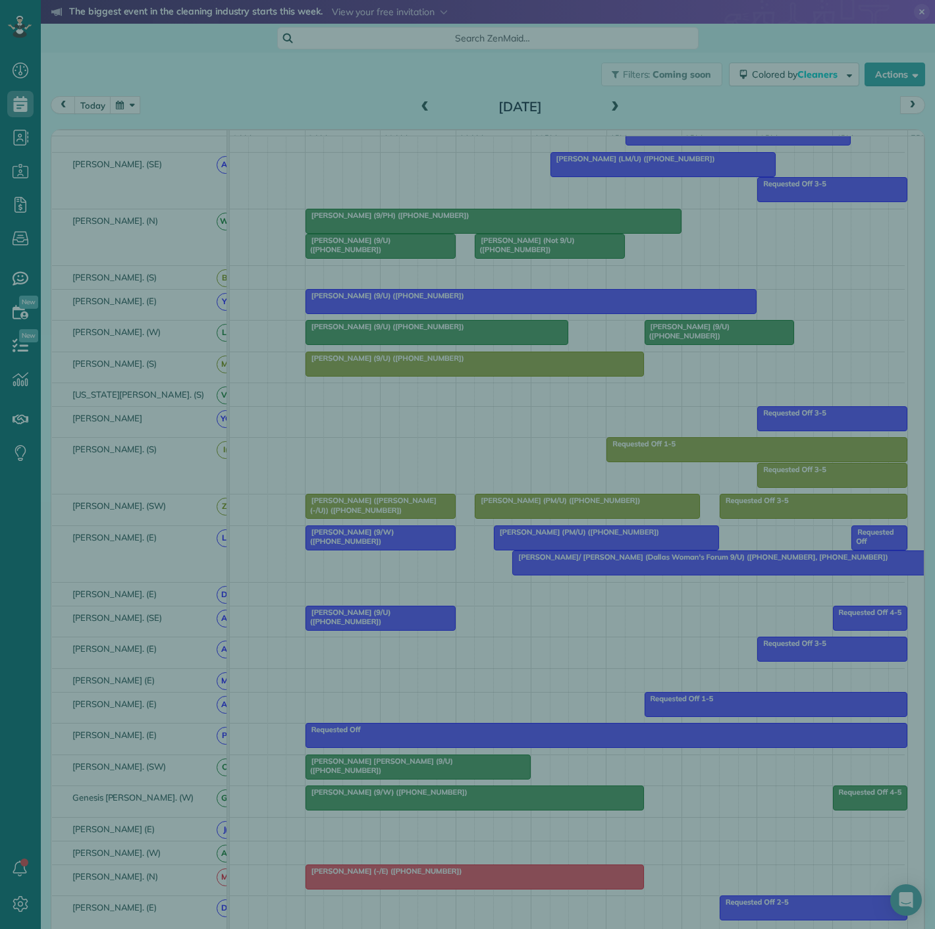
click at [540, 569] on div "Close Residential Linda/ Robin Turner (Dallas Woman's Forum 9/U) Actions Status…" at bounding box center [467, 464] width 935 height 929
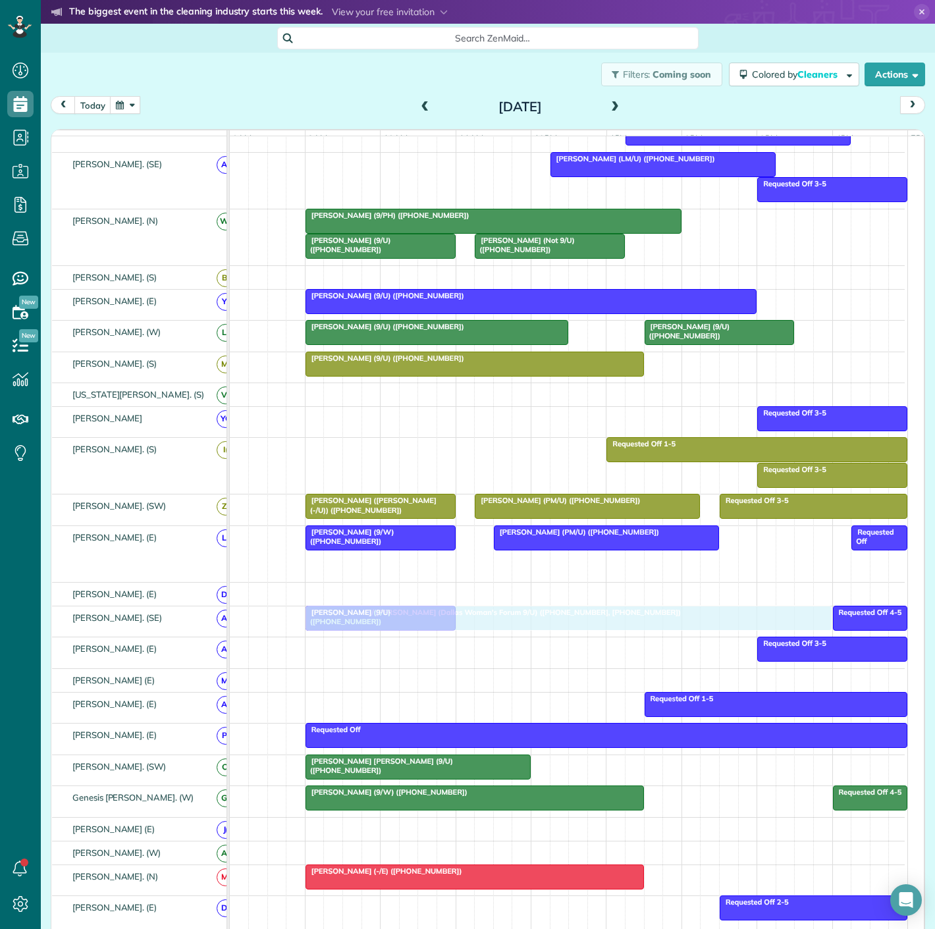
drag, startPoint x: 593, startPoint y: 577, endPoint x: 385, endPoint y: 621, distance: 212.6
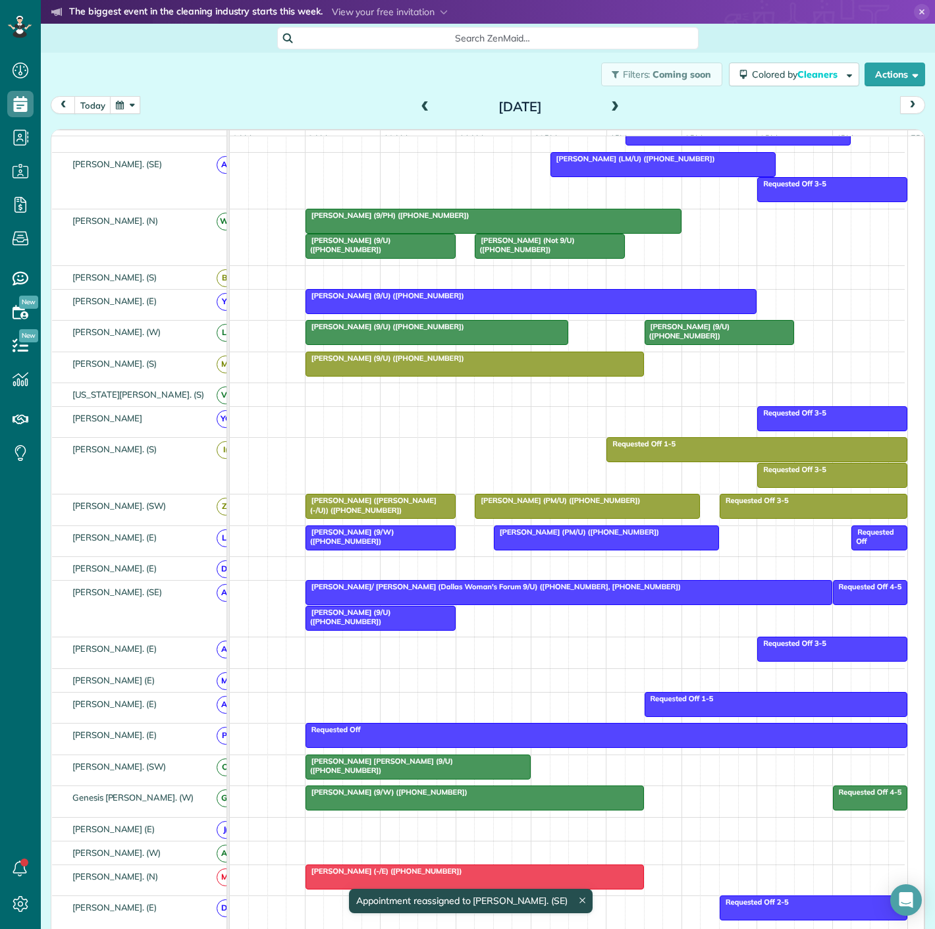
drag, startPoint x: 392, startPoint y: 625, endPoint x: 392, endPoint y: 573, distance: 52.0
drag, startPoint x: 387, startPoint y: 626, endPoint x: 380, endPoint y: 574, distance: 52.5
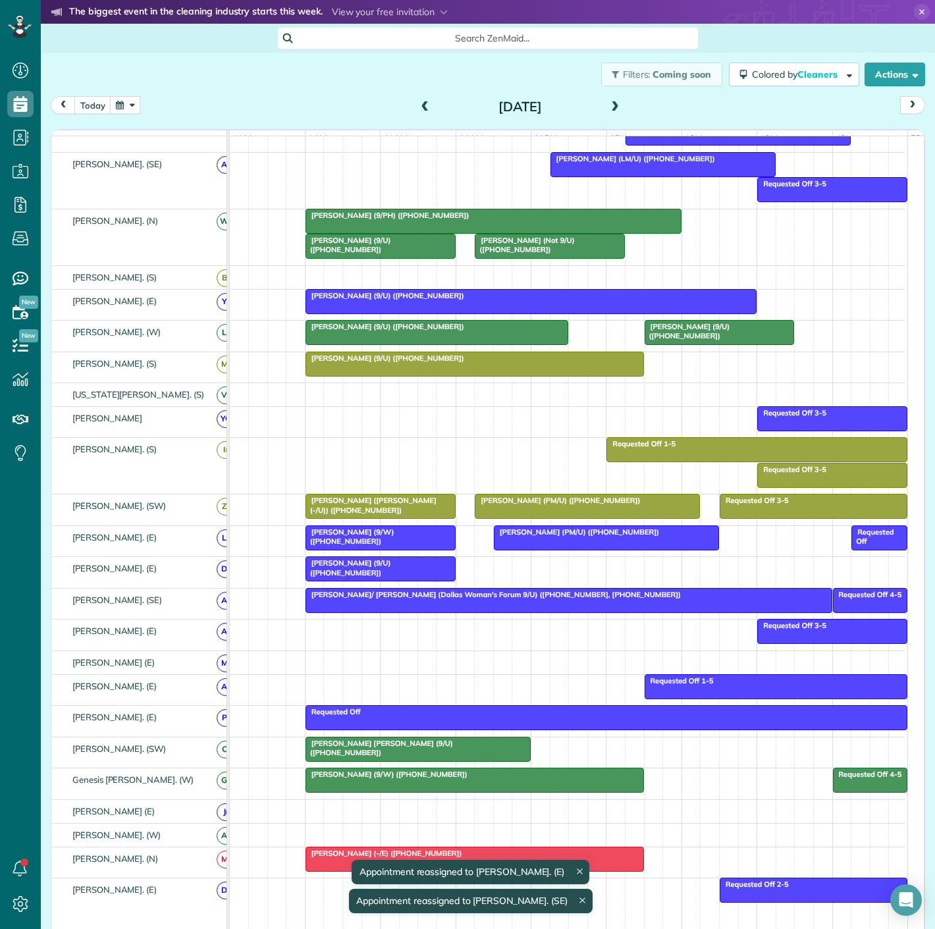
click at [514, 606] on div at bounding box center [568, 600] width 525 height 24
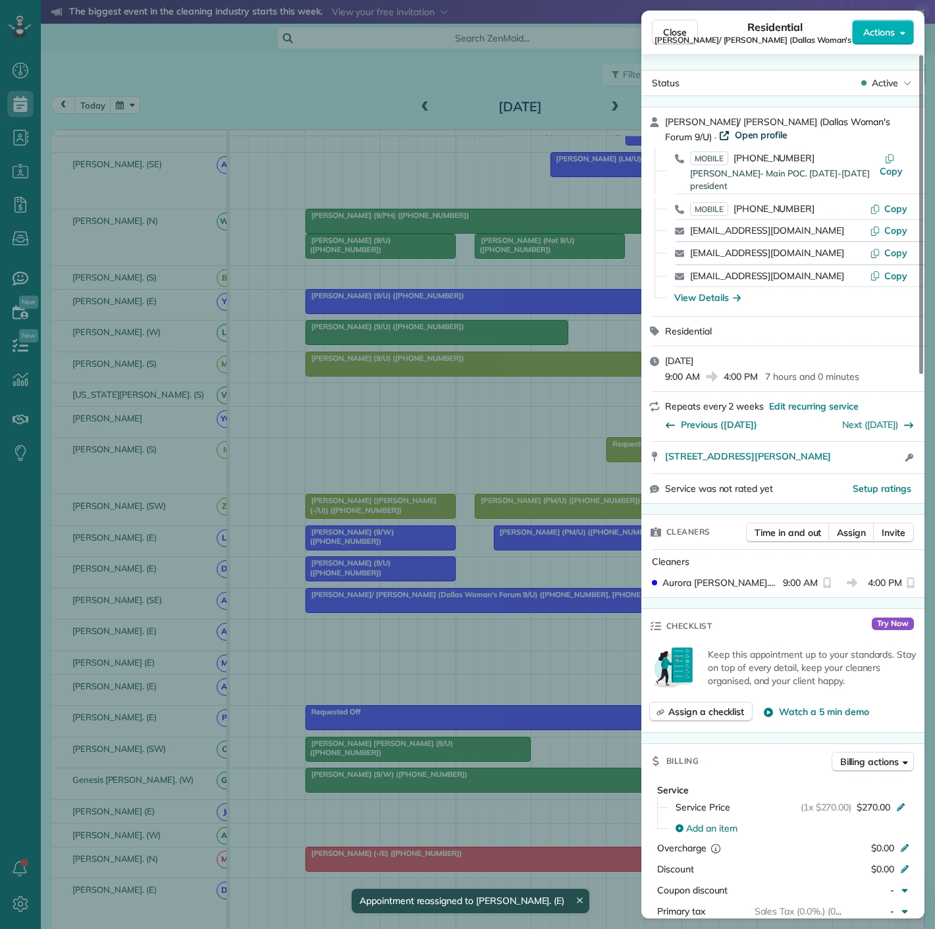
click at [735, 136] on span "Open profile" at bounding box center [761, 134] width 53 height 13
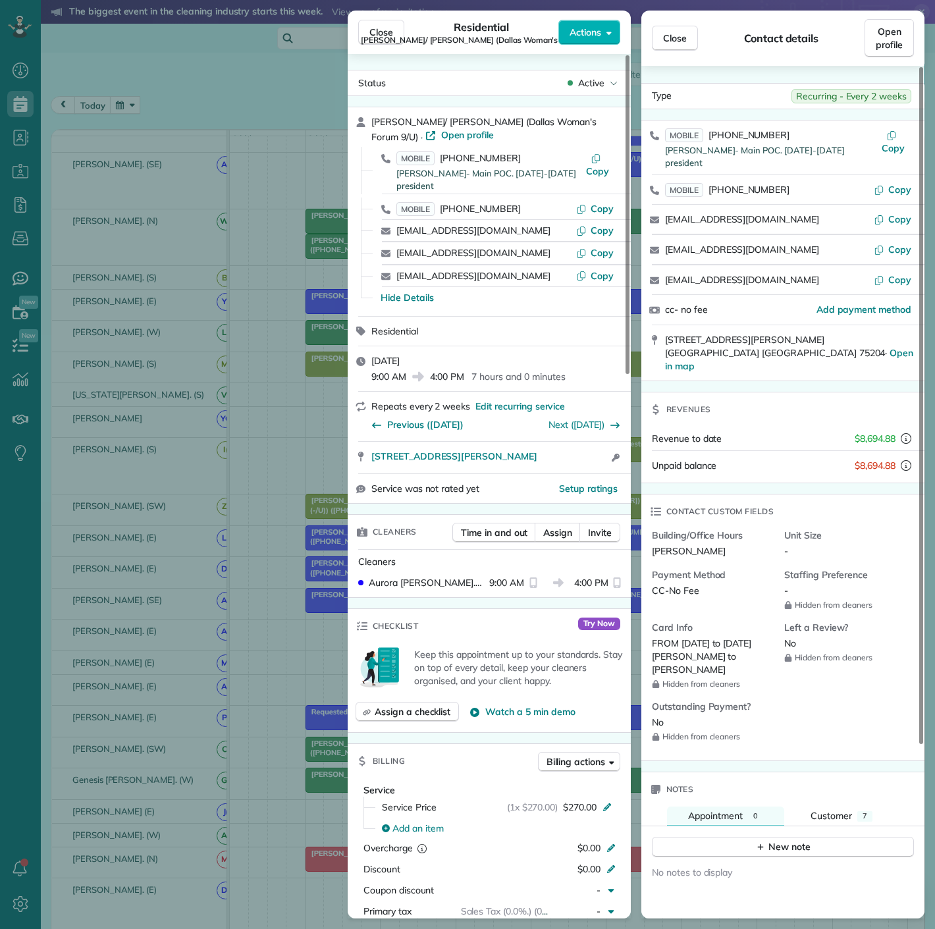
click at [251, 261] on div "Close Residential Linda/ Robin Turner (Dallas Woman's Forum 9/U) Actions Status…" at bounding box center [467, 464] width 935 height 929
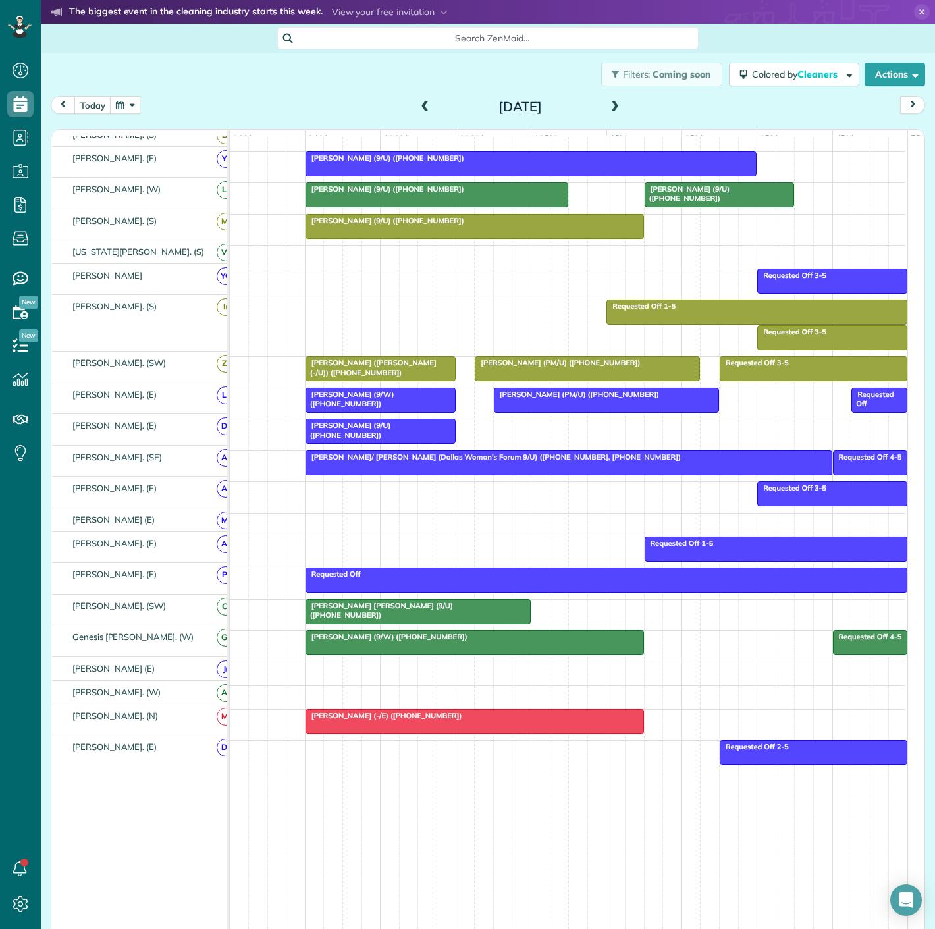
click at [316, 467] on div at bounding box center [568, 463] width 525 height 24
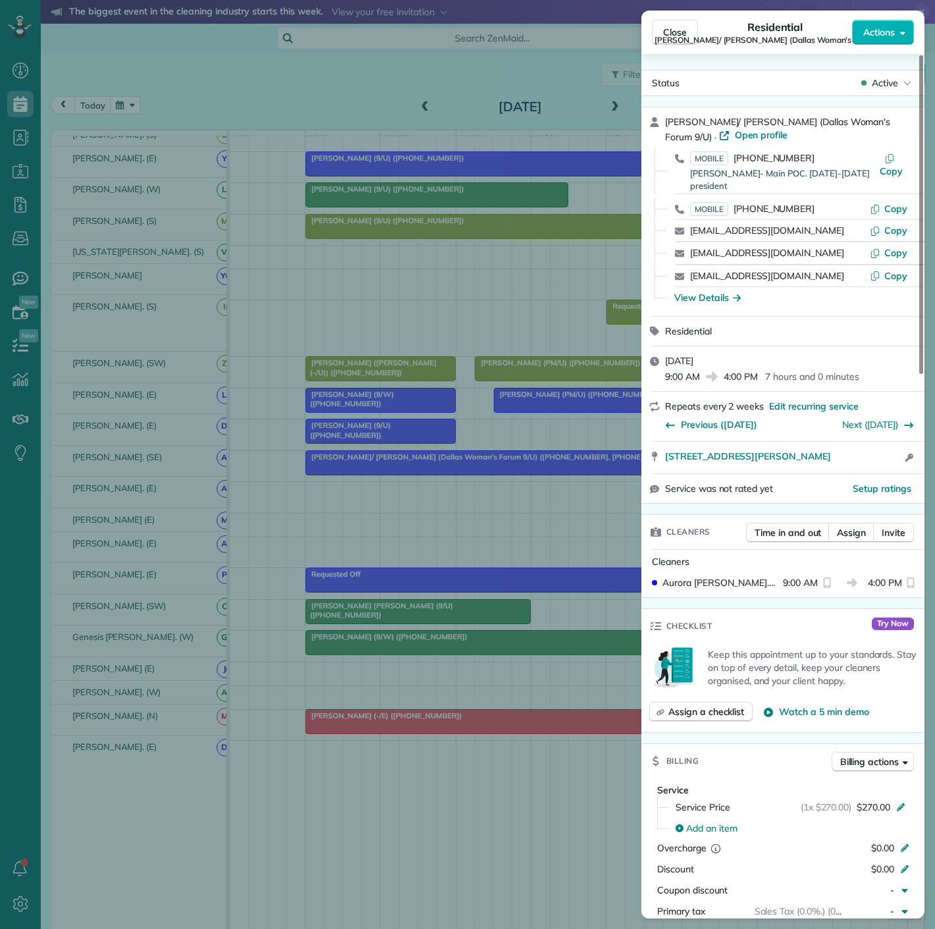
click at [316, 467] on div "Close Residential Linda/ Robin Turner (Dallas Woman's Forum 9/U) Actions Status…" at bounding box center [467, 464] width 935 height 929
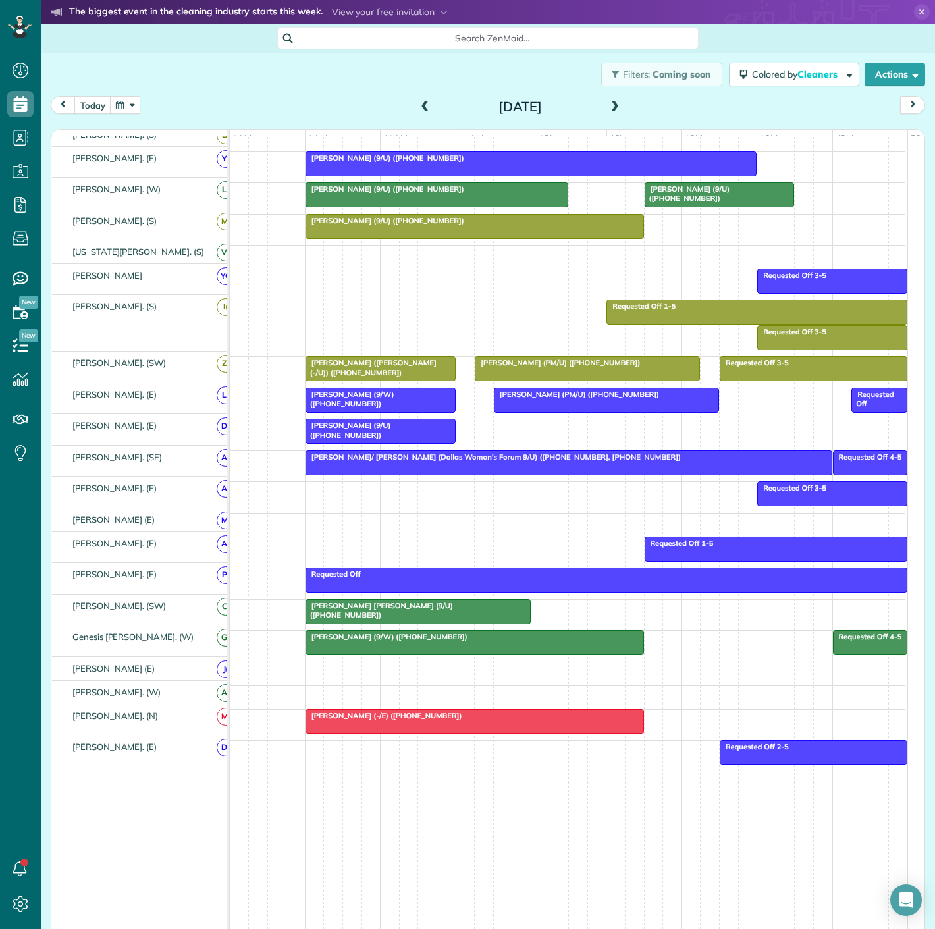
click at [315, 467] on div at bounding box center [568, 463] width 525 height 24
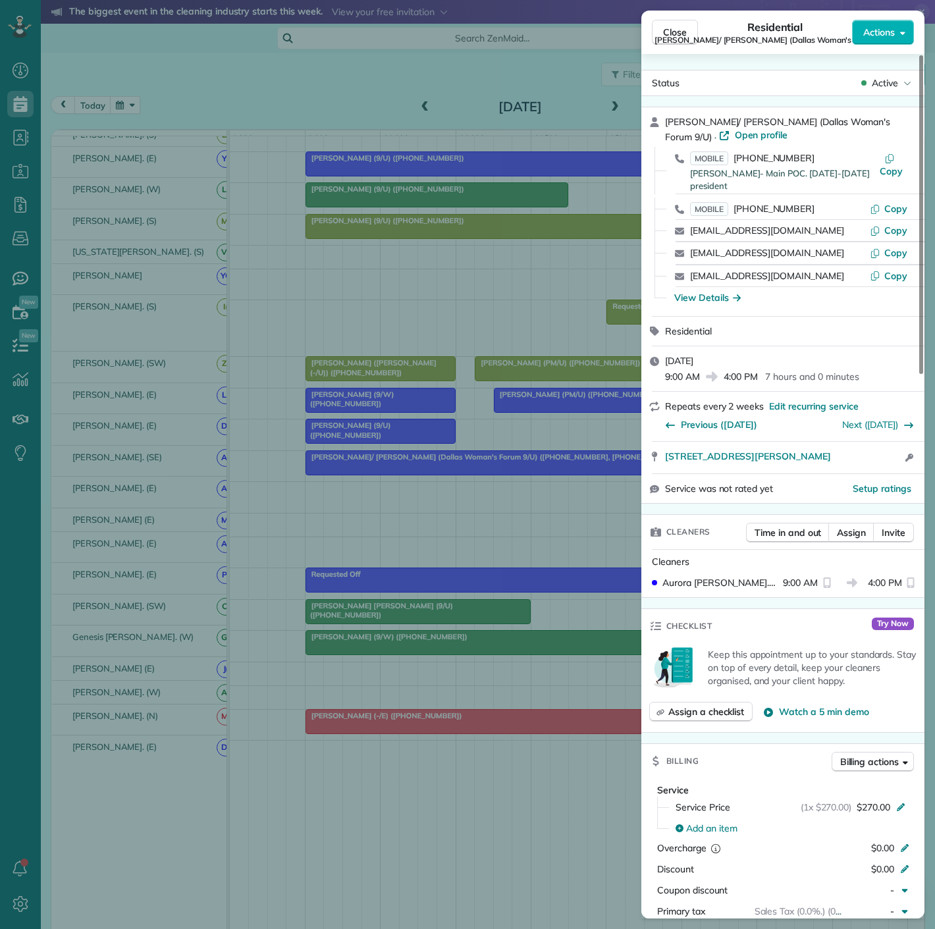
click at [315, 467] on div "Close Residential Linda/ Robin Turner (Dallas Woman's Forum 9/U) Actions Status…" at bounding box center [467, 464] width 935 height 929
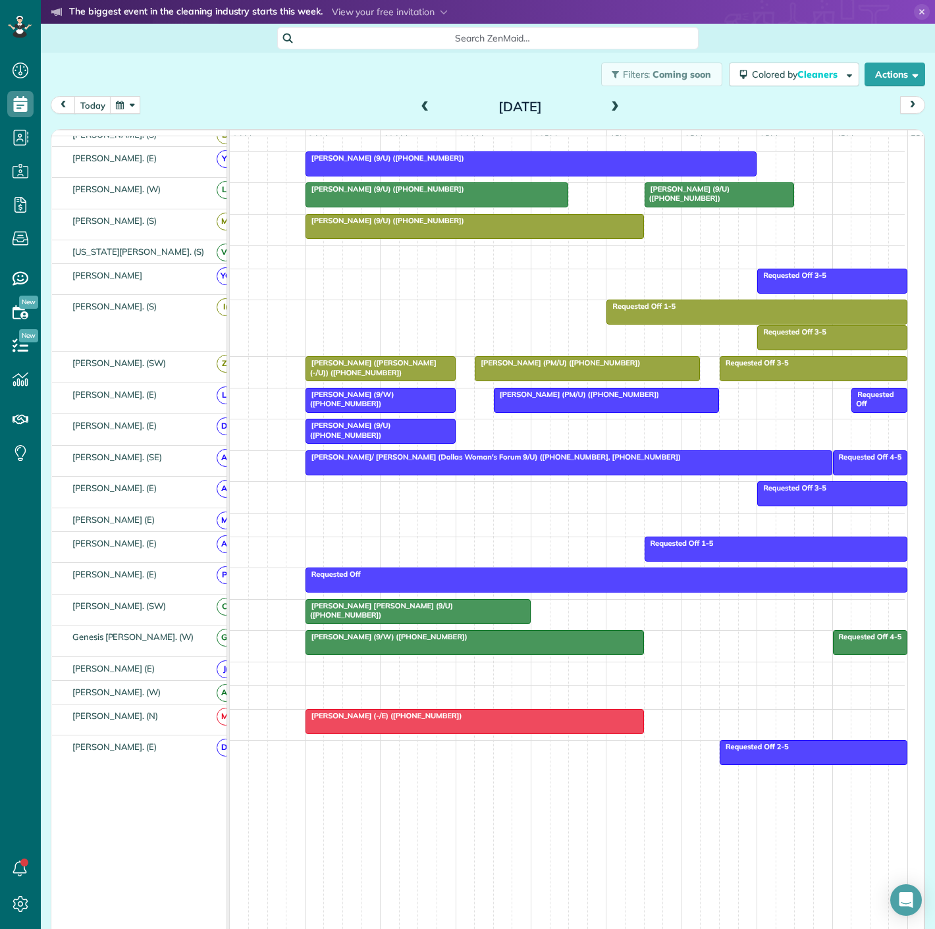
click at [315, 467] on div at bounding box center [568, 463] width 525 height 24
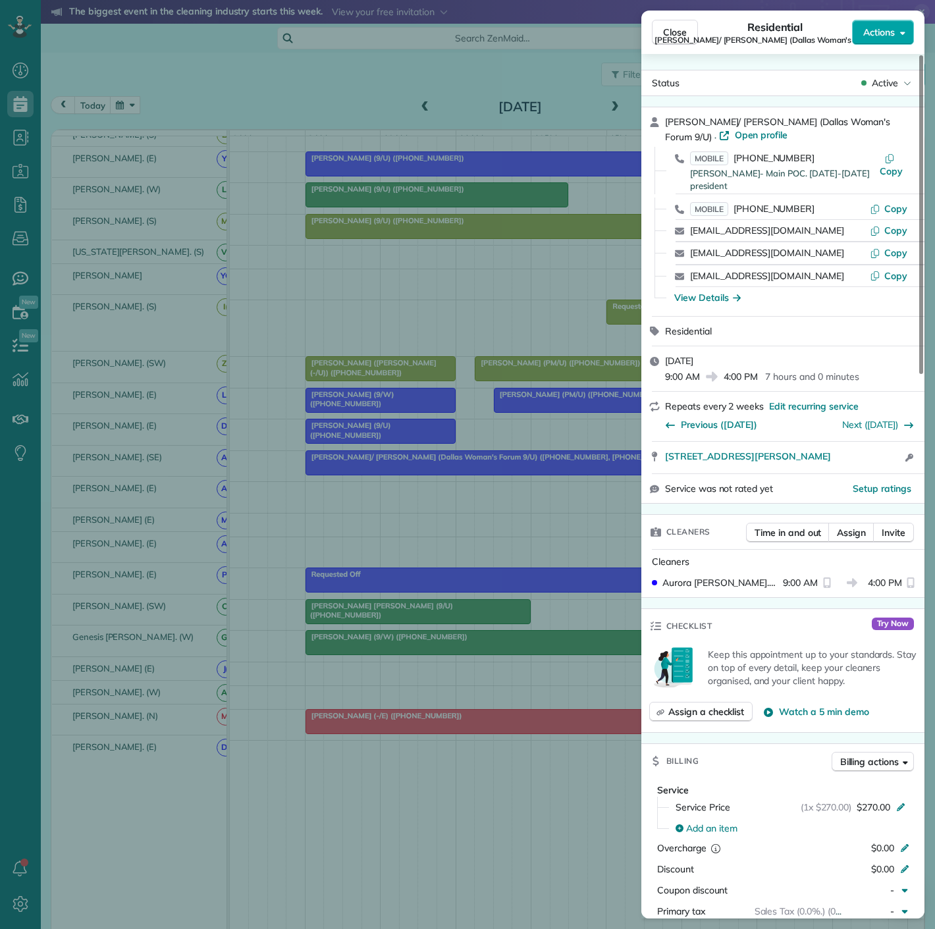
click at [874, 30] on span "Actions" at bounding box center [879, 32] width 32 height 13
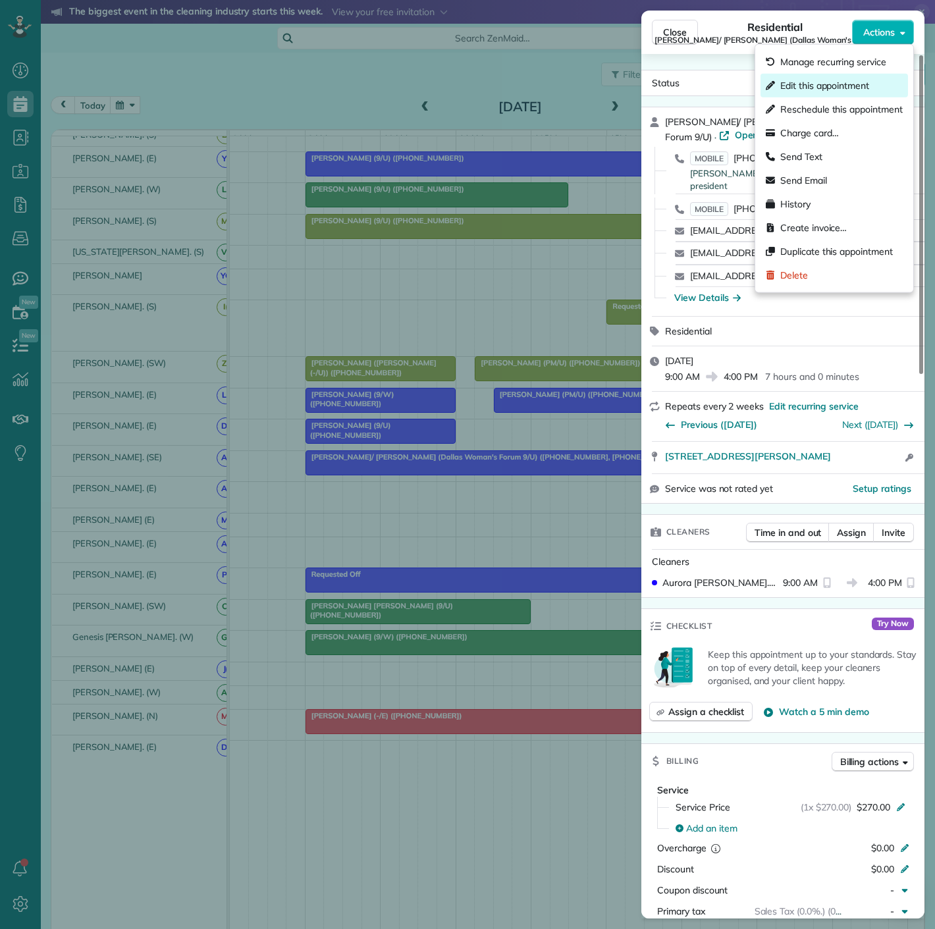
click at [839, 81] on span "Edit this appointment" at bounding box center [824, 85] width 89 height 13
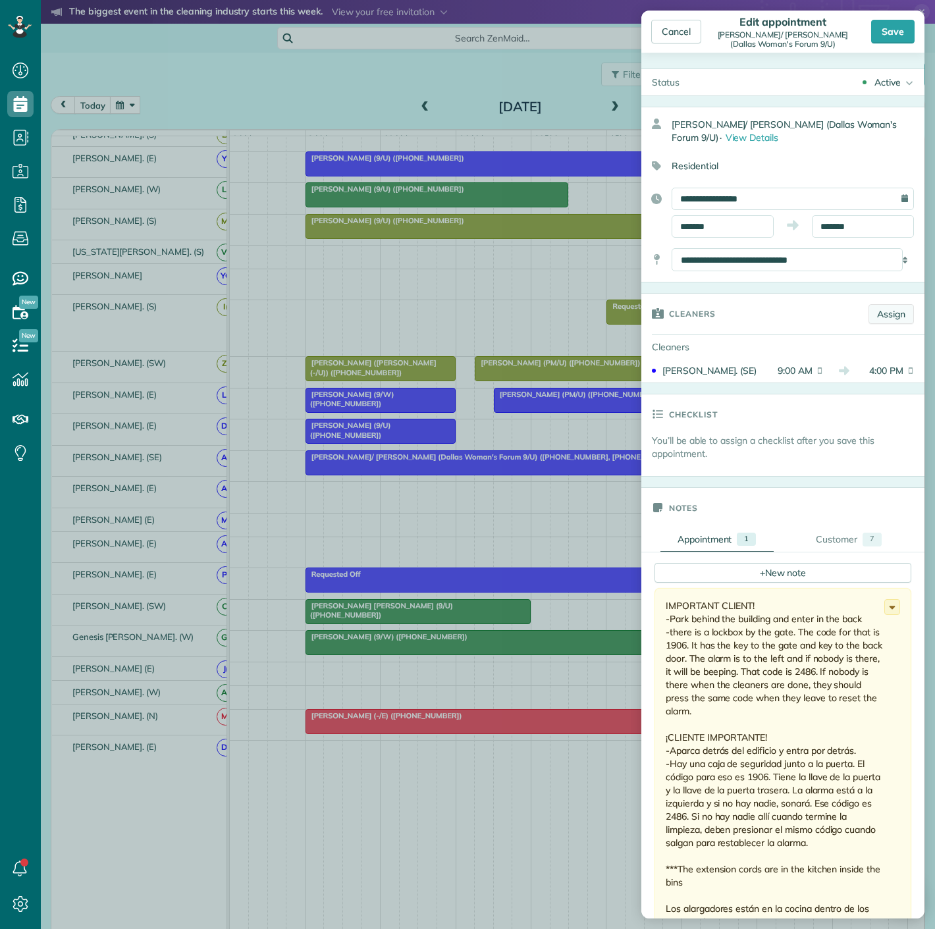
click at [868, 321] on link "Assign" at bounding box center [890, 314] width 45 height 20
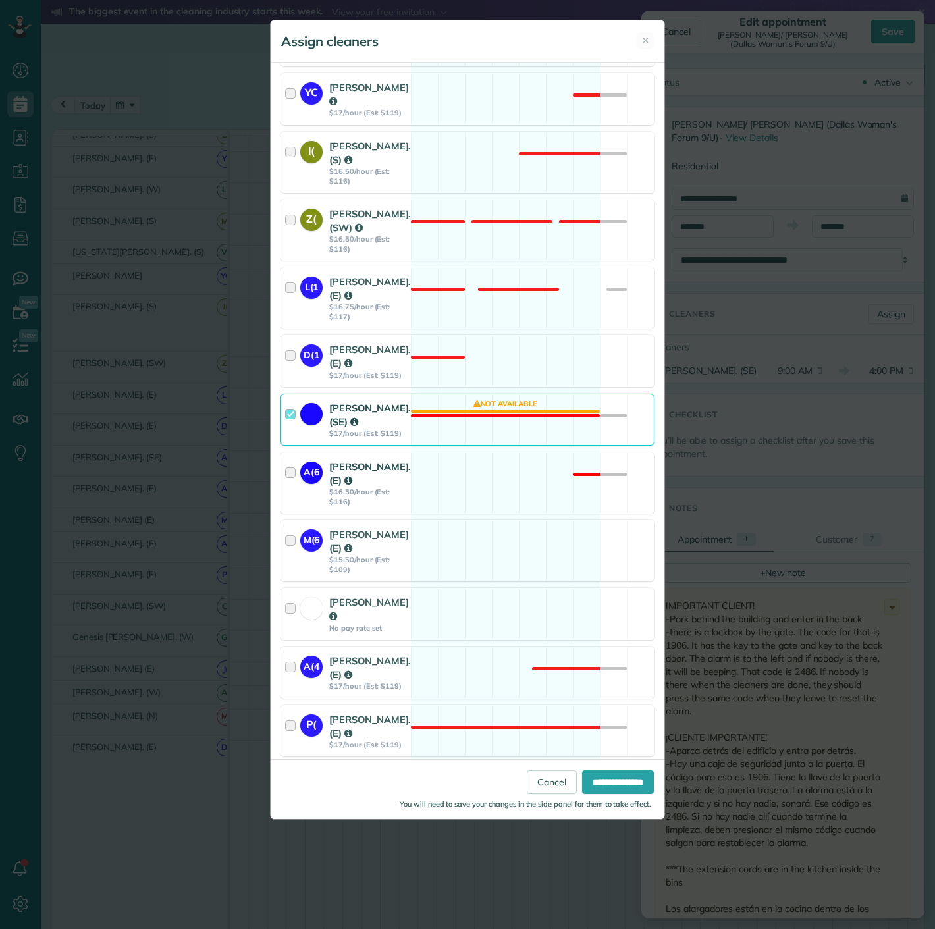
click at [297, 459] on div at bounding box center [292, 482] width 15 height 47
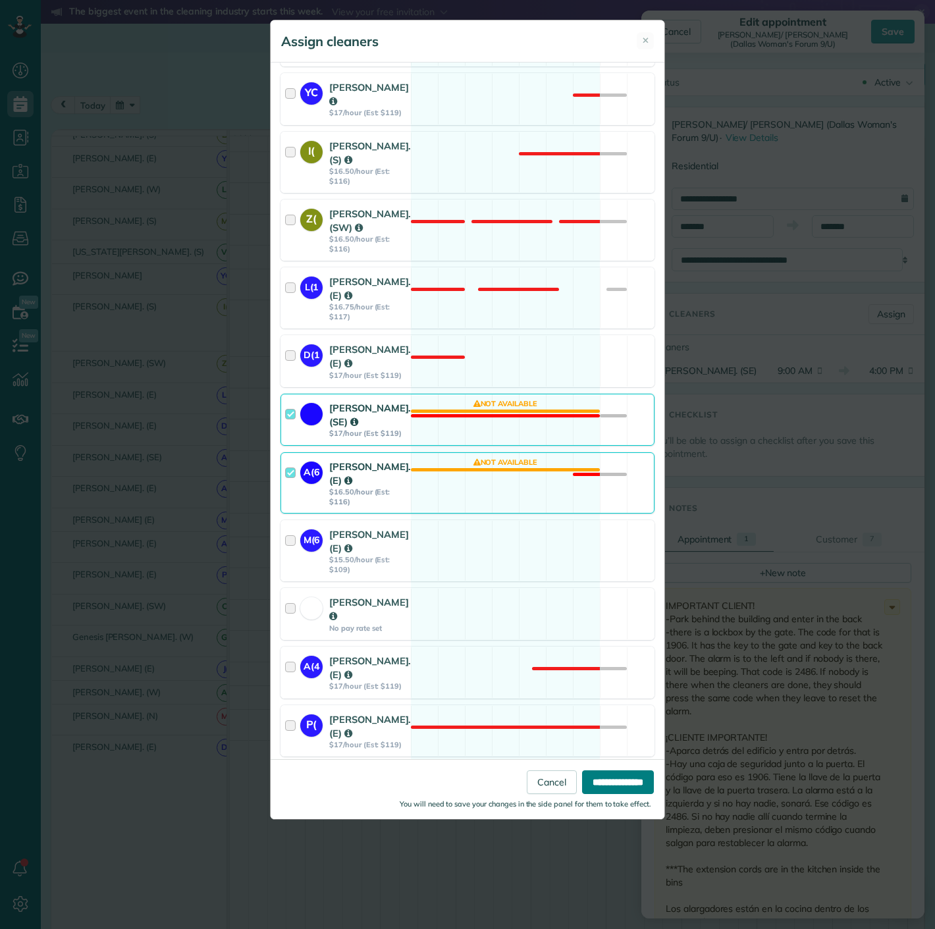
click at [582, 779] on input "**********" at bounding box center [618, 782] width 72 height 24
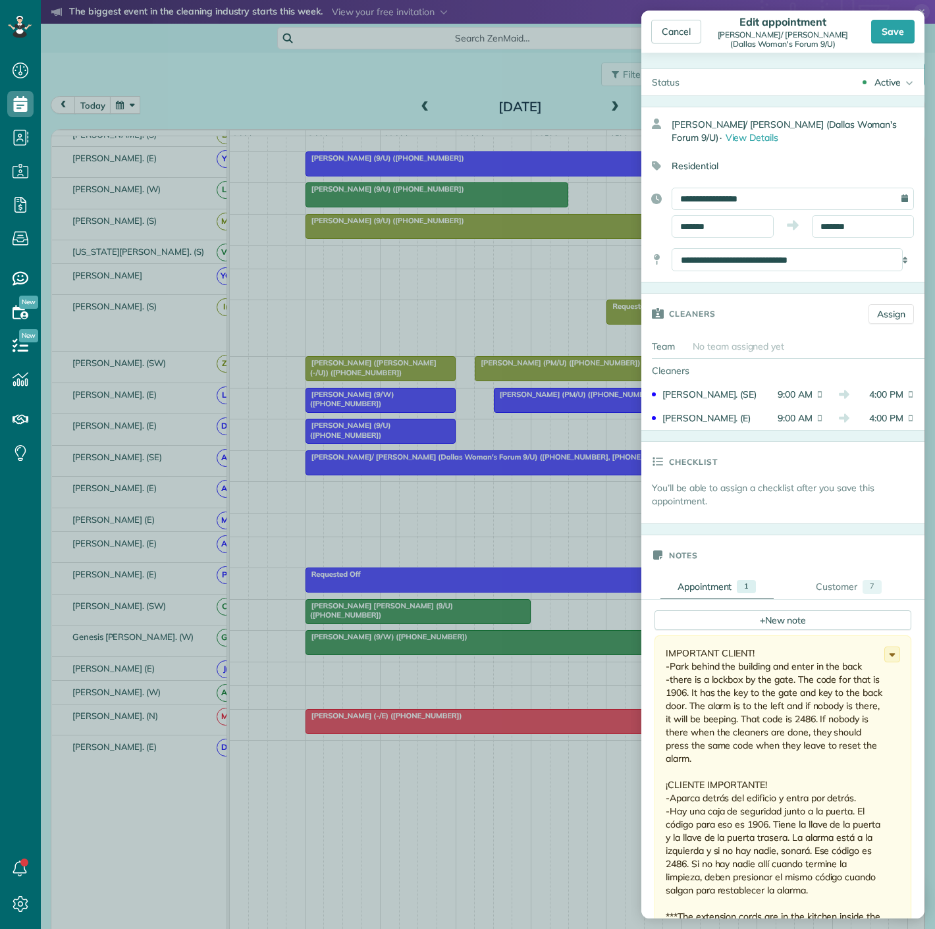
click at [853, 238] on div "**********" at bounding box center [782, 195] width 283 height 176
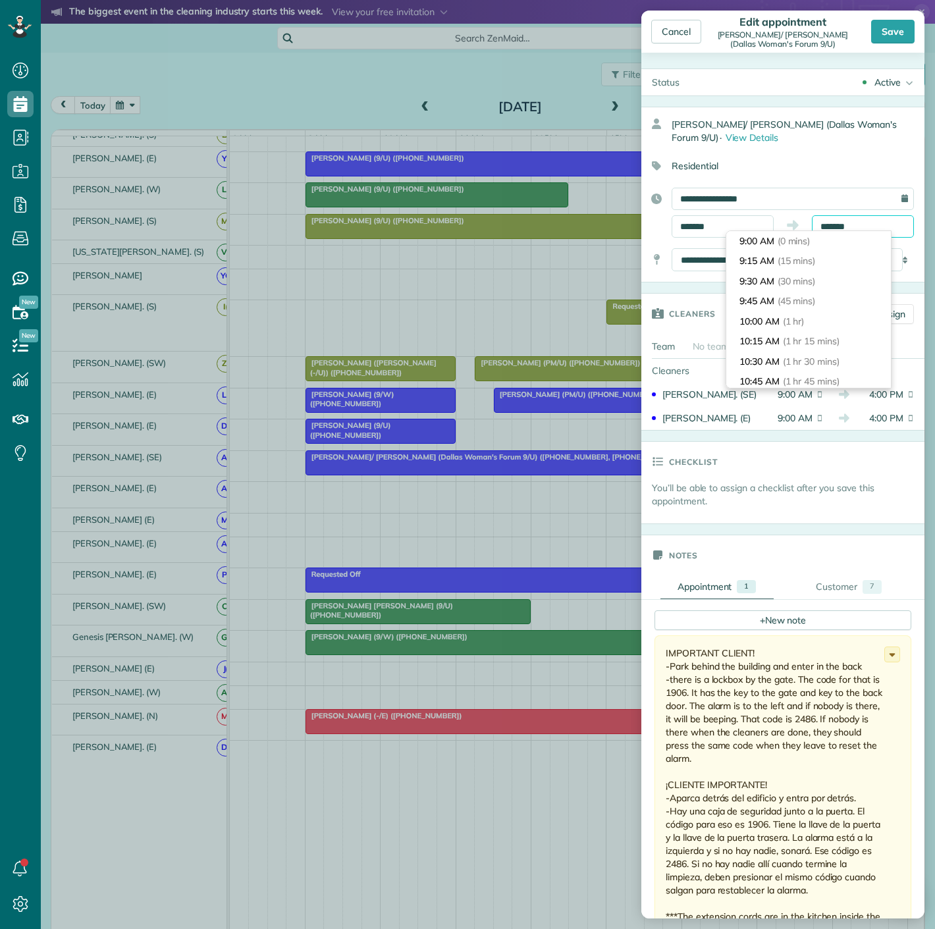
click at [853, 219] on input "*******" at bounding box center [863, 226] width 102 height 22
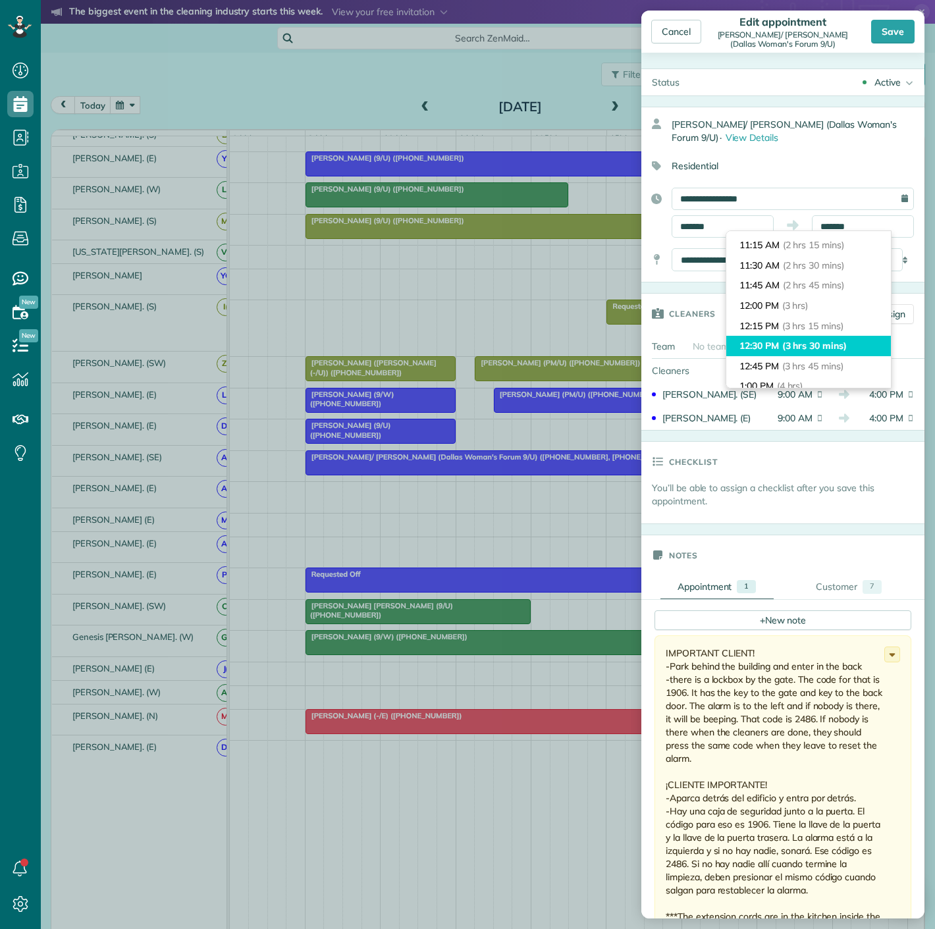
type input "********"
click at [835, 342] on span "(3 hrs 30 mins)" at bounding box center [814, 346] width 65 height 12
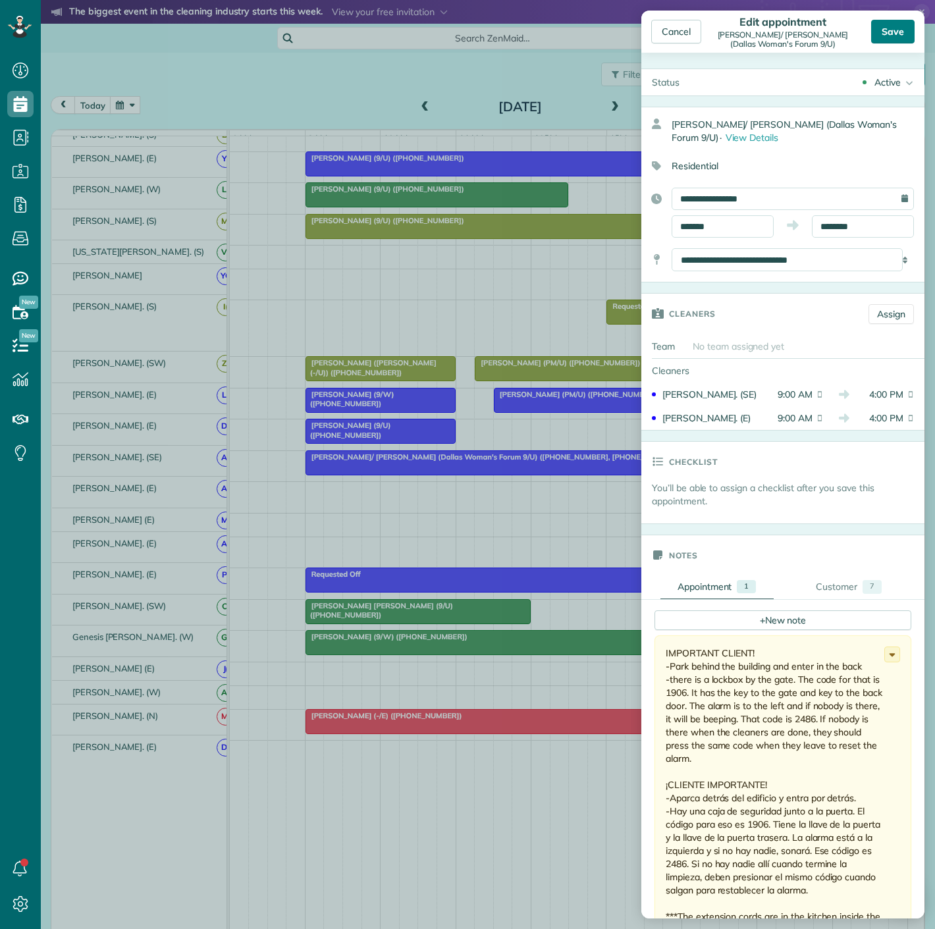
click at [912, 30] on div "Save" at bounding box center [892, 32] width 43 height 24
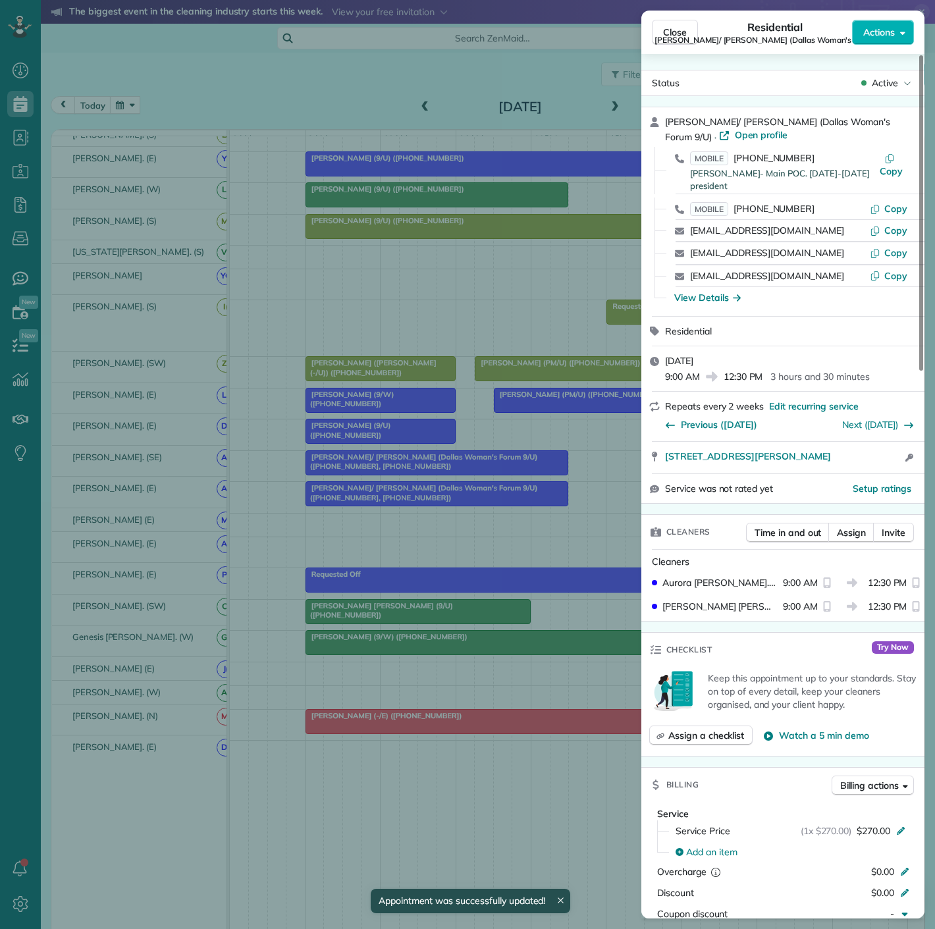
click at [395, 481] on div "Close Residential Linda/ Robin Turner (Dallas Woman's Forum 9/U) Actions Status…" at bounding box center [467, 464] width 935 height 929
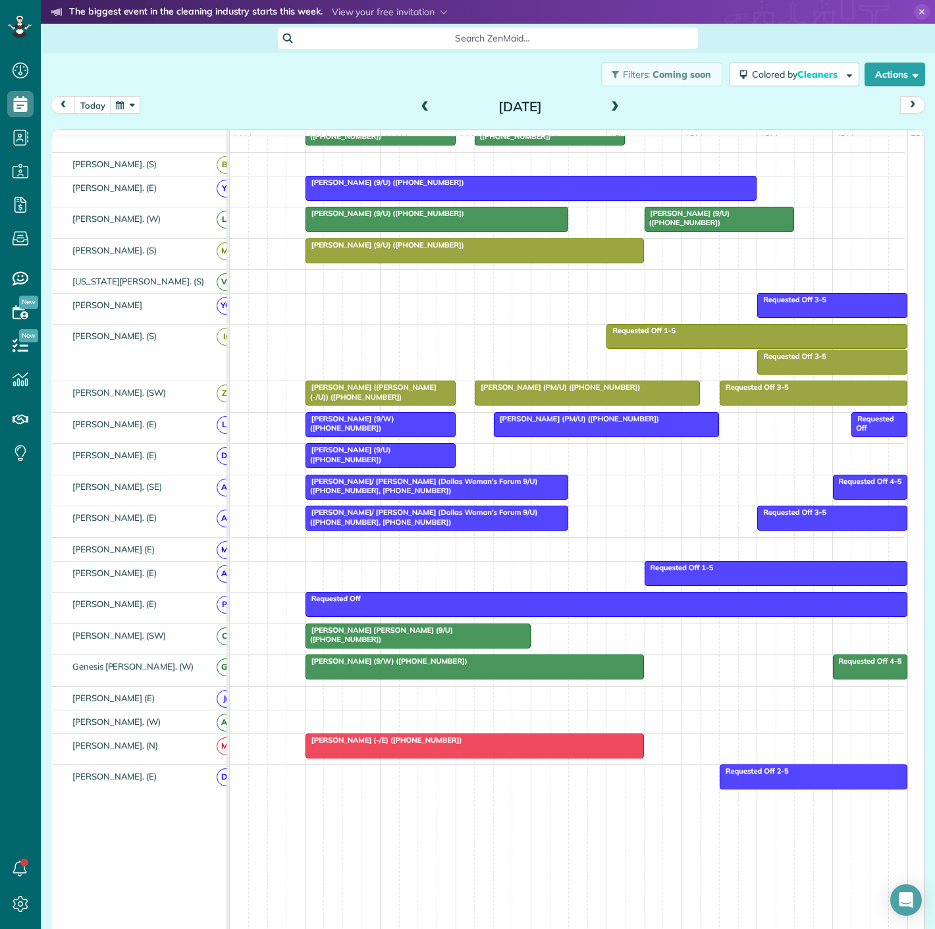
scroll to position [654, 0]
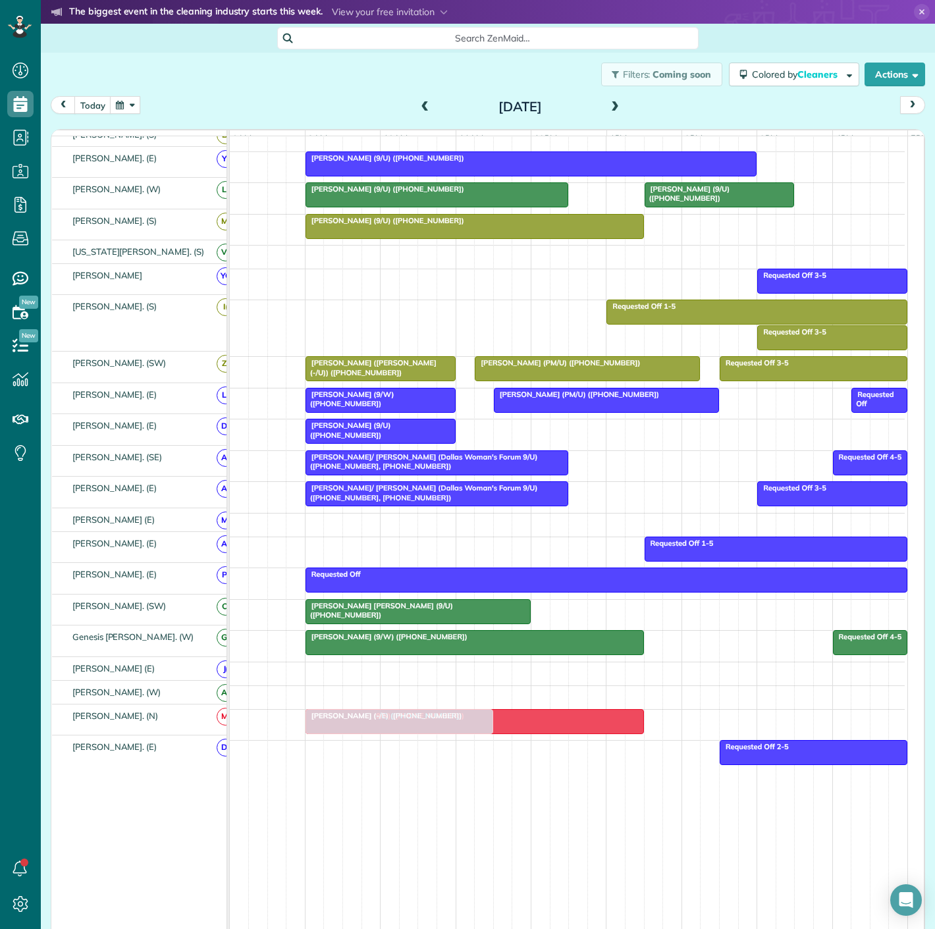
drag, startPoint x: 392, startPoint y: 336, endPoint x: 392, endPoint y: 723, distance: 387.1
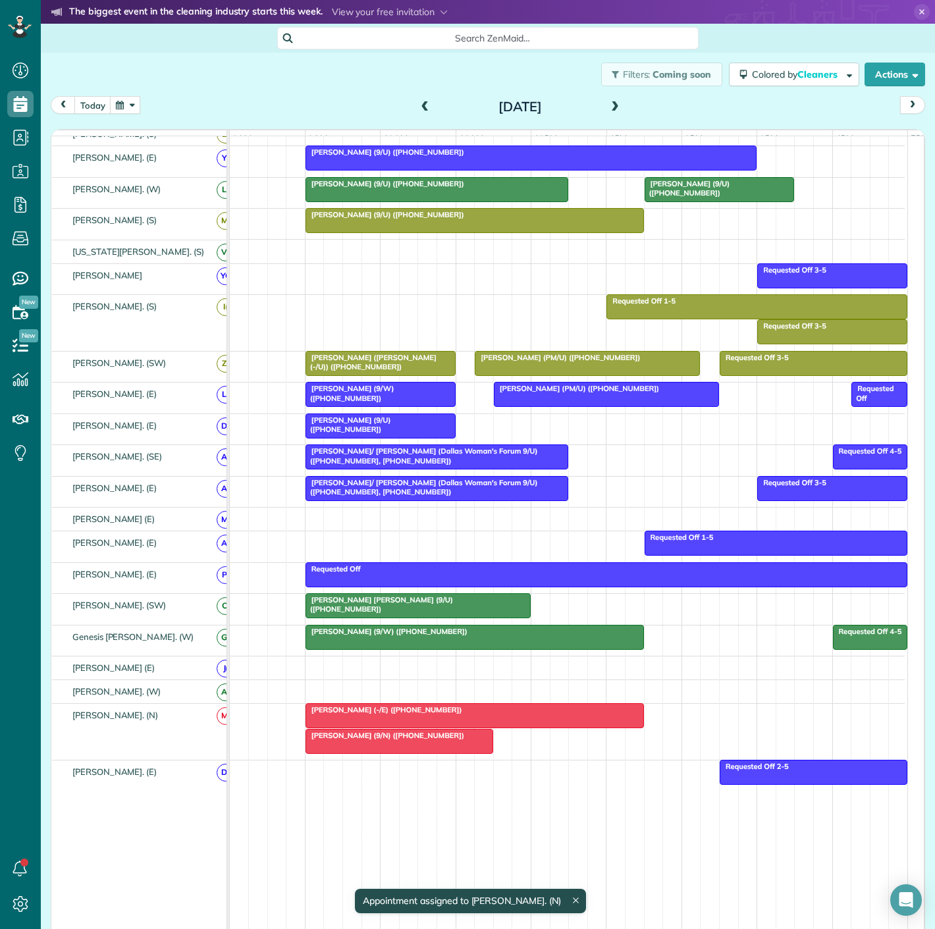
click at [336, 719] on link "[PERSON_NAME] (-/E) ([PHONE_NUMBER])" at bounding box center [474, 715] width 338 height 25
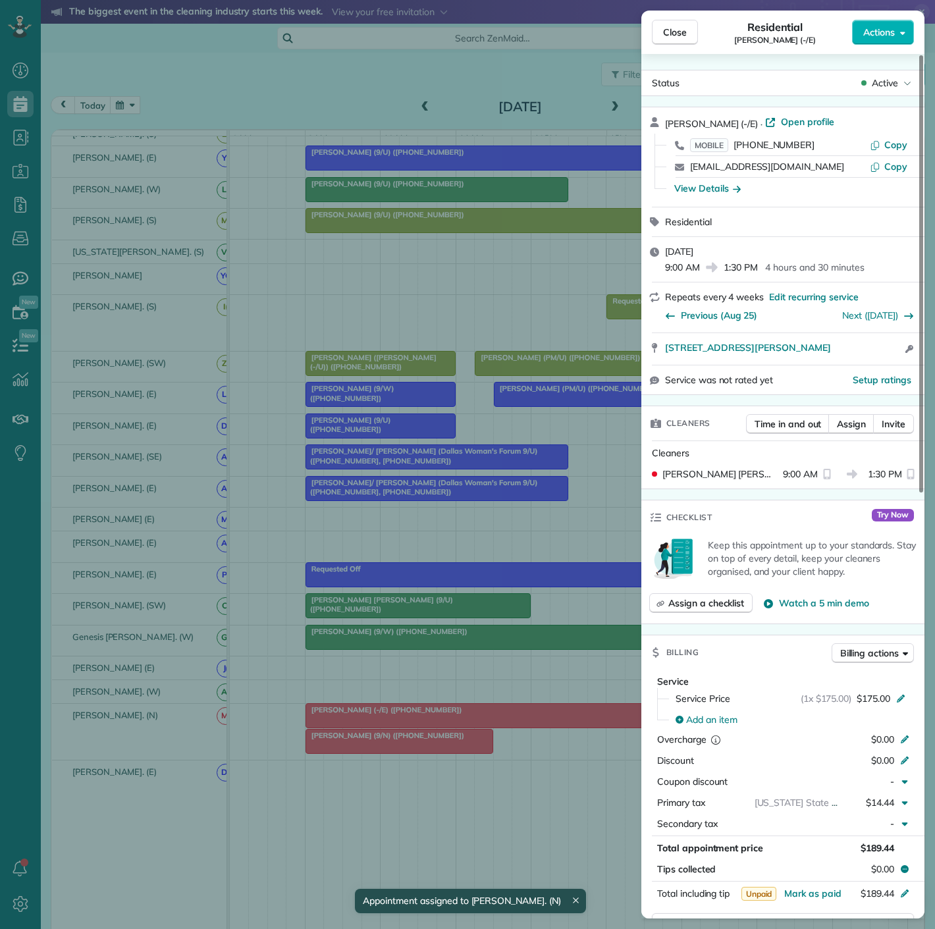
click at [344, 770] on div "Close Residential Victoria Garcia (-/E) Actions Status Active Victoria Garcia (…" at bounding box center [467, 464] width 935 height 929
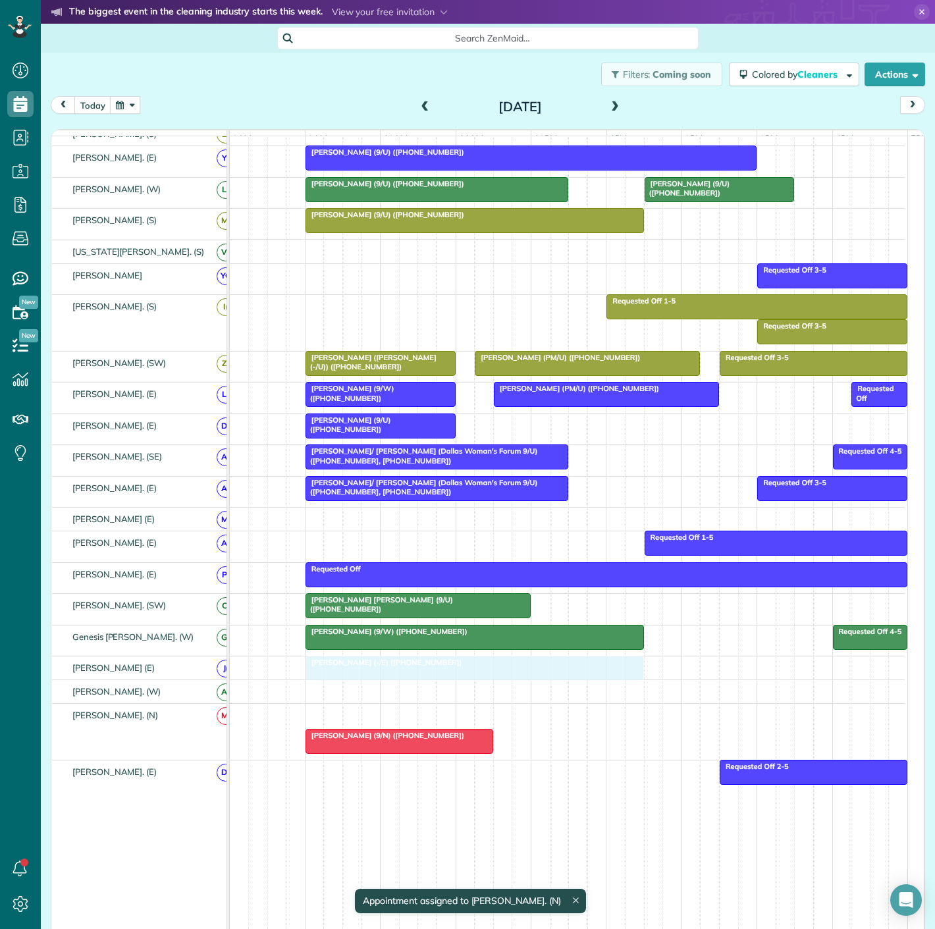
drag, startPoint x: 343, startPoint y: 720, endPoint x: 344, endPoint y: 676, distance: 44.1
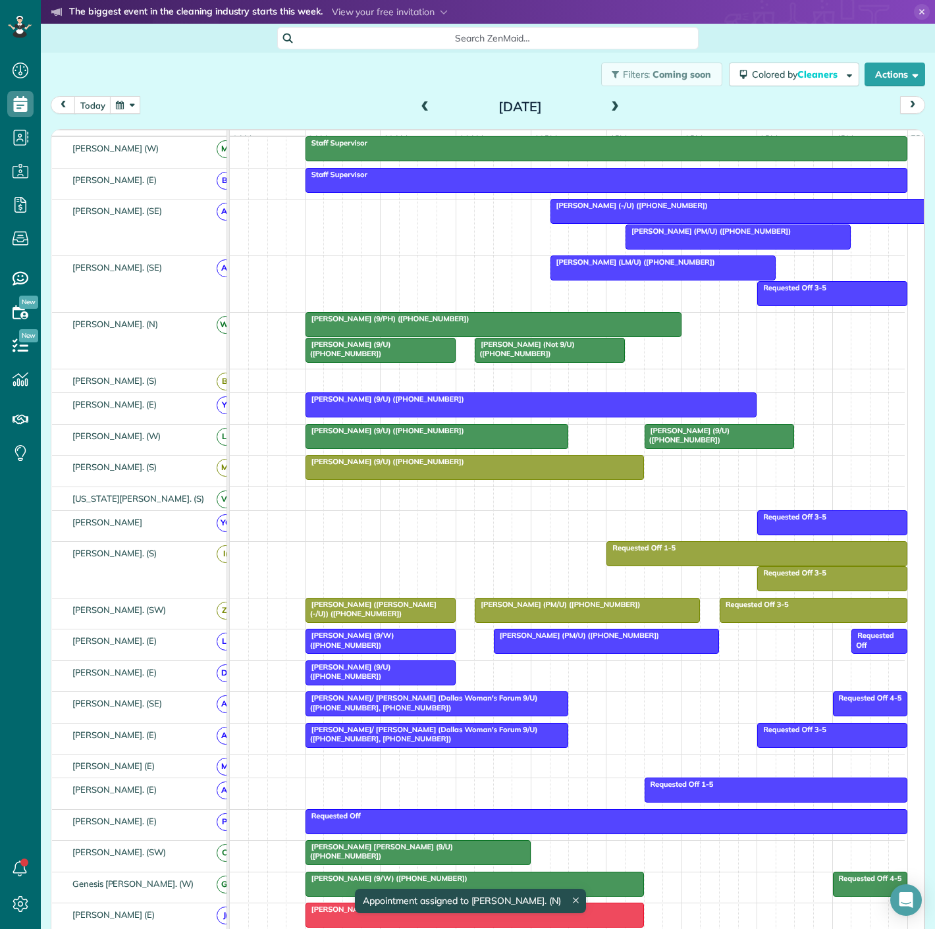
scroll to position [191, 0]
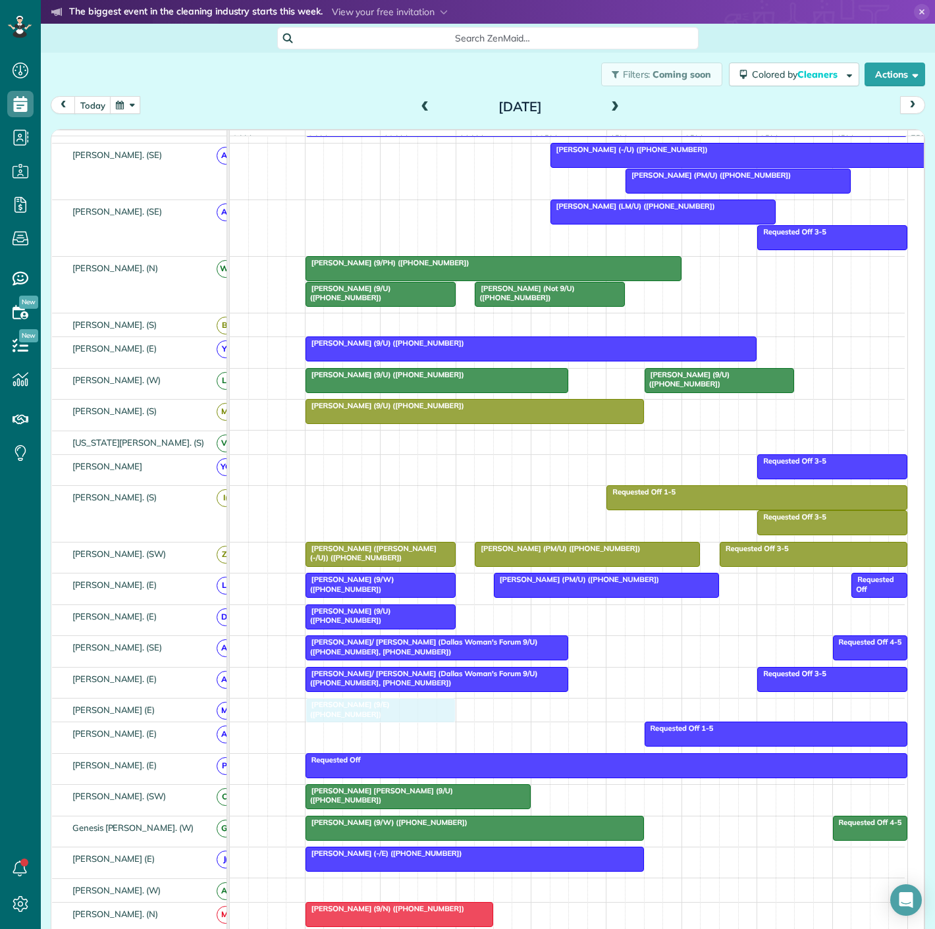
drag, startPoint x: 363, startPoint y: 354, endPoint x: 361, endPoint y: 714, distance: 360.1
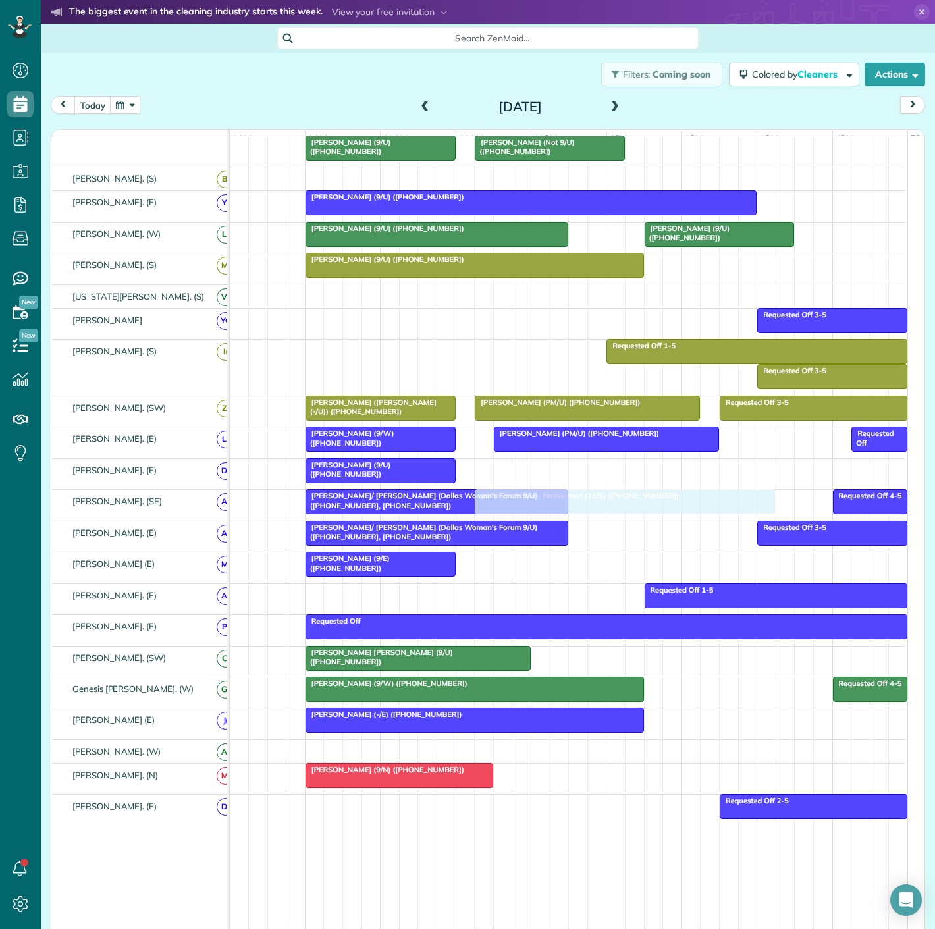
drag, startPoint x: 627, startPoint y: 428, endPoint x: 630, endPoint y: 509, distance: 81.7
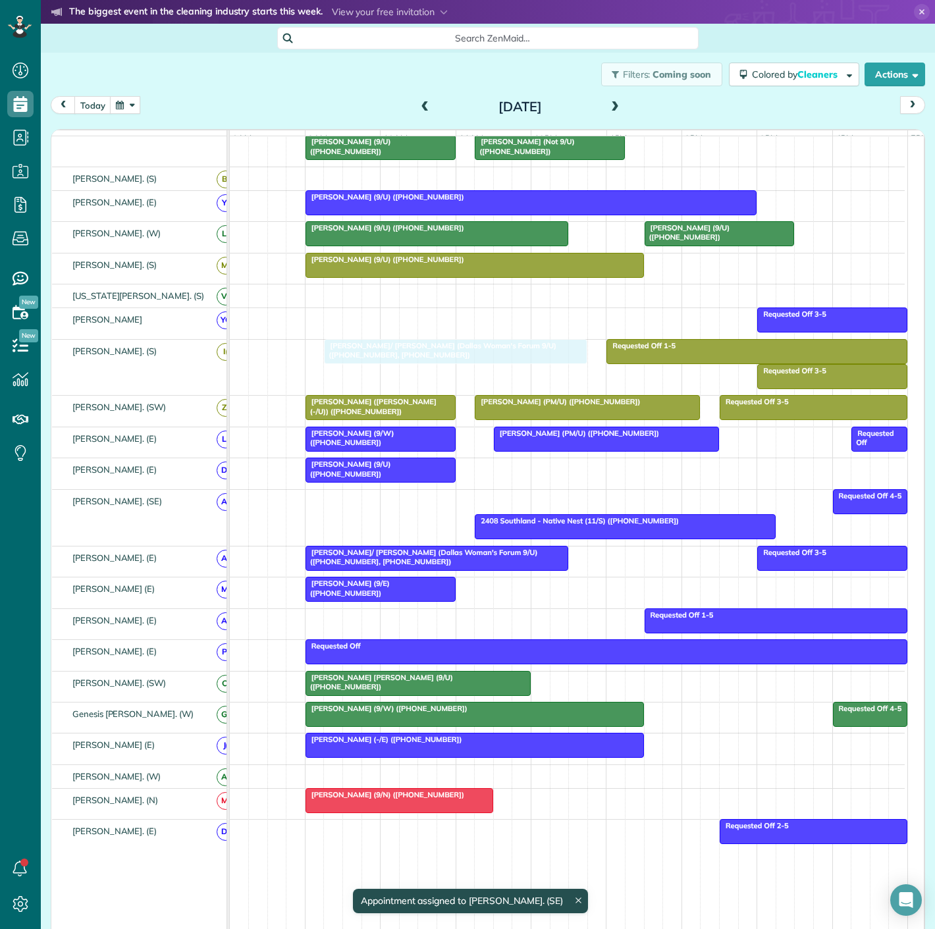
drag, startPoint x: 410, startPoint y: 513, endPoint x: 429, endPoint y: 361, distance: 153.2
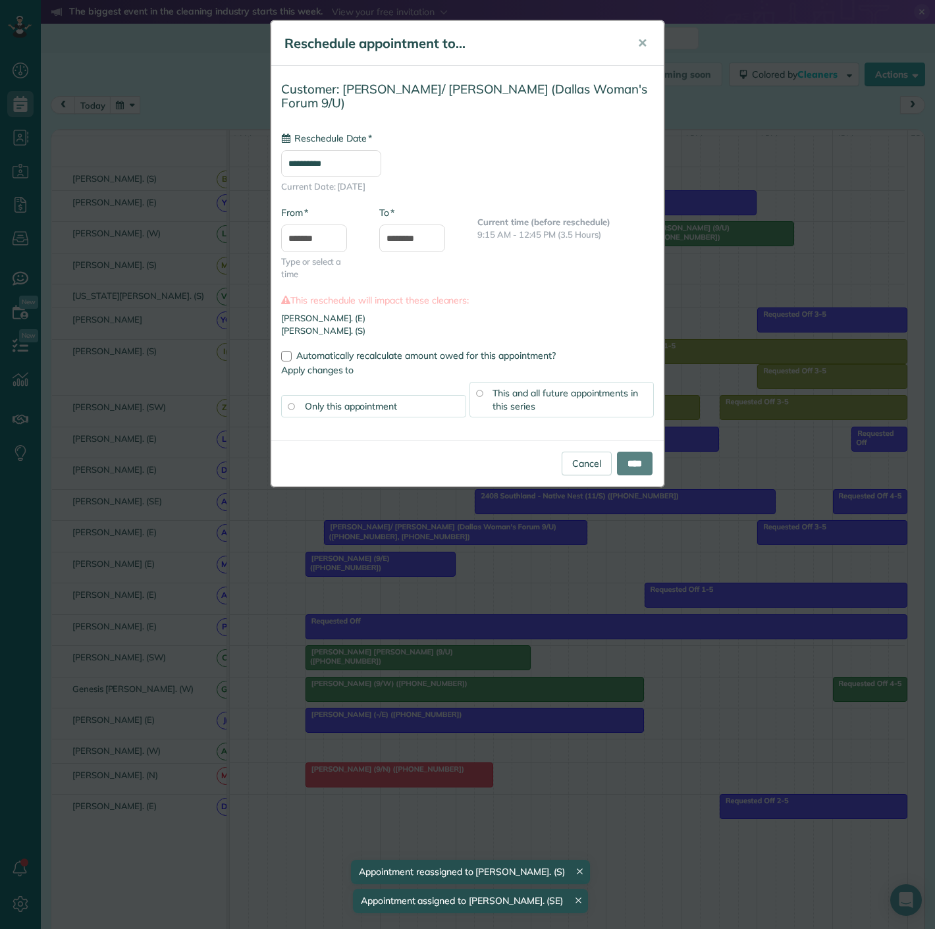
type input "**********"
click at [585, 457] on link "Cancel" at bounding box center [587, 464] width 50 height 24
type input "**********"
click at [624, 452] on input "****" at bounding box center [635, 464] width 36 height 24
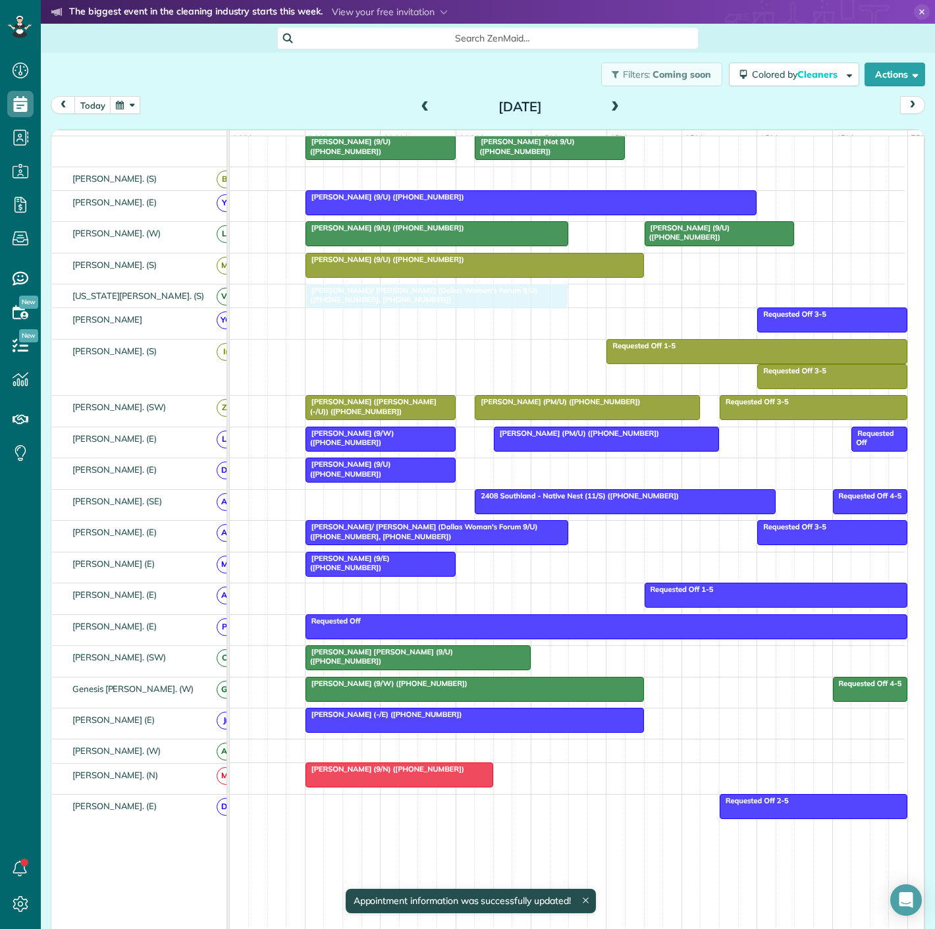
drag, startPoint x: 382, startPoint y: 356, endPoint x: 386, endPoint y: 310, distance: 46.3
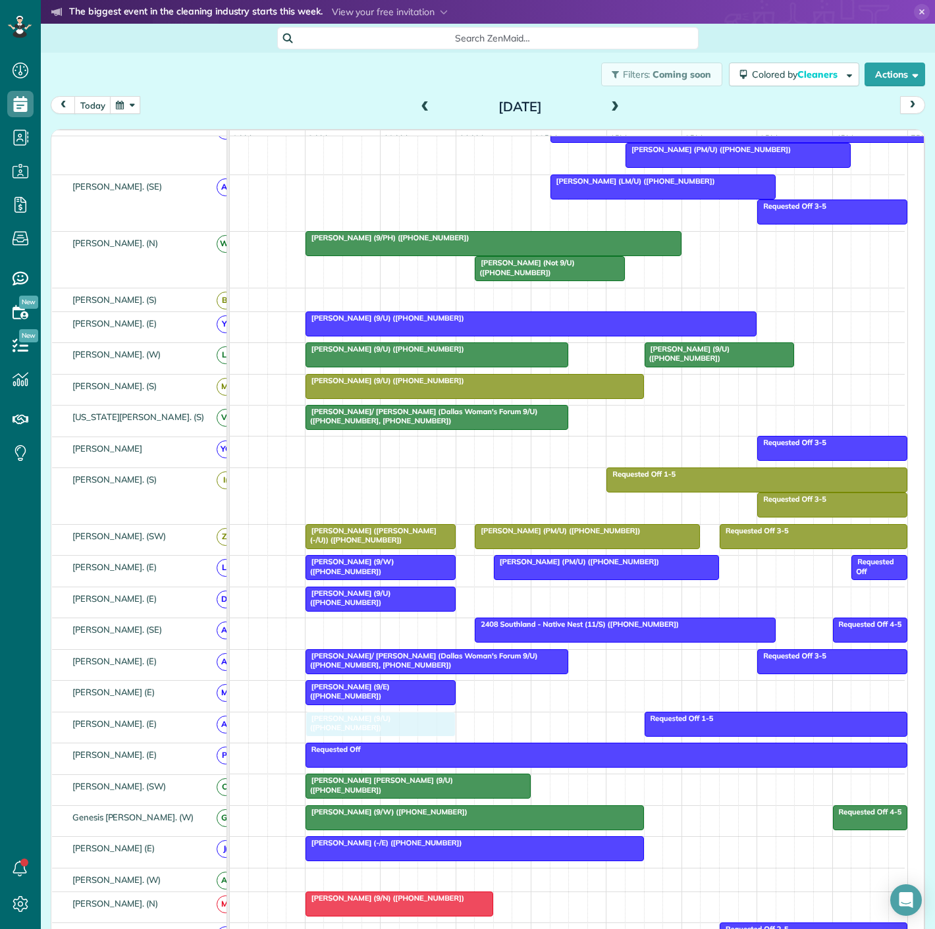
drag, startPoint x: 375, startPoint y: 570, endPoint x: 373, endPoint y: 744, distance: 173.8
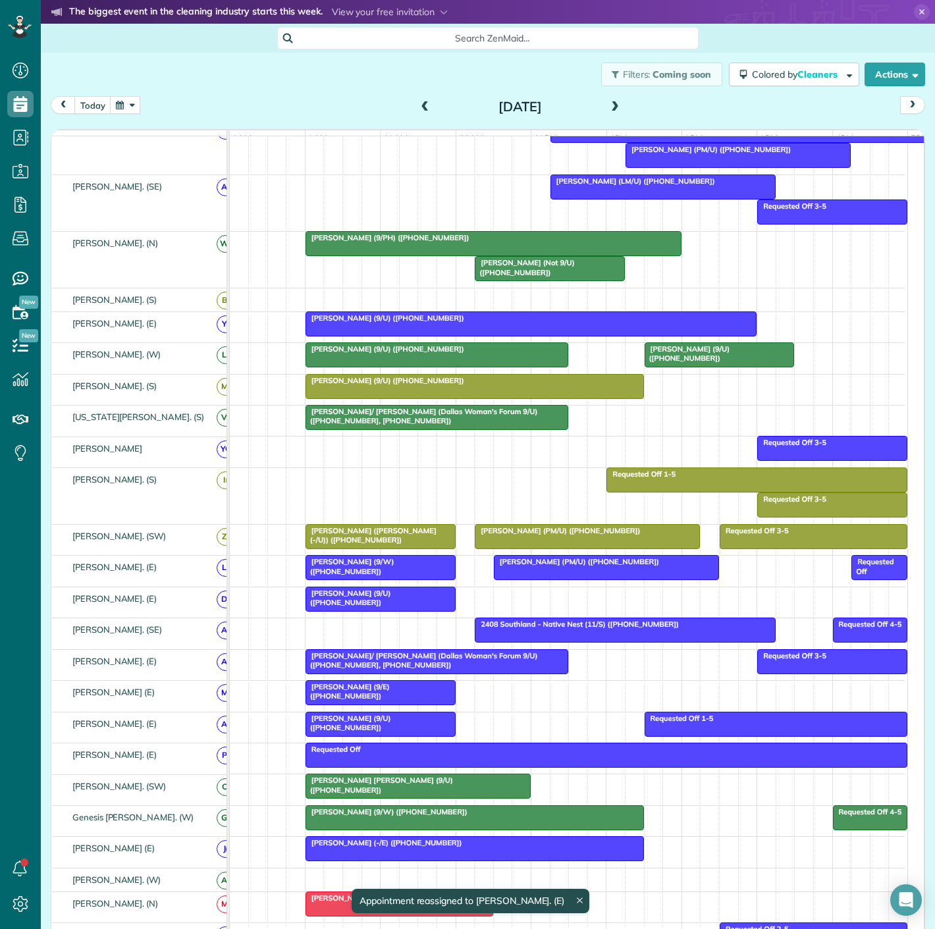
drag, startPoint x: 538, startPoint y: 275, endPoint x: 555, endPoint y: 382, distance: 108.0
drag, startPoint x: 559, startPoint y: 273, endPoint x: 554, endPoint y: 735, distance: 462.1
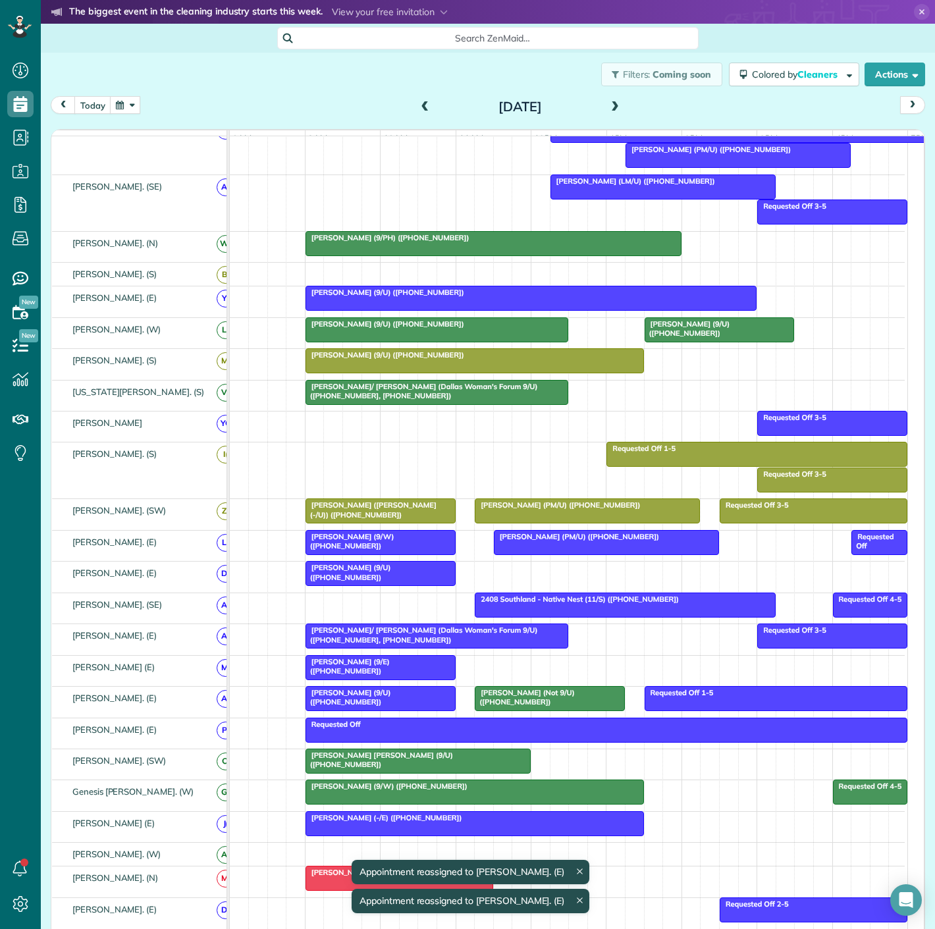
click at [419, 710] on div at bounding box center [380, 699] width 149 height 24
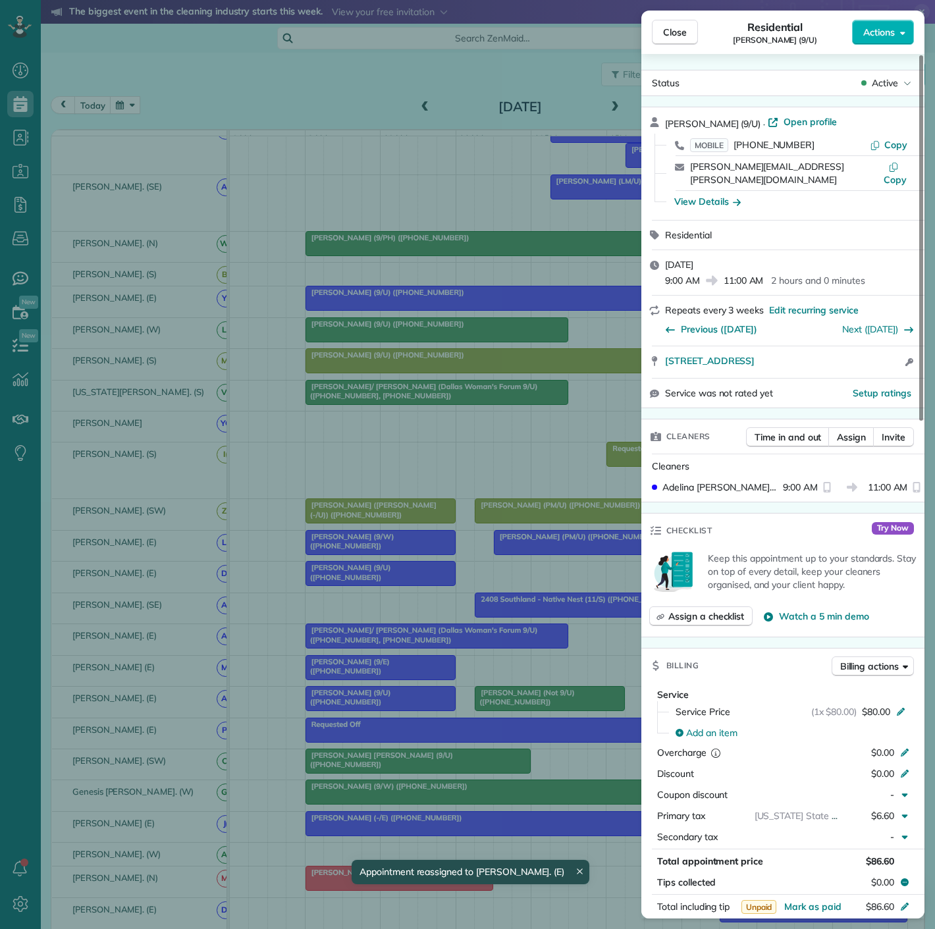
click at [418, 712] on div "Close Residential Alexandra Caraway (9/U) Actions Status Active Alexandra Caraw…" at bounding box center [467, 464] width 935 height 929
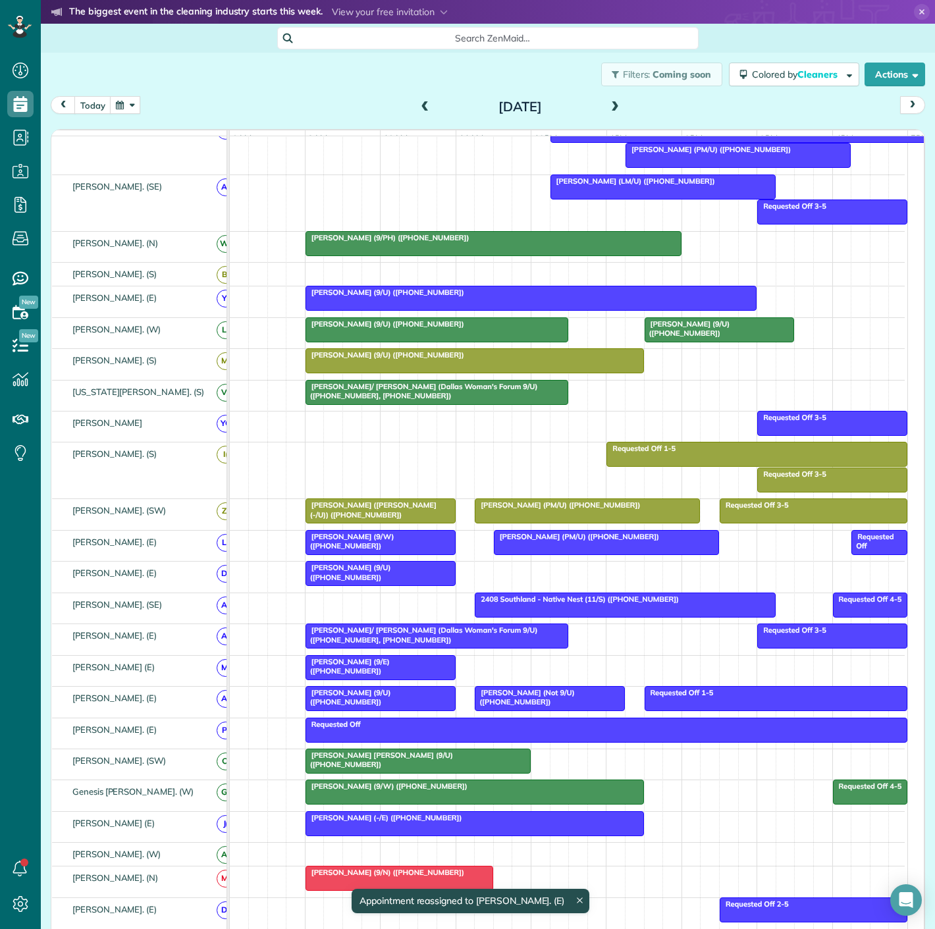
click at [552, 710] on div at bounding box center [549, 699] width 149 height 24
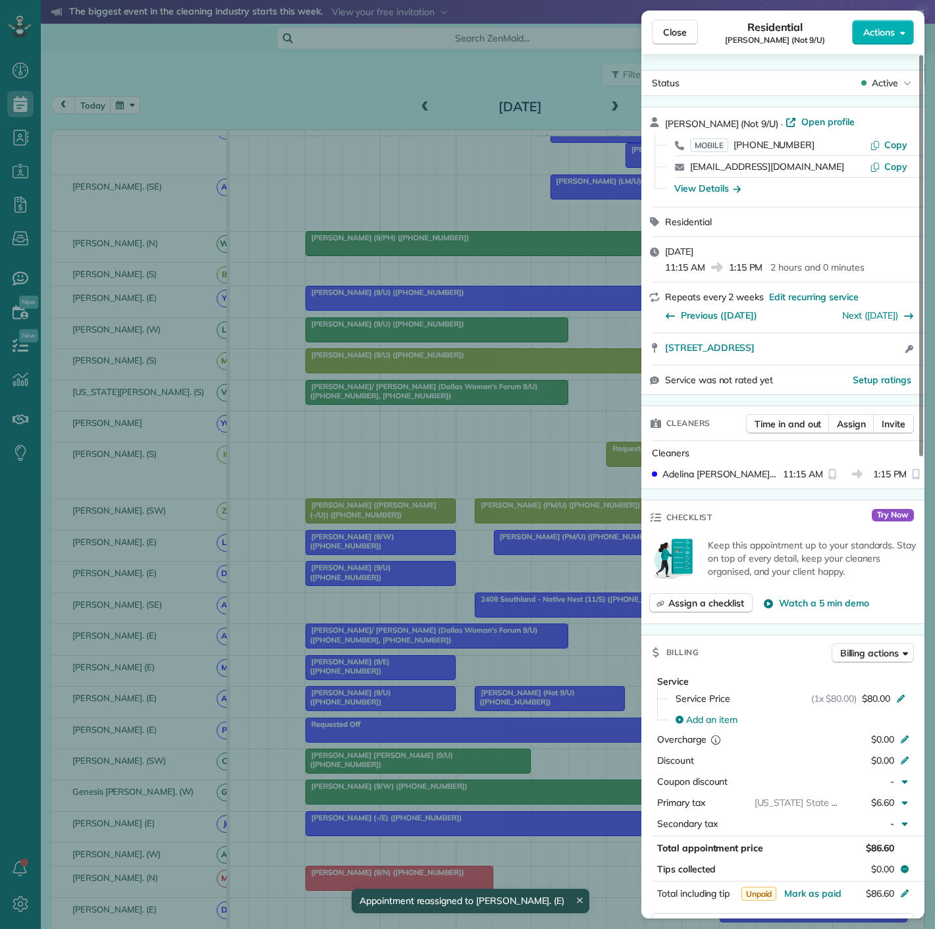
click at [509, 706] on div "Close Residential Tyler Hudson (Not 9/U) Actions Status Active Tyler Hudson (No…" at bounding box center [467, 464] width 935 height 929
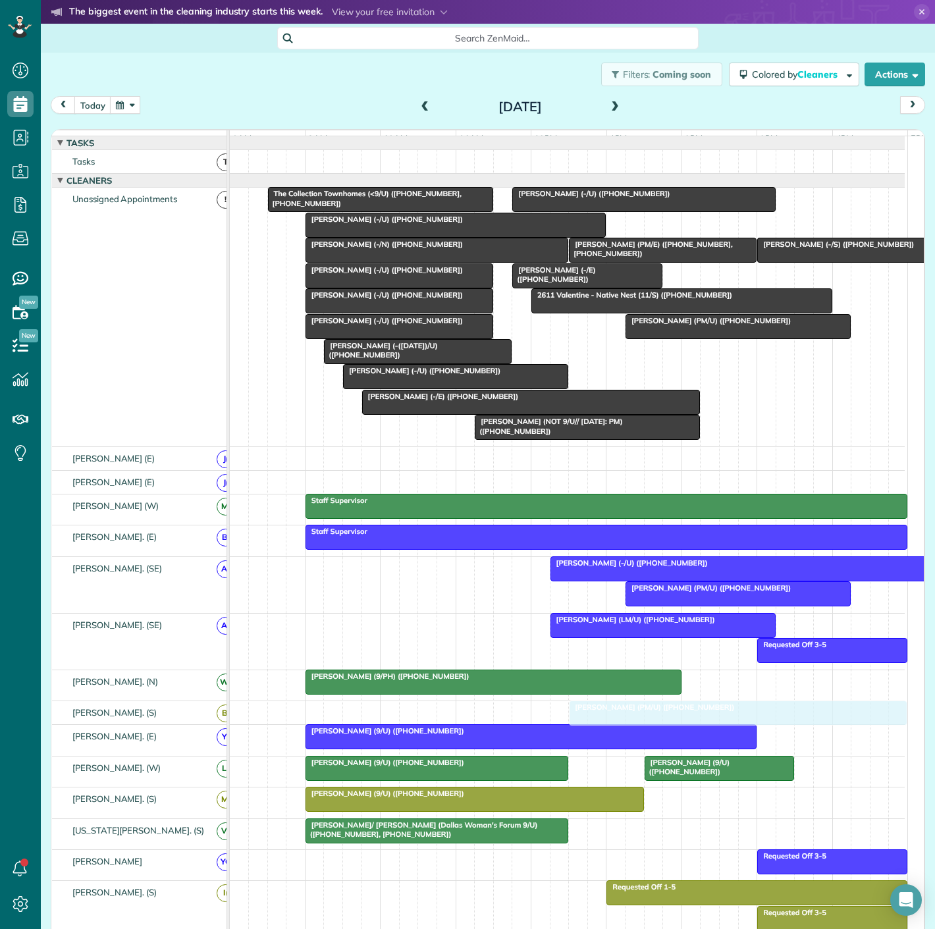
drag, startPoint x: 671, startPoint y: 232, endPoint x: 637, endPoint y: 718, distance: 487.0
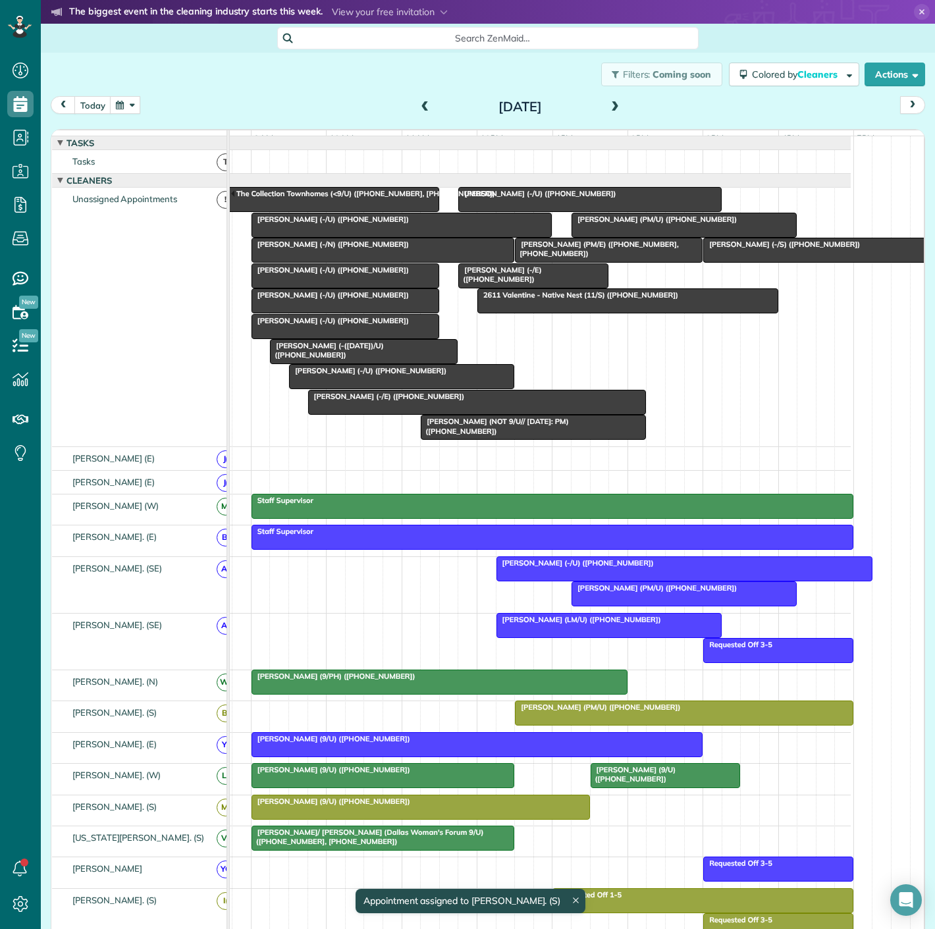
click at [596, 725] on div at bounding box center [683, 713] width 337 height 24
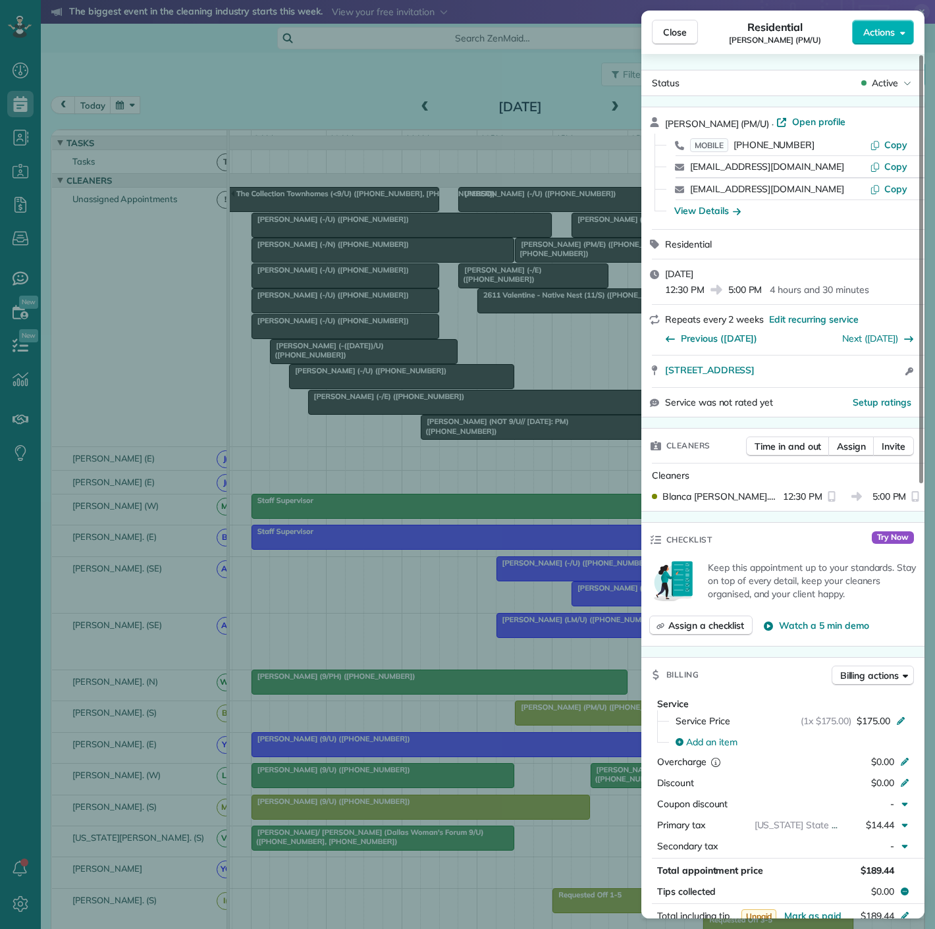
click at [550, 724] on div "Close Residential Caroline Naso (PM/U) Actions Status Active Caroline Naso (PM/…" at bounding box center [467, 464] width 935 height 929
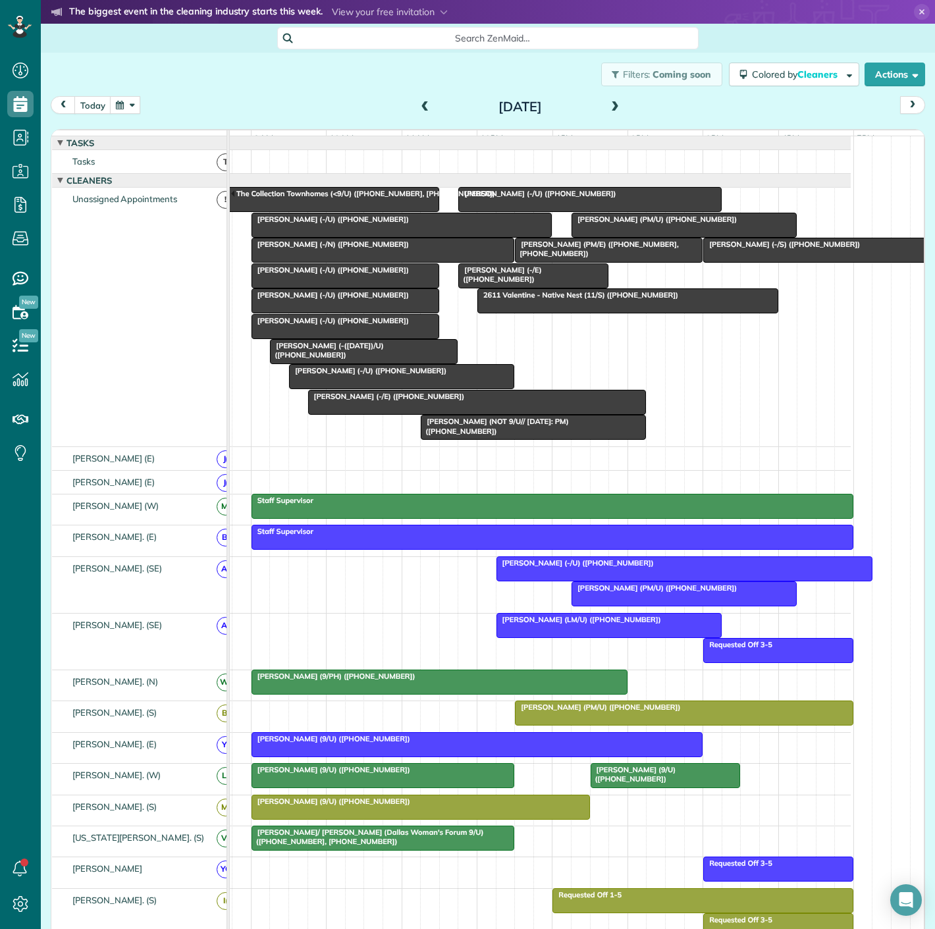
click at [381, 388] on div at bounding box center [402, 377] width 224 height 24
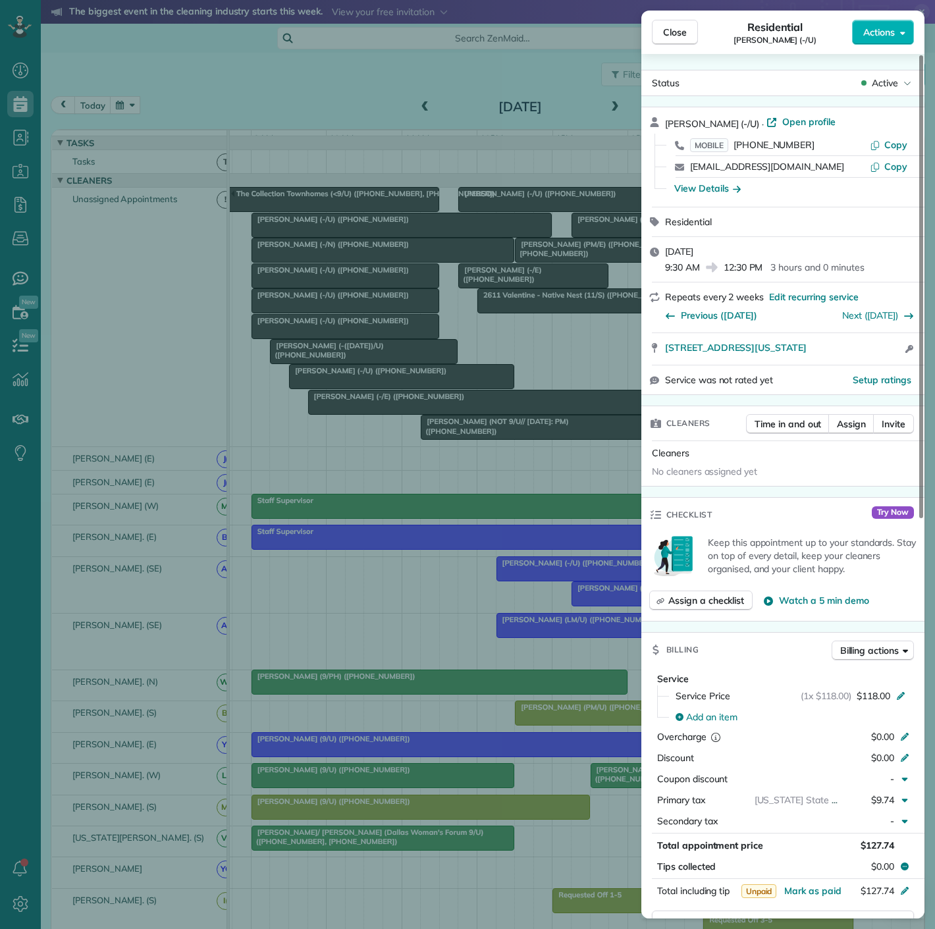
click at [381, 390] on div "Close Residential Shelly Ayers (-/U) Actions Status Active Shelly Ayers (-/U) ·…" at bounding box center [467, 464] width 935 height 929
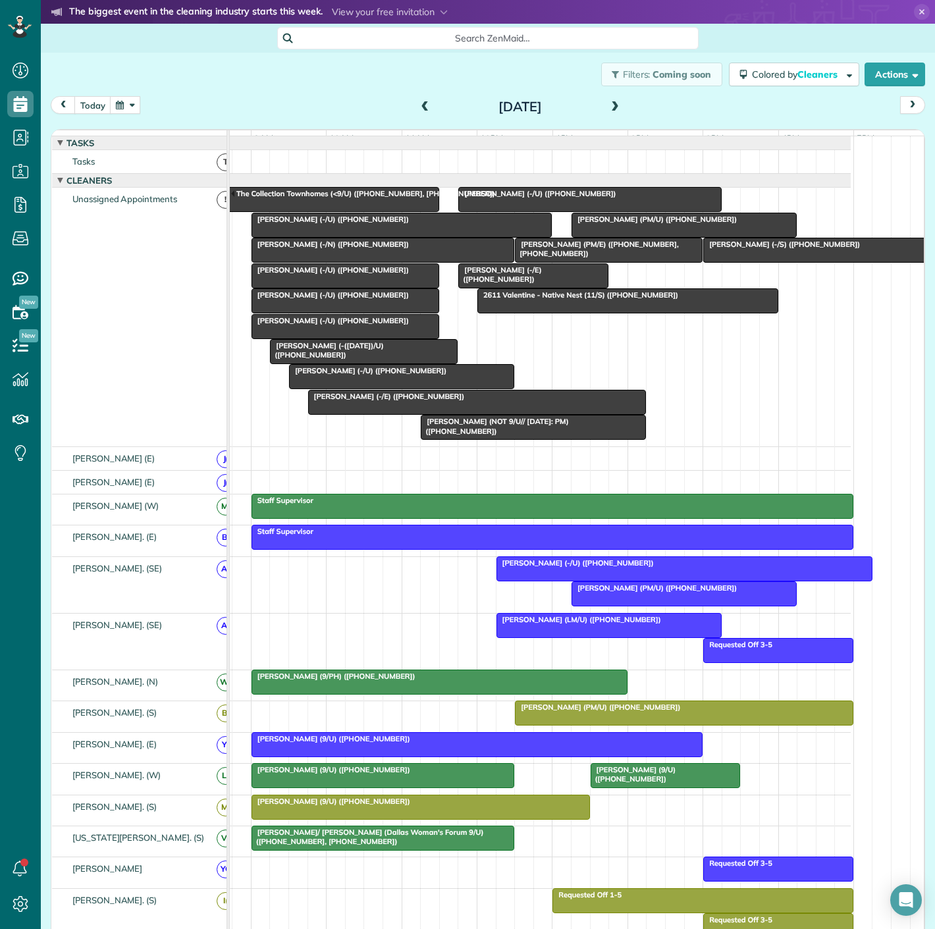
click at [389, 375] on span "[PERSON_NAME] (-/U) ([PHONE_NUMBER])" at bounding box center [367, 370] width 159 height 9
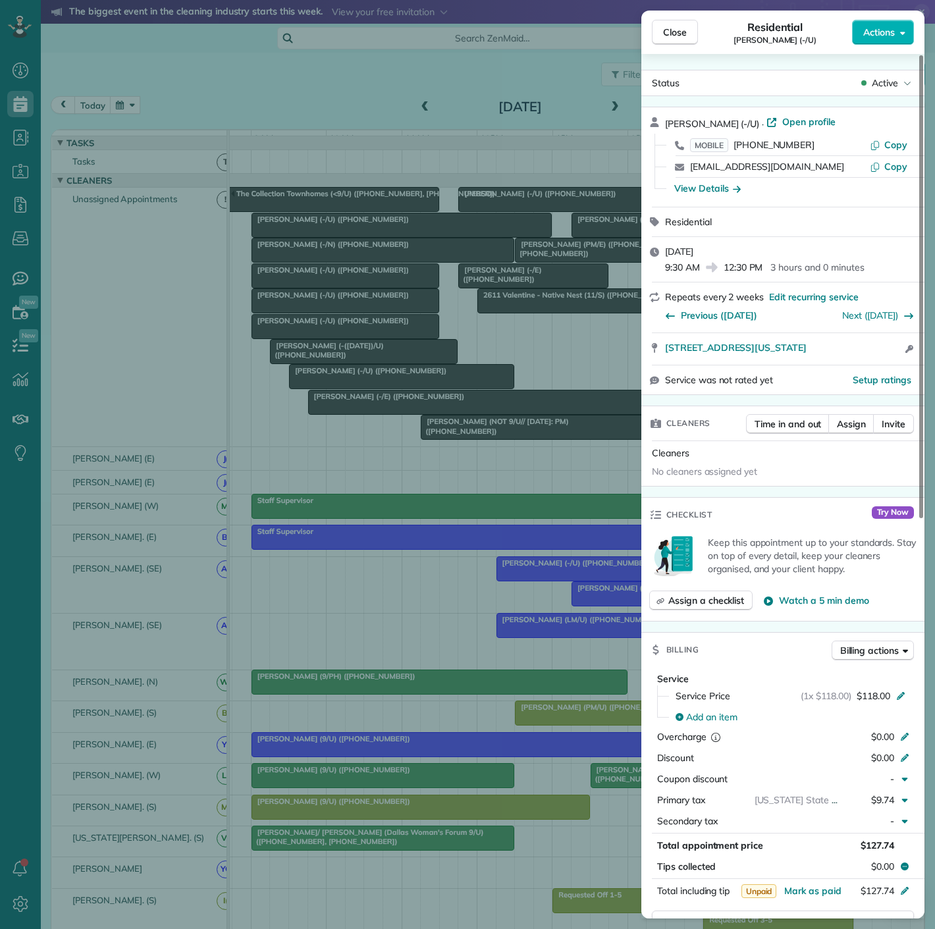
click at [383, 382] on div "Close Residential Shelly Ayers (-/U) Actions Status Active Shelly Ayers (-/U) ·…" at bounding box center [467, 464] width 935 height 929
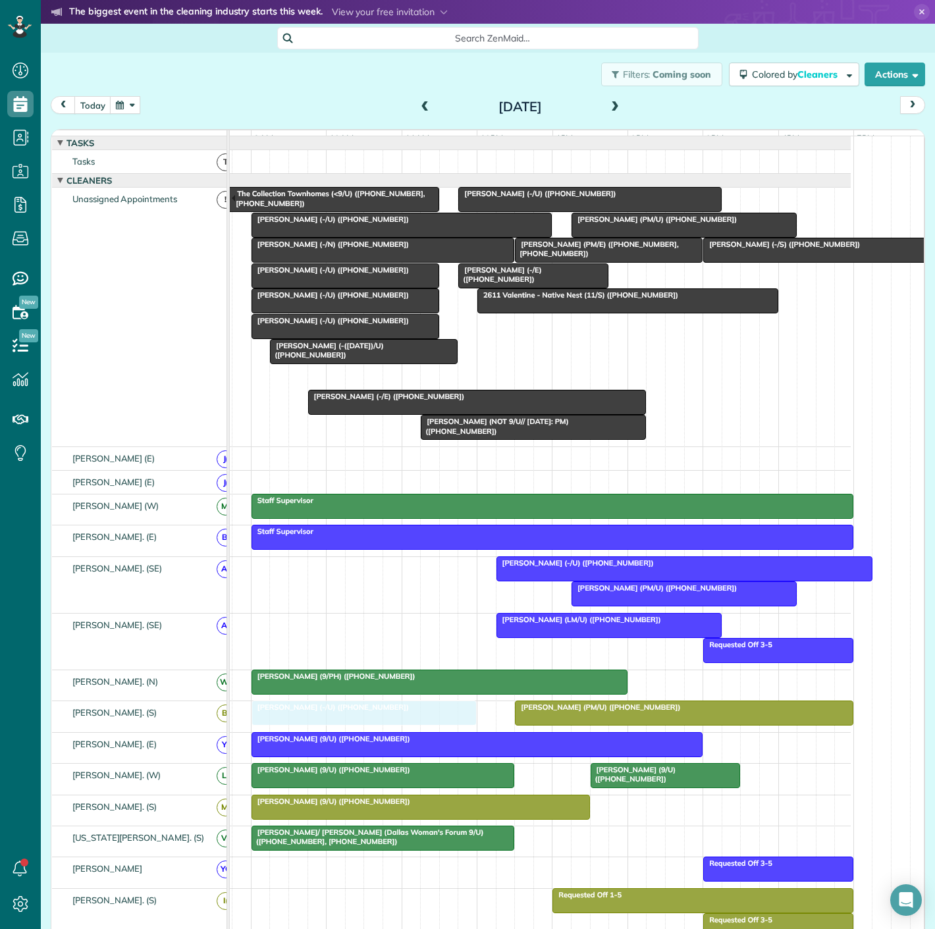
drag, startPoint x: 385, startPoint y: 387, endPoint x: 348, endPoint y: 723, distance: 337.7
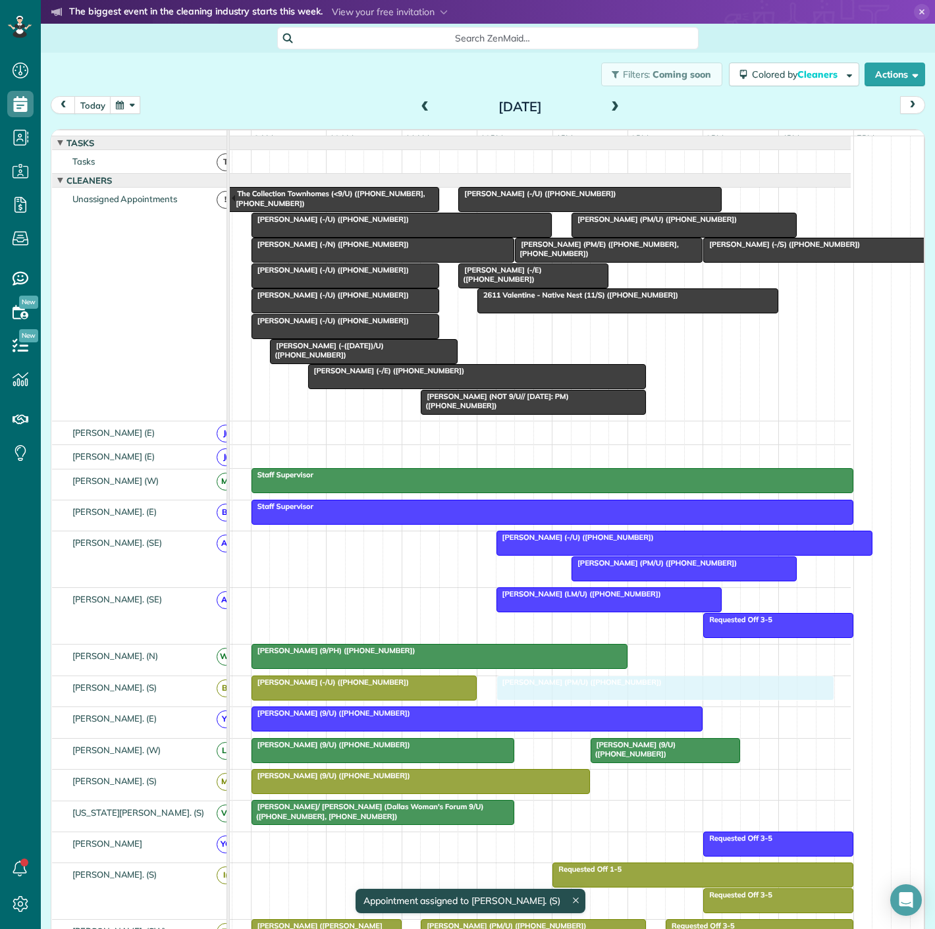
drag, startPoint x: 765, startPoint y: 696, endPoint x: 743, endPoint y: 700, distance: 22.9
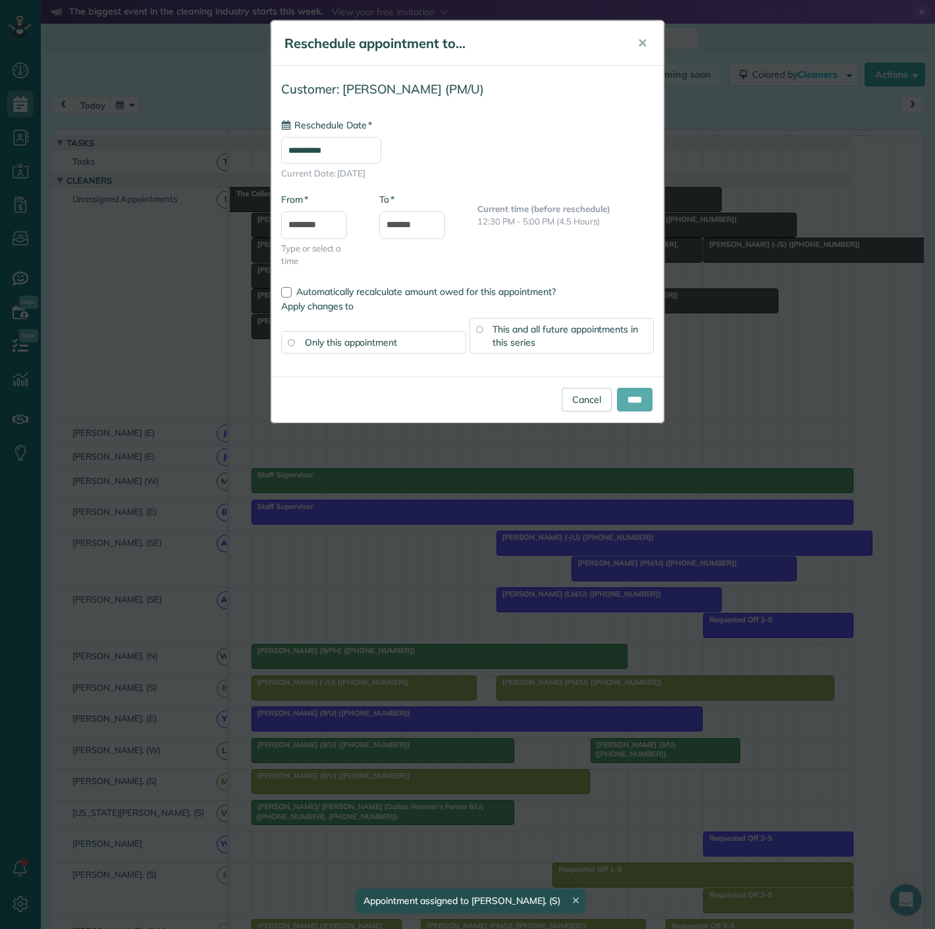
type input "**********"
click at [617, 388] on input "****" at bounding box center [635, 400] width 36 height 24
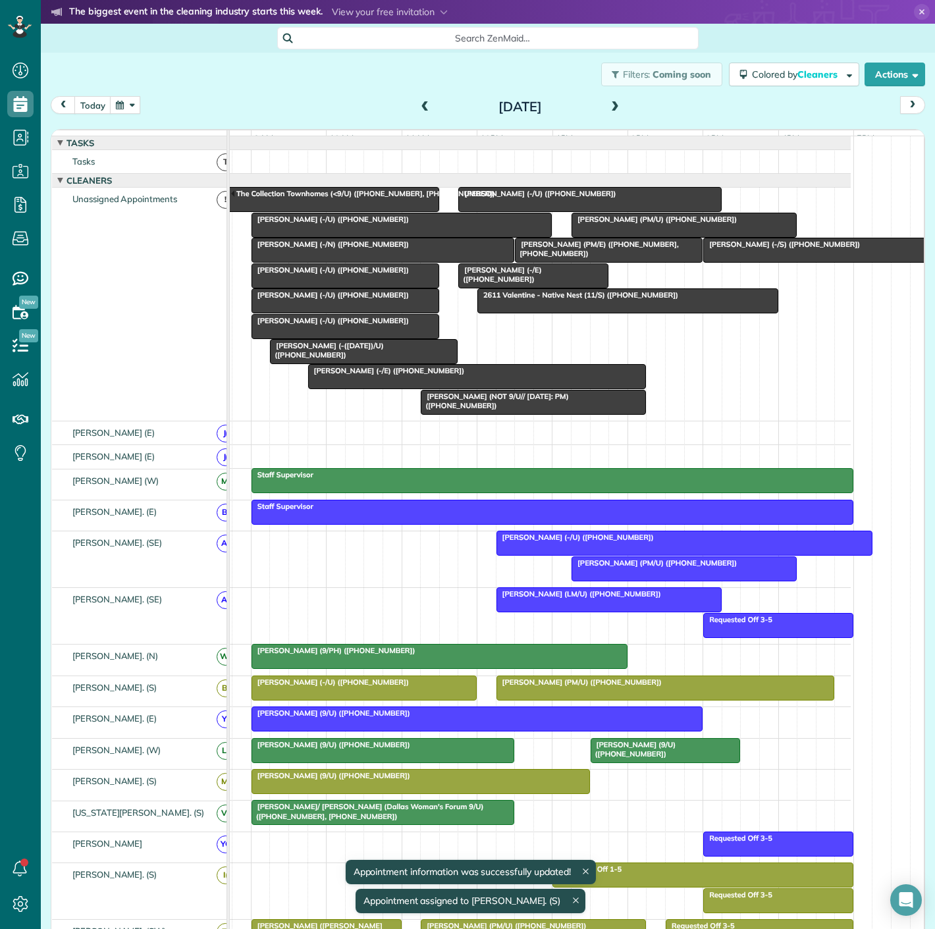
click at [579, 611] on div at bounding box center [609, 600] width 224 height 24
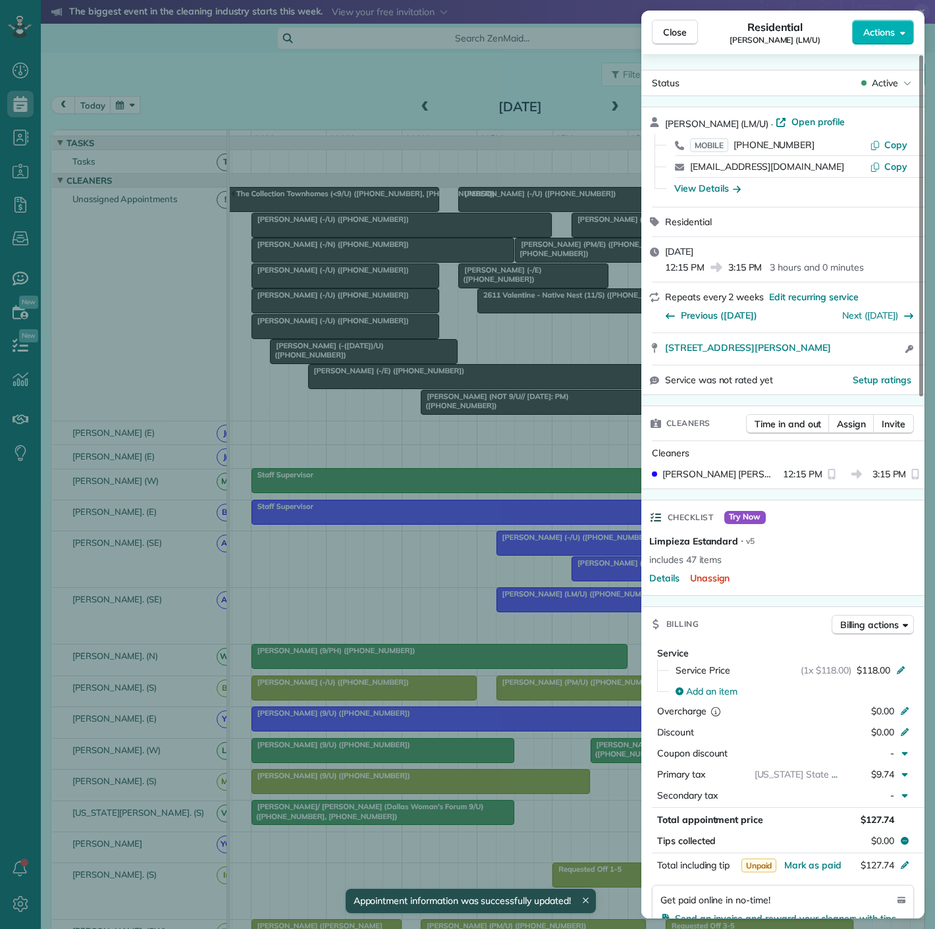
click at [579, 611] on div "Close Residential Jennifer Waddell (LM/U) Actions Status Active Jennifer Waddel…" at bounding box center [467, 464] width 935 height 929
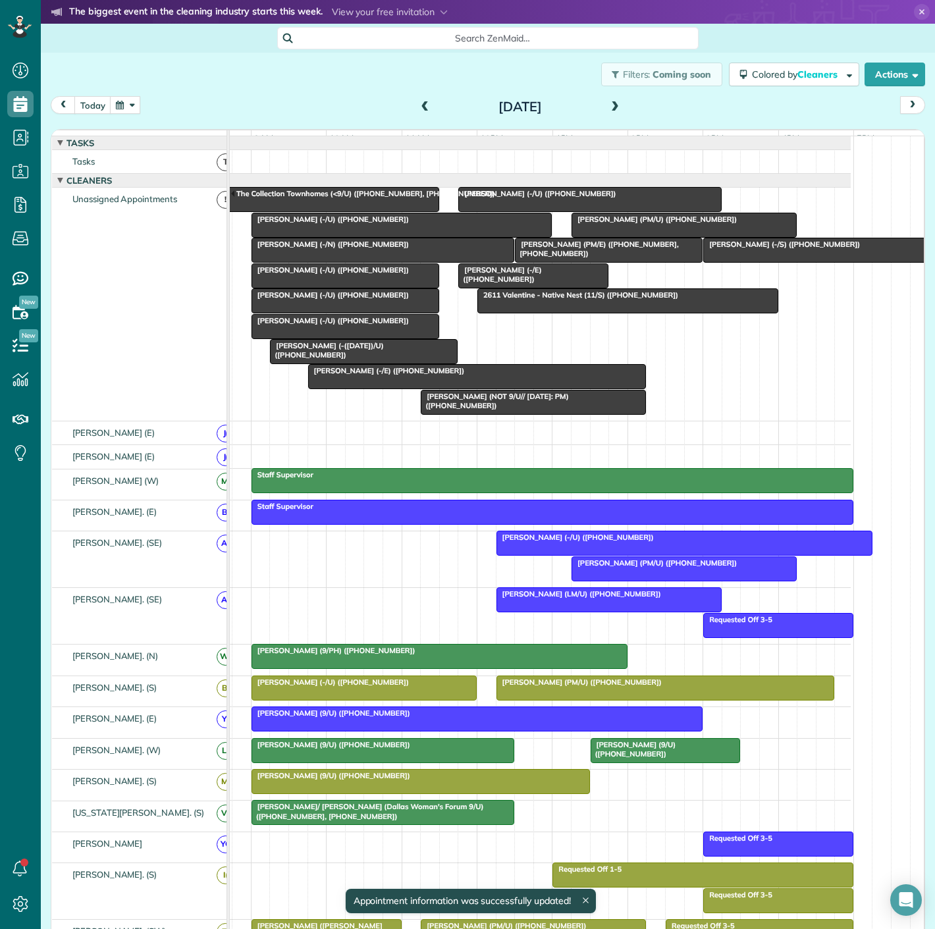
click at [342, 274] on span "[PERSON_NAME] (-/U) ([PHONE_NUMBER])" at bounding box center [330, 269] width 159 height 9
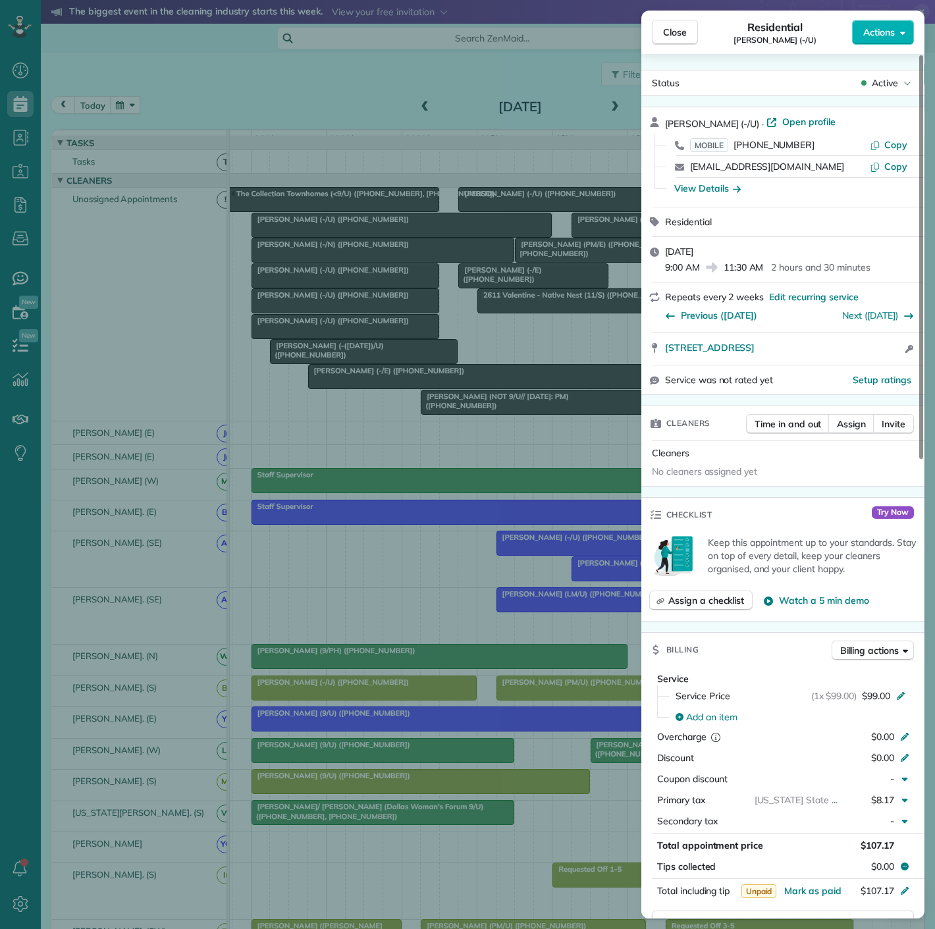
click at [342, 278] on div "Close Residential Cristina Santiago (-/U) Actions Status Active Cristina Santia…" at bounding box center [467, 464] width 935 height 929
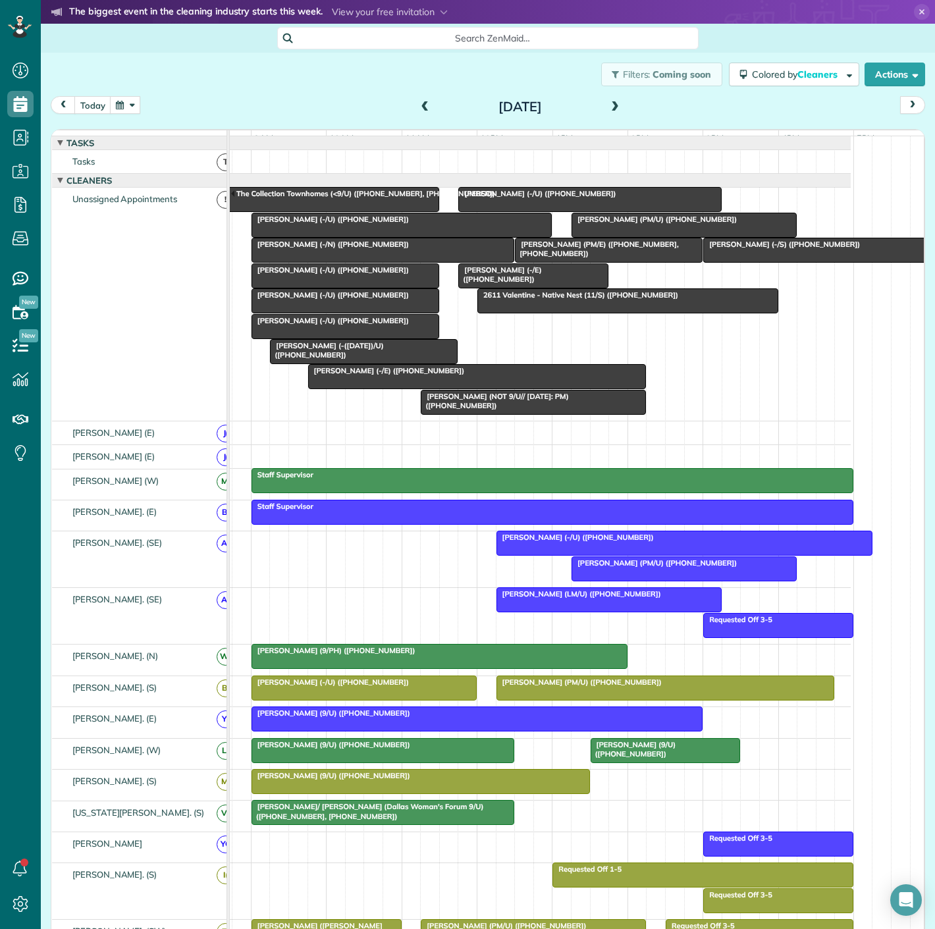
click at [338, 300] on span "[PERSON_NAME] (-/U) ([PHONE_NUMBER])" at bounding box center [330, 294] width 159 height 9
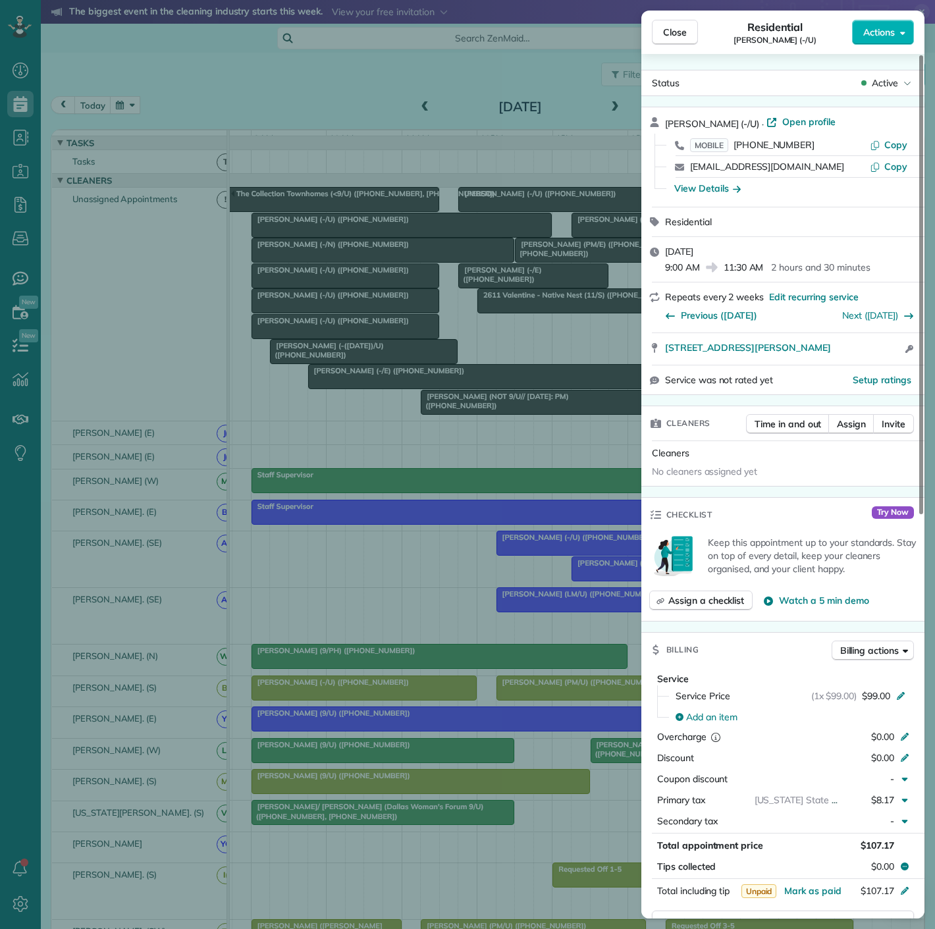
click at [338, 305] on div "Close Residential Delaney Rea (-/U) Actions Status Active Delaney Rea (-/U) · O…" at bounding box center [467, 464] width 935 height 929
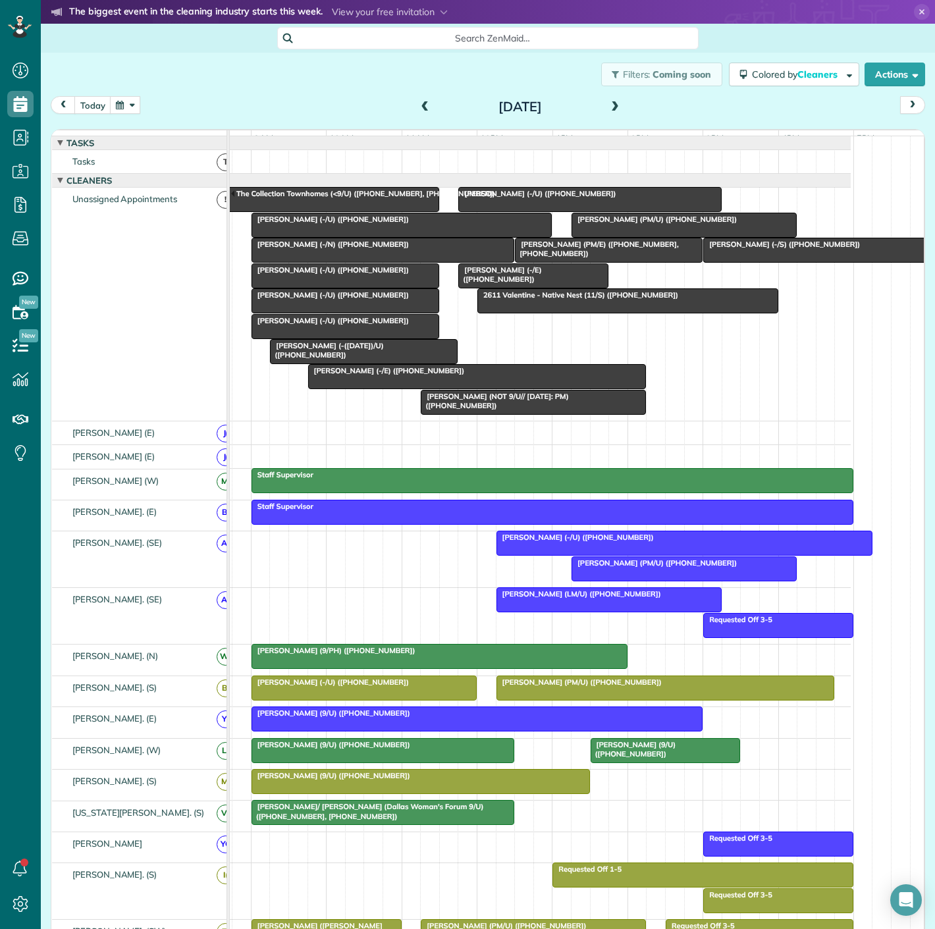
click at [337, 325] on span "[PERSON_NAME] (-/U) ([PHONE_NUMBER])" at bounding box center [330, 320] width 159 height 9
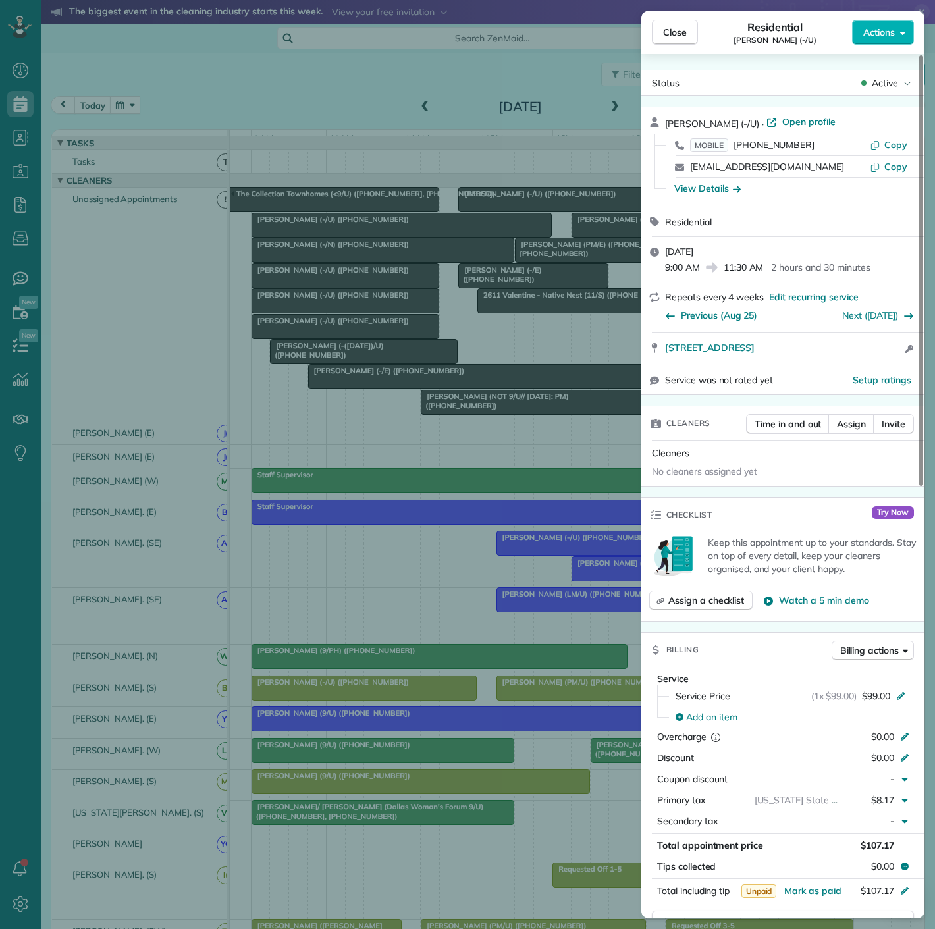
click at [337, 330] on div "Close Residential Hollie Poole (-/U) Actions Status Active Hollie Poole (-/U) ·…" at bounding box center [467, 464] width 935 height 929
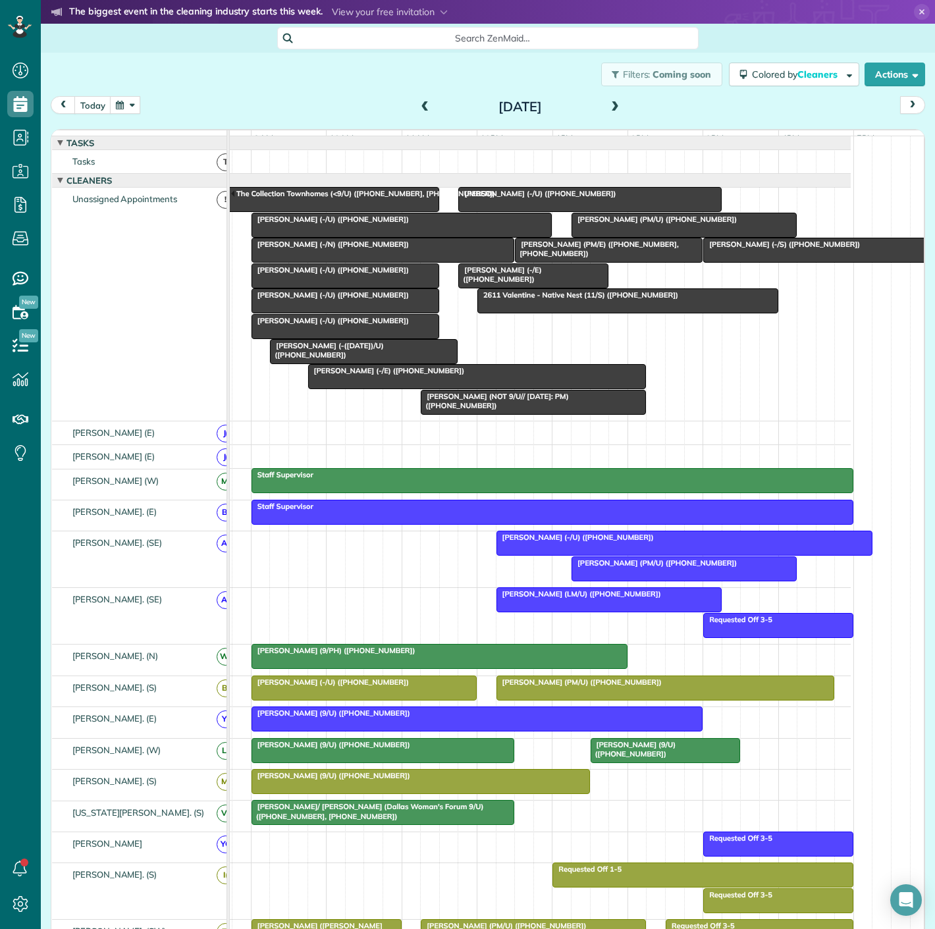
click at [428, 375] on span "[PERSON_NAME] (-/E) ([PHONE_NUMBER])" at bounding box center [386, 370] width 158 height 9
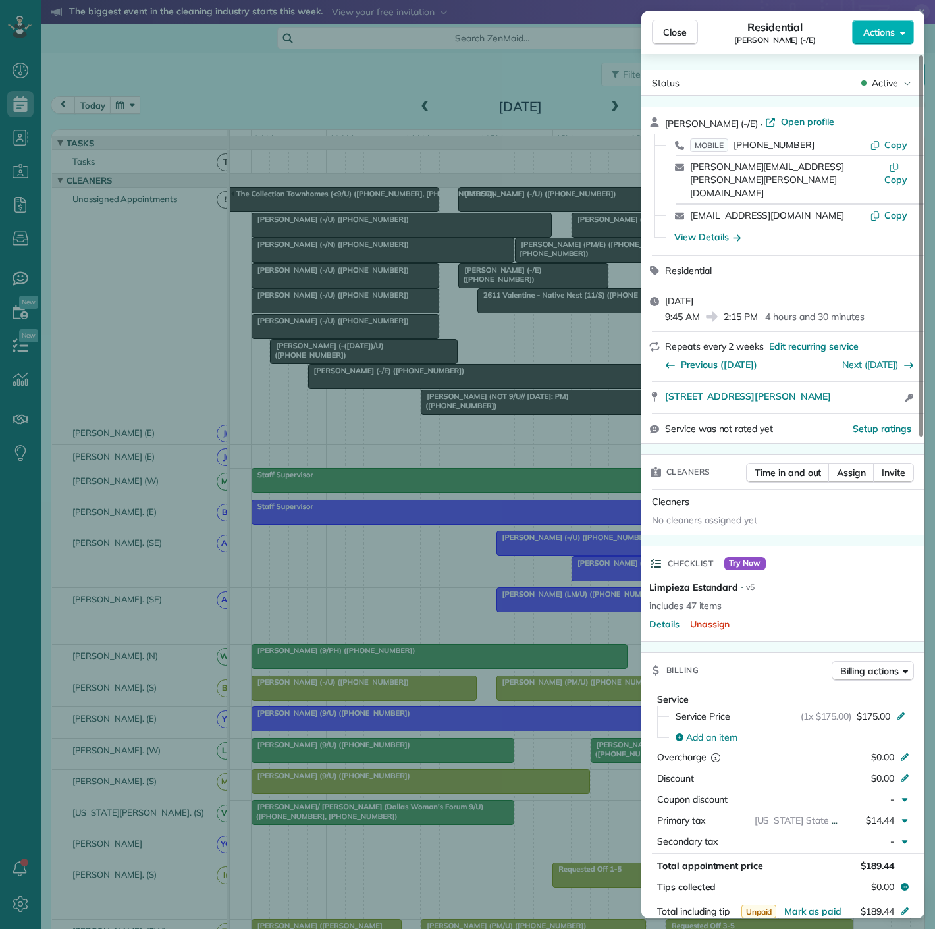
click at [425, 380] on div "Close Residential Katie Schneller (-/E) Actions Status Active Katie Schneller (…" at bounding box center [467, 464] width 935 height 929
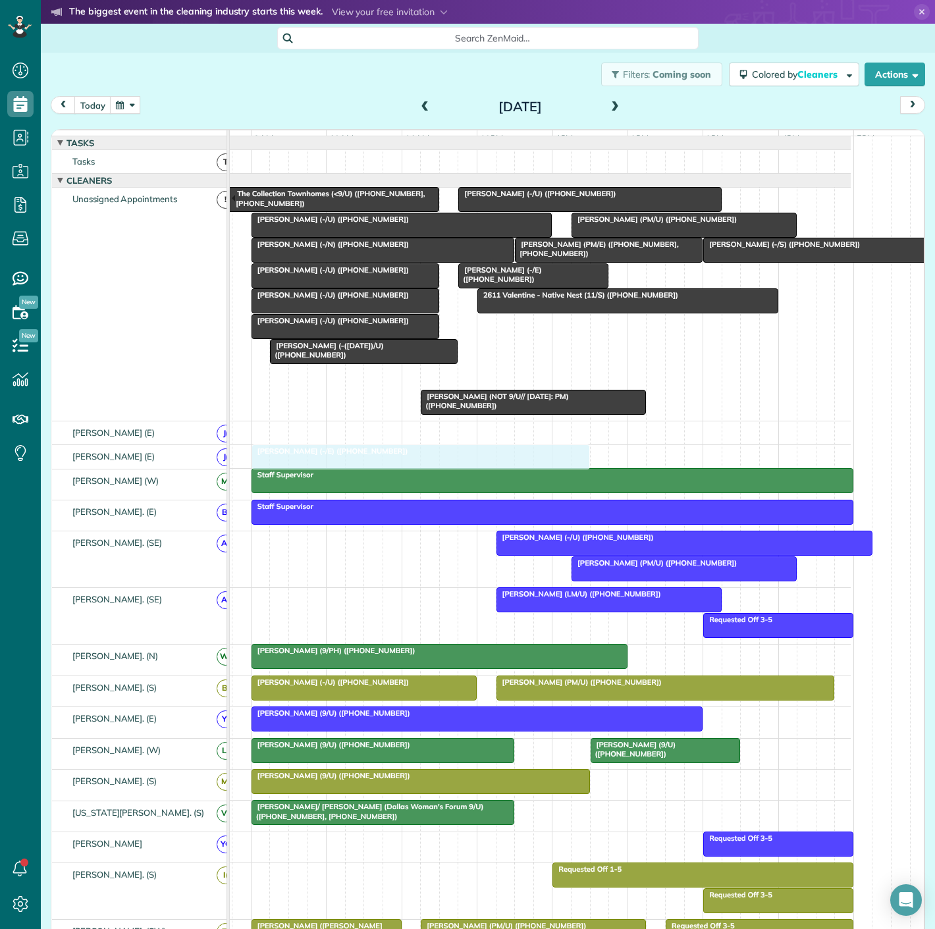
drag, startPoint x: 415, startPoint y: 377, endPoint x: 359, endPoint y: 454, distance: 95.6
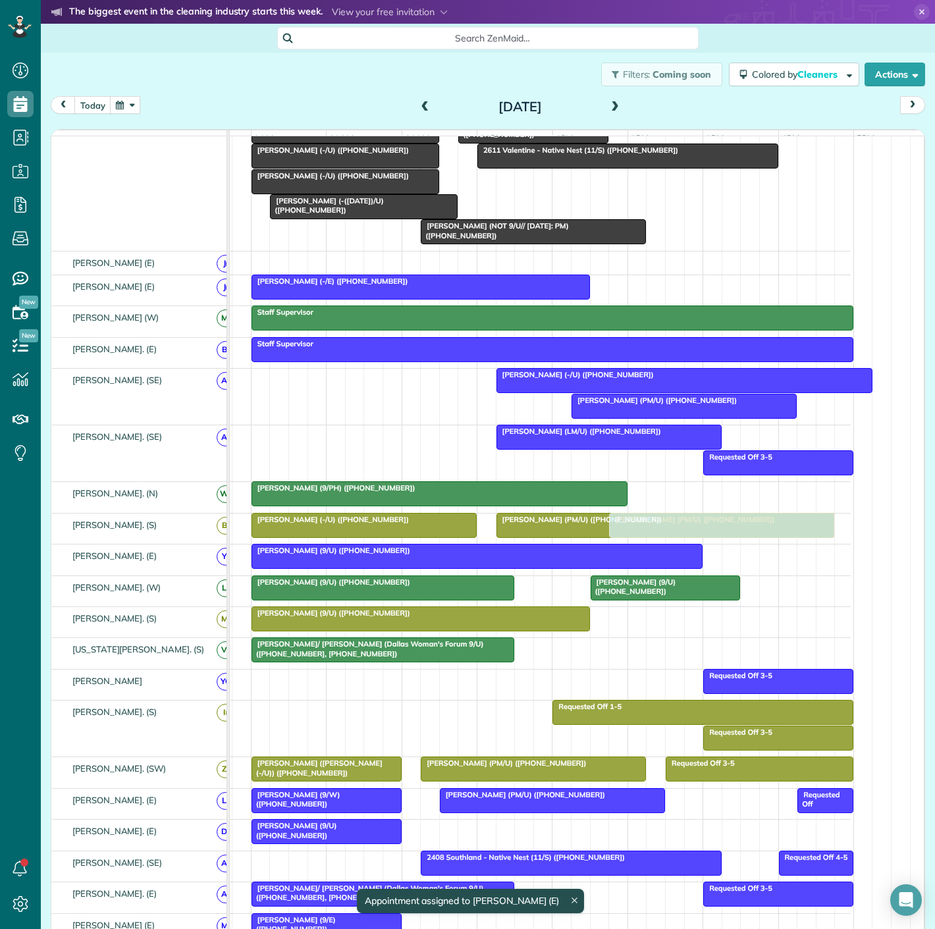
scroll to position [146, 0]
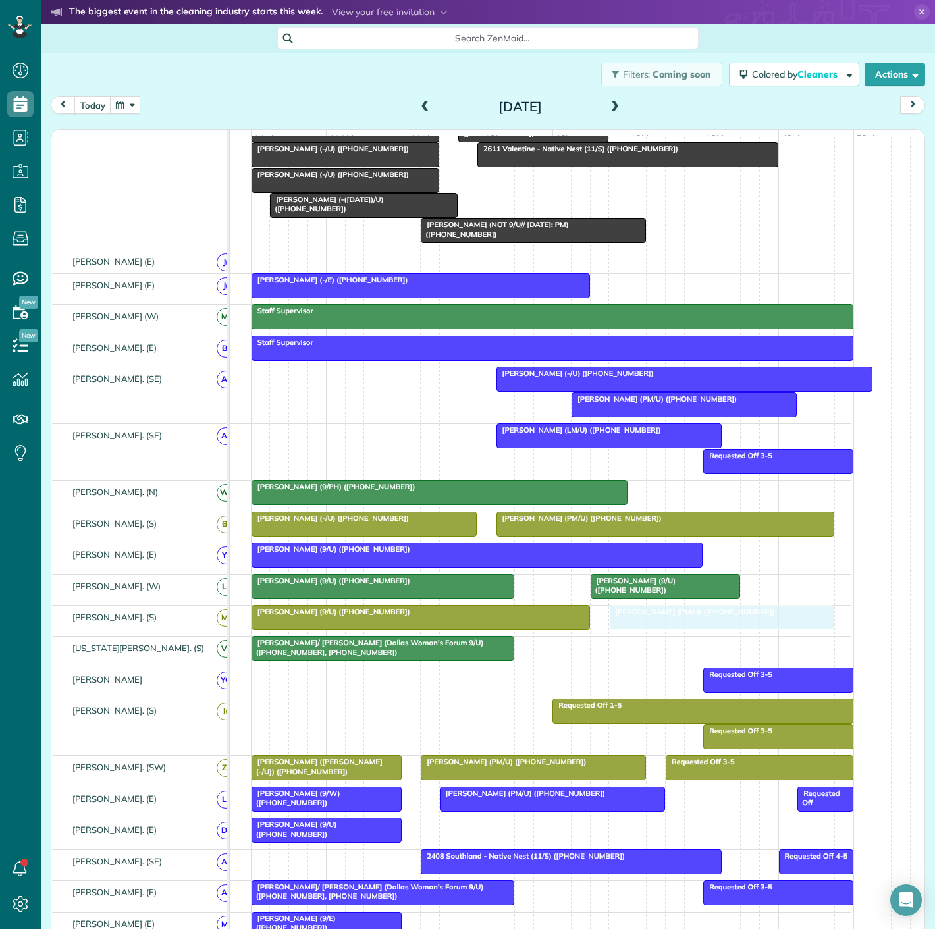
drag, startPoint x: 652, startPoint y: 235, endPoint x: 698, endPoint y: 615, distance: 383.3
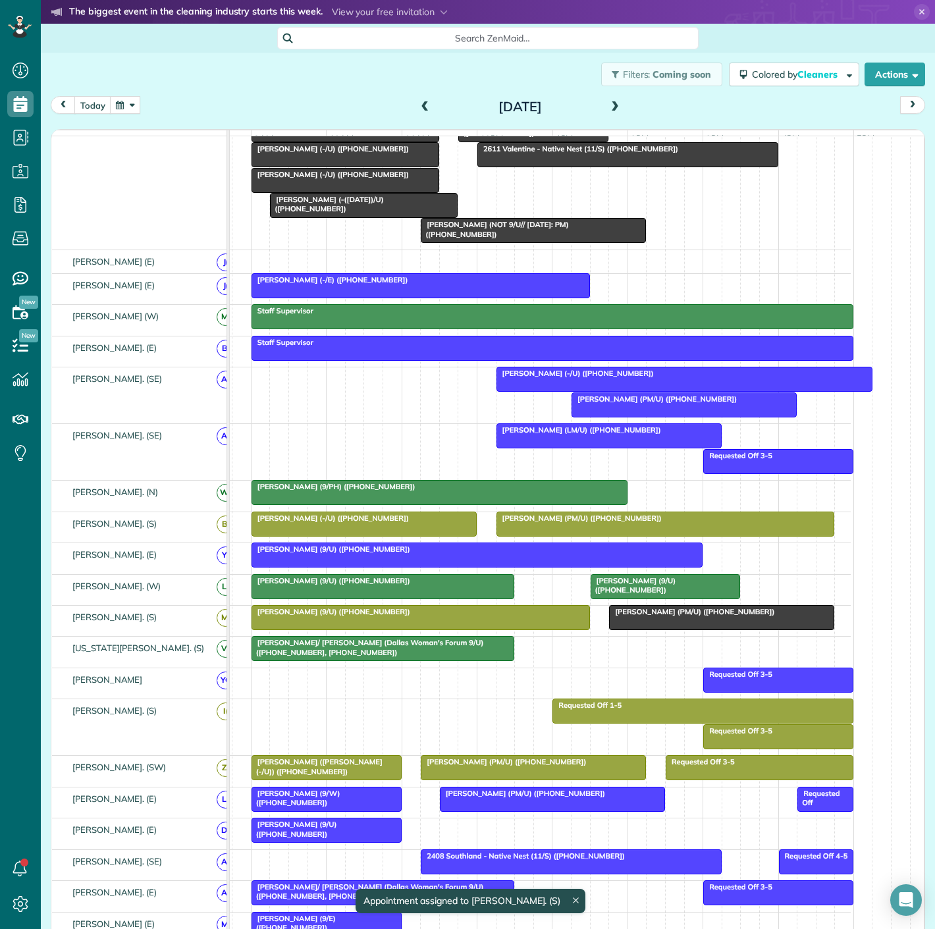
click at [683, 616] on span "[PERSON_NAME] (PM/U) ([PHONE_NUMBER])" at bounding box center [691, 611] width 167 height 9
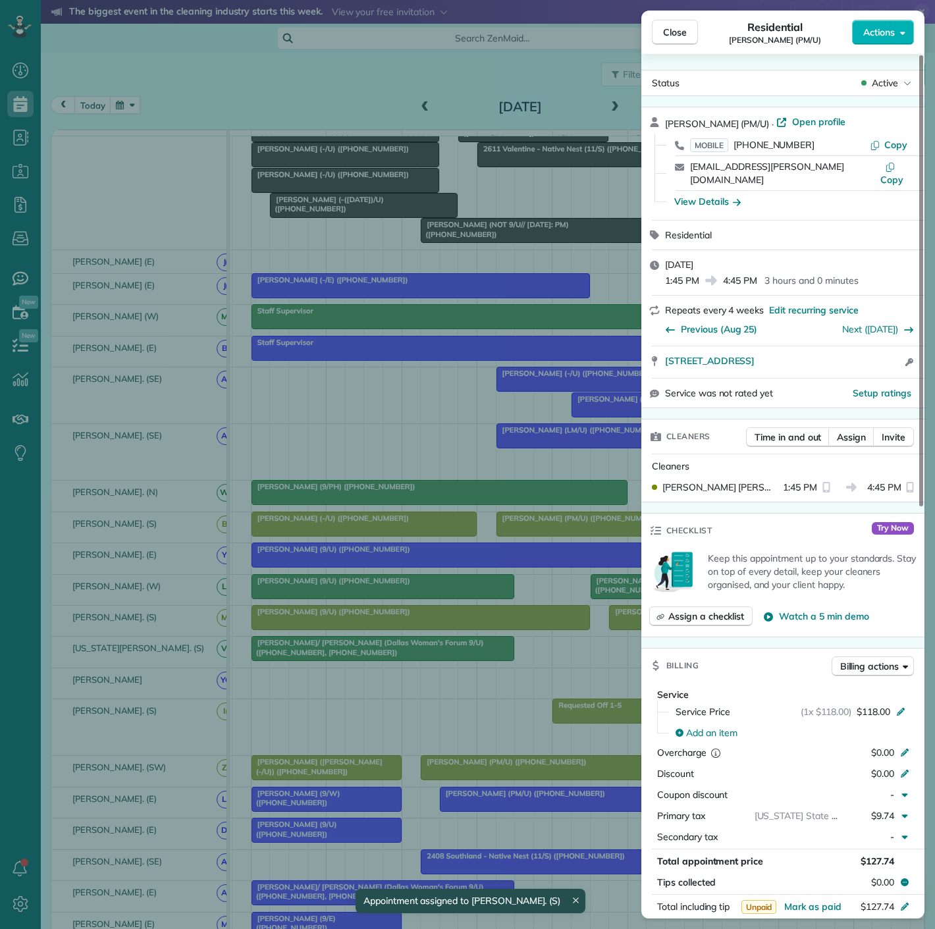
click at [504, 627] on div "Close Residential Grant Shewmaker (PM/U) Actions Status Active Grant Shewmaker …" at bounding box center [467, 464] width 935 height 929
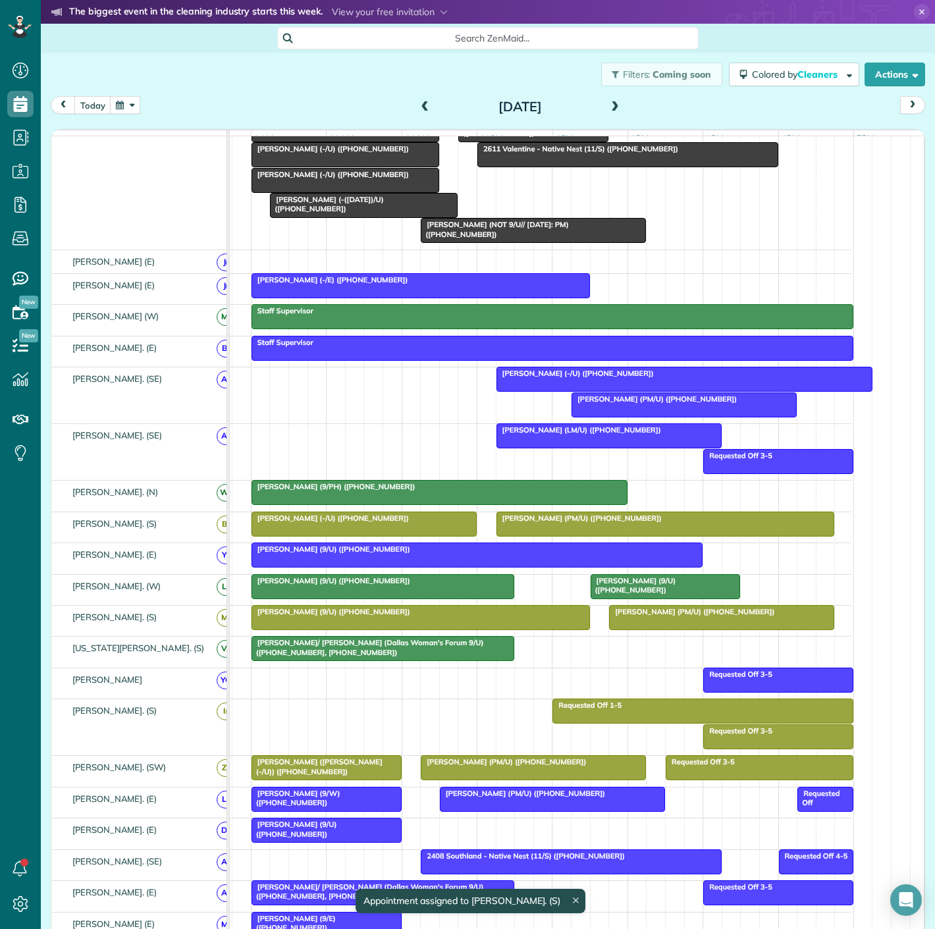
click at [504, 627] on div at bounding box center [420, 618] width 337 height 24
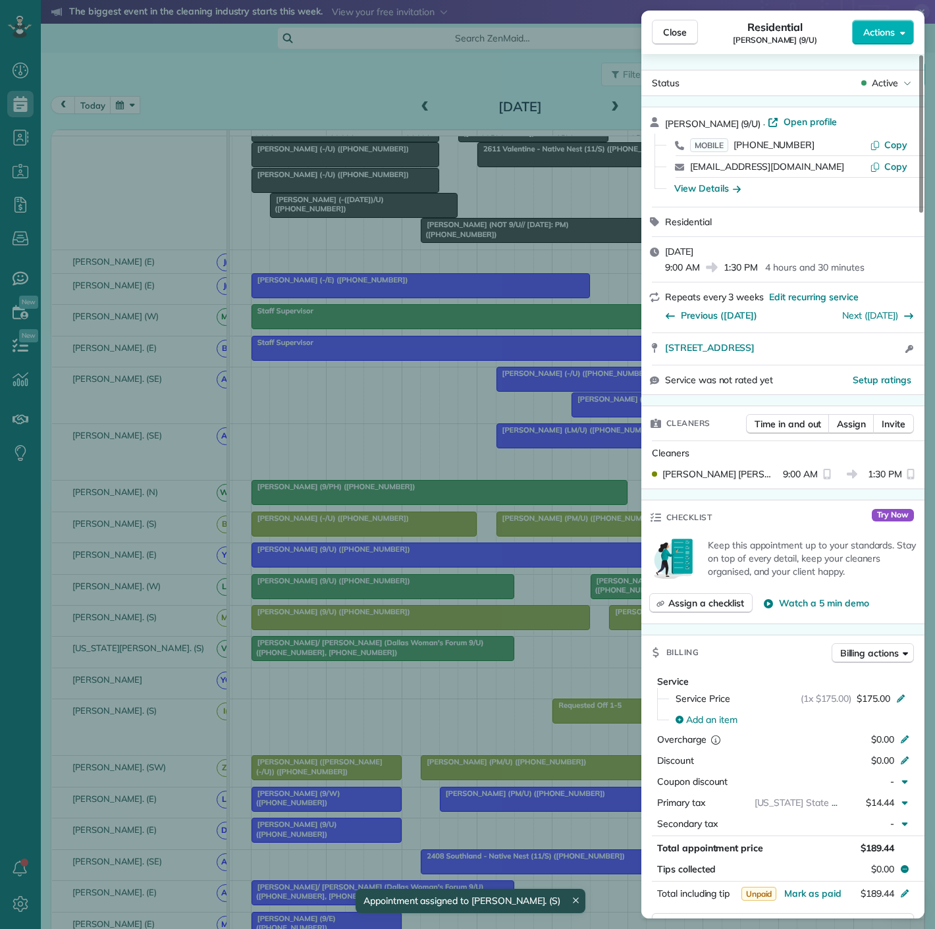
click at [504, 627] on div "Close Residential Shery Overbeck (9/U) Actions Status Active Shery Overbeck (9/…" at bounding box center [467, 464] width 935 height 929
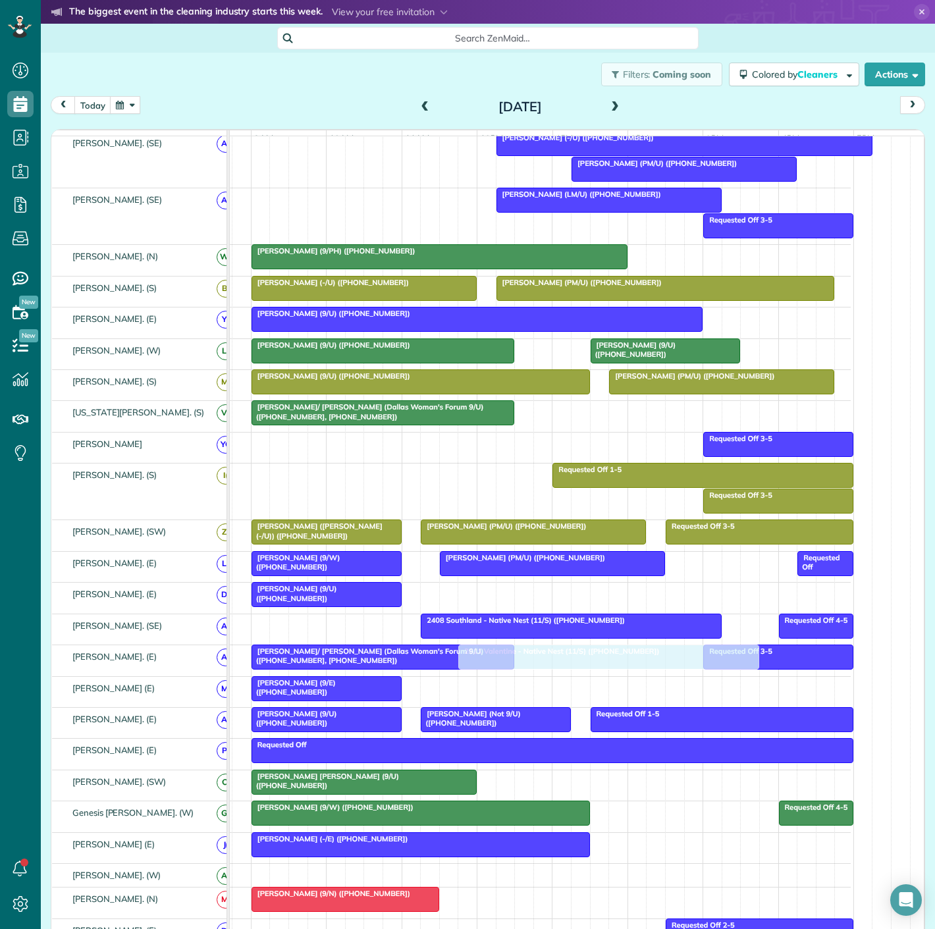
scroll to position [365, 0]
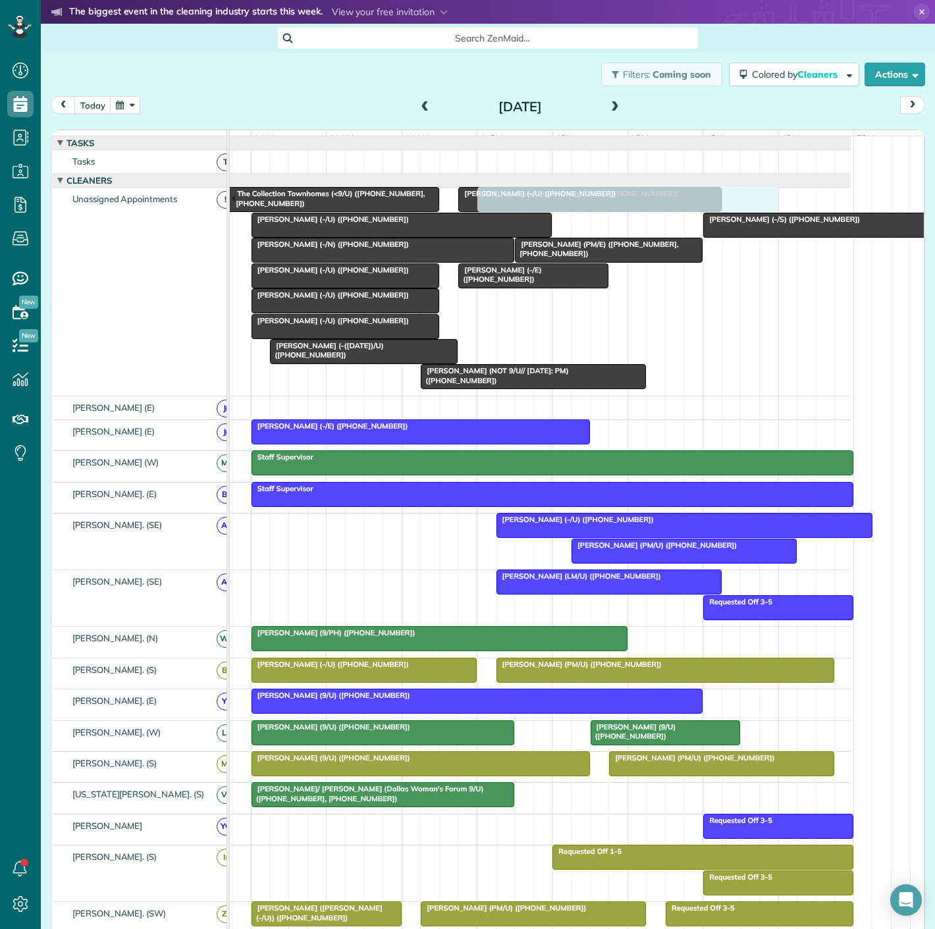
drag, startPoint x: 627, startPoint y: 308, endPoint x: 622, endPoint y: 330, distance: 22.2
click at [622, 330] on div "Jim Campbell (NOT 9/U// 8/28/25: PM) (+12142891250) Hollie Poole (-/U) (+128170…" at bounding box center [513, 292] width 675 height 208
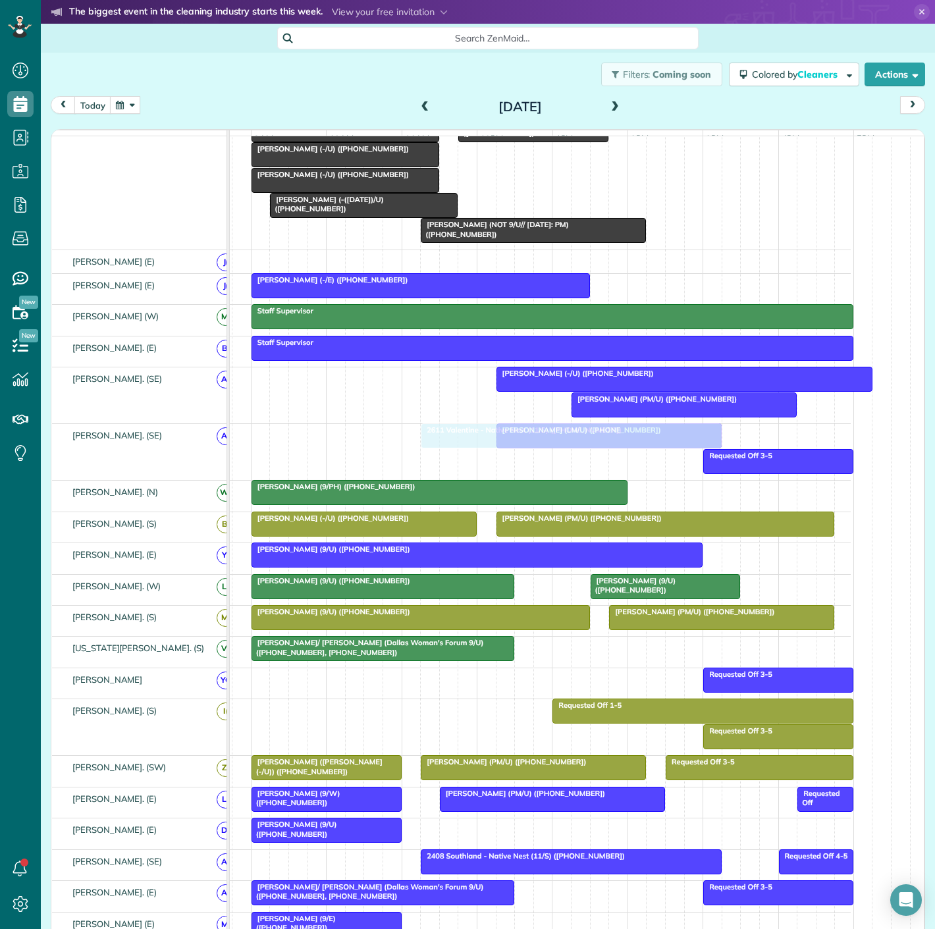
drag, startPoint x: 564, startPoint y: 316, endPoint x: 506, endPoint y: 452, distance: 148.3
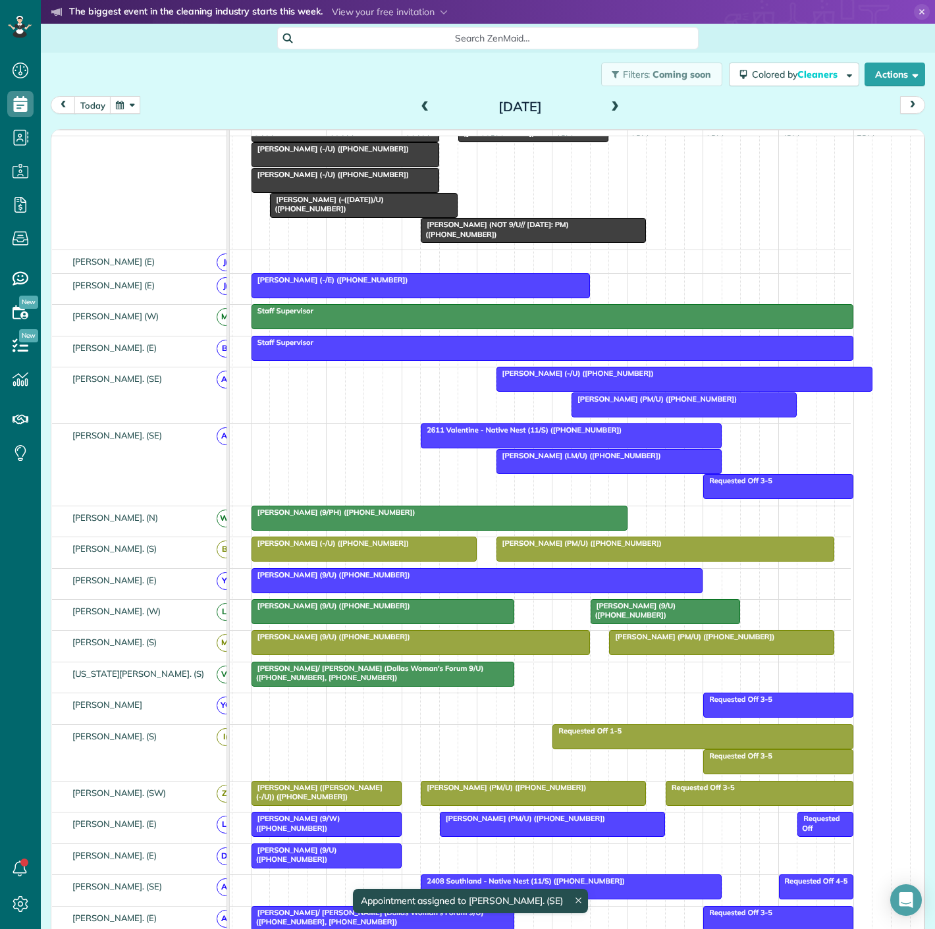
click at [528, 471] on div at bounding box center [609, 462] width 224 height 24
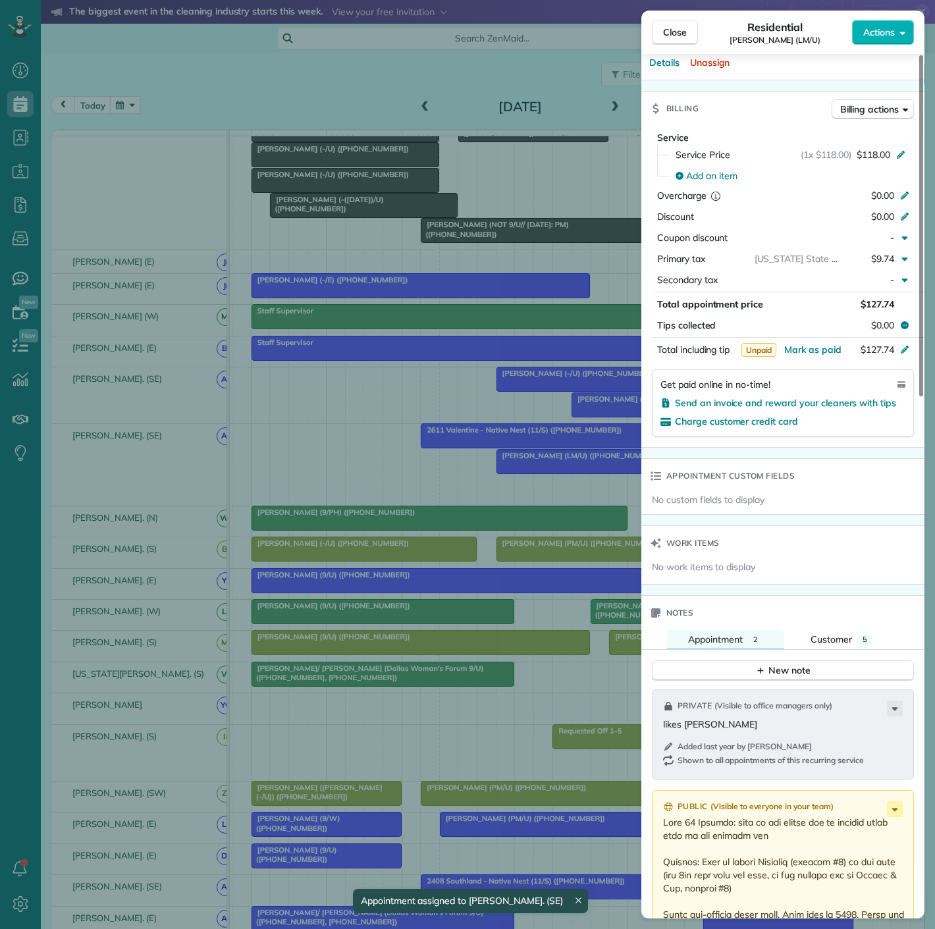
click at [554, 450] on div "Close Residential Jennifer Waddell (LM/U) Actions Status Active Jennifer Waddel…" at bounding box center [467, 464] width 935 height 929
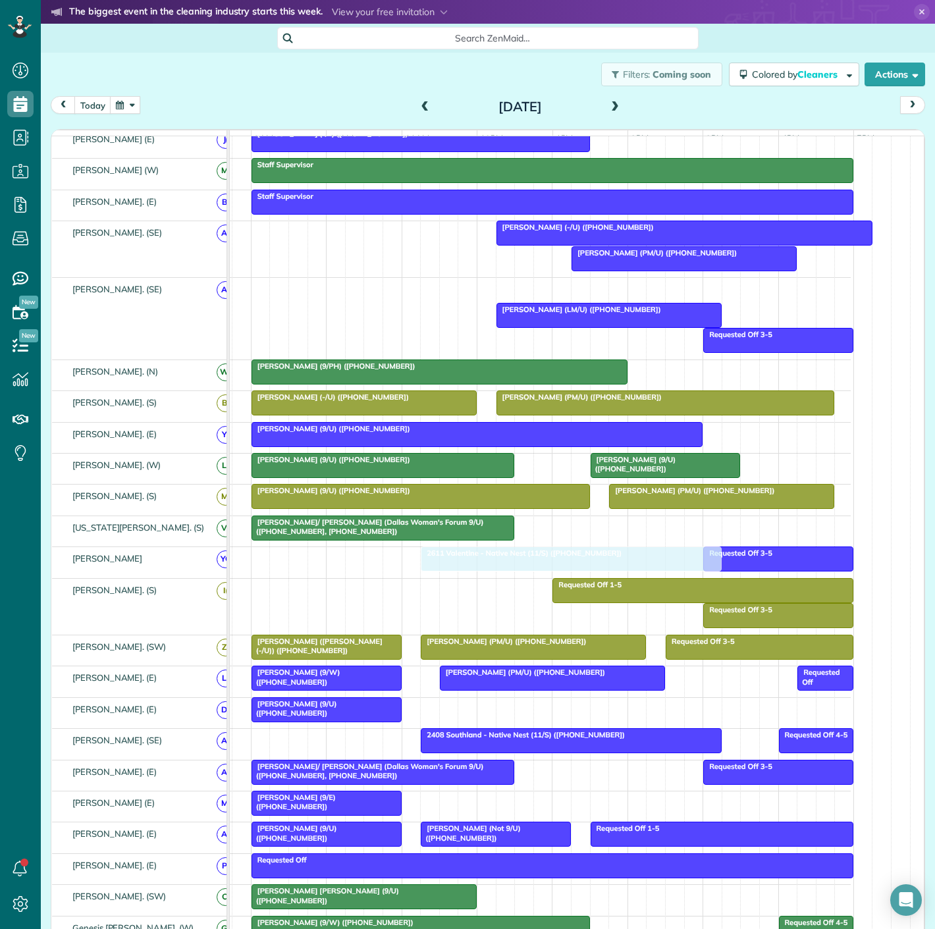
drag, startPoint x: 521, startPoint y: 441, endPoint x: 513, endPoint y: 567, distance: 126.0
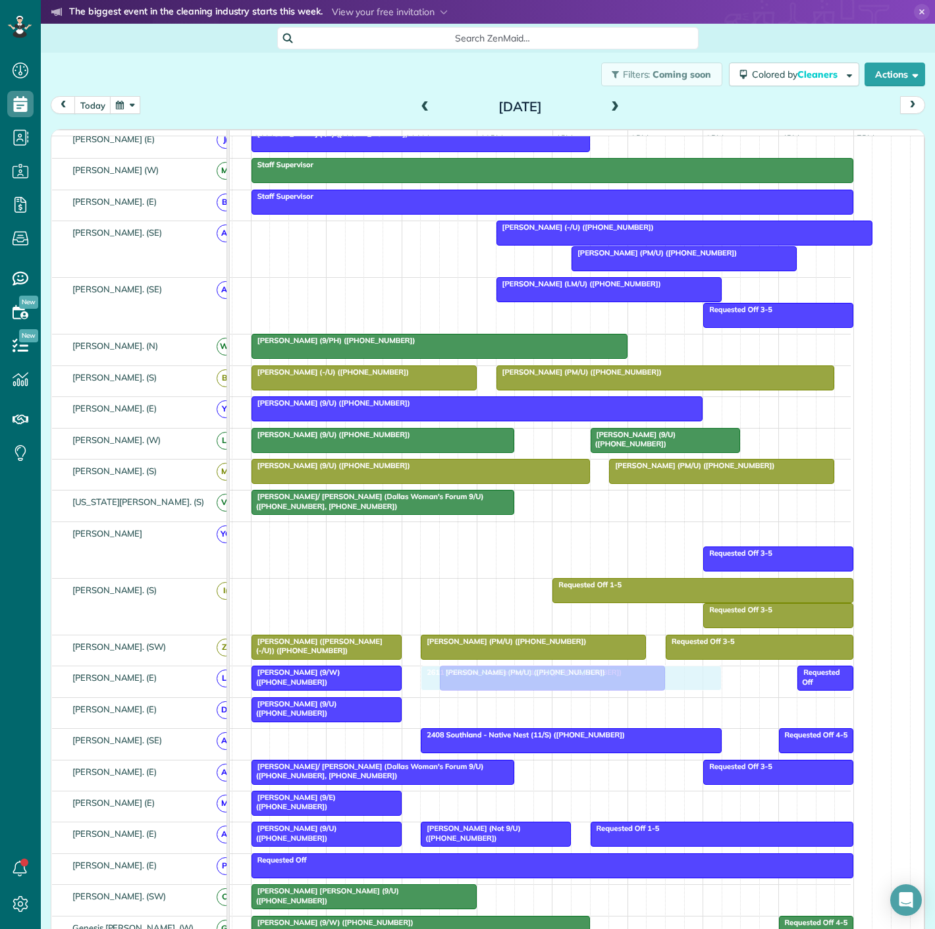
drag, startPoint x: 481, startPoint y: 540, endPoint x: 476, endPoint y: 692, distance: 152.8
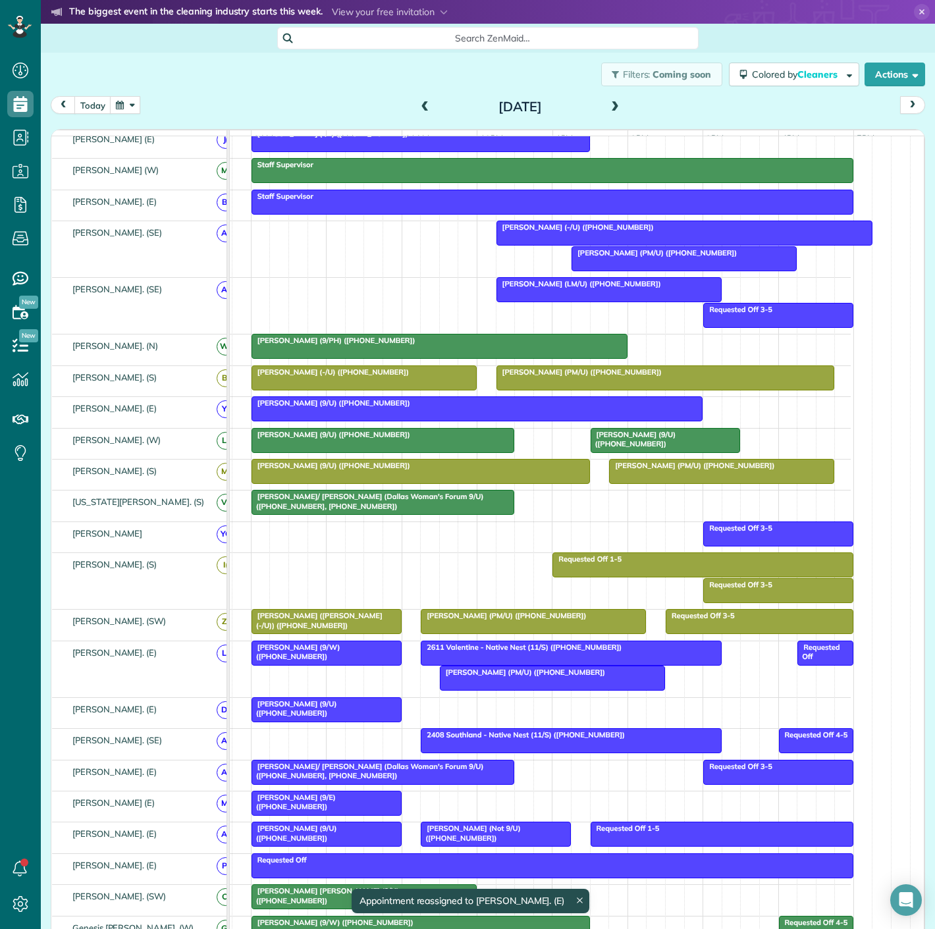
click at [303, 654] on span "[PERSON_NAME] (9/W) ([PHONE_NUMBER])" at bounding box center [296, 651] width 90 height 18
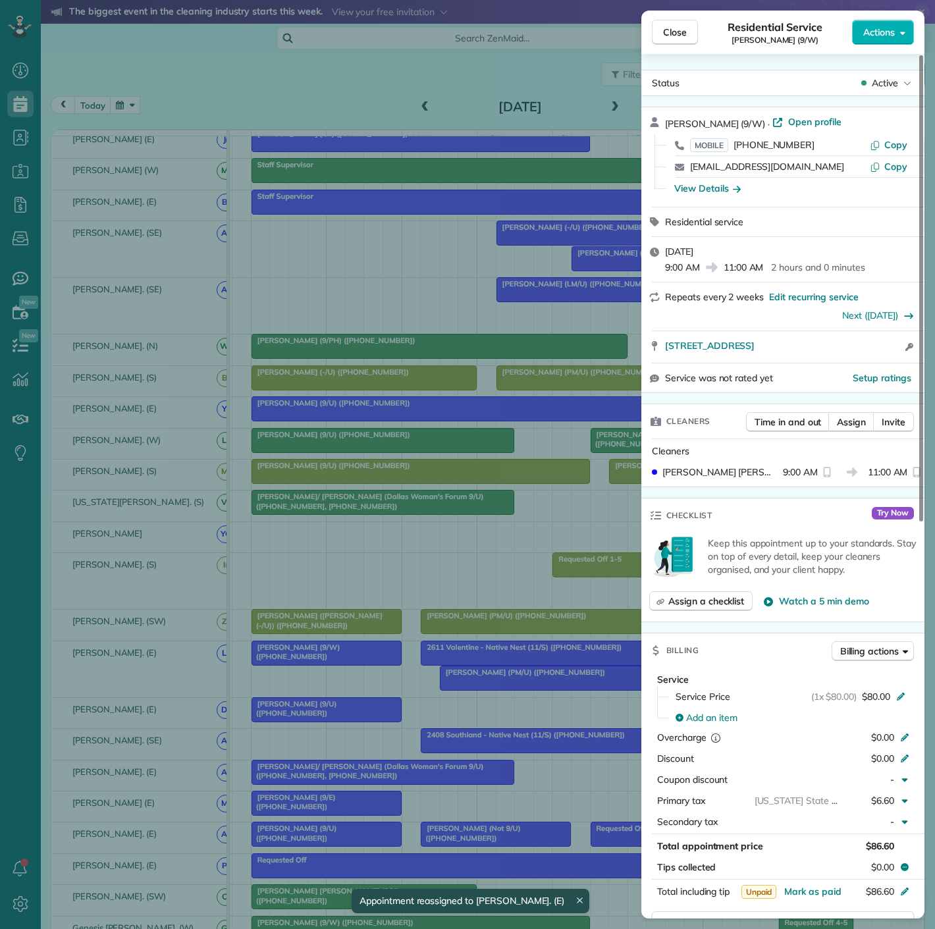
click at [301, 657] on div "Close Residential Service Ron Wages (9/W) Actions Status Active Ron Wages (9/W)…" at bounding box center [467, 464] width 935 height 929
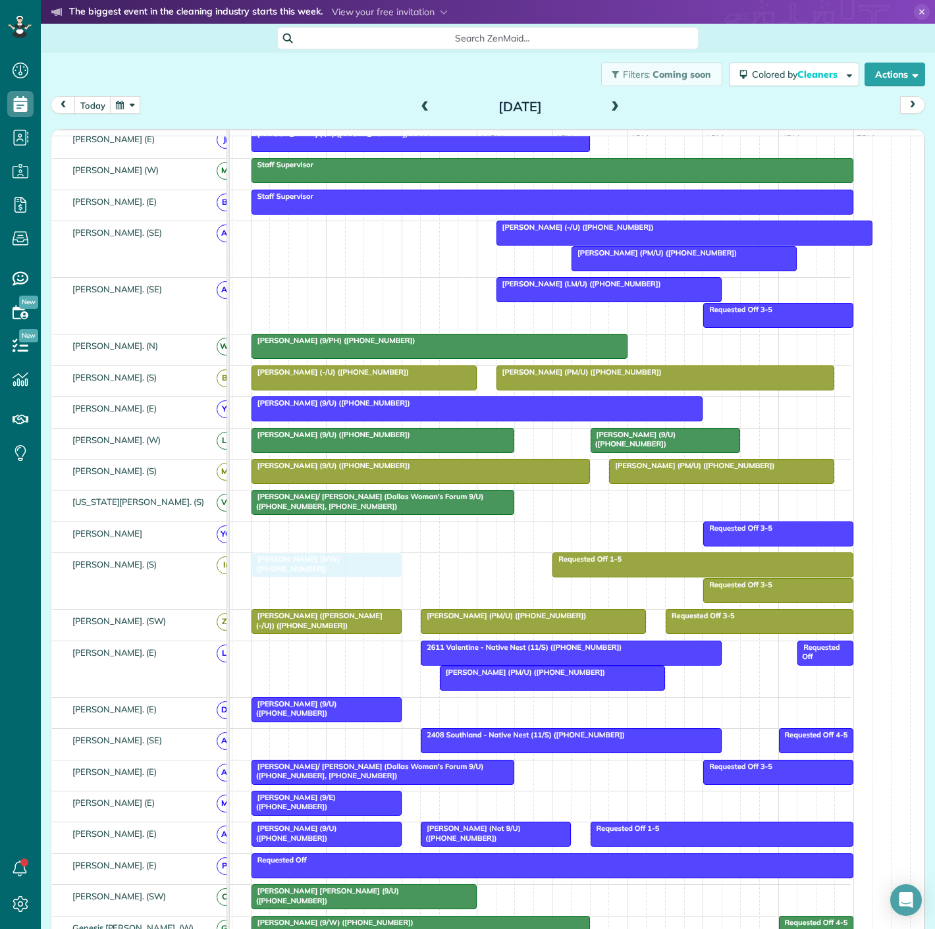
drag, startPoint x: 301, startPoint y: 660, endPoint x: 310, endPoint y: 599, distance: 61.2
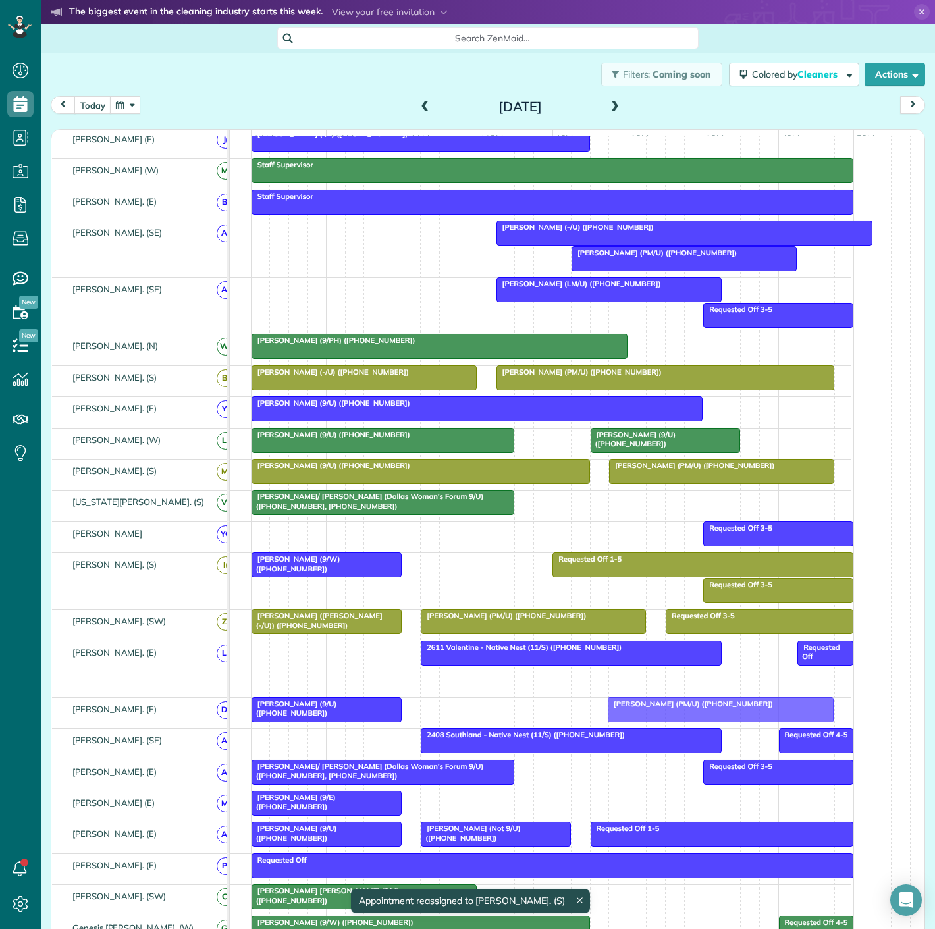
drag, startPoint x: 457, startPoint y: 687, endPoint x: 628, endPoint y: 712, distance: 172.9
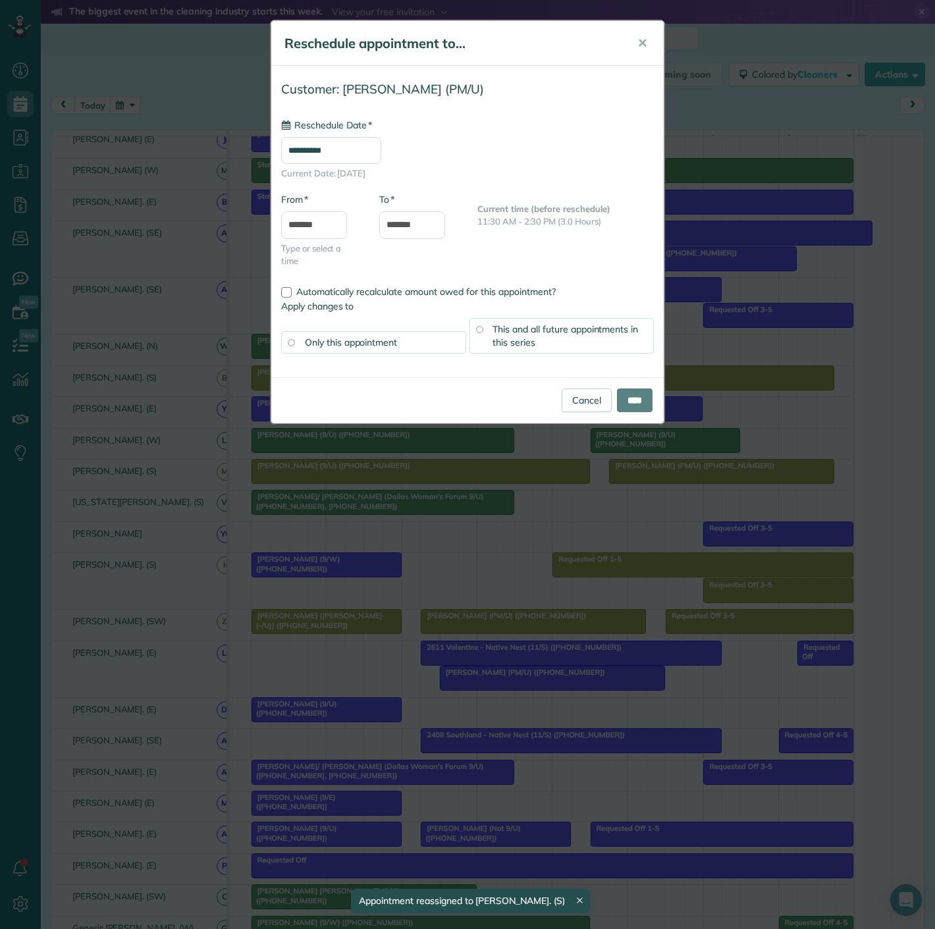
click at [408, 716] on body "Dashboard Scheduling Calendar View List View Dispatch View - Weekly scheduling …" at bounding box center [467, 464] width 935 height 929
click at [536, 693] on div "**********" at bounding box center [467, 464] width 935 height 929
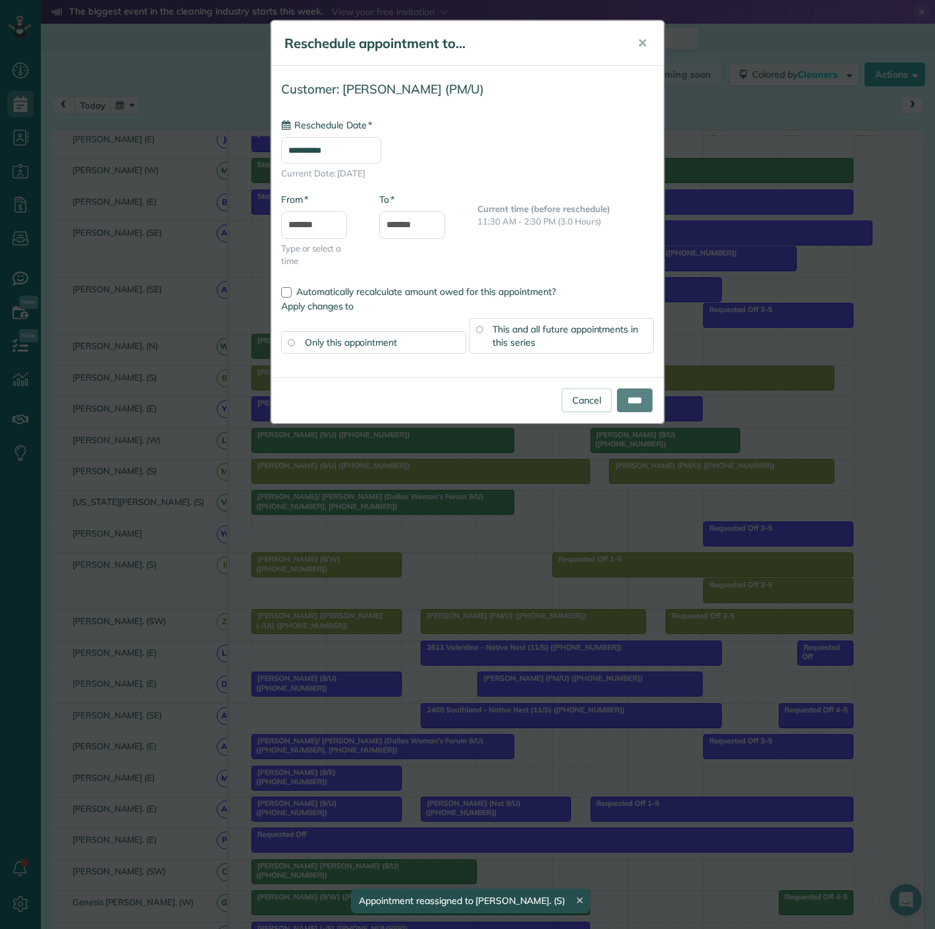
drag, startPoint x: 502, startPoint y: 685, endPoint x: 513, endPoint y: 673, distance: 16.8
click at [512, 671] on div "**********" at bounding box center [467, 464] width 935 height 929
type input "**********"
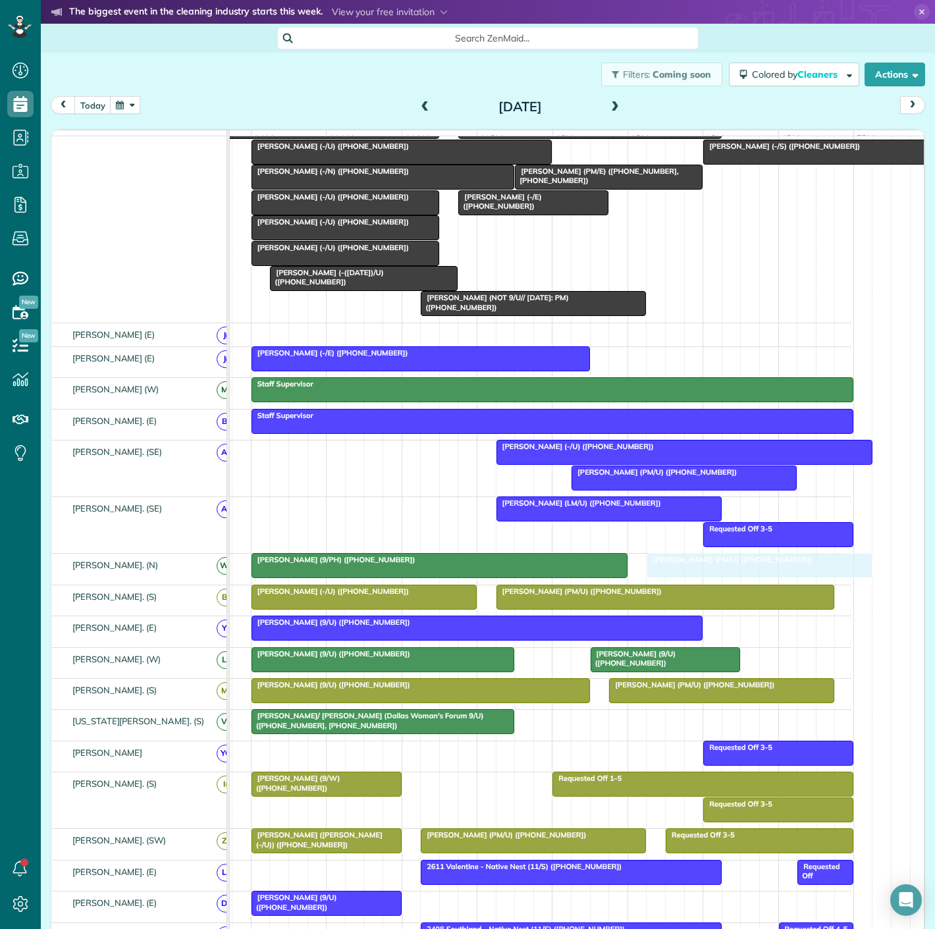
drag, startPoint x: 522, startPoint y: 689, endPoint x: 692, endPoint y: 580, distance: 202.5
click at [494, 573] on div at bounding box center [439, 566] width 375 height 24
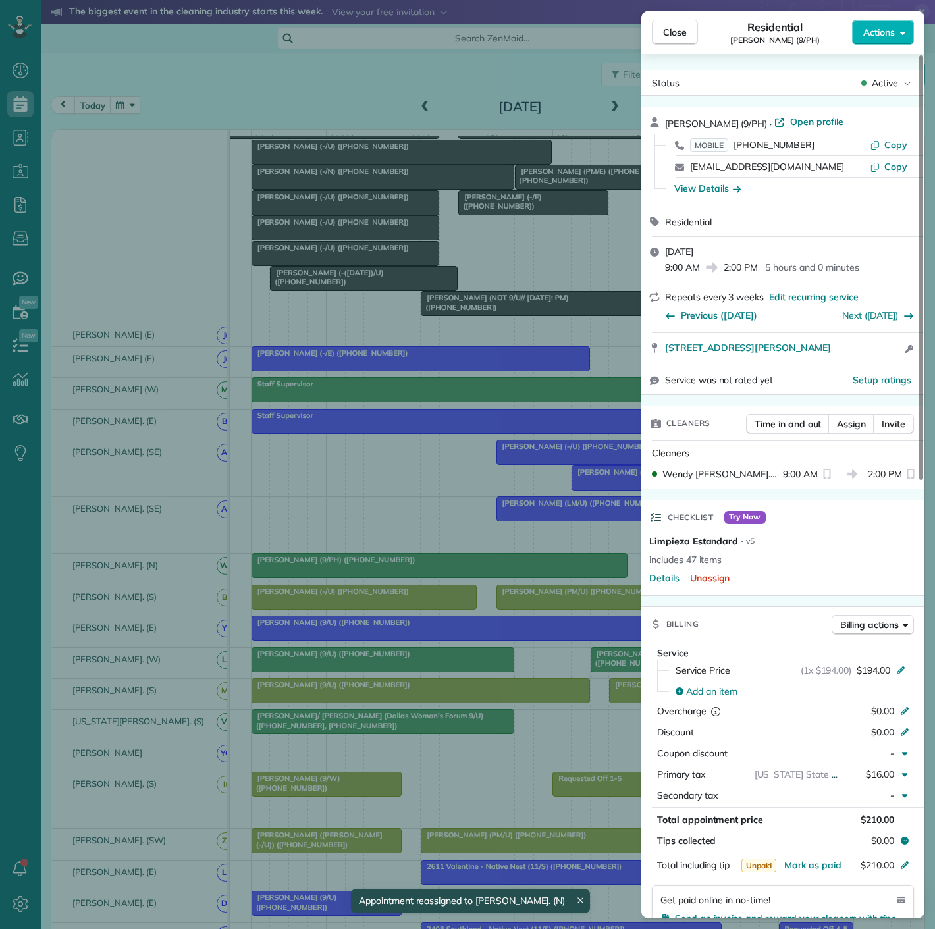
click at [494, 573] on div "Close Residential Peggy Cardillo (9/PH) Actions Status Active Peggy Cardillo (9…" at bounding box center [467, 464] width 935 height 929
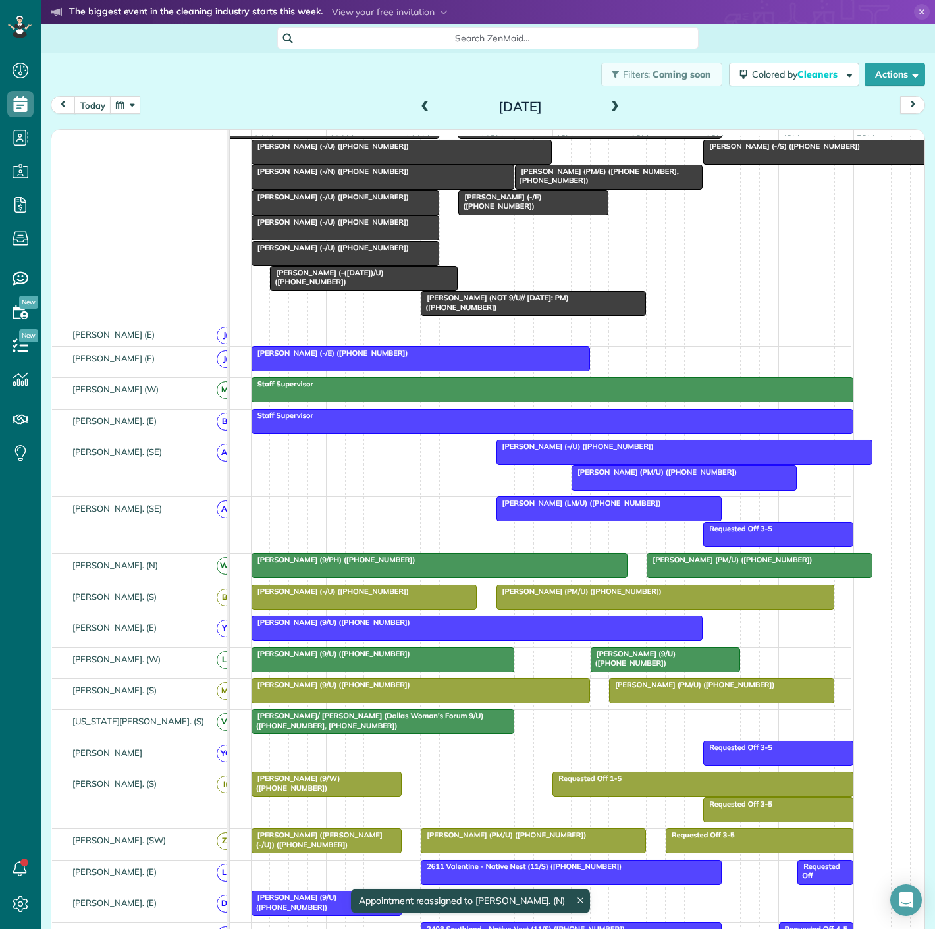
click at [652, 576] on div at bounding box center [759, 566] width 224 height 24
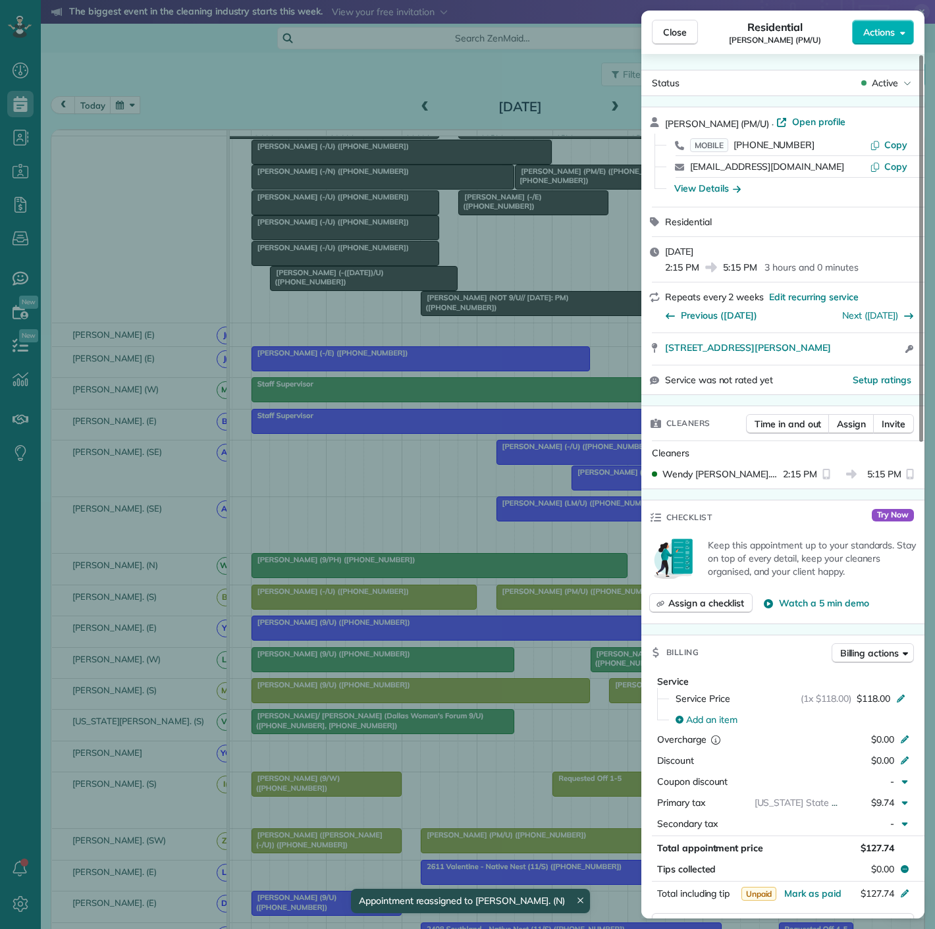
click at [500, 567] on div "Close Residential Stacy Skeen (PM/U) Actions Status Active Stacy Skeen (PM/U) ·…" at bounding box center [467, 464] width 935 height 929
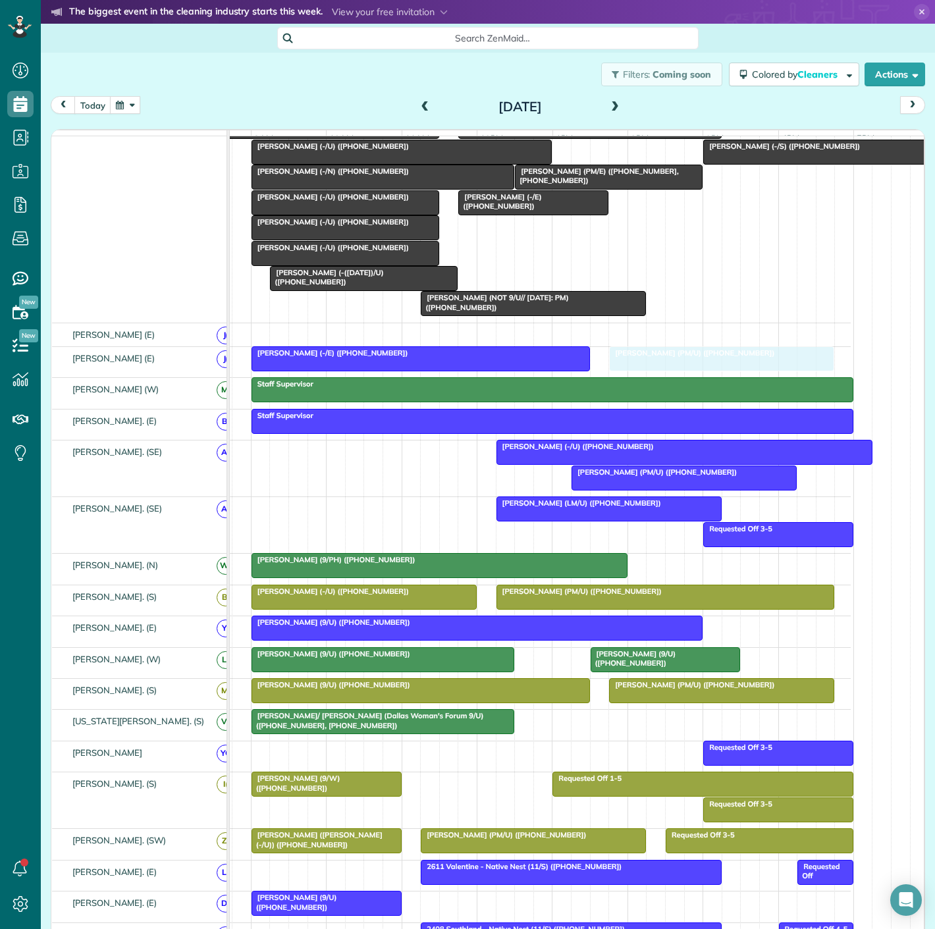
drag, startPoint x: 700, startPoint y: 573, endPoint x: 672, endPoint y: 377, distance: 198.2
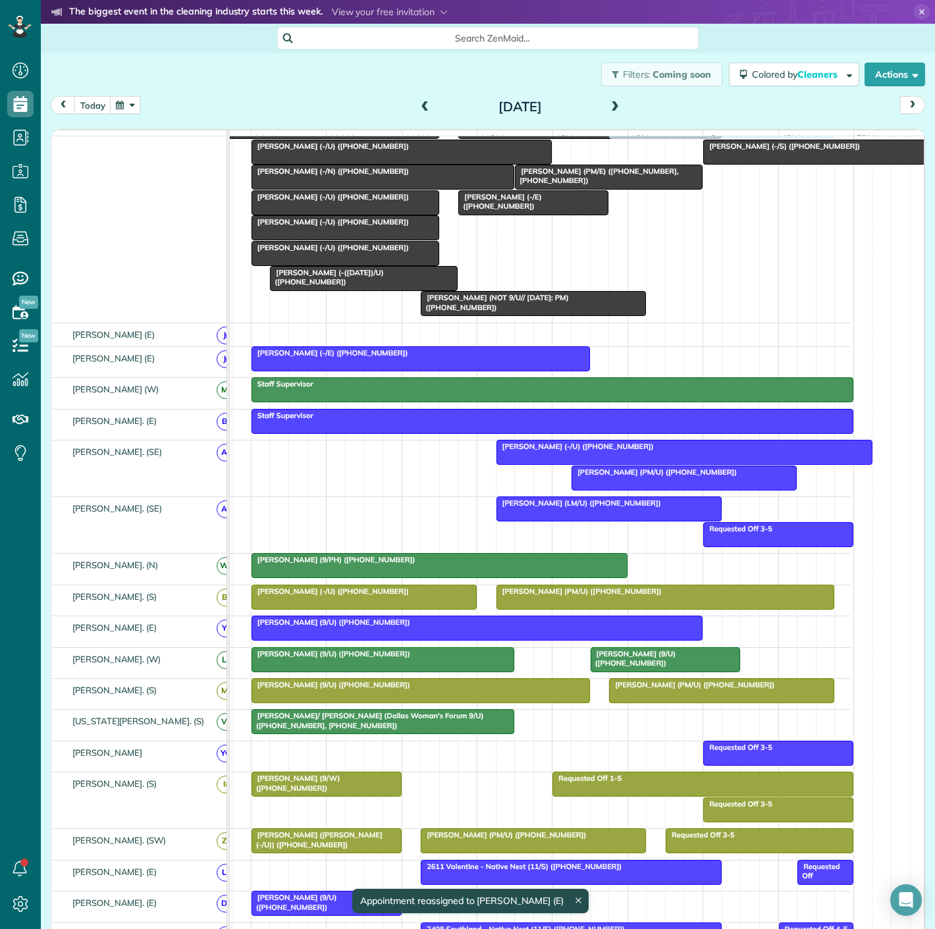
drag, startPoint x: 696, startPoint y: 361, endPoint x: 796, endPoint y: 309, distance: 112.2
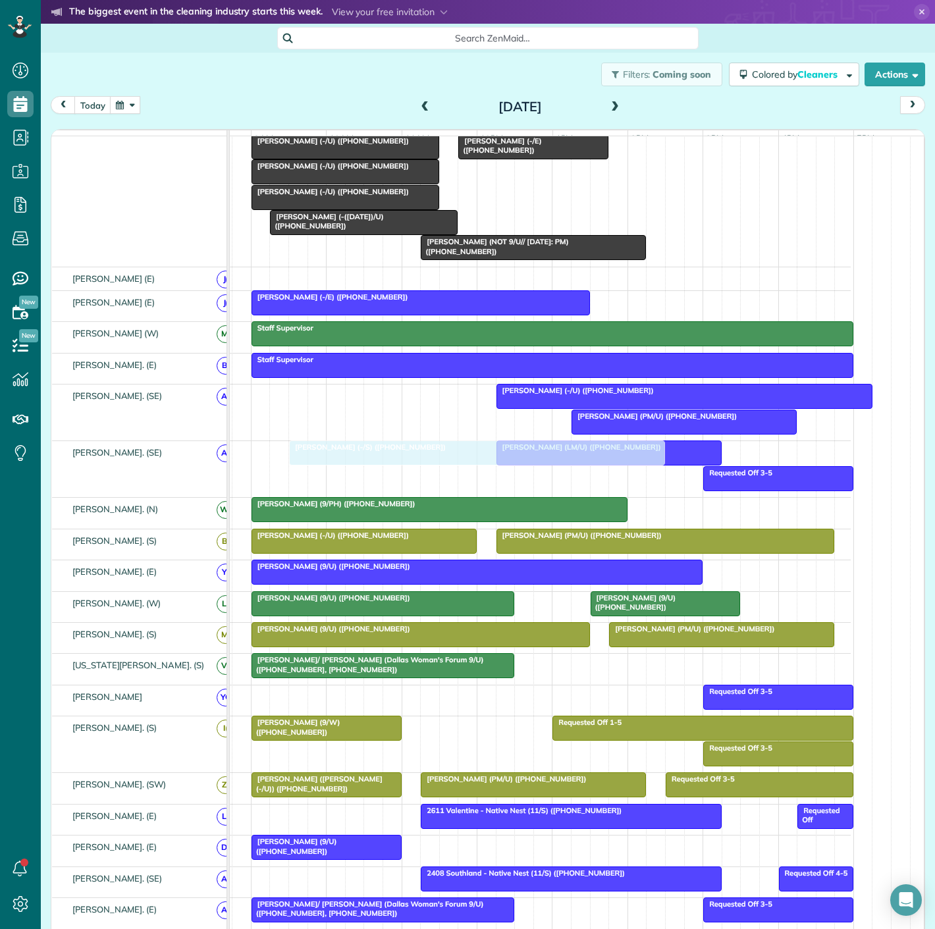
scroll to position [146, 0]
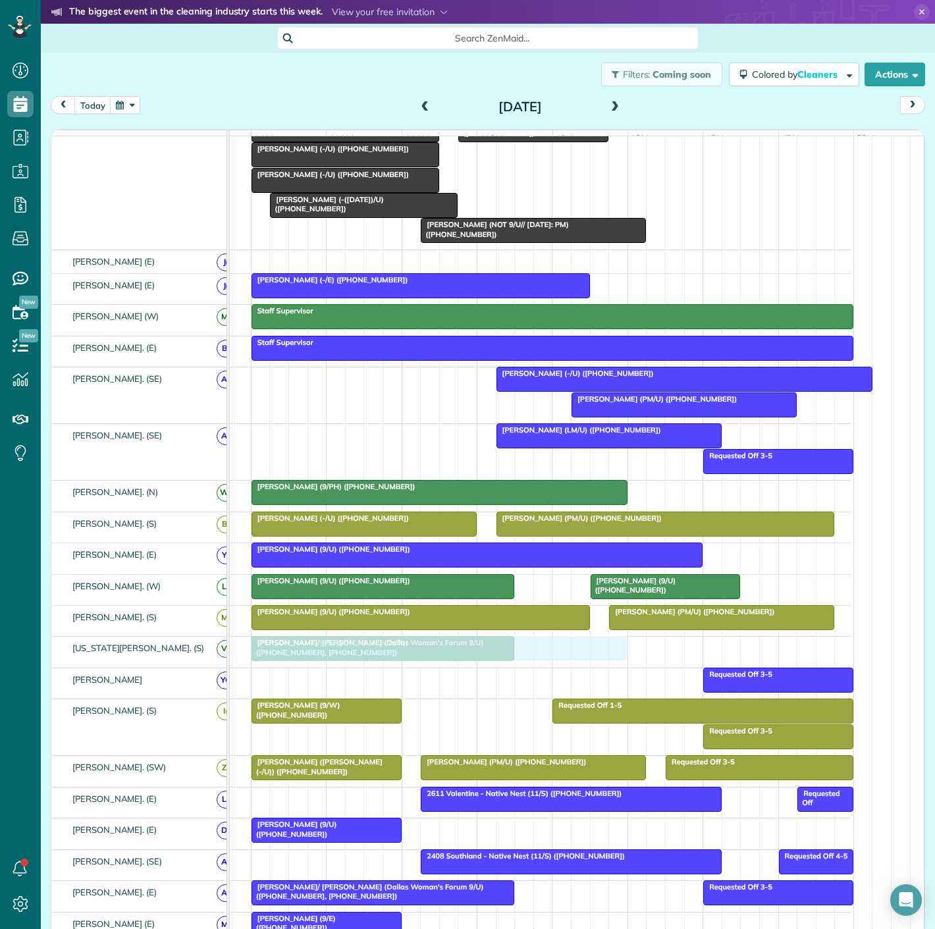
drag, startPoint x: 752, startPoint y: 259, endPoint x: 299, endPoint y: 653, distance: 601.0
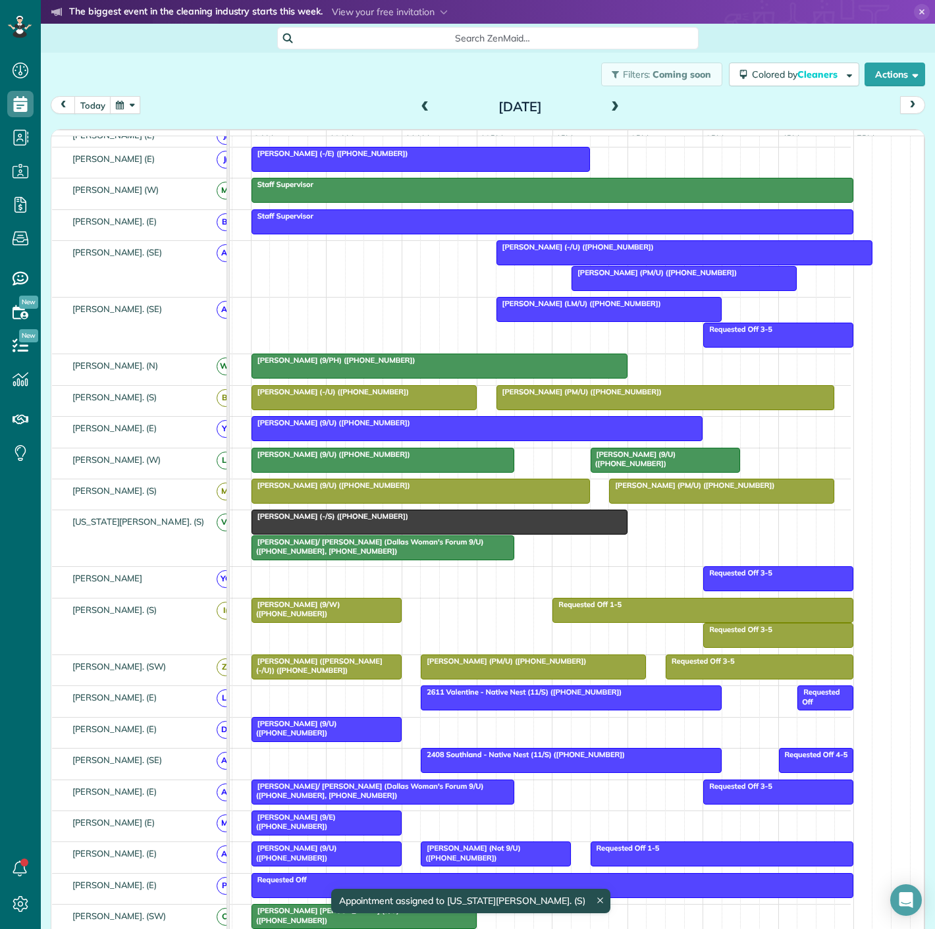
scroll to position [292, 0]
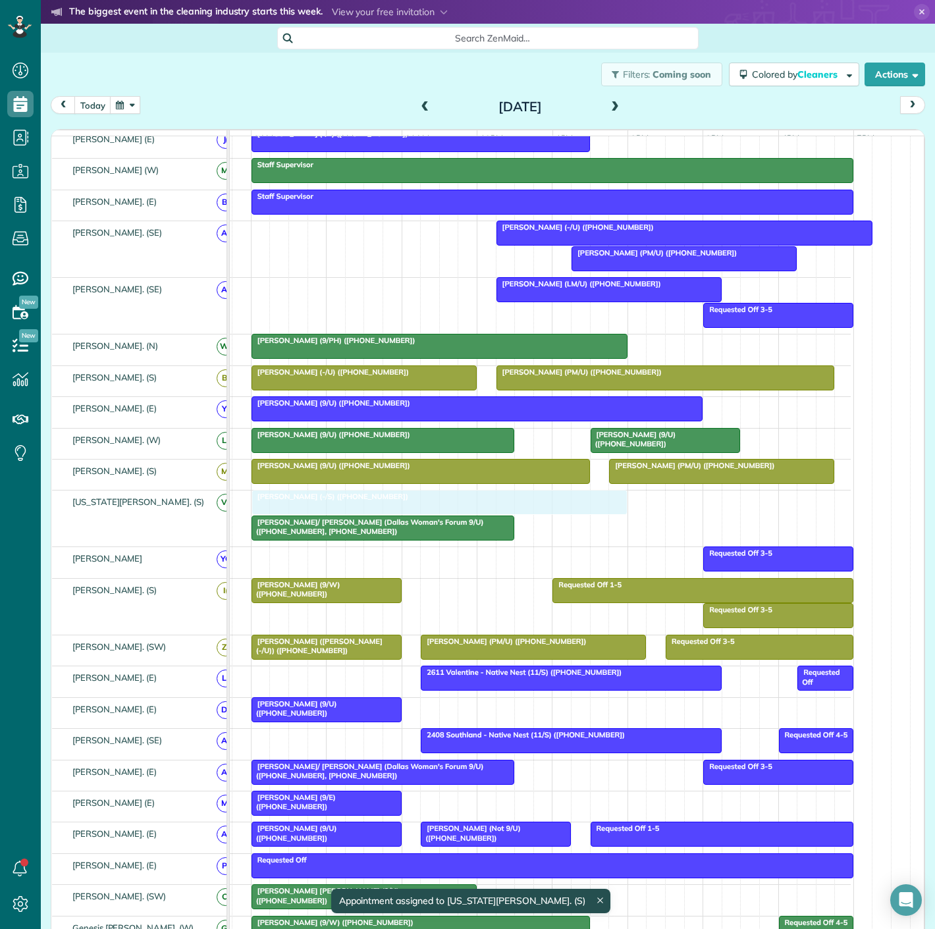
drag, startPoint x: 271, startPoint y: 508, endPoint x: 263, endPoint y: 507, distance: 7.4
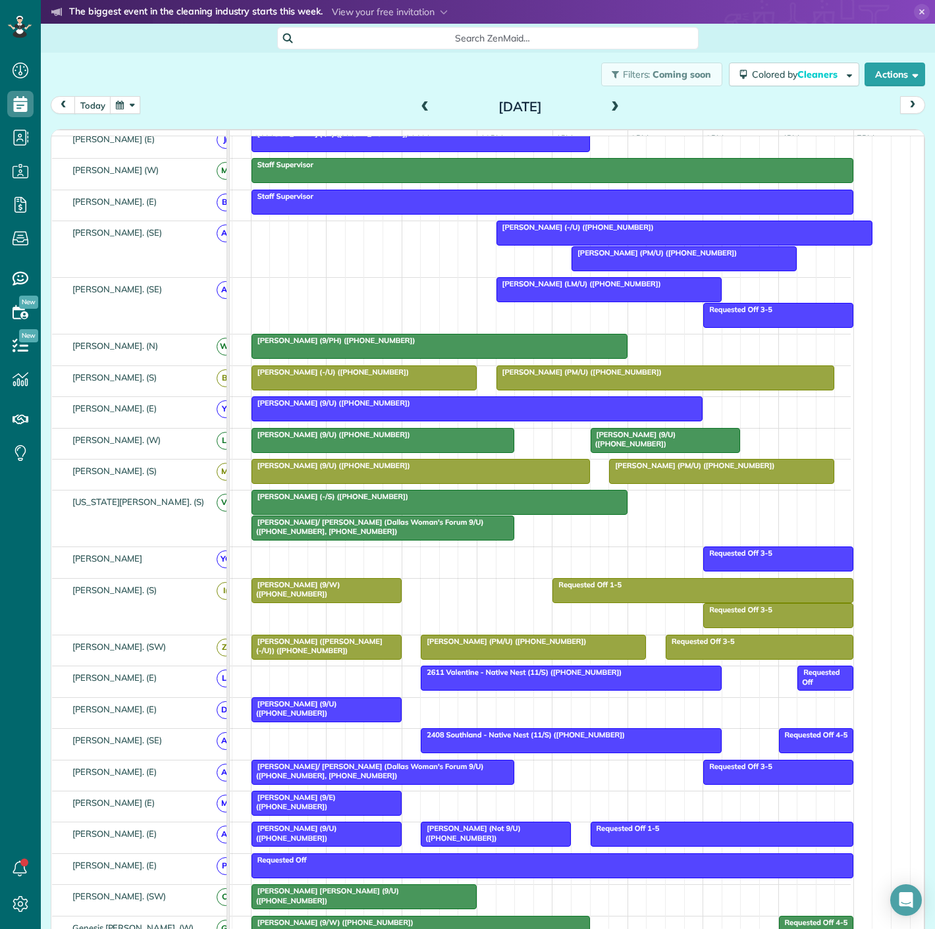
scroll to position [0, 0]
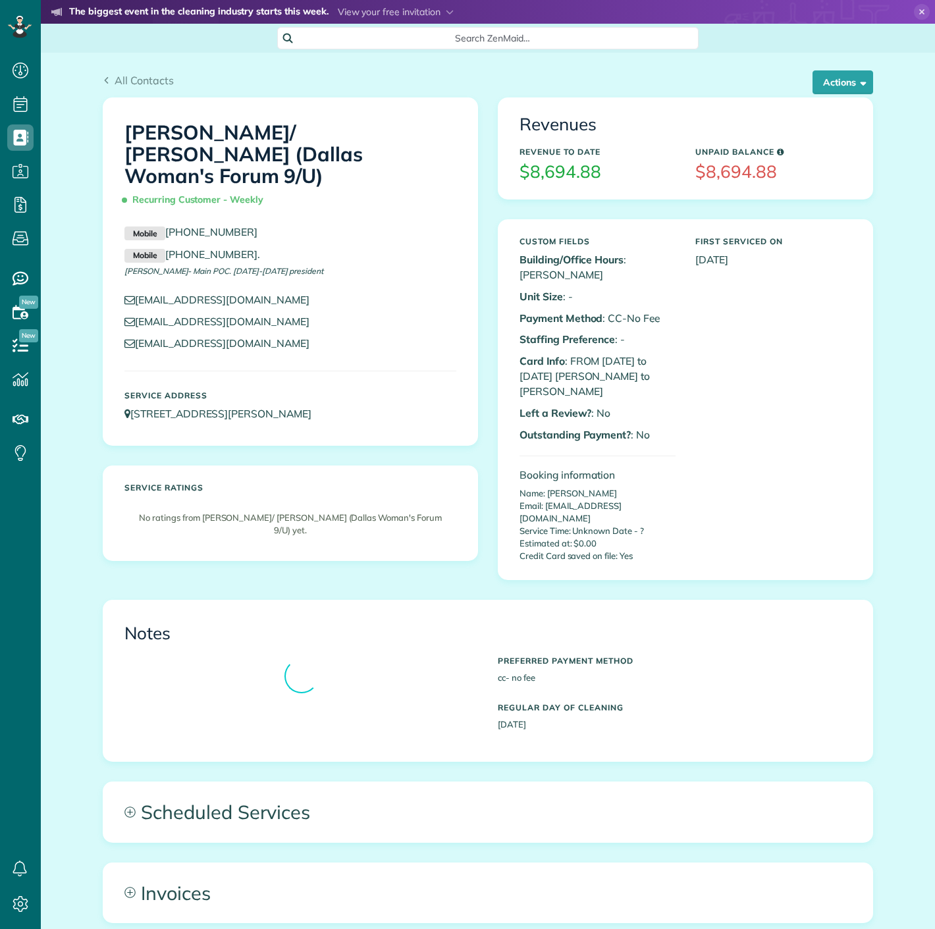
scroll to position [5, 5]
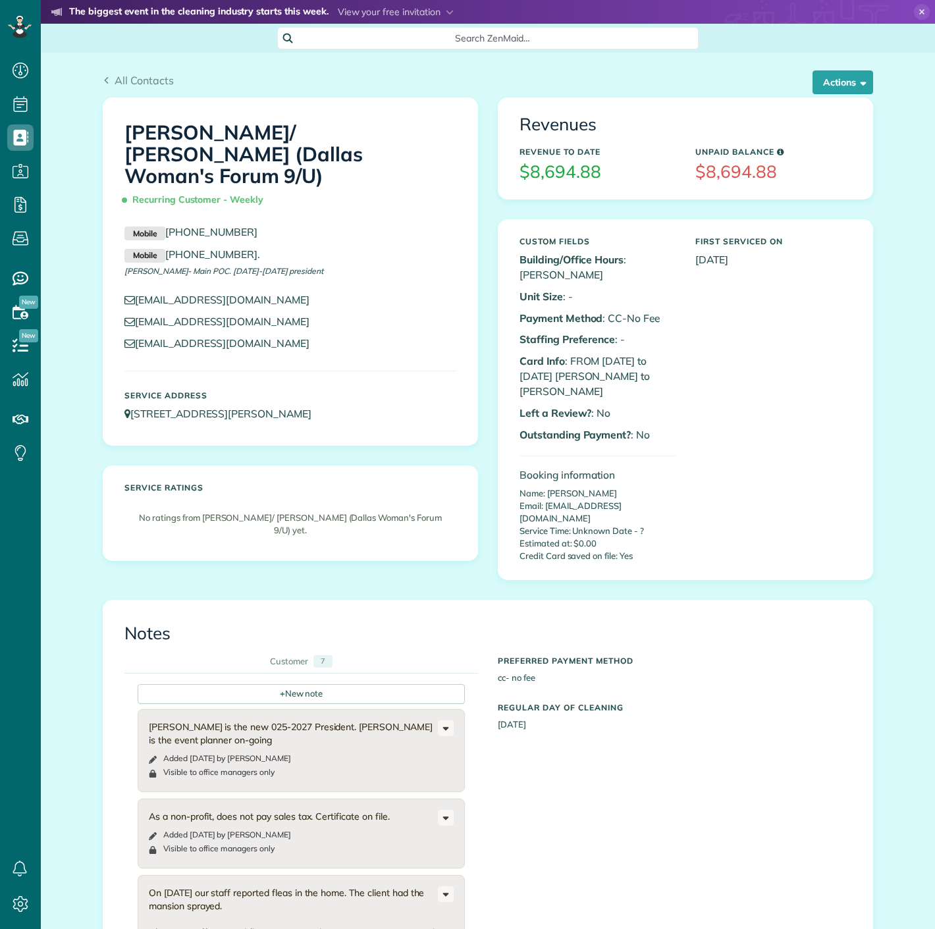
click at [867, 97] on div "Revenues Revenue to Date $8,694.88 Unpaid Balance $8,694.88 Custom Fields Build…" at bounding box center [685, 348] width 395 height 502
click at [862, 88] on button "Actions" at bounding box center [842, 82] width 61 height 24
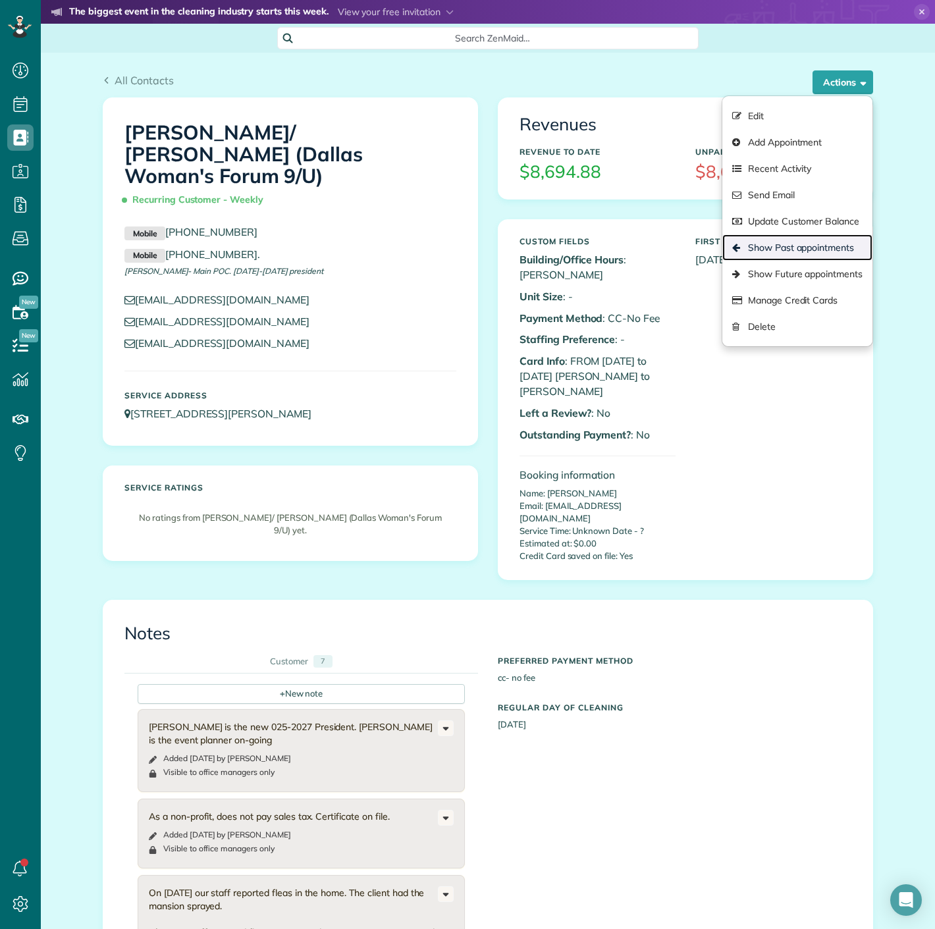
click at [783, 254] on link "Show Past appointments" at bounding box center [797, 247] width 150 height 26
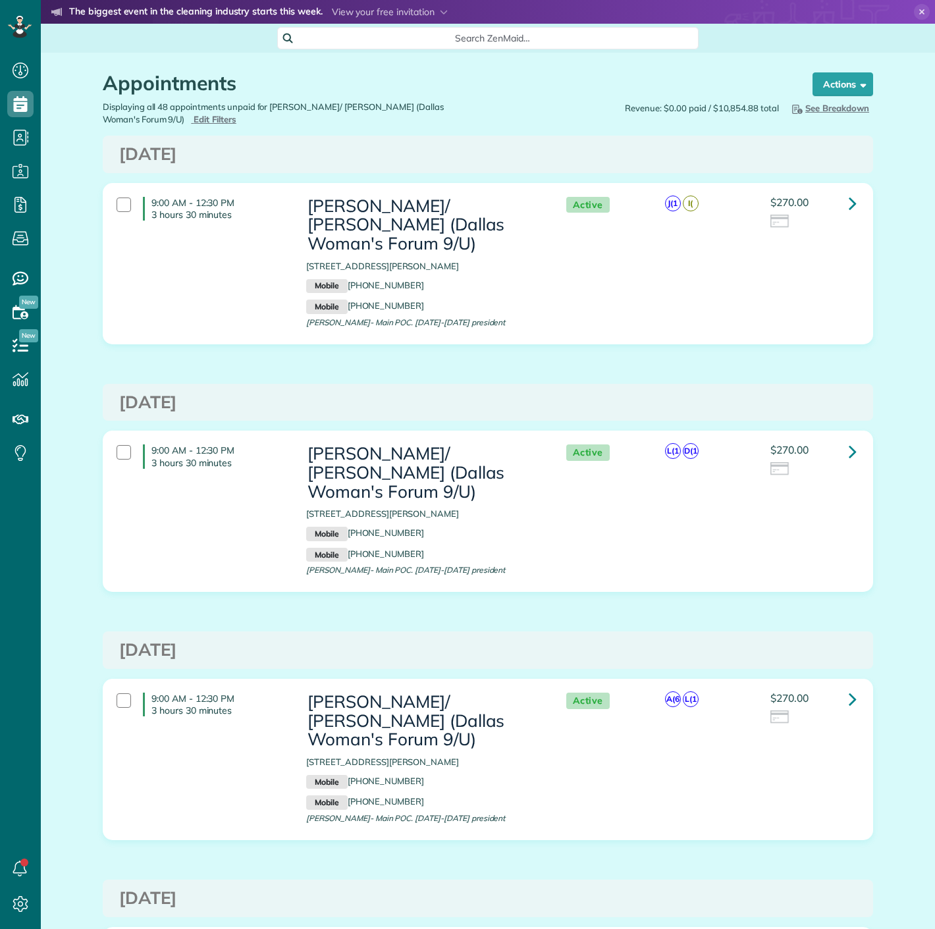
scroll to position [5, 5]
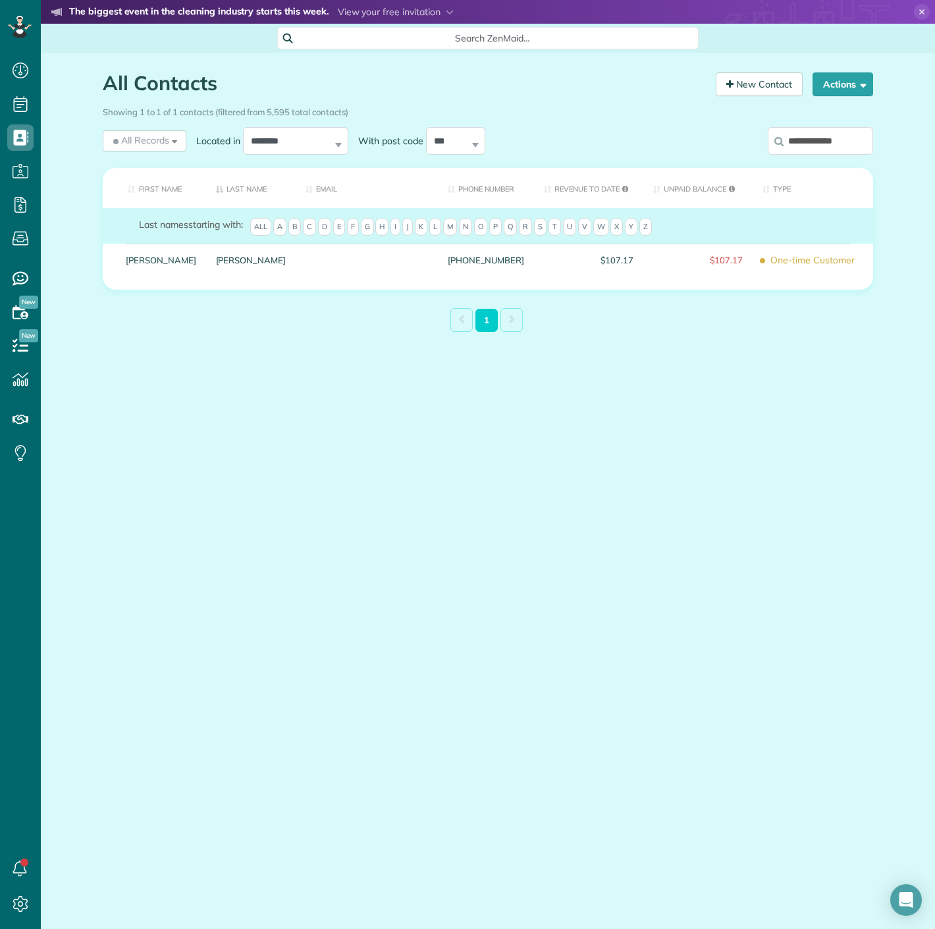
click at [839, 134] on input "**********" at bounding box center [820, 141] width 105 height 28
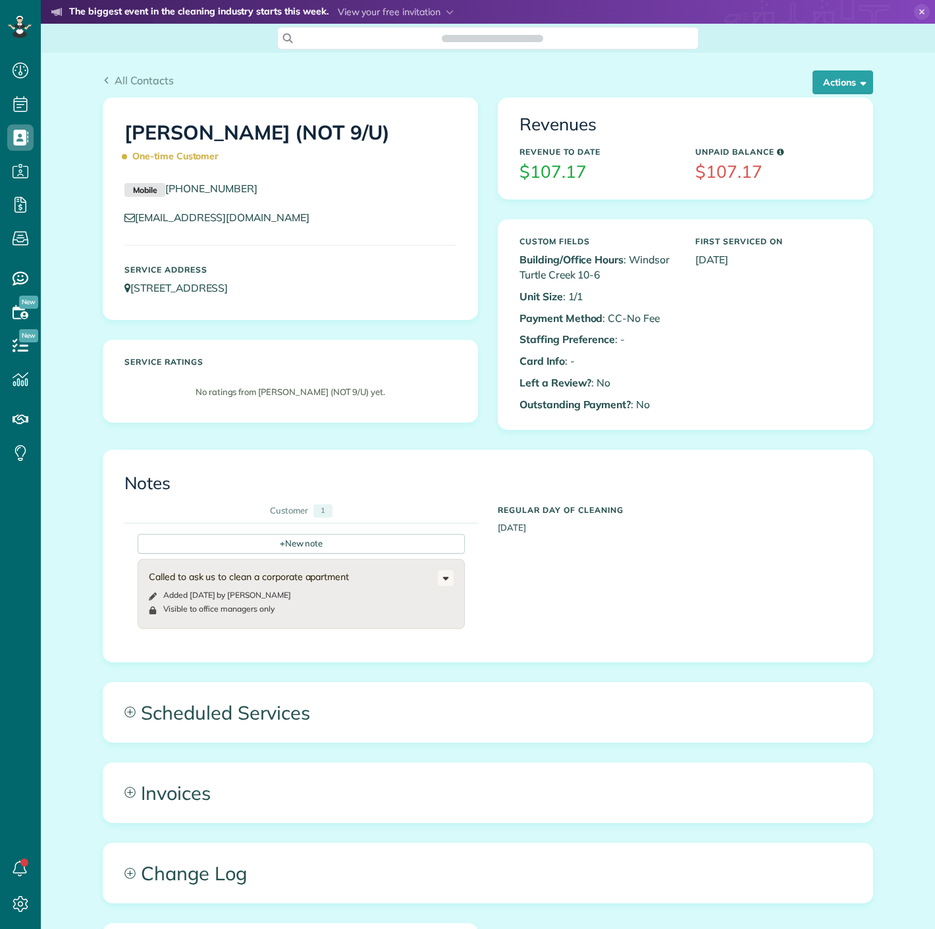
scroll to position [5, 5]
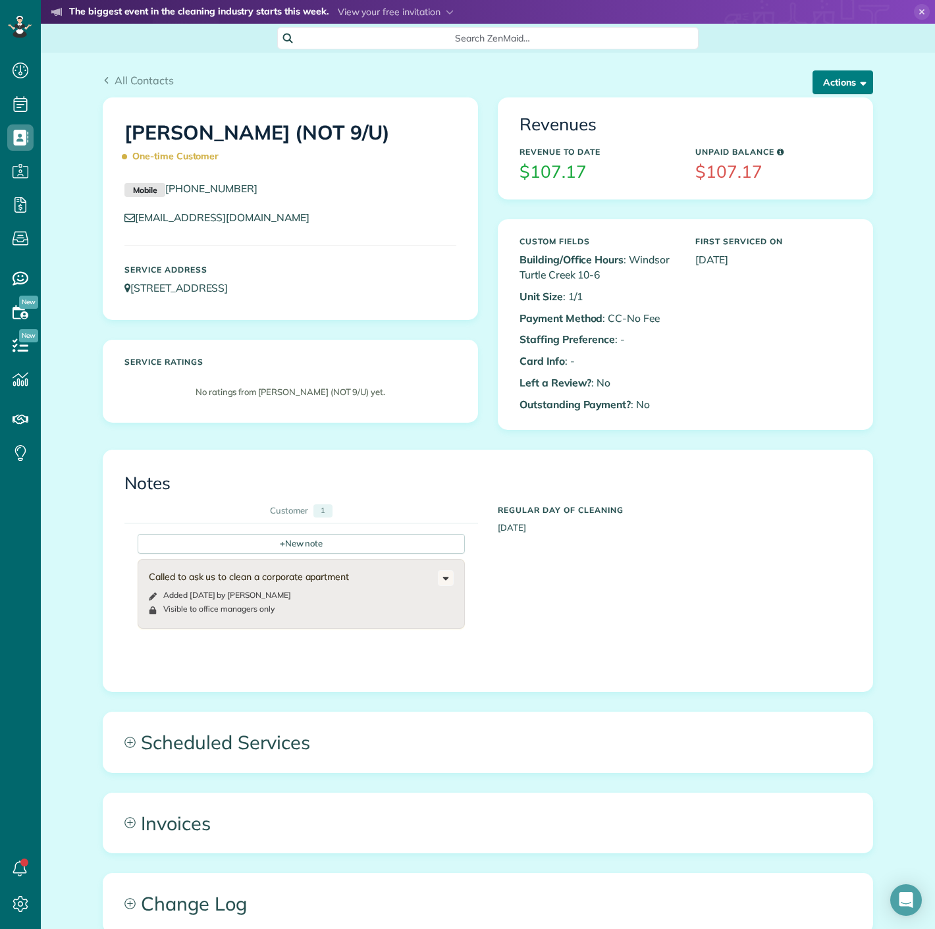
drag, startPoint x: 789, startPoint y: 102, endPoint x: 814, endPoint y: 90, distance: 27.1
click at [789, 102] on div "Revenues Revenue to Date $107.17 Unpaid Balance $107.17" at bounding box center [685, 148] width 374 height 100
copy link "[EMAIL_ADDRESS][DOMAIN_NAME]"
drag, startPoint x: 338, startPoint y: 217, endPoint x: 129, endPoint y: 221, distance: 208.7
click at [129, 221] on p "[EMAIL_ADDRESS][DOMAIN_NAME]" at bounding box center [290, 217] width 332 height 15
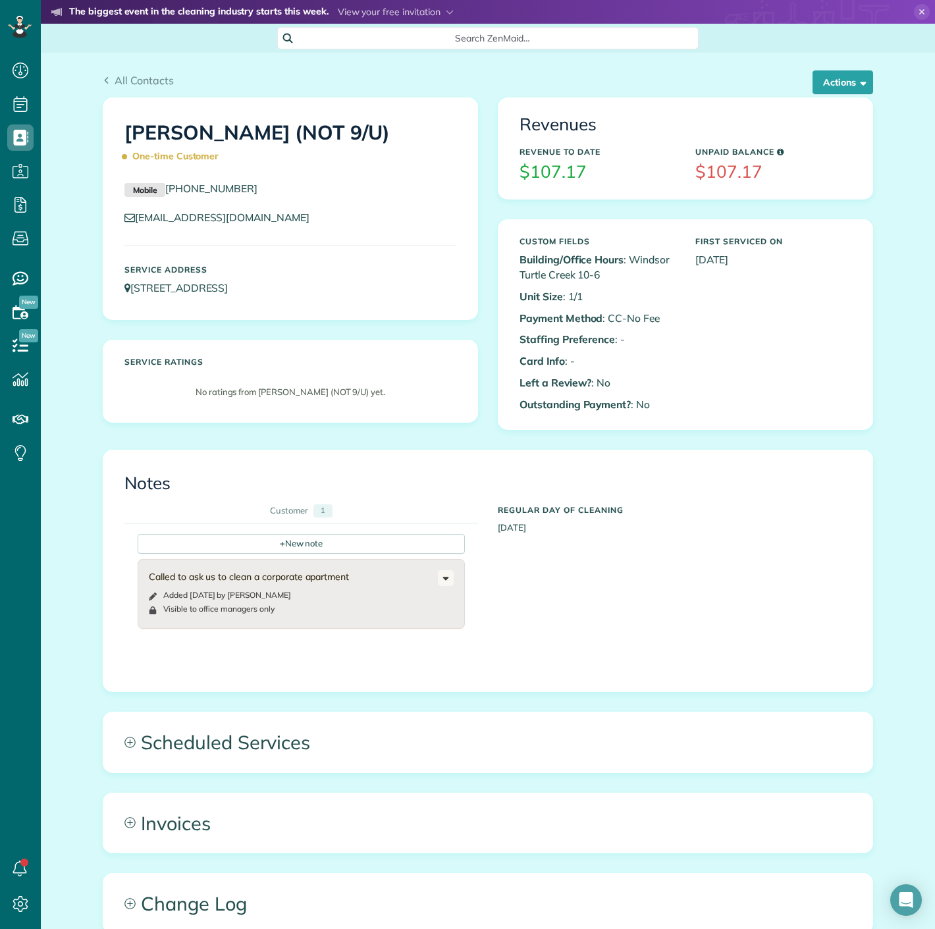
click at [345, 252] on div "[PERSON_NAME] (NOT 9/U) One-time Customer Mobile [PHONE_NUMBER] [EMAIL_ADDRESS]…" at bounding box center [290, 208] width 374 height 221
copy link "[EMAIL_ADDRESS][DOMAIN_NAME]"
drag, startPoint x: 313, startPoint y: 224, endPoint x: 132, endPoint y: 222, distance: 181.7
click at [132, 222] on p "[EMAIL_ADDRESS][DOMAIN_NAME]" at bounding box center [290, 217] width 332 height 15
drag, startPoint x: 854, startPoint y: 86, endPoint x: 850, endPoint y: 122, distance: 36.5
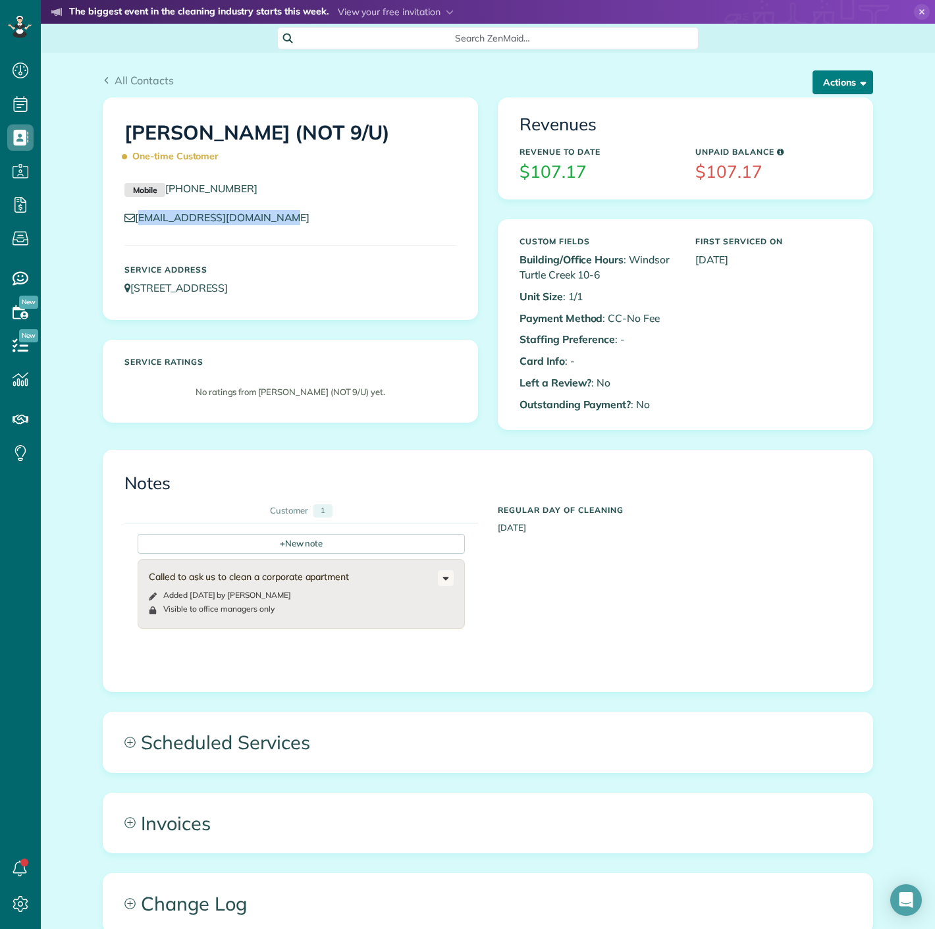
click at [856, 86] on span "button" at bounding box center [861, 82] width 10 height 10
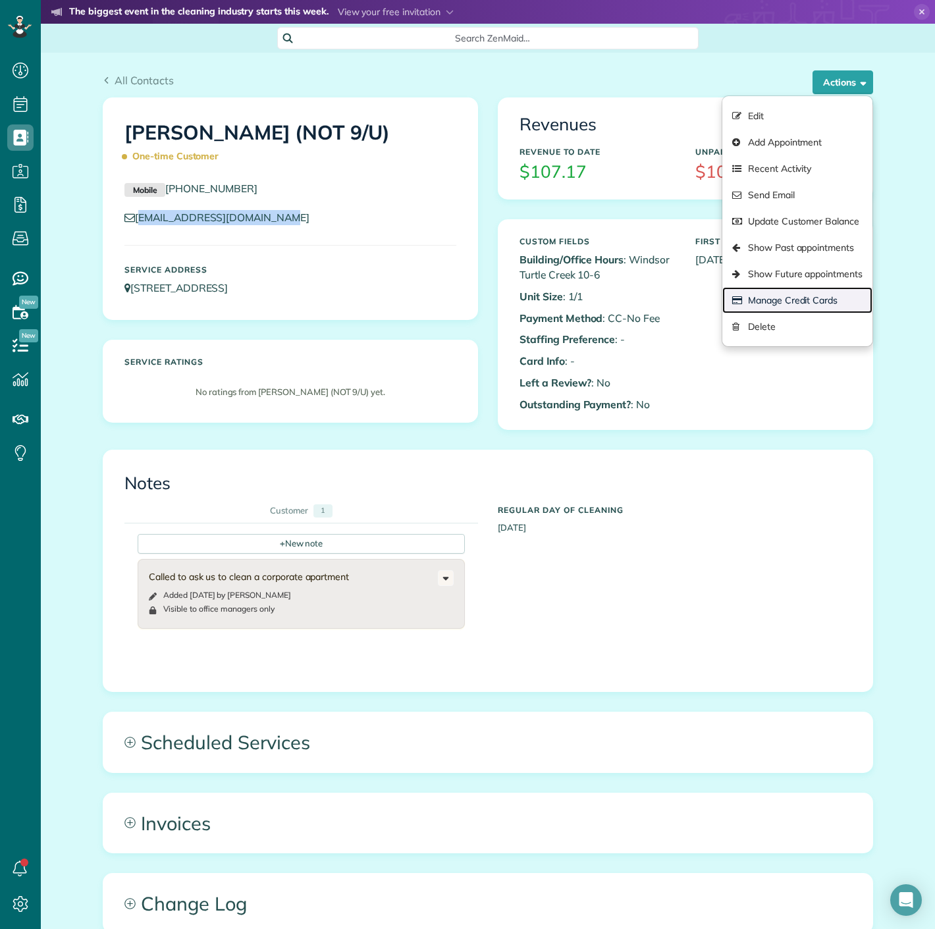
click at [829, 292] on link "Manage Credit Cards" at bounding box center [797, 300] width 150 height 26
click at [312, 212] on div "Close Manage credit cards Add or charge new card Add a new Credit Card Charge a…" at bounding box center [467, 464] width 935 height 929
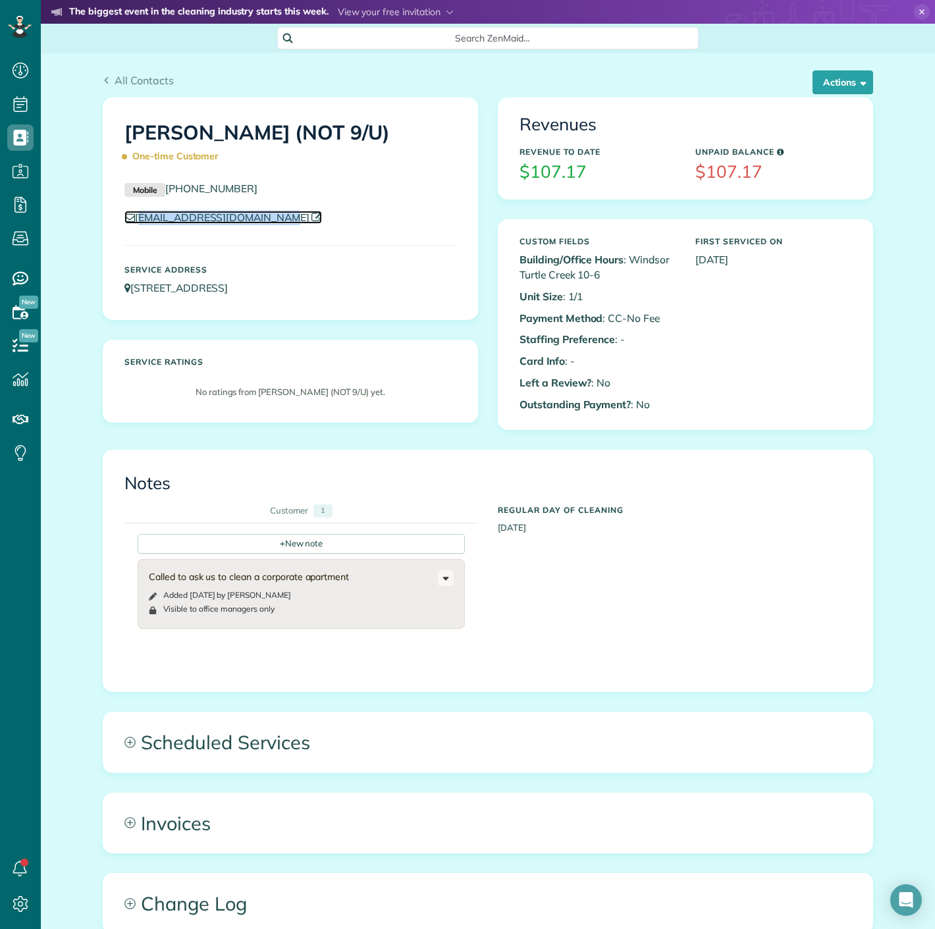
click at [277, 222] on link "[EMAIL_ADDRESS][DOMAIN_NAME]" at bounding box center [222, 217] width 197 height 13
drag, startPoint x: 314, startPoint y: 243, endPoint x: 321, endPoint y: 224, distance: 19.8
click at [315, 243] on div "[PERSON_NAME] (NOT 9/U) One-time Customer Mobile [PHONE_NUMBER] [EMAIL_ADDRESS]…" at bounding box center [290, 208] width 374 height 221
copy link "[EMAIL_ADDRESS][DOMAIN_NAME]"
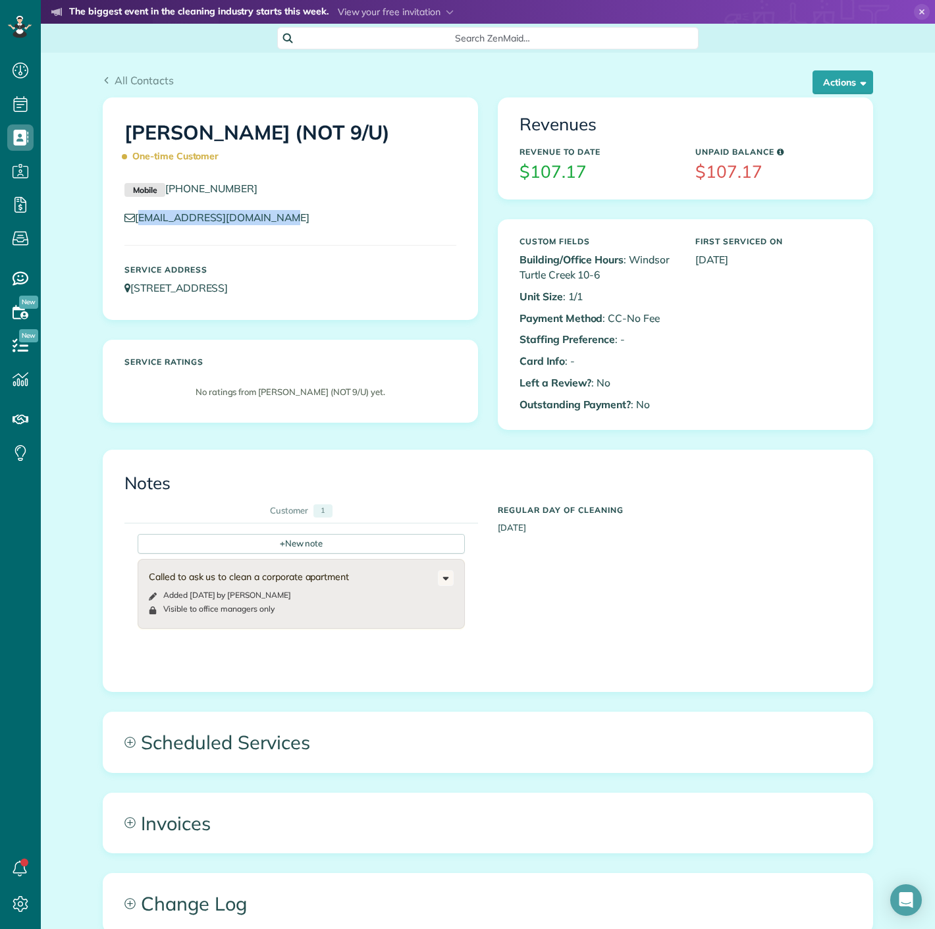
drag, startPoint x: 282, startPoint y: 226, endPoint x: 133, endPoint y: 226, distance: 148.8
click at [133, 226] on div "[EMAIL_ADDRESS][DOMAIN_NAME]" at bounding box center [291, 221] width 352 height 22
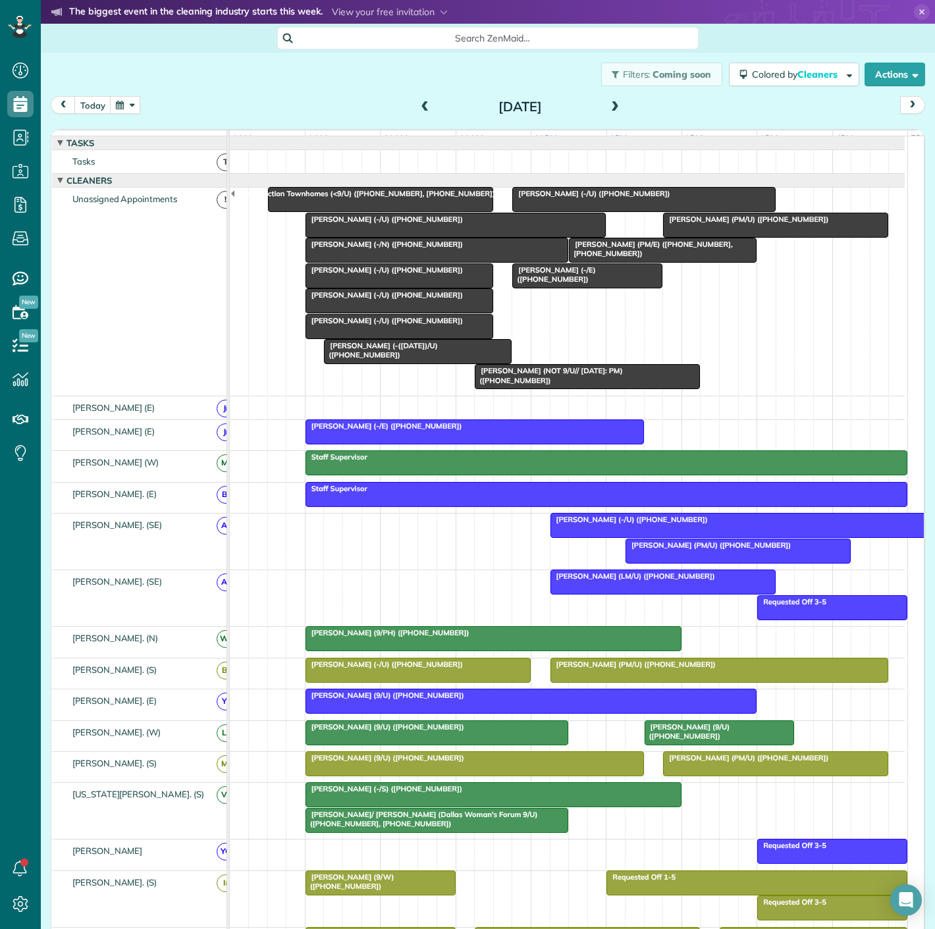
scroll to position [0, 54]
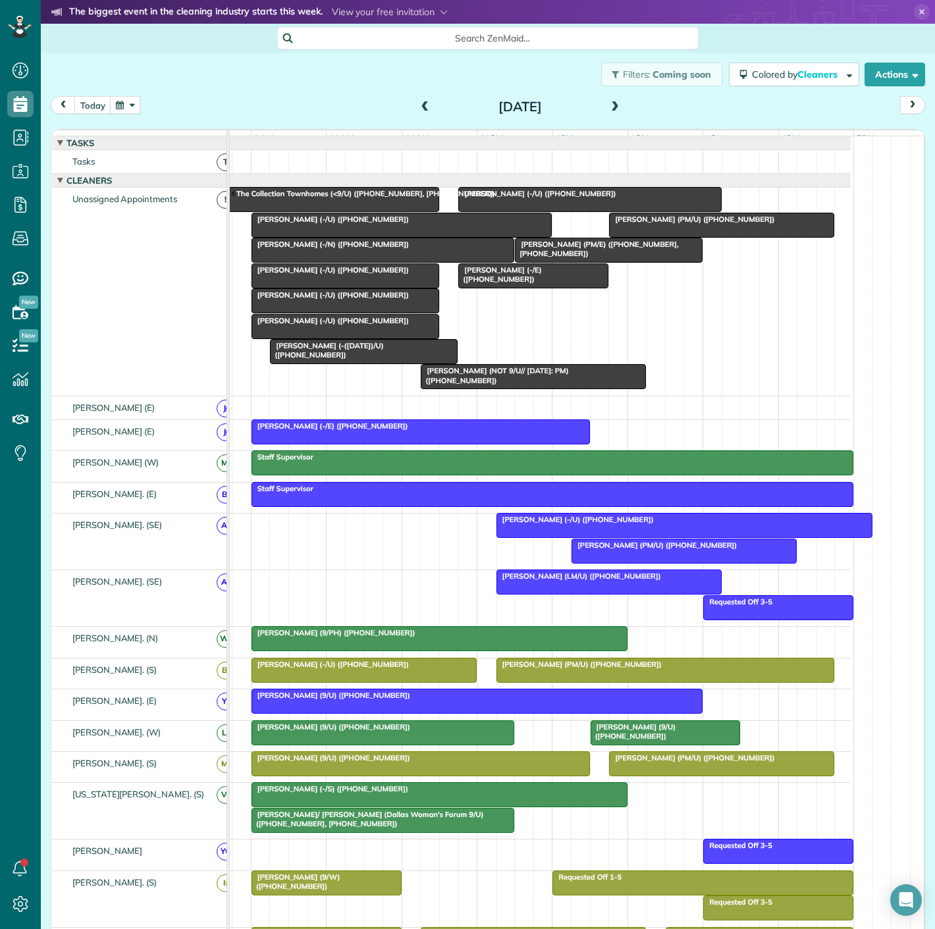
click at [124, 103] on button "button" at bounding box center [125, 105] width 30 height 18
